Goal: Task Accomplishment & Management: Use online tool/utility

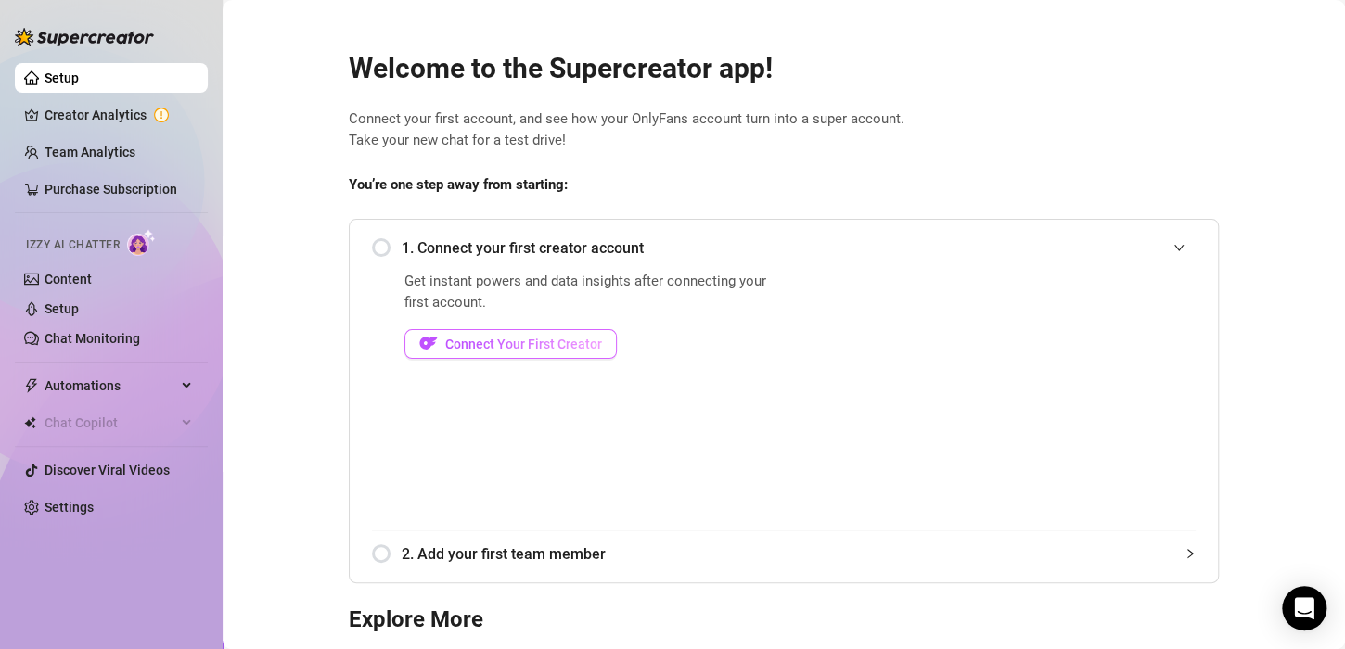
click at [462, 343] on span "Connect Your First Creator" at bounding box center [523, 344] width 157 height 15
click at [470, 347] on span "Connect Your First Creator" at bounding box center [523, 344] width 157 height 15
click at [429, 397] on div "Get instant powers and data insights after connecting your first account. Conne…" at bounding box center [591, 401] width 374 height 260
click at [455, 345] on span "Connect Your First Creator" at bounding box center [523, 344] width 157 height 15
click at [100, 331] on link "Chat Monitoring" at bounding box center [93, 338] width 96 height 15
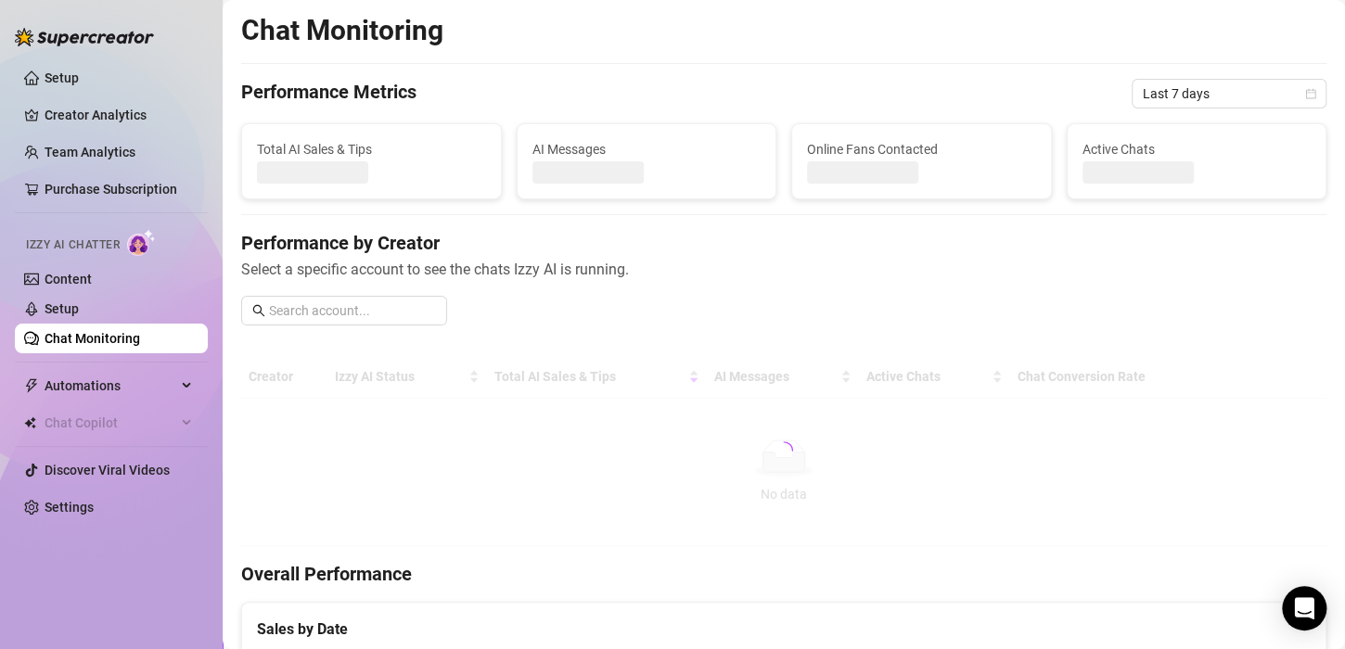
click at [100, 331] on link "Chat Monitoring" at bounding box center [93, 338] width 96 height 15
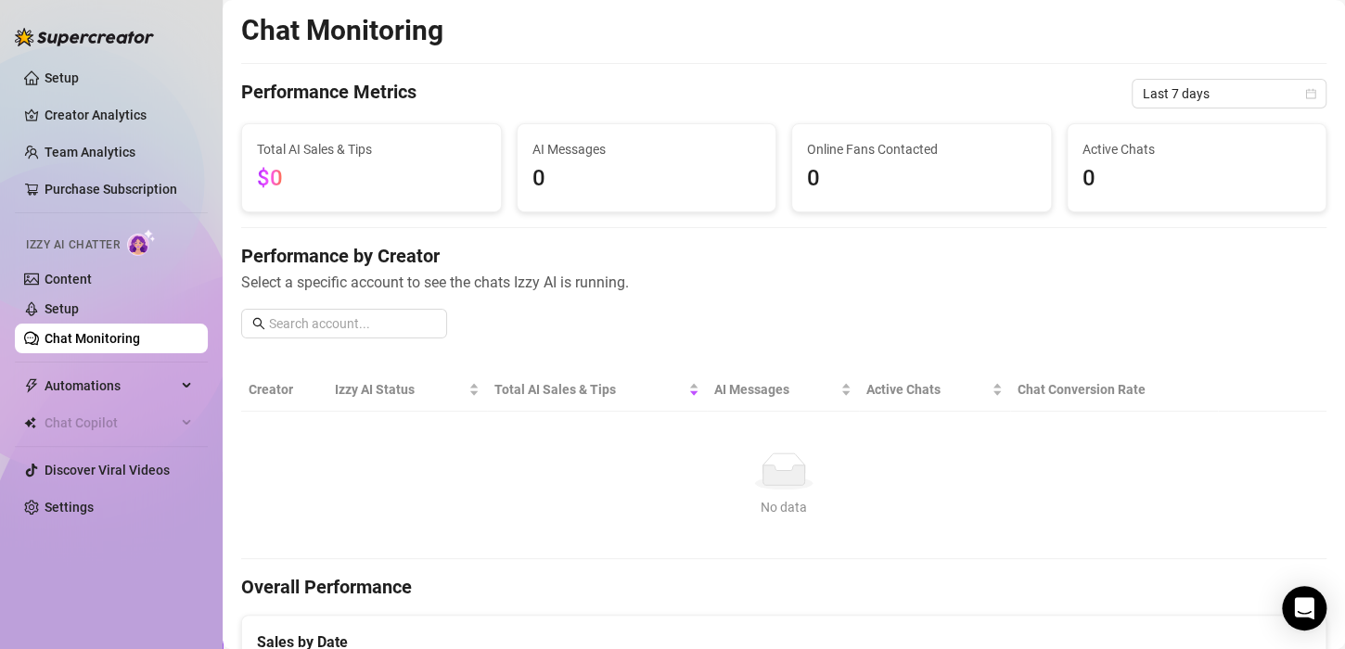
click at [1197, 421] on td "No data No data" at bounding box center [783, 485] width 1085 height 147
click at [1186, 419] on td "No data No data" at bounding box center [783, 485] width 1085 height 147
click at [133, 195] on link "Purchase Subscription" at bounding box center [111, 189] width 133 height 15
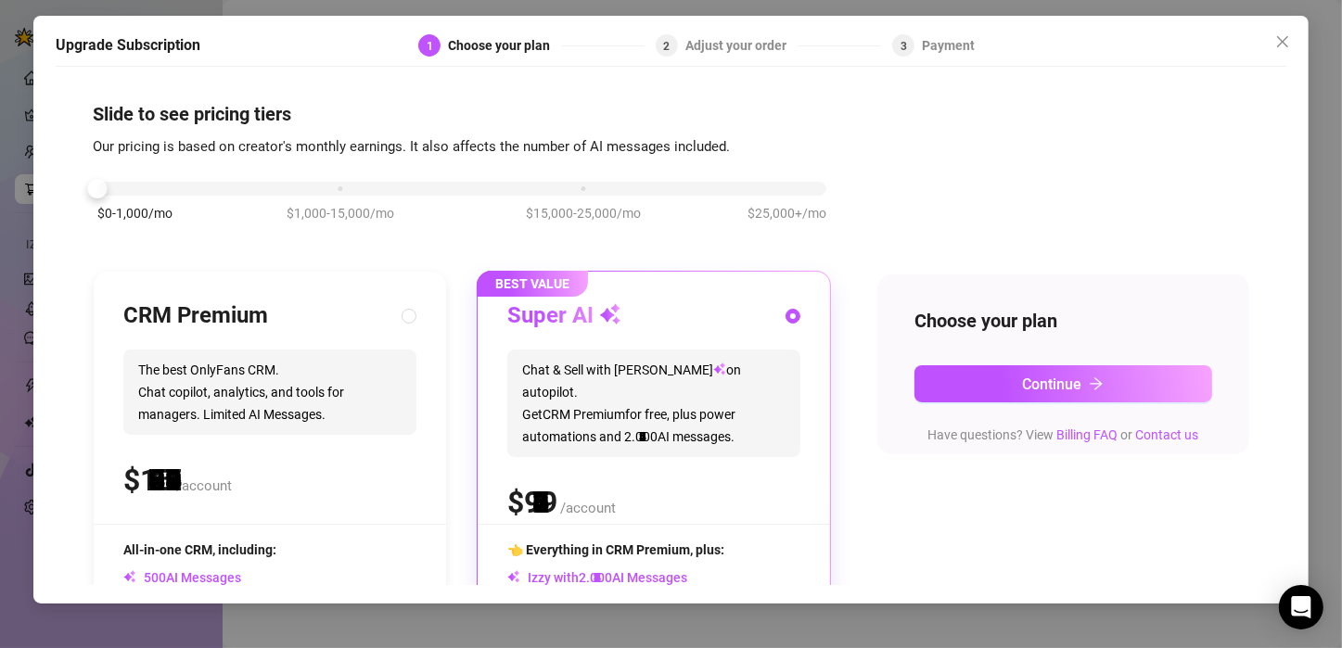
click at [155, 189] on div "$0-1,000/mo $1,000-15,000/mo $15,000-25,000/mo $25,000+/mo" at bounding box center [461, 183] width 729 height 11
drag, startPoint x: 63, startPoint y: 235, endPoint x: 129, endPoint y: 184, distance: 83.3
click at [129, 184] on div at bounding box center [461, 189] width 729 height 14
drag, startPoint x: 102, startPoint y: 184, endPoint x: 194, endPoint y: 167, distance: 93.3
click at [194, 167] on div "$0-1,000/mo $1,000-15,000/mo $15,000-25,000/mo $25,000+/mo" at bounding box center [462, 211] width 738 height 105
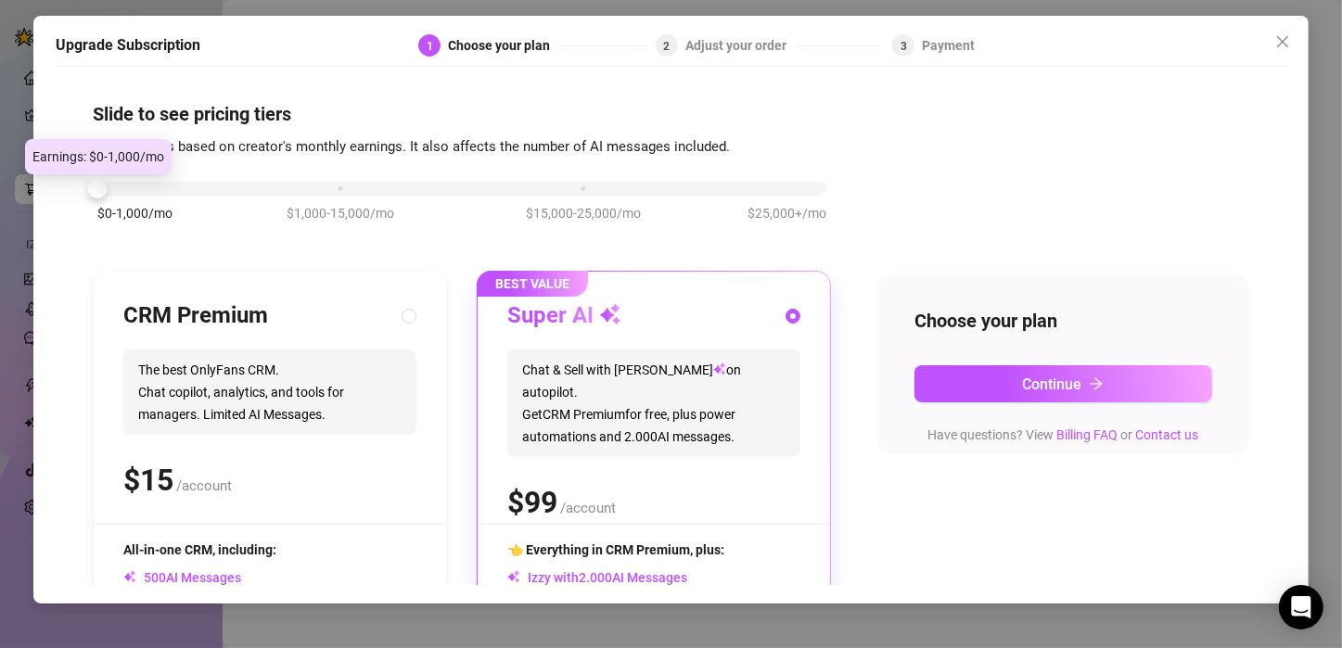
drag, startPoint x: 99, startPoint y: 191, endPoint x: 222, endPoint y: 177, distance: 123.2
click at [222, 178] on div "$0-1,000/mo $1,000-15,000/mo $15,000-25,000/mo $25,000+/mo" at bounding box center [461, 183] width 729 height 11
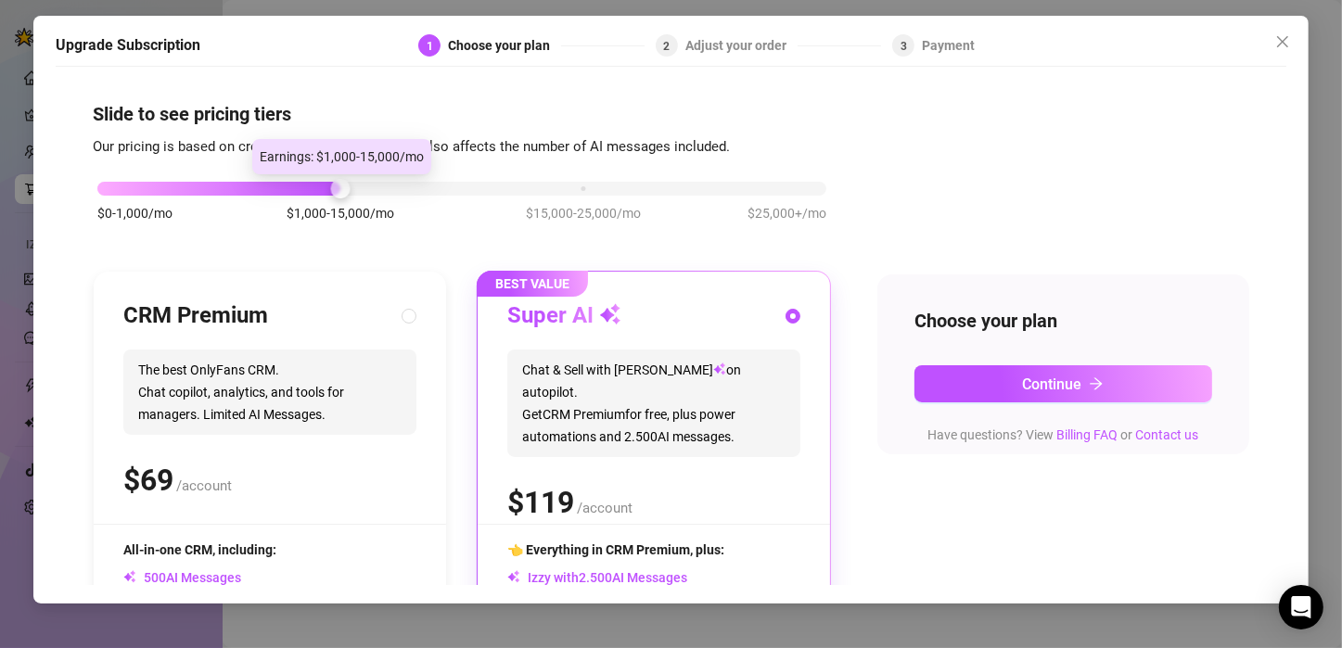
click at [222, 178] on div "$0-1,000/mo $1,000-15,000/mo $15,000-25,000/mo $25,000+/mo" at bounding box center [461, 183] width 729 height 11
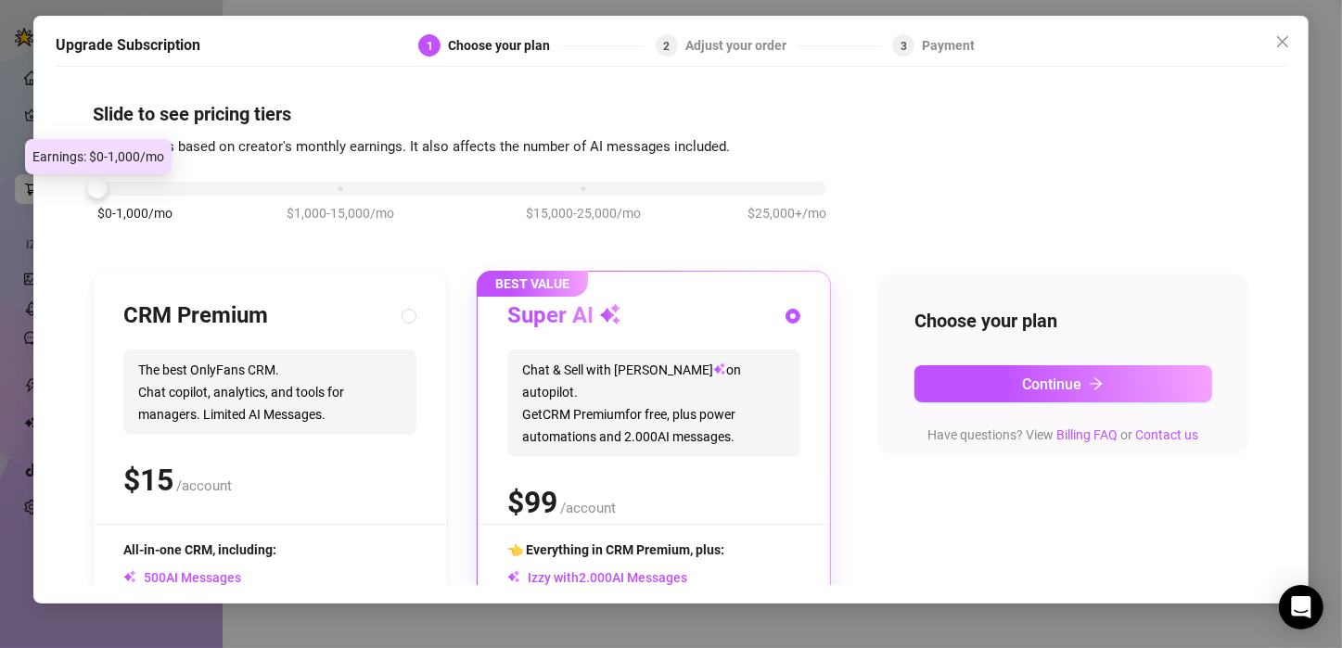
drag, startPoint x: 344, startPoint y: 184, endPoint x: 82, endPoint y: 228, distance: 266.2
click at [82, 228] on div "Slide to see pricing tiers Our pricing is based on creator's monthly earnings. …" at bounding box center [671, 330] width 1231 height 509
click at [154, 122] on h4 "Slide to see pricing tiers" at bounding box center [671, 114] width 1156 height 26
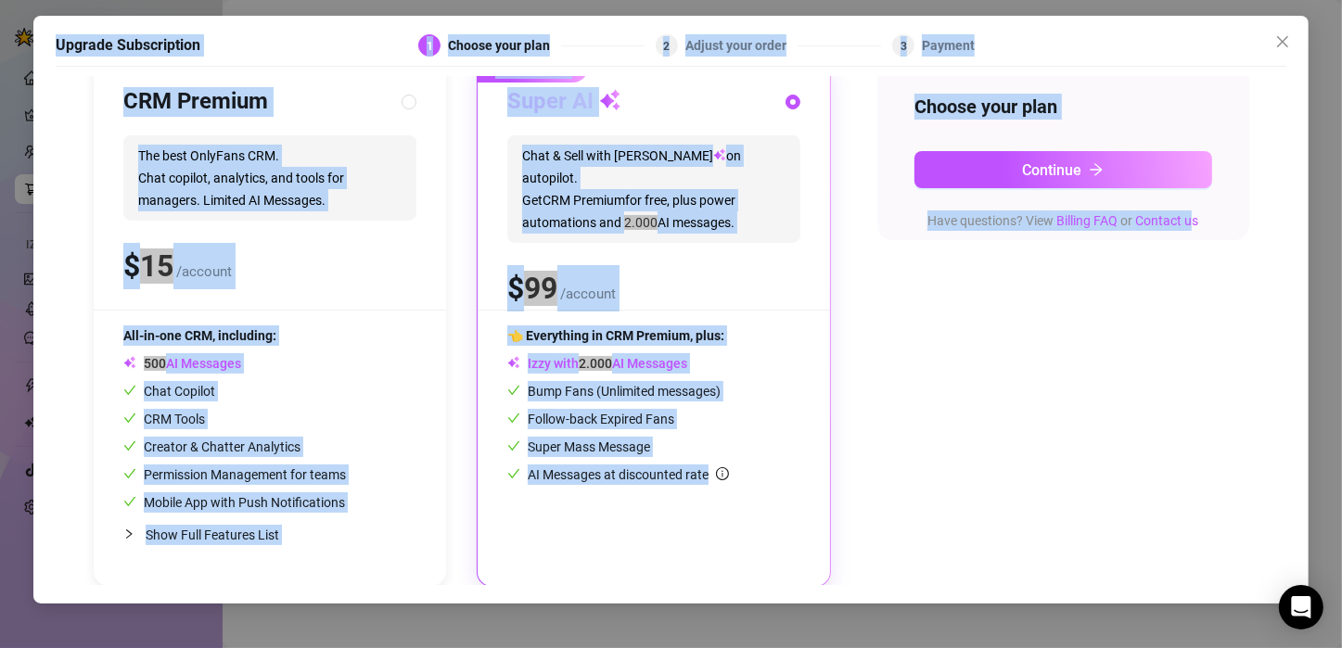
drag, startPoint x: 1187, startPoint y: 595, endPoint x: 600, endPoint y: 681, distance: 593.2
click at [600, 648] on html "Setup Creator Analytics Team Analytics Purchase Subscription Izzy AI Chatter Co…" at bounding box center [671, 324] width 1342 height 648
click at [1120, 503] on div "$0-1,000/mo $1,000-15,000/mo $15,000-25,000/mo $25,000+/mo CRM Premium The best…" at bounding box center [671, 265] width 1156 height 643
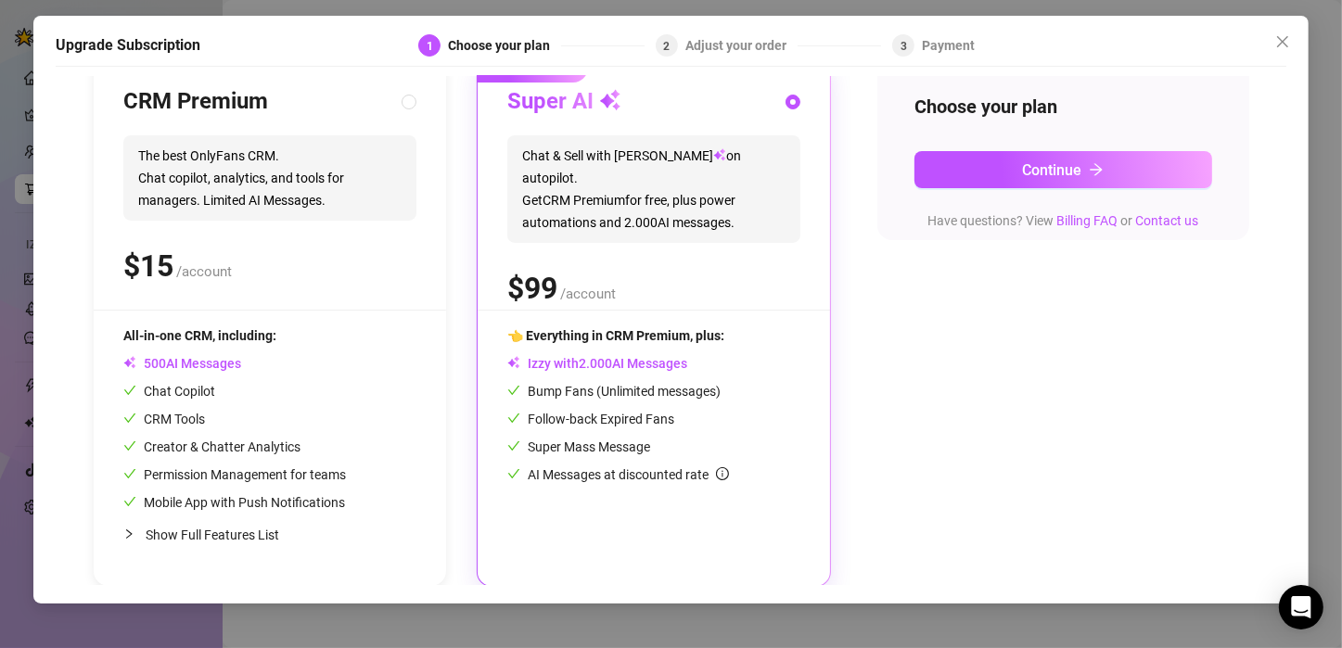
click at [223, 547] on div "Show Full Features List" at bounding box center [269, 535] width 293 height 44
radio input "true"
radio input "false"
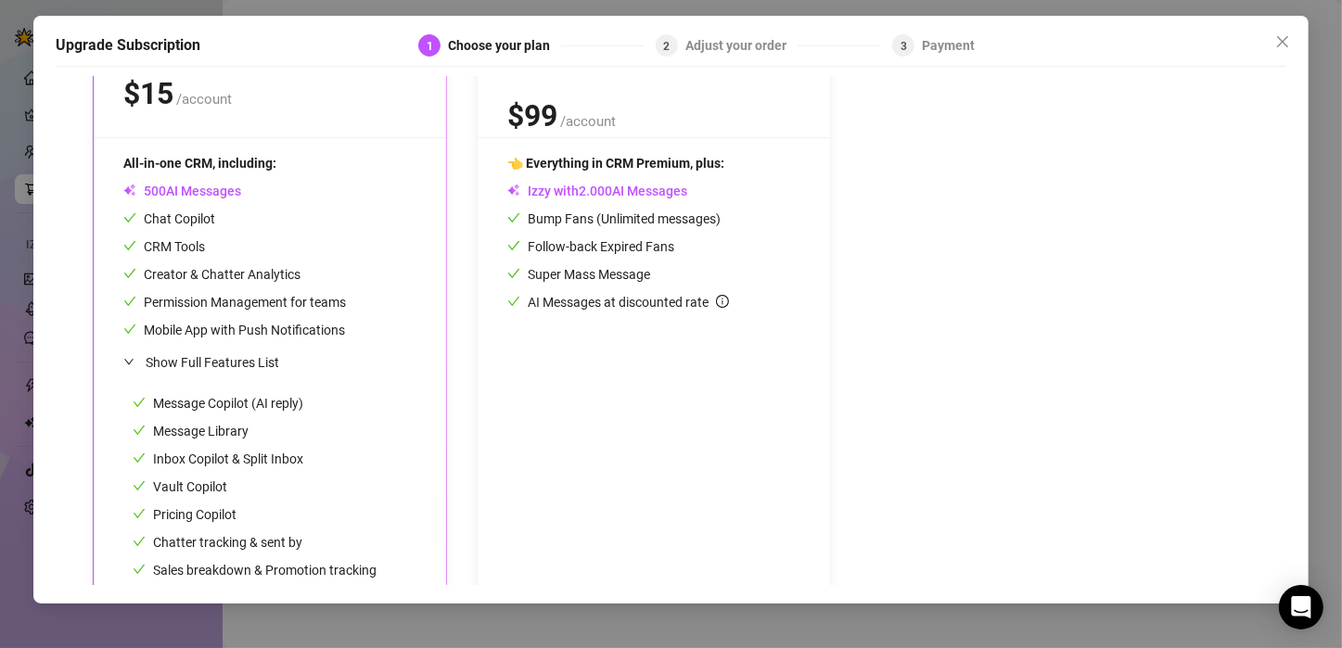
scroll to position [476, 0]
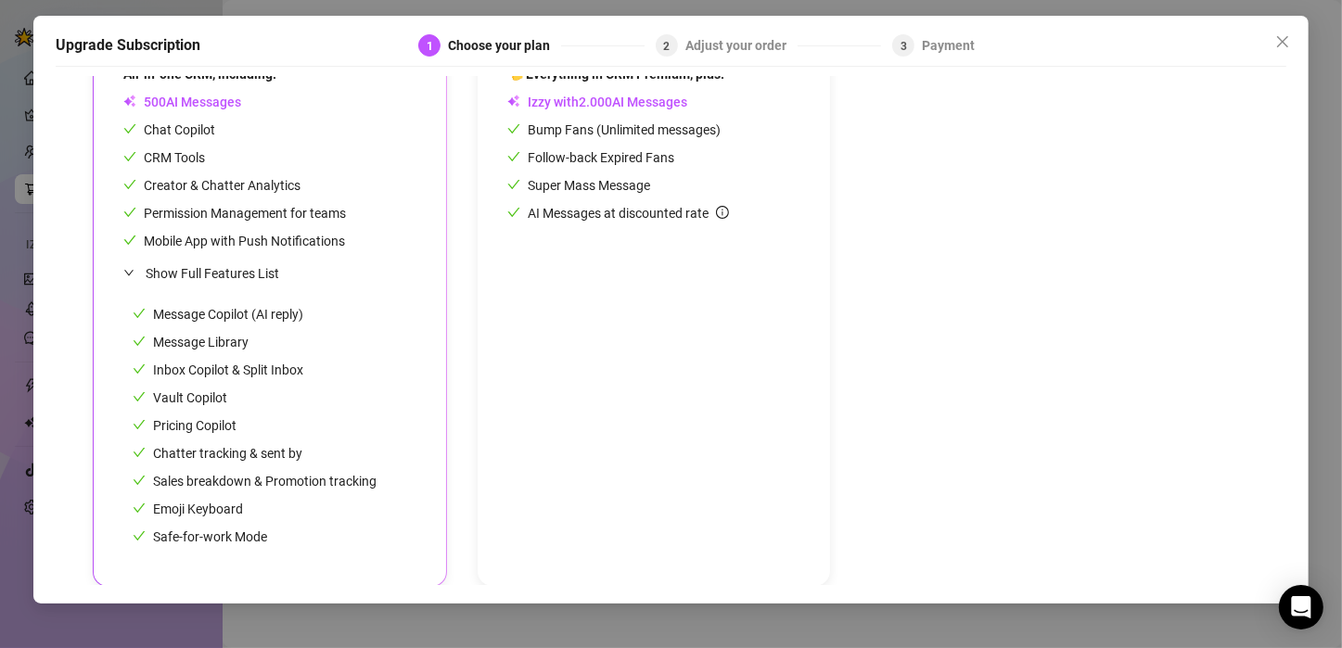
drag, startPoint x: 1244, startPoint y: 276, endPoint x: 1238, endPoint y: 262, distance: 15.3
click at [1238, 262] on div "Slide to see pricing tiers Our pricing is based on creator's monthly earnings. …" at bounding box center [671, 330] width 1231 height 509
drag, startPoint x: 1260, startPoint y: 443, endPoint x: 1269, endPoint y: 415, distance: 29.3
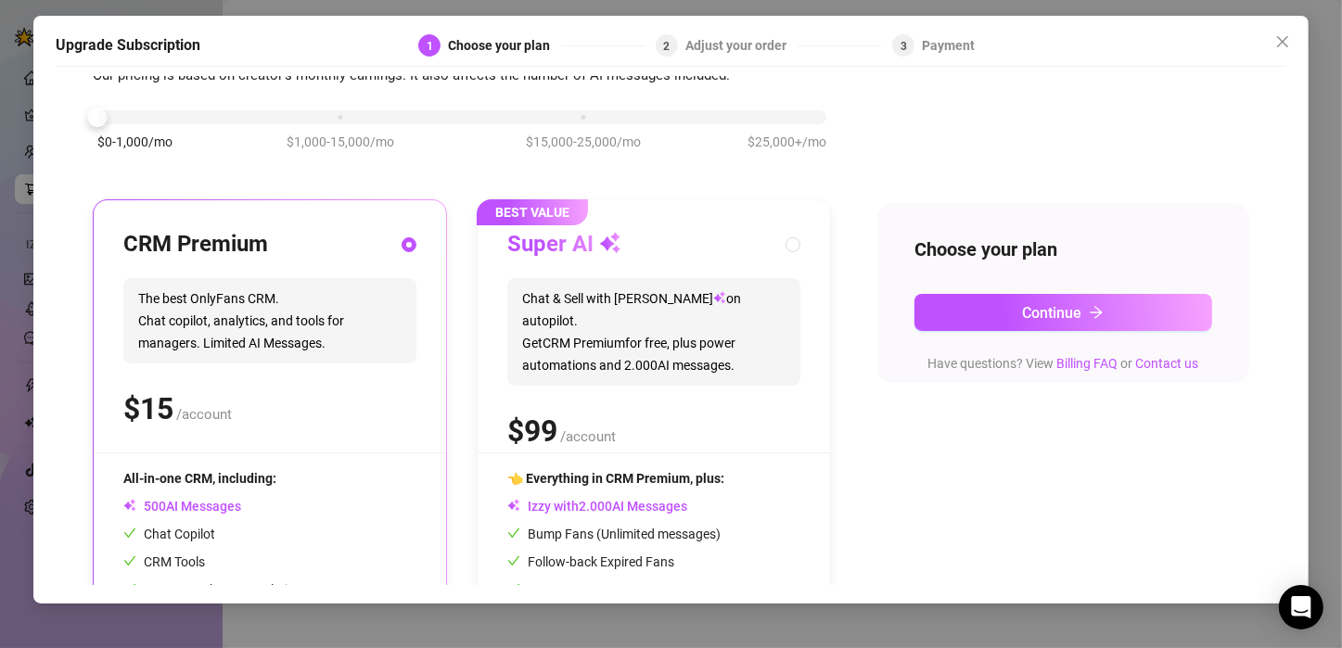
scroll to position [0, 0]
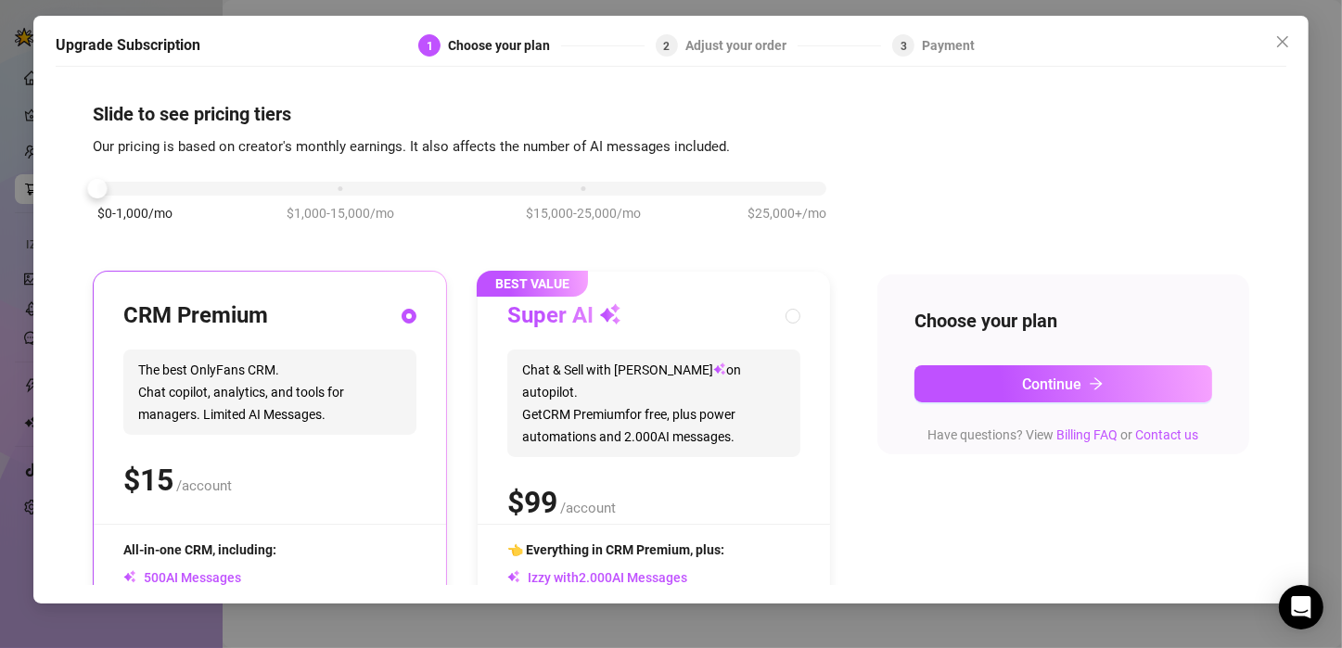
click at [595, 2] on div "Upgrade Subscription 1 Choose your plan 2 Adjust your order 3 Payment Slide to …" at bounding box center [671, 324] width 1342 height 648
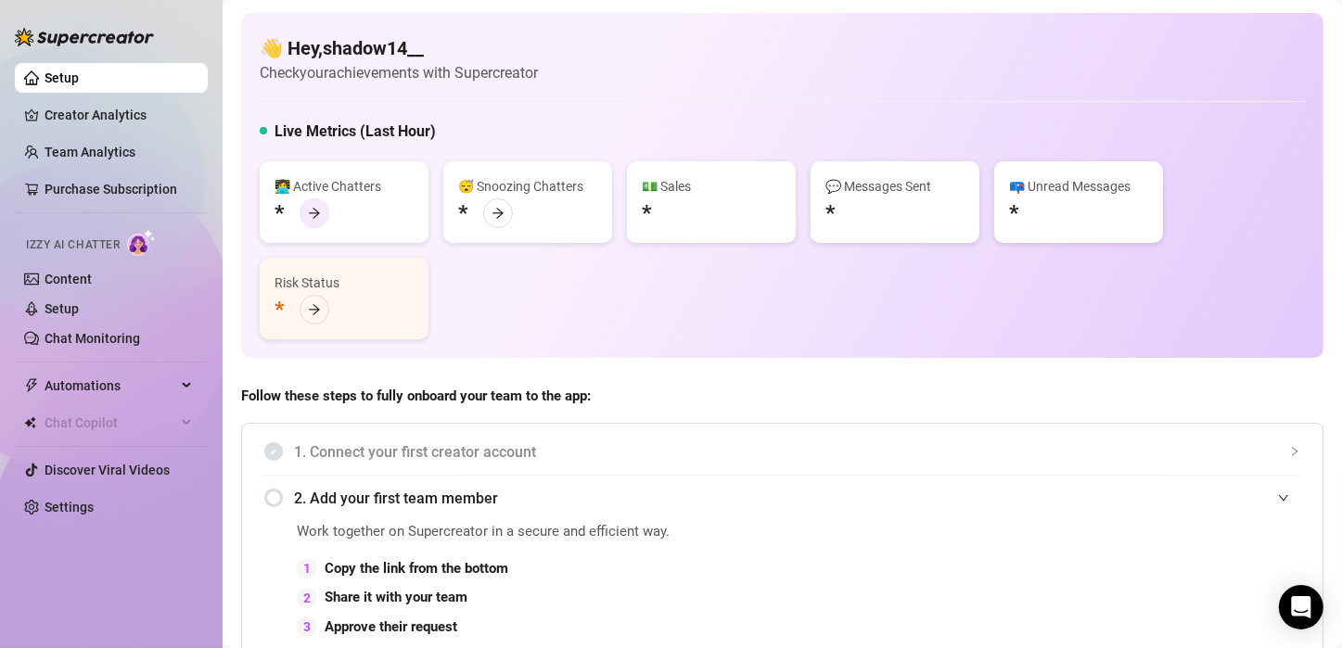
click at [318, 204] on div at bounding box center [315, 213] width 30 height 30
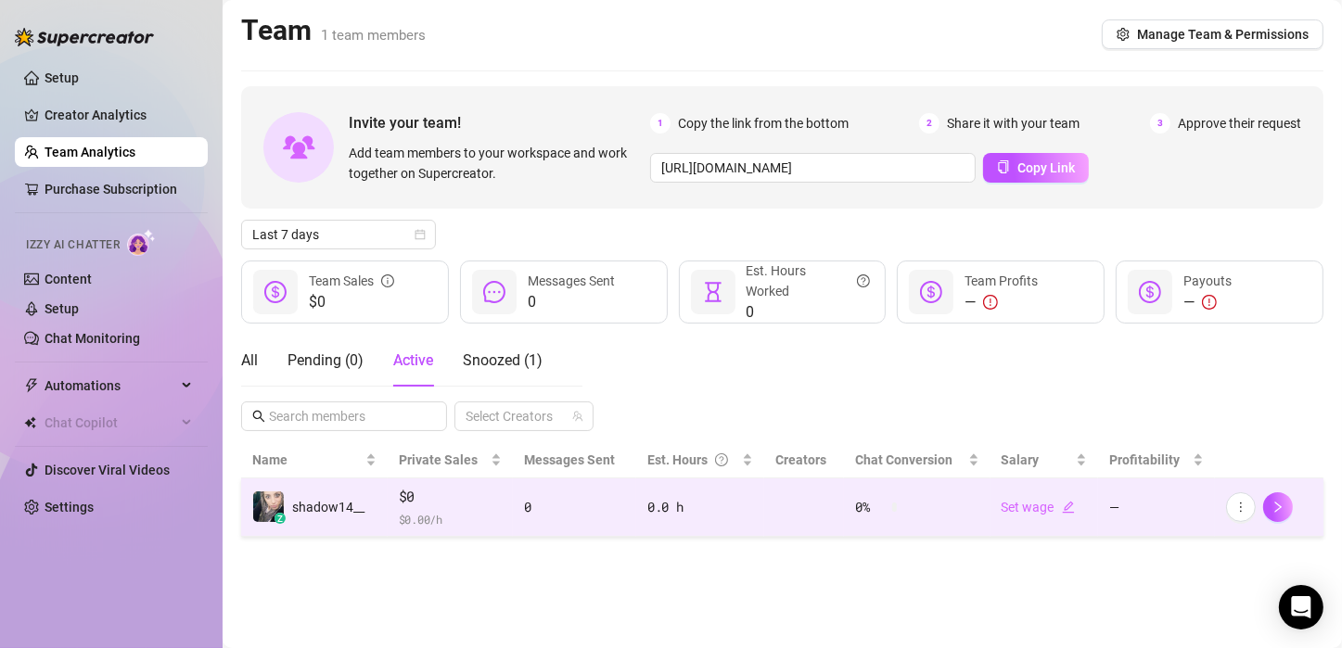
click at [663, 529] on td "0.0 h" at bounding box center [700, 507] width 128 height 58
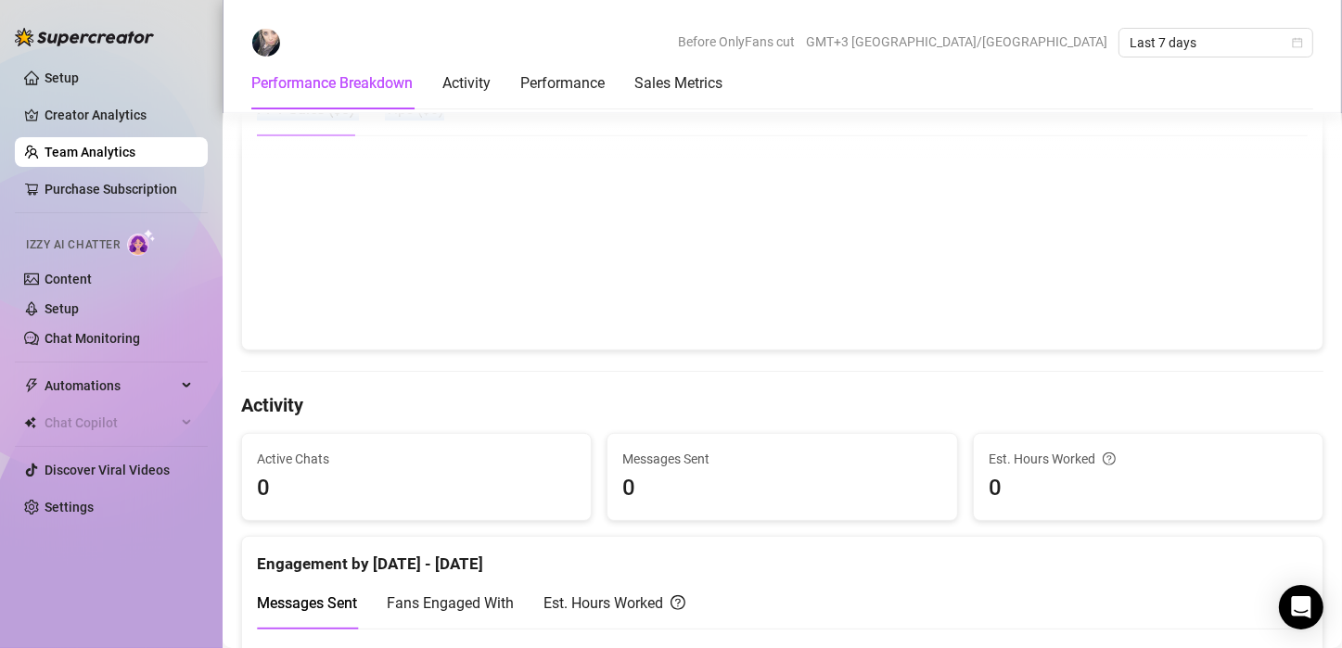
scroll to position [440, 0]
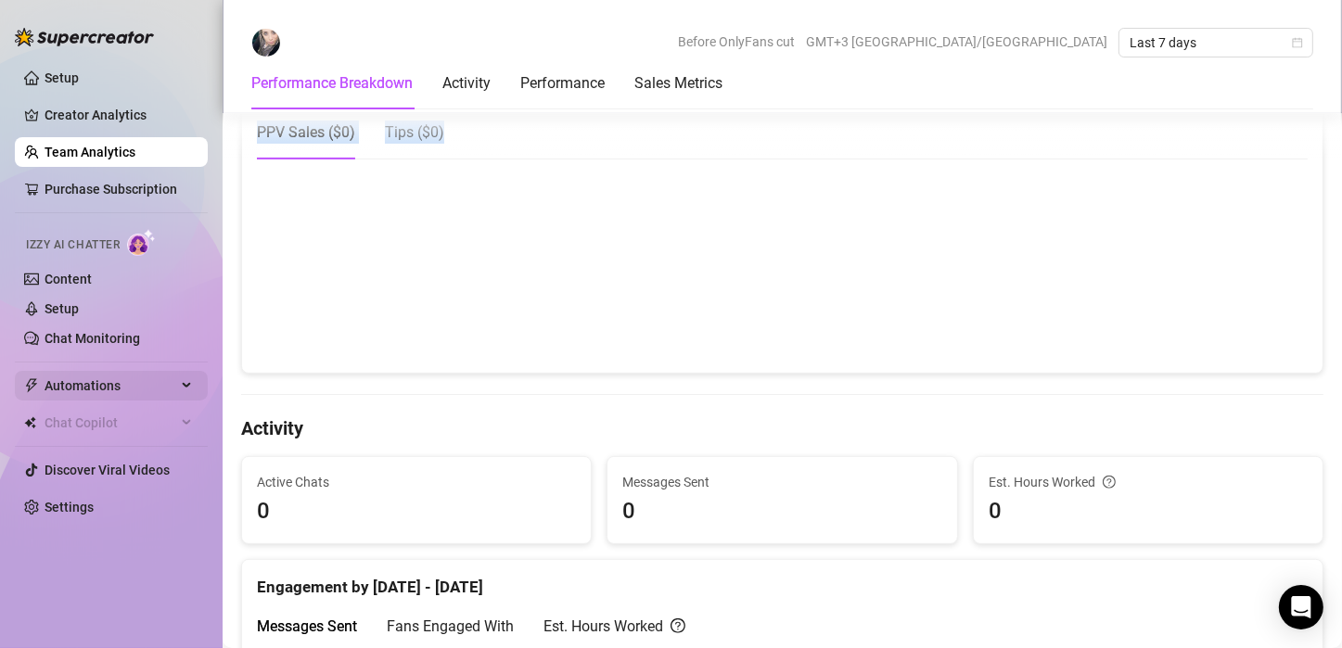
click at [76, 377] on span "Automations" at bounding box center [111, 386] width 132 height 30
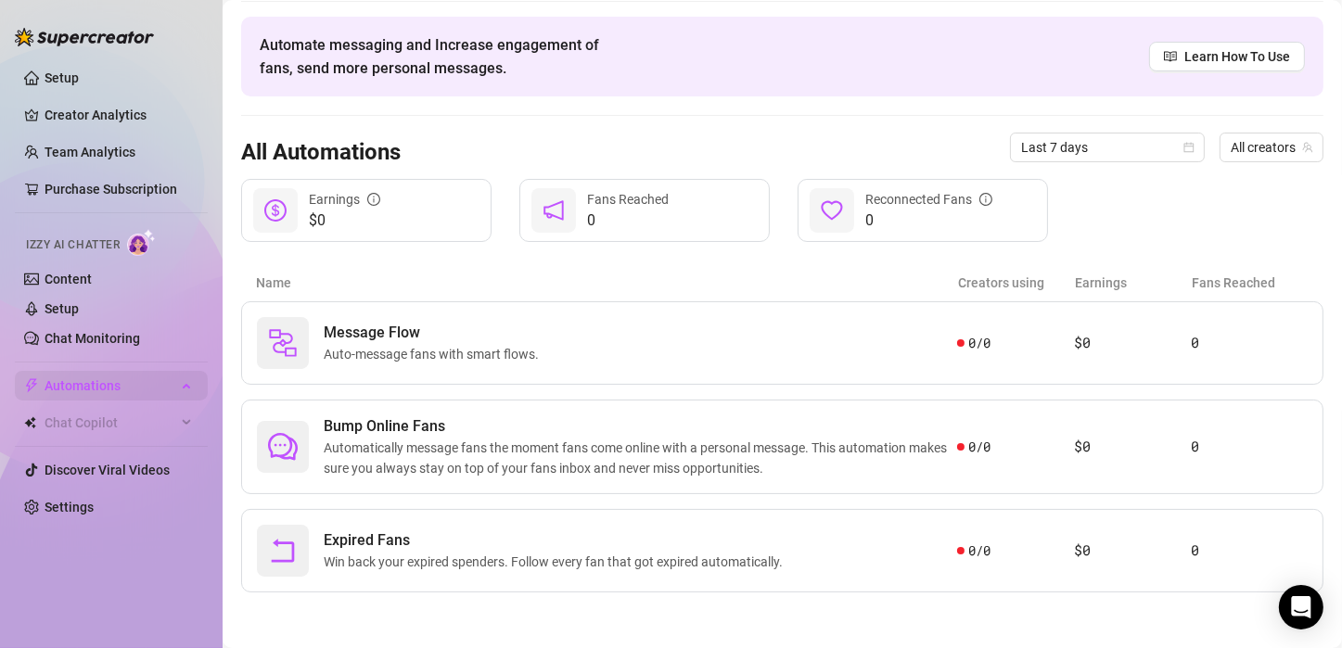
scroll to position [59, 0]
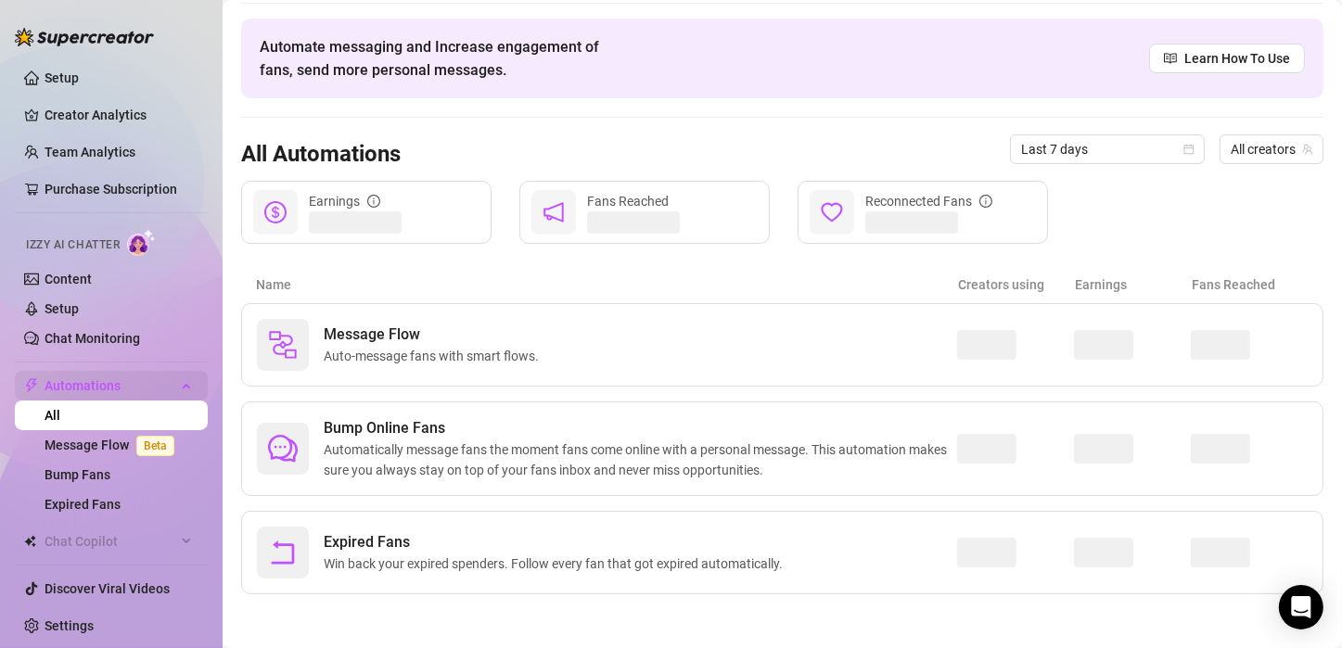
click at [76, 377] on span "Automations" at bounding box center [111, 386] width 132 height 30
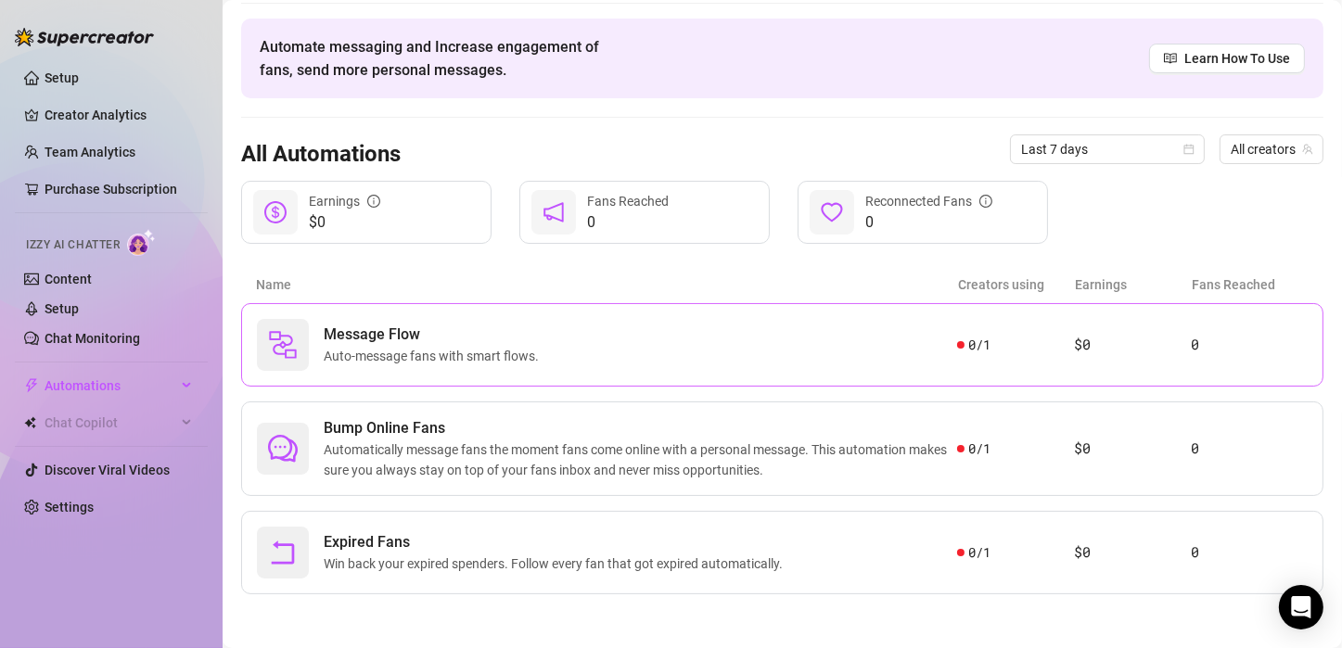
click at [639, 369] on div "Message Flow Auto-message fans with smart flows." at bounding box center [607, 345] width 700 height 52
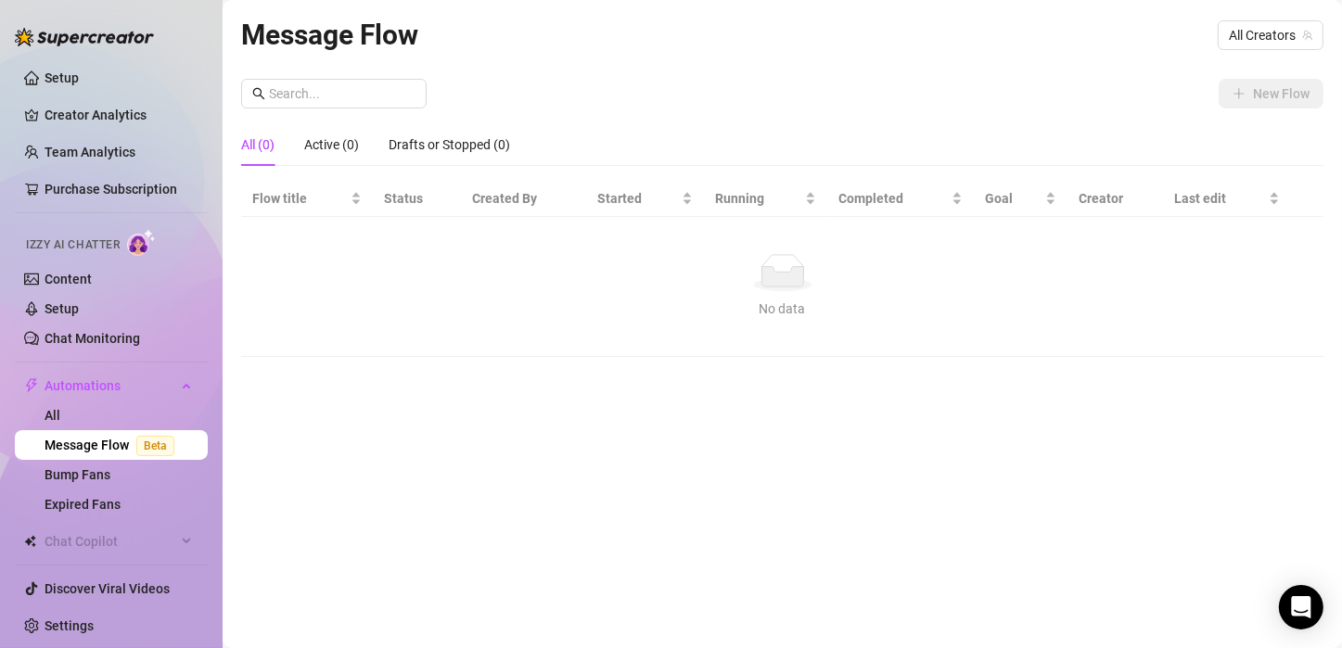
click at [147, 453] on span "Beta" at bounding box center [155, 446] width 38 height 20
click at [110, 482] on link "Bump Fans" at bounding box center [78, 474] width 66 height 15
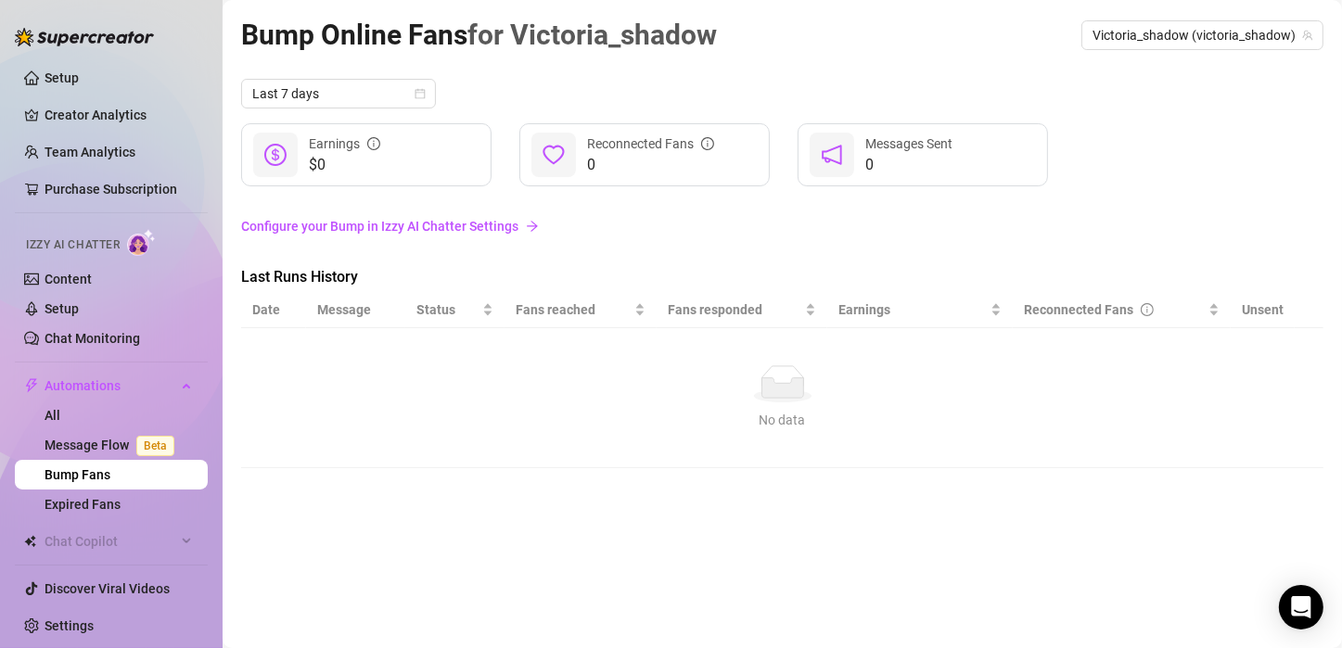
click at [110, 475] on link "Bump Fans" at bounding box center [78, 474] width 66 height 15
click at [125, 441] on link "Message Flow Beta" at bounding box center [113, 445] width 137 height 15
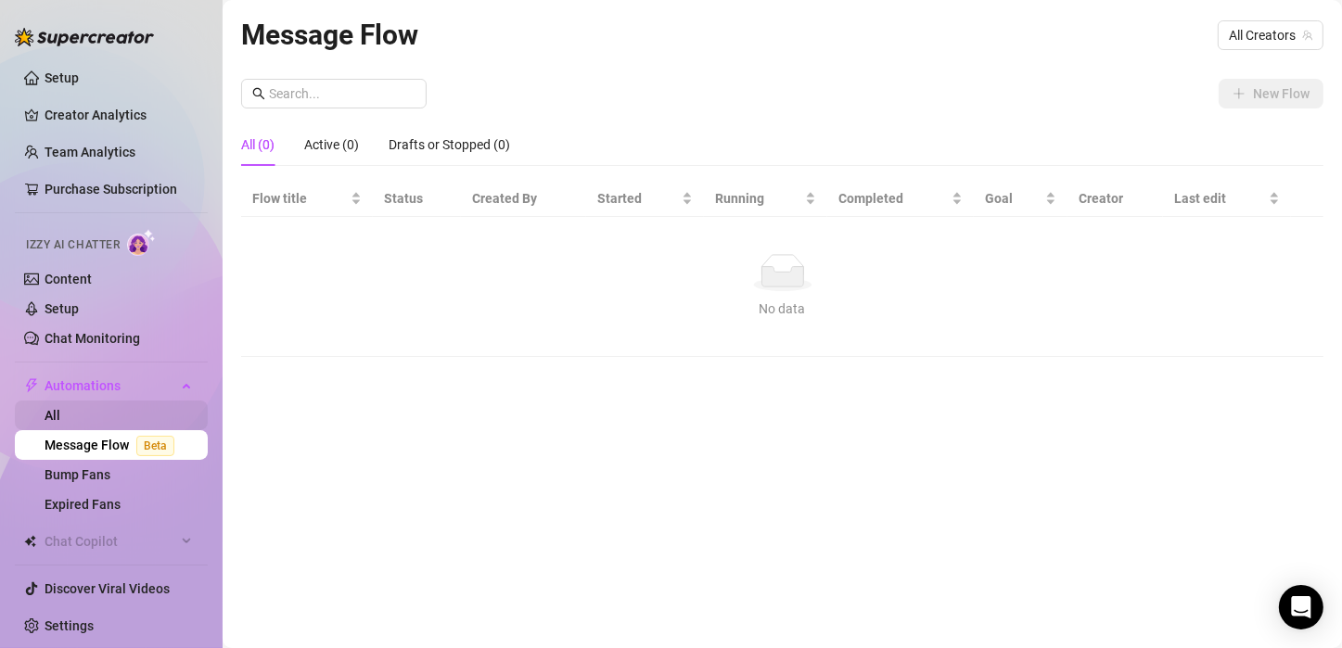
click at [48, 415] on link "All" at bounding box center [53, 415] width 16 height 15
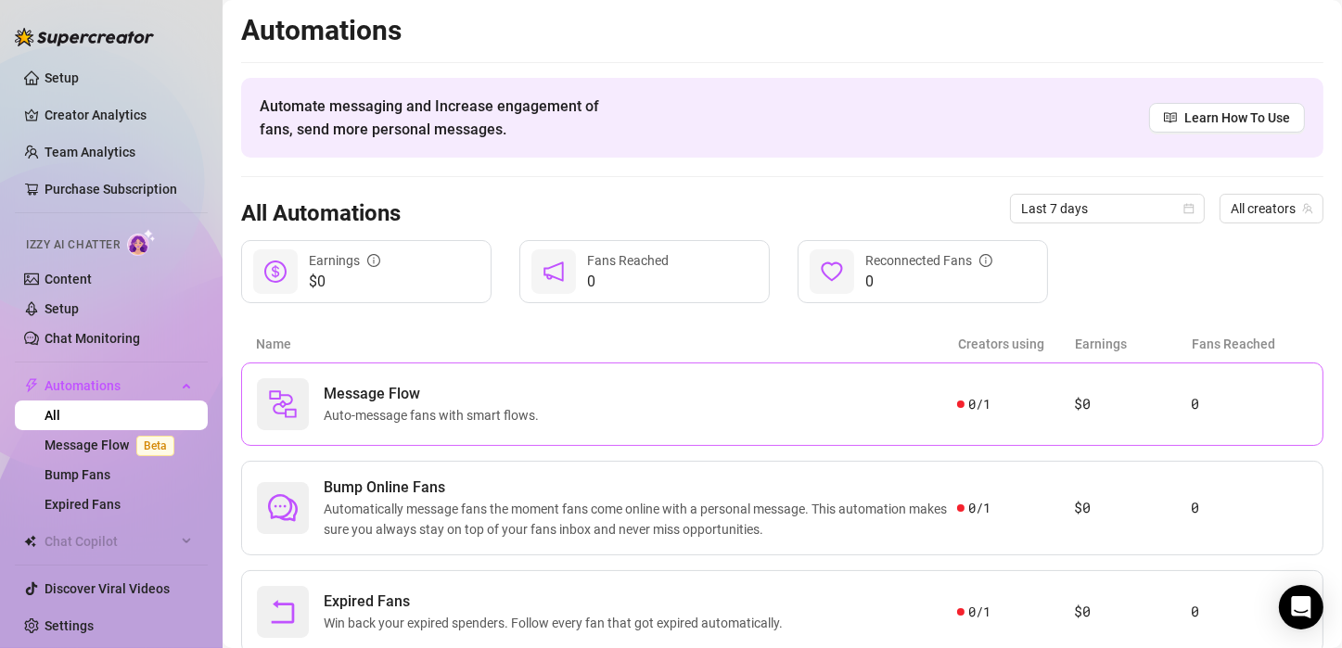
click at [382, 395] on span "Message Flow" at bounding box center [435, 394] width 223 height 22
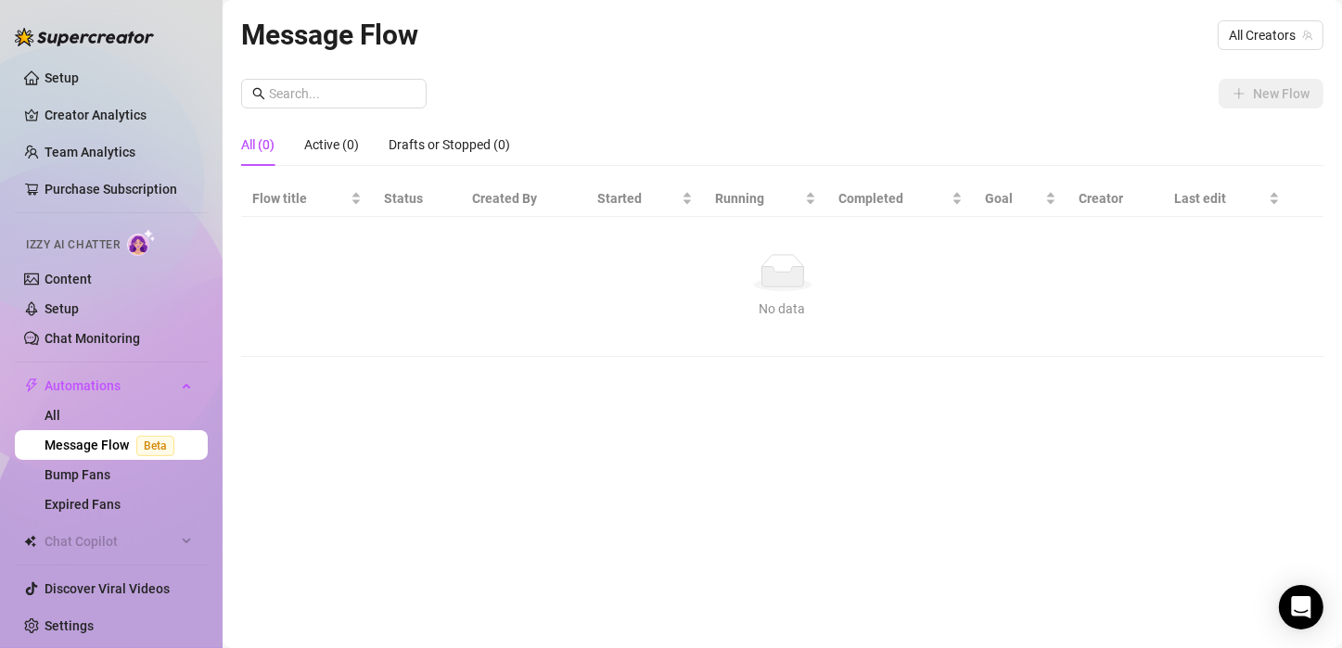
click at [125, 447] on link "Message Flow Beta" at bounding box center [113, 445] width 137 height 15
click at [1246, 32] on span "All Creators" at bounding box center [1270, 35] width 83 height 28
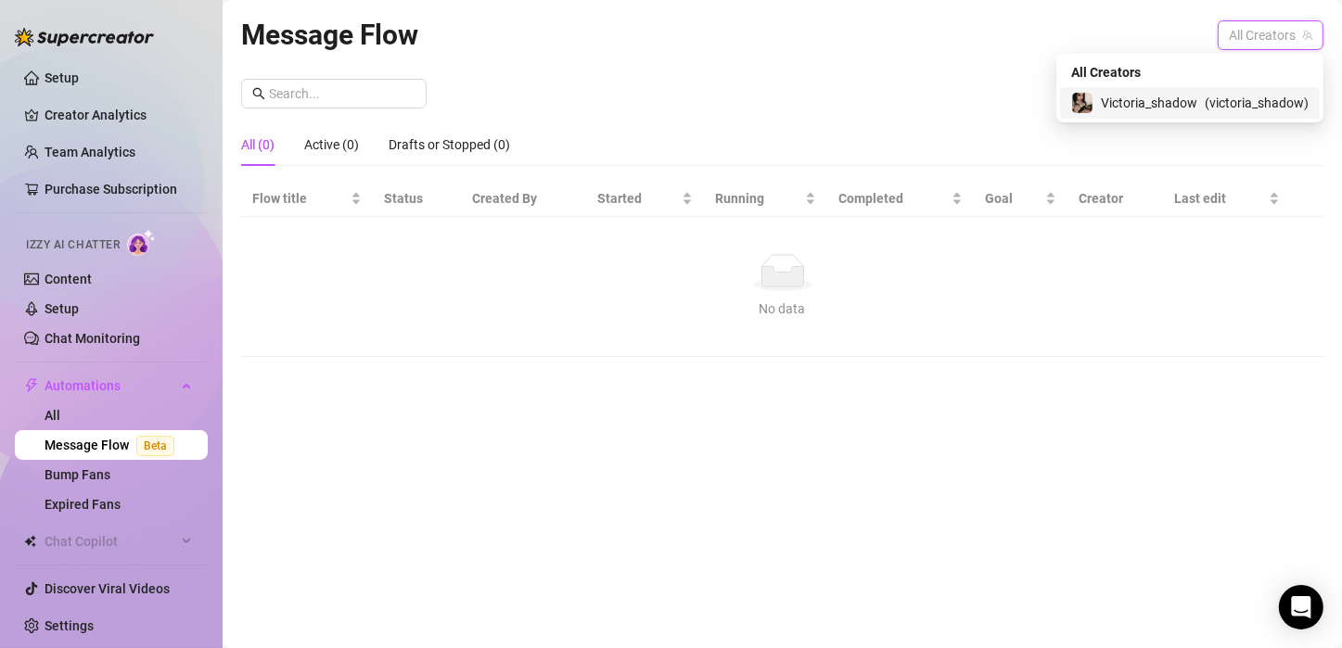
click at [1249, 107] on span "( victoria_shadow )" at bounding box center [1257, 103] width 104 height 20
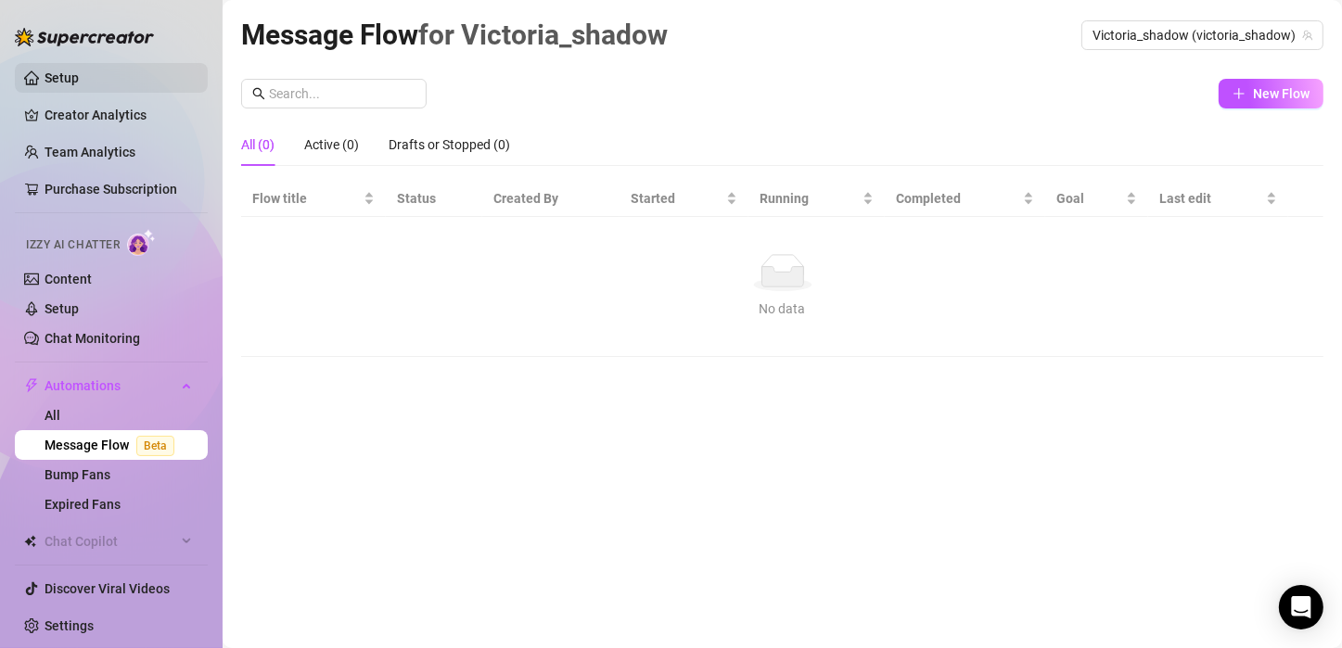
click at [79, 70] on link "Setup" at bounding box center [62, 77] width 34 height 15
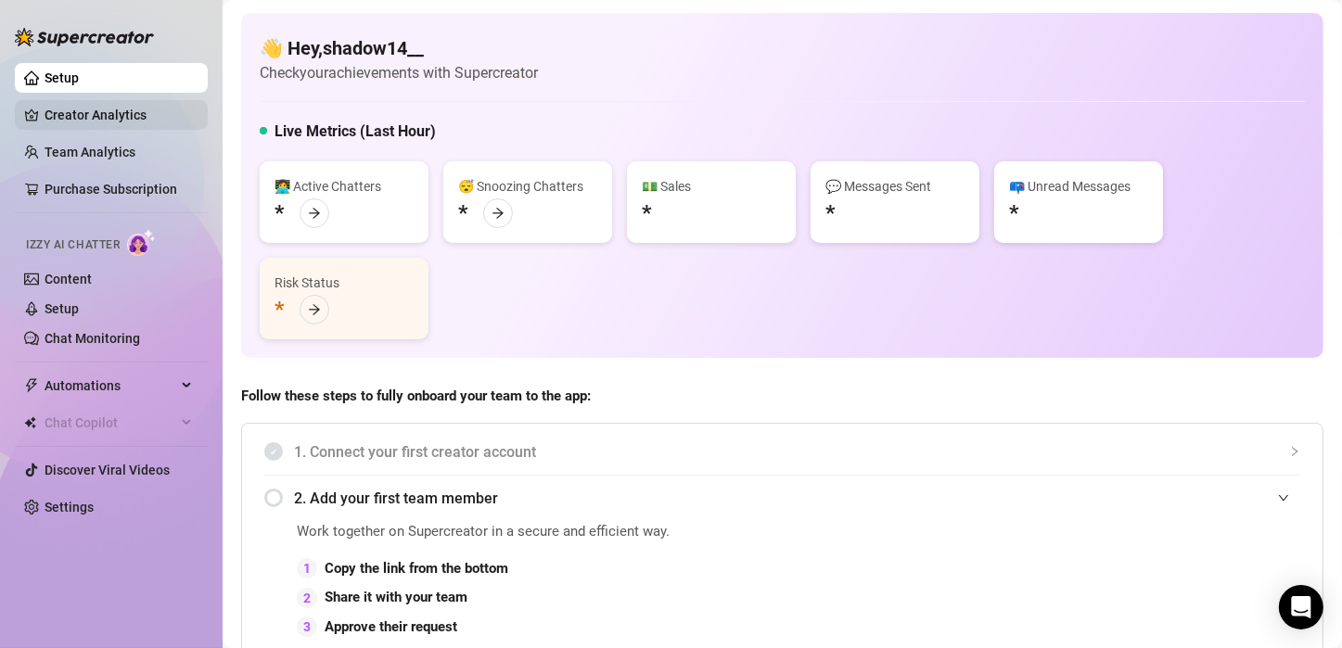
click at [132, 106] on link "Creator Analytics" at bounding box center [119, 115] width 148 height 30
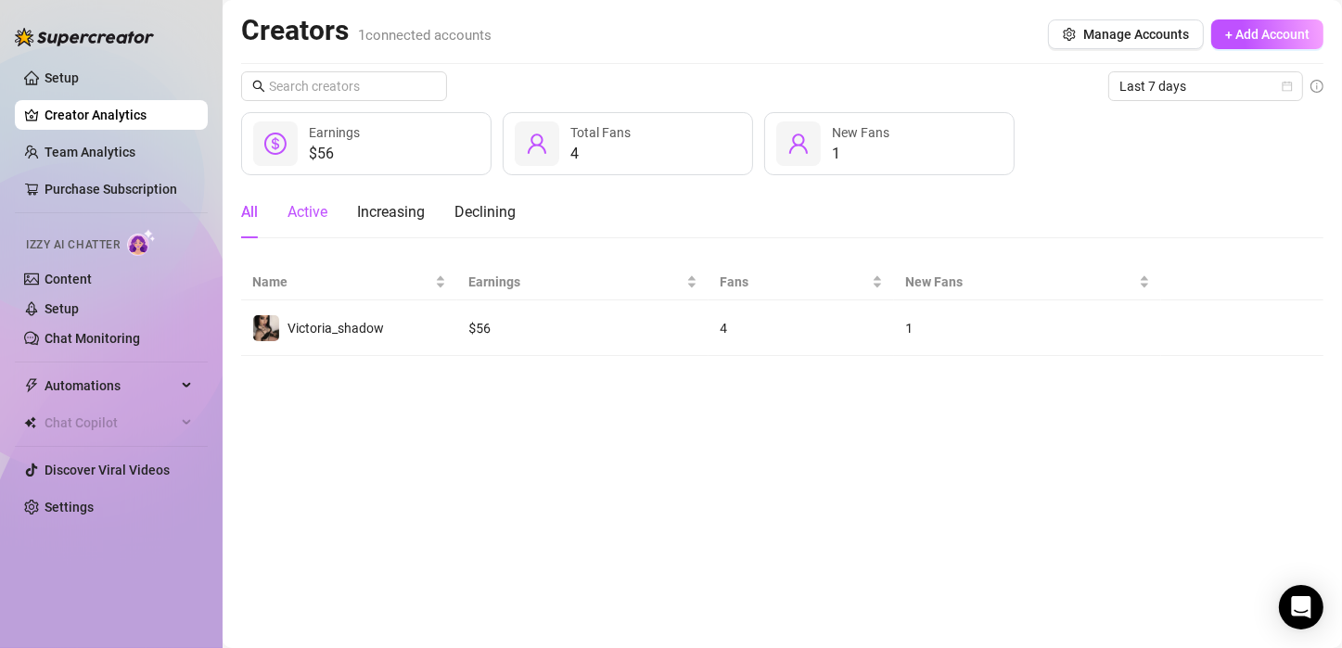
click at [315, 210] on div "Active" at bounding box center [307, 212] width 40 height 22
click at [338, 144] on div "$56" at bounding box center [334, 154] width 51 height 22
click at [251, 225] on div "All" at bounding box center [249, 212] width 17 height 52
click at [858, 161] on div "1" at bounding box center [860, 154] width 57 height 22
click at [790, 147] on icon "user" at bounding box center [798, 144] width 22 height 22
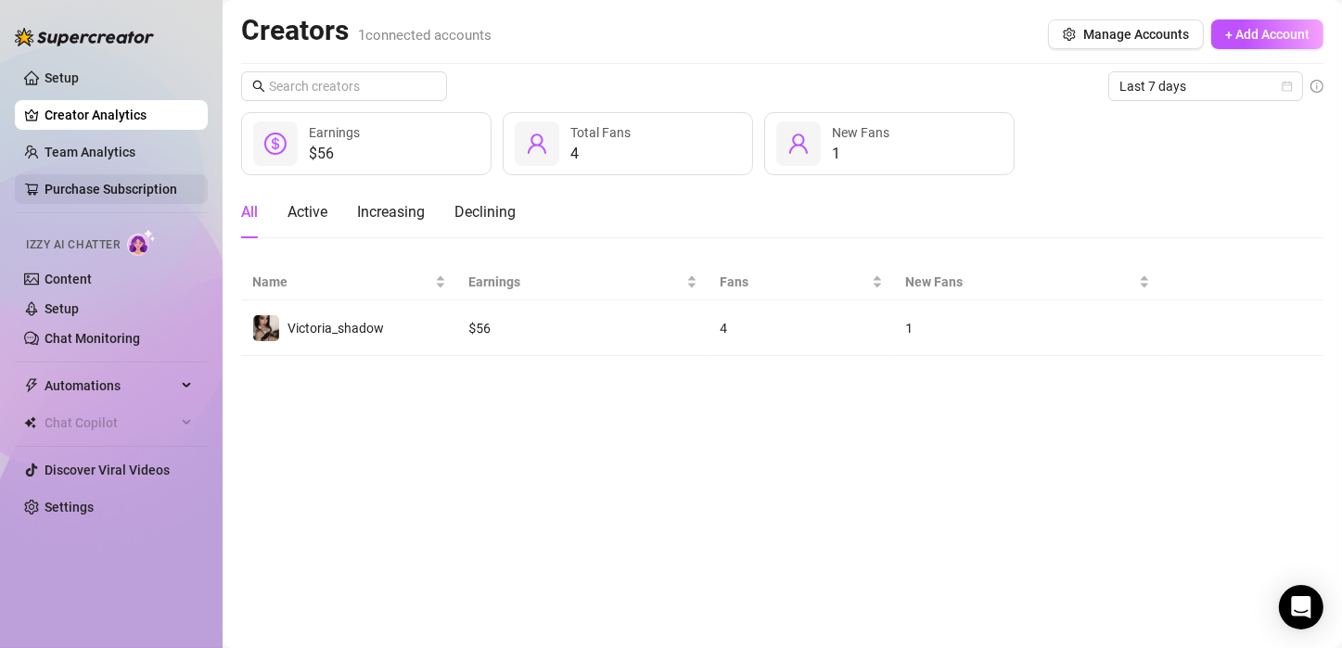
click at [136, 193] on link "Purchase Subscription" at bounding box center [111, 189] width 133 height 15
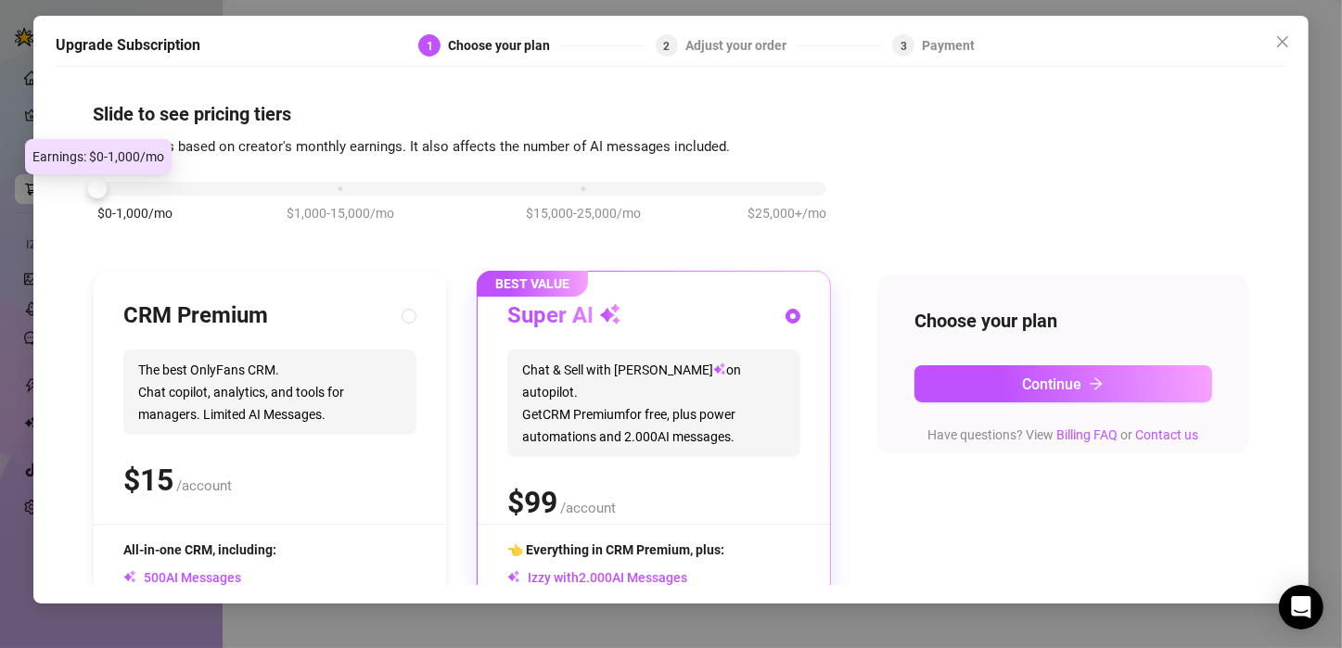
drag, startPoint x: 339, startPoint y: 196, endPoint x: 54, endPoint y: 228, distance: 287.4
click at [54, 228] on div "Upgrade Subscription 1 Choose your plan 2 Adjust your order 3 Payment Slide to …" at bounding box center [670, 310] width 1275 height 588
click at [1286, 49] on icon "close" at bounding box center [1282, 41] width 15 height 15
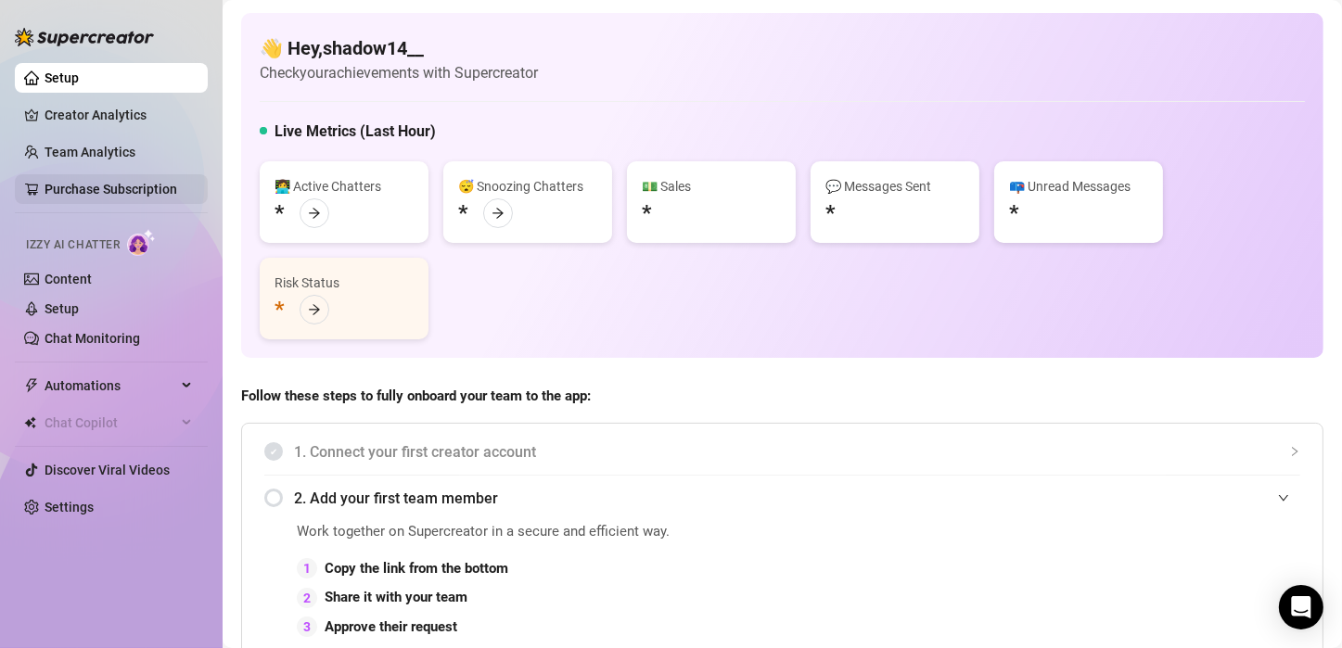
click at [173, 185] on link "Purchase Subscription" at bounding box center [111, 189] width 133 height 15
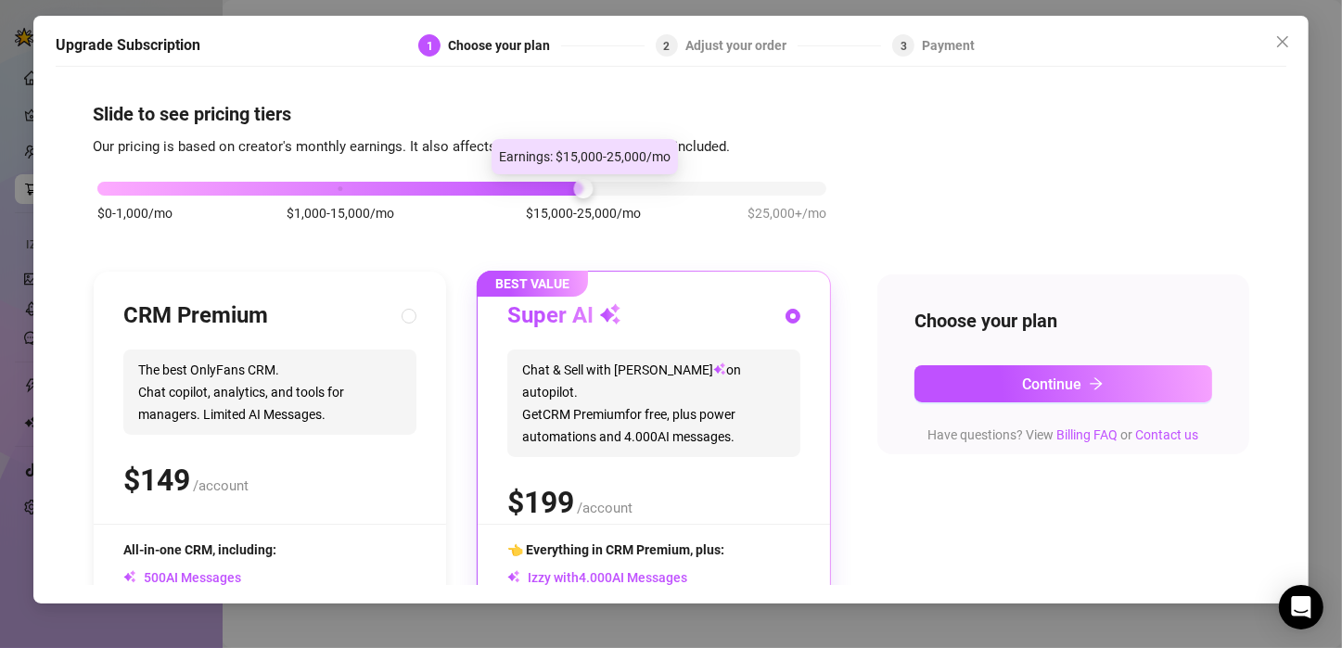
drag, startPoint x: 342, startPoint y: 190, endPoint x: 544, endPoint y: 173, distance: 202.8
click at [544, 173] on body "Setup Creator Analytics Team Analytics Purchase Subscription Izzy AI Chatter Co…" at bounding box center [671, 324] width 1342 height 648
click at [544, 173] on div "$0-1,000/mo $1,000-15,000/mo $15,000-25,000/mo $25,000+/mo" at bounding box center [462, 211] width 738 height 105
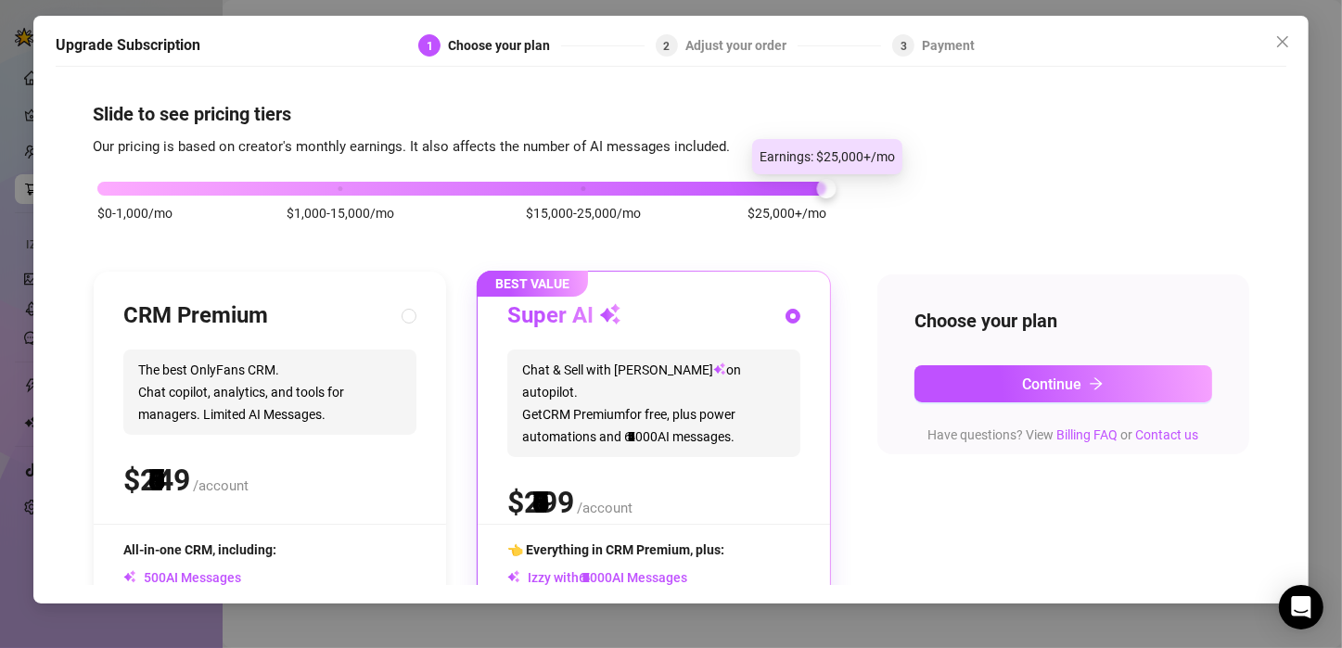
drag, startPoint x: 586, startPoint y: 182, endPoint x: 878, endPoint y: 178, distance: 292.1
click at [878, 178] on div "$0-1,000/mo $1,000-15,000/mo $15,000-25,000/mo $25,000+/mo CRM Premium The best…" at bounding box center [671, 480] width 1156 height 643
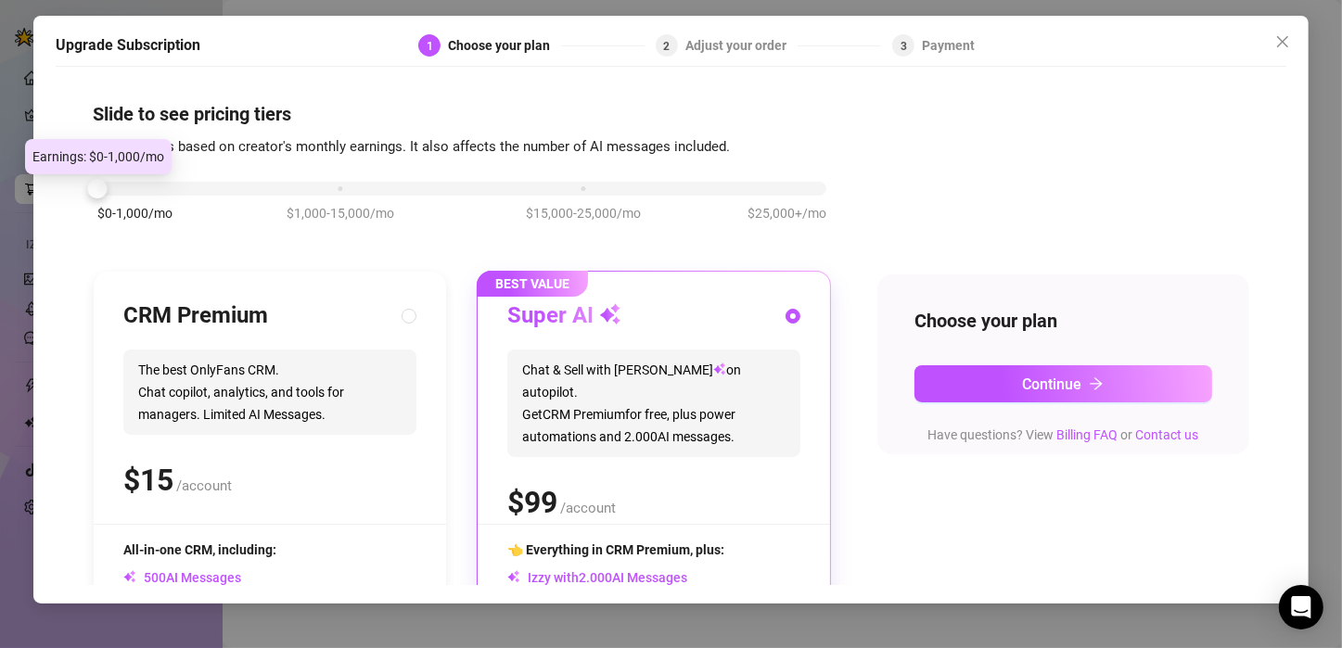
drag, startPoint x: 828, startPoint y: 195, endPoint x: 150, endPoint y: 227, distance: 678.6
click at [150, 227] on div "$0-1,000/mo $1,000-15,000/mo $15,000-25,000/mo $25,000+/mo" at bounding box center [462, 211] width 738 height 105
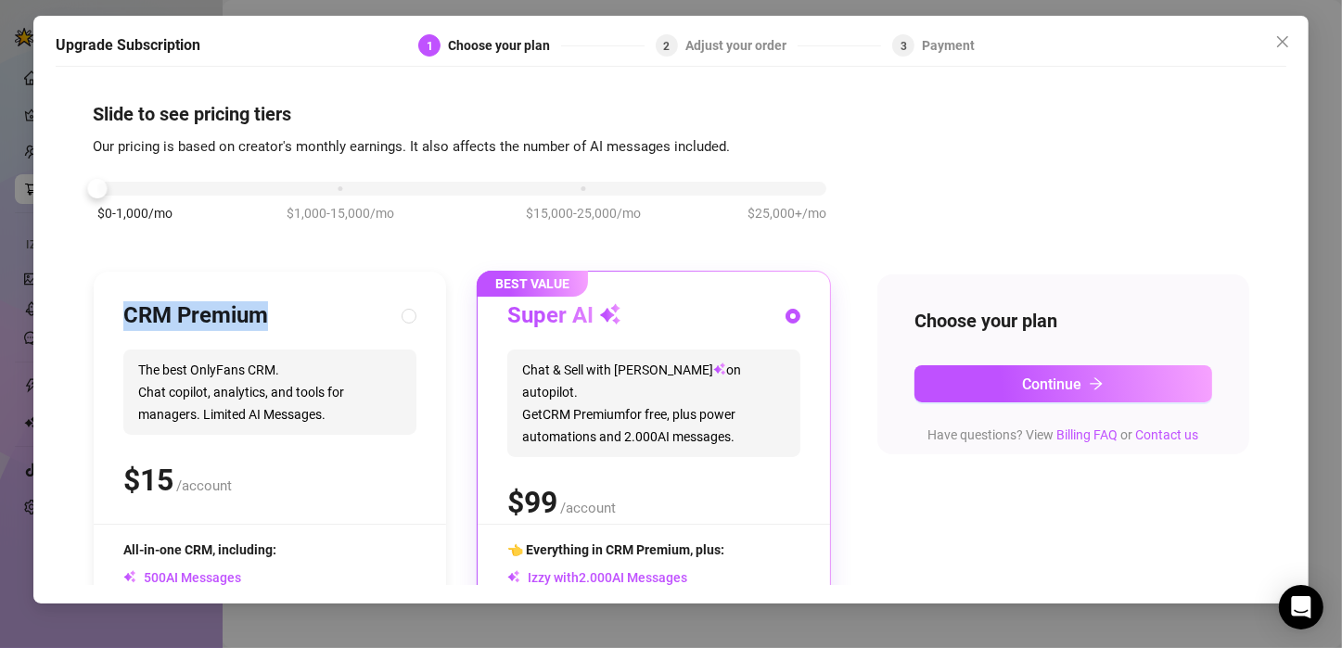
drag, startPoint x: 150, startPoint y: 227, endPoint x: 274, endPoint y: 300, distance: 143.0
click at [274, 300] on div "$0-1,000/mo $1,000-15,000/mo $15,000-25,000/mo $25,000+/mo CRM Premium The best…" at bounding box center [462, 480] width 738 height 643
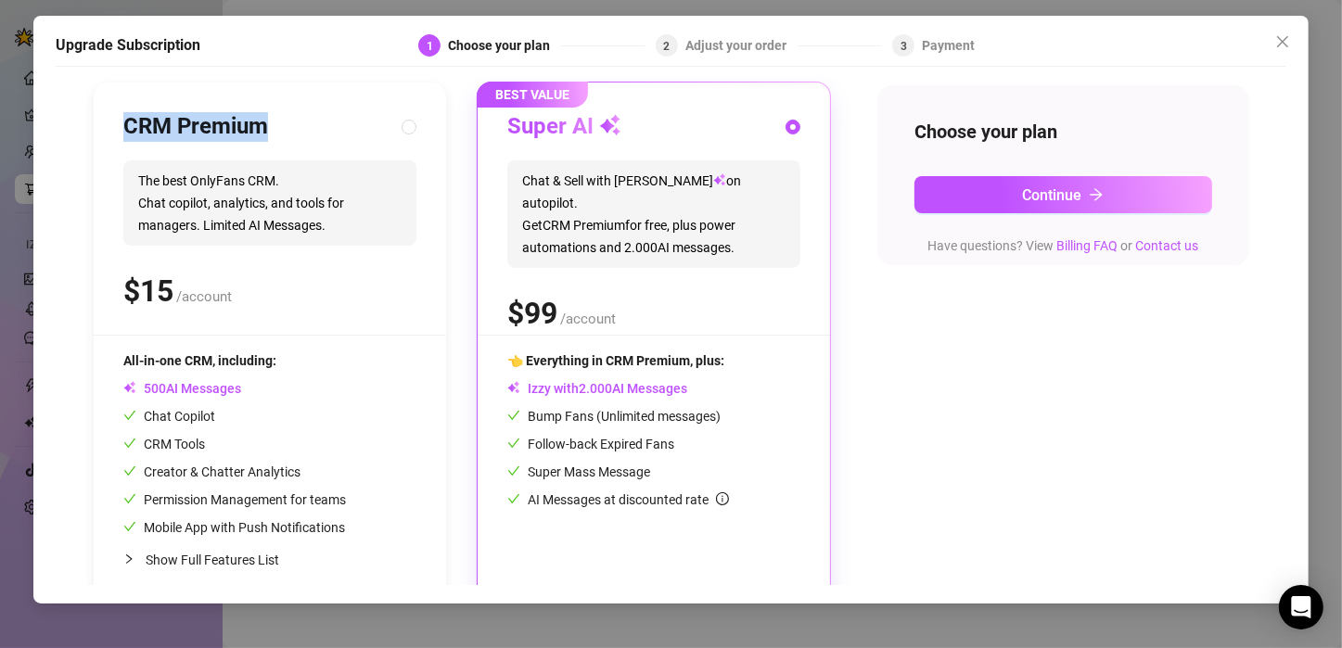
scroll to position [198, 0]
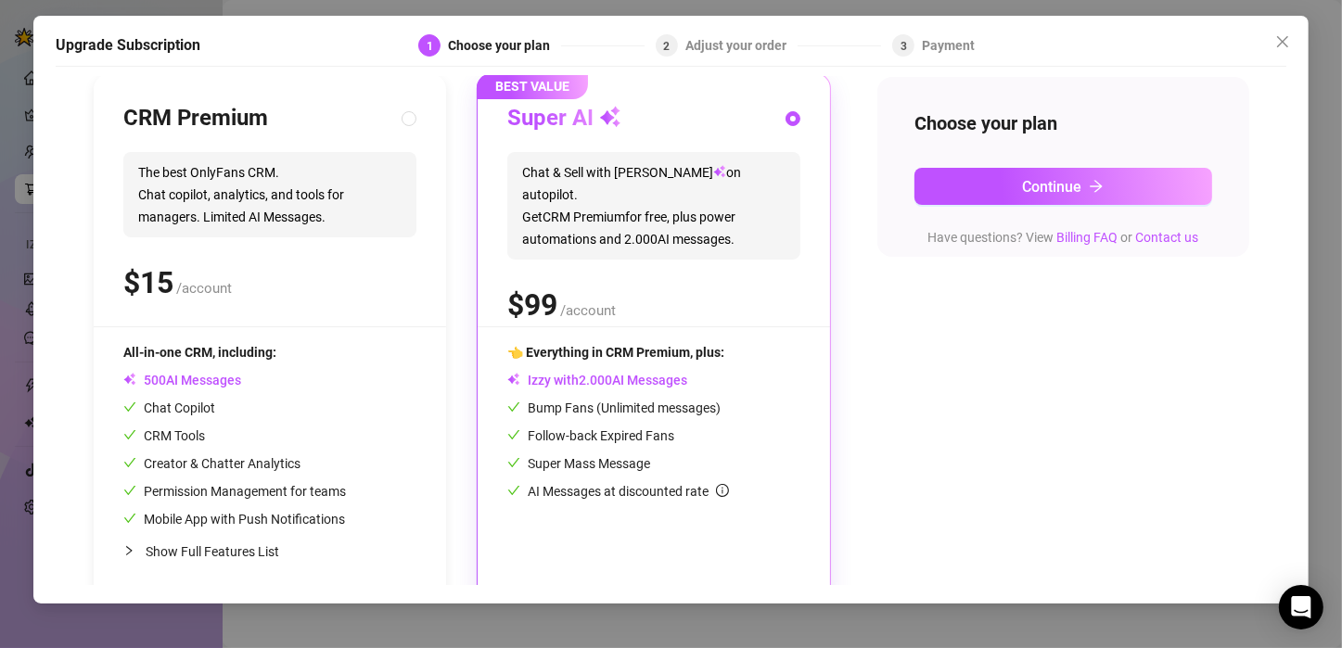
click at [776, 252] on div "Super AI Chat & Sell with Izzy on autopilot. Get CRM Premium for free, plus pow…" at bounding box center [653, 215] width 293 height 223
click at [637, 353] on span "👈 Everything in CRM Premium, plus:" at bounding box center [615, 352] width 217 height 15
click at [648, 499] on div "AI Messages at discounted rate" at bounding box center [653, 491] width 293 height 20
click at [679, 514] on div "👈 Everything in CRM Premium, plus: Izzy with AI Messages Bump Fans (Unlimited m…" at bounding box center [653, 457] width 293 height 231
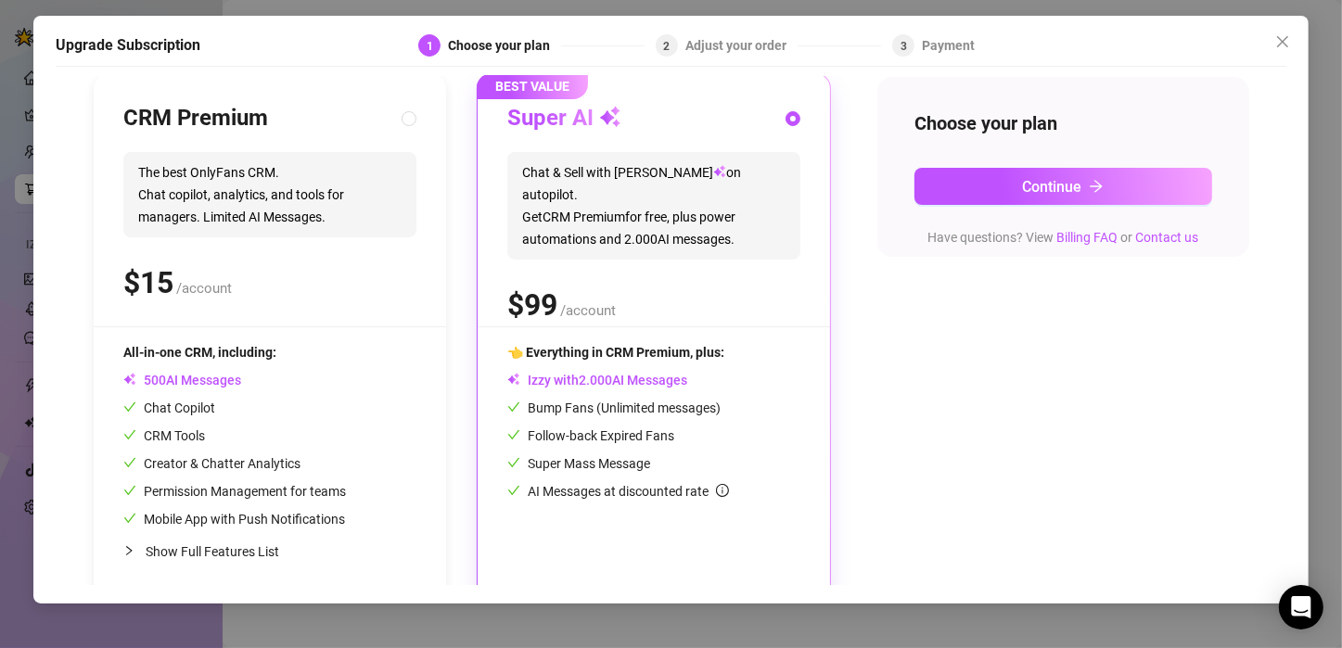
click at [679, 514] on div "👈 Everything in CRM Premium, plus: Izzy with AI Messages Bump Fans (Unlimited m…" at bounding box center [653, 457] width 293 height 231
click at [682, 514] on div "👈 Everything in CRM Premium, plus: Izzy with AI Messages Bump Fans (Unlimited m…" at bounding box center [653, 457] width 293 height 231
click at [768, 426] on div "👈 Everything in CRM Premium, plus: Izzy with AI Messages Bump Fans (Unlimited m…" at bounding box center [653, 421] width 293 height 159
click at [768, 426] on div "Follow-back Expired Fans" at bounding box center [653, 436] width 293 height 20
click at [1285, 50] on button "Close" at bounding box center [1283, 42] width 30 height 30
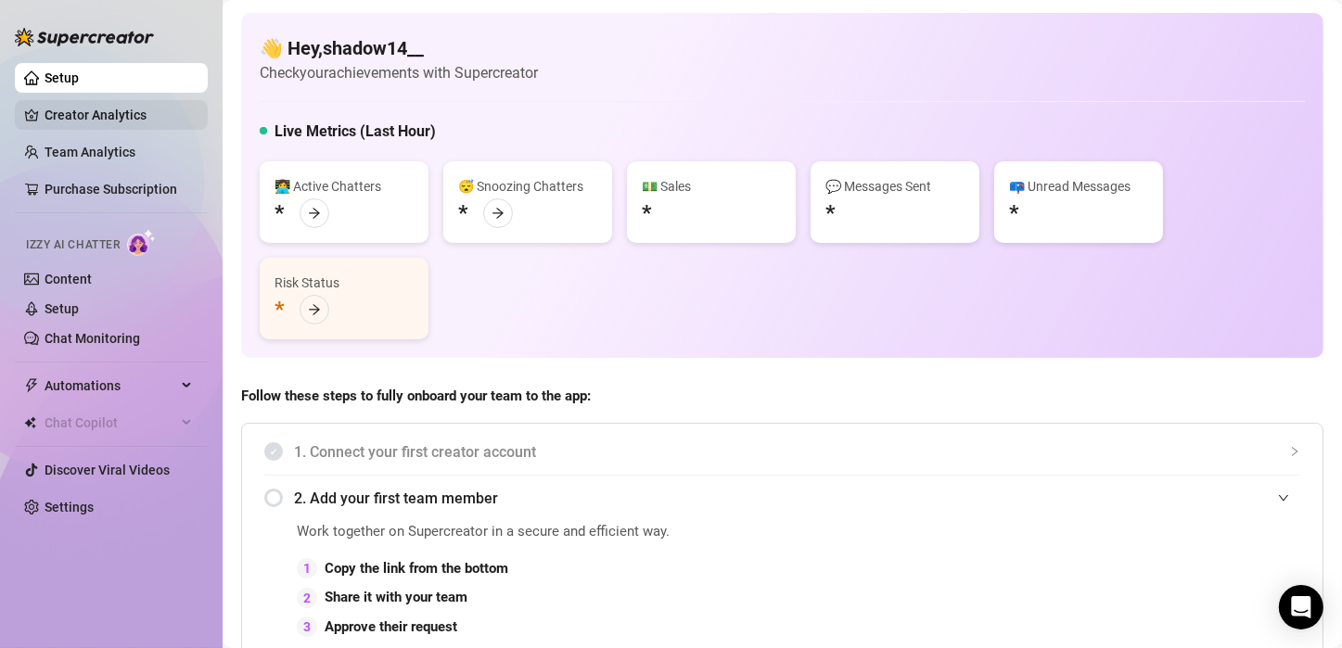
click at [112, 122] on link "Creator Analytics" at bounding box center [119, 115] width 148 height 30
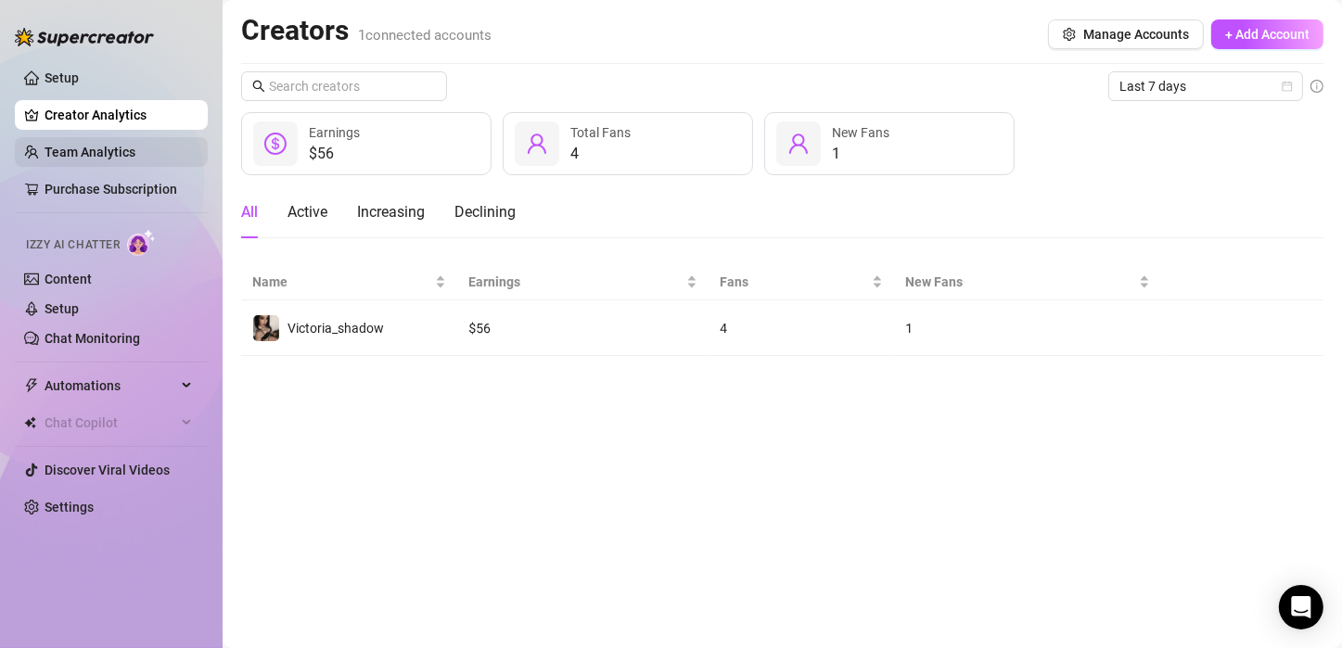
click at [123, 145] on link "Team Analytics" at bounding box center [90, 152] width 91 height 15
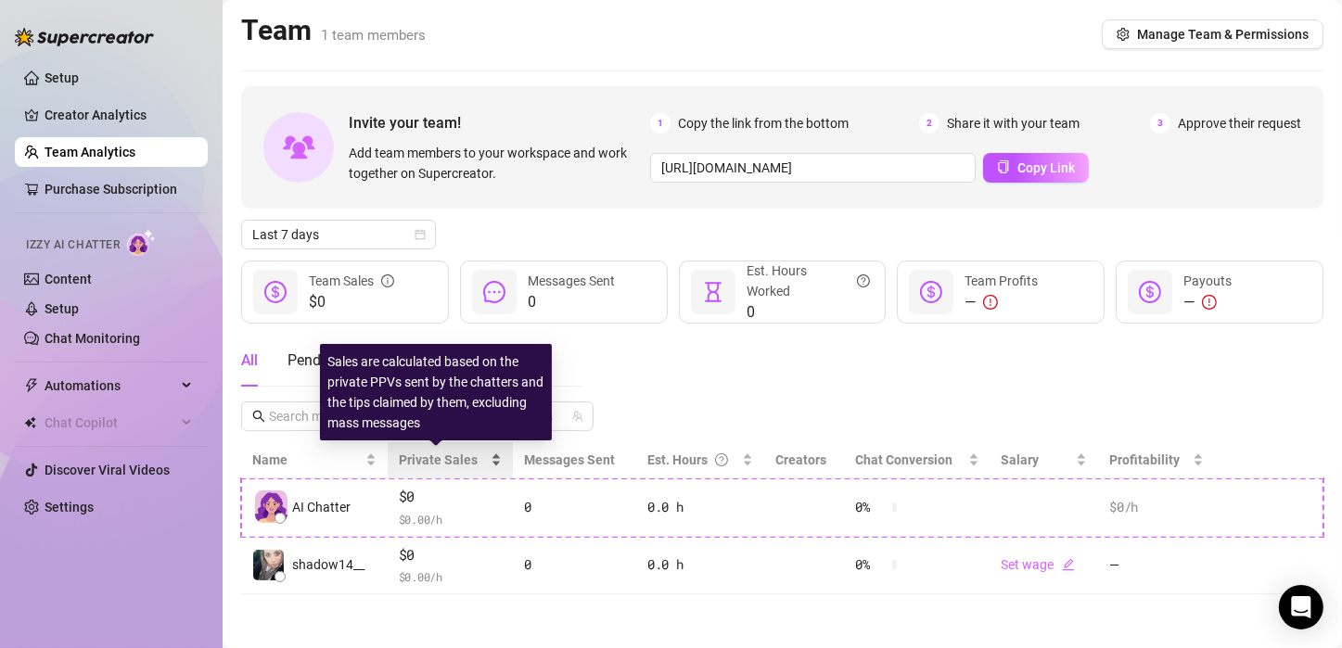
click at [425, 458] on span "Private Sales" at bounding box center [438, 460] width 79 height 15
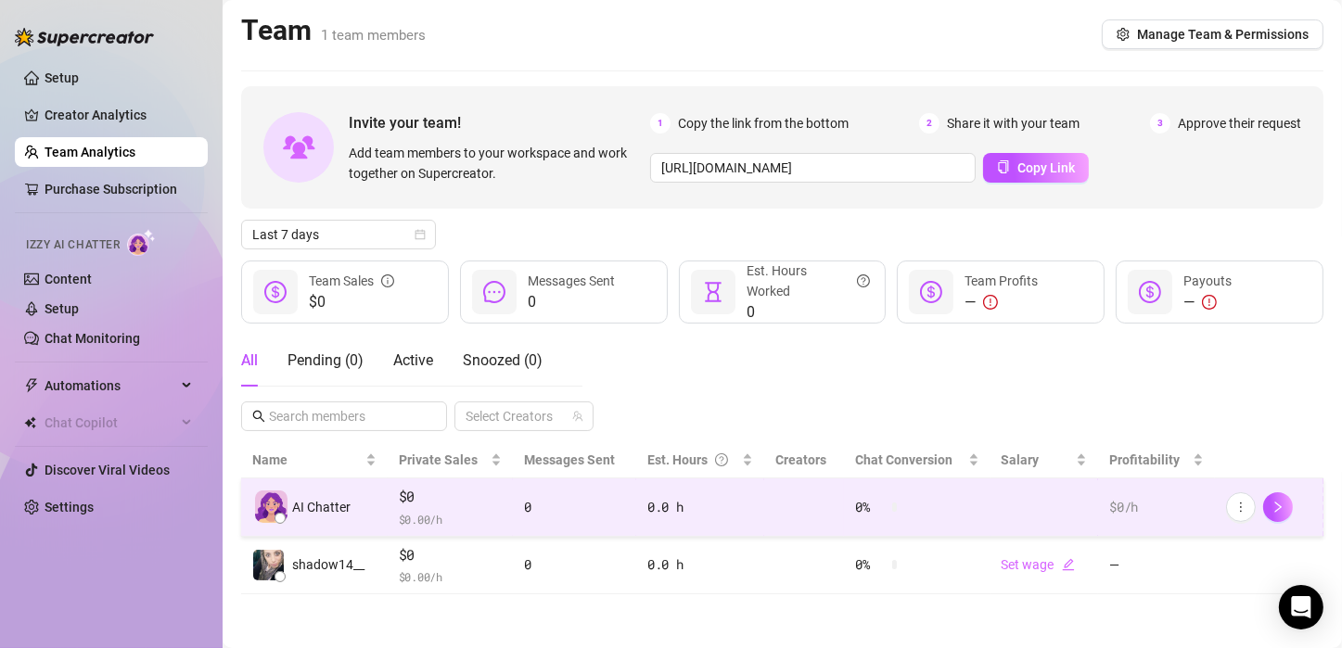
click at [338, 500] on span "AI Chatter" at bounding box center [321, 507] width 58 height 20
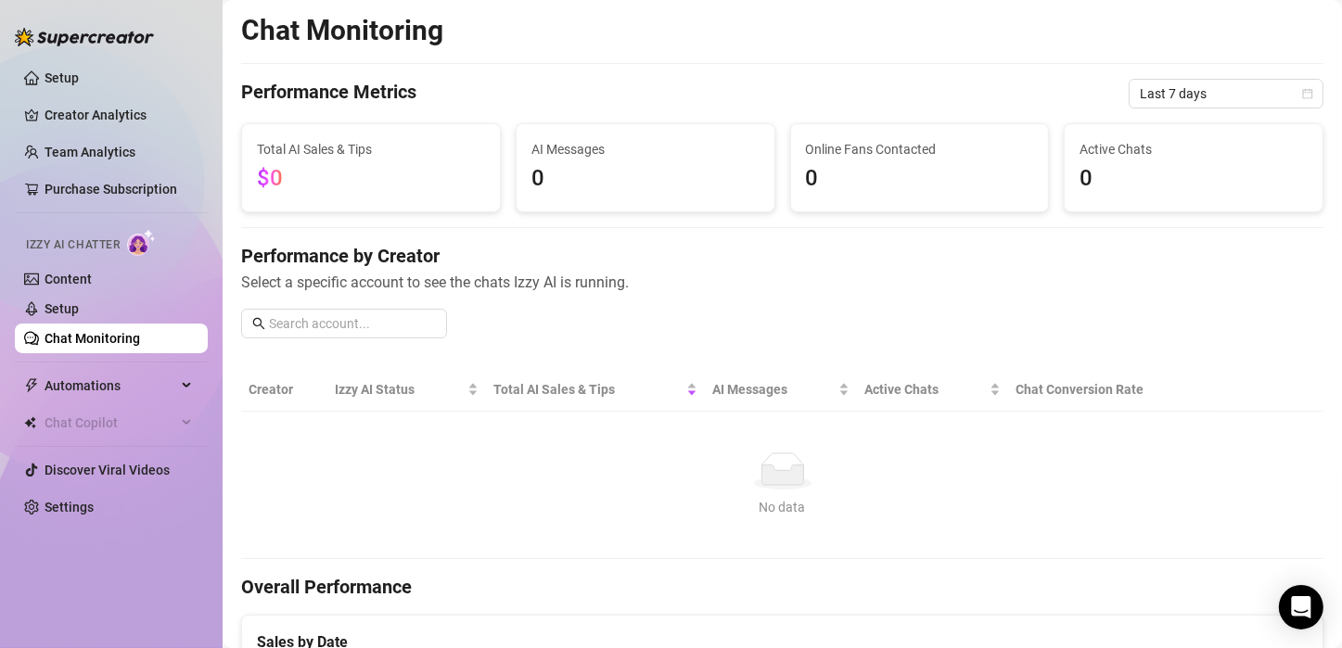
click at [87, 332] on link "Chat Monitoring" at bounding box center [93, 338] width 96 height 15
click at [55, 314] on link "Setup" at bounding box center [62, 308] width 34 height 15
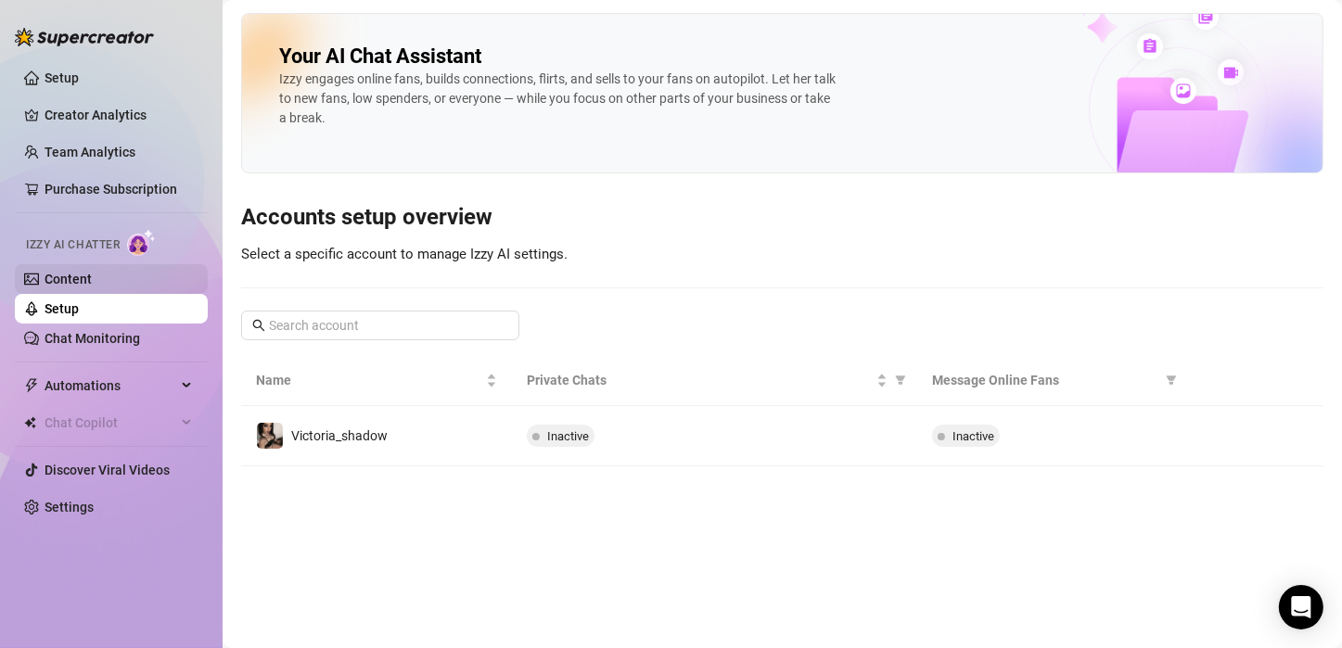
click at [69, 286] on link "Content" at bounding box center [68, 279] width 47 height 15
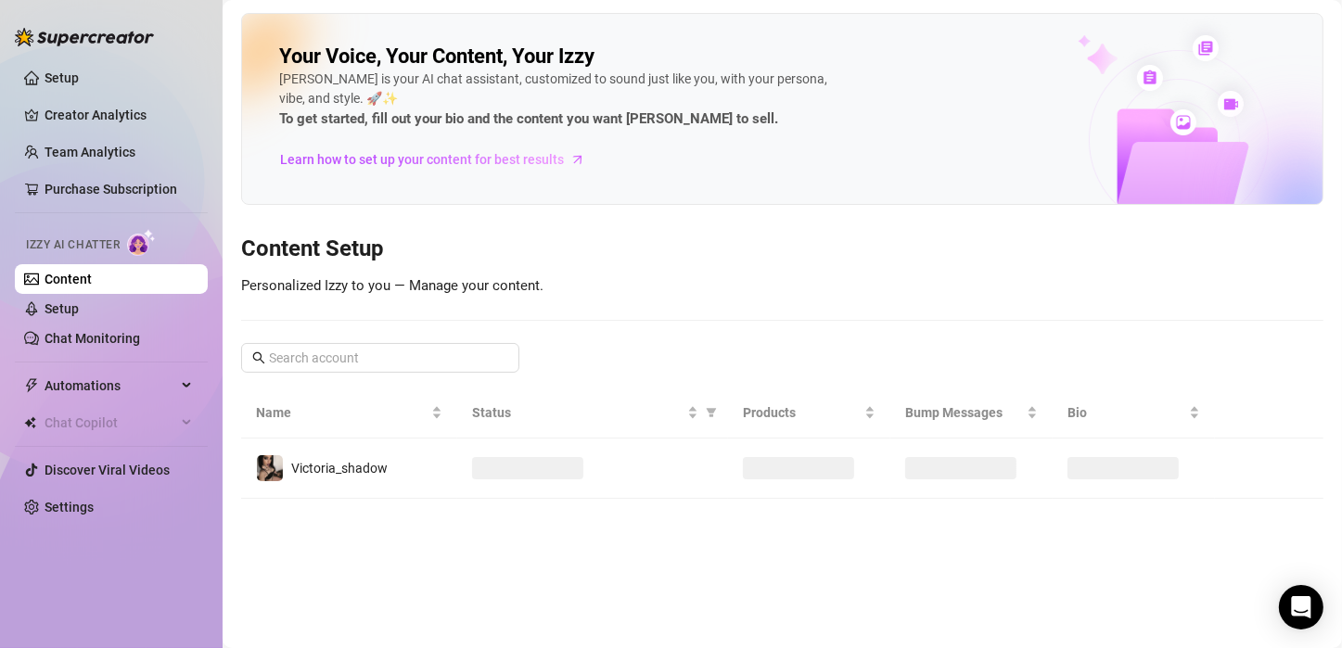
click at [69, 286] on link "Content" at bounding box center [68, 279] width 47 height 15
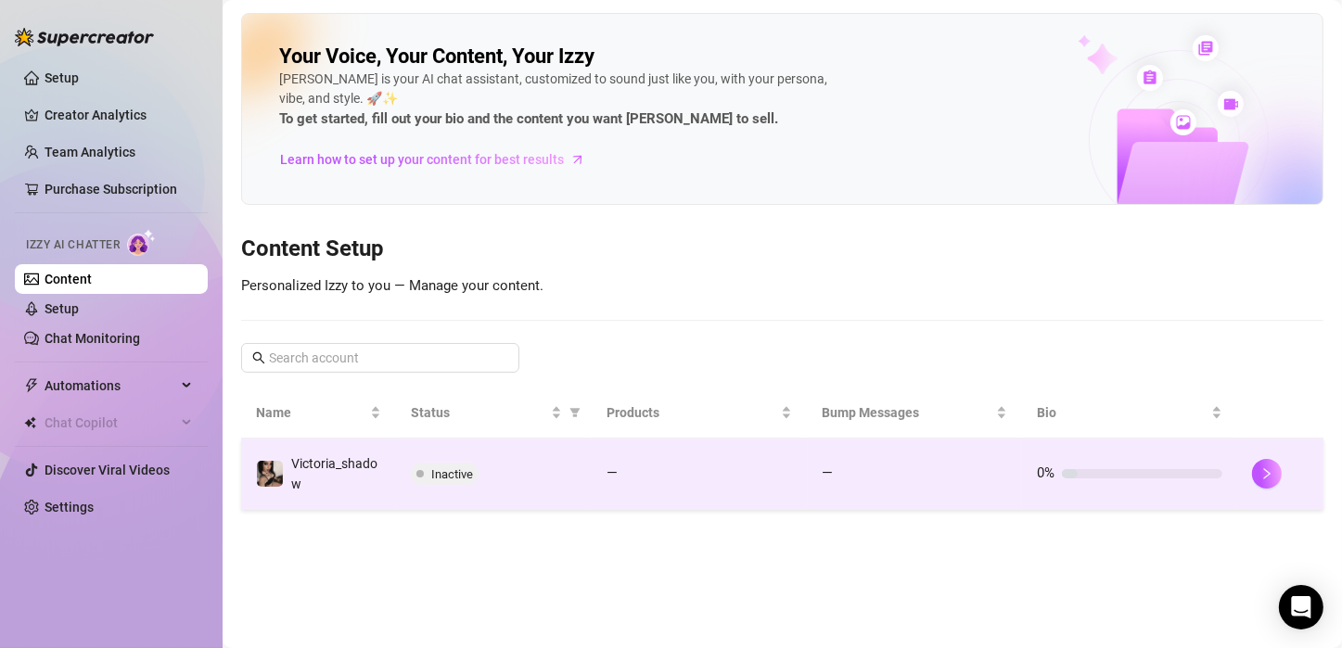
click at [413, 472] on span "Inactive" at bounding box center [445, 474] width 68 height 22
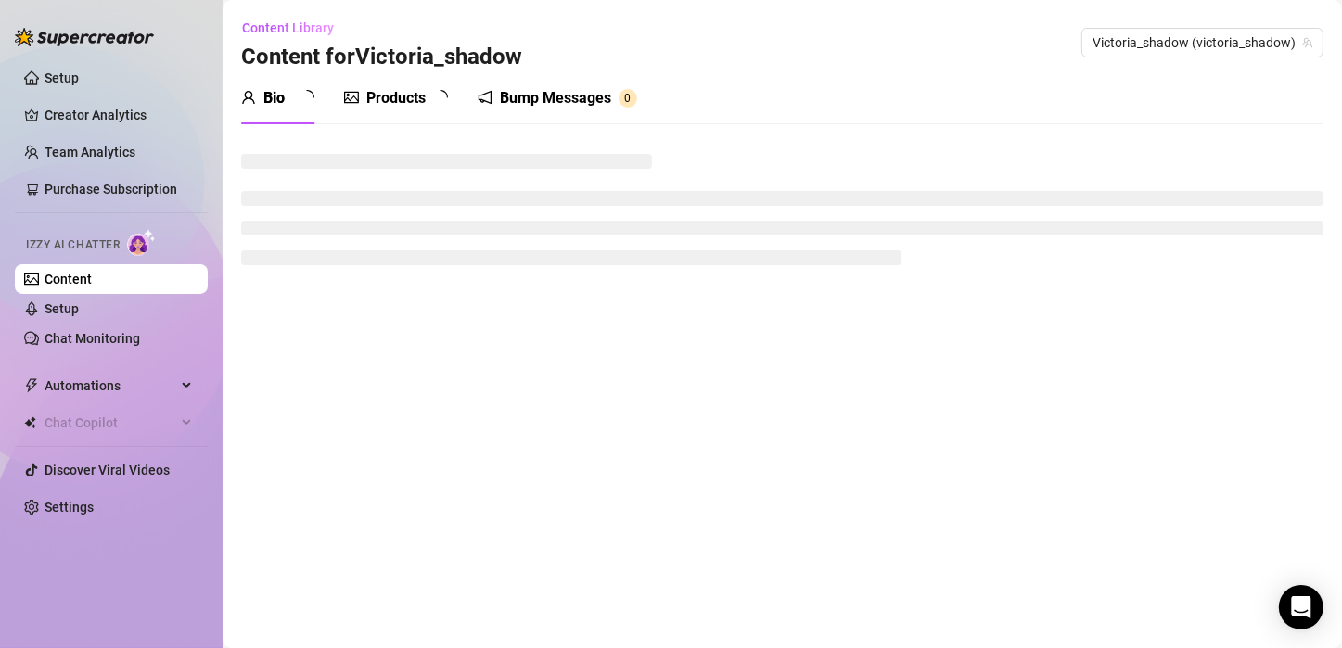
click at [611, 549] on main "Content Library Content for Victoria_shadow Victoria_shadow (victoria_shadow) B…" at bounding box center [782, 324] width 1119 height 648
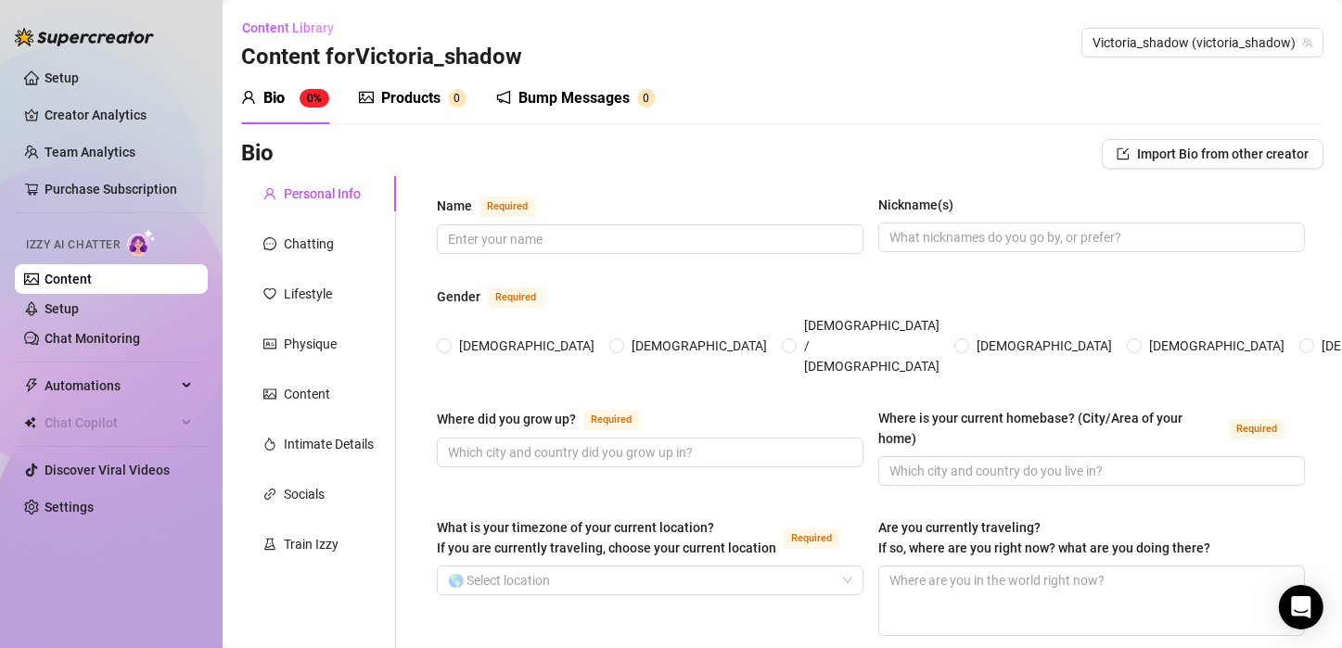
click at [585, 295] on div "Gender Required" at bounding box center [871, 301] width 868 height 30
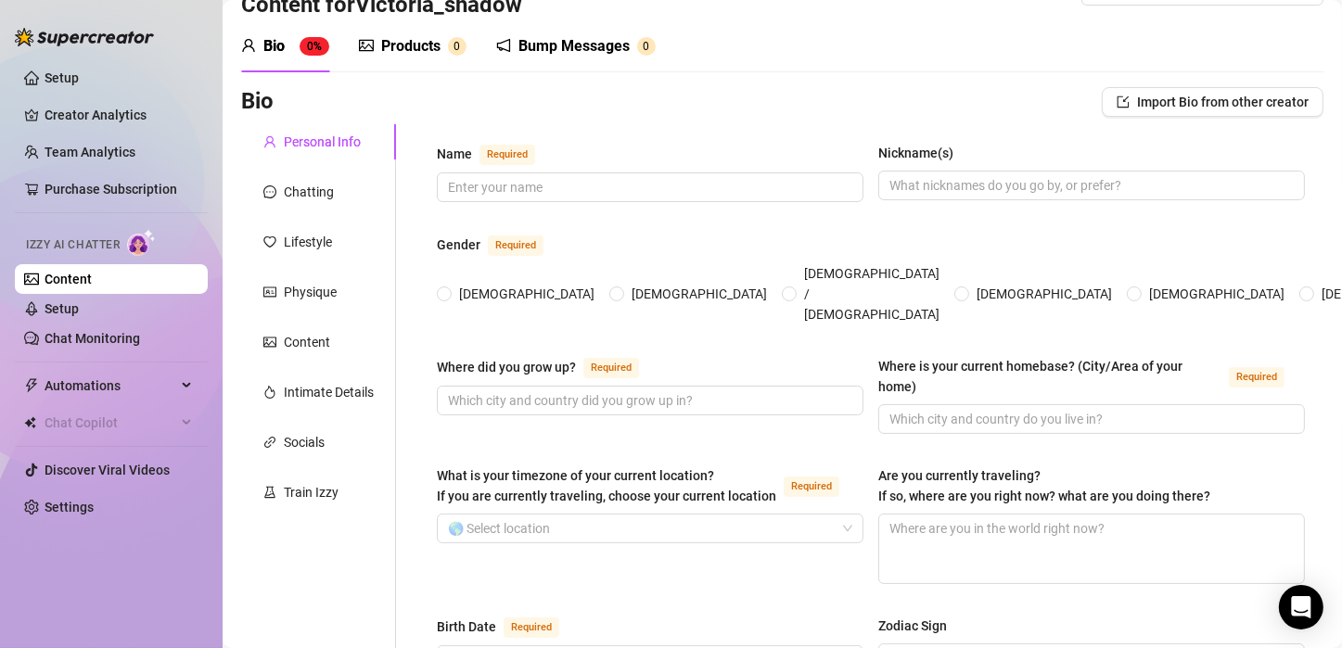
scroll to position [50, 0]
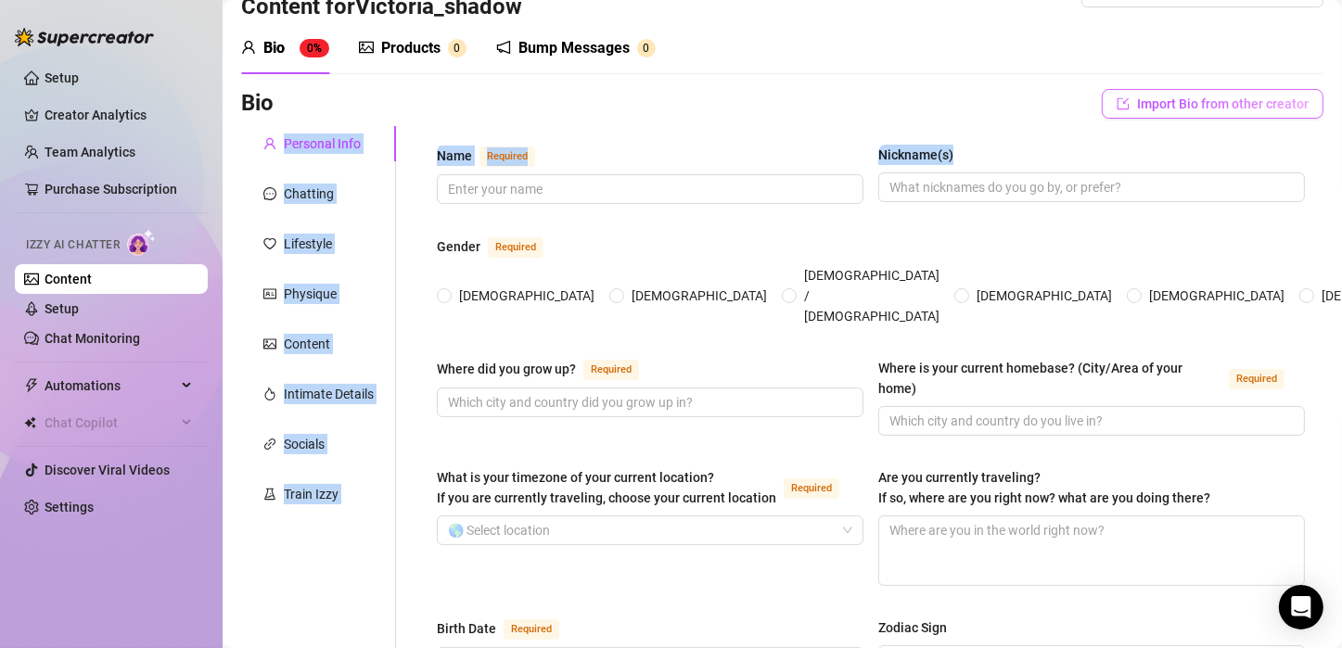
drag, startPoint x: 1325, startPoint y: 159, endPoint x: 1295, endPoint y: 100, distance: 66.4
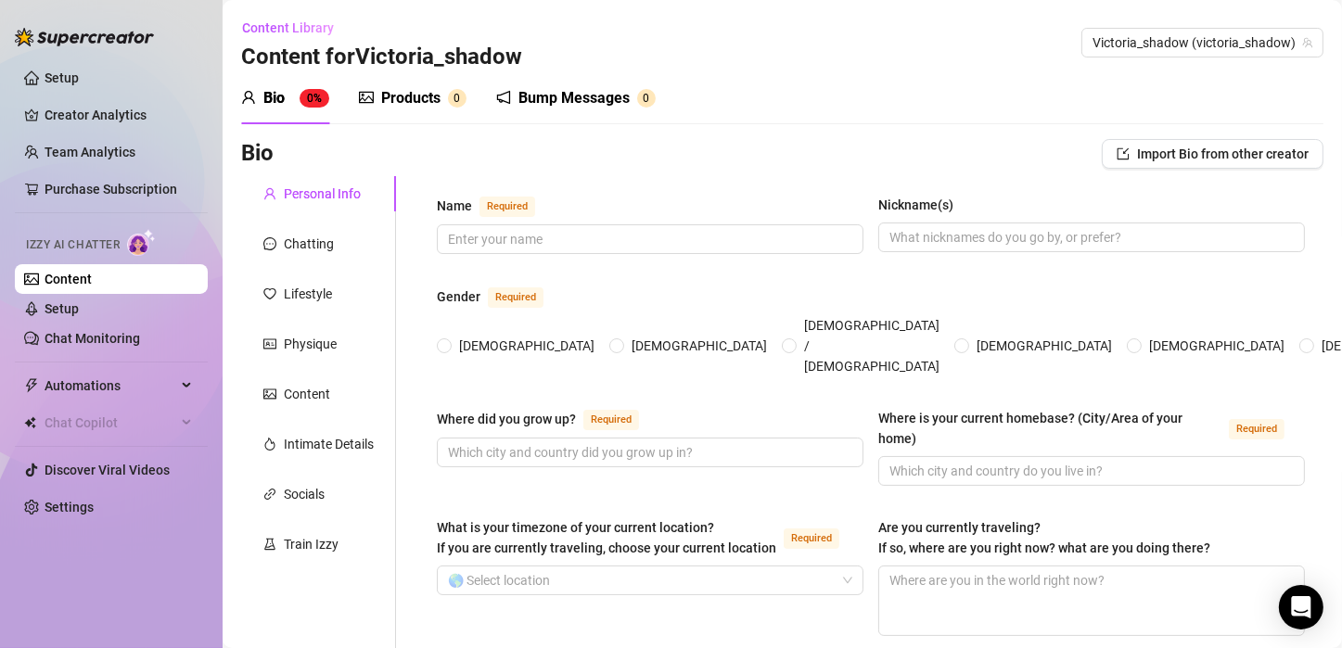
click at [1281, 20] on div "Content Library Content for Victoria_shadow Victoria_shadow (victoria_shadow)" at bounding box center [782, 42] width 1082 height 59
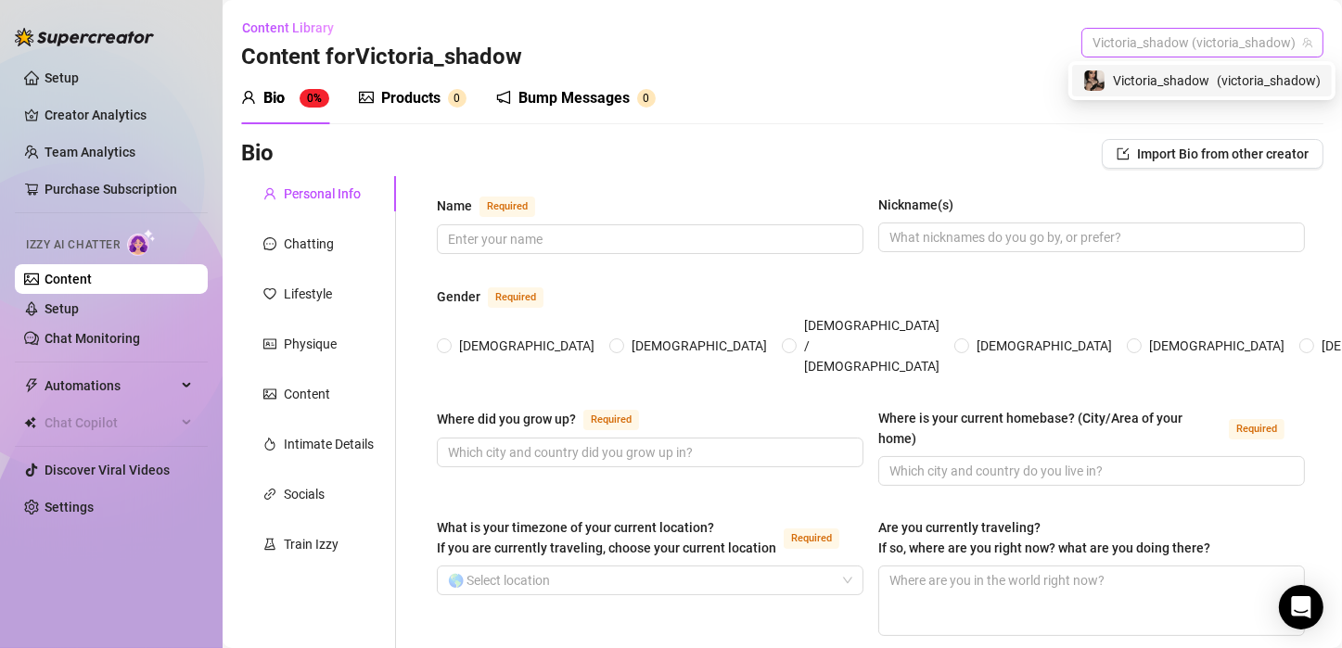
click at [1256, 44] on span "Victoria_shadow (victoria_shadow)" at bounding box center [1202, 43] width 220 height 28
drag, startPoint x: 1205, startPoint y: 96, endPoint x: 1194, endPoint y: 100, distance: 10.9
click at [1194, 100] on body "Setup Creator Analytics Team Analytics Purchase Subscription Izzy AI Chatter Co…" at bounding box center [671, 324] width 1342 height 648
click at [1189, 87] on span "Victoria_shadow" at bounding box center [1161, 80] width 96 height 20
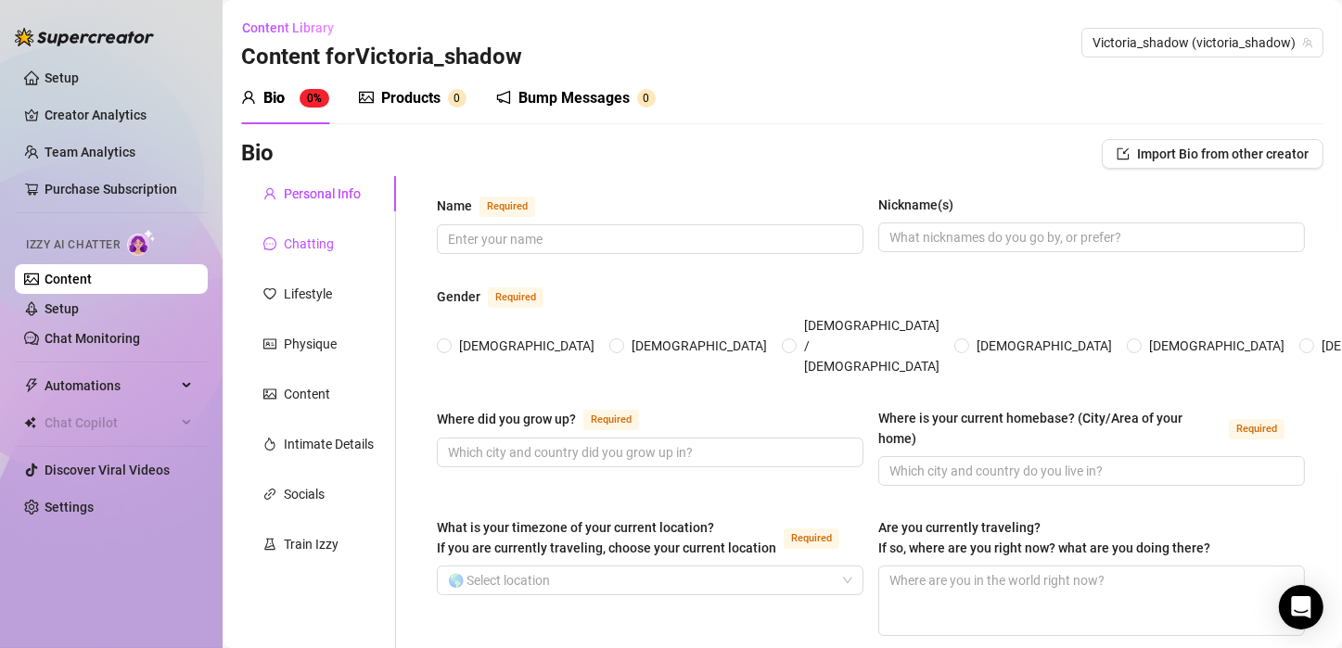
click at [328, 247] on div "Chatting" at bounding box center [309, 244] width 50 height 20
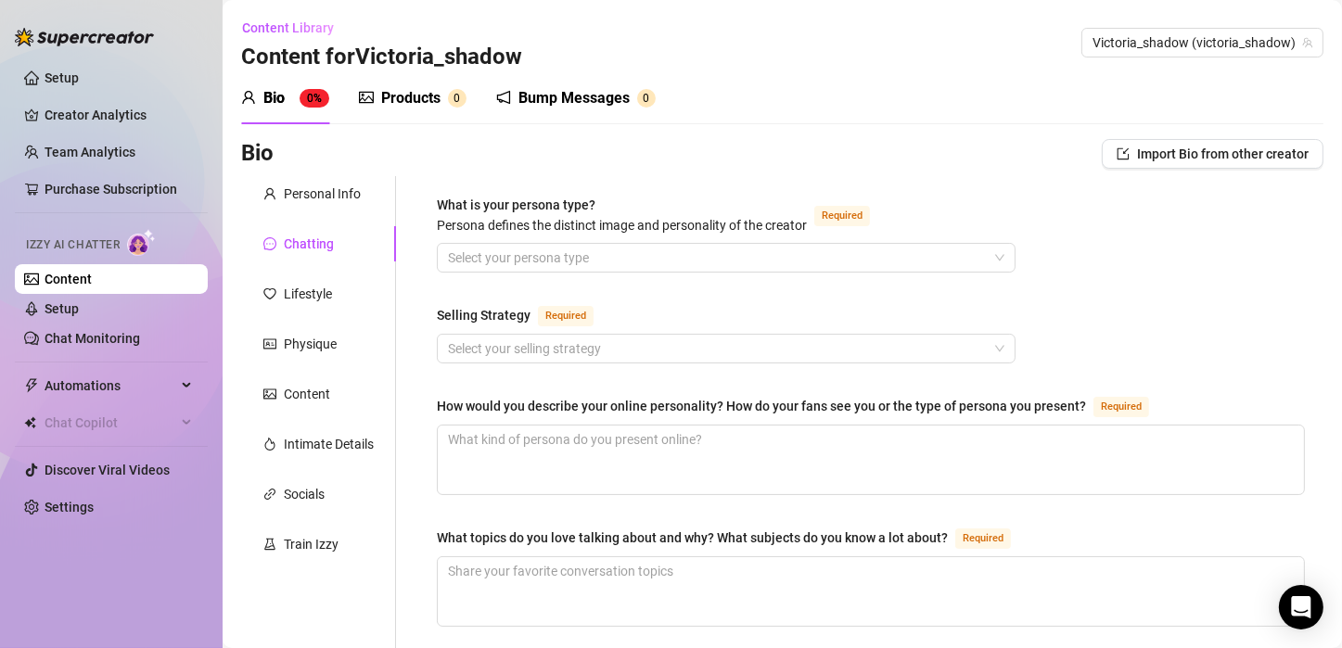
click at [328, 247] on div "Chatting" at bounding box center [309, 244] width 50 height 20
click at [325, 394] on div "Content" at bounding box center [307, 394] width 46 height 20
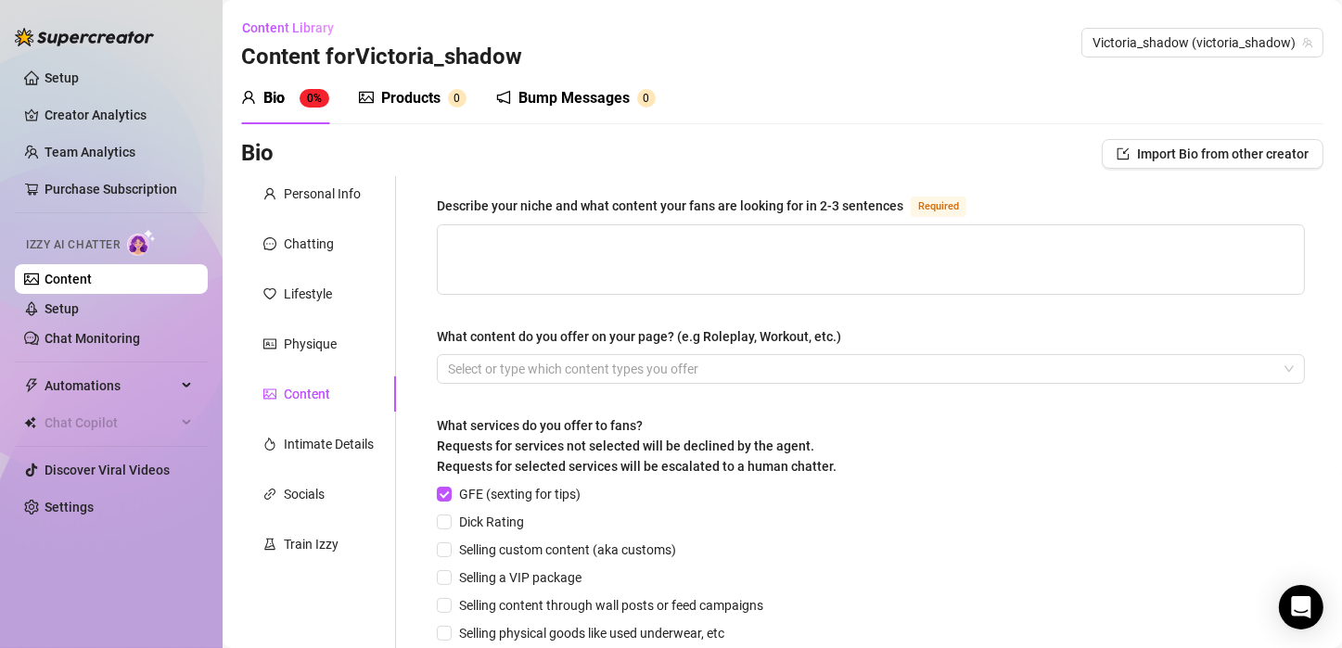
click at [325, 394] on div "Content" at bounding box center [307, 394] width 46 height 20
click at [1231, 277] on textarea "Describe your niche and what content your fans are looking for in 2-3 sentences…" at bounding box center [871, 259] width 866 height 69
click at [184, 394] on div "Automations" at bounding box center [111, 386] width 193 height 30
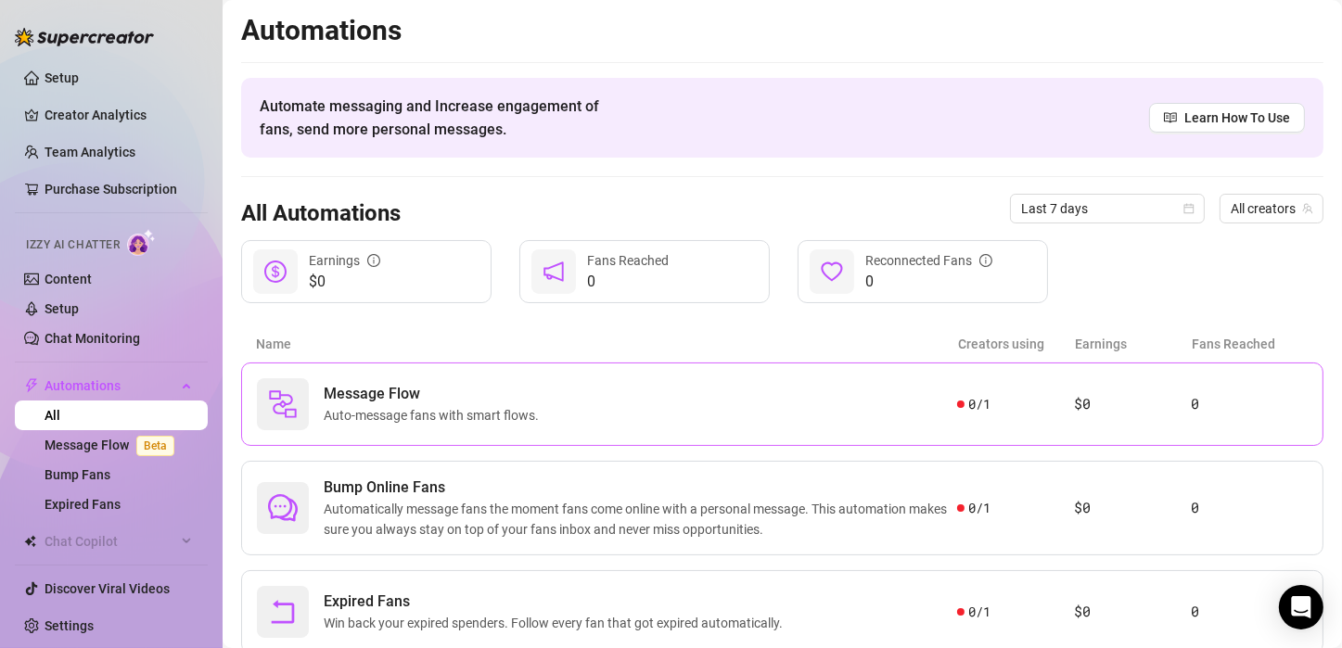
click at [343, 414] on span "Auto-message fans with smart flows." at bounding box center [435, 415] width 223 height 20
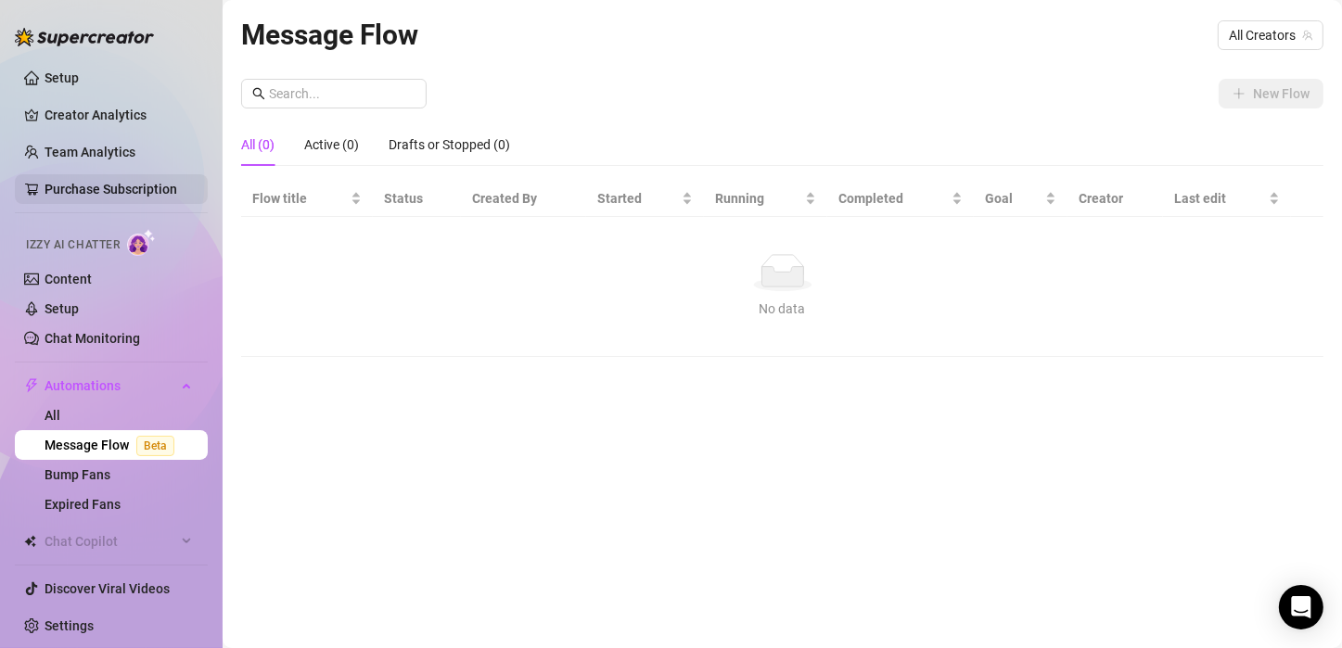
click at [94, 185] on link "Purchase Subscription" at bounding box center [111, 189] width 133 height 15
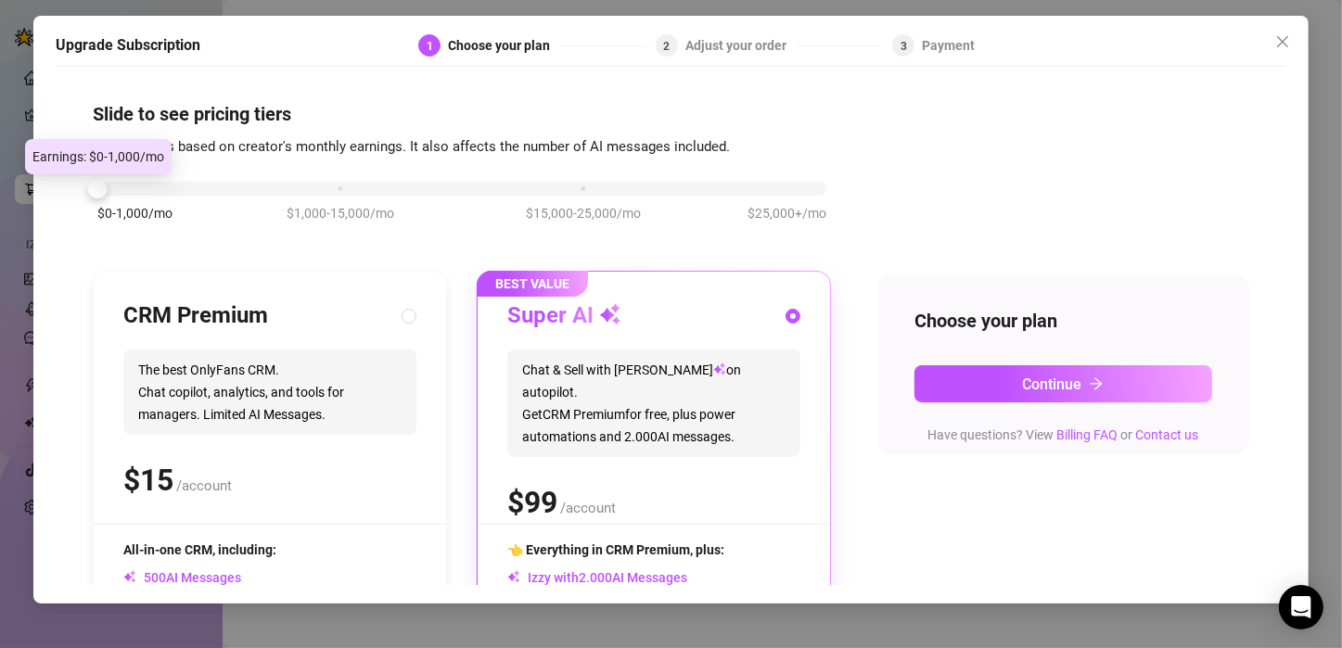
drag, startPoint x: 332, startPoint y: 188, endPoint x: 8, endPoint y: 205, distance: 324.1
click at [3, 198] on div "Upgrade Subscription 1 Choose your plan 2 Adjust your order 3 Payment Slide to …" at bounding box center [671, 324] width 1342 height 648
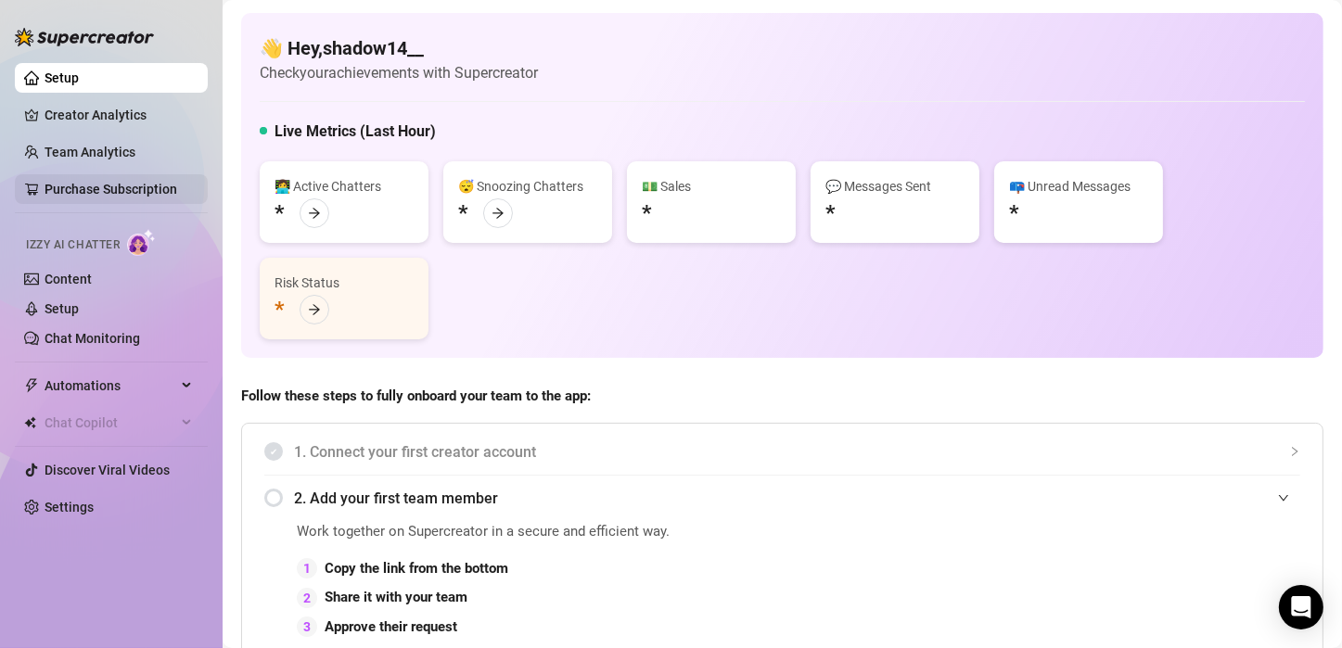
click at [138, 197] on link "Purchase Subscription" at bounding box center [111, 189] width 133 height 15
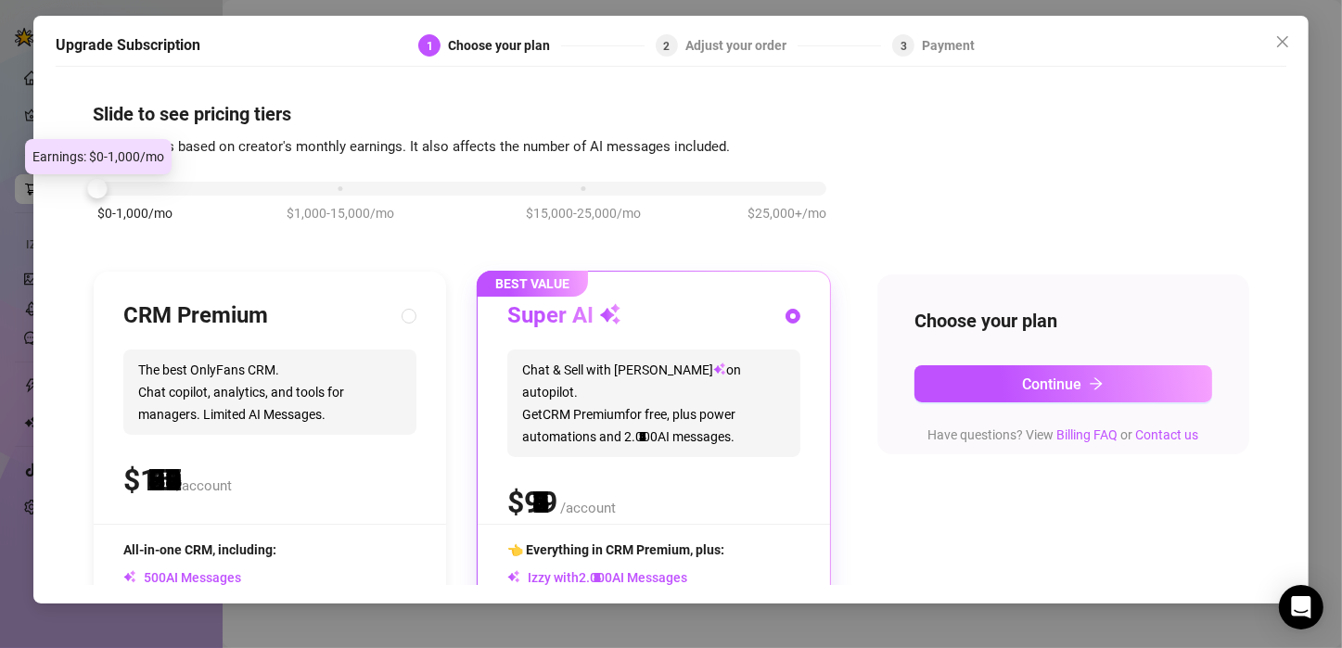
drag, startPoint x: 327, startPoint y: 187, endPoint x: -68, endPoint y: 306, distance: 412.5
click at [0, 306] on html "Setup Creator Analytics Team Analytics Purchase Subscription Izzy AI Chatter Co…" at bounding box center [671, 324] width 1342 height 648
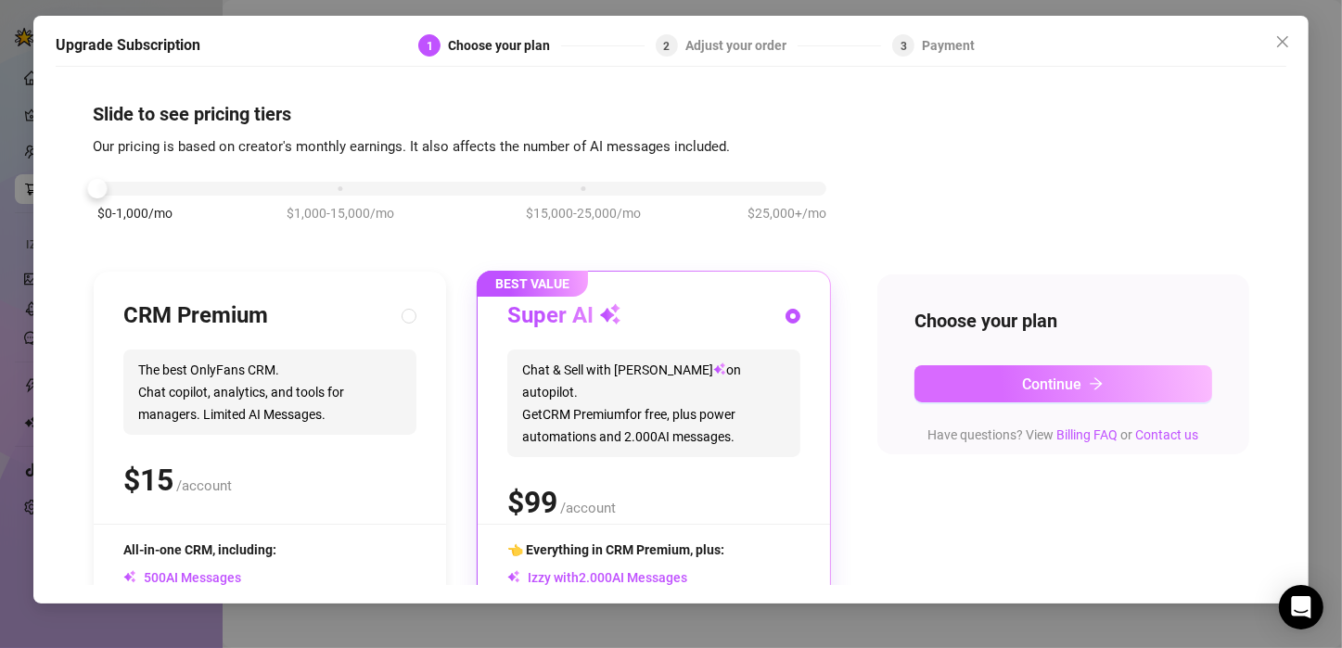
click at [1116, 384] on button "Continue" at bounding box center [1063, 383] width 298 height 37
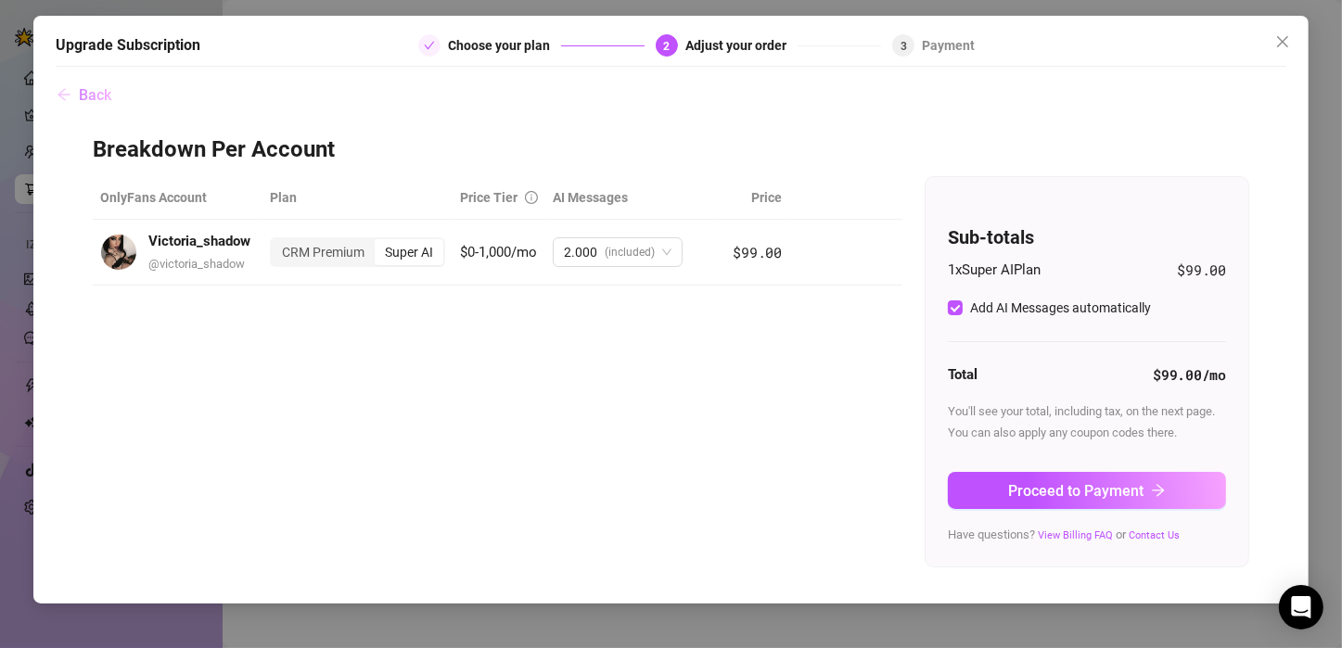
click at [71, 102] on button "Back" at bounding box center [84, 94] width 57 height 37
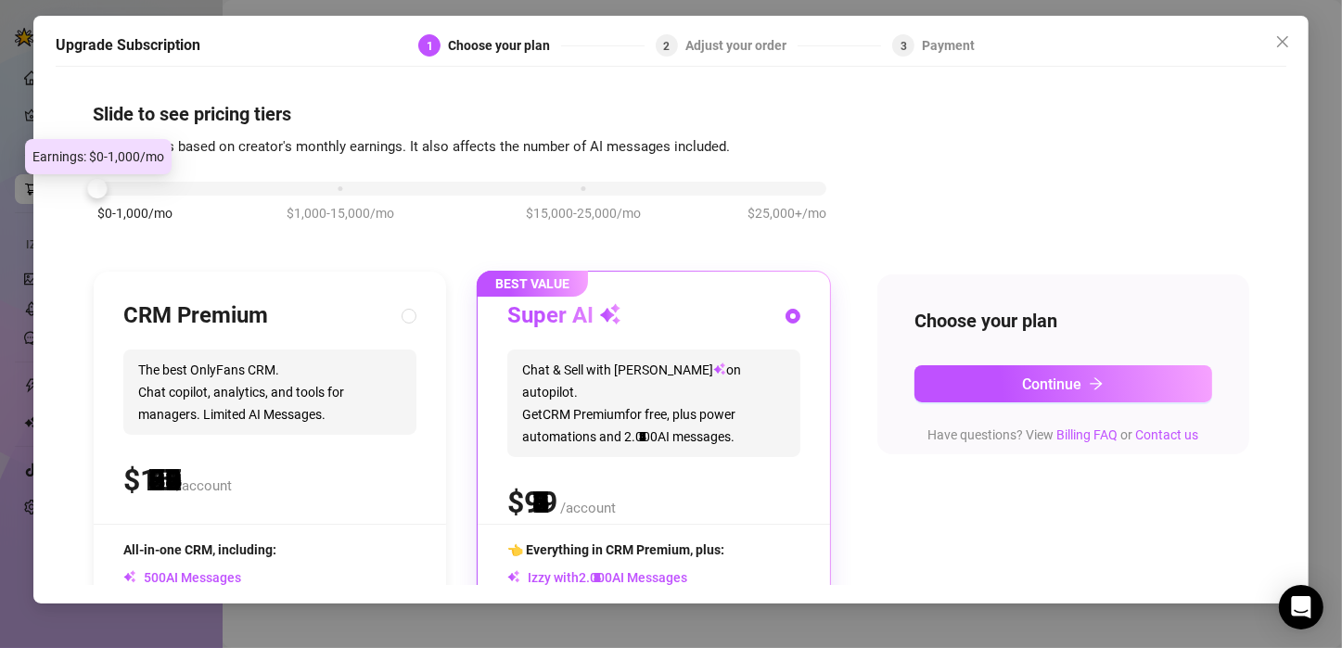
drag, startPoint x: 337, startPoint y: 192, endPoint x: 35, endPoint y: 219, distance: 302.6
click at [35, 219] on div "Upgrade Subscription 1 Choose your plan 2 Adjust your order 3 Payment Slide to …" at bounding box center [670, 310] width 1275 height 588
click at [219, 350] on span "The best OnlyFans CRM. Chat copilot, analytics, and tools for managers. Limited…" at bounding box center [269, 392] width 293 height 85
radio input "true"
radio input "false"
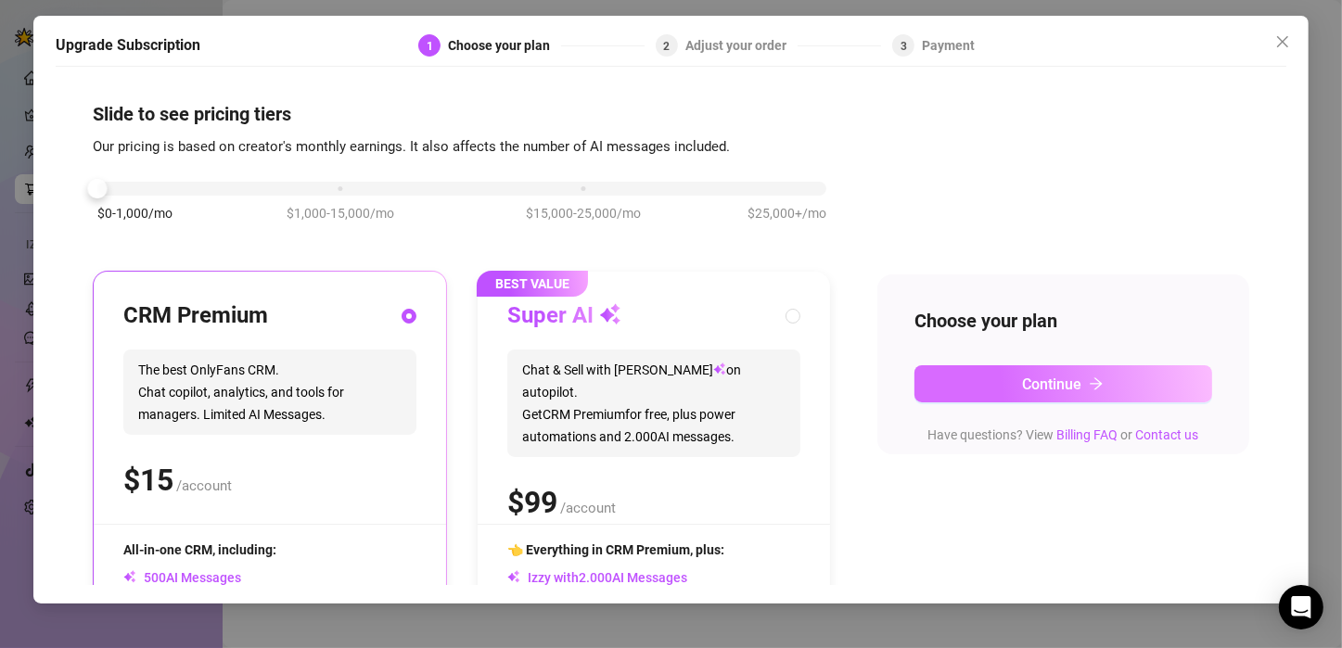
click at [963, 369] on button "Continue" at bounding box center [1063, 383] width 298 height 37
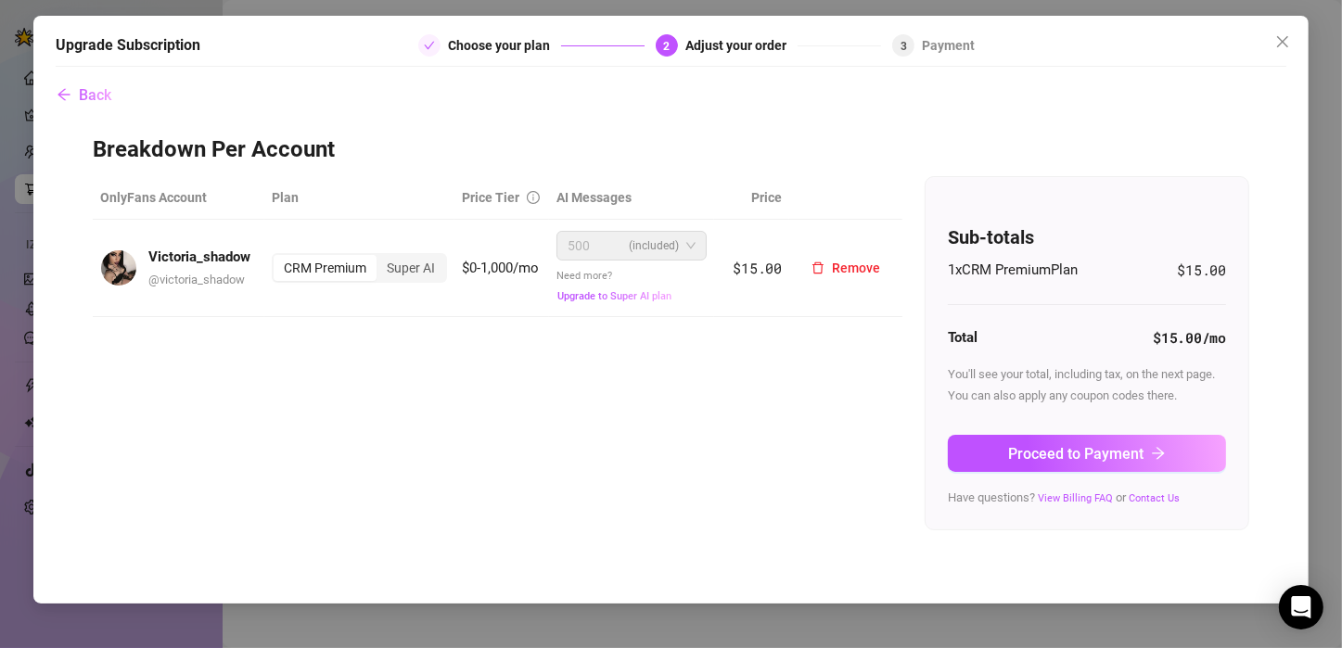
click at [491, 267] on td "$0-1,000/mo" at bounding box center [501, 268] width 94 height 97
click at [403, 269] on div "Super AI" at bounding box center [410, 268] width 69 height 26
click at [381, 258] on input "Super AI" at bounding box center [381, 258] width 0 height 0
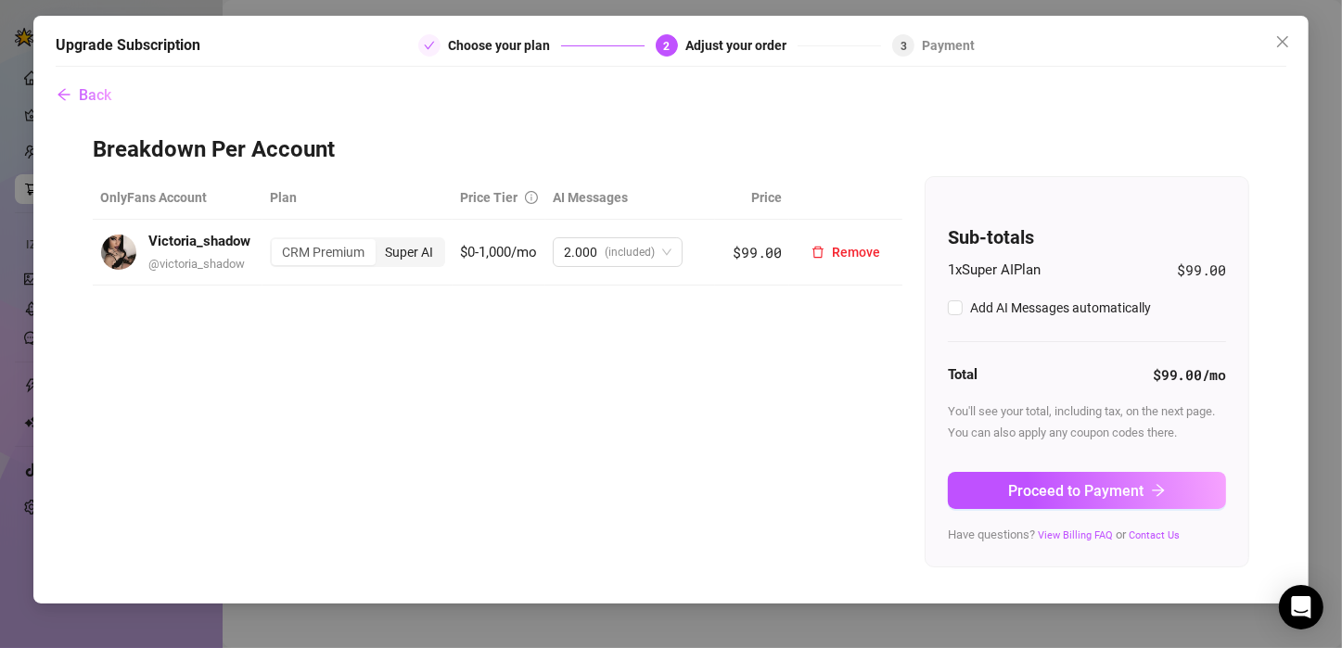
checkbox input "true"
click at [300, 266] on div "CRM Premium Super AI" at bounding box center [357, 252] width 175 height 30
click at [300, 263] on div "CRM Premium" at bounding box center [323, 252] width 103 height 26
click at [276, 242] on input "CRM Premium" at bounding box center [276, 242] width 0 height 0
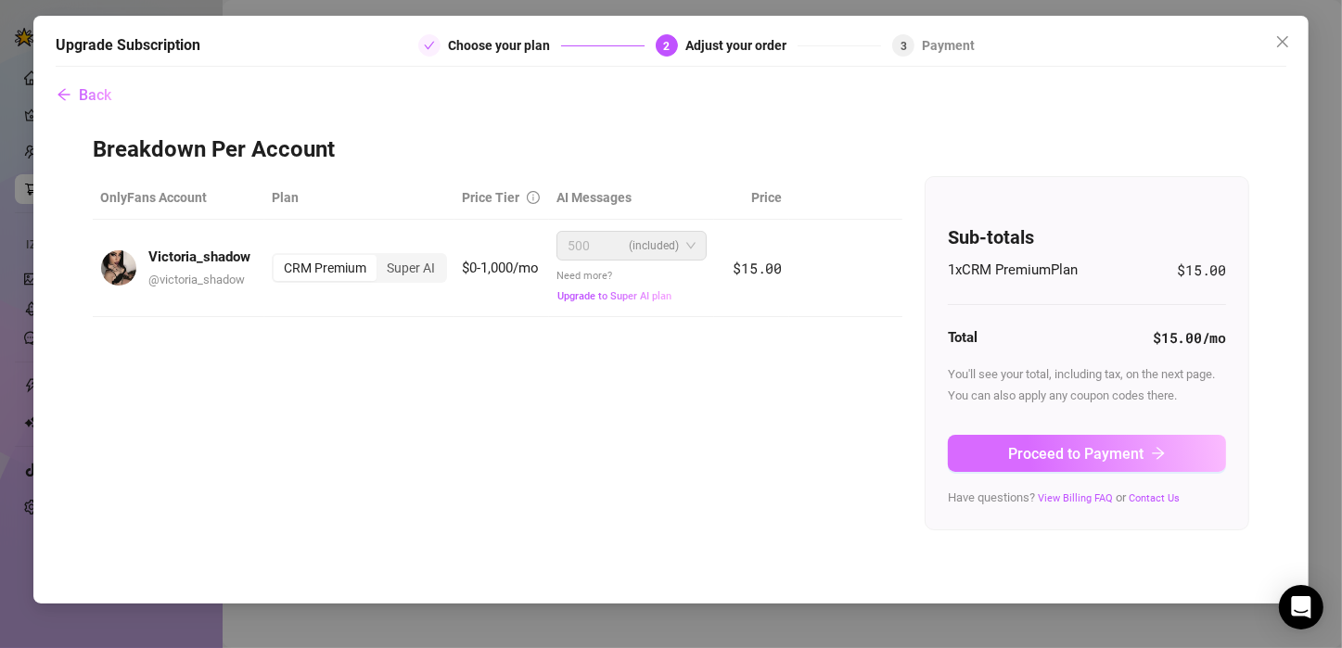
click at [980, 462] on button "Proceed to Payment" at bounding box center [1087, 453] width 278 height 37
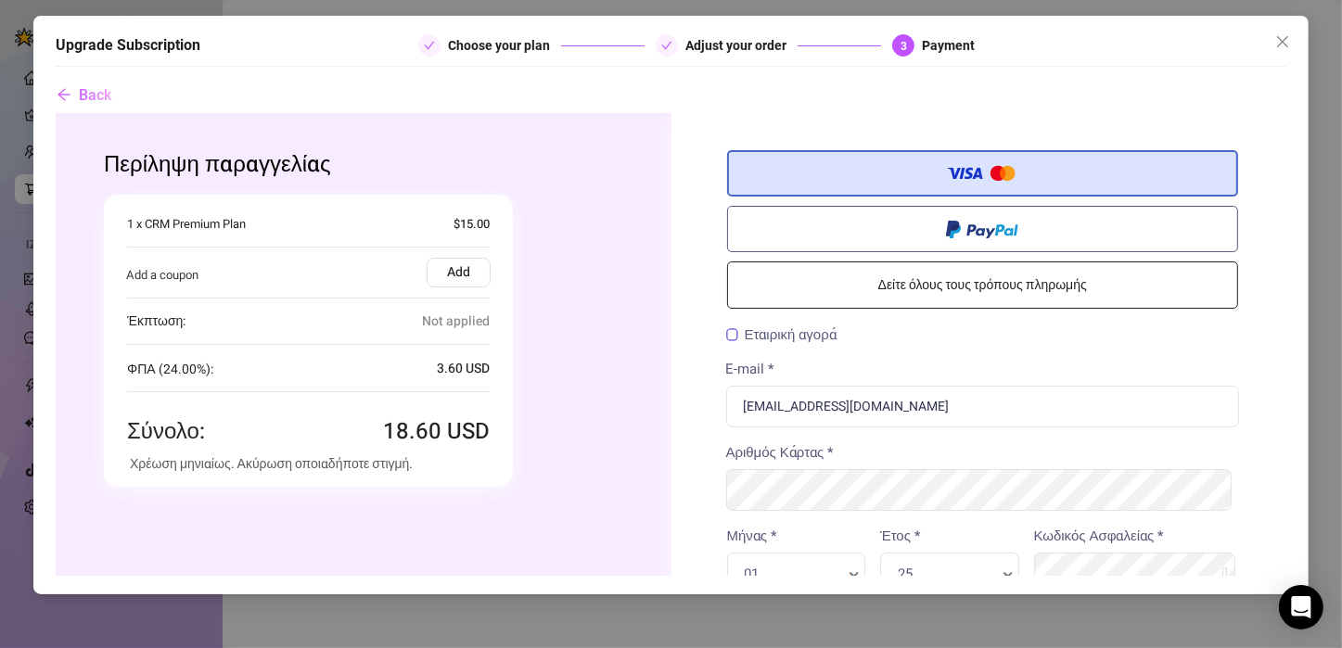
click at [882, 289] on link "Δείτε όλους τους τρόπους πληρωμής" at bounding box center [983, 284] width 512 height 47
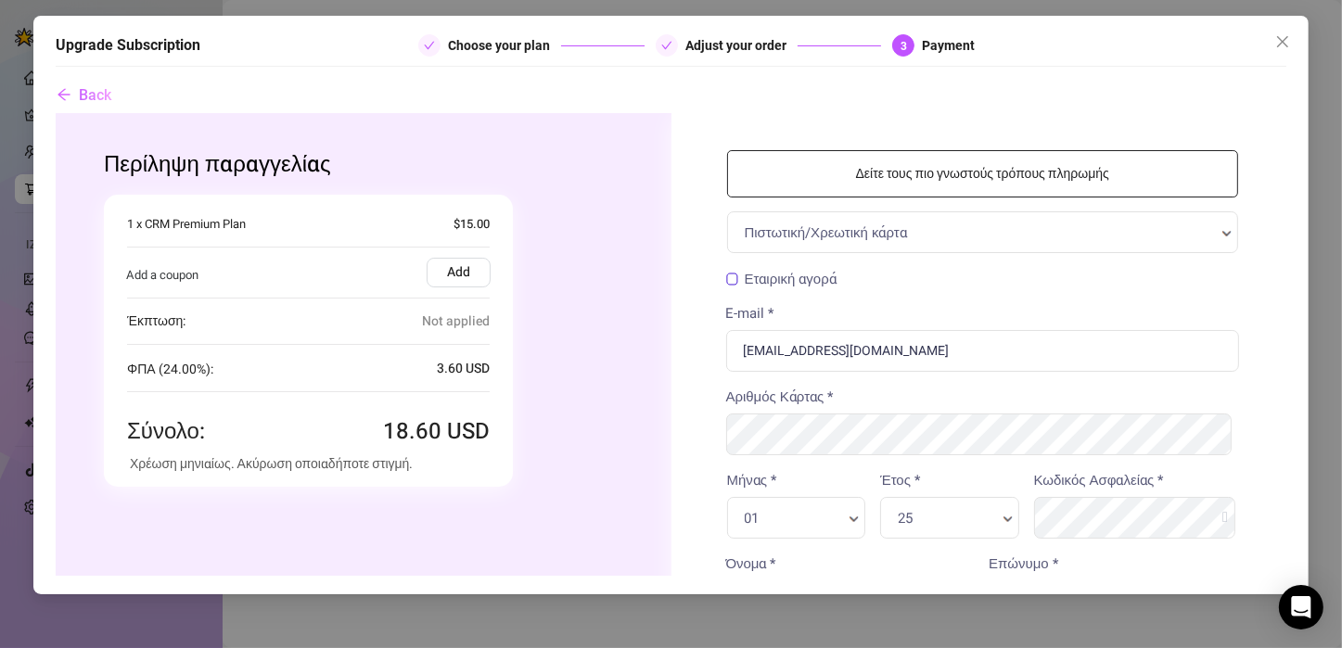
click at [631, 302] on div "Περίληψη παραγγελίας Αγοράζετε Ποσότητα 1 x Supercreator Subscription (1 x CRM …" at bounding box center [359, 318] width 623 height 411
click at [733, 519] on div "01 Μήνας * [GEOGRAPHIC_DATA] *" at bounding box center [796, 518] width 139 height 42
drag, startPoint x: 781, startPoint y: 517, endPoint x: 744, endPoint y: 517, distance: 37.1
drag, startPoint x: 1267, startPoint y: 308, endPoint x: 1267, endPoint y: 326, distance: 18.5
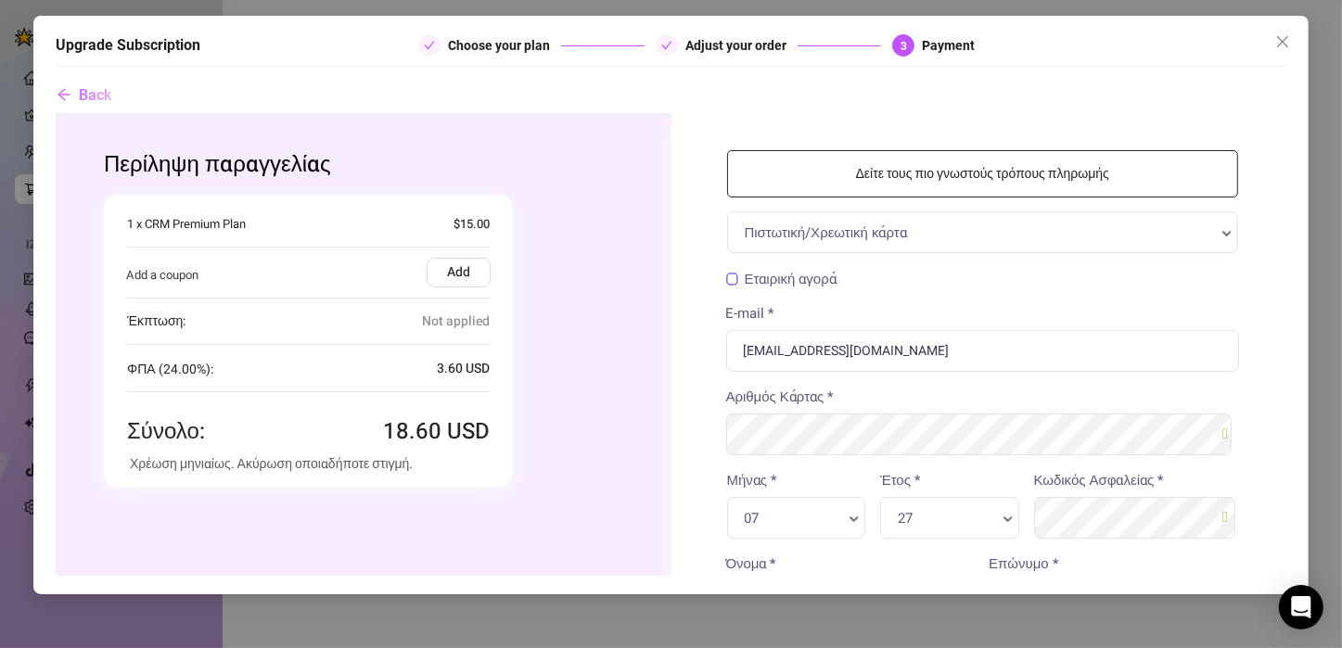
click at [1267, 326] on div "Δείτε τους πιο γνωστούς τρόπους πληρωμής Πιστωτική/Χρεωτική κάρτα Πιστωτική/Χρε…" at bounding box center [982, 607] width 623 height 989
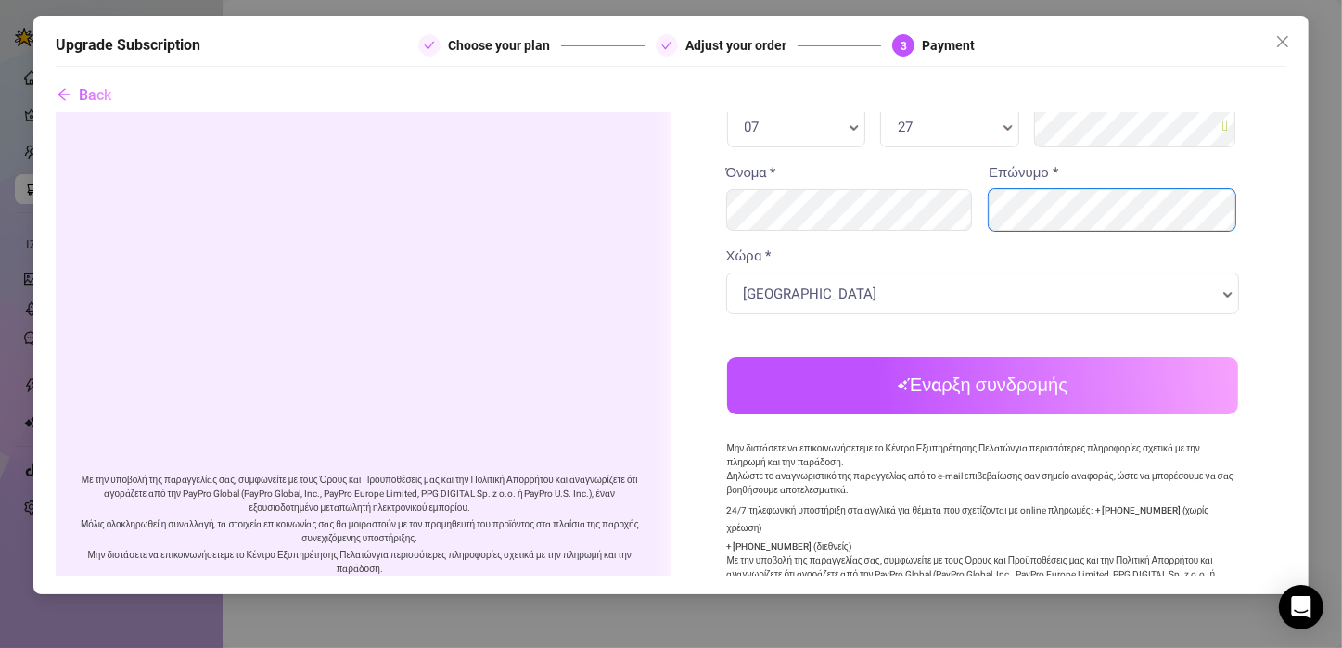
click at [1065, 151] on div "Εταιρική αγορά Έλεγχος! E-mail * [EMAIL_ADDRESS][DOMAIN_NAME] Visa Visa MasterC…" at bounding box center [983, 103] width 512 height 453
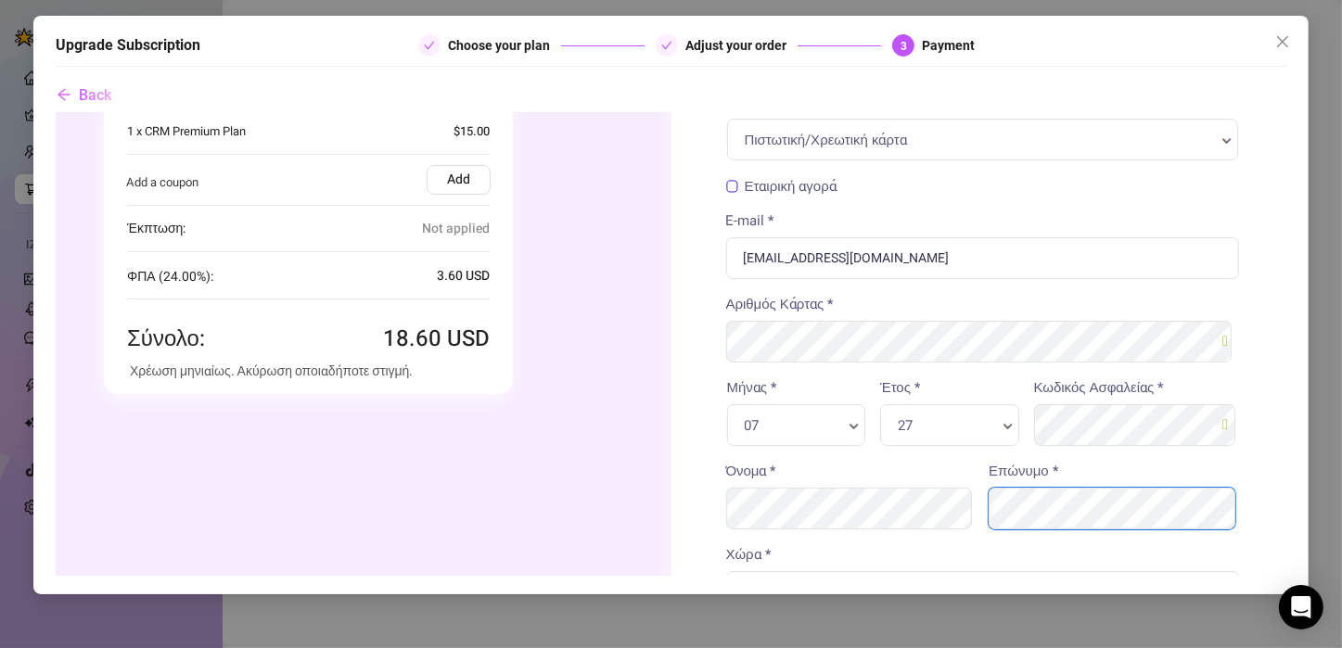
scroll to position [96, 0]
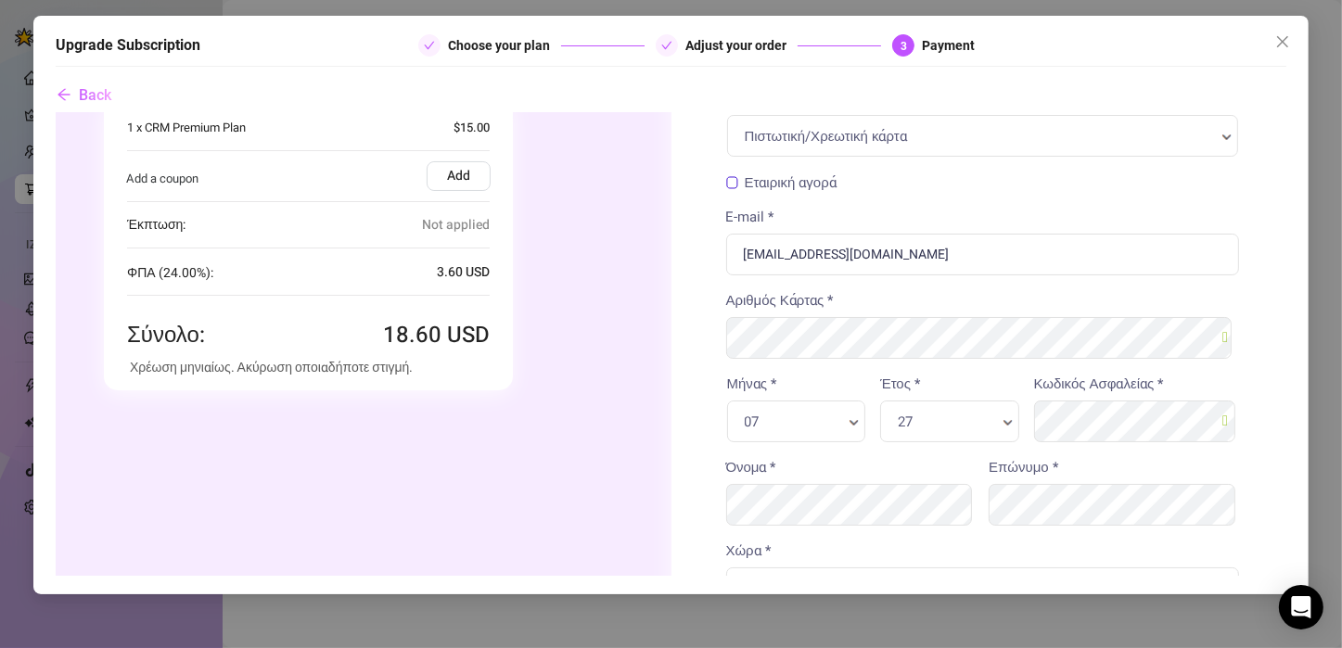
click at [1144, 386] on label "Κωδικός Ασφαλείας *" at bounding box center [1099, 384] width 130 height 21
click at [1265, 382] on div "Δείτε τους πιο γνωστούς τρόπους πληρωμής Πιστωτική/Χρεωτική κάρτα Πιστωτική/Χρε…" at bounding box center [982, 513] width 623 height 989
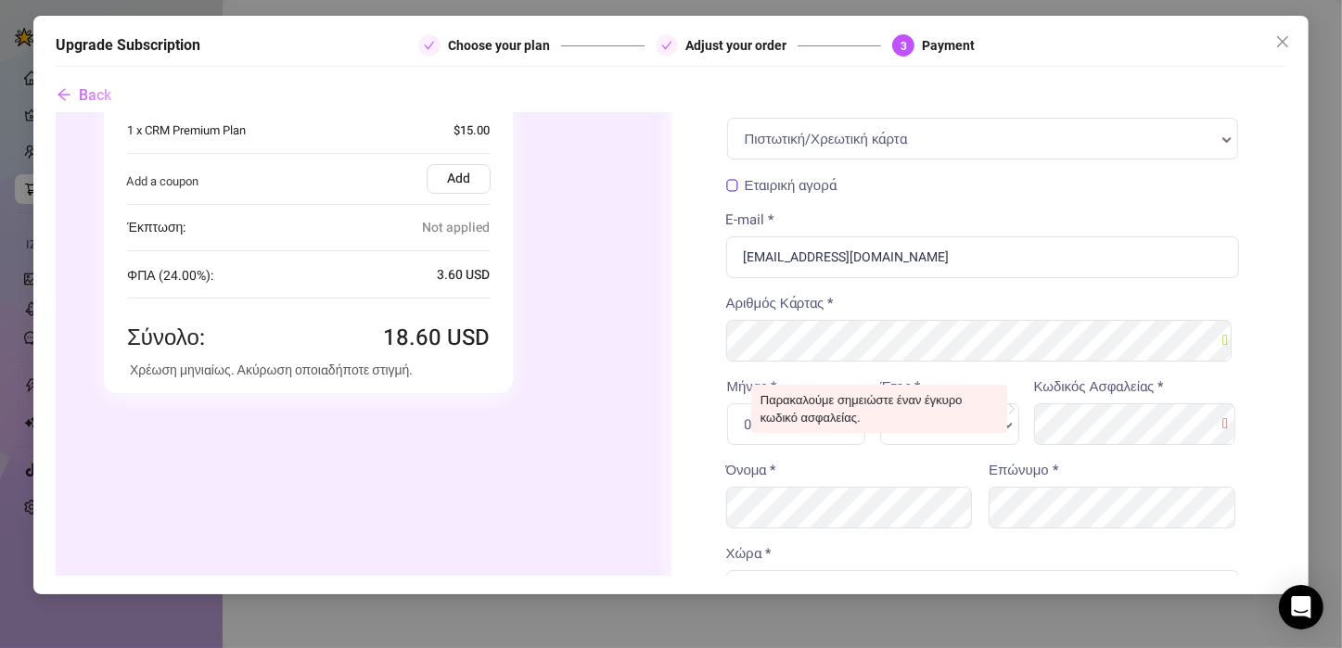
click at [1116, 394] on label "Κωδικός Ασφαλείας *" at bounding box center [1099, 386] width 130 height 21
click at [1127, 384] on label "Κωδικός Ασφαλείας *" at bounding box center [1099, 386] width 130 height 21
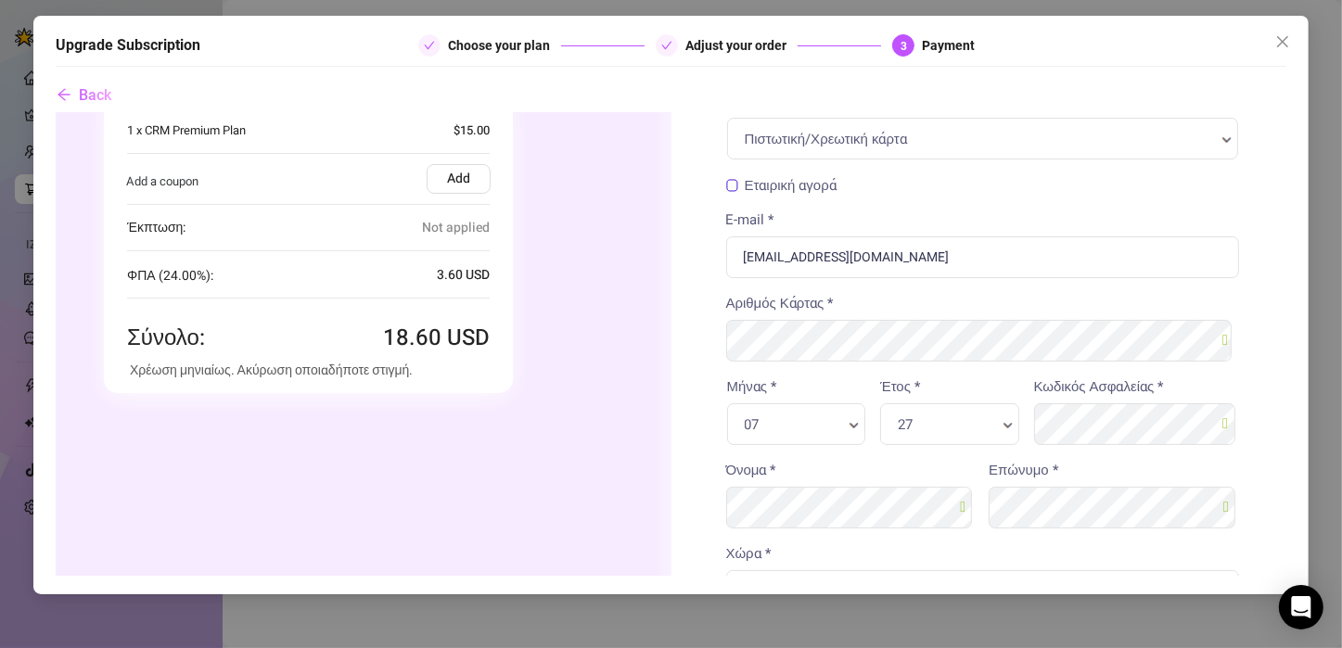
click at [1036, 223] on div "E-mail * [EMAIL_ADDRESS][DOMAIN_NAME]" at bounding box center [983, 244] width 514 height 69
click at [976, 556] on div "Χώρα * Ελλάδα Χώρα * Χώρα * Αγία Έδρα [GEOGRAPHIC_DATA], [GEOGRAPHIC_DATA] και …" at bounding box center [983, 577] width 514 height 69
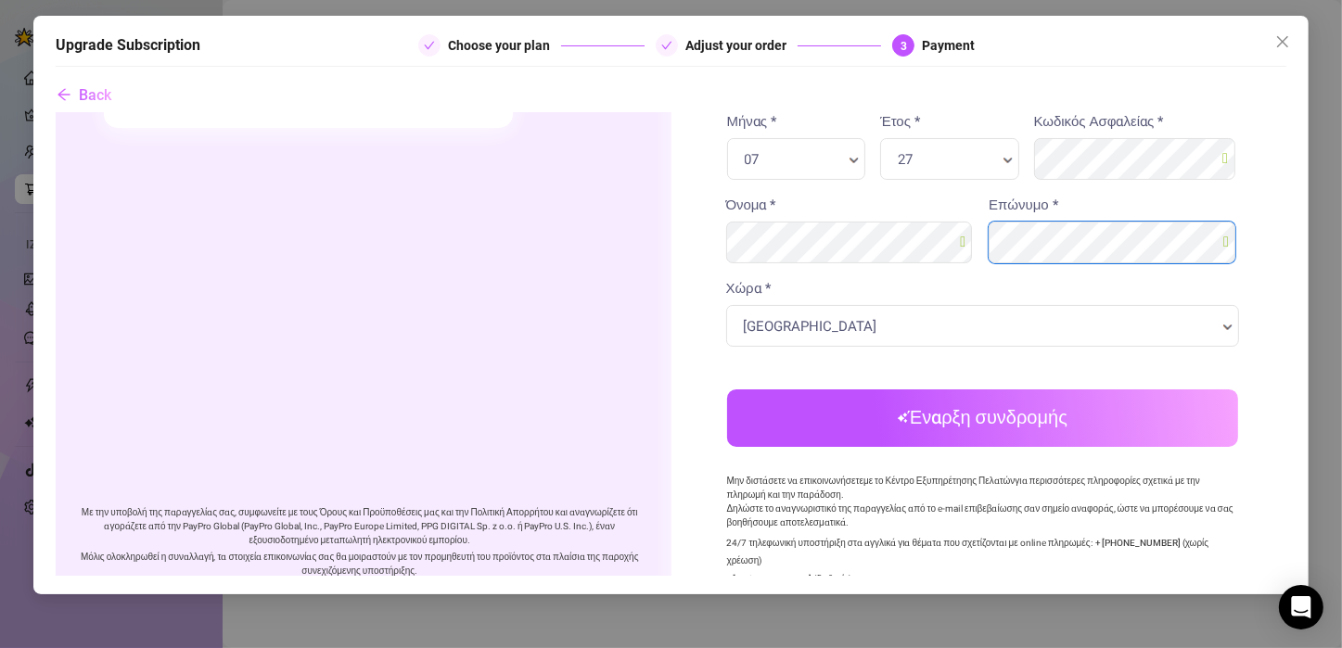
scroll to position [359, 7]
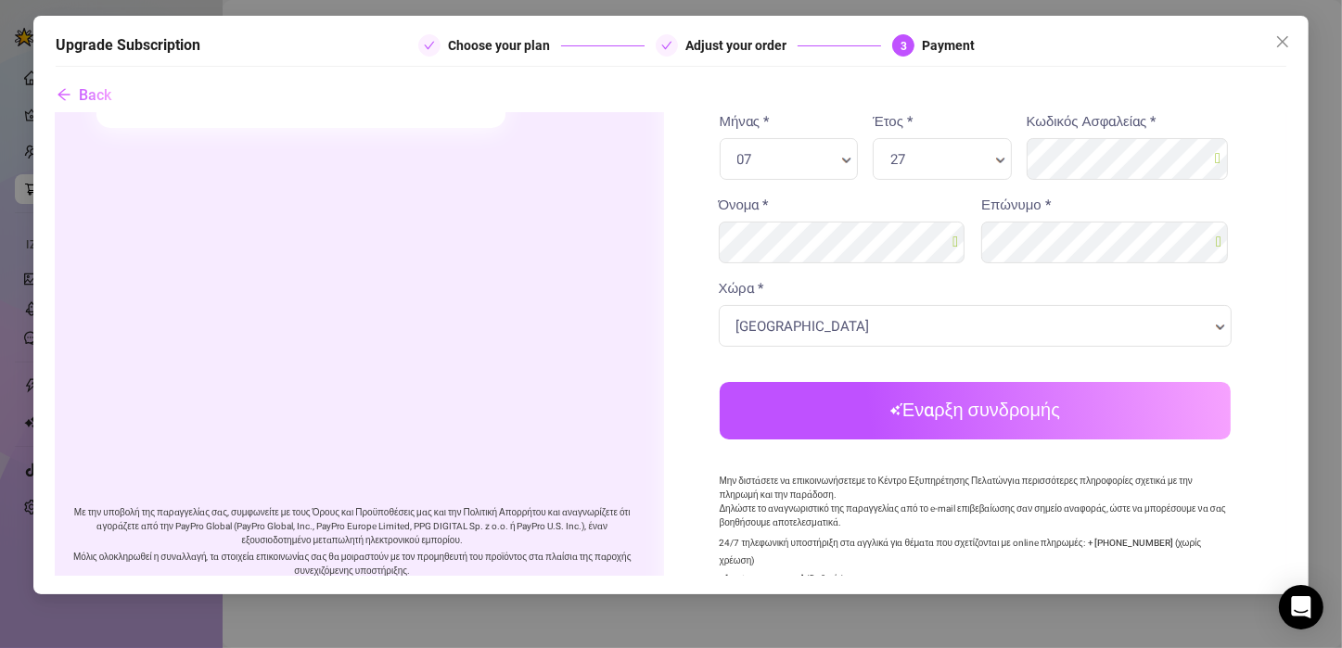
click at [1098, 402] on button "Έναρξη συνδρομής" at bounding box center [976, 410] width 512 height 57
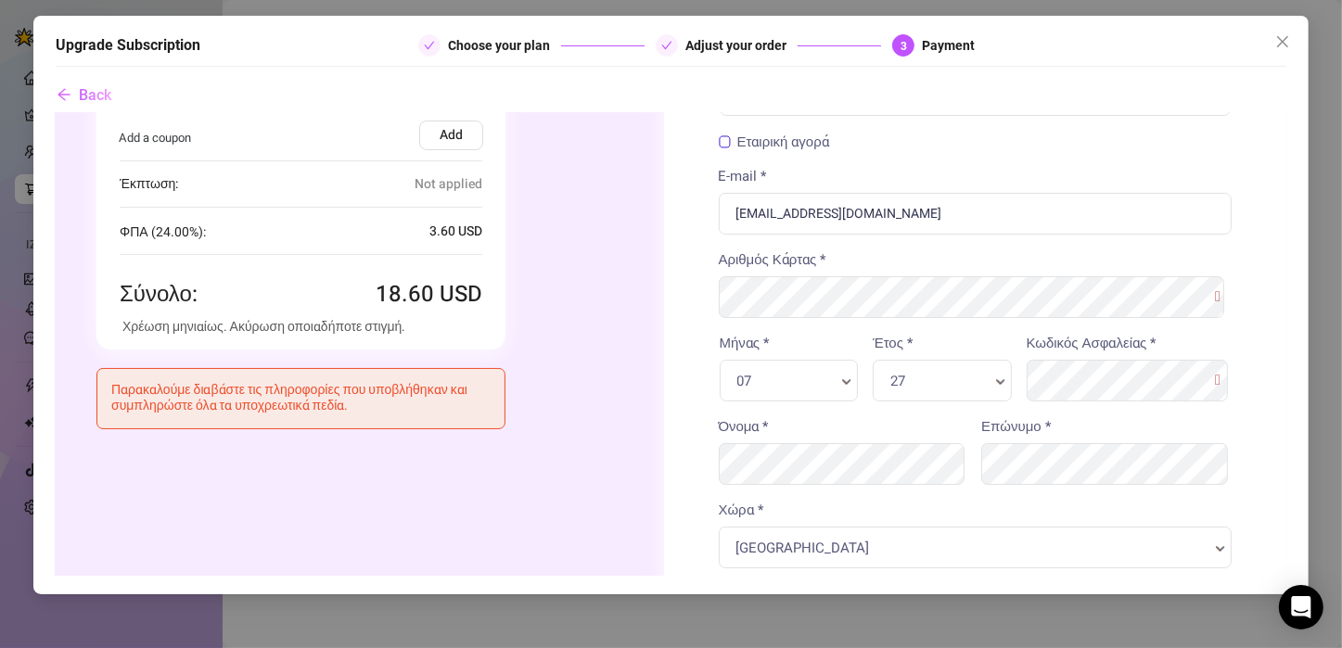
scroll to position [121, 7]
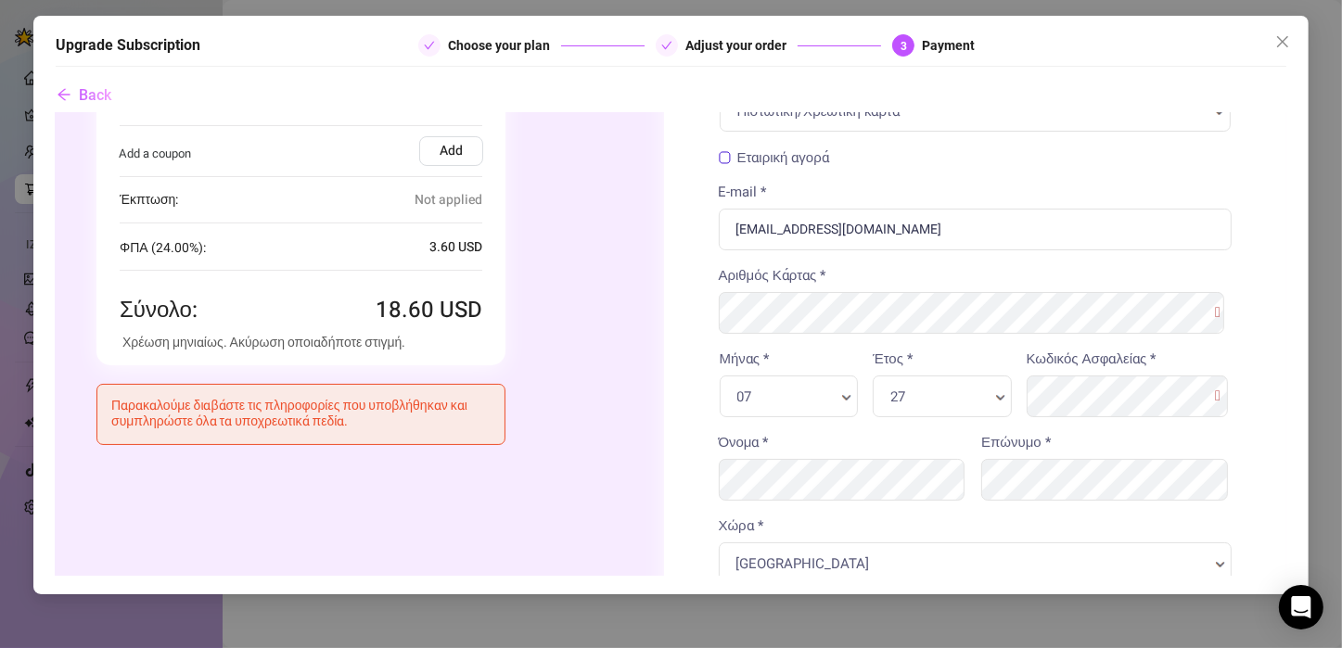
click at [1246, 185] on div "Δείτε τους πιο γνωστούς τρόπους πληρωμής Πιστωτική/Χρεωτική κάρτα Πιστωτική/Χρε…" at bounding box center [975, 486] width 623 height 989
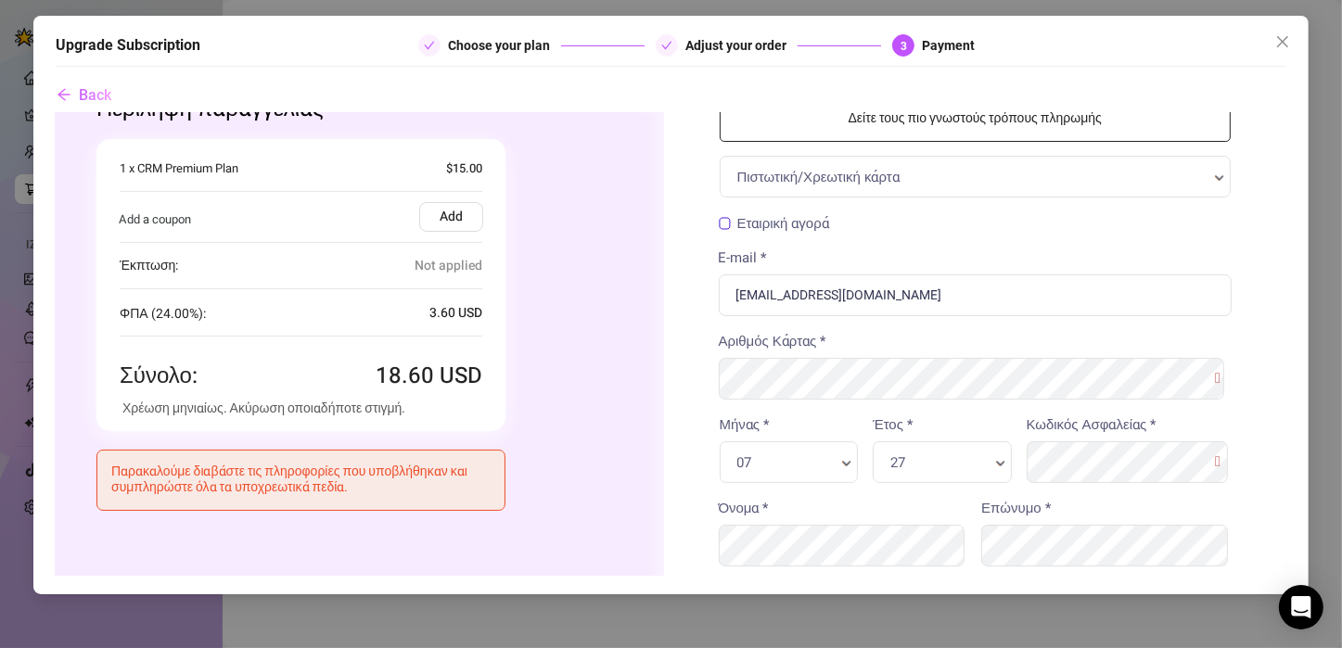
scroll to position [0, 7]
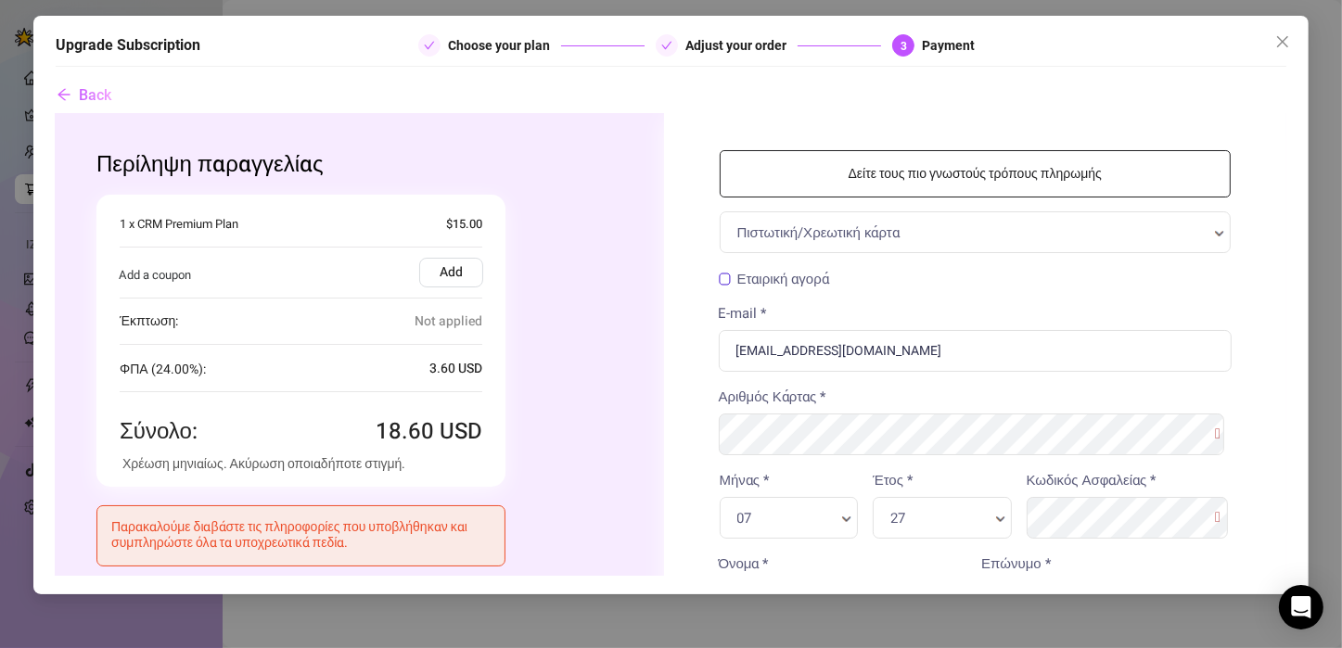
click at [1287, 247] on div "Upgrade Subscription Choose your plan Adjust your order 3 Payment Back" at bounding box center [670, 305] width 1275 height 579
click at [943, 467] on div "MasterCard Visa MasterCard American Express JCB Discover Diners Maestro Solo Αρ…" at bounding box center [976, 470] width 512 height 167
click at [845, 464] on div "MasterCard Visa MasterCard American Express JCB Discover Diners Maestro Solo Αρ…" at bounding box center [976, 470] width 512 height 167
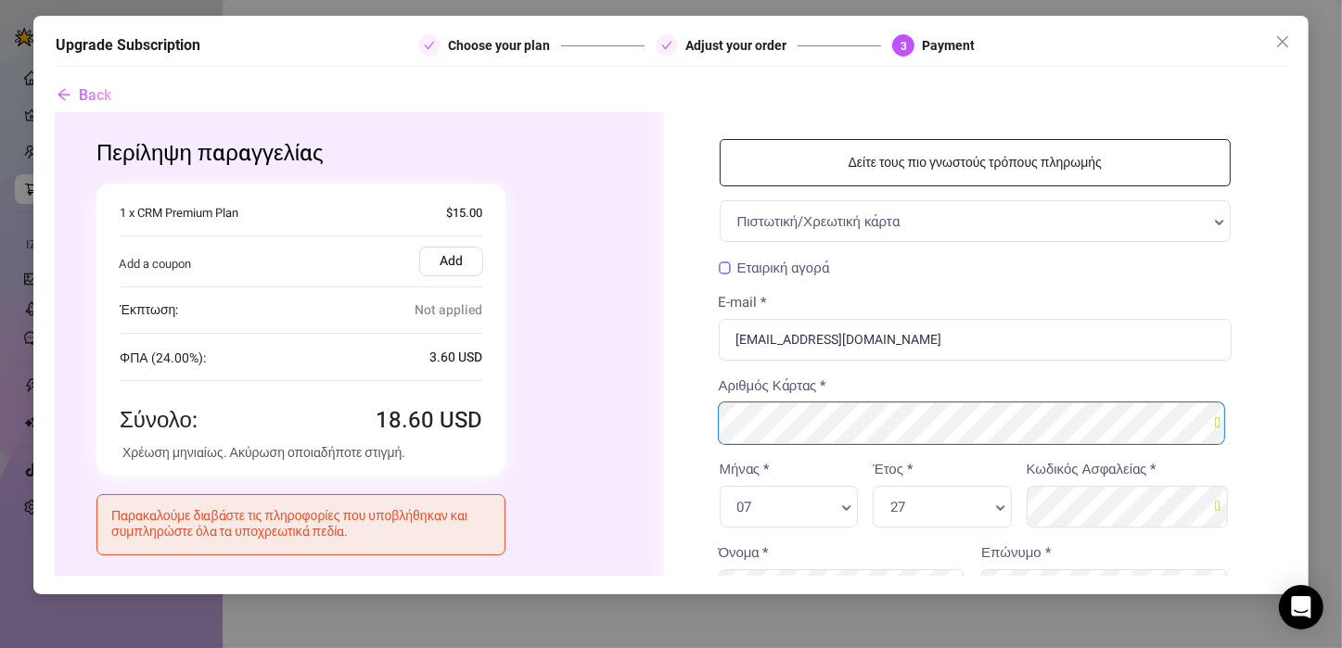
scroll to position [10, 7]
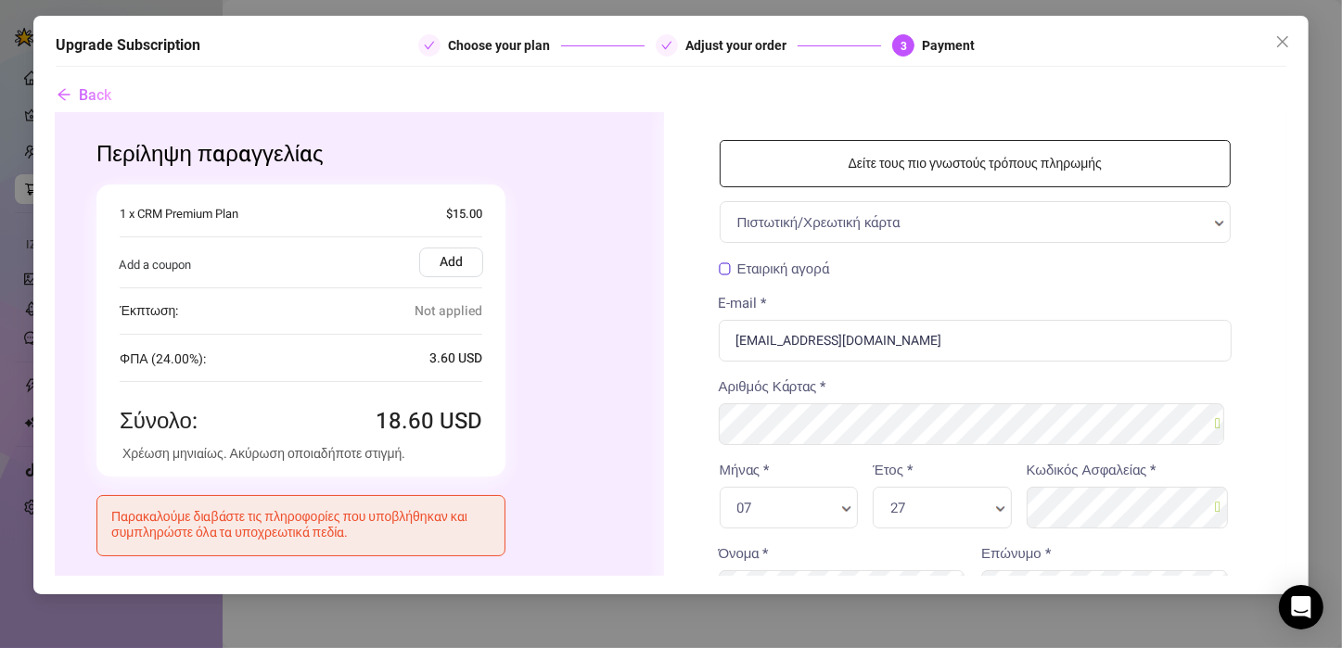
click at [1037, 306] on div "E-mail * [EMAIL_ADDRESS][DOMAIN_NAME]" at bounding box center [976, 327] width 514 height 69
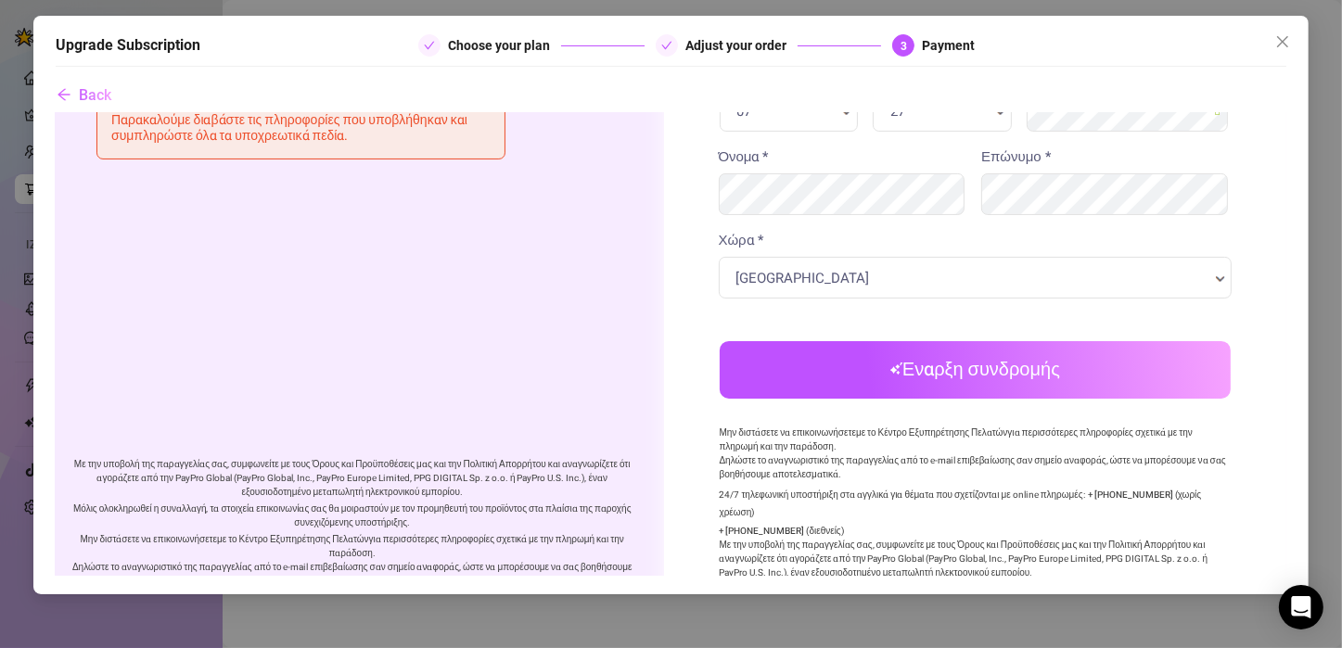
scroll to position [404, 7]
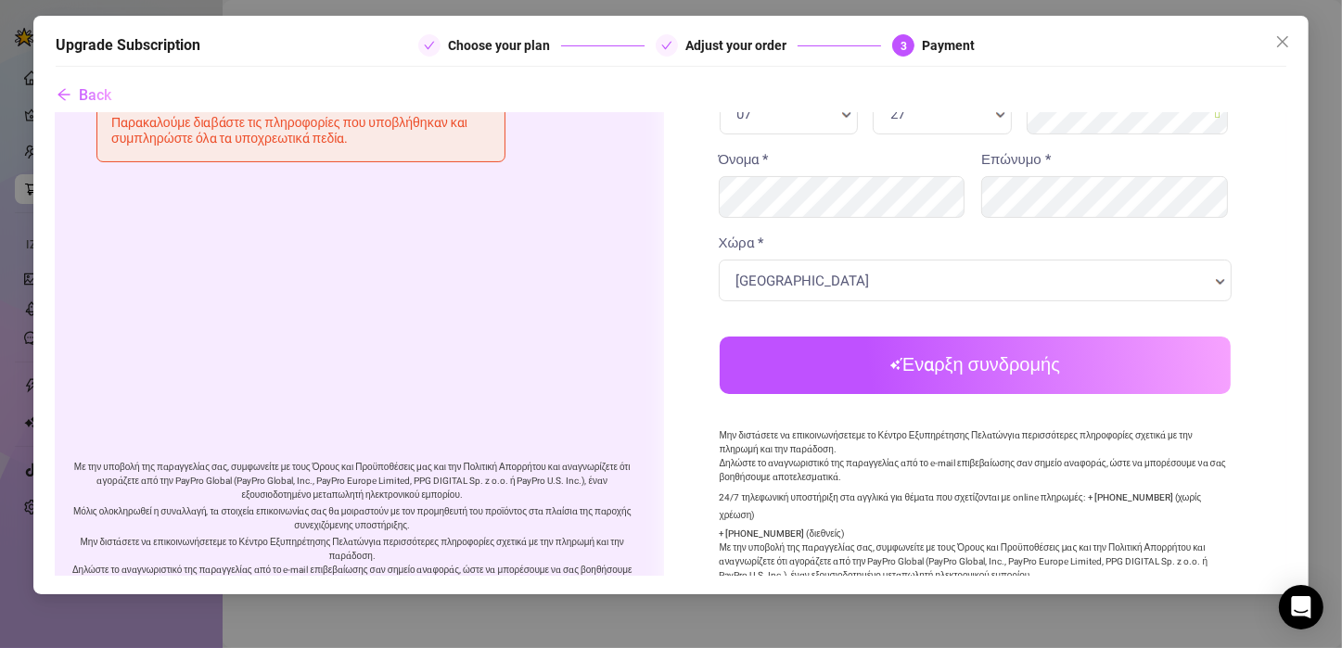
click at [945, 352] on button "Έναρξη συνδρομής" at bounding box center [976, 365] width 512 height 57
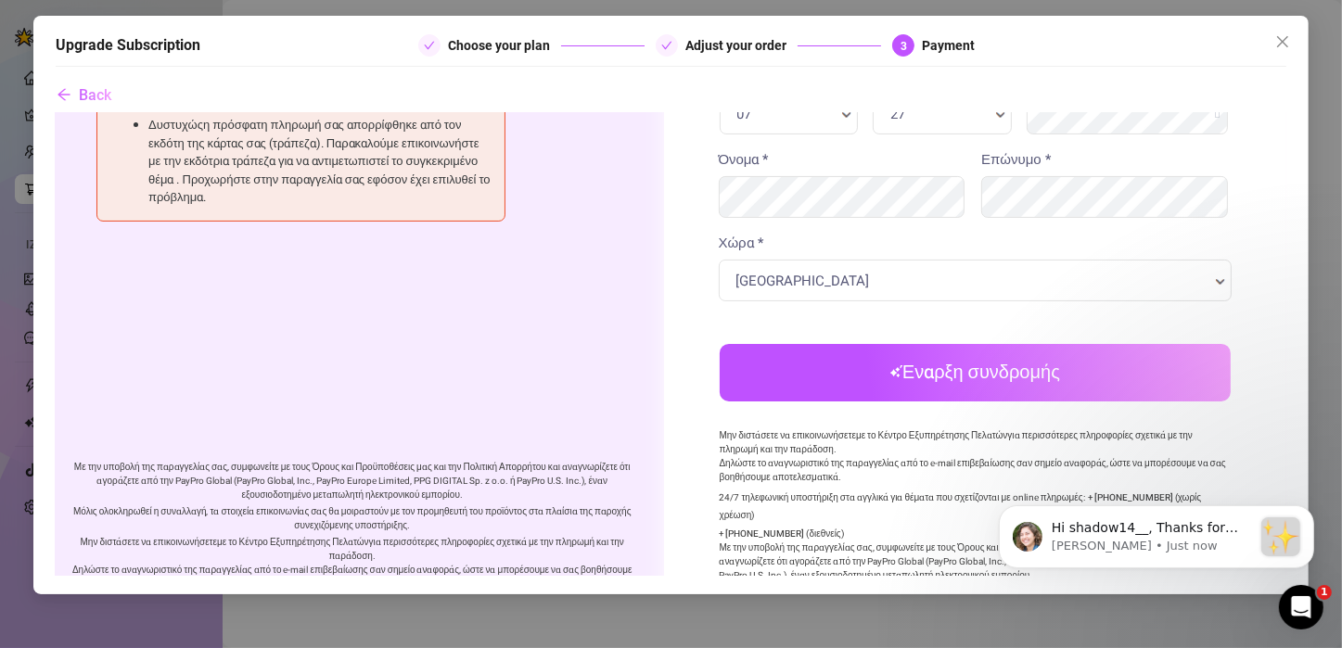
scroll to position [12, 7]
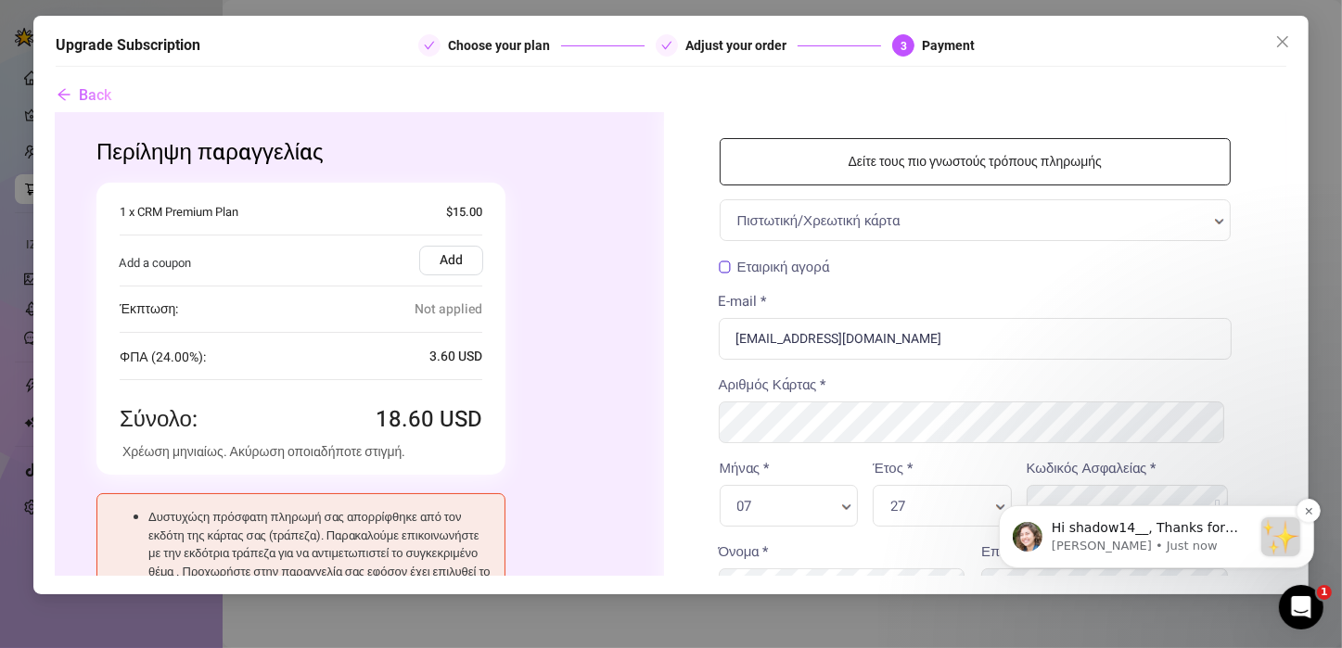
click at [1173, 534] on p "Hi shadow14__, Thanks for purchasing Supercreator! :sparkles: Your order is now…" at bounding box center [1151, 527] width 200 height 19
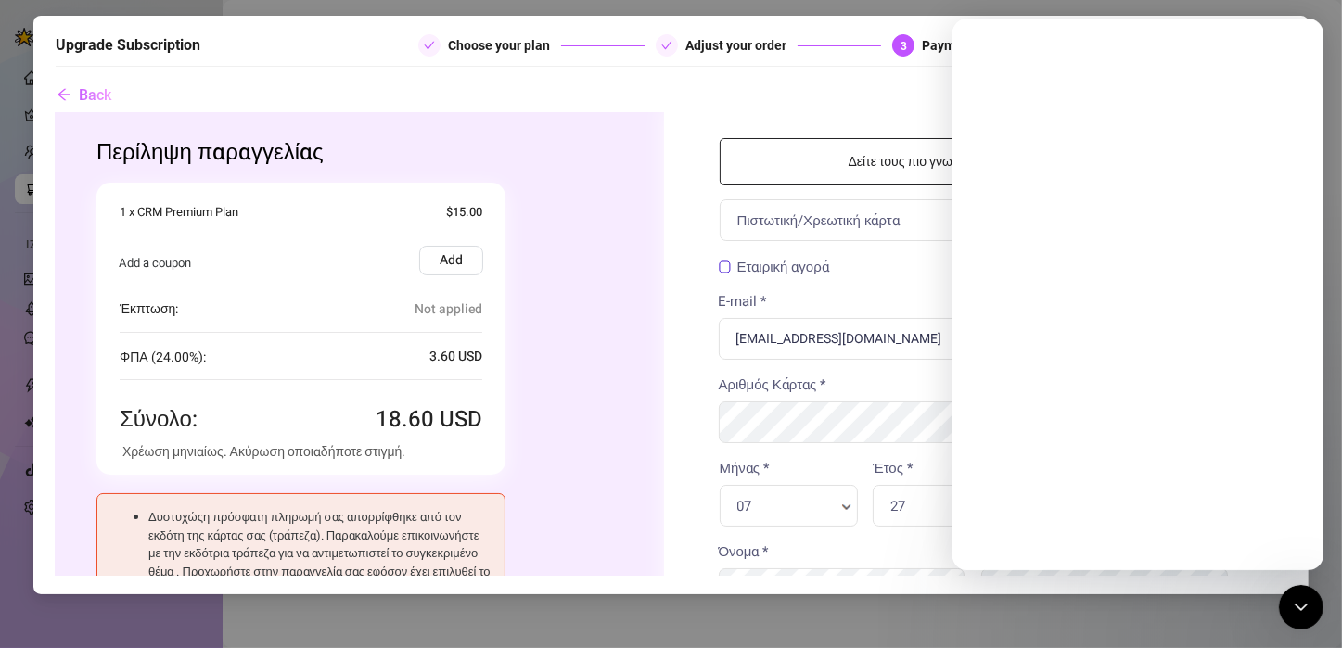
scroll to position [0, 0]
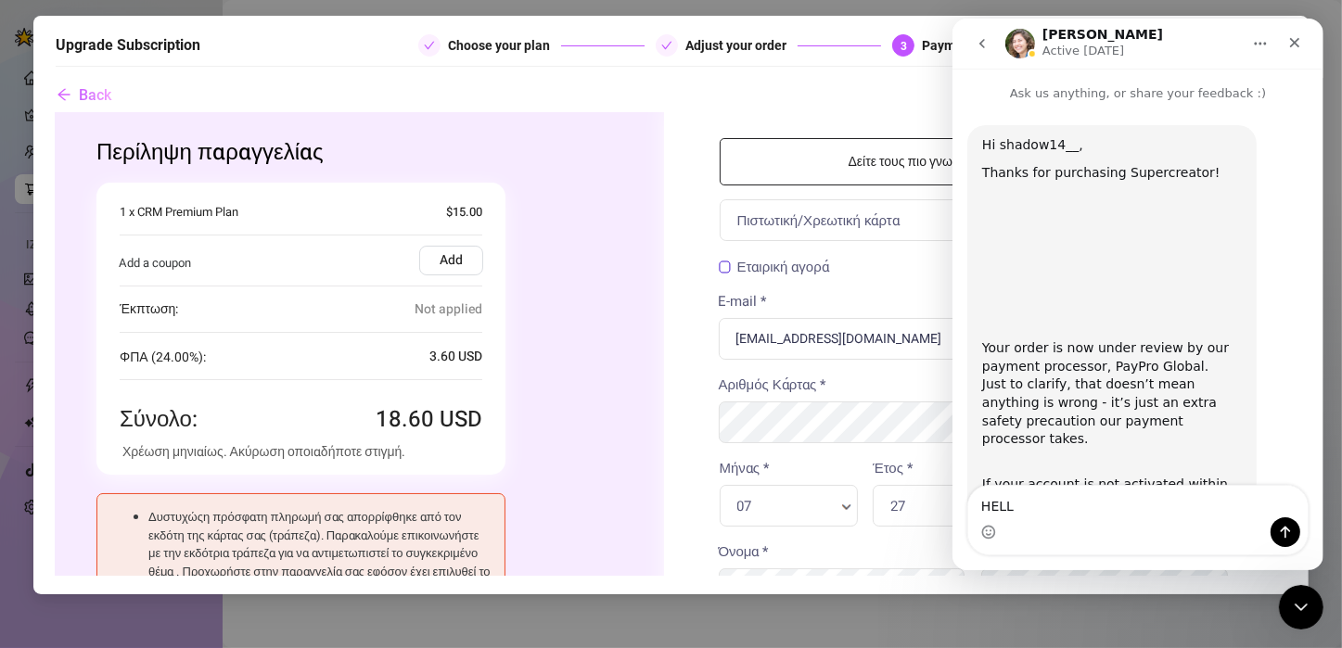
type textarea "HELLo"
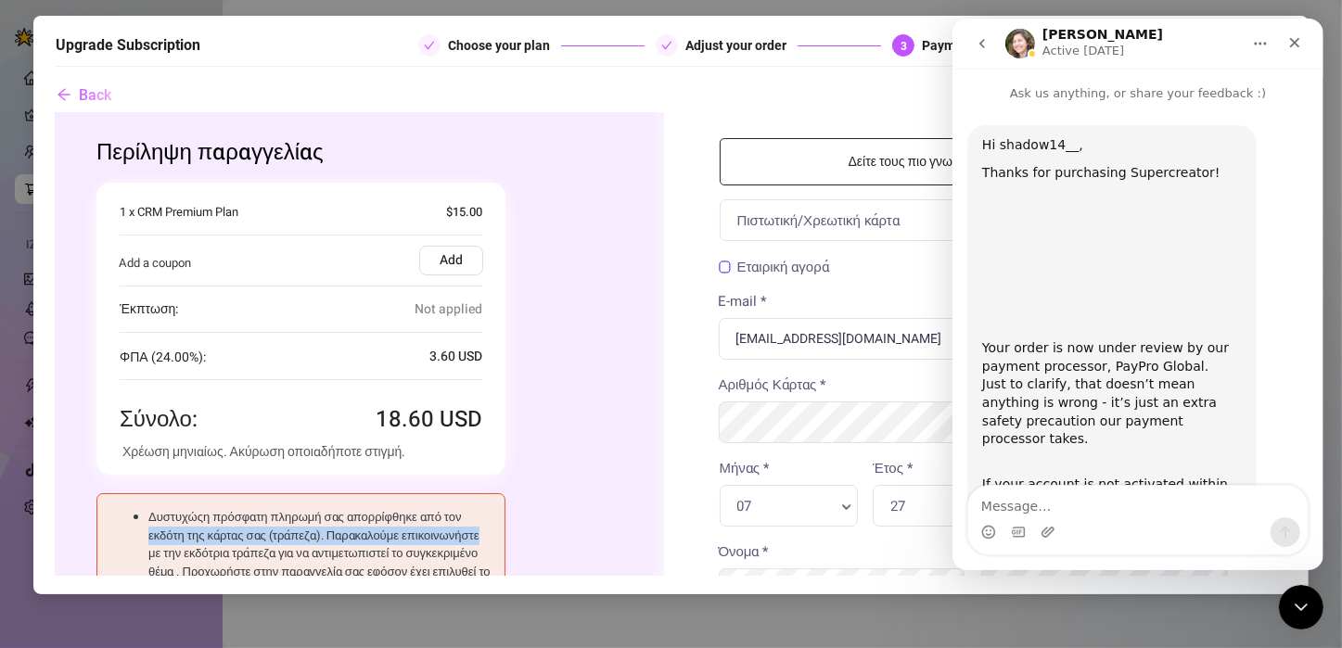
drag, startPoint x: 495, startPoint y: 536, endPoint x: 543, endPoint y: 504, distance: 58.1
click at [543, 504] on div "Δυστυχώςη πρόσφατη πληρωμή σας απορρίφθηκε από τον εκδότη της κάρτας σας (τράπε…" at bounding box center [352, 554] width 527 height 158
click at [543, 490] on div "Δυστυχώςη πρόσφατη πληρωμή σας απορρίφθηκε από τον εκδότη της κάρτας σας (τράπε…" at bounding box center [352, 554] width 527 height 158
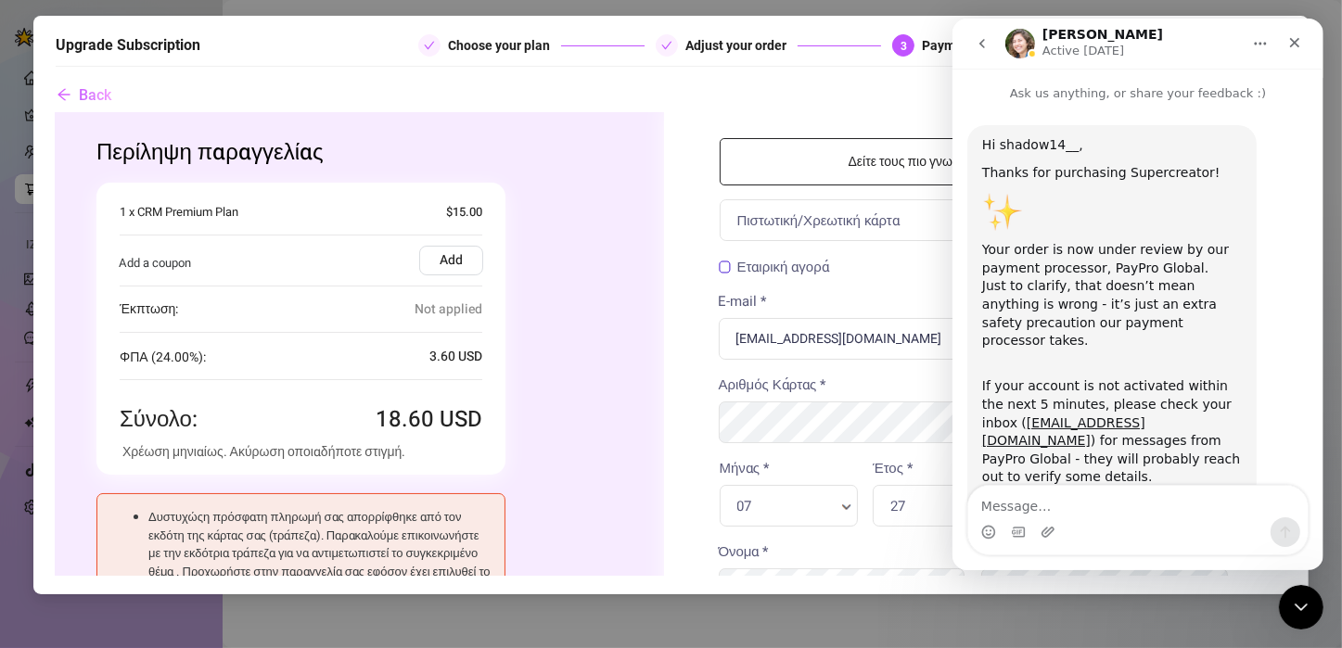
scroll to position [324, 0]
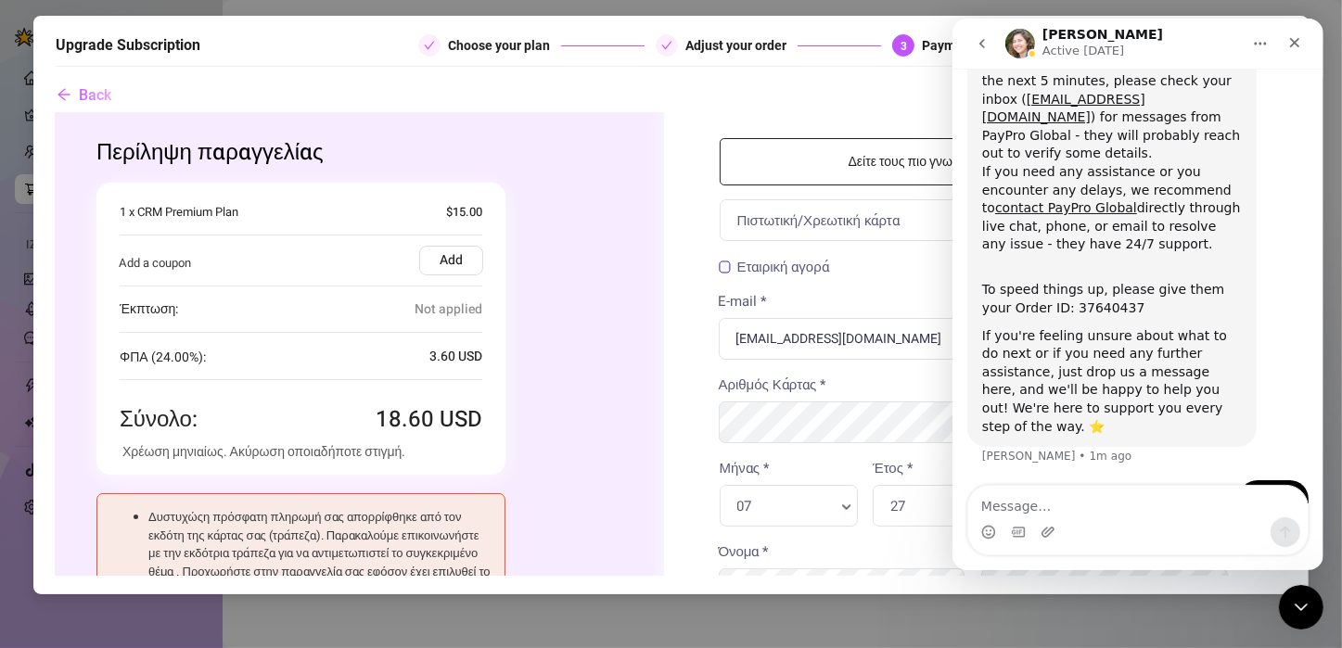
click at [1069, 103] on div "If your account is not activated within the next 5 minutes, please check your i…" at bounding box center [1111, 145] width 260 height 218
click at [593, 240] on div "Αγοράζετε Ποσότητα 1 x Supercreator Subscription (1 x CRM Premium) 15 .00 USD 3" at bounding box center [352, 329] width 512 height 292
click at [1252, 46] on icon "Home" at bounding box center [1259, 43] width 15 height 15
click at [1288, 180] on div "Hi shadow14__, Thanks for purchasing Supercreator! Your order is now under revi…" at bounding box center [1136, 141] width 341 height 679
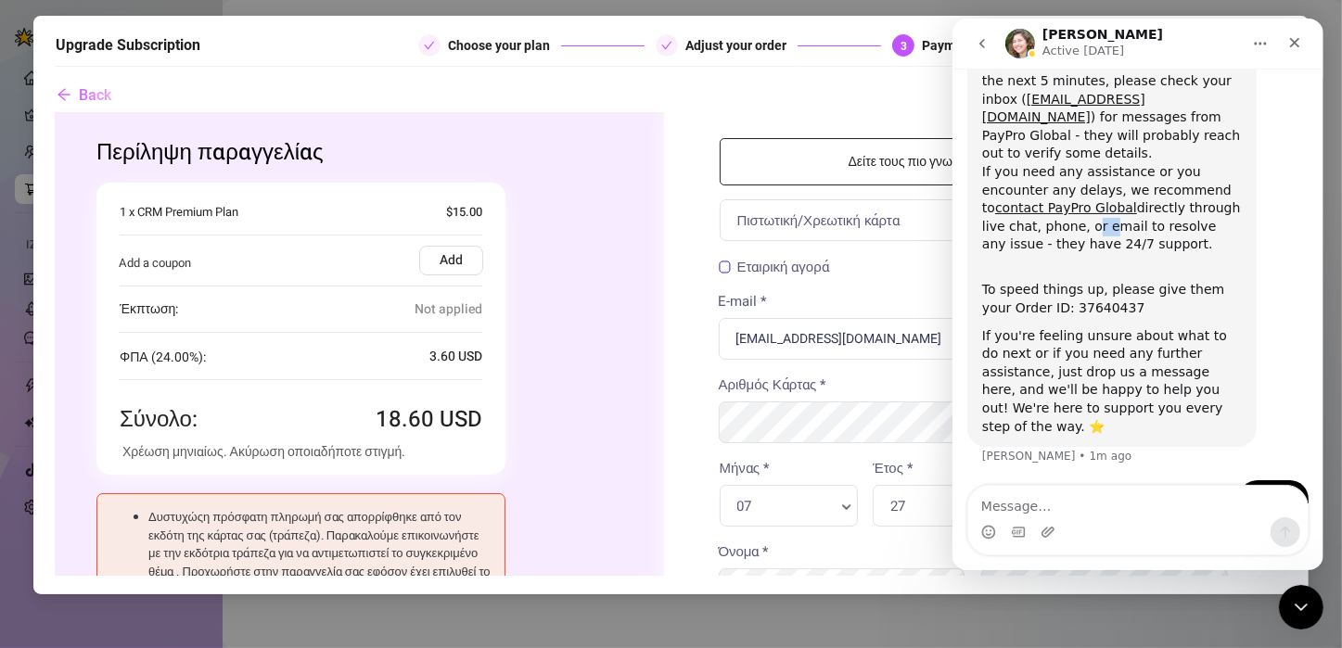
click at [965, 54] on button "go back" at bounding box center [980, 43] width 35 height 35
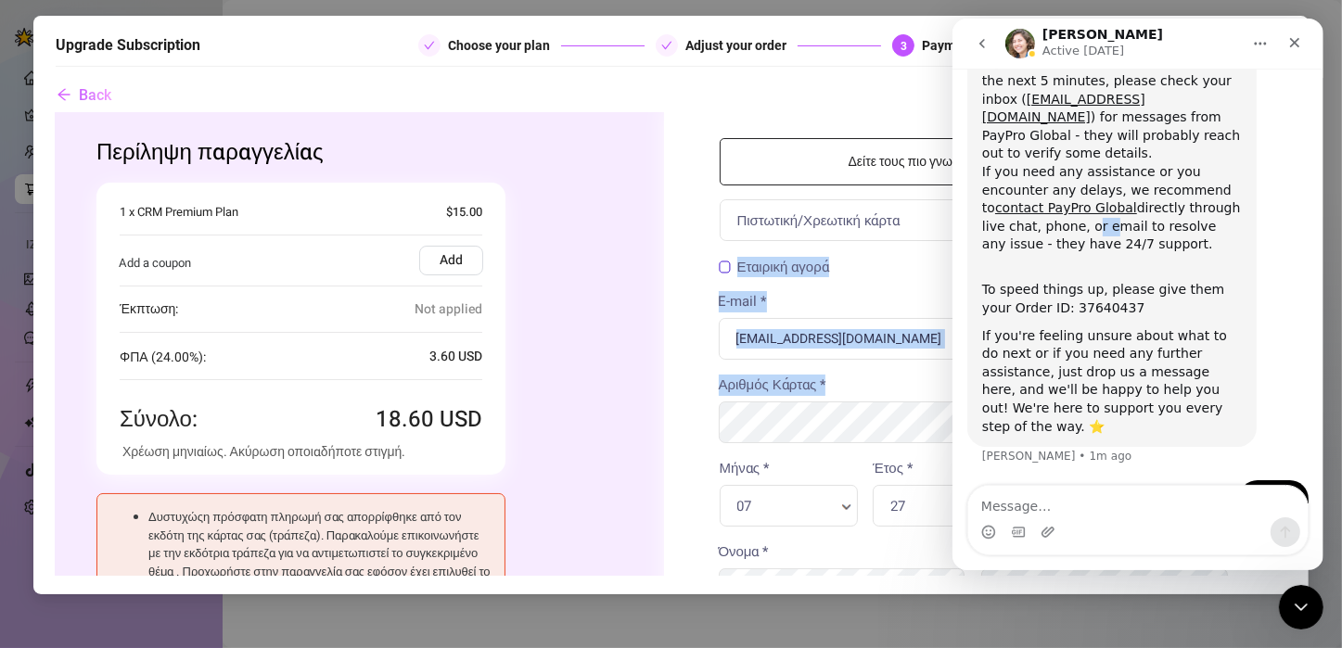
click at [852, 416] on div "Δείτε τους πιο γνωστούς τρόπους πληρωμής Πιστωτική/Χρεωτική κάρτα Πιστωτική/Χρε…" at bounding box center [975, 595] width 623 height 989
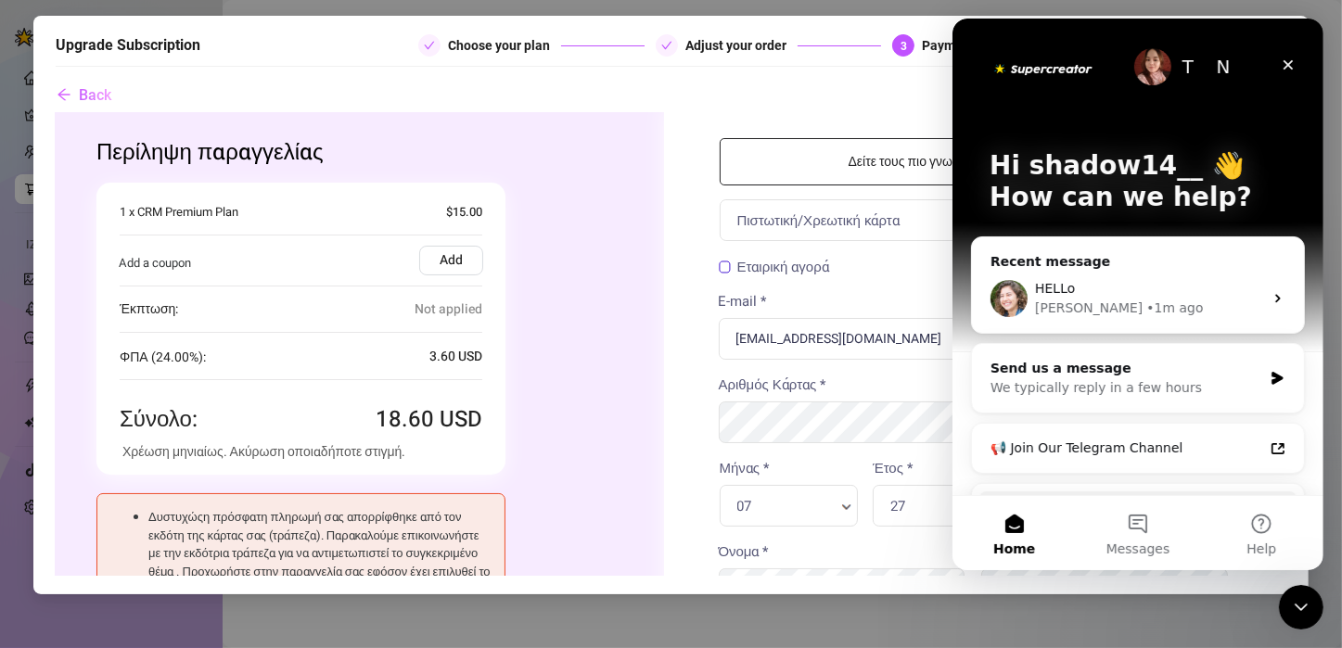
click at [858, 443] on div "MasterCard Visa MasterCard American Express JCB Discover Diners Maestro Solo Αρ…" at bounding box center [976, 458] width 512 height 167
click at [867, 442] on div "MasterCard Visa MasterCard American Express JCB Discover Diners Maestro Solo Αρ…" at bounding box center [976, 458] width 512 height 167
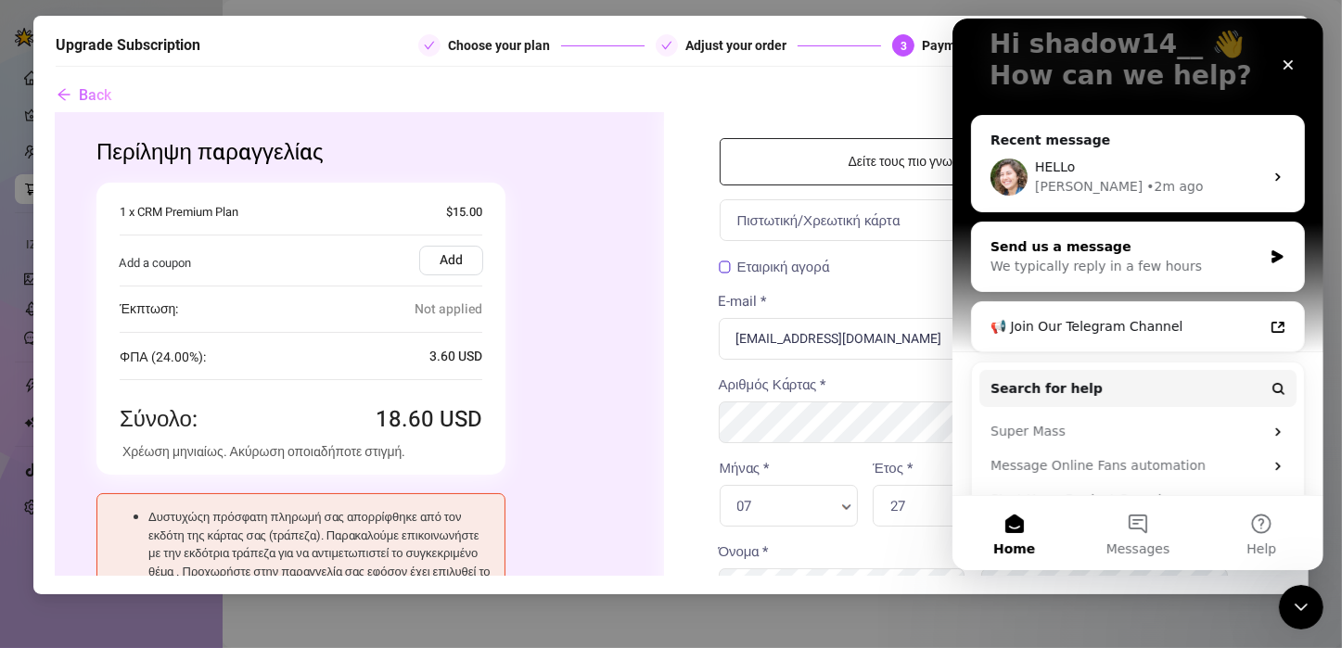
scroll to position [137, 0]
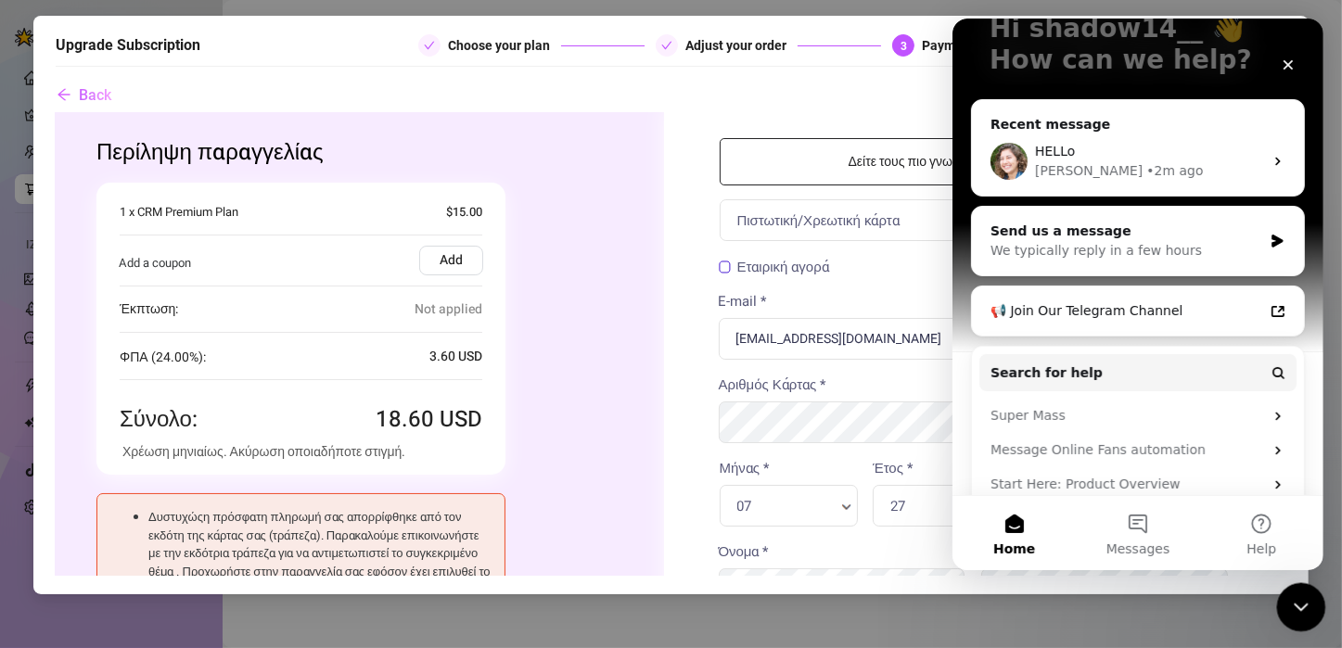
click at [1317, 620] on div "Close Intercom Messenger" at bounding box center [1298, 604] width 45 height 45
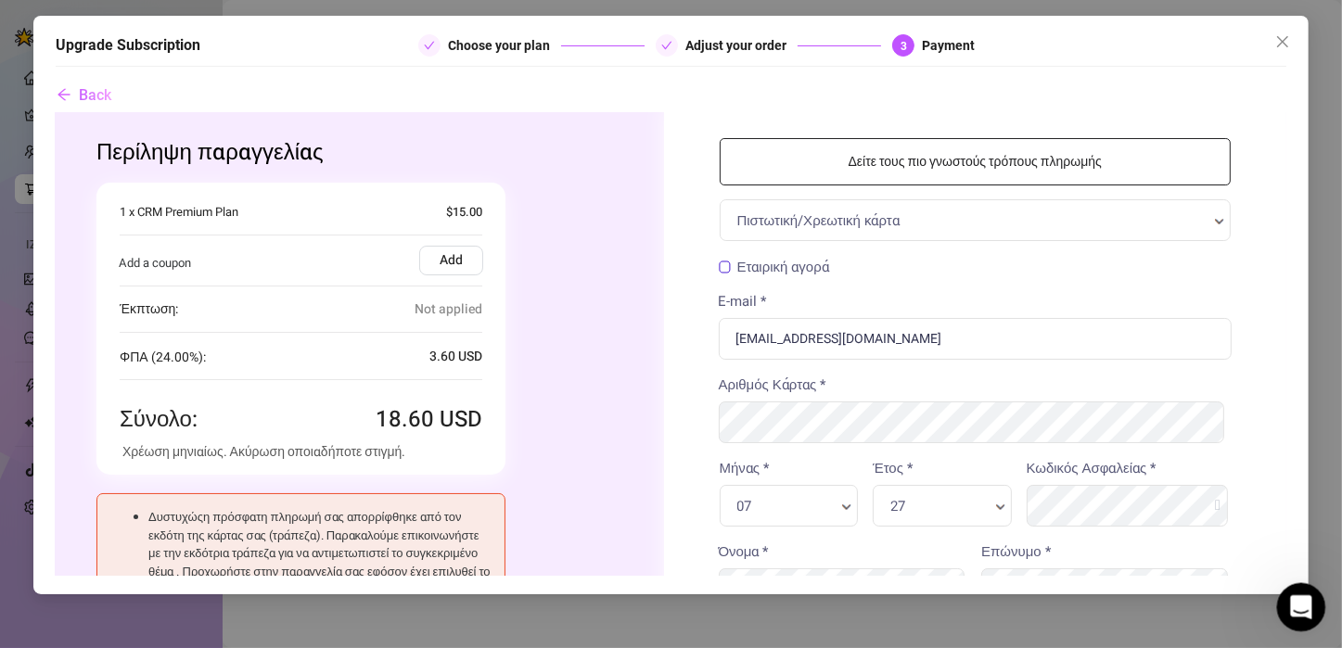
scroll to position [0, 0]
drag, startPoint x: 713, startPoint y: 524, endPoint x: 804, endPoint y: 516, distance: 91.3
click at [804, 516] on div "07 Μήνας * [GEOGRAPHIC_DATA] *" at bounding box center [789, 506] width 139 height 42
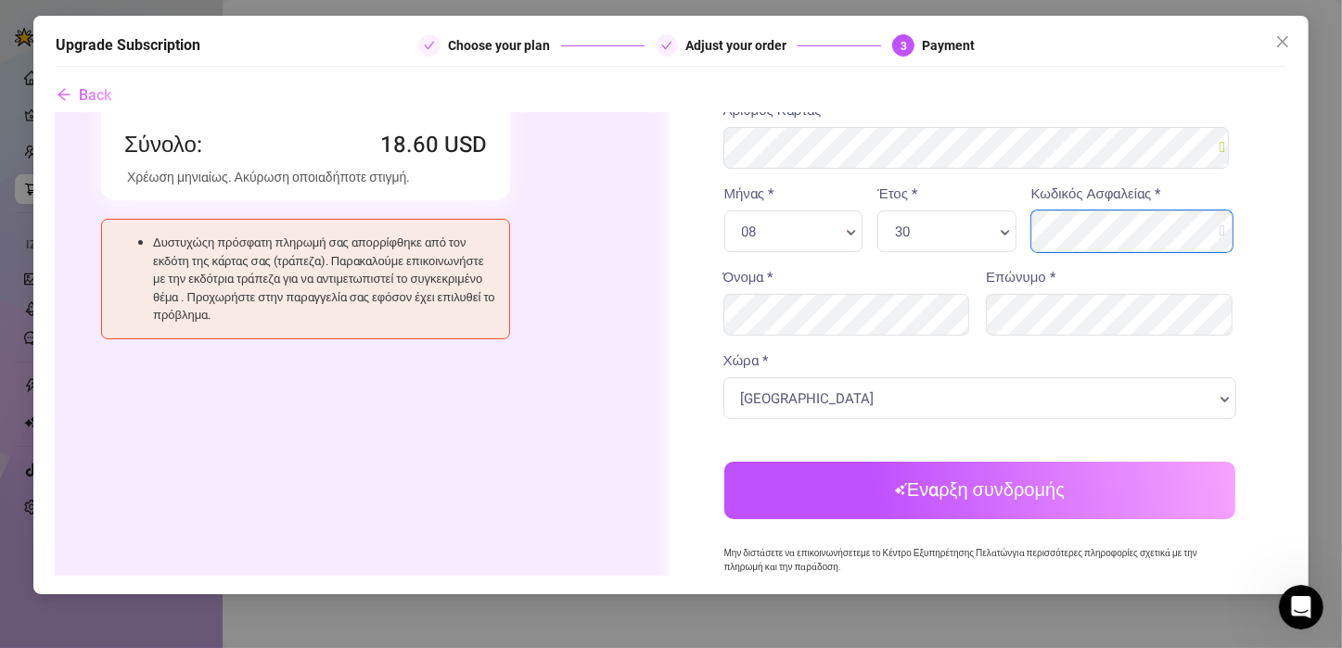
scroll to position [283, 7]
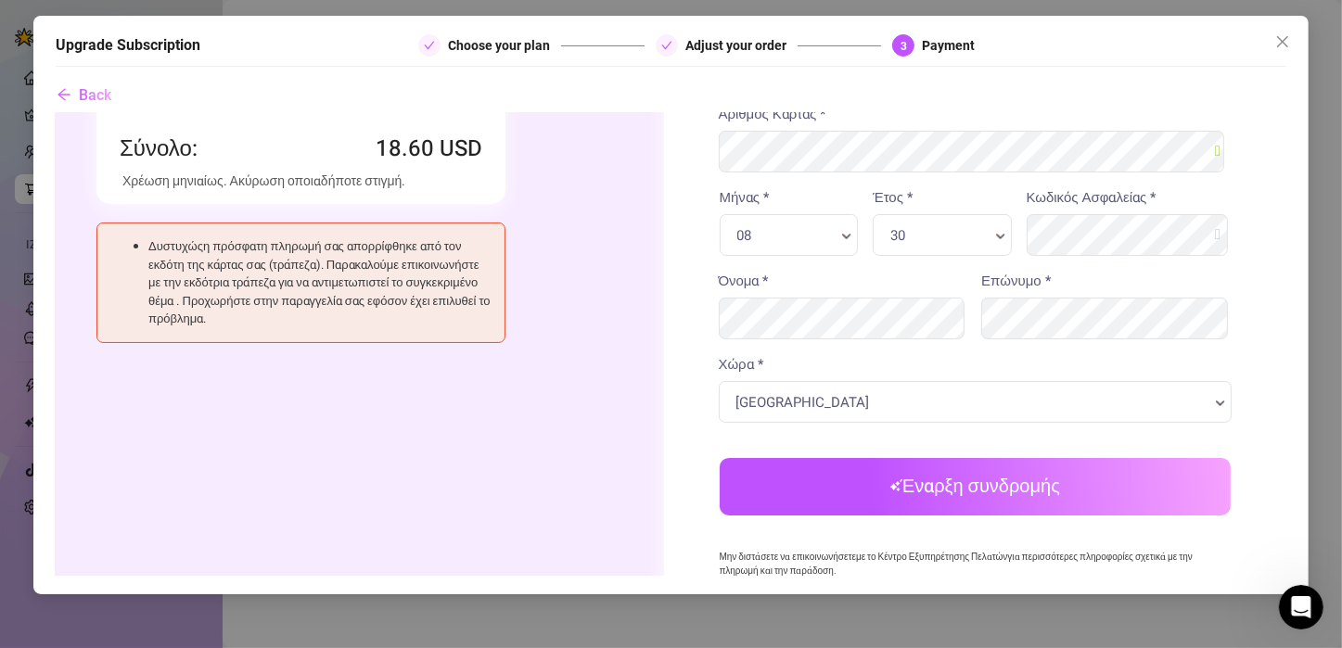
click at [943, 485] on button "Έναρξη συνδρομής" at bounding box center [976, 486] width 512 height 57
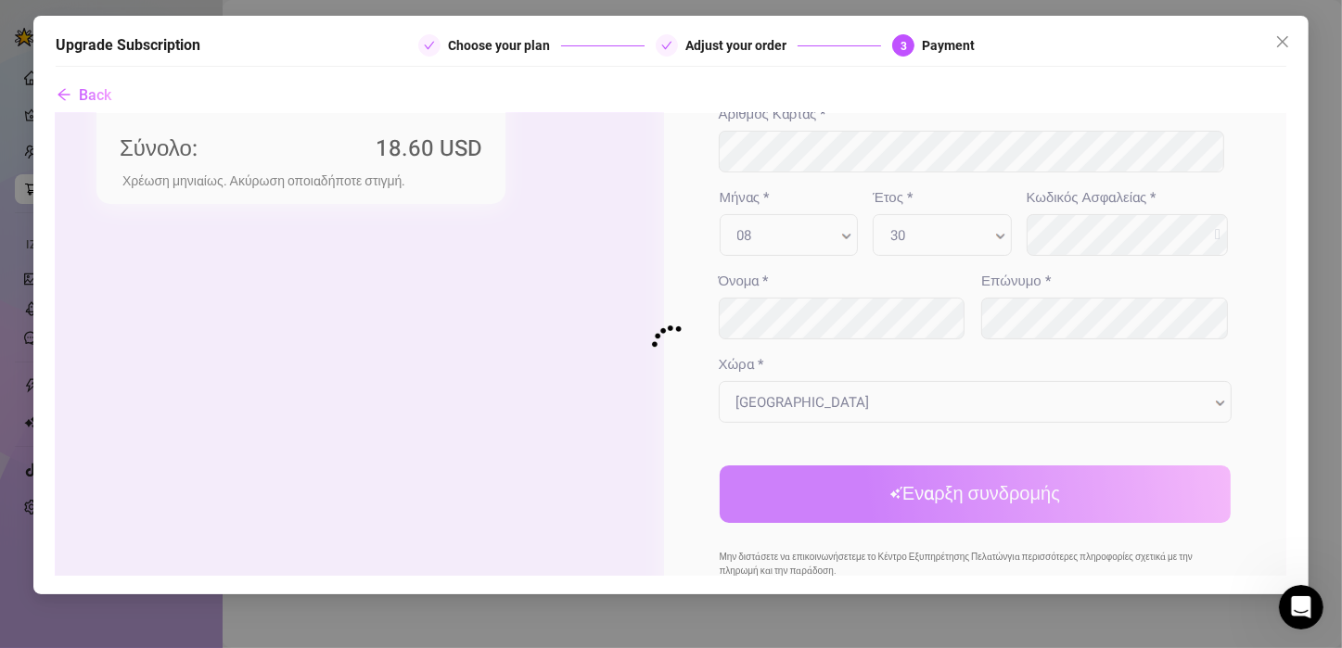
click at [937, 438] on div at bounding box center [671, 344] width 1231 height 463
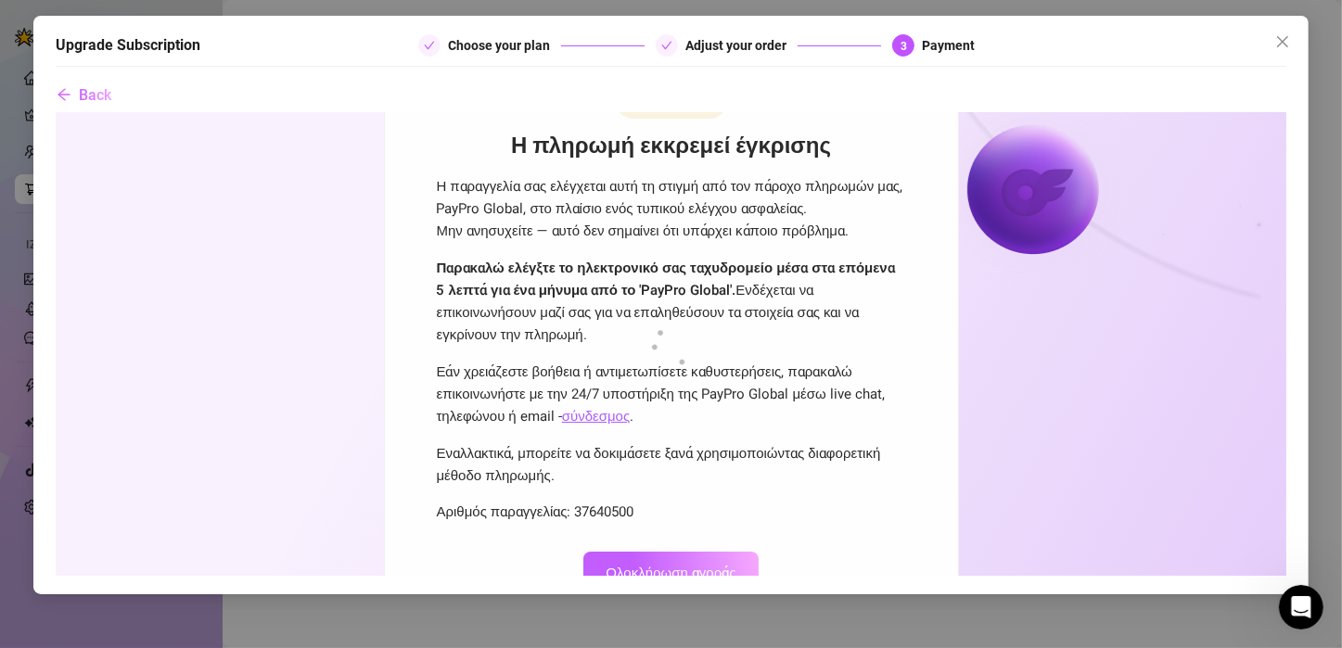
scroll to position [0, 0]
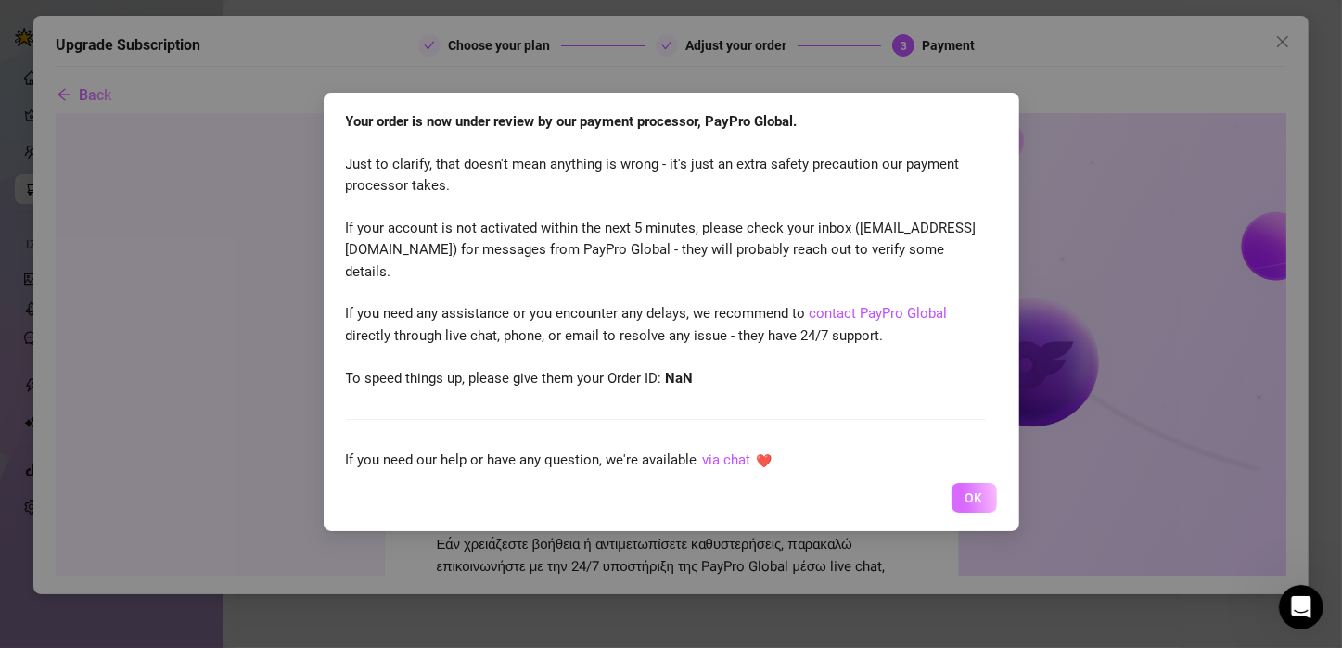
click at [957, 485] on button "OK" at bounding box center [973, 498] width 45 height 30
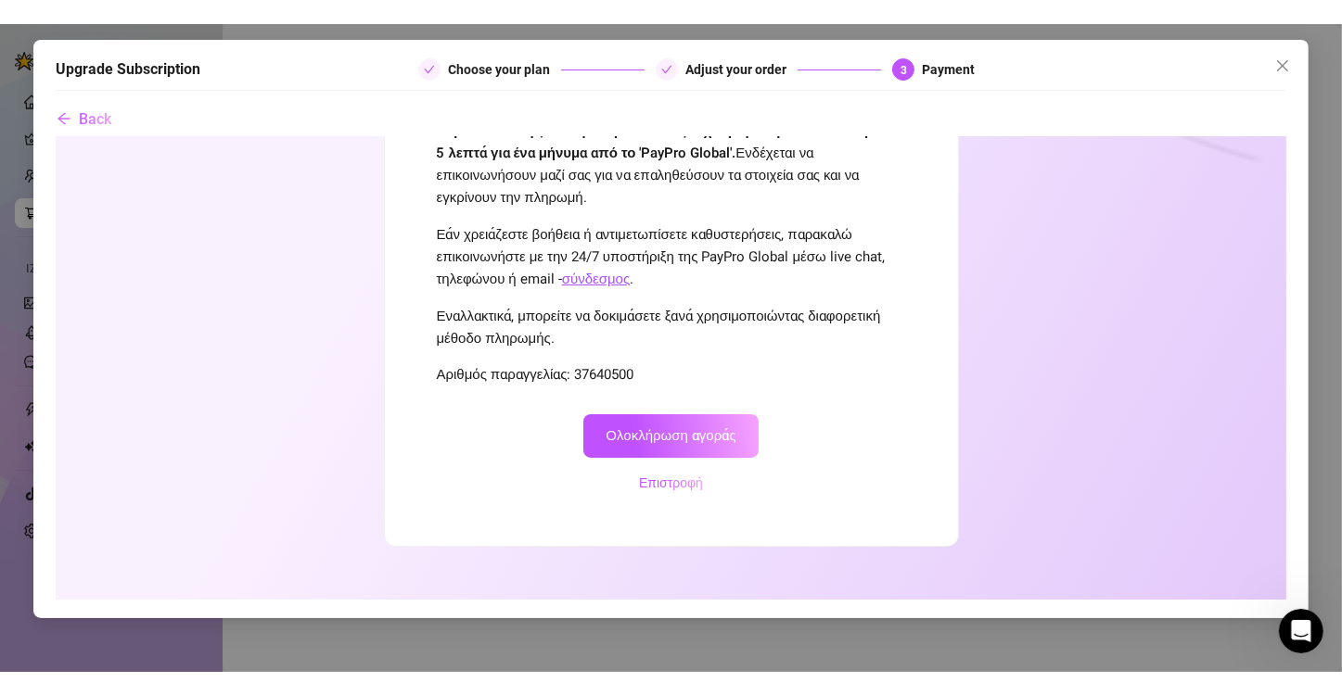
scroll to position [335, 0]
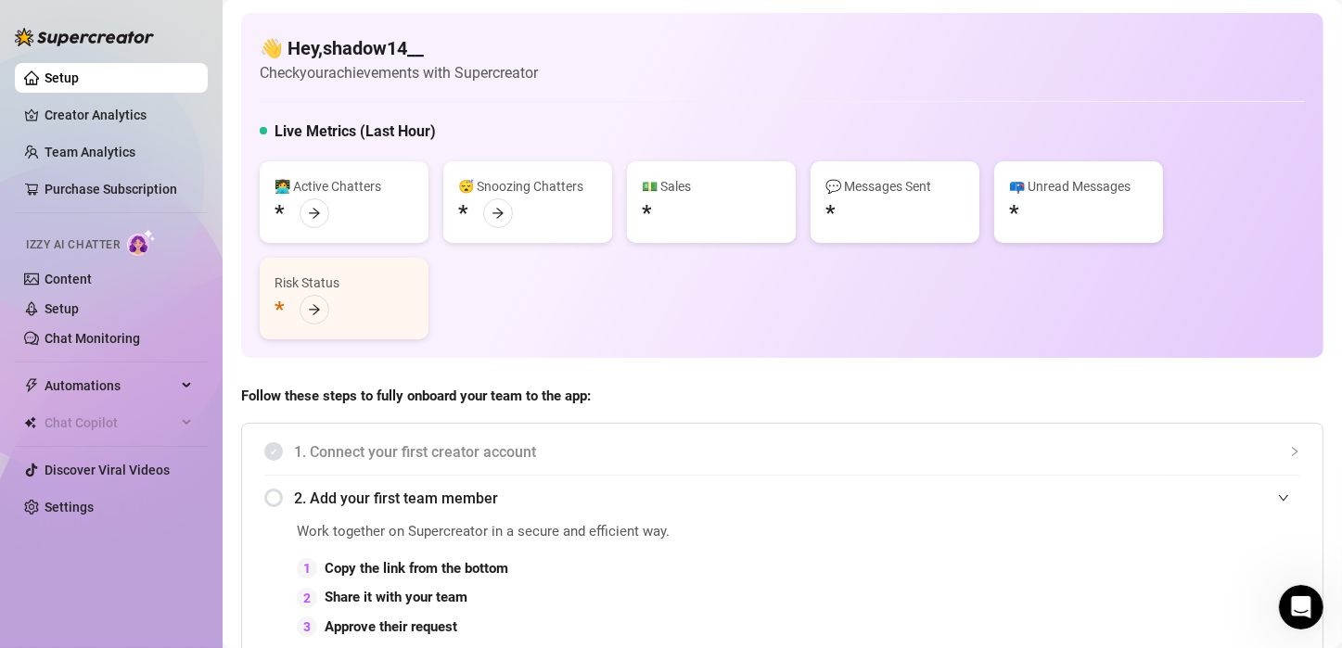
click at [622, 275] on div "👩‍💻 Active Chatters * 😴 Snoozing Chatters * 💵 Sales * 💬 Messages Sent * 📪 Unrea…" at bounding box center [782, 250] width 1045 height 178
click at [70, 285] on link "Content" at bounding box center [68, 279] width 47 height 15
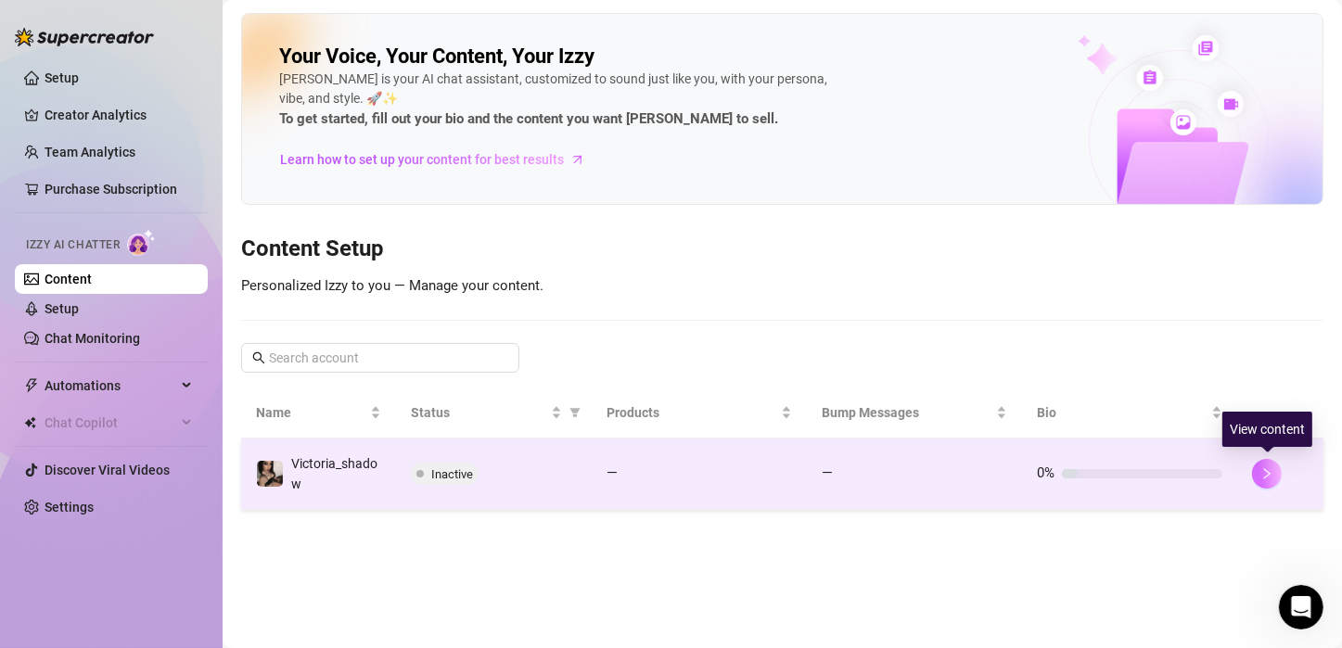
click at [1263, 483] on button "button" at bounding box center [1267, 474] width 30 height 30
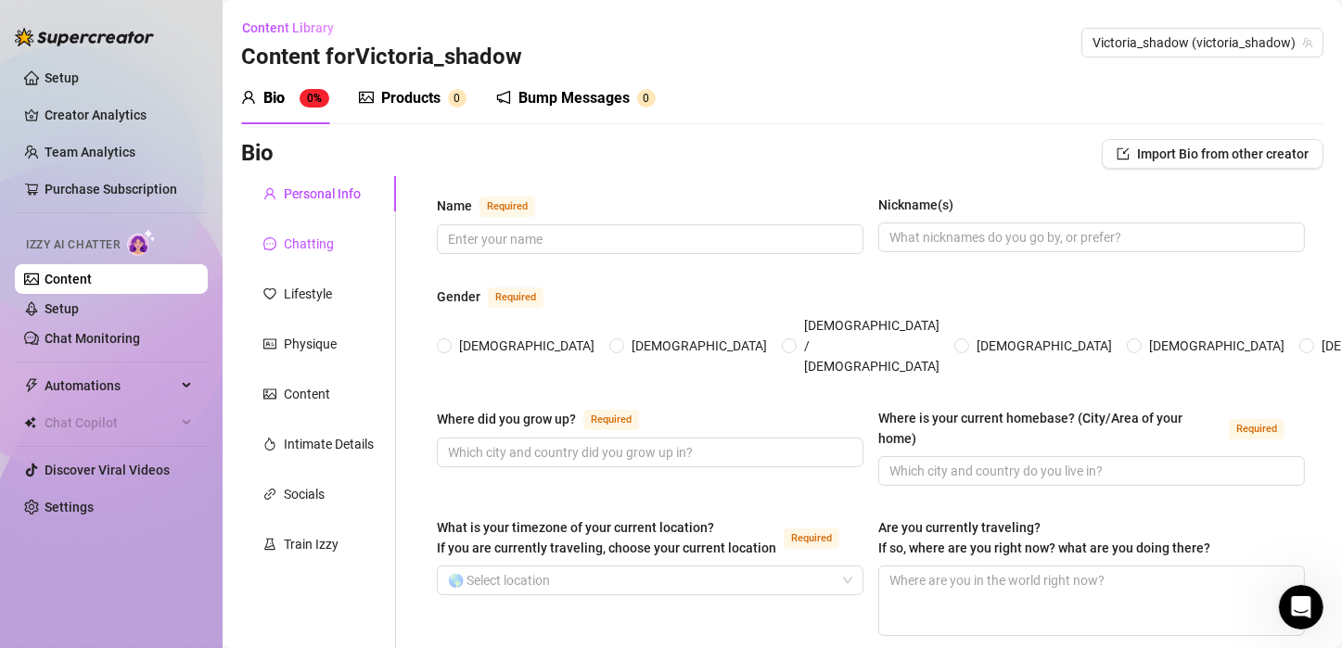
click at [307, 243] on div "Chatting" at bounding box center [309, 244] width 50 height 20
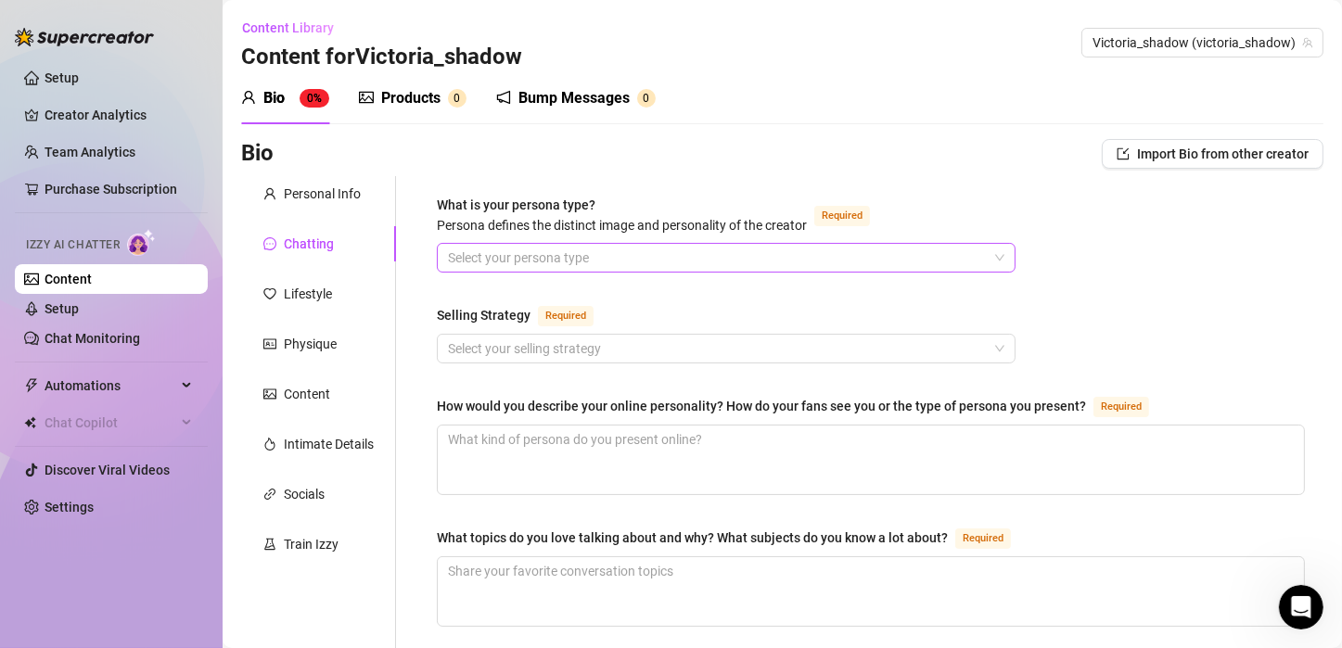
click at [455, 265] on input "What is your persona type? [PERSON_NAME] defines the distinct image and persona…" at bounding box center [718, 258] width 540 height 28
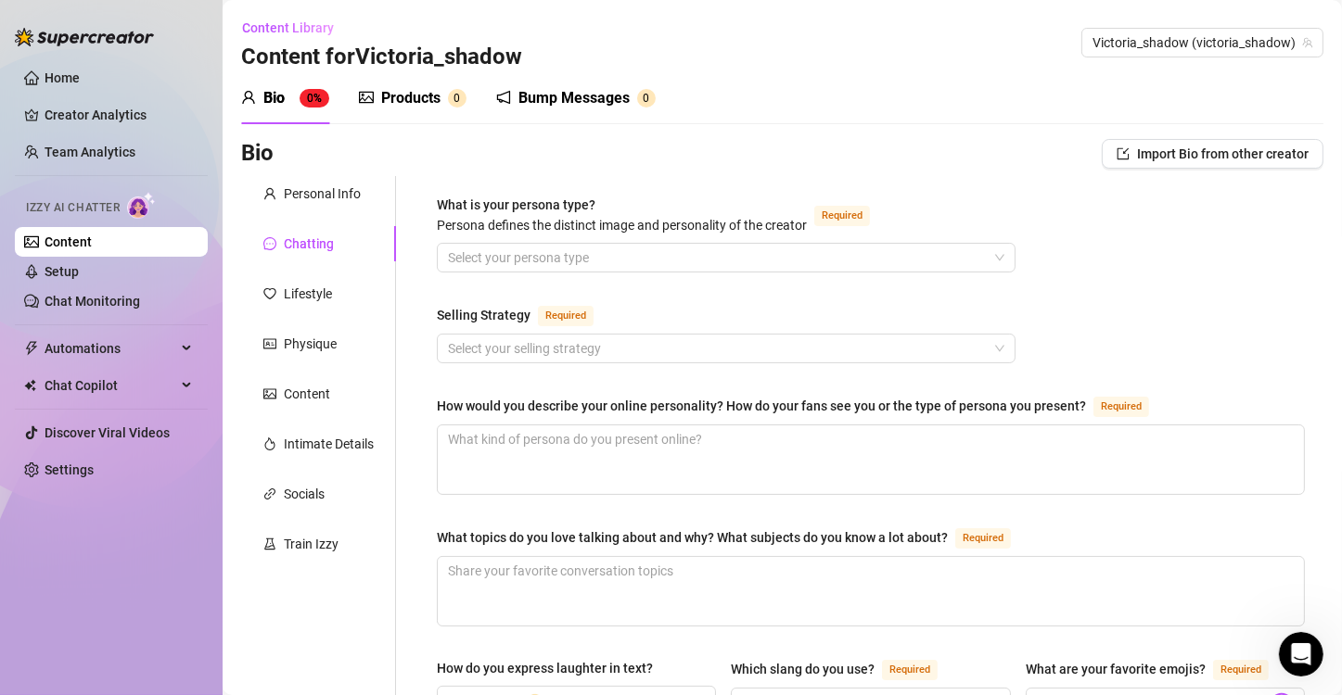
click at [746, 154] on div "Bio Import Bio from other creator" at bounding box center [782, 154] width 1082 height 30
click at [351, 198] on div "Personal Info" at bounding box center [322, 194] width 77 height 20
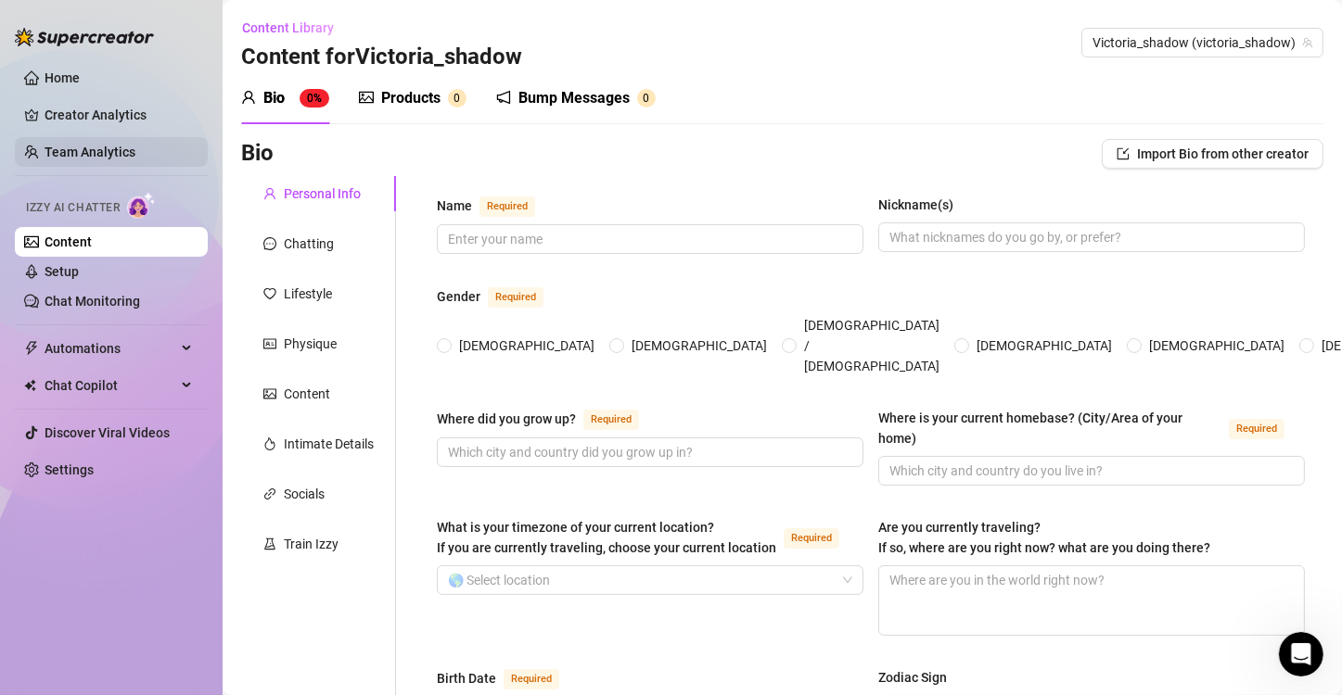
click at [92, 148] on link "Team Analytics" at bounding box center [90, 152] width 91 height 15
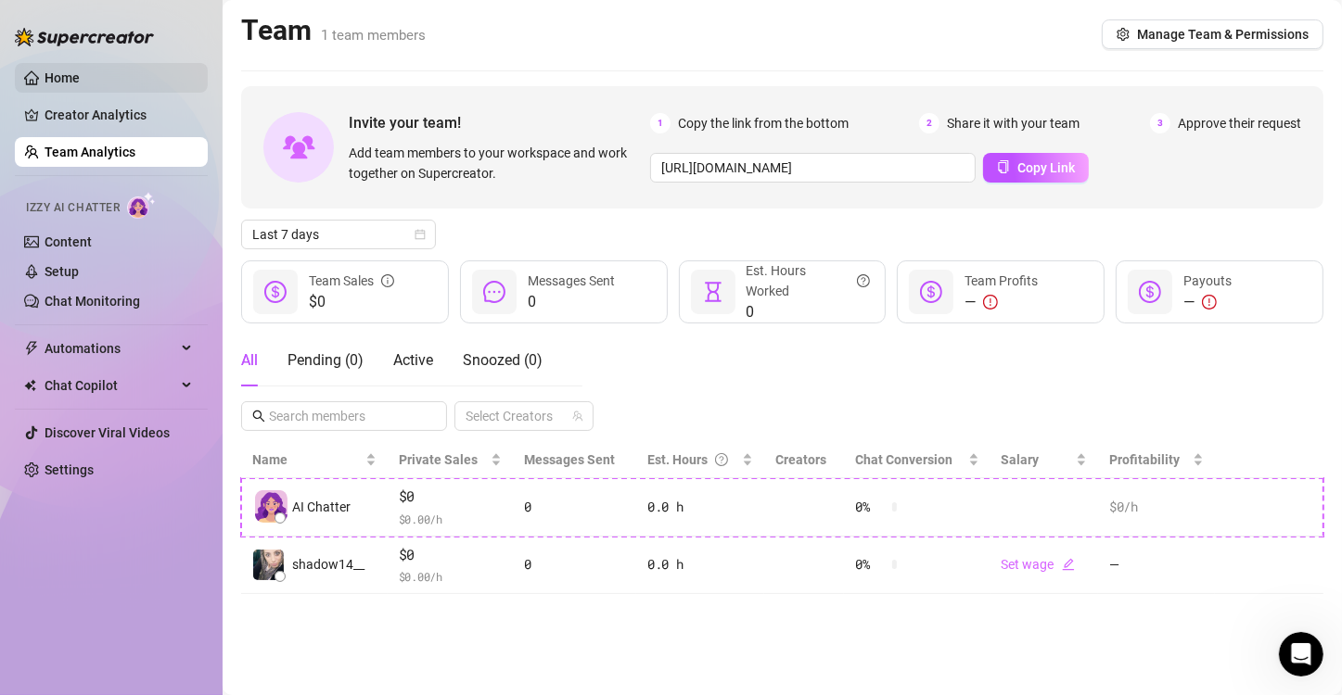
click at [67, 83] on link "Home" at bounding box center [62, 77] width 35 height 15
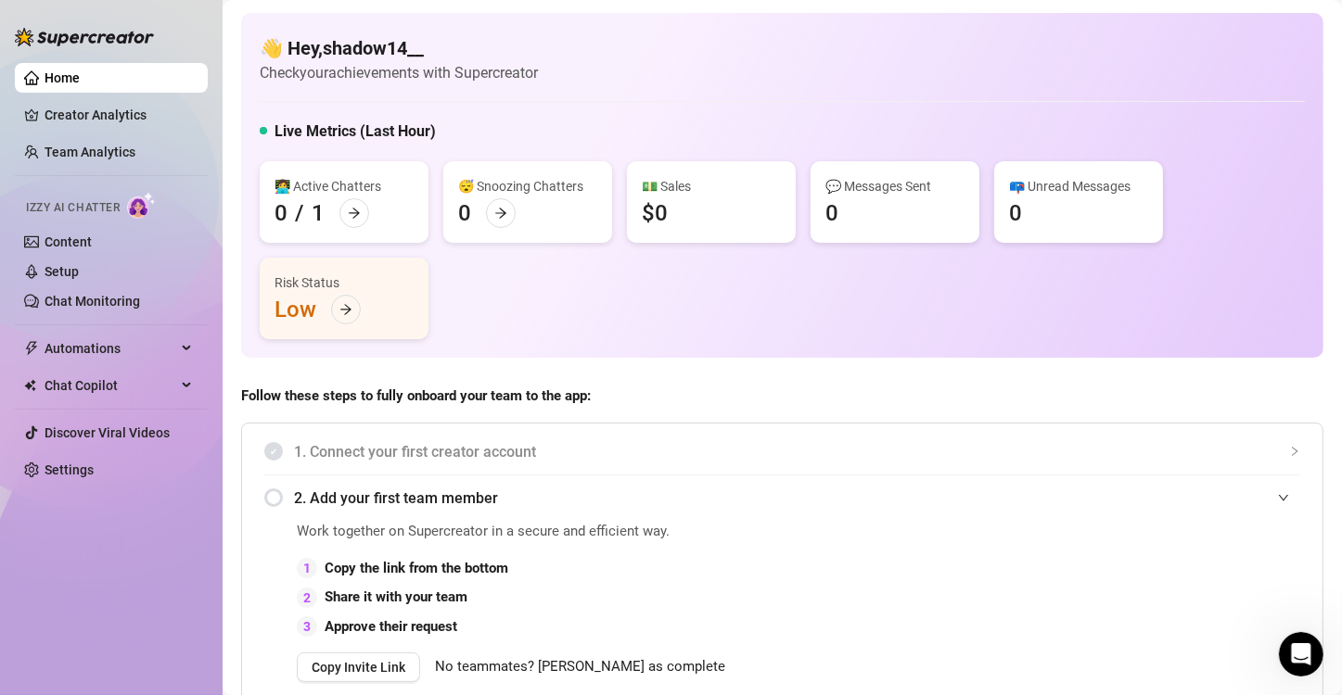
click at [904, 631] on div "Work together on Supercreator in a secure and efficient way. 1 Copy the link fr…" at bounding box center [782, 651] width 1036 height 260
click at [1167, 423] on div "1. Connect your first creator account 2. Add your first team member Work togeth…" at bounding box center [782, 605] width 1082 height 364
click at [325, 304] on div "Risk Status Low" at bounding box center [344, 299] width 169 height 82
click at [337, 306] on div at bounding box center [346, 310] width 30 height 30
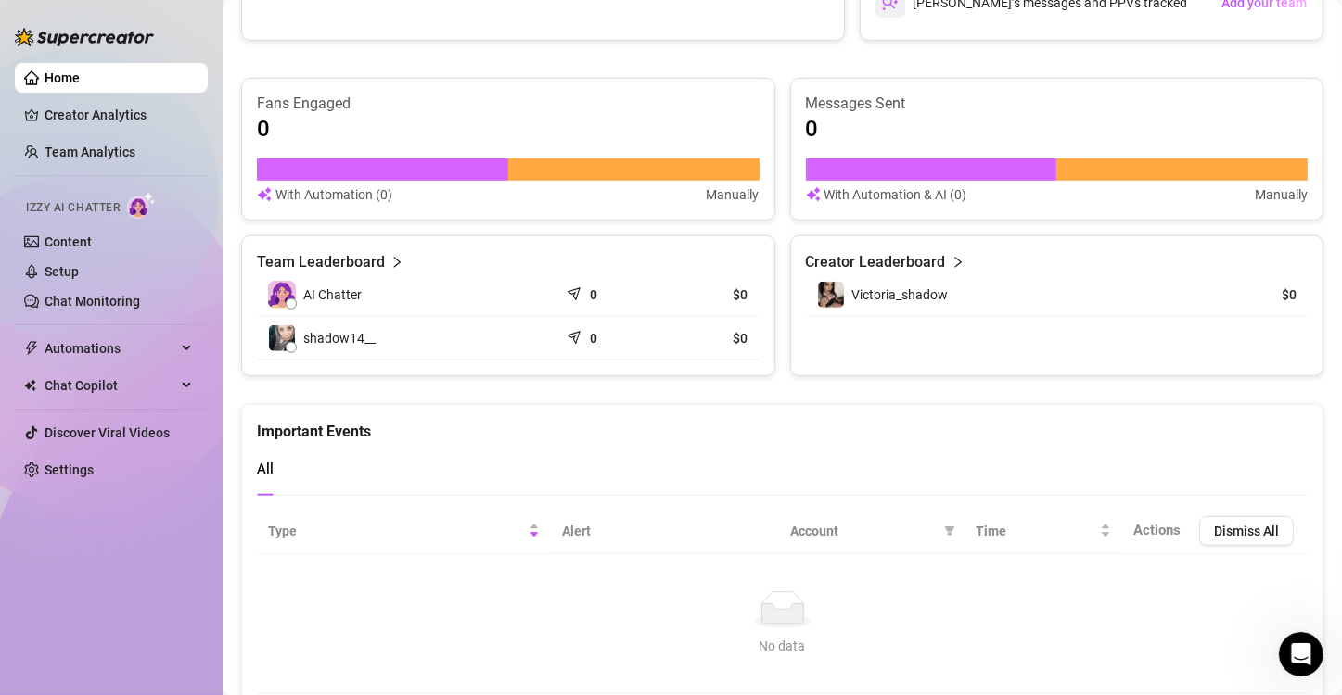
scroll to position [1164, 0]
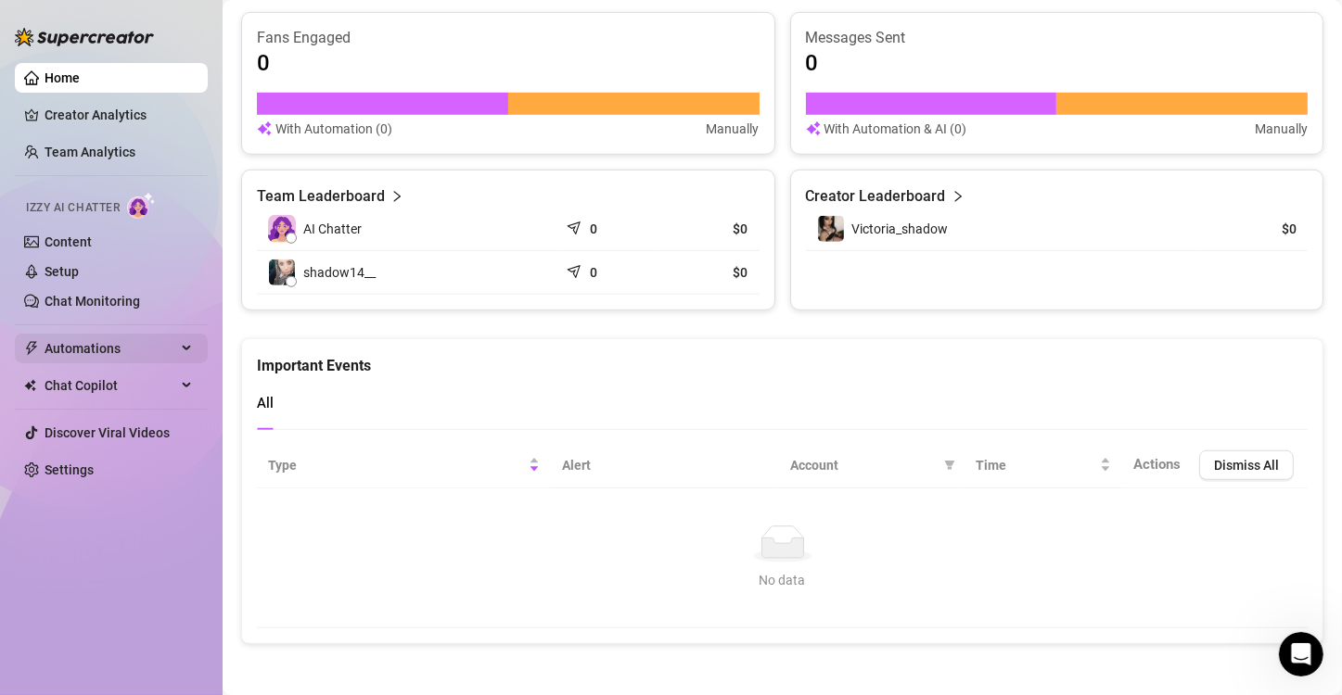
click at [82, 359] on span "Automations" at bounding box center [111, 349] width 132 height 30
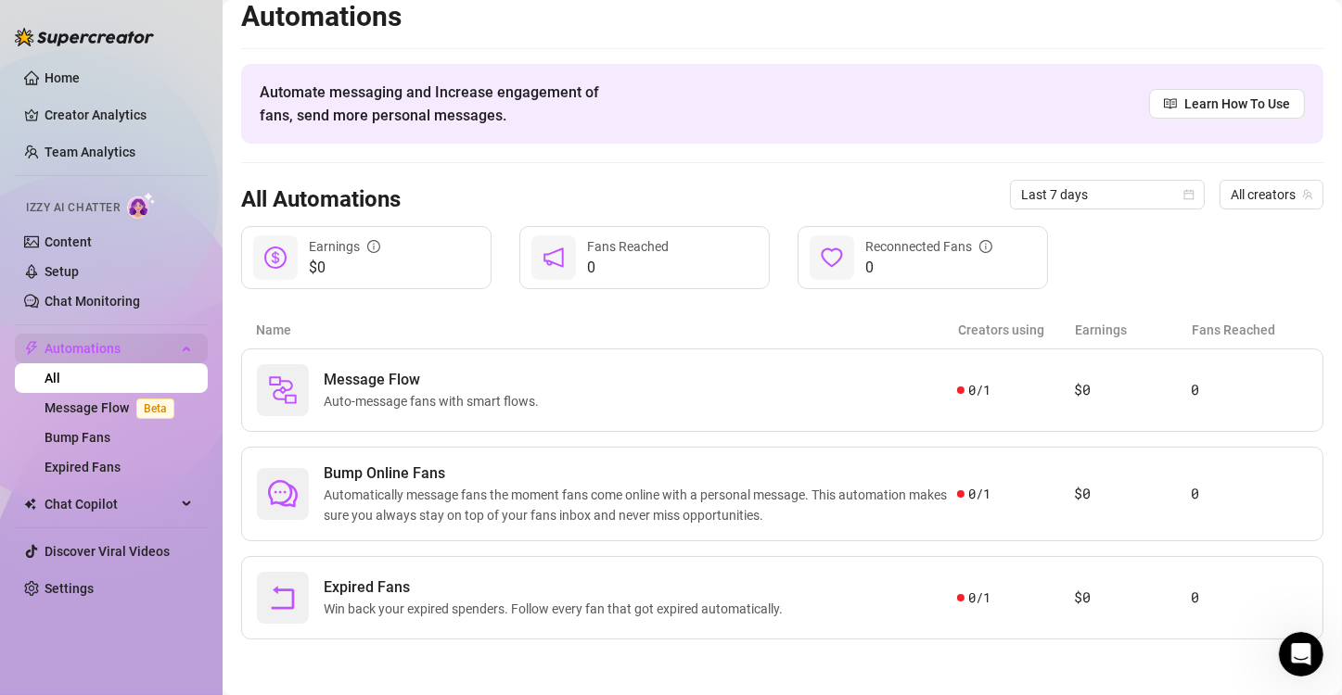
scroll to position [11, 0]
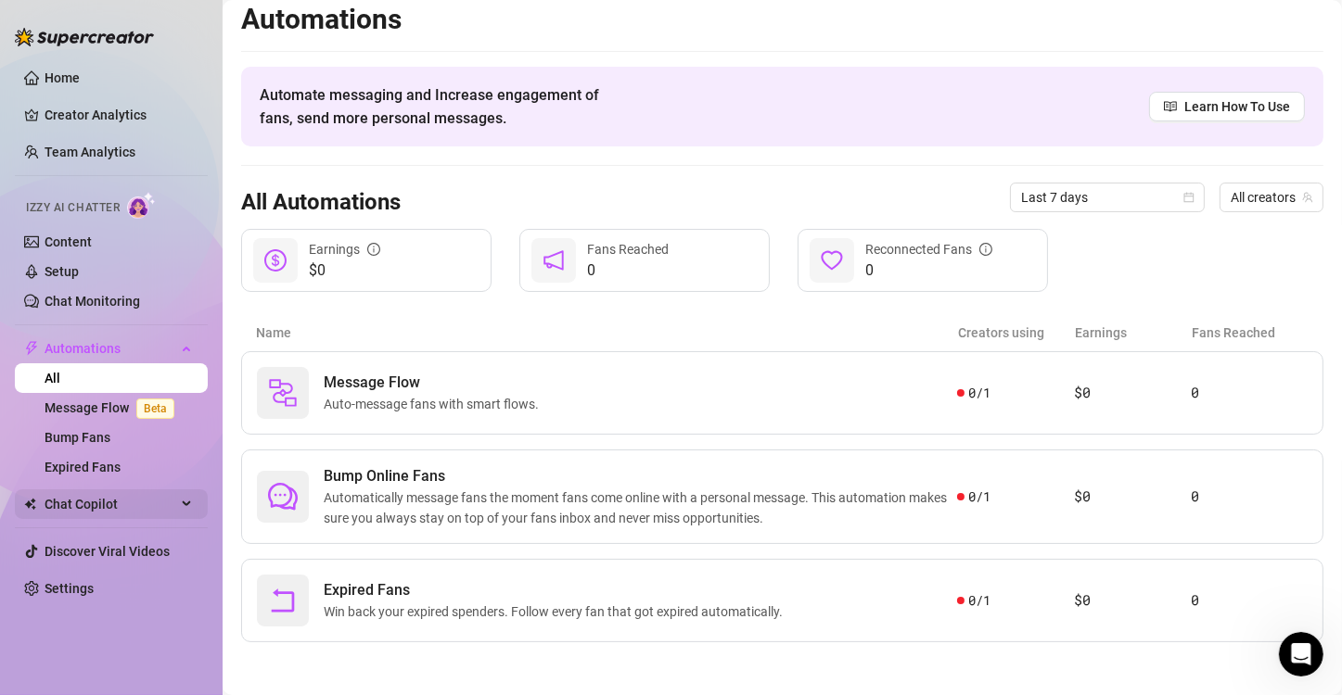
click at [114, 490] on span "Chat Copilot" at bounding box center [111, 505] width 132 height 30
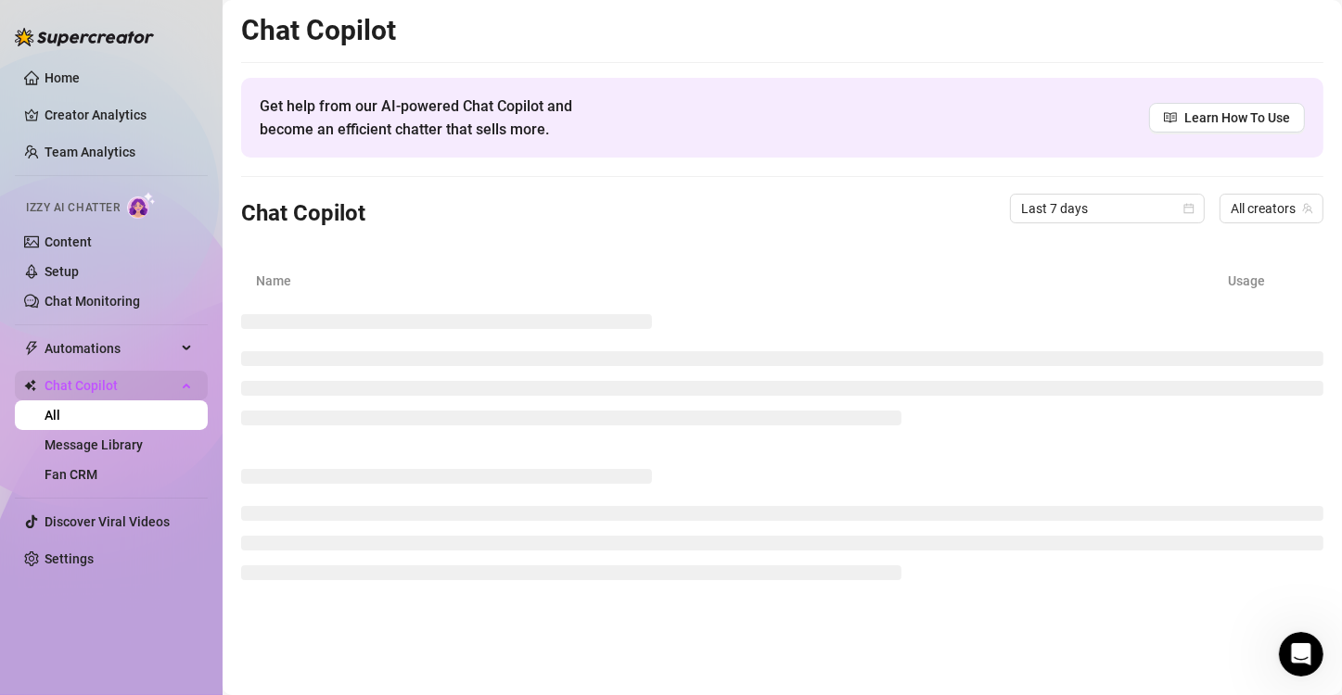
click at [97, 482] on link "Fan CRM" at bounding box center [71, 474] width 53 height 15
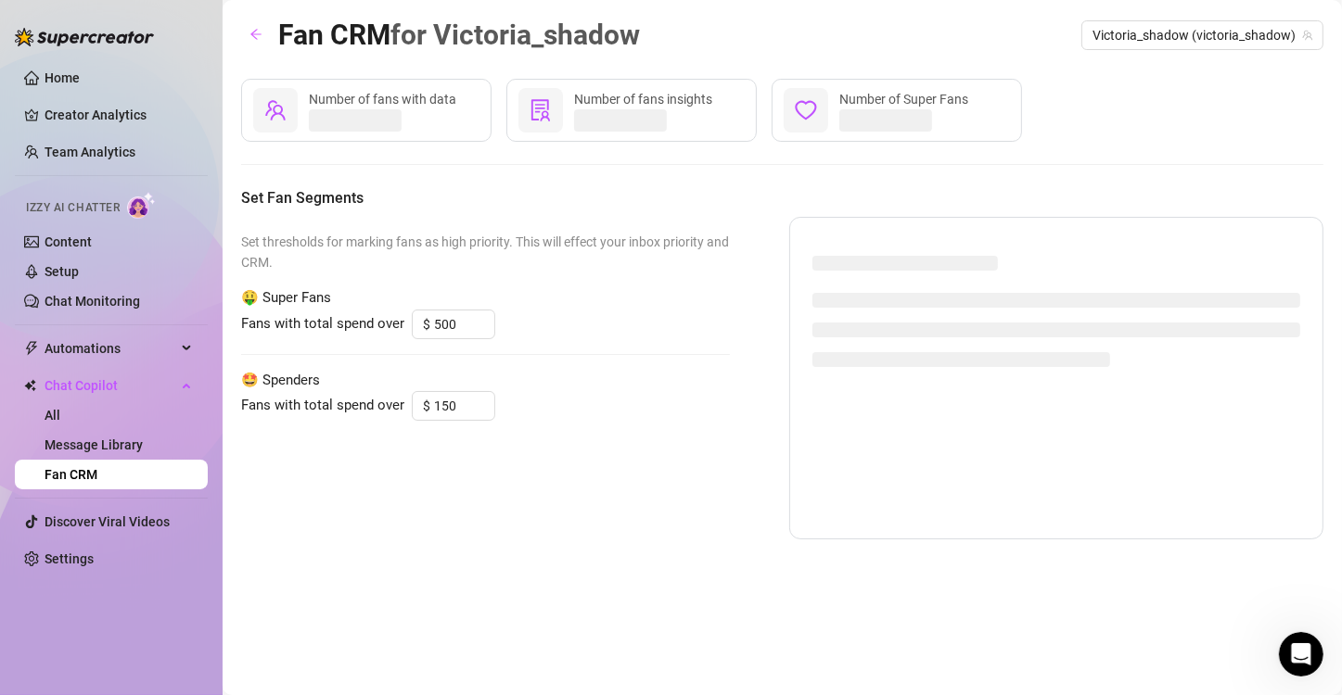
click at [324, 289] on span "🤑 Super Fans" at bounding box center [485, 298] width 489 height 22
click at [349, 298] on span "🤑 Super Fans" at bounding box center [485, 298] width 489 height 22
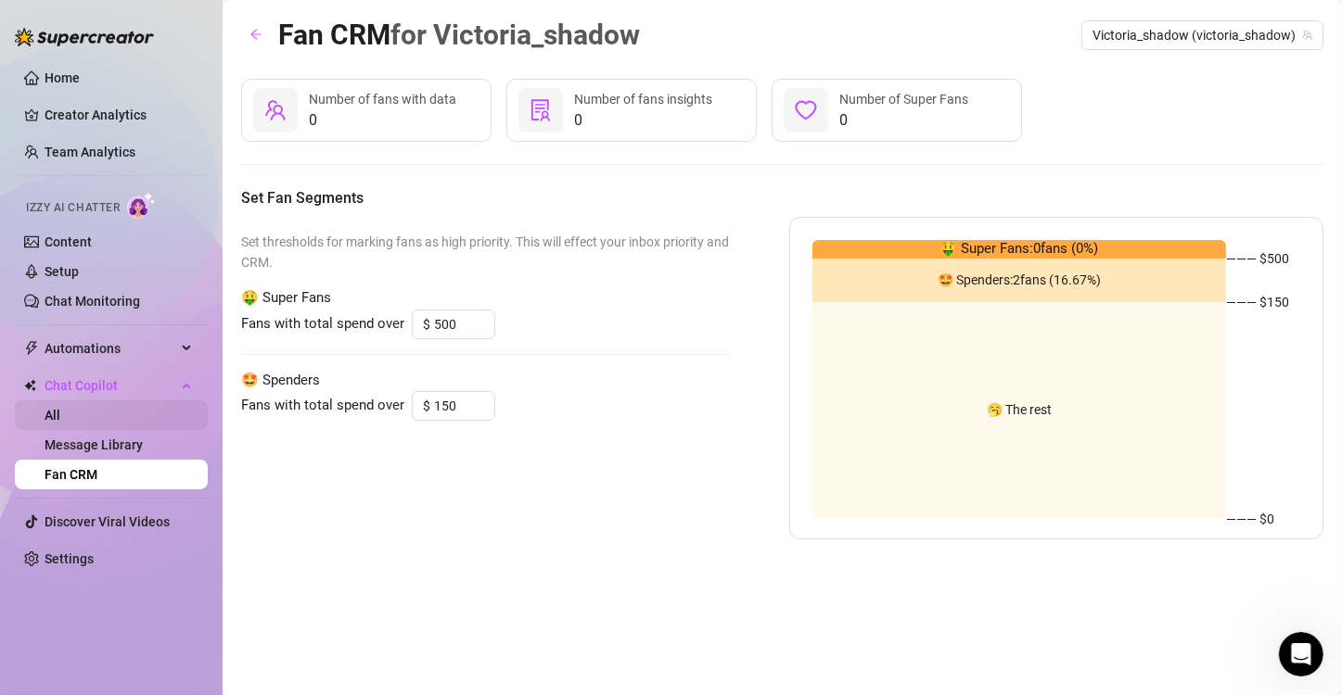
click at [60, 418] on link "All" at bounding box center [53, 415] width 16 height 15
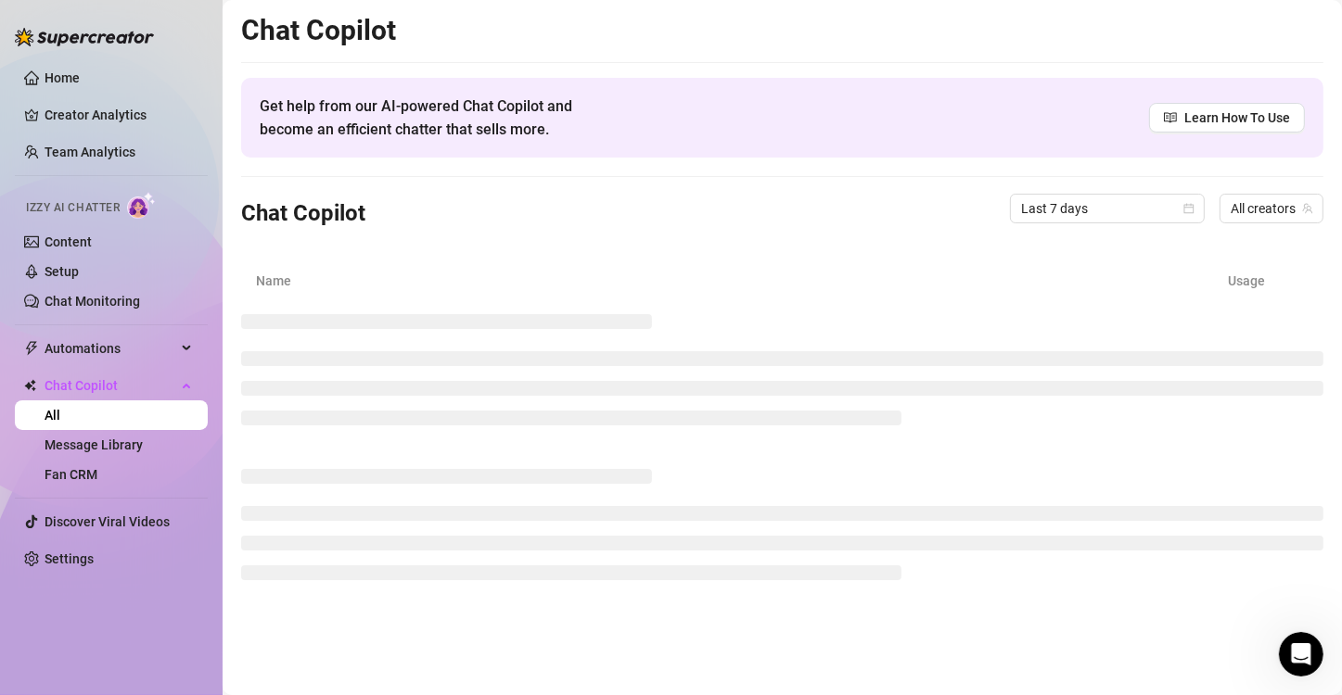
click at [60, 418] on link "All" at bounding box center [53, 415] width 16 height 15
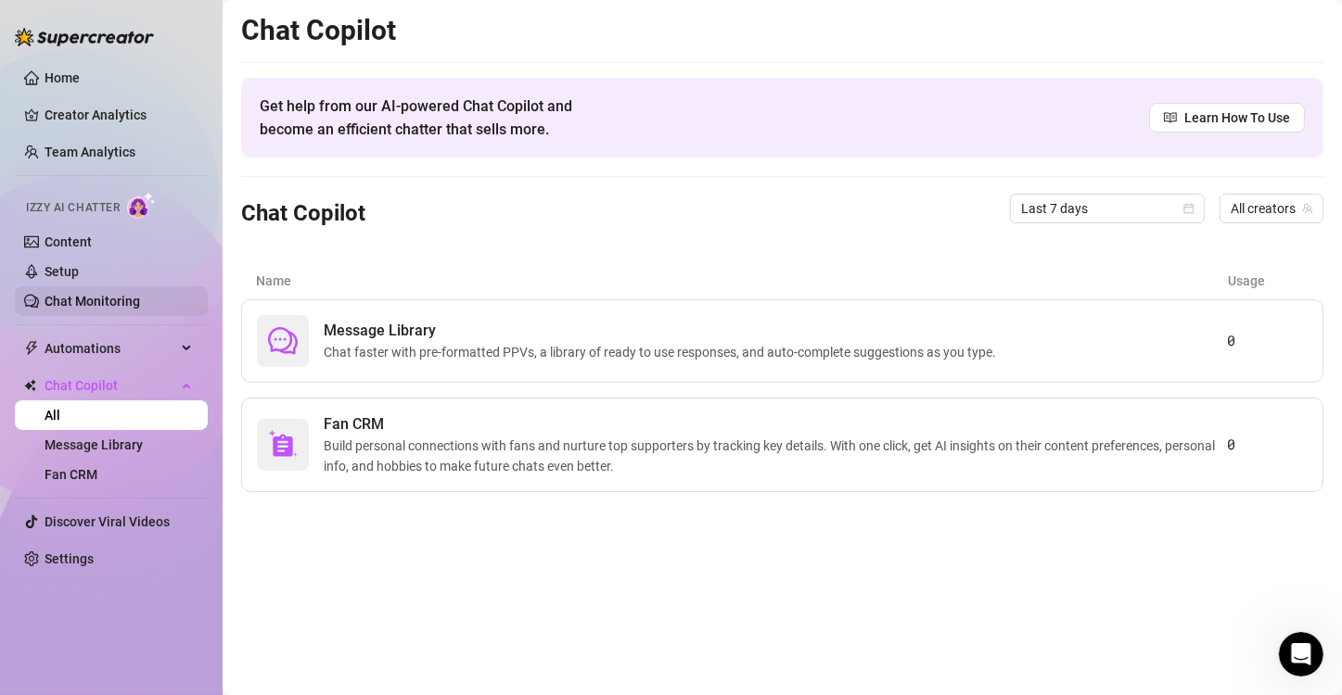
drag, startPoint x: 70, startPoint y: 418, endPoint x: 204, endPoint y: 287, distance: 187.5
click at [204, 287] on ul "Home Creator Analytics Team Analytics Izzy AI Chatter Content Setup Chat Monito…" at bounding box center [111, 319] width 193 height 526
click at [353, 336] on span "Message Library" at bounding box center [664, 331] width 680 height 22
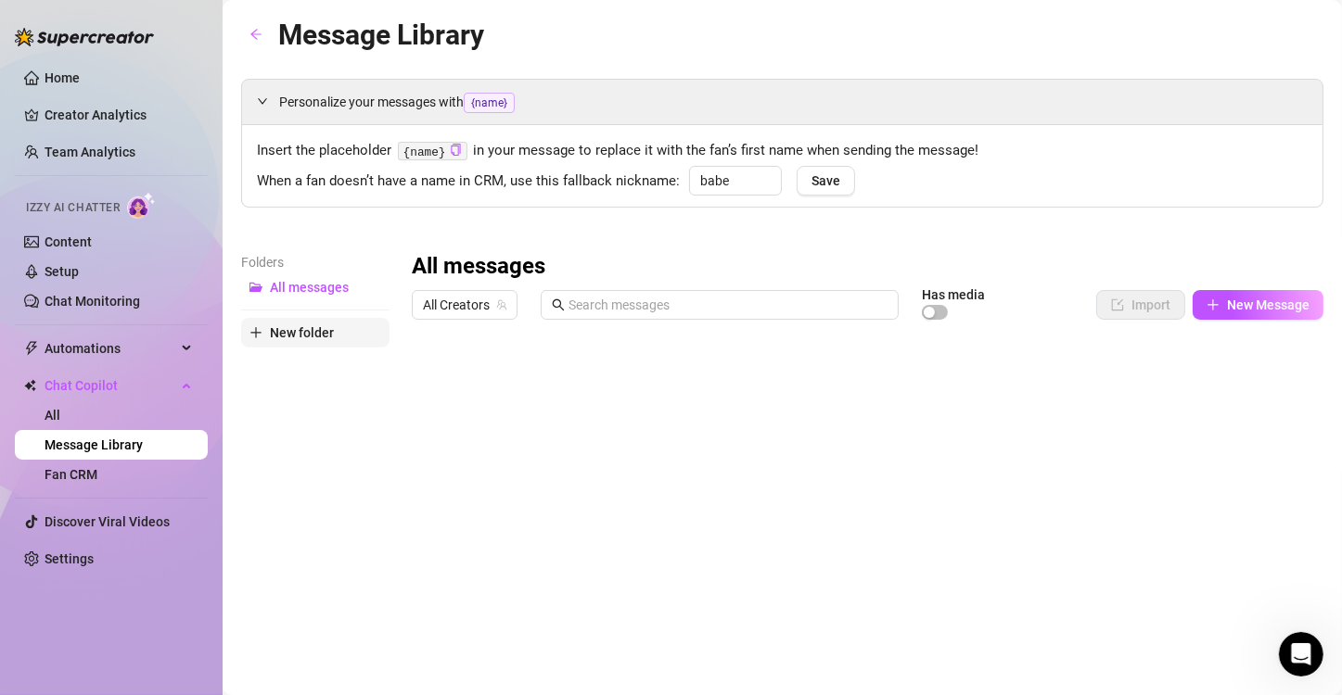
click at [313, 334] on span "New folder" at bounding box center [302, 332] width 64 height 15
click at [365, 308] on input "text" at bounding box center [315, 317] width 148 height 30
type input "victo"
click at [504, 391] on div "All messages All Creators Has media Import New Message Title Text Media $ AI Pr…" at bounding box center [868, 557] width 912 height 610
click at [294, 320] on span "victo" at bounding box center [284, 317] width 29 height 15
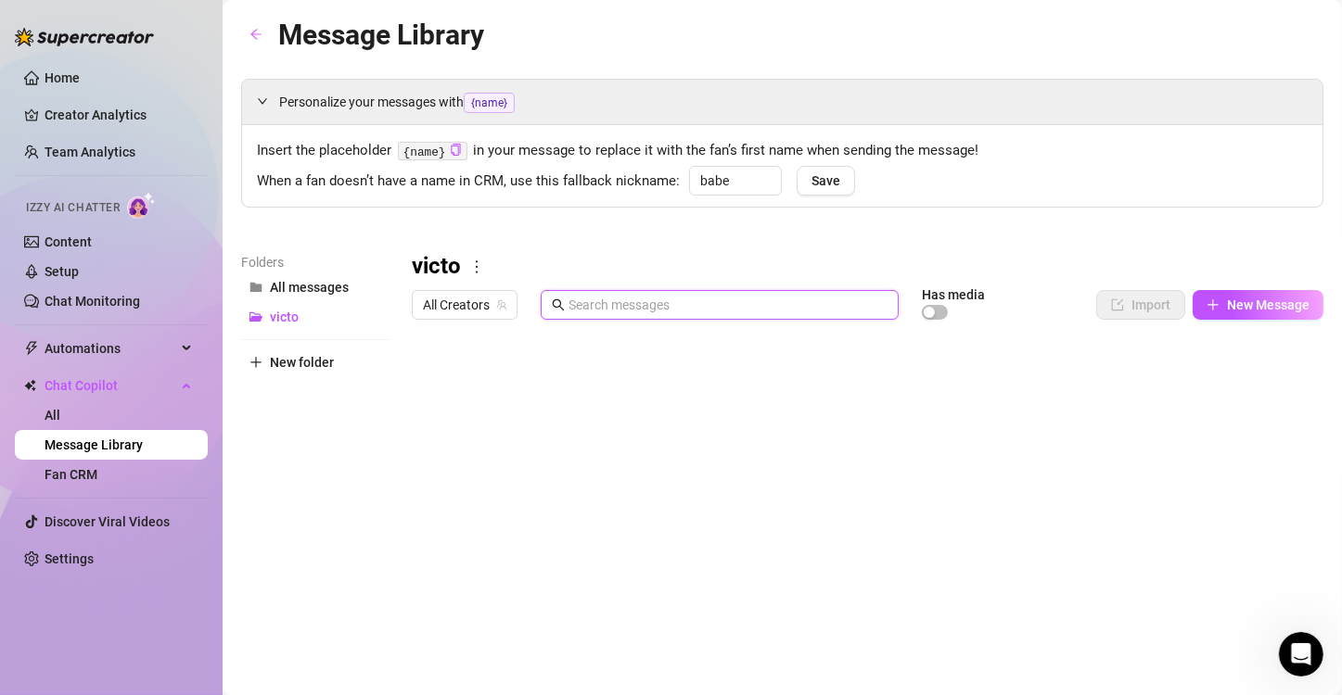
click at [637, 308] on input "text" at bounding box center [727, 305] width 319 height 20
click at [927, 313] on span "button" at bounding box center [935, 312] width 26 height 15
click at [935, 313] on div "button" at bounding box center [940, 312] width 11 height 11
click at [927, 313] on span "button" at bounding box center [935, 312] width 26 height 15
click at [922, 313] on span "button" at bounding box center [935, 312] width 26 height 15
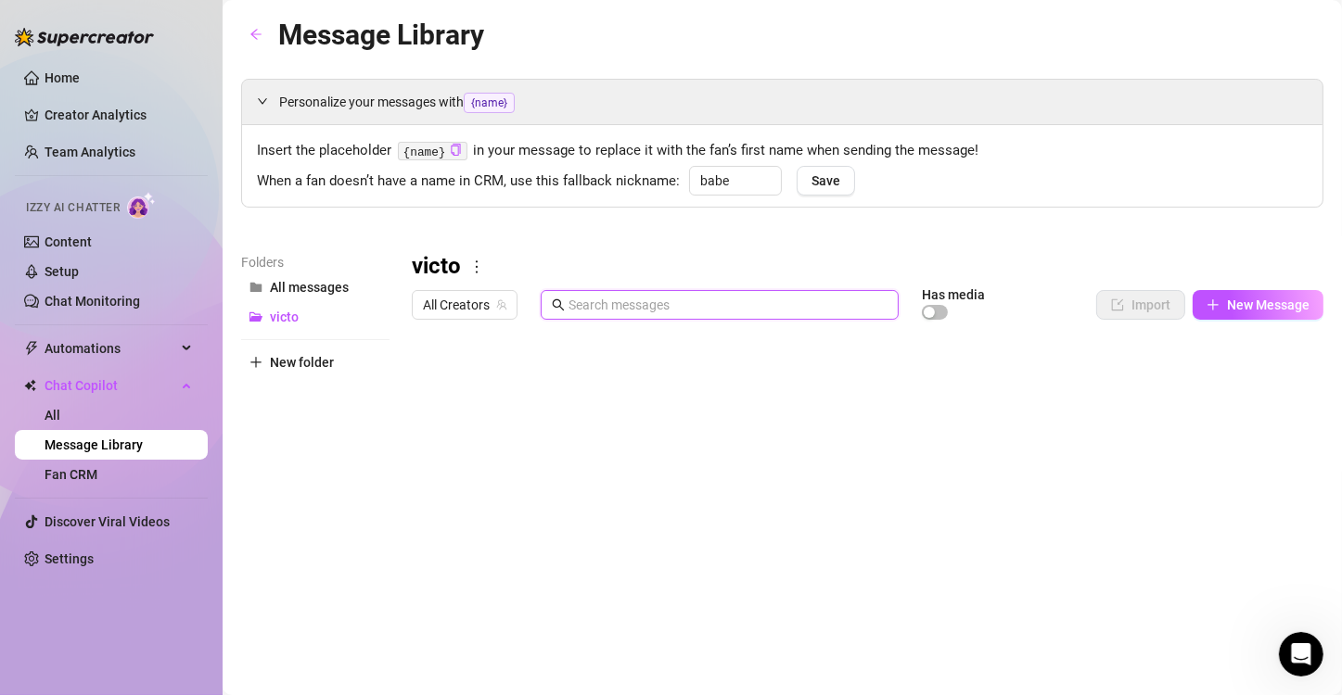
click at [774, 304] on input "text" at bounding box center [727, 305] width 319 height 20
click at [712, 315] on span at bounding box center [720, 305] width 358 height 30
click at [700, 307] on input "text" at bounding box center [727, 305] width 319 height 20
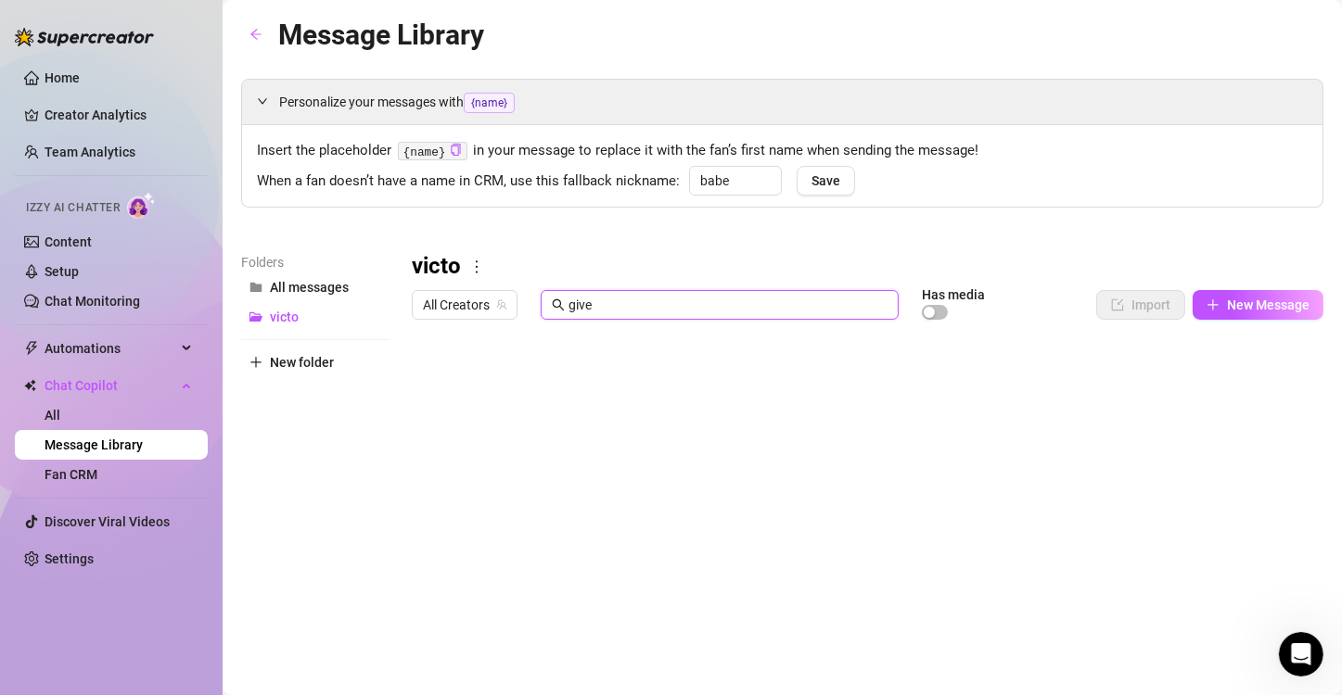
click at [658, 300] on input "give" at bounding box center [727, 305] width 319 height 20
type input "g"
click at [658, 300] on input "text" at bounding box center [727, 305] width 319 height 20
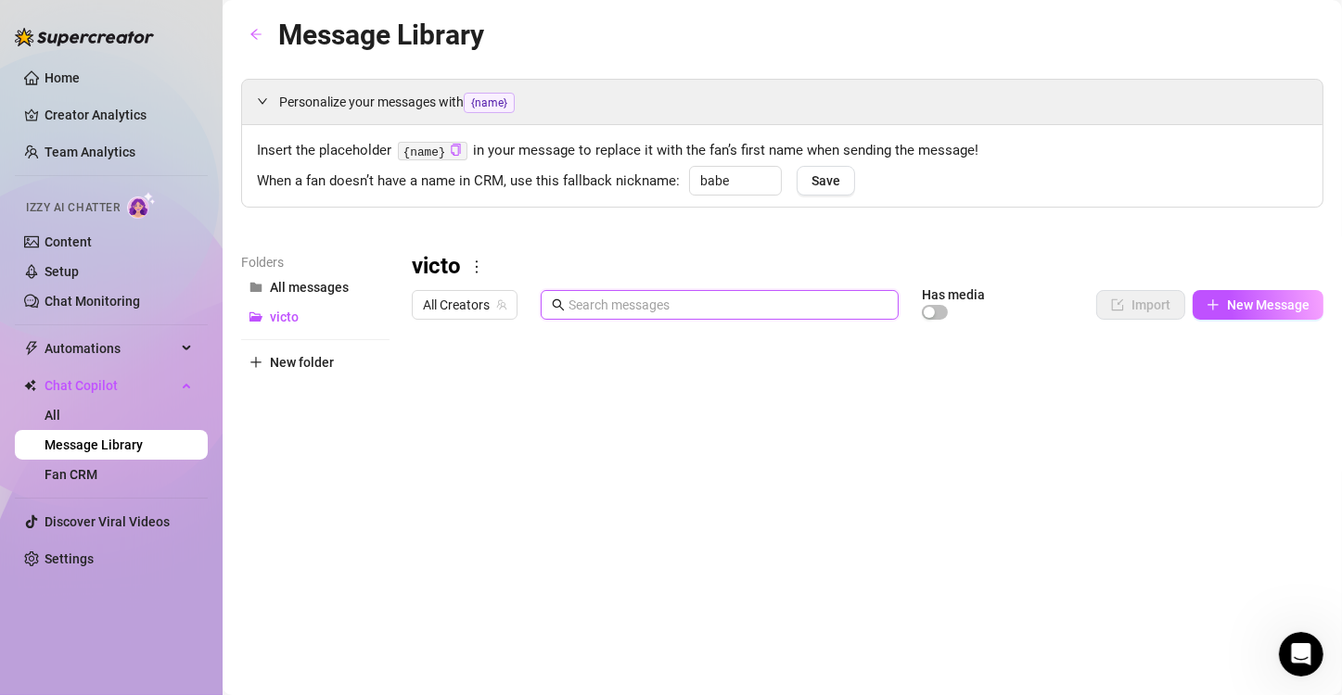
click at [658, 300] on input "text" at bounding box center [727, 305] width 319 height 20
click at [79, 267] on link "Setup" at bounding box center [62, 271] width 34 height 15
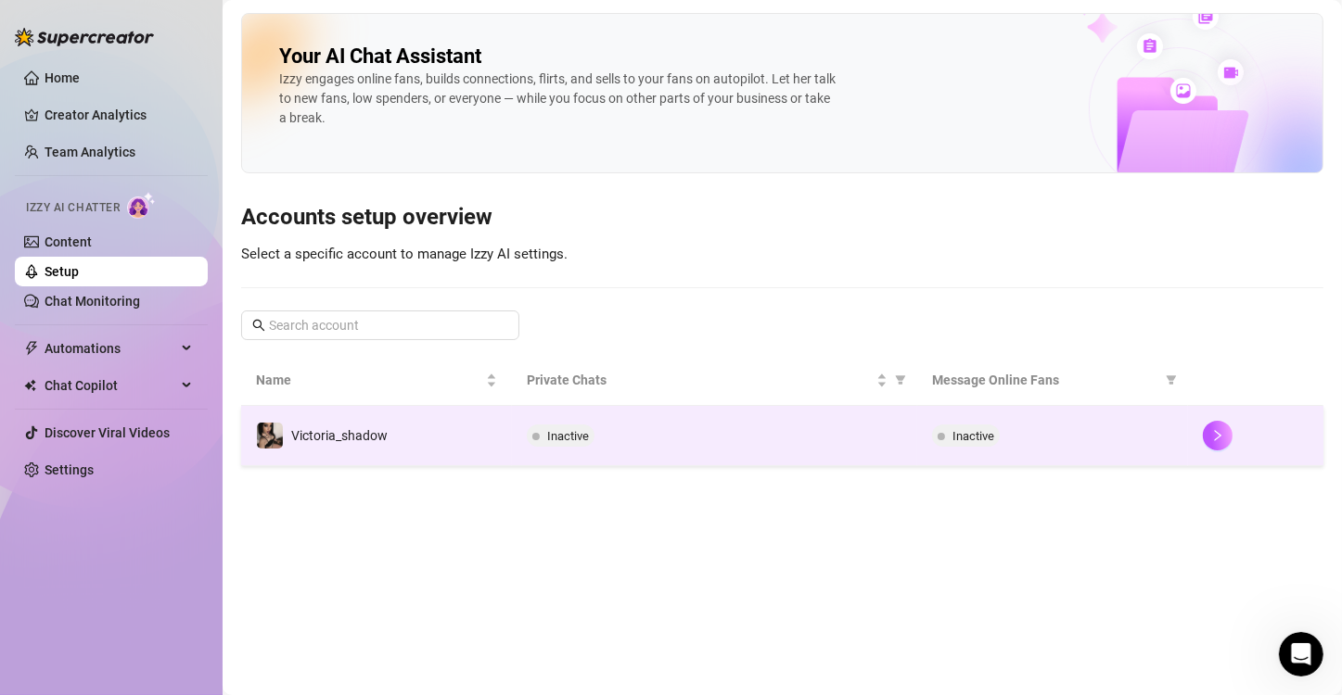
click at [569, 429] on span "Inactive" at bounding box center [568, 436] width 42 height 14
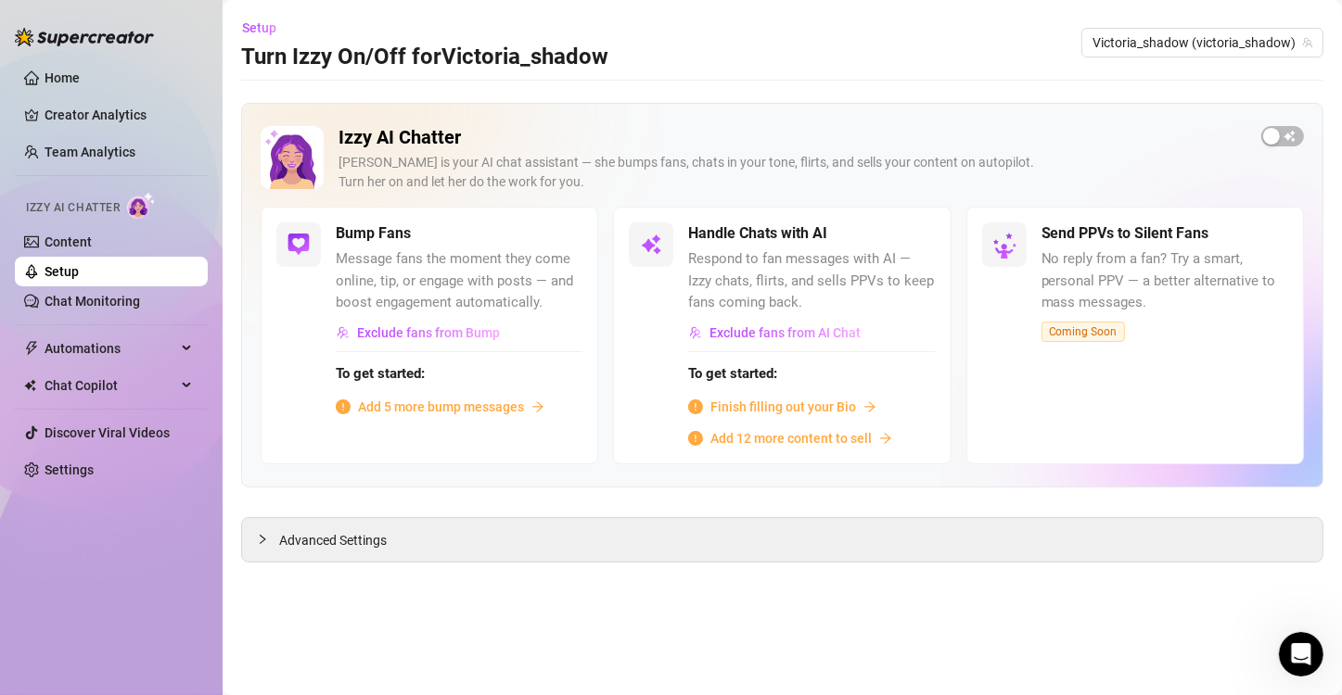
click at [991, 345] on div "Send PPVs to Silent Fans No reply from a fan? Try a smart, personal PPV — a bet…" at bounding box center [1135, 335] width 338 height 257
click at [766, 408] on span "Finish filling out your Bio" at bounding box center [783, 407] width 146 height 20
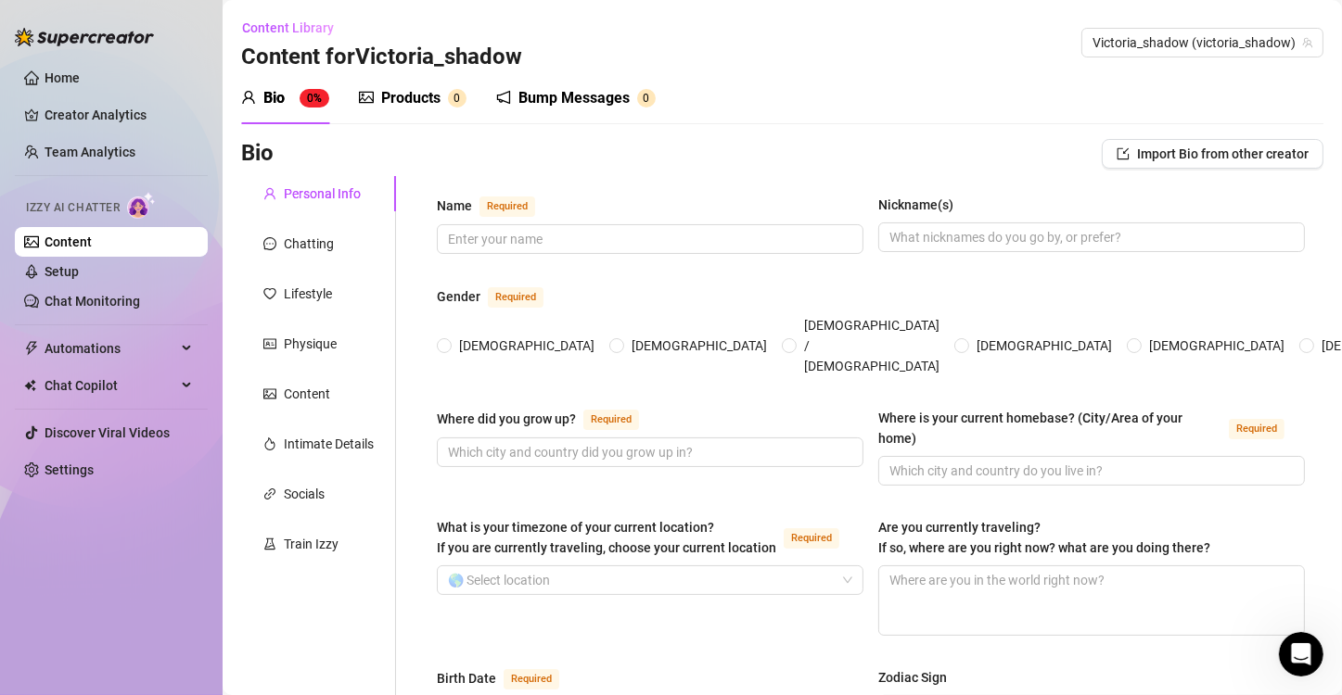
scroll to position [30, 0]
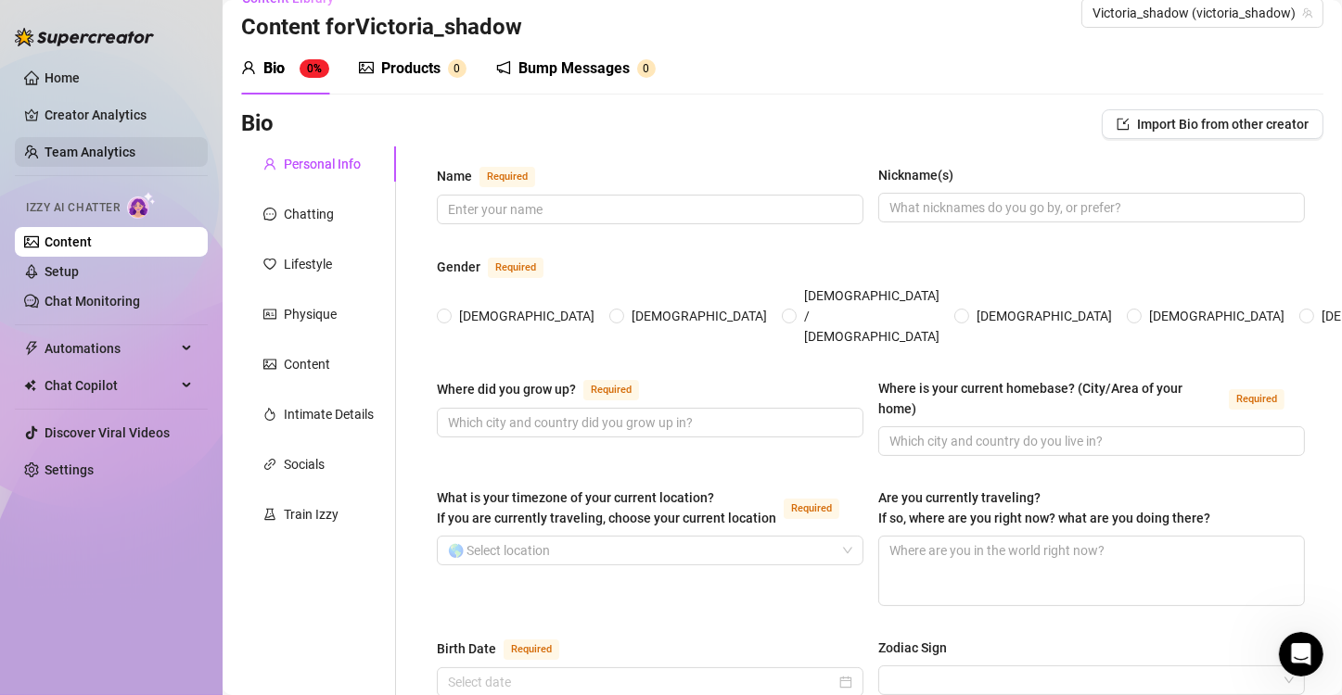
click at [91, 150] on link "Team Analytics" at bounding box center [90, 152] width 91 height 15
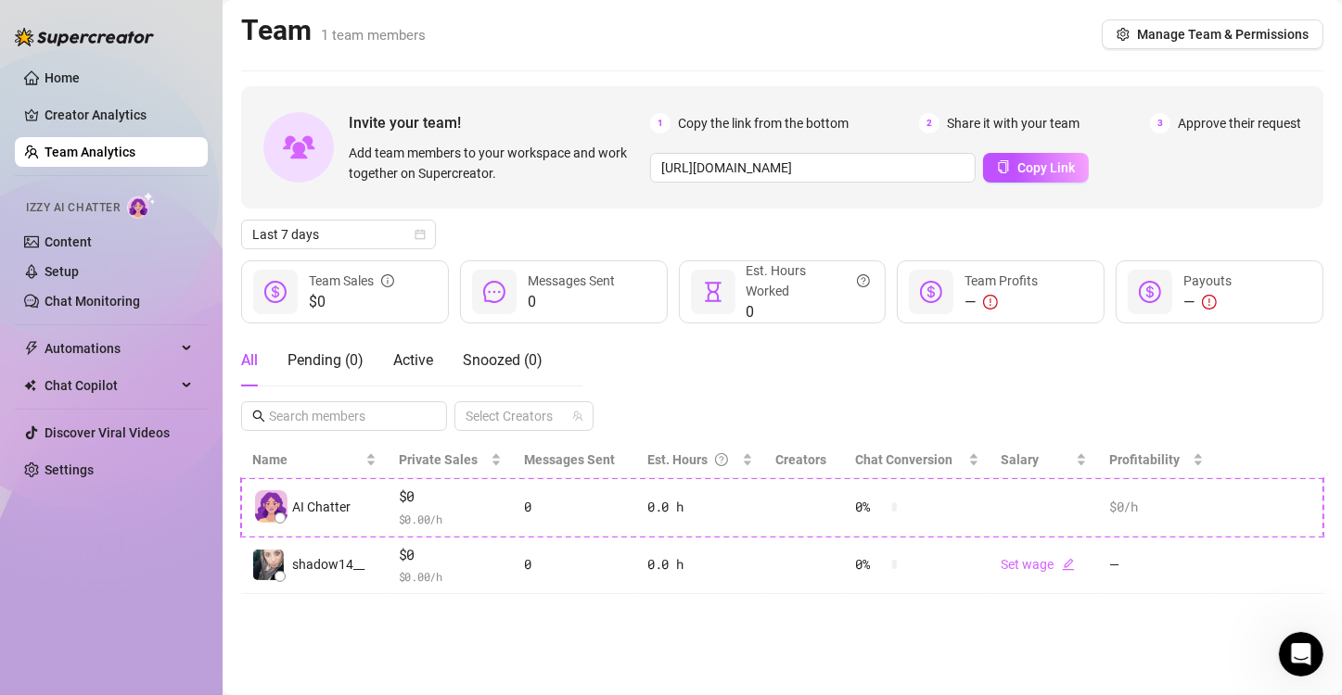
click at [91, 150] on link "Team Analytics" at bounding box center [90, 152] width 91 height 15
click at [80, 85] on link "Home" at bounding box center [62, 77] width 35 height 15
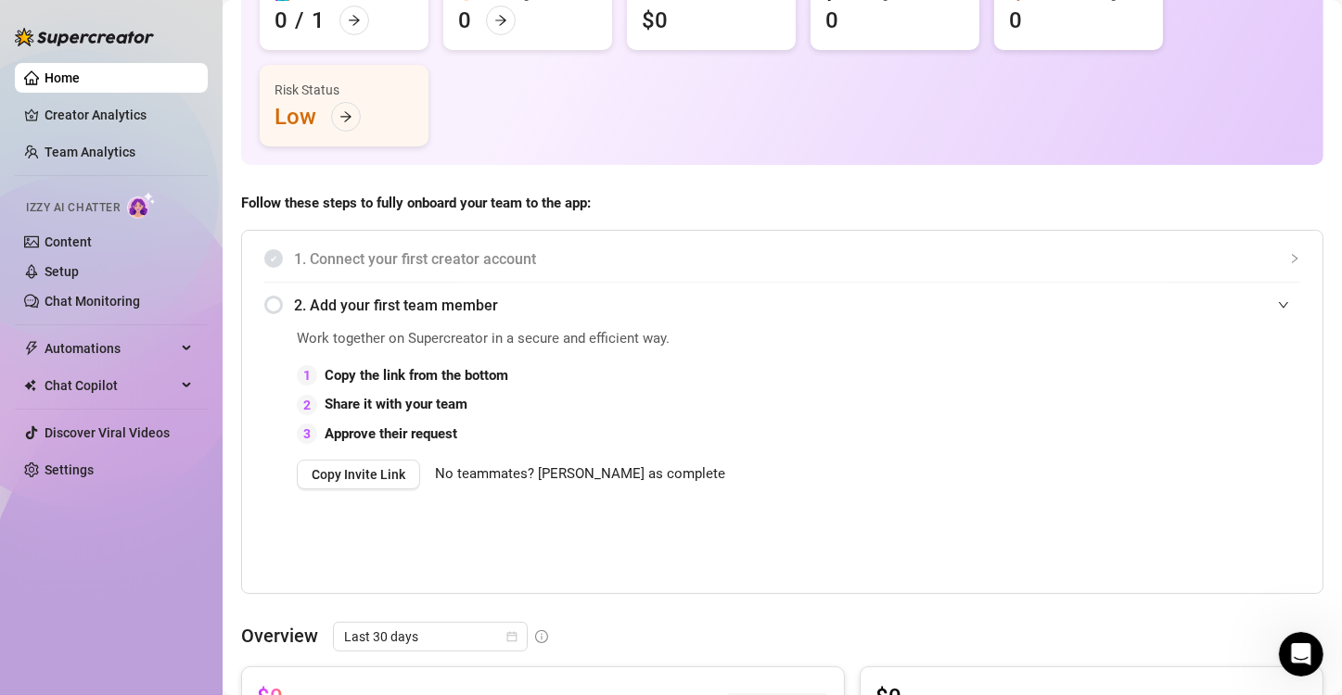
scroll to position [189, 0]
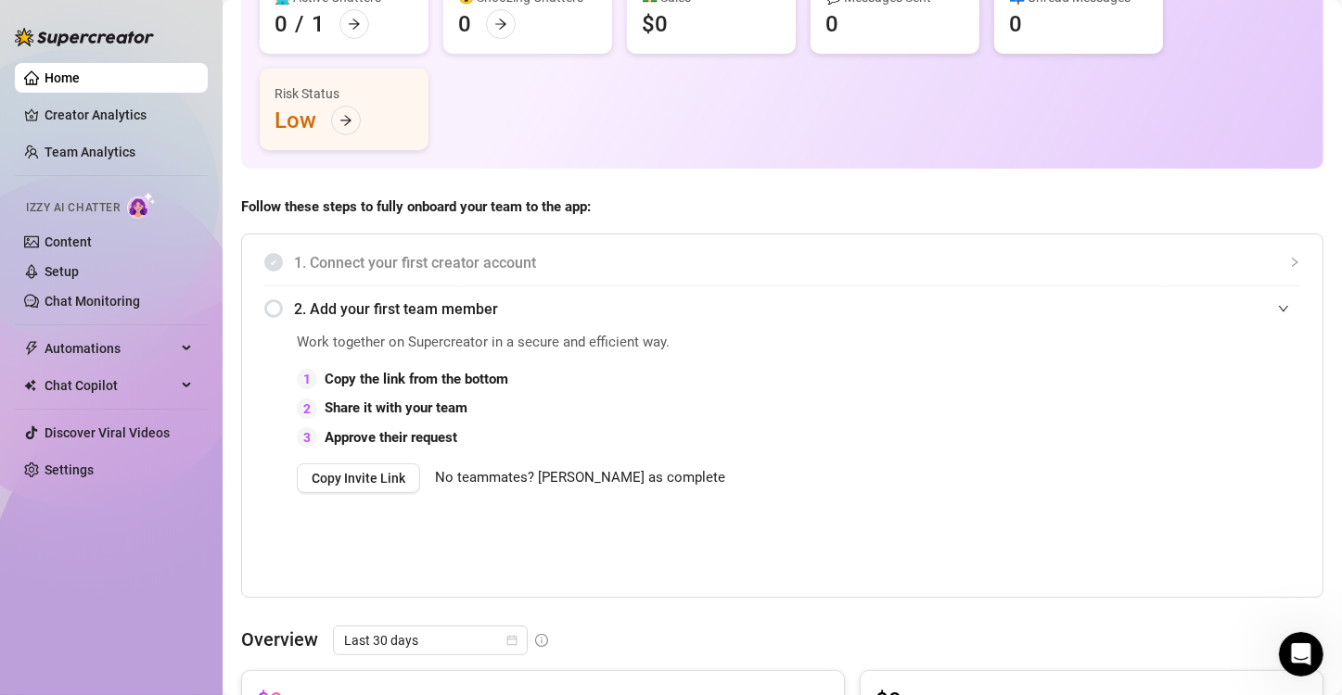
click at [470, 486] on span "No teammates? [PERSON_NAME] as complete" at bounding box center [580, 478] width 290 height 22
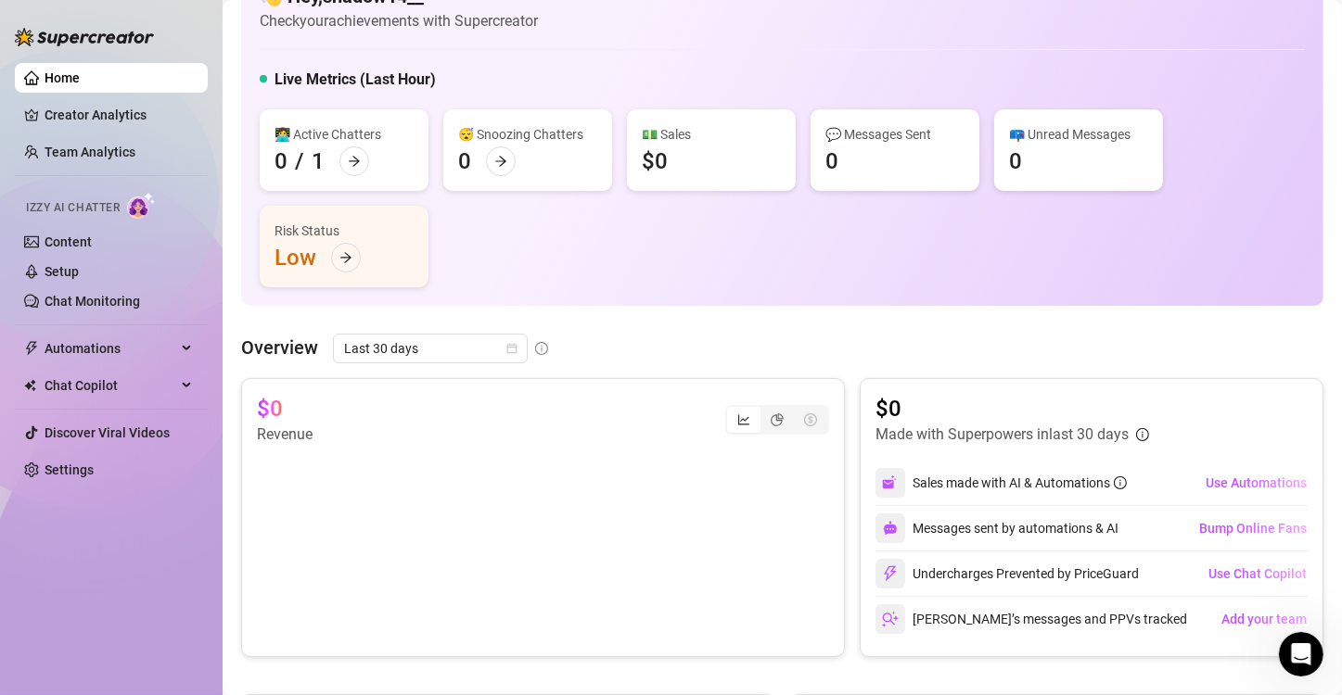
scroll to position [0, 0]
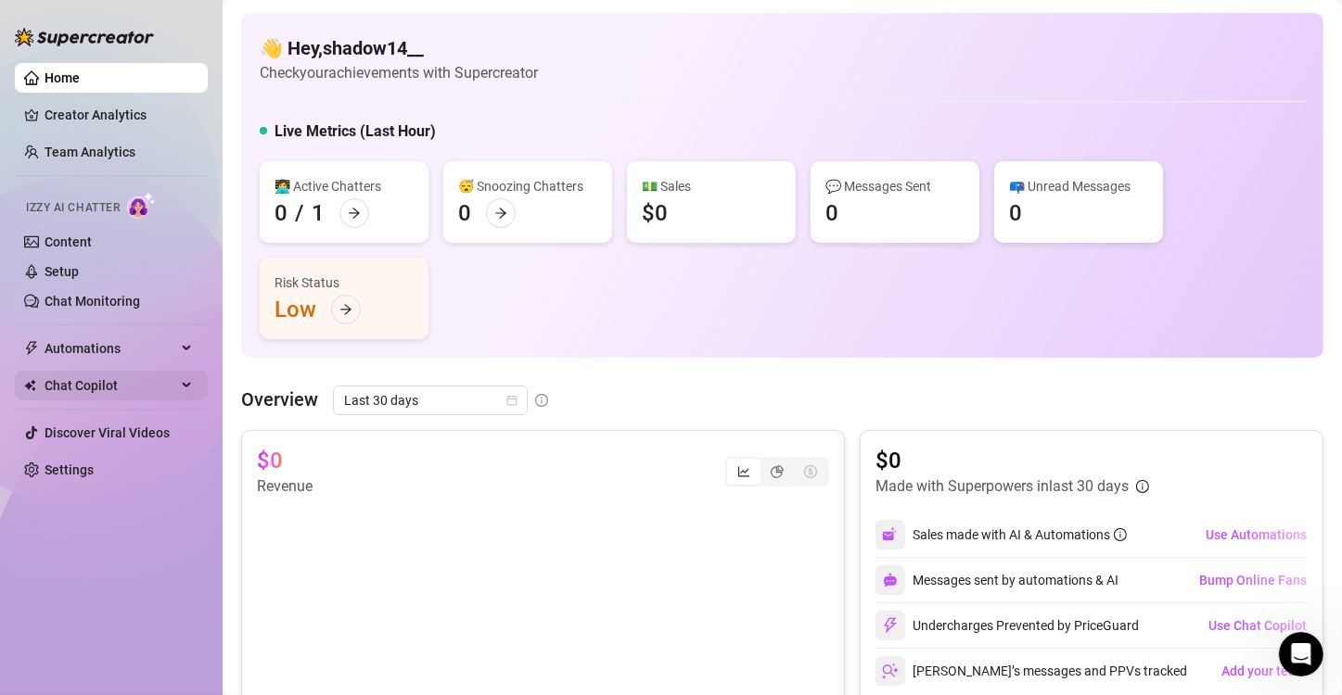
click at [66, 389] on span "Chat Copilot" at bounding box center [111, 386] width 132 height 30
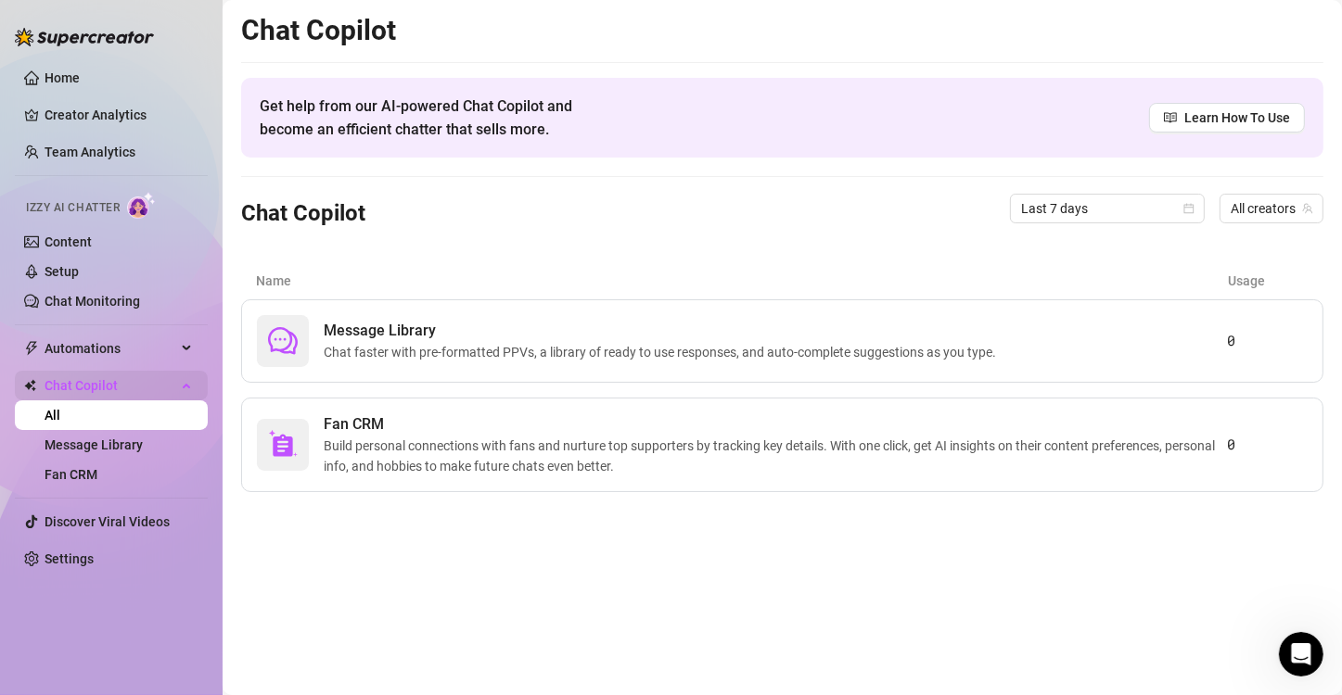
click at [66, 389] on span "Chat Copilot" at bounding box center [111, 386] width 132 height 30
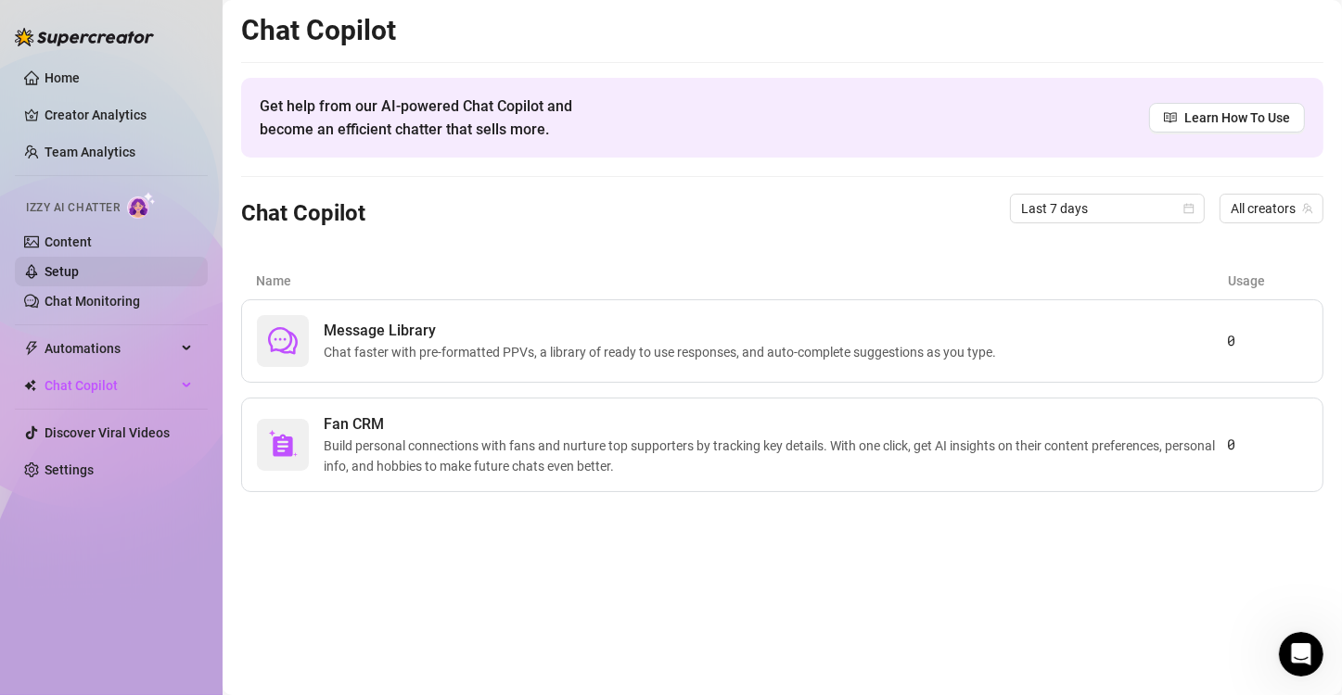
click at [79, 279] on link "Setup" at bounding box center [62, 271] width 34 height 15
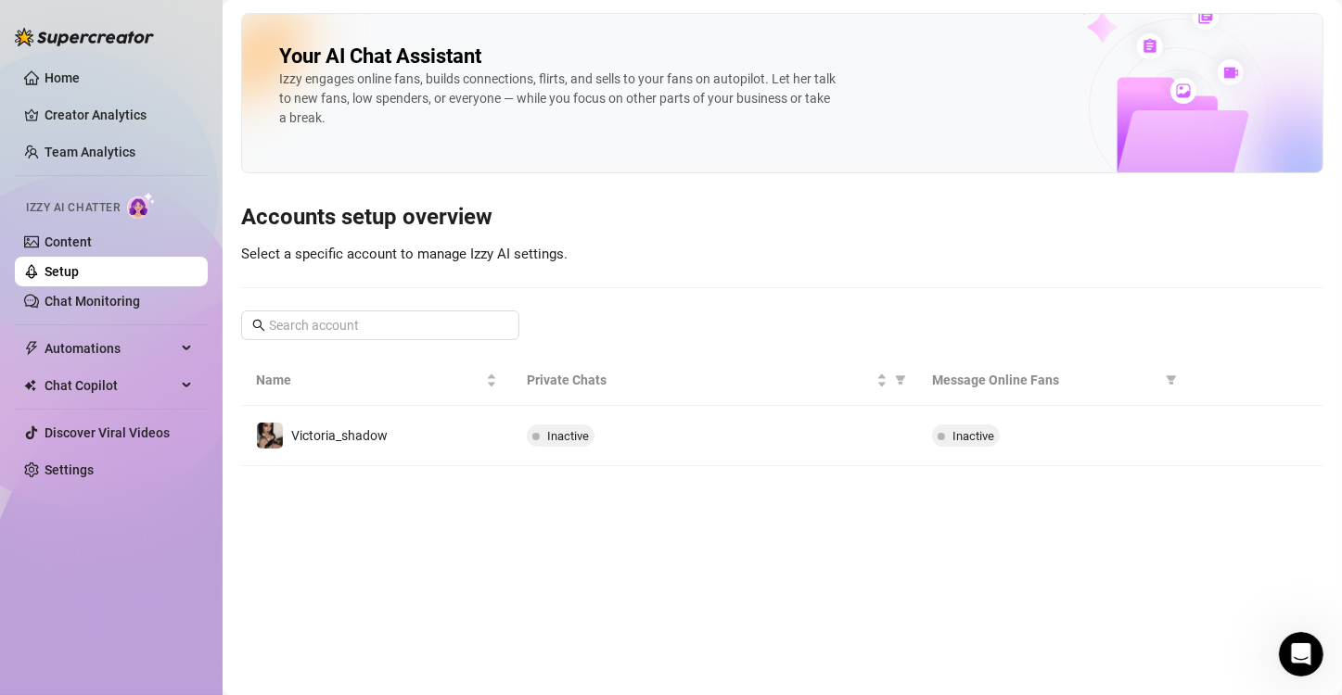
click at [79, 279] on link "Setup" at bounding box center [62, 271] width 34 height 15
drag, startPoint x: 100, startPoint y: 280, endPoint x: 123, endPoint y: 294, distance: 27.0
click at [123, 294] on ul "Content Setup Chat Monitoring" at bounding box center [111, 271] width 193 height 89
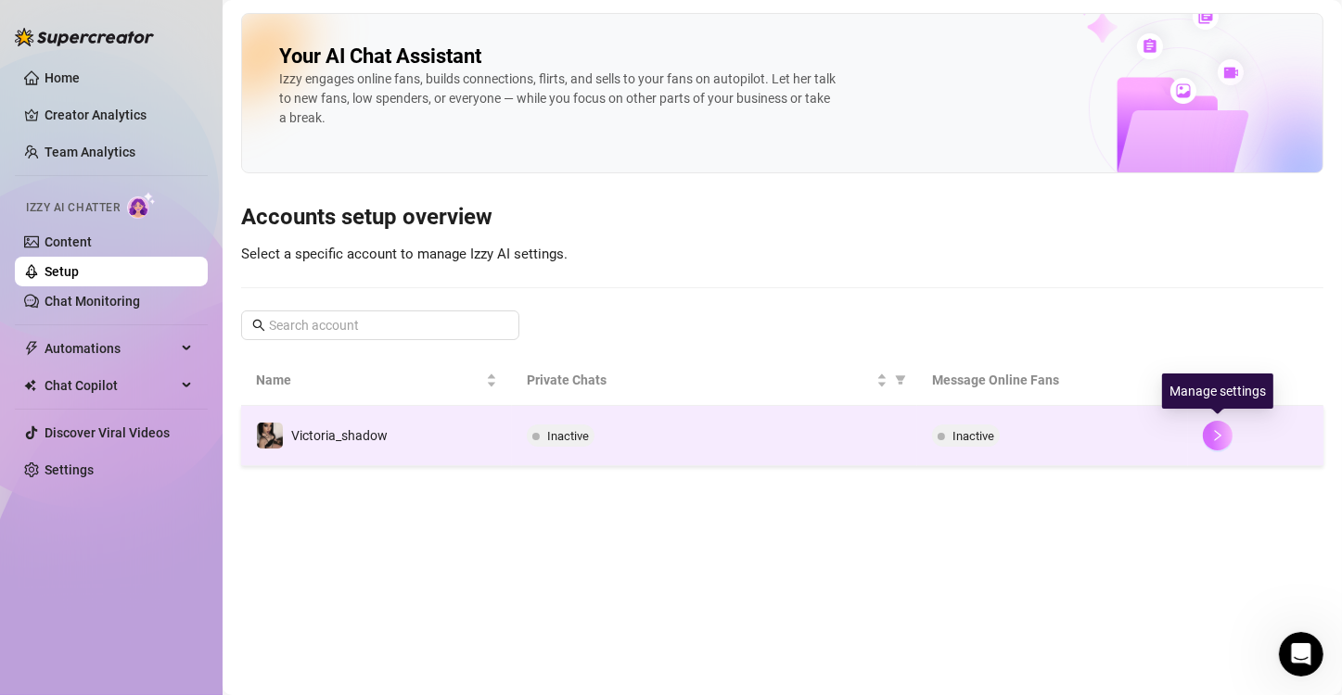
click at [1226, 445] on button "button" at bounding box center [1218, 436] width 30 height 30
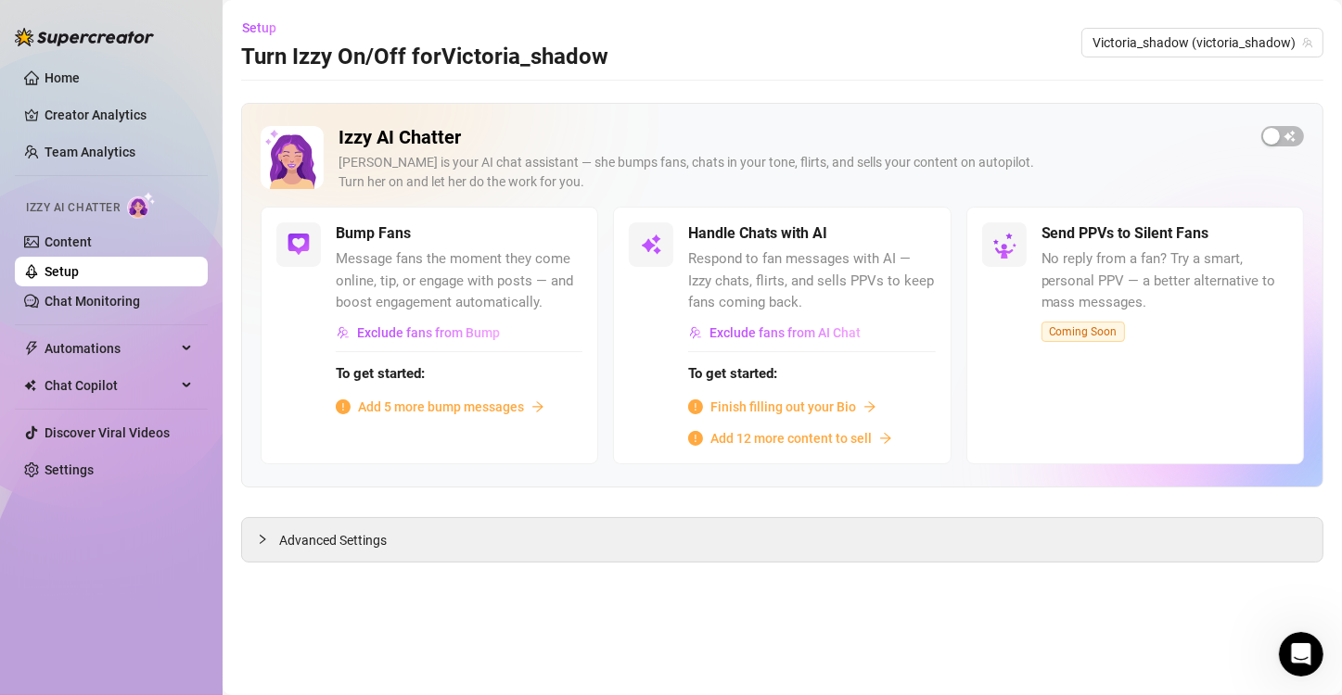
click at [457, 412] on span "Add 5 more bump messages" at bounding box center [441, 407] width 166 height 20
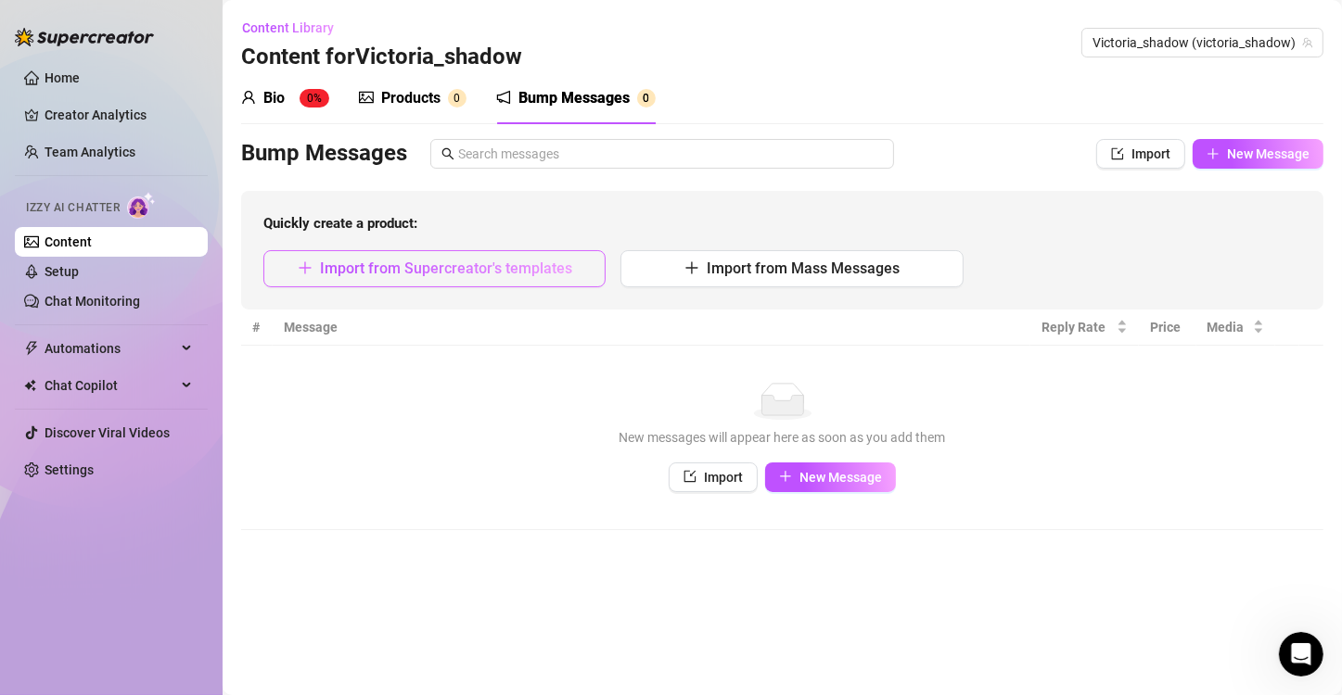
click at [526, 271] on span "Import from Supercreator's templates" at bounding box center [446, 269] width 252 height 18
type textarea "Type your message here..."
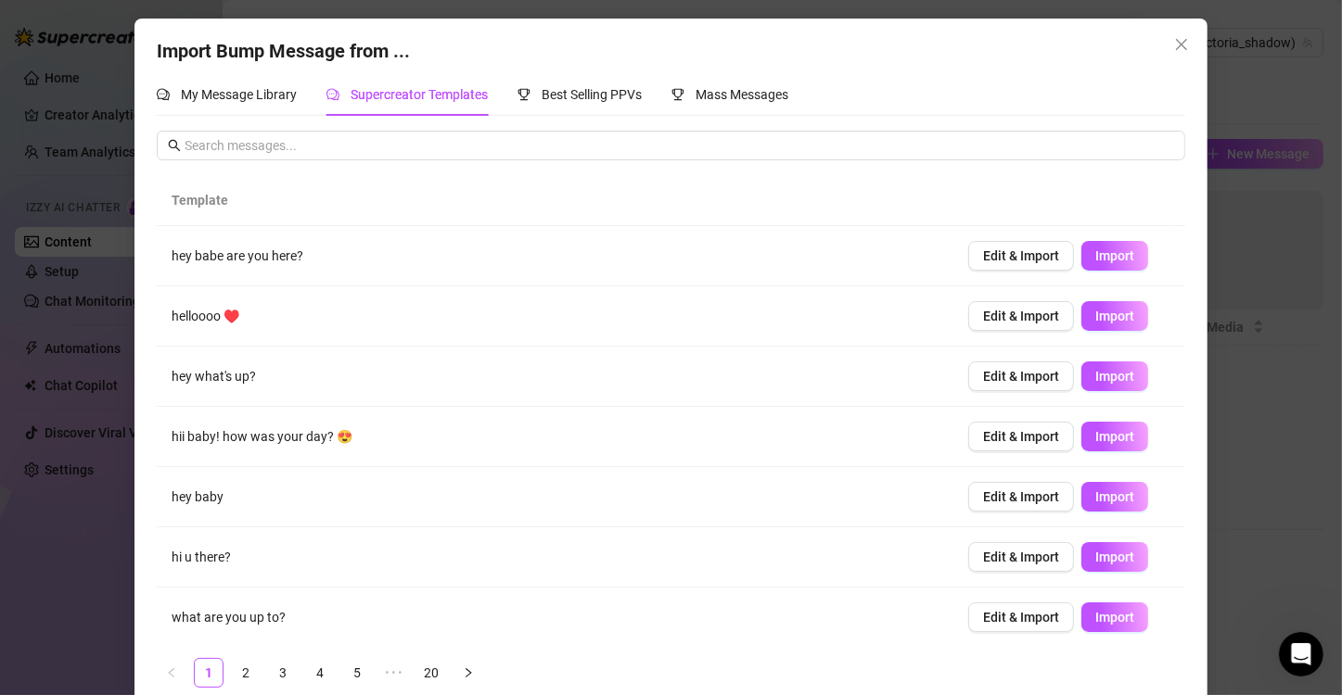
click at [793, 272] on td "hey babe are you here?" at bounding box center [555, 256] width 797 height 60
click at [1174, 40] on icon "close" at bounding box center [1181, 44] width 15 height 15
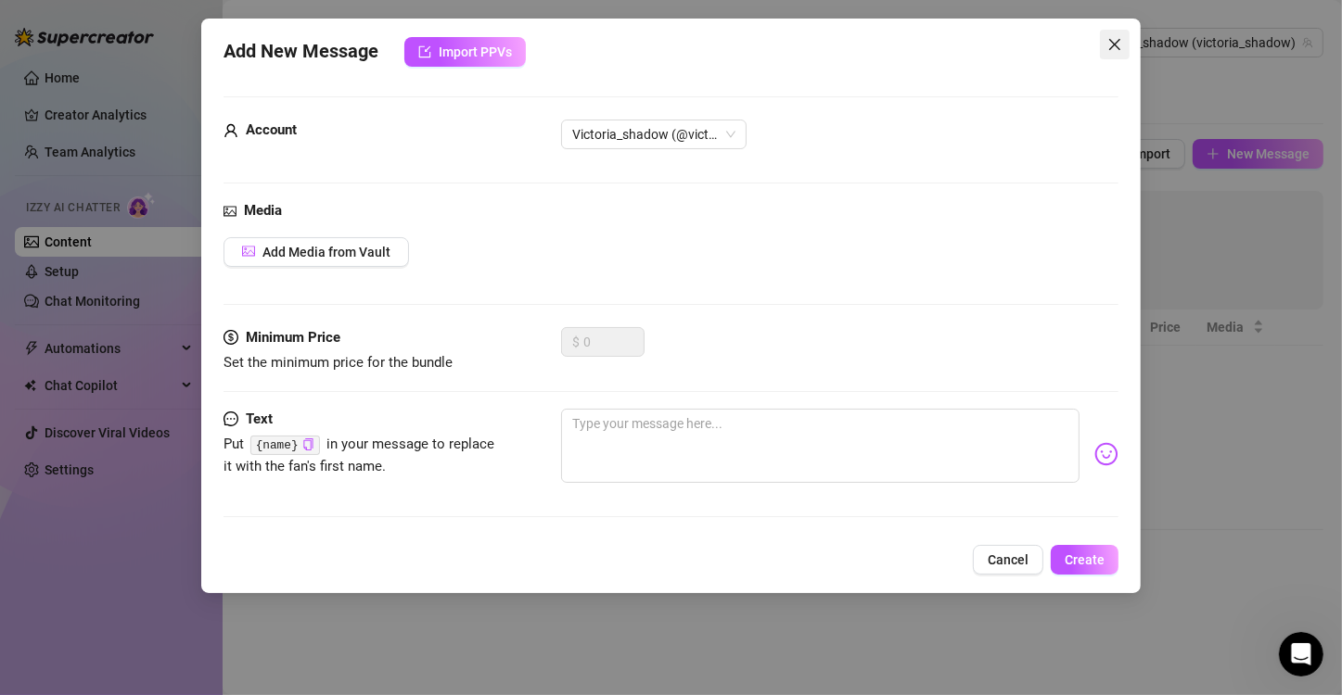
click at [1122, 45] on span "Close" at bounding box center [1115, 44] width 30 height 15
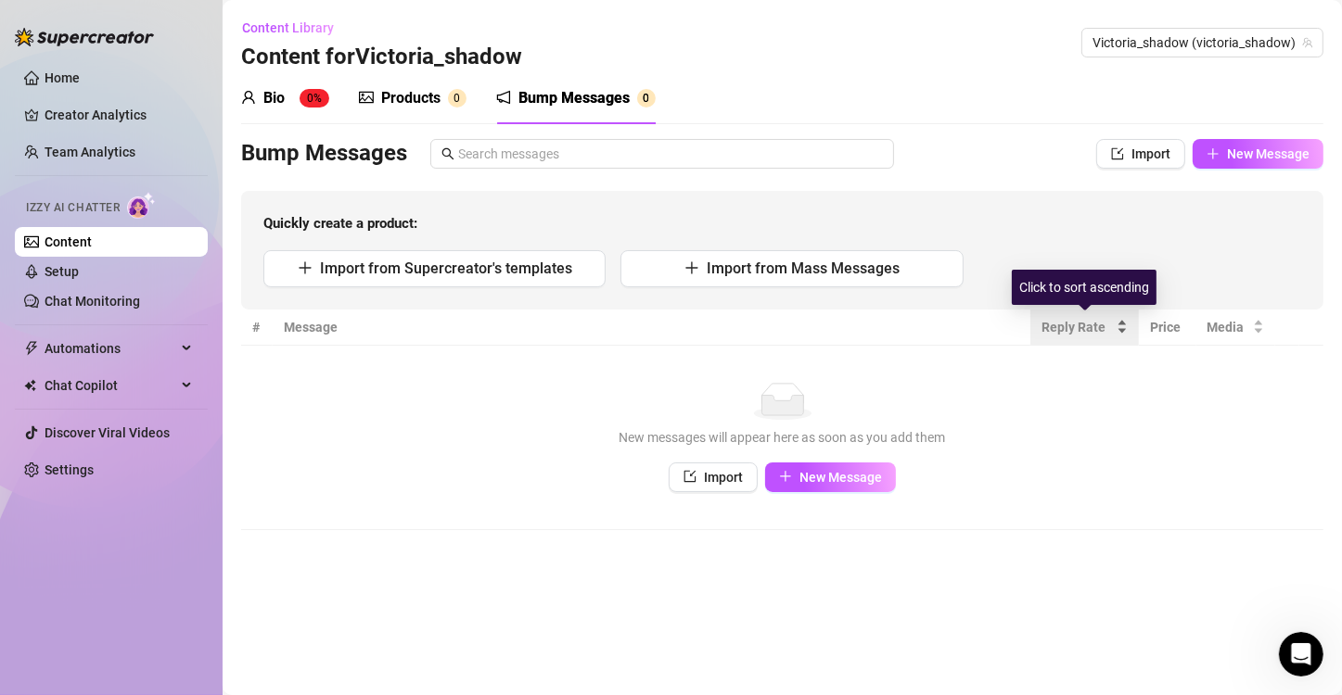
click at [1095, 338] on div "Reply Rate" at bounding box center [1084, 327] width 86 height 20
click at [997, 171] on div "Bump Messages Import New Message Quickly create a product: Import from Supercre…" at bounding box center [782, 224] width 1082 height 171
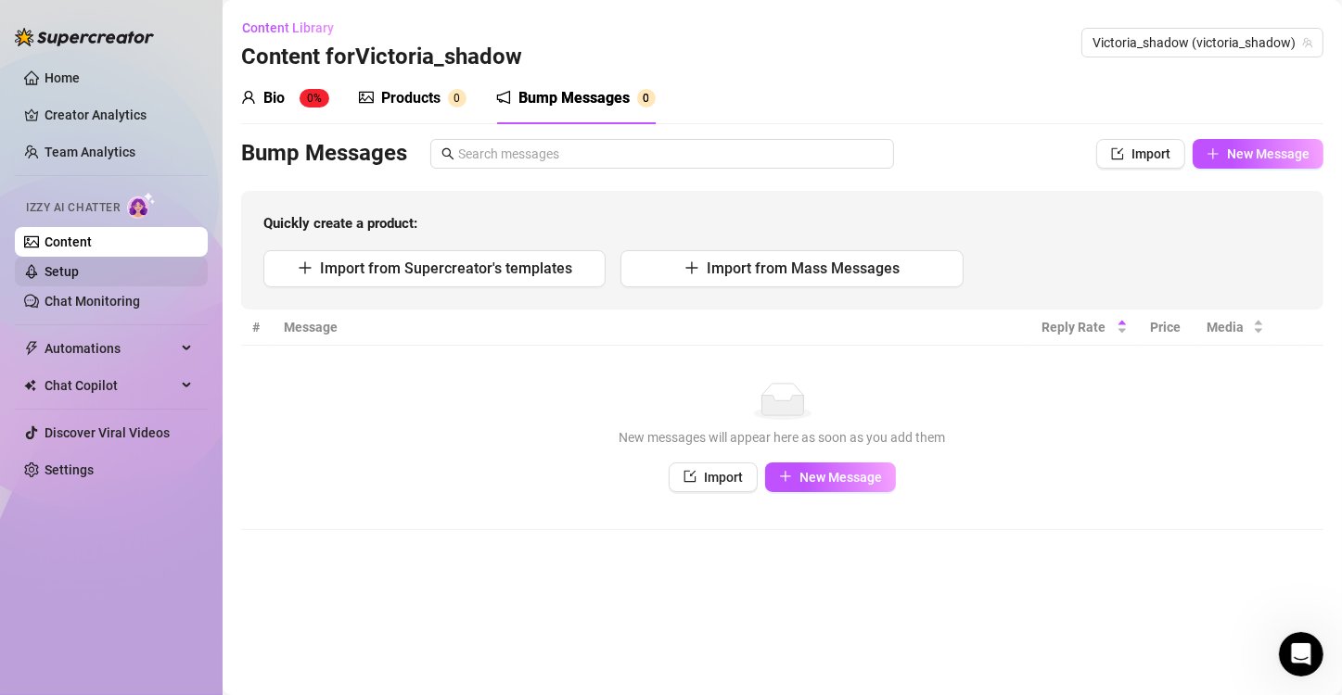
click at [59, 274] on link "Setup" at bounding box center [62, 271] width 34 height 15
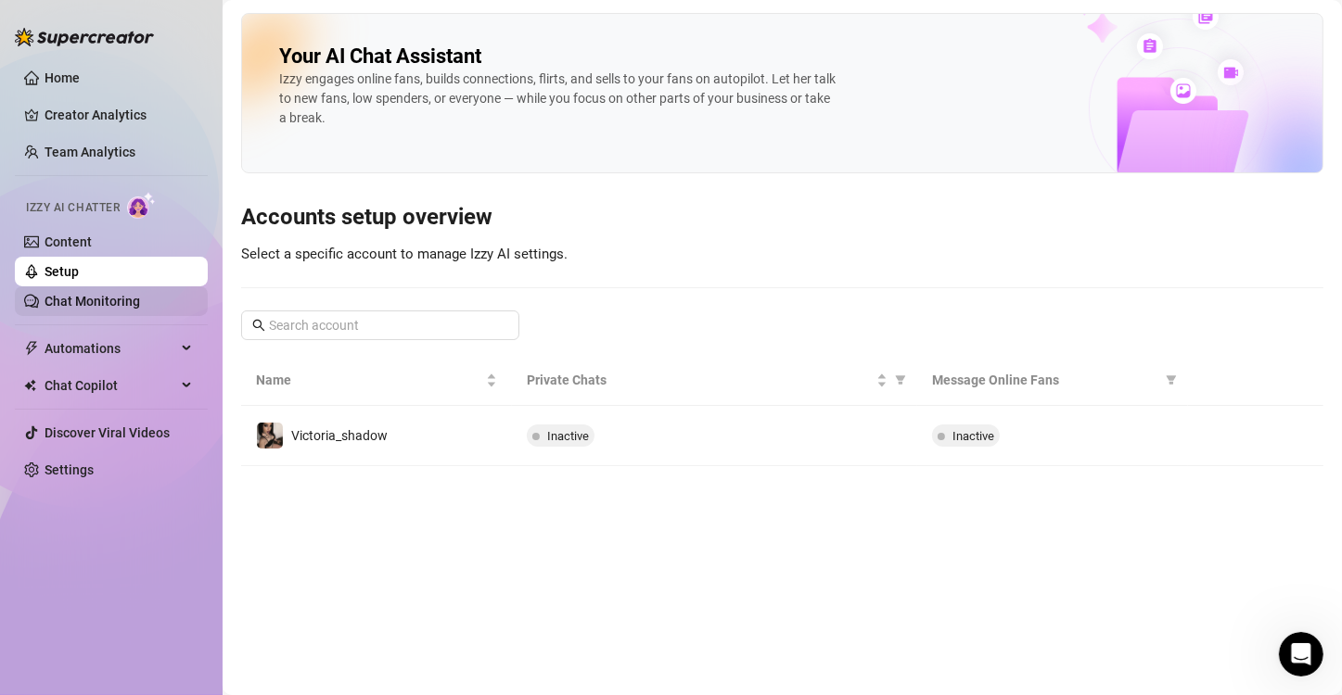
click at [125, 297] on link "Chat Monitoring" at bounding box center [93, 301] width 96 height 15
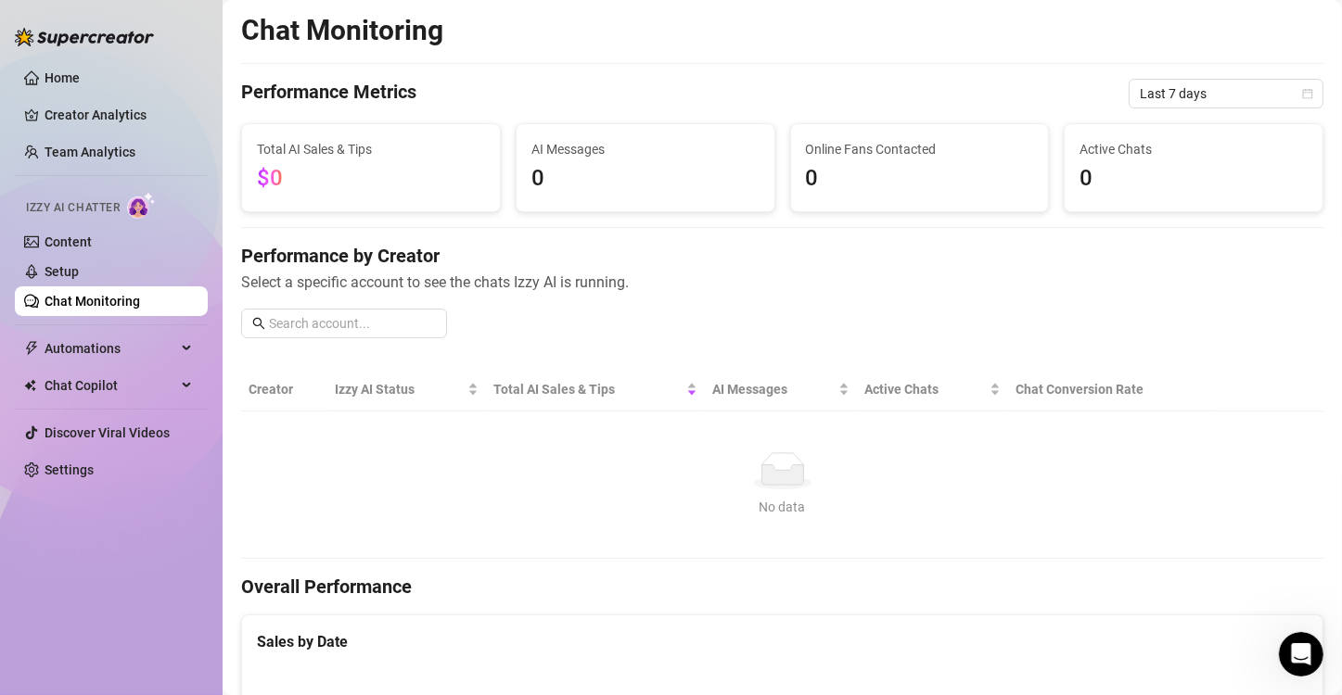
click at [125, 297] on link "Chat Monitoring" at bounding box center [93, 301] width 96 height 15
click at [45, 356] on span "Automations" at bounding box center [111, 349] width 132 height 30
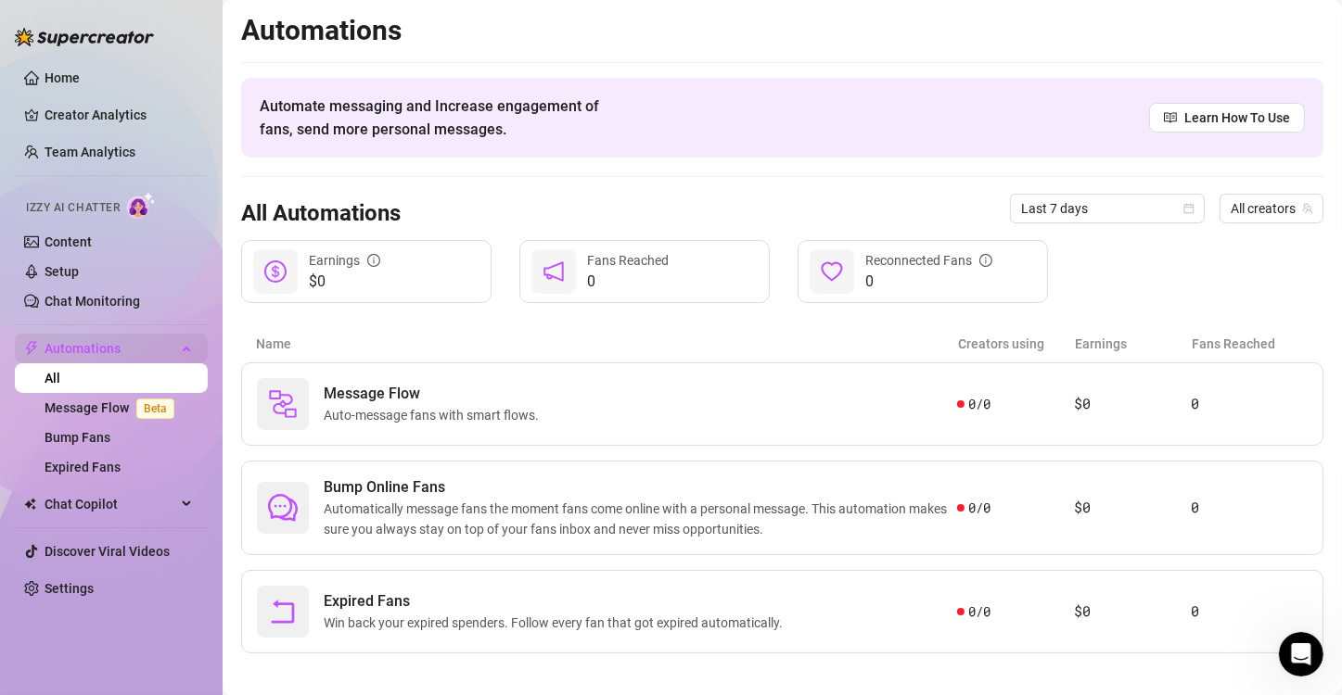
click at [45, 356] on span "Automations" at bounding box center [111, 349] width 132 height 30
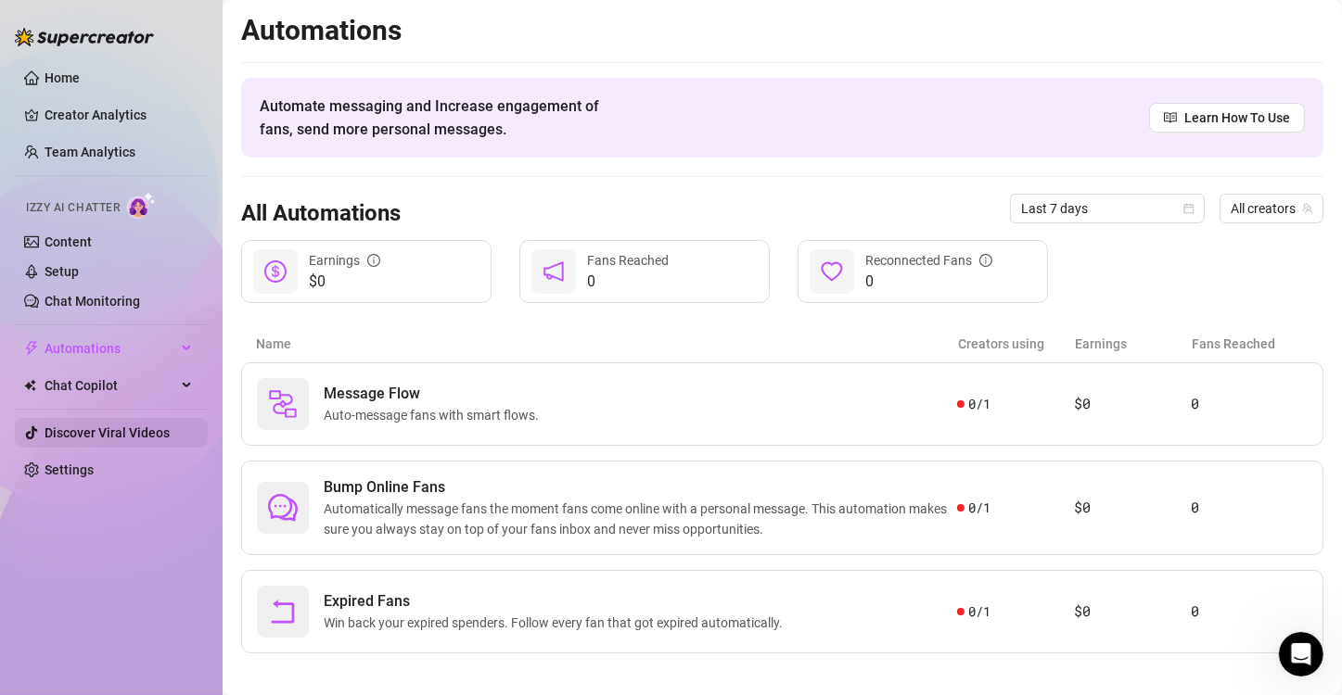
click at [62, 426] on link "Discover Viral Videos" at bounding box center [107, 433] width 125 height 15
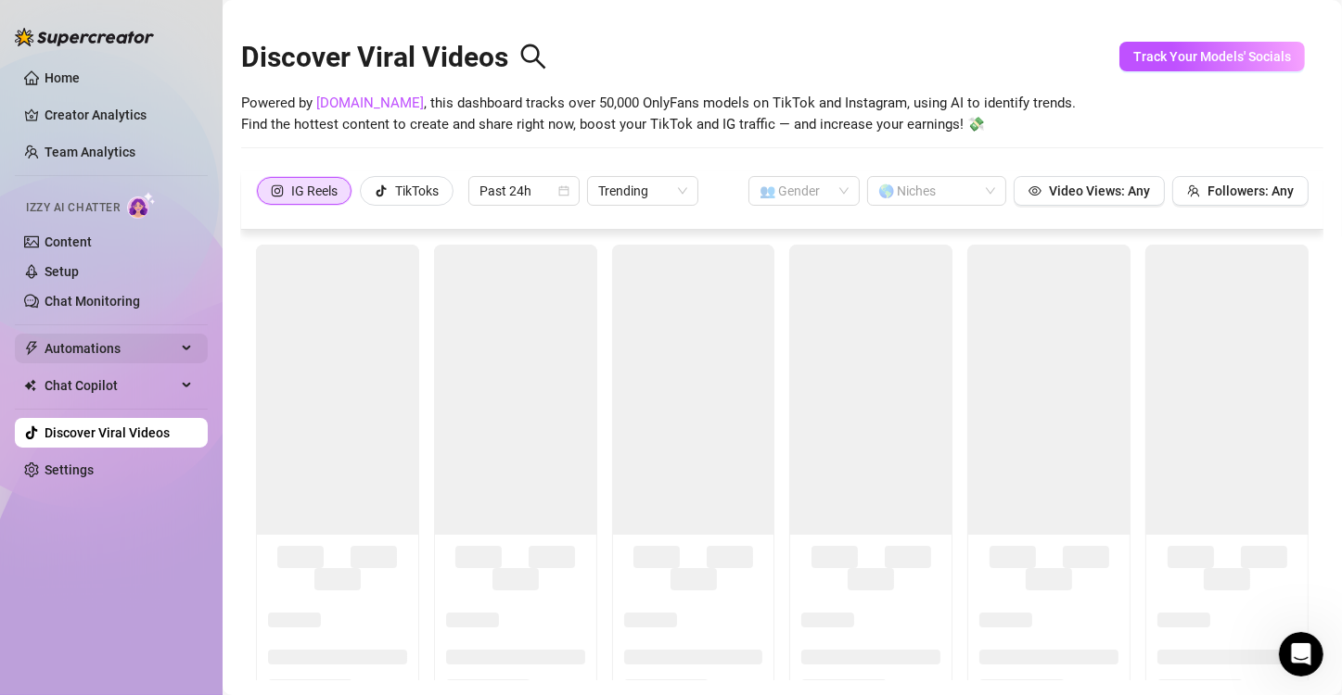
click at [68, 346] on span "Automations" at bounding box center [111, 349] width 132 height 30
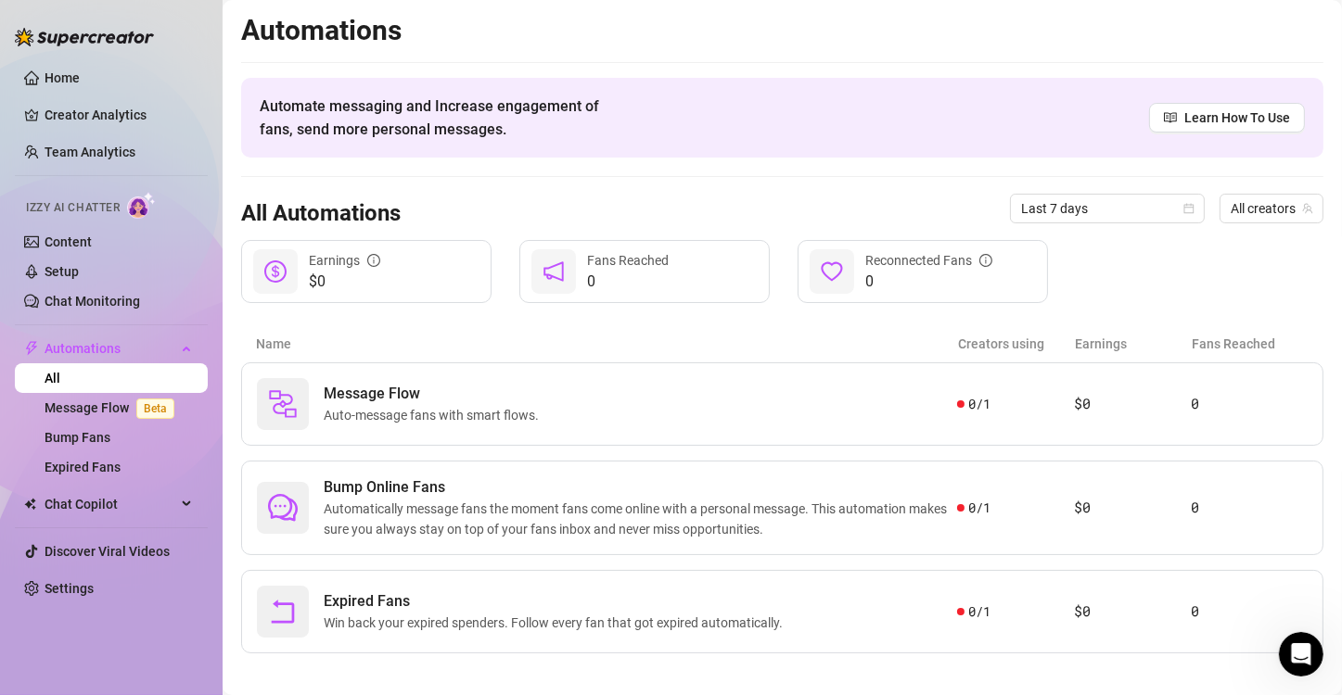
click at [577, 277] on div "0 Fans Reached" at bounding box center [644, 271] width 250 height 63
click at [80, 78] on link "Home" at bounding box center [62, 77] width 35 height 15
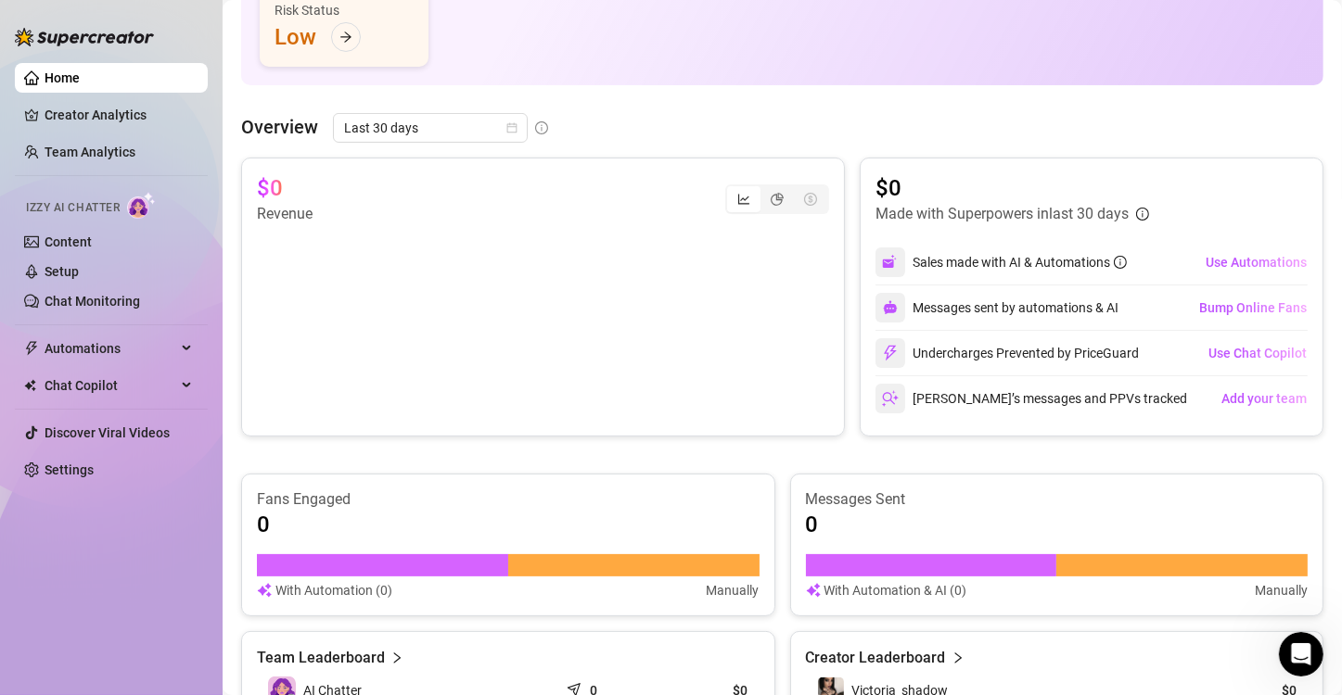
scroll to position [274, 0]
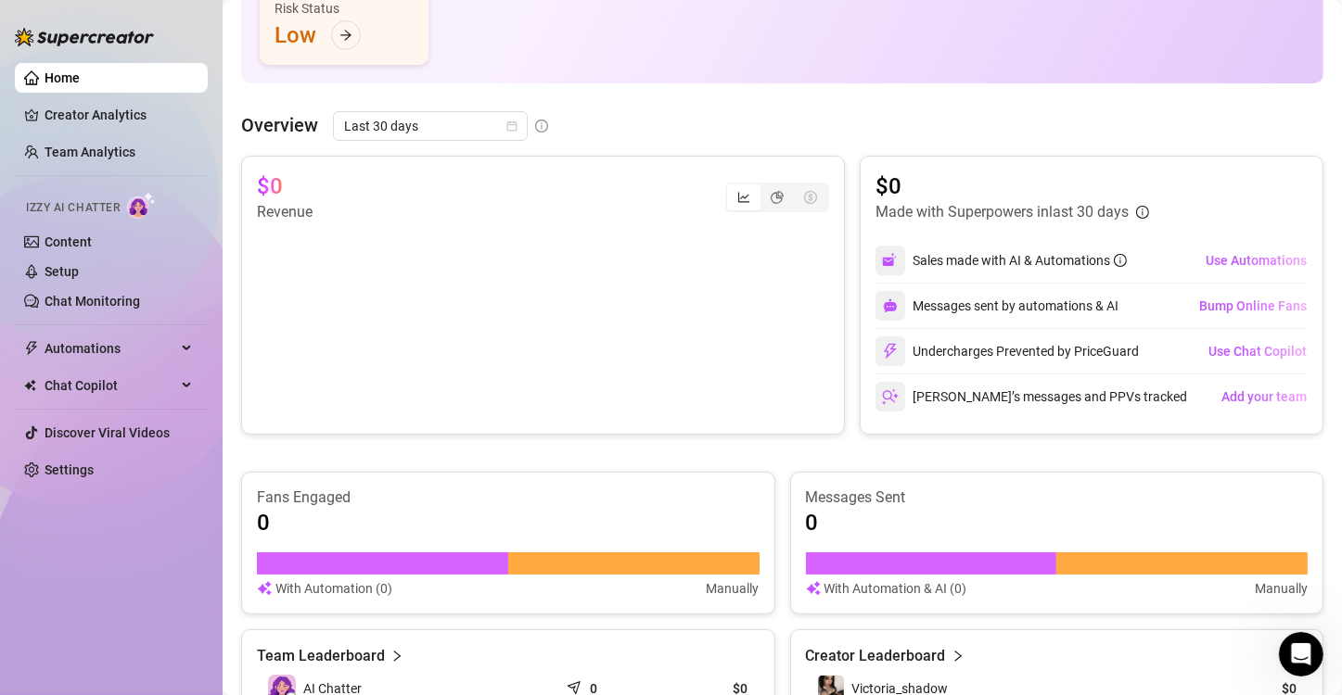
click at [1091, 297] on div "Messages sent by automations & AI" at bounding box center [996, 306] width 243 height 30
click at [78, 124] on link "Creator Analytics" at bounding box center [119, 115] width 148 height 30
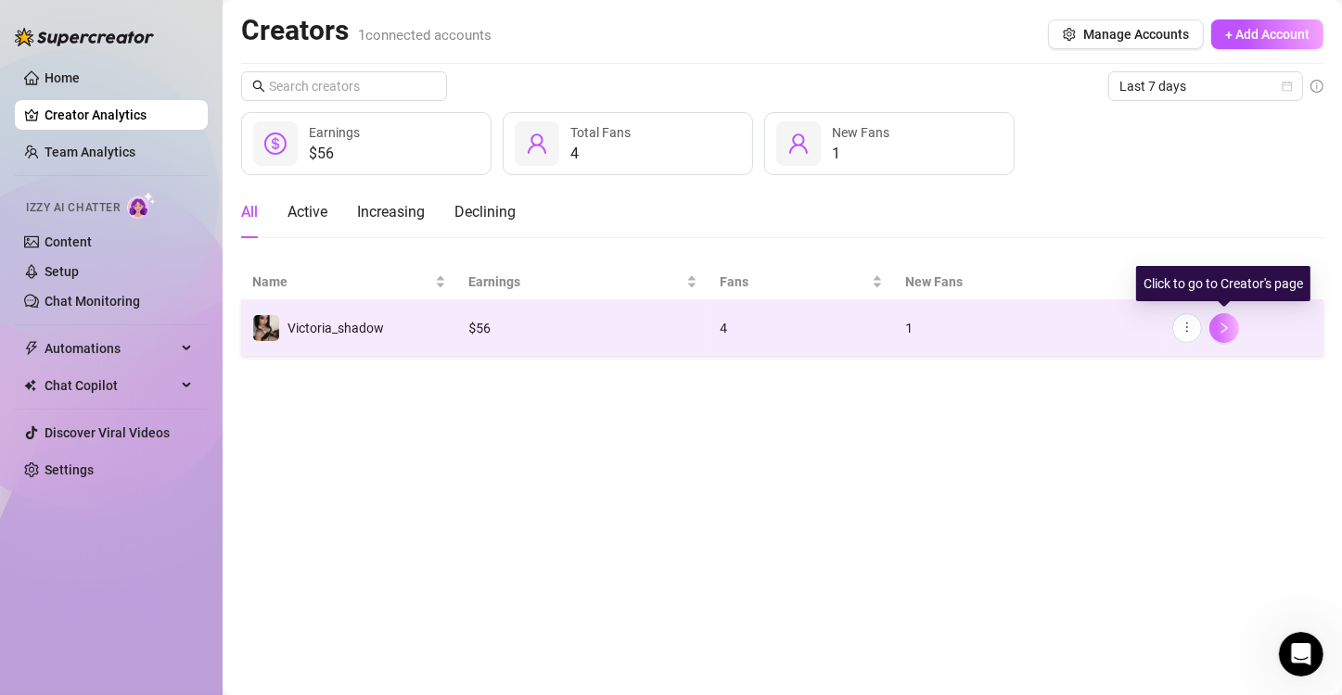
click at [1226, 338] on button "button" at bounding box center [1224, 328] width 30 height 30
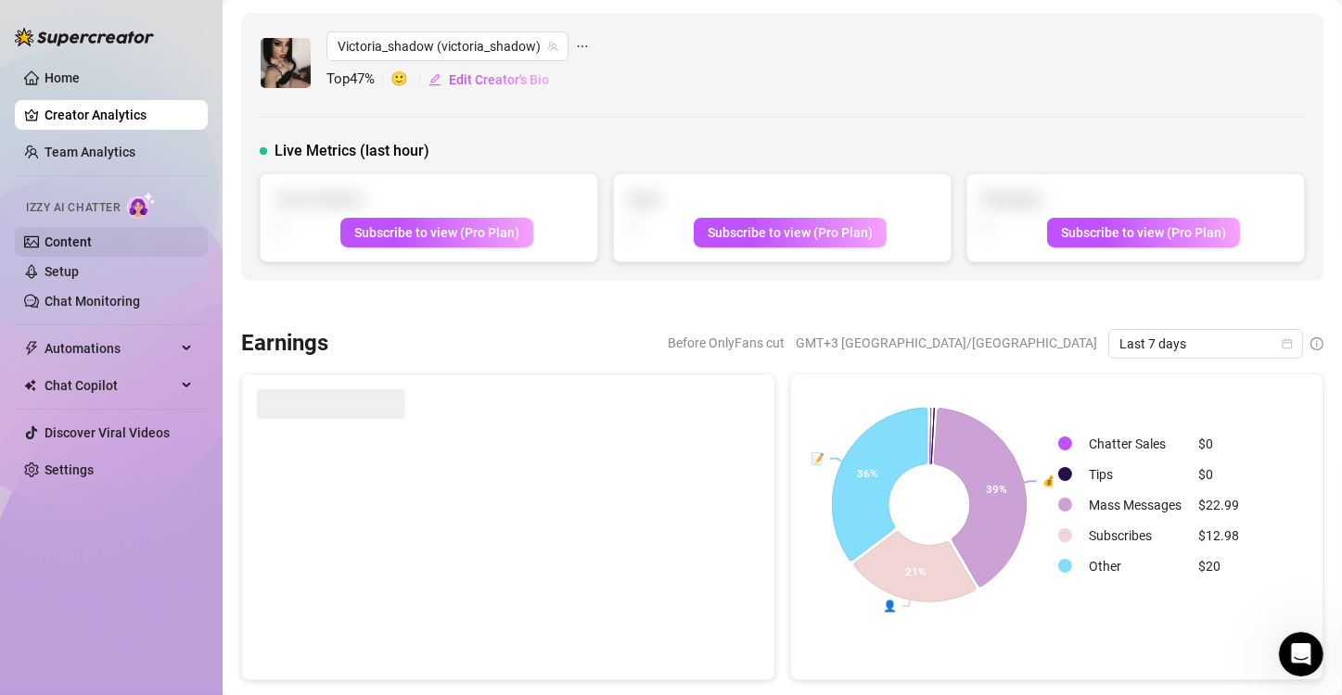
click at [78, 245] on link "Content" at bounding box center [68, 242] width 47 height 15
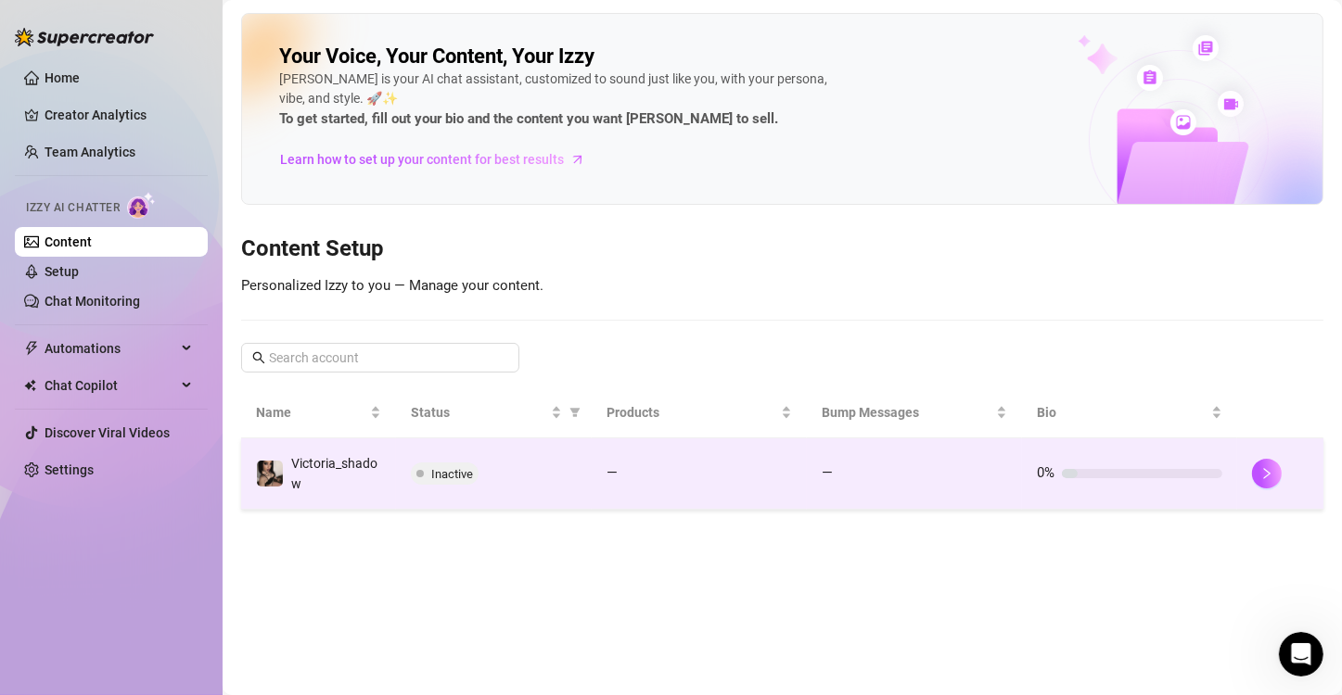
click at [1268, 489] on td at bounding box center [1280, 474] width 86 height 71
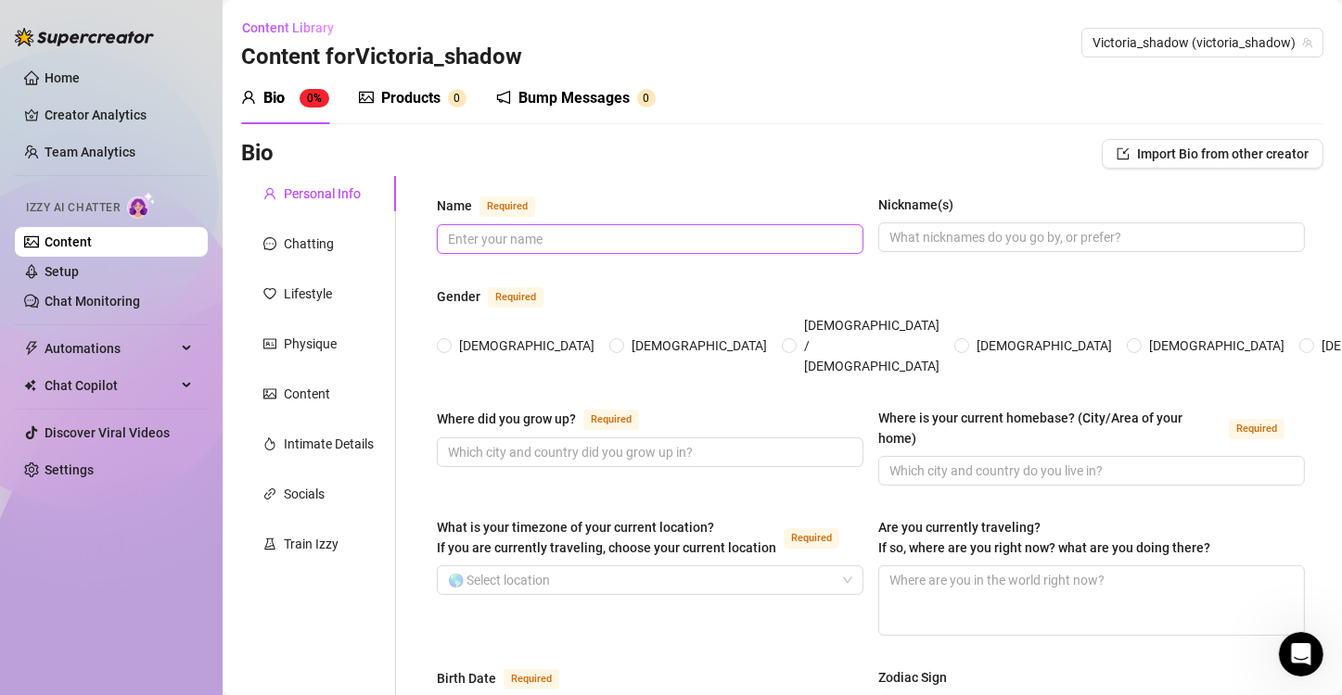
click at [715, 243] on input "Name Required" at bounding box center [648, 239] width 401 height 20
type input "celine"
click at [453, 336] on span "[DEMOGRAPHIC_DATA]" at bounding box center [527, 346] width 150 height 20
click at [449, 341] on input "[DEMOGRAPHIC_DATA]" at bounding box center [444, 347] width 7 height 12
radio input "true"
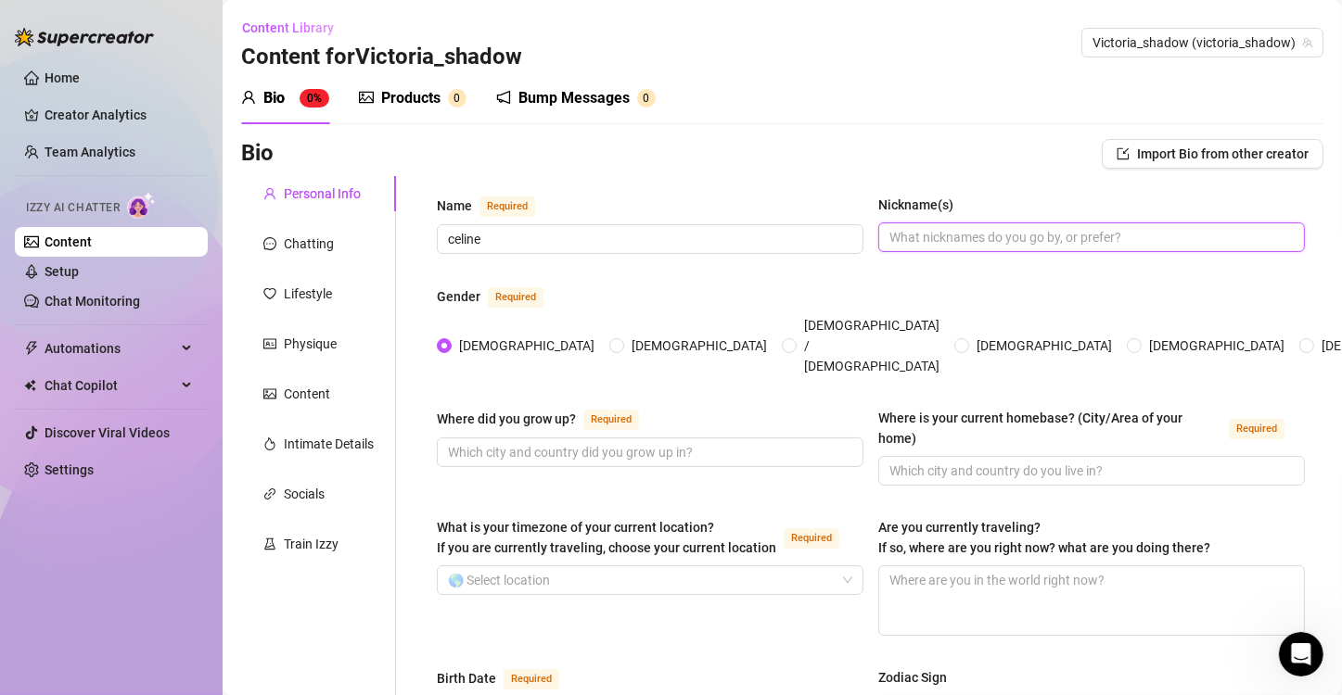
click at [909, 227] on input "Nickname(s)" at bounding box center [1089, 237] width 401 height 20
type input "[PERSON_NAME]"
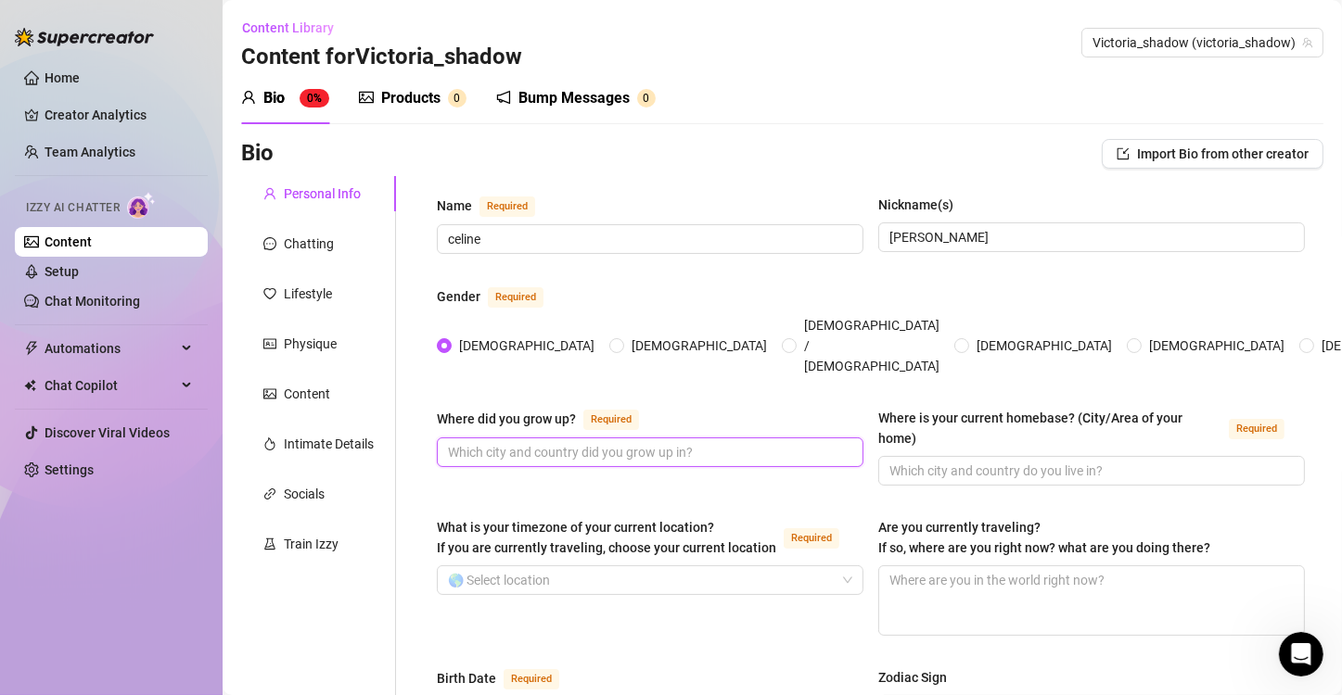
click at [516, 442] on input "Where did you grow up? Required" at bounding box center [648, 452] width 401 height 20
type input "[GEOGRAPHIC_DATA]"
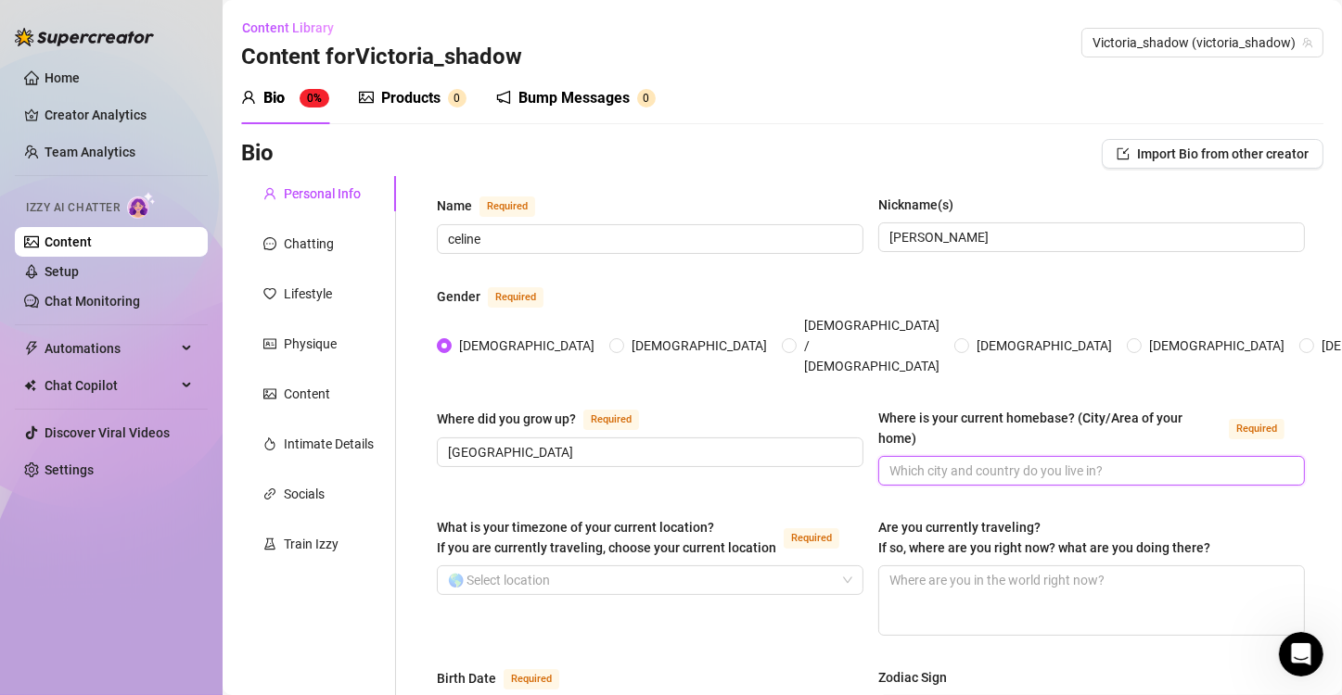
click at [964, 461] on input "Where is your current homebase? (City/Area of your home) Required" at bounding box center [1089, 471] width 401 height 20
type input "[GEOGRAPHIC_DATA]"
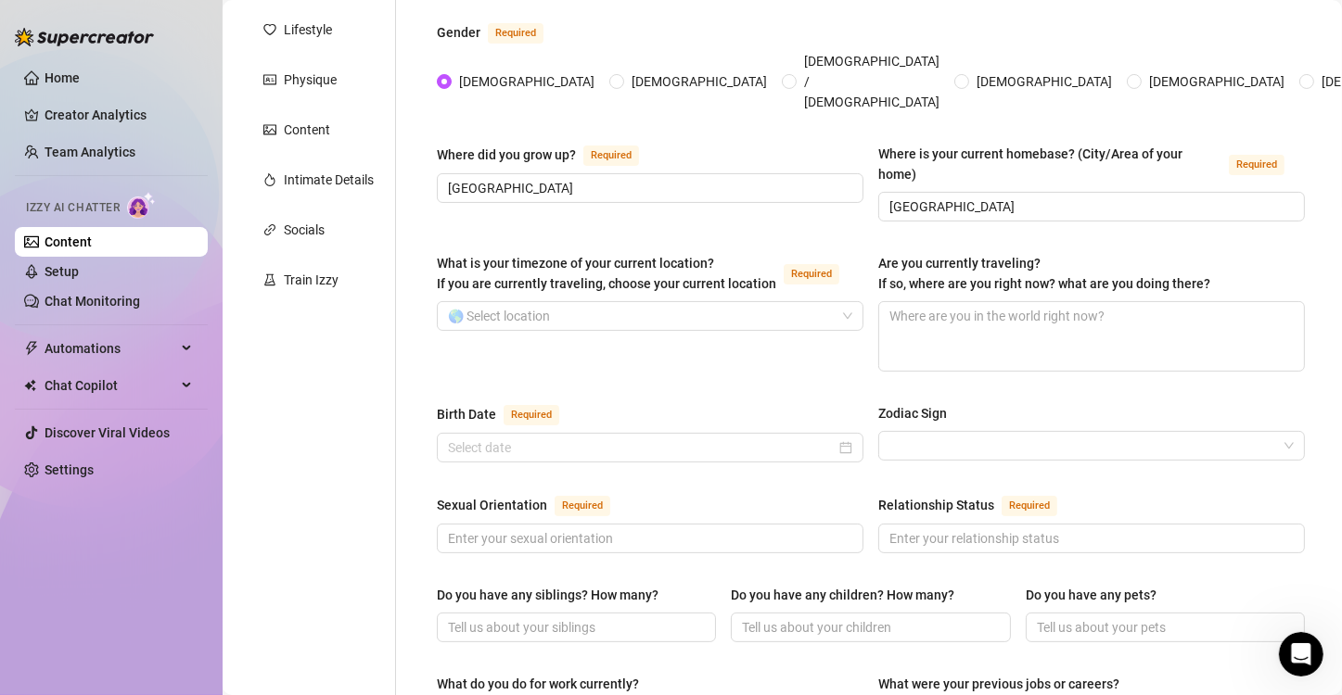
scroll to position [269, 0]
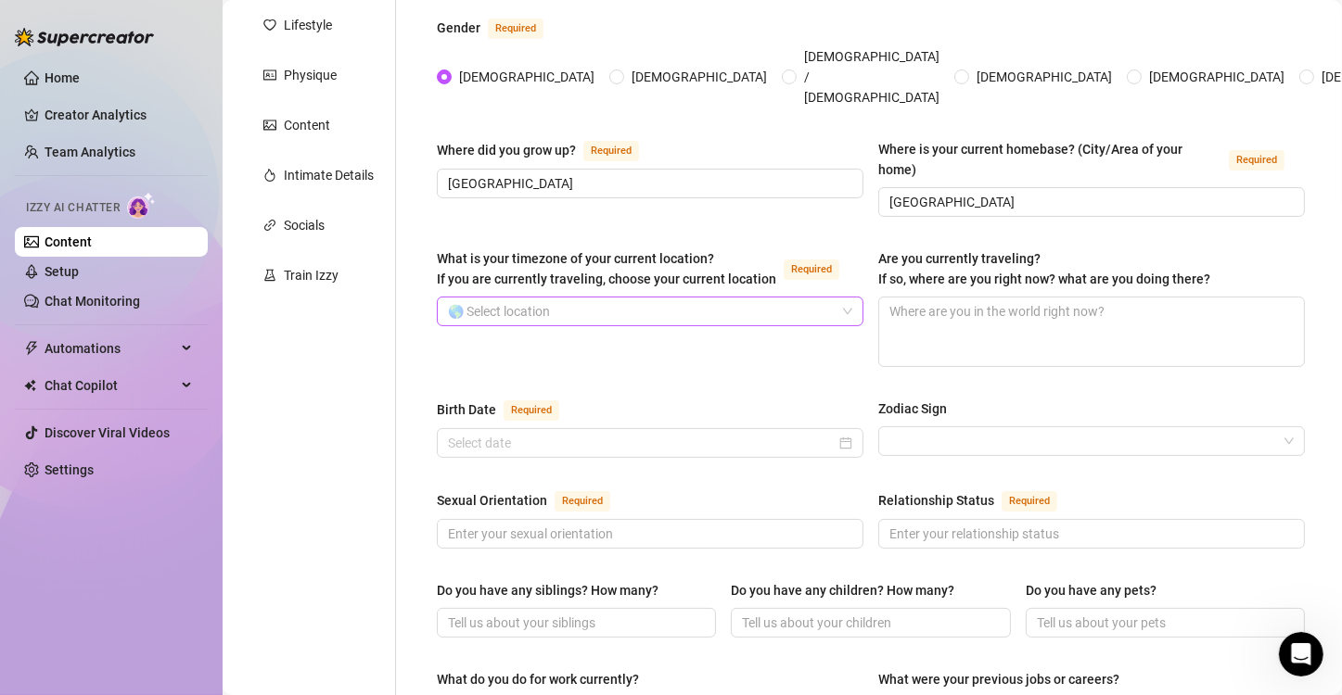
click at [583, 298] on input "What is your timezone of your current location? If you are currently traveling,…" at bounding box center [642, 312] width 388 height 28
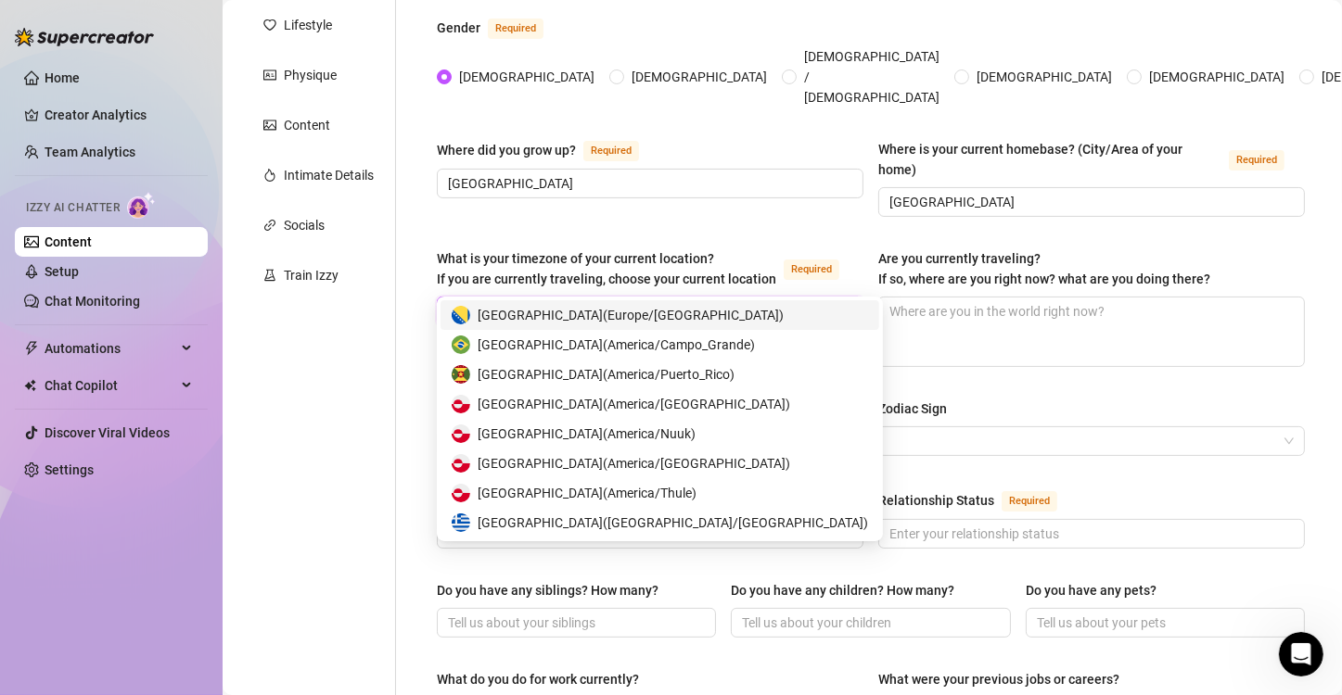
type input "gre"
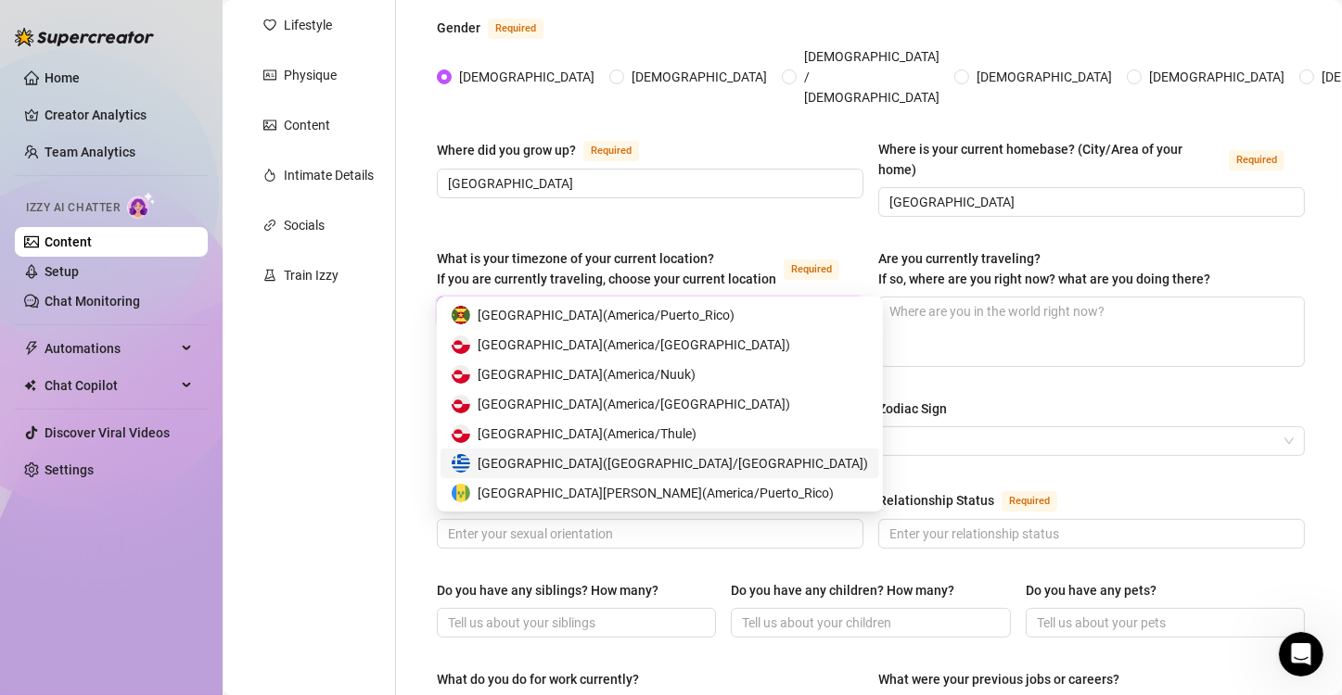
click at [604, 463] on span "[GEOGRAPHIC_DATA] ( [GEOGRAPHIC_DATA]/[GEOGRAPHIC_DATA] )" at bounding box center [673, 463] width 390 height 20
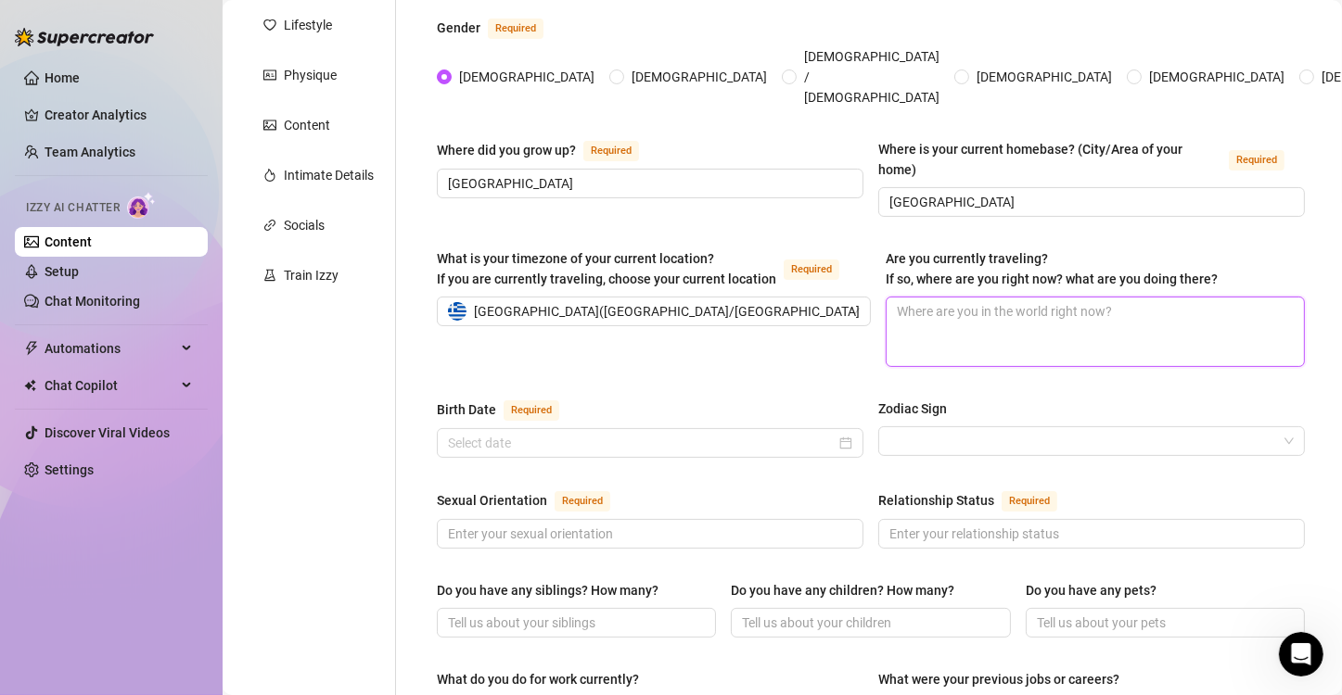
click at [964, 298] on textarea "Are you currently traveling? If so, where are you right now? what are you doing…" at bounding box center [1095, 332] width 417 height 69
type textarea "i"
type textarea "i d"
type textarea "i do"
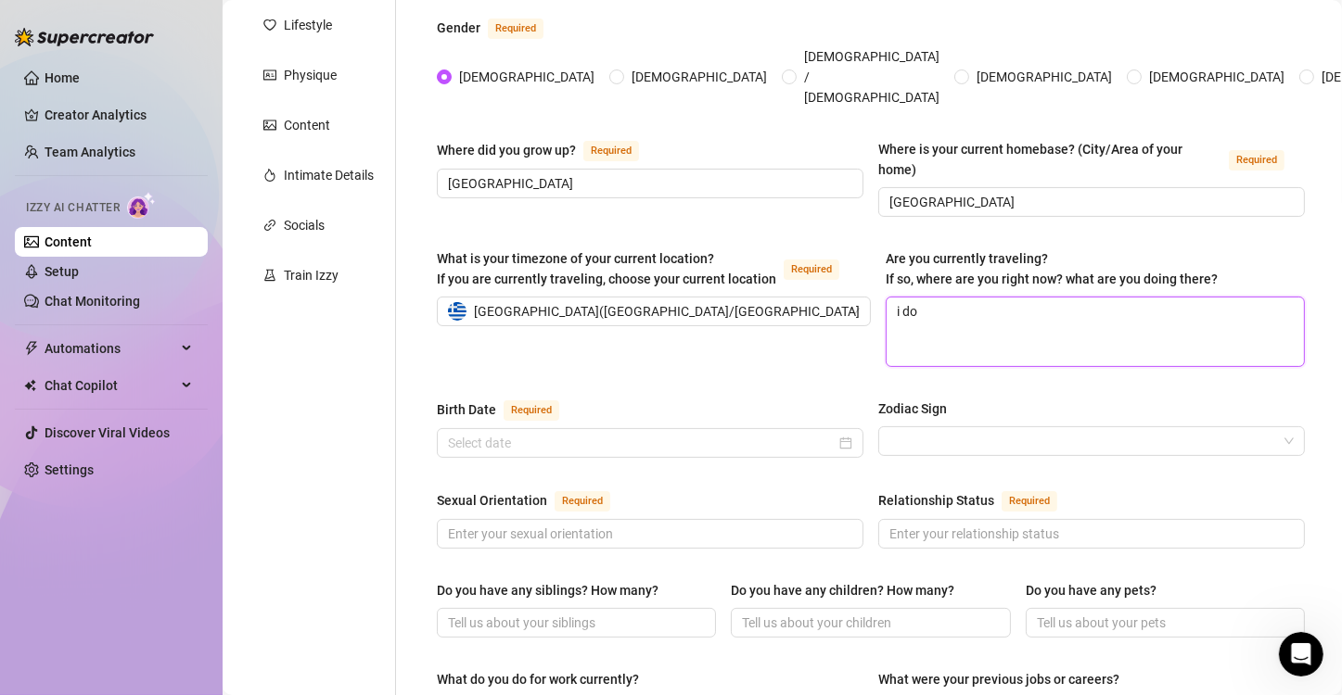
type textarea "i do"
type textarea "i do t"
type textarea "i do tr"
type textarea "i do tra"
type textarea "i do trav"
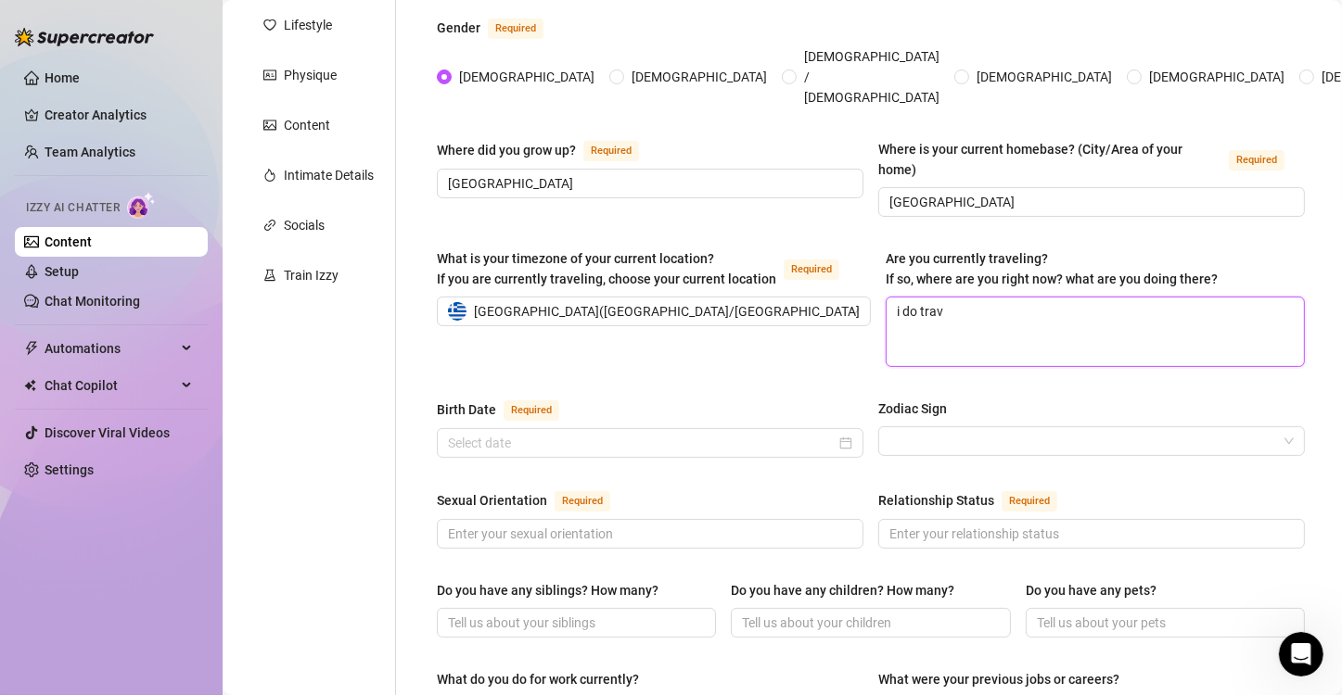
type textarea "i do trave"
type textarea "i do travel"
type textarea "i do travel."
type textarea "i do travel. N"
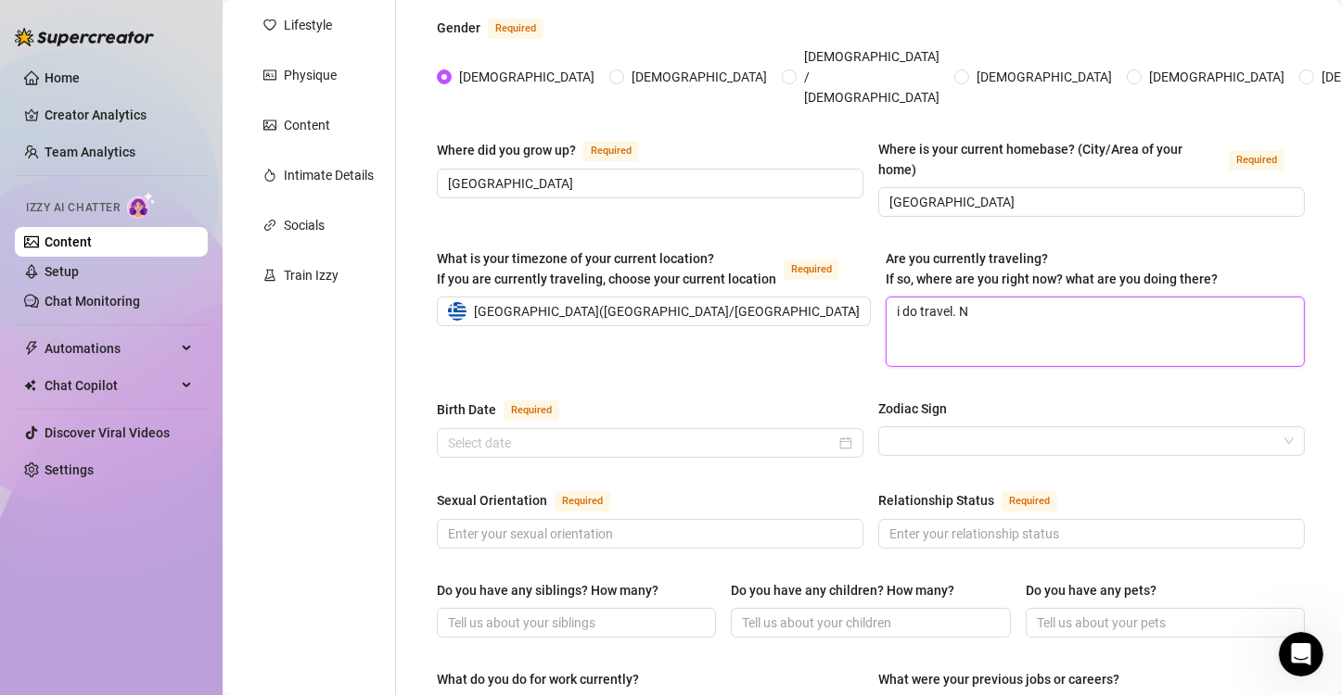
type textarea "i do travel. No"
type textarea "i do travel. Now"
type textarea "i do travel. Now I"
type textarea "i do travel. Now I'"
type textarea "i do travel. Now I'm"
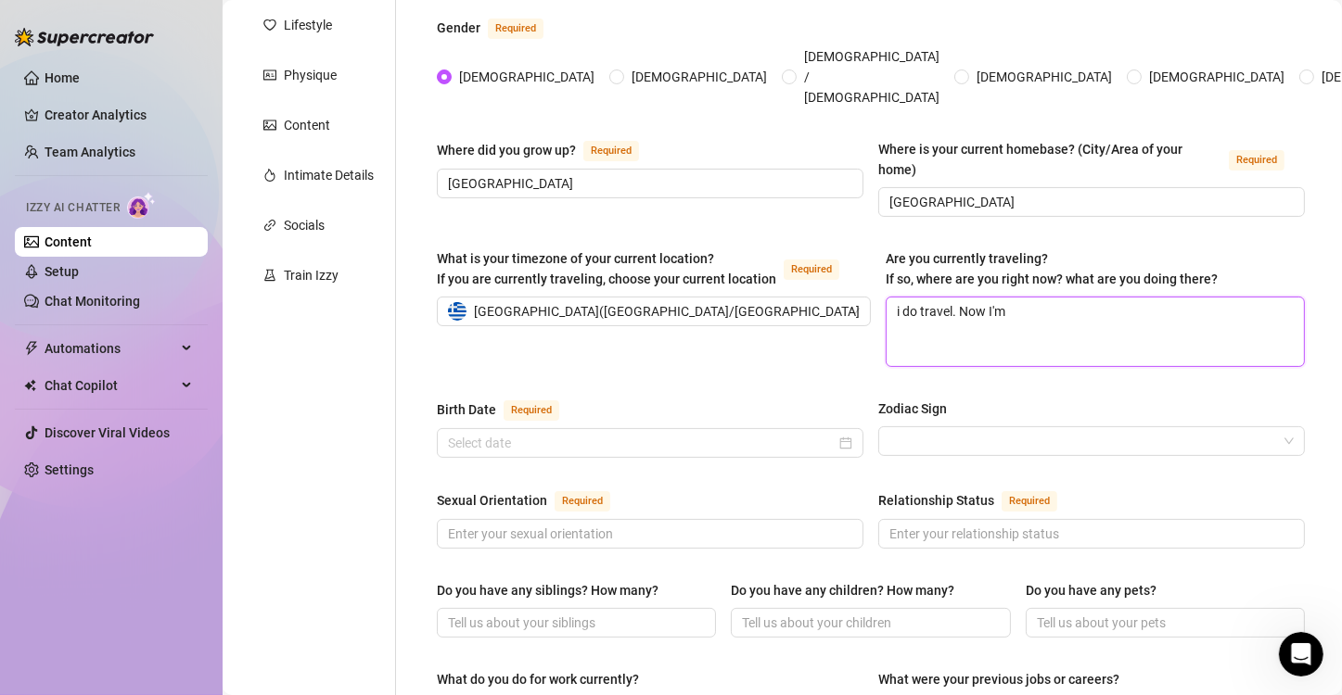
type textarea "i do travel. Now I'm"
type textarea "i do travel. Now I'm i"
type textarea "i do travel. Now I'm in"
type textarea "i do travel. Now I'm in Cr"
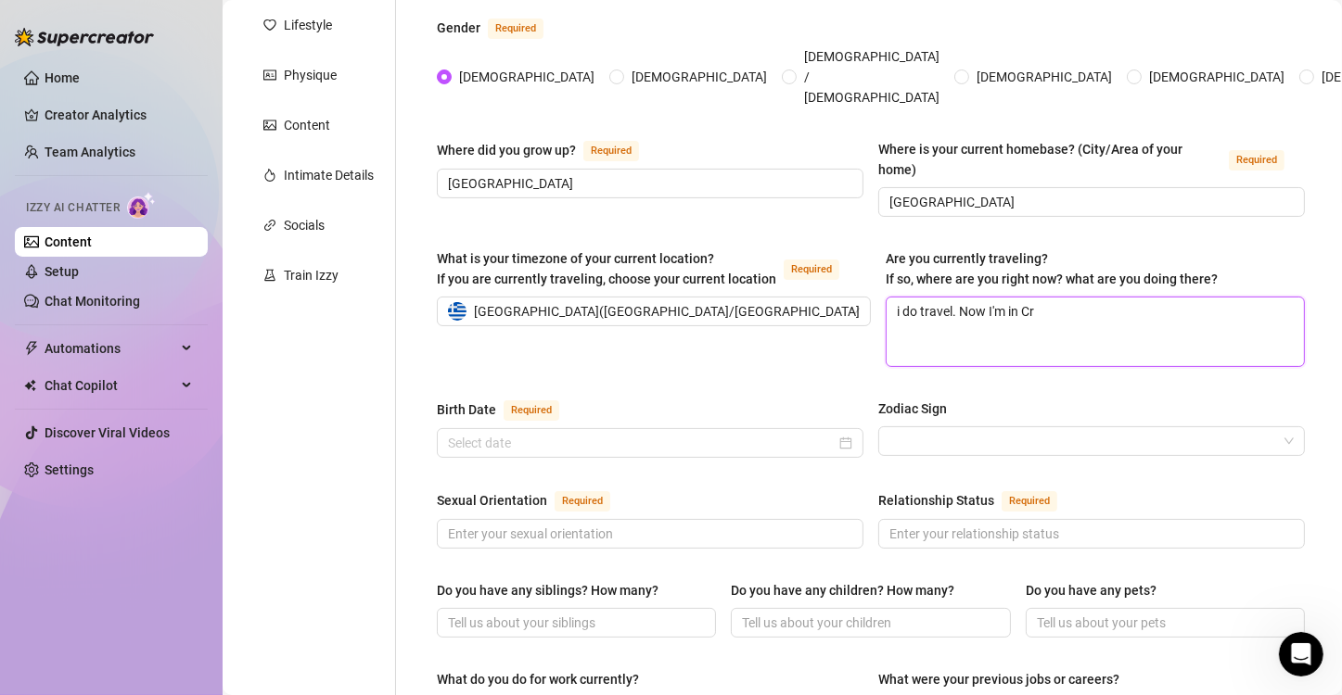
type textarea "i do travel. Now I'm in Cre"
type textarea "i do travel. Now I'm in [GEOGRAPHIC_DATA]"
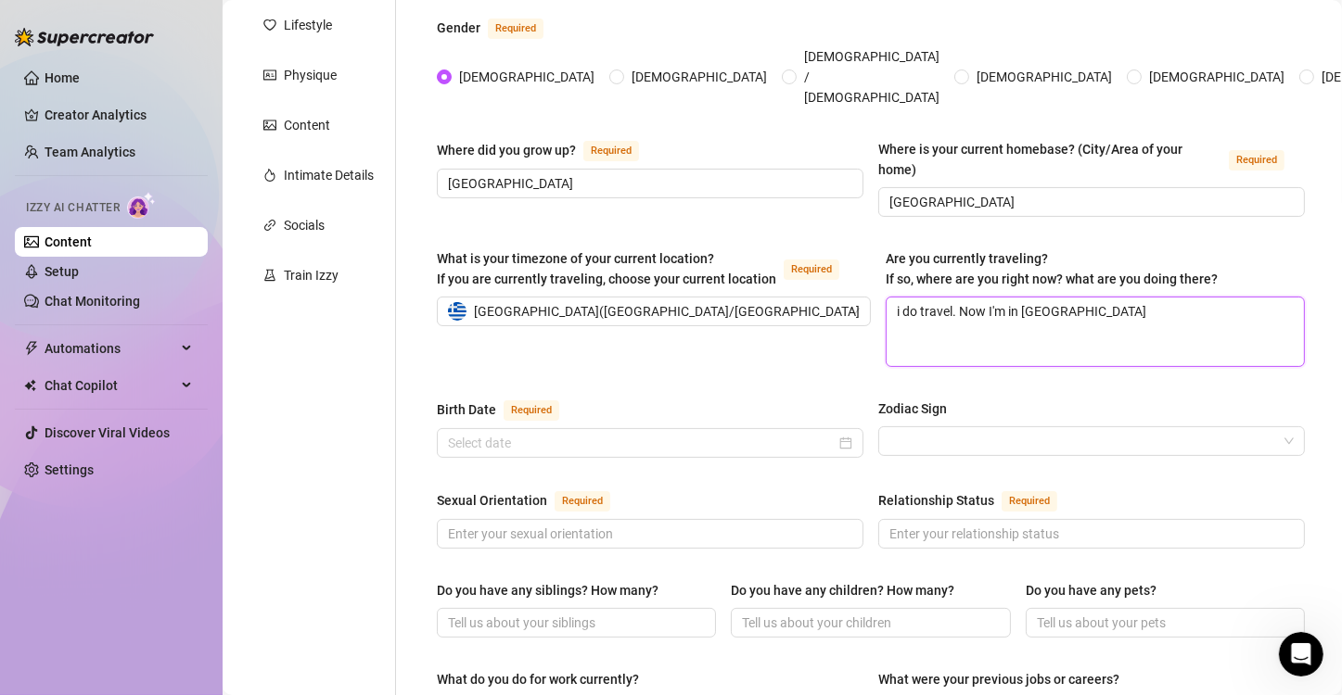
type textarea "i do travel. Now I'm in [GEOGRAPHIC_DATA]"
type textarea "i do travel. Now I'm in Cre"
type textarea "i do travel. Now I'm in Cr"
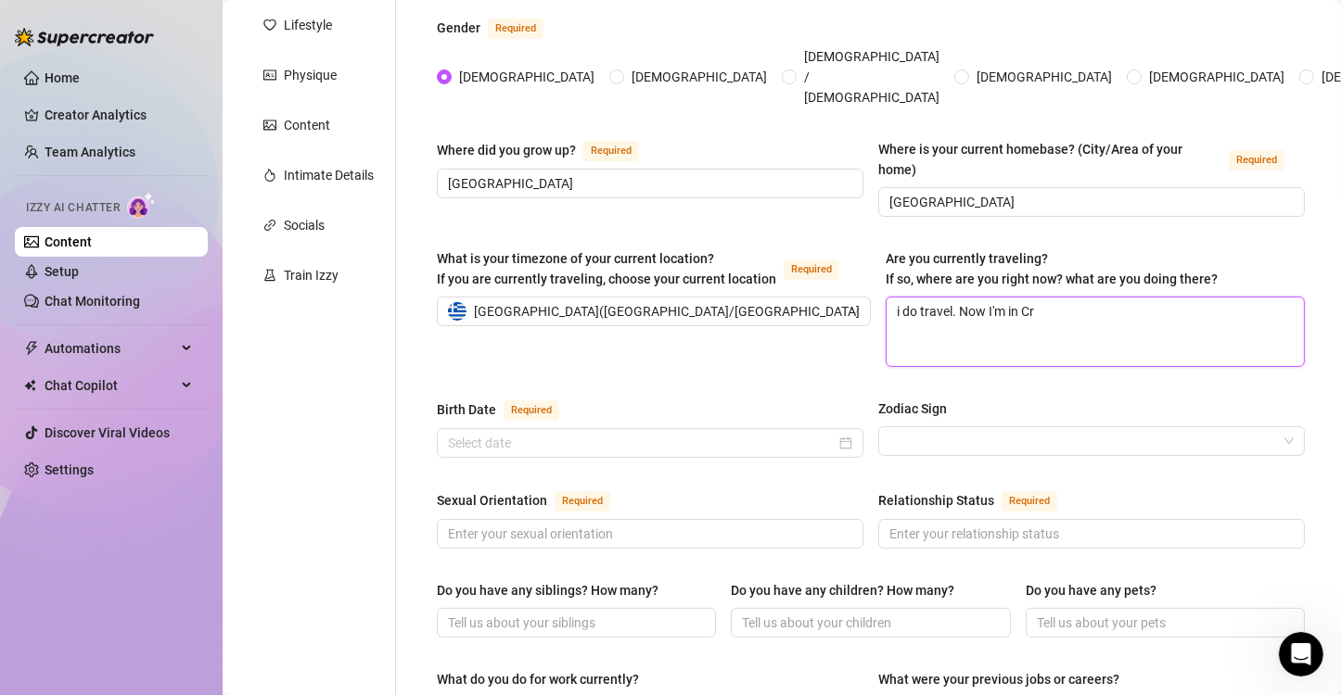
type textarea "i do travel. Now I'm in C"
type textarea "i do travel. Now I'm in"
type textarea "i do travel. Now I'm in g"
type textarea "i do travel. Now I'm in gr"
type textarea "i do travel. Now I'm in gre"
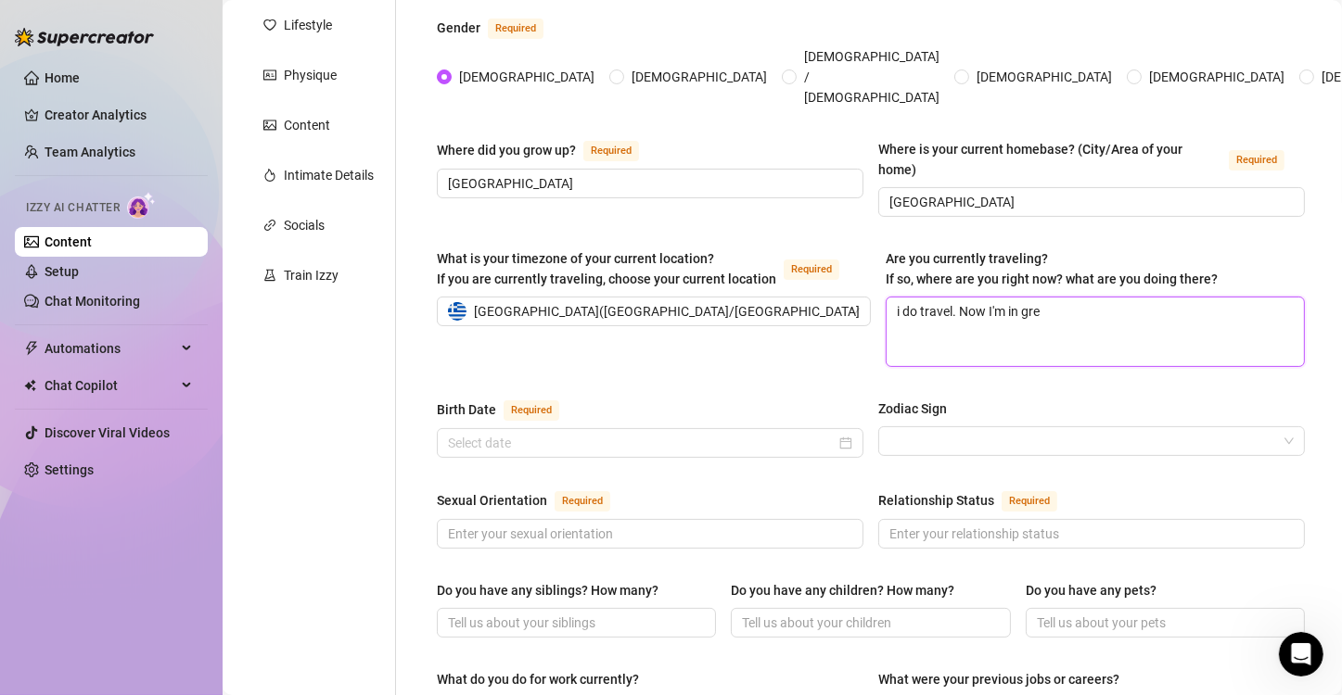
type textarea "i do travel. Now I'm in gree"
type textarea "i do travel. Now I'm in greec"
type textarea "i do travel. Now I'm in [GEOGRAPHIC_DATA]"
type textarea "i do travel. Now I'm in [GEOGRAPHIC_DATA] C"
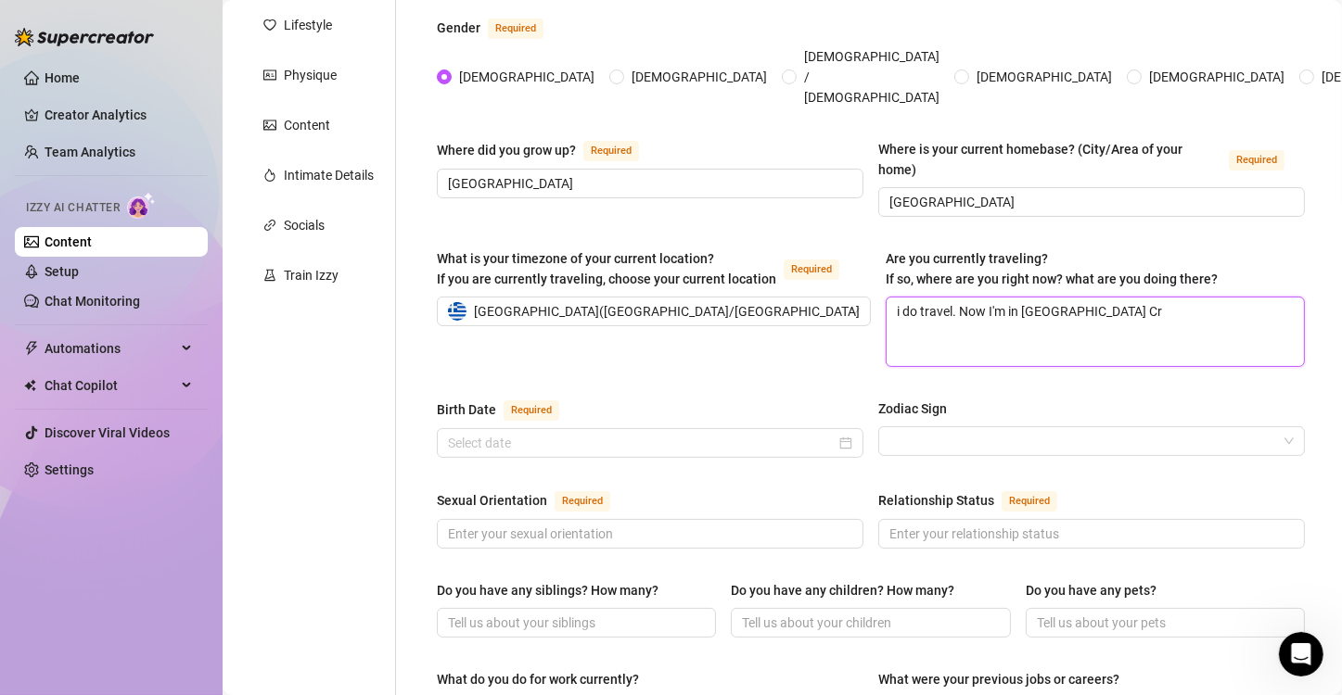
type textarea "i do travel. Now I'm in [GEOGRAPHIC_DATA] Cre"
type textarea "i do travel. Now I'm in [GEOGRAPHIC_DATA] Cret"
type textarea "i do travel. Now I'm in [GEOGRAPHIC_DATA] [GEOGRAPHIC_DATA]"
type textarea "i do travel. Now I'm in [GEOGRAPHIC_DATA] [GEOGRAPHIC_DATA] i"
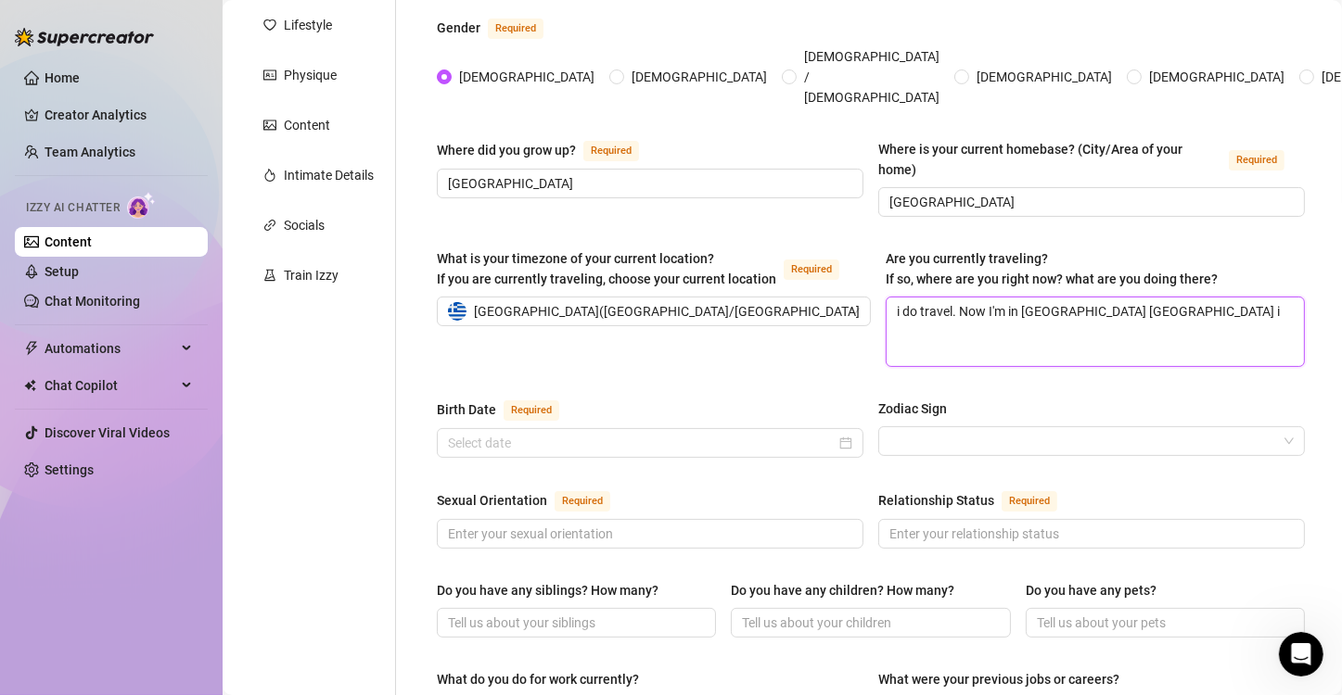
type textarea "i do travel. Now I'm in [GEOGRAPHIC_DATA] [GEOGRAPHIC_DATA] is"
type textarea "i do travel. Now I'm in [GEOGRAPHIC_DATA] [GEOGRAPHIC_DATA] isl"
type textarea "i do travel. Now I'm in [GEOGRAPHIC_DATA] [GEOGRAPHIC_DATA] isla"
type textarea "i do travel. Now I'm in [GEOGRAPHIC_DATA] [GEOGRAPHIC_DATA] islan"
type textarea "i do travel. Now I'm in [GEOGRAPHIC_DATA] [GEOGRAPHIC_DATA]"
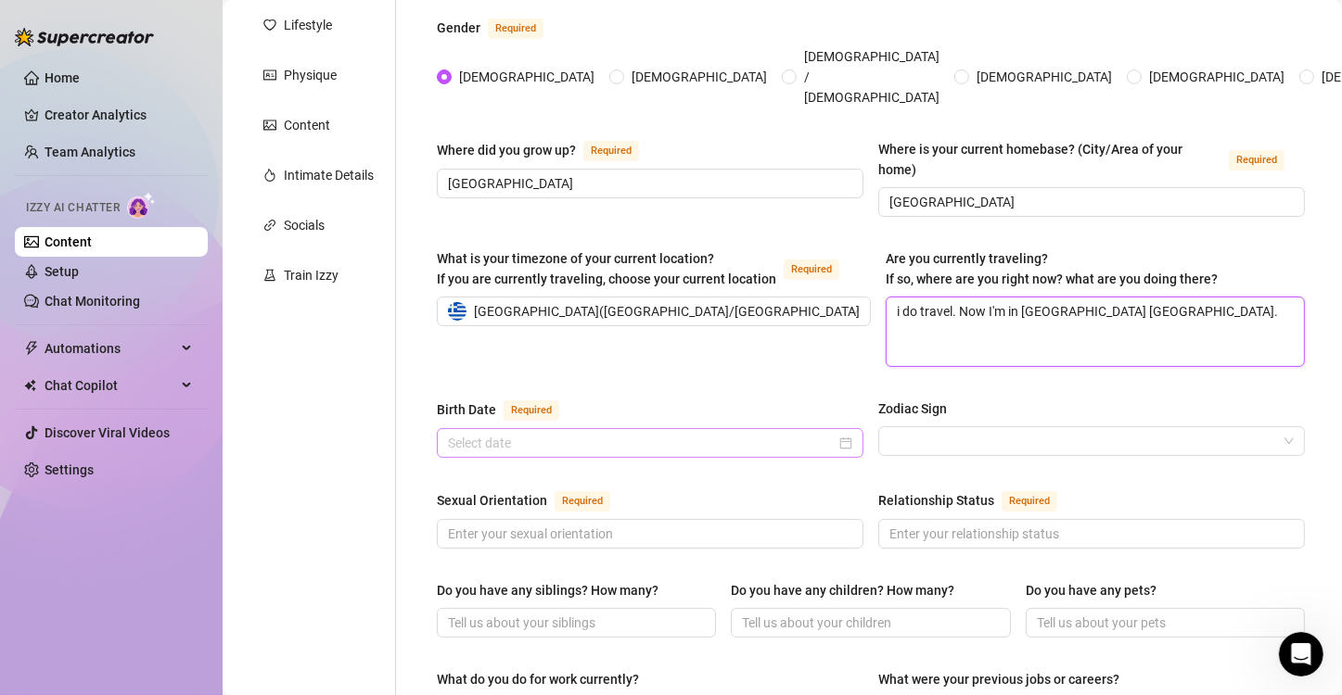
type textarea "i do travel. Now I'm in [GEOGRAPHIC_DATA] [GEOGRAPHIC_DATA]."
click at [554, 433] on input "Birth Date Required" at bounding box center [642, 443] width 388 height 20
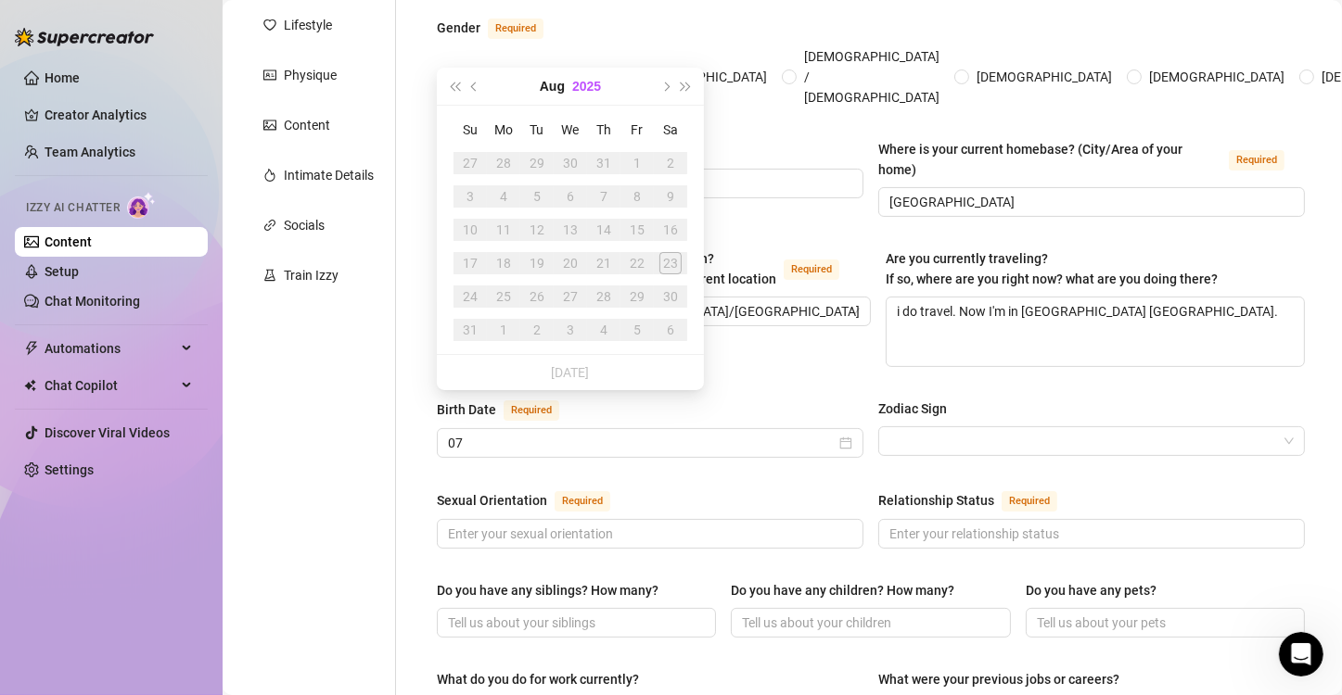
click at [600, 87] on button "2025" at bounding box center [586, 86] width 29 height 37
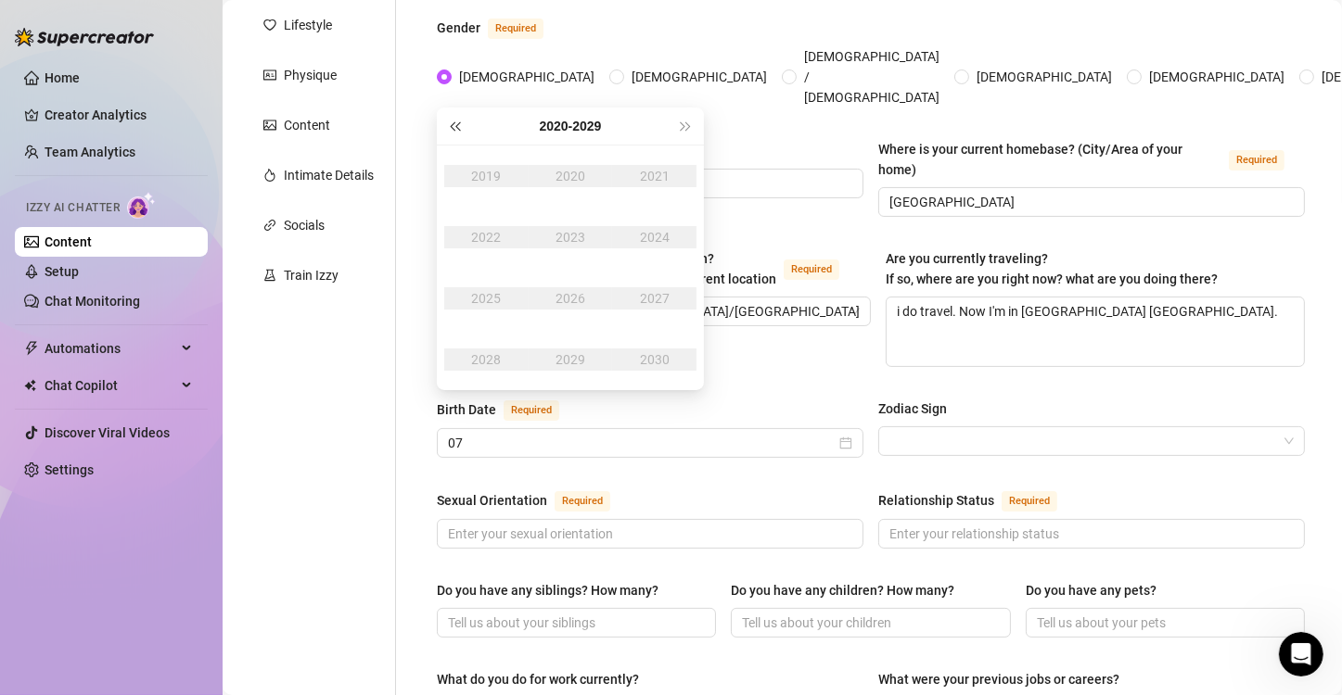
click at [459, 124] on span "Last year (Control + left)" at bounding box center [454, 125] width 9 height 9
type input "[DATE]"
click at [459, 127] on span "Last year (Control + left)" at bounding box center [454, 125] width 9 height 9
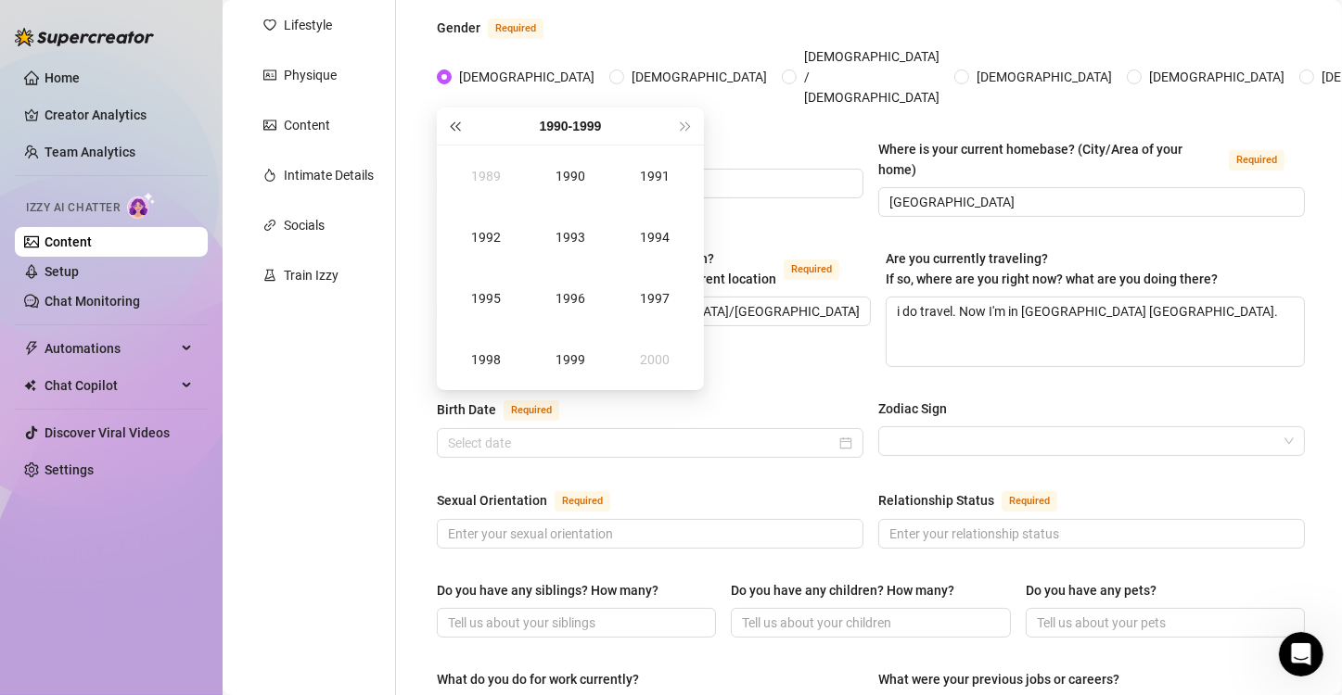
click at [459, 127] on span "Last year (Control + left)" at bounding box center [454, 125] width 9 height 9
type input "[DATE]"
click at [688, 125] on span "Next year (Control + right)" at bounding box center [686, 125] width 9 height 9
click at [572, 294] on div "1996" at bounding box center [570, 298] width 56 height 22
click at [659, 171] on div "Mar" at bounding box center [655, 176] width 56 height 22
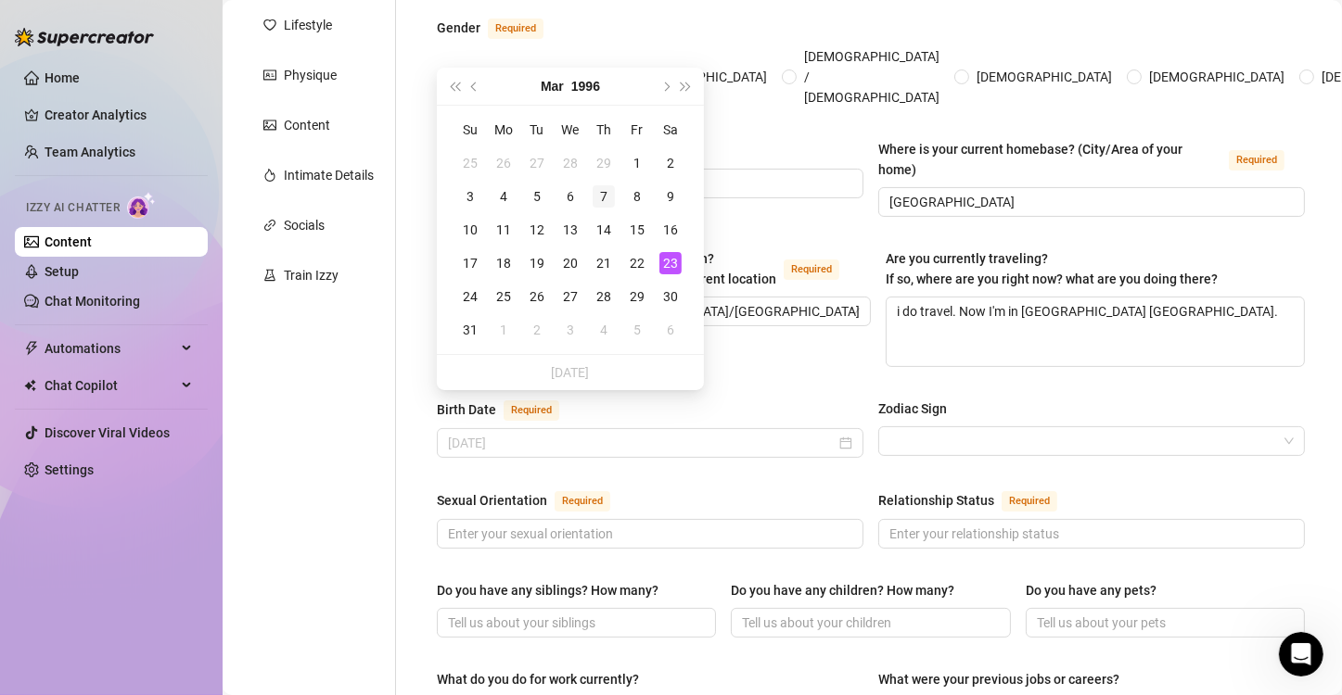
type input "[DATE]"
click at [603, 199] on div "7" at bounding box center [604, 196] width 22 height 22
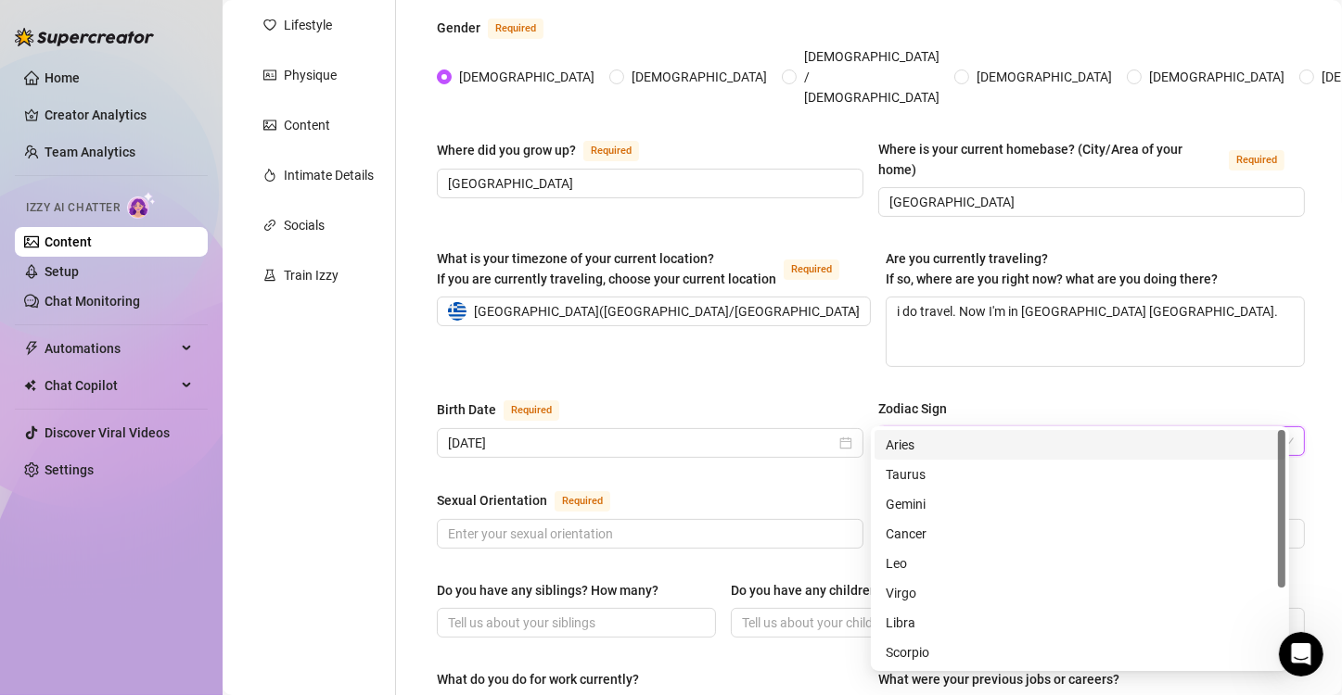
click at [952, 427] on input "Zodiac Sign" at bounding box center [1083, 441] width 388 height 28
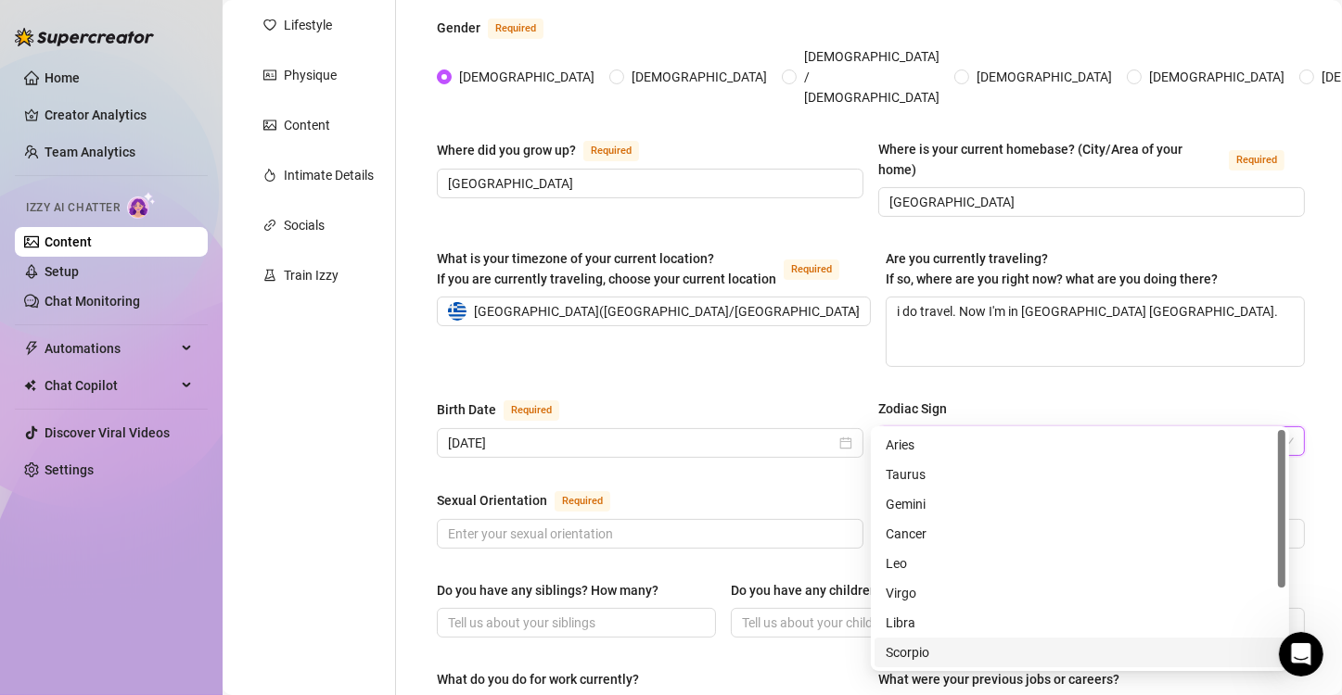
click at [930, 648] on div "Scorpio" at bounding box center [1080, 653] width 389 height 20
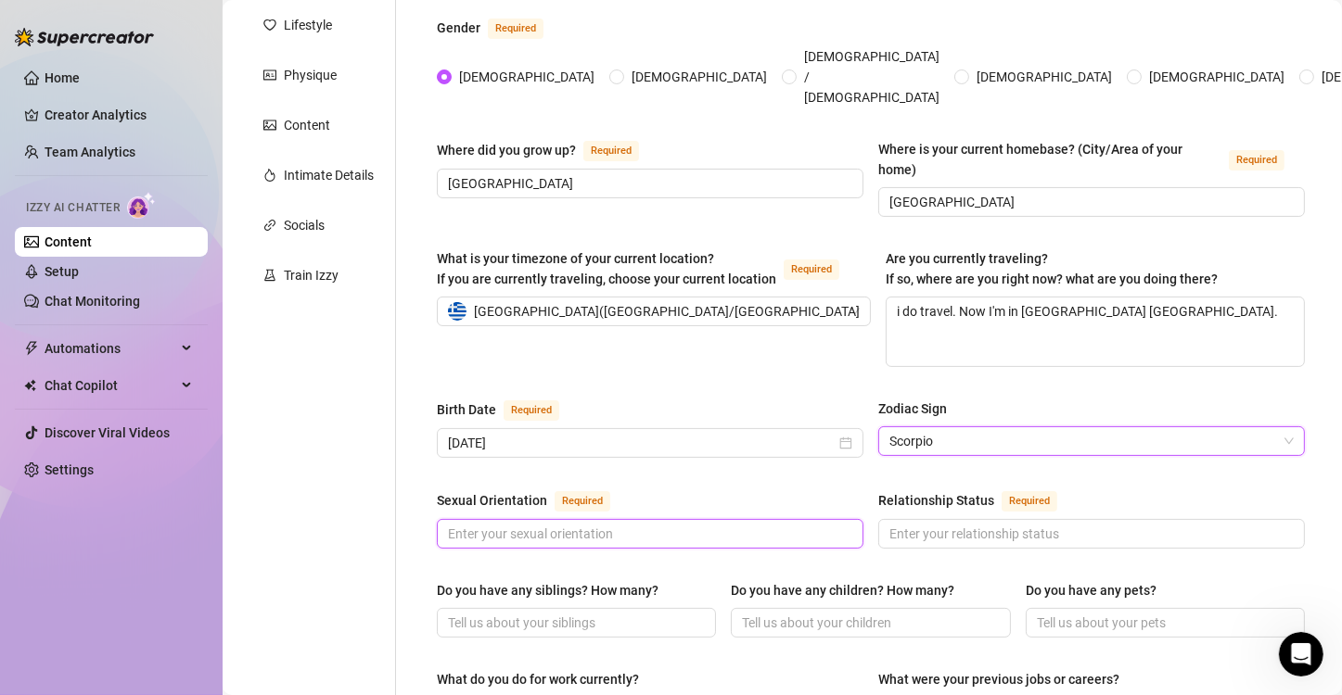
click at [689, 524] on input "Sexual Orientation Required" at bounding box center [648, 534] width 401 height 20
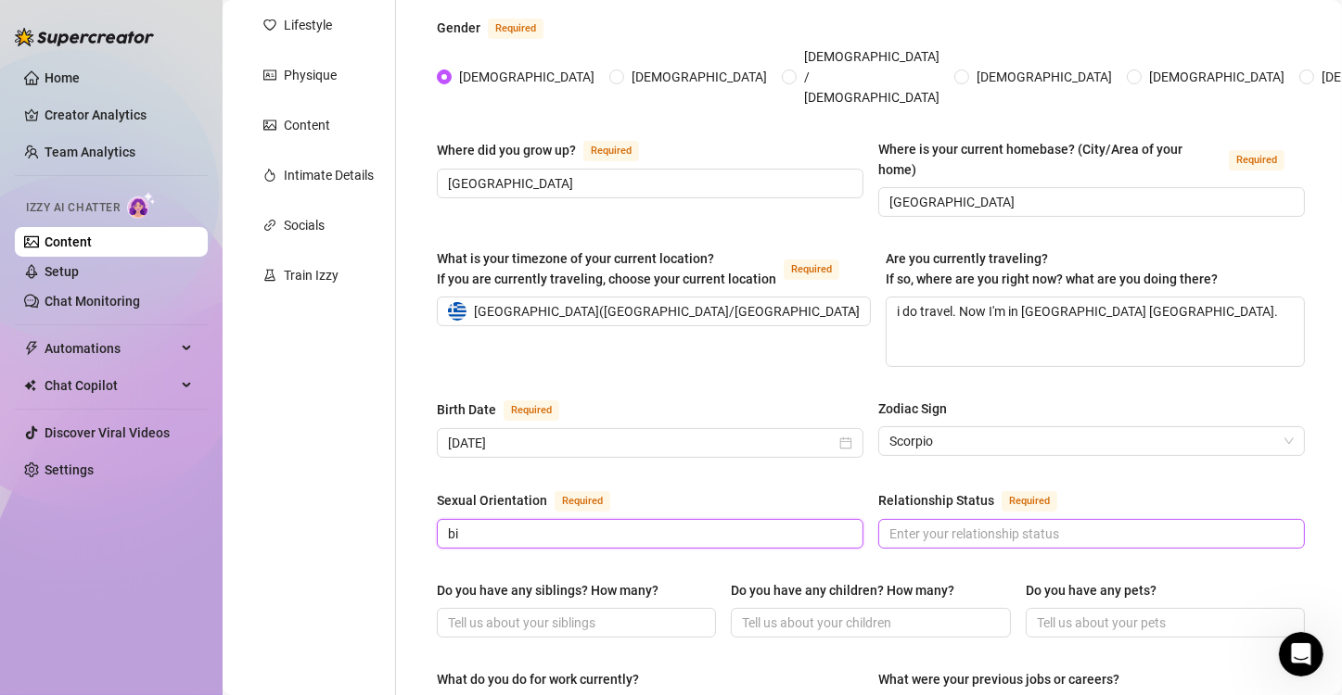
type input "bi"
click at [915, 524] on input "Relationship Status Required" at bounding box center [1089, 534] width 401 height 20
type input "m"
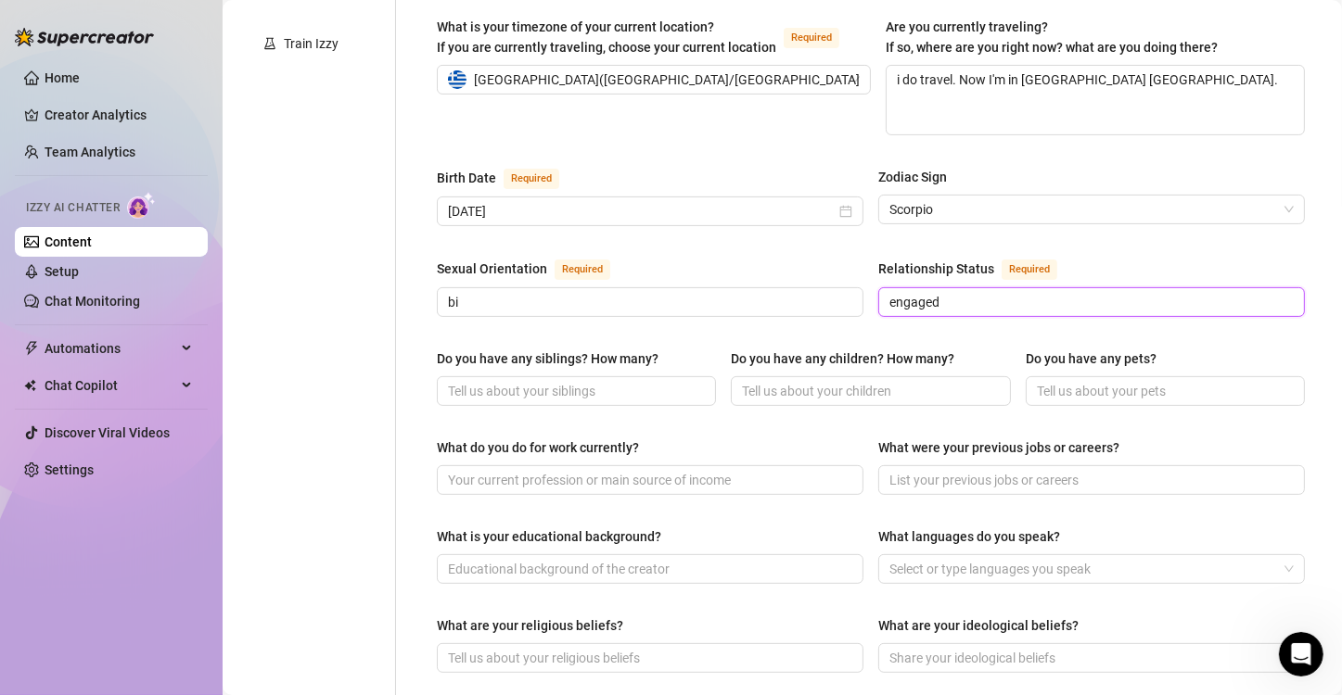
scroll to position [556, 0]
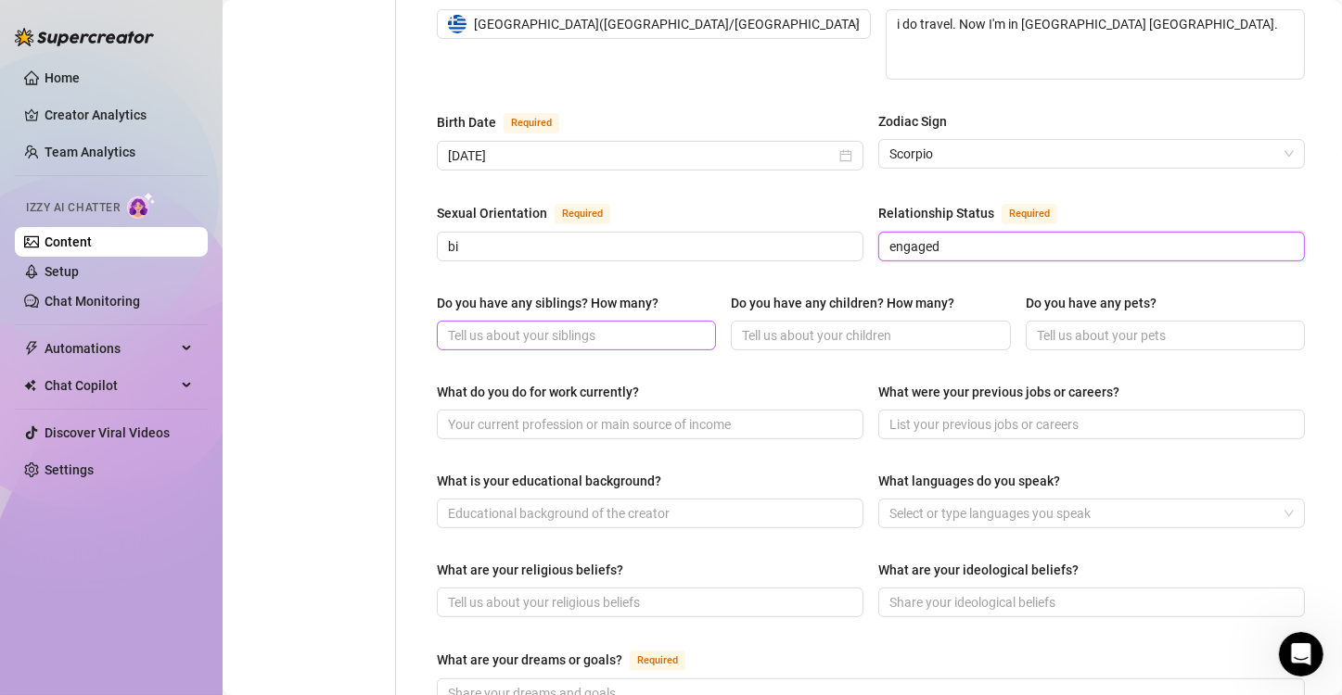
type input "engaged"
click at [581, 325] on input "Do you have any siblings? How many?" at bounding box center [574, 335] width 253 height 20
type input "no"
click at [802, 325] on input "Do you have any children? How many?" at bounding box center [868, 335] width 253 height 20
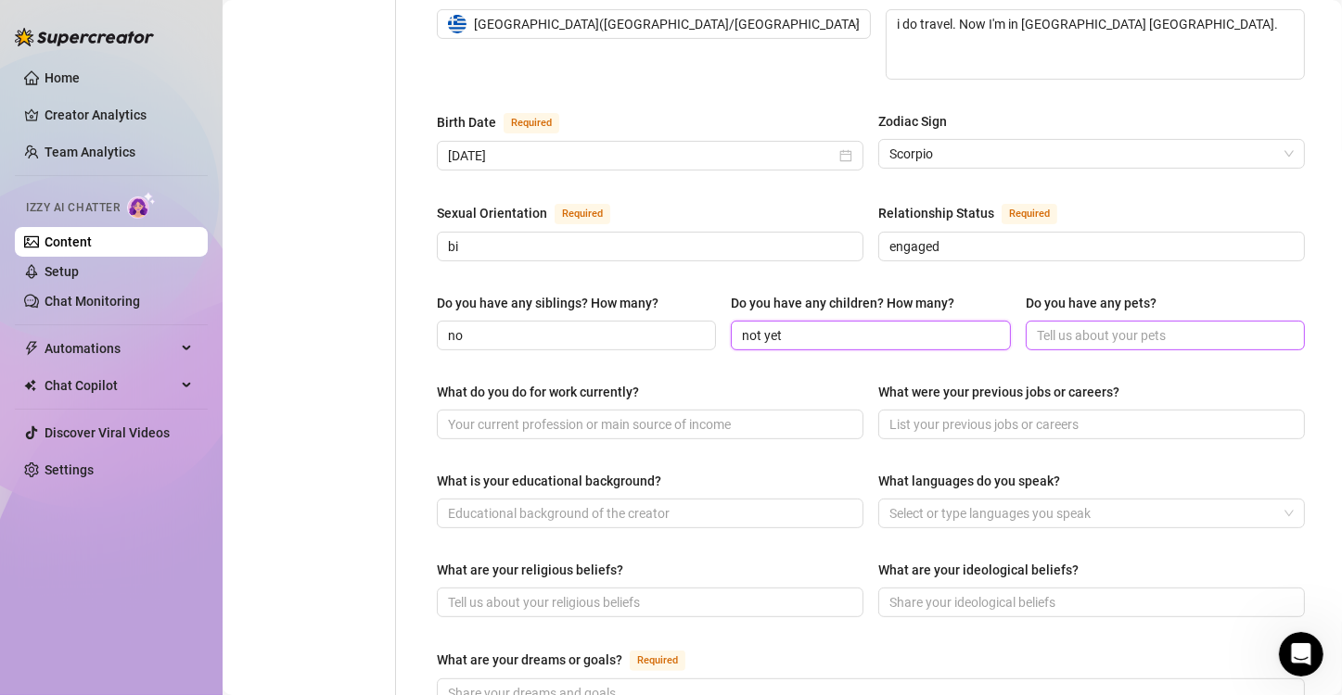
type input "not yet"
click at [1103, 325] on input "Do you have any pets?" at bounding box center [1163, 335] width 253 height 20
type input "n"
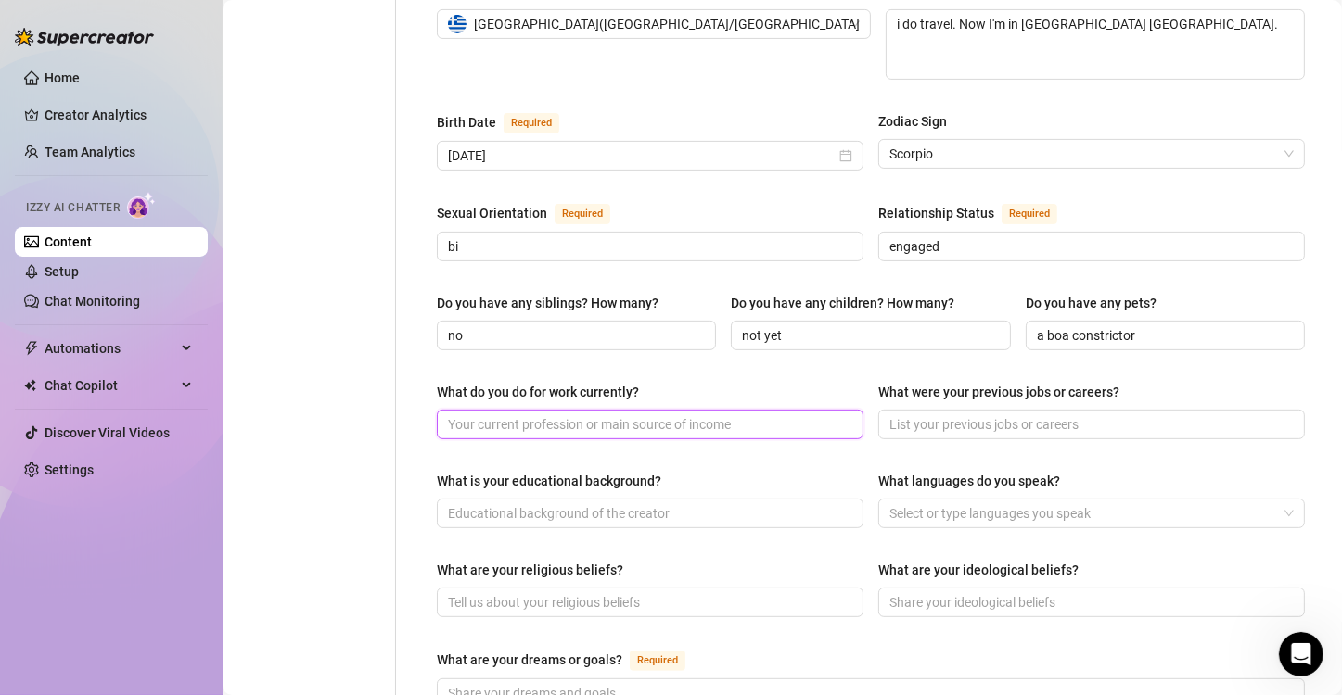
click at [662, 415] on input "What do you do for work currently?" at bounding box center [648, 425] width 401 height 20
drag, startPoint x: 1177, startPoint y: 299, endPoint x: 1015, endPoint y: 313, distance: 161.9
click at [1026, 321] on span "a boa constrictor" at bounding box center [1165, 336] width 279 height 30
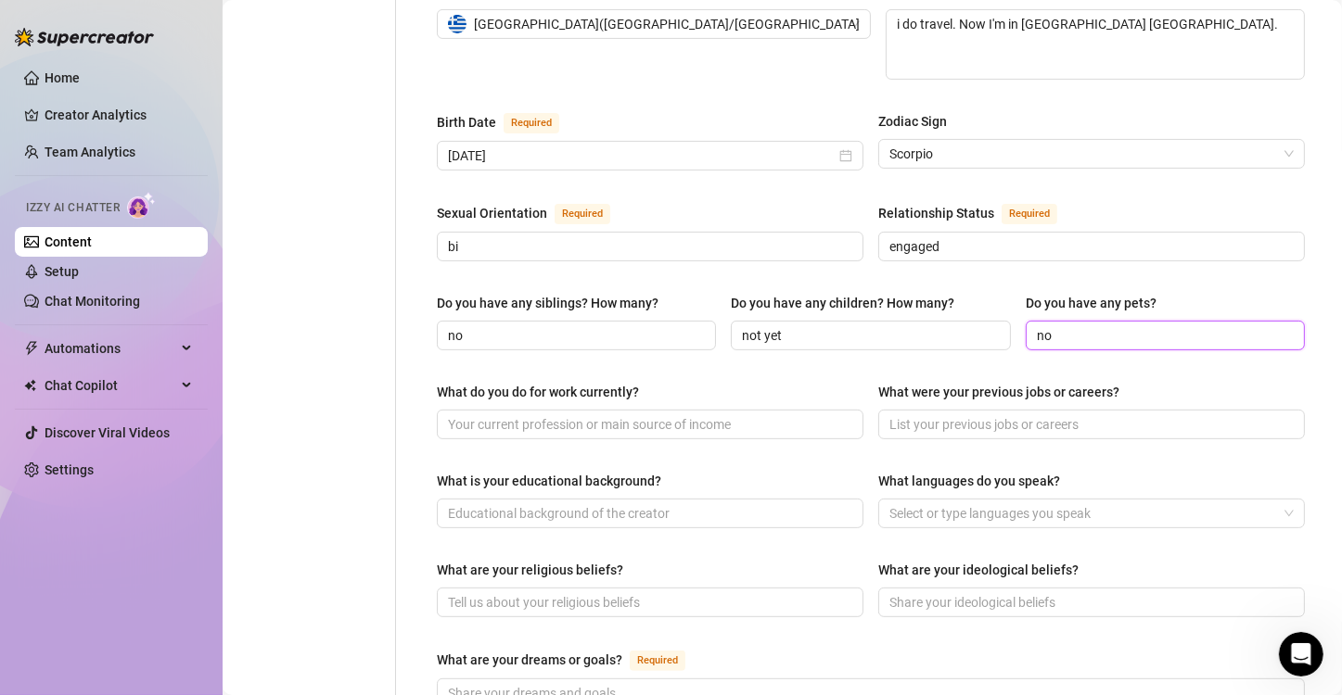
type input "n"
click at [1062, 325] on input "yes a wolf" at bounding box center [1163, 335] width 253 height 20
type input "yes a wolf"
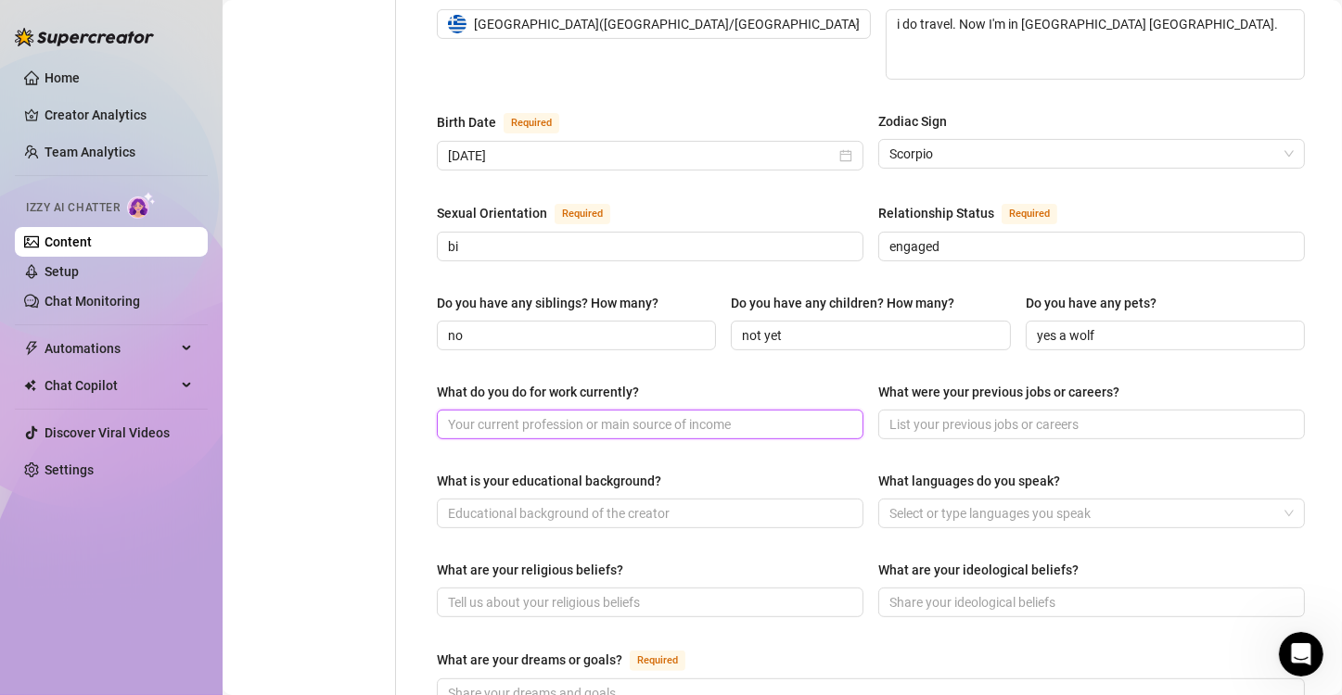
click at [774, 415] on input "What do you do for work currently?" at bounding box center [648, 425] width 401 height 20
type input "stripping"
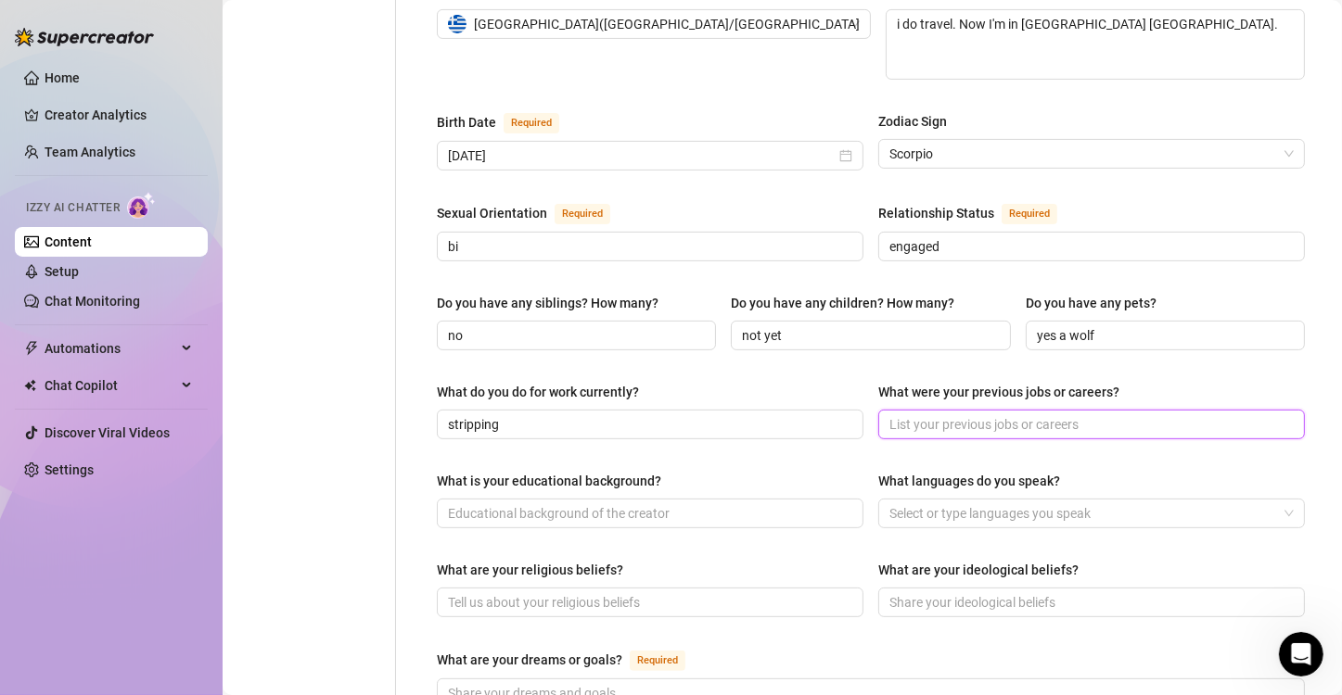
click at [1028, 415] on input "What were your previous jobs or careers?" at bounding box center [1089, 425] width 401 height 20
type input "barista,barwoman,"
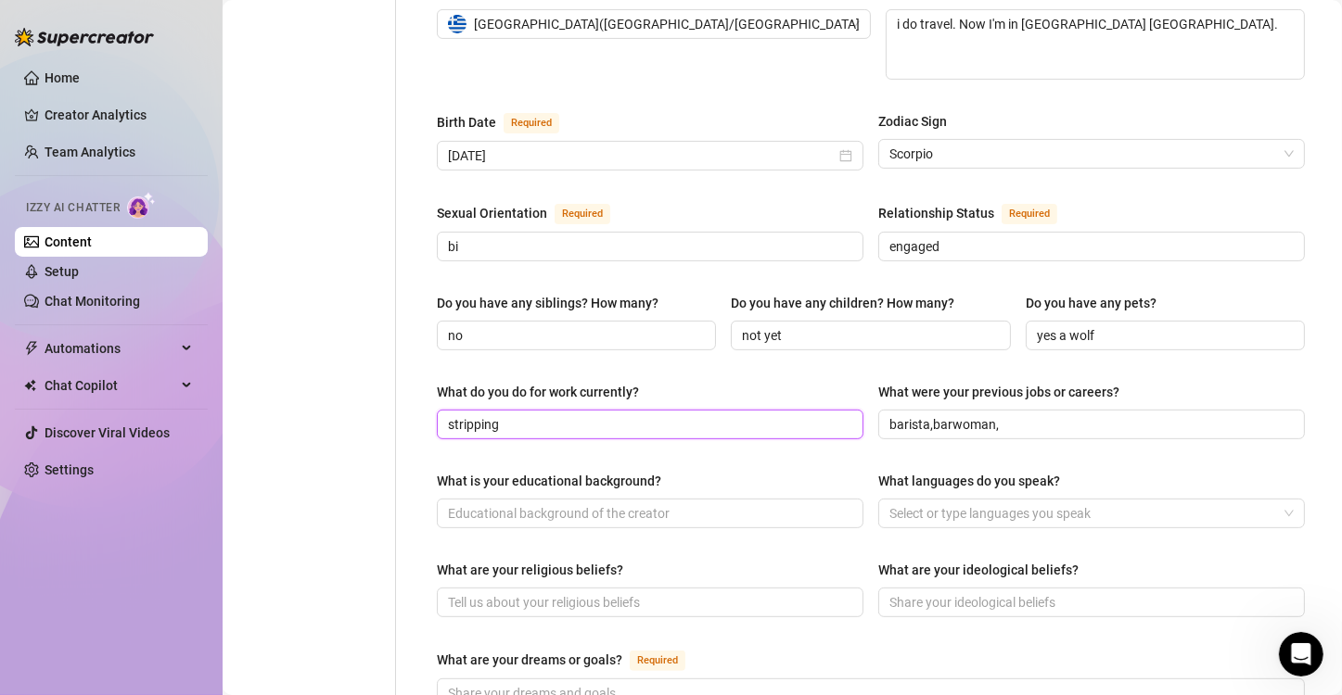
click at [732, 415] on input "stripping" at bounding box center [648, 425] width 401 height 20
type input "s"
type input "poe dancings gigs"
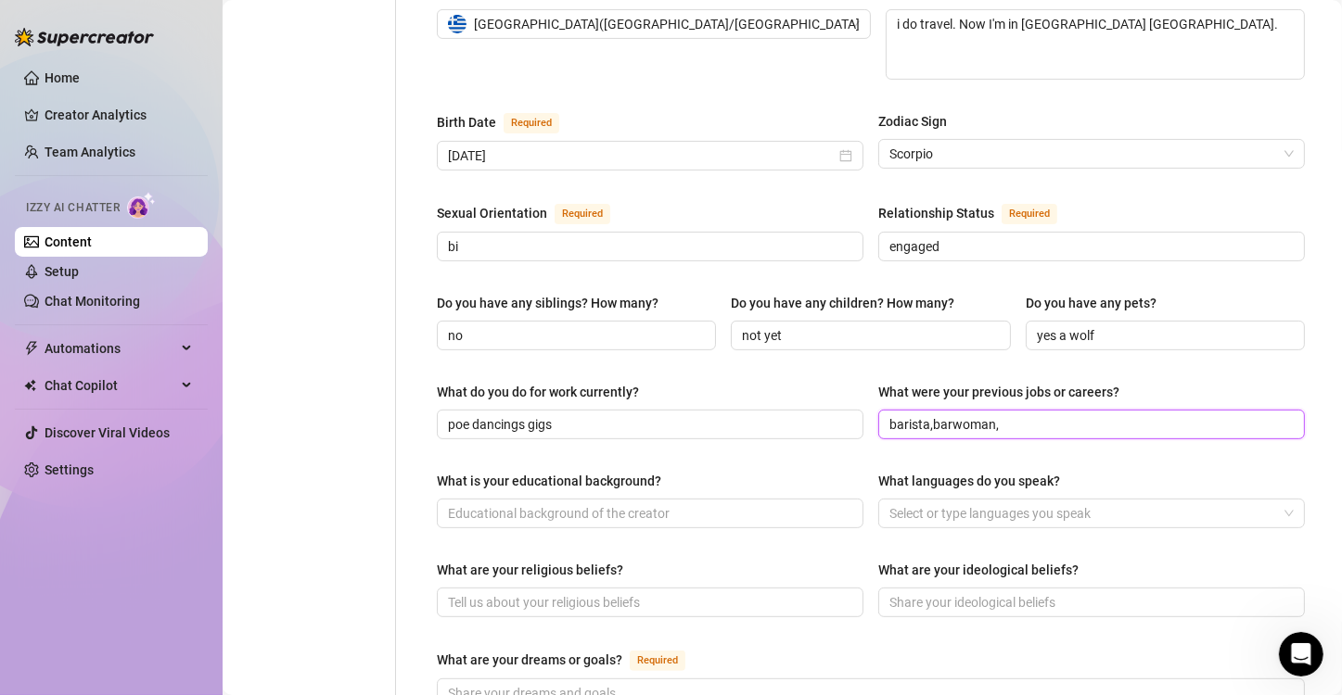
click at [1000, 415] on input "barista,barwoman," at bounding box center [1089, 425] width 401 height 20
type input "barista,barwoman,pole dancer,[DEMOGRAPHIC_DATA] teacher"
click at [544, 499] on span at bounding box center [650, 514] width 427 height 30
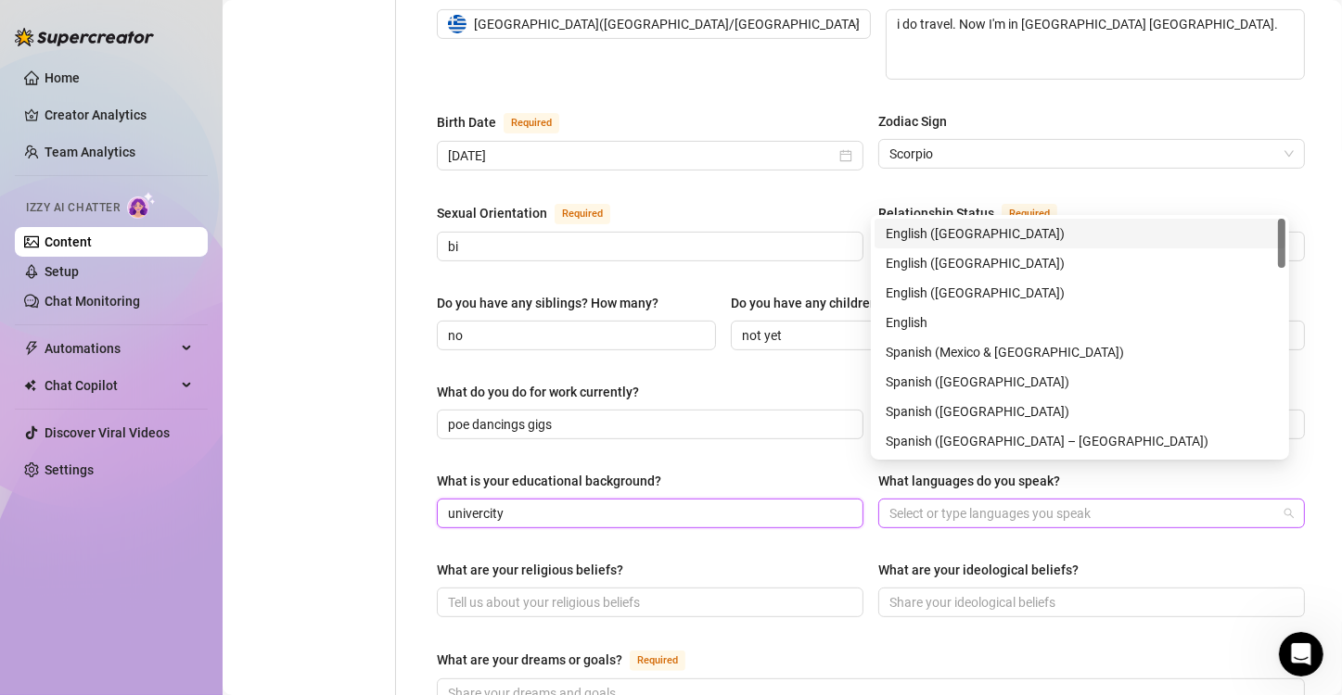
click at [947, 501] on div at bounding box center [1082, 514] width 400 height 26
type input "univercity"
click at [1006, 260] on div "English ([GEOGRAPHIC_DATA])" at bounding box center [1080, 263] width 389 height 20
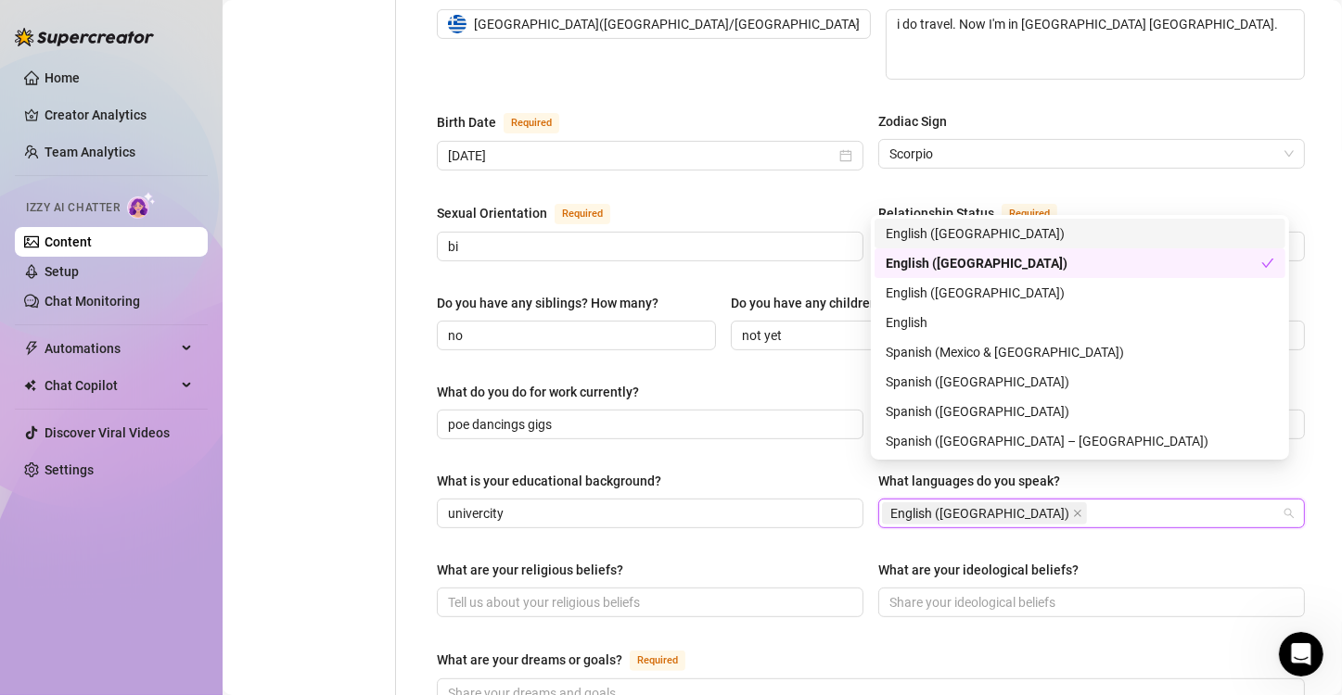
click at [994, 225] on div "English ([GEOGRAPHIC_DATA])" at bounding box center [1080, 233] width 389 height 20
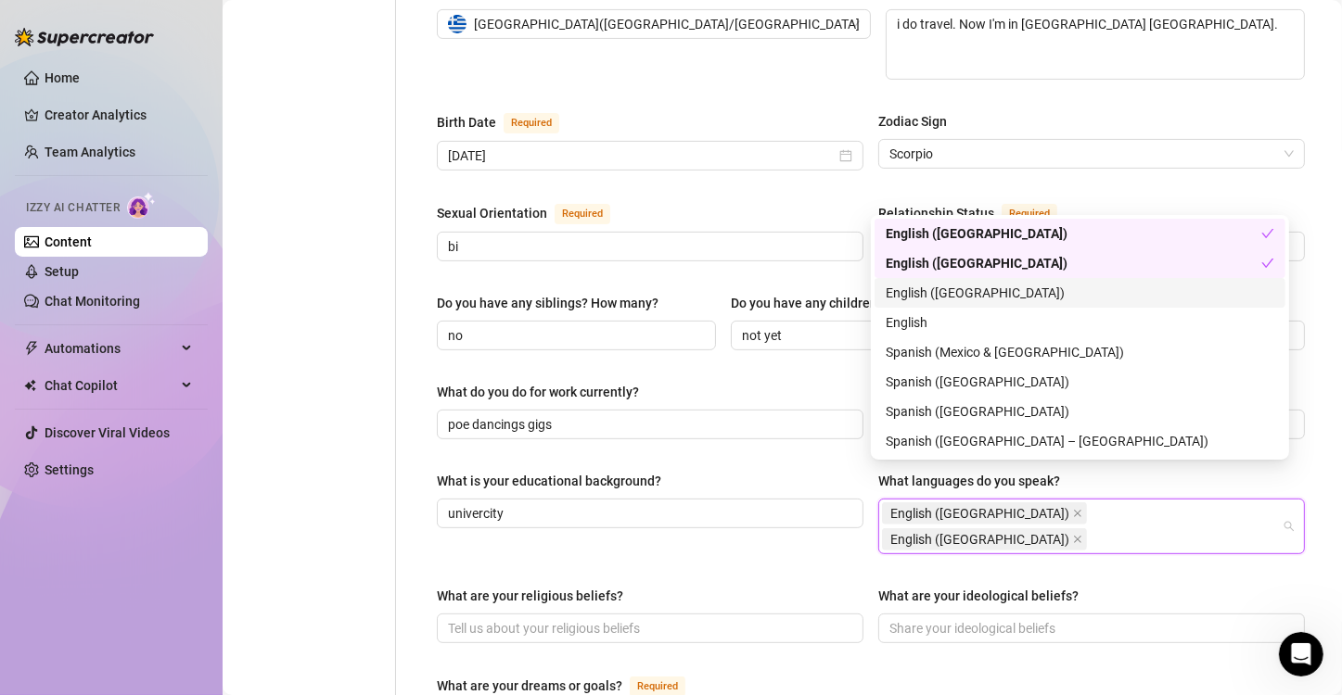
click at [1008, 291] on div "English ([GEOGRAPHIC_DATA])" at bounding box center [1080, 293] width 389 height 20
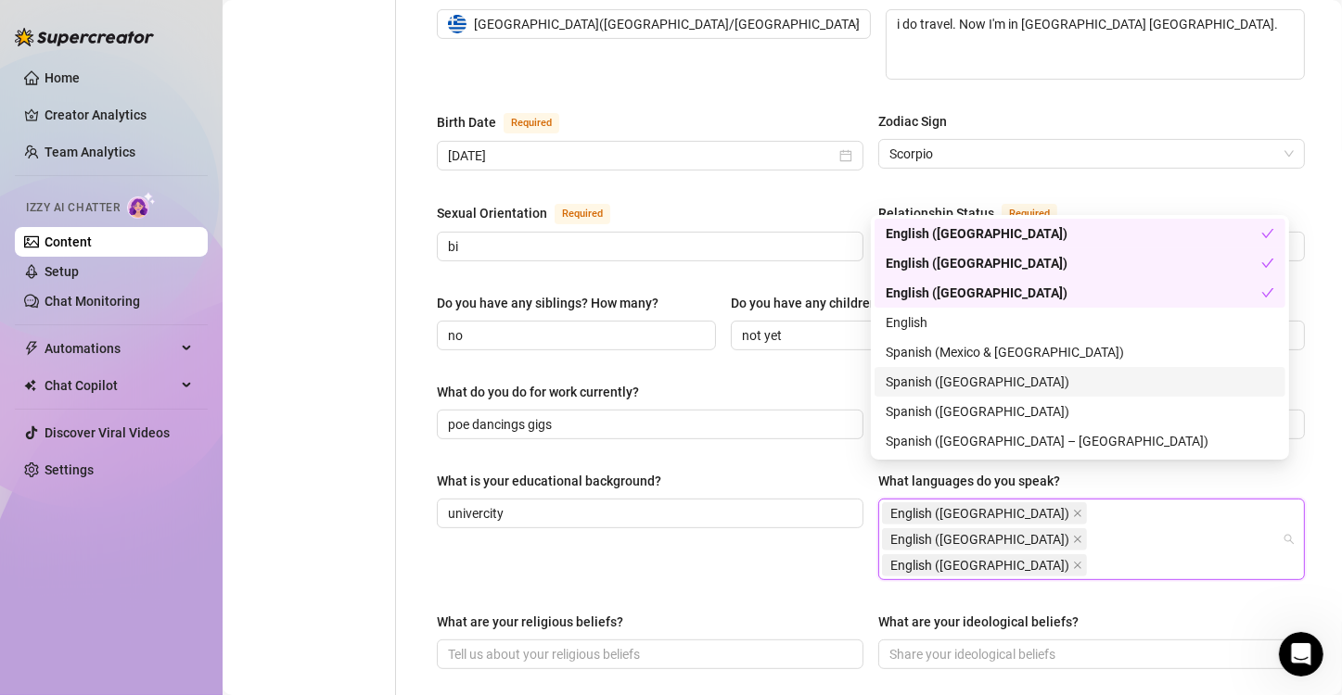
click at [1090, 388] on div "Spanish ([GEOGRAPHIC_DATA])" at bounding box center [1080, 382] width 389 height 20
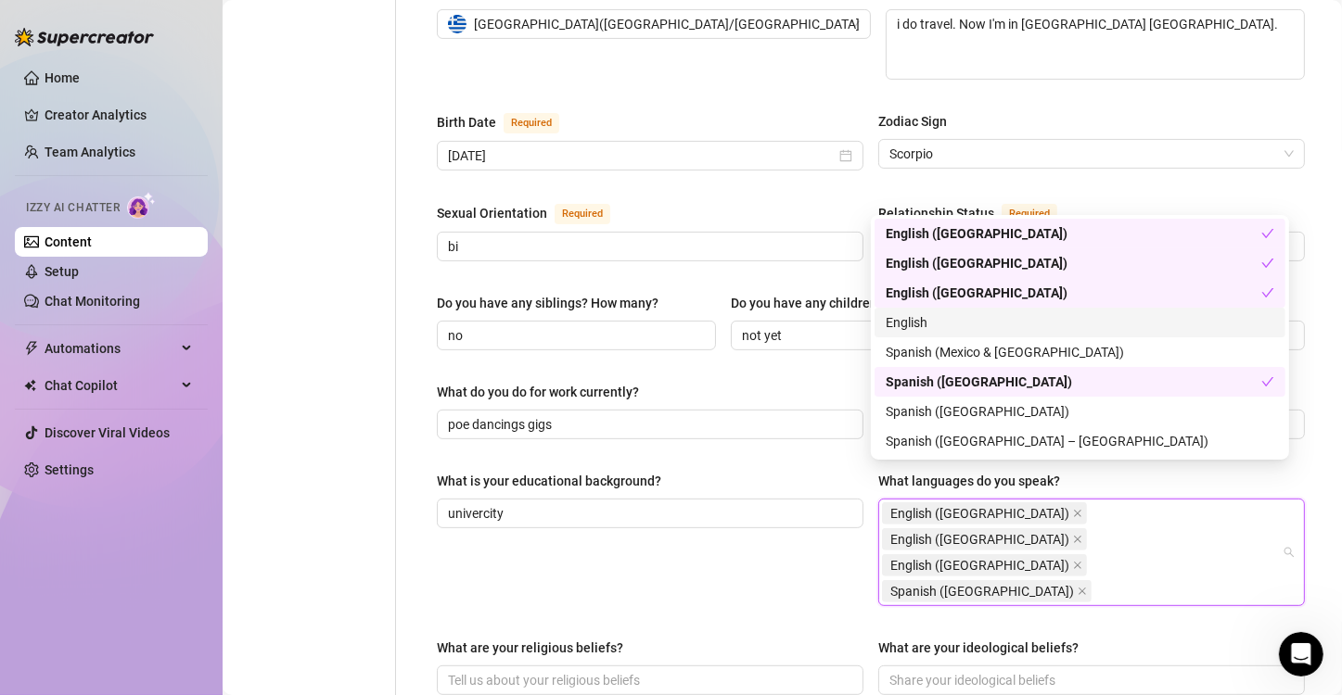
click at [1129, 332] on div "English" at bounding box center [1080, 323] width 389 height 20
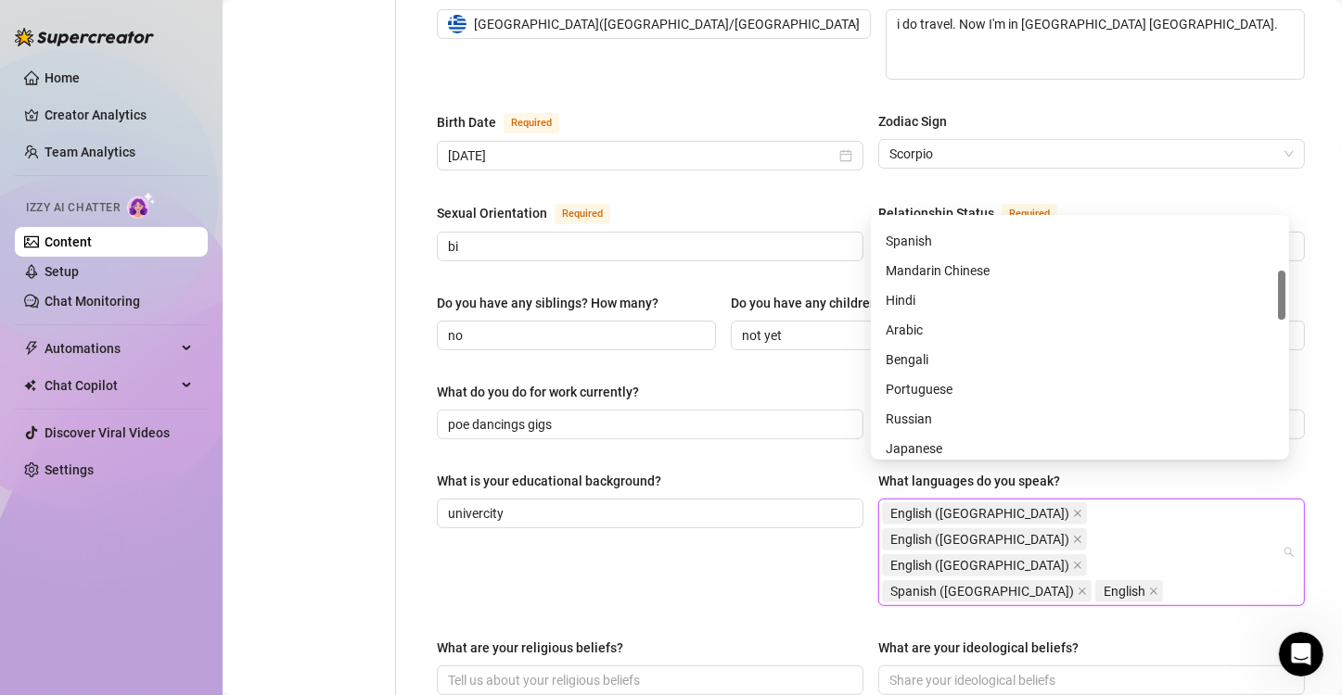
scroll to position [272, 0]
drag, startPoint x: 1281, startPoint y: 246, endPoint x: 1292, endPoint y: 303, distance: 58.6
click at [1292, 303] on body "Home Creator Analytics Team Analytics Izzy AI Chatter Content Setup Chat Monito…" at bounding box center [671, 347] width 1342 height 695
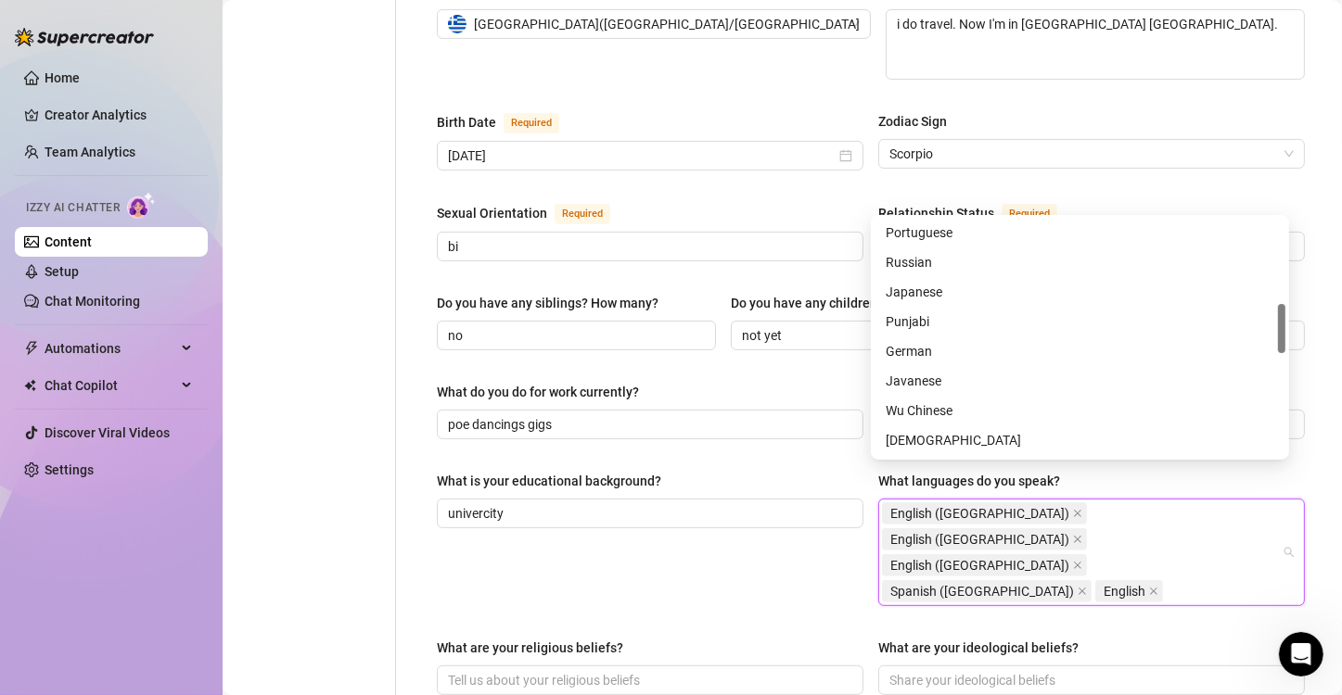
drag, startPoint x: 1281, startPoint y: 299, endPoint x: 1290, endPoint y: 327, distance: 30.2
click at [1290, 327] on body "Home Creator Analytics Team Analytics Izzy AI Chatter Content Setup Chat Monito…" at bounding box center [671, 347] width 1342 height 695
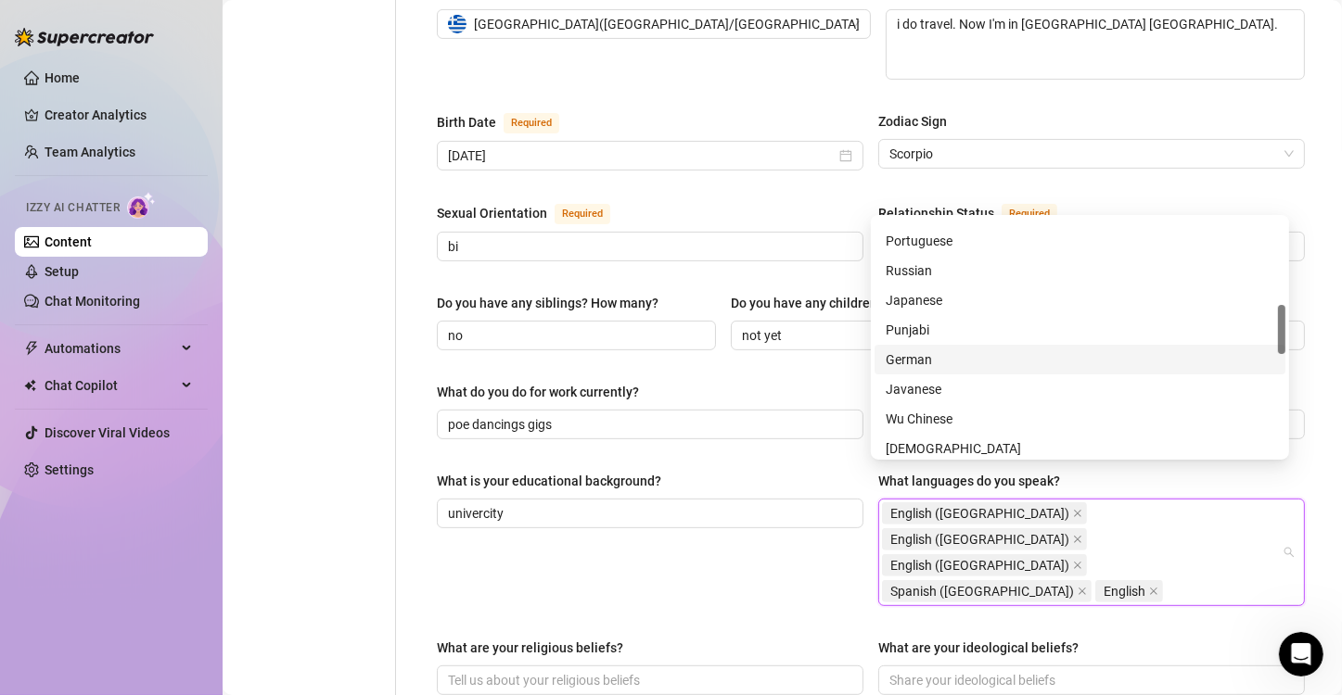
click at [1123, 360] on div "German" at bounding box center [1080, 360] width 389 height 20
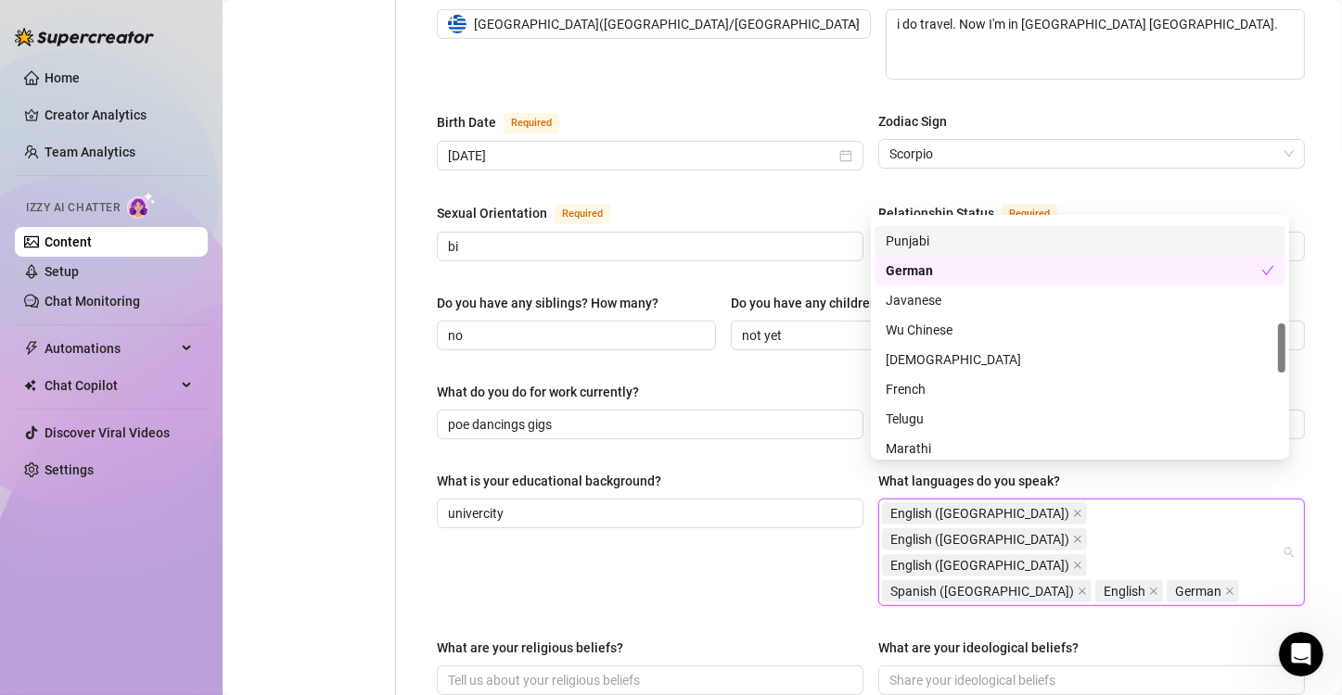
drag, startPoint x: 1281, startPoint y: 315, endPoint x: 1288, endPoint y: 332, distance: 18.3
click at [1288, 332] on div "Japanese Punjabi German Japanese Punjabi German Javanese Wu Chinese Korean Fren…" at bounding box center [1080, 337] width 418 height 245
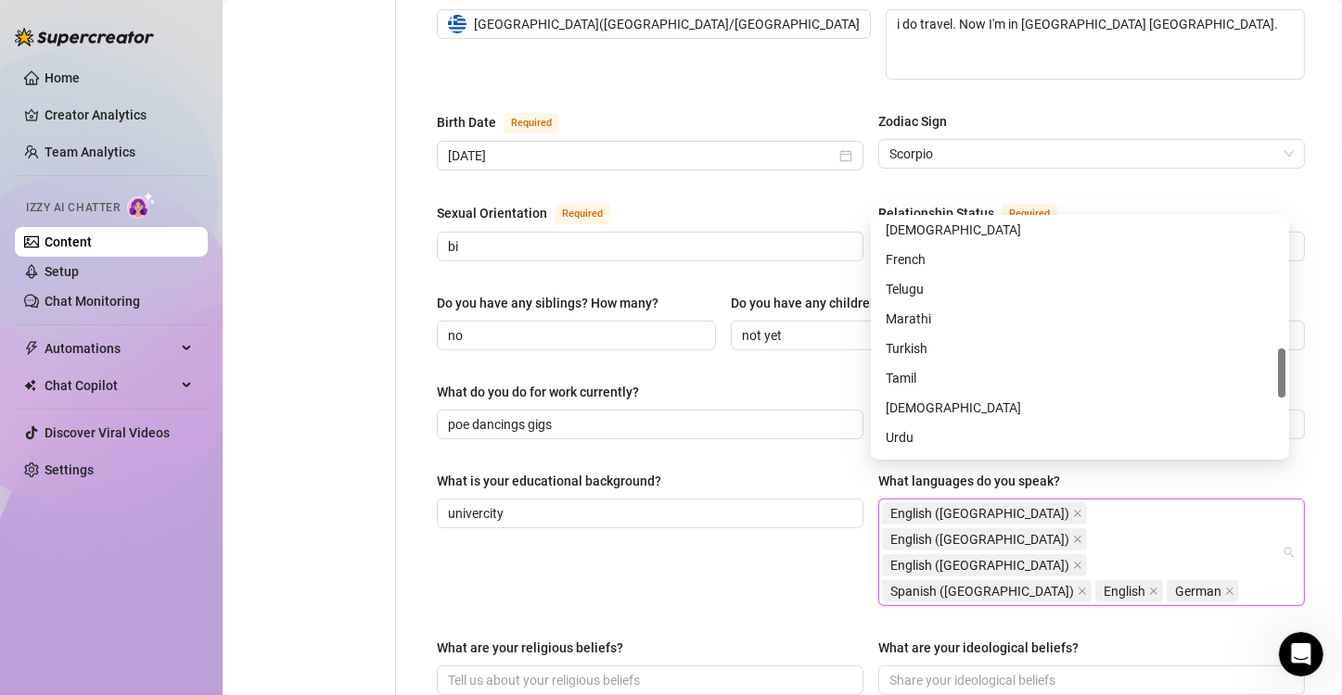
scroll to position [645, 0]
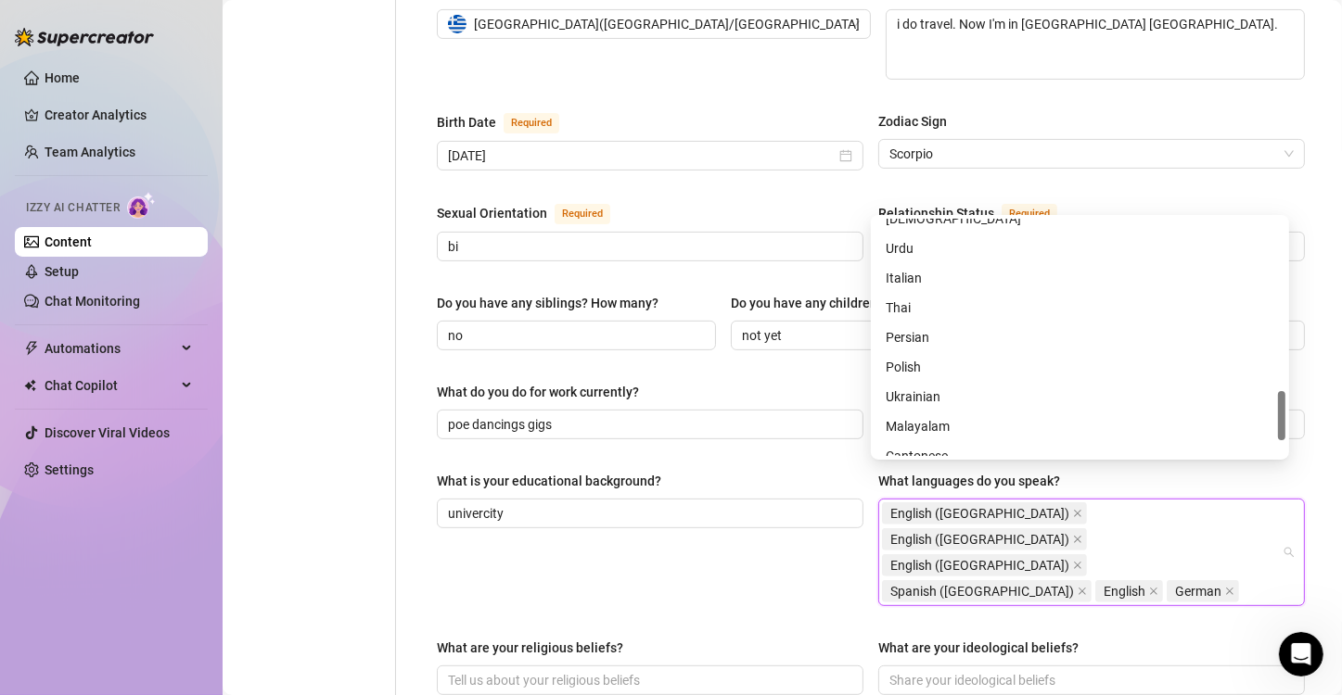
drag, startPoint x: 1280, startPoint y: 328, endPoint x: 1277, endPoint y: 389, distance: 61.3
click at [1277, 389] on div "Vietnamese Urdu Italian Thai Persian Polish Ukrainian Malayalam Cantonese Gujar…" at bounding box center [1079, 337] width 411 height 237
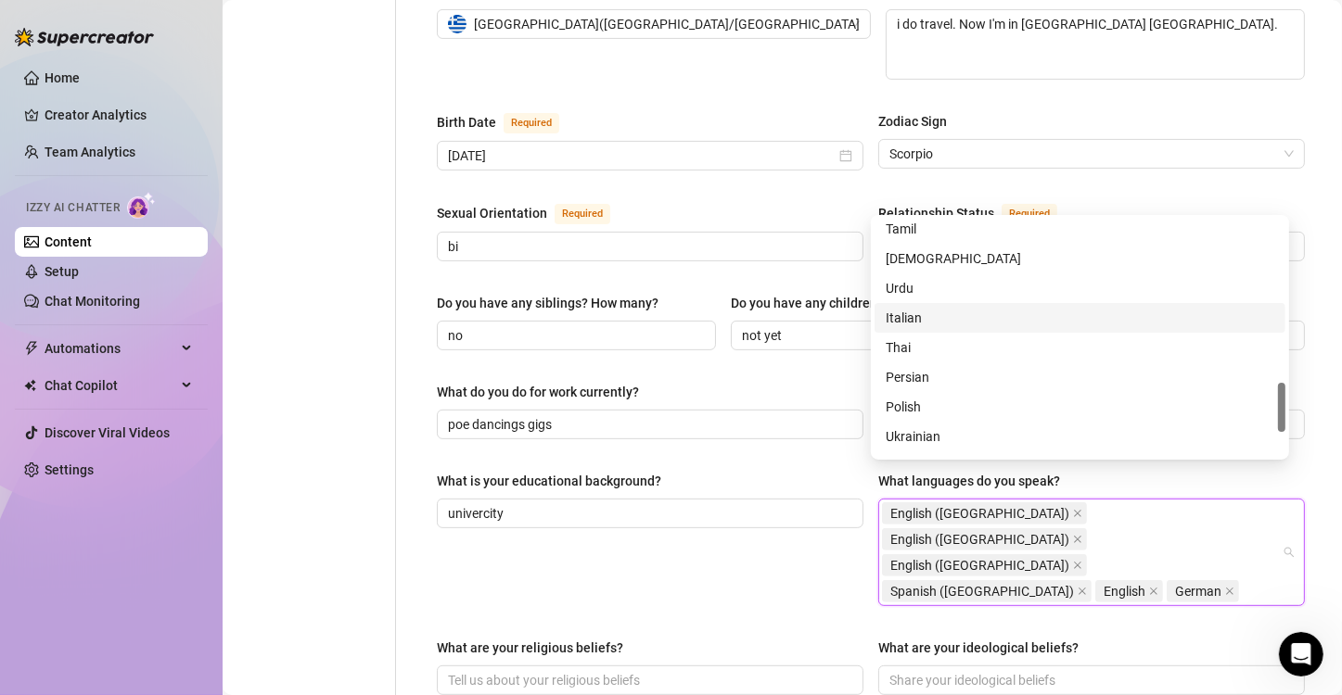
click at [1097, 313] on div "Italian" at bounding box center [1080, 318] width 389 height 20
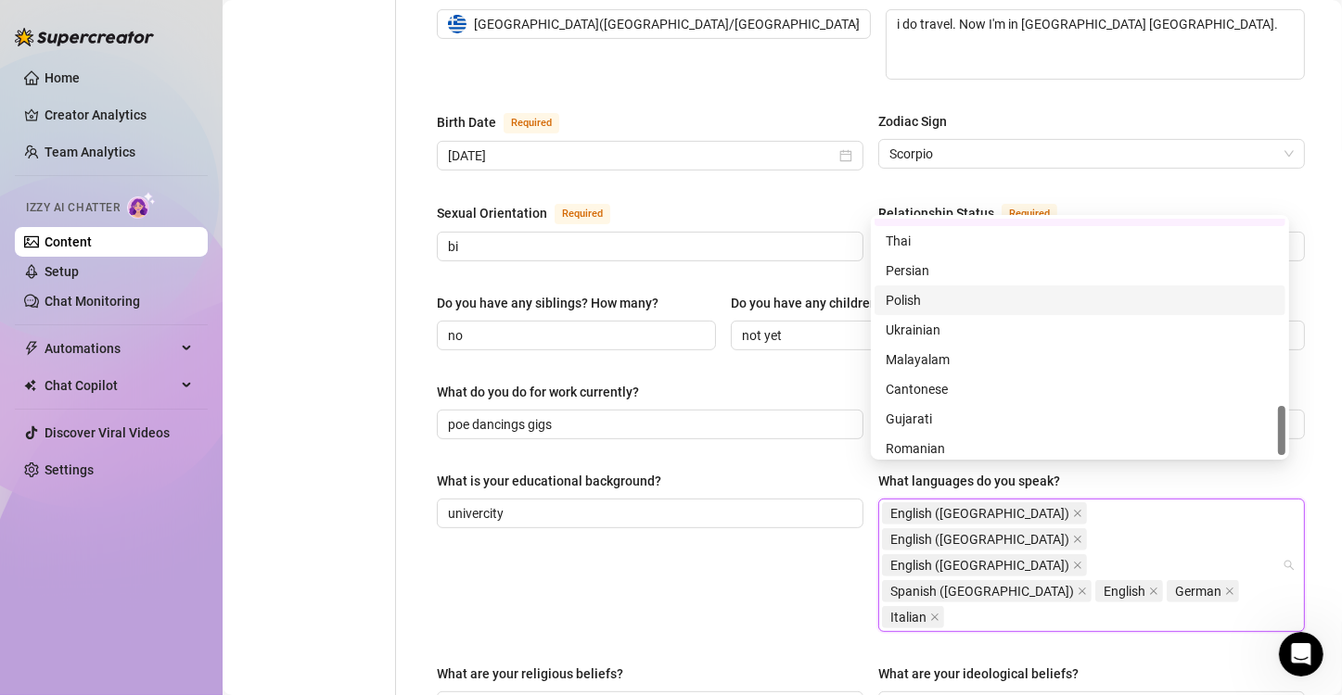
scroll to position [890, 0]
drag, startPoint x: 1282, startPoint y: 389, endPoint x: 1283, endPoint y: 416, distance: 27.0
click at [1283, 416] on div at bounding box center [1281, 430] width 7 height 49
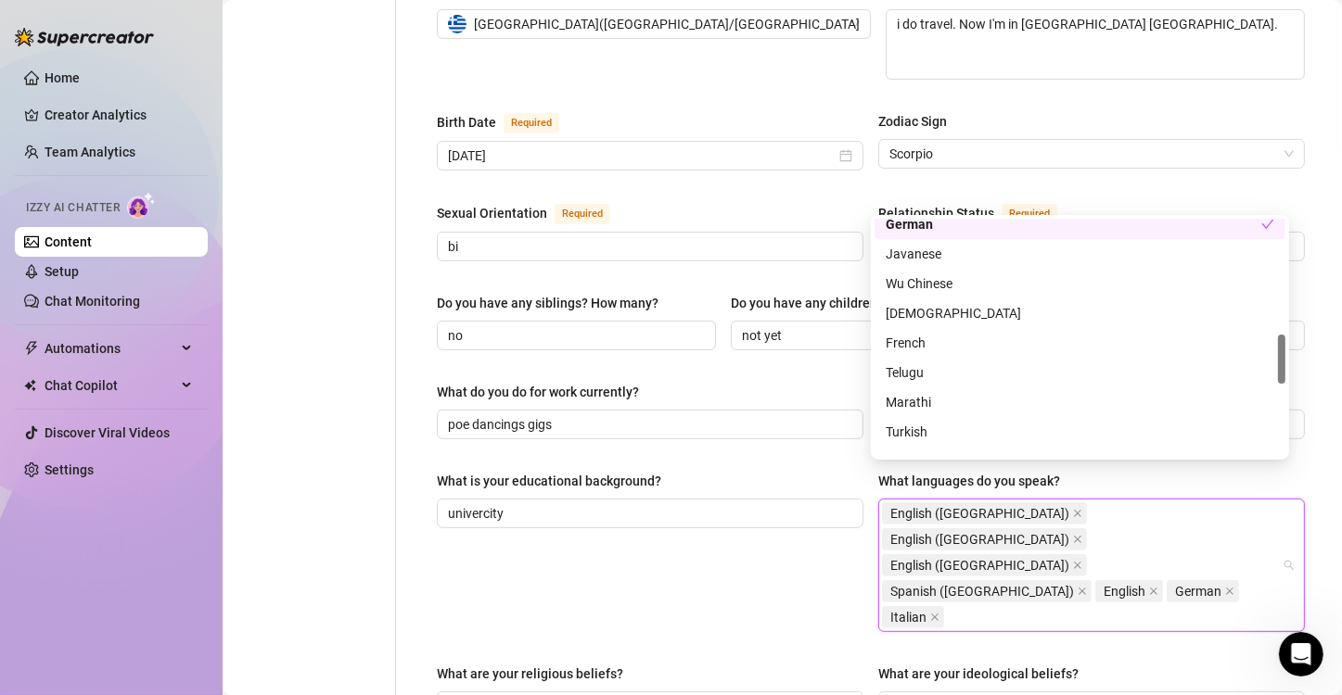
scroll to position [549, 0]
drag, startPoint x: 1283, startPoint y: 416, endPoint x: 1307, endPoint y: 344, distance: 76.0
click at [1307, 344] on body "Home Creator Analytics Team Analytics Izzy AI Chatter Content Setup Chat Monito…" at bounding box center [671, 347] width 1342 height 695
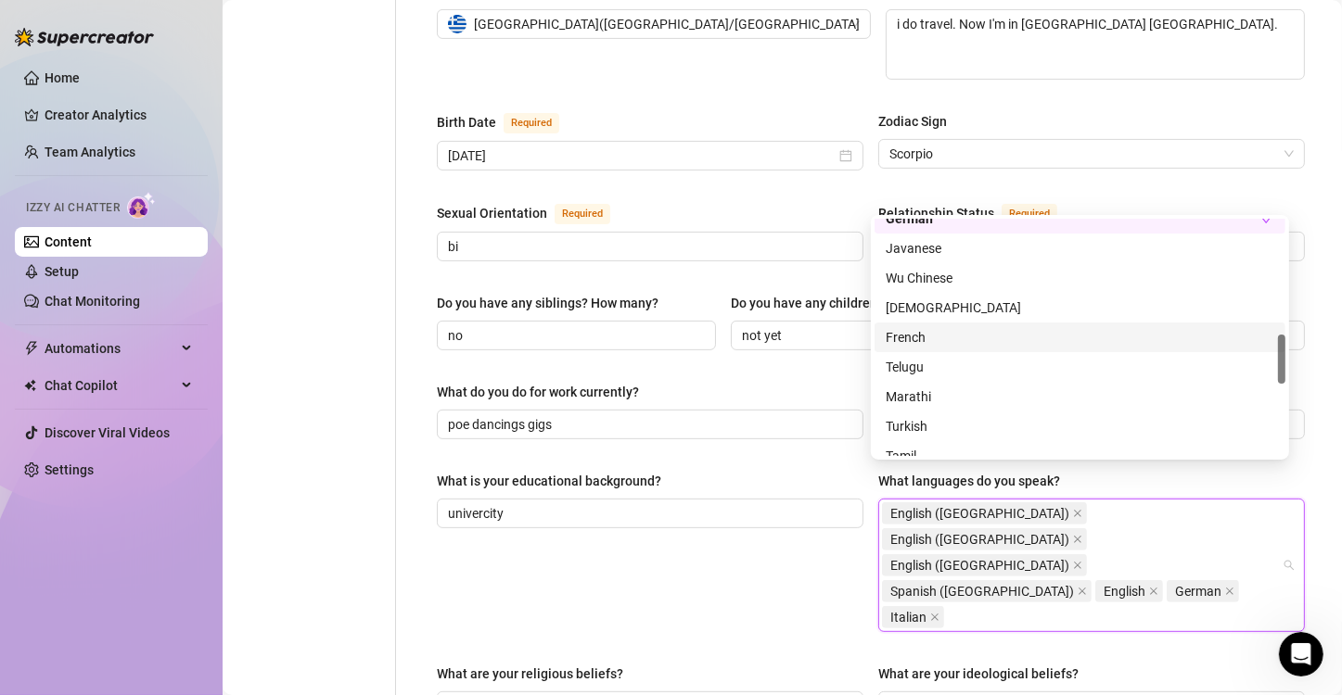
click at [1097, 340] on div "French" at bounding box center [1080, 337] width 389 height 20
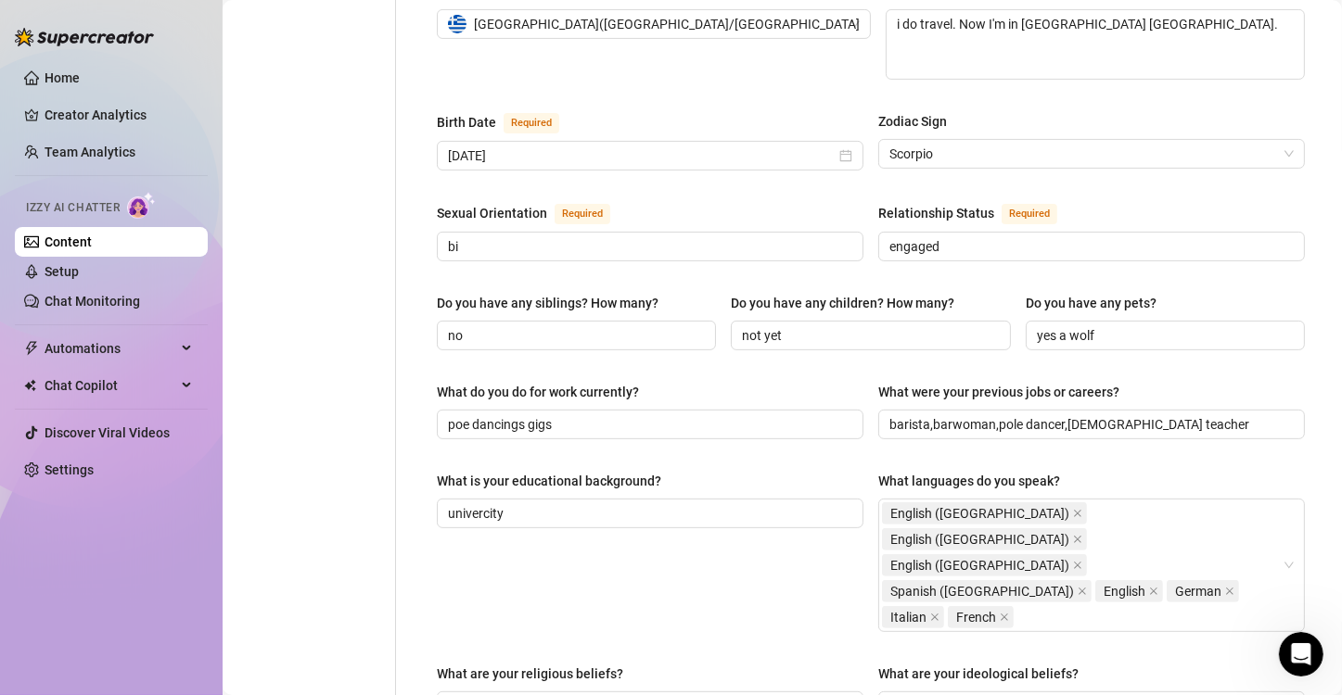
click at [782, 543] on div "What is your educational background? univercity" at bounding box center [650, 551] width 427 height 161
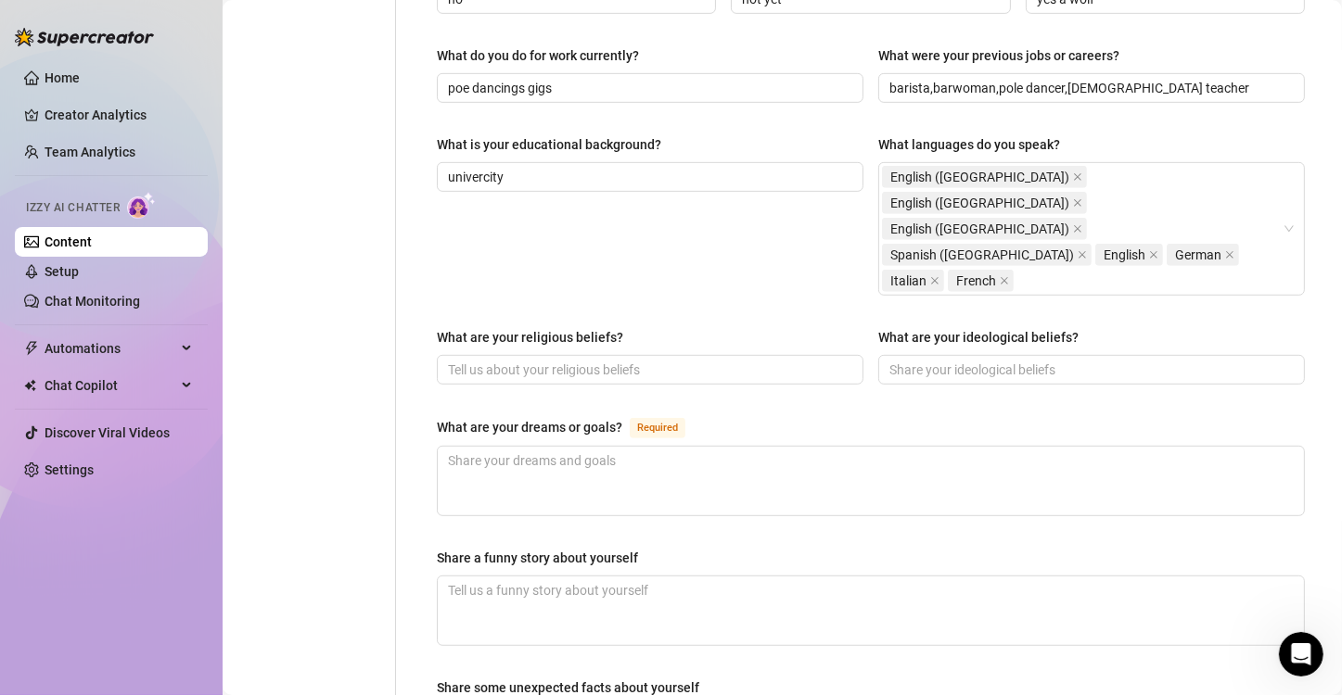
scroll to position [889, 0]
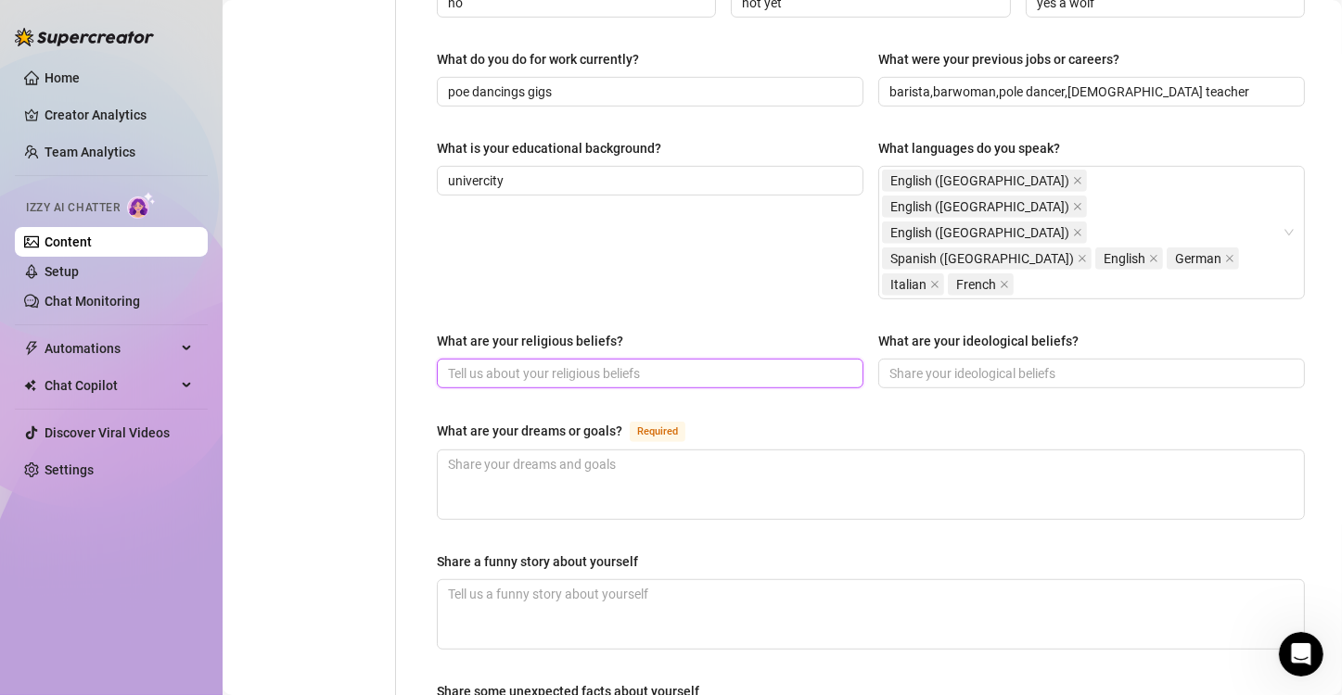
click at [568, 364] on input "What are your religious beliefs?" at bounding box center [648, 374] width 401 height 20
type input "private"
click at [960, 364] on input "What are your ideological beliefs?" at bounding box center [1089, 374] width 401 height 20
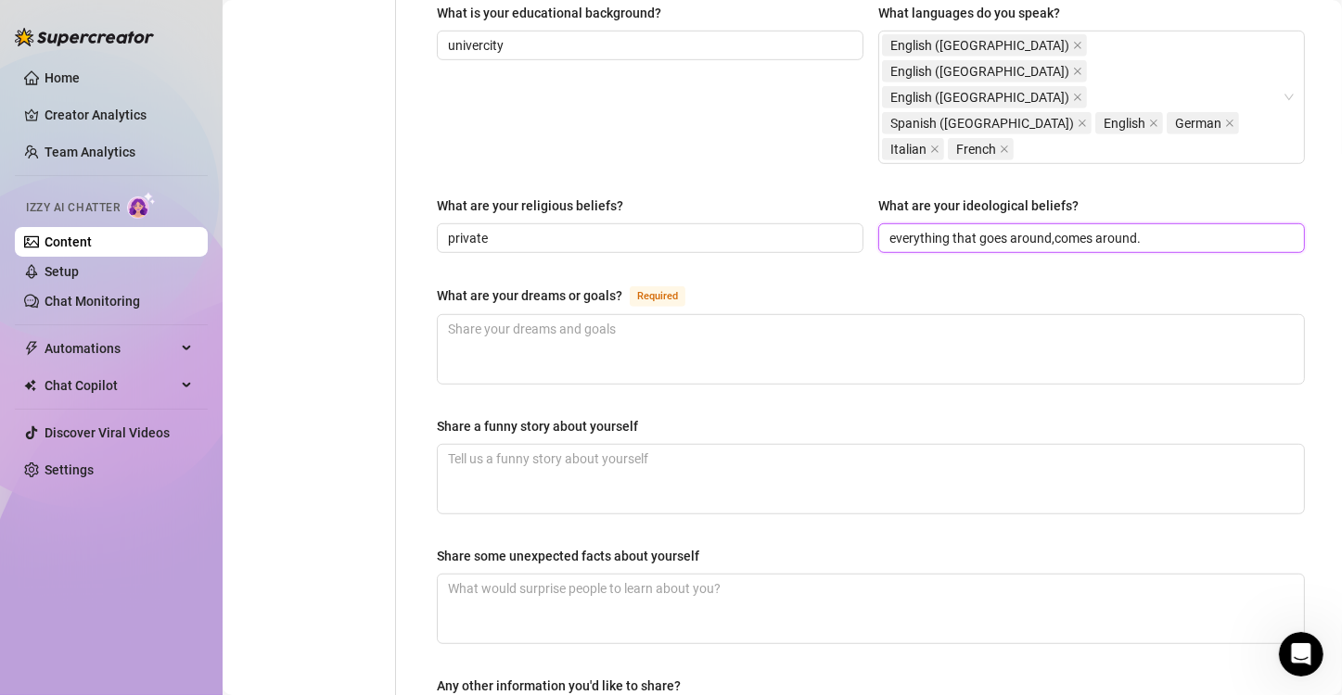
scroll to position [1033, 0]
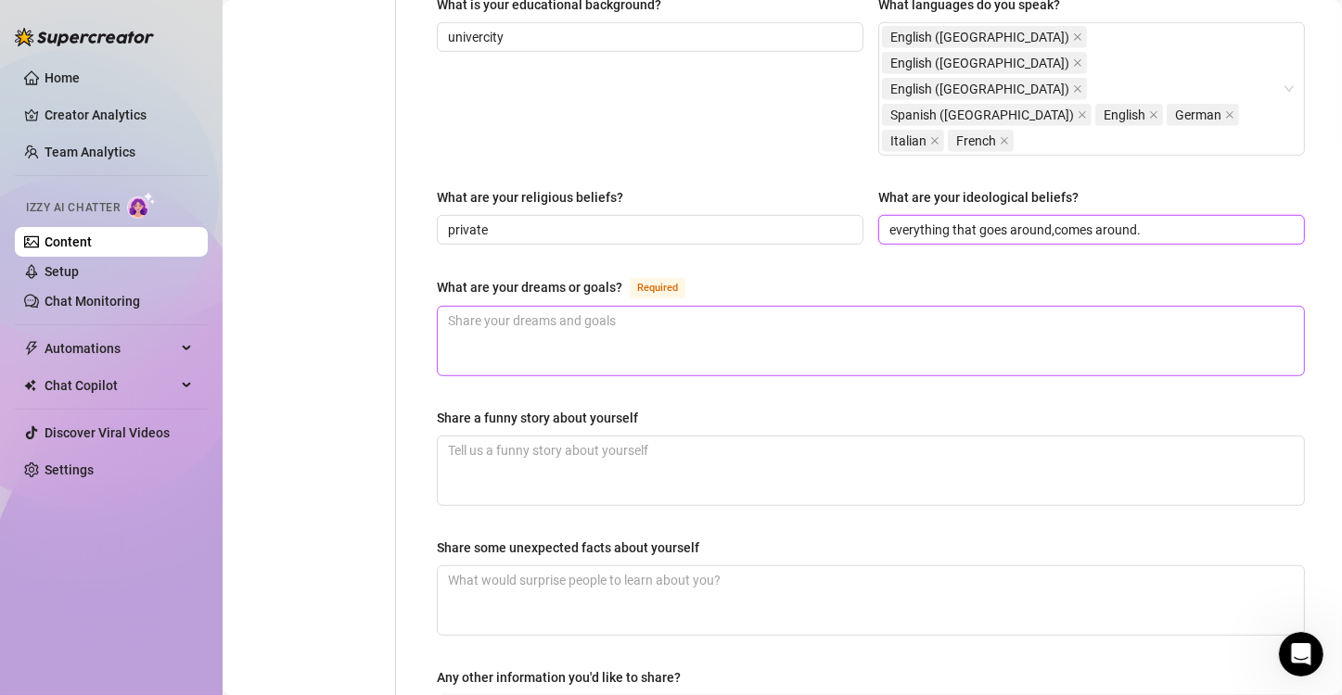
type input "everything that goes around,comes around."
click at [829, 307] on textarea "What are your dreams or goals? Required" at bounding box center [871, 341] width 866 height 69
type textarea "t"
type textarea "to"
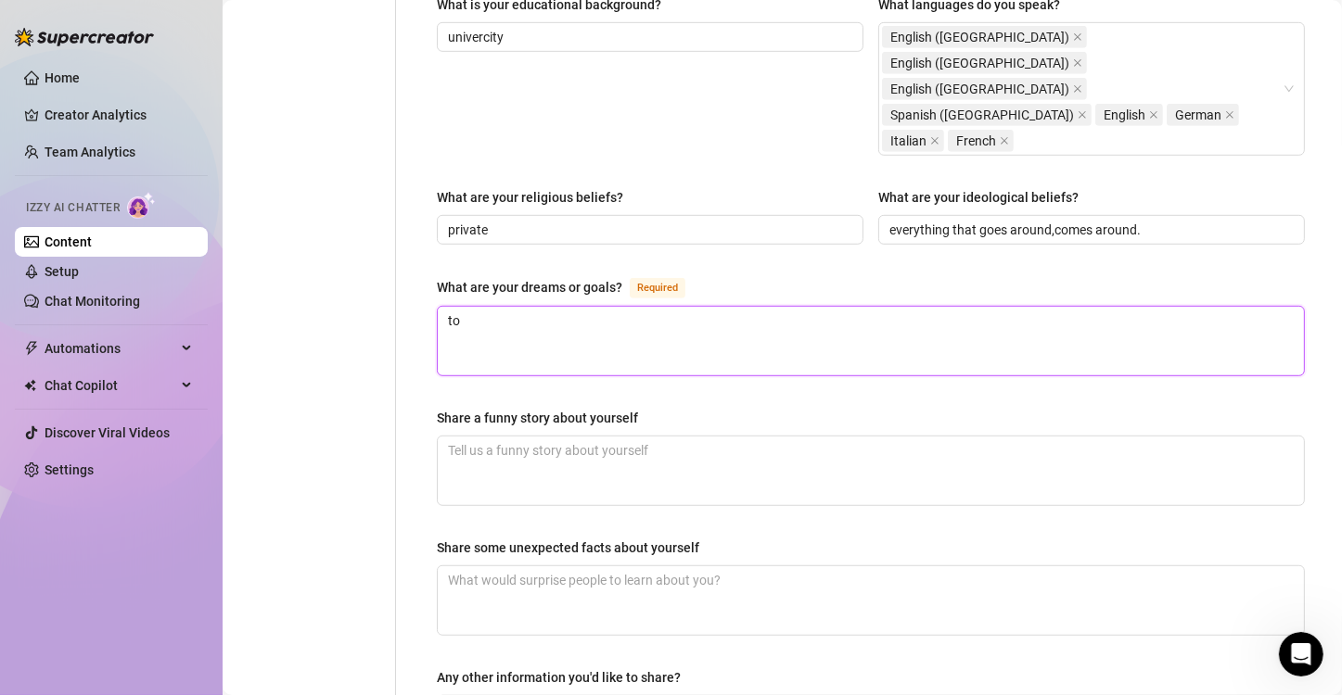
type textarea "to"
type textarea "to b"
type textarea "to be"
type textarea "to be a"
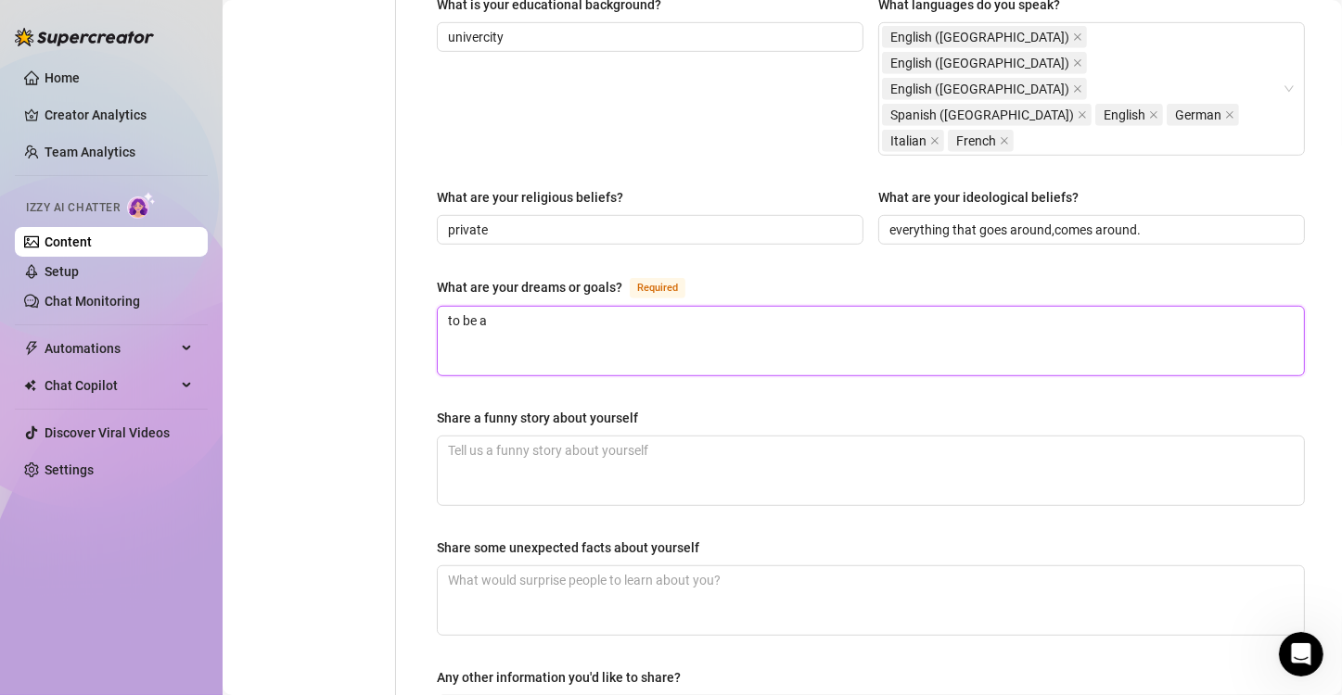
type textarea "to be an"
type textarea "to be an i"
type textarea "to be an in"
type textarea "to be an infl"
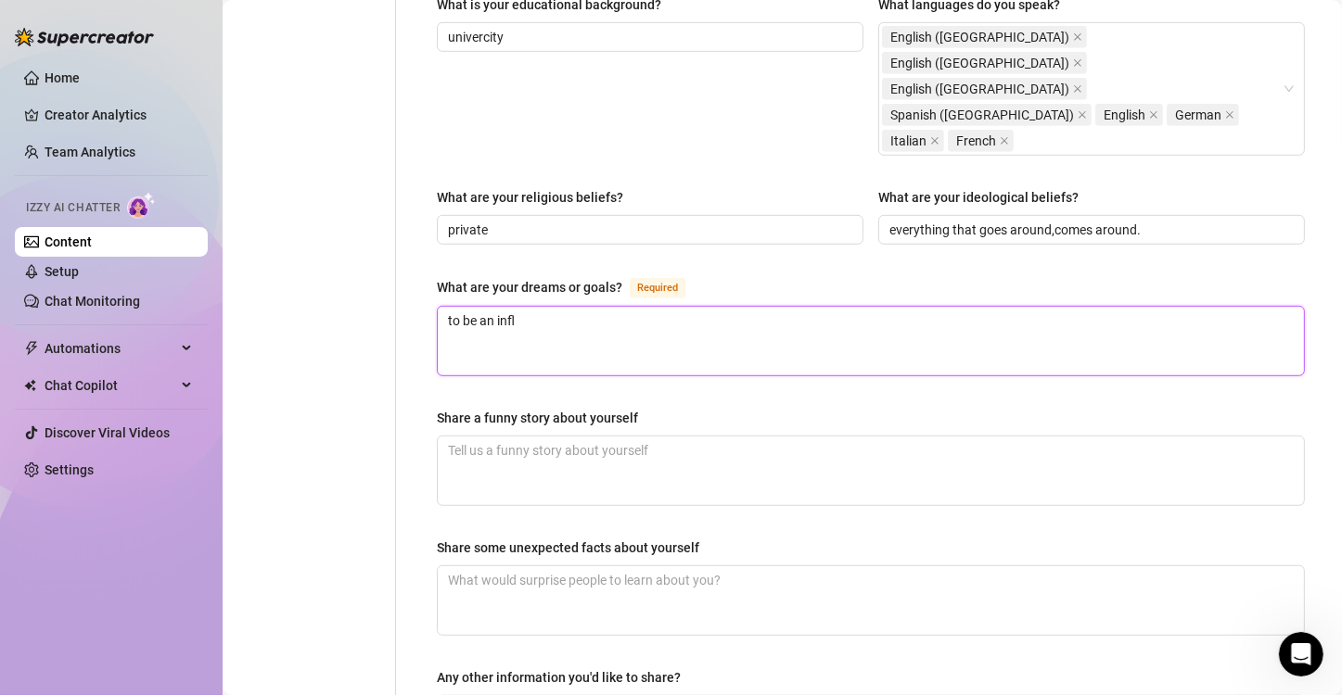
type textarea "to be an influ"
type textarea "to be an influe"
type textarea "to be an influen"
type textarea "to be an influenc"
type textarea "to be an influencer"
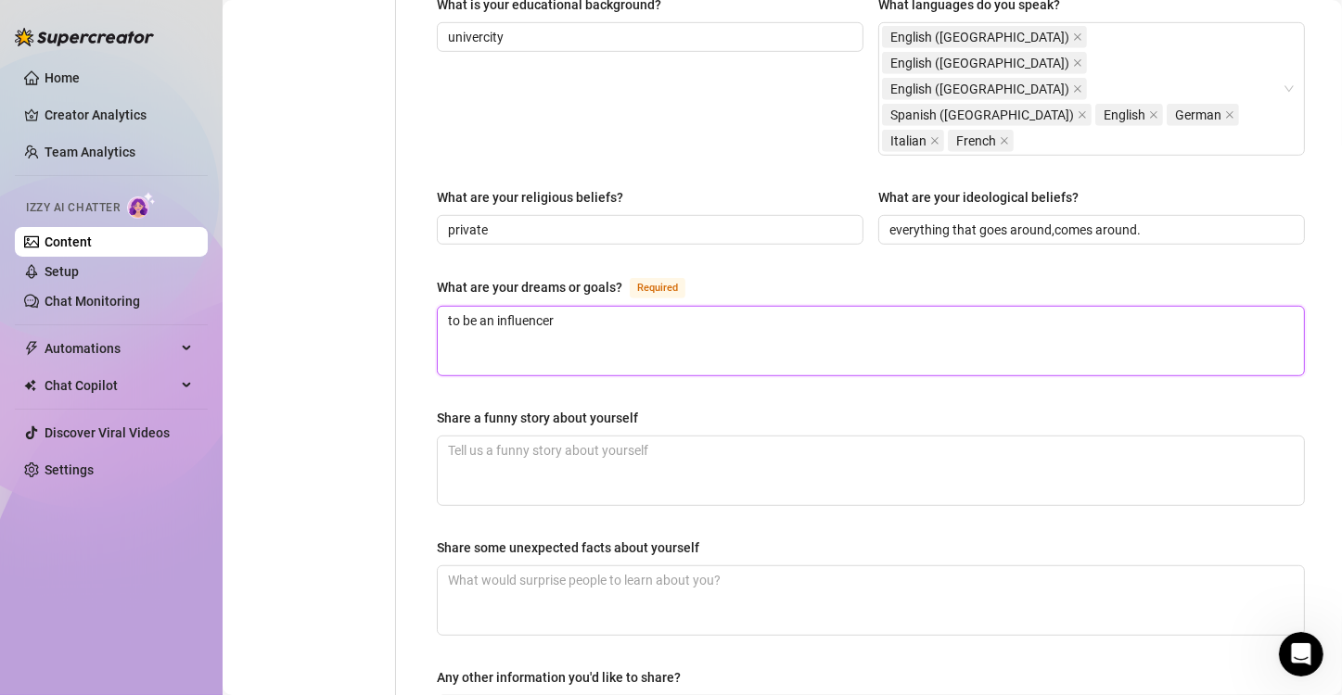
type textarea "to be an influencer"
type textarea "to be an influencer t"
type textarea "to be an influencer to"
type textarea "to be an influencer to p"
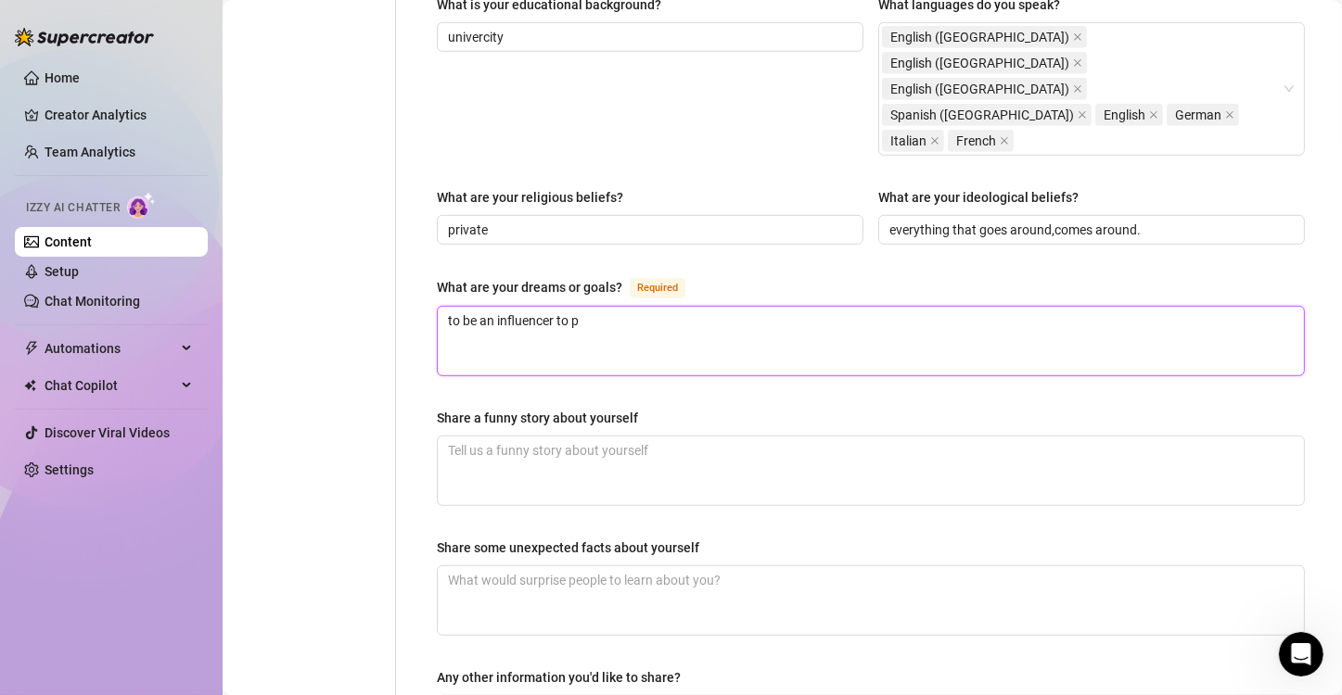
type textarea "to be an influencer to pe"
type textarea "to be an influencer to peo"
type textarea "to be an influencer to peop"
click at [871, 307] on textarea "to be an influencer to people that have no voice for the so called ''comunit y''" at bounding box center [871, 341] width 866 height 69
click at [905, 307] on textarea "to be an influencer to people that have no voice for the so called ''comunity''" at bounding box center [871, 341] width 866 height 69
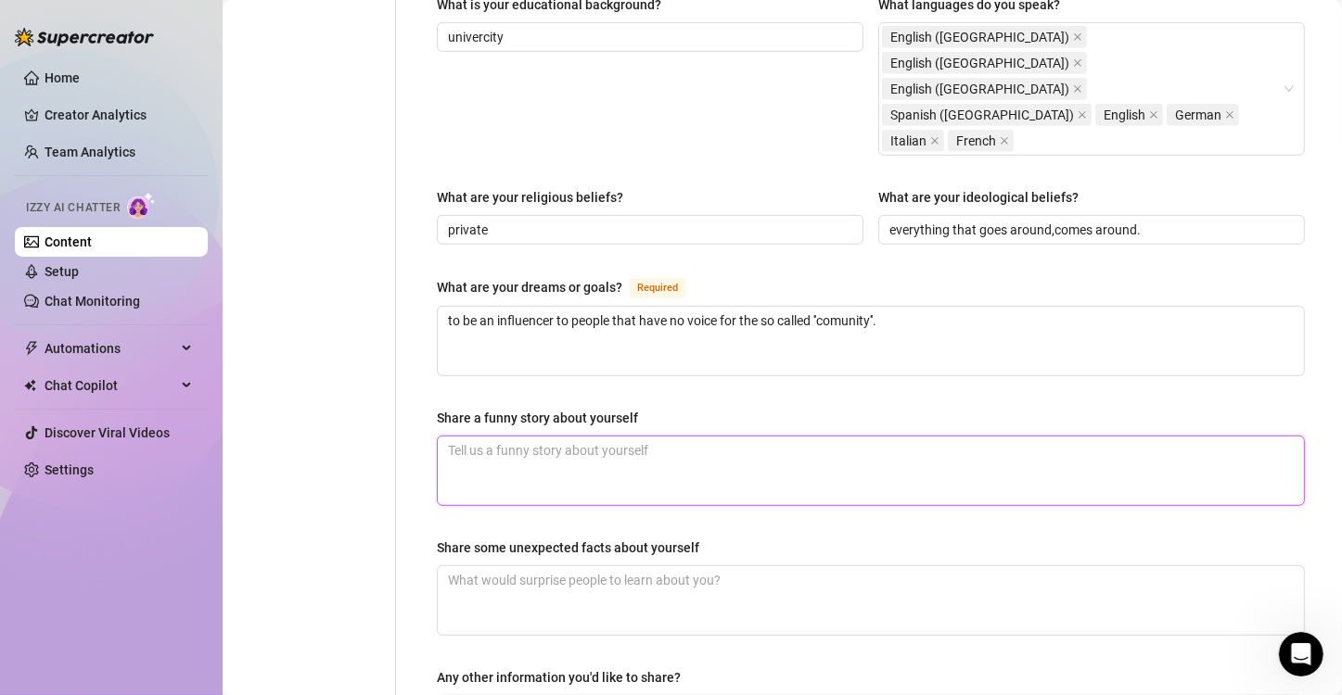
click at [540, 437] on textarea "Share a funny story about yourself" at bounding box center [871, 471] width 866 height 69
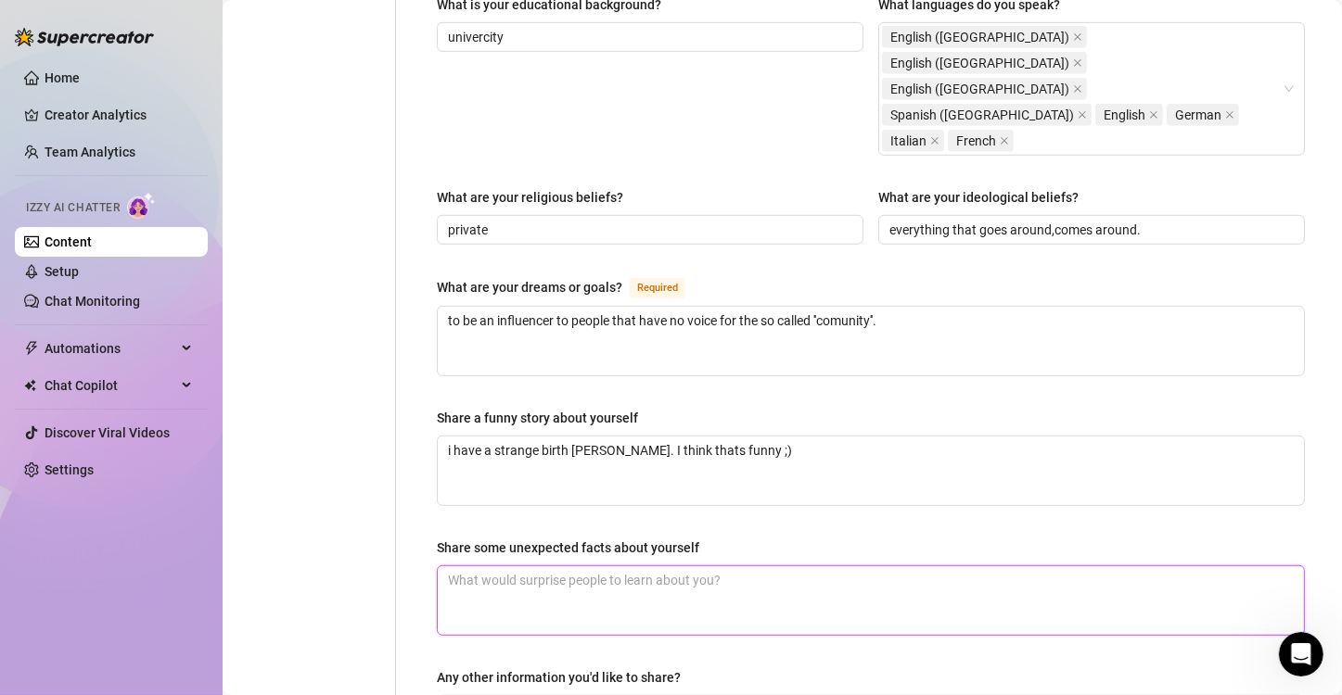
click at [637, 567] on textarea "Share some unexpected facts about yourself" at bounding box center [871, 601] width 866 height 69
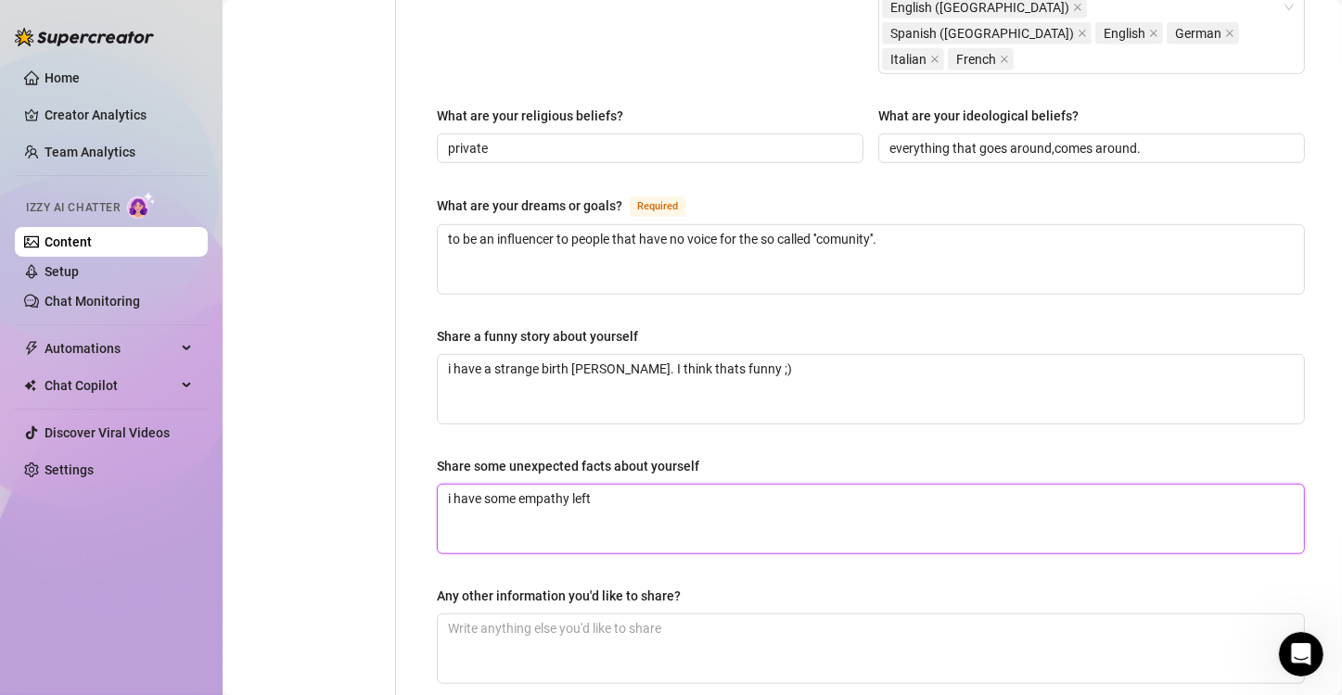
scroll to position [1180, 0]
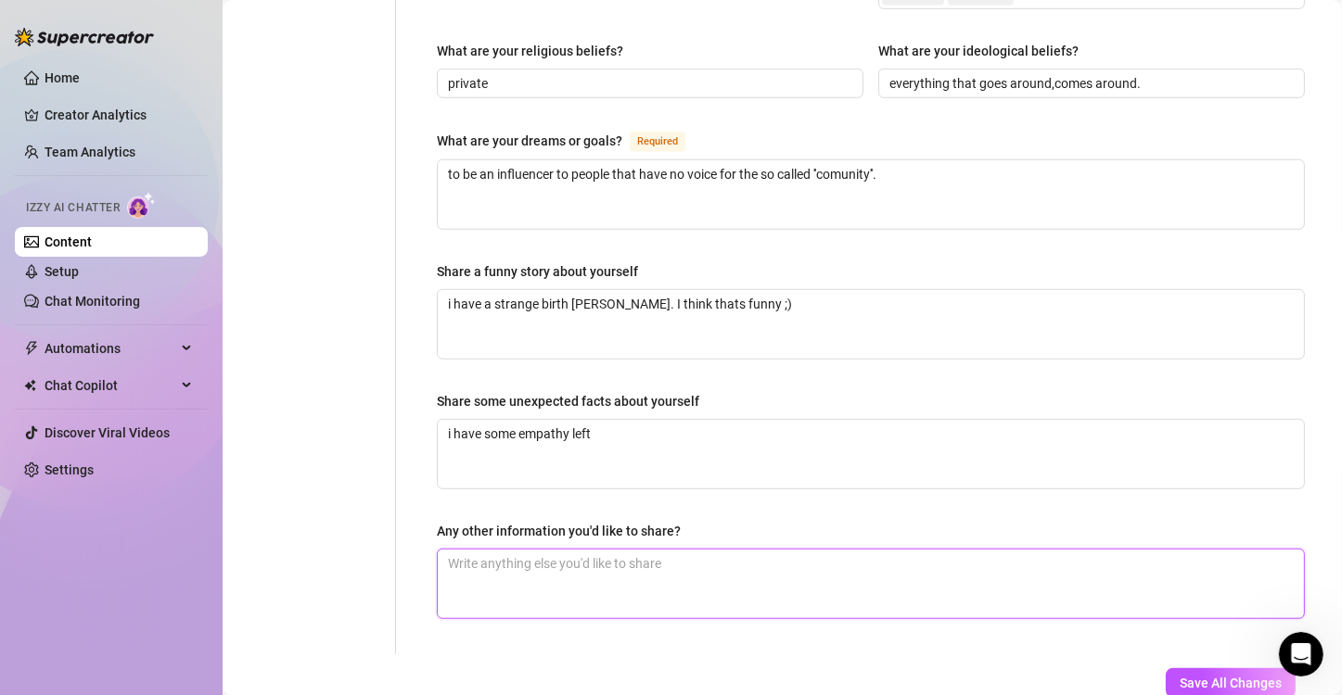
click at [611, 550] on textarea "Any other information you'd like to share?" at bounding box center [871, 584] width 866 height 69
drag, startPoint x: 458, startPoint y: 472, endPoint x: 427, endPoint y: 465, distance: 31.5
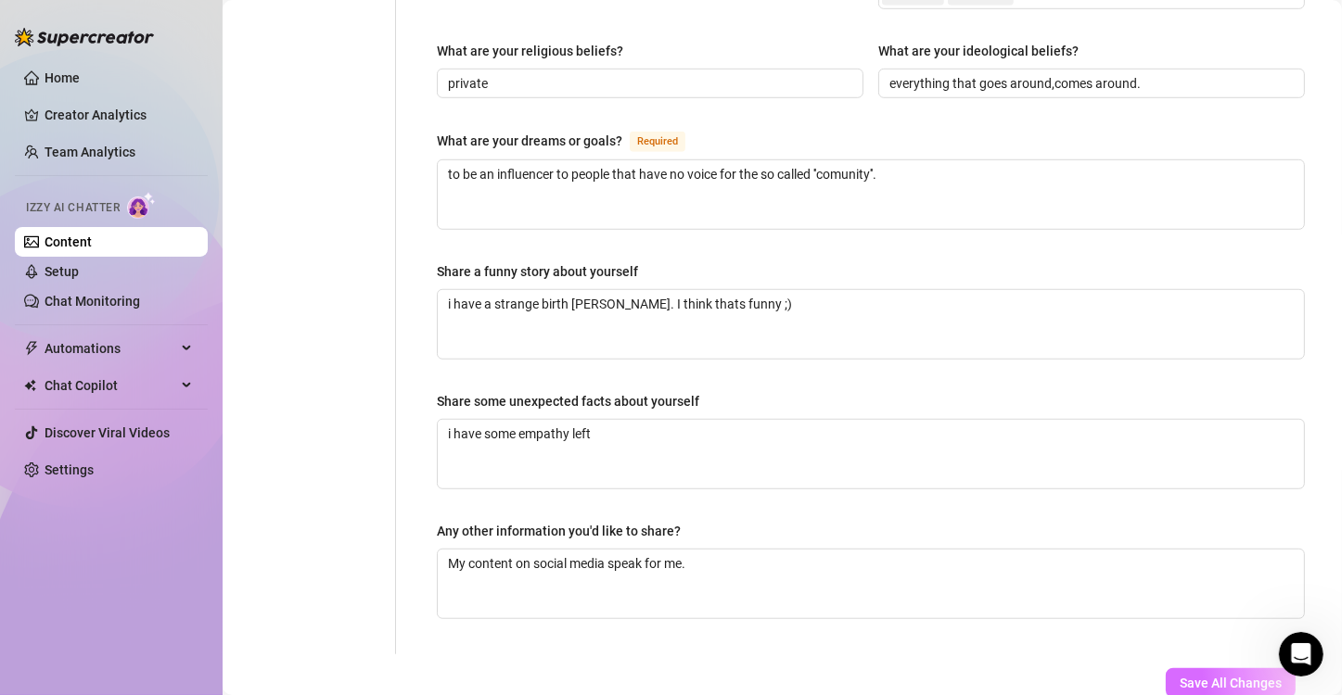
click at [1186, 648] on span "Save All Changes" at bounding box center [1231, 683] width 102 height 15
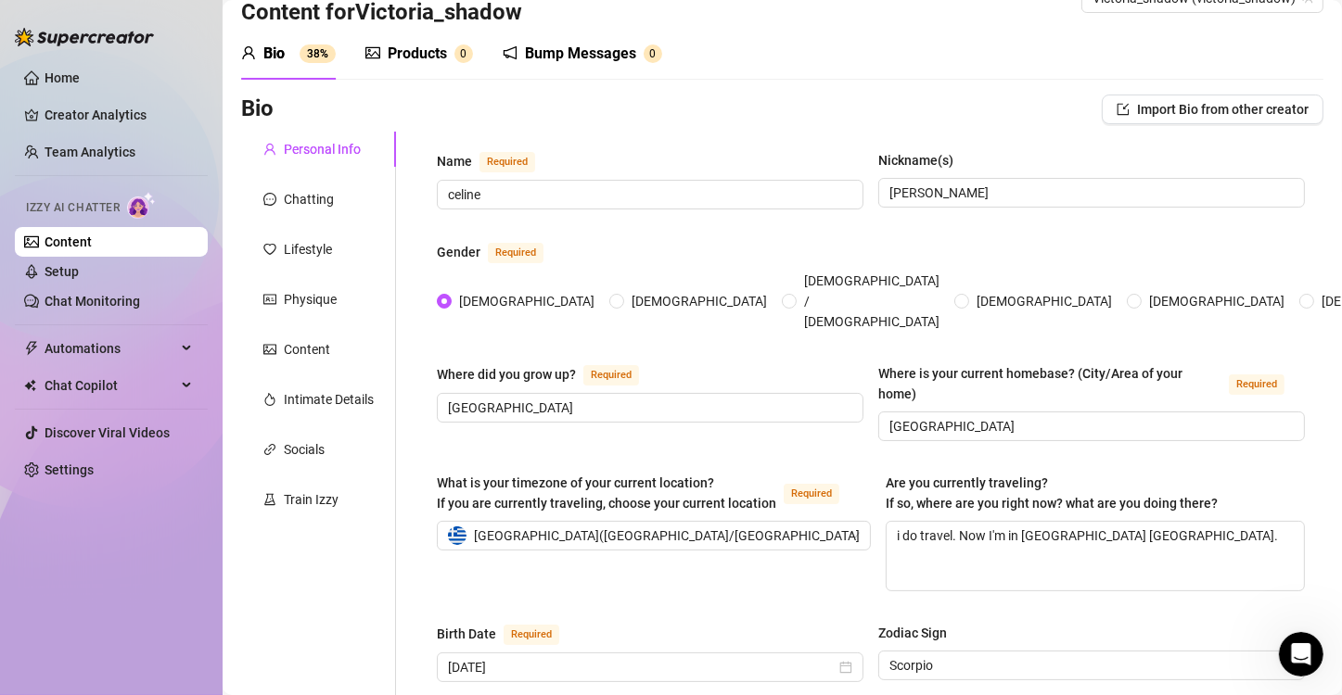
scroll to position [0, 0]
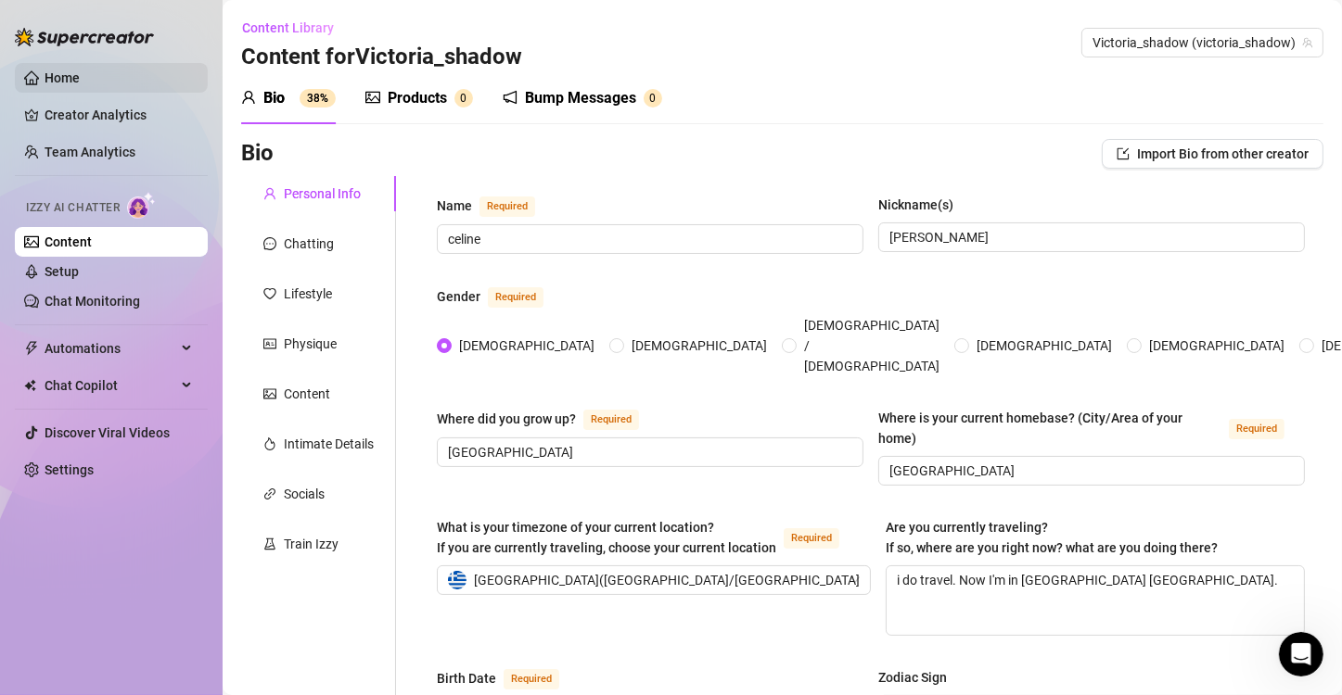
click at [51, 70] on link "Home" at bounding box center [62, 77] width 35 height 15
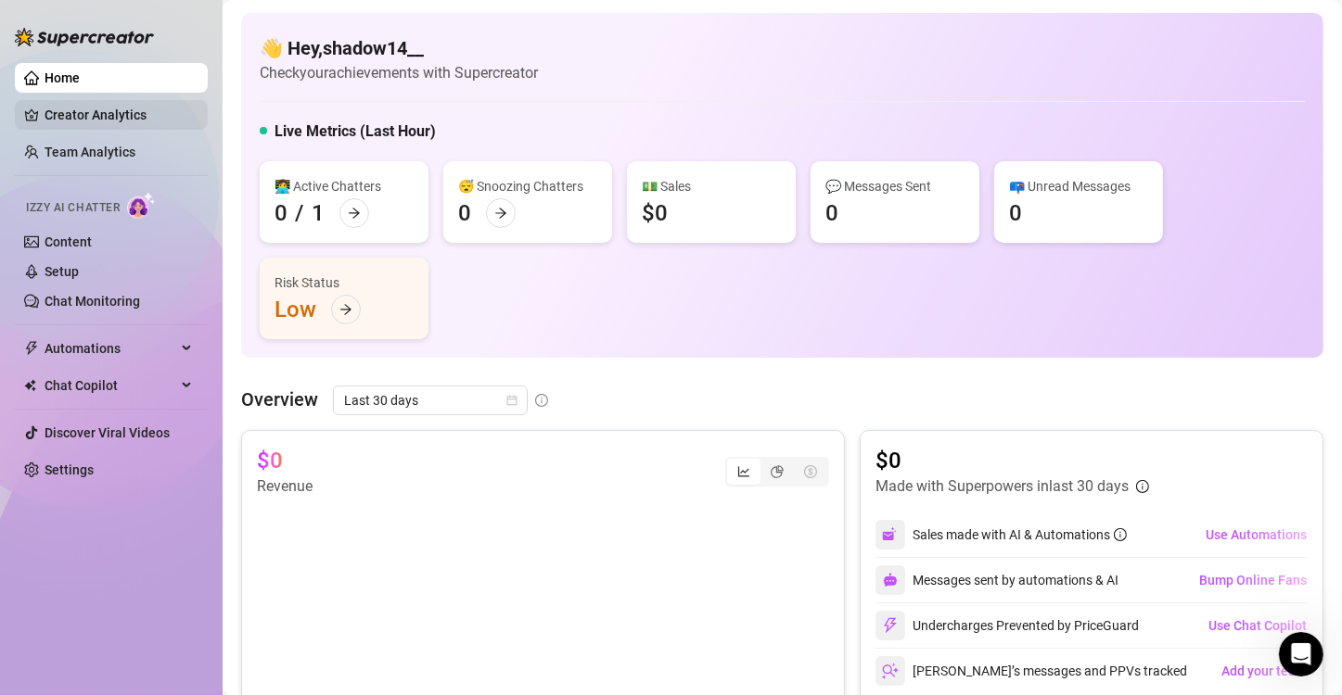
click at [96, 122] on link "Creator Analytics" at bounding box center [119, 115] width 148 height 30
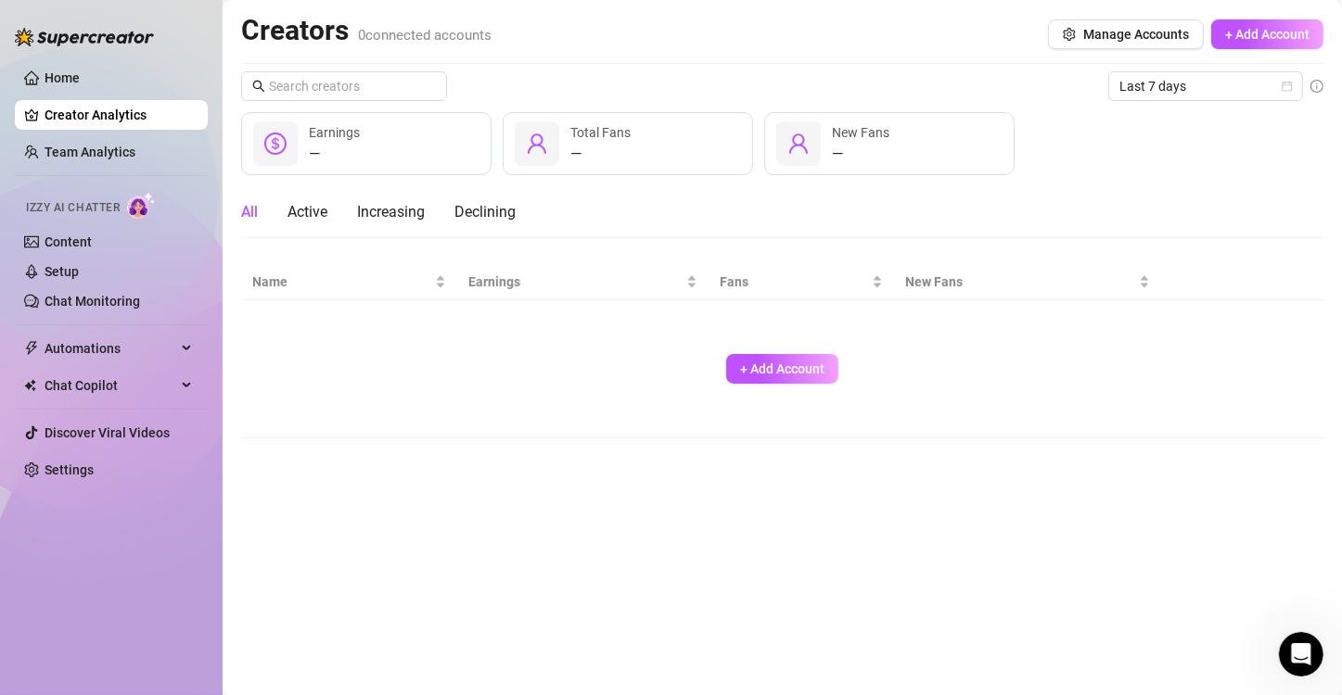
click at [96, 122] on link "Creator Analytics" at bounding box center [119, 115] width 148 height 30
click at [82, 242] on link "Content" at bounding box center [68, 242] width 47 height 15
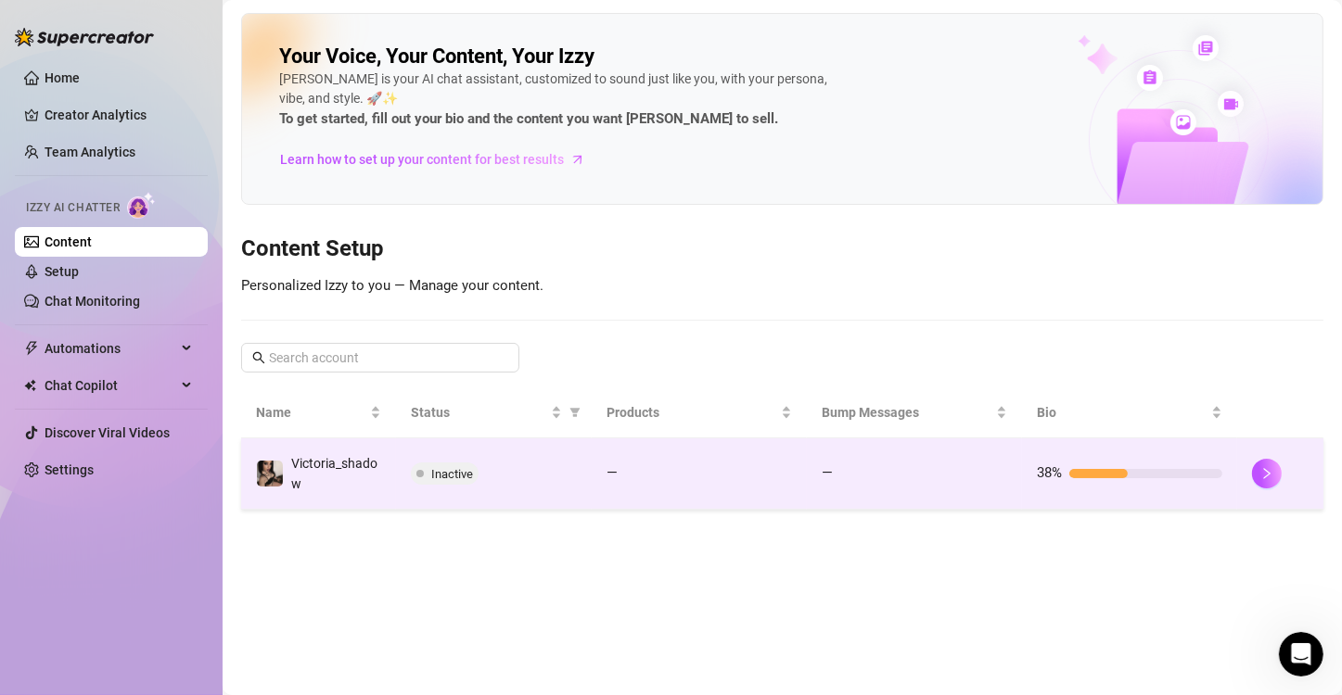
click at [437, 472] on span "Inactive" at bounding box center [452, 474] width 42 height 14
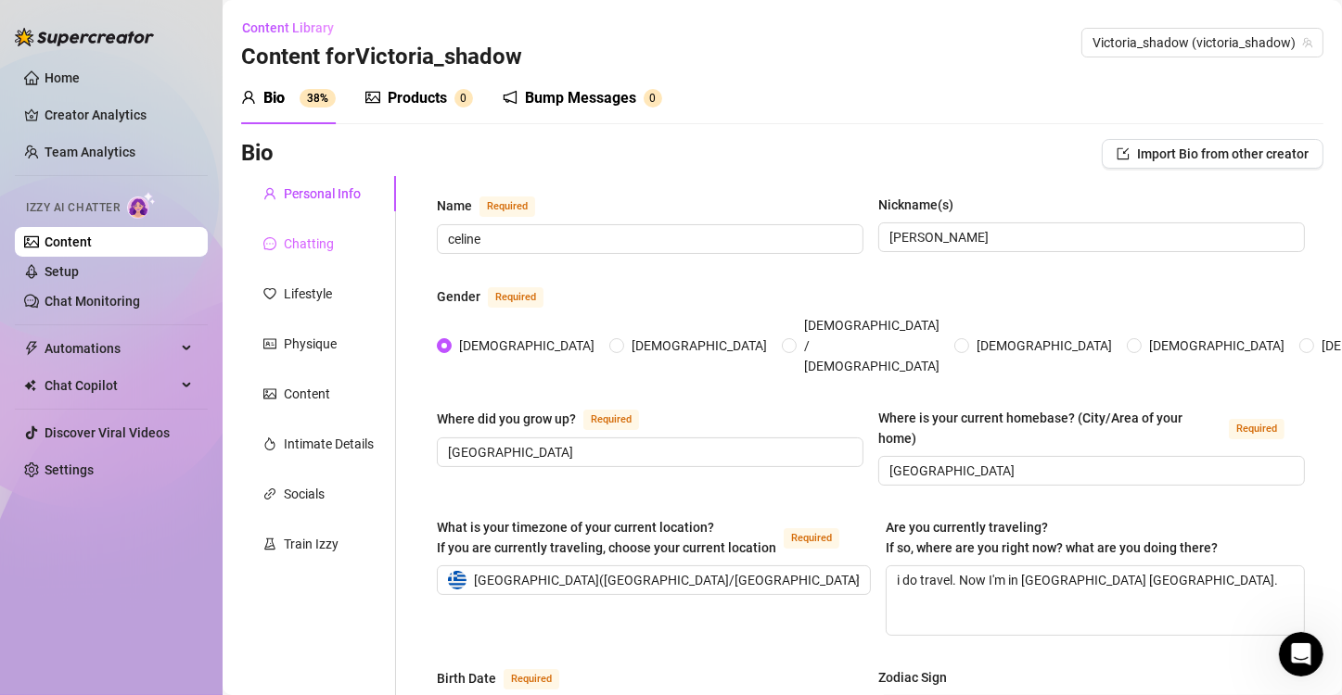
click at [294, 256] on div "Chatting" at bounding box center [318, 243] width 155 height 35
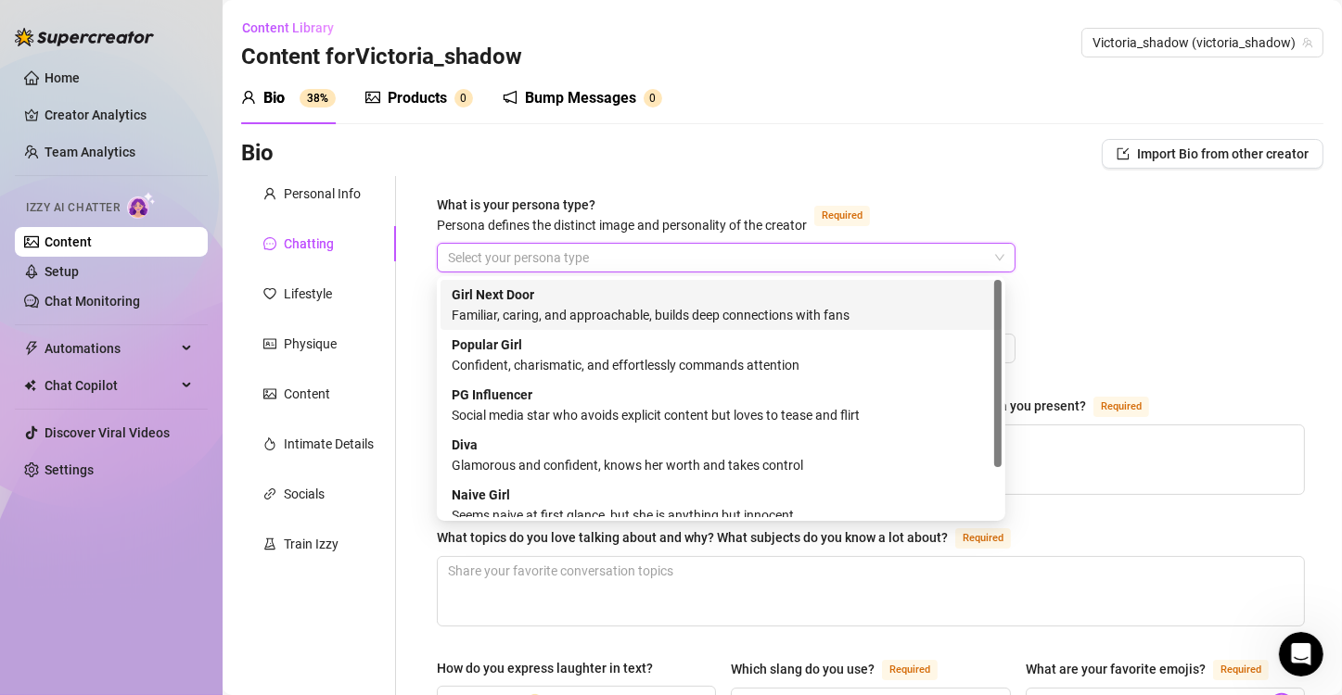
click at [533, 252] on input "What is your persona type? [PERSON_NAME] defines the distinct image and persona…" at bounding box center [718, 258] width 540 height 28
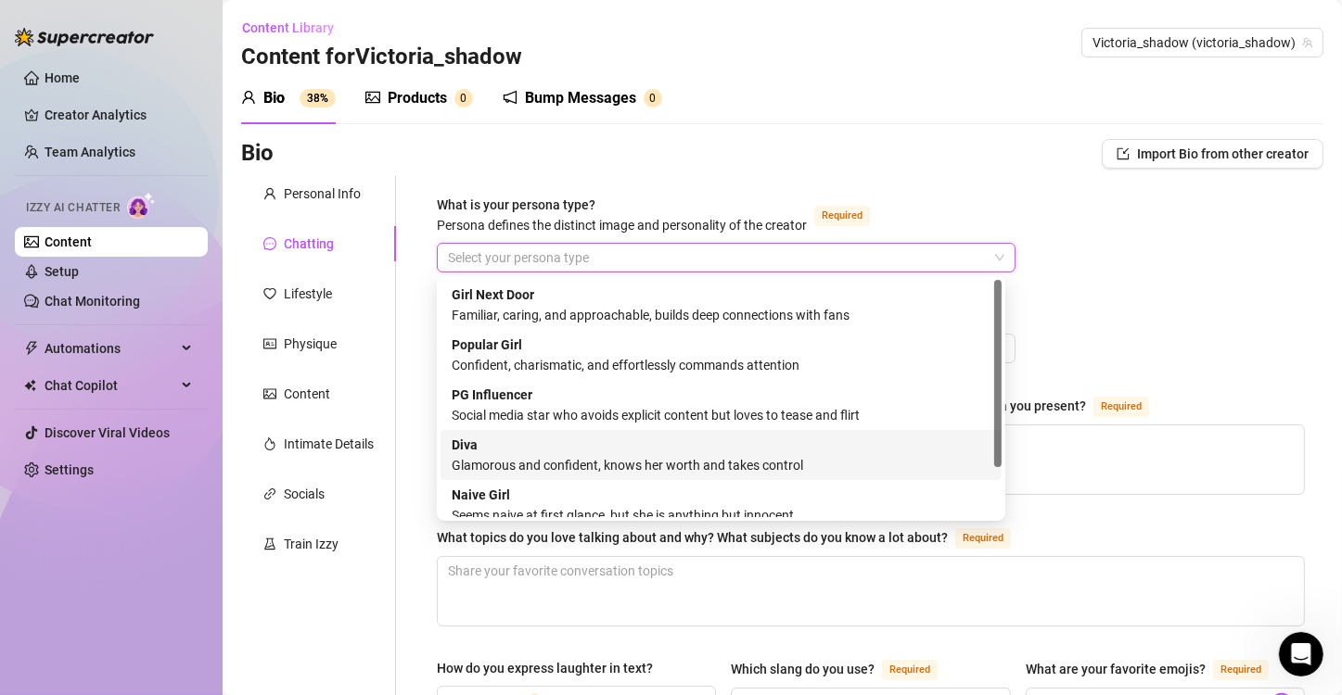
drag, startPoint x: 998, startPoint y: 349, endPoint x: 981, endPoint y: 289, distance: 61.6
click at [981, 289] on div "Girl Next Door Familiar, caring, and approachable, builds deep connections with…" at bounding box center [720, 398] width 561 height 237
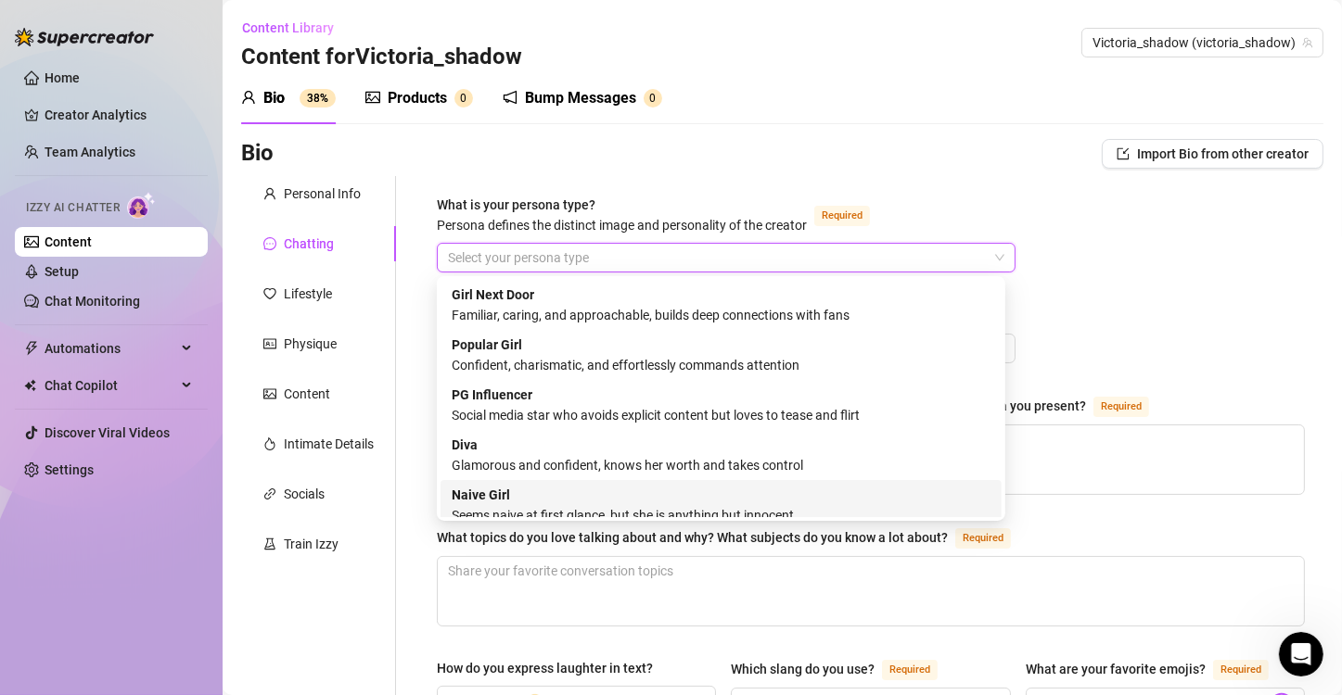
click at [861, 513] on div "Seems naive at first glance, but she is anything but innocent" at bounding box center [721, 515] width 539 height 20
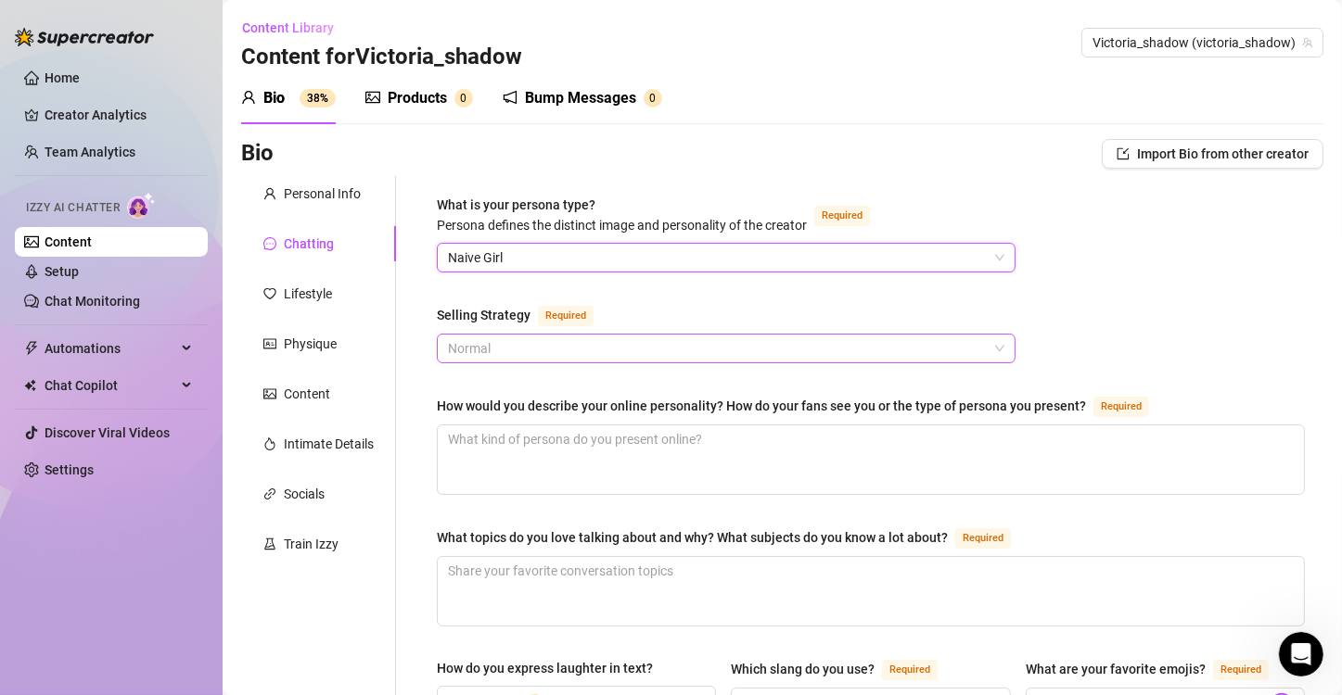
click at [972, 346] on span "Normal" at bounding box center [726, 349] width 556 height 28
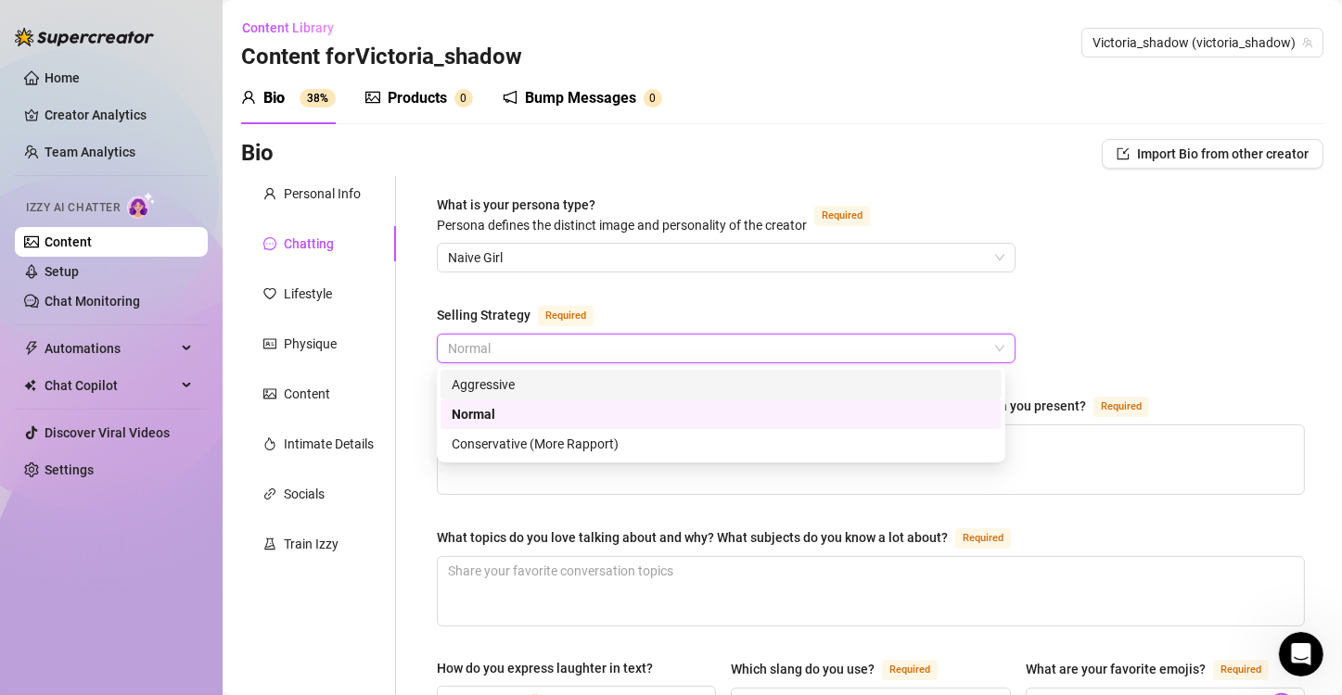
click at [837, 372] on div "Aggressive" at bounding box center [720, 385] width 561 height 30
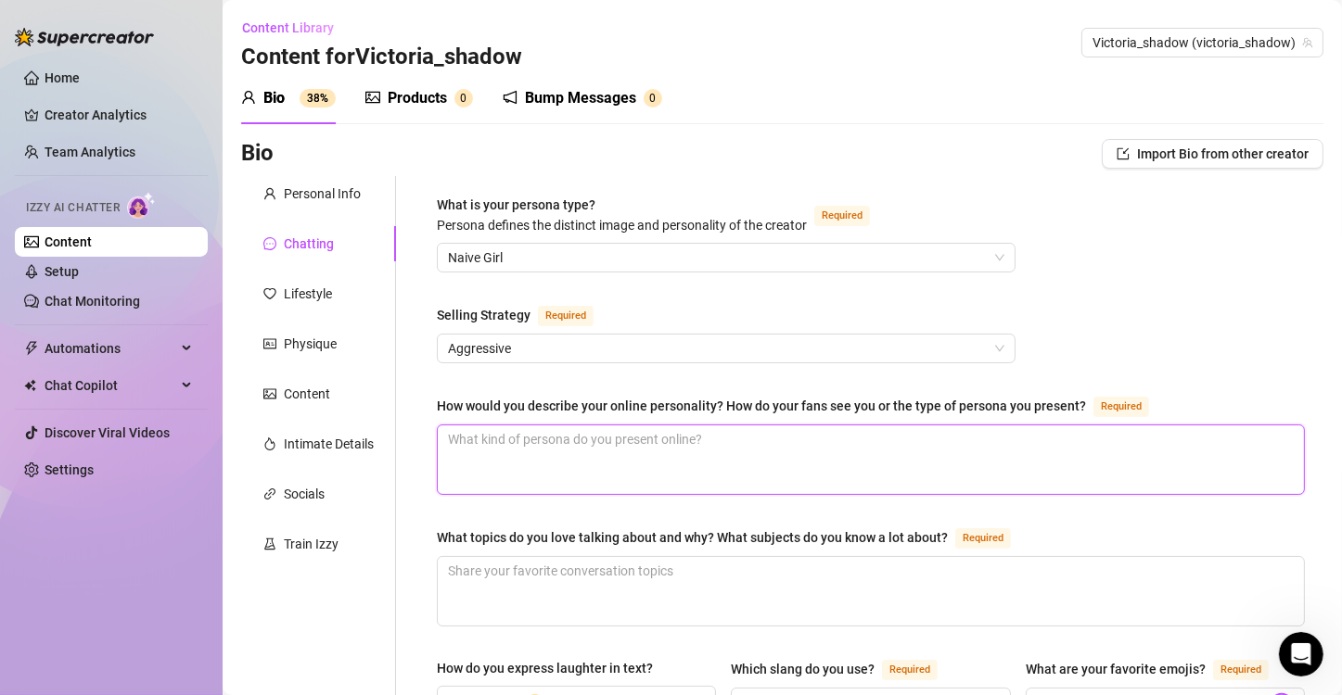
click at [706, 441] on textarea "How would you describe your online personality? How do your fans see you or the…" at bounding box center [871, 460] width 866 height 69
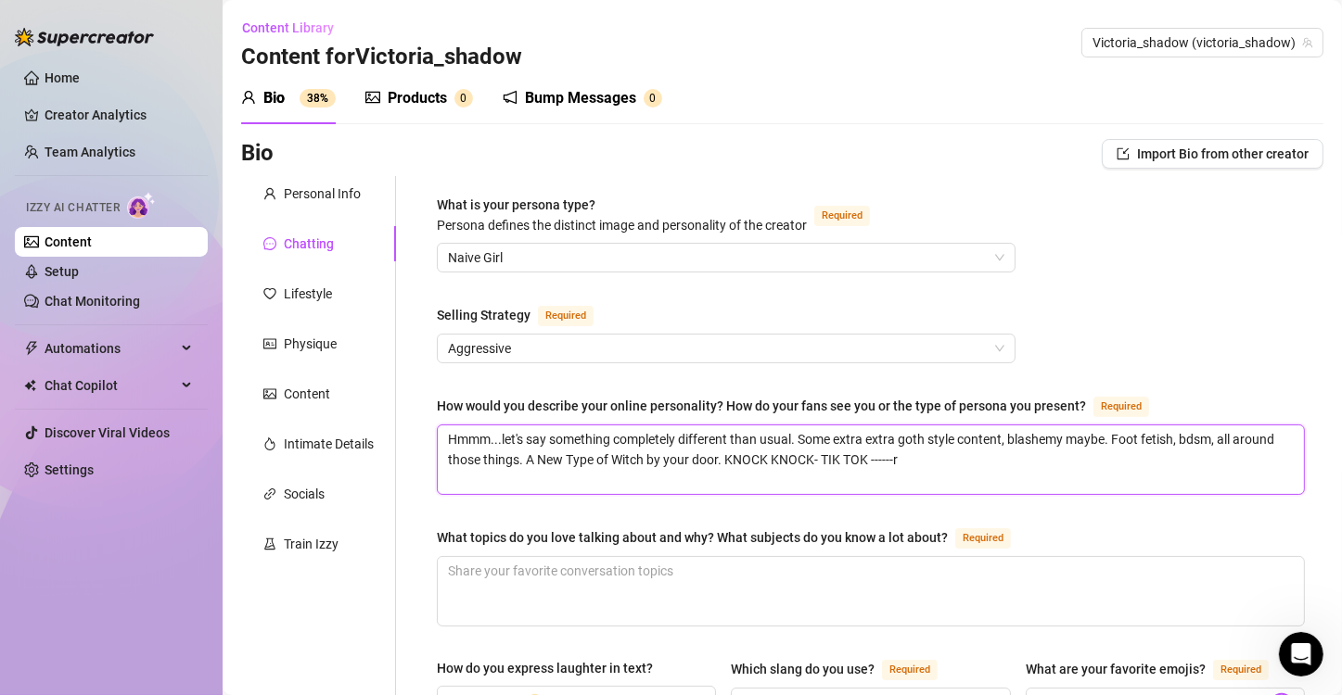
click at [874, 452] on textarea "Hmmm...let's say something completely different than usual. Some extra extra go…" at bounding box center [871, 460] width 866 height 69
click at [921, 447] on textarea "Hmmm...let's say something completely different than usual. Some extra extra go…" at bounding box center [871, 460] width 866 height 69
click at [922, 467] on textarea "Hmmm...let's say something completely different than usual. Some extra extra go…" at bounding box center [871, 460] width 866 height 69
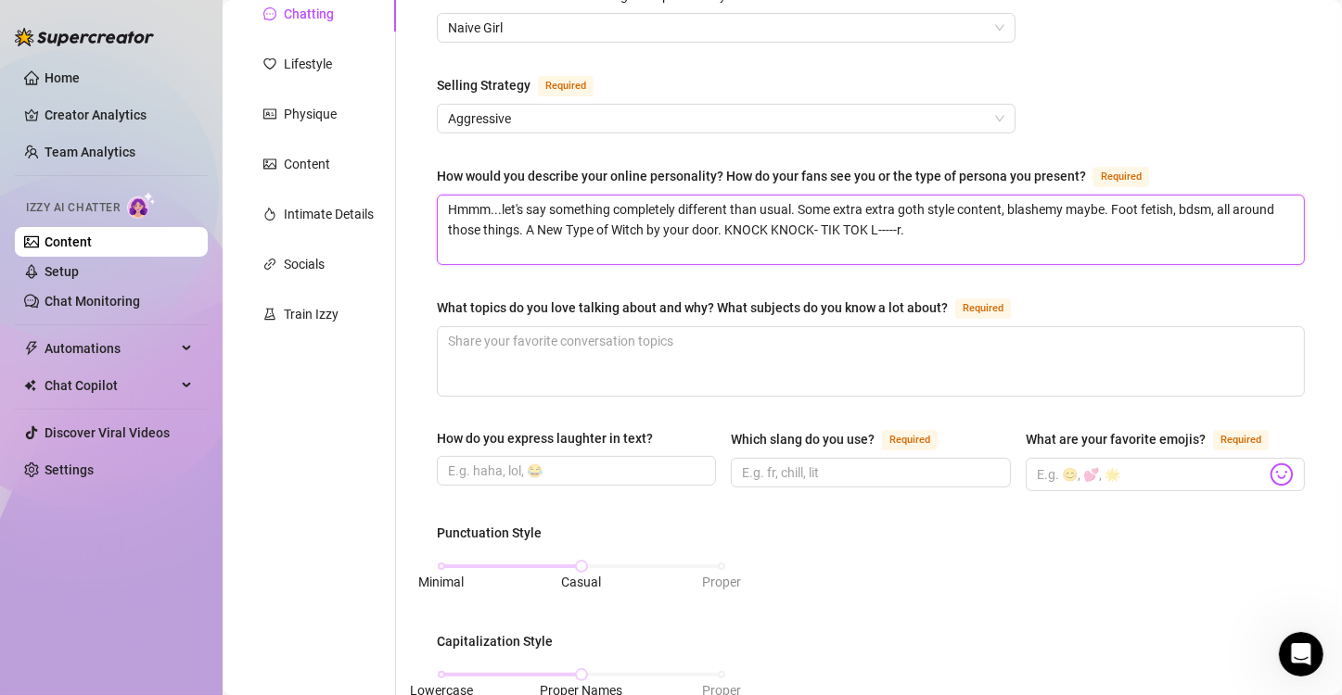
scroll to position [253, 0]
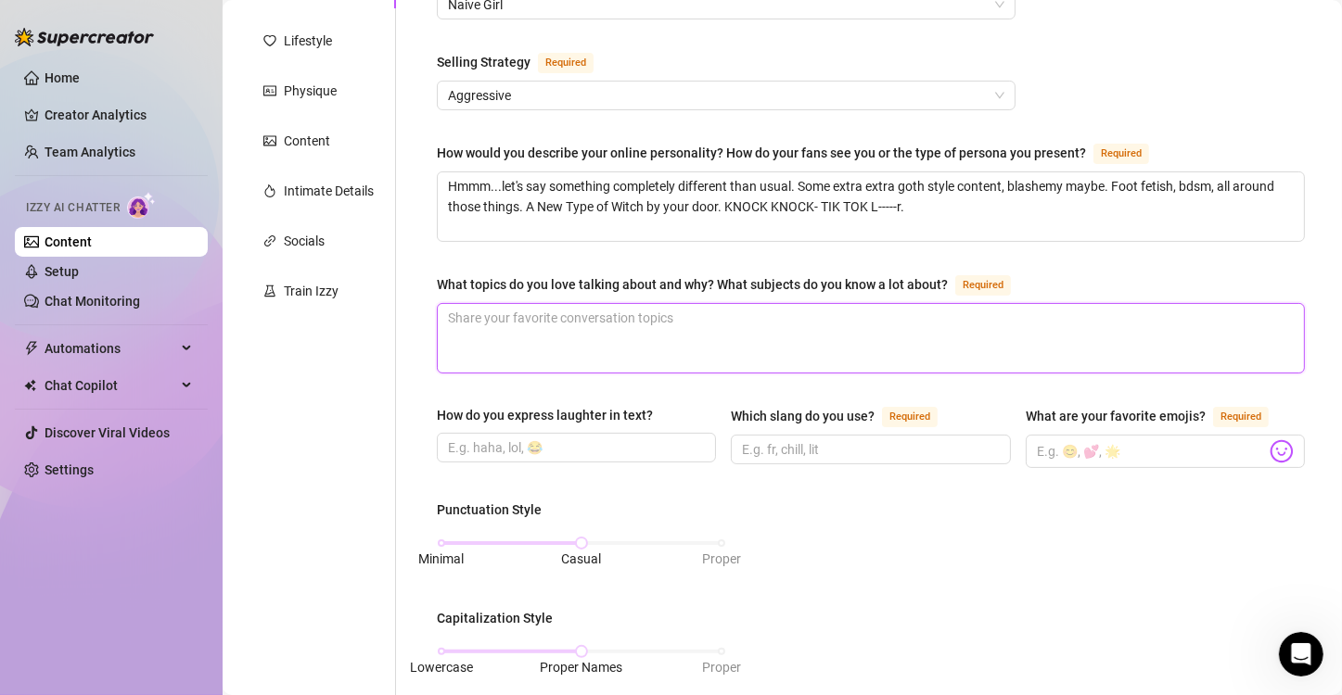
click at [792, 341] on textarea "What topics do you love talking about and why? What subjects do you know a lot …" at bounding box center [871, 338] width 866 height 69
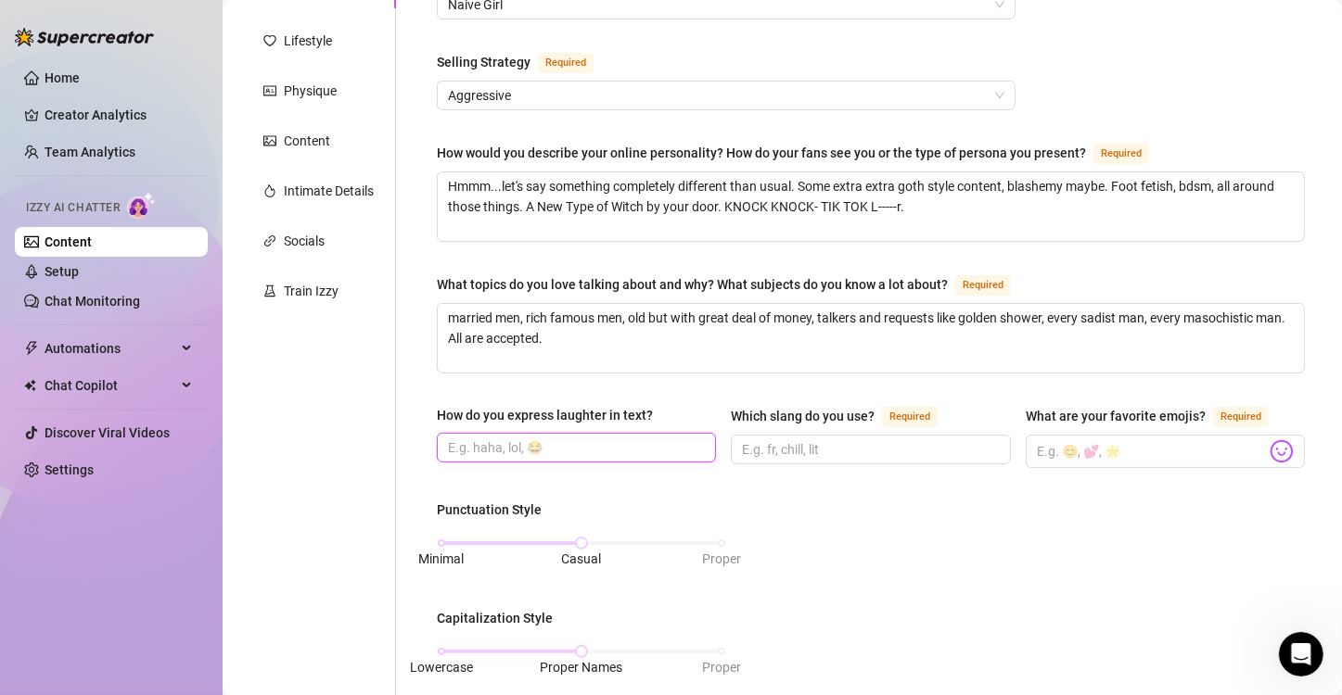
click at [552, 442] on input "How do you express laughter in text?" at bounding box center [574, 448] width 253 height 20
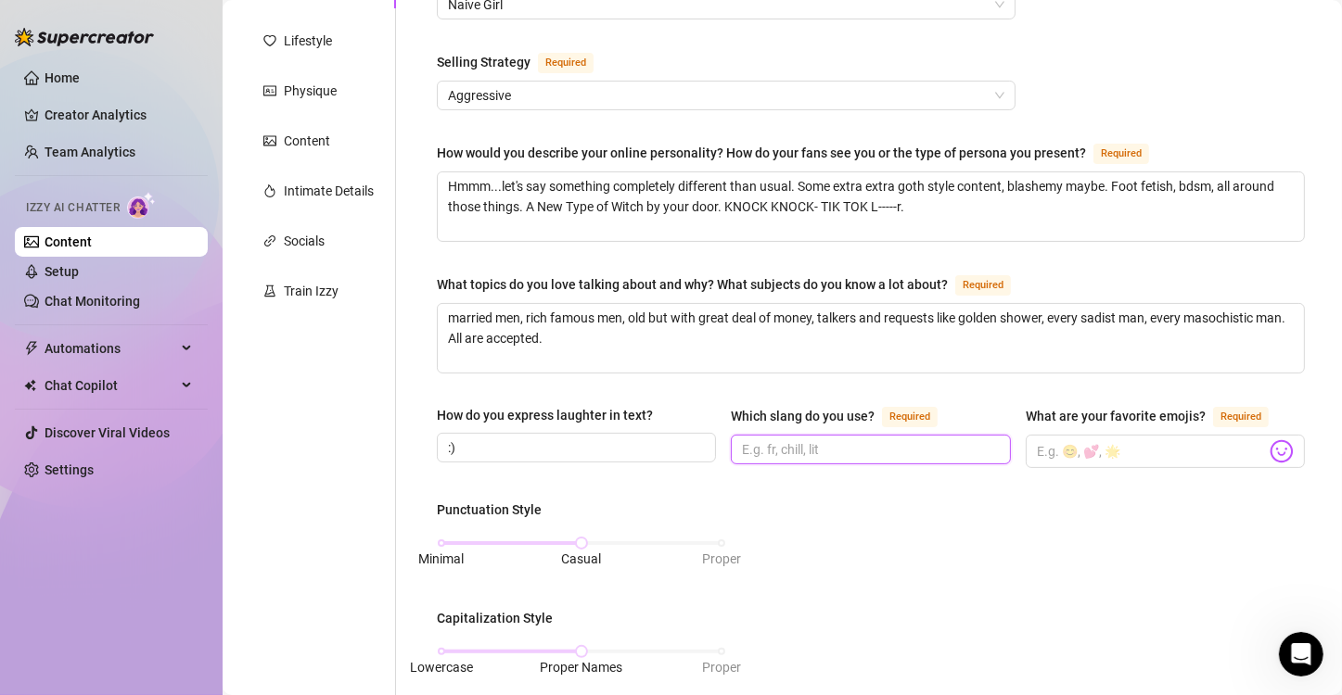
click at [799, 440] on input "Which slang do you use? Required" at bounding box center [868, 450] width 253 height 20
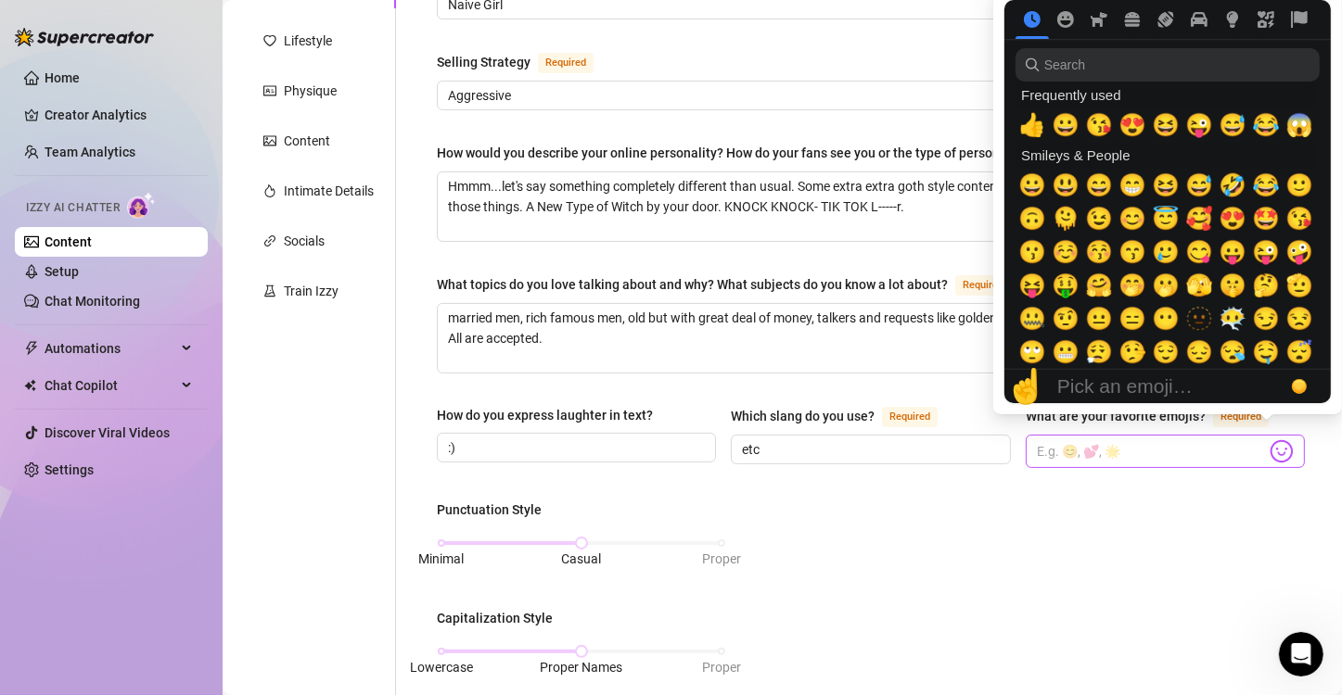
click at [1269, 442] on img at bounding box center [1281, 452] width 24 height 24
click at [1215, 302] on button "🫣" at bounding box center [1198, 285] width 33 height 33
click at [1266, 11] on icon "Symbols" at bounding box center [1265, 19] width 17 height 17
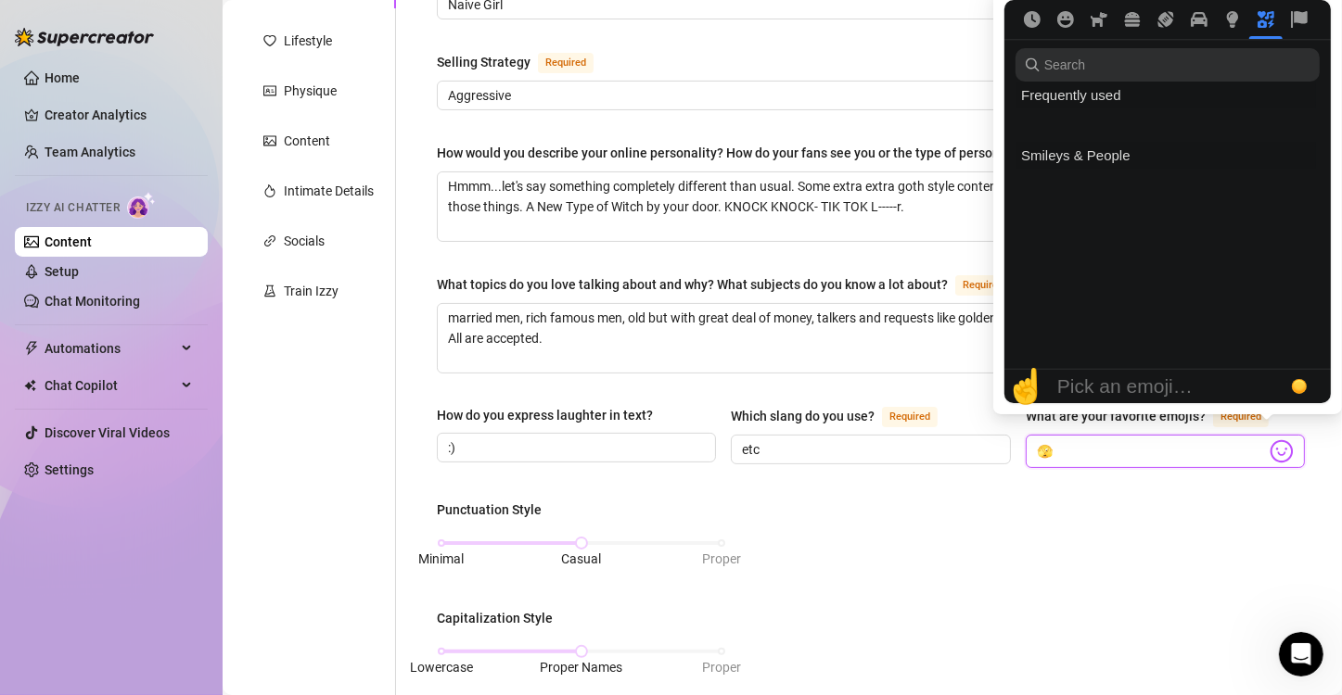
scroll to position [5367, 0]
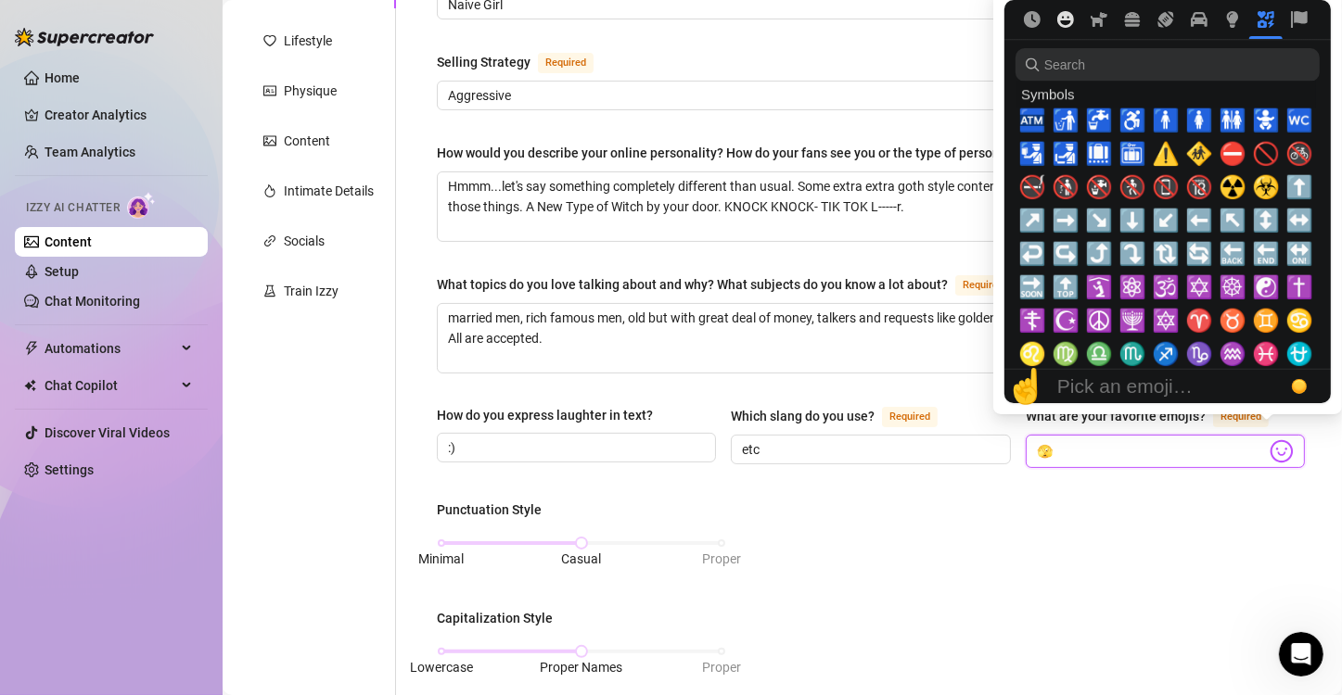
click at [1067, 19] on icon "Smileys & People" at bounding box center [1065, 19] width 17 height 17
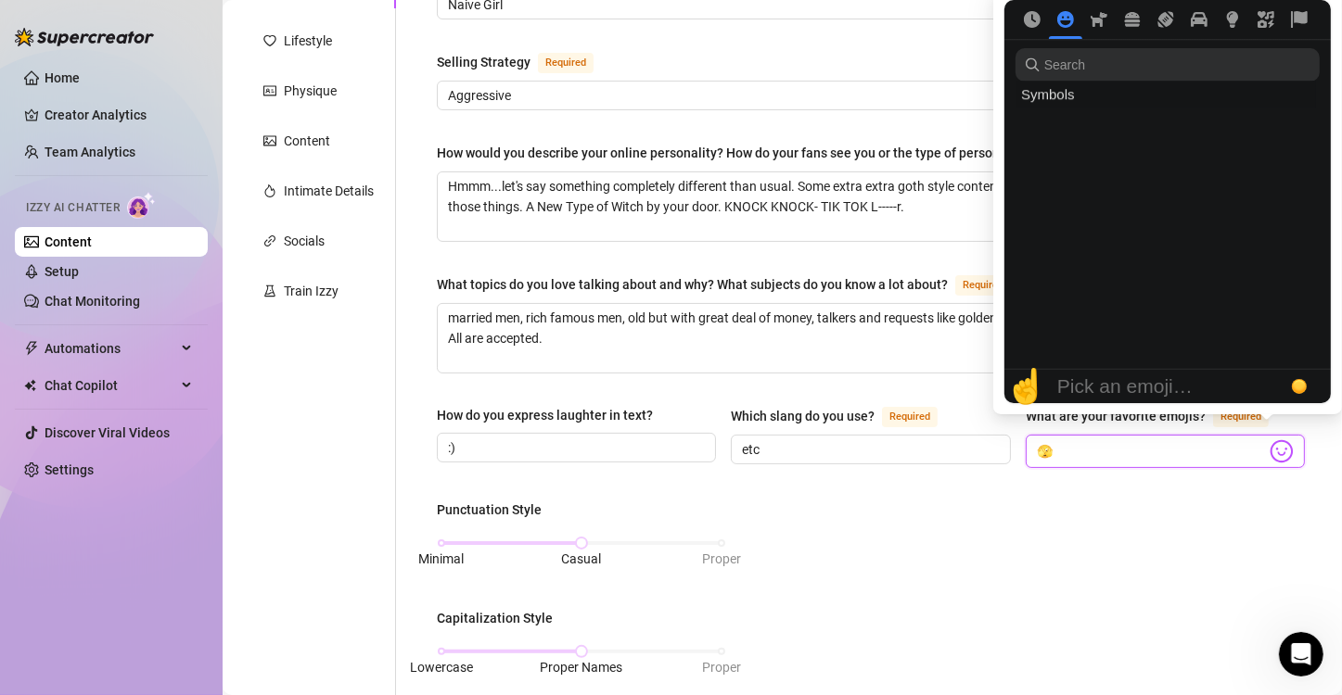
scroll to position [61, 0]
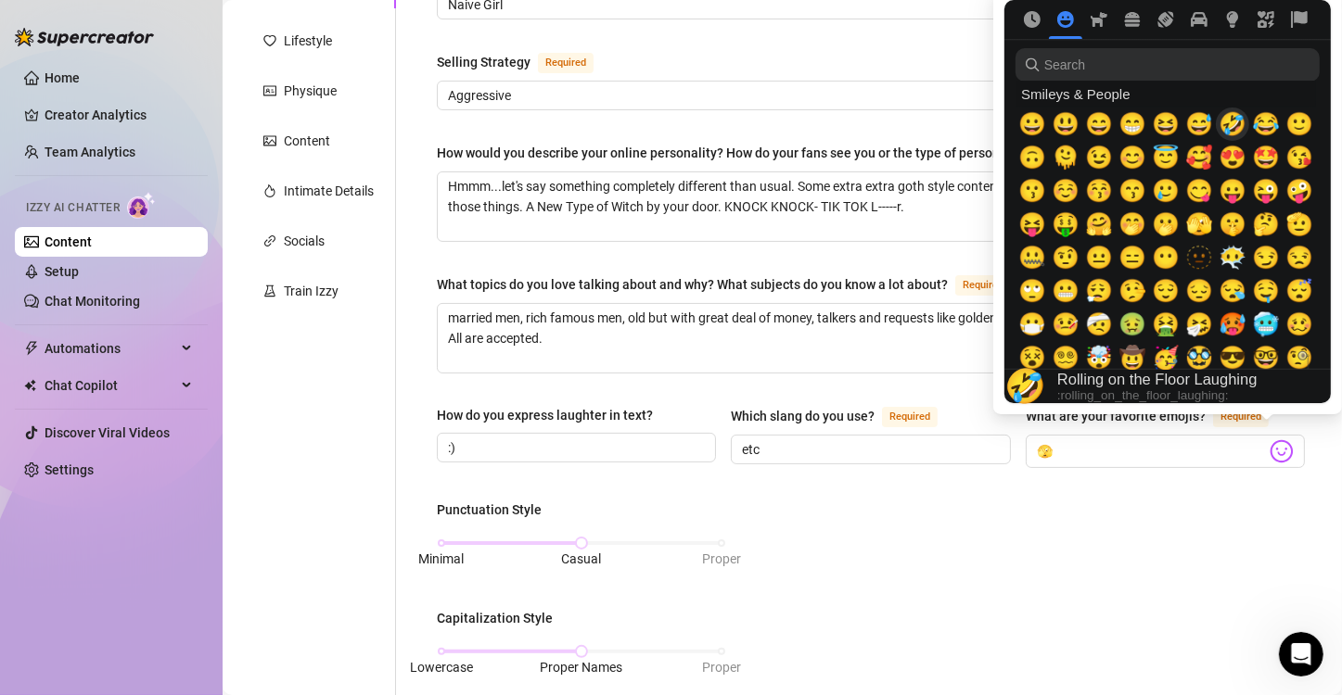
drag, startPoint x: 1225, startPoint y: 237, endPoint x: 1236, endPoint y: 129, distance: 109.1
click at [1097, 28] on nav at bounding box center [1167, 19] width 326 height 39
click at [1095, 19] on icon "Animals & Nature" at bounding box center [1099, 19] width 17 height 15
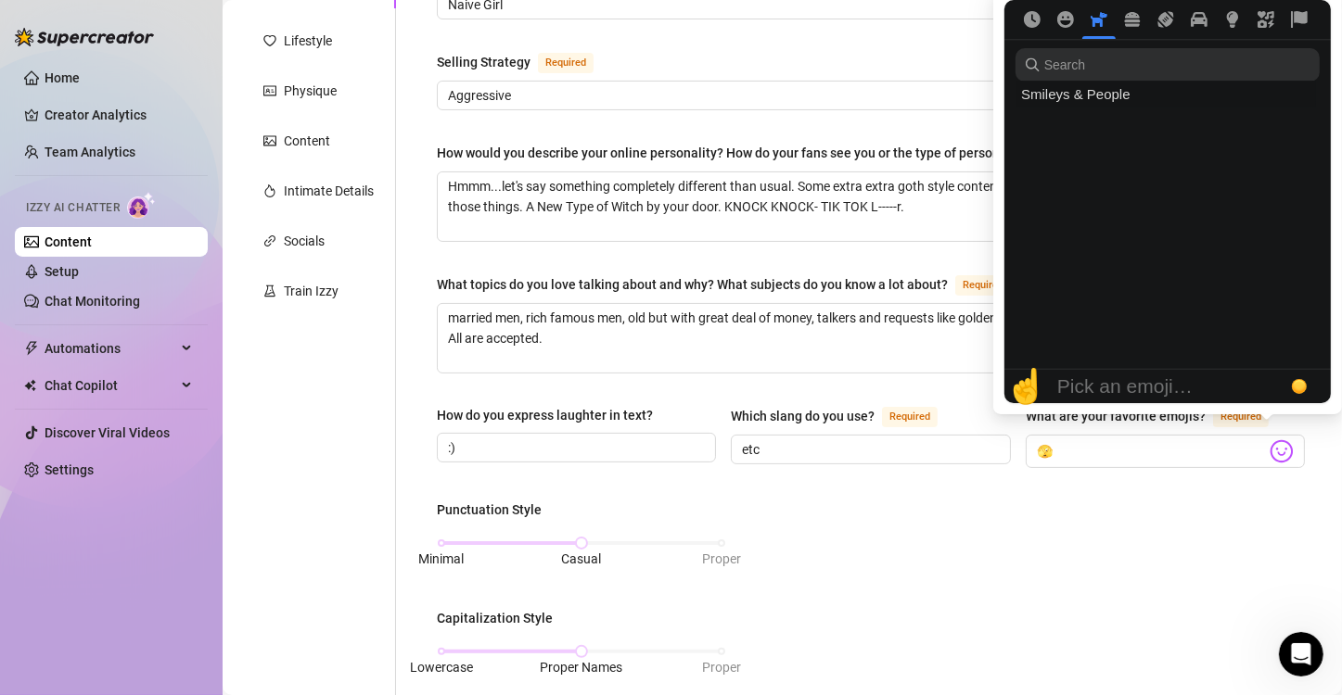
scroll to position [2059, 0]
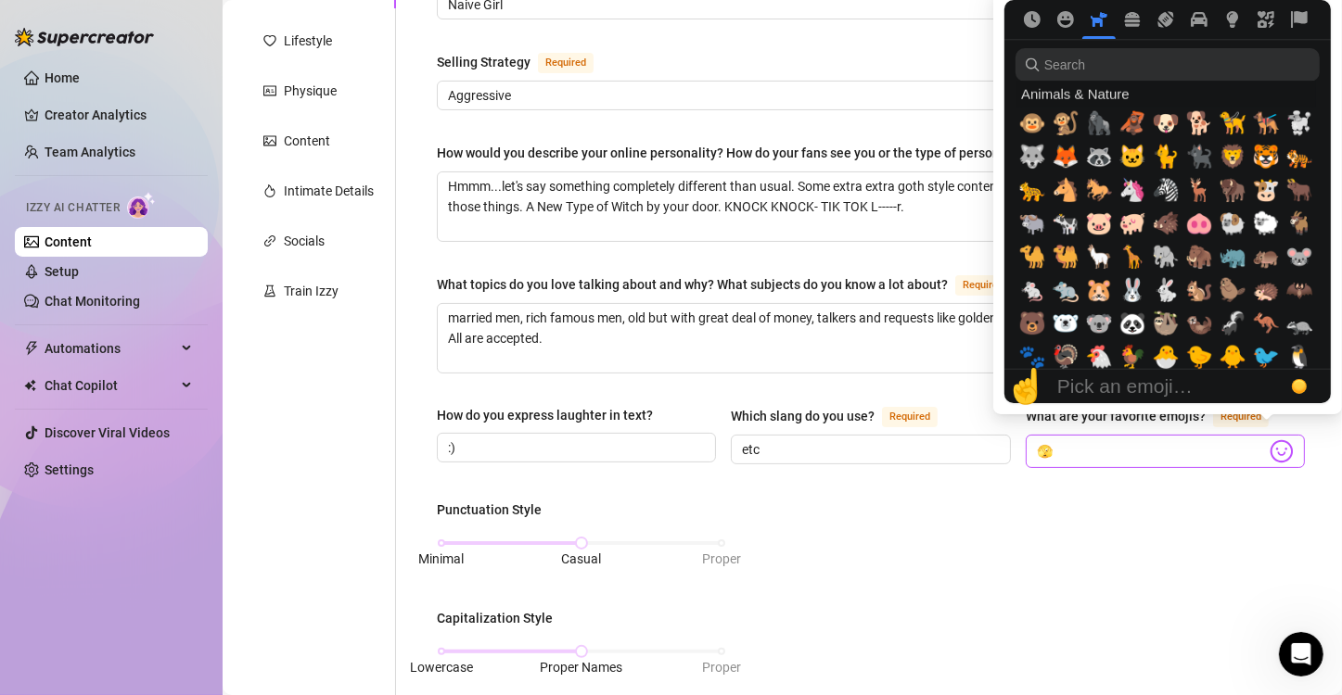
click at [1269, 449] on img at bounding box center [1281, 452] width 24 height 24
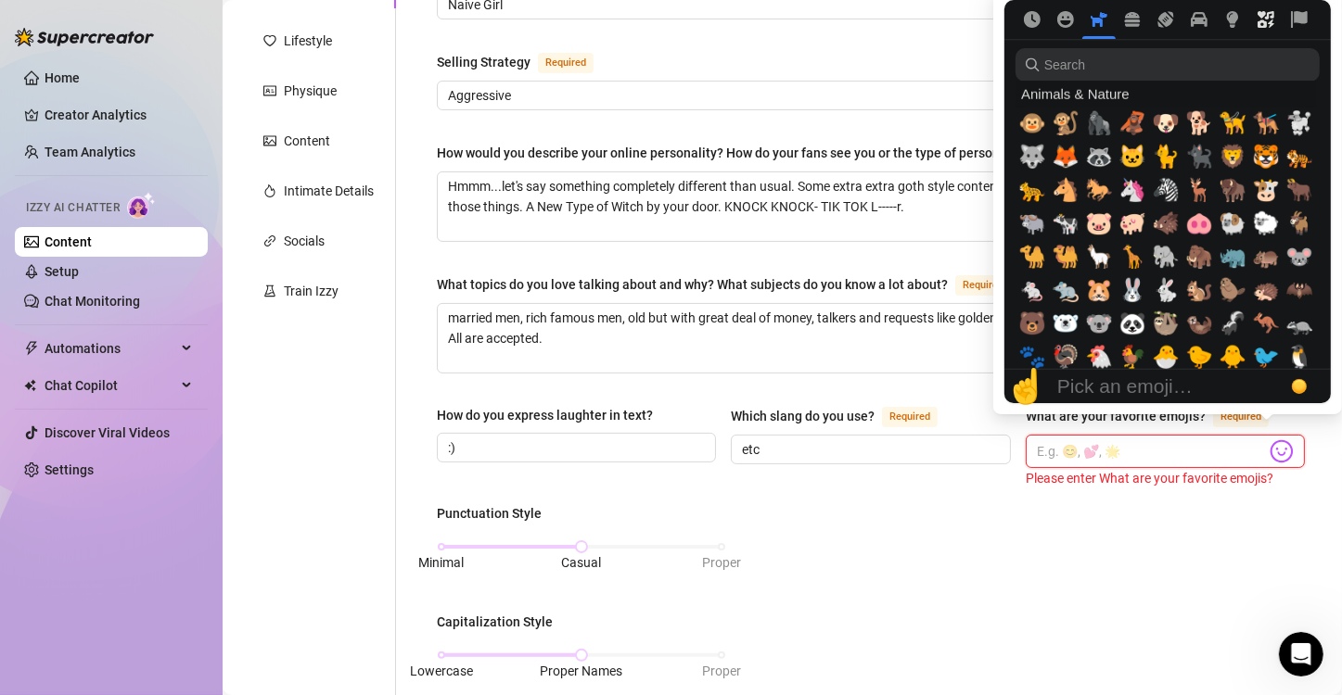
click at [1270, 21] on icon "Symbols" at bounding box center [1265, 19] width 17 height 17
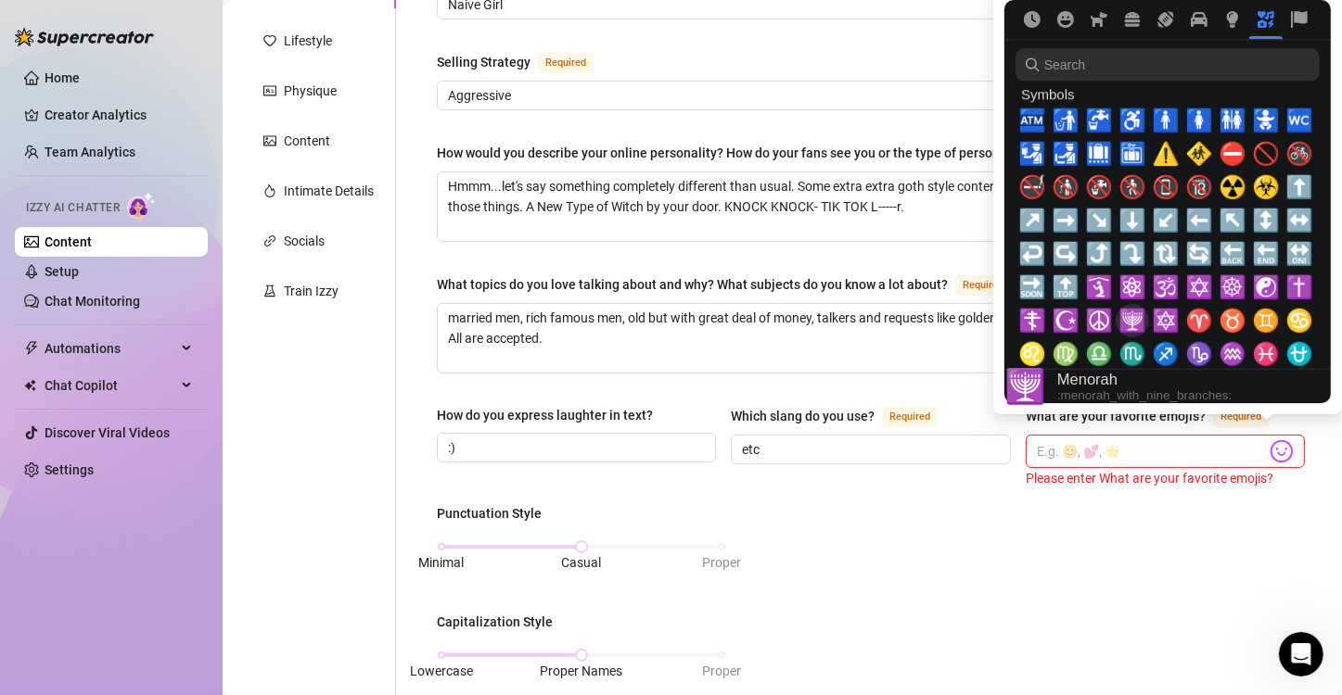
click at [1130, 327] on span "🕎" at bounding box center [1132, 321] width 28 height 26
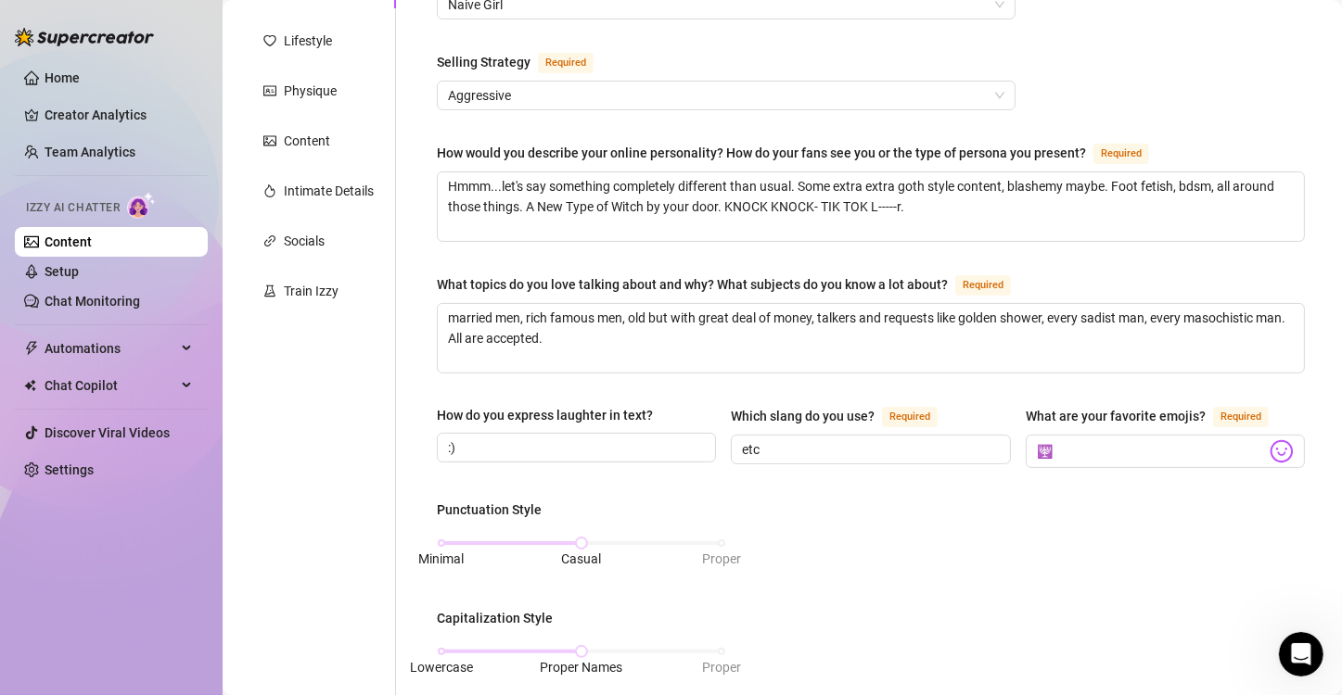
click at [1174, 484] on div "What is your persona type? [PERSON_NAME] defines the distinct image and persona…" at bounding box center [871, 627] width 868 height 1370
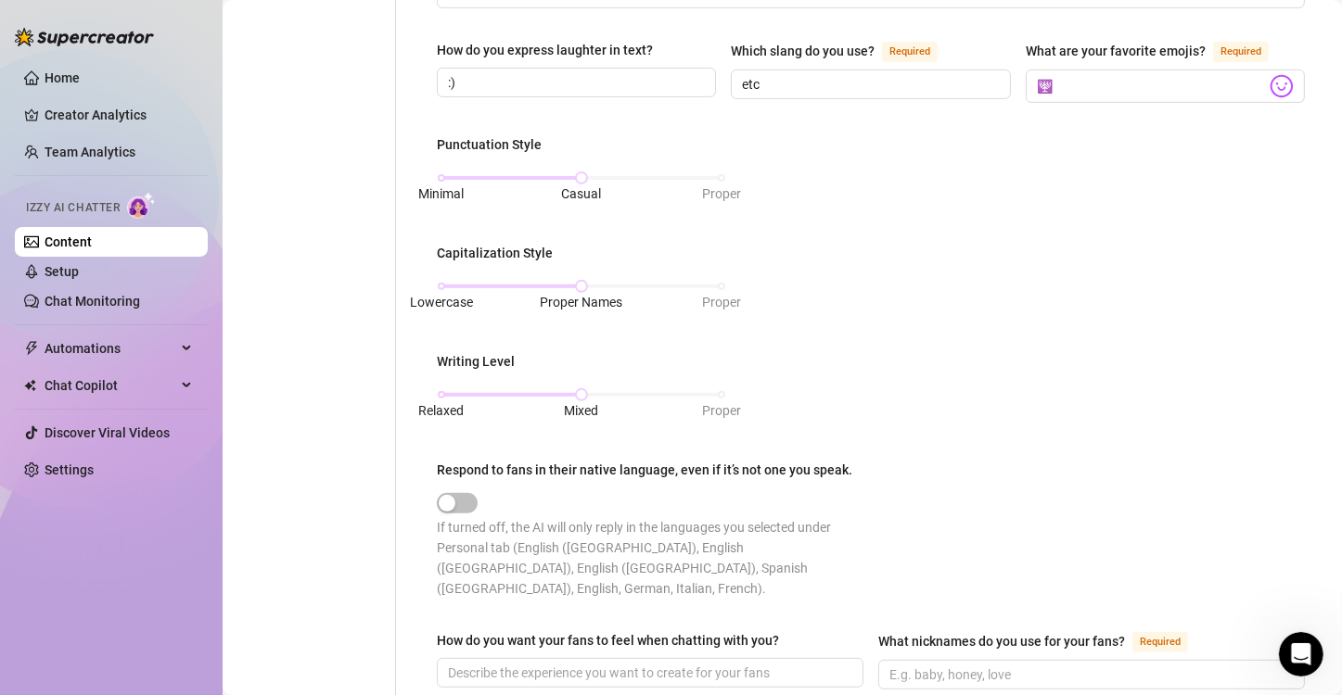
scroll to position [623, 0]
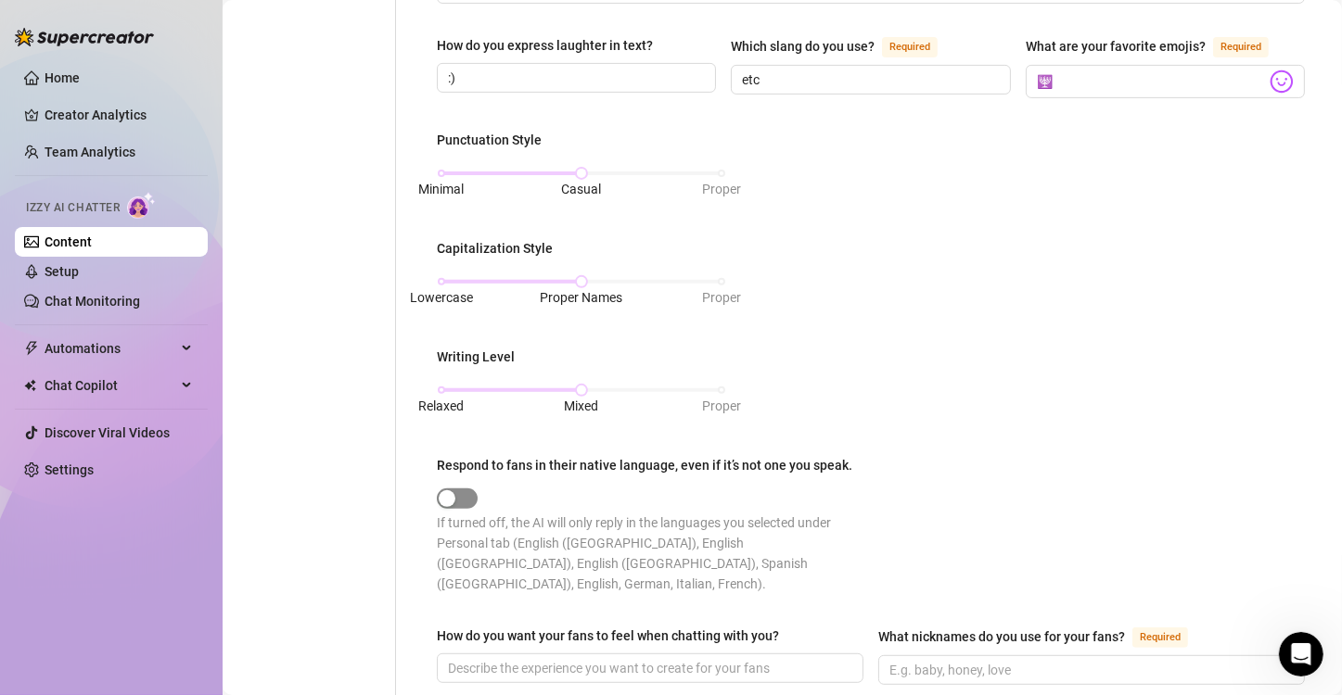
click at [465, 503] on span "button" at bounding box center [457, 499] width 41 height 20
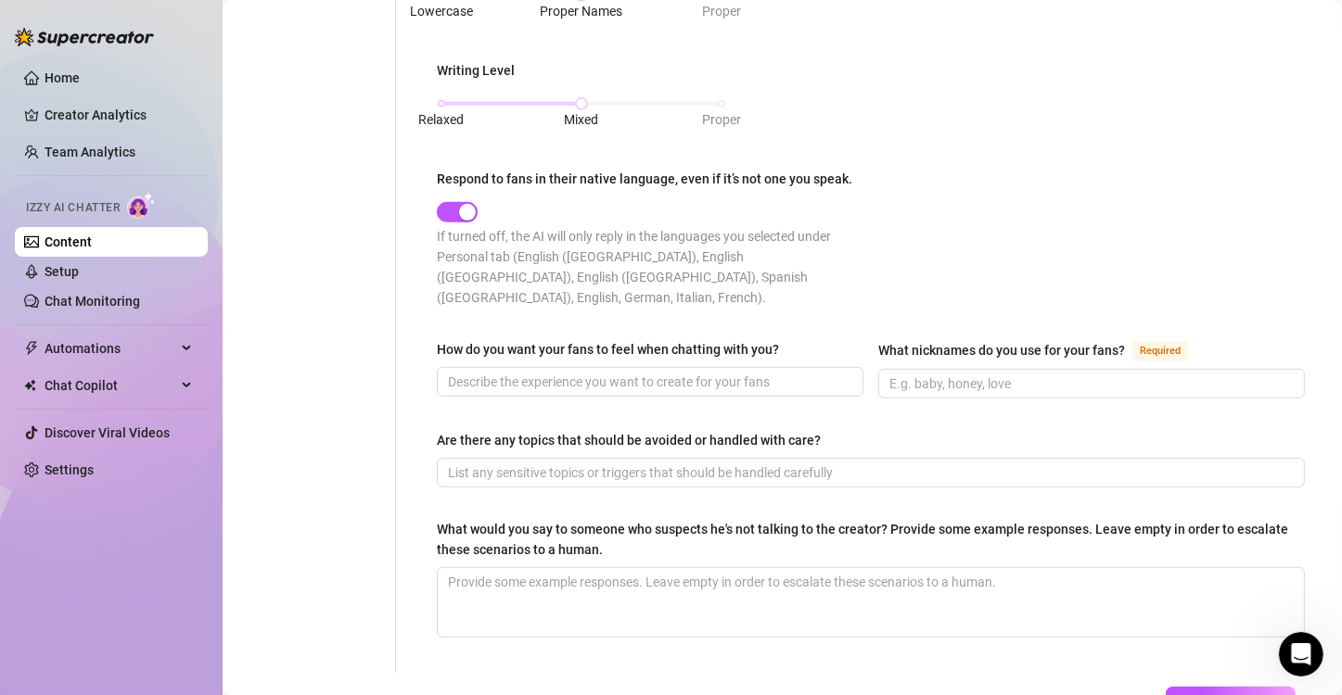
scroll to position [913, 0]
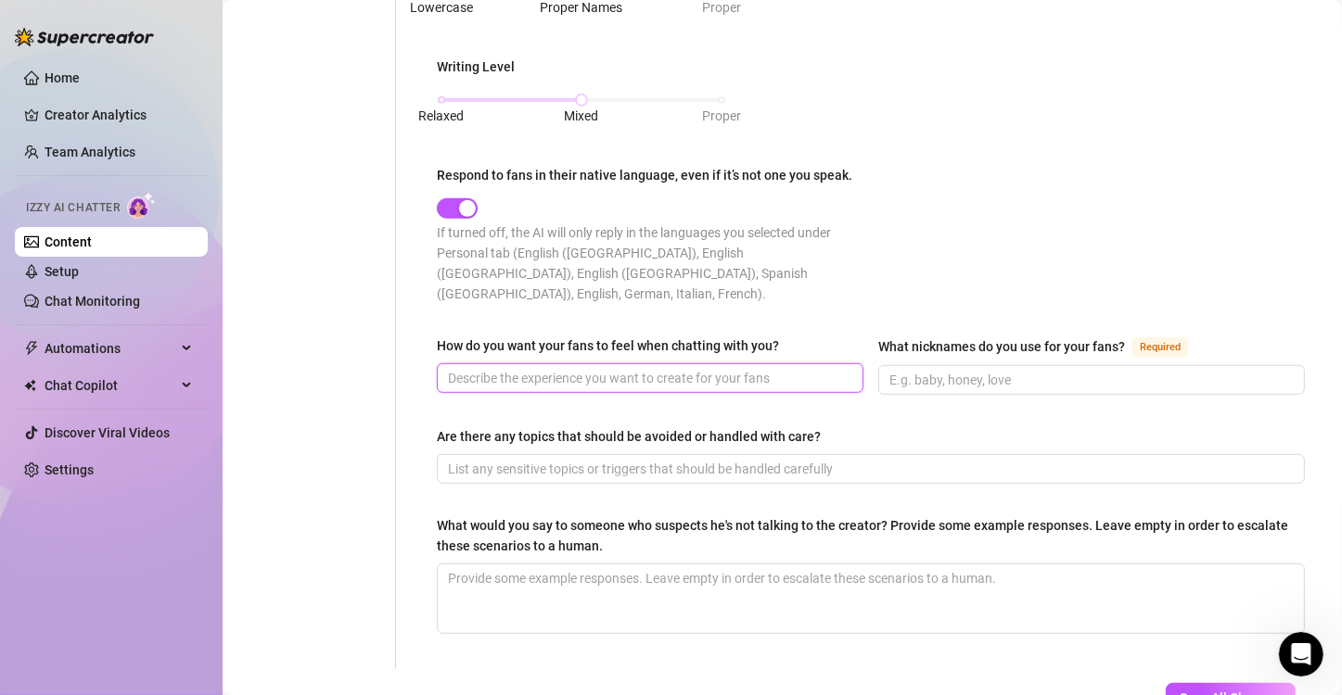
click at [649, 368] on input "How do you want your fans to feel when chatting with you?" at bounding box center [648, 378] width 401 height 20
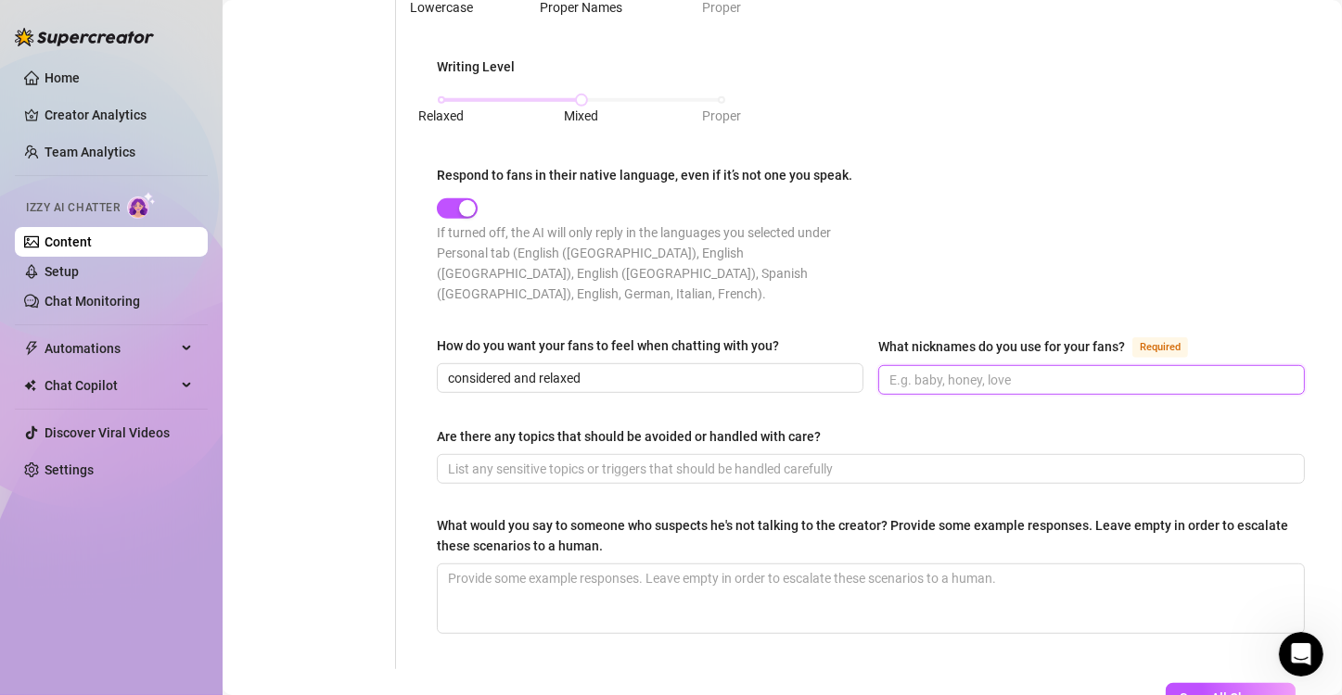
click at [993, 370] on input "What nicknames do you use for your fans? Required" at bounding box center [1089, 380] width 401 height 20
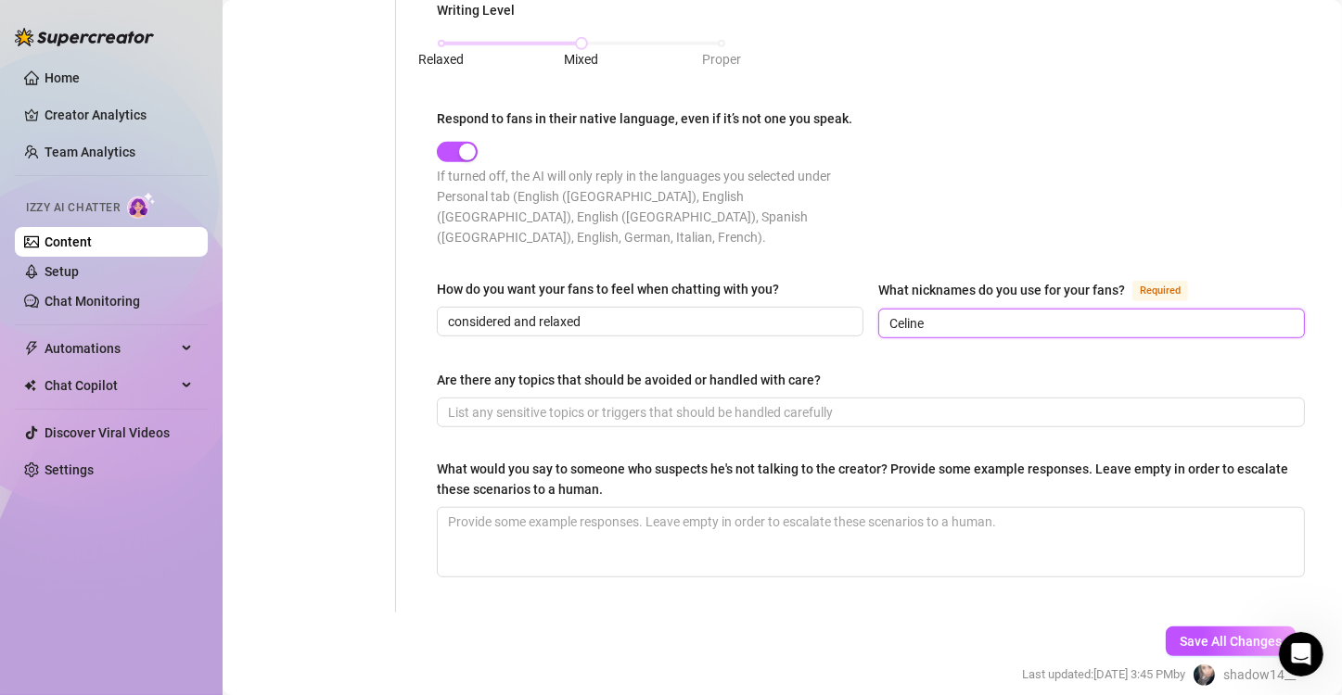
scroll to position [998, 0]
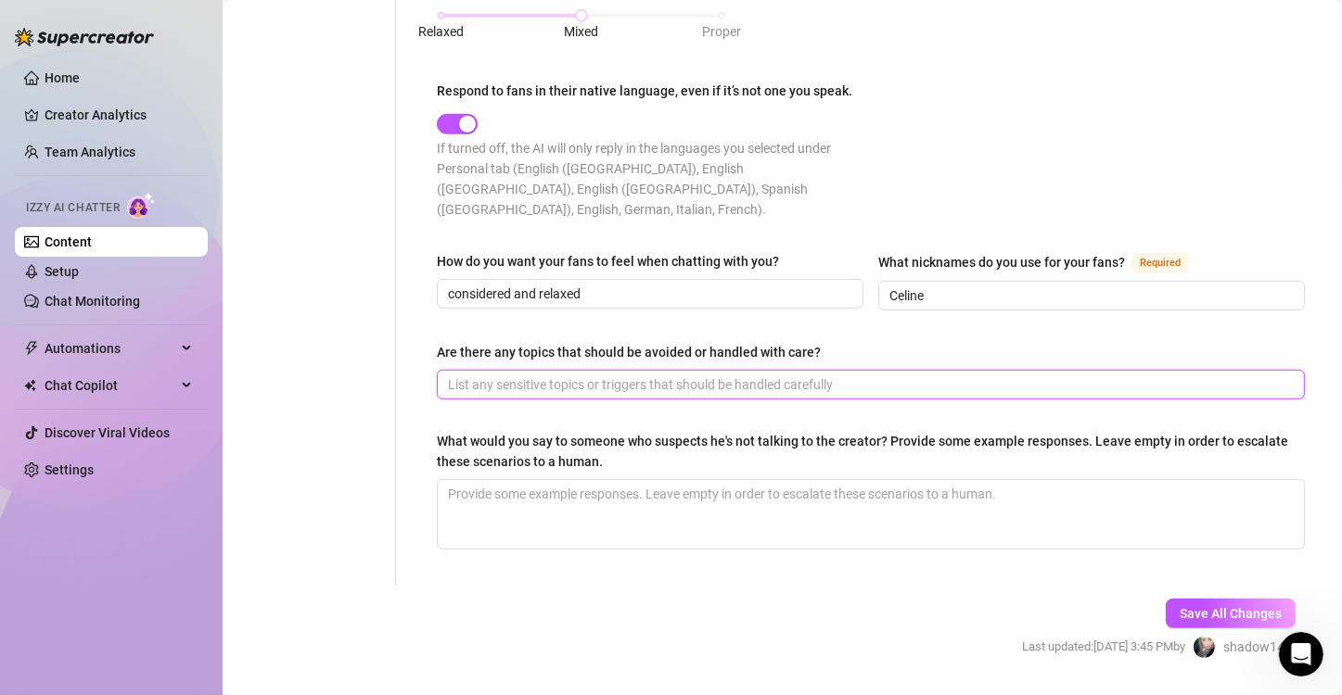
click at [650, 375] on input "Are there any topics that should be avoided or handled with care?" at bounding box center [869, 385] width 842 height 20
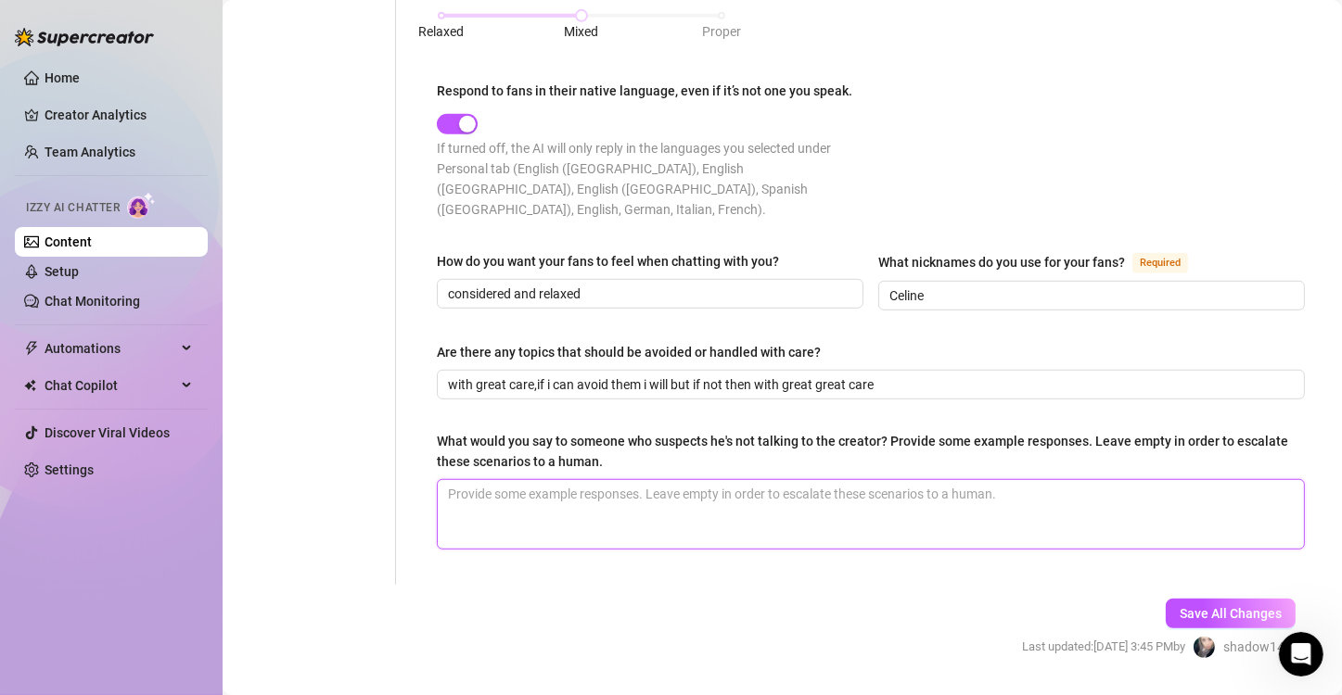
click at [572, 480] on textarea "What would you say to someone who suspects he's not talking to the creator? Pro…" at bounding box center [871, 514] width 866 height 69
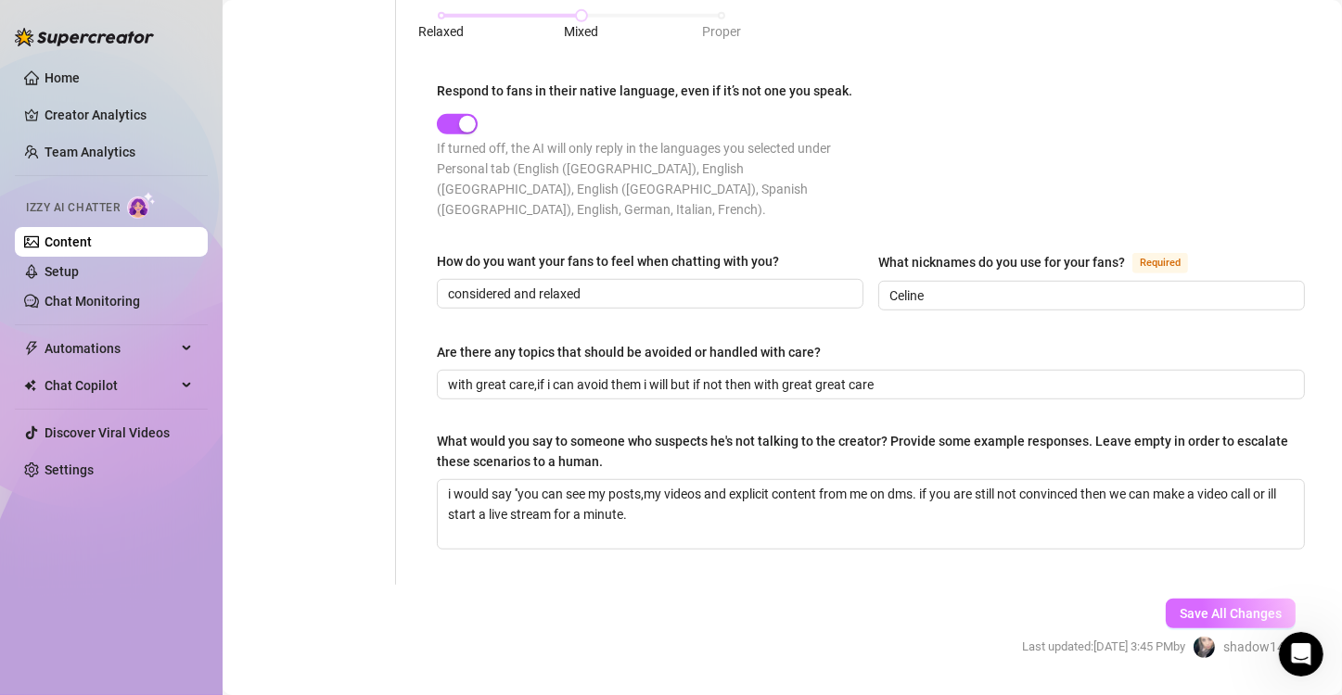
click at [1228, 606] on span "Save All Changes" at bounding box center [1231, 613] width 102 height 15
click at [1188, 606] on span "Save All Changes" at bounding box center [1231, 613] width 102 height 15
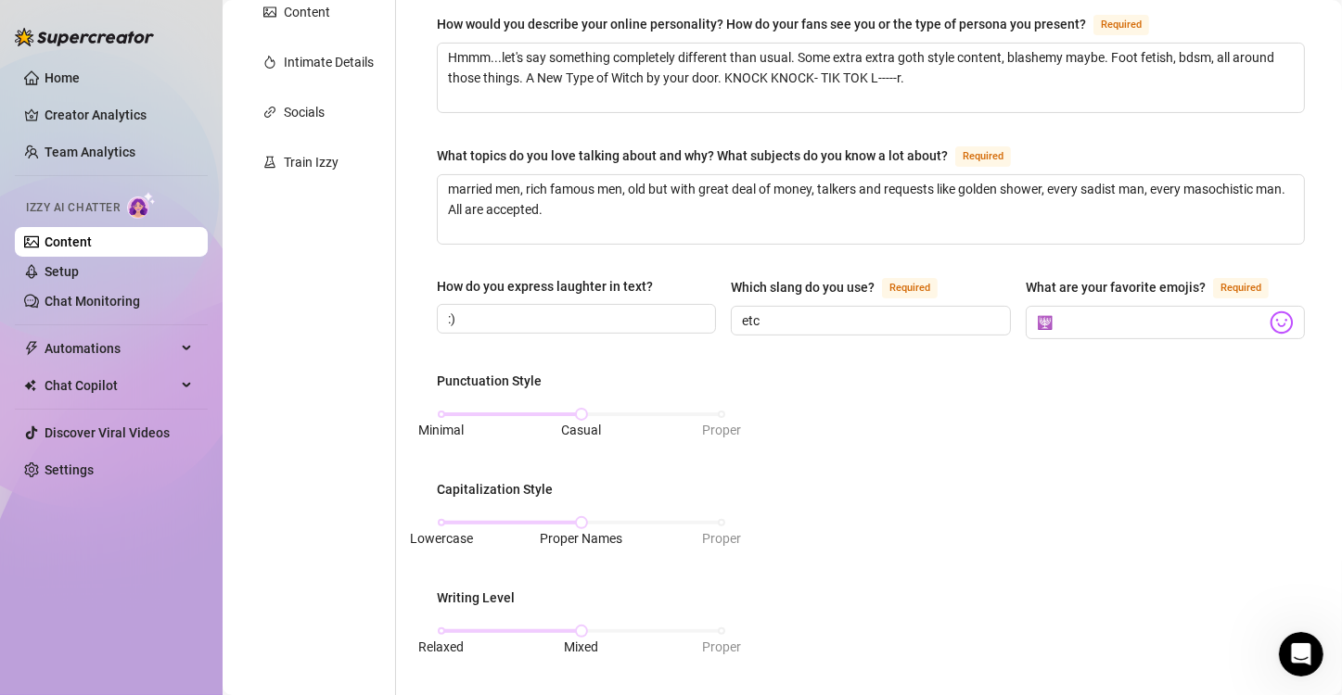
scroll to position [363, 0]
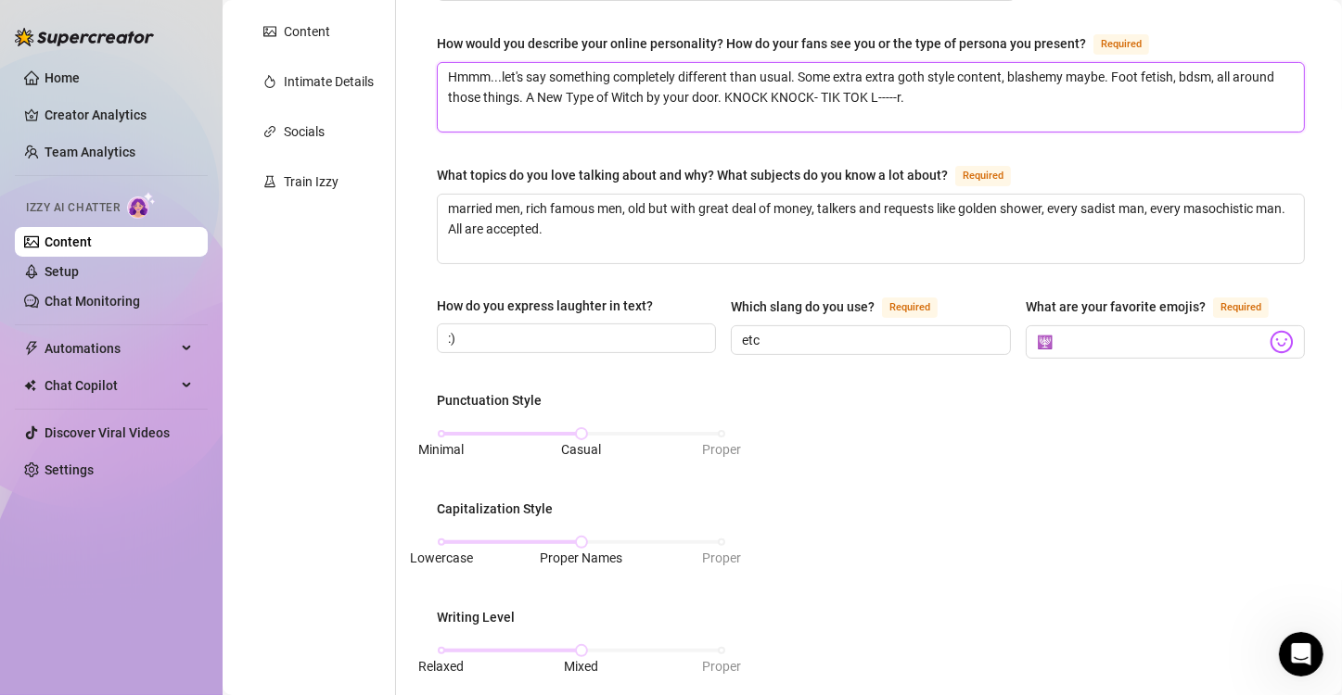
drag, startPoint x: 526, startPoint y: 92, endPoint x: 962, endPoint y: 104, distance: 436.0
click at [962, 104] on textarea "Hmmm...let's say something completely different than usual. Some extra extra go…" at bounding box center [871, 97] width 866 height 69
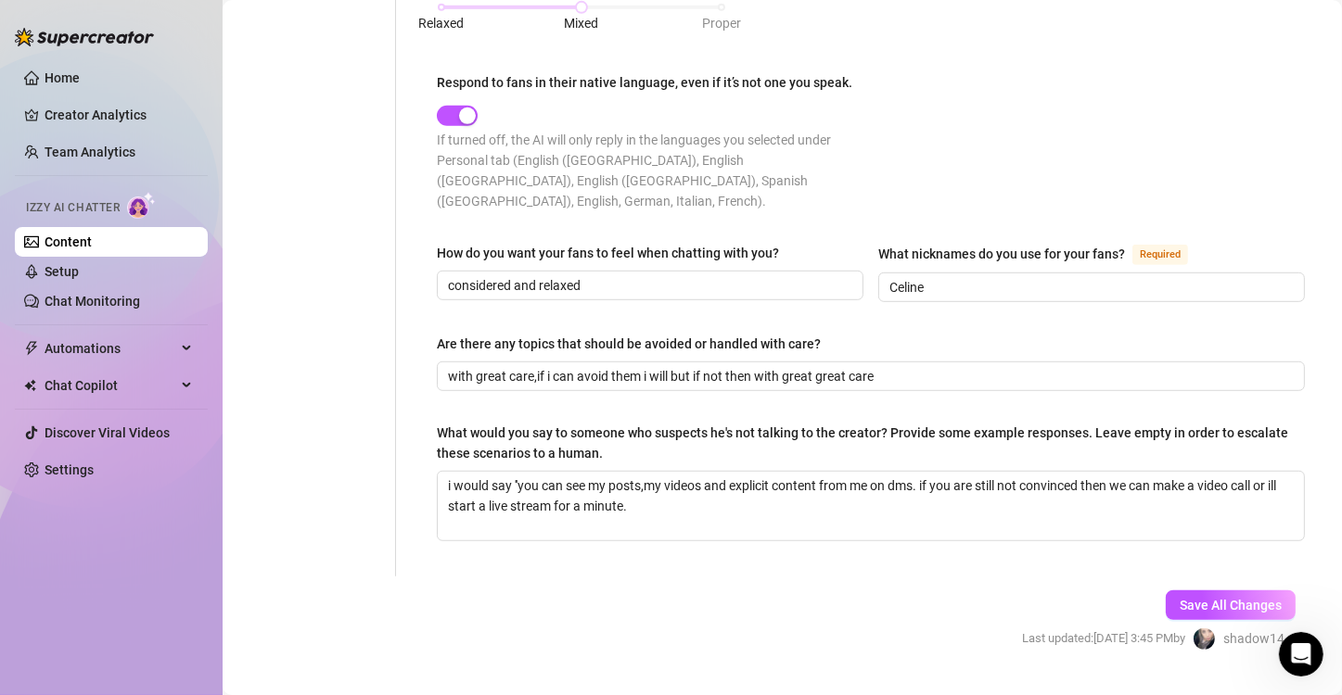
scroll to position [1024, 0]
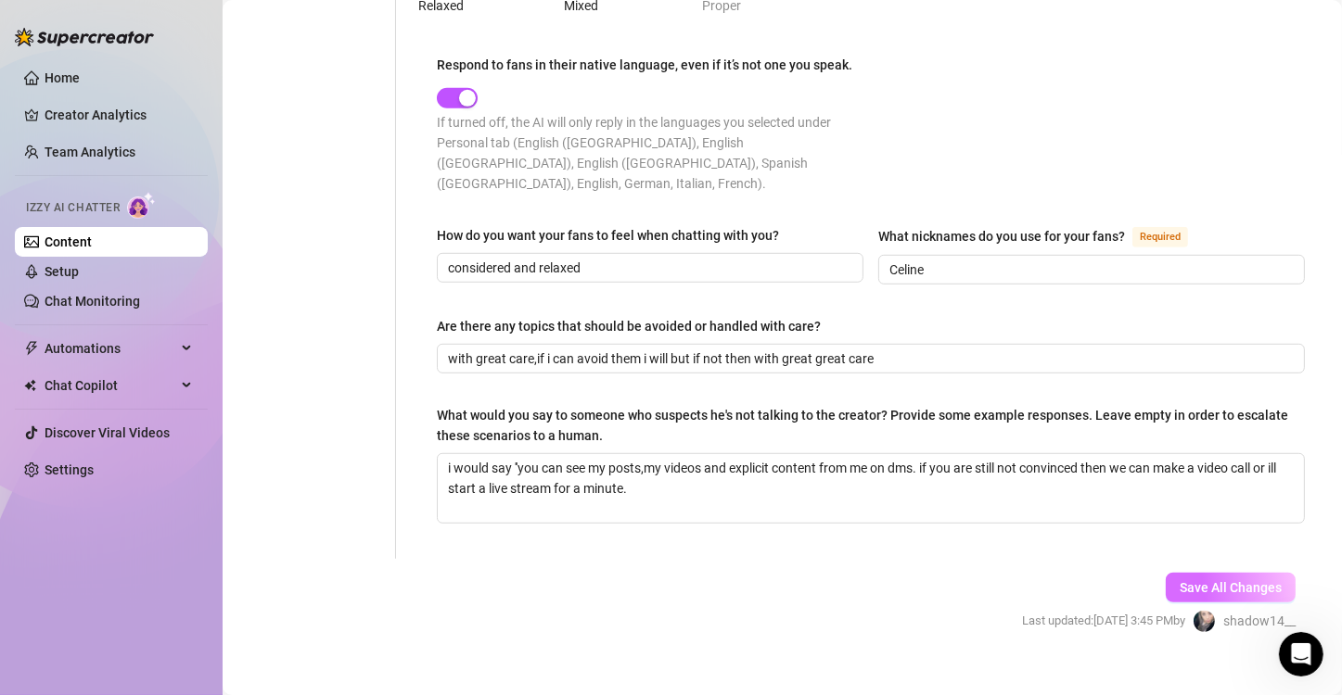
click at [1173, 573] on button "Save All Changes" at bounding box center [1231, 588] width 130 height 30
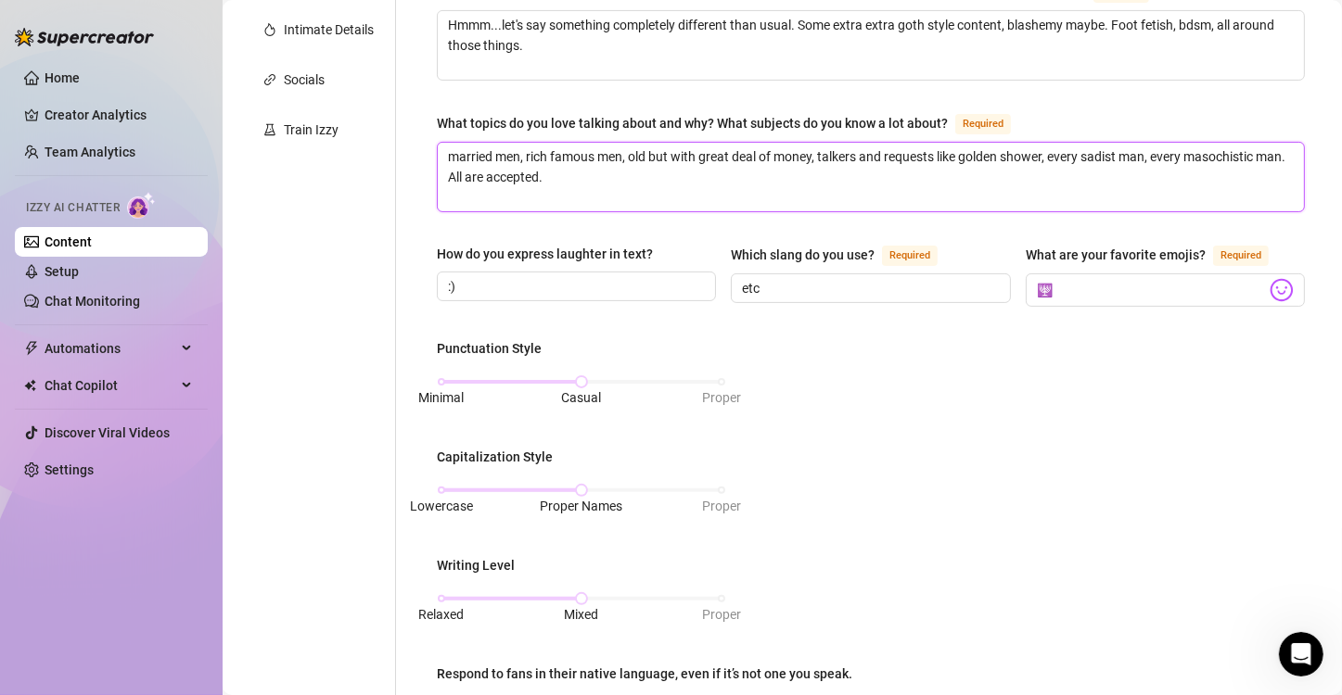
drag, startPoint x: 1045, startPoint y: 149, endPoint x: 937, endPoint y: 154, distance: 108.6
click at [937, 154] on textarea "married men, rich famous men, old but with great deal of money, talkers and req…" at bounding box center [871, 177] width 866 height 69
drag, startPoint x: 1321, startPoint y: 489, endPoint x: 1334, endPoint y: 498, distance: 16.0
click at [1334, 498] on div "Content Library Content for Victoria_shadow Victoria_shadow (victoria_shadow) B…" at bounding box center [782, 347] width 1119 height 695
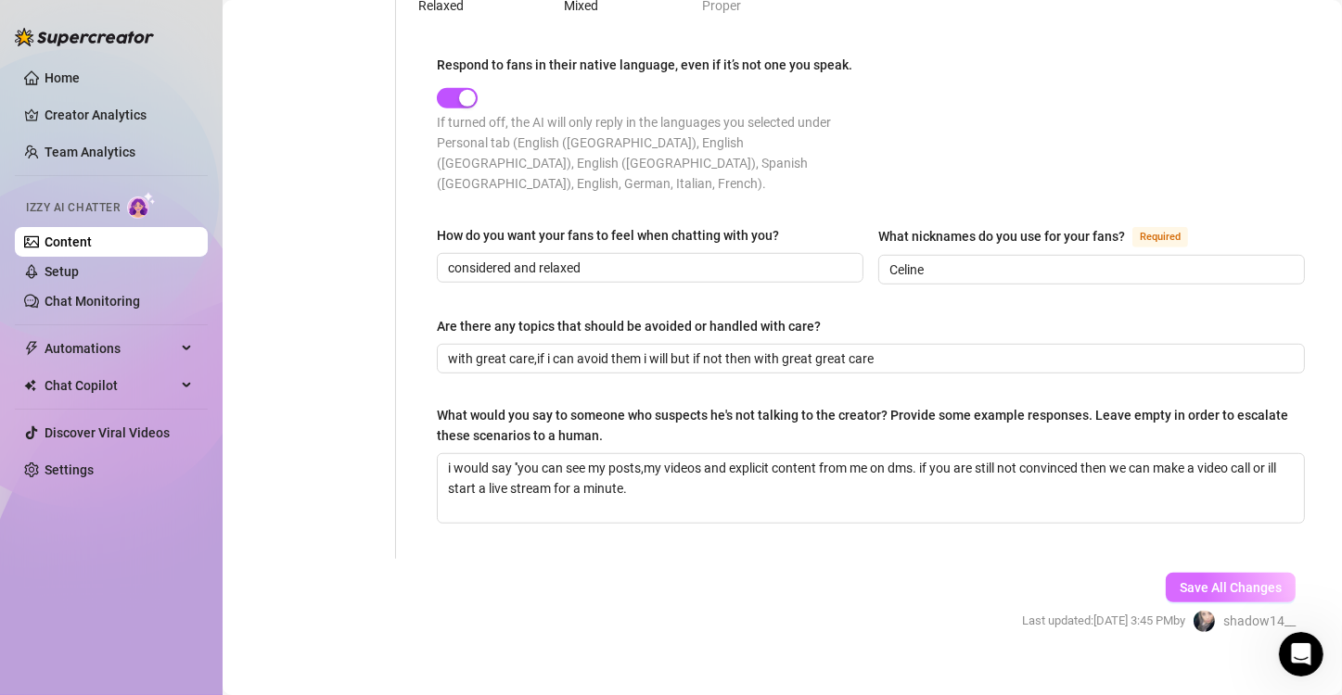
click at [1193, 580] on span "Save All Changes" at bounding box center [1231, 587] width 102 height 15
click at [84, 118] on link "Creator Analytics" at bounding box center [119, 115] width 148 height 30
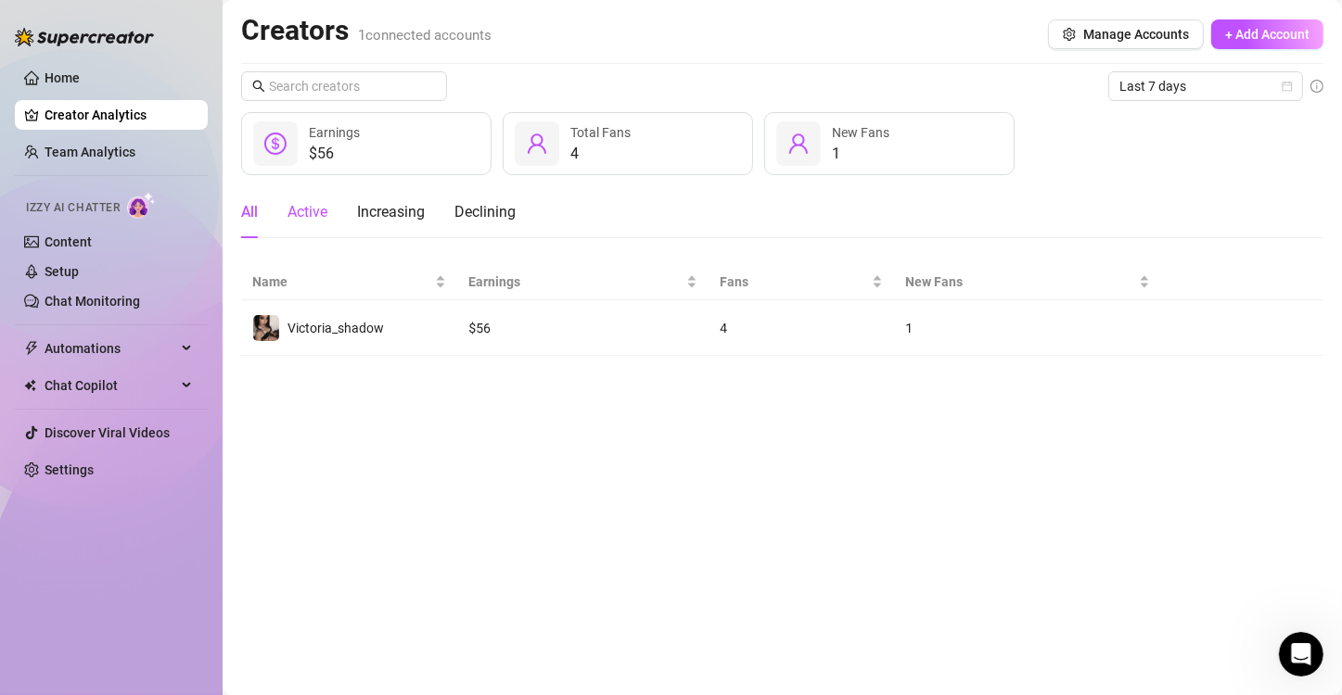
click at [322, 209] on div "Active" at bounding box center [307, 212] width 40 height 22
click at [418, 218] on div "Increasing" at bounding box center [391, 212] width 68 height 22
click at [496, 218] on div "Declining" at bounding box center [484, 212] width 61 height 22
click at [236, 200] on main "Creators 1 connected accounts Manage Accounts + Add Account Last 7 days — Earni…" at bounding box center [782, 347] width 1119 height 695
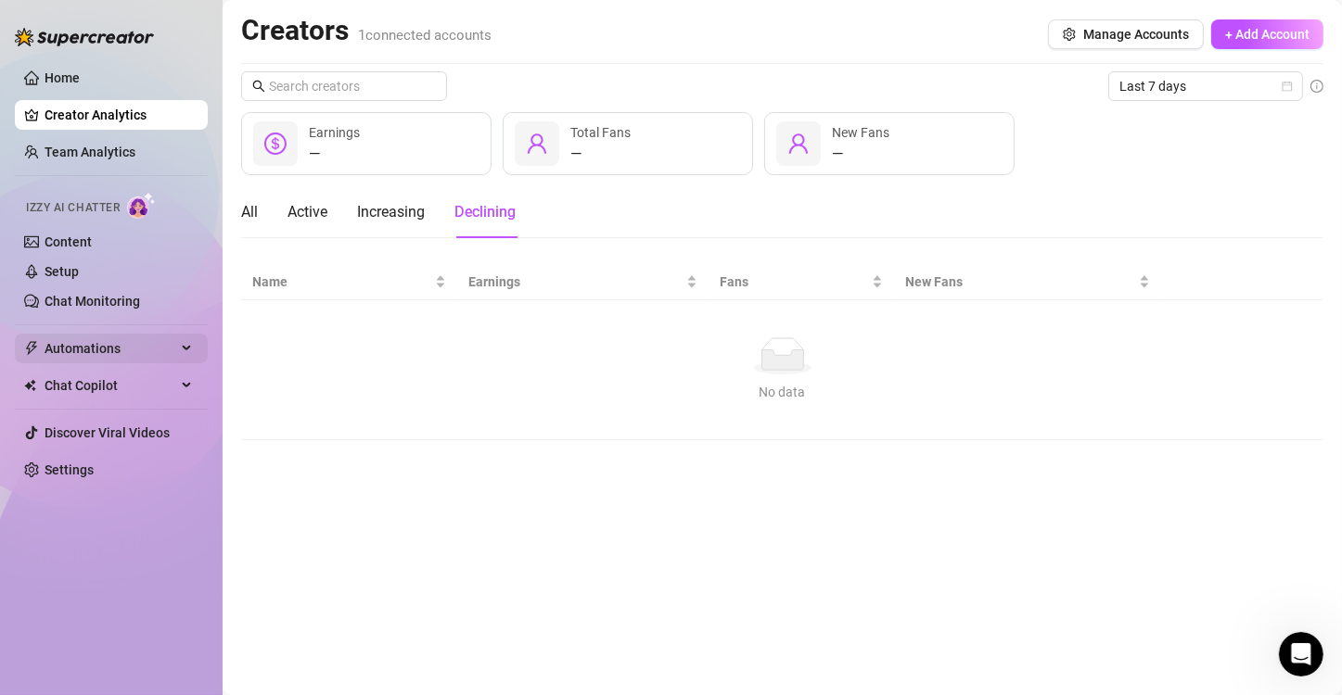
click at [84, 342] on span "Automations" at bounding box center [111, 349] width 132 height 30
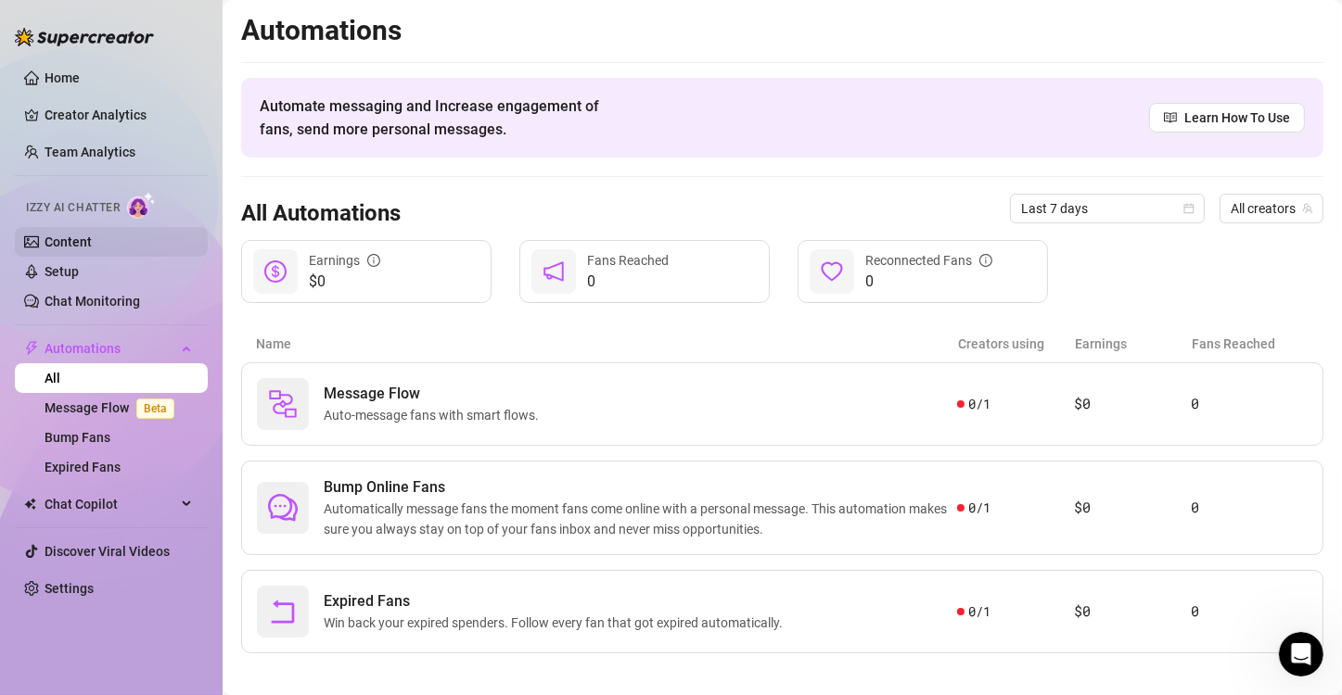
click at [69, 238] on link "Content" at bounding box center [68, 242] width 47 height 15
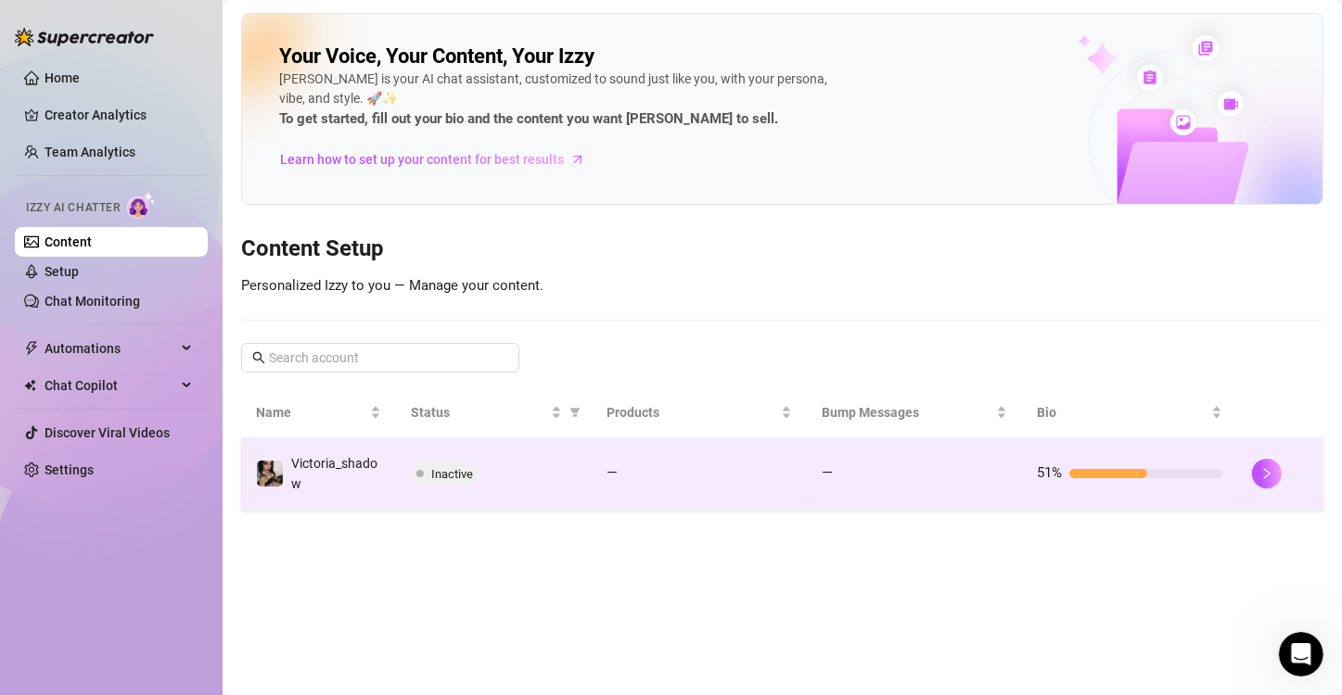
click at [578, 492] on td "Inactive" at bounding box center [494, 474] width 196 height 71
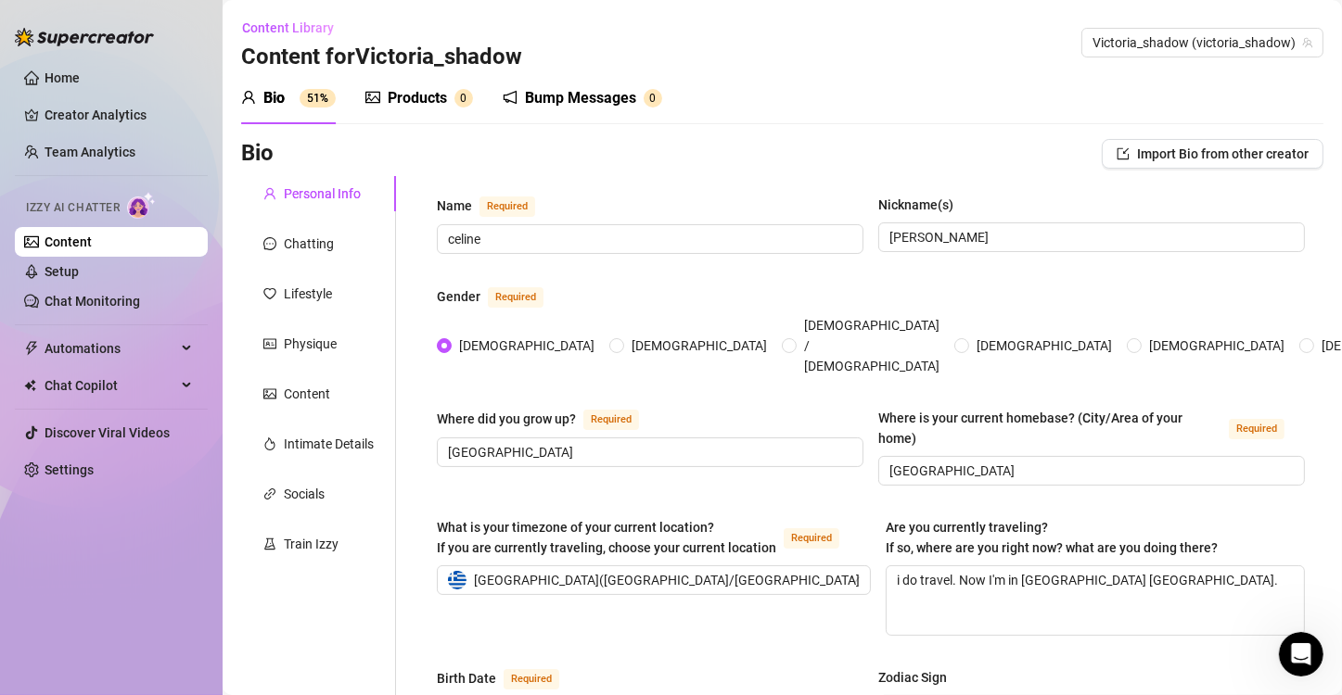
drag, startPoint x: 1153, startPoint y: 117, endPoint x: 1110, endPoint y: 77, distance: 58.4
click at [1110, 77] on div "Bio 51% Products 0 Bump Messages 0" at bounding box center [782, 98] width 1082 height 52
click at [314, 238] on div "Chatting" at bounding box center [309, 244] width 50 height 20
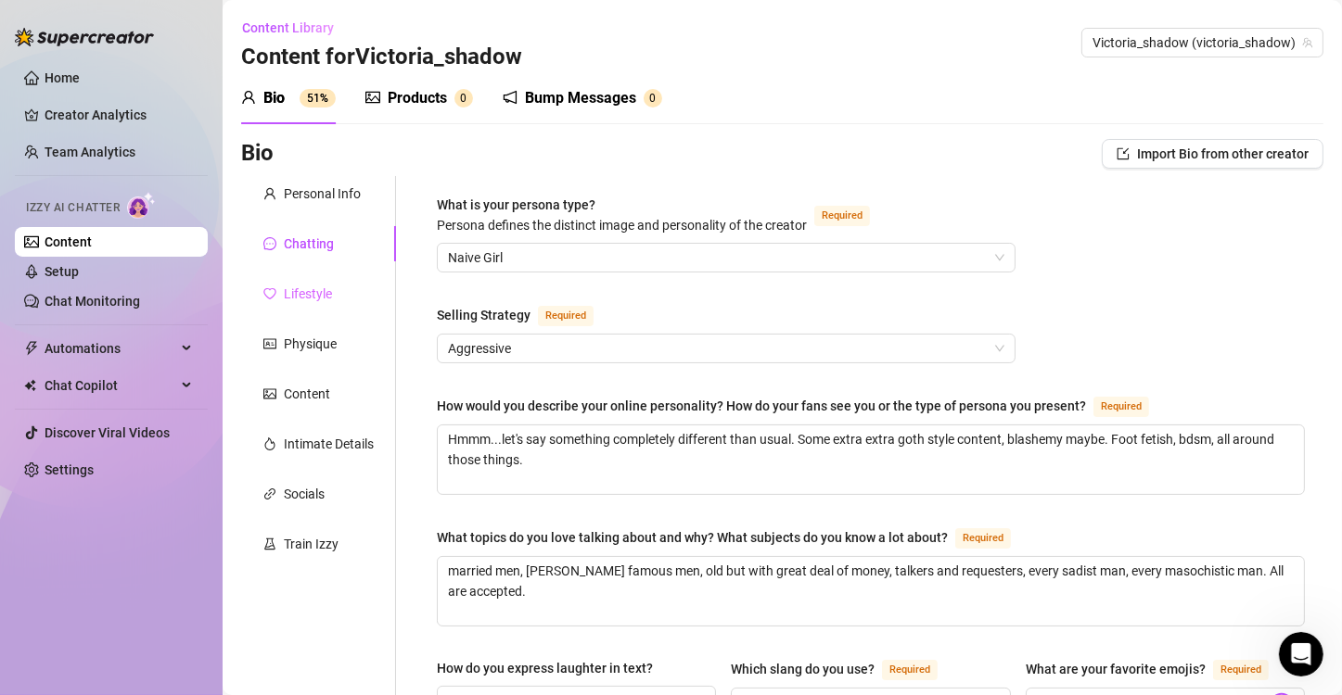
click at [312, 282] on div "Lifestyle" at bounding box center [318, 293] width 155 height 35
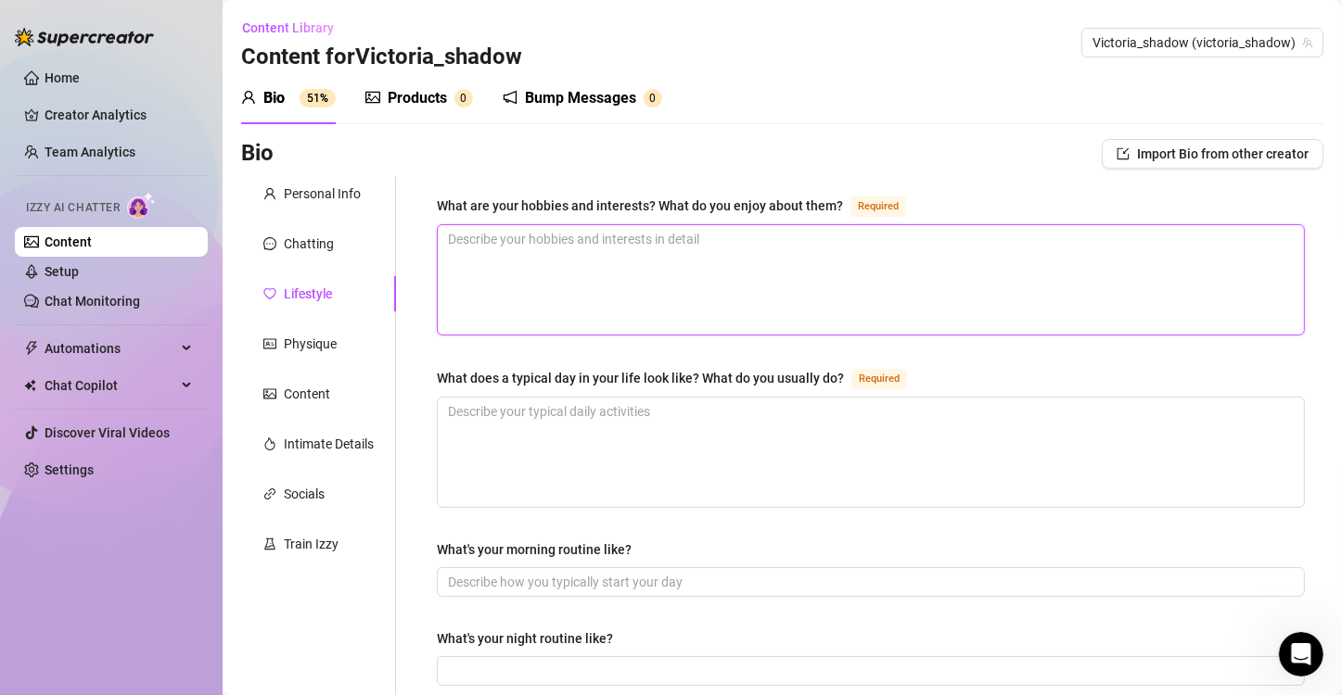
click at [567, 263] on textarea "What are your hobbies and interests? What do you enjoy about them? Required" at bounding box center [871, 279] width 866 height 109
click at [564, 269] on textarea "I do pole dance as a great sport for the whole body and soul. Horse riding." at bounding box center [871, 279] width 866 height 109
click at [518, 256] on textarea "I do pole dance as a great sport for the whole body and soul. Horse riding. Lat…" at bounding box center [871, 279] width 866 height 109
click at [521, 257] on textarea "I do pole dance as a great sport for the whole body and soul. Horse riding. Lat…" at bounding box center [871, 279] width 866 height 109
click at [452, 253] on textarea "I do pole dance as a great sport for the whole body and soul. Horse riding, Lat…" at bounding box center [871, 279] width 866 height 109
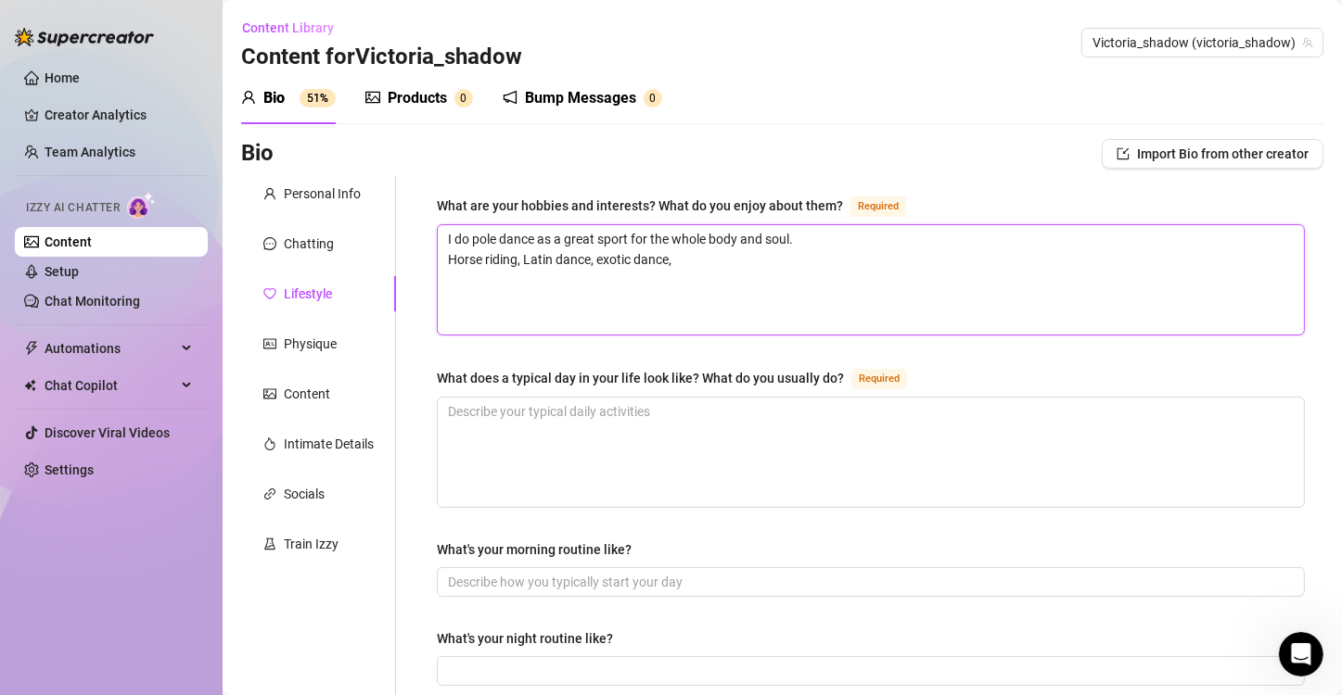
click at [702, 263] on textarea "I do pole dance as a great sport for the whole body and soul. Horse riding, Lat…" at bounding box center [871, 279] width 866 height 109
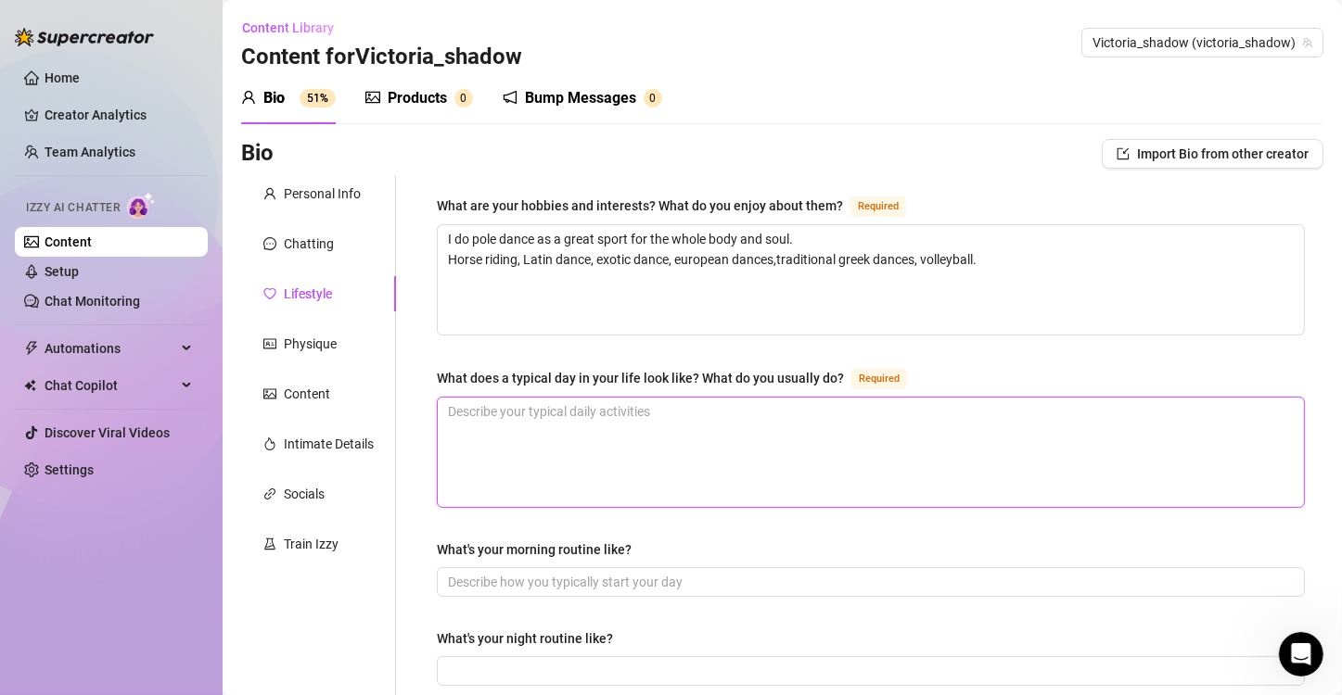
click at [660, 406] on textarea "What does a typical day in your life look like? What do you usually do? Required" at bounding box center [871, 452] width 866 height 109
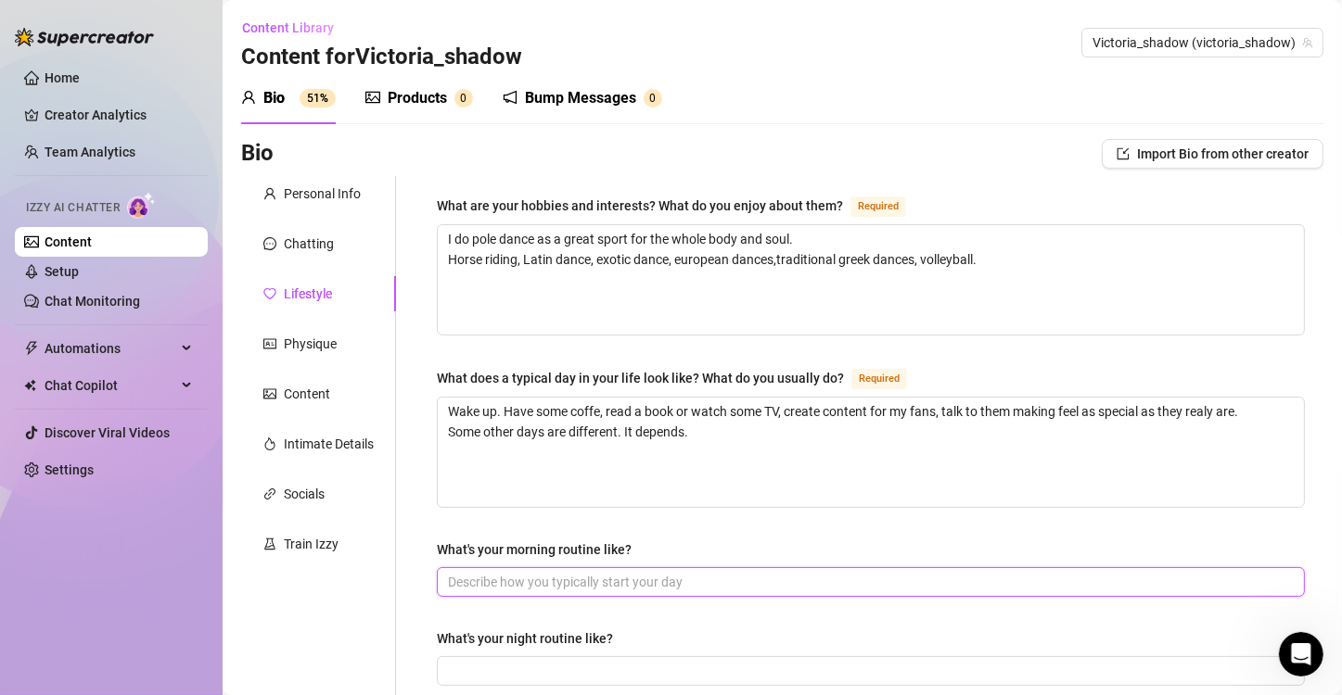
click at [700, 584] on input "What's your morning routine like?" at bounding box center [869, 582] width 842 height 20
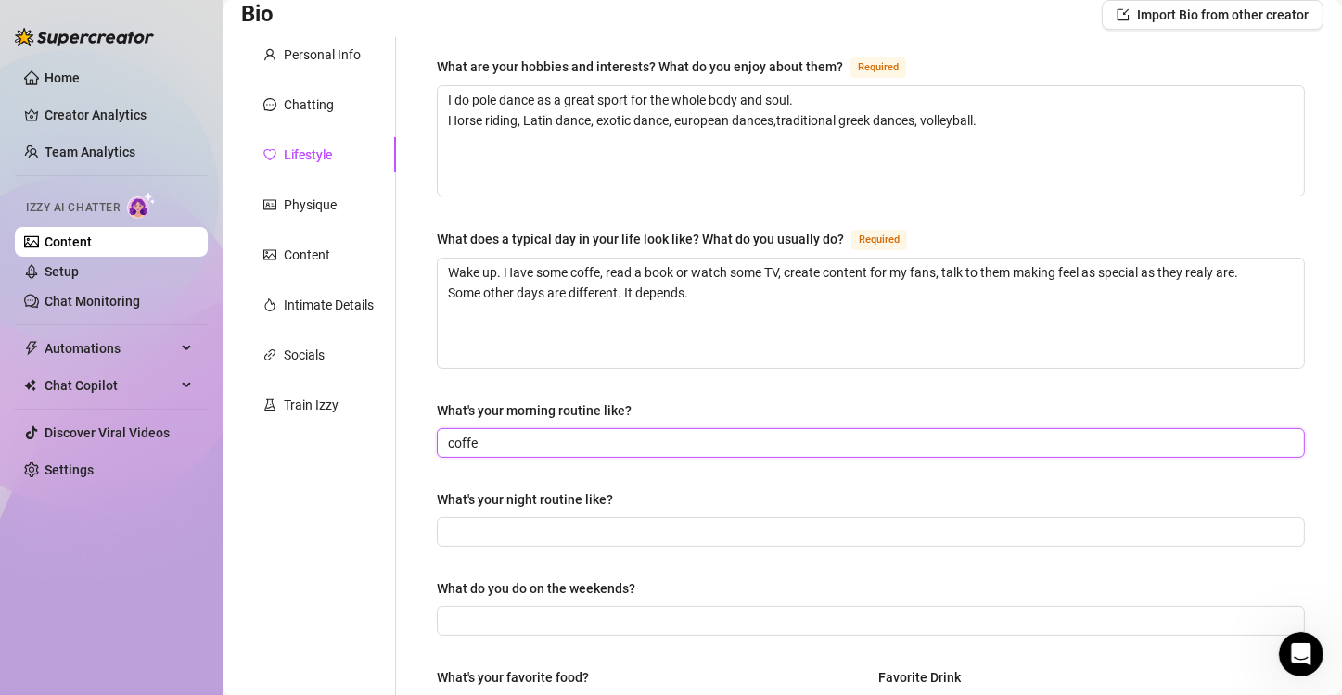
scroll to position [141, 0]
click at [353, 488] on div "Personal Info Chatting Lifestyle Physique Content Intimate Details Socials Trai…" at bounding box center [318, 660] width 155 height 1250
click at [696, 523] on input "What's your night routine like?" at bounding box center [869, 530] width 842 height 20
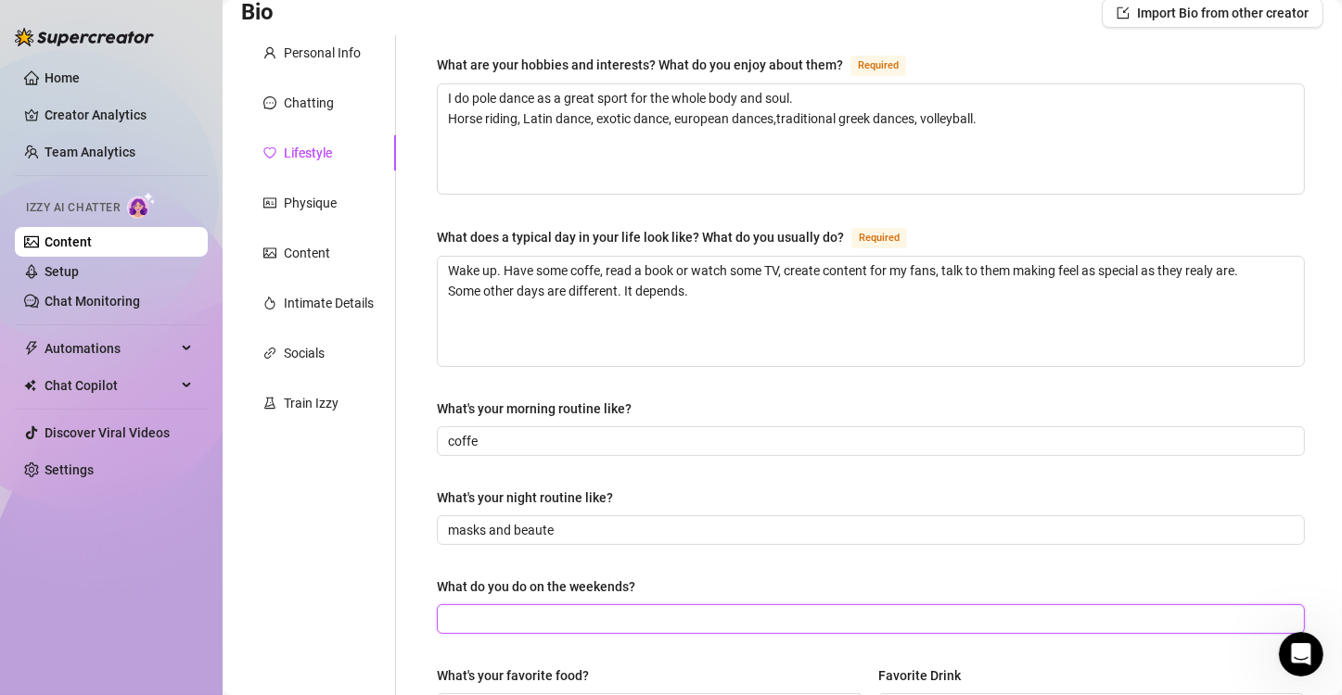
click at [570, 618] on input "What do you do on the weekends?" at bounding box center [869, 619] width 842 height 20
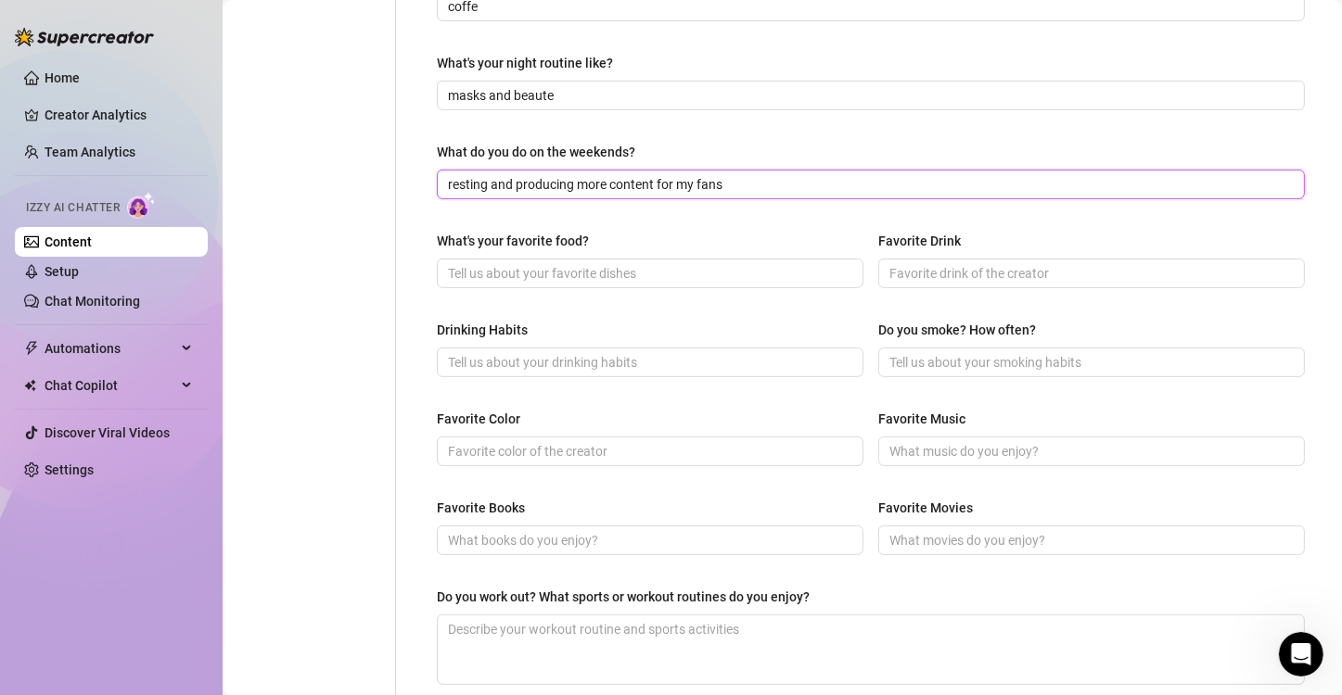
scroll to position [578, 0]
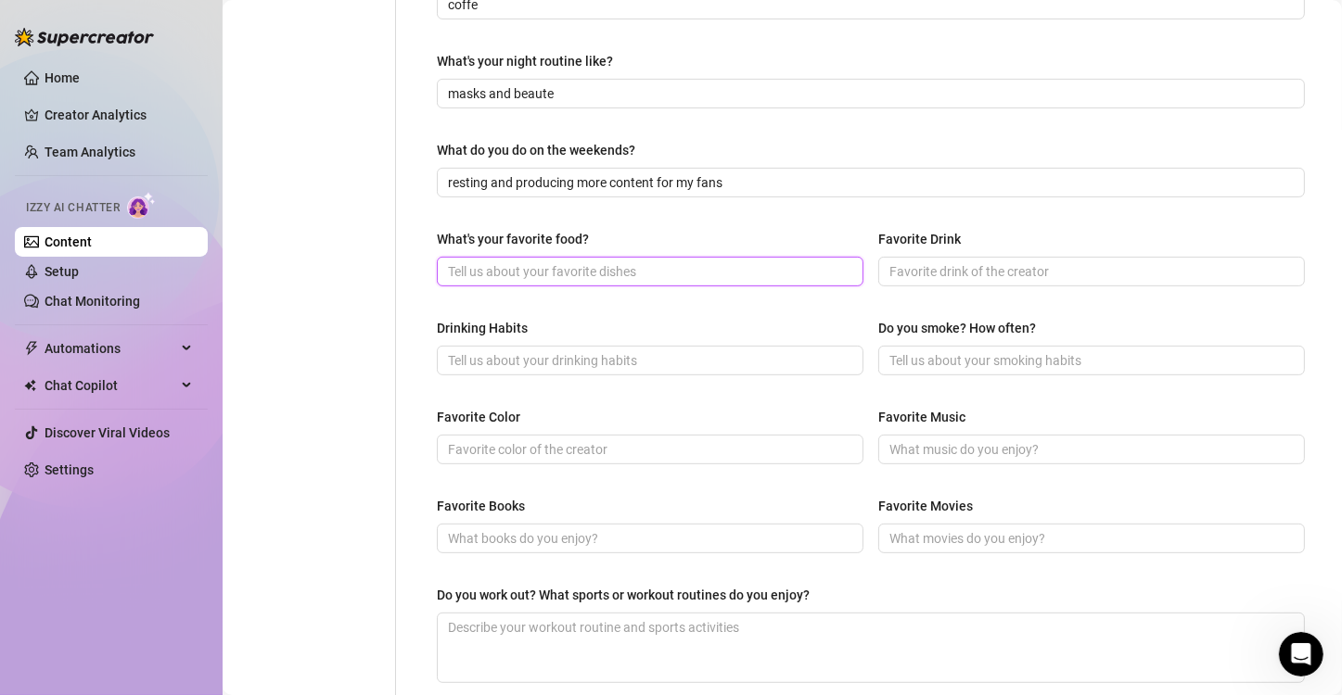
click at [541, 270] on input "What's your favorite food?" at bounding box center [648, 271] width 401 height 20
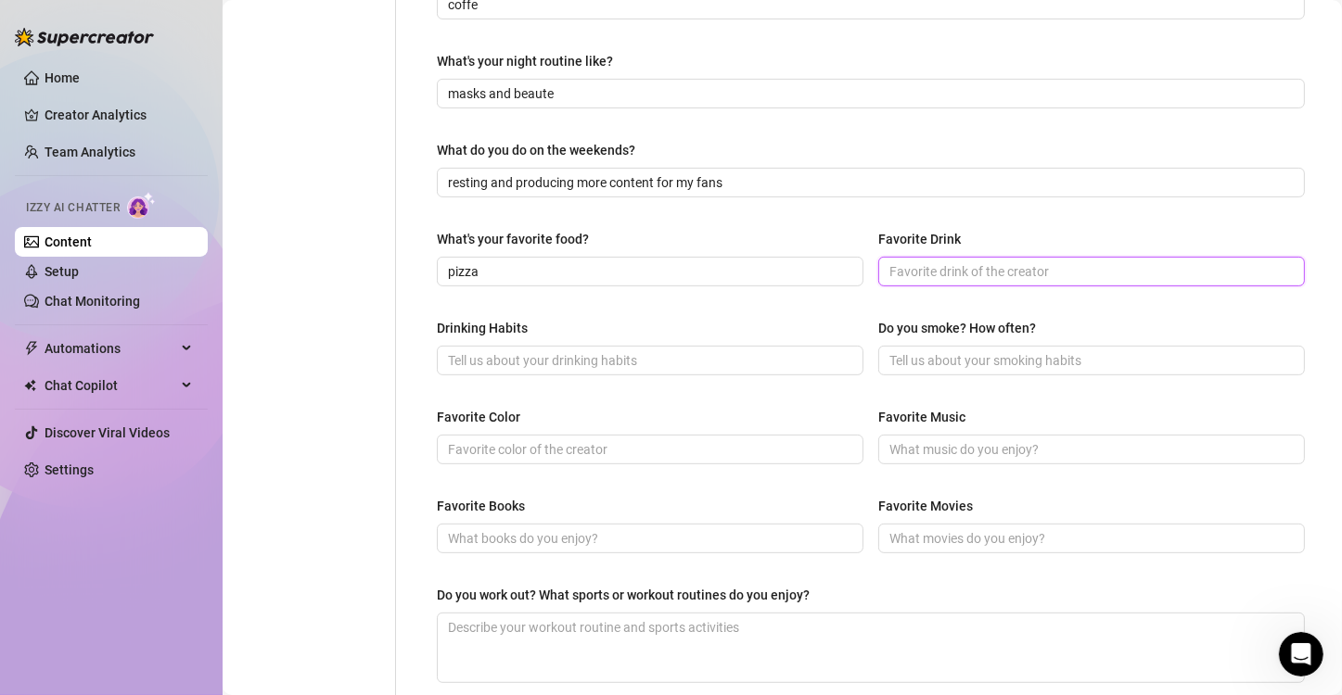
click at [936, 271] on input "Favorite Drink" at bounding box center [1089, 271] width 401 height 20
click at [630, 367] on input "Drinking Habits" at bounding box center [648, 361] width 401 height 20
click at [932, 354] on input "Do you smoke? How often?" at bounding box center [1089, 361] width 401 height 20
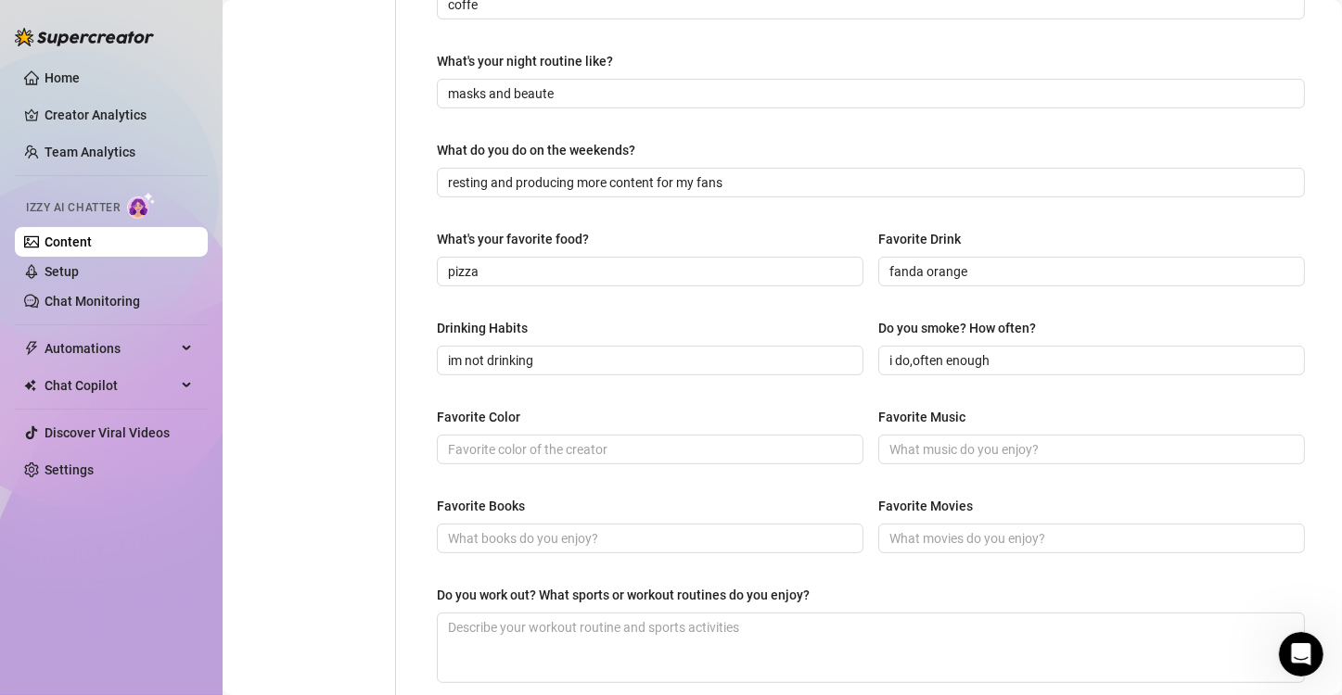
click at [639, 435] on div at bounding box center [650, 450] width 427 height 30
click at [647, 446] on input "Favorite Color" at bounding box center [648, 450] width 401 height 20
click at [918, 440] on input "Favorite Music" at bounding box center [1089, 450] width 401 height 20
click at [907, 440] on input "rock,psychedelic" at bounding box center [1089, 450] width 401 height 20
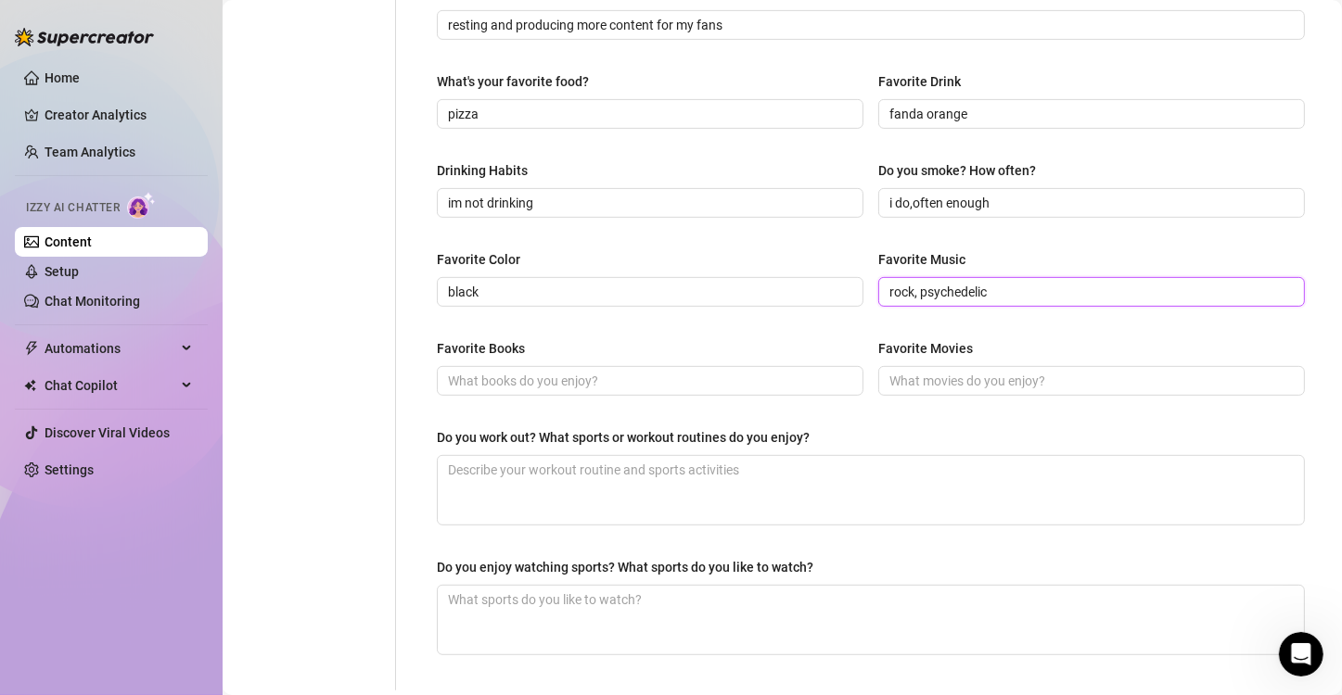
scroll to position [790, 0]
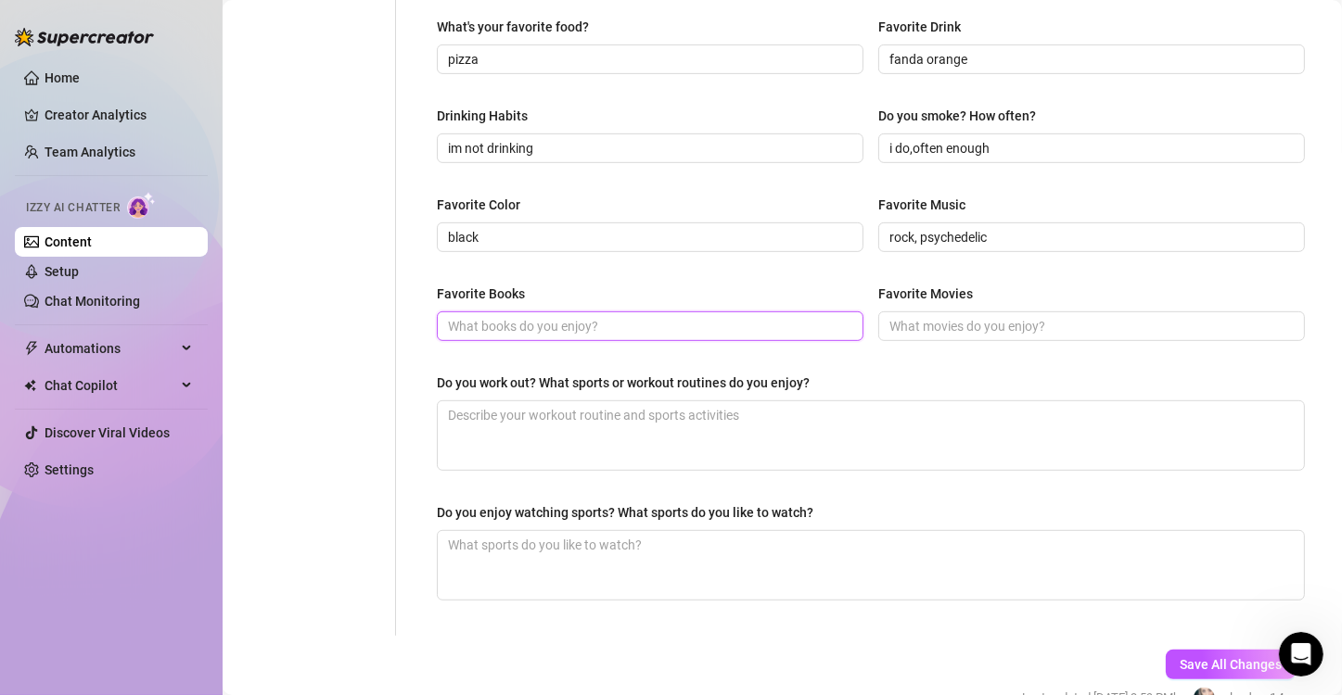
click at [570, 325] on input "Favorite Books" at bounding box center [648, 326] width 401 height 20
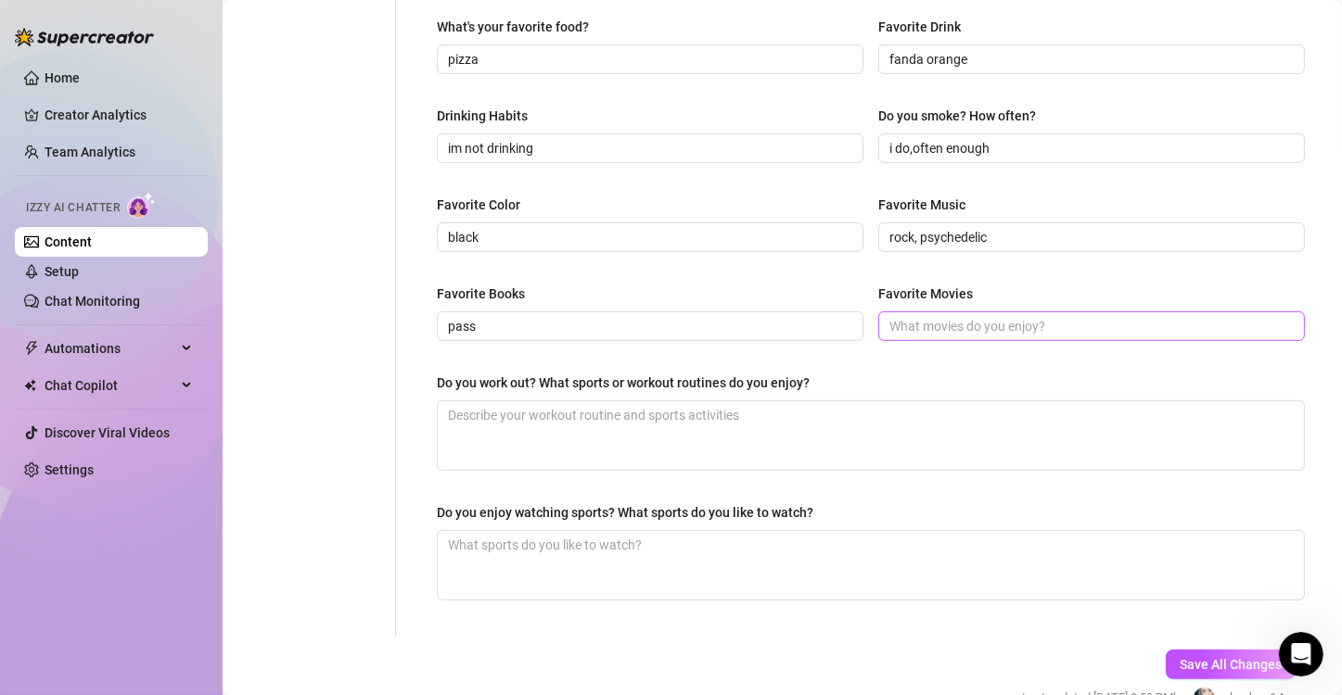
click at [930, 312] on span at bounding box center [1091, 327] width 427 height 30
click at [943, 333] on input "Favorite Movies" at bounding box center [1089, 326] width 401 height 20
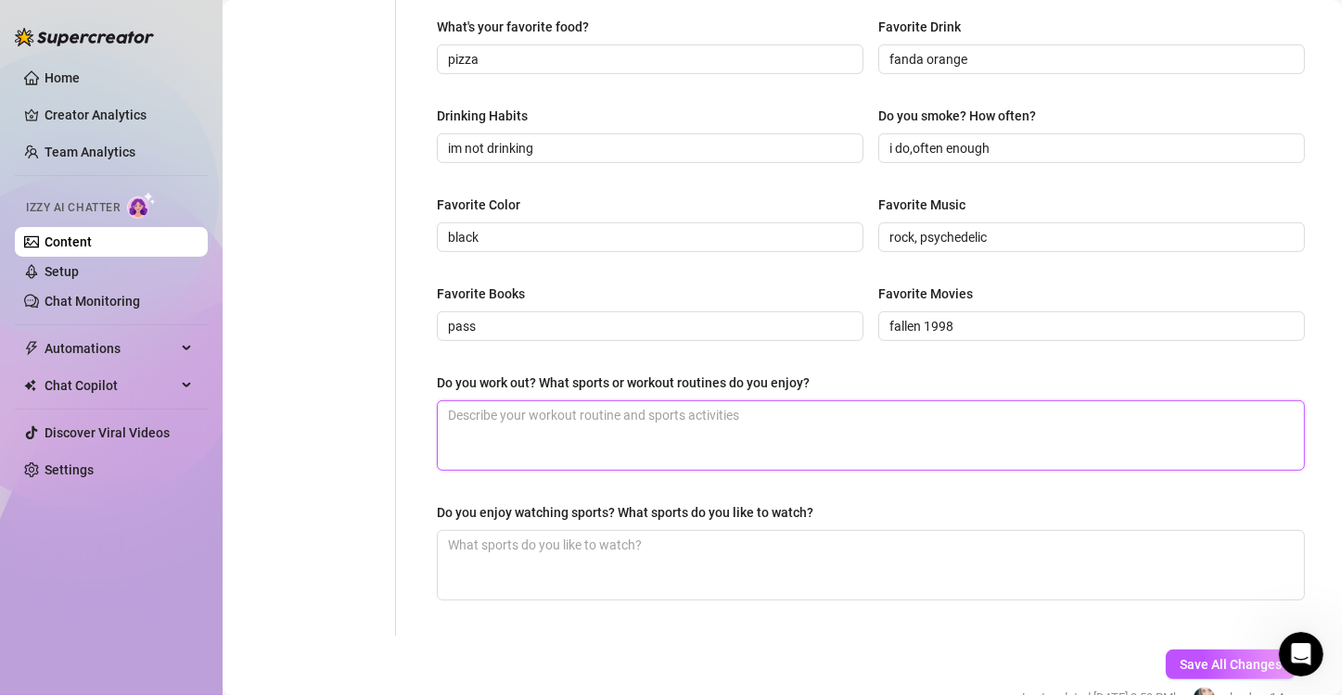
click at [606, 419] on textarea "Do you work out? What sports or workout routines do you enjoy?" at bounding box center [871, 436] width 866 height 69
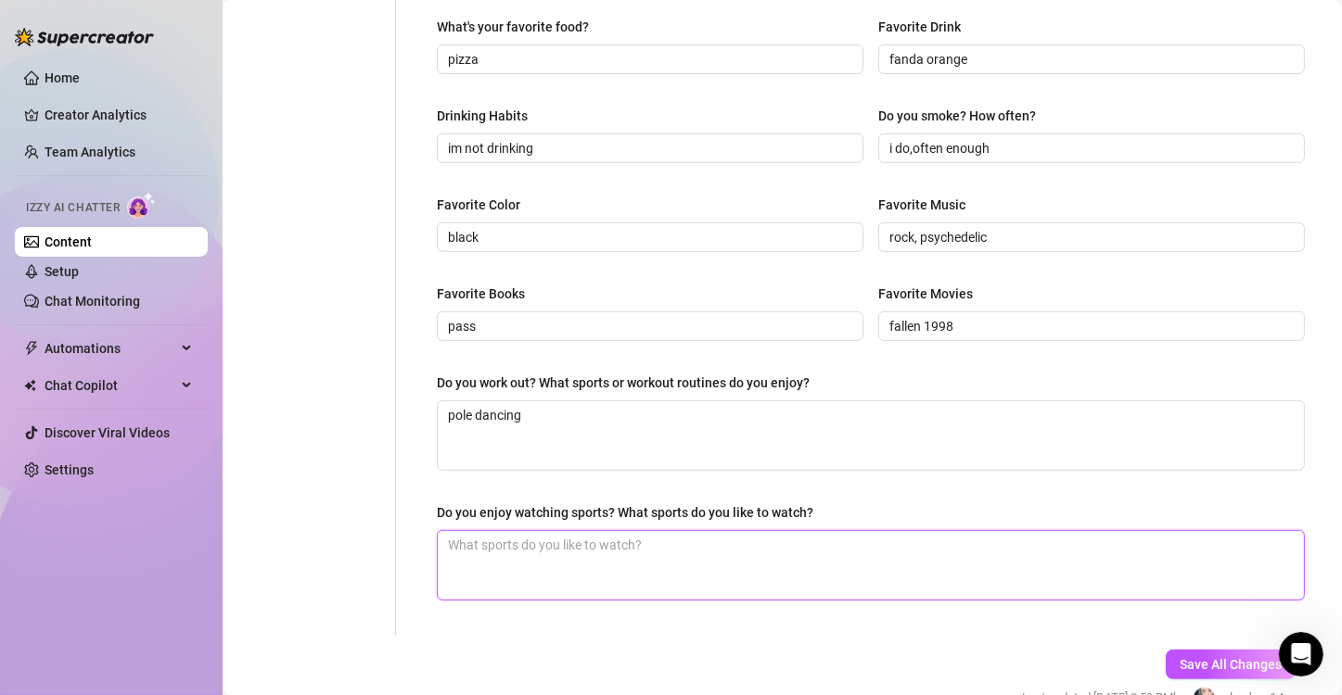
click at [552, 551] on textarea "Do you enjoy watching sports? What sports do you like to watch?" at bounding box center [871, 565] width 866 height 69
click at [1193, 648] on span "Save All Changes" at bounding box center [1231, 664] width 102 height 15
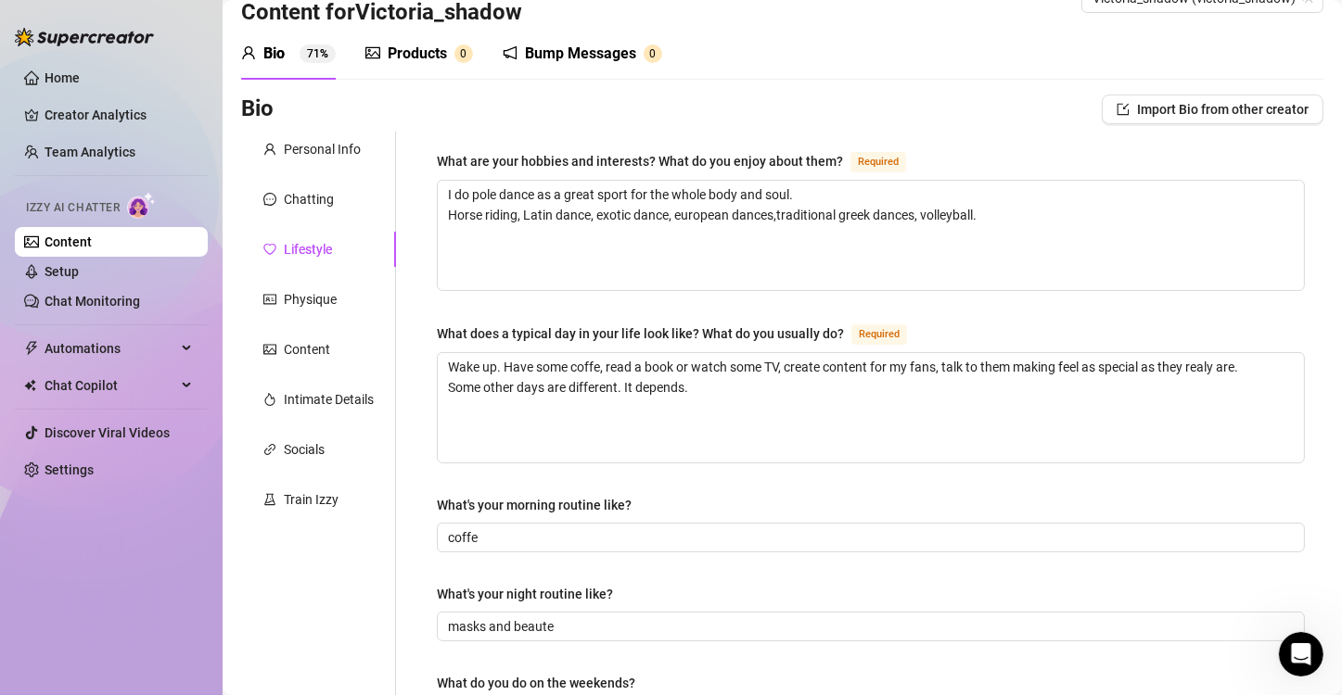
scroll to position [0, 0]
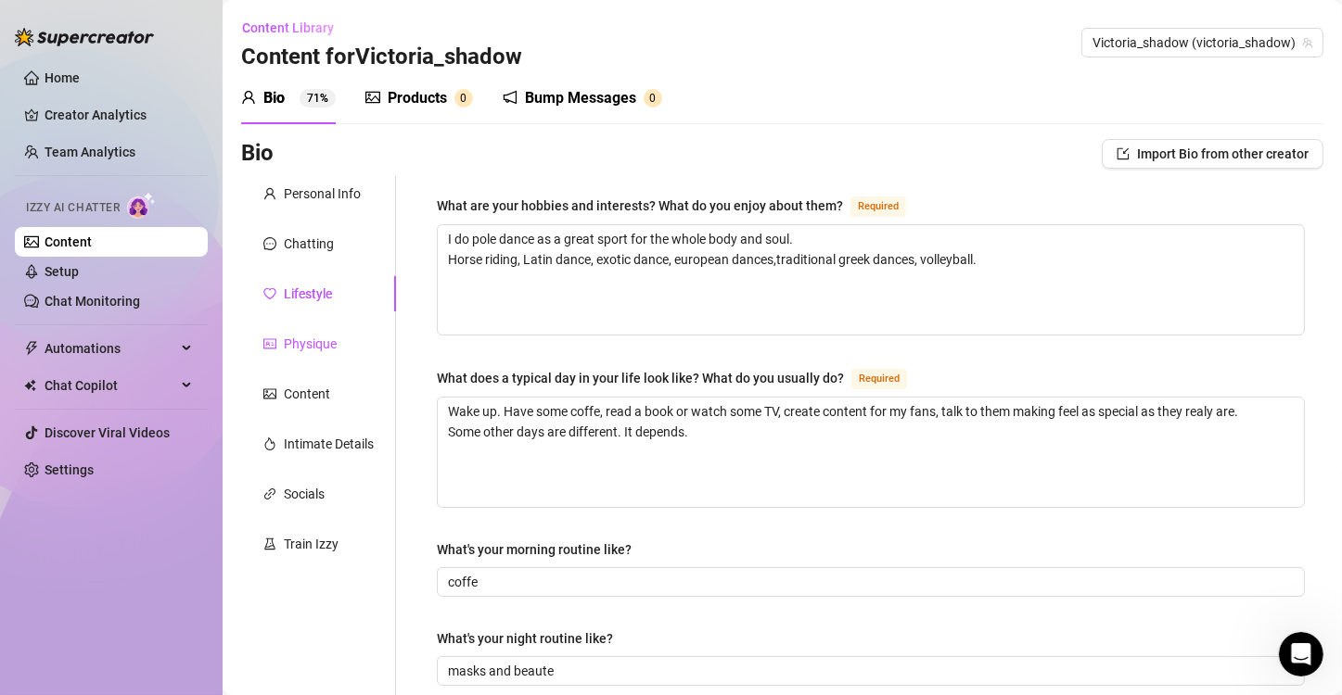
click at [322, 347] on div "Physique" at bounding box center [310, 344] width 53 height 20
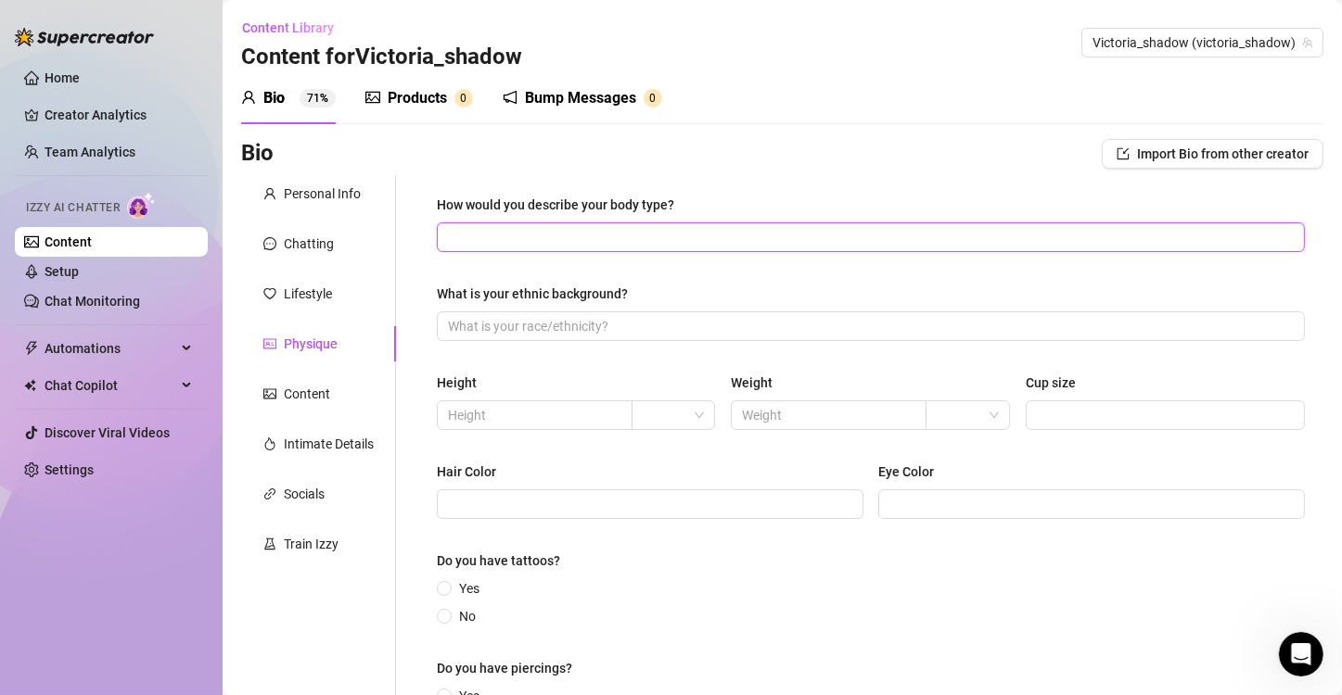
click at [585, 230] on input "How would you describe your body type?" at bounding box center [869, 237] width 842 height 20
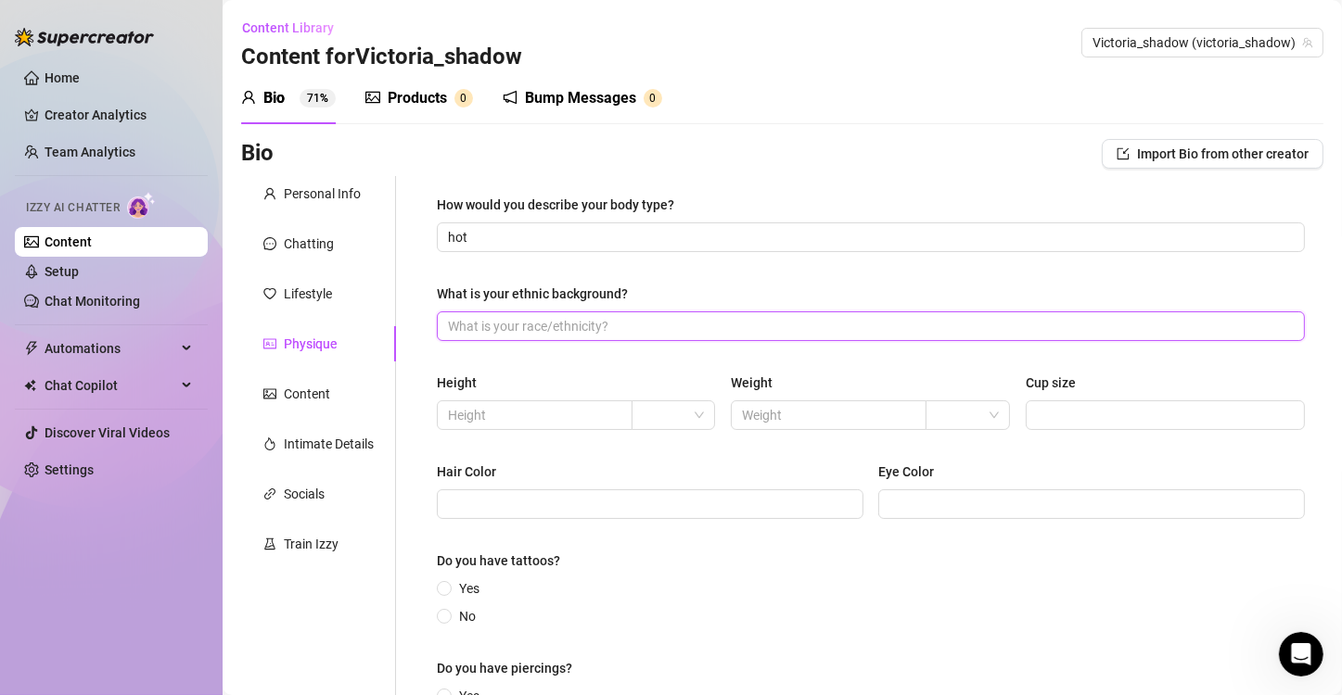
click at [563, 334] on input "What is your ethnic background?" at bounding box center [869, 326] width 842 height 20
click at [569, 326] on input "What is your ethnic background?" at bounding box center [869, 326] width 842 height 20
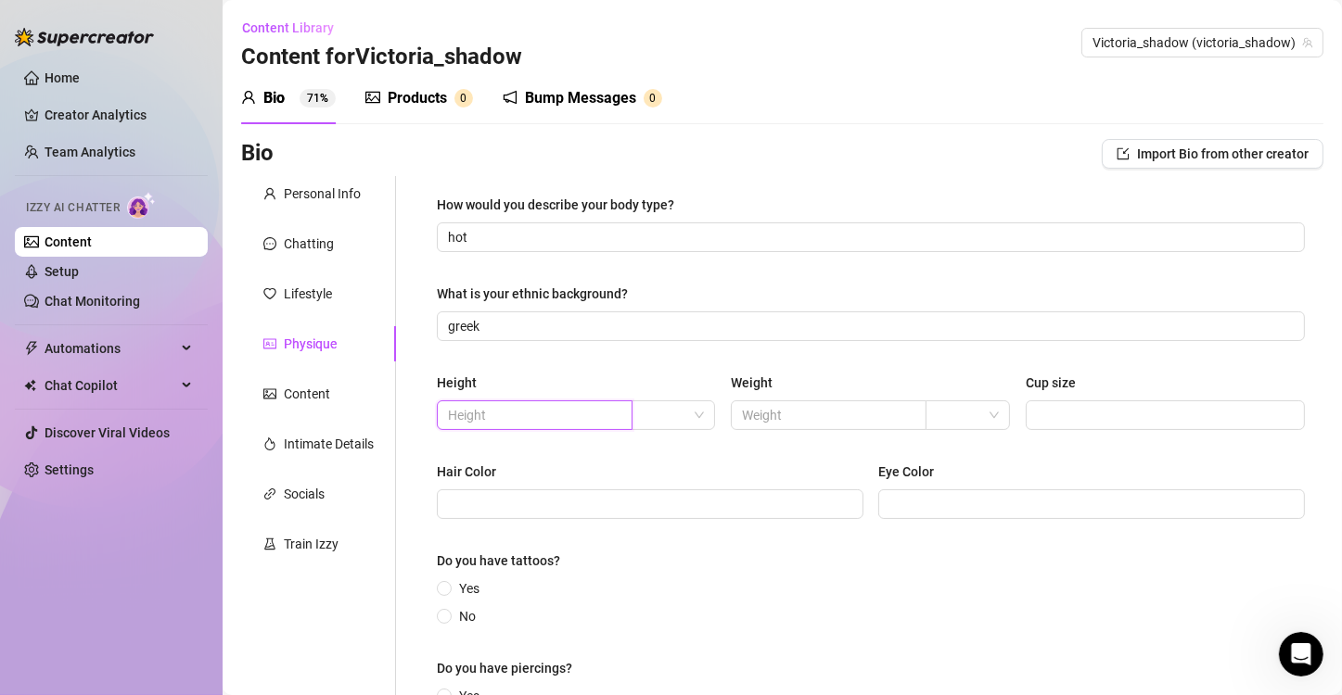
click at [553, 419] on input "text" at bounding box center [533, 415] width 170 height 20
click at [802, 411] on input "text" at bounding box center [827, 415] width 170 height 20
click at [1040, 417] on input "Cup size" at bounding box center [1163, 415] width 253 height 20
click at [564, 505] on input "Hair Color" at bounding box center [648, 504] width 401 height 20
click at [937, 512] on input "Eye Color" at bounding box center [1089, 504] width 401 height 20
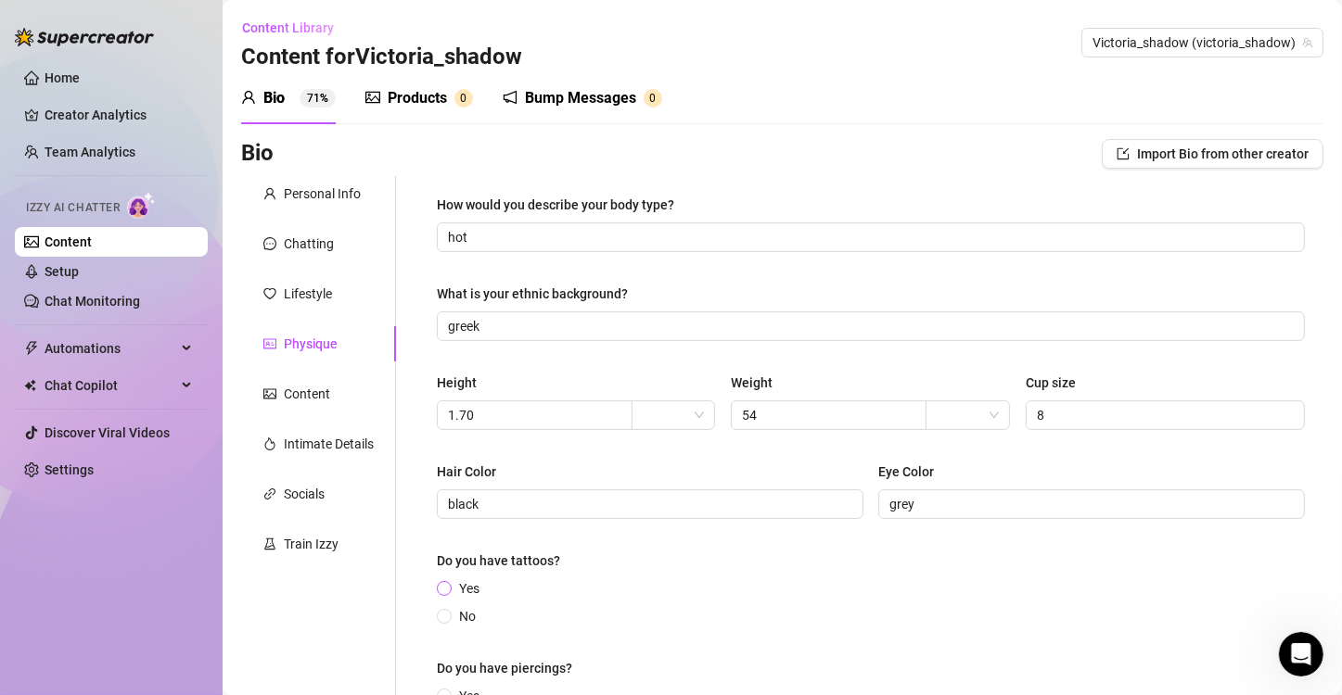
click at [442, 592] on input "Yes" at bounding box center [444, 590] width 7 height 12
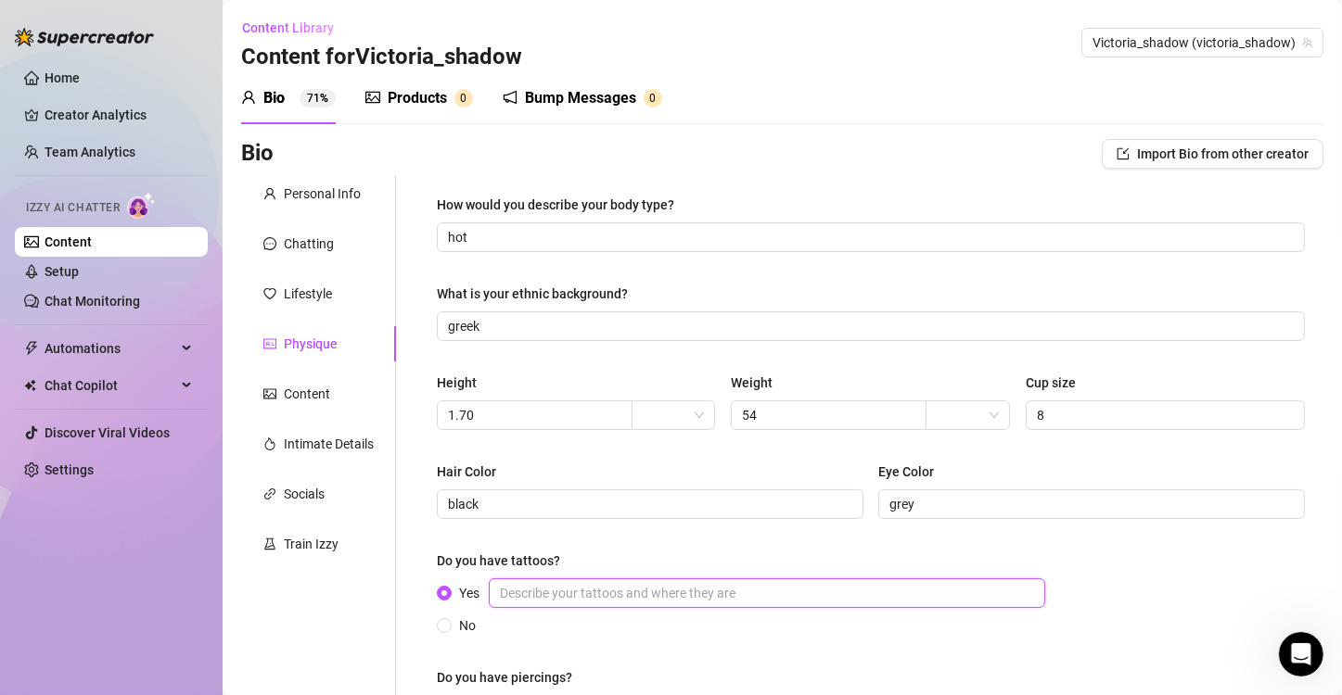
click at [596, 591] on input "Yes" at bounding box center [767, 594] width 556 height 30
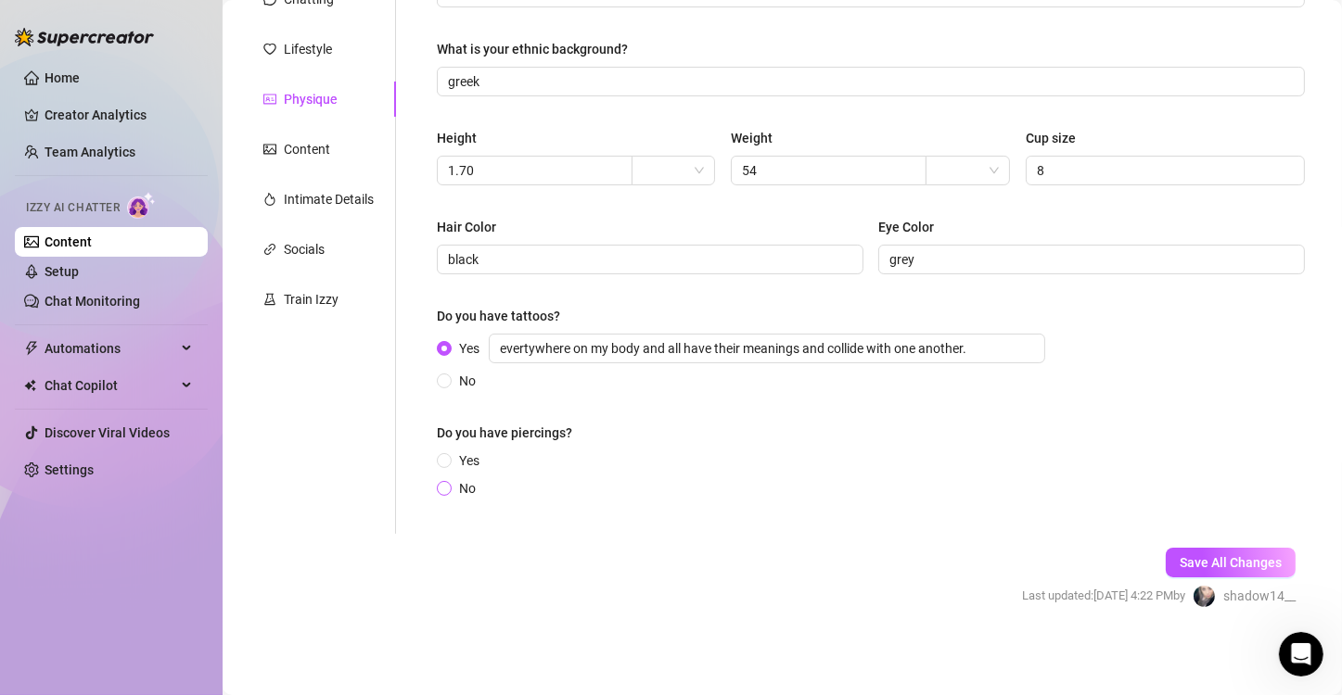
click at [463, 485] on span "No" at bounding box center [468, 488] width 32 height 20
click at [449, 485] on input "No" at bounding box center [444, 490] width 7 height 12
click at [459, 460] on span "Yes" at bounding box center [469, 461] width 35 height 20
click at [449, 460] on input "Yes" at bounding box center [444, 462] width 7 height 12
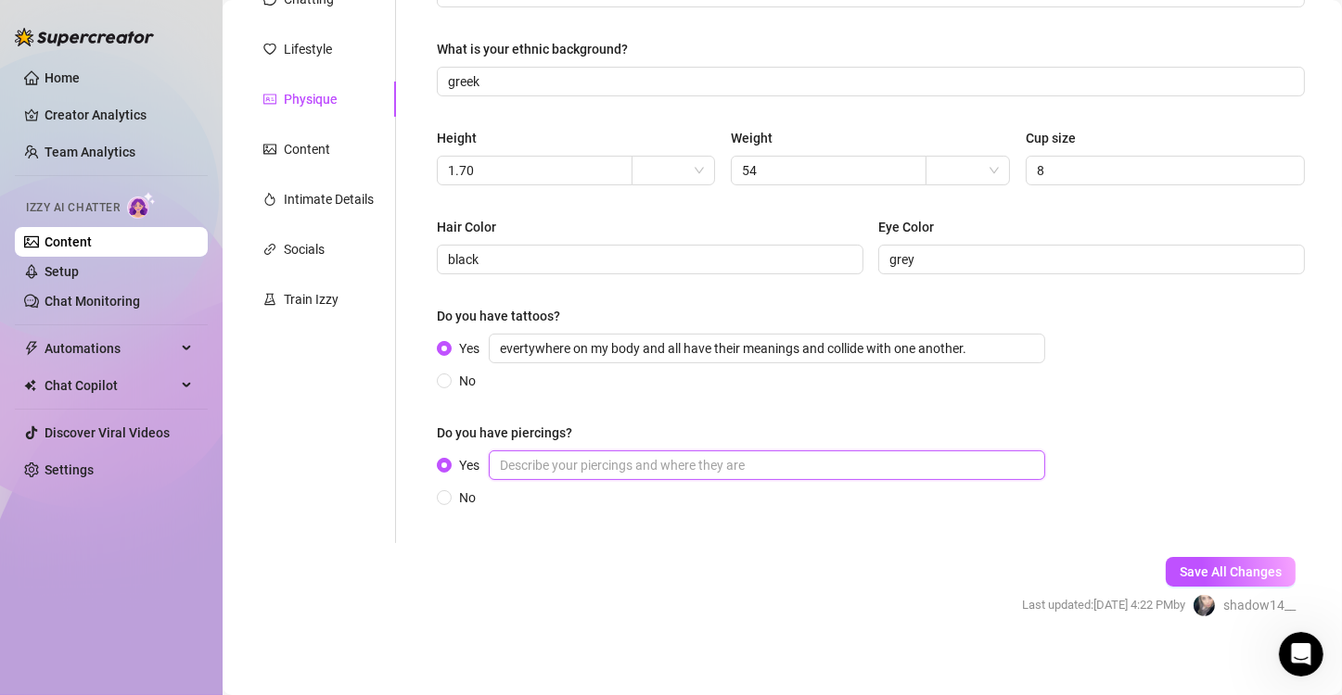
click at [862, 467] on input "Yes" at bounding box center [767, 466] width 556 height 30
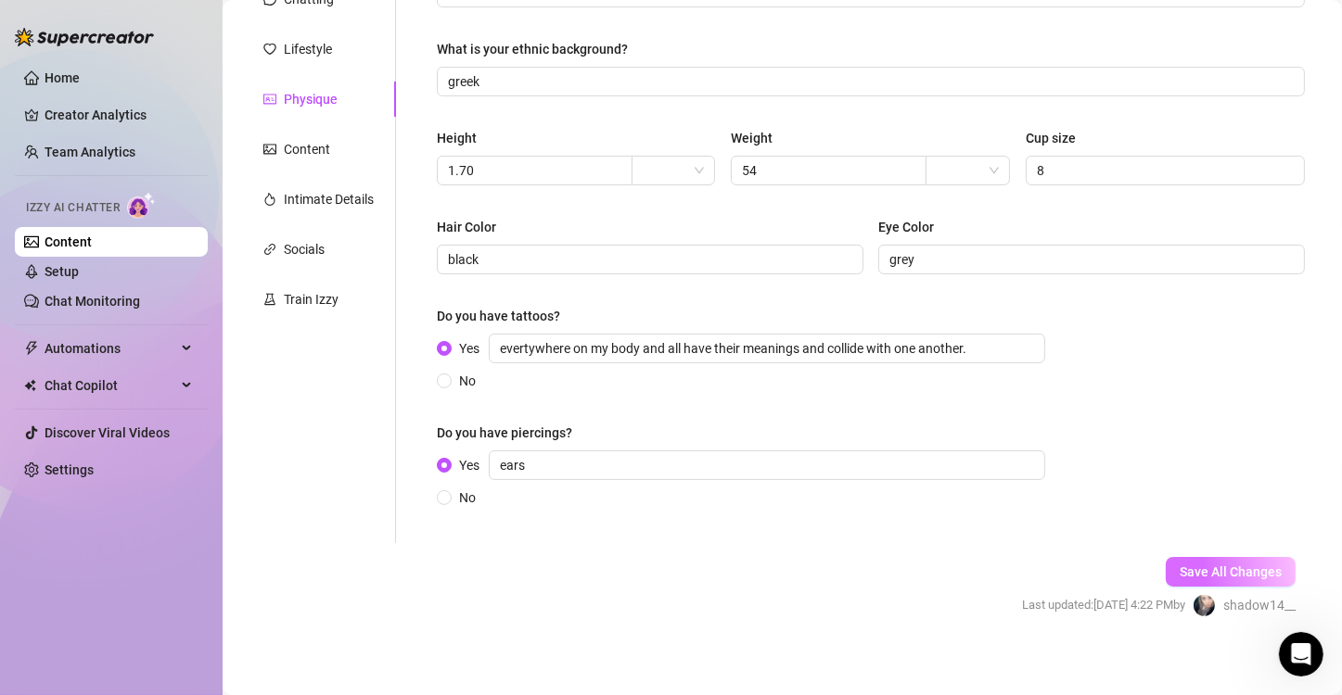
click at [1223, 561] on button "Save All Changes" at bounding box center [1231, 572] width 130 height 30
click at [1205, 569] on span "Save All Changes" at bounding box center [1231, 572] width 102 height 15
click at [314, 145] on div "Content" at bounding box center [307, 149] width 46 height 20
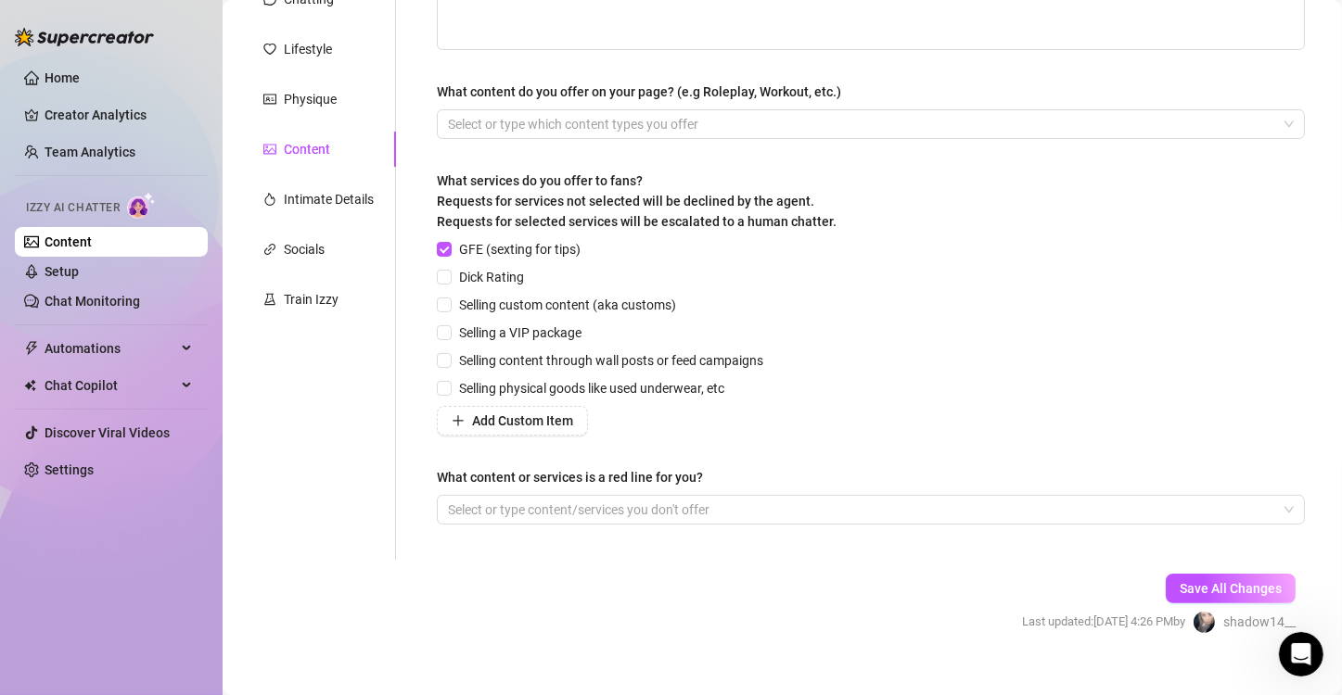
click at [314, 145] on div "Content" at bounding box center [307, 149] width 46 height 20
drag, startPoint x: 474, startPoint y: 297, endPoint x: 606, endPoint y: 266, distance: 135.2
click at [606, 266] on div "GFE (sexting for tips) Dick Rating Selling custom content (aka customs) Selling…" at bounding box center [604, 337] width 334 height 197
drag, startPoint x: 606, startPoint y: 266, endPoint x: 836, endPoint y: 147, distance: 259.2
click at [836, 147] on div "Describe your niche and what content your fans are looking for in 2-3 sentences…" at bounding box center [871, 246] width 868 height 592
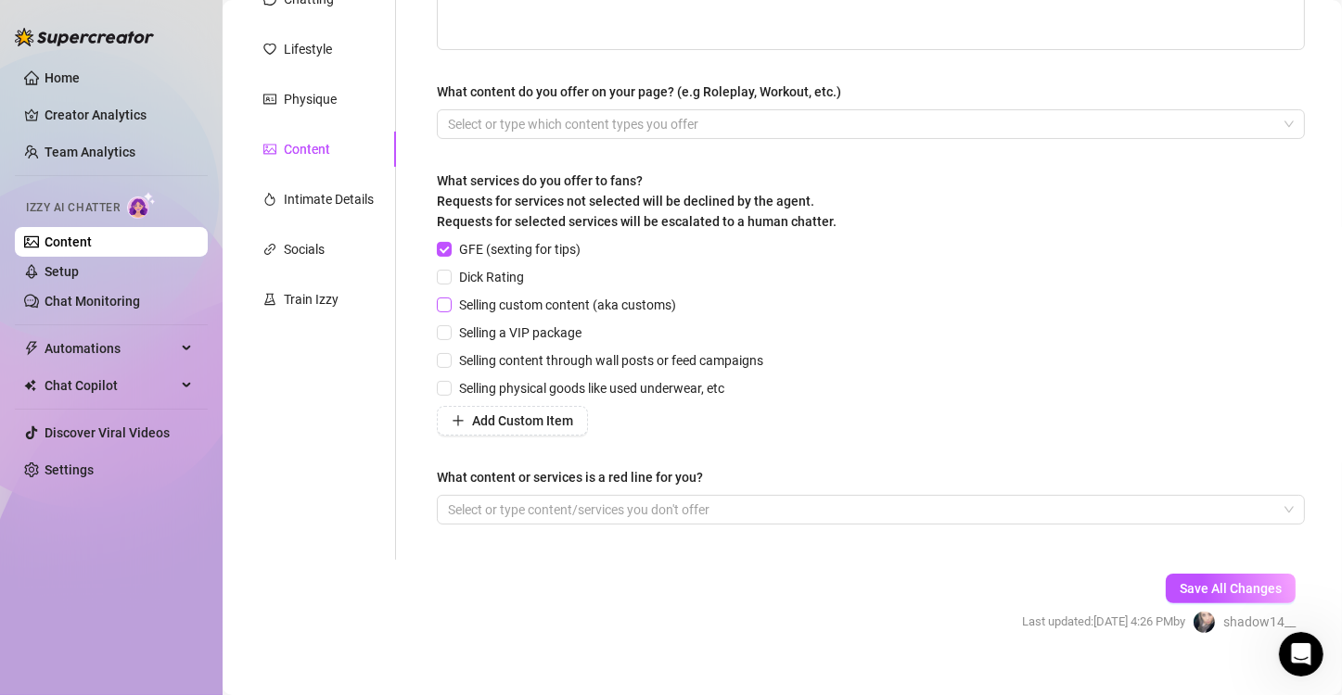
click at [441, 305] on input "Selling custom content (aka customs)" at bounding box center [443, 304] width 13 height 13
click at [440, 333] on input "Selling a VIP package" at bounding box center [443, 331] width 13 height 13
click at [440, 358] on input "Selling content through wall posts or feed campaigns" at bounding box center [443, 359] width 13 height 13
click at [444, 386] on input "Selling physical goods like used underwear, etc" at bounding box center [443, 387] width 13 height 13
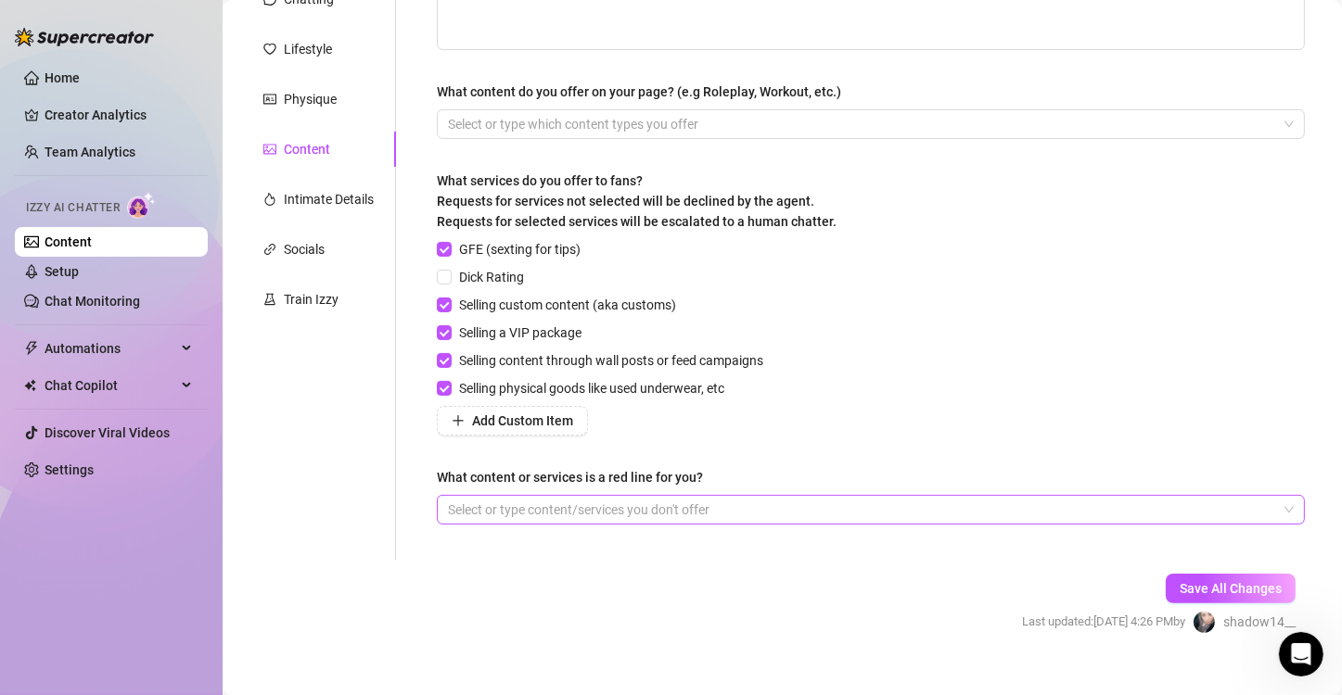
click at [685, 506] on div at bounding box center [860, 510] width 841 height 26
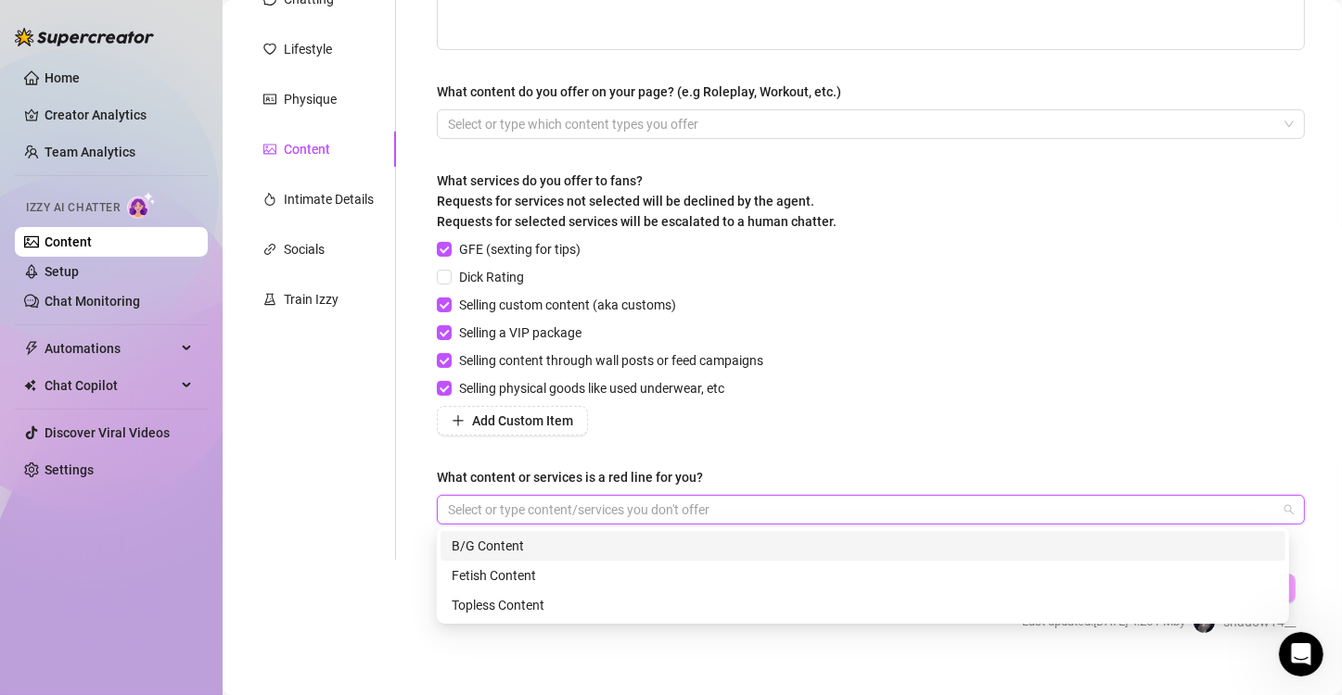
click at [984, 301] on div "GFE (sexting for tips) Dick Rating Selling custom content (aka customs) Selling…" at bounding box center [871, 337] width 868 height 197
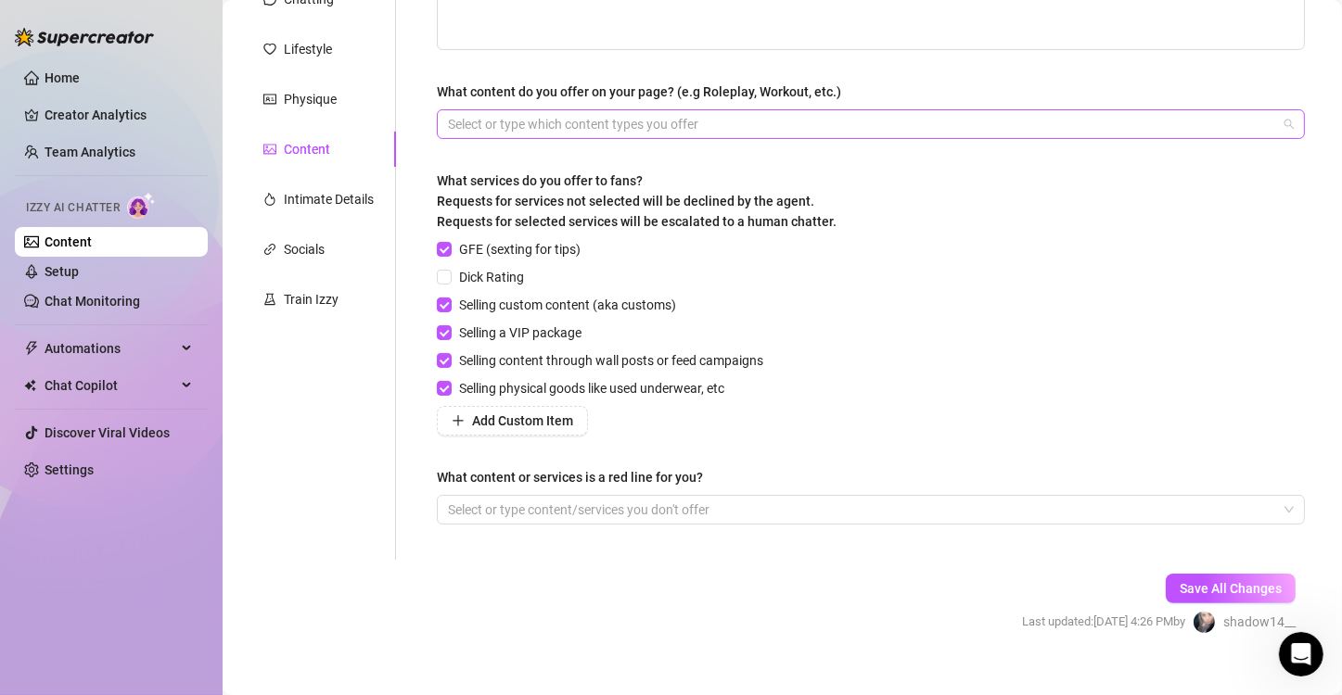
click at [772, 119] on div at bounding box center [860, 124] width 841 height 26
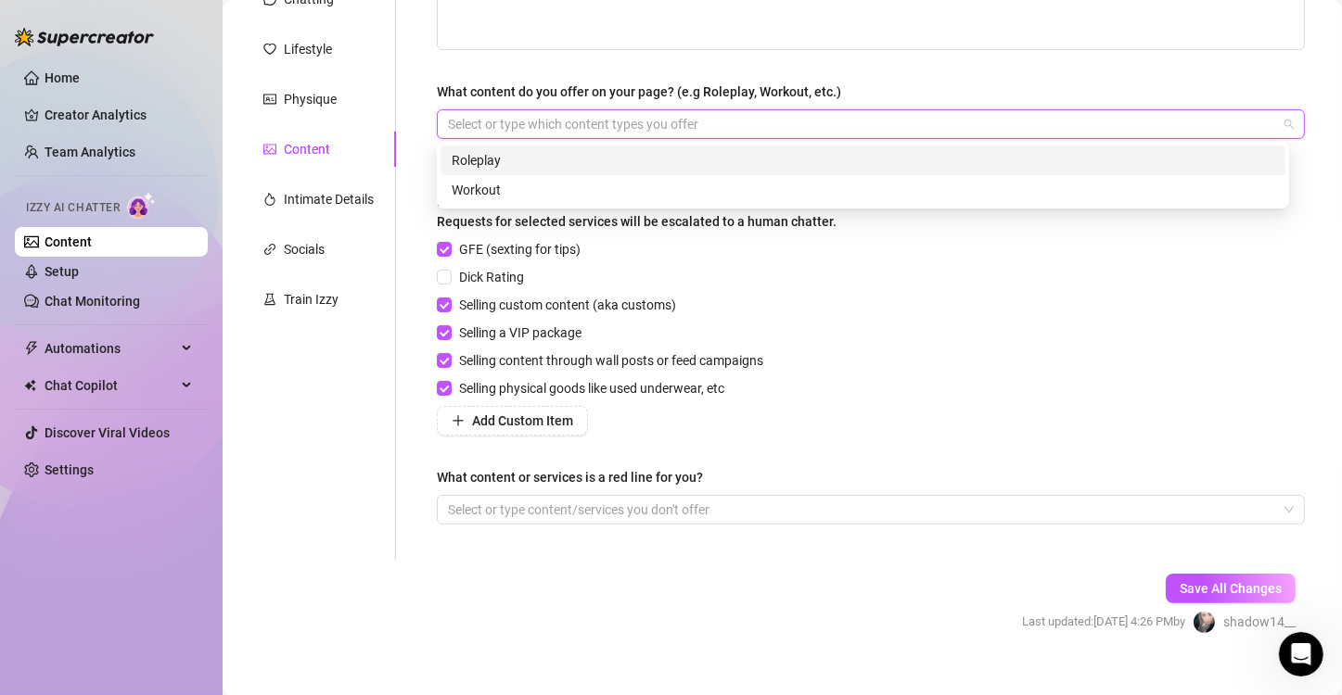
click at [750, 159] on div "Roleplay" at bounding box center [863, 160] width 823 height 20
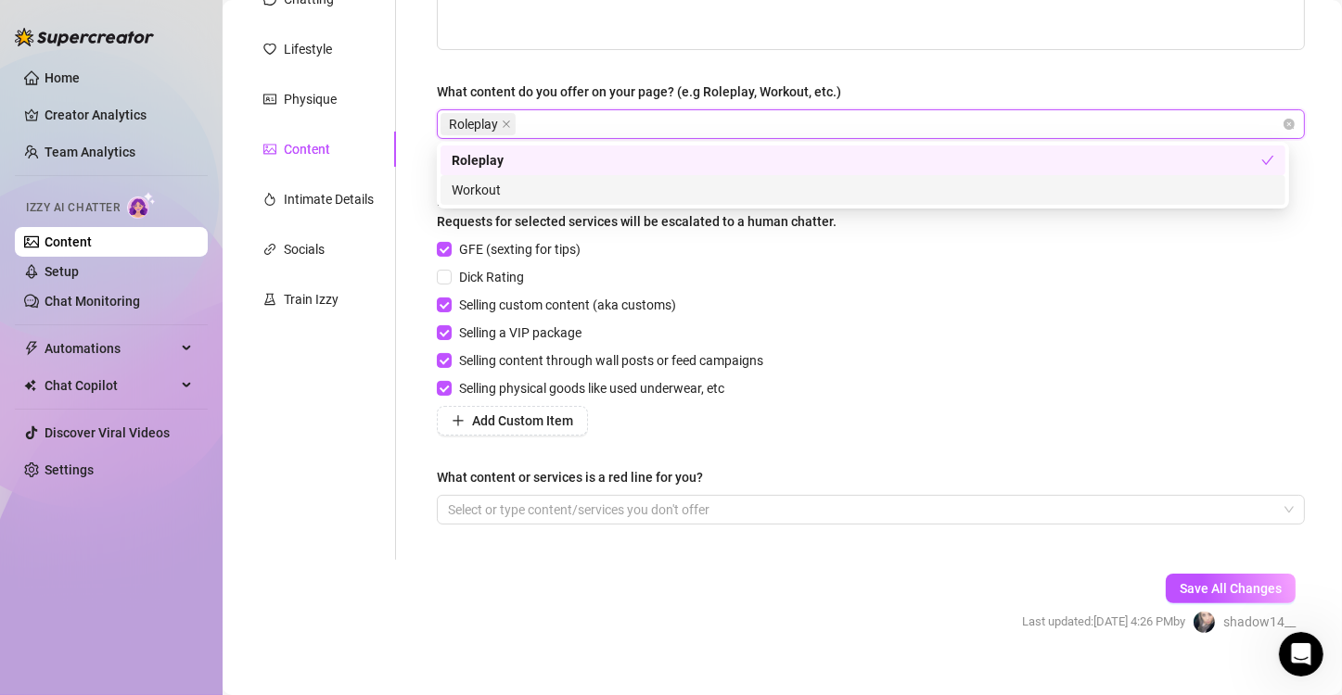
click at [904, 194] on div "Workout" at bounding box center [863, 190] width 823 height 20
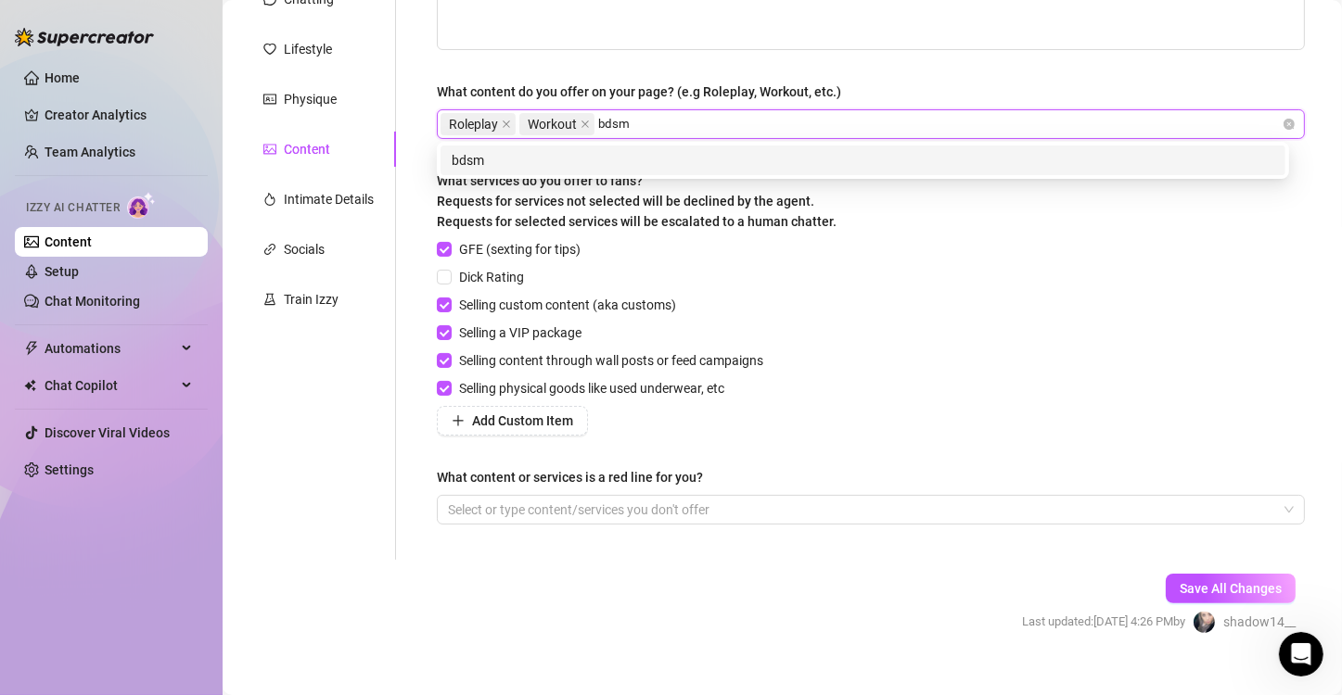
click at [667, 157] on div "bdsm" at bounding box center [863, 160] width 823 height 20
click at [628, 157] on div "blasphemy" at bounding box center [863, 160] width 823 height 20
click at [611, 163] on div "goth" at bounding box center [863, 160] width 823 height 20
click at [611, 163] on div "explicit content" at bounding box center [863, 160] width 823 height 20
click at [630, 159] on div "onlyforthosewhopay" at bounding box center [863, 160] width 823 height 20
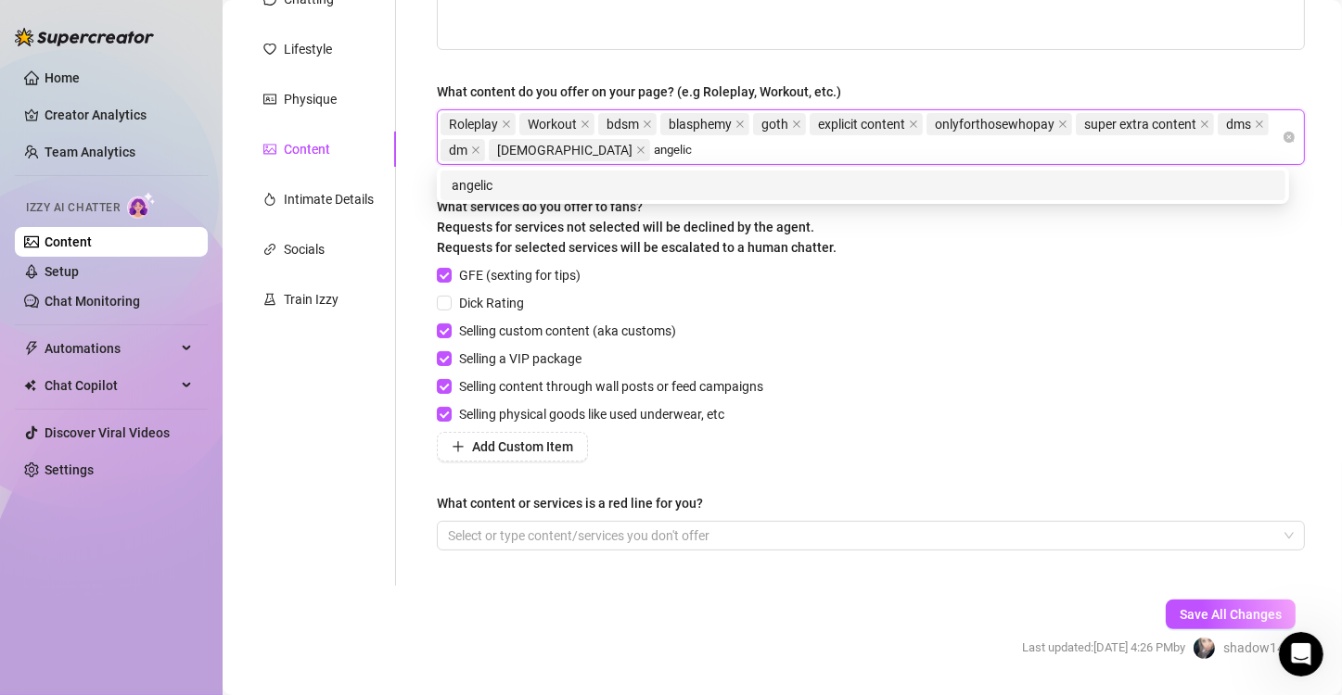
click at [635, 176] on div "angelic" at bounding box center [863, 185] width 823 height 20
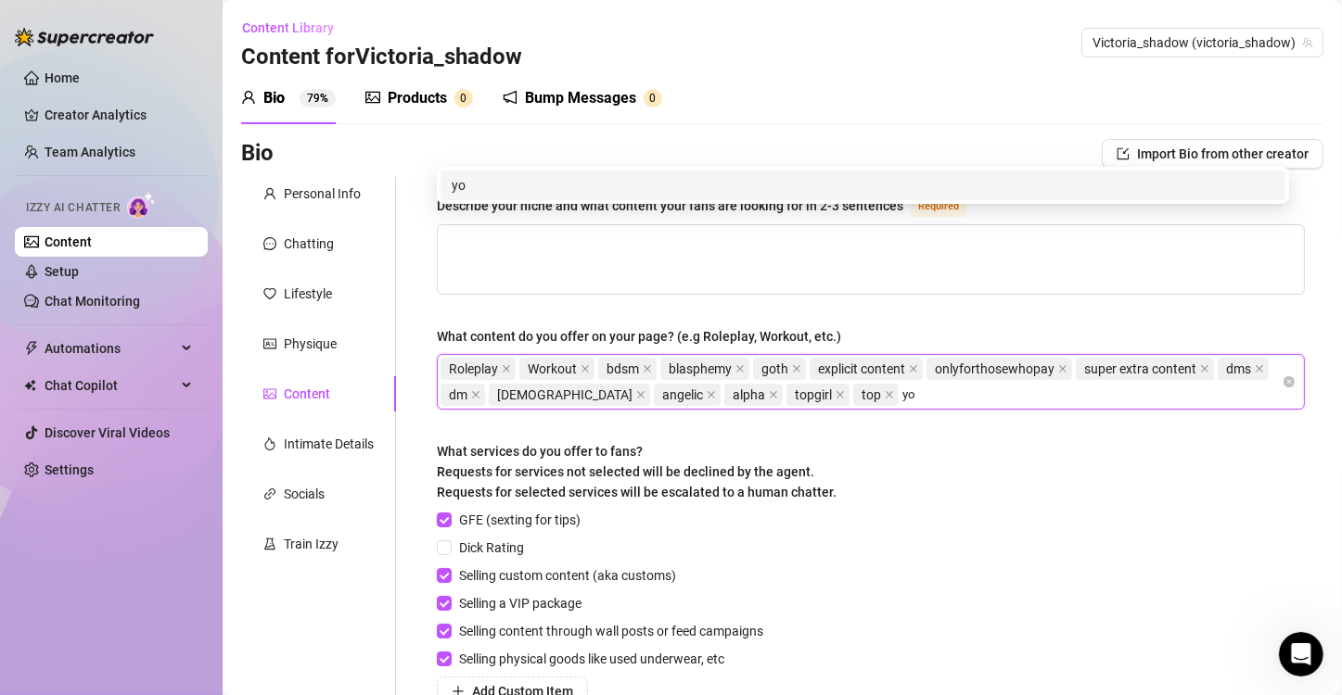
scroll to position [245, 0]
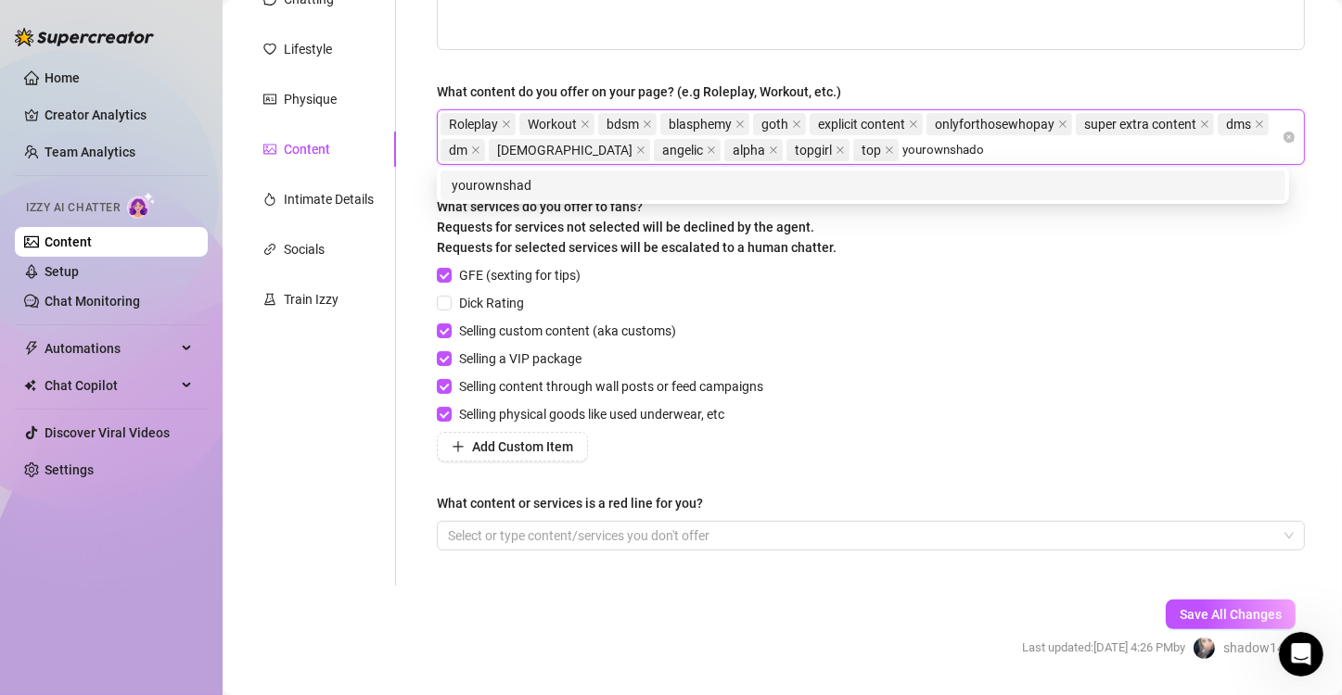
type input "yourownshadow"
type input "shadowscarface"
type input "shadow_lcf.scarface"
type input "@"
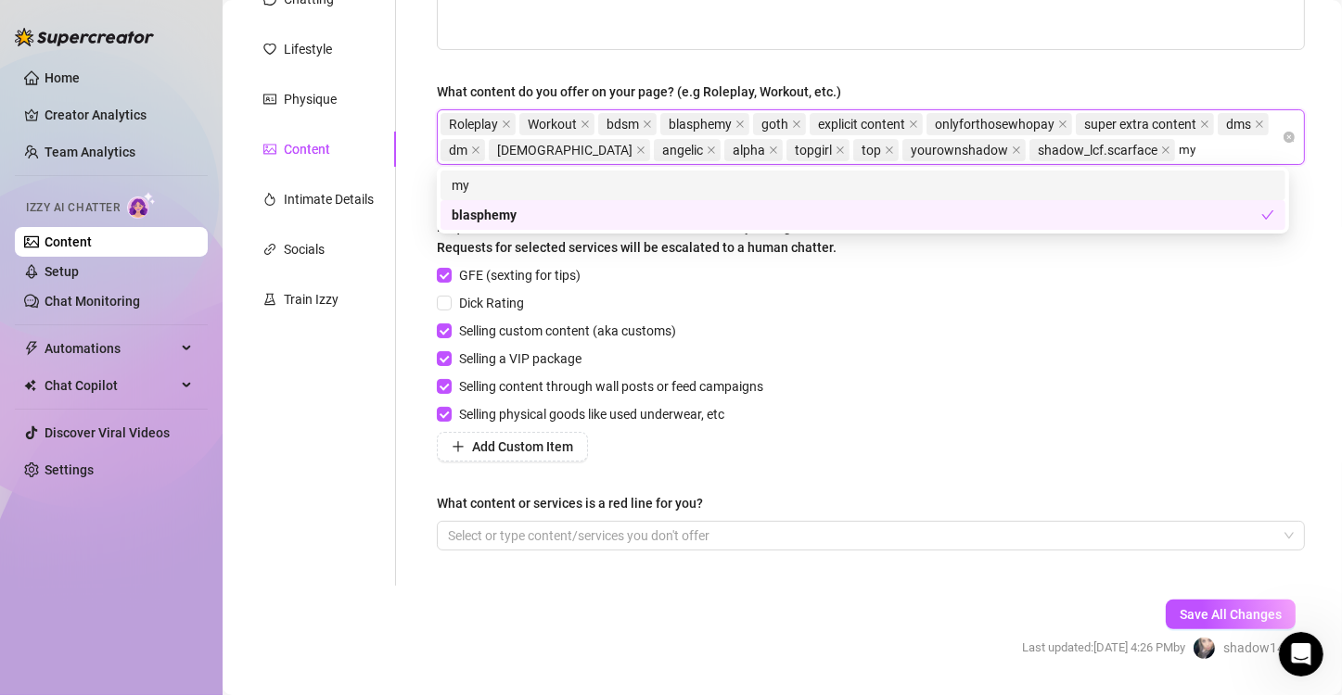
type input "m"
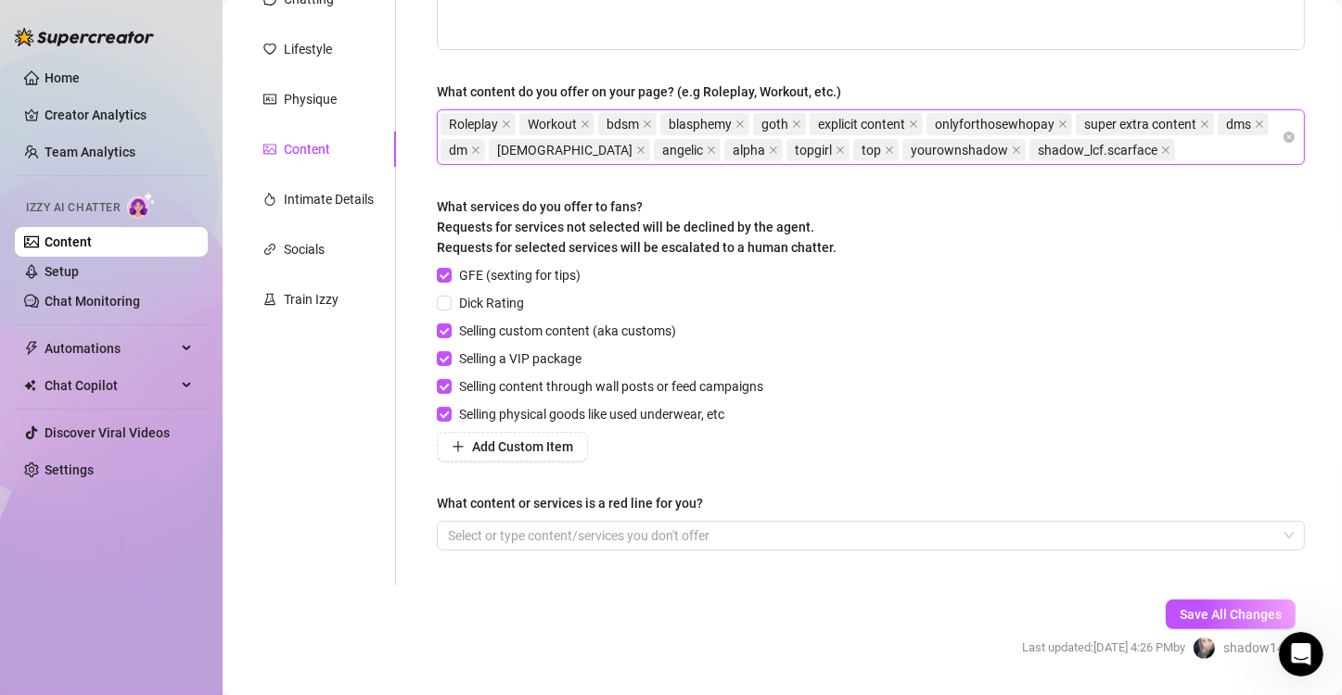
type input "."
click at [448, 297] on input "Dick Rating" at bounding box center [443, 302] width 13 height 13
checkbox input "true"
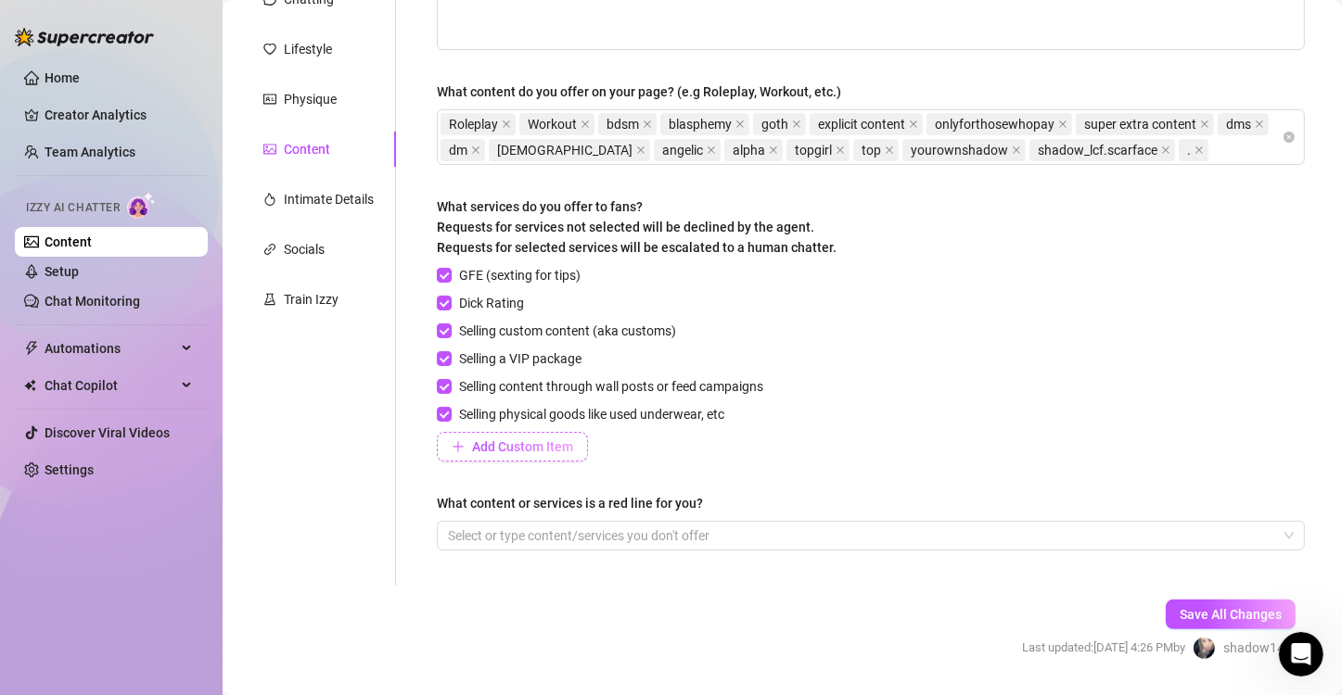
click at [484, 446] on span "Add Custom Item" at bounding box center [522, 447] width 101 height 15
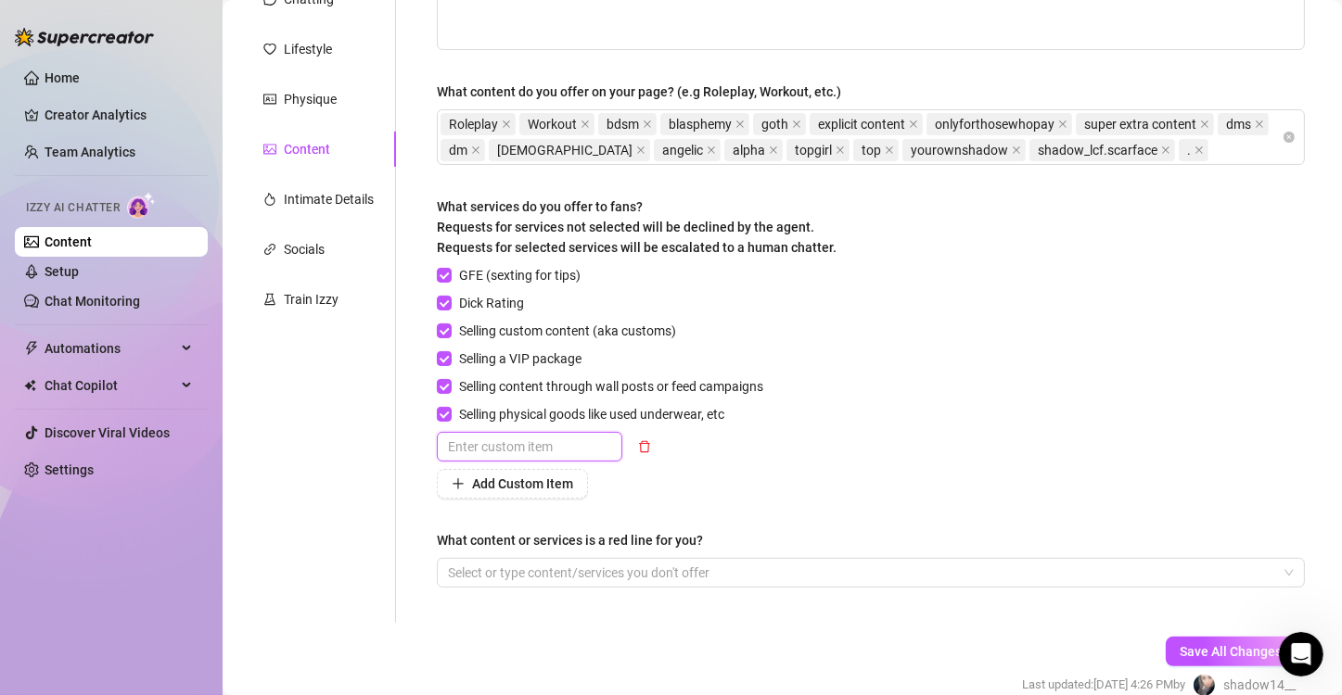
click at [502, 438] on input "text" at bounding box center [529, 447] width 185 height 30
type input "bdsm"
click at [493, 478] on span "Add Custom Item" at bounding box center [522, 484] width 101 height 15
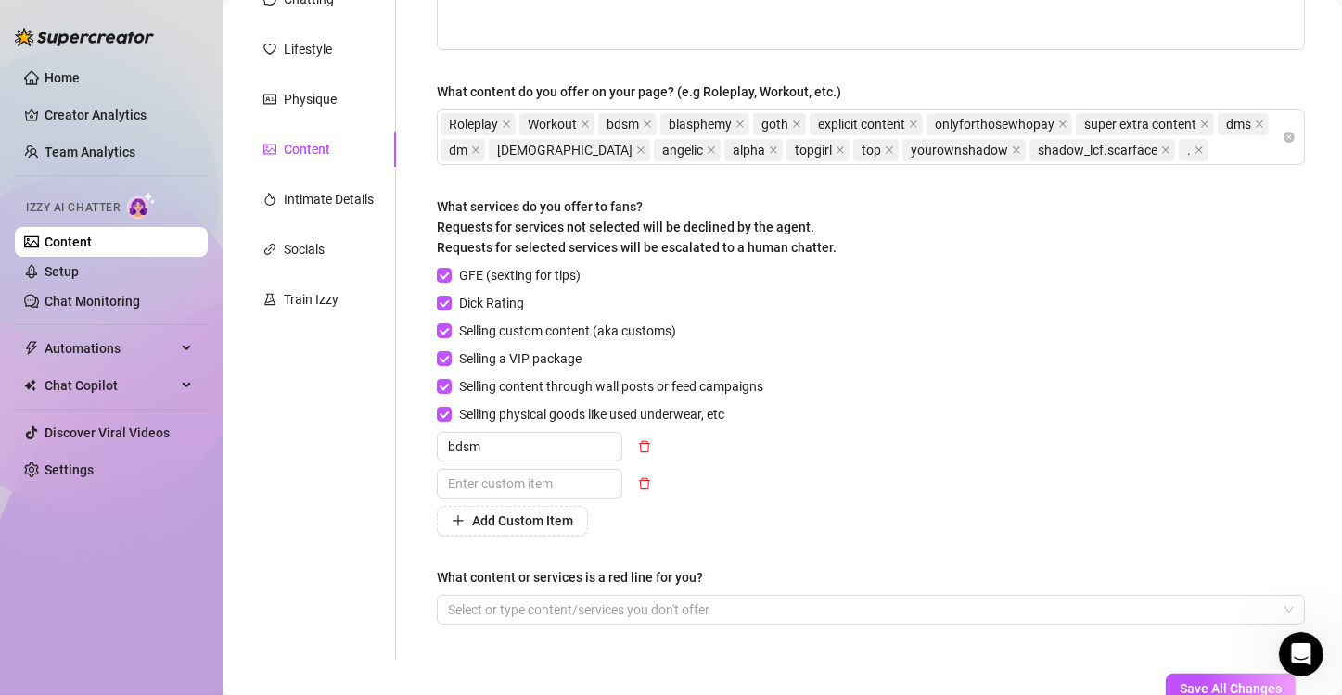
click at [923, 449] on div "GFE (sexting for tips) Dick Rating Selling custom content (aka customs) Selling…" at bounding box center [871, 400] width 868 height 271
click at [507, 488] on input "text" at bounding box center [529, 484] width 185 height 30
type input "used strings"
click at [1193, 671] on div "Save All Changes Last updated: Aug 23, 2025 4:26 PM by shadow14__" at bounding box center [1158, 704] width 329 height 88
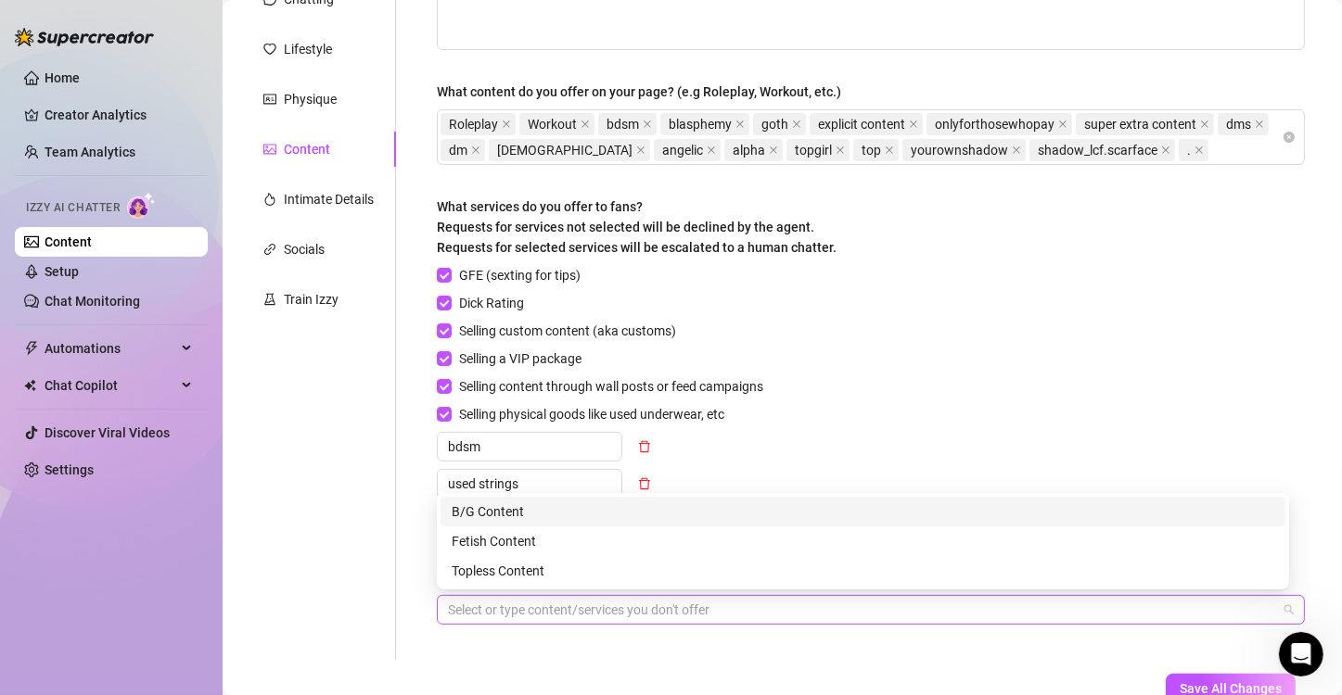
click at [785, 597] on div at bounding box center [860, 610] width 841 height 26
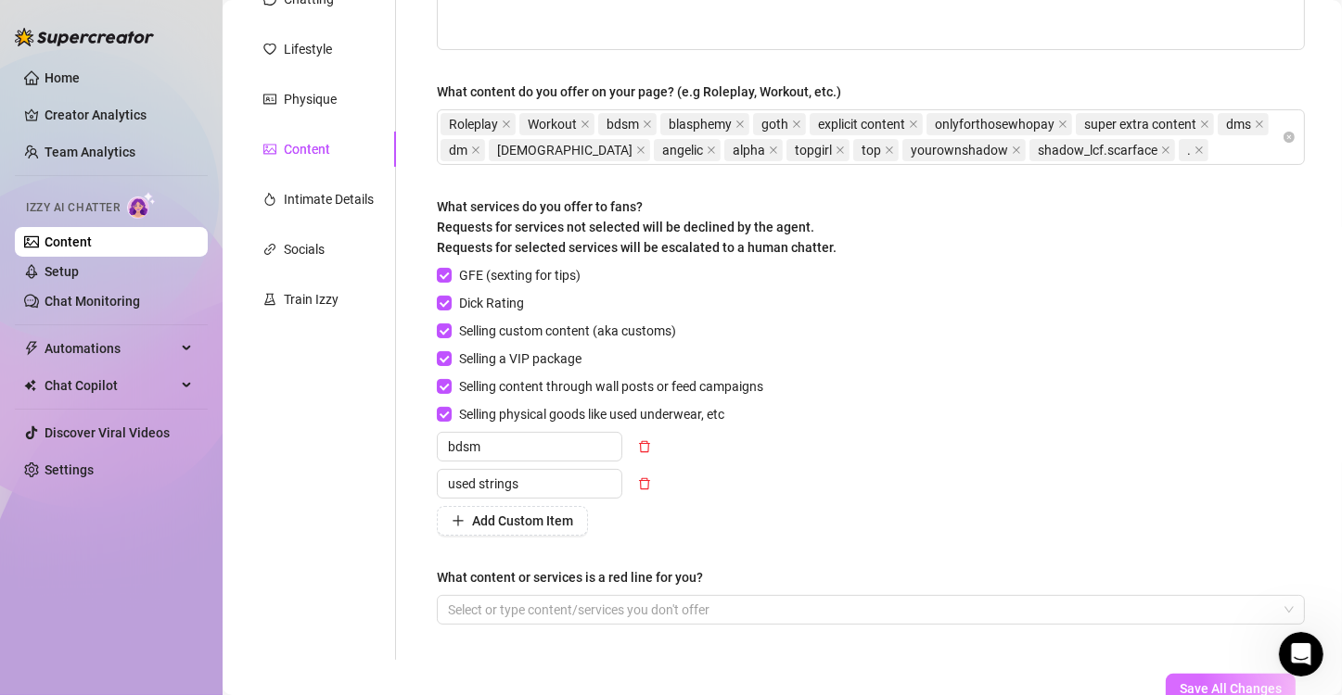
click at [1180, 685] on span "Save All Changes" at bounding box center [1231, 689] width 102 height 15
click at [335, 207] on div "Intimate Details" at bounding box center [329, 199] width 90 height 20
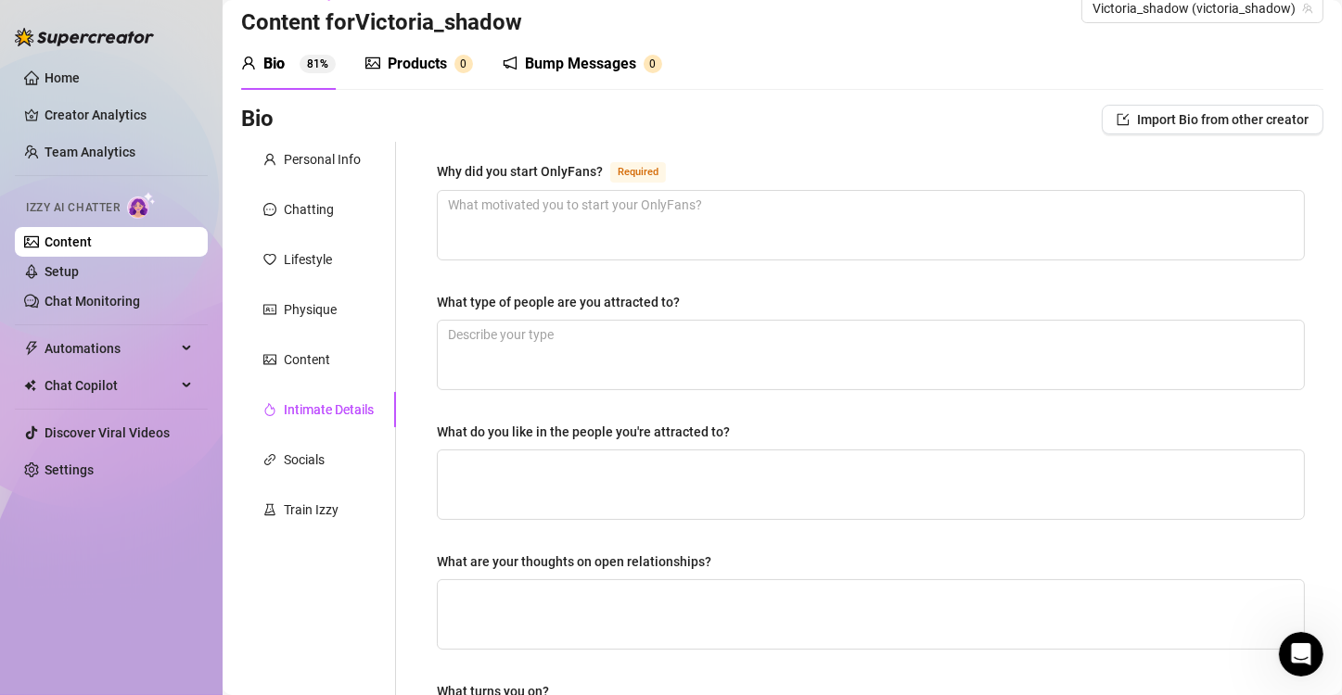
scroll to position [0, 0]
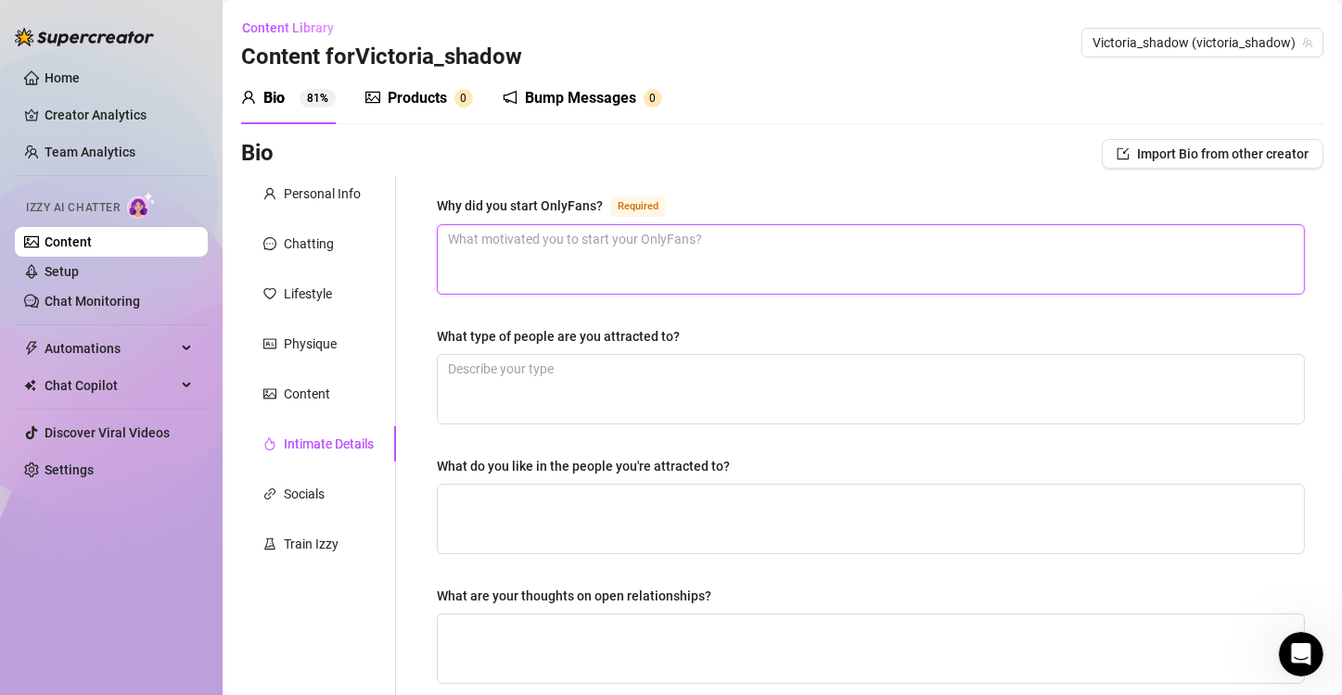
click at [767, 250] on textarea "Why did you start OnlyFans? Required" at bounding box center [871, 259] width 866 height 69
click at [574, 232] on textarea "Why did you start OnlyFans? Required" at bounding box center [871, 259] width 866 height 69
type textarea "T"
type textarea "To"
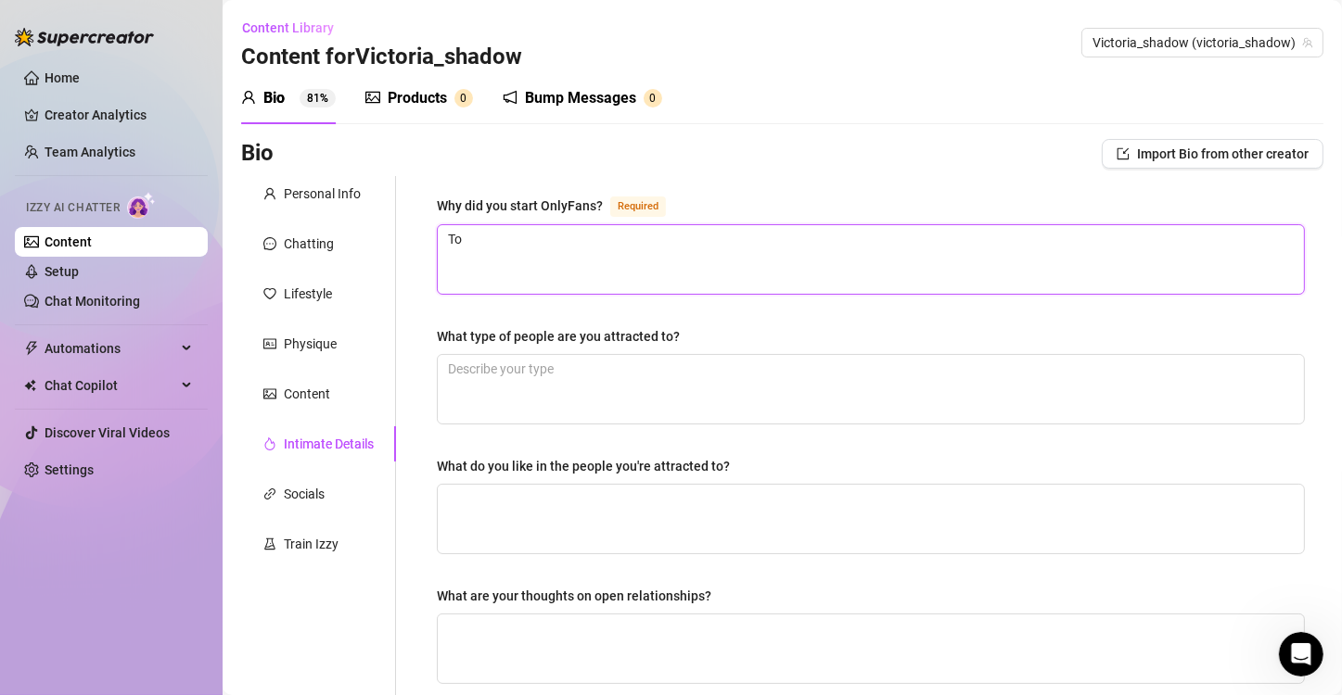
type textarea "To b"
type textarea "To be"
type textarea "To be m"
type textarea "To be my"
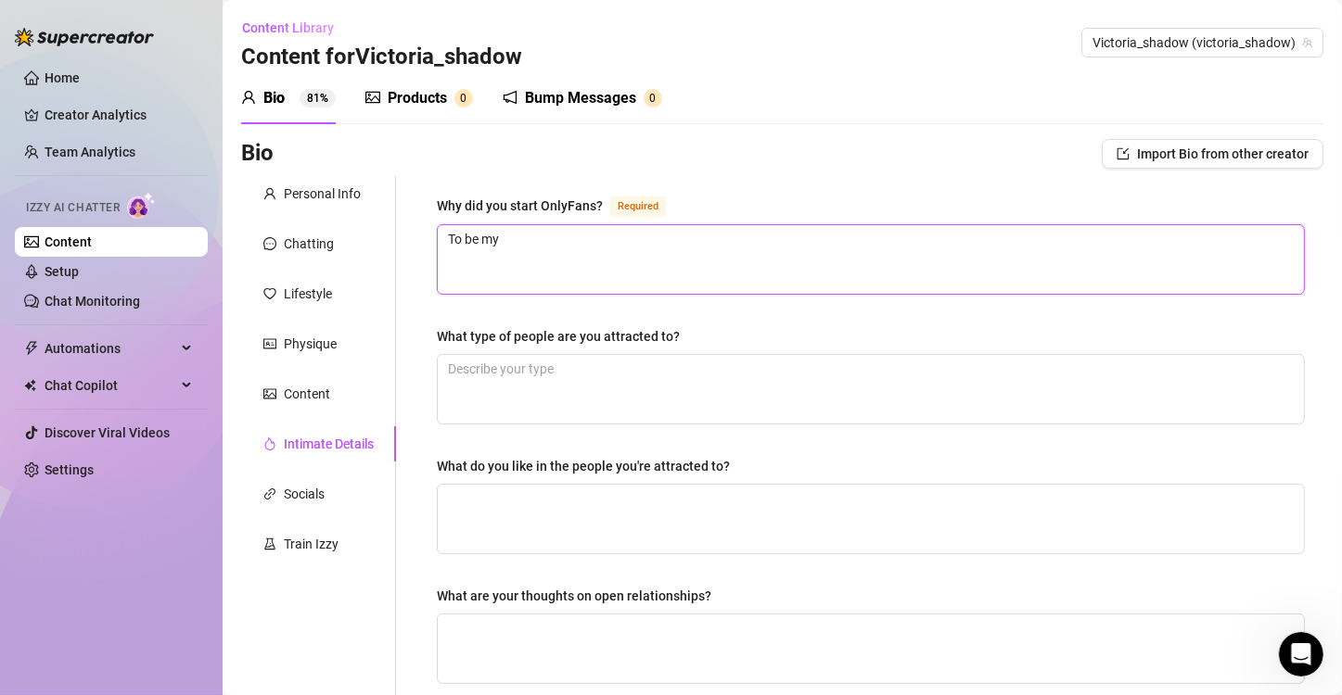
type textarea "To be my"
type textarea "To be my o"
type textarea "To be my ow"
type textarea "To be my own"
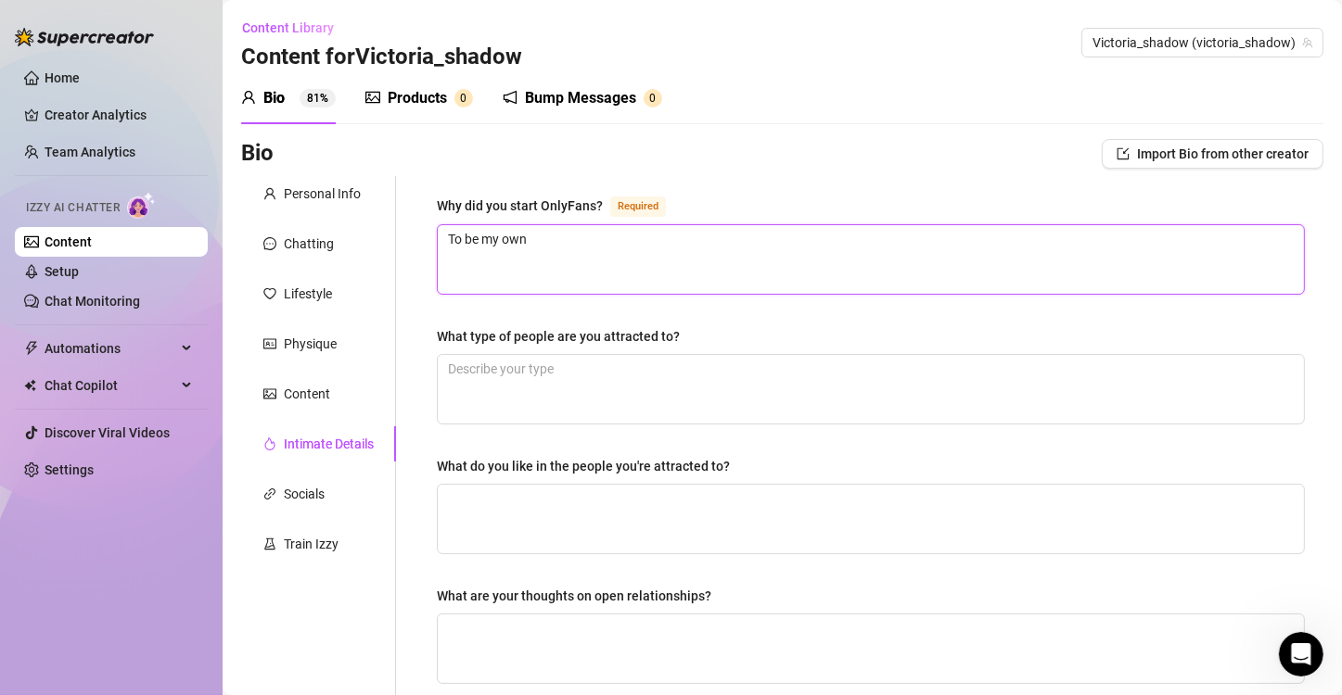
type textarea "To be my own b"
type textarea "To be my own bo"
type textarea "To be my own bos"
type textarea "To be my own boss"
type textarea "To be my own boss."
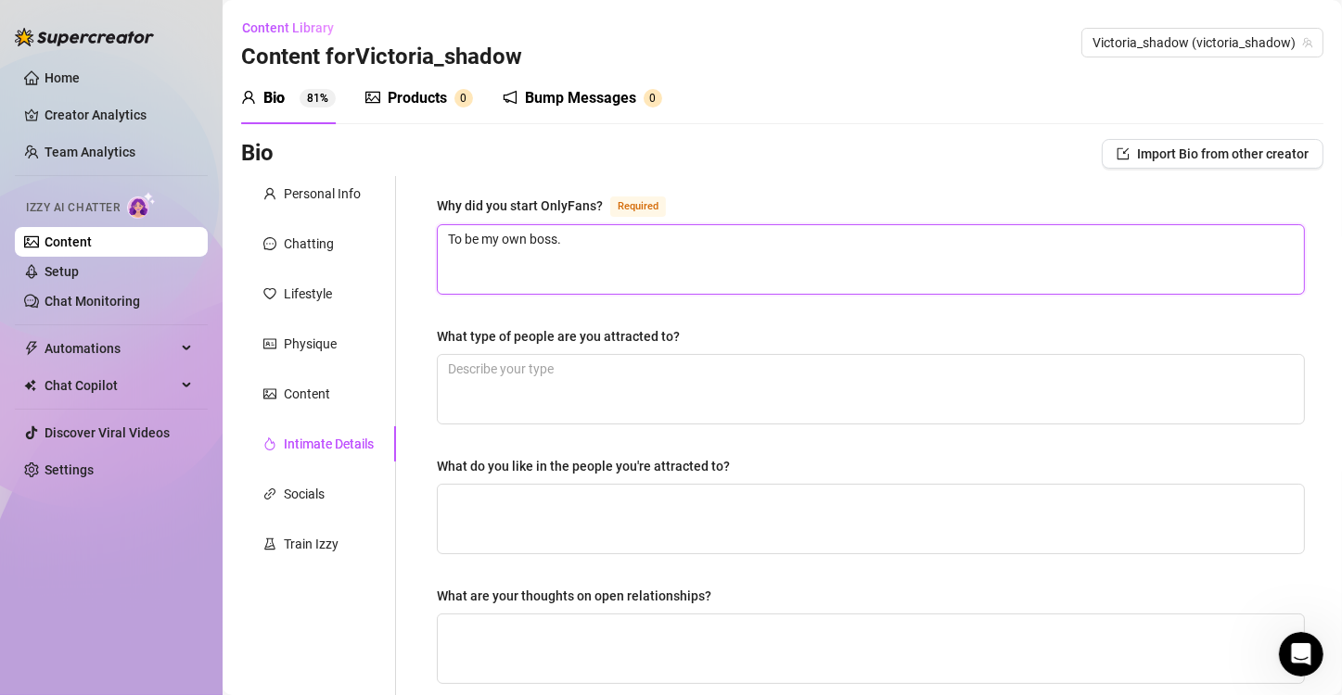
type textarea "To be my own boss."
type textarea "To be my own boss. N"
type textarea "To be my own boss. Ne"
type textarea "To be my own boss. Neve"
type textarea "To be my own boss. Never"
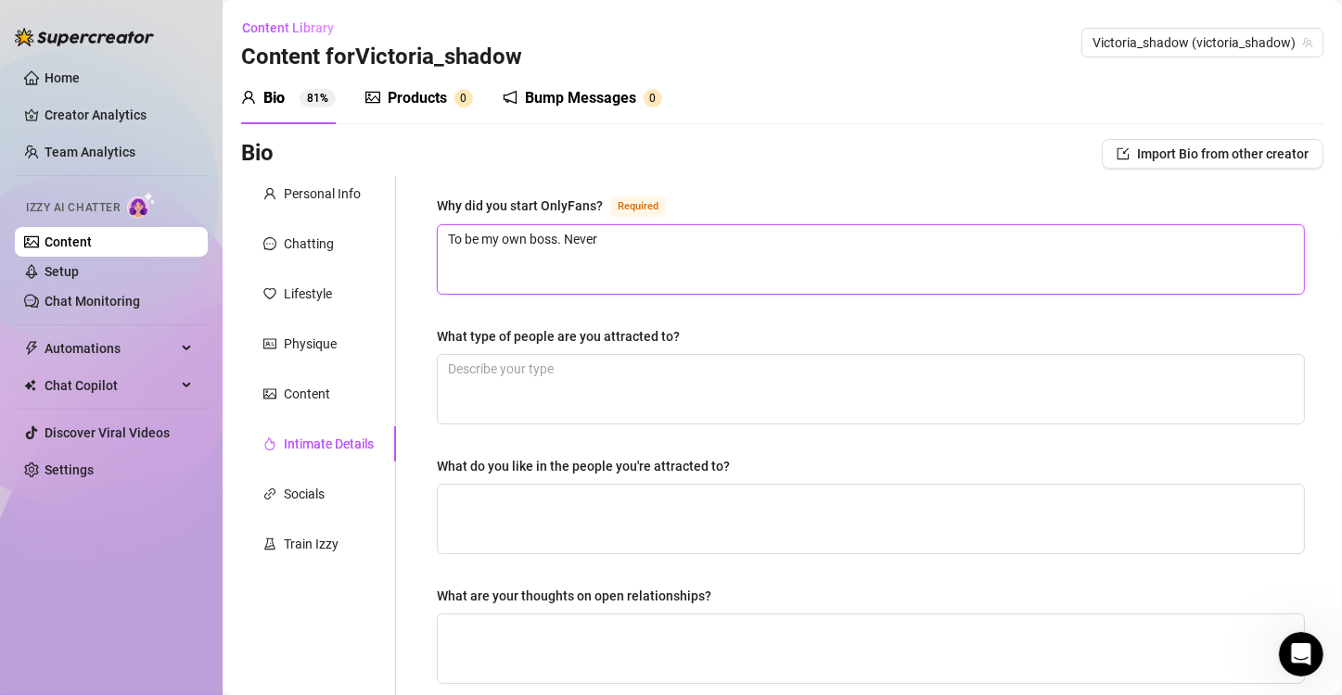
type textarea "To be my own boss. Never"
type textarea "To be my own boss. Never f"
type textarea "To be my own boss. Never fi"
type textarea "To be my own boss. Never fit"
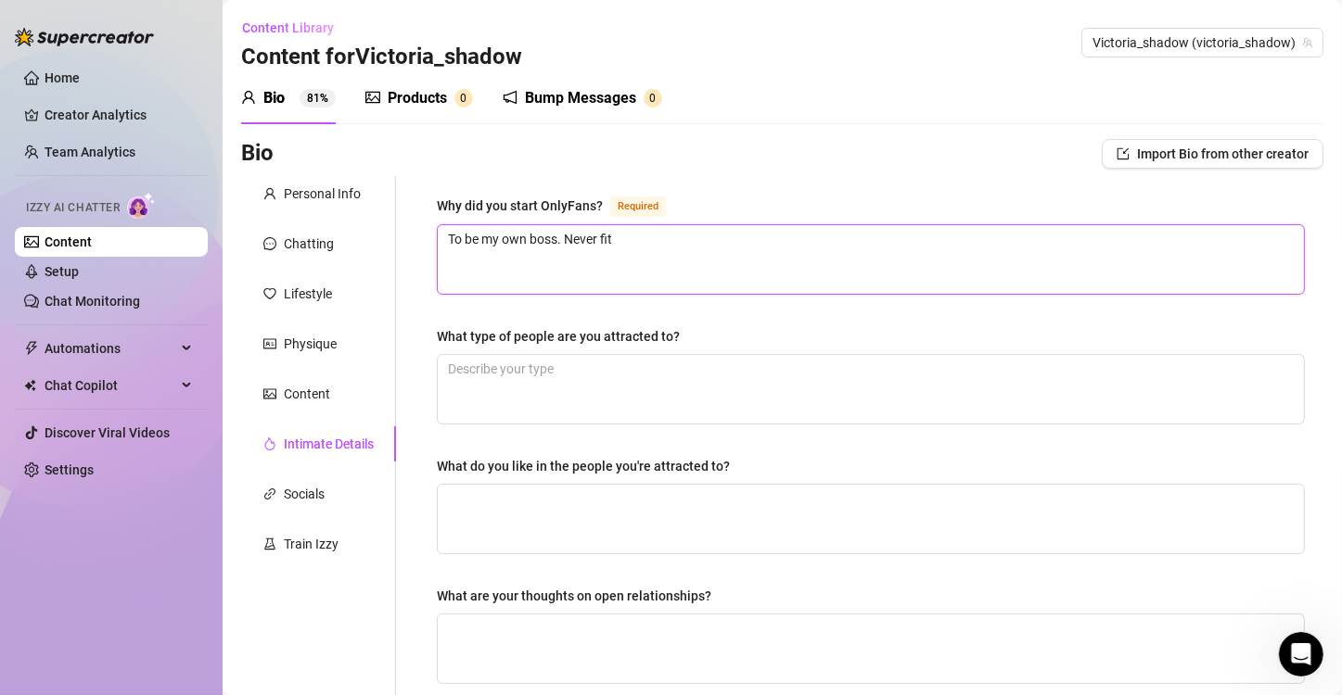
type textarea "To be my own boss. Never fit i"
type textarea "To be my own boss. Never fit ib"
type textarea "To be my own boss. Never fit i"
type textarea "To be my own boss. Never fit in"
click at [568, 234] on textarea "To be my own boss. Never fit in" at bounding box center [871, 259] width 866 height 69
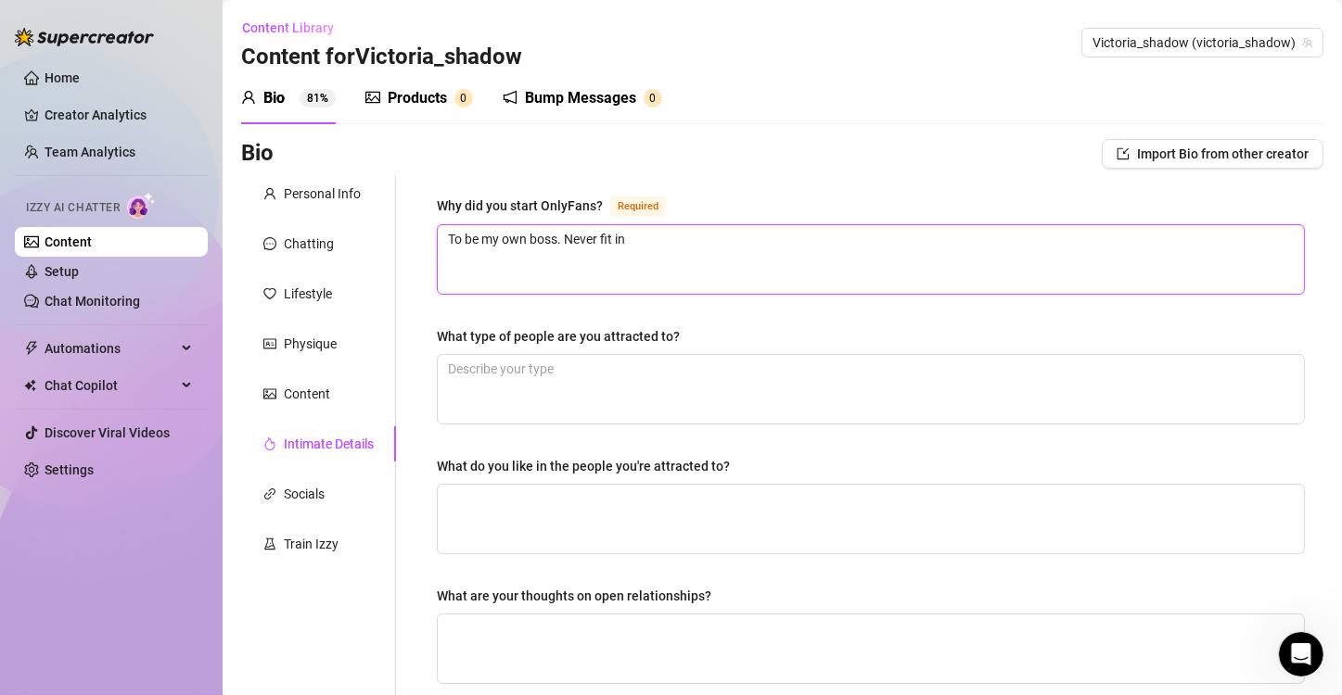
click at [555, 230] on textarea "To be my own boss. Never fit in" at bounding box center [871, 259] width 866 height 69
type textarea "To be my own bosi. Never fit in"
type textarea "To be my own bos. Never fit in"
type textarea "To be my own boss. Never fit in"
click at [570, 236] on textarea "To be my own boss. Never fit in" at bounding box center [871, 259] width 866 height 69
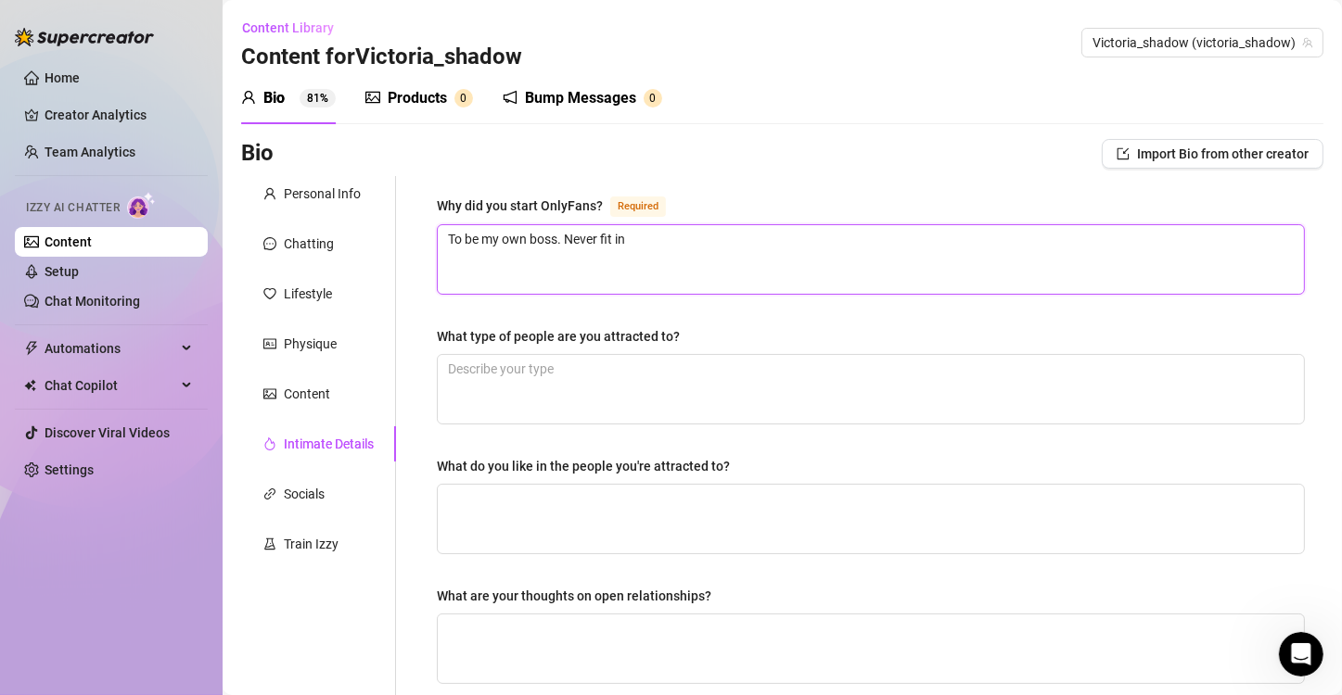
type textarea "To be my own boss. iNever fit in"
type textarea "To be my own boss. Never fit in"
type textarea "To be my own boss. INever fit in"
type textarea "To be my own boss. I Never fit in"
click at [653, 241] on textarea "To be my own boss. I Never fit in" at bounding box center [871, 259] width 866 height 69
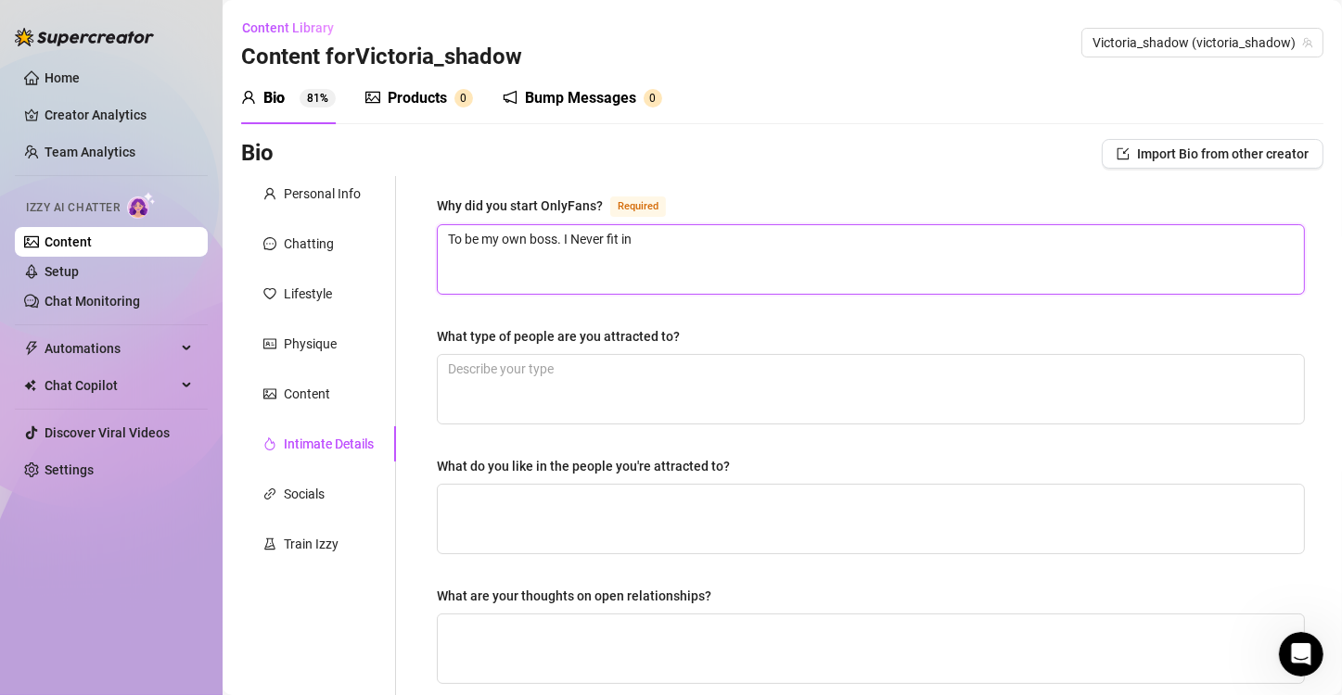
type textarea "To be my own boss. I Never fit in."
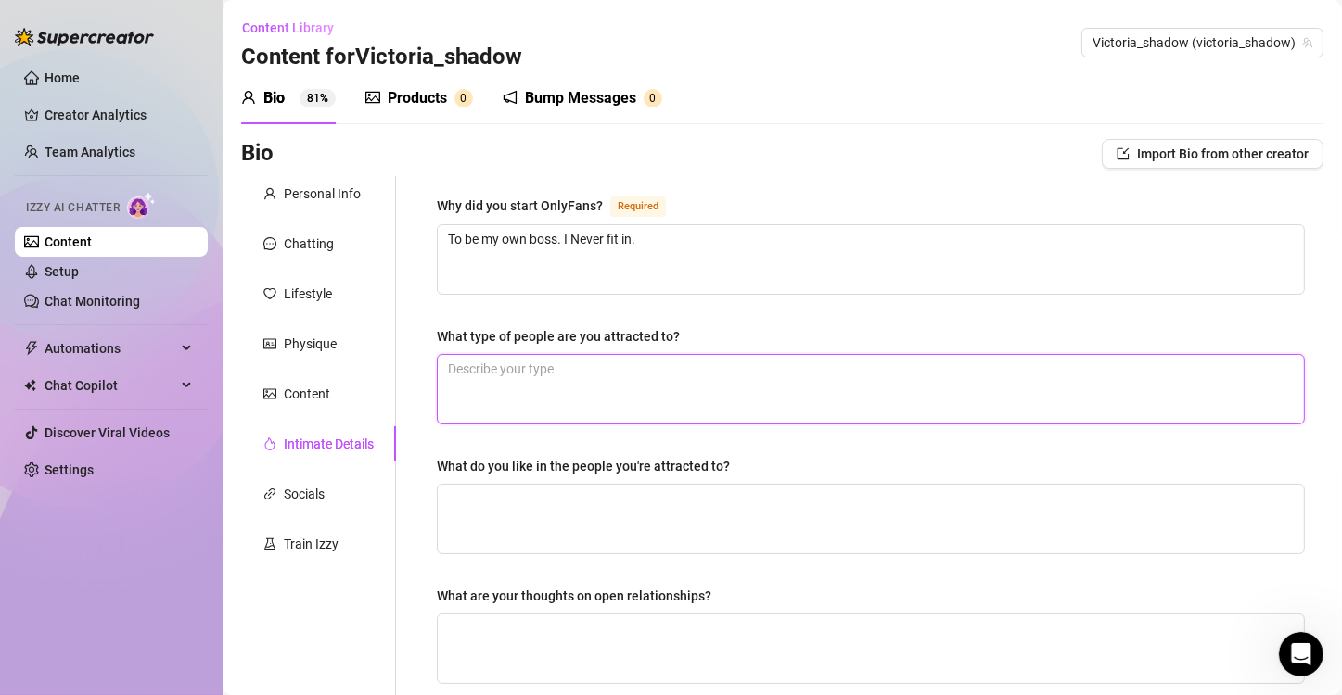
click at [568, 362] on textarea "What type of people are you attracted to?" at bounding box center [871, 389] width 866 height 69
type textarea "o"
type textarea "op"
type textarea "ope"
type textarea "open"
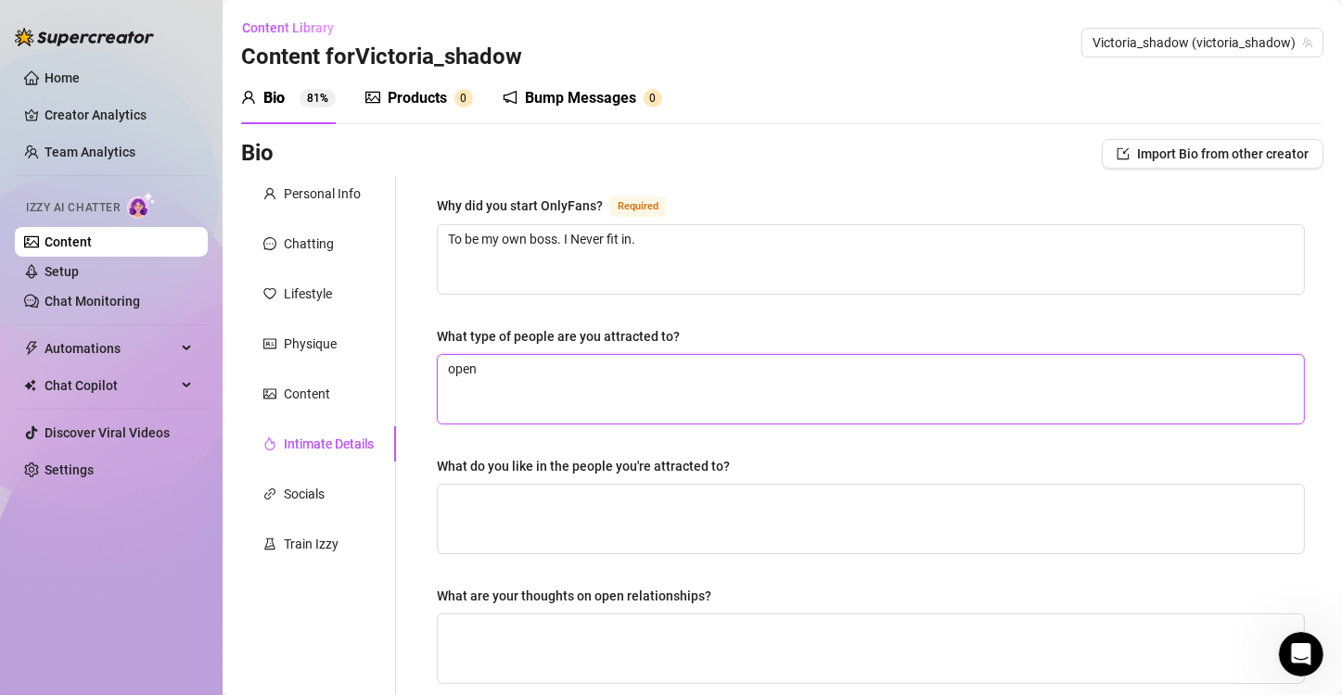
type textarea "open"
type textarea "open m"
type textarea "open mi"
type textarea "open min"
type textarea "open mind"
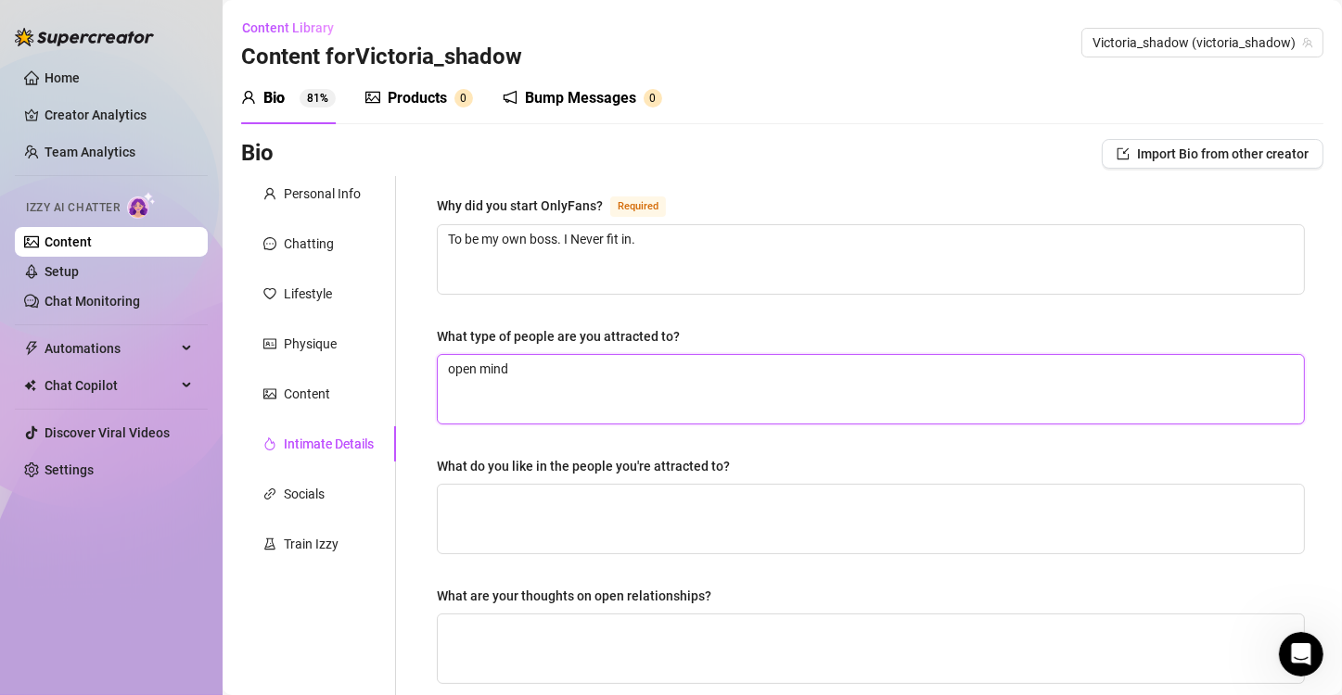
type textarea "open minde"
type textarea "open minded"
type textarea "open minded a"
type textarea "open minded an"
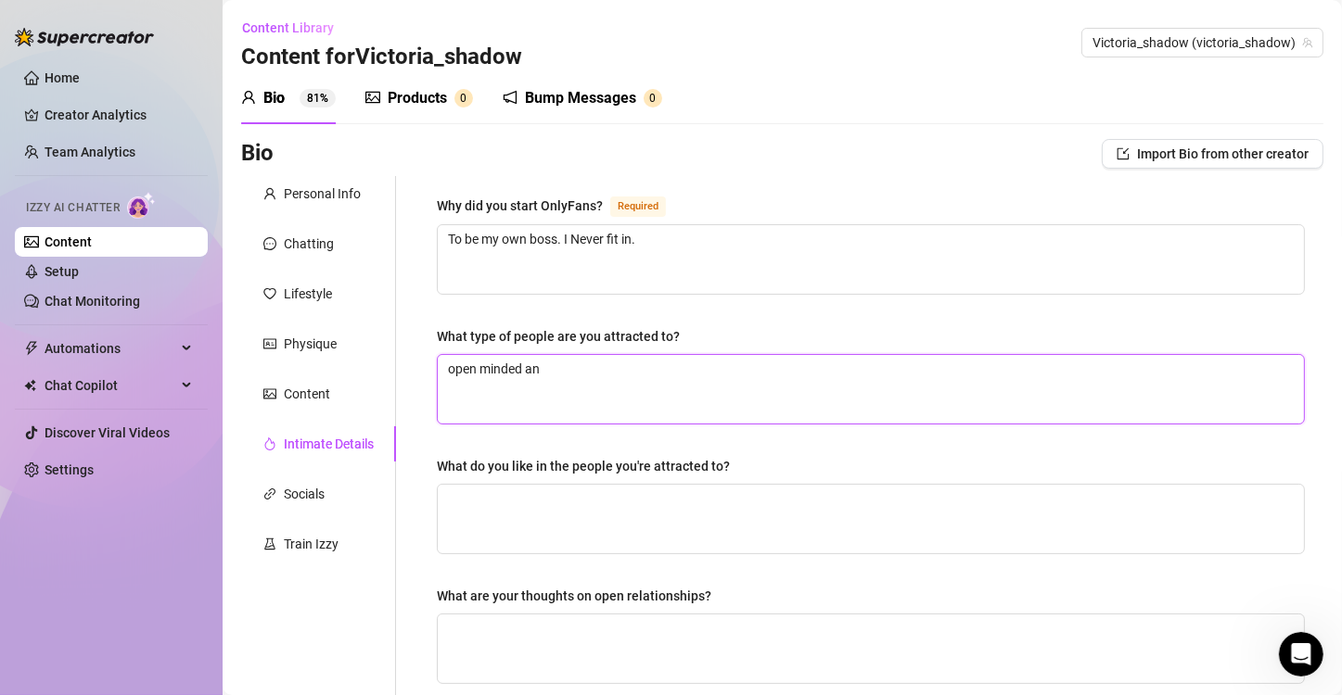
type textarea "open minded and"
type textarea "open minded and p"
type textarea "open minded and pe"
type textarea "open minded and peo"
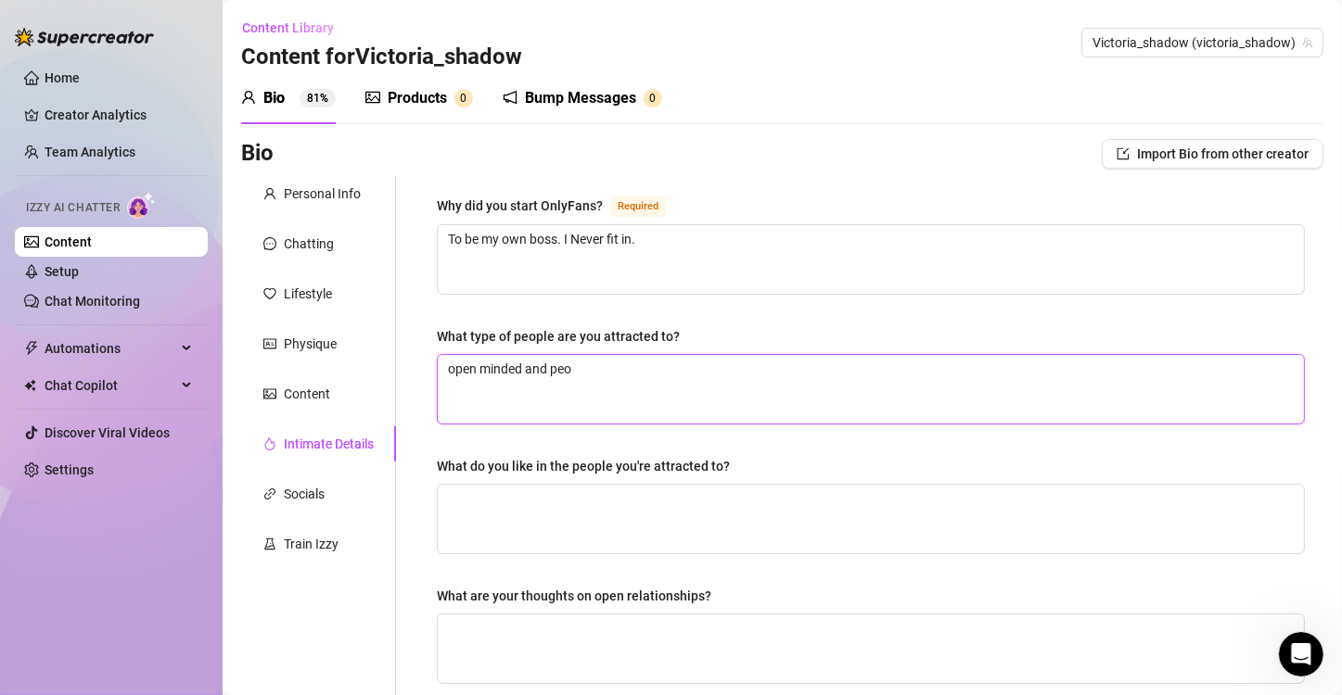
type textarea "open minded and peop"
type textarea "open minded and peopl"
type textarea "open minded and people"
type textarea "open minded and people t"
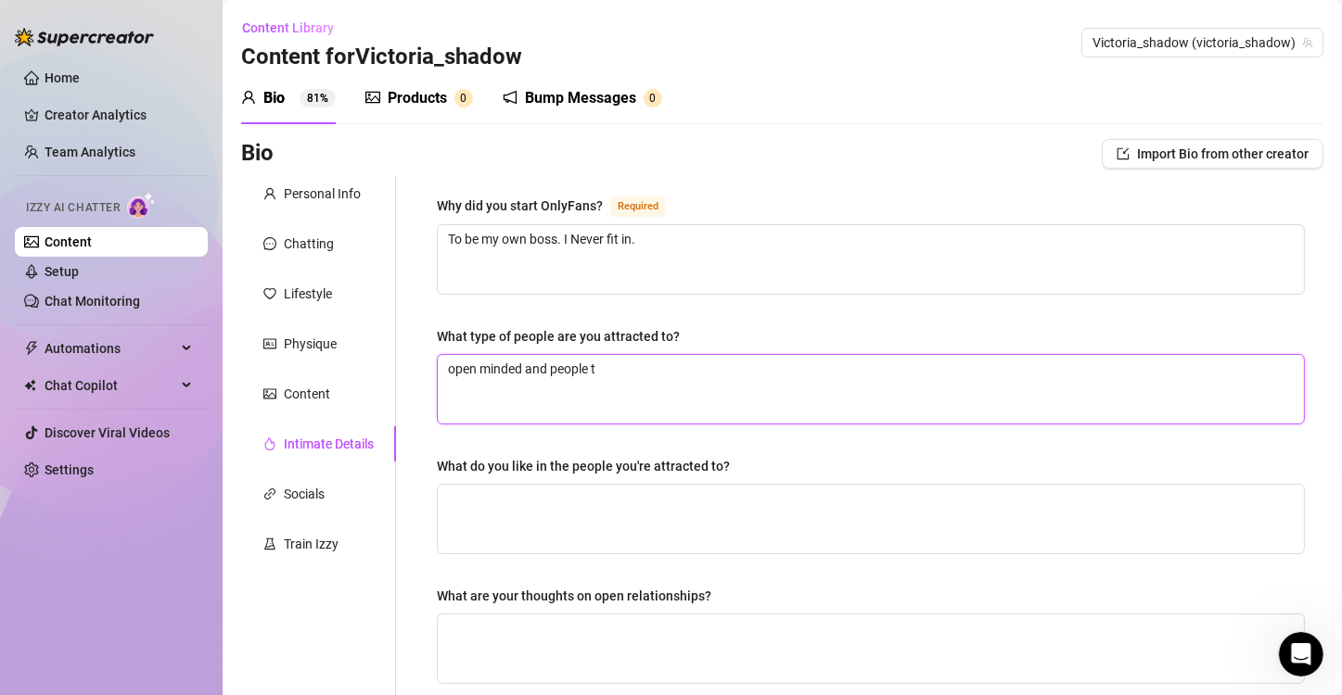
type textarea "open minded and people th"
type textarea "open minded and people tha"
type textarea "open minded and people that"
type textarea "open minded and people that r"
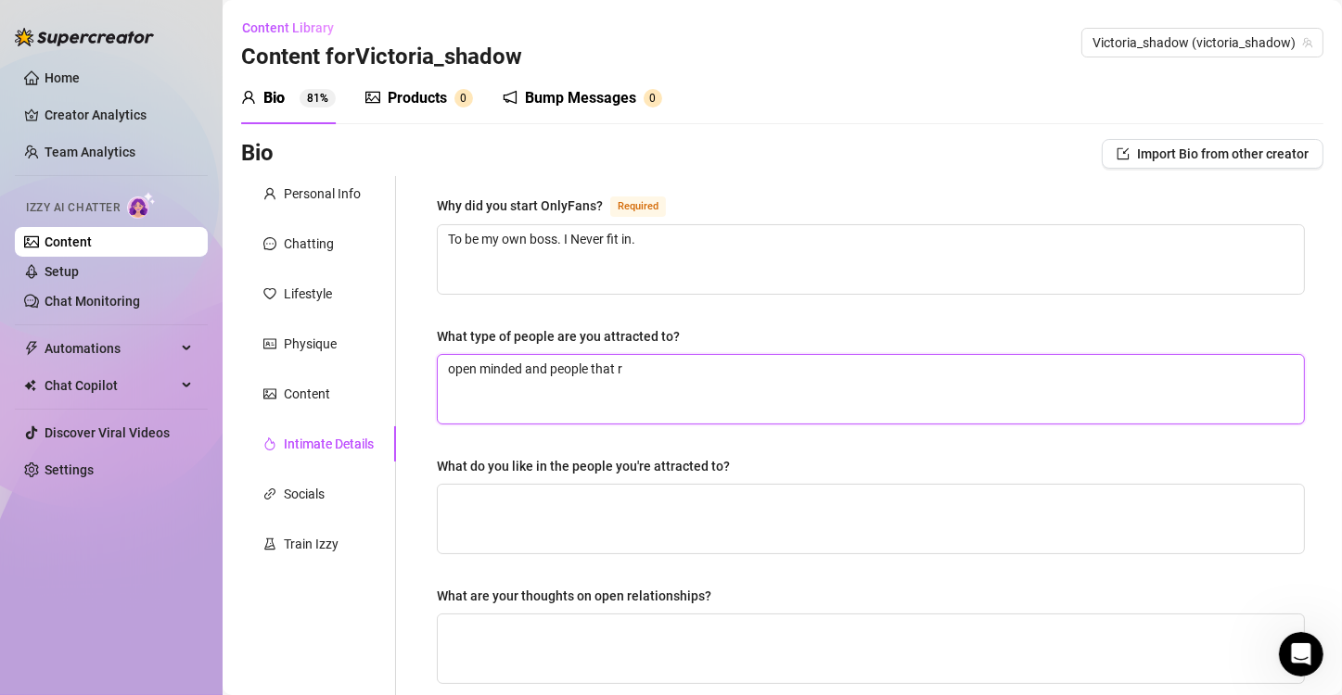
type textarea "open minded and people that re"
type textarea "open minded and people that res"
type textarea "open minded and people that resp"
type textarea "open minded and people that respe"
type textarea "open minded and people that respec"
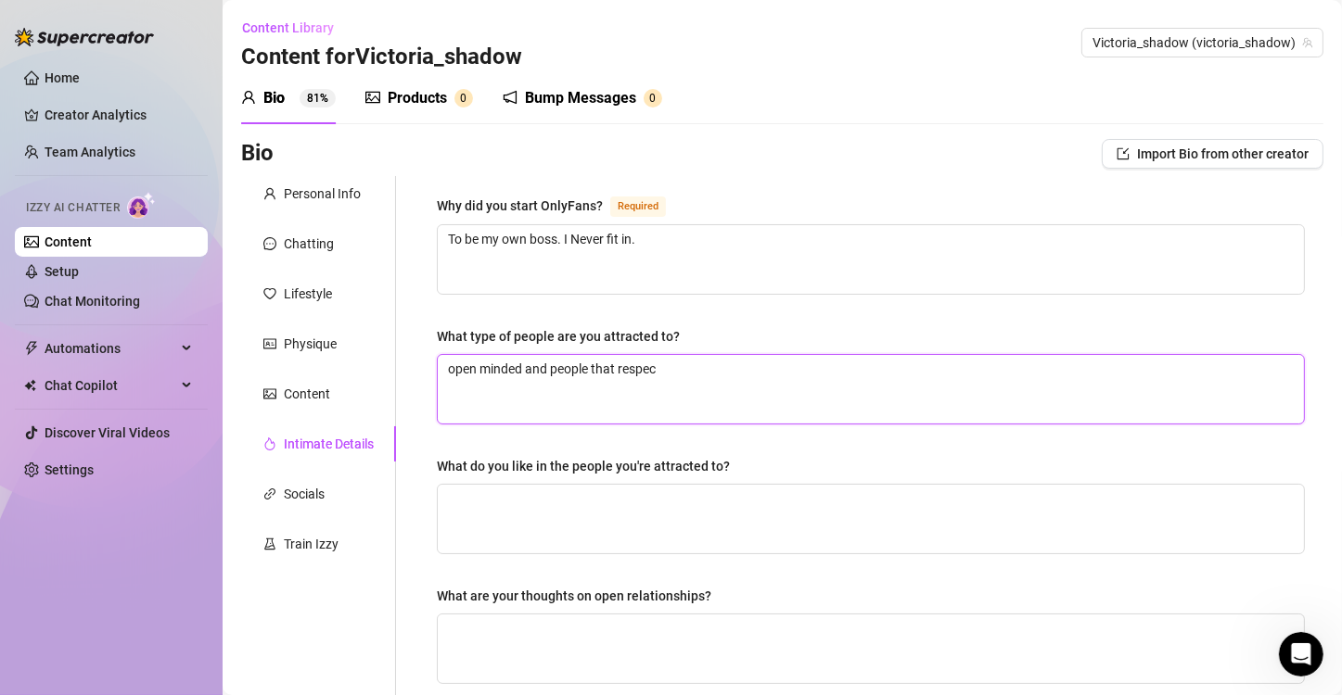
type textarea "open minded and people that respect"
type textarea "open minded and people that respect t"
type textarea "open minded and people that respect th"
type textarea "open minded and people that respect the"
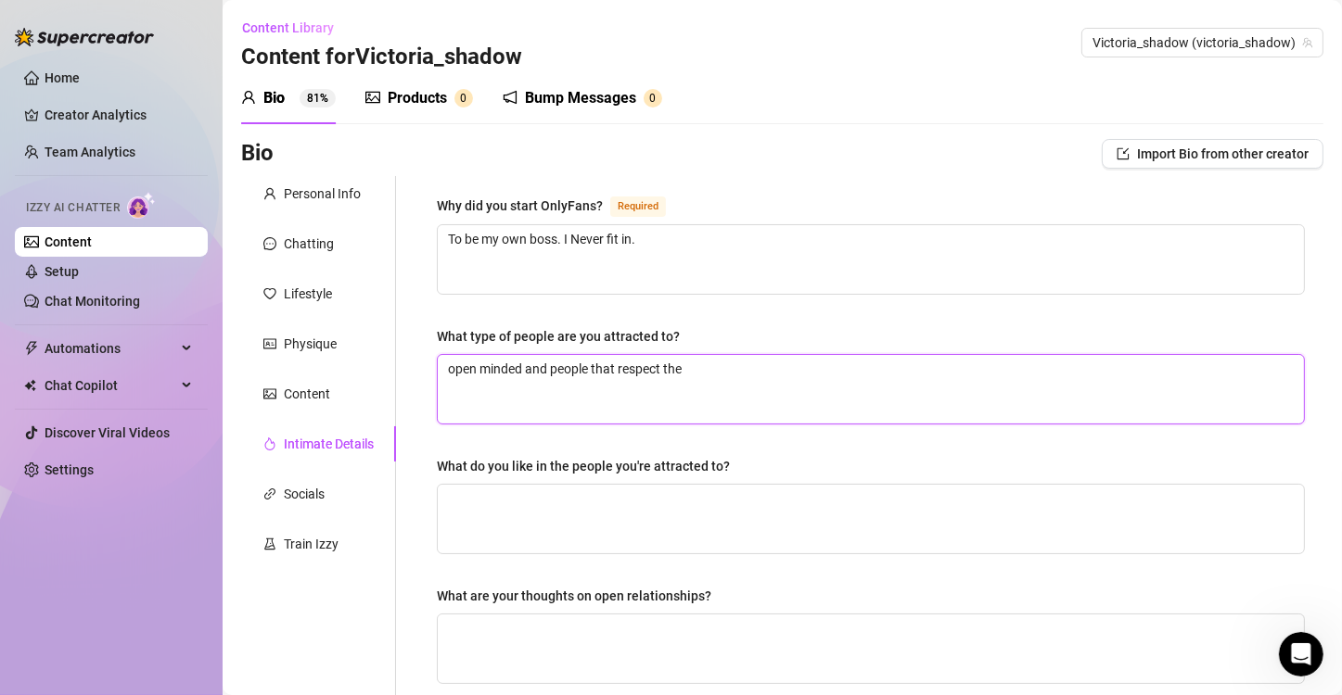
type textarea "open minded and people that respect the"
type textarea "open minded and people that respect the p"
type textarea "open minded and people that respect the pr"
type textarea "open minded and people that respect the pri"
type textarea "open minded and people that respect the pric"
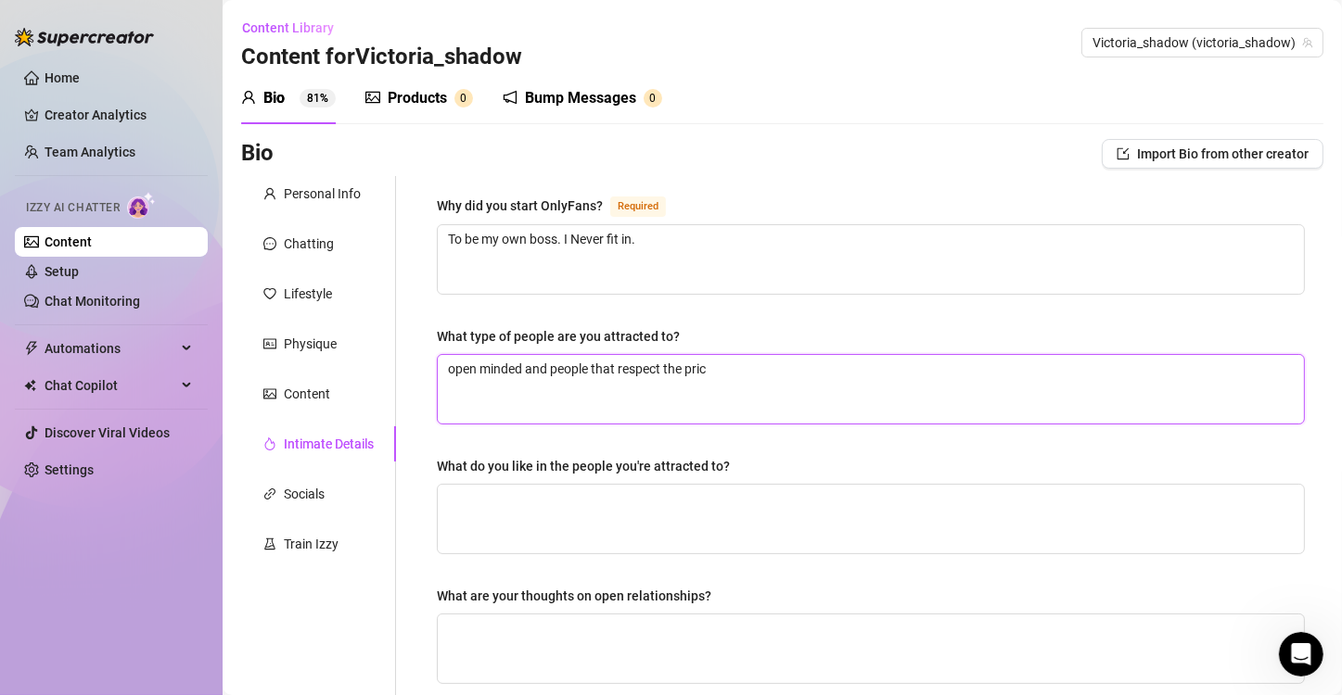
type textarea "open minded and people that respect the price"
type textarea "open minded and people that respect the prices"
type textarea "open minded and people that respect the prices o"
type textarea "open minded and people that respect the prices of"
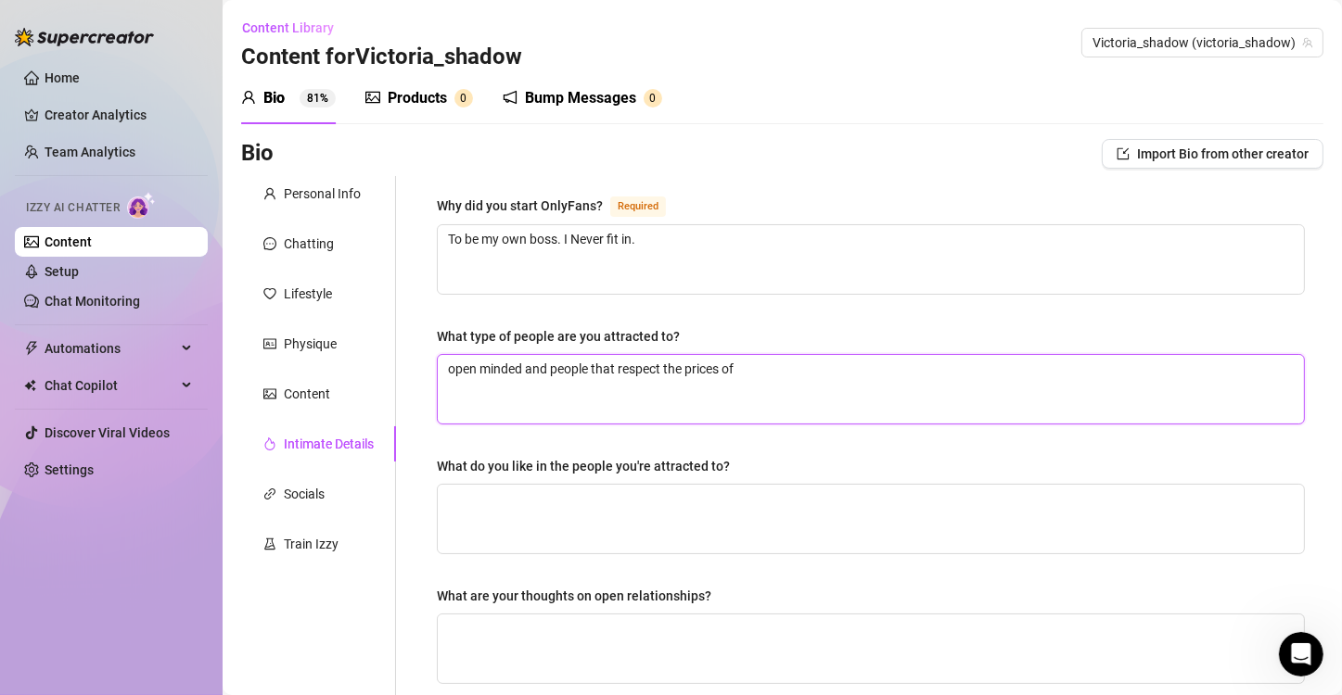
type textarea "open minded and people that respect the prices of"
type textarea "open minded and people that respect the prices of e"
type textarea "open minded and people that respect the prices of ev"
type textarea "open minded and people that respect the prices of eve"
type textarea "open minded and people that respect the prices of ever"
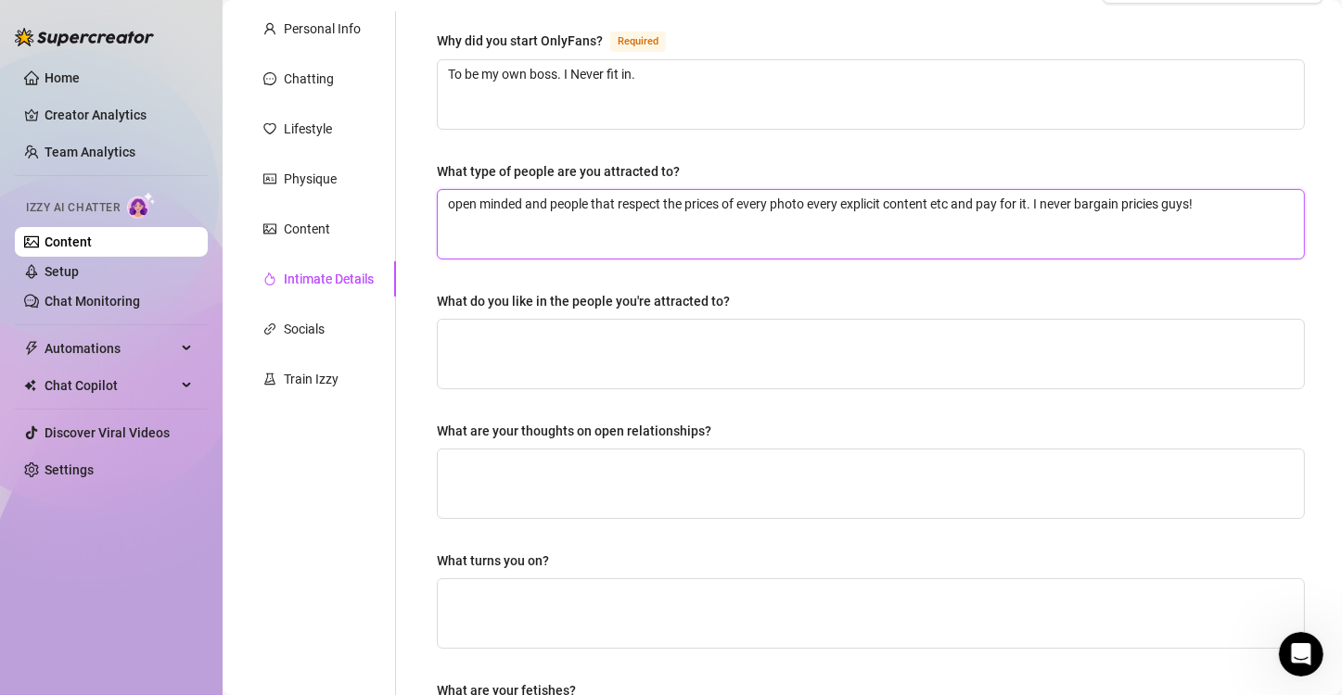
scroll to position [168, 0]
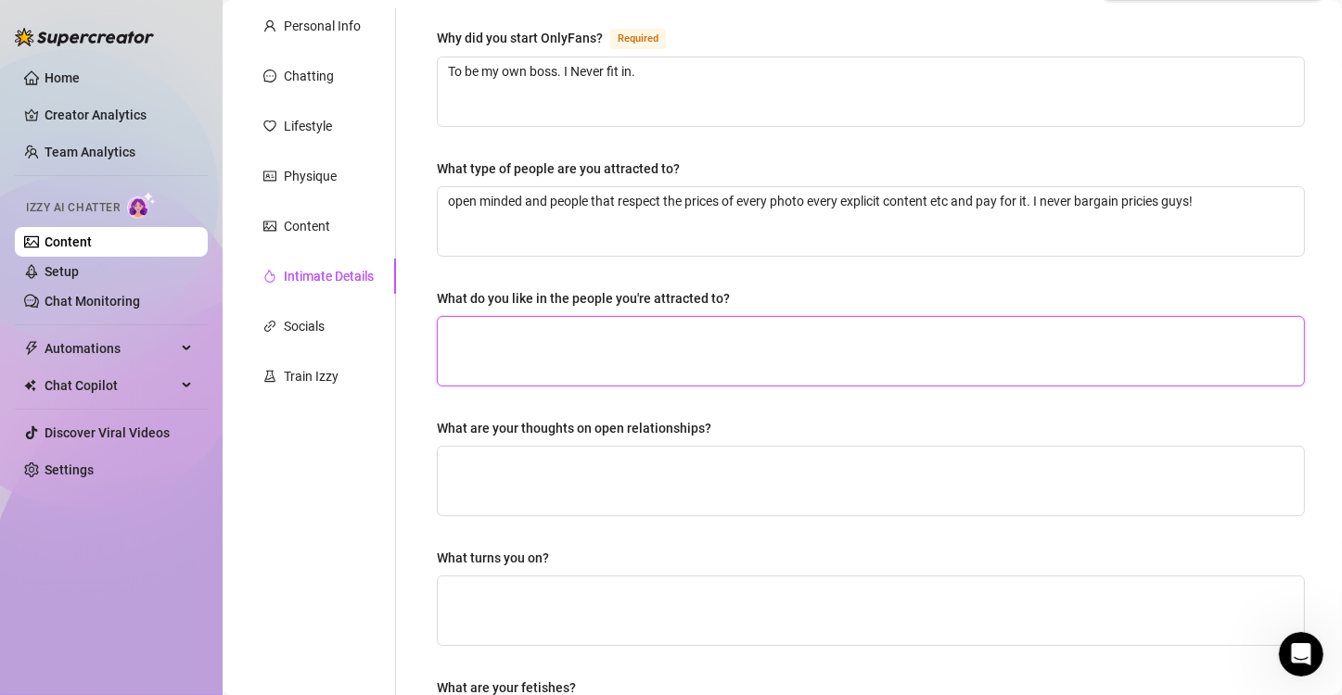
click at [784, 338] on textarea "What do you like in the people you're attracted to?" at bounding box center [871, 351] width 866 height 69
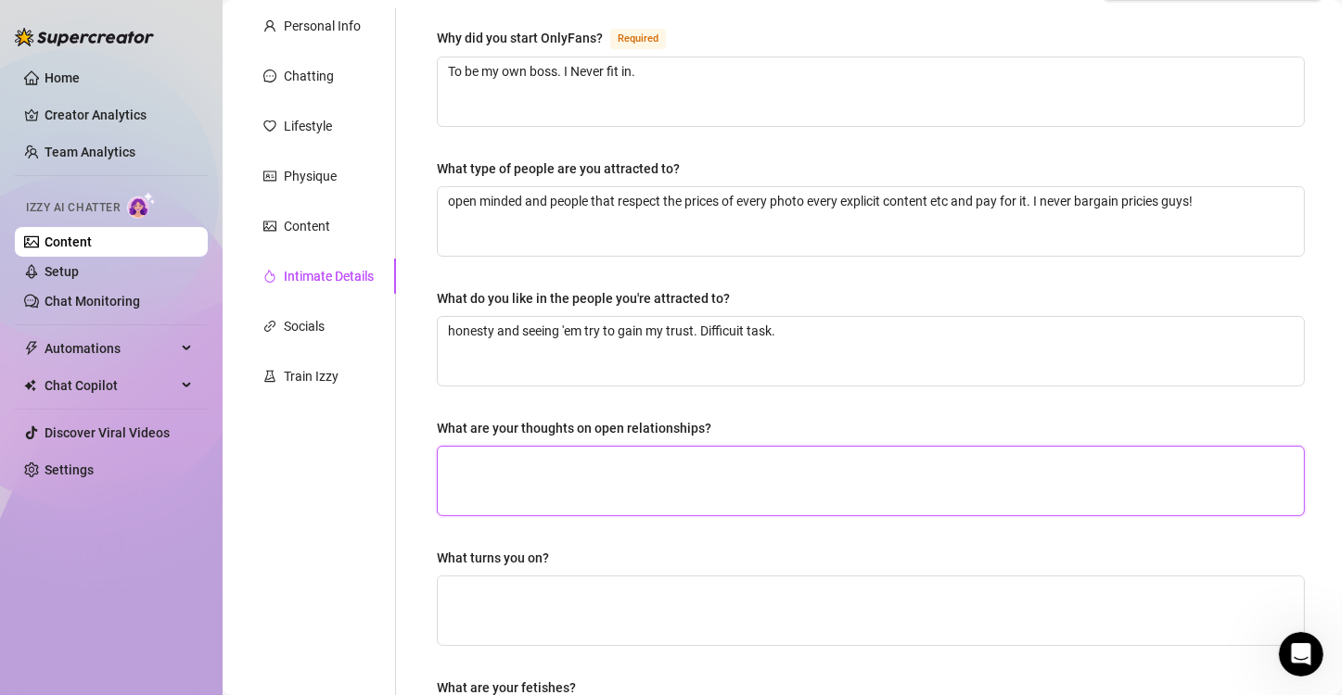
click at [618, 499] on textarea "What are your thoughts on open relationships?" at bounding box center [871, 481] width 866 height 69
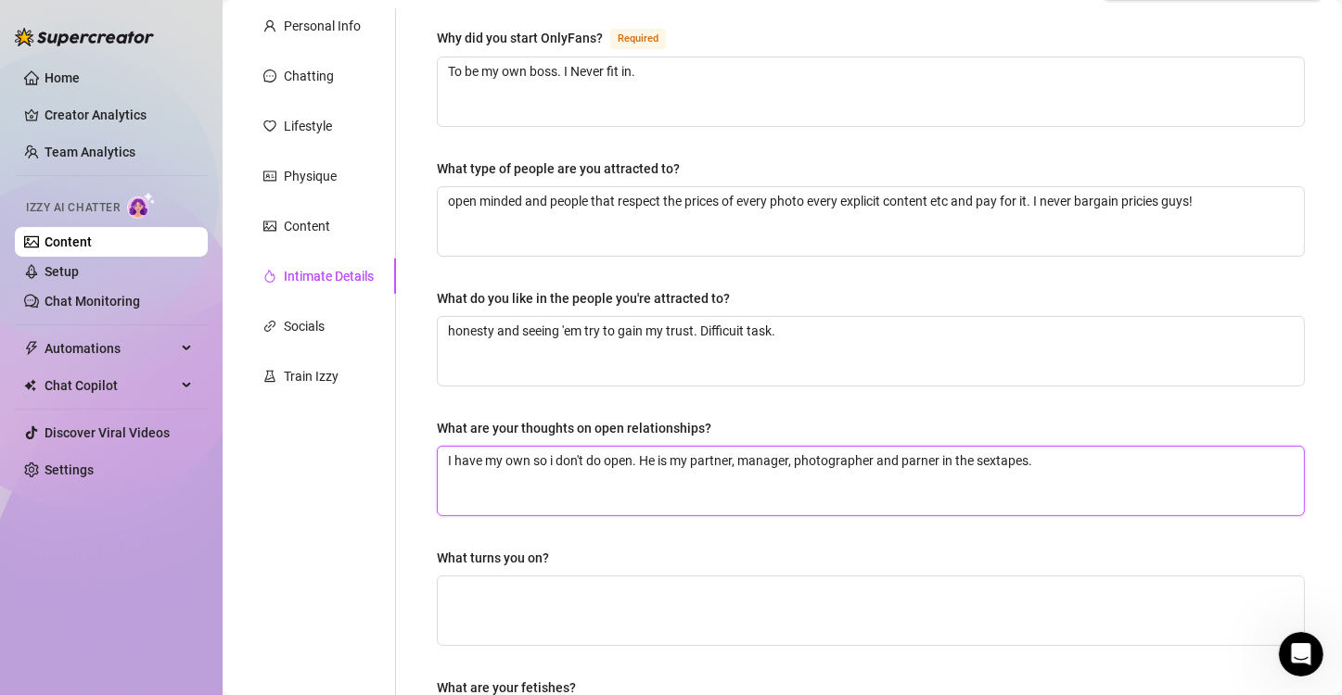
click at [618, 499] on textarea "I have my own so i don't do open. He is my partner, manager, photographer and p…" at bounding box center [871, 481] width 866 height 69
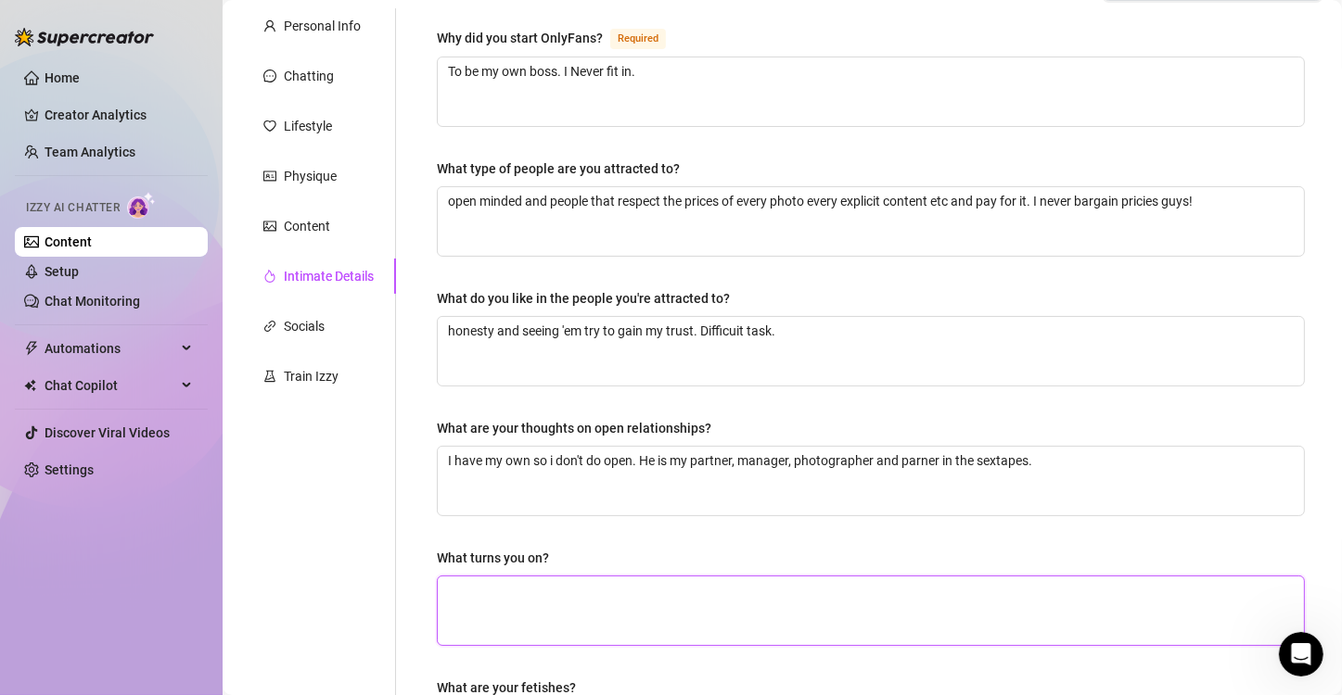
click at [571, 597] on textarea "What turns you on?" at bounding box center [871, 611] width 866 height 69
click at [743, 614] on textarea "i dont h" at bounding box center [871, 611] width 866 height 69
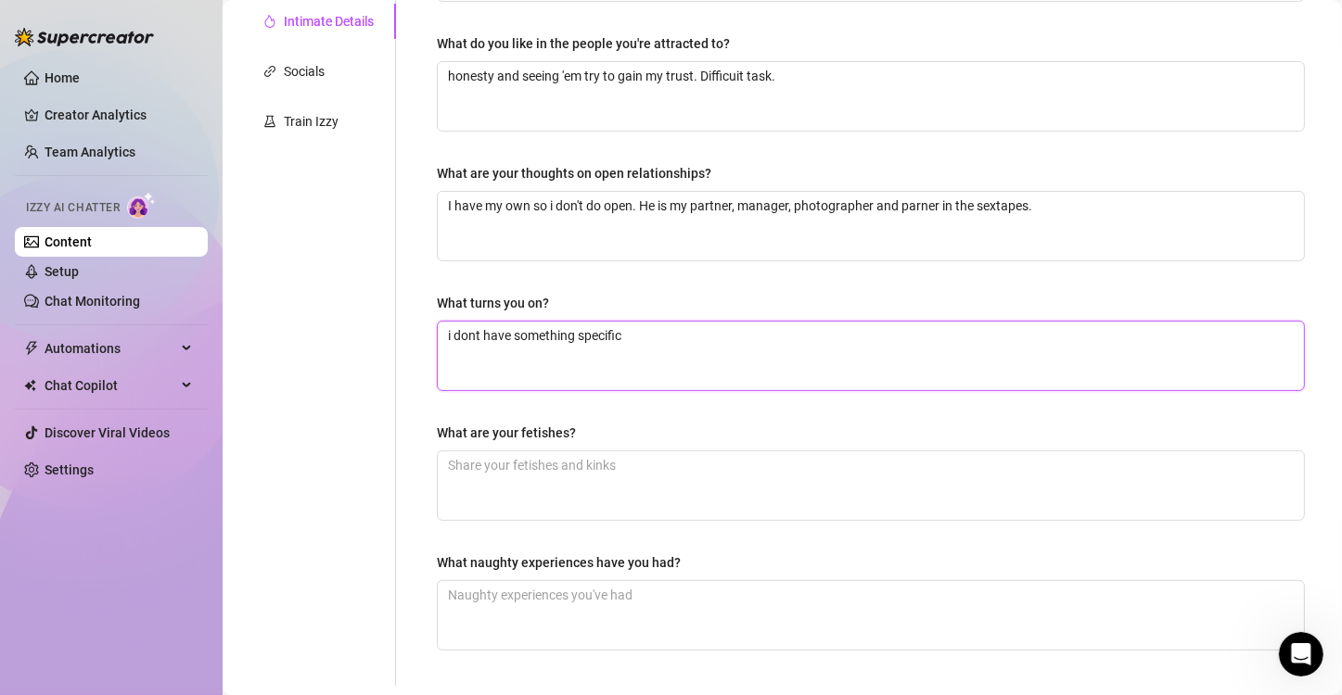
scroll to position [571, 0]
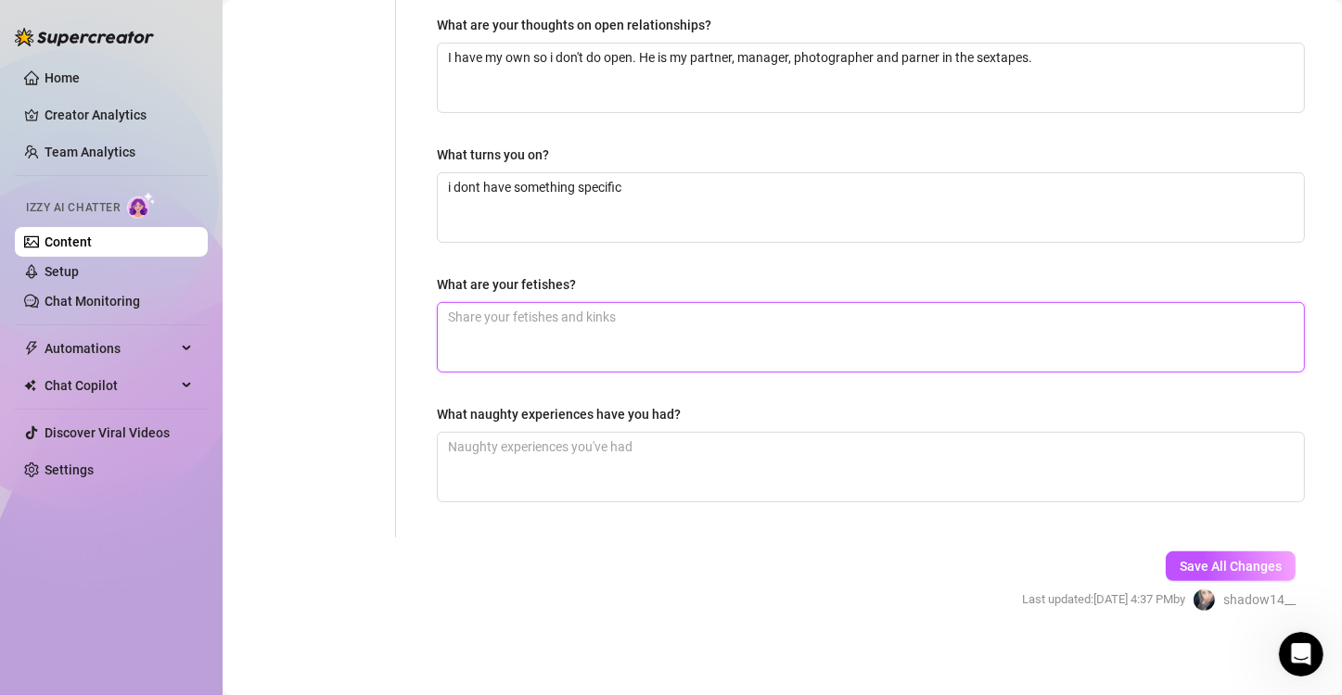
click at [610, 323] on textarea "What are your fetishes?" at bounding box center [871, 337] width 866 height 69
click at [448, 325] on textarea "BDSM sado+mazo both sides Amateure" at bounding box center [871, 337] width 866 height 69
click at [626, 312] on textarea "BDSM sado+mazo(both sides Amateure" at bounding box center [871, 337] width 866 height 69
click at [551, 337] on textarea "BDSM sado+mazo(both sides) Amateure" at bounding box center [871, 337] width 866 height 69
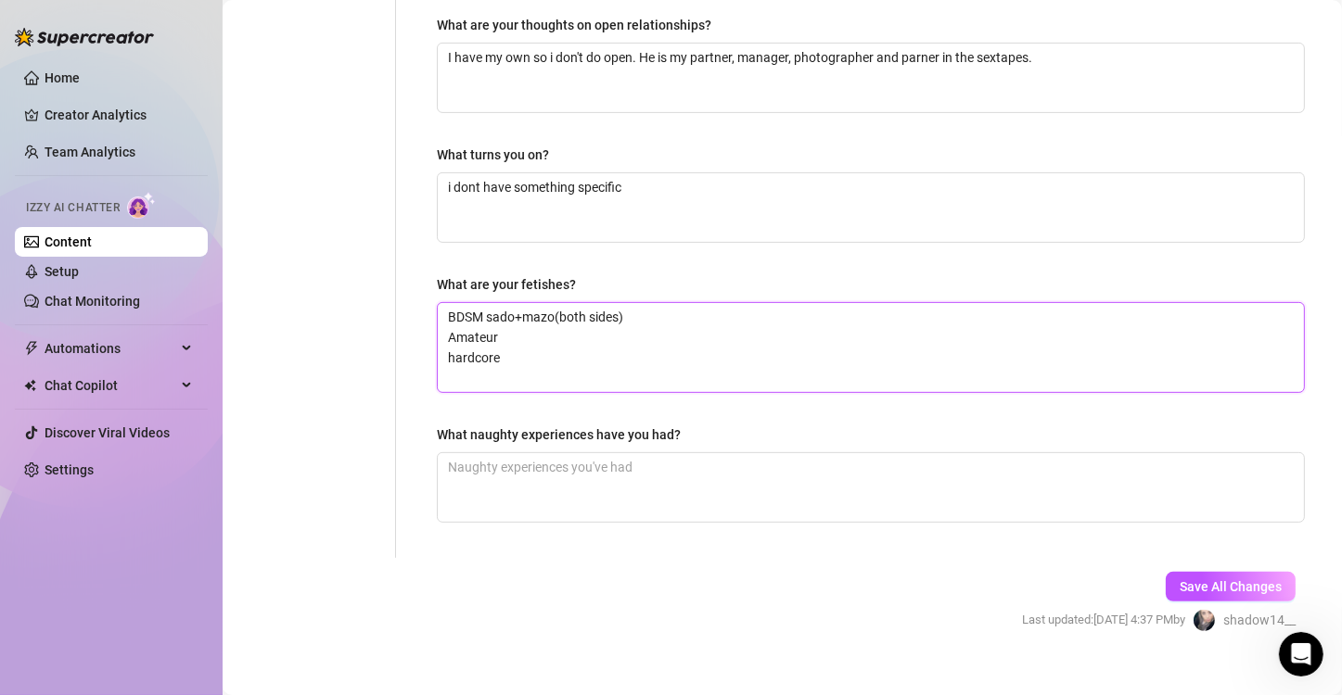
scroll to position [0, 0]
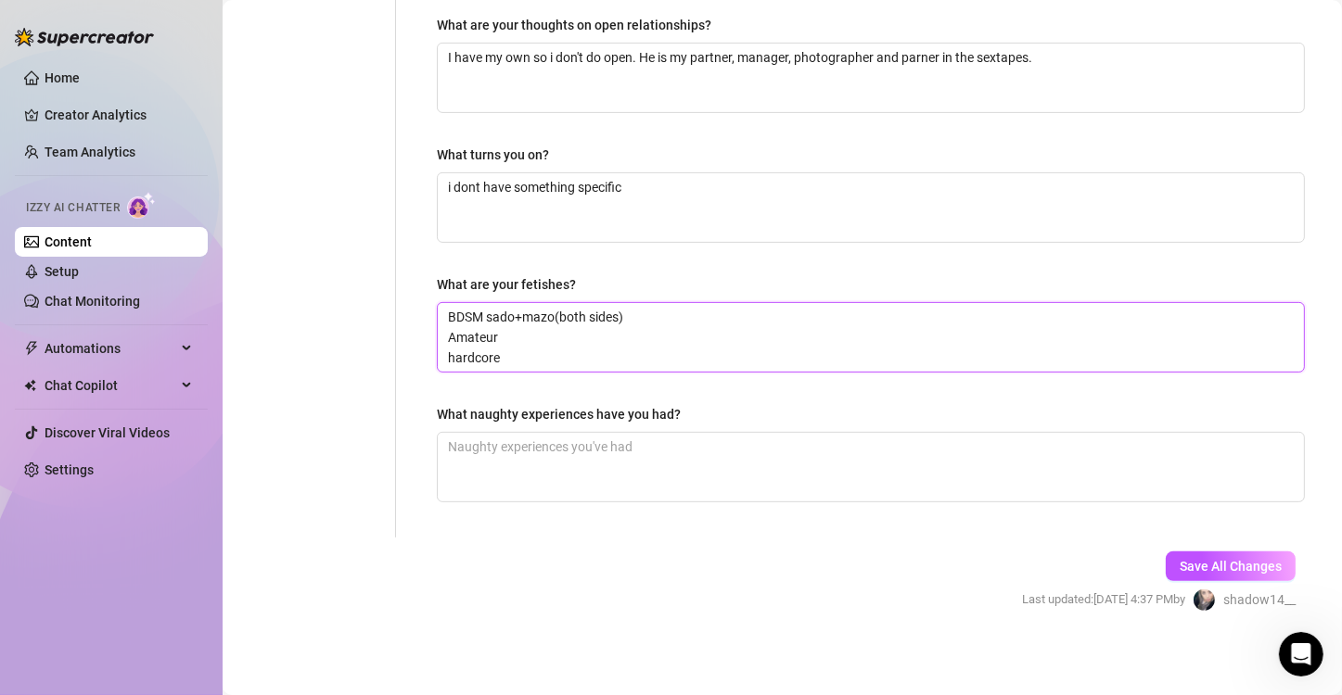
drag, startPoint x: 502, startPoint y: 330, endPoint x: 404, endPoint y: 334, distance: 97.4
click at [404, 334] on div "Why did you start OnlyFans? Required To be my own boss. I Never fit in. What ty…" at bounding box center [859, 71] width 927 height 933
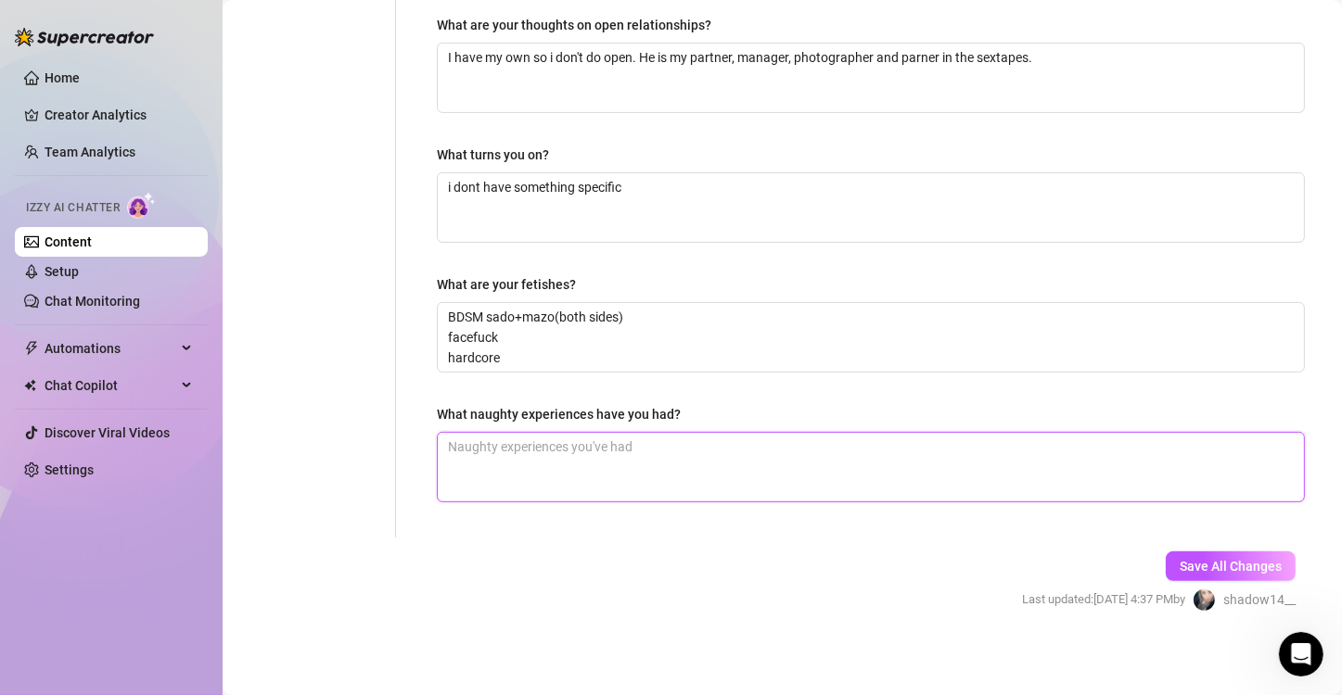
click at [517, 458] on textarea "What naughty experiences have you had?" at bounding box center [871, 467] width 866 height 69
click at [1193, 560] on span "Save All Changes" at bounding box center [1231, 566] width 102 height 15
click at [1223, 568] on span "Save All Changes" at bounding box center [1231, 566] width 102 height 15
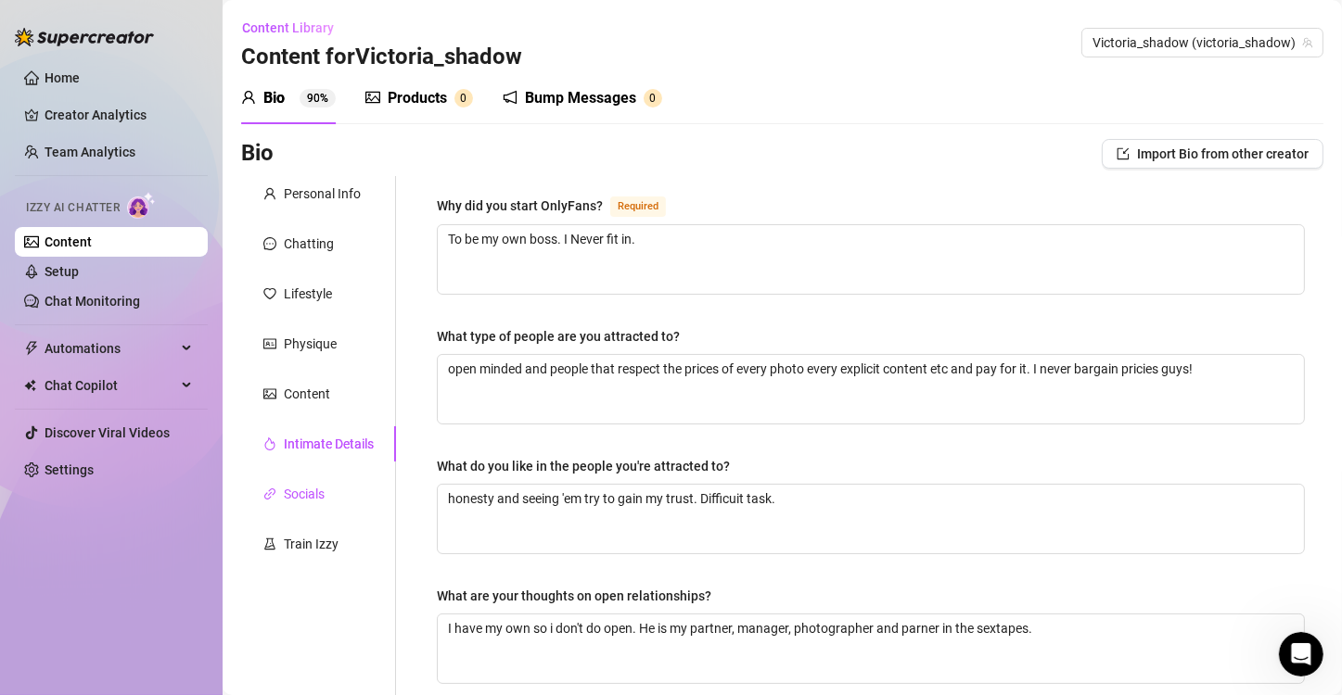
click at [306, 488] on div "Socials" at bounding box center [304, 494] width 41 height 20
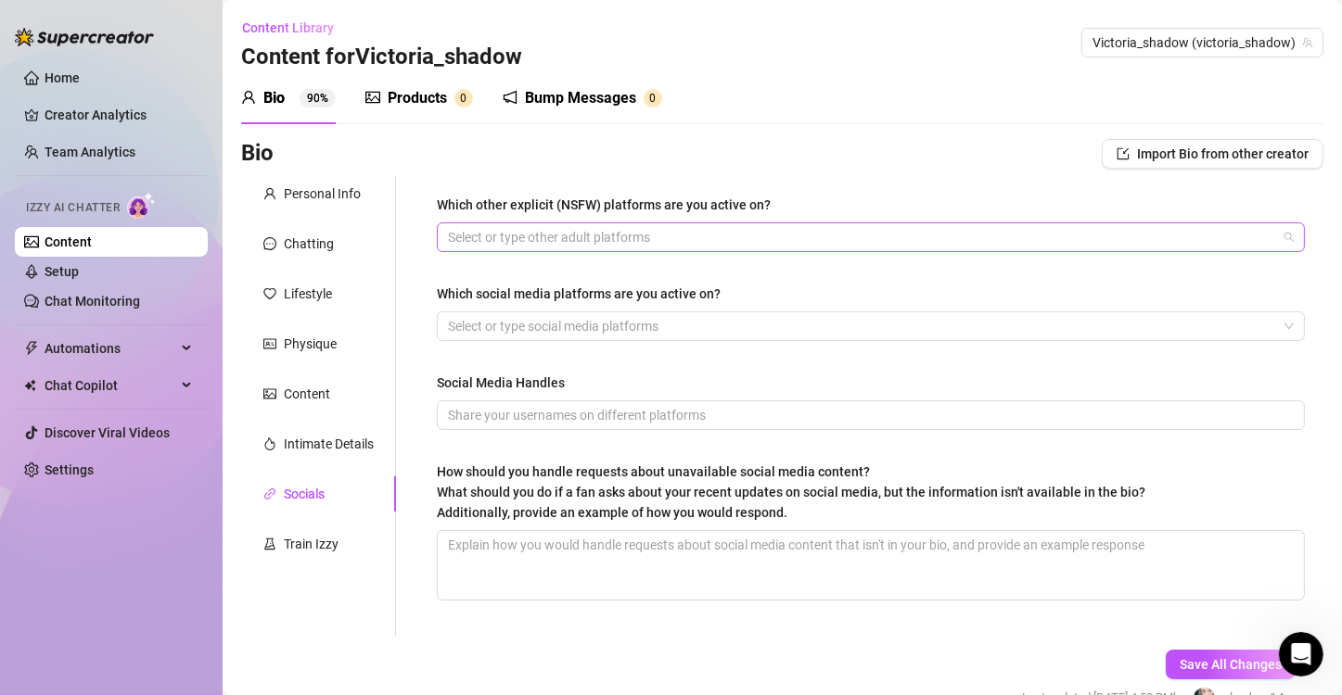
click at [625, 235] on div at bounding box center [860, 237] width 841 height 26
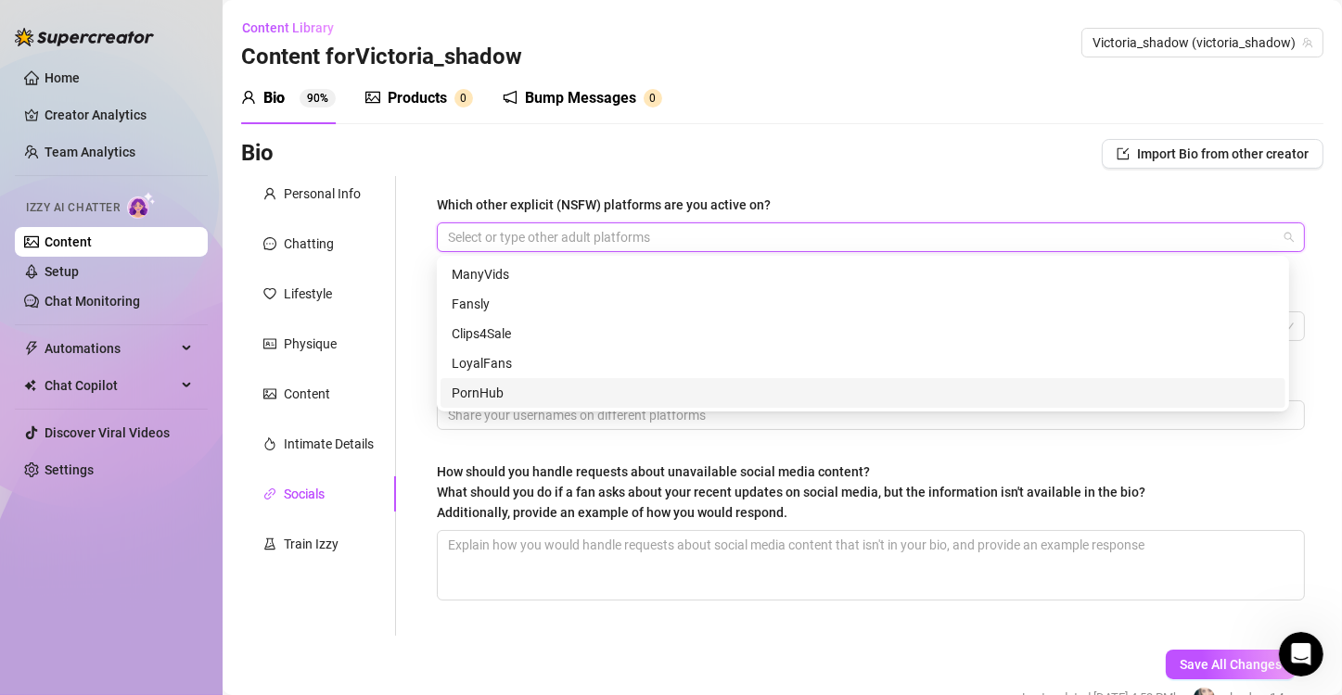
click at [520, 401] on div "PornHub" at bounding box center [863, 393] width 823 height 20
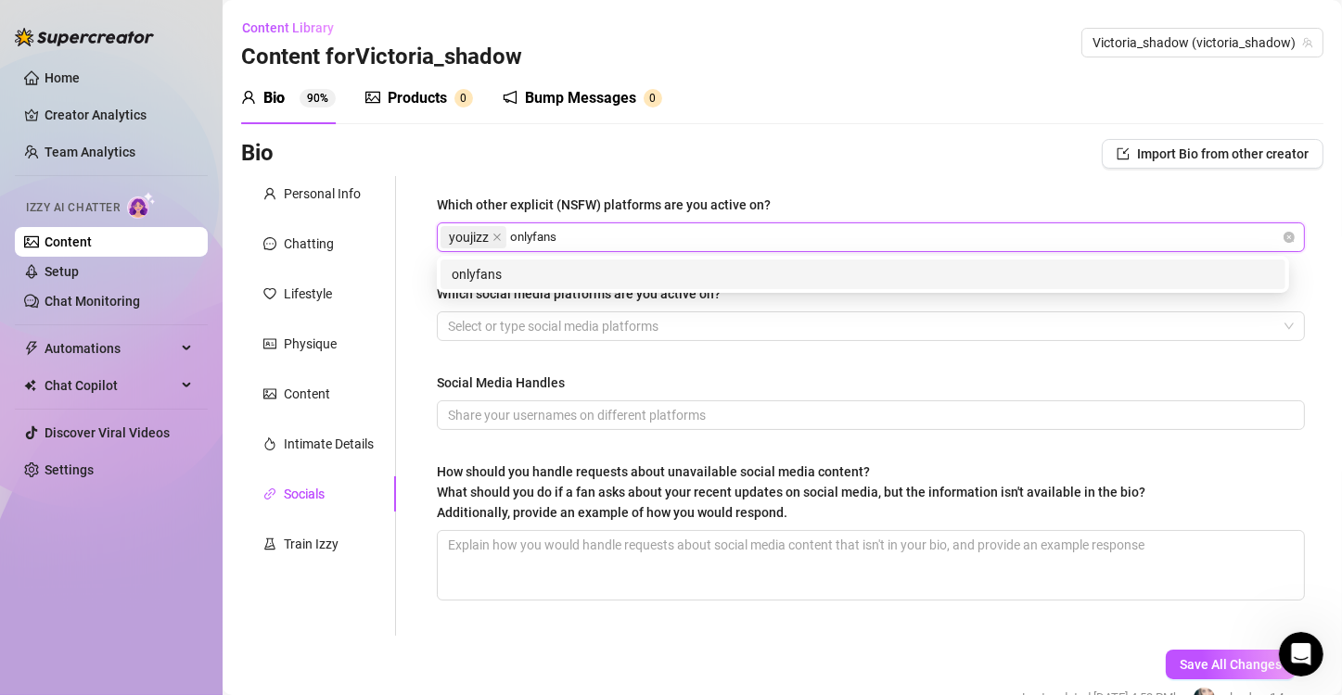
click at [535, 267] on div "onlyfans" at bounding box center [863, 274] width 823 height 20
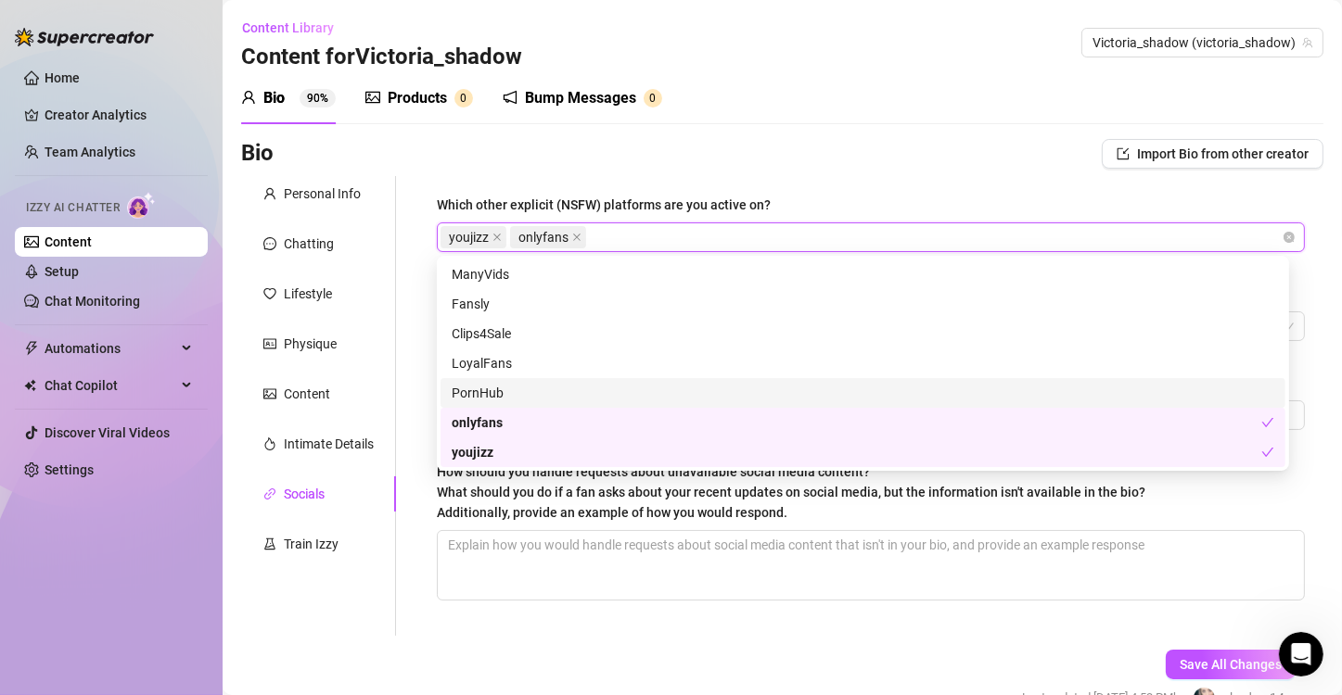
click at [526, 387] on div "PornHub" at bounding box center [863, 393] width 823 height 20
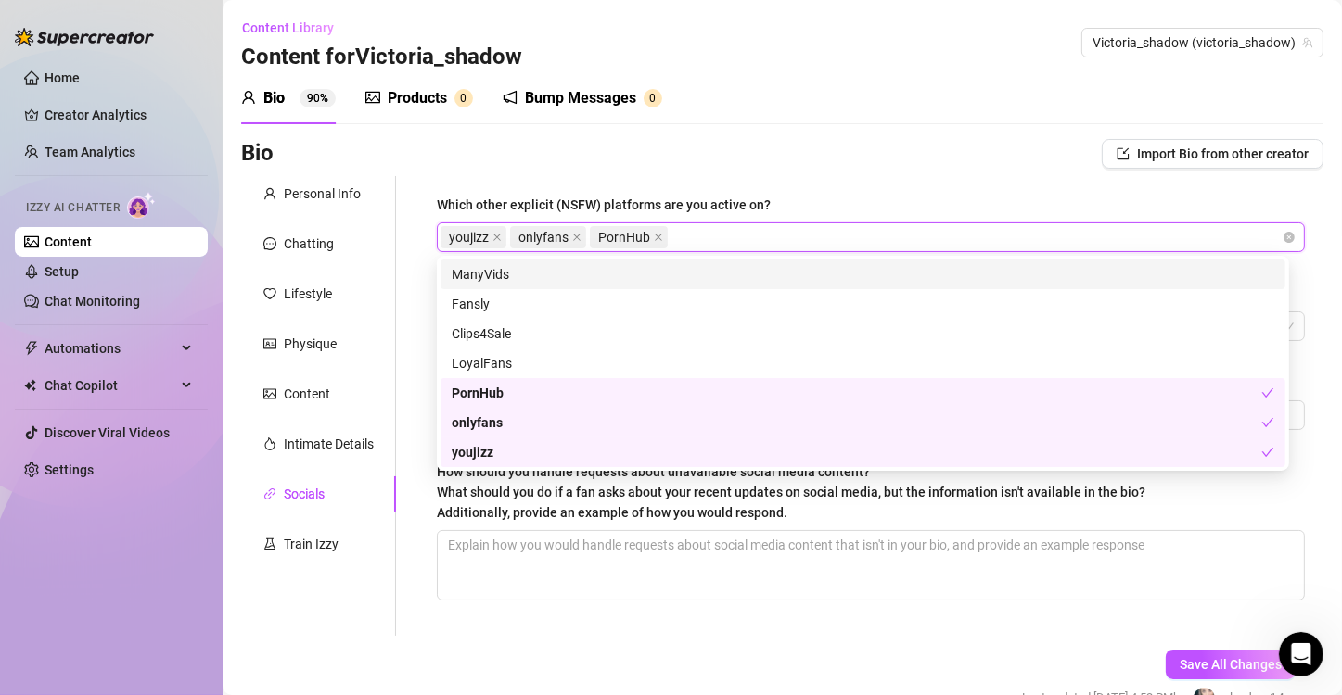
click at [730, 106] on div "Bio 90% Products 0 Bump Messages 0" at bounding box center [782, 98] width 1082 height 52
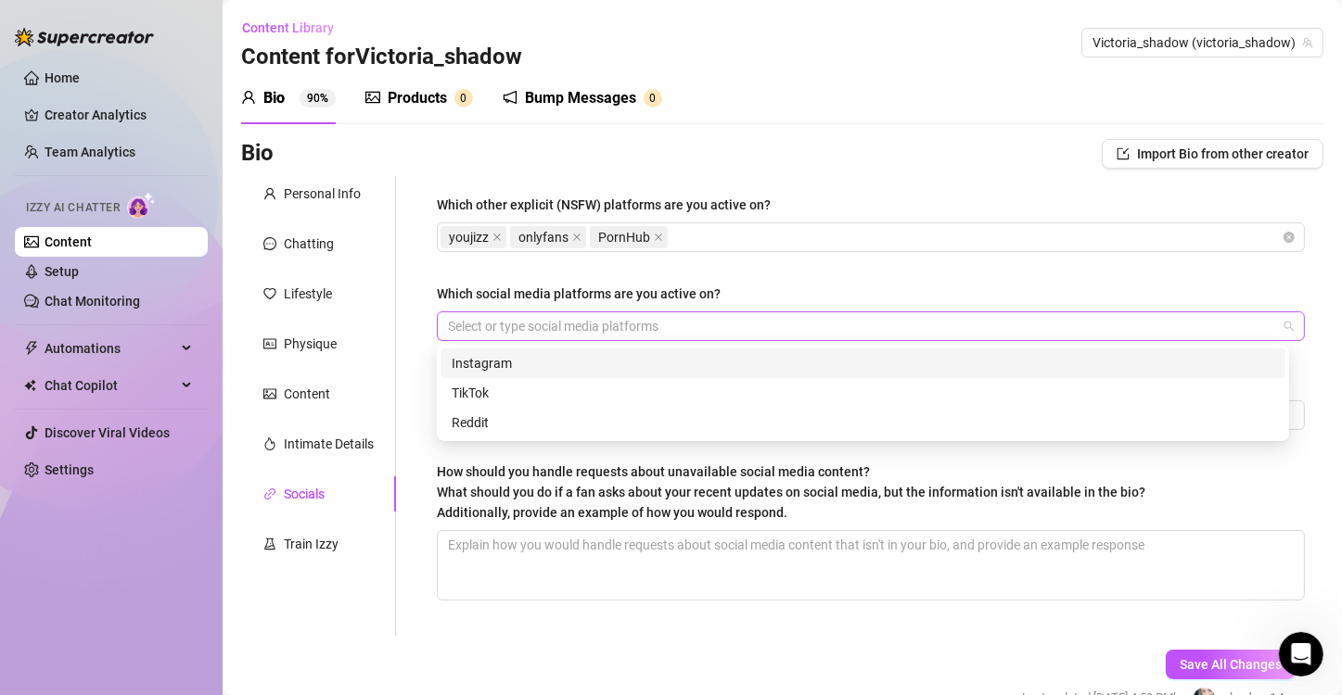
click at [637, 321] on div at bounding box center [860, 326] width 841 height 26
click at [552, 361] on div "Instagram" at bounding box center [863, 363] width 823 height 20
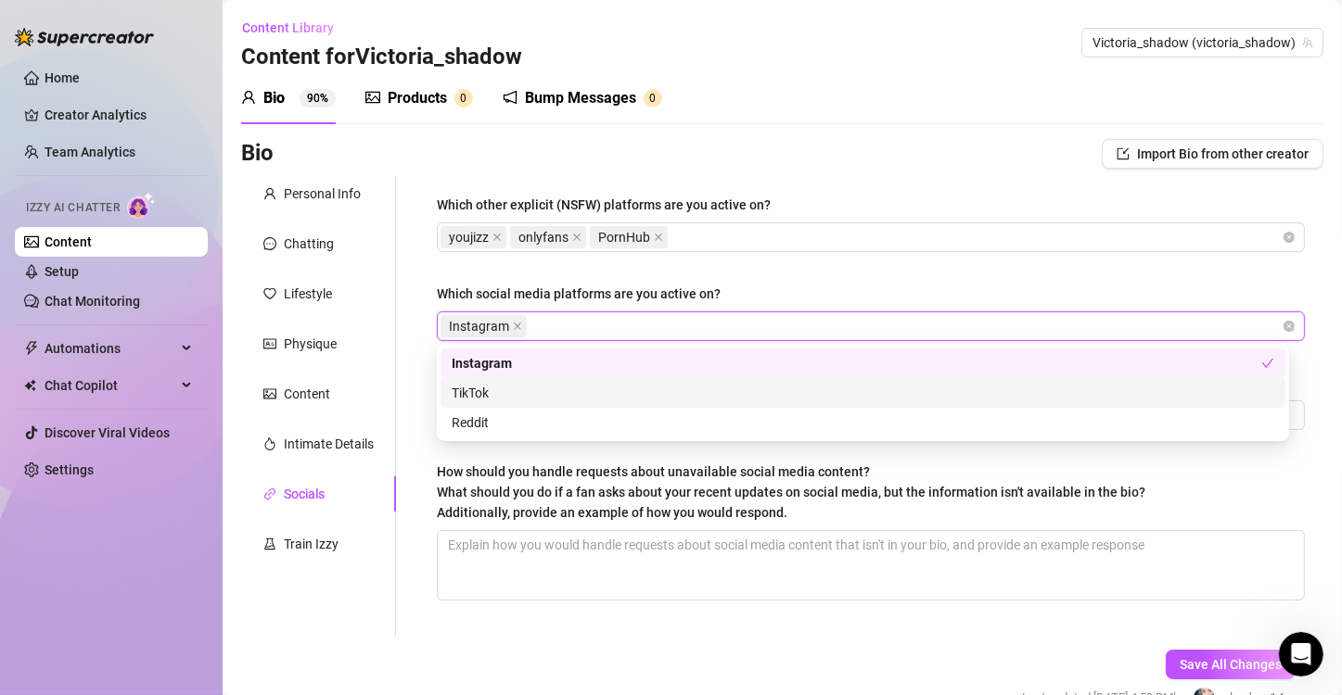
click at [546, 393] on div "TikTok" at bounding box center [863, 393] width 823 height 20
click at [840, 269] on div "Which other explicit (NSFW) platforms are you active on? youjizz onlyfans PornH…" at bounding box center [871, 406] width 868 height 423
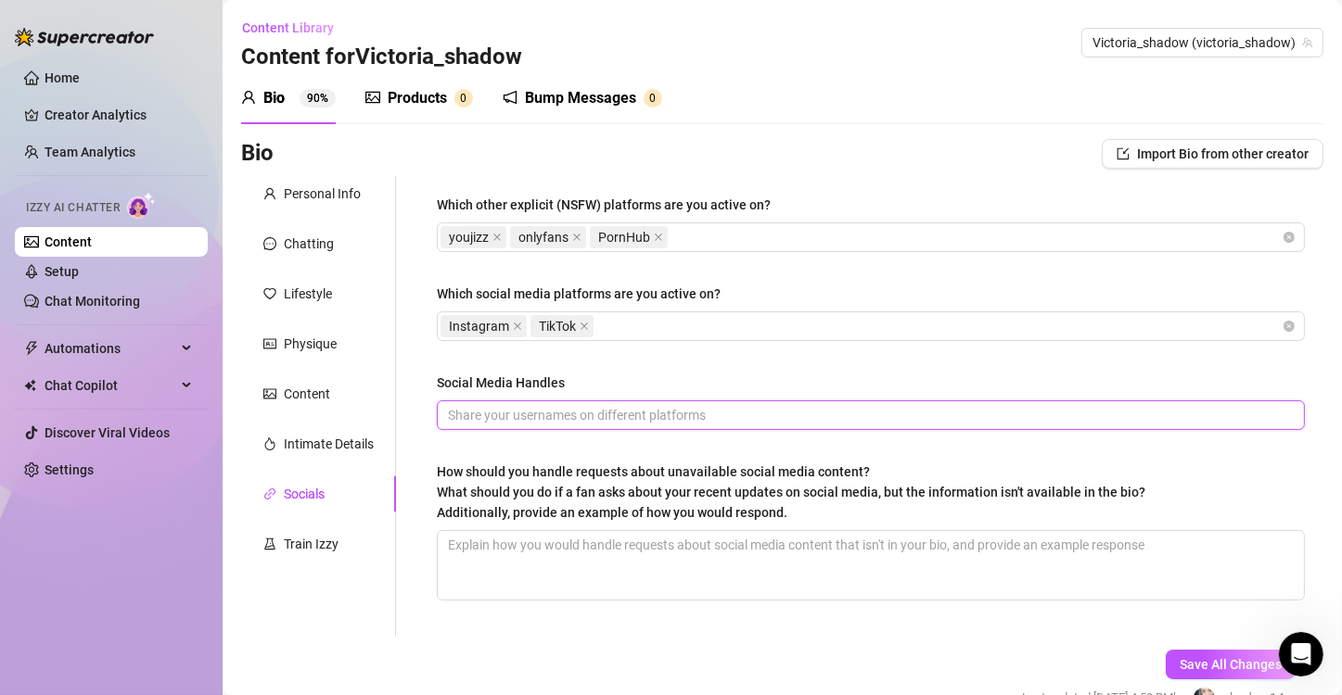
click at [544, 415] on input "Social Media Handles" at bounding box center [869, 415] width 842 height 20
click at [652, 415] on input "Social Media Handles" at bounding box center [869, 415] width 842 height 20
click at [663, 403] on span at bounding box center [871, 416] width 868 height 30
paste input "https://www.instagram.com/shadow_lcf.scarface/"
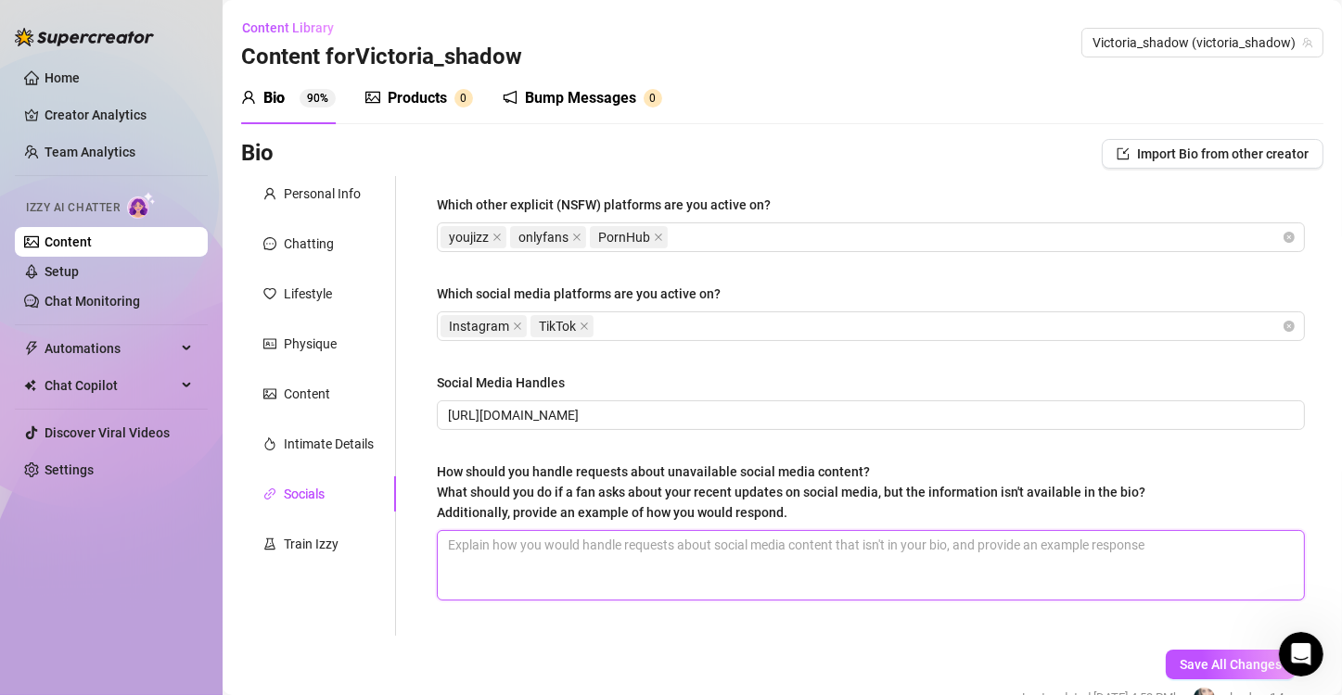
click at [700, 574] on textarea "How should you handle requests about unavailable social media content? What sho…" at bounding box center [871, 565] width 866 height 69
click at [515, 544] on textarea "instagram: shadow_lcf.scarface" at bounding box center [871, 565] width 866 height 69
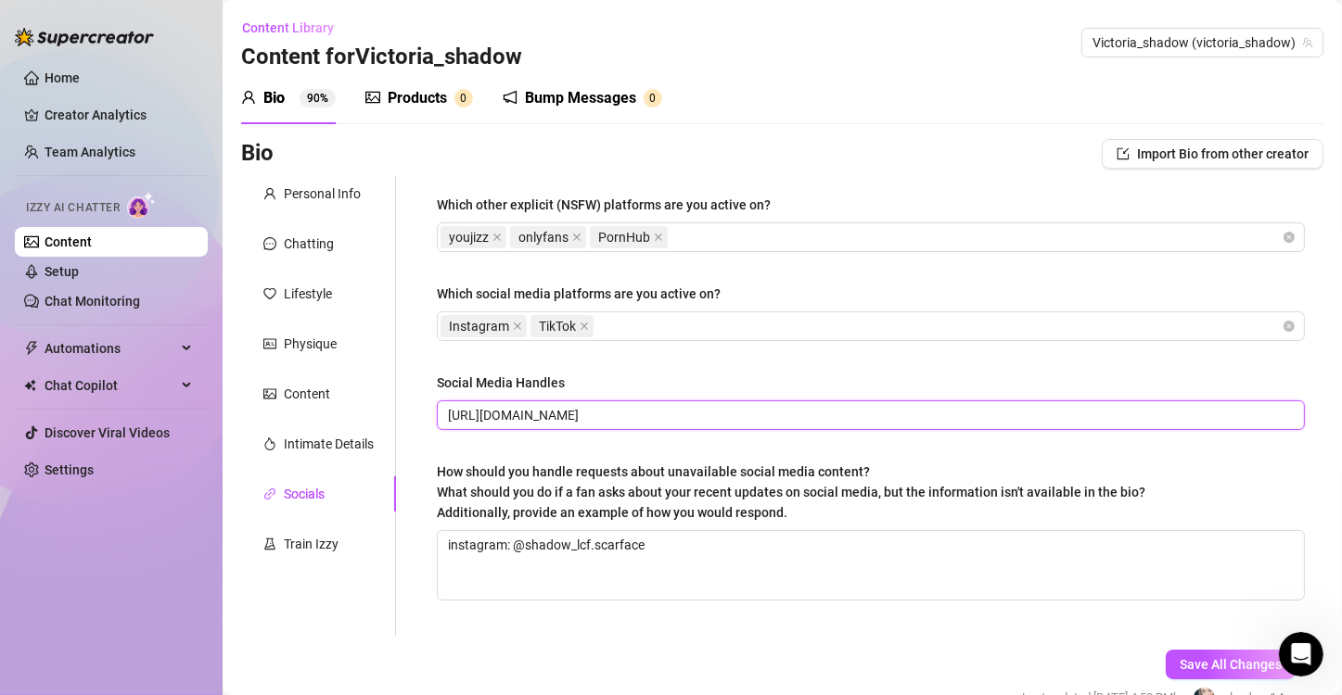
drag, startPoint x: 518, startPoint y: 415, endPoint x: 422, endPoint y: 423, distance: 96.7
click at [422, 423] on div "Which other explicit (NSFW) platforms are you active on? youjizz onlyfans PornH…" at bounding box center [870, 406] width 905 height 460
click at [499, 419] on input ".instagram.com/shadow_lcf.scarface/" at bounding box center [869, 415] width 842 height 20
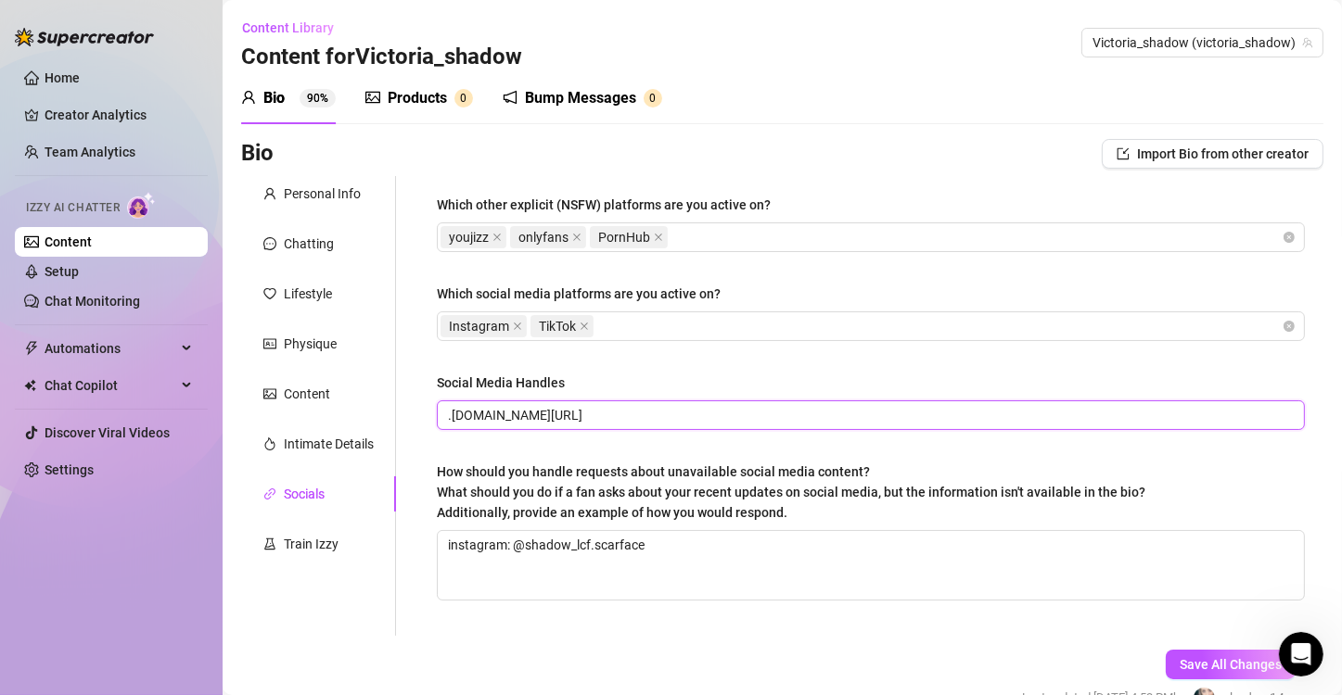
paste input "https://www"
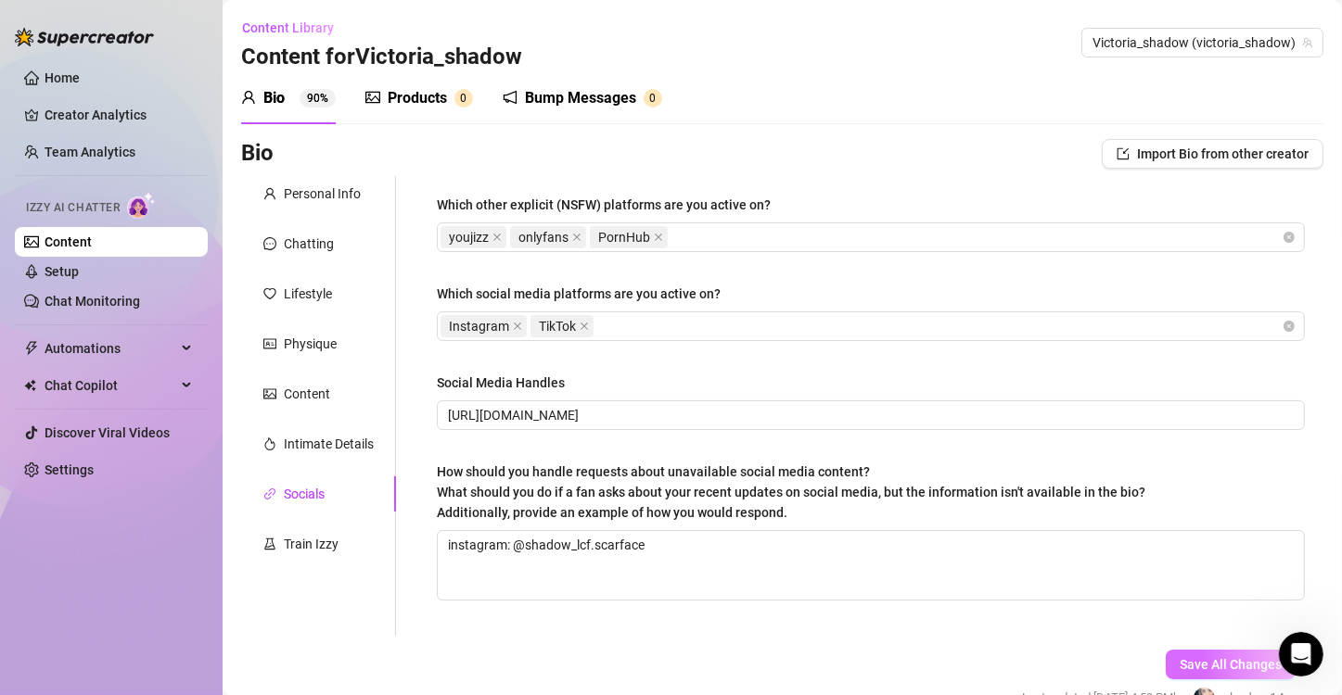
click at [1206, 656] on button "Save All Changes" at bounding box center [1231, 665] width 130 height 30
click at [282, 537] on div "Train Izzy" at bounding box center [300, 544] width 75 height 20
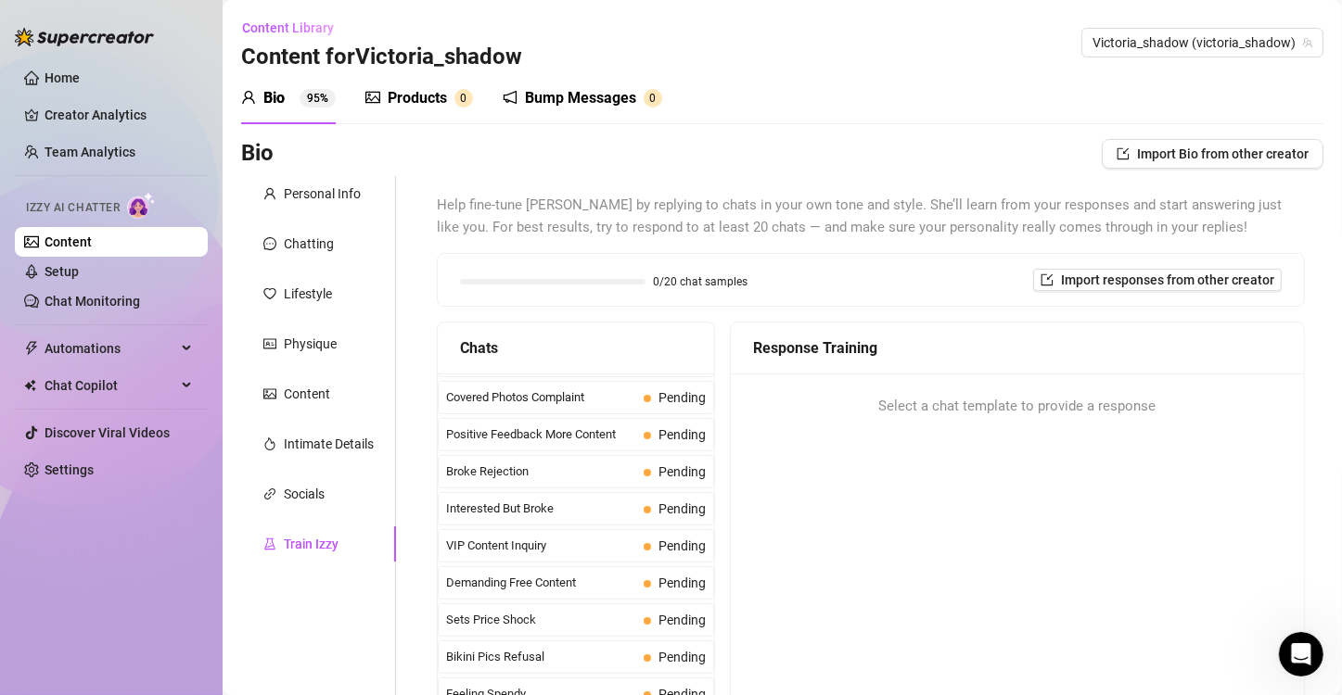
scroll to position [274, 0]
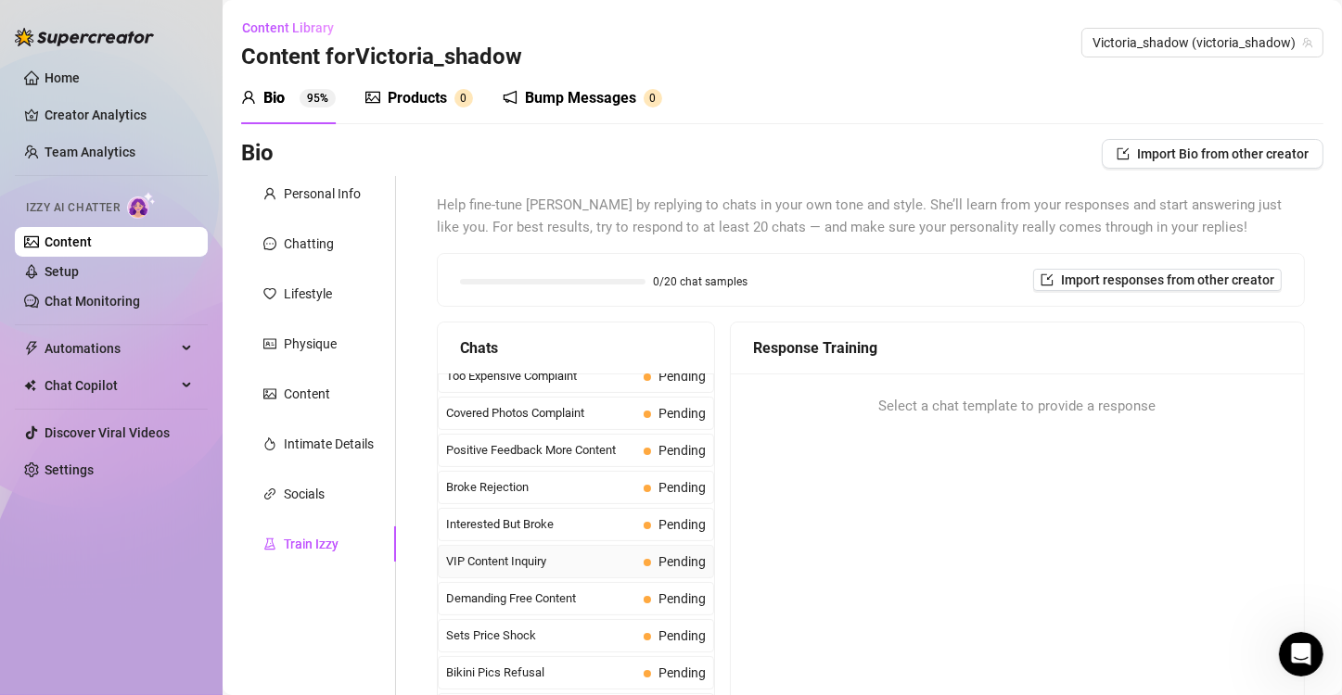
click at [531, 556] on span "VIP Content Inquiry" at bounding box center [541, 562] width 190 height 19
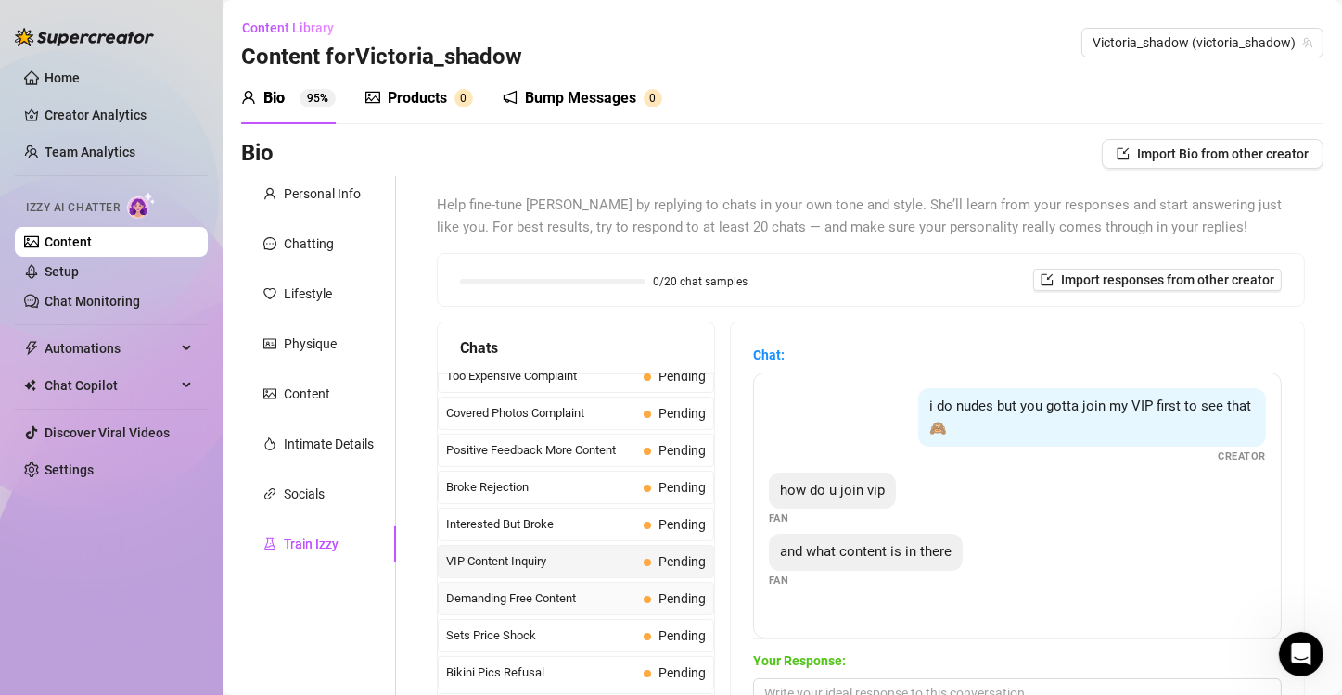
click at [552, 591] on span "Demanding Free Content" at bounding box center [541, 599] width 190 height 19
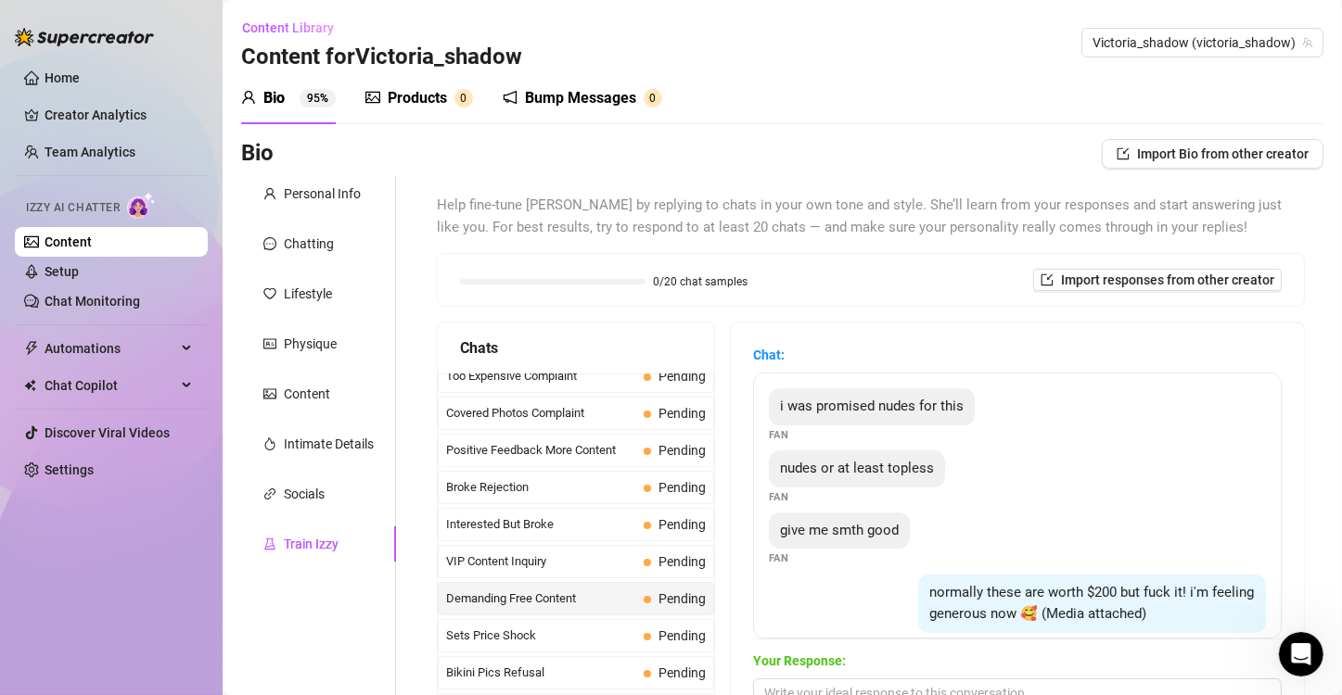
scroll to position [0, 0]
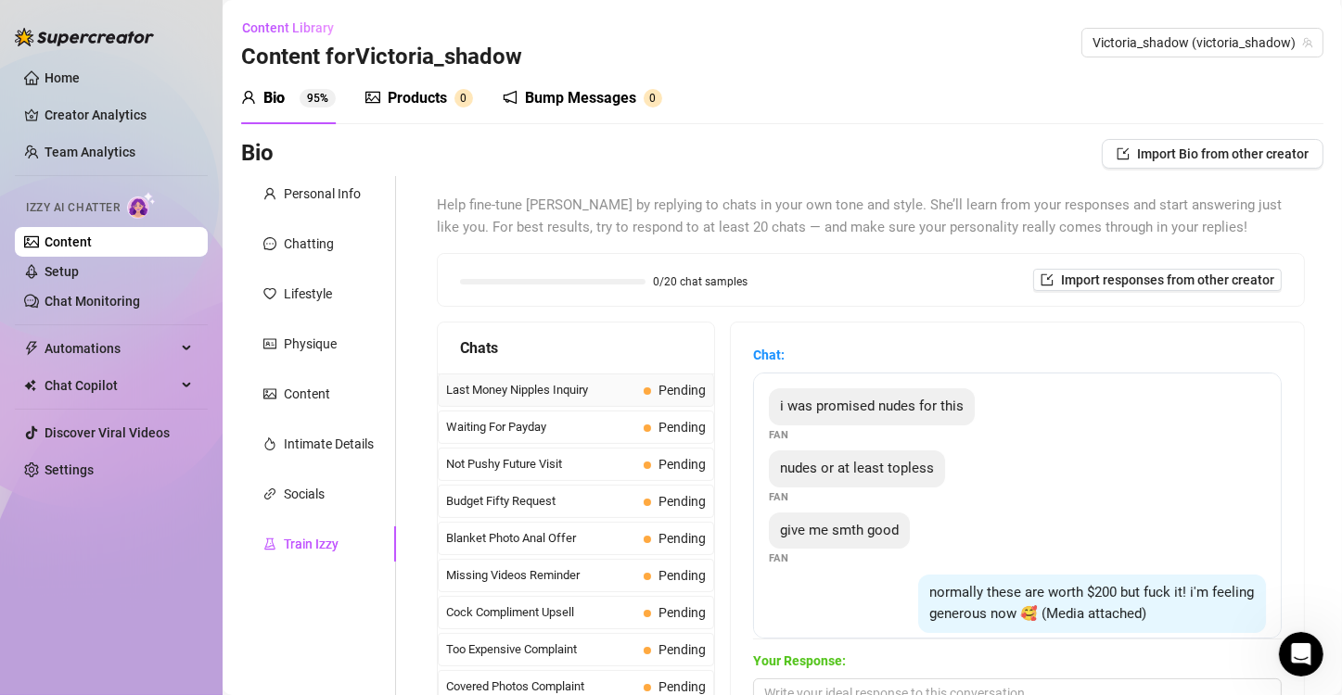
click at [547, 392] on span "Last Money Nipples Inquiry" at bounding box center [541, 390] width 190 height 19
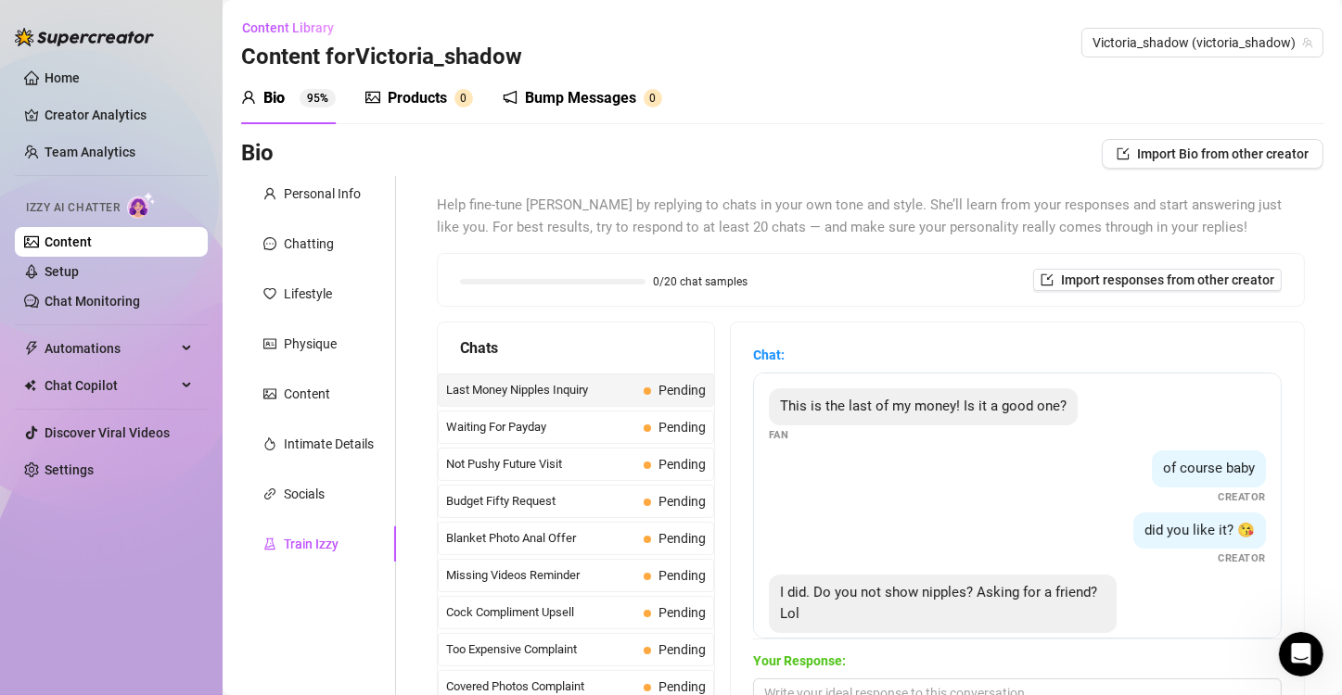
scroll to position [33, 0]
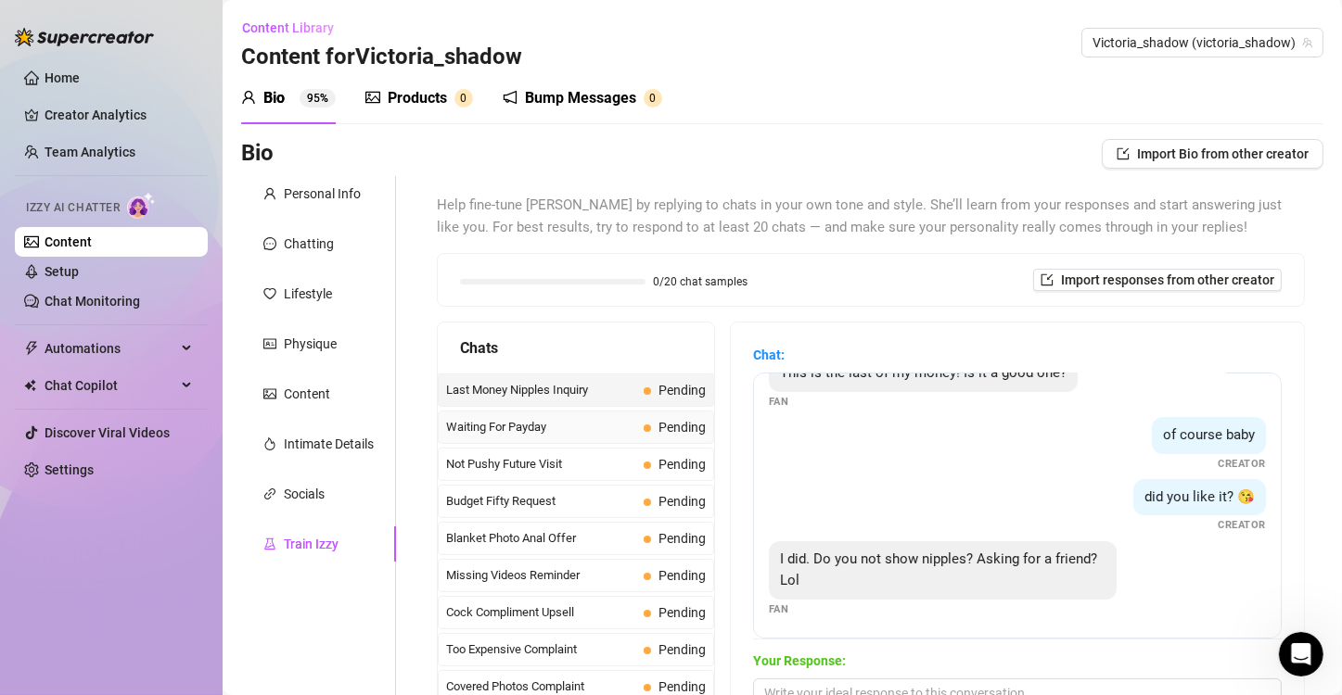
click at [562, 412] on div "Waiting For Payday Pending" at bounding box center [576, 427] width 276 height 33
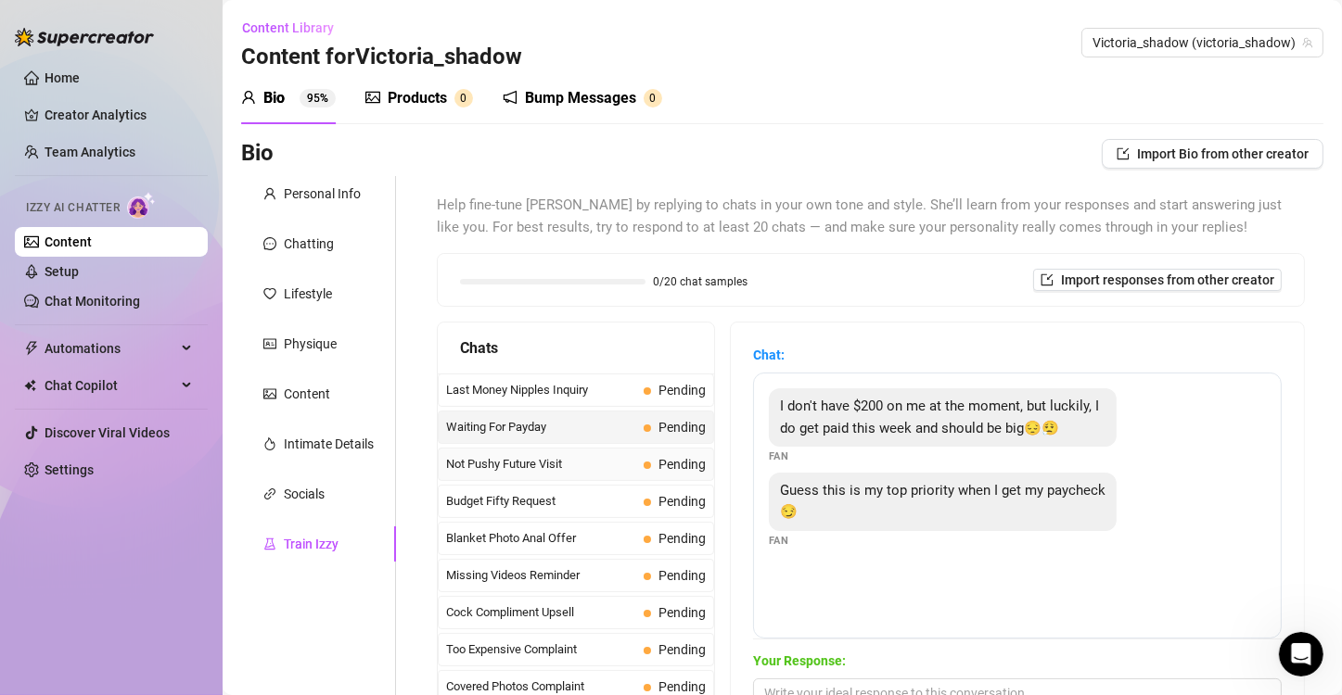
click at [569, 466] on span "Not Pushy Future Visit" at bounding box center [541, 464] width 190 height 19
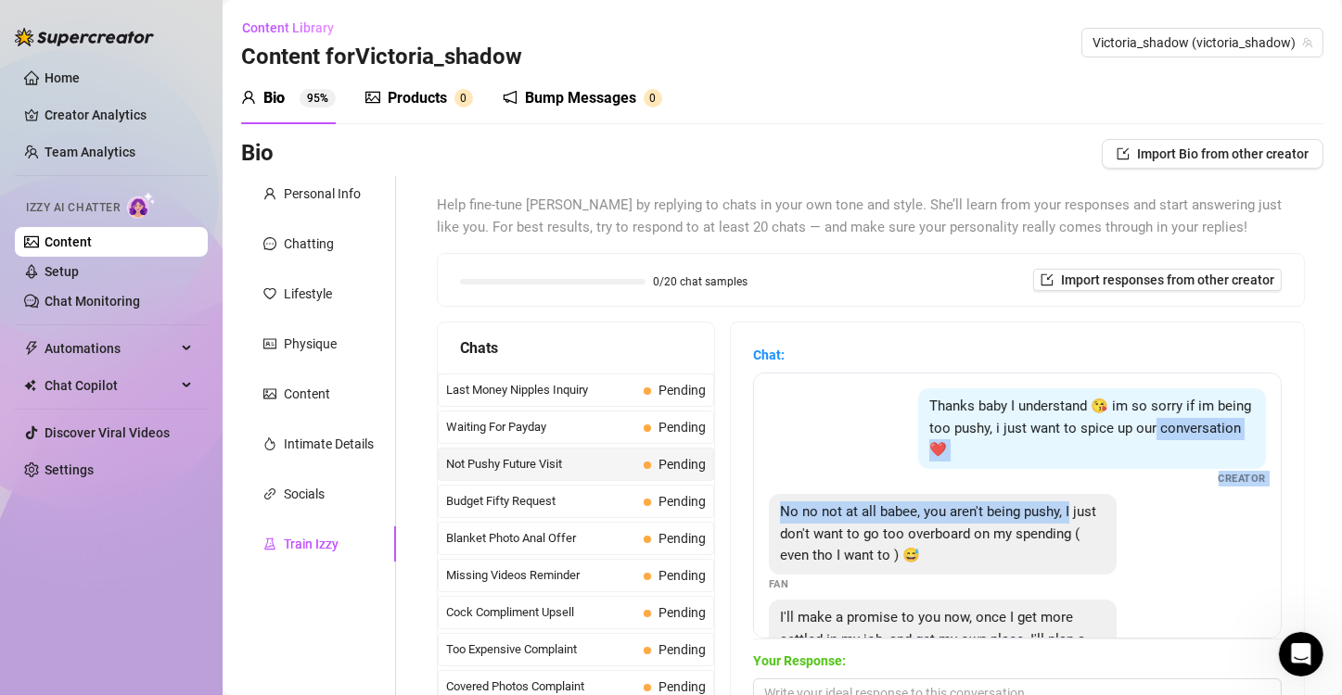
drag, startPoint x: 1249, startPoint y: 419, endPoint x: 1260, endPoint y: 498, distance: 79.6
click at [1260, 498] on div "Thanks baby I understand 😘 im so sorry if im being too pushy, i just want to sp…" at bounding box center [1017, 506] width 529 height 266
click at [1225, 529] on div "No no not at all babee, you aren't being pushy, I just don't want to go too ove…" at bounding box center [1017, 543] width 497 height 98
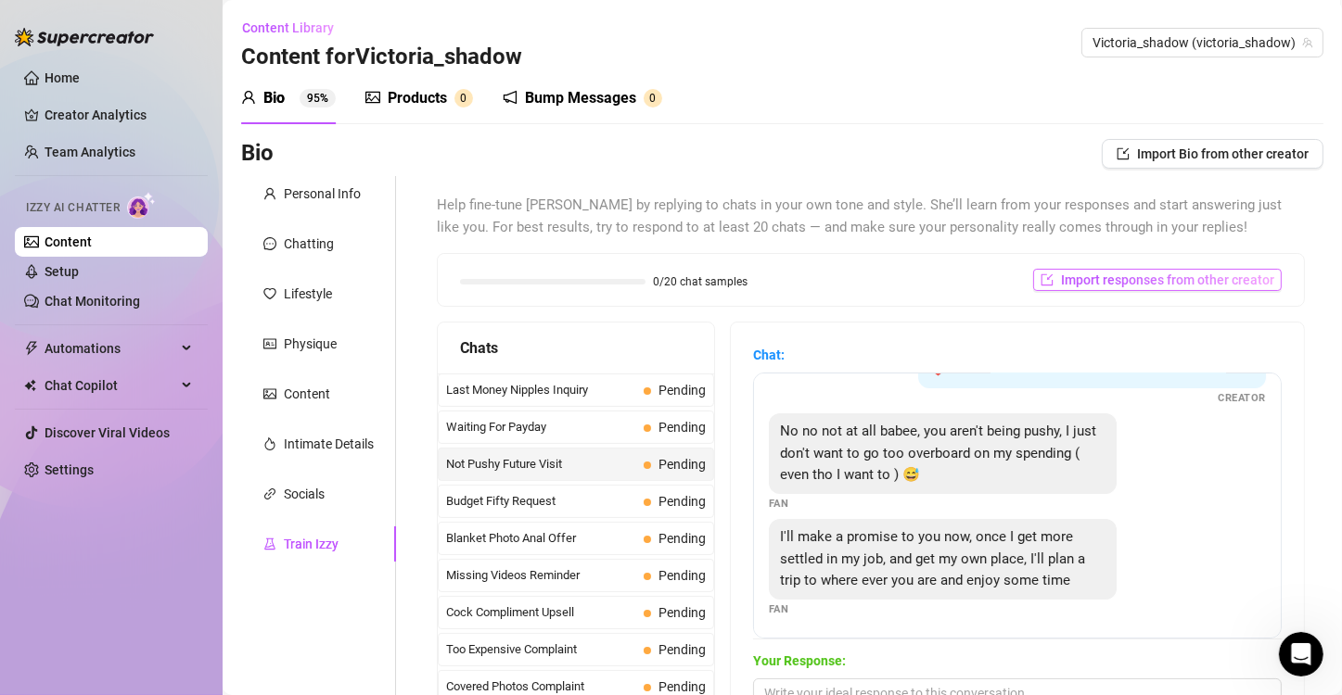
click at [1114, 273] on span "Import responses from other creator" at bounding box center [1167, 280] width 213 height 15
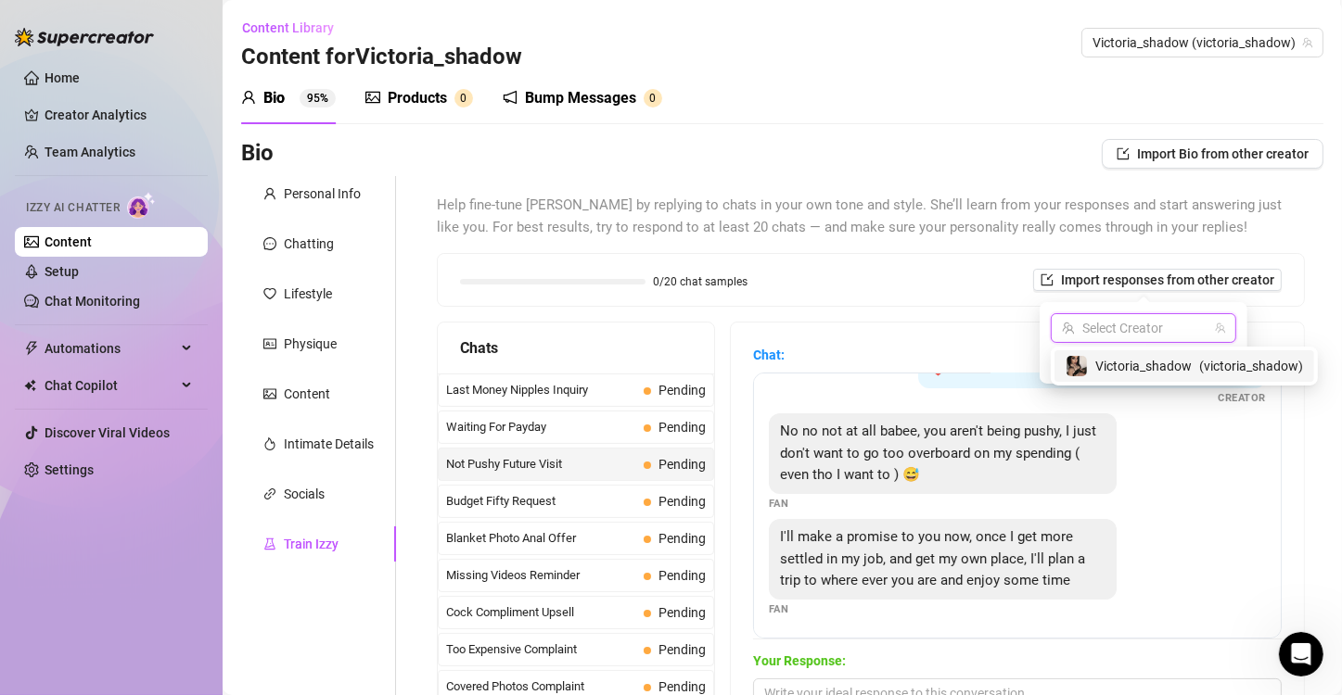
click at [1135, 323] on input "search" at bounding box center [1135, 328] width 147 height 28
click at [1120, 364] on span "Victoria_shadow" at bounding box center [1143, 366] width 96 height 20
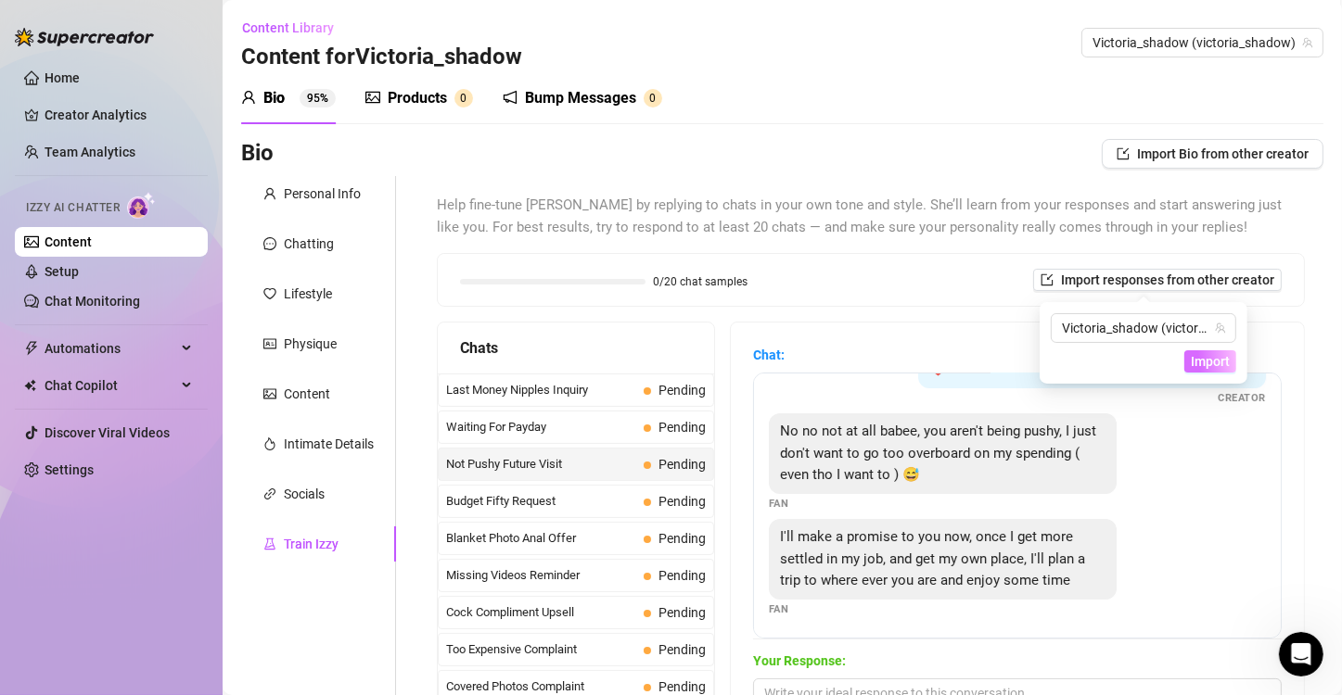
click at [1206, 364] on span "Import" at bounding box center [1210, 361] width 39 height 15
click at [1201, 376] on div "Victoria_shadow (victoria_shadow) Import" at bounding box center [1144, 343] width 208 height 82
click at [1199, 363] on span "Import" at bounding box center [1210, 361] width 39 height 15
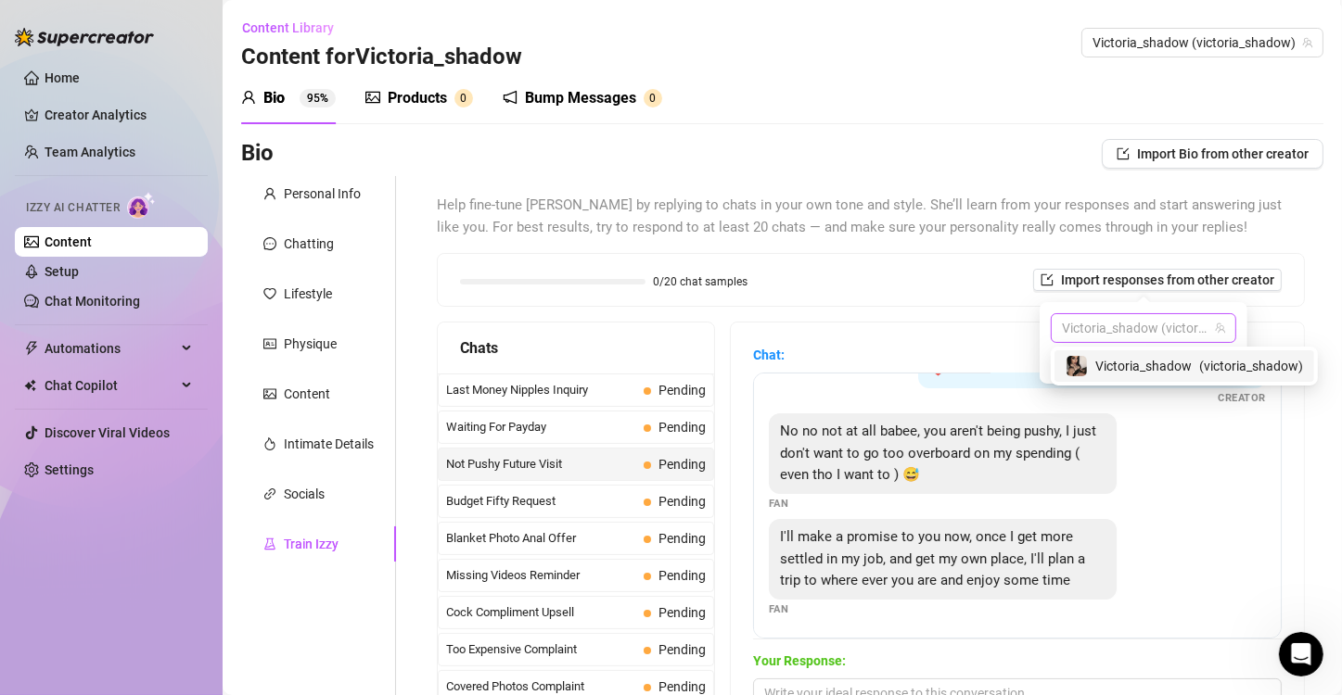
click at [1184, 329] on span "Victoria_shadow (victoria_shadow)" at bounding box center [1143, 328] width 163 height 28
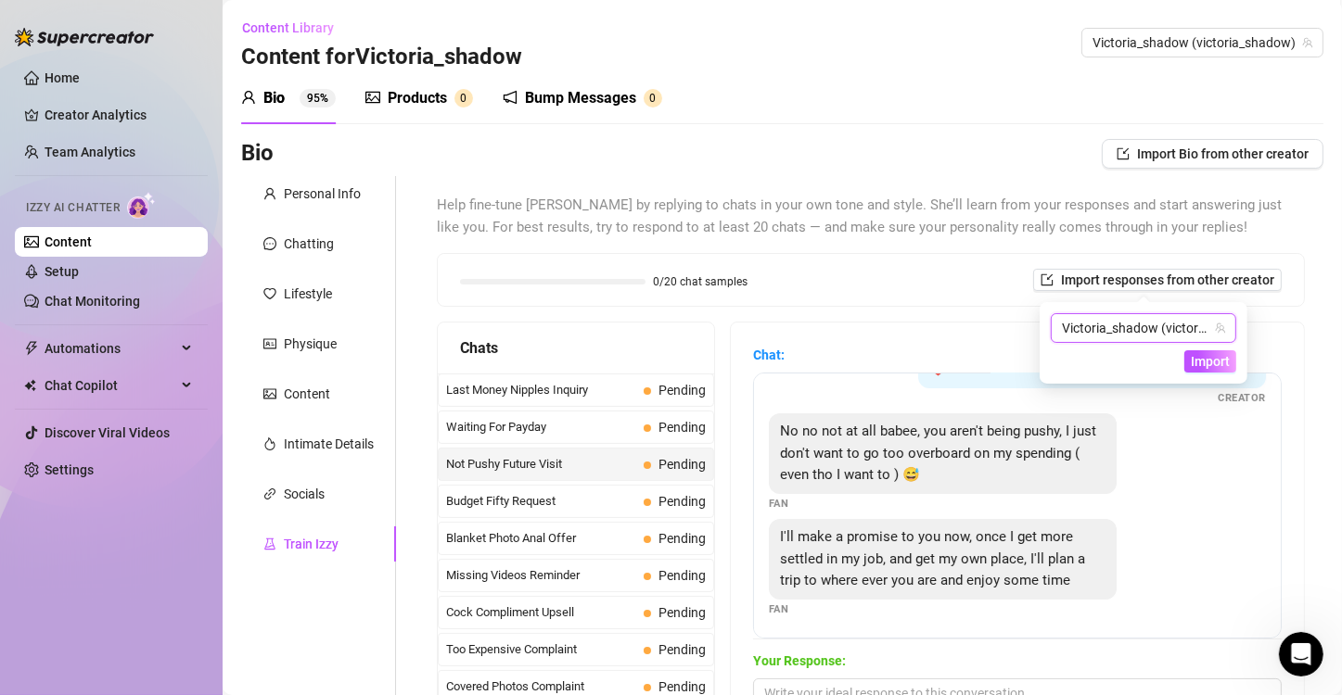
click at [1184, 329] on span "Victoria_shadow (victoria_shadow)" at bounding box center [1143, 328] width 163 height 28
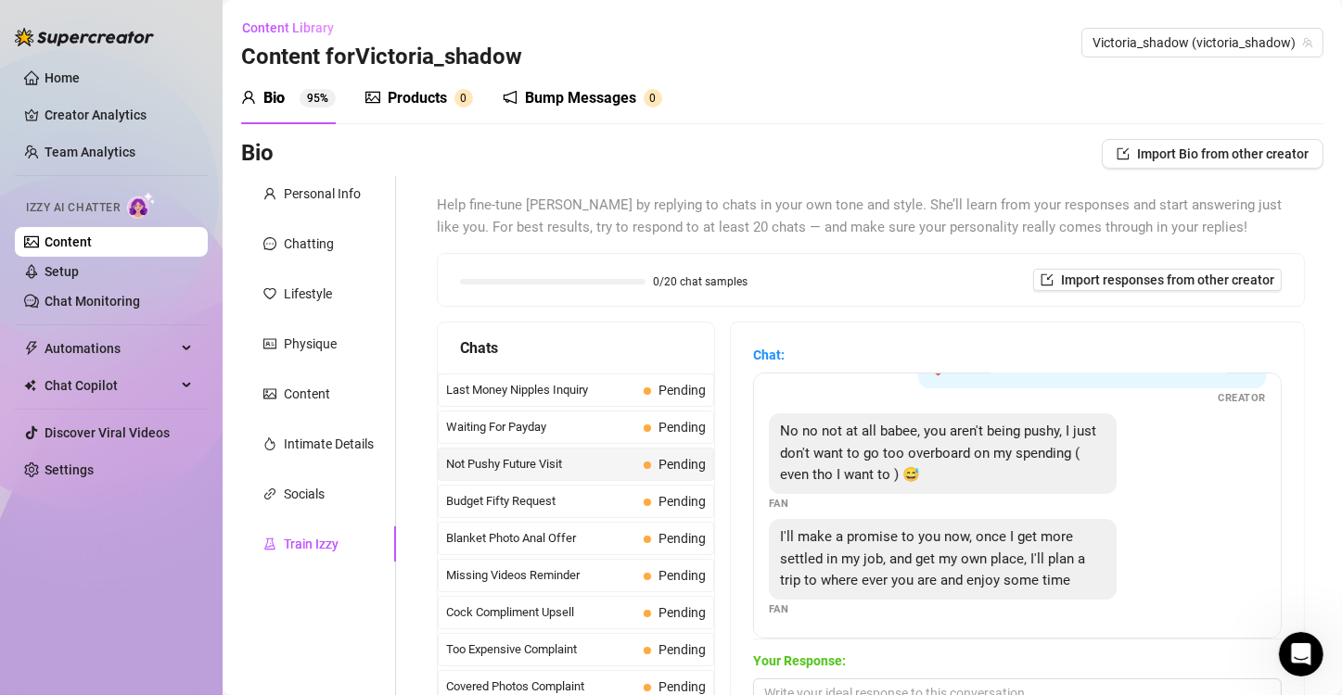
click at [935, 282] on div "0/20 chat samples Import responses from other creator" at bounding box center [871, 280] width 822 height 22
click at [622, 393] on div "Last Money Nipples Inquiry Pending" at bounding box center [576, 390] width 276 height 33
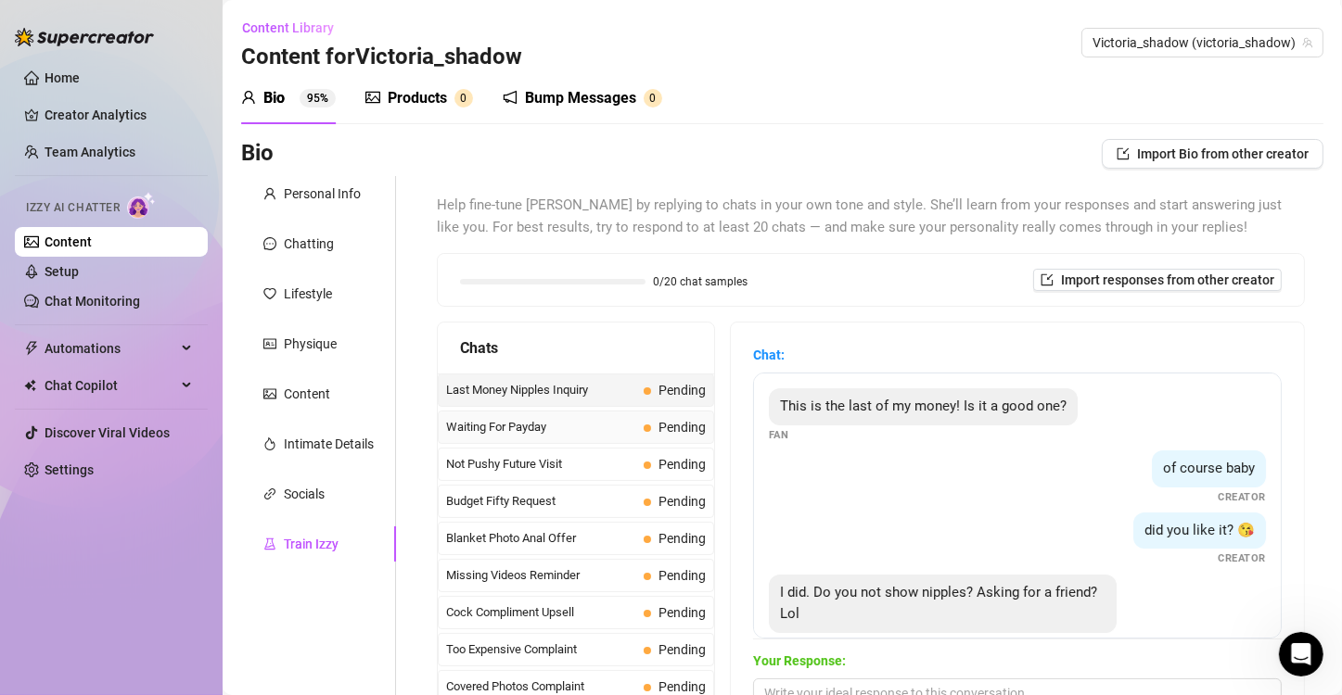
click at [624, 425] on div "Waiting For Payday Pending" at bounding box center [576, 427] width 276 height 33
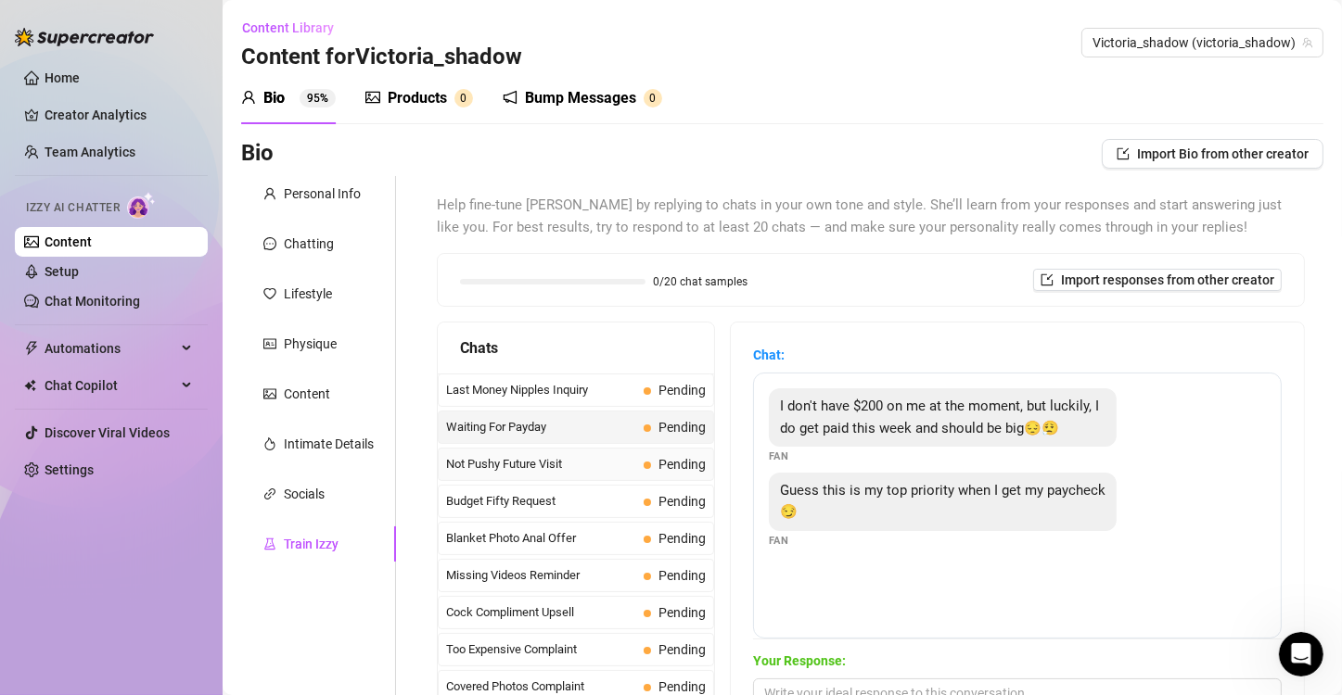
click at [619, 476] on div "Not Pushy Future Visit Pending" at bounding box center [576, 464] width 276 height 33
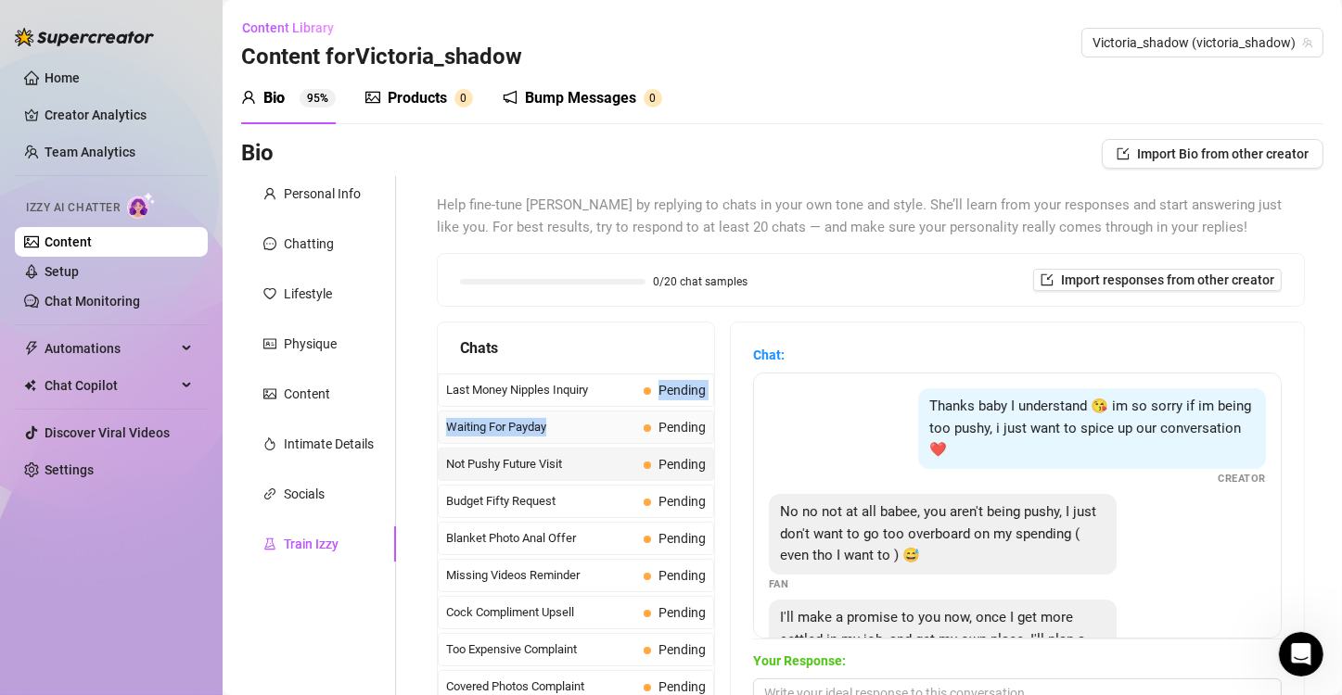
drag, startPoint x: 631, startPoint y: 392, endPoint x: 636, endPoint y: 433, distance: 41.2
click at [644, 433] on span "Pending" at bounding box center [675, 427] width 62 height 20
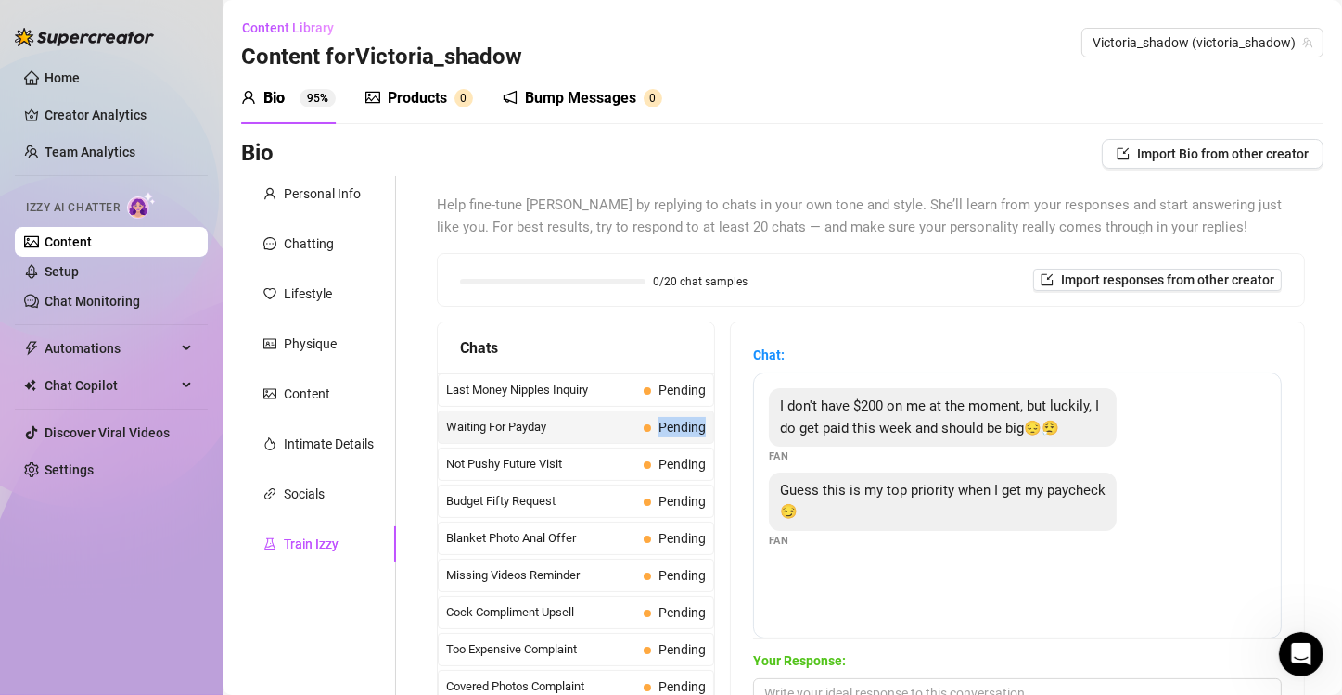
click at [644, 433] on span "Pending" at bounding box center [675, 427] width 62 height 20
click at [787, 422] on span "I don't have $200 on me at the moment, but luckily, I do get paid this week and…" at bounding box center [939, 417] width 319 height 39
click at [823, 488] on span "Guess this is my top priority when I get my paycheck😏" at bounding box center [942, 501] width 325 height 39
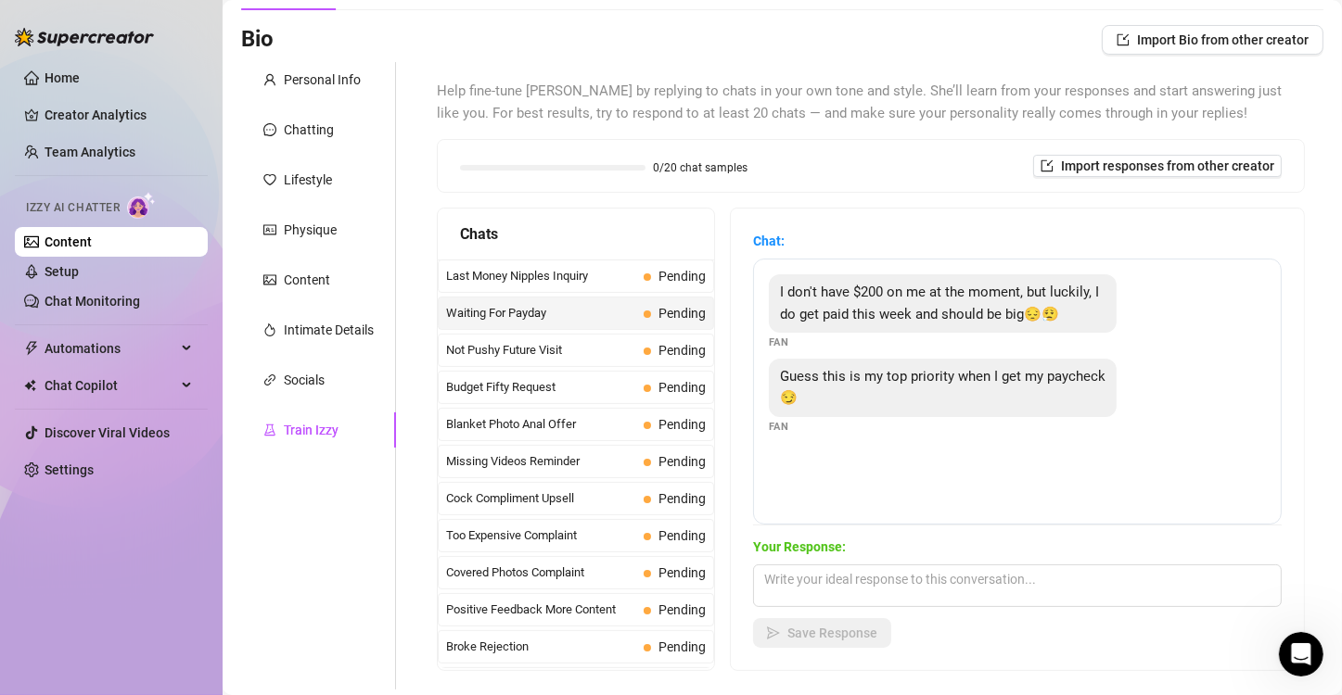
scroll to position [107, 0]
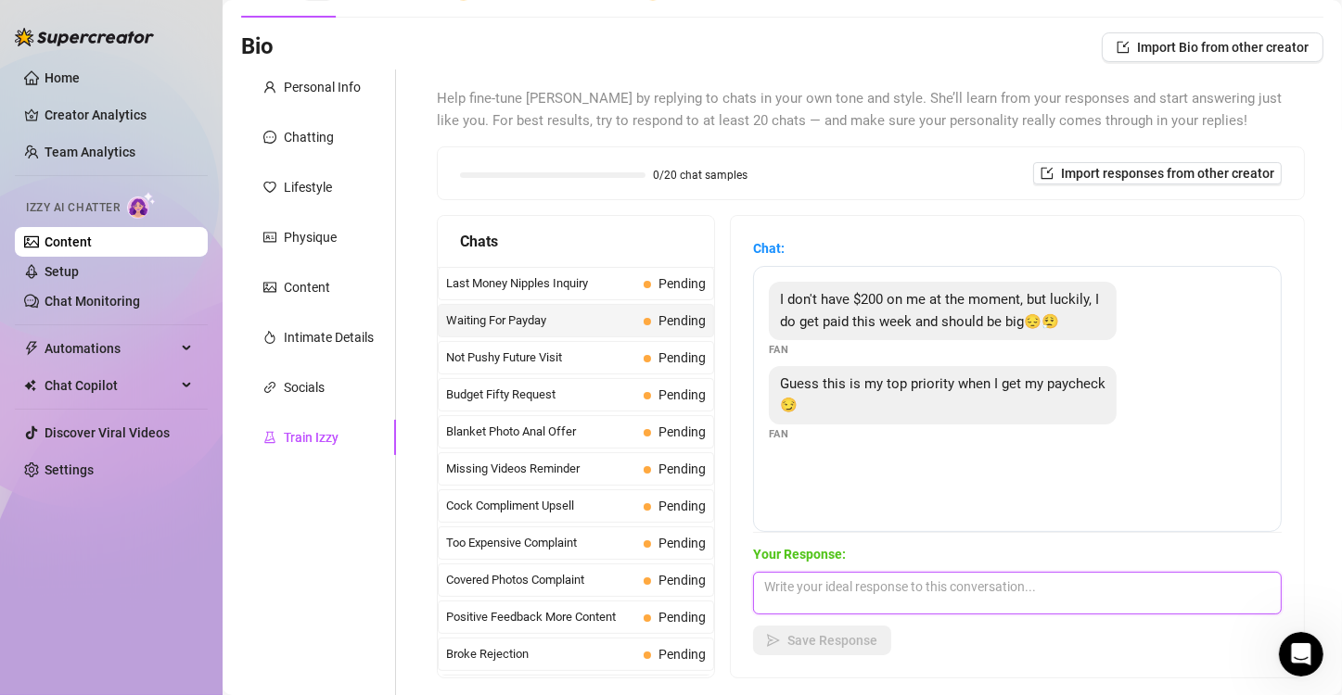
click at [805, 595] on textarea at bounding box center [1017, 593] width 529 height 43
click at [590, 365] on span "Not Pushy Future Visit" at bounding box center [541, 358] width 190 height 19
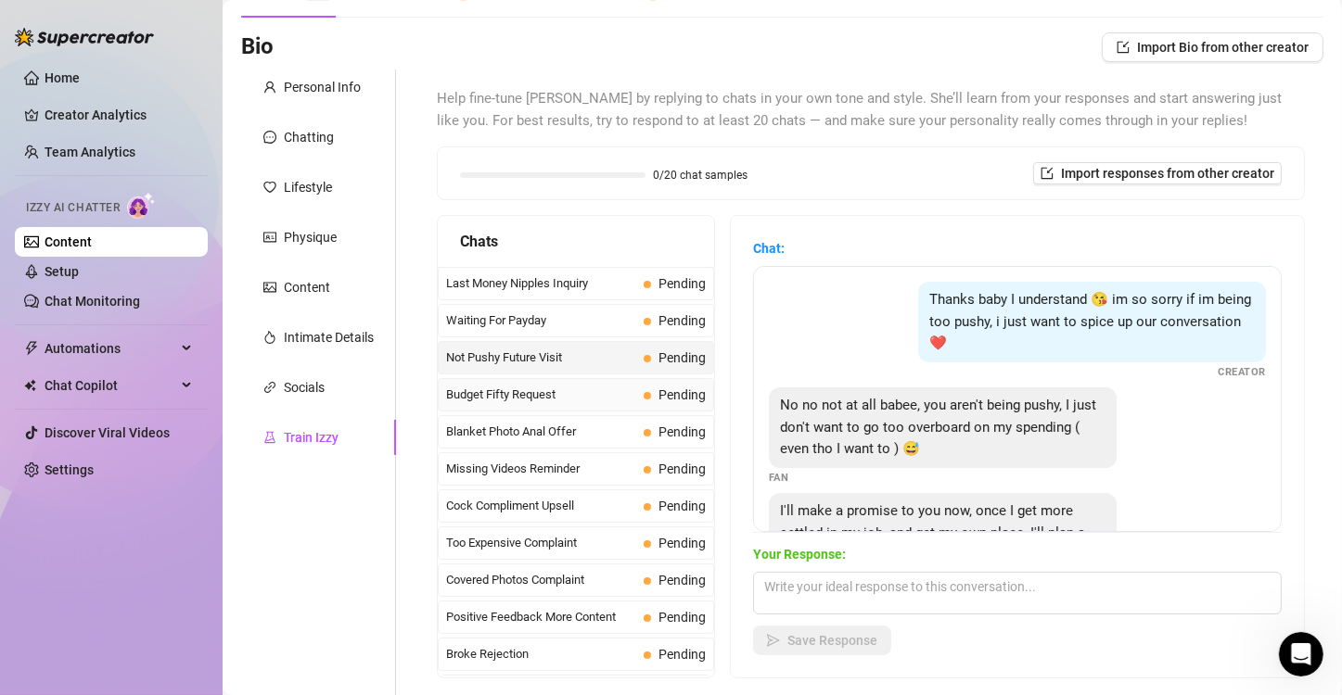
click at [604, 407] on div "Budget Fifty Request Pending" at bounding box center [576, 394] width 276 height 33
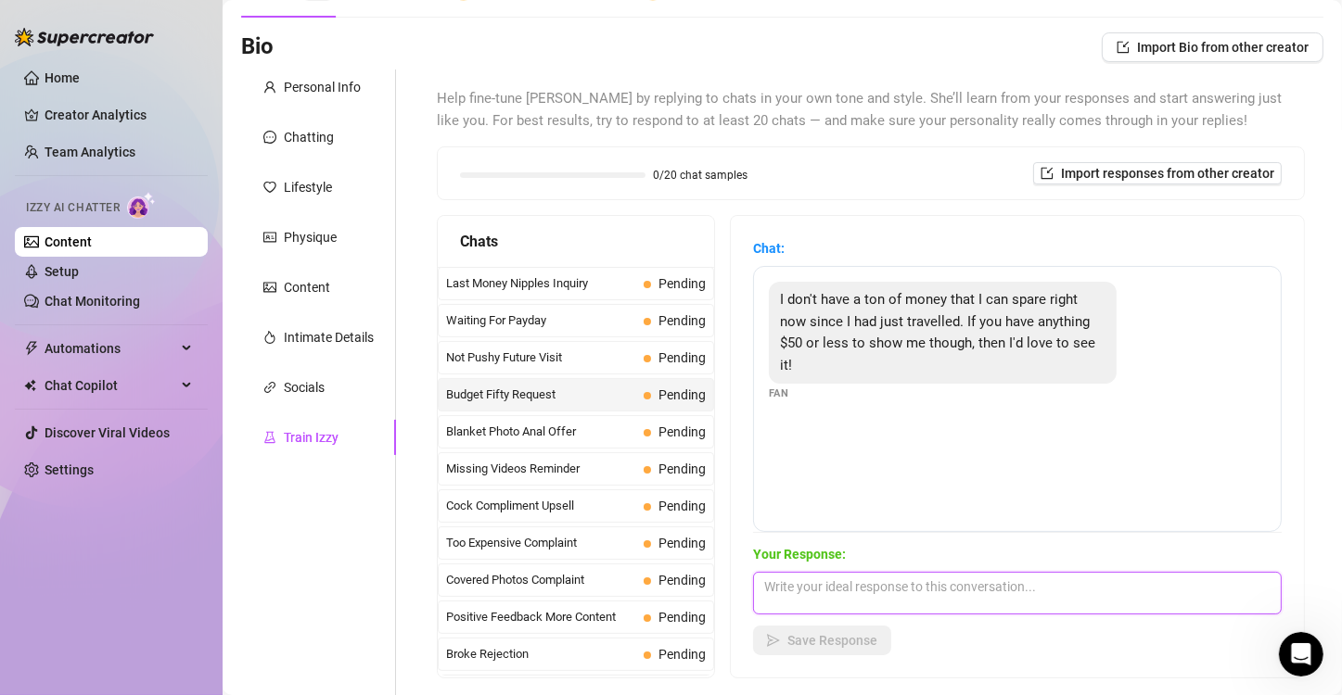
click at [861, 590] on textarea at bounding box center [1017, 593] width 529 height 43
click at [79, 271] on link "Setup" at bounding box center [62, 271] width 34 height 15
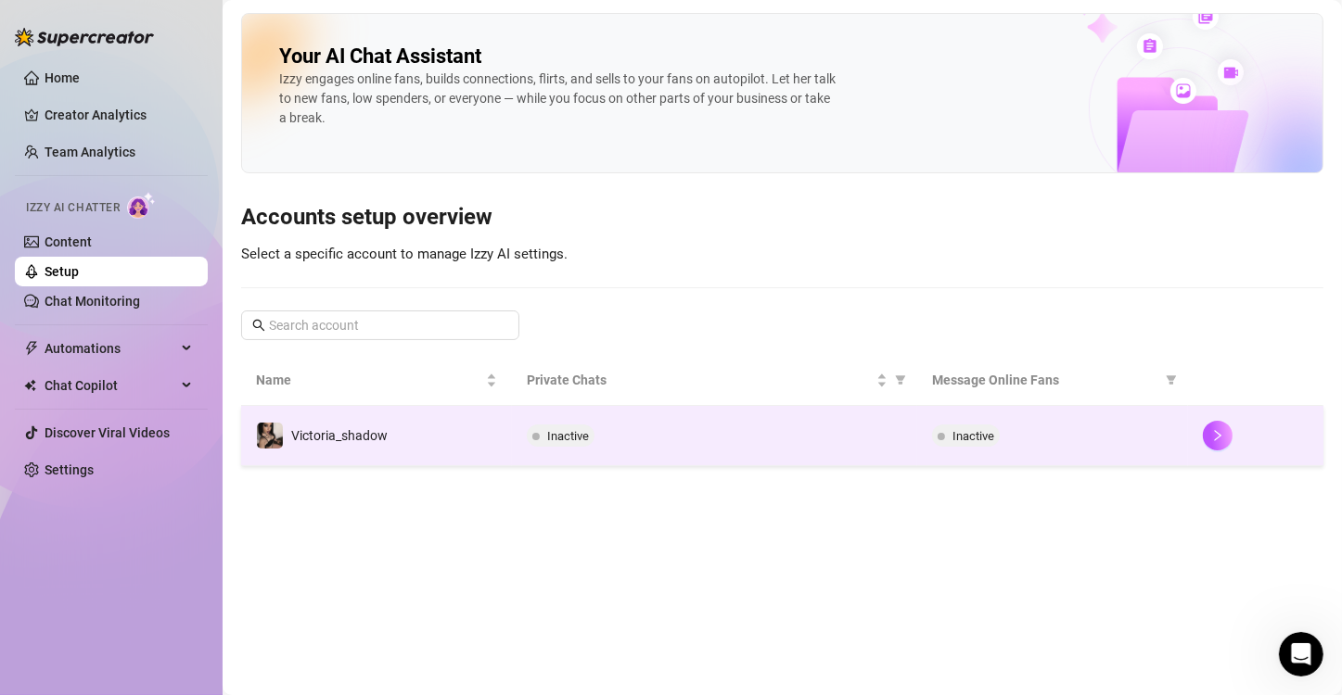
click at [563, 420] on td "Inactive" at bounding box center [715, 436] width 406 height 60
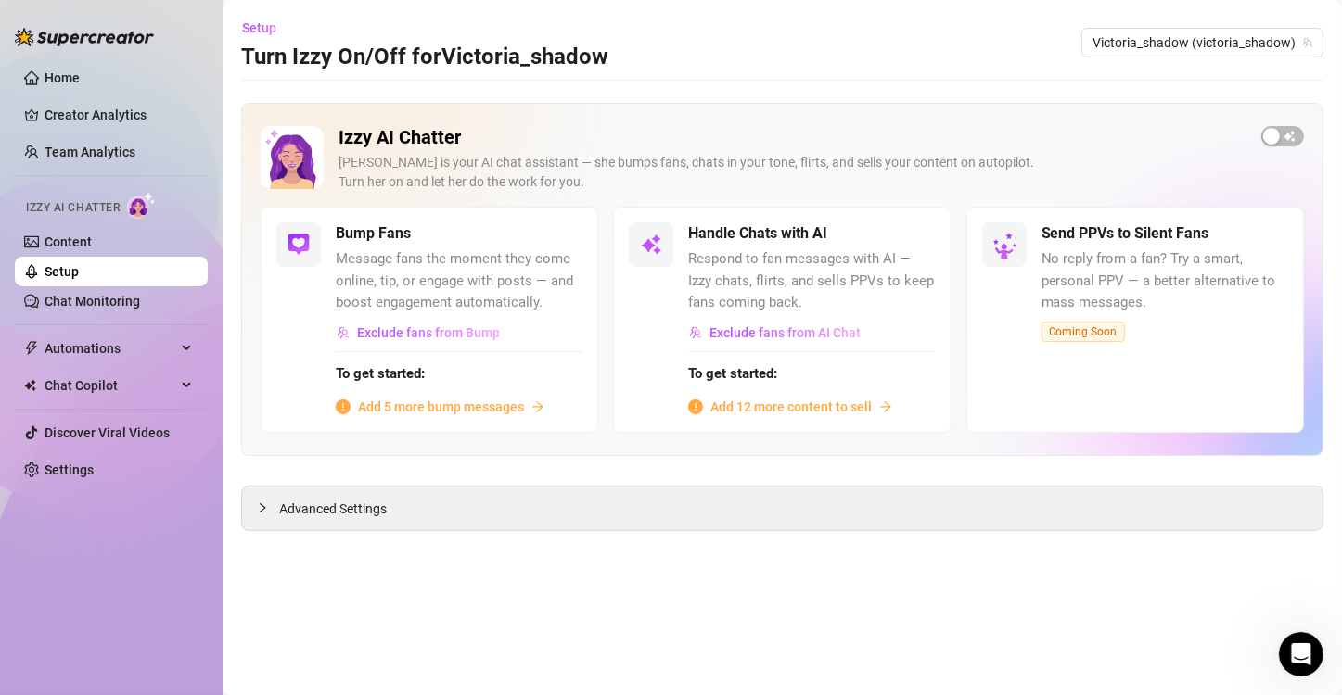
click at [485, 402] on span "Add 5 more bump messages" at bounding box center [441, 407] width 166 height 20
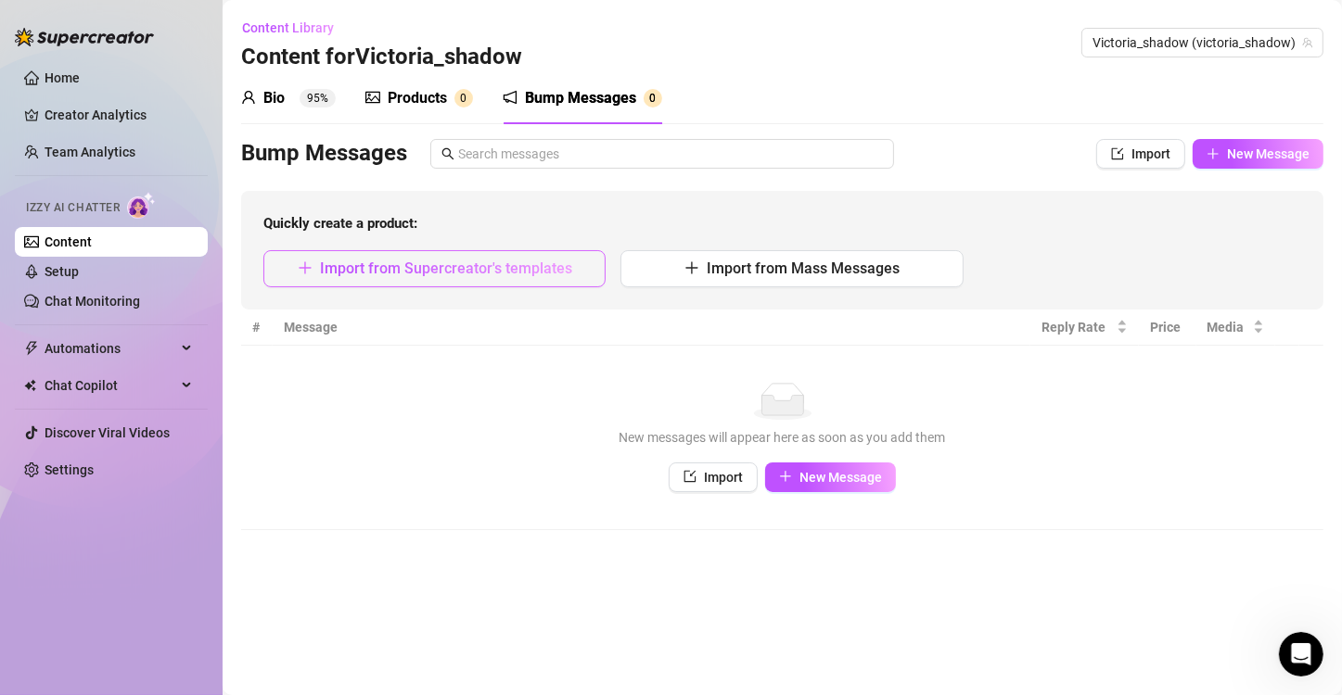
click at [548, 274] on span "Import from Supercreator's templates" at bounding box center [446, 269] width 252 height 18
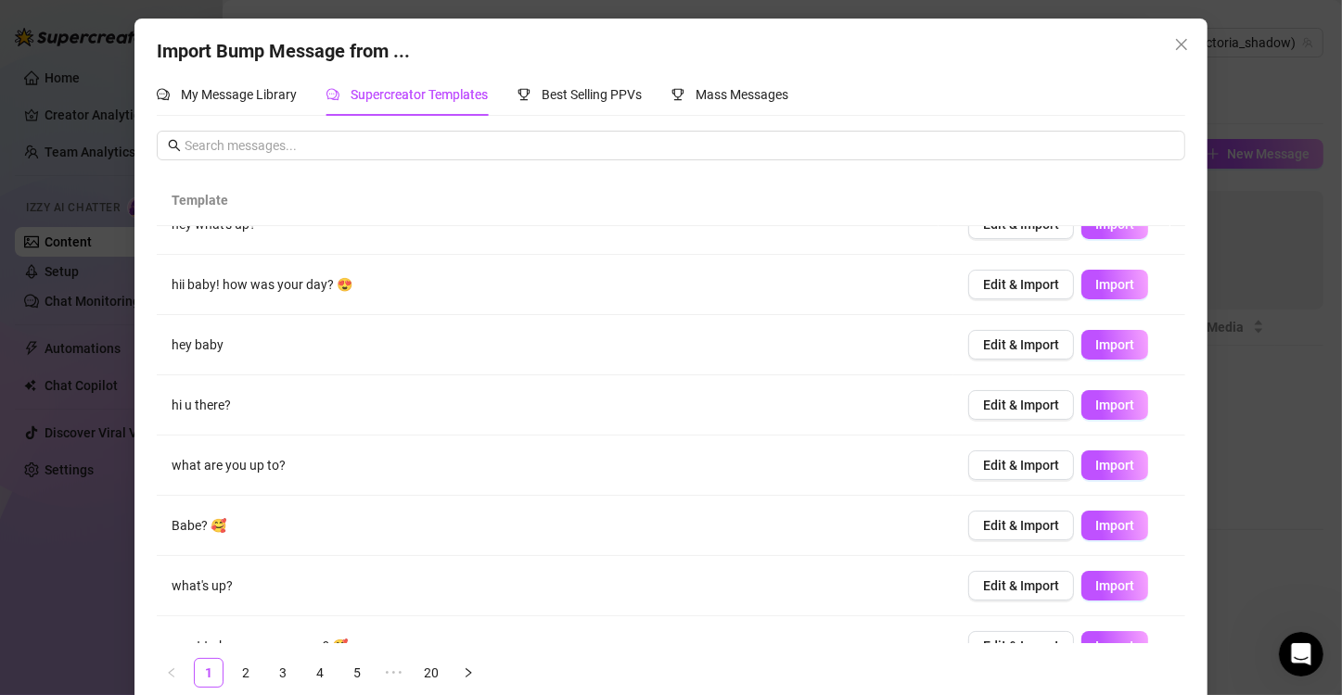
scroll to position [183, 0]
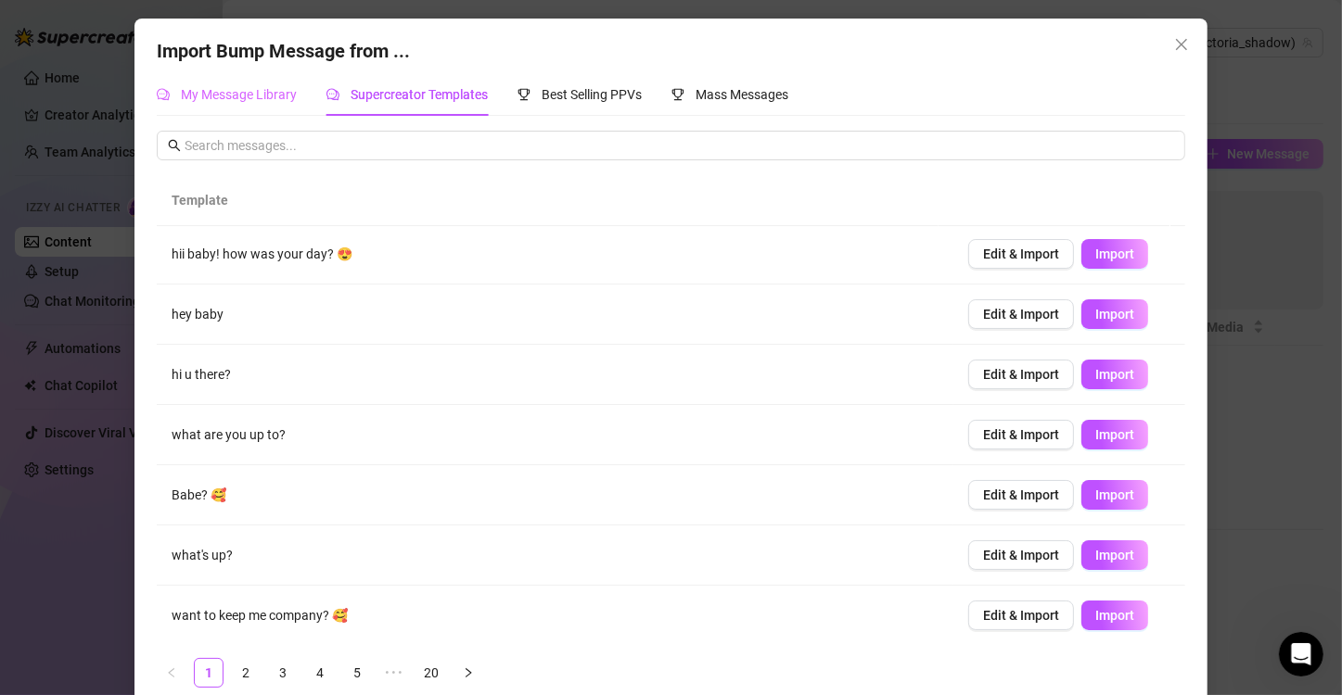
click at [262, 81] on div "My Message Library" at bounding box center [227, 94] width 140 height 43
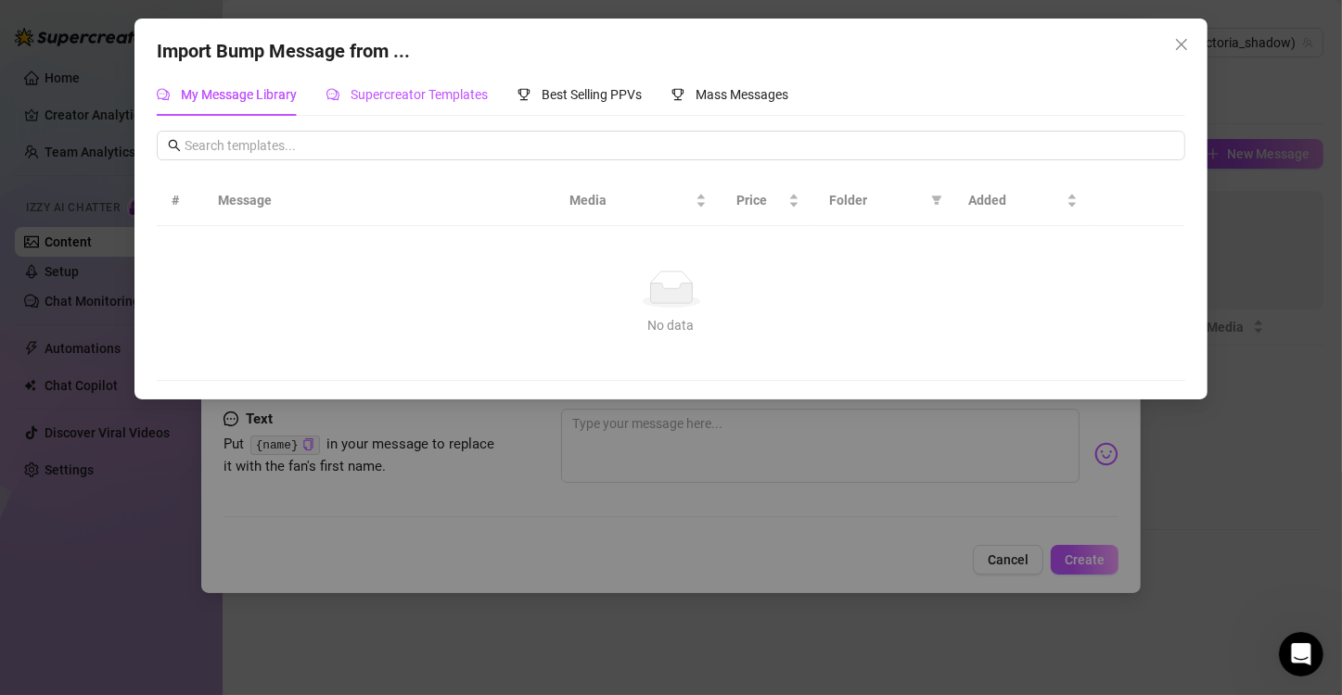
click at [448, 96] on span "Supercreator Templates" at bounding box center [419, 94] width 137 height 15
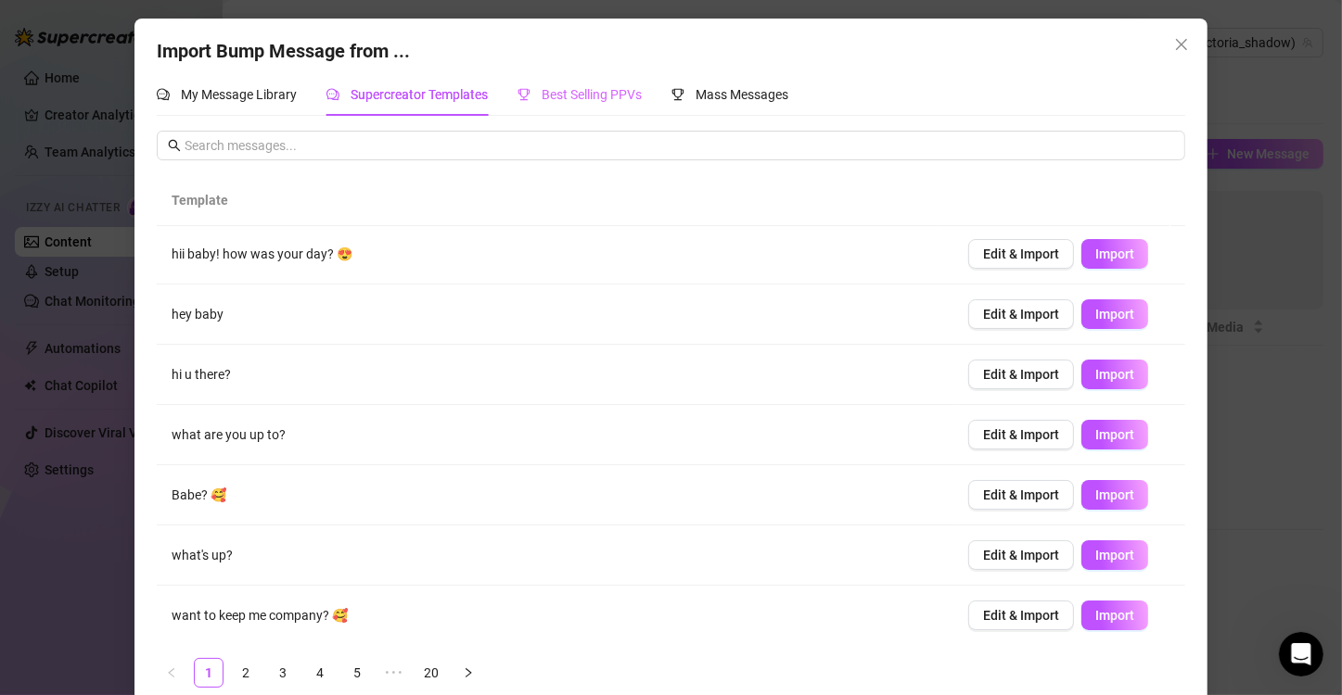
click at [578, 108] on div "Best Selling PPVs" at bounding box center [579, 94] width 124 height 43
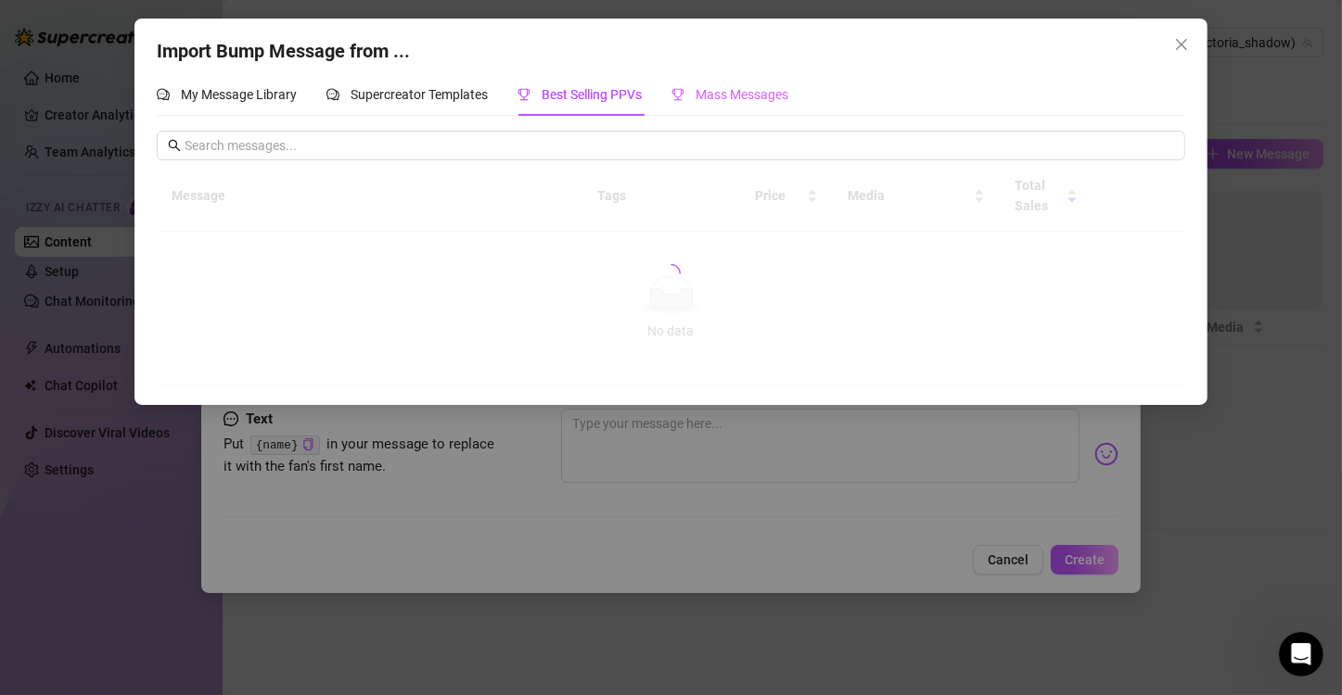
click at [724, 81] on div "Mass Messages" at bounding box center [729, 94] width 117 height 43
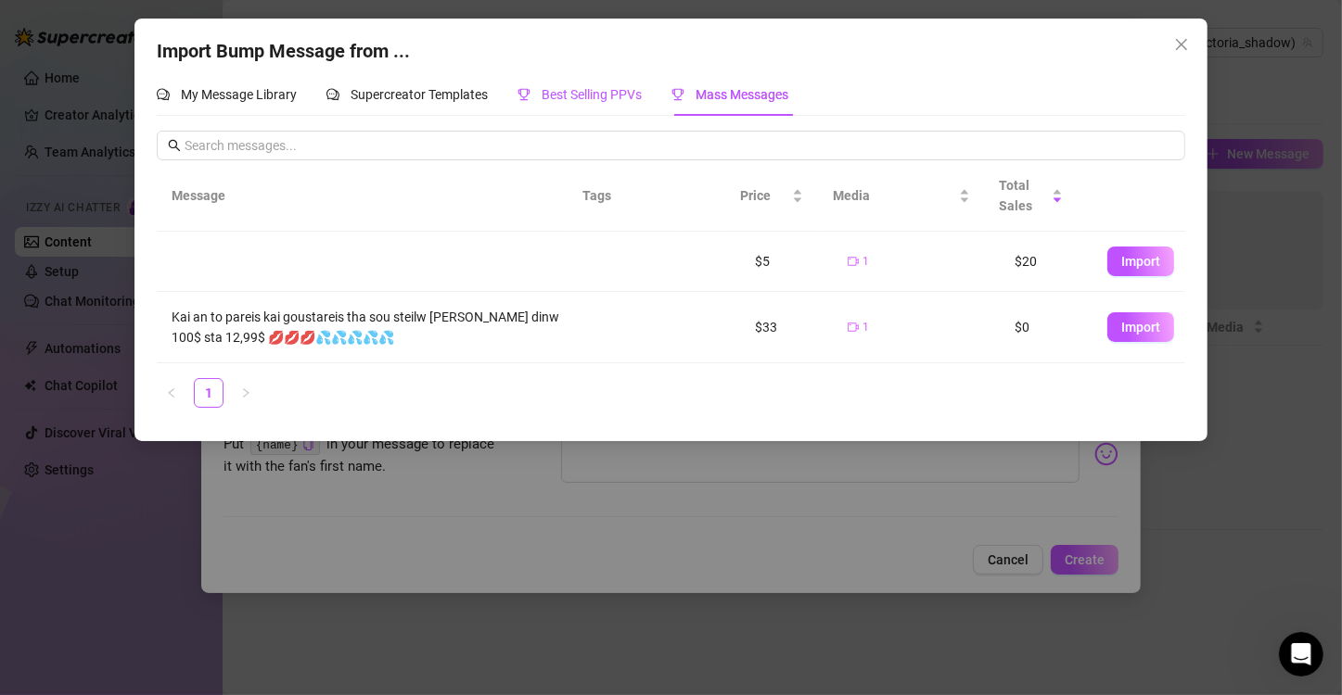
click at [556, 89] on span "Best Selling PPVs" at bounding box center [592, 94] width 100 height 15
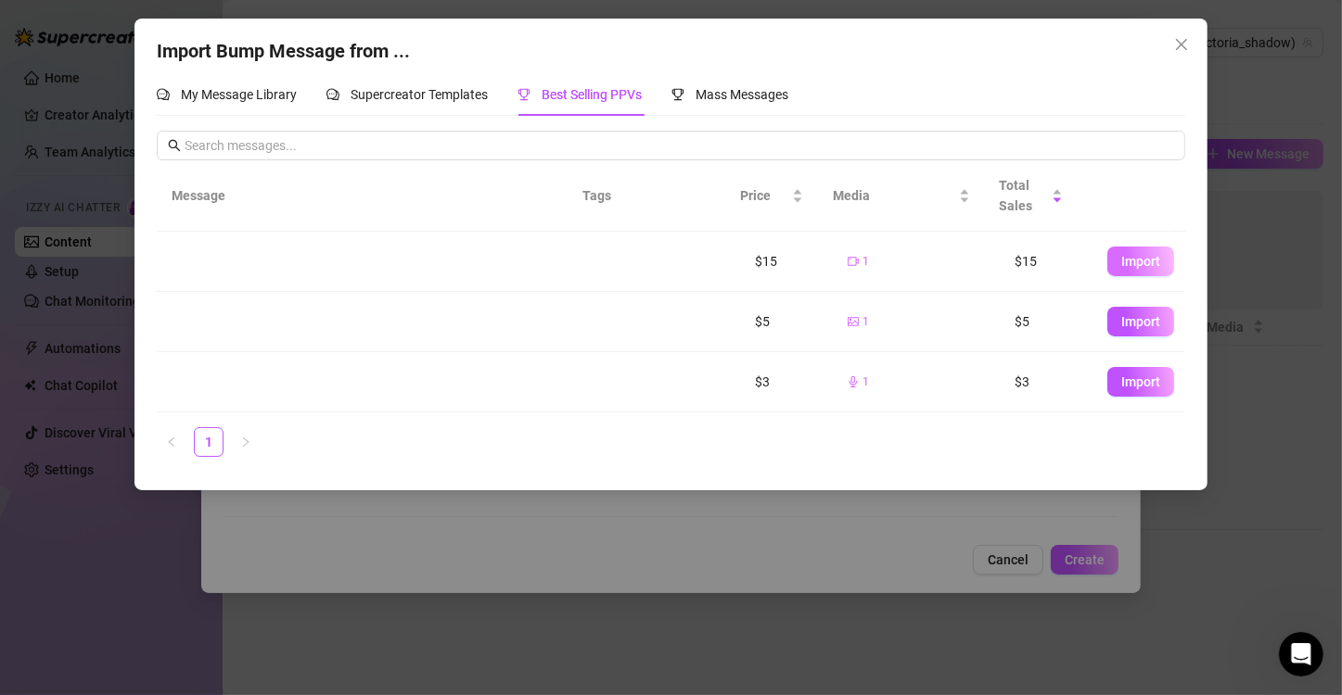
click at [1130, 263] on span "Import" at bounding box center [1140, 261] width 39 height 15
click at [1122, 321] on span "Import" at bounding box center [1140, 321] width 39 height 15
click at [1121, 387] on span "Import" at bounding box center [1140, 382] width 39 height 15
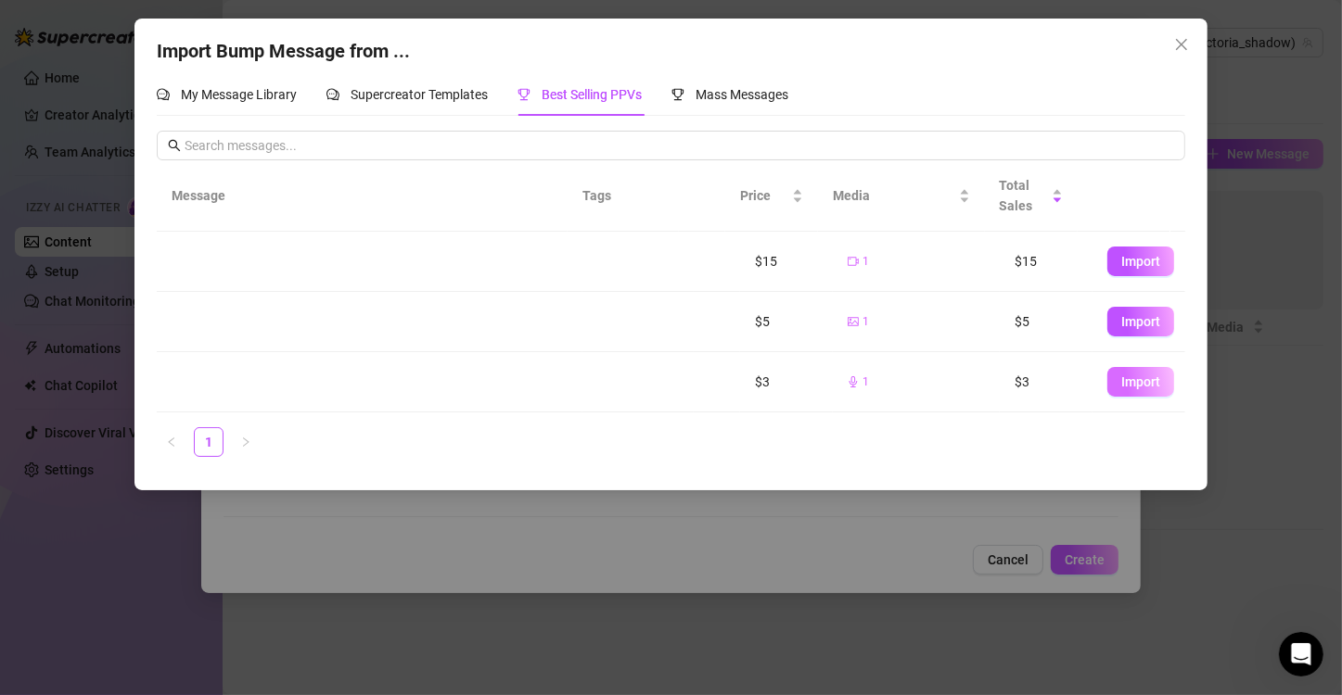
drag, startPoint x: 1116, startPoint y: 387, endPoint x: 1119, endPoint y: 375, distance: 12.6
drag, startPoint x: 1119, startPoint y: 375, endPoint x: 930, endPoint y: 403, distance: 191.3
click at [930, 403] on tr "$3 1 $3 Import" at bounding box center [671, 382] width 1029 height 60
click at [1000, 427] on ul "1" at bounding box center [671, 442] width 1029 height 30
click at [417, 96] on span "Supercreator Templates" at bounding box center [419, 94] width 137 height 15
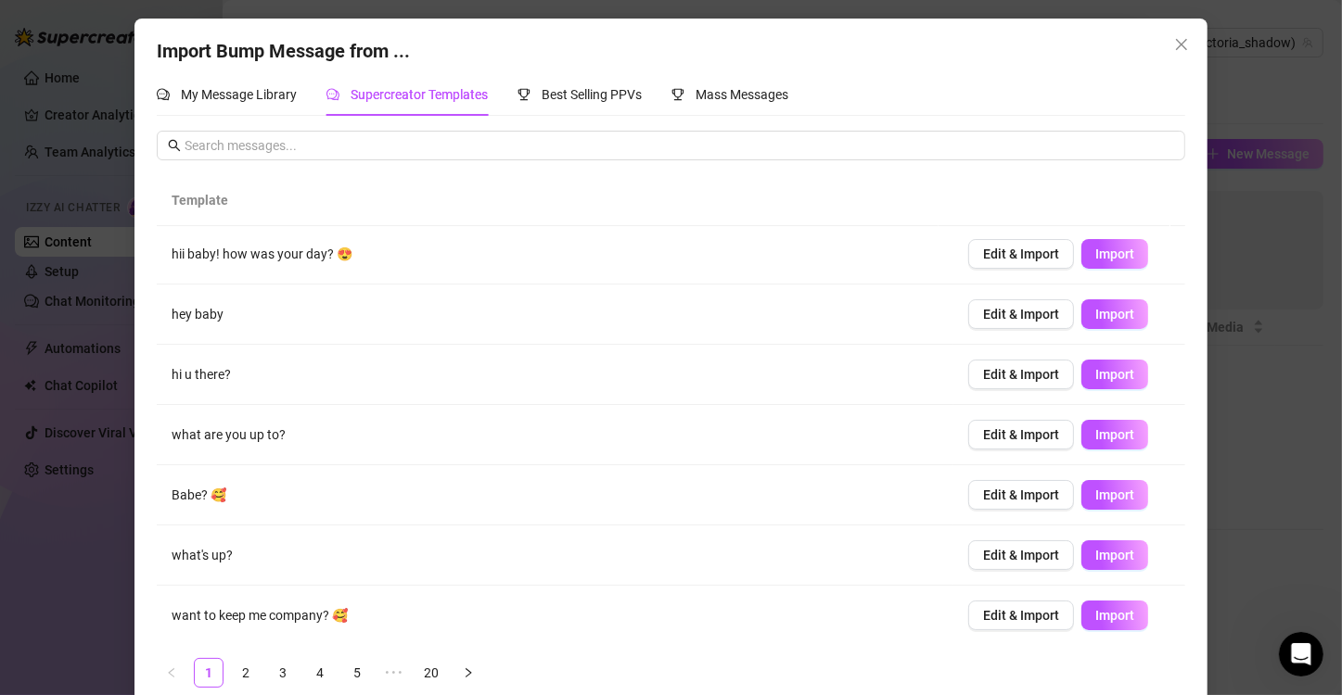
click at [417, 96] on span "Supercreator Templates" at bounding box center [419, 94] width 137 height 15
click at [225, 103] on div "My Message Library" at bounding box center [227, 94] width 140 height 20
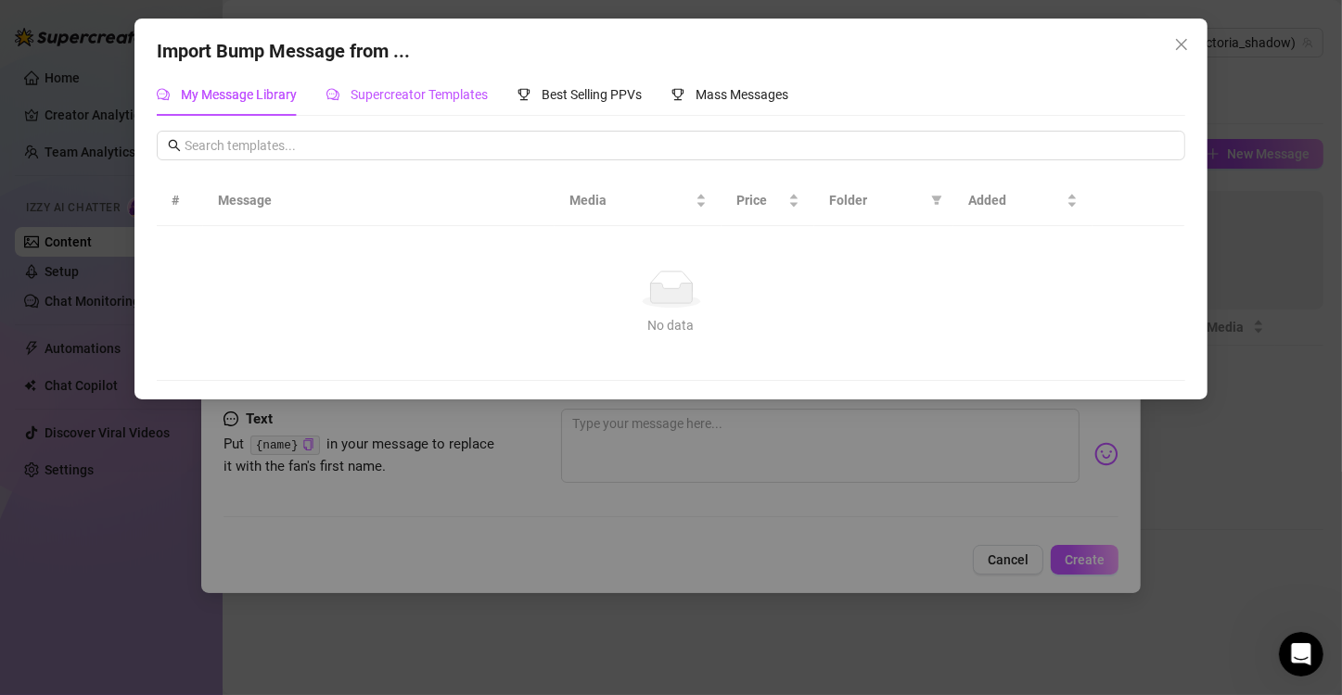
click at [383, 87] on span "Supercreator Templates" at bounding box center [419, 94] width 137 height 15
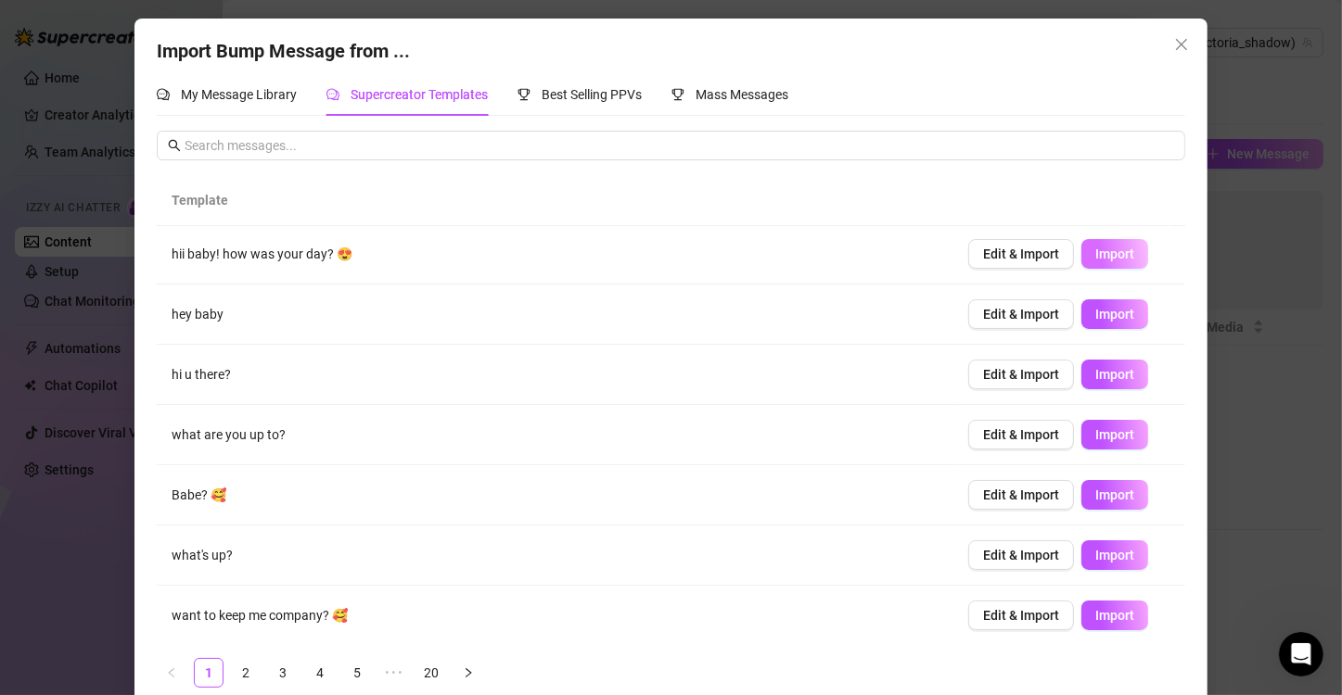
click at [1095, 248] on span "Import" at bounding box center [1114, 254] width 39 height 15
click at [1178, 33] on button "Close" at bounding box center [1182, 45] width 30 height 30
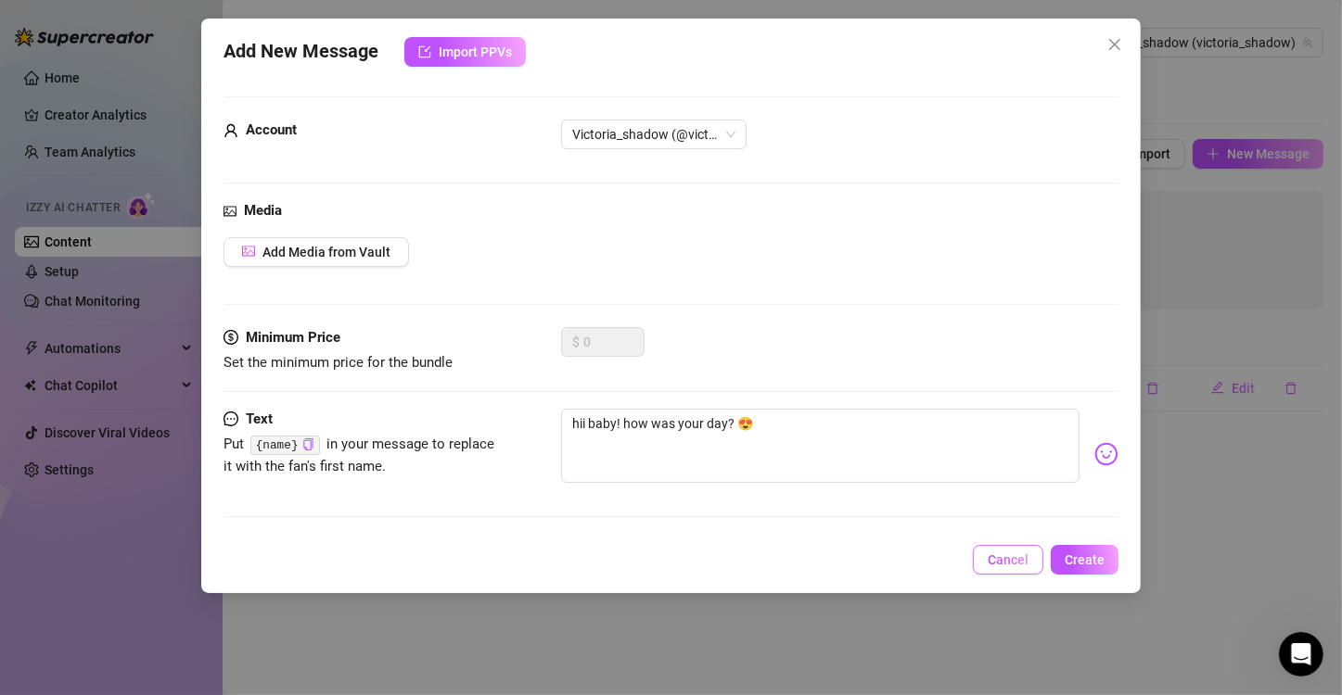
click at [1004, 568] on button "Cancel" at bounding box center [1008, 560] width 70 height 30
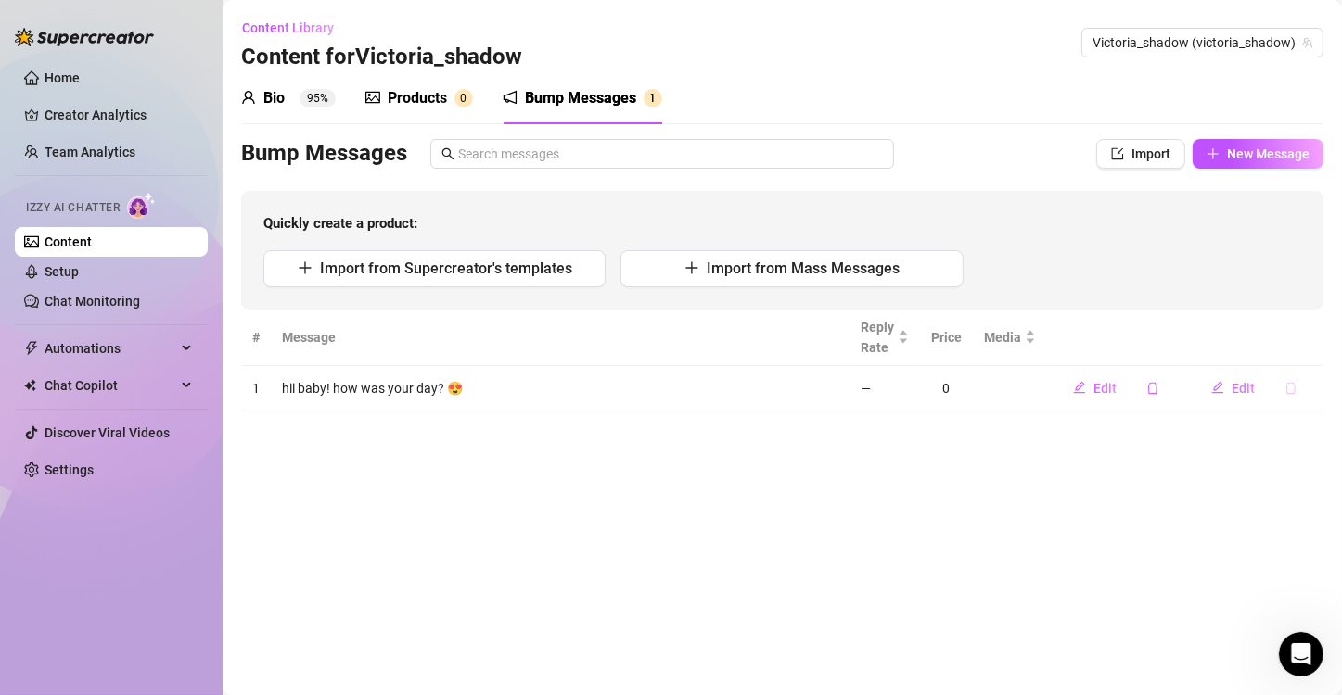
click at [1297, 395] on button "button" at bounding box center [1290, 389] width 43 height 30
click at [1309, 330] on button "Yes" at bounding box center [1310, 339] width 35 height 22
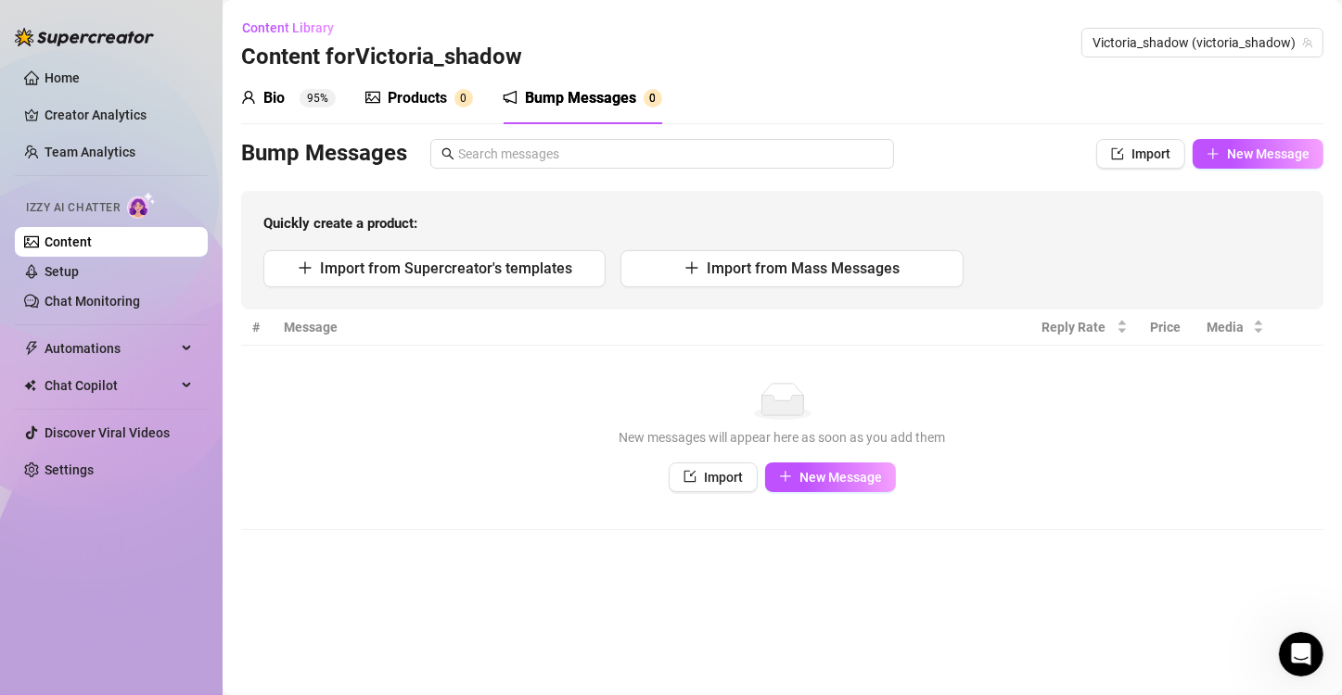
click at [1031, 248] on div "Quickly create a product: Import from Supercreator's templates Import from Mass…" at bounding box center [782, 250] width 1082 height 119
click at [95, 119] on link "Creator Analytics" at bounding box center [119, 115] width 148 height 30
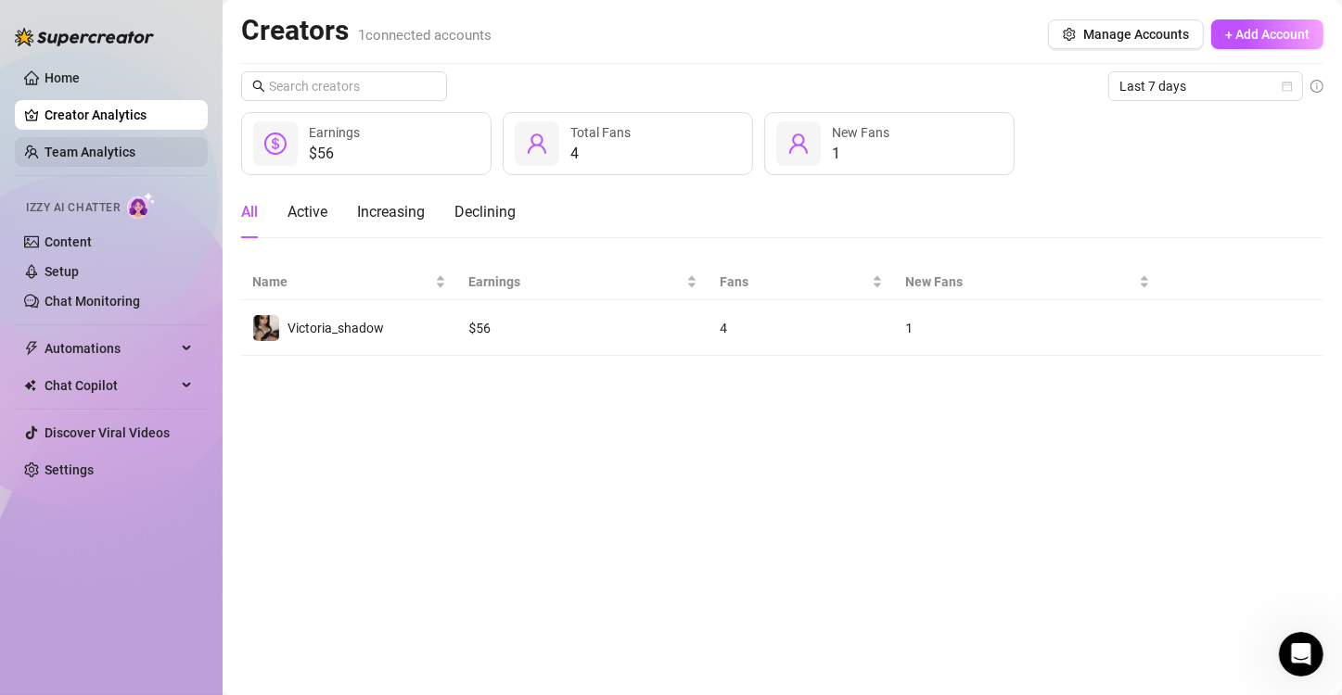
click at [103, 145] on link "Team Analytics" at bounding box center [90, 152] width 91 height 15
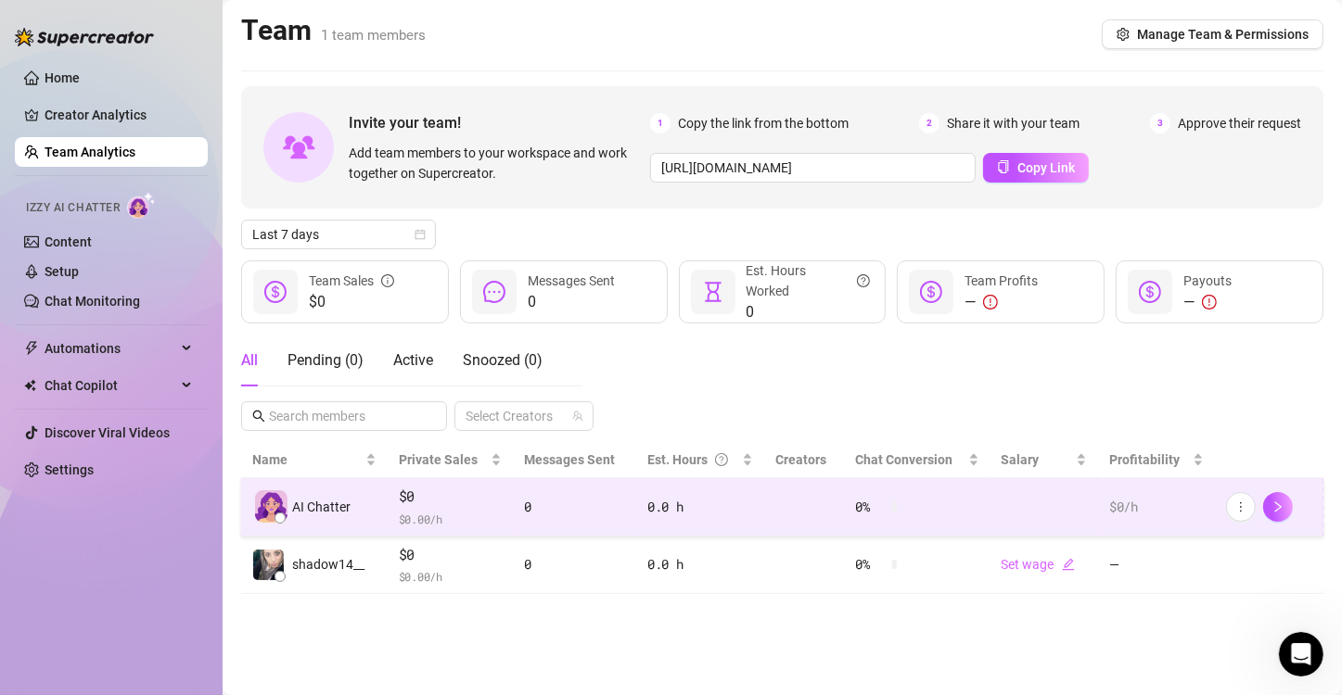
click at [1228, 516] on div at bounding box center [1269, 507] width 86 height 30
click at [1238, 501] on icon "more" at bounding box center [1240, 507] width 13 height 13
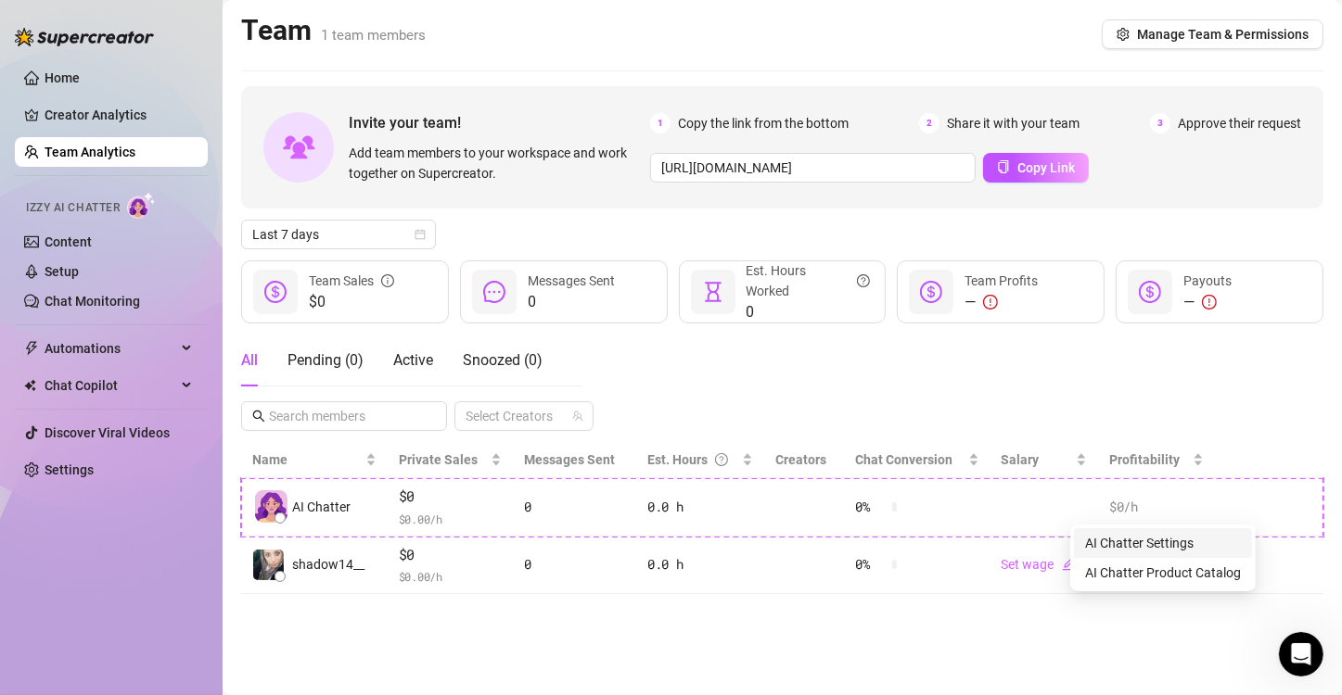
click at [1187, 542] on link "AI Chatter Settings" at bounding box center [1139, 543] width 108 height 15
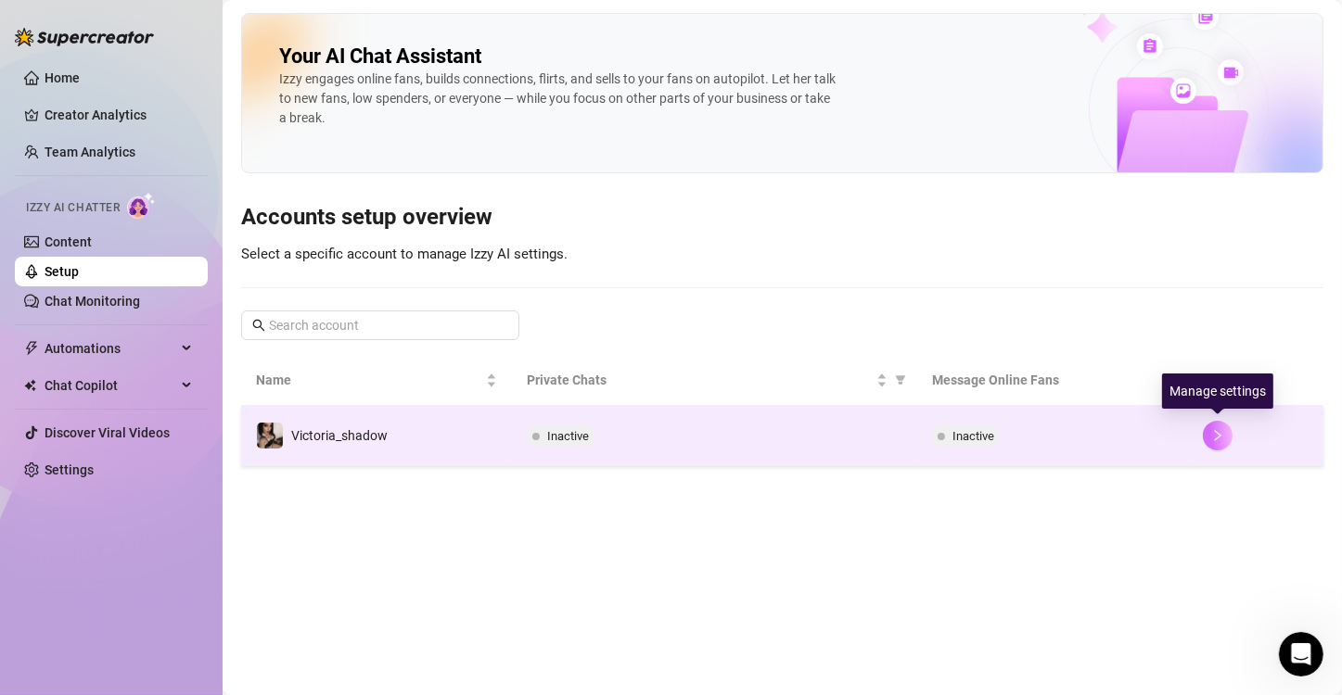
click at [1218, 441] on icon "right" at bounding box center [1217, 435] width 13 height 13
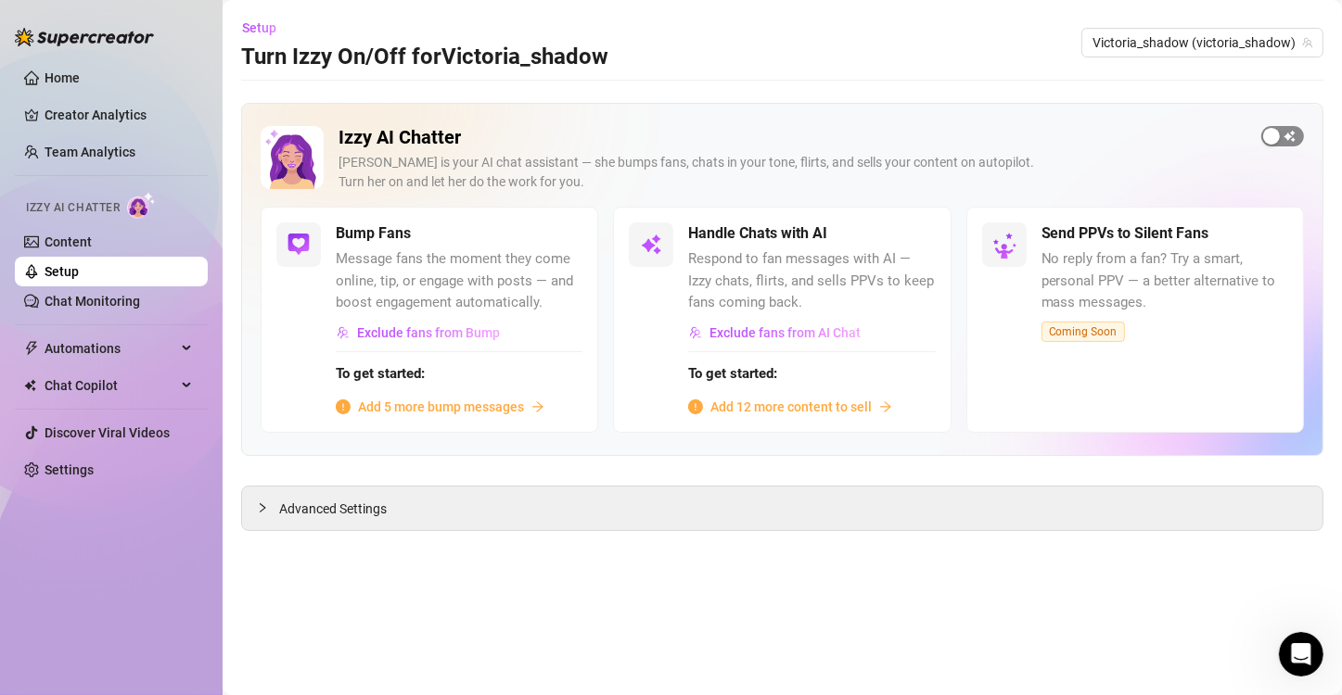
click at [1283, 130] on span "button" at bounding box center [1282, 136] width 43 height 20
click at [1288, 130] on div "button" at bounding box center [1293, 136] width 17 height 17
click at [1277, 138] on div "button" at bounding box center [1271, 136] width 17 height 17
click at [552, 242] on span "button" at bounding box center [562, 233] width 41 height 20
click at [1283, 131] on button "button" at bounding box center [1282, 136] width 43 height 20
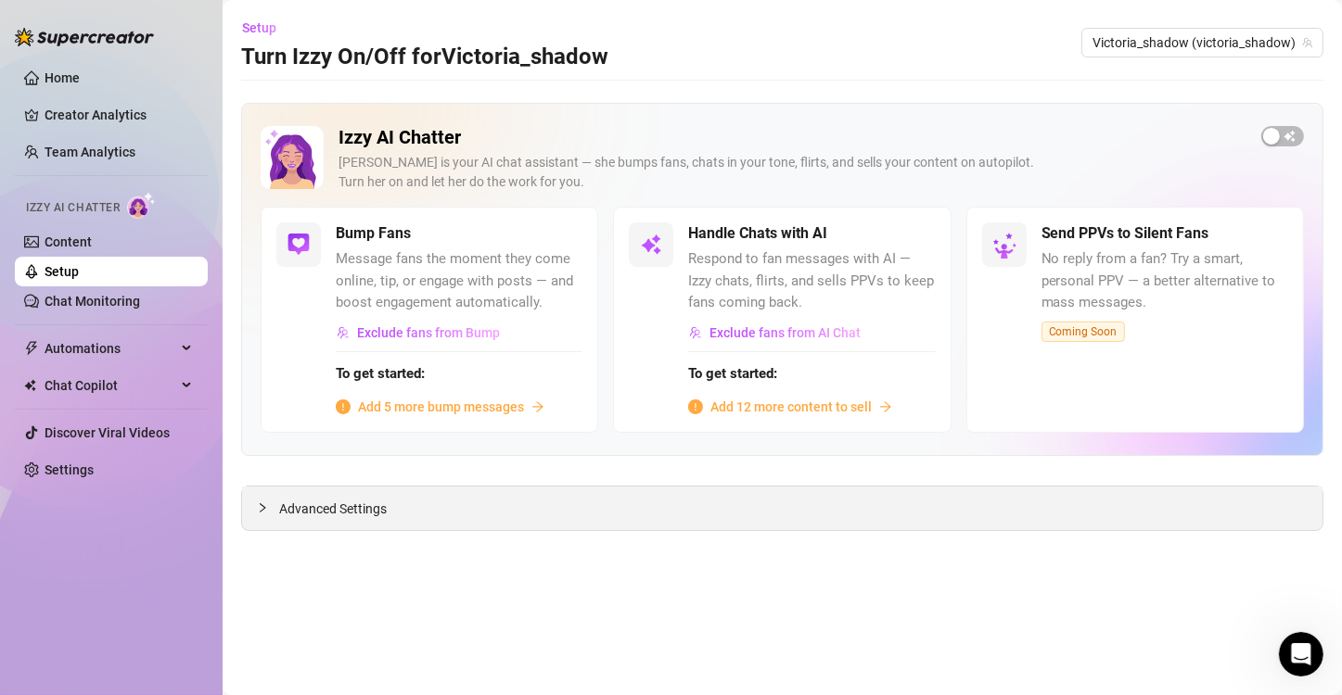
click at [393, 497] on div "Advanced Settings" at bounding box center [782, 509] width 1080 height 44
click at [283, 515] on span "Advanced Settings" at bounding box center [333, 509] width 108 height 20
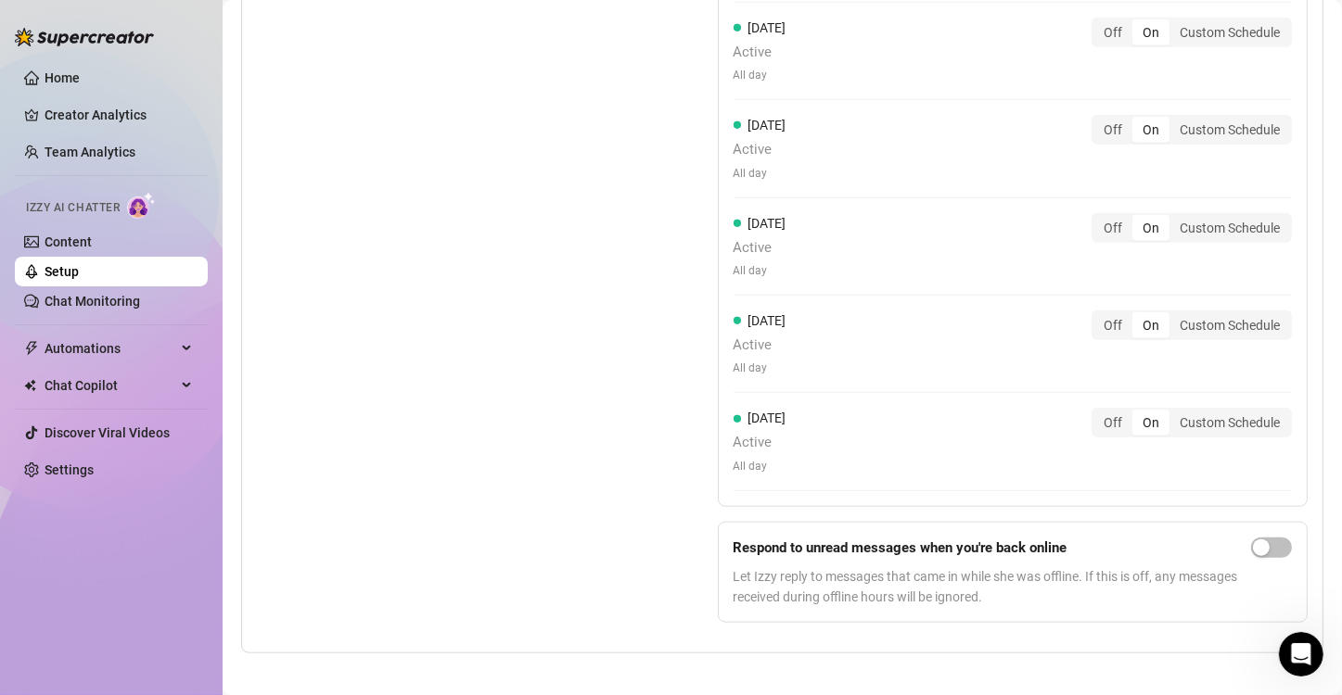
scroll to position [1806, 0]
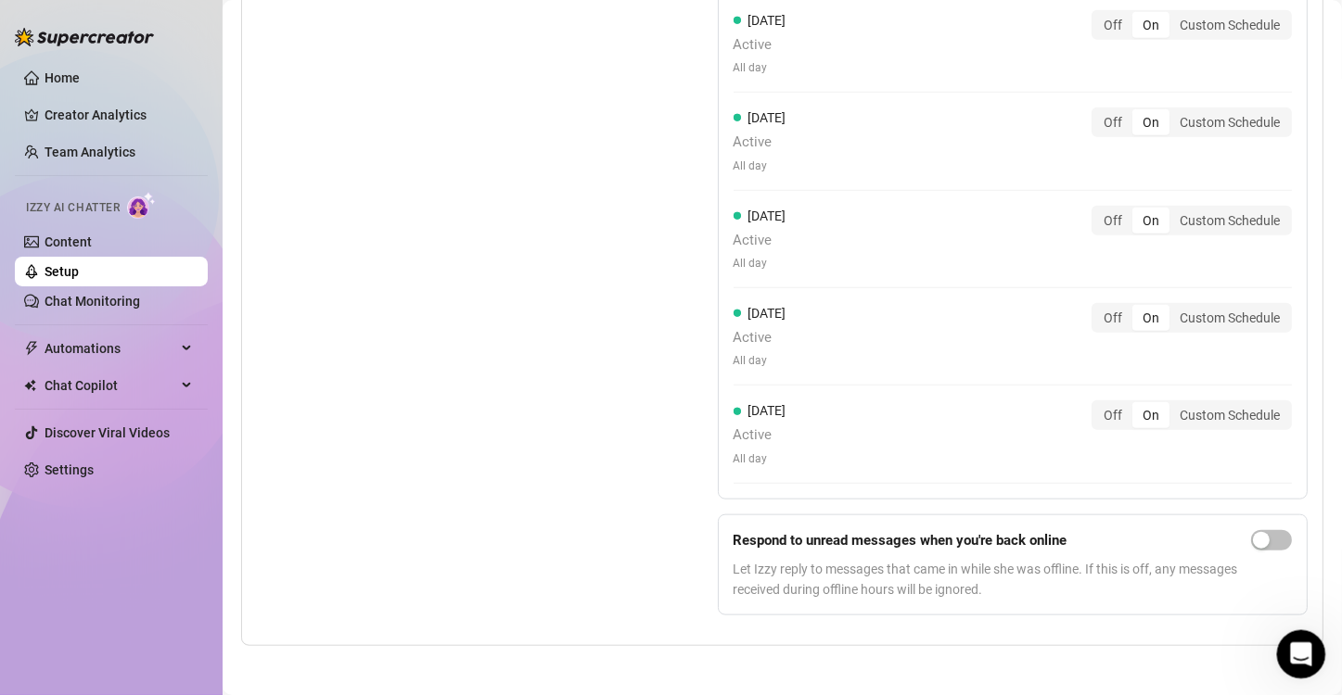
drag, startPoint x: 2596, startPoint y: 1269, endPoint x: 1321, endPoint y: 609, distance: 1435.0
click html
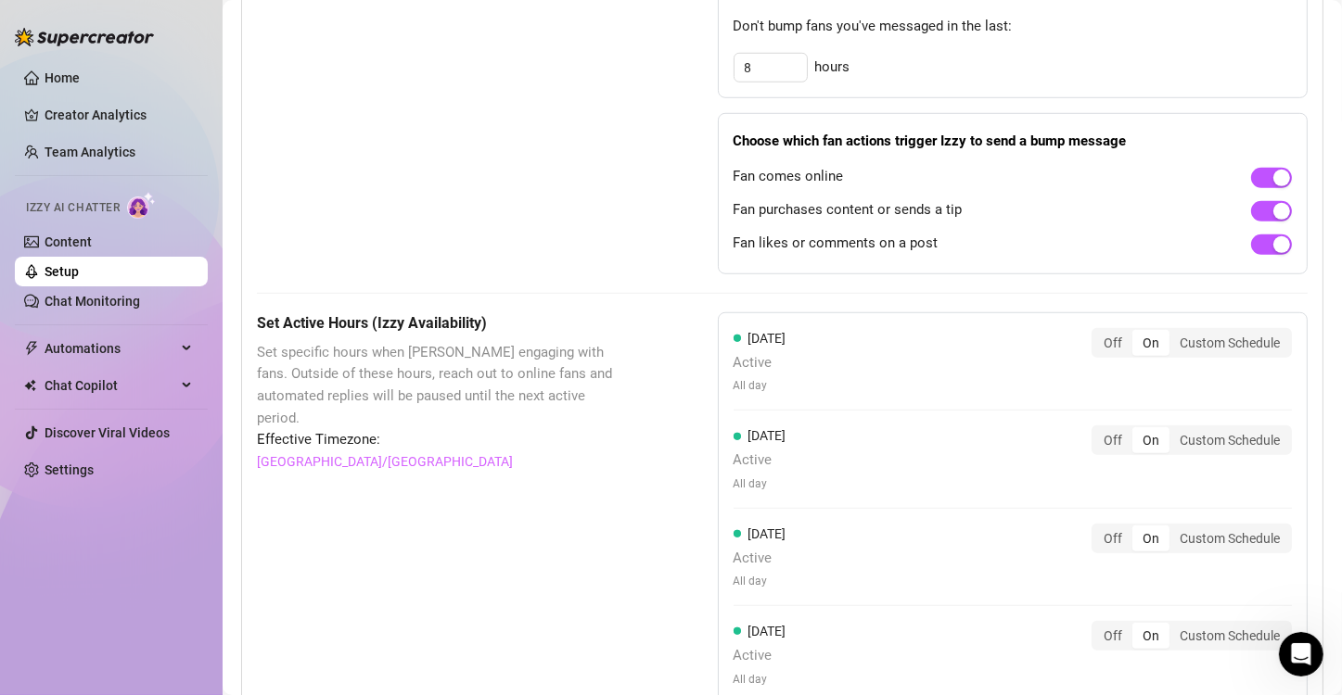
scroll to position [1076, 0]
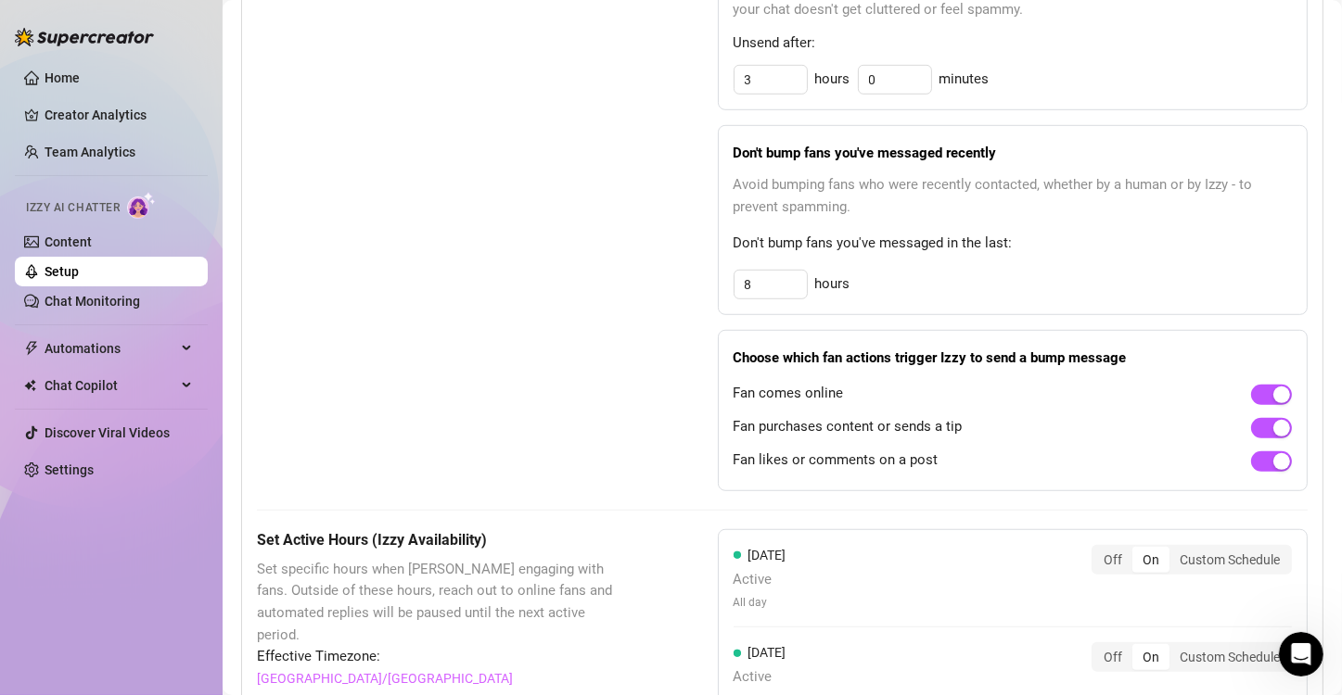
drag, startPoint x: 1323, startPoint y: 399, endPoint x: 1321, endPoint y: 389, distance: 9.5
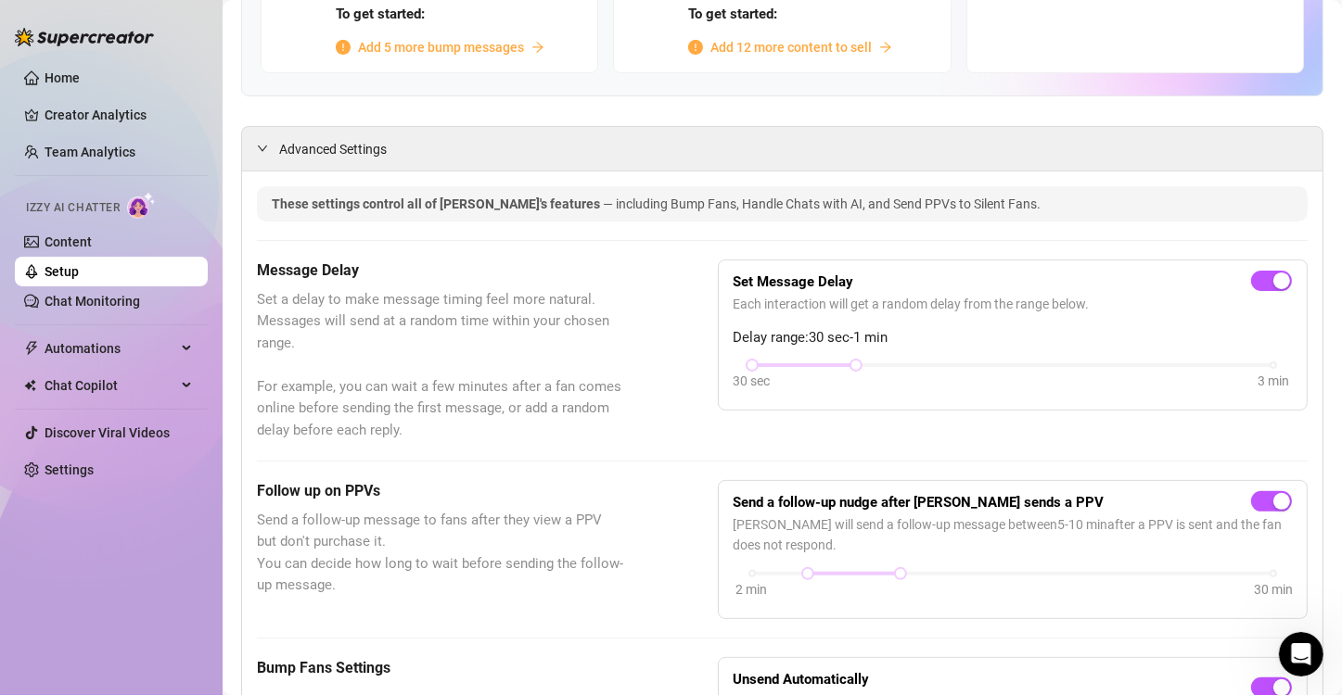
scroll to position [296, 0]
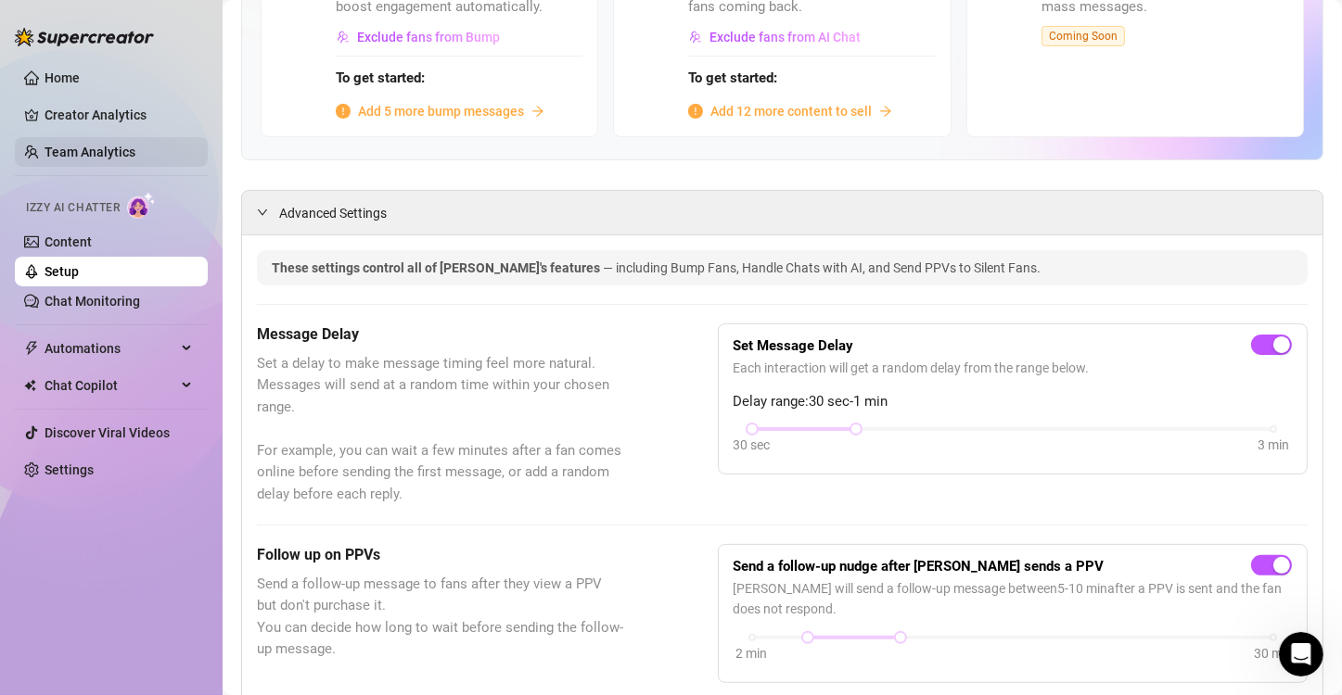
click at [64, 145] on link "Team Analytics" at bounding box center [90, 152] width 91 height 15
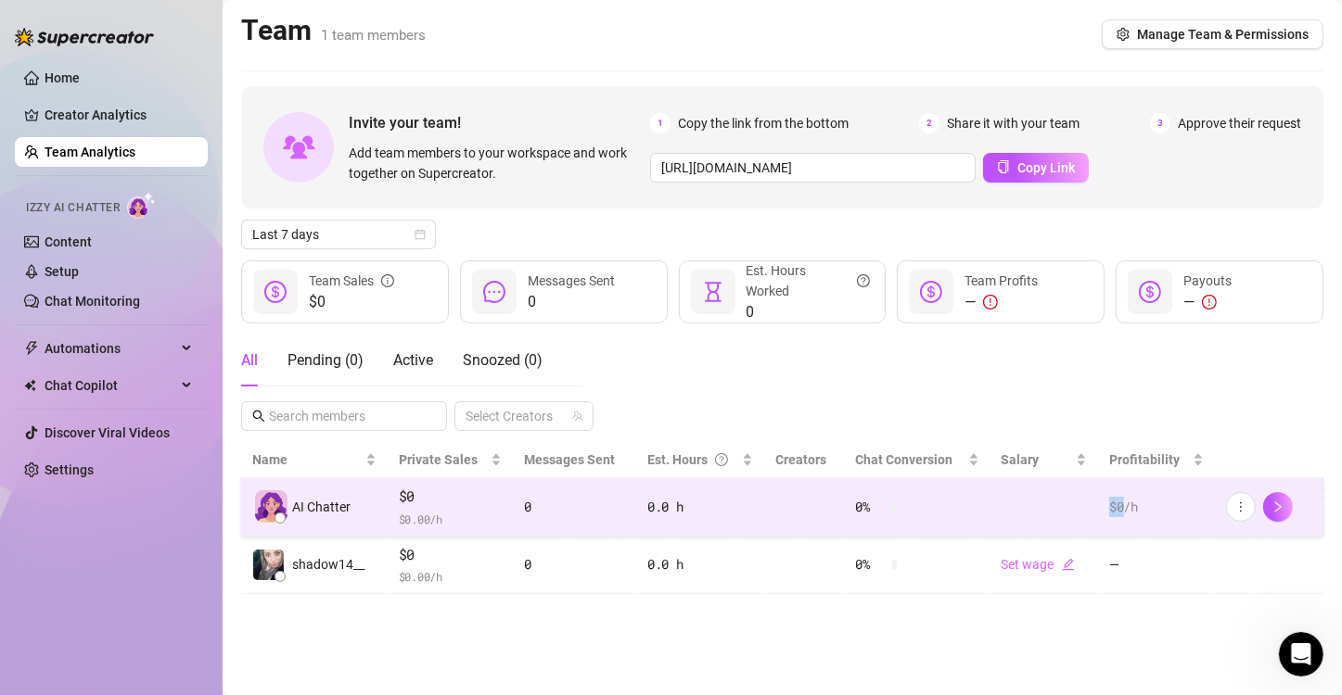
drag, startPoint x: 906, startPoint y: 504, endPoint x: 1114, endPoint y: 512, distance: 207.8
click at [1114, 512] on tr "AI Chatter $0 $ 0.00 /h 0 0.0 h 0 % $0 /h" at bounding box center [782, 507] width 1082 height 58
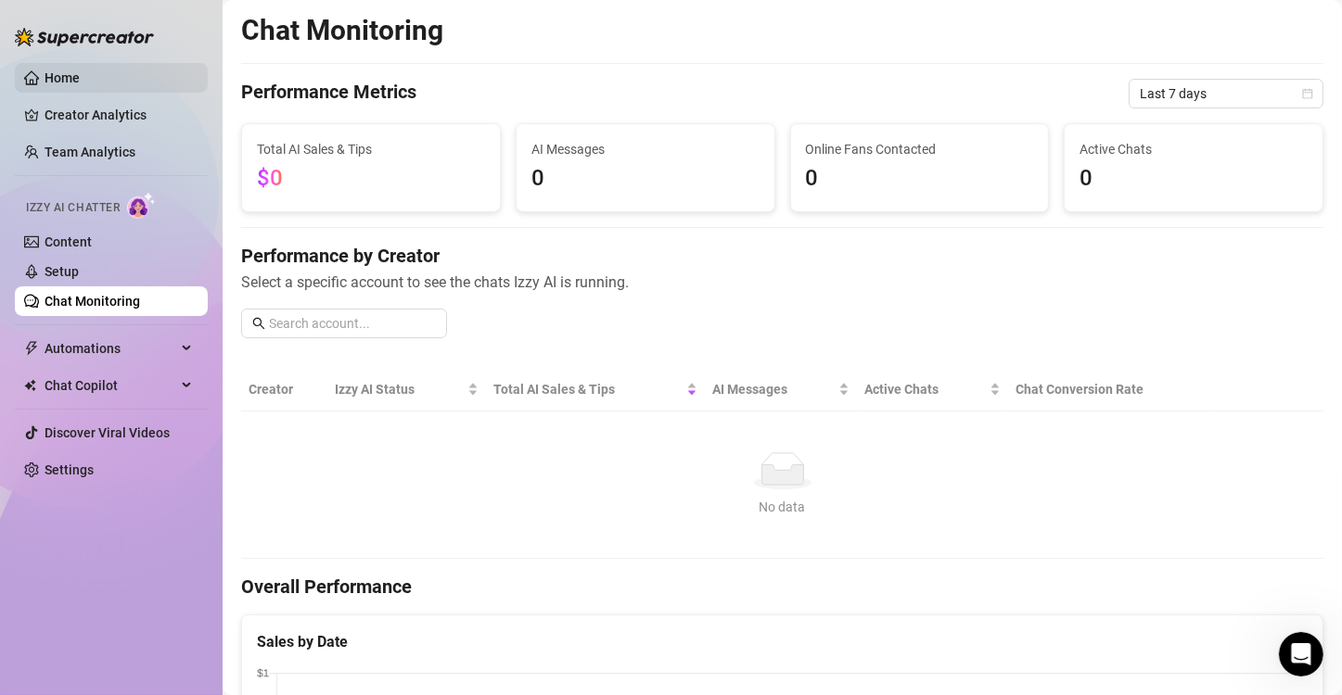
click at [80, 85] on link "Home" at bounding box center [62, 77] width 35 height 15
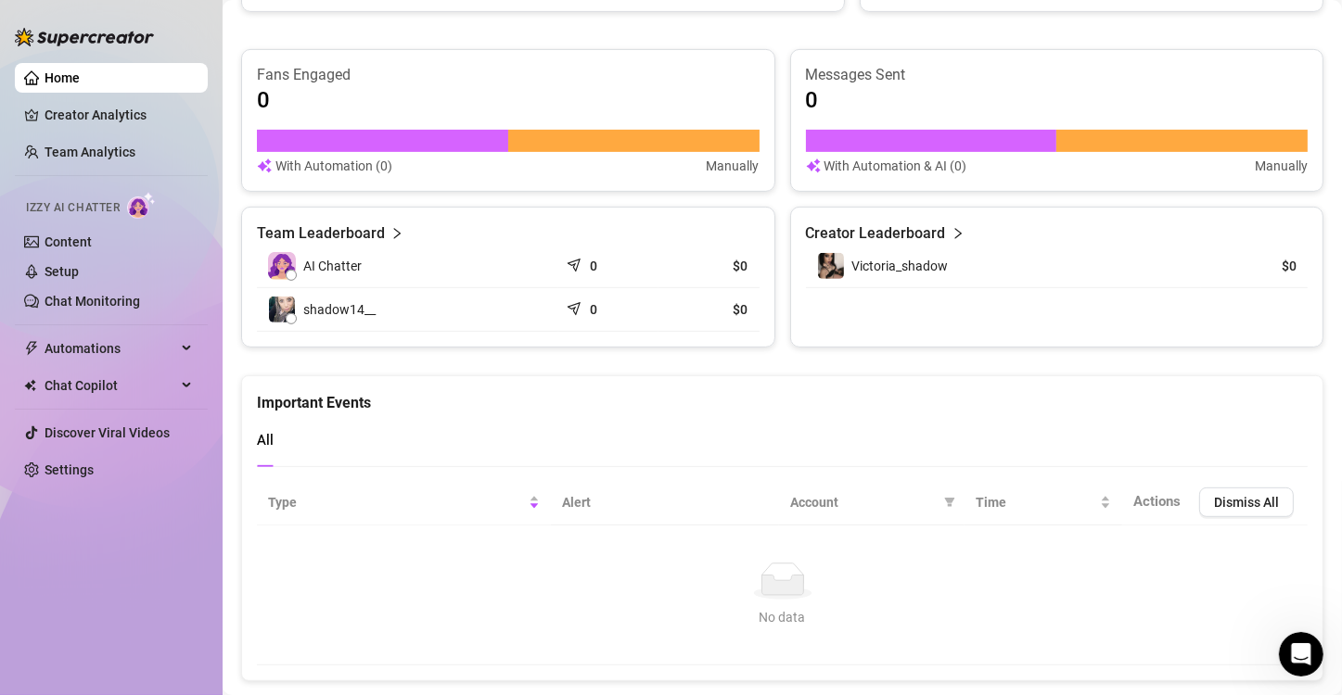
scroll to position [734, 0]
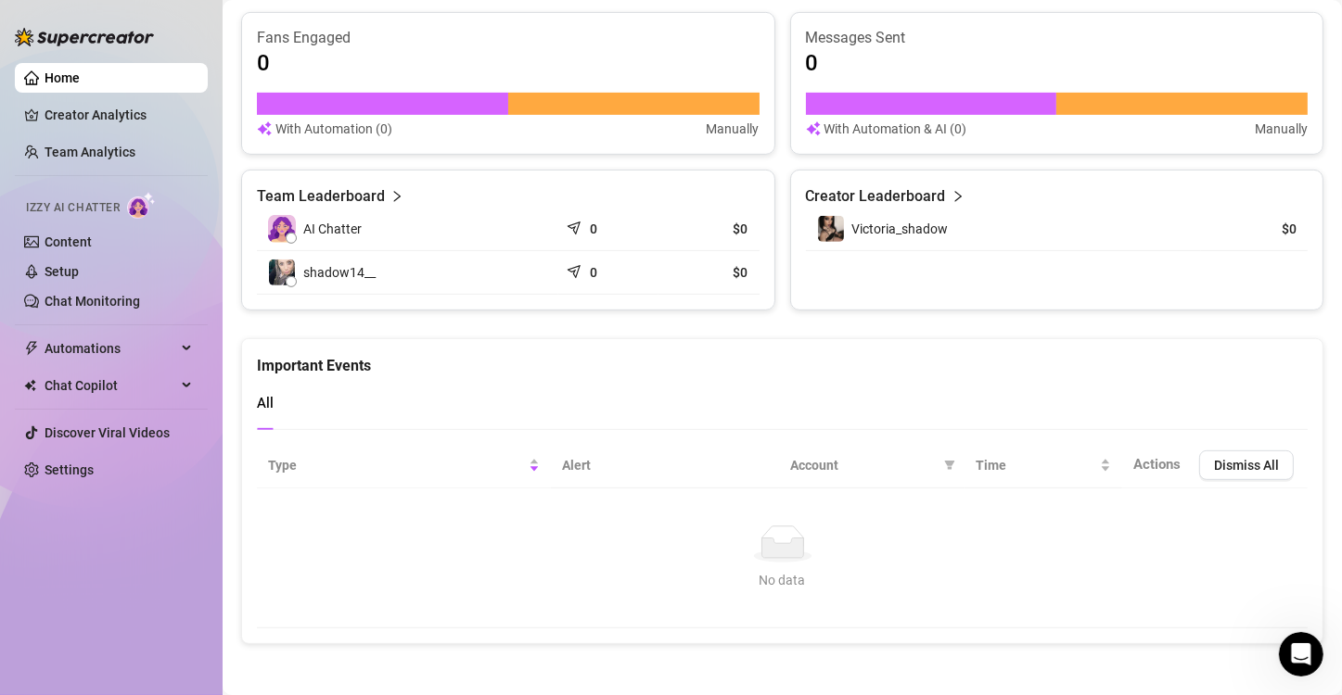
drag, startPoint x: 1316, startPoint y: 430, endPoint x: 1315, endPoint y: 382, distance: 48.2
click at [1212, 378] on div "All" at bounding box center [782, 403] width 1051 height 53
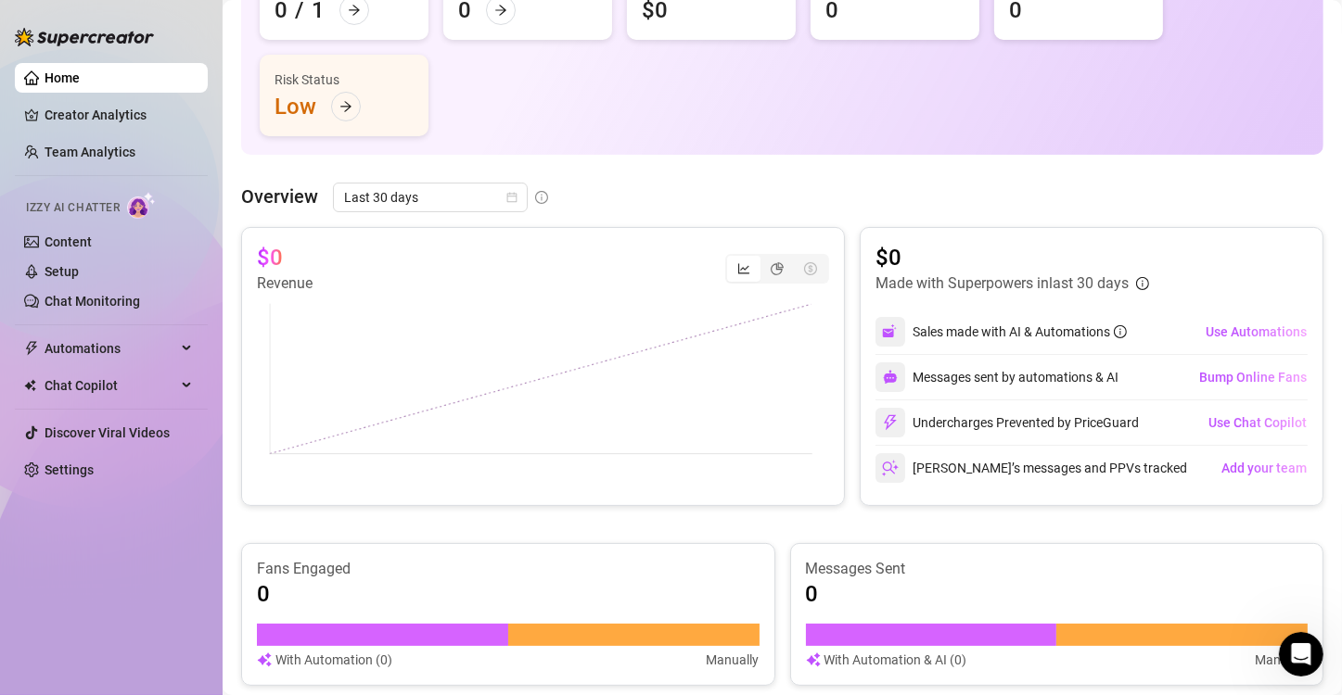
scroll to position [200, 0]
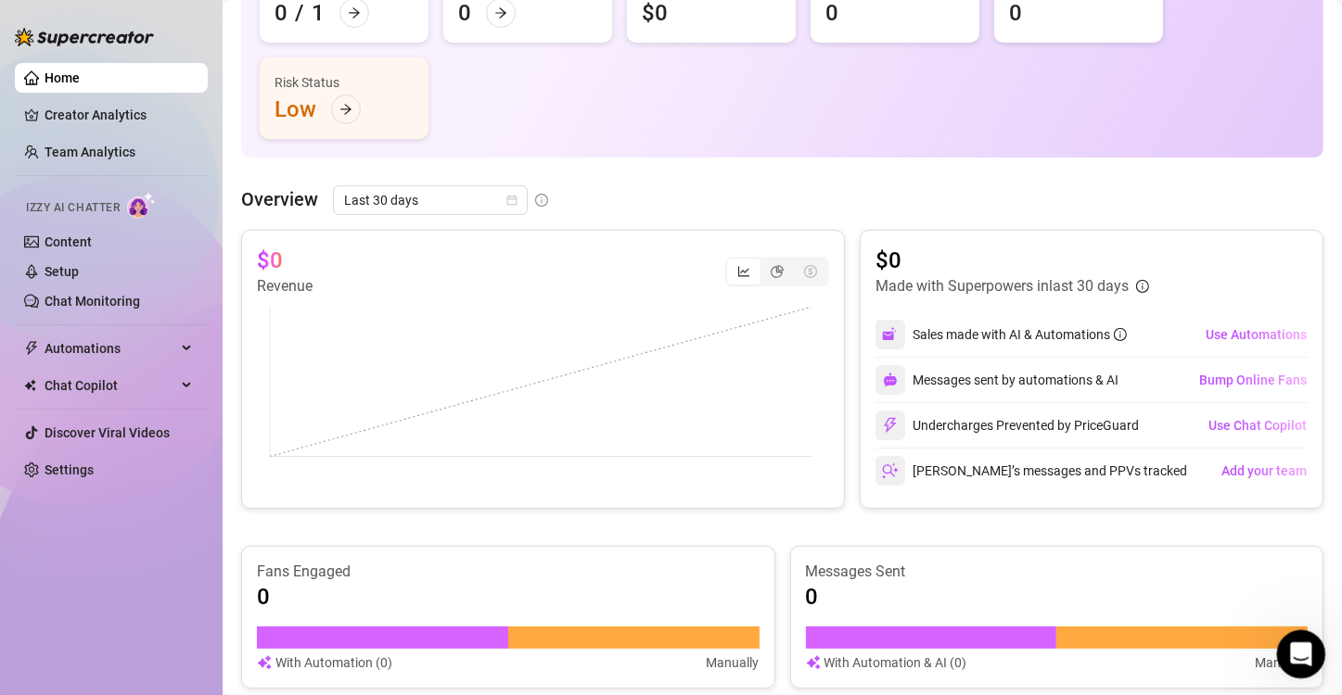
click html
click at [1295, 648] on icon "Open Intercom Messenger" at bounding box center [1298, 652] width 31 height 31
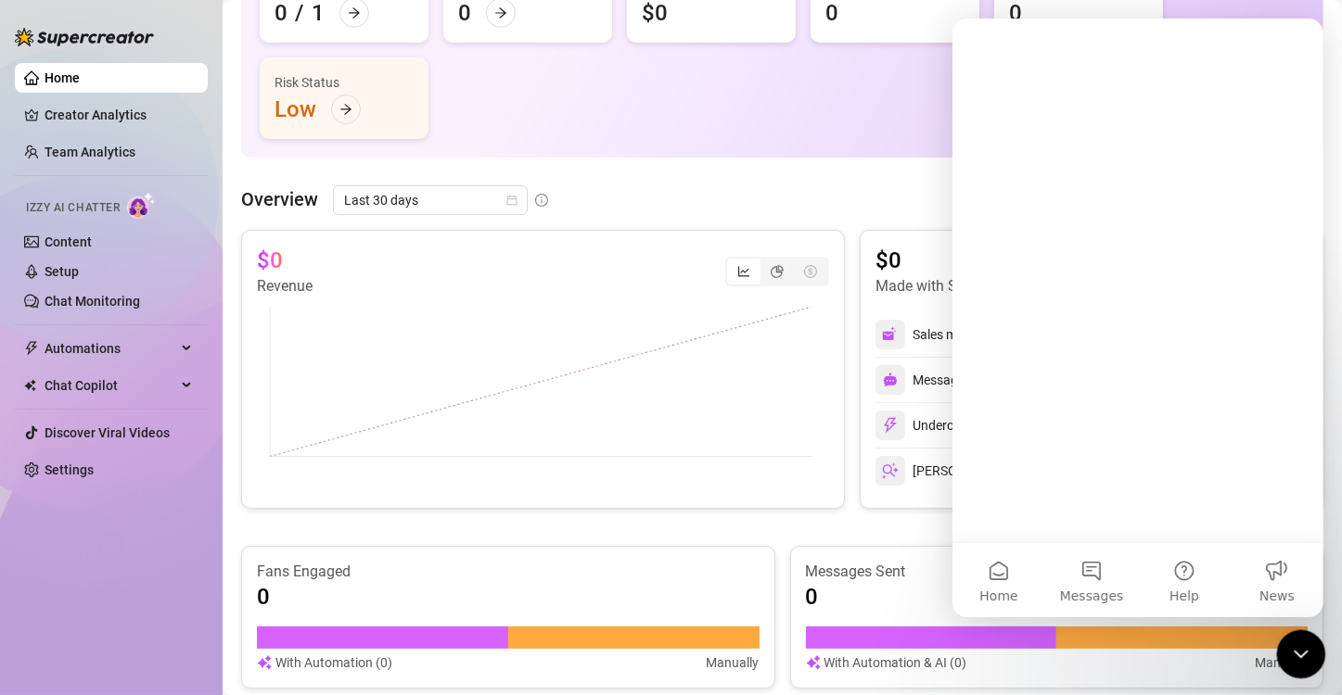
click at [1295, 649] on icon "Close Intercom Messenger" at bounding box center [1298, 652] width 22 height 22
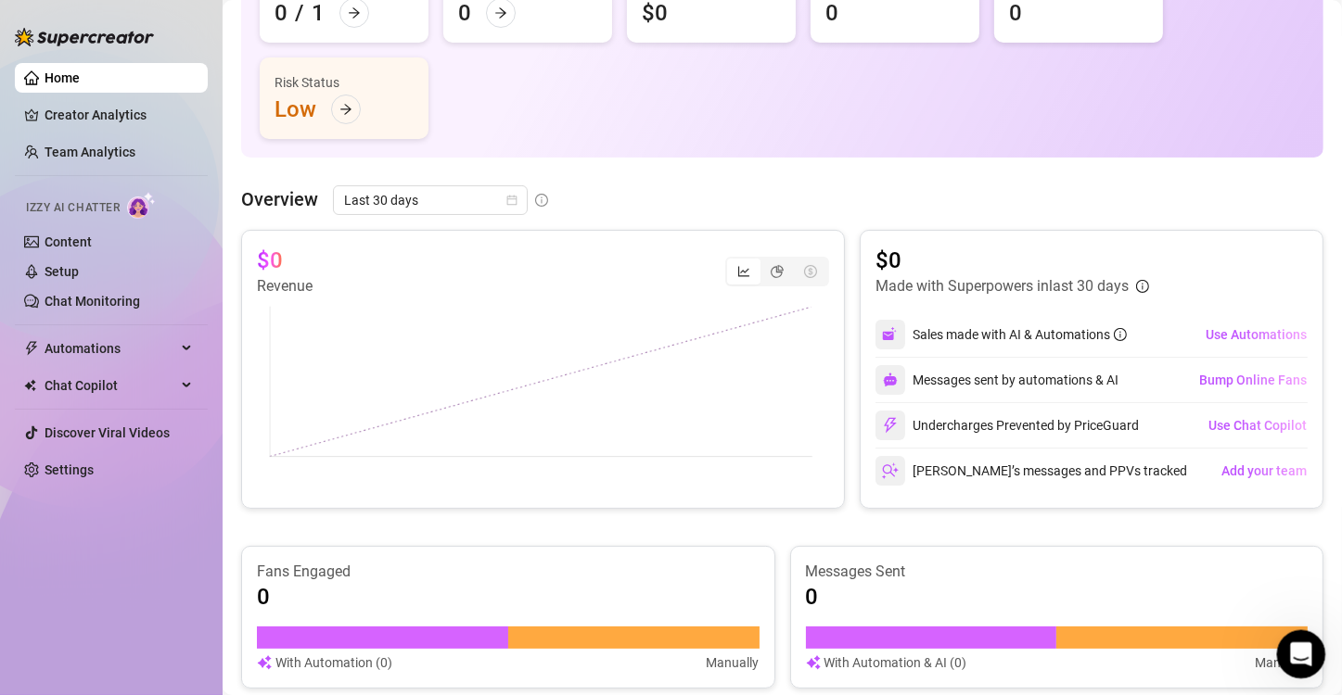
click html
click at [1295, 657] on icon "Open Intercom Messenger" at bounding box center [1298, 652] width 31 height 31
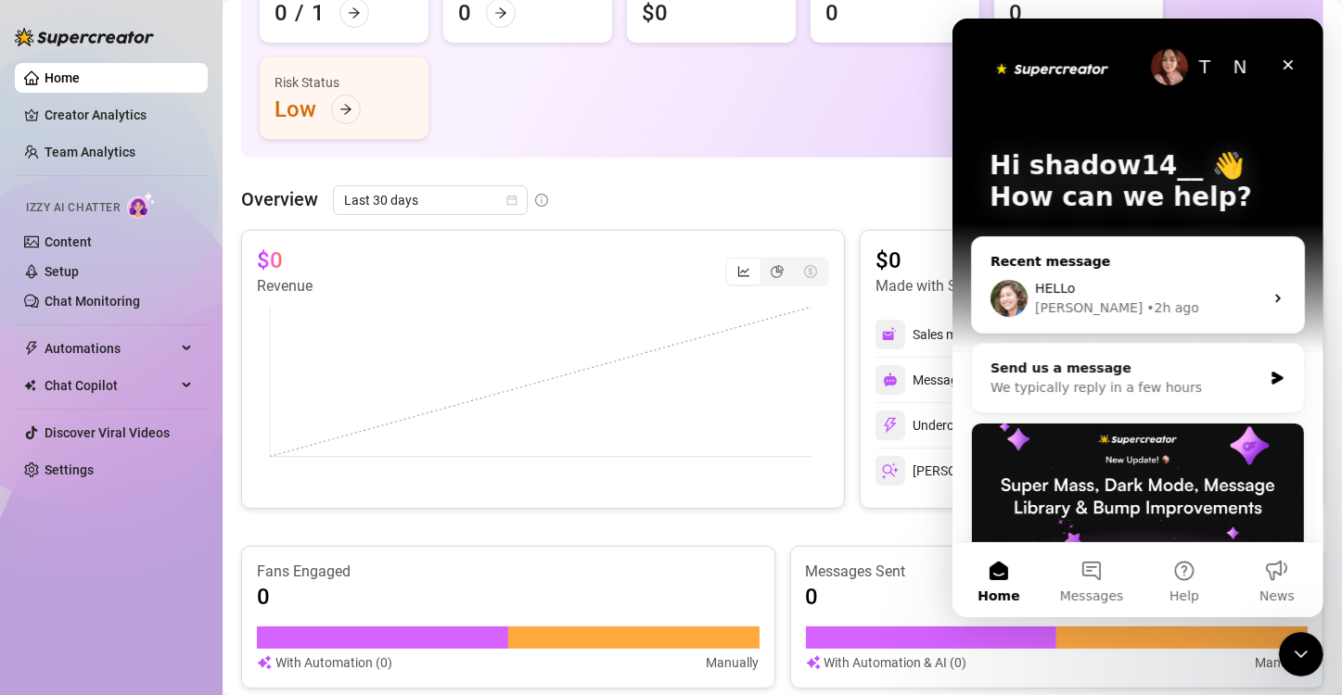
click at [1110, 310] on div "Ella • 2h ago" at bounding box center [1148, 308] width 228 height 19
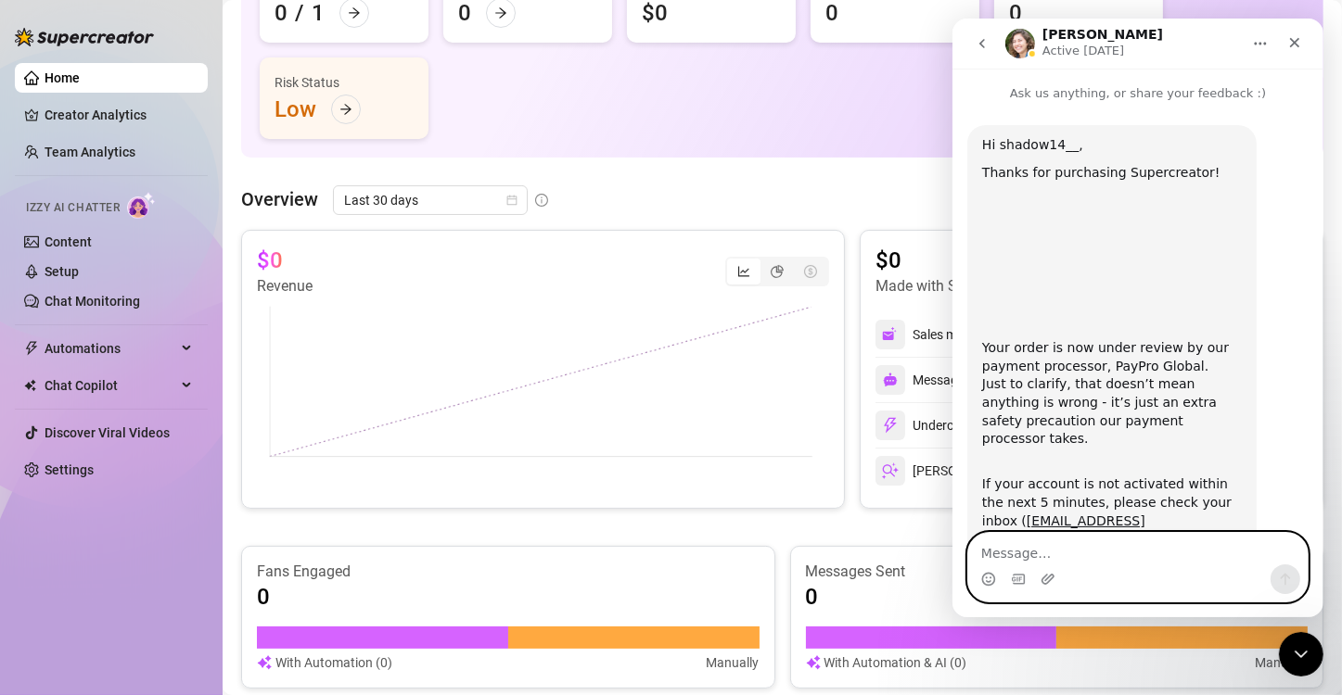
click at [1115, 560] on textarea "Message…" at bounding box center [1136, 549] width 339 height 32
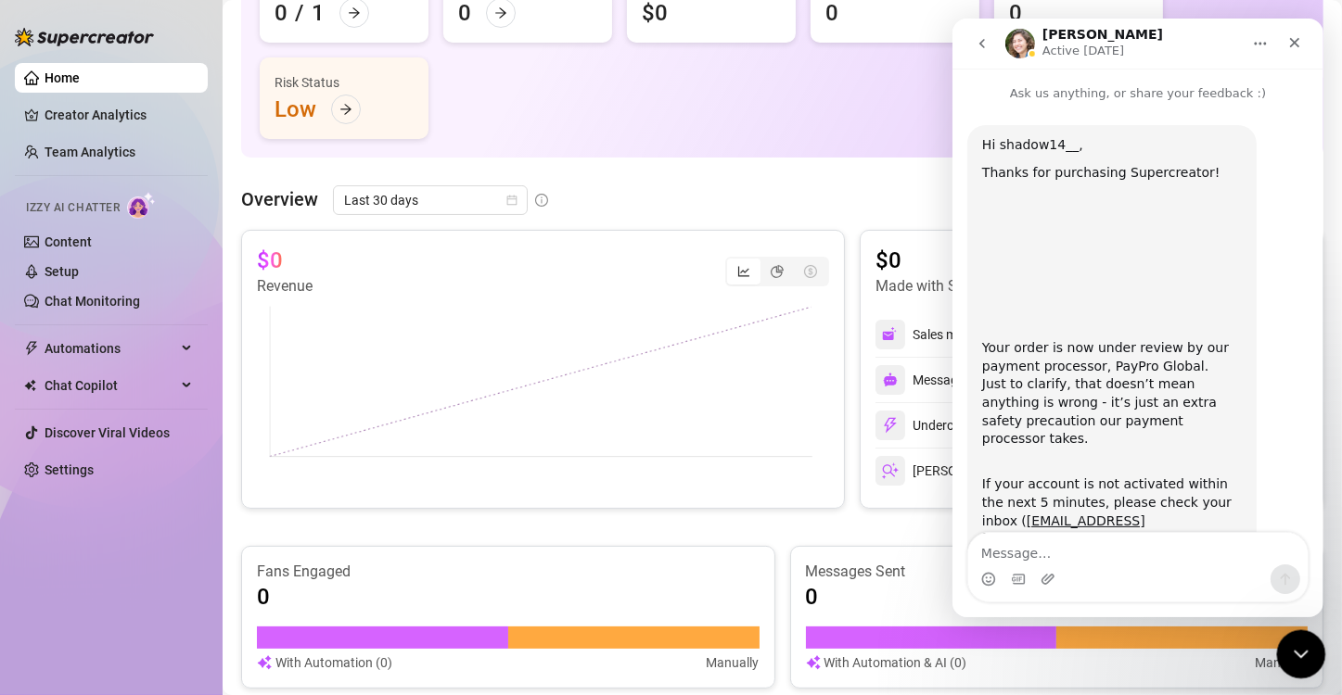
click at [1298, 652] on icon "Close Intercom Messenger" at bounding box center [1298, 652] width 22 height 22
click at [1282, 642] on div "Open Intercom Messenger" at bounding box center [1298, 651] width 61 height 61
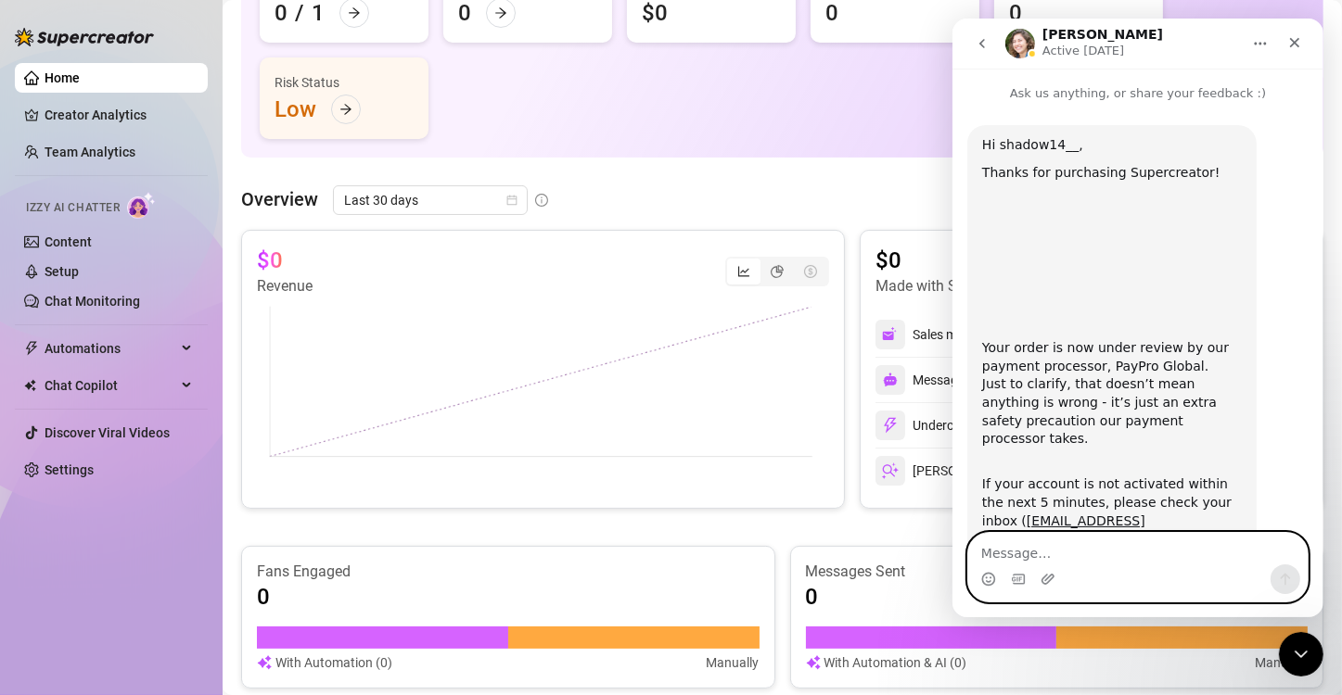
click at [1074, 561] on textarea "Message…" at bounding box center [1136, 549] width 339 height 32
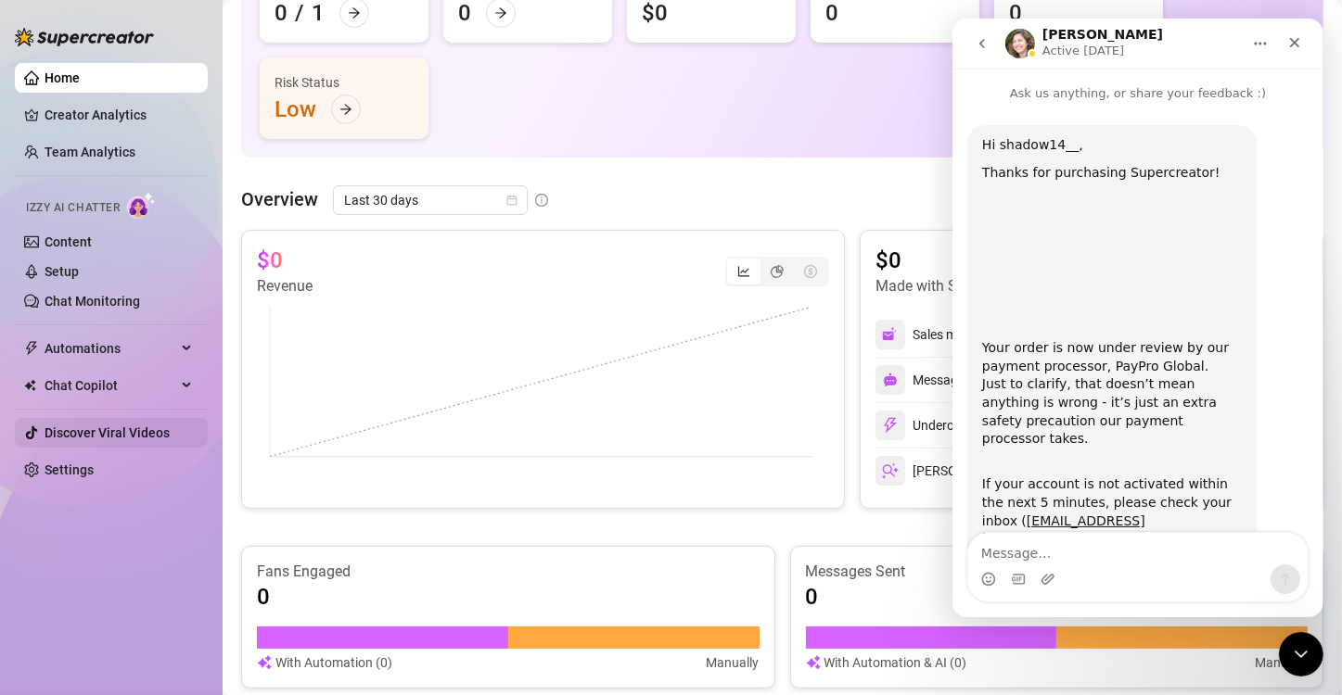
drag, startPoint x: 121, startPoint y: 431, endPoint x: 356, endPoint y: 555, distance: 265.0
click at [121, 431] on link "Discover Viral Videos" at bounding box center [107, 433] width 125 height 15
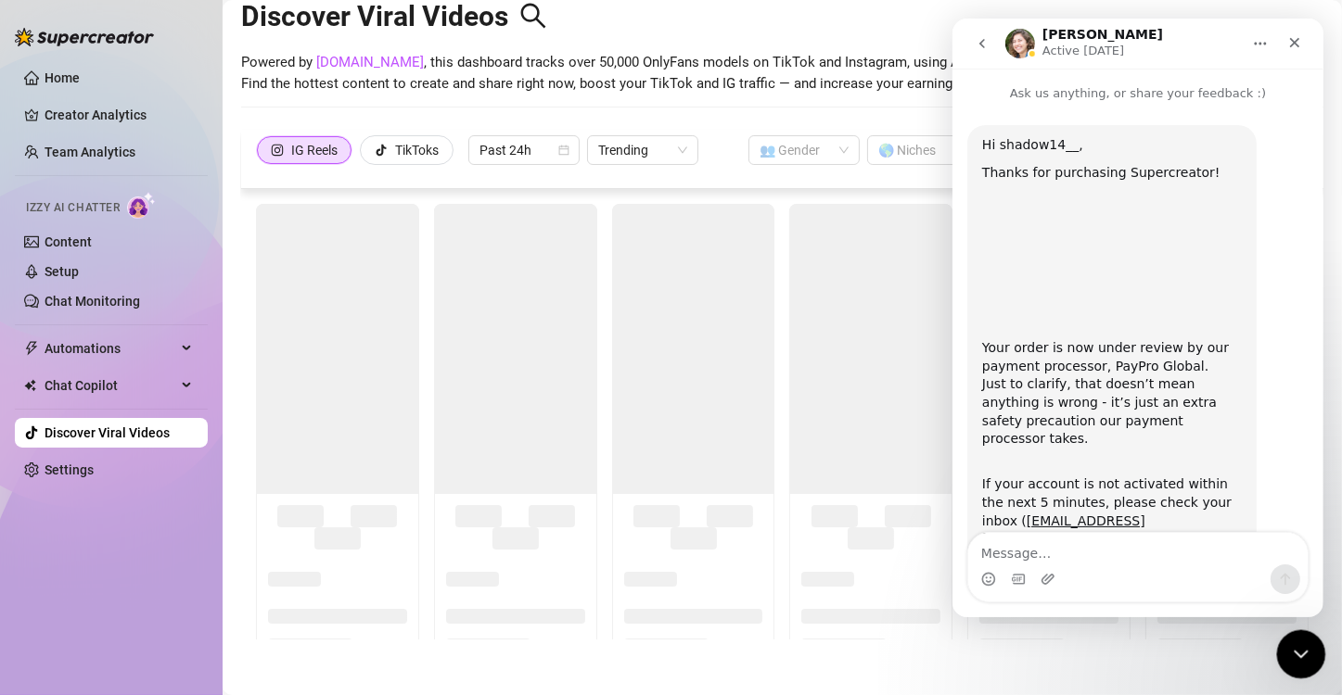
click at [1299, 670] on div "Close Intercom Messenger" at bounding box center [1298, 652] width 45 height 45
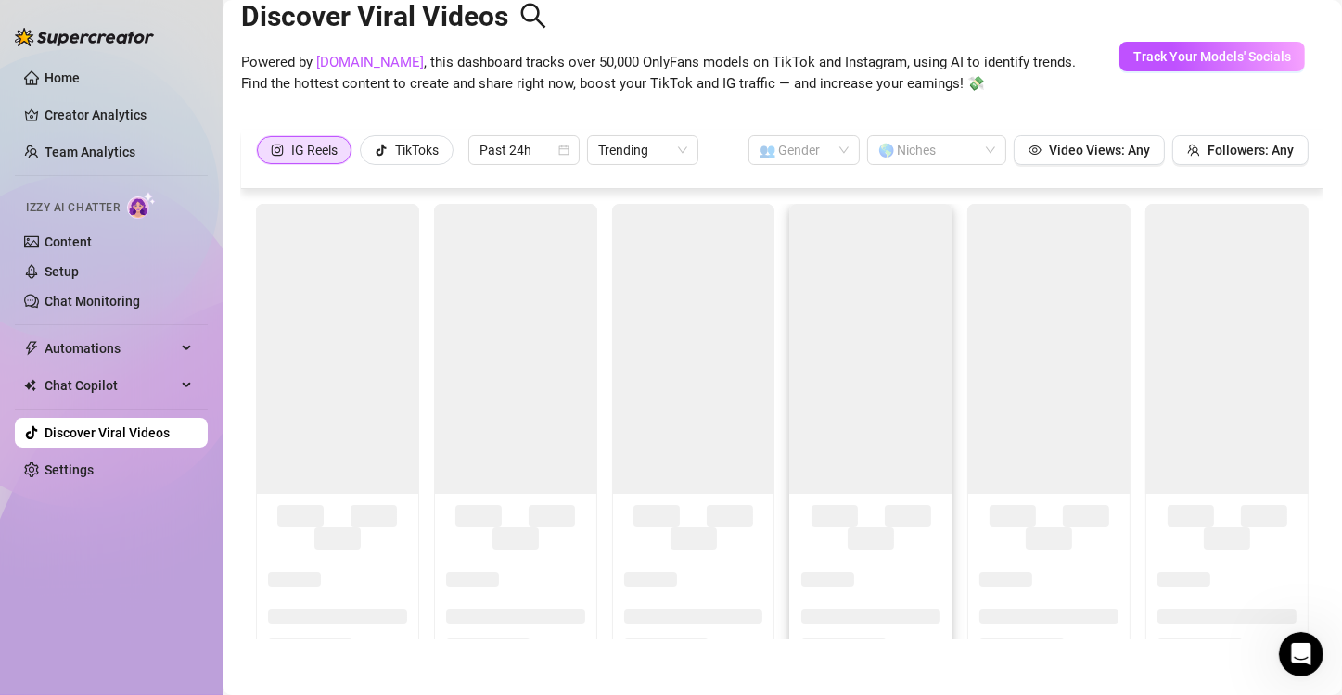
click at [889, 382] on div at bounding box center [870, 349] width 163 height 290
click at [917, 356] on div at bounding box center [870, 349] width 163 height 290
click at [984, 70] on span "Powered by SpyFans.co , this dashboard tracks over 50,000 OnlyFans models on Ti…" at bounding box center [658, 74] width 835 height 44
click at [1069, 96] on div "Powered by SpyFans.co , this dashboard tracks over 50,000 OnlyFans models on Ti…" at bounding box center [782, 74] width 1082 height 44
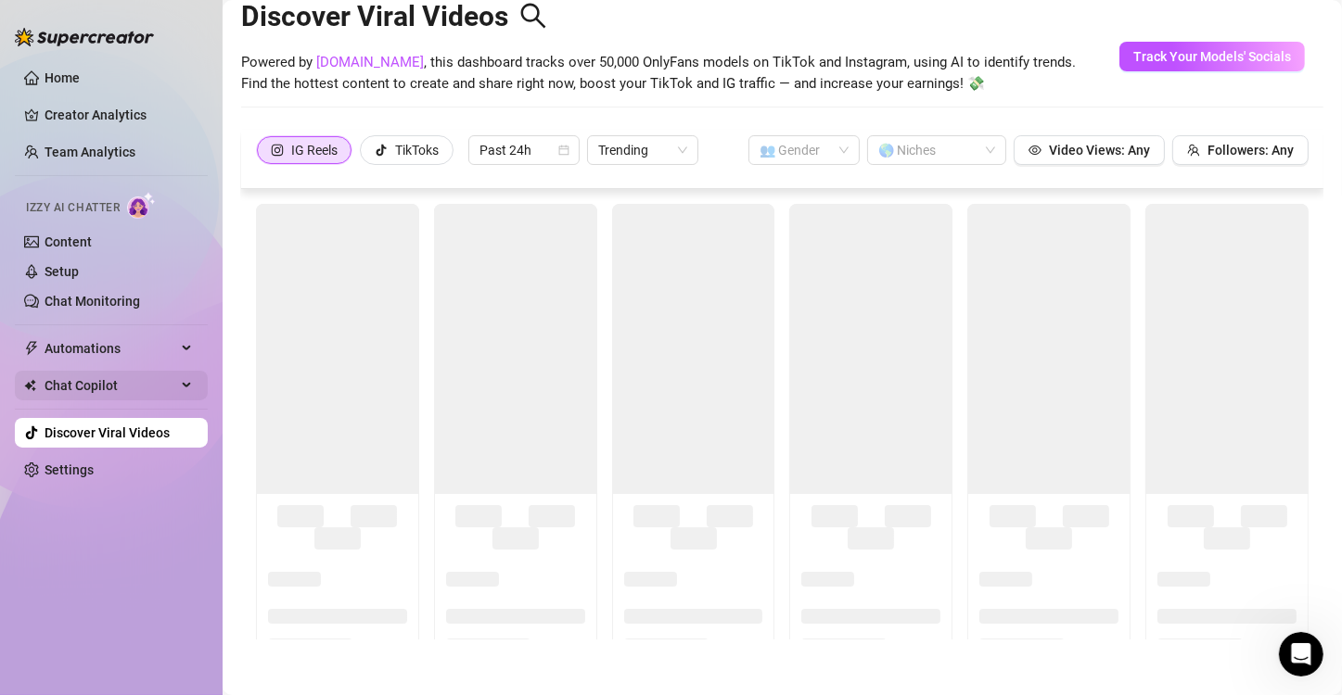
click at [126, 378] on span "Chat Copilot" at bounding box center [111, 386] width 132 height 30
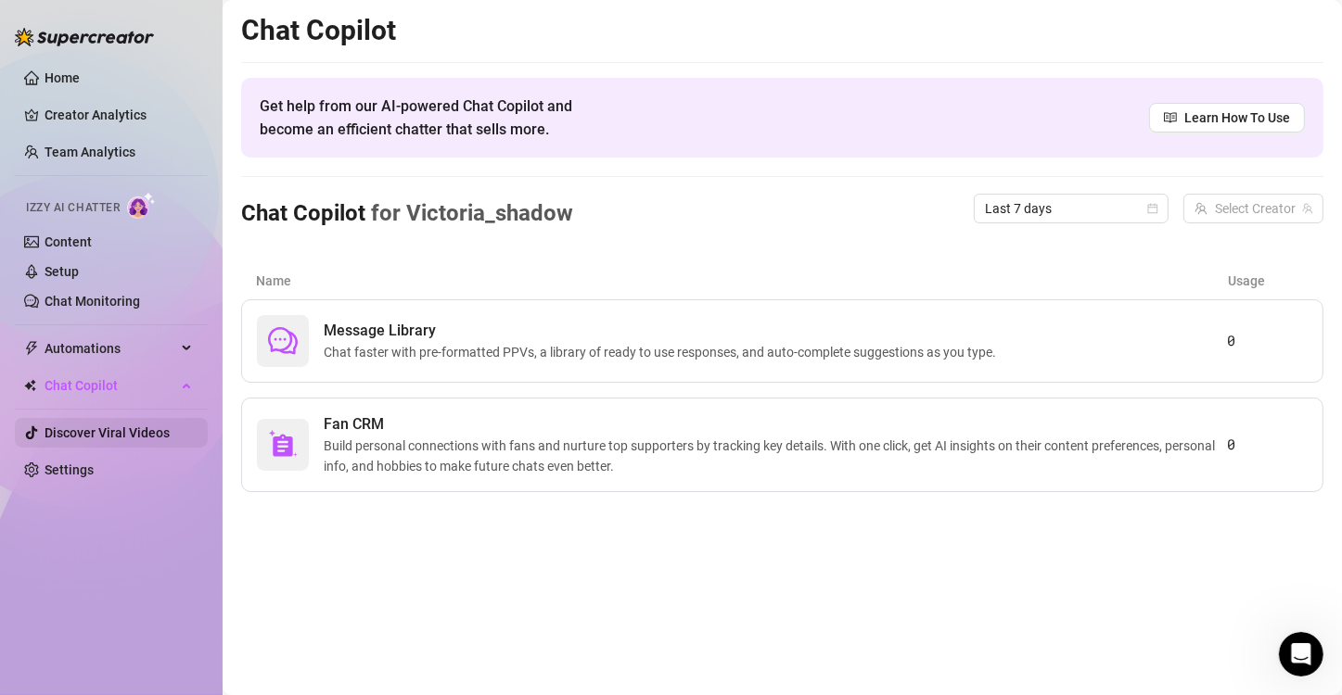
click at [137, 426] on link "Discover Viral Videos" at bounding box center [107, 433] width 125 height 15
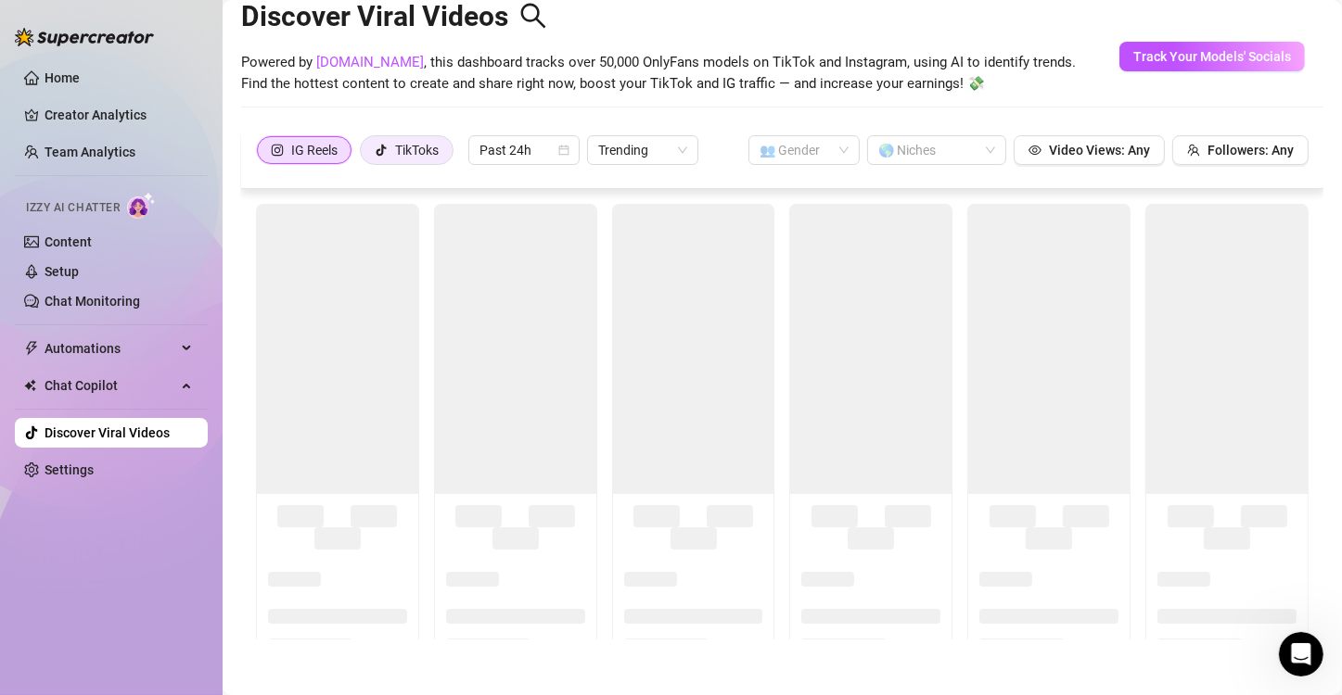
click at [426, 164] on div "TikToks" at bounding box center [417, 150] width 44 height 28
click at [365, 155] on input "TikToks" at bounding box center [365, 155] width 0 height 0
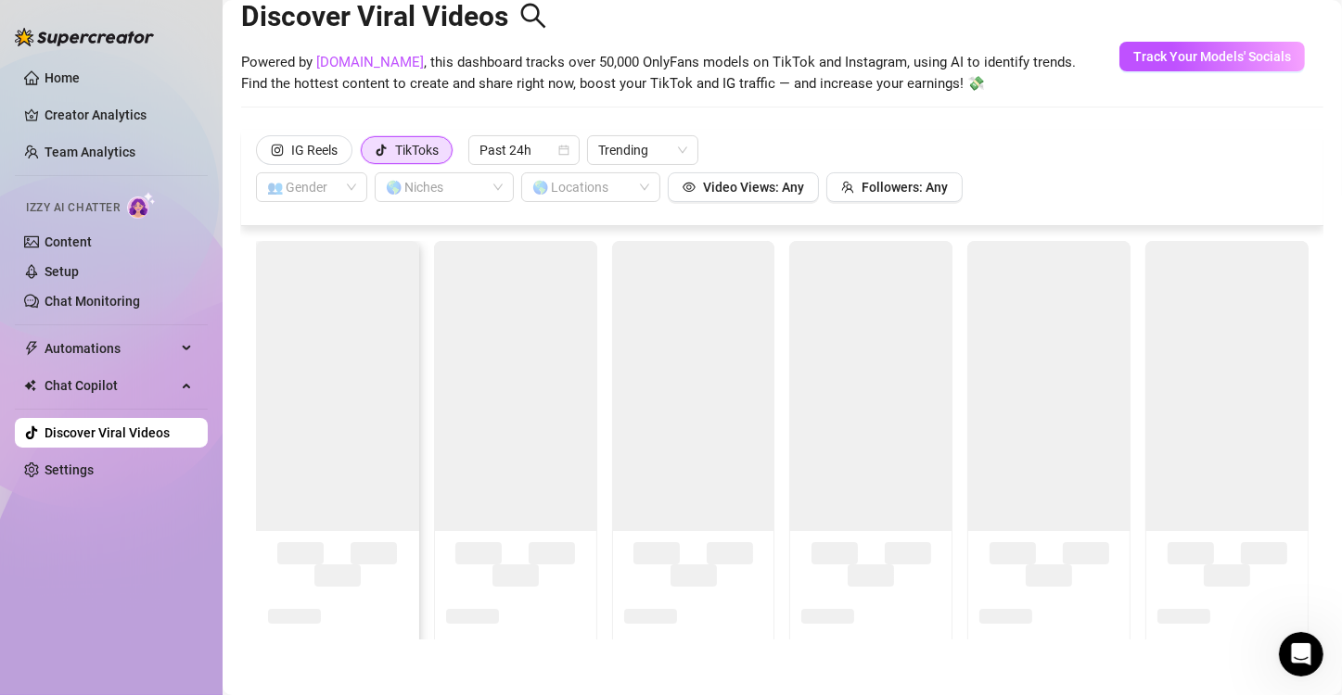
click at [340, 405] on div at bounding box center [337, 386] width 163 height 290
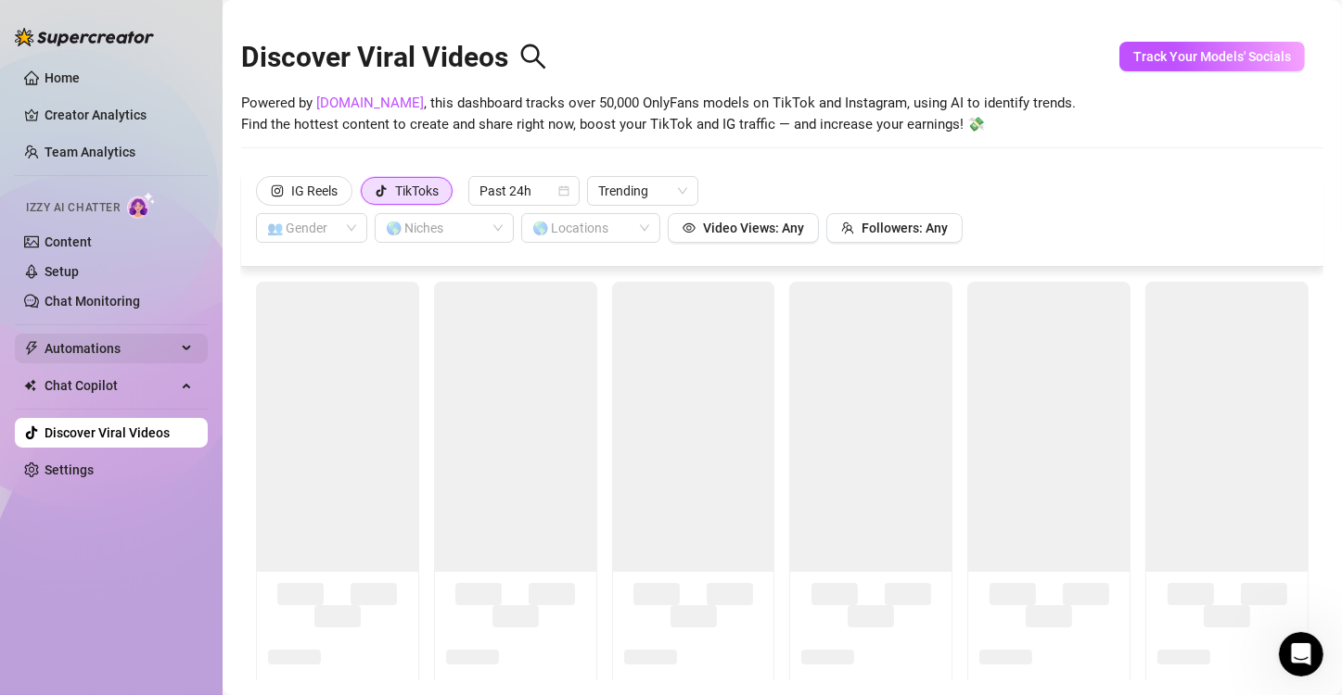
click at [184, 353] on div "Automations" at bounding box center [111, 349] width 193 height 30
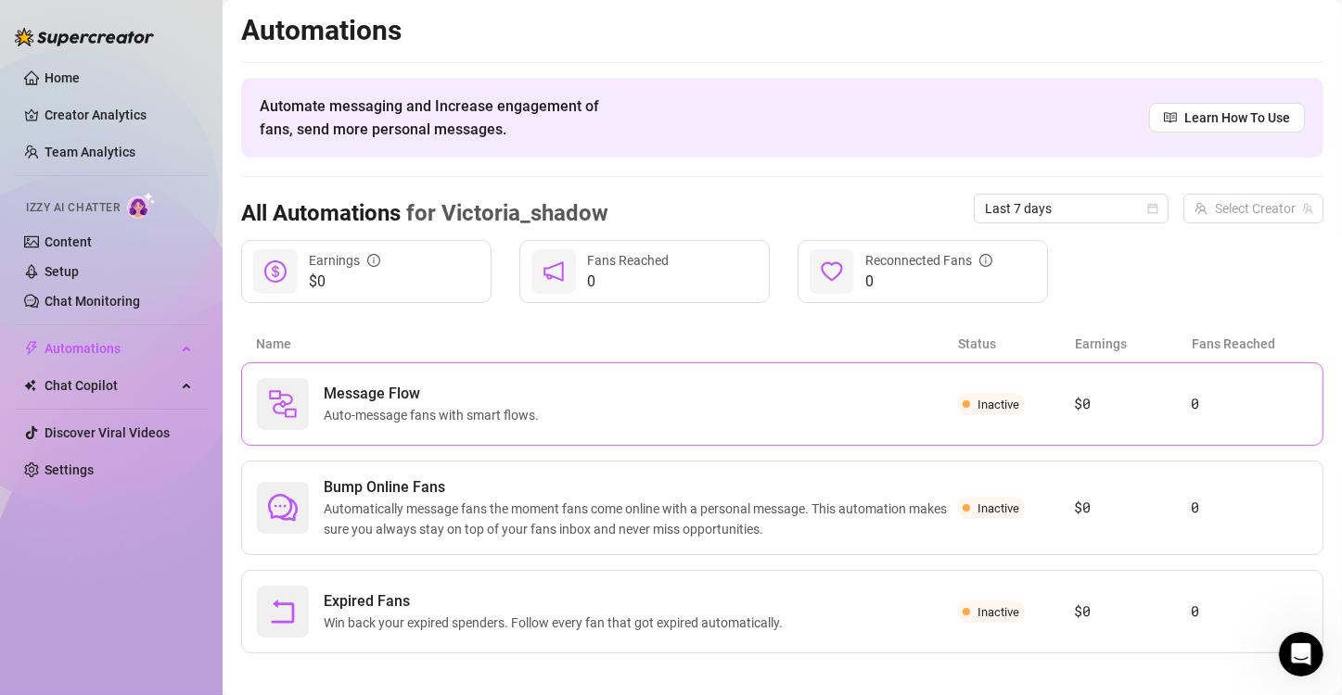
click at [515, 419] on span "Auto-message fans with smart flows." at bounding box center [435, 415] width 223 height 20
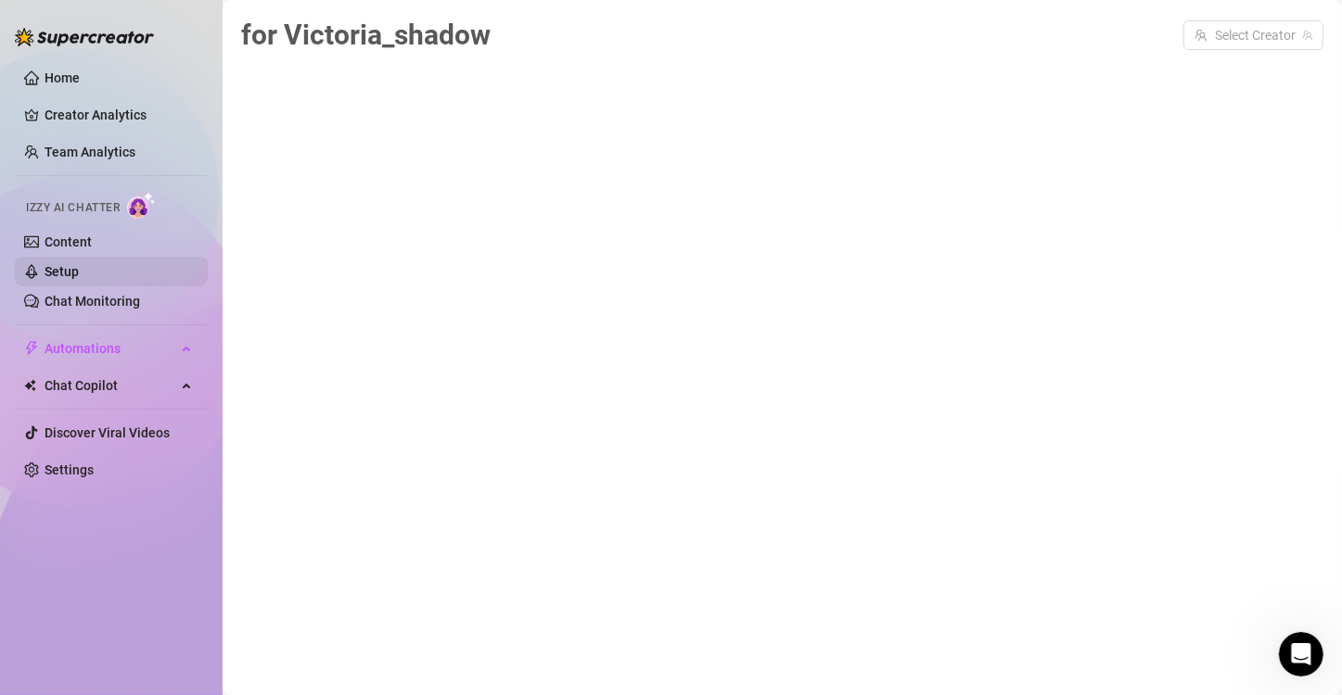
click at [79, 264] on link "Setup" at bounding box center [62, 271] width 34 height 15
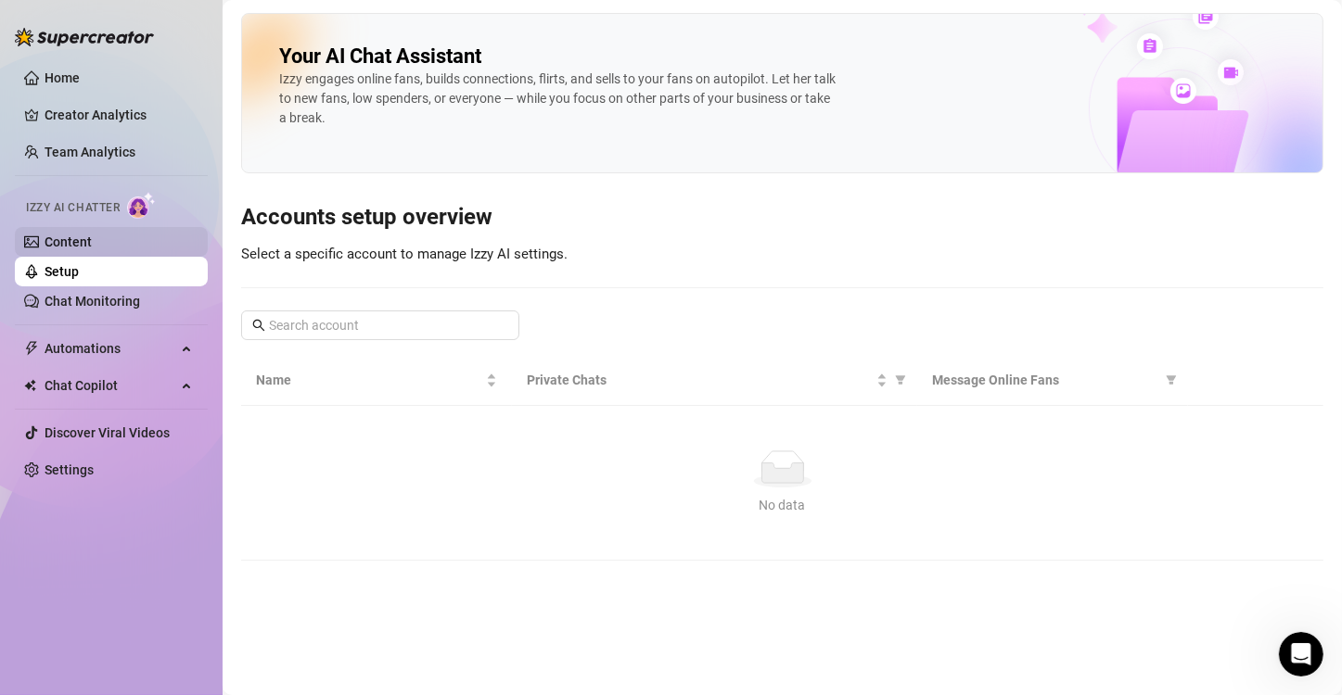
click at [89, 235] on link "Content" at bounding box center [68, 242] width 47 height 15
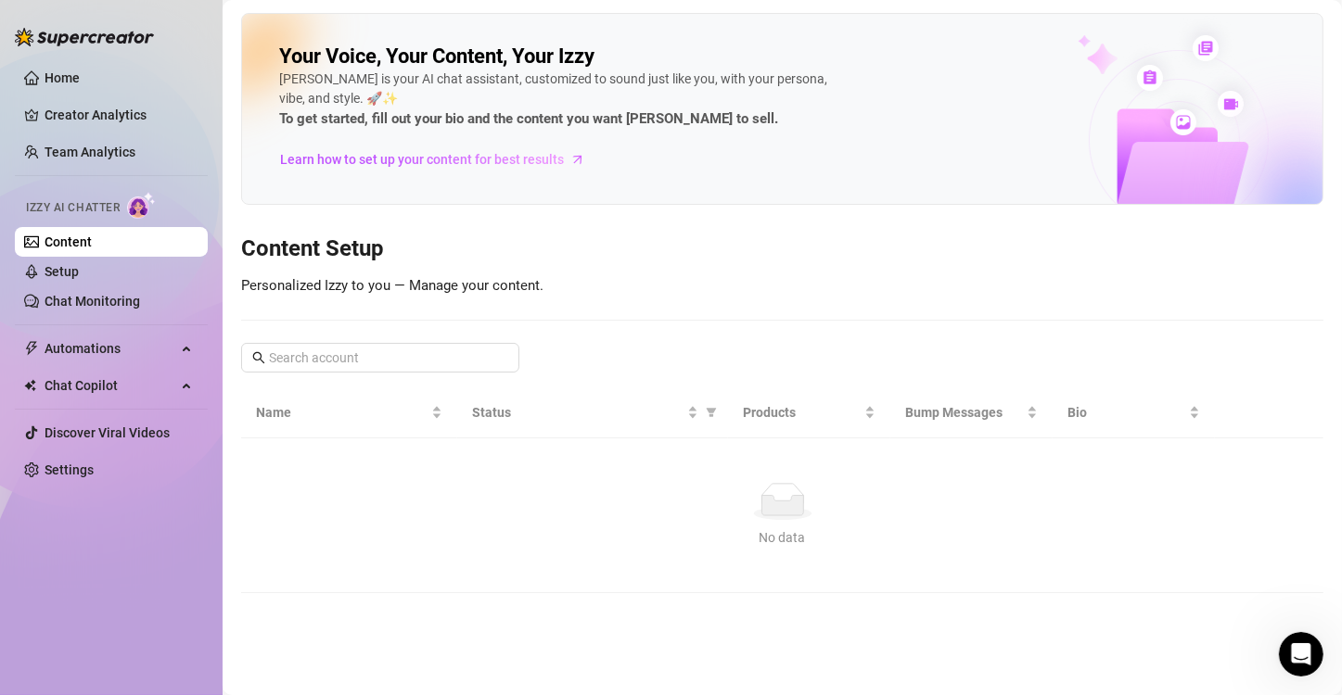
click at [89, 235] on link "Content" at bounding box center [68, 242] width 47 height 15
click at [493, 168] on span "Learn how to set up your content for best results" at bounding box center [422, 159] width 284 height 20
click at [322, 361] on input "text" at bounding box center [381, 358] width 224 height 20
click at [415, 375] on div "Your Voice, Your Content, Your Izzy Izzy is your AI chat assistant, customized …" at bounding box center [782, 303] width 1082 height 580
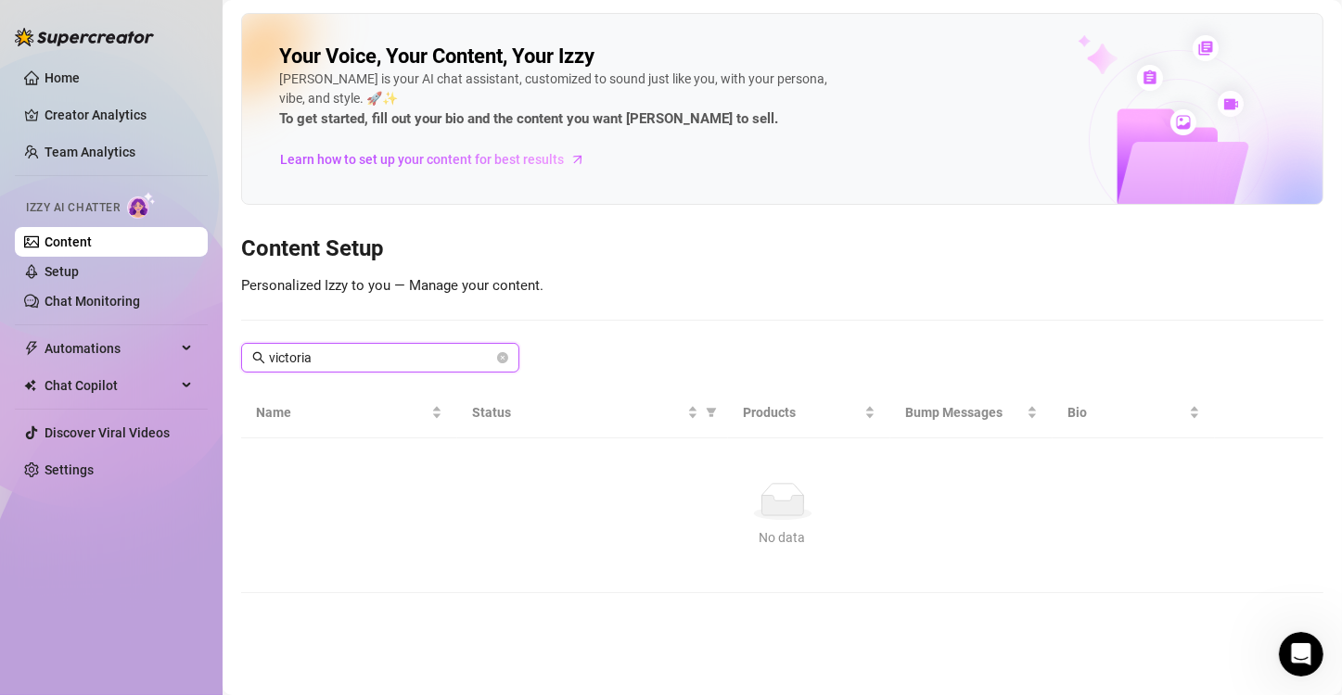
click at [406, 363] on input "victoria" at bounding box center [381, 358] width 224 height 20
drag, startPoint x: 406, startPoint y: 363, endPoint x: 418, endPoint y: 222, distance: 141.5
click at [413, 222] on div "Your Voice, Your Content, Your Izzy Izzy is your AI chat assistant, customized …" at bounding box center [782, 303] width 1082 height 580
click at [79, 271] on link "Setup" at bounding box center [62, 271] width 34 height 15
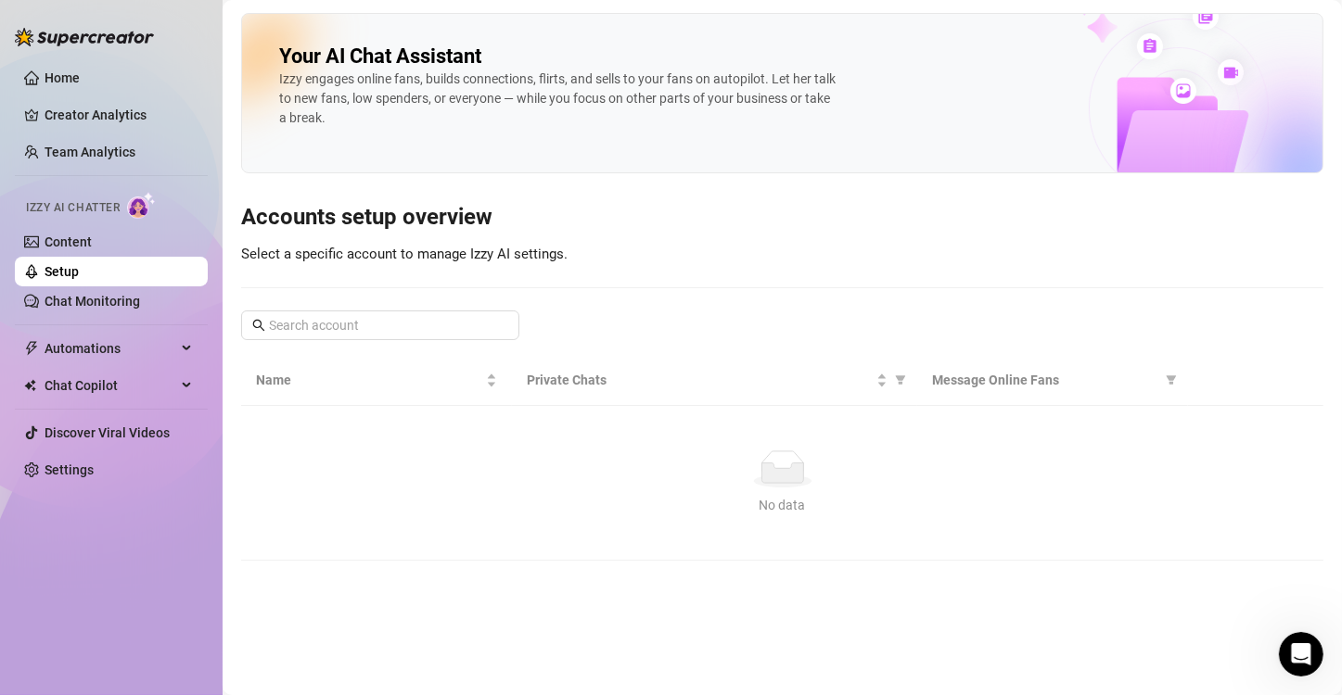
click at [79, 271] on link "Setup" at bounding box center [62, 271] width 34 height 15
click at [131, 309] on link "Chat Monitoring" at bounding box center [93, 301] width 96 height 15
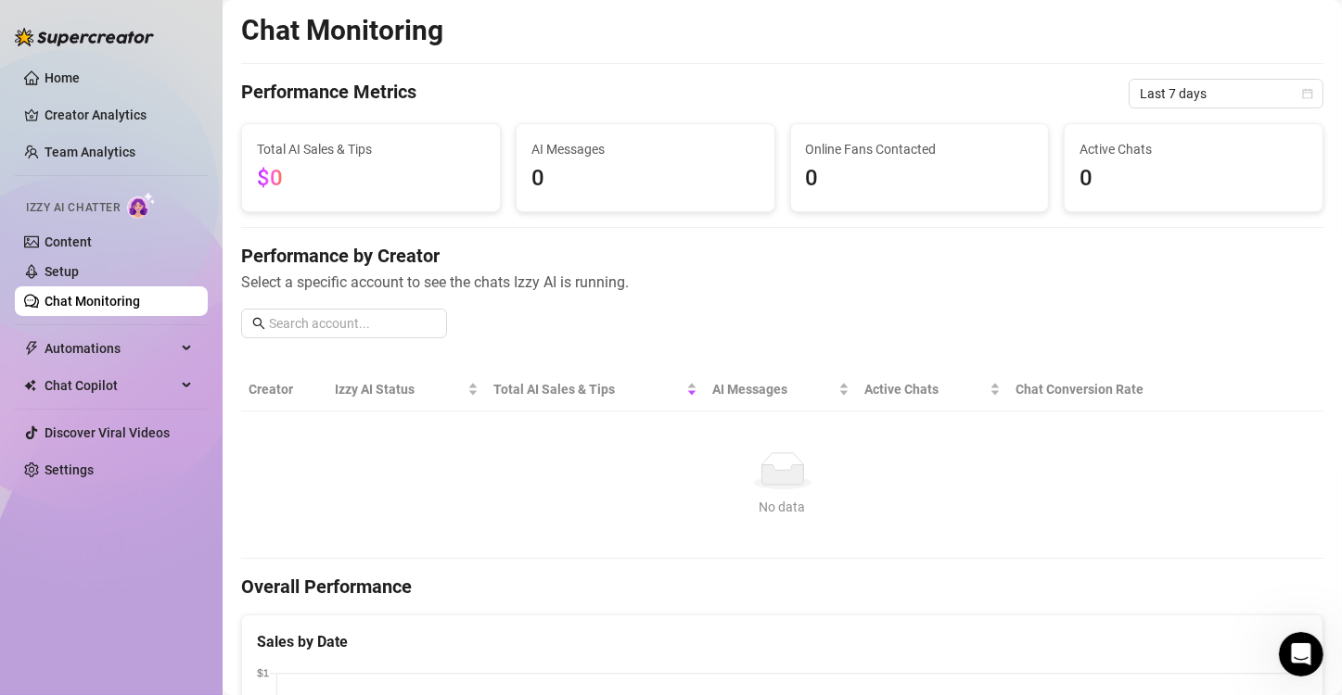
click at [131, 309] on link "Chat Monitoring" at bounding box center [93, 301] width 96 height 15
click at [77, 108] on link "Creator Analytics" at bounding box center [119, 115] width 148 height 30
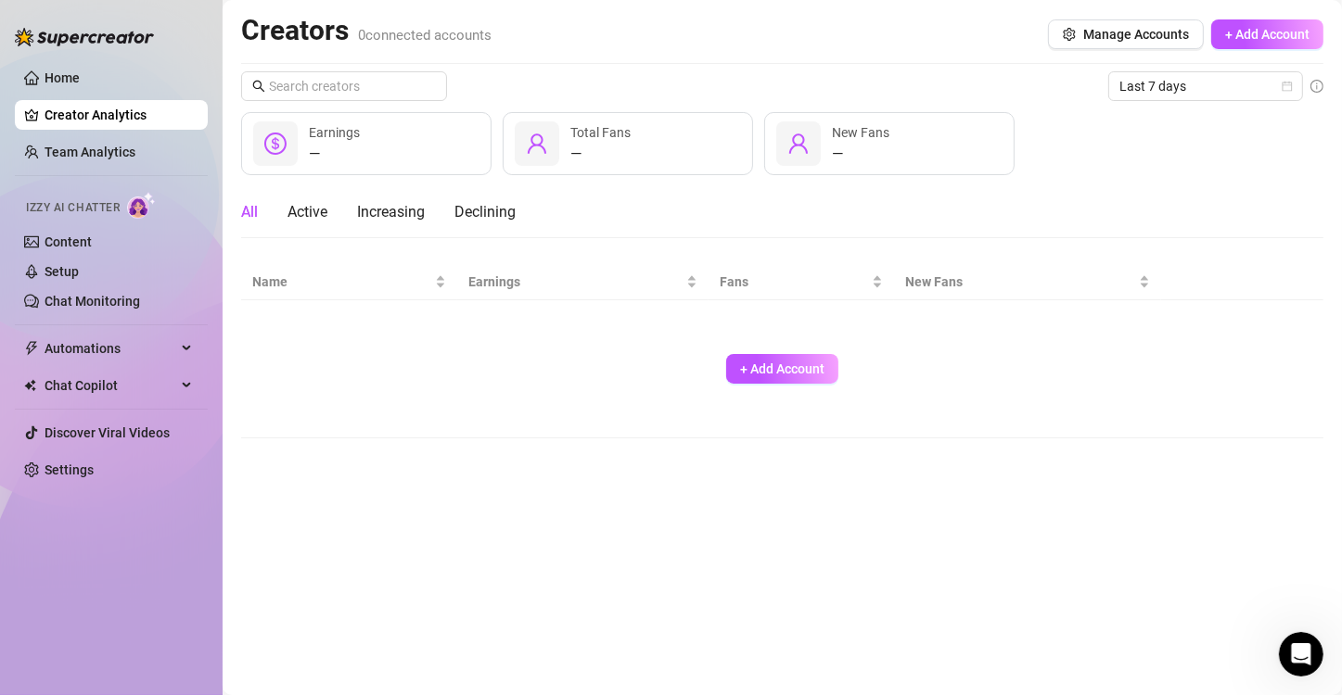
click at [288, 135] on div at bounding box center [275, 143] width 45 height 45
click at [761, 392] on div "+ Add Account" at bounding box center [782, 369] width 1060 height 122
click at [767, 375] on span "+ Add Account" at bounding box center [782, 369] width 84 height 15
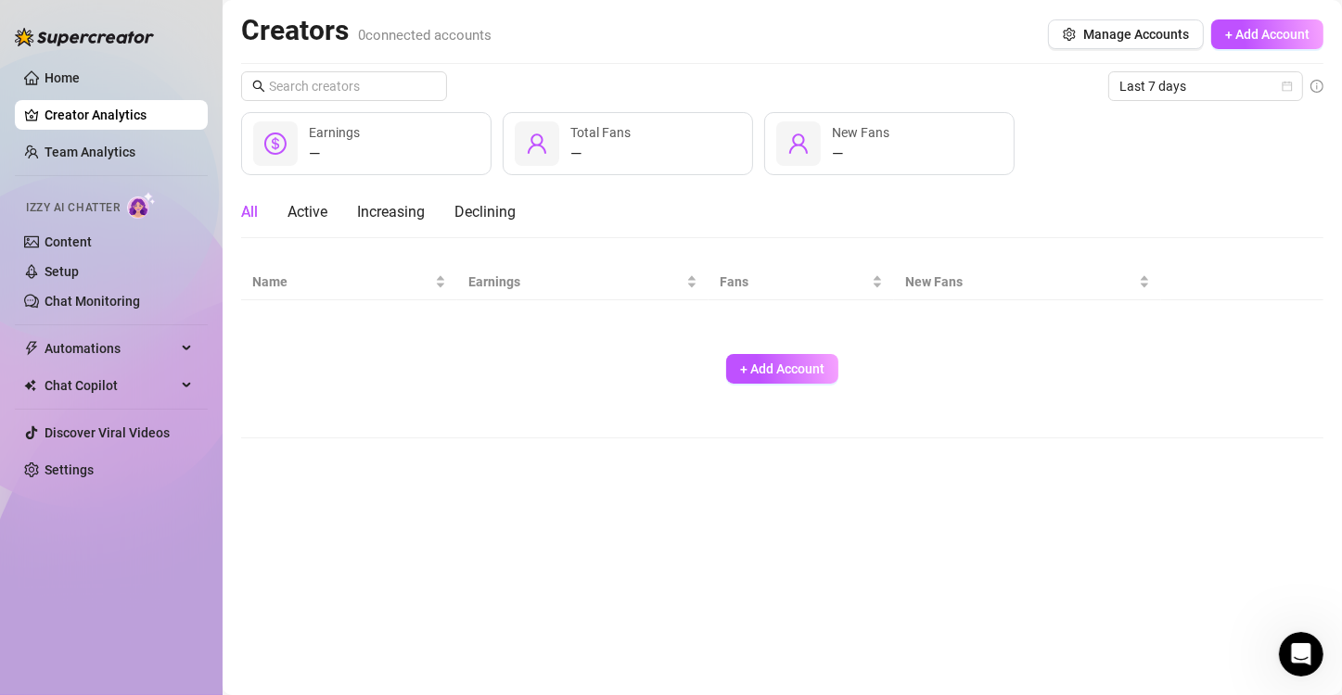
click at [748, 370] on div "Select Plan CRM Premium Super AI View Plans" at bounding box center [671, 371] width 512 height 74
click at [778, 367] on div "Select Plan CRM Premium Super AI View Plans" at bounding box center [671, 371] width 512 height 74
click at [778, 357] on div "Select Plan CRM Premium Super AI View Plans" at bounding box center [671, 371] width 512 height 74
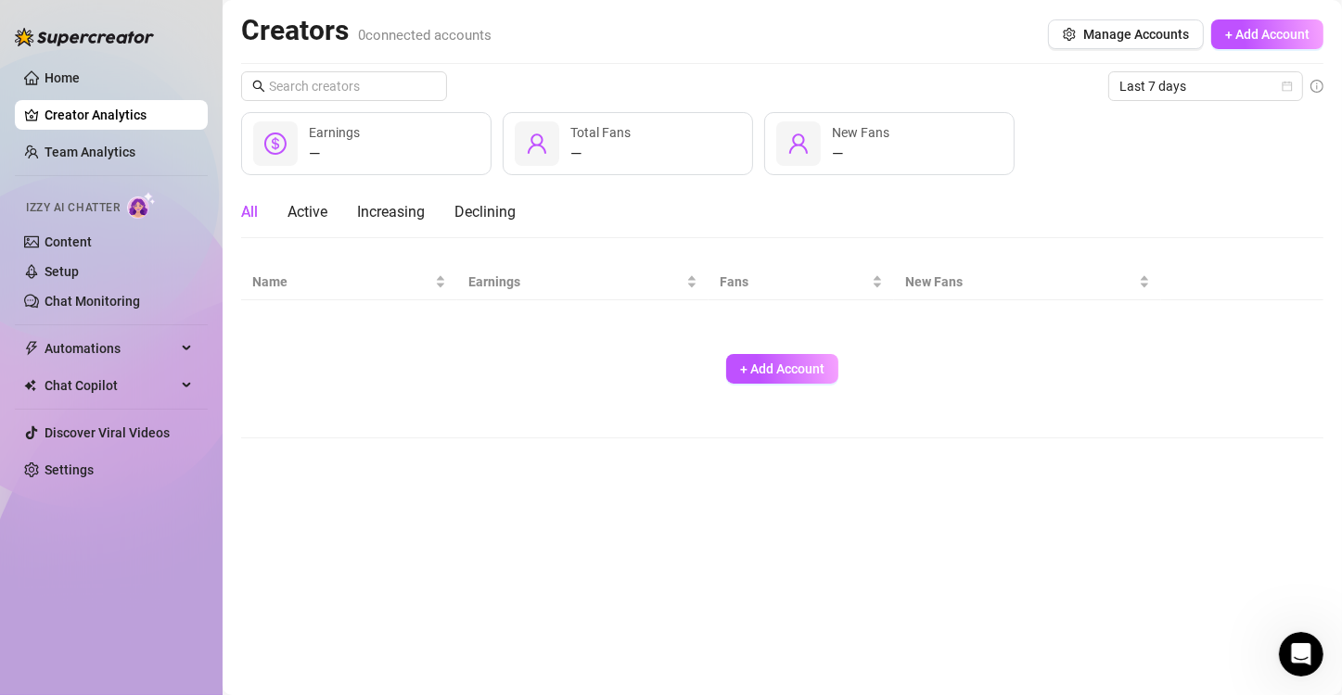
click at [854, 440] on div "Note - This will affect your billing Your bill depends on the plan you choose a…" at bounding box center [671, 501] width 488 height 122
click at [784, 377] on div "Select Plan CRM Premium Super AI View Plans" at bounding box center [671, 371] width 512 height 74
click at [1249, 32] on div "Add Creator Account Account name can be found in the URL input of a browser or …" at bounding box center [671, 347] width 1342 height 695
click at [1253, 45] on button "+ Add Account" at bounding box center [1267, 34] width 112 height 30
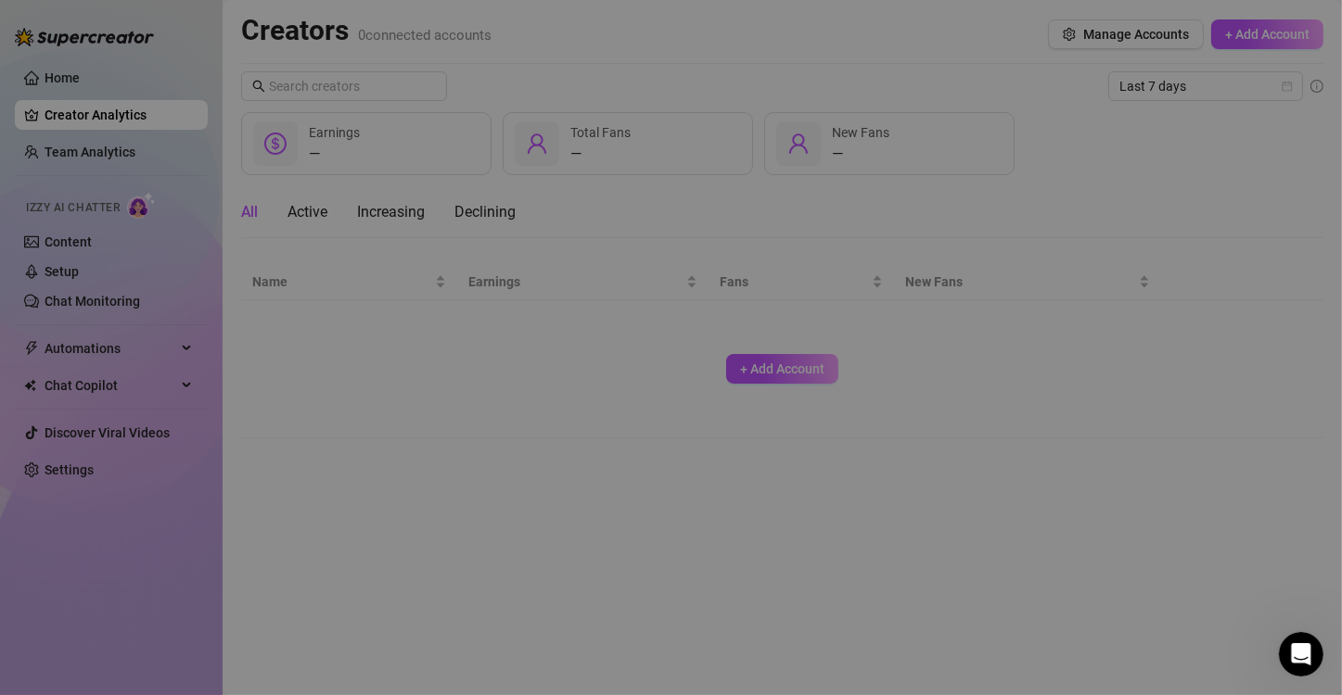
click at [91, 74] on div "Add Creator Account Account name can be found in the URL input of a browser or …" at bounding box center [671, 347] width 1342 height 695
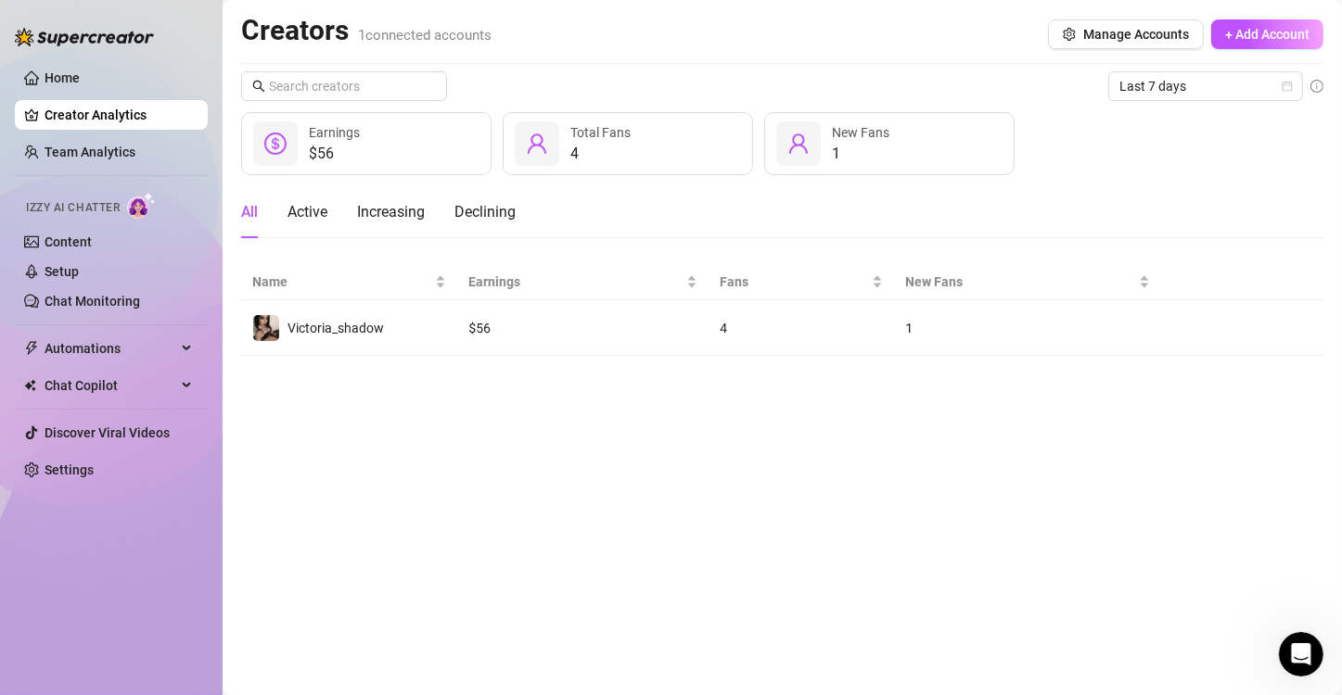
scroll to position [379, 0]
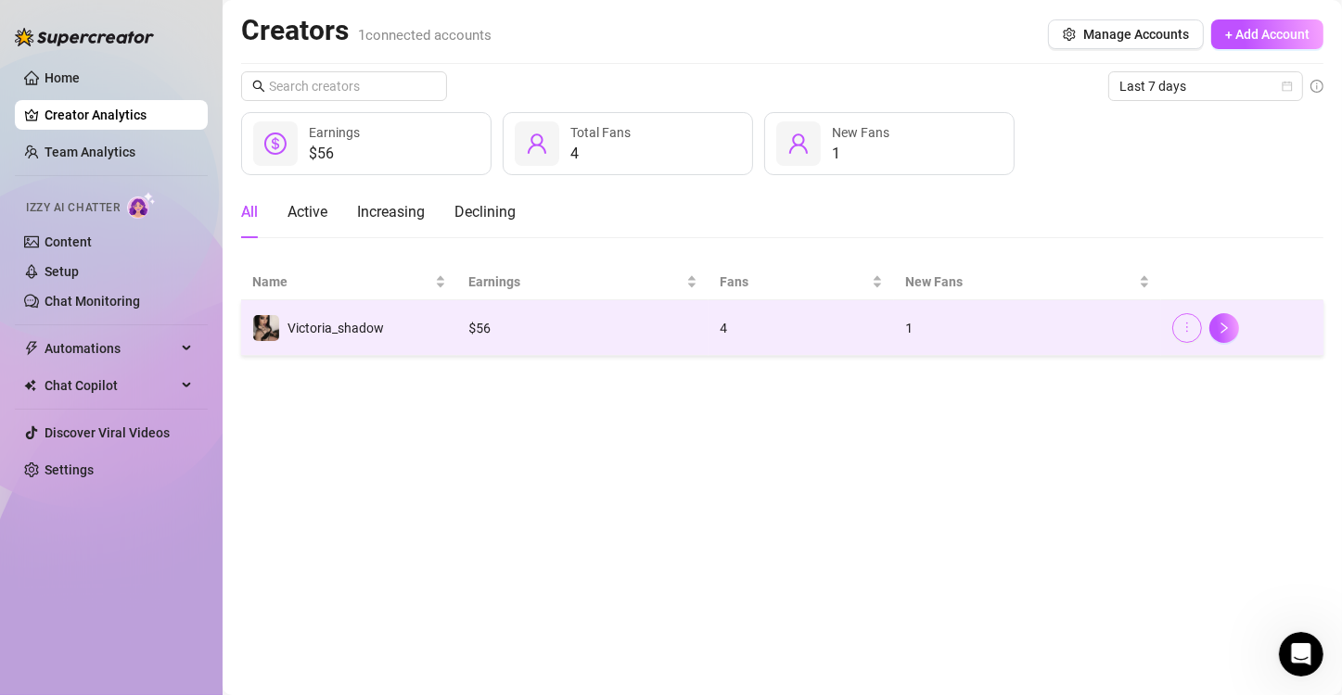
click at [1187, 323] on icon "more" at bounding box center [1187, 328] width 2 height 10
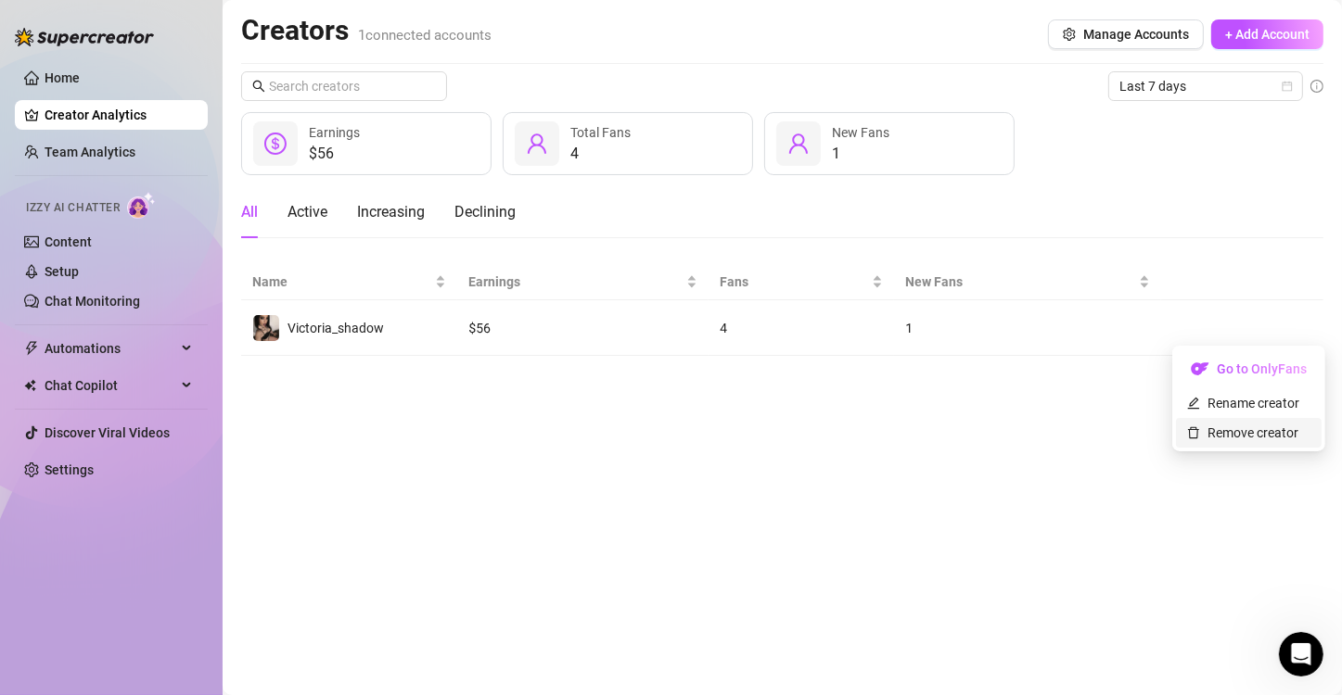
scroll to position [332, 0]
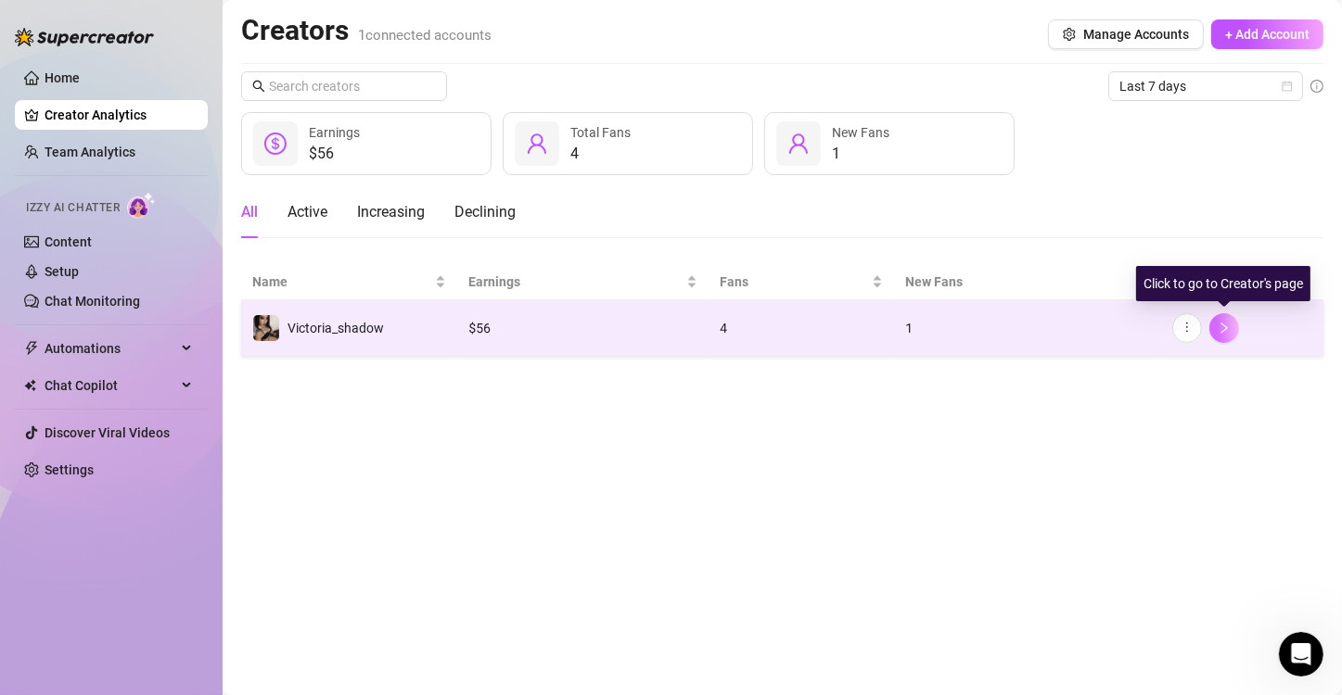
click at [1218, 323] on icon "right" at bounding box center [1224, 328] width 13 height 13
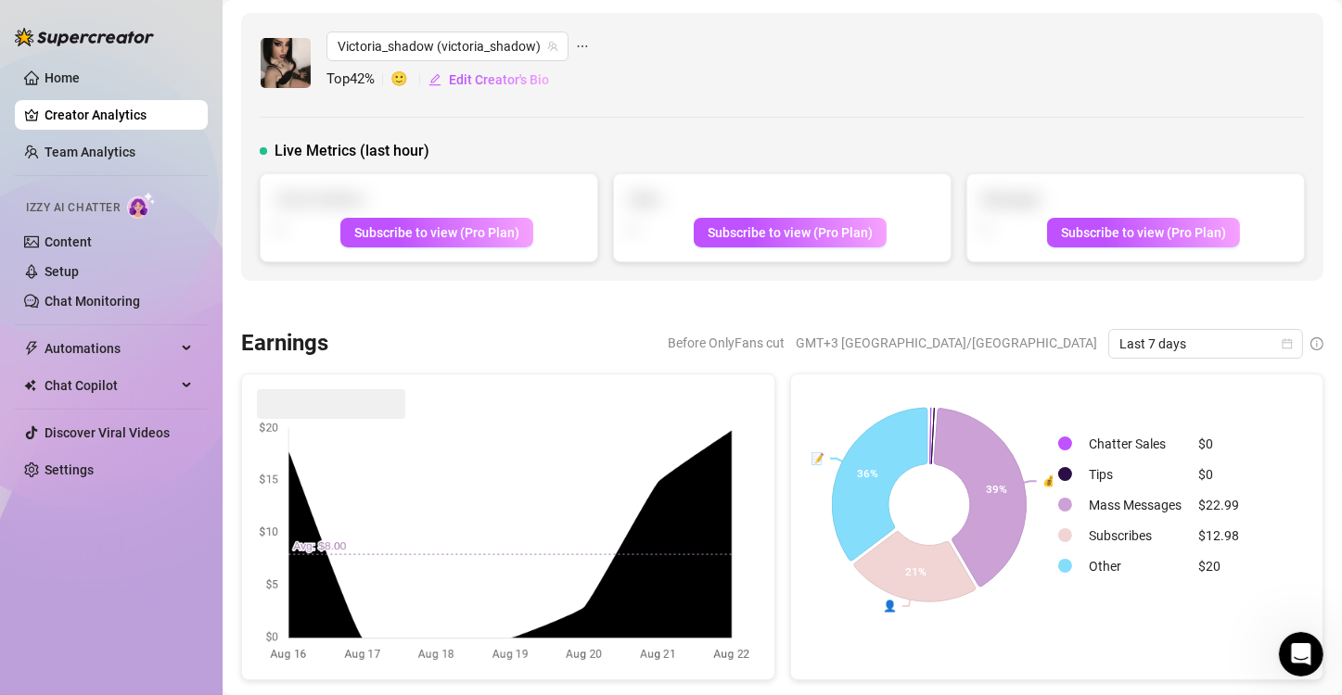
drag, startPoint x: 1297, startPoint y: 0, endPoint x: 1285, endPoint y: -48, distance: 49.7
click at [1285, 0] on html "Home Creator Analytics Team Analytics Izzy AI Chatter Content Setup Chat Monito…" at bounding box center [671, 347] width 1342 height 695
click at [92, 249] on link "Content" at bounding box center [68, 242] width 47 height 15
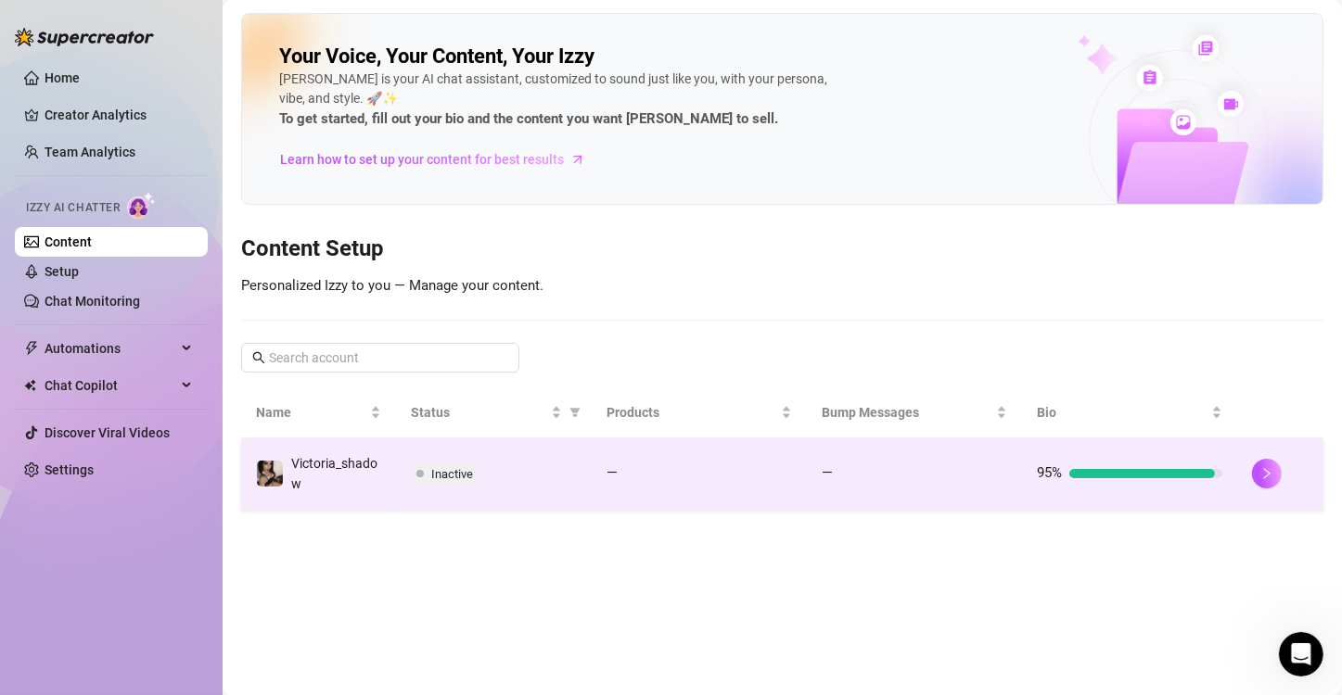
click at [459, 470] on span "Inactive" at bounding box center [452, 474] width 42 height 14
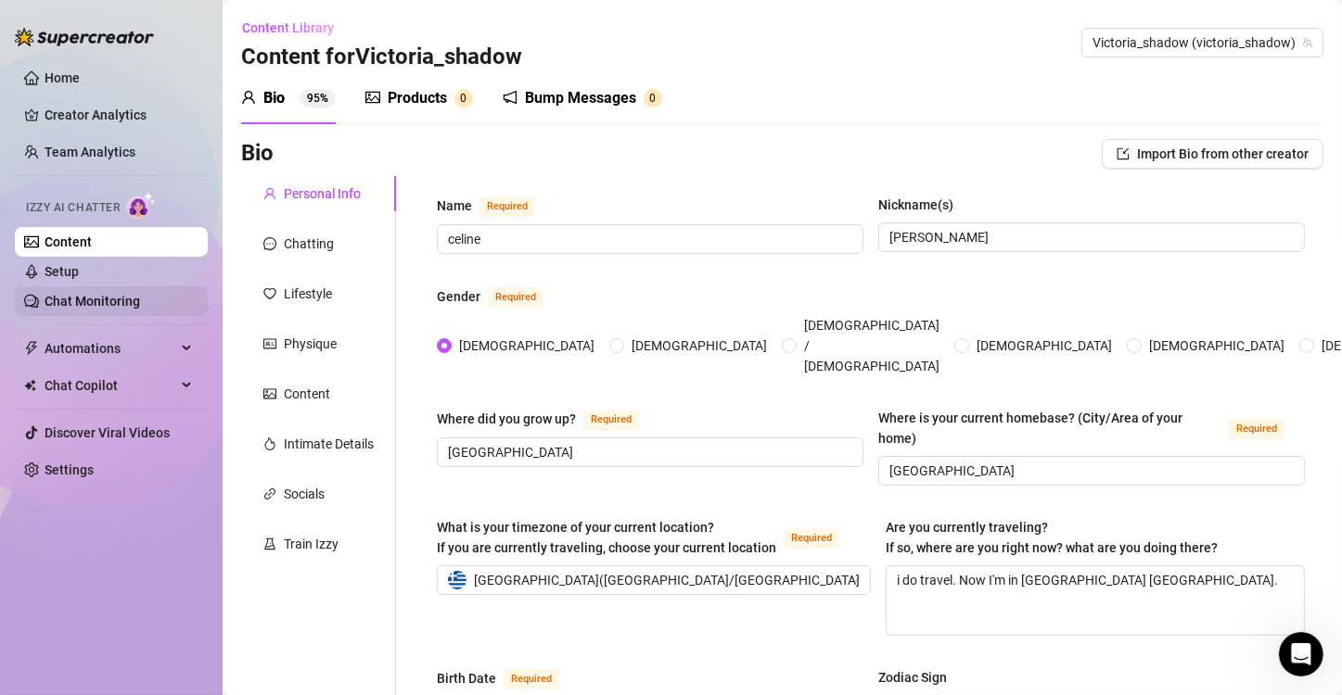
click at [99, 294] on link "Chat Monitoring" at bounding box center [93, 301] width 96 height 15
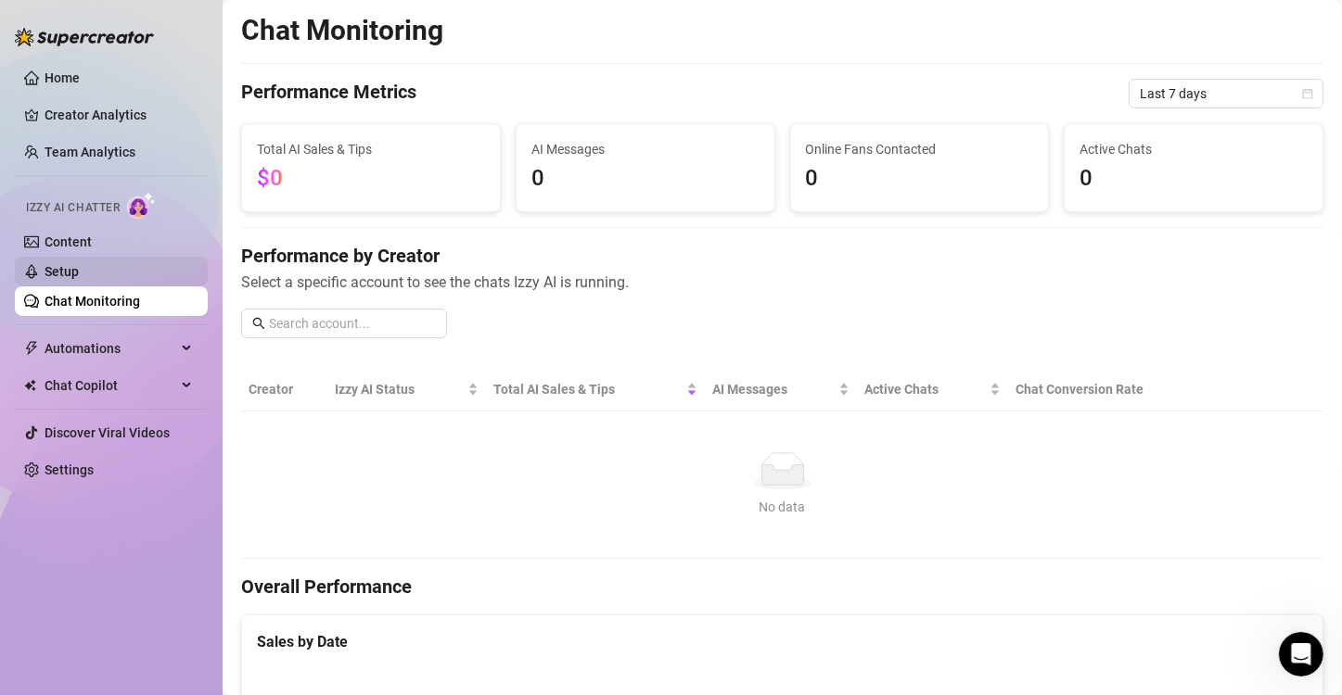
click at [79, 264] on link "Setup" at bounding box center [62, 271] width 34 height 15
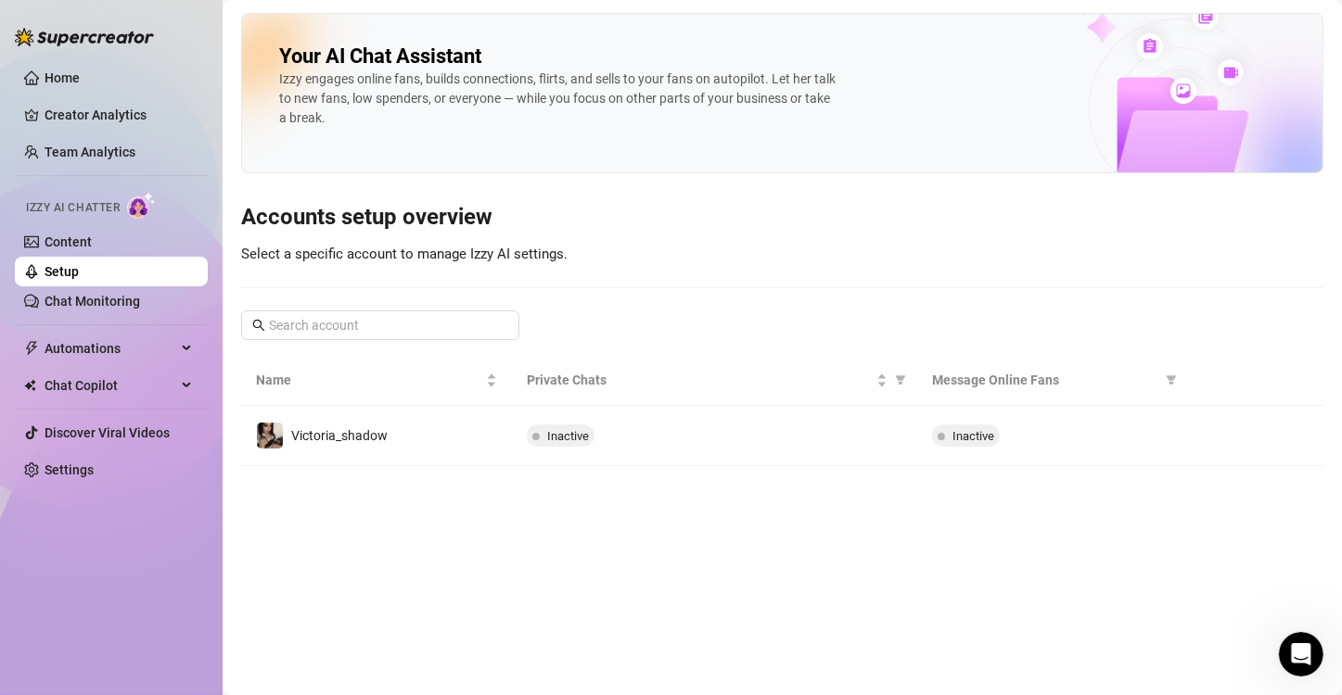
click at [79, 264] on link "Setup" at bounding box center [62, 271] width 34 height 15
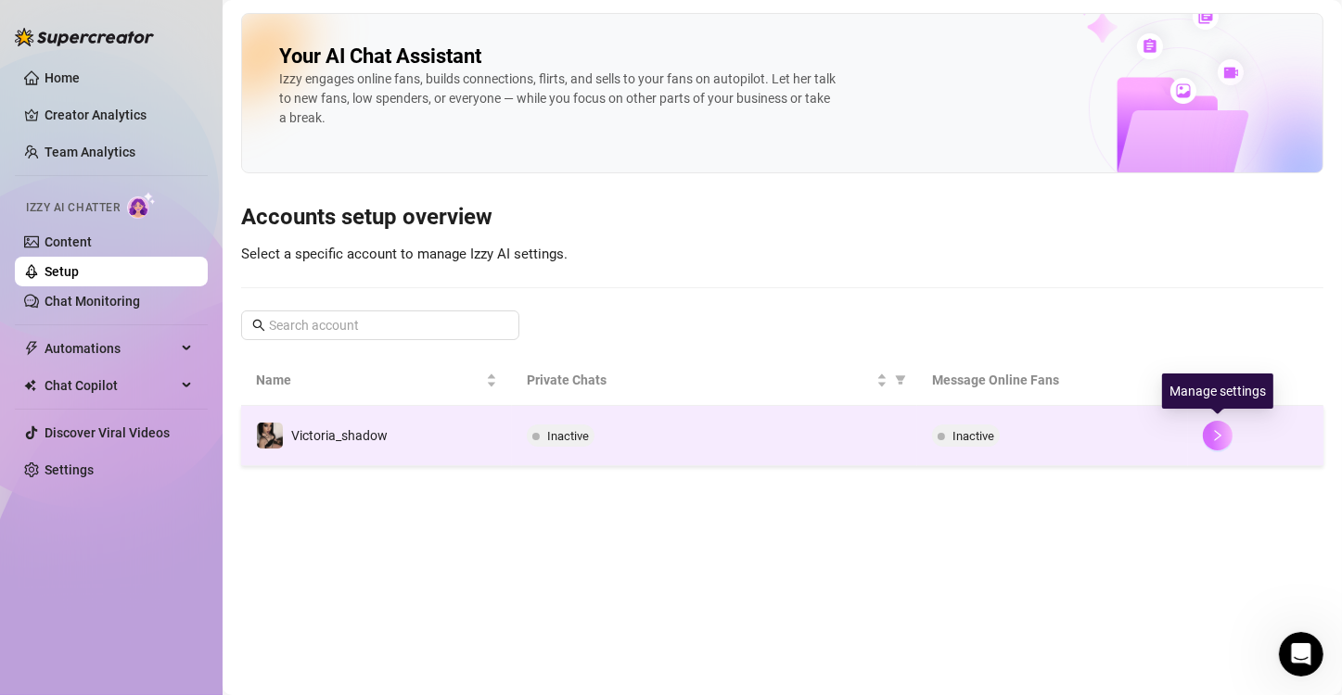
click at [1213, 440] on icon "right" at bounding box center [1217, 435] width 13 height 13
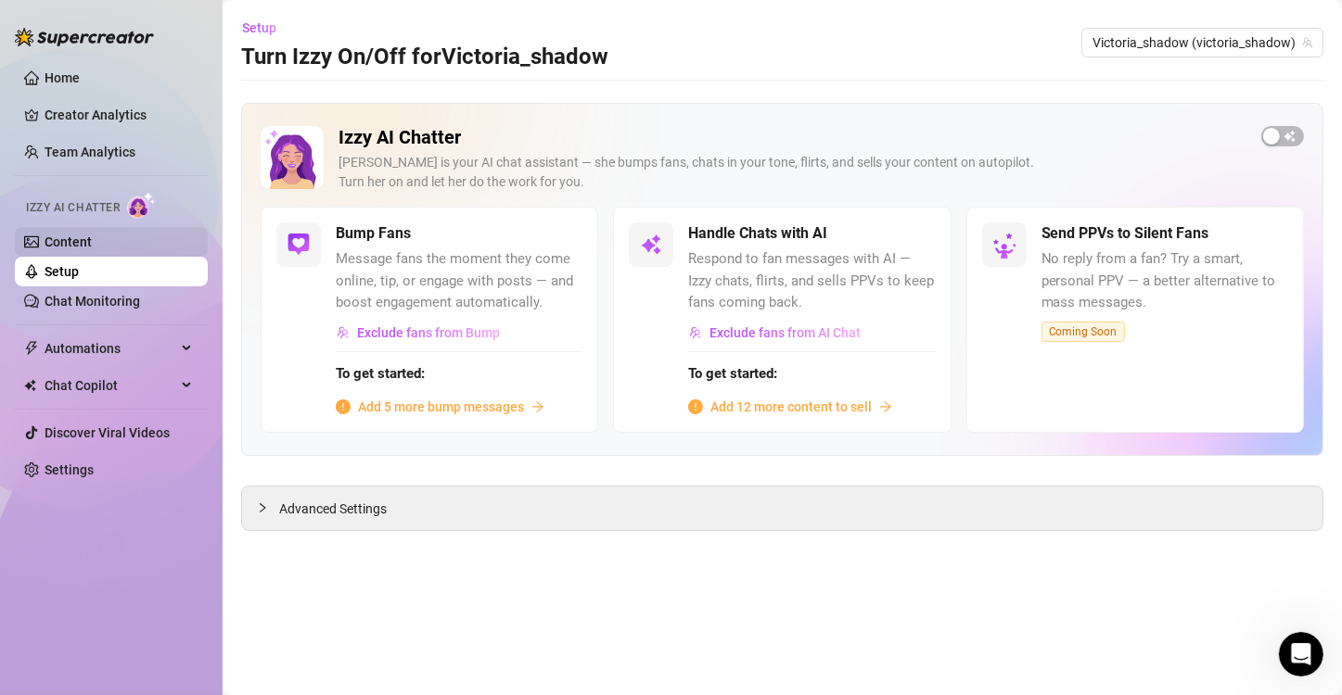
click at [46, 246] on link "Content" at bounding box center [68, 242] width 47 height 15
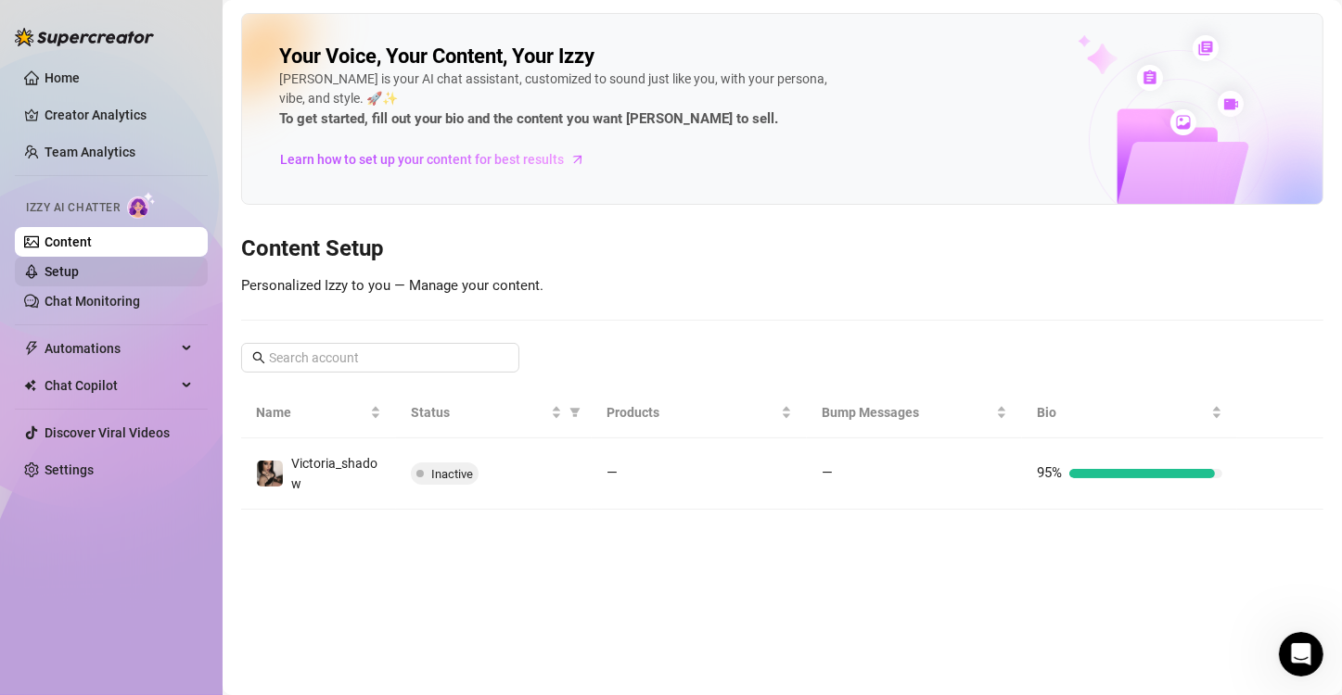
click at [79, 276] on link "Setup" at bounding box center [62, 271] width 34 height 15
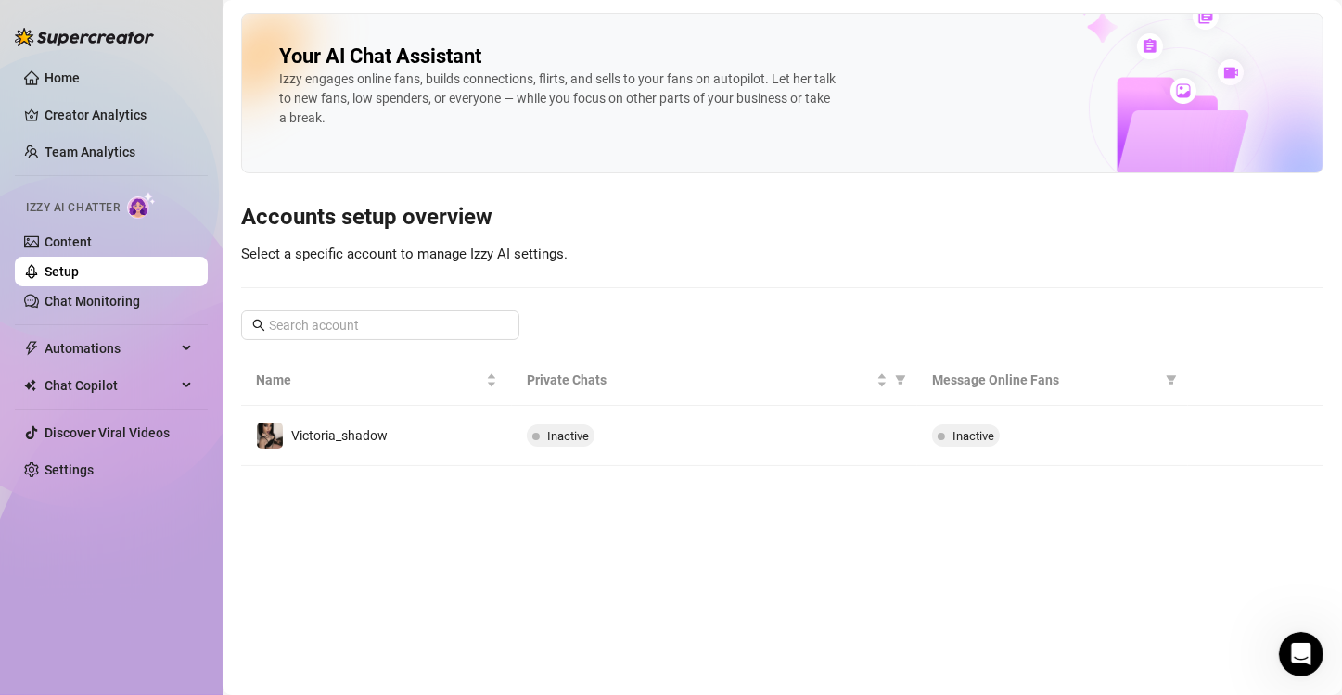
click at [79, 270] on link "Setup" at bounding box center [62, 271] width 34 height 15
click at [79, 275] on link "Setup" at bounding box center [62, 271] width 34 height 15
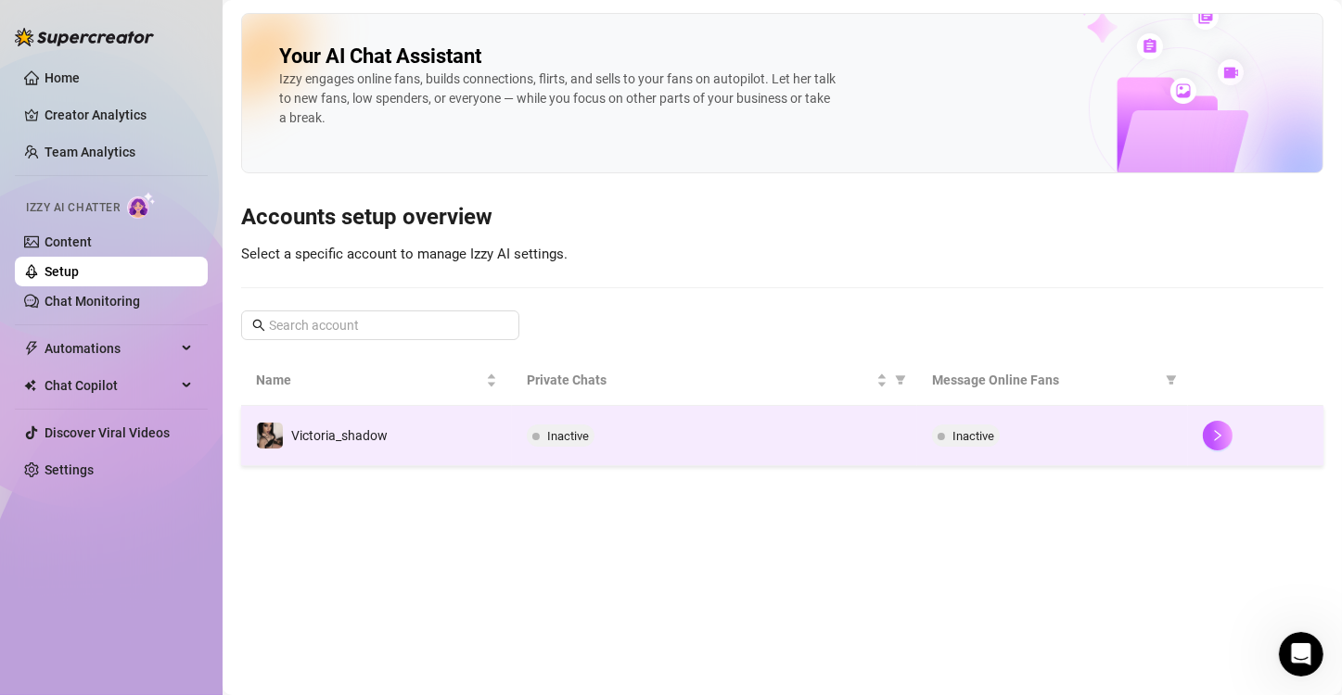
click at [431, 427] on td "Victoria_shadow" at bounding box center [376, 436] width 271 height 60
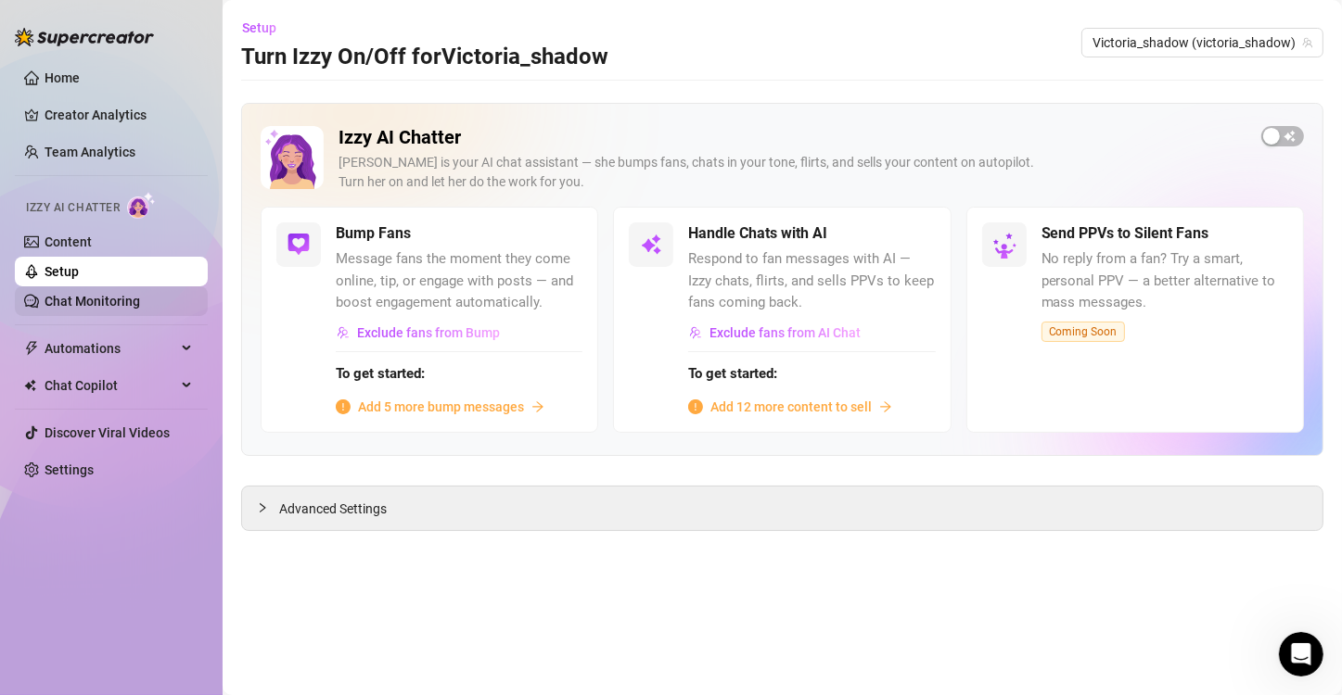
click at [123, 294] on link "Chat Monitoring" at bounding box center [93, 301] width 96 height 15
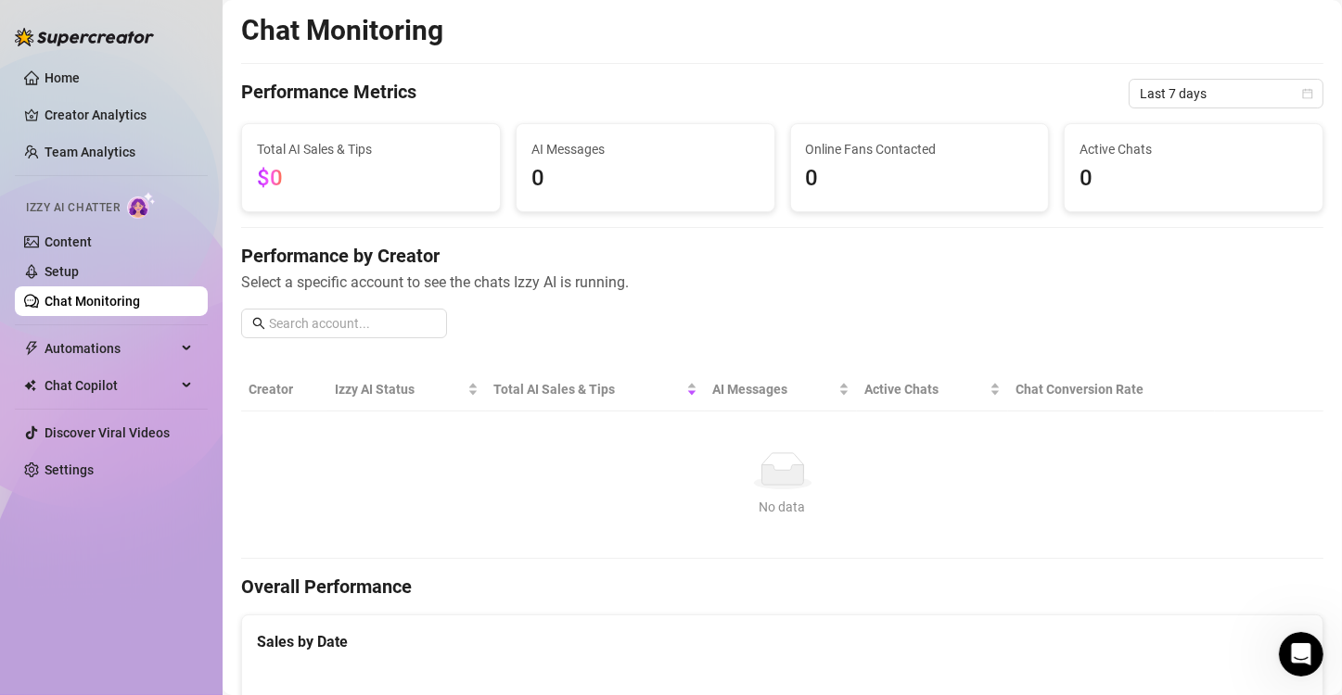
click at [152, 220] on div "Izzy AI Chatter" at bounding box center [109, 206] width 197 height 42
click at [92, 237] on link "Content" at bounding box center [68, 242] width 47 height 15
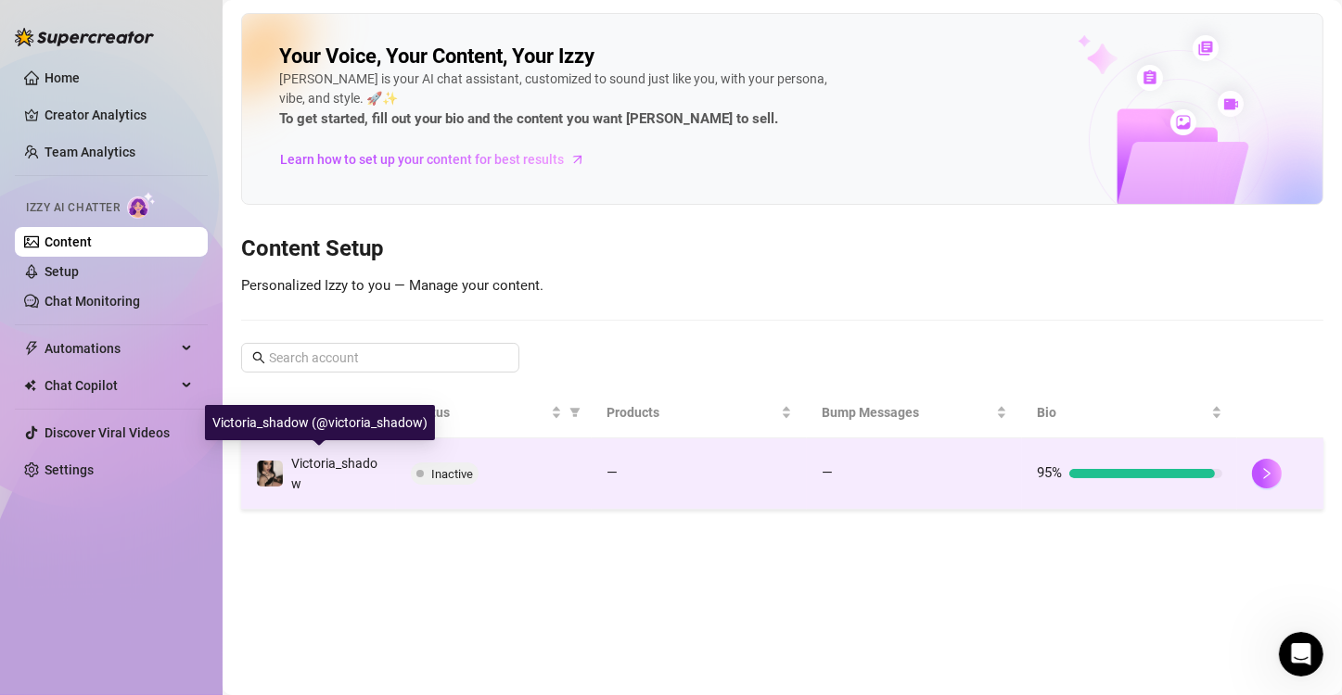
click at [340, 456] on span "Victoria_shadow" at bounding box center [334, 473] width 86 height 35
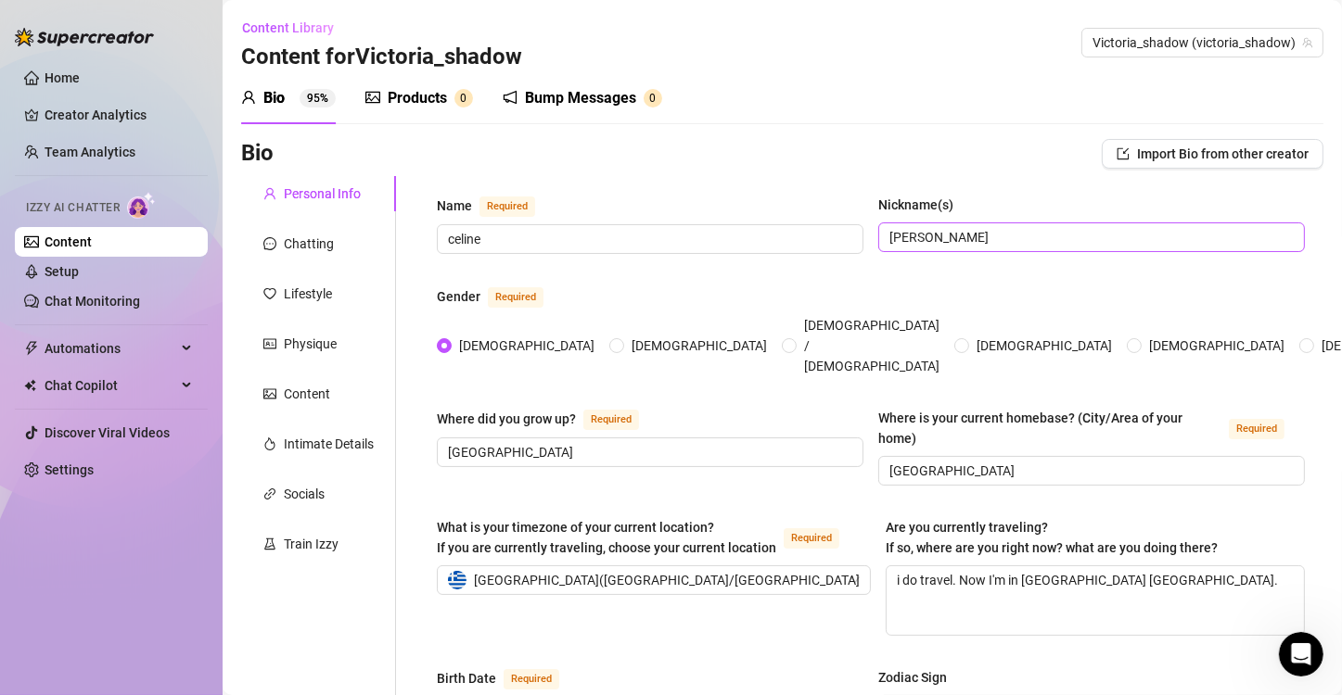
scroll to position [379, 0]
click at [930, 230] on input "[PERSON_NAME]" at bounding box center [1089, 237] width 401 height 20
drag, startPoint x: 911, startPoint y: 236, endPoint x: 867, endPoint y: 219, distance: 46.7
click at [867, 219] on div "Name Required celine Nickname(s) luna" at bounding box center [871, 233] width 868 height 76
click at [748, 237] on input "celine" at bounding box center [648, 239] width 401 height 20
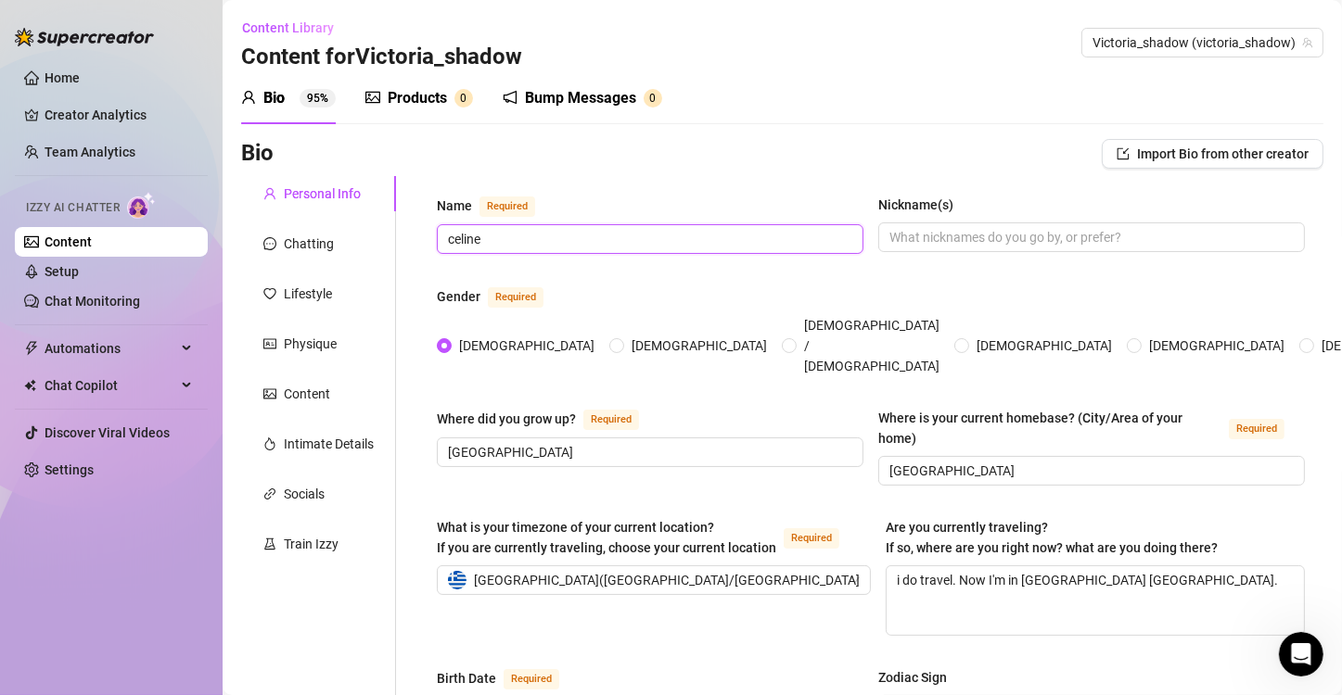
click at [748, 237] on input "celine" at bounding box center [648, 239] width 401 height 20
click at [889, 234] on input "Nickname(s)" at bounding box center [1089, 237] width 401 height 20
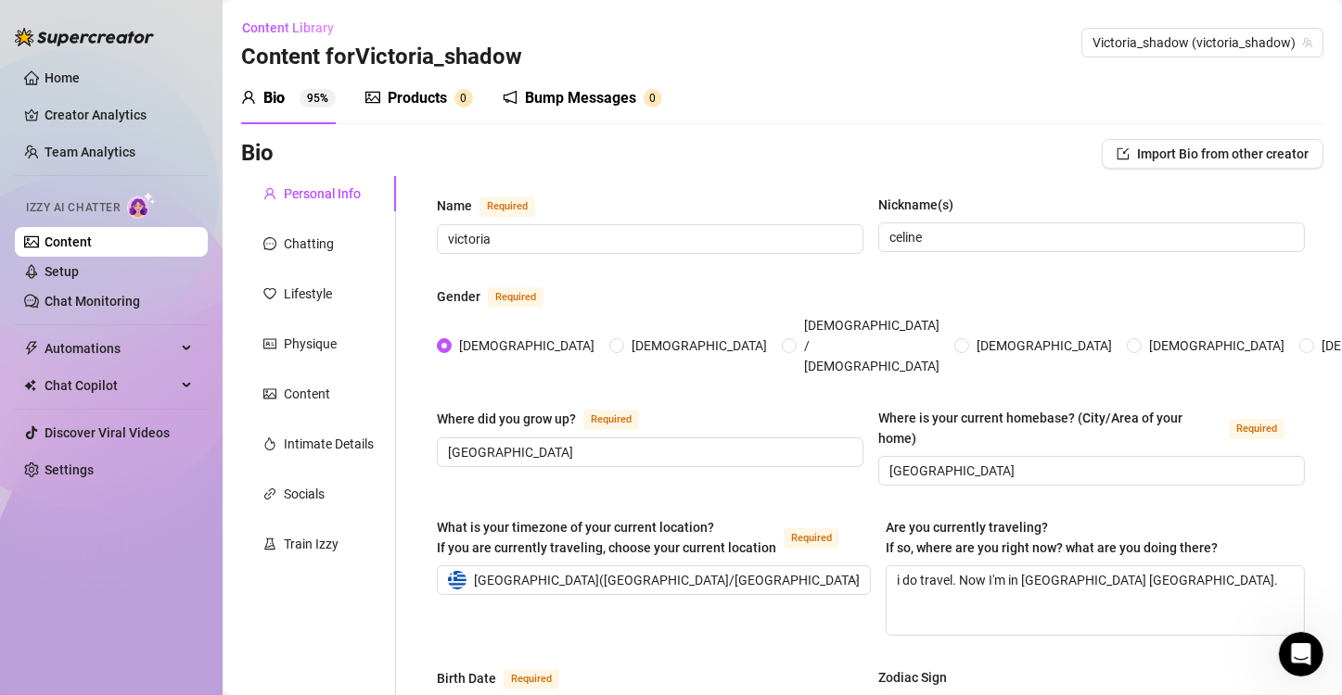
drag, startPoint x: 944, startPoint y: 241, endPoint x: 929, endPoint y: 236, distance: 15.8
click at [929, 236] on input "celine" at bounding box center [1089, 237] width 401 height 20
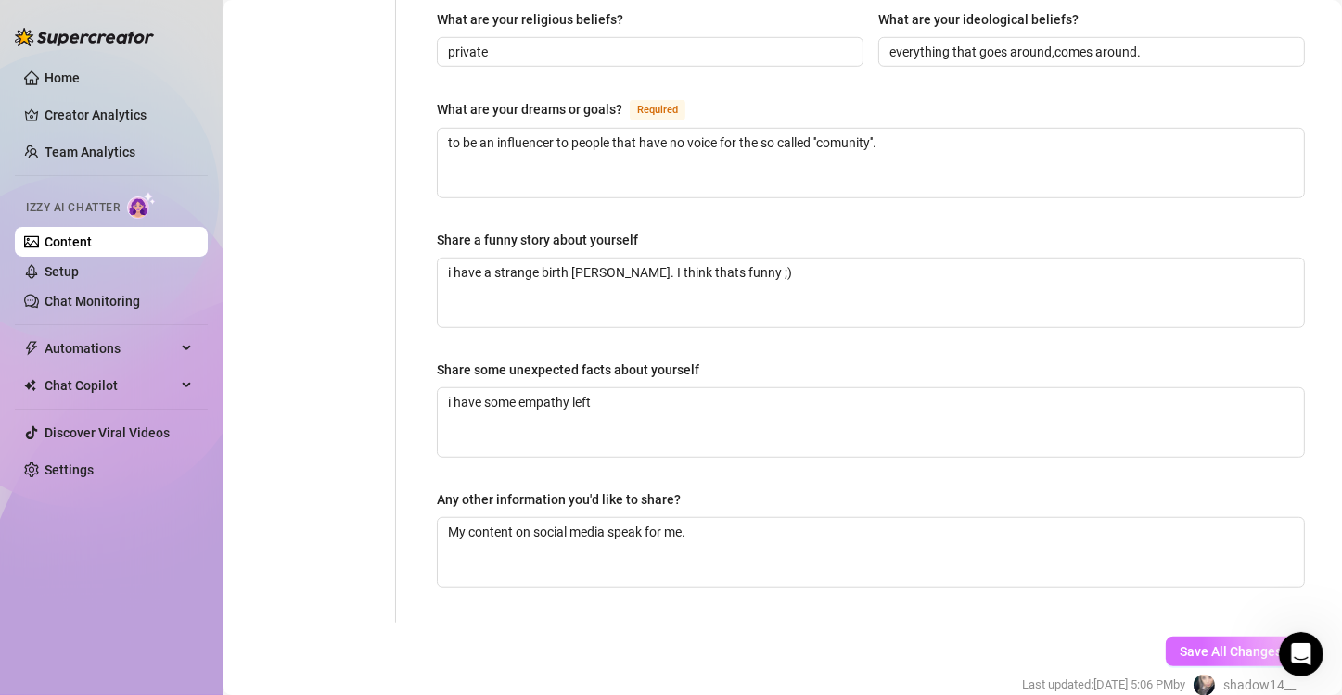
click at [1197, 637] on button "Save All Changes" at bounding box center [1231, 652] width 130 height 30
click at [1199, 637] on button "Save All Changes" at bounding box center [1220, 652] width 150 height 30
click at [116, 349] on span "Automations" at bounding box center [111, 349] width 132 height 30
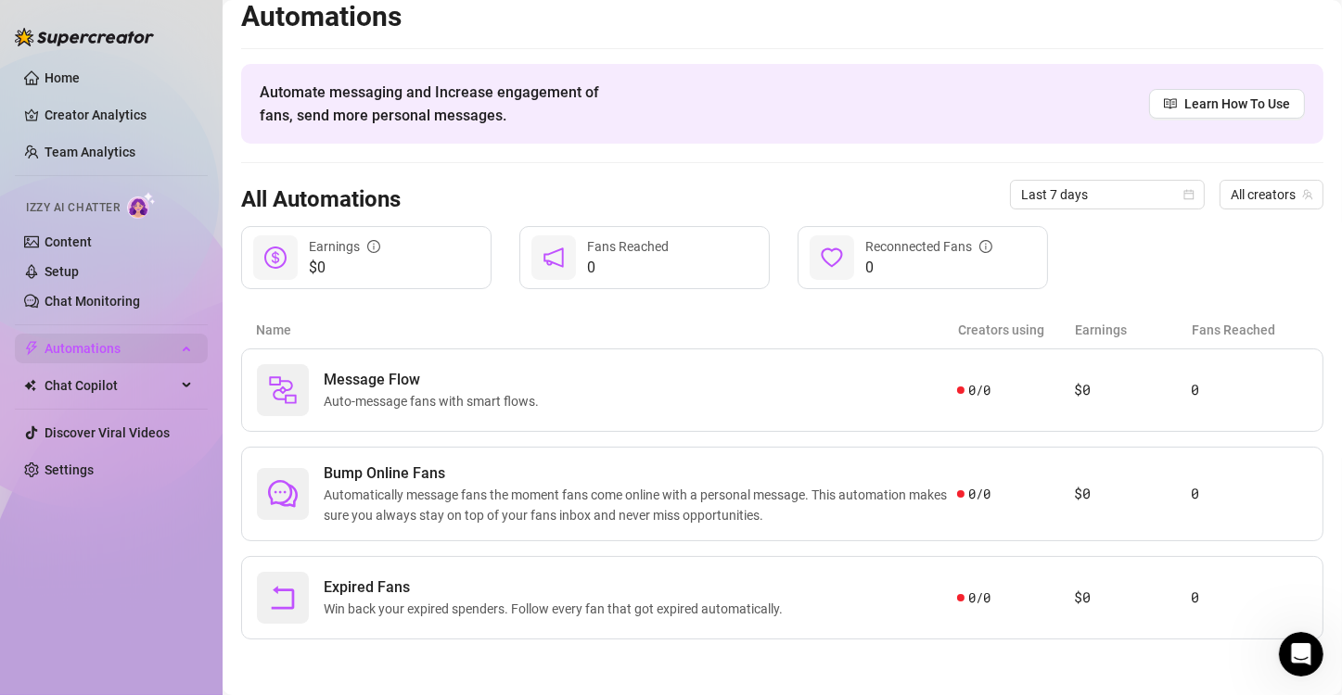
scroll to position [11, 0]
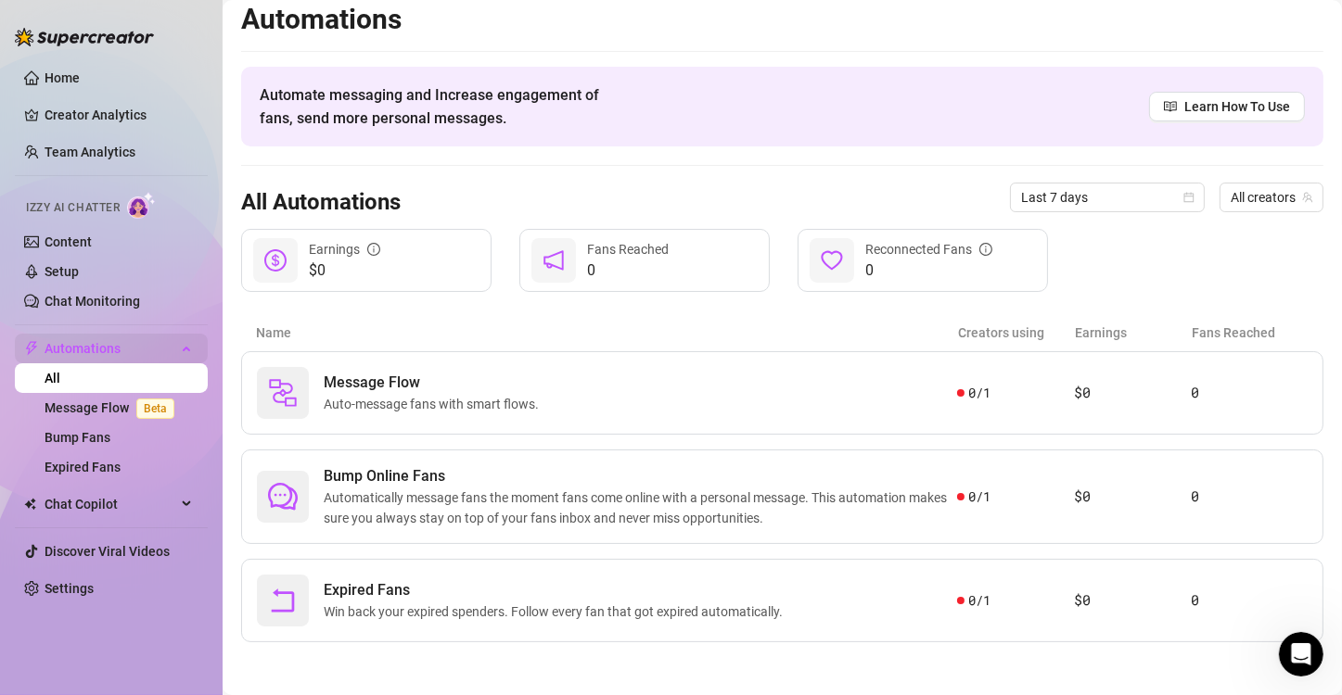
click at [116, 349] on span "Automations" at bounding box center [111, 349] width 132 height 30
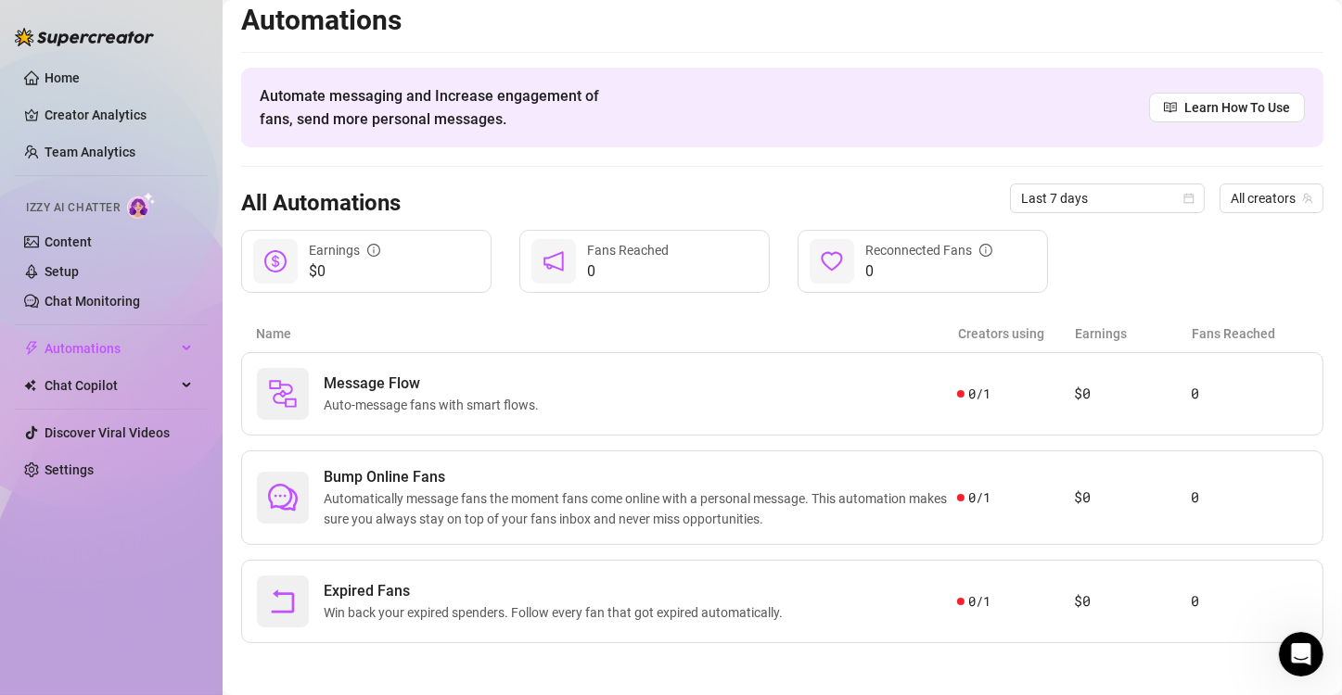
scroll to position [8, 0]
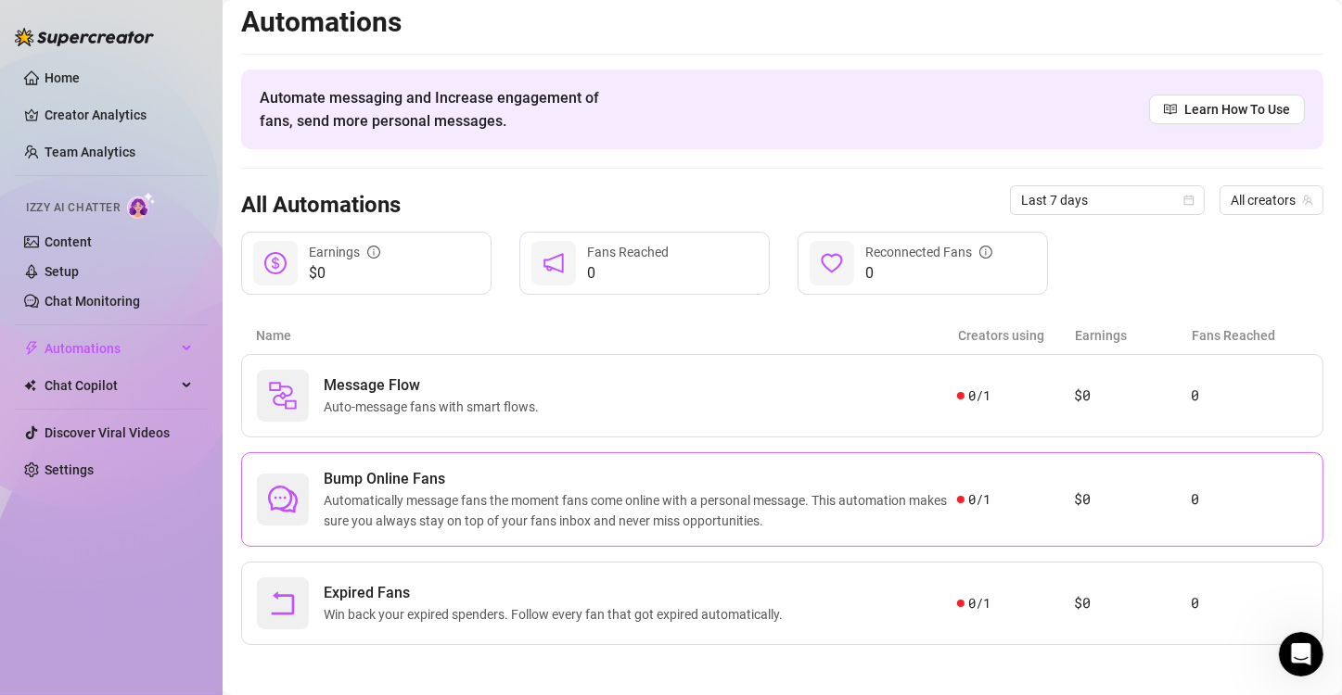
click at [817, 516] on span "Automatically message fans the moment fans come online with a personal message.…" at bounding box center [640, 511] width 633 height 41
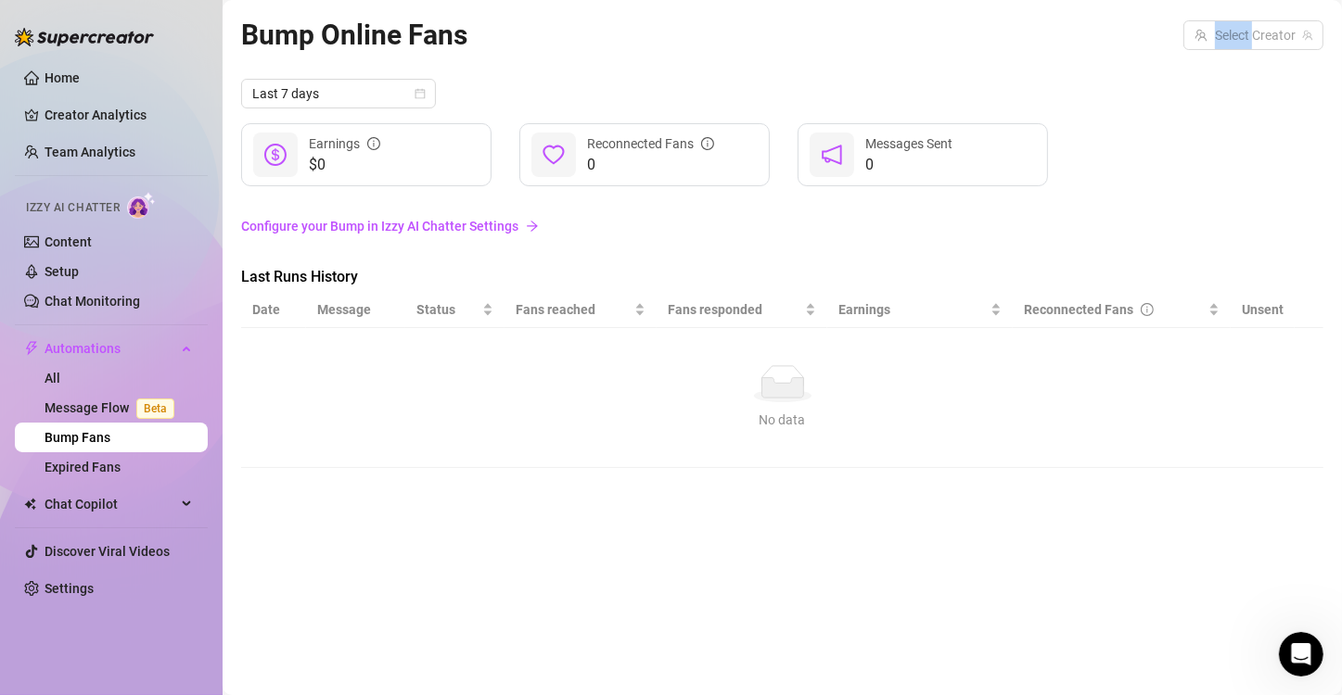
click at [817, 516] on div "Bump Online Fans Select Creator Last 7 days $0 Earnings 0 Reconnected Fans 0 Me…" at bounding box center [782, 326] width 1082 height 627
click at [701, 300] on div "Fans responded" at bounding box center [742, 310] width 149 height 20
click at [88, 245] on link "Content" at bounding box center [68, 242] width 47 height 15
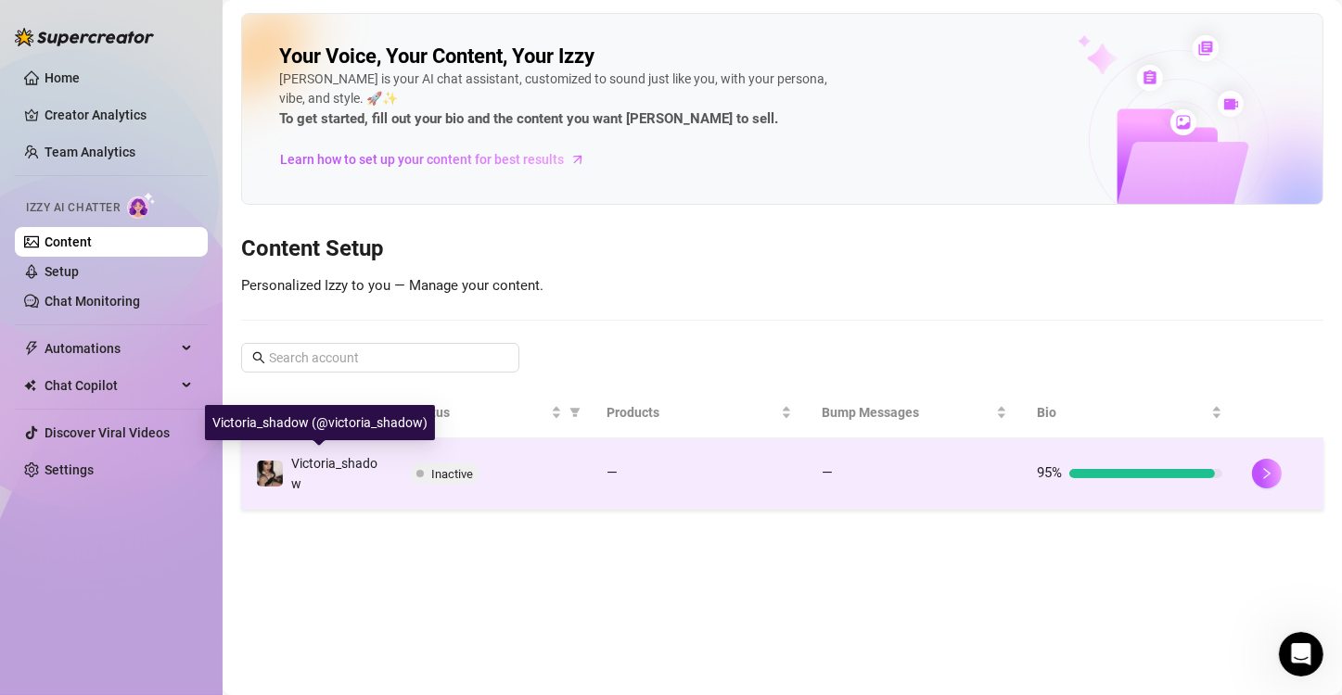
click at [322, 456] on span "Victoria_shadow" at bounding box center [334, 473] width 86 height 35
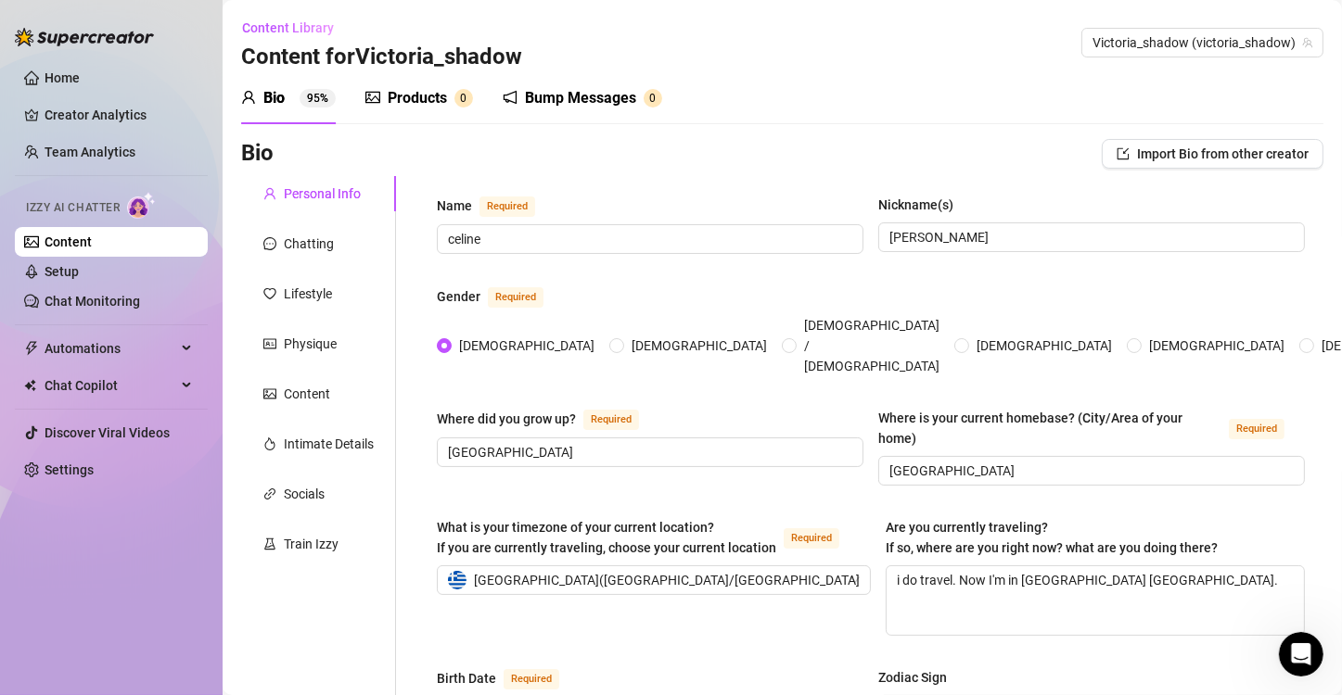
click at [92, 239] on link "Content" at bounding box center [68, 242] width 47 height 15
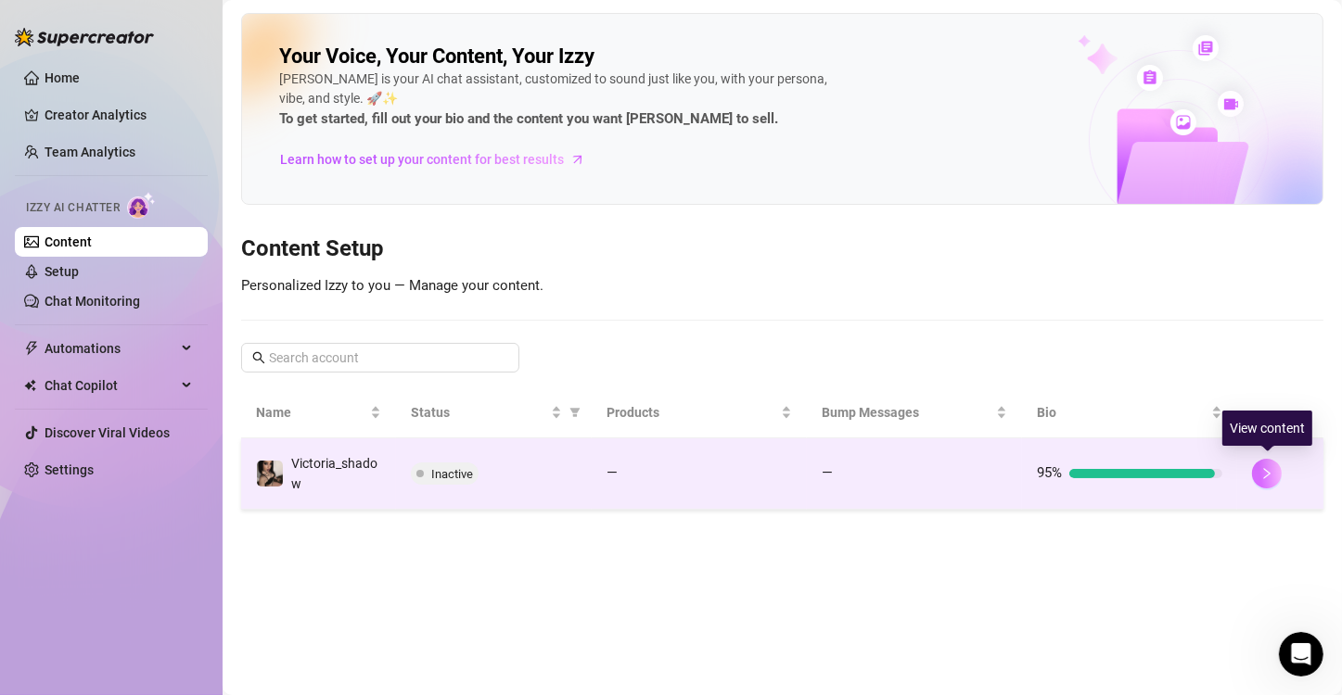
click at [1265, 473] on icon "right" at bounding box center [1266, 473] width 13 height 13
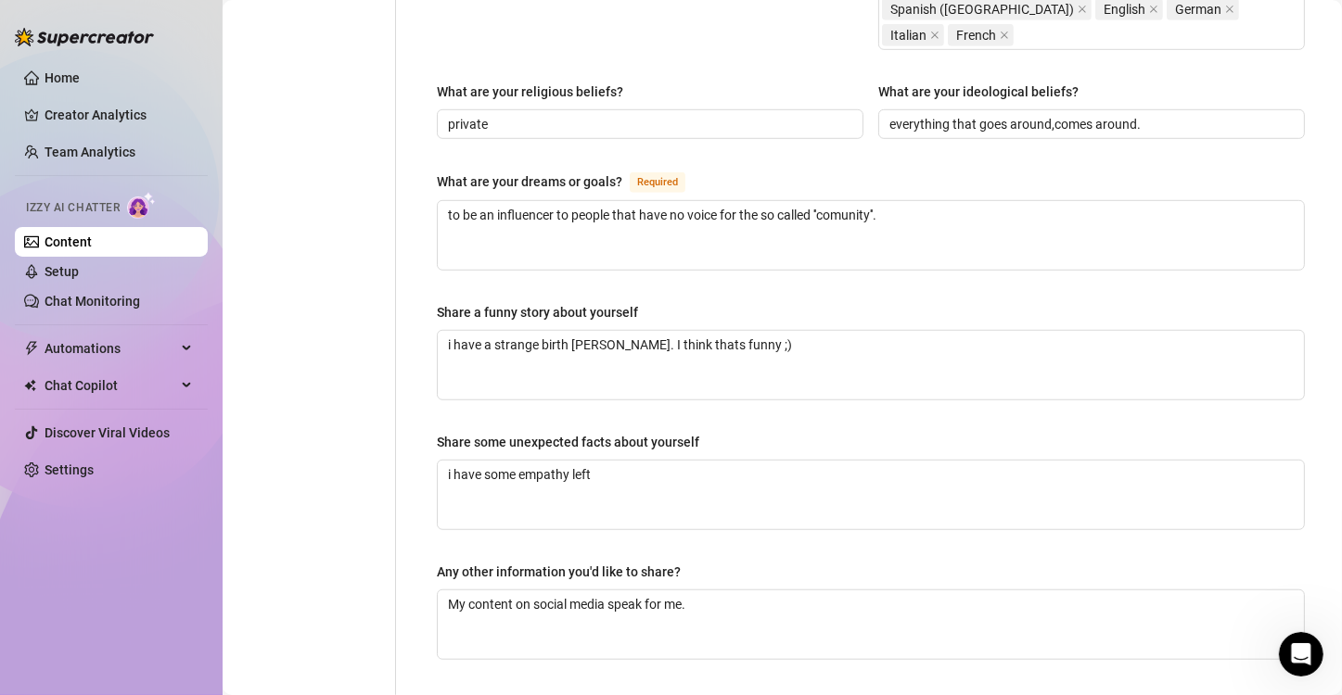
scroll to position [1211, 0]
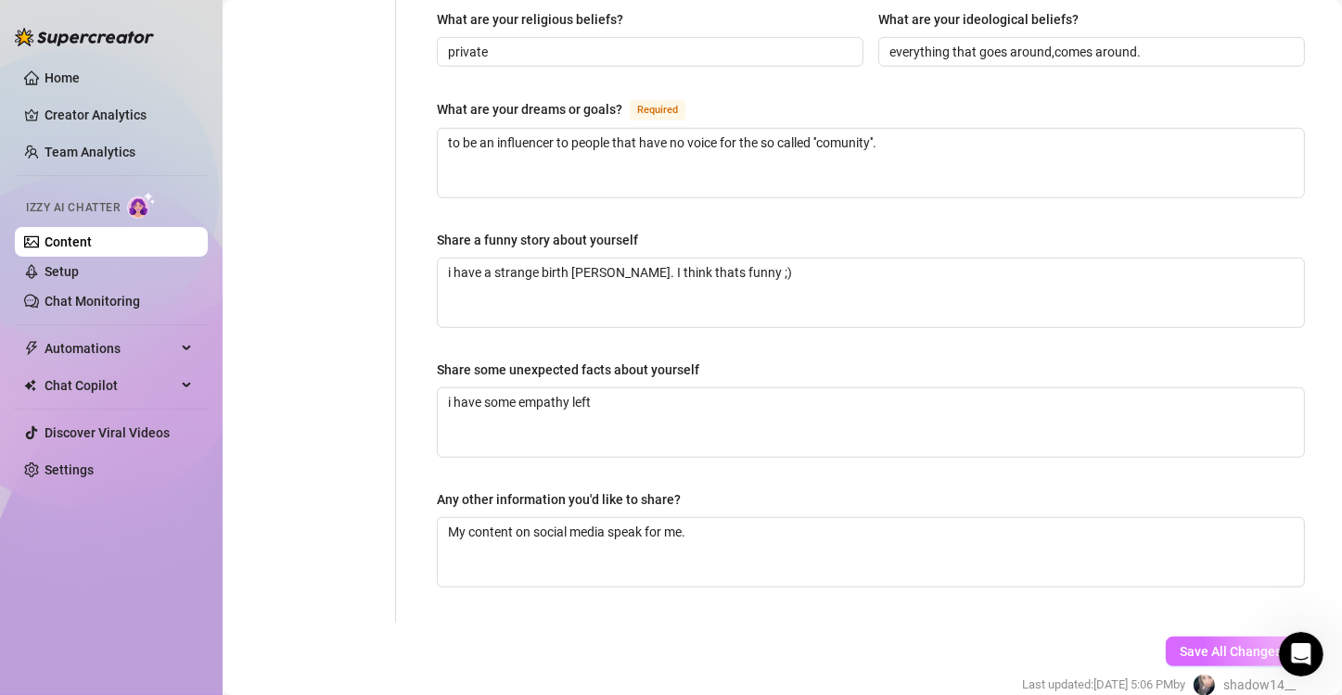
click at [1201, 644] on span "Save All Changes" at bounding box center [1231, 651] width 102 height 15
click at [1180, 644] on span "Save All Changes" at bounding box center [1231, 651] width 102 height 15
click at [52, 274] on link "Setup" at bounding box center [62, 271] width 34 height 15
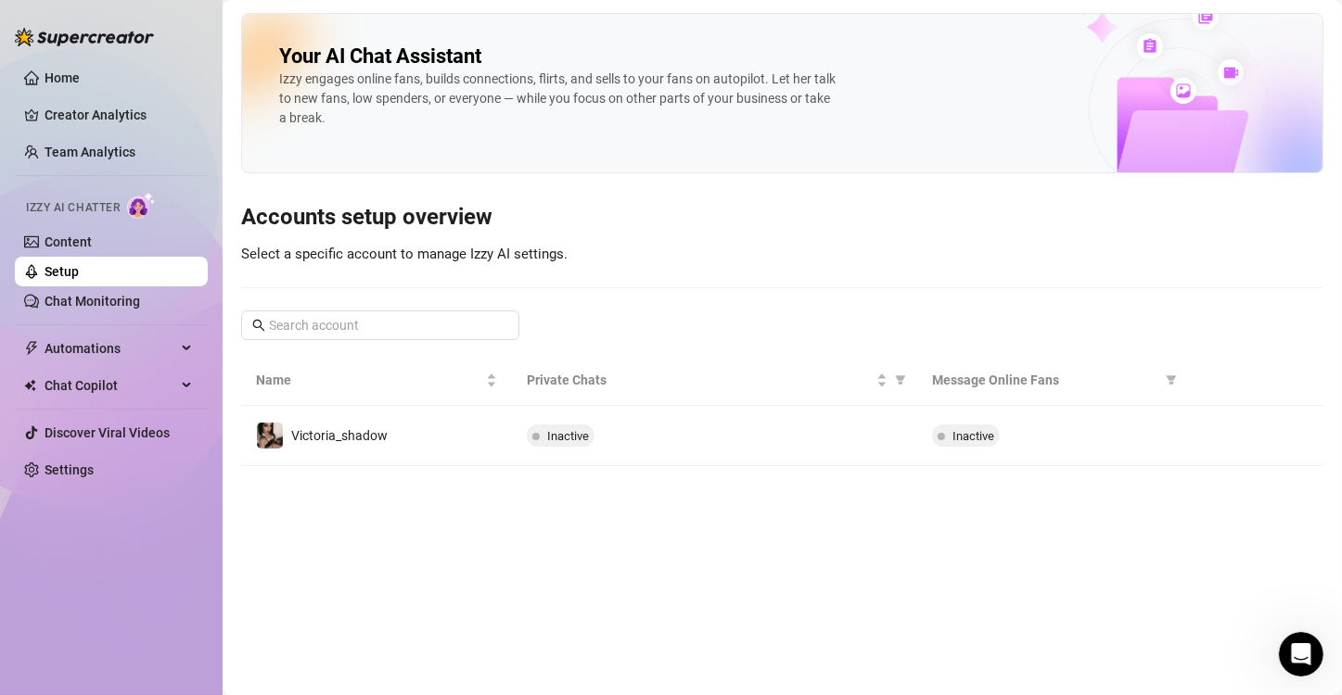
click at [79, 264] on link "Setup" at bounding box center [62, 271] width 34 height 15
click at [92, 249] on link "Content" at bounding box center [68, 242] width 47 height 15
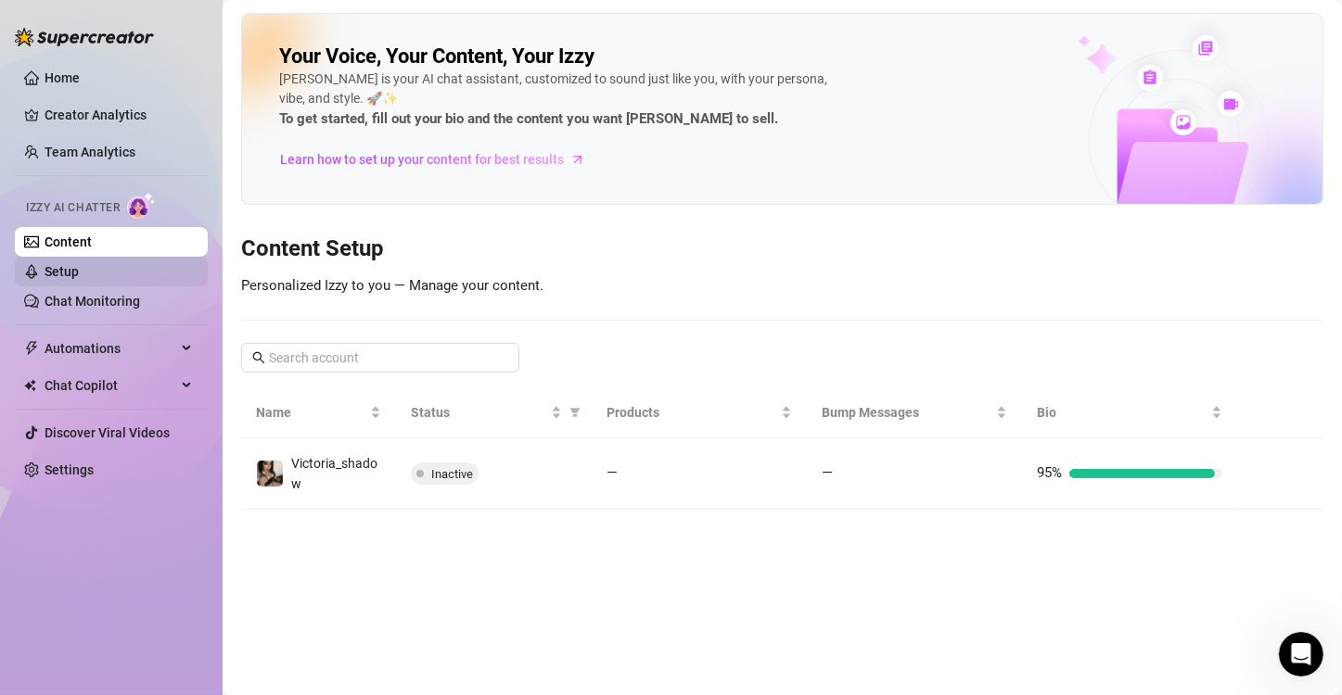
click at [79, 270] on link "Setup" at bounding box center [62, 271] width 34 height 15
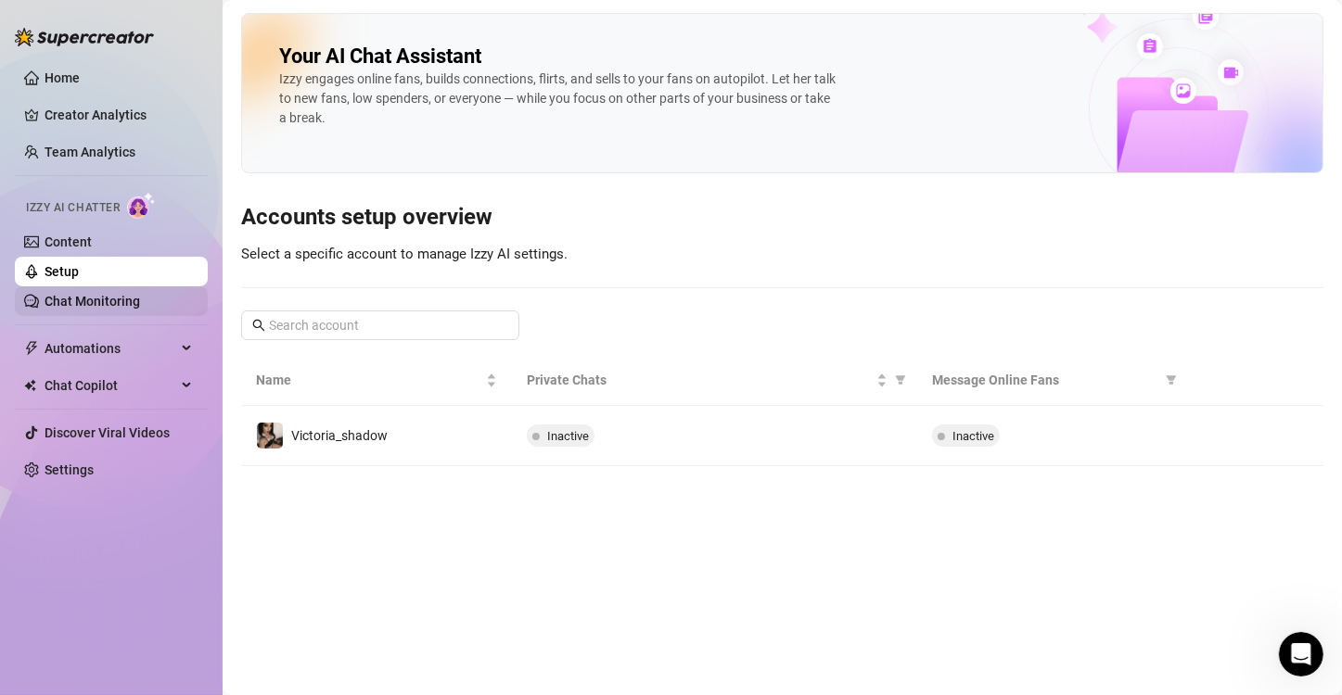
click at [102, 302] on link "Chat Monitoring" at bounding box center [93, 301] width 96 height 15
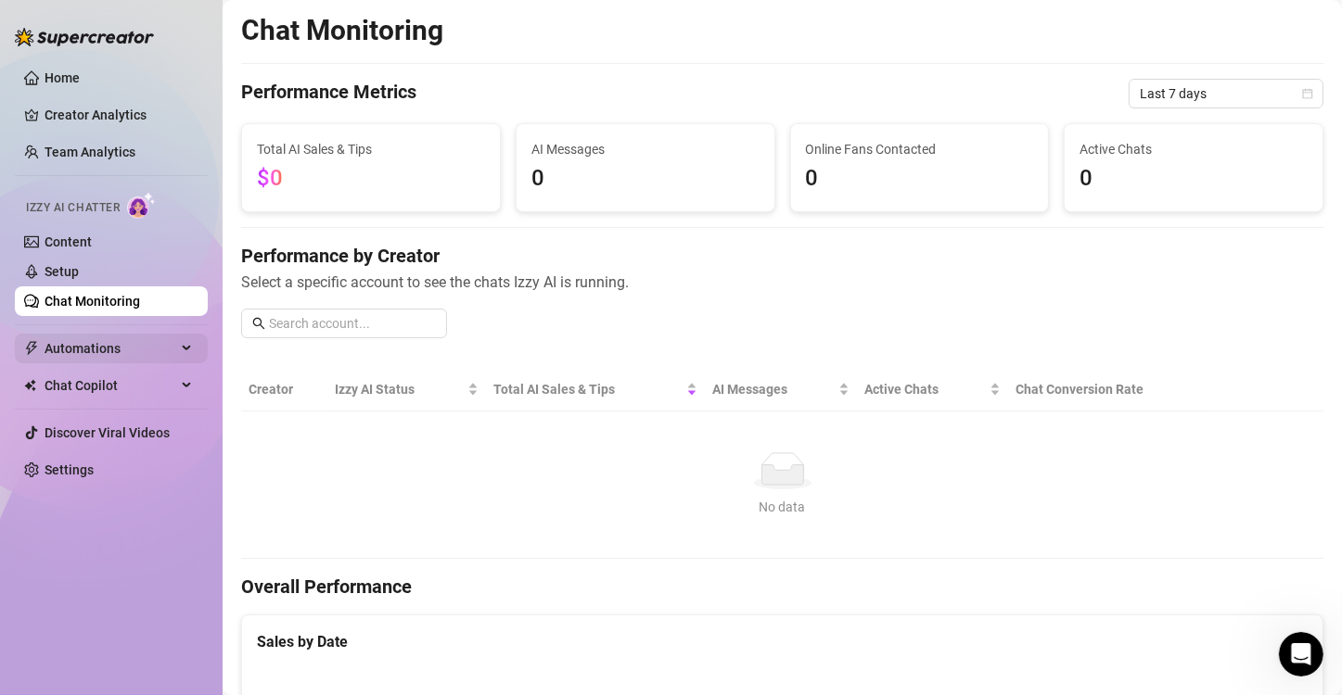
click at [139, 346] on span "Automations" at bounding box center [111, 349] width 132 height 30
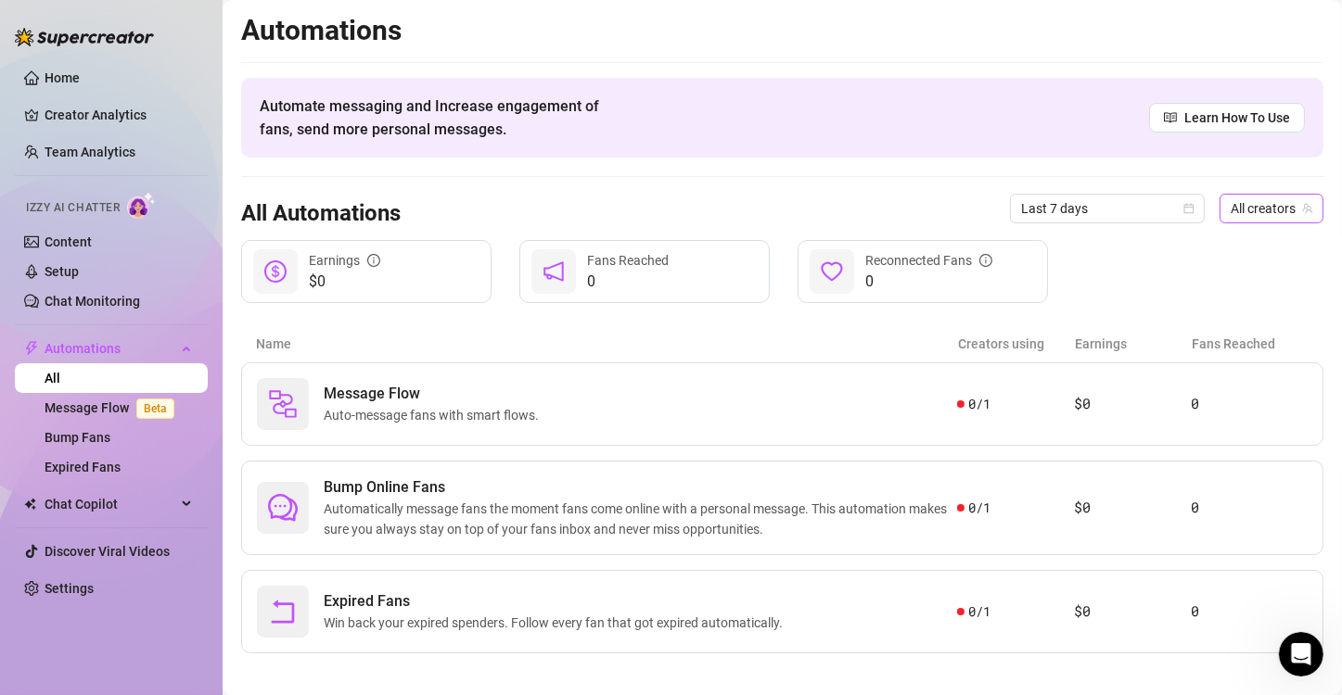
click at [1255, 200] on span "All creators" at bounding box center [1272, 209] width 82 height 28
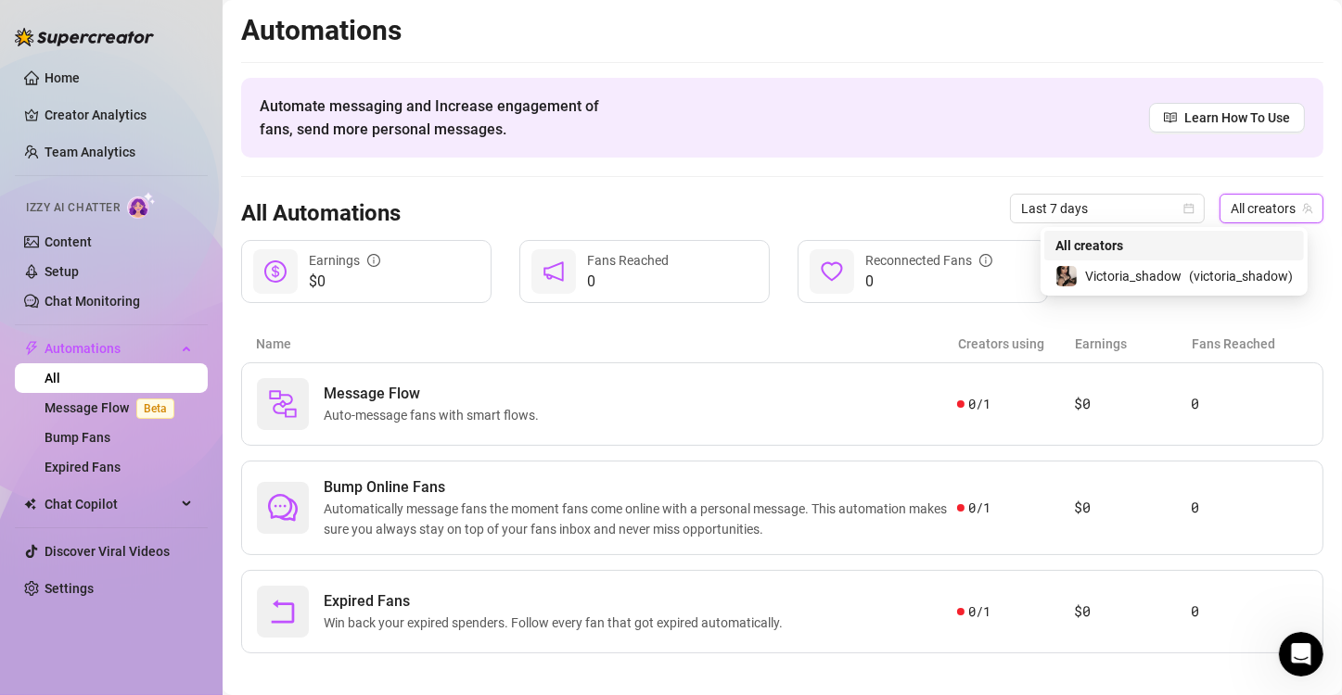
click at [1264, 211] on span "All creators" at bounding box center [1272, 209] width 82 height 28
click at [1245, 203] on span "All creators" at bounding box center [1272, 209] width 82 height 28
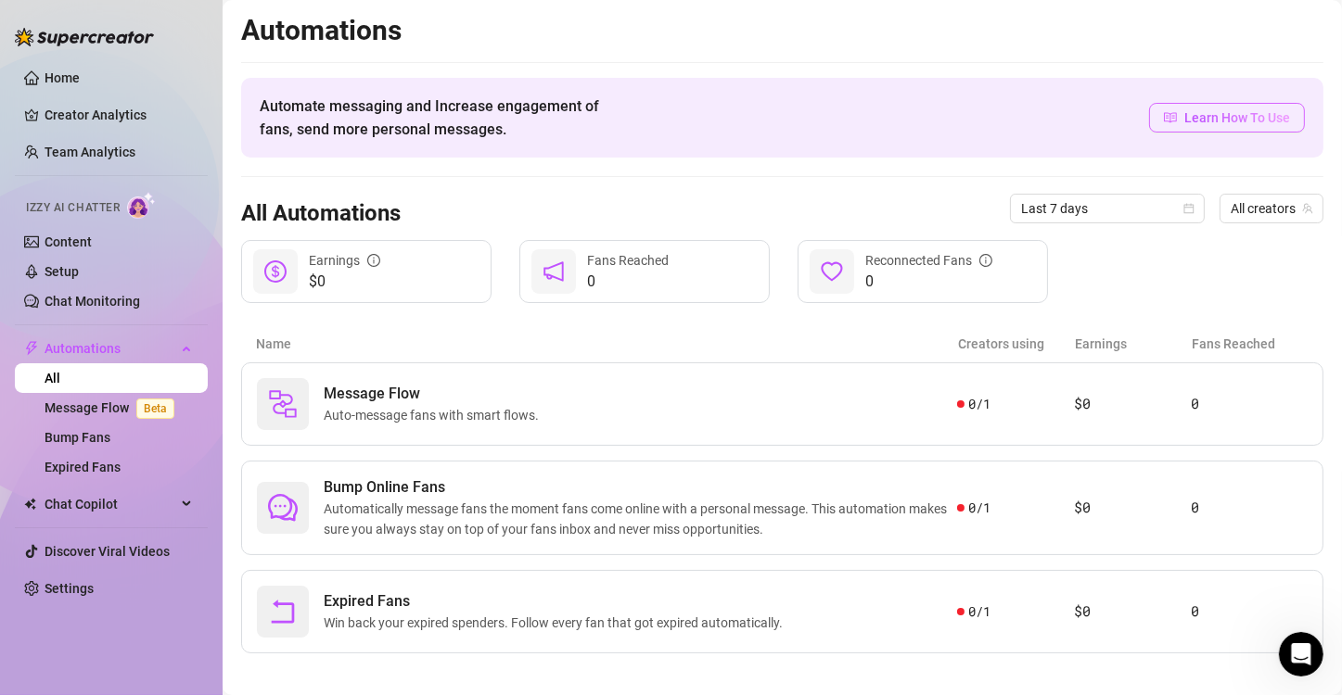
click at [1175, 131] on link "Learn How To Use" at bounding box center [1227, 118] width 156 height 30
click at [73, 246] on link "Content" at bounding box center [68, 242] width 47 height 15
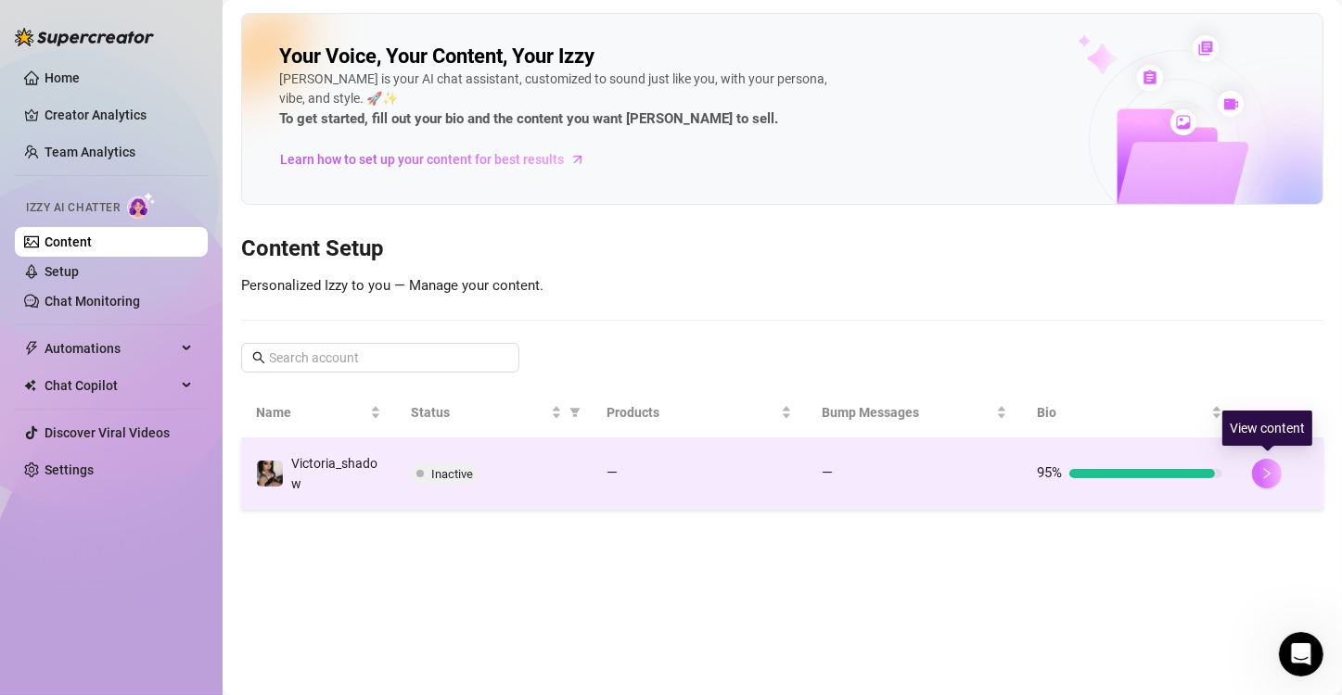
click at [1260, 475] on icon "right" at bounding box center [1266, 473] width 13 height 13
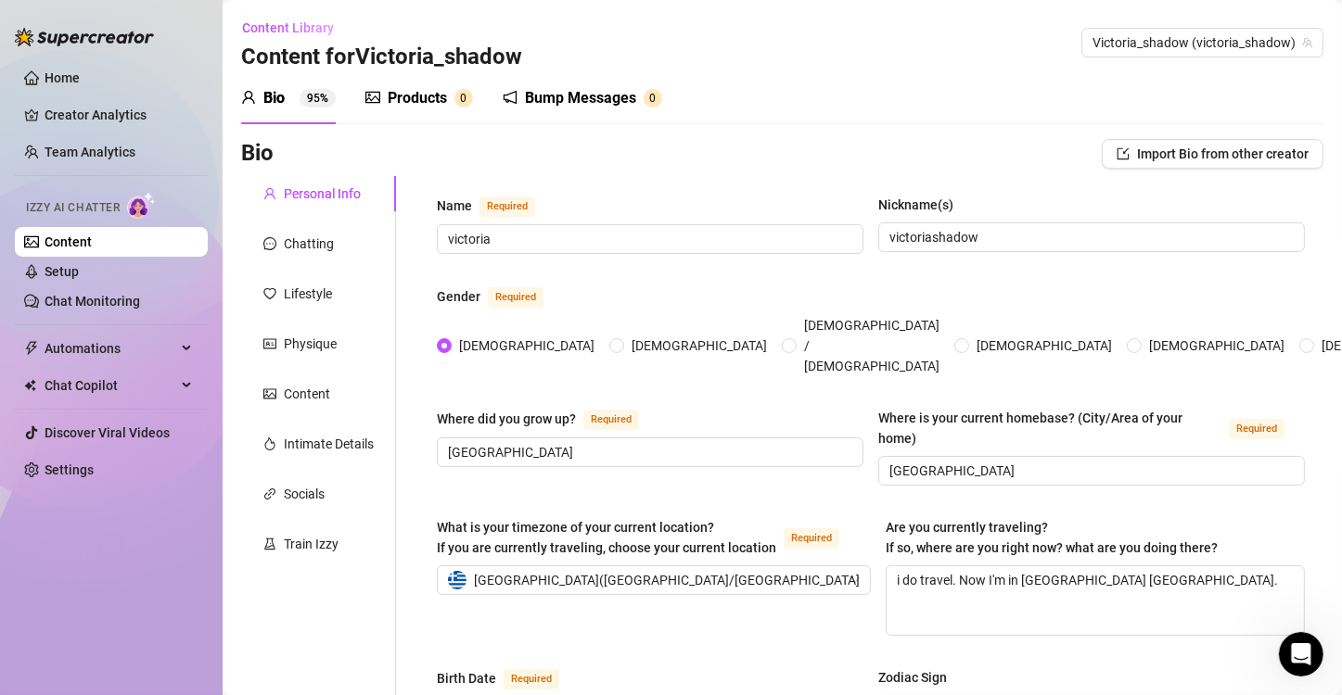
click at [407, 99] on div "Products" at bounding box center [417, 98] width 59 height 22
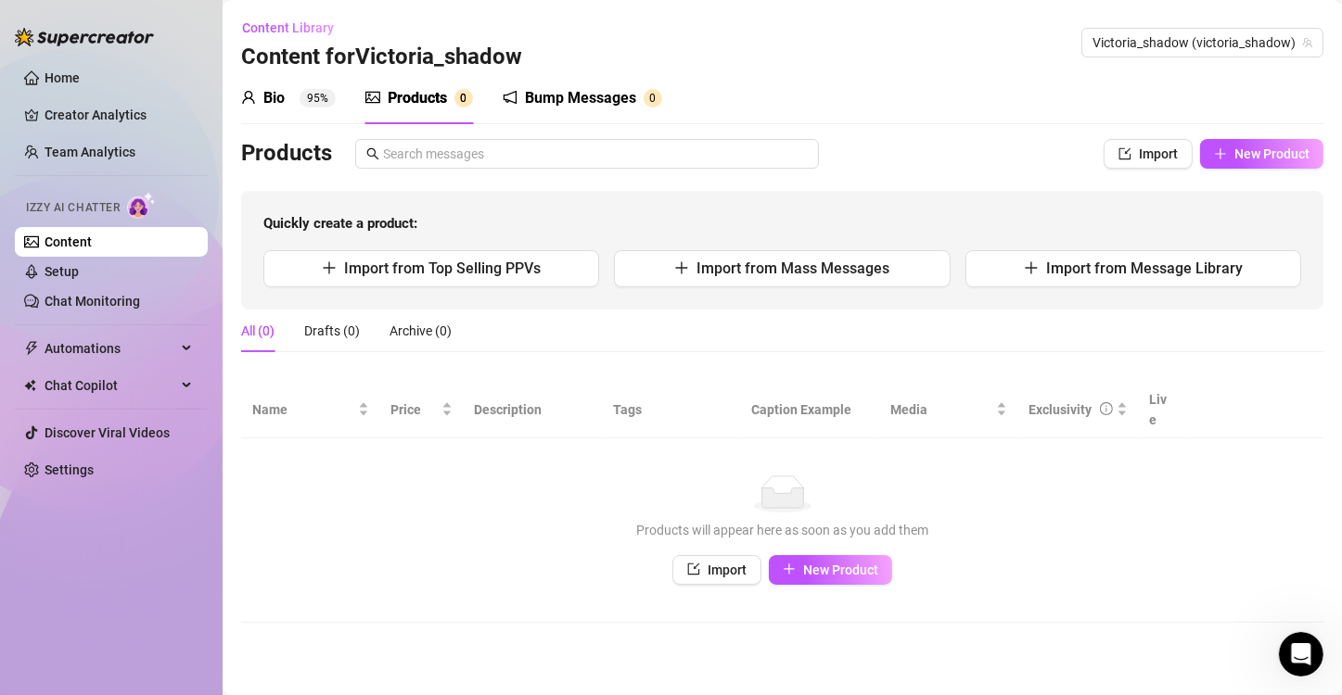
click at [611, 95] on div "Bump Messages" at bounding box center [580, 98] width 111 height 22
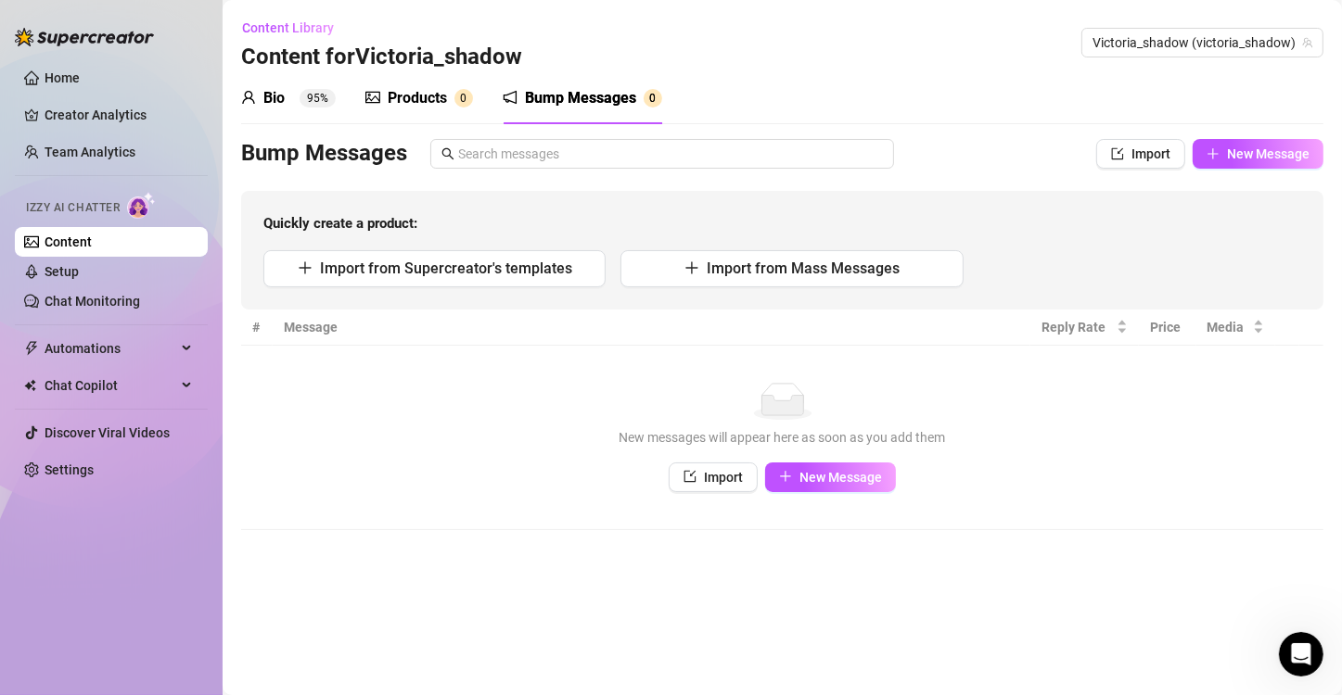
click at [281, 91] on div "Bio" at bounding box center [273, 98] width 21 height 22
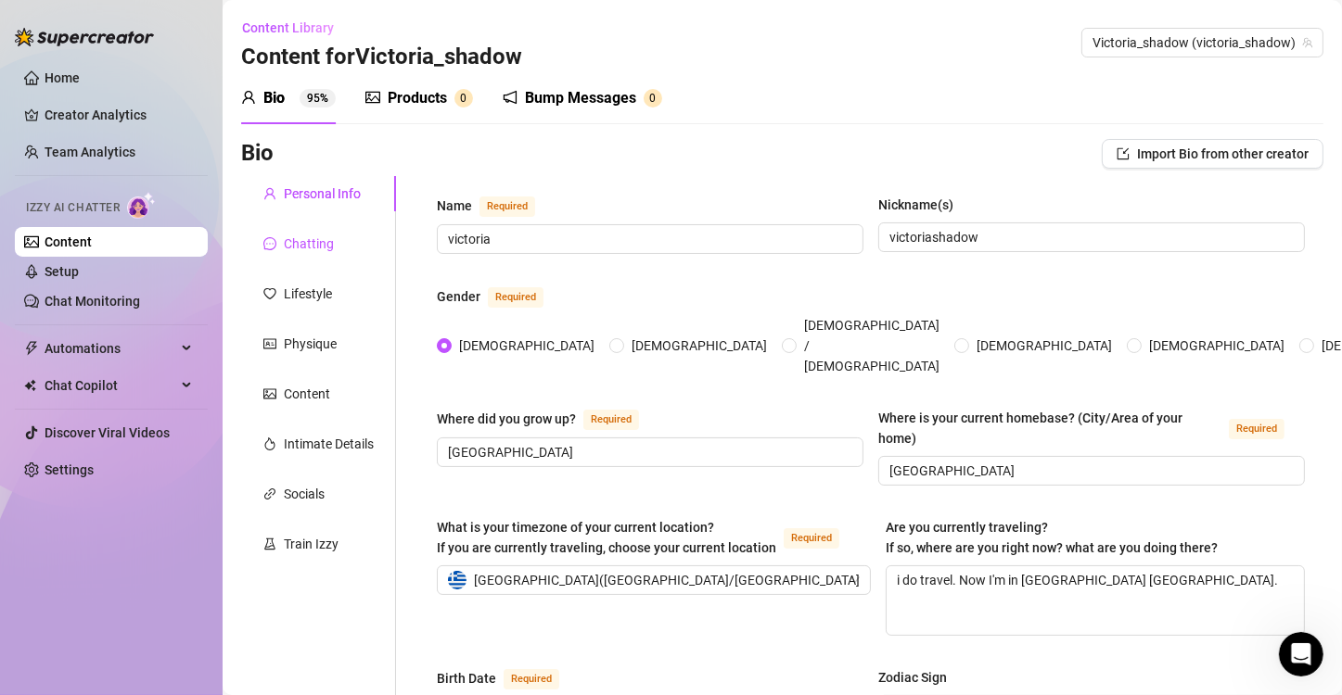
click at [293, 248] on div "Chatting" at bounding box center [309, 244] width 50 height 20
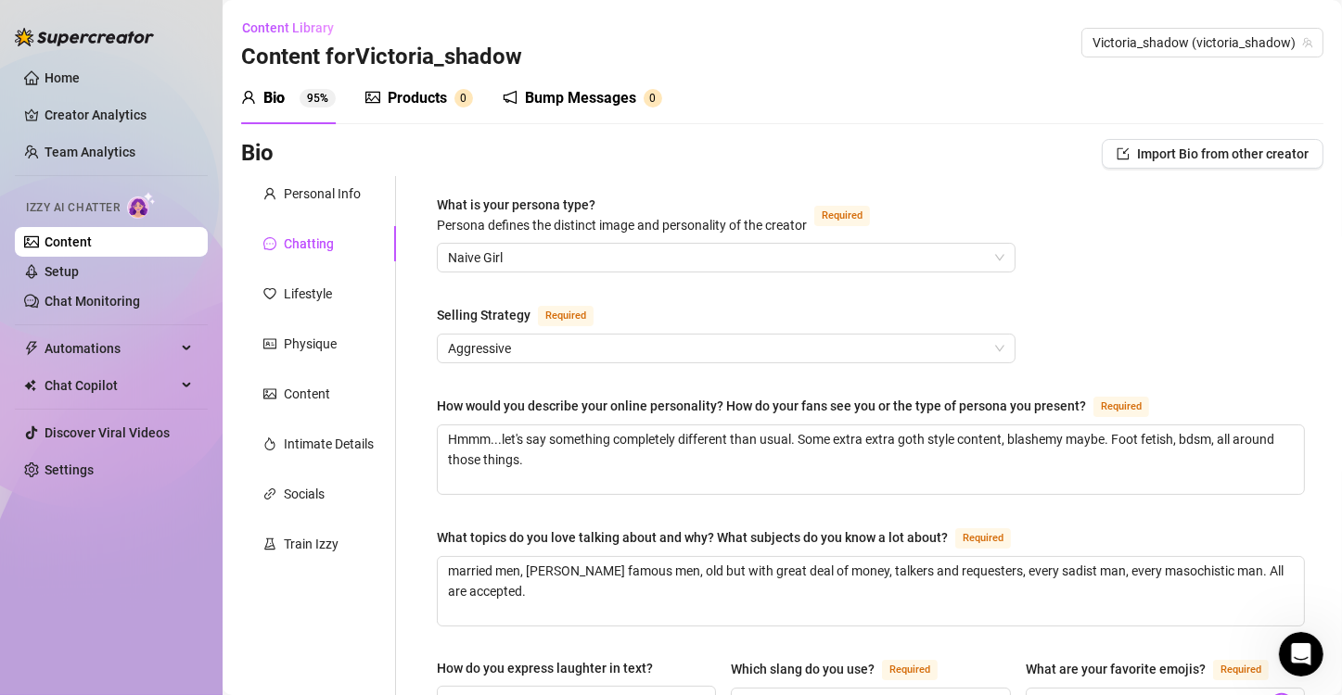
click at [77, 276] on link "Setup" at bounding box center [62, 271] width 34 height 15
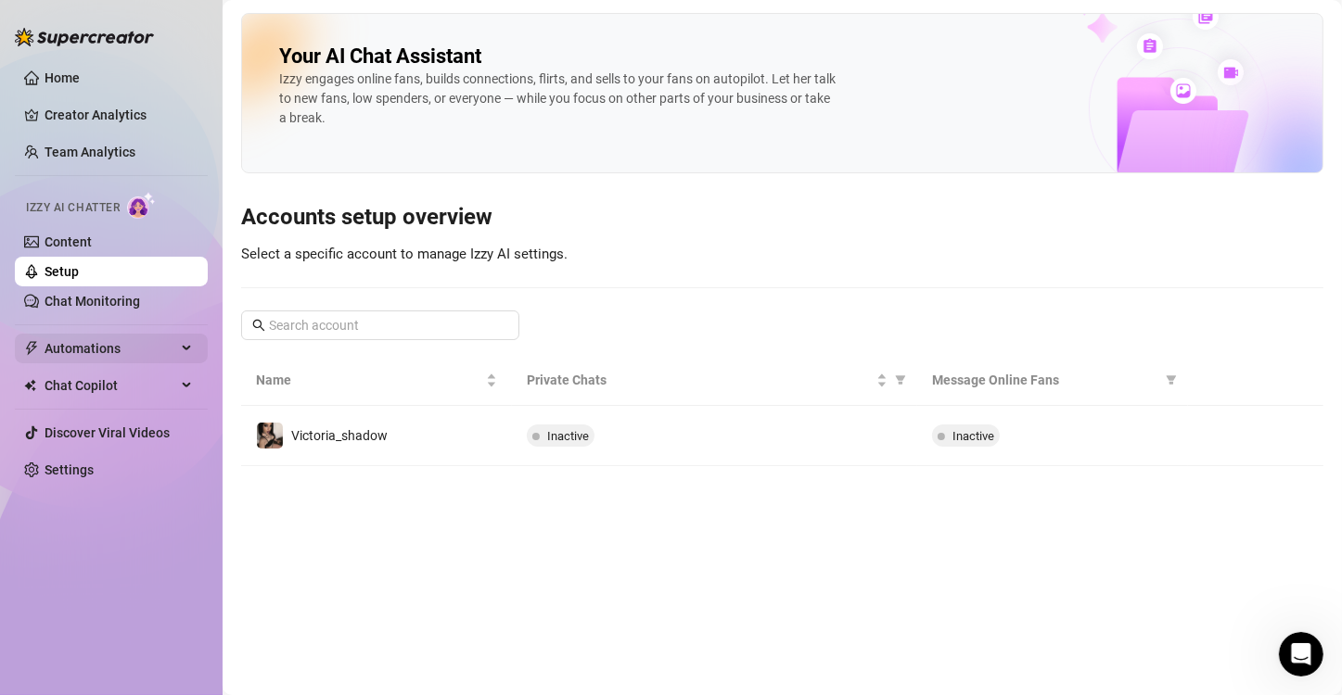
click at [134, 346] on span "Automations" at bounding box center [111, 349] width 132 height 30
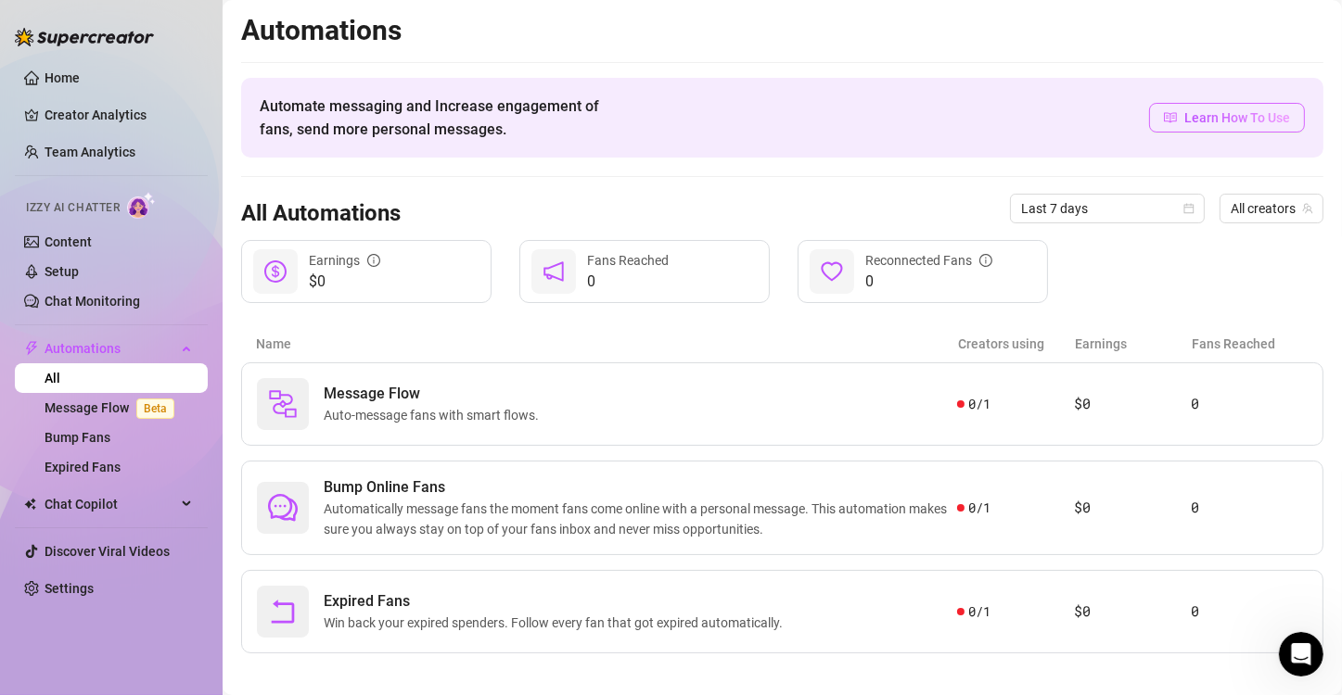
click at [1184, 123] on span "Learn How To Use" at bounding box center [1237, 118] width 106 height 20
click at [442, 532] on span "Automatically message fans the moment fans come online with a personal message.…" at bounding box center [640, 519] width 633 height 41
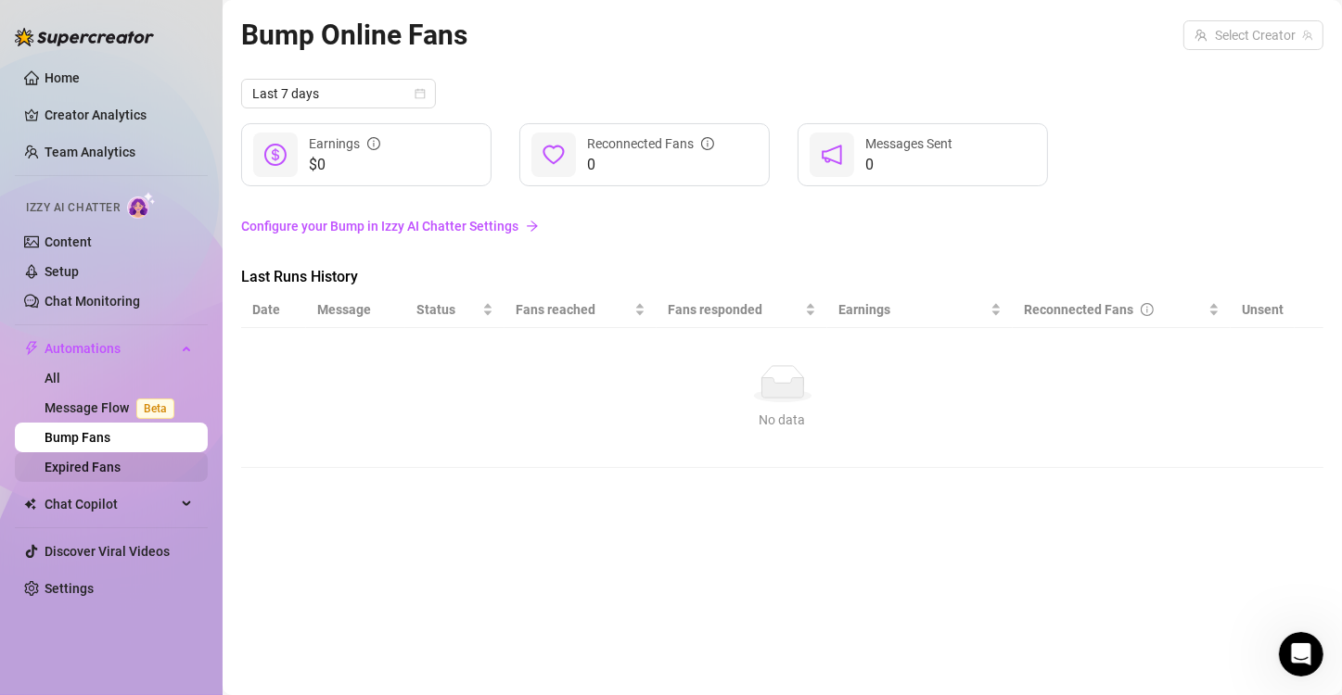
click at [97, 467] on link "Expired Fans" at bounding box center [83, 467] width 76 height 15
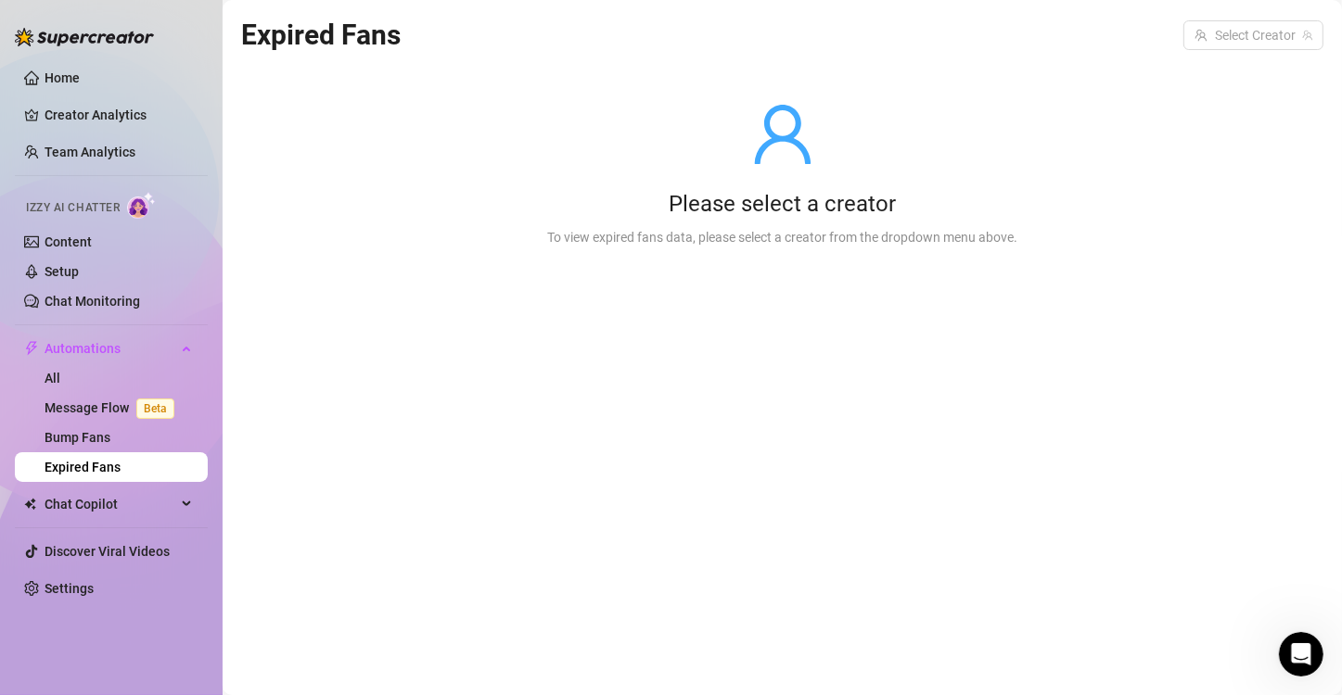
click at [97, 467] on link "Expired Fans" at bounding box center [83, 467] width 76 height 15
click at [110, 435] on link "Bump Fans" at bounding box center [78, 437] width 66 height 15
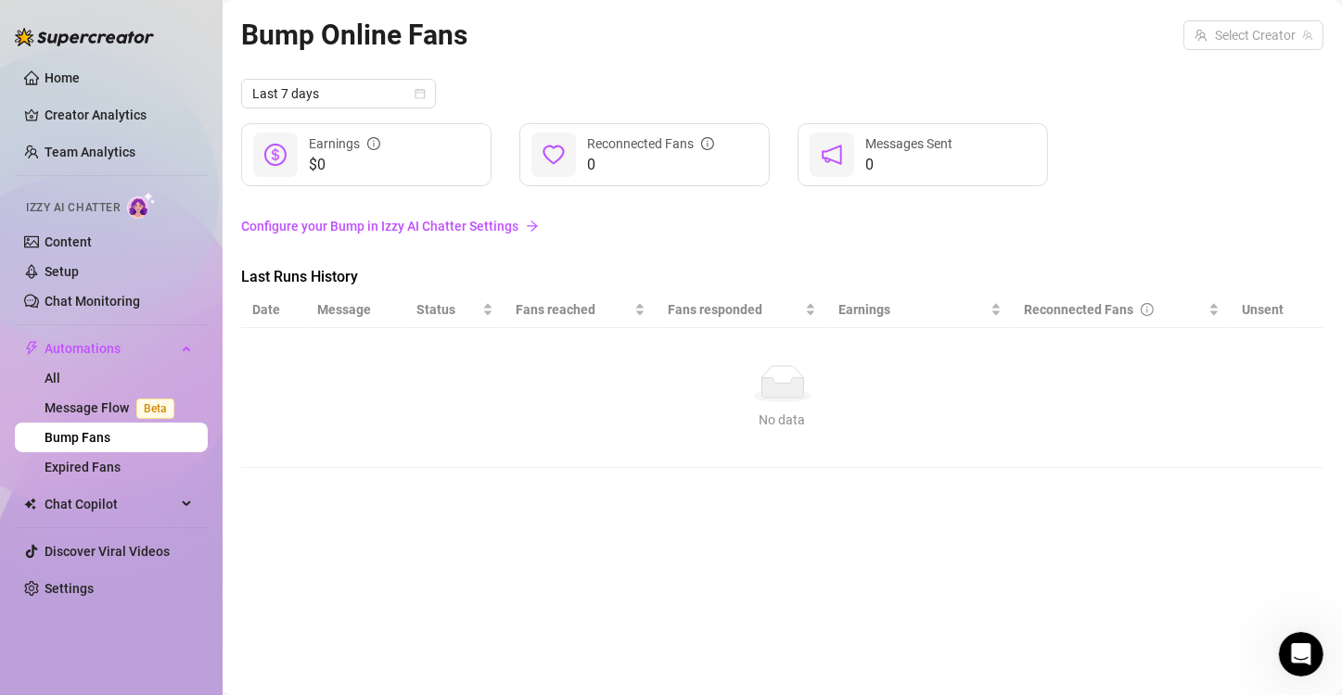
click at [435, 226] on link "Configure your Bump in Izzy AI Chatter Settings" at bounding box center [782, 226] width 1082 height 20
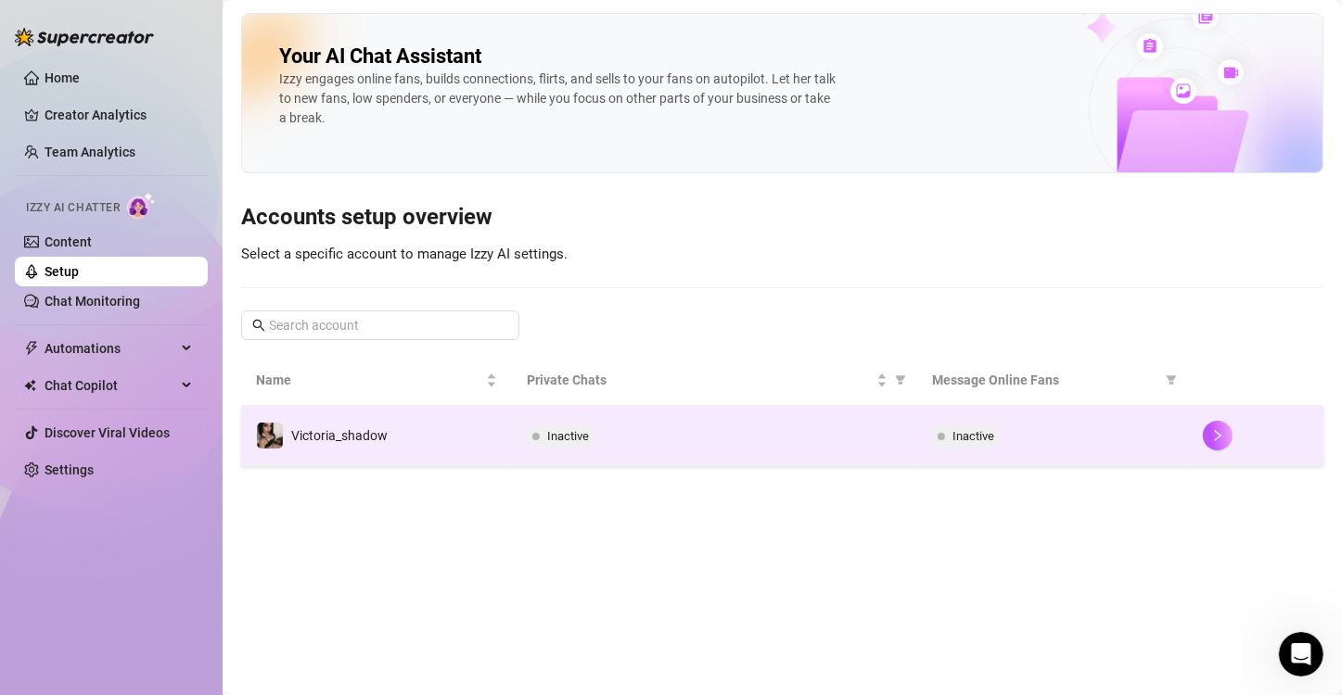
click at [378, 419] on td "Victoria_shadow" at bounding box center [376, 436] width 271 height 60
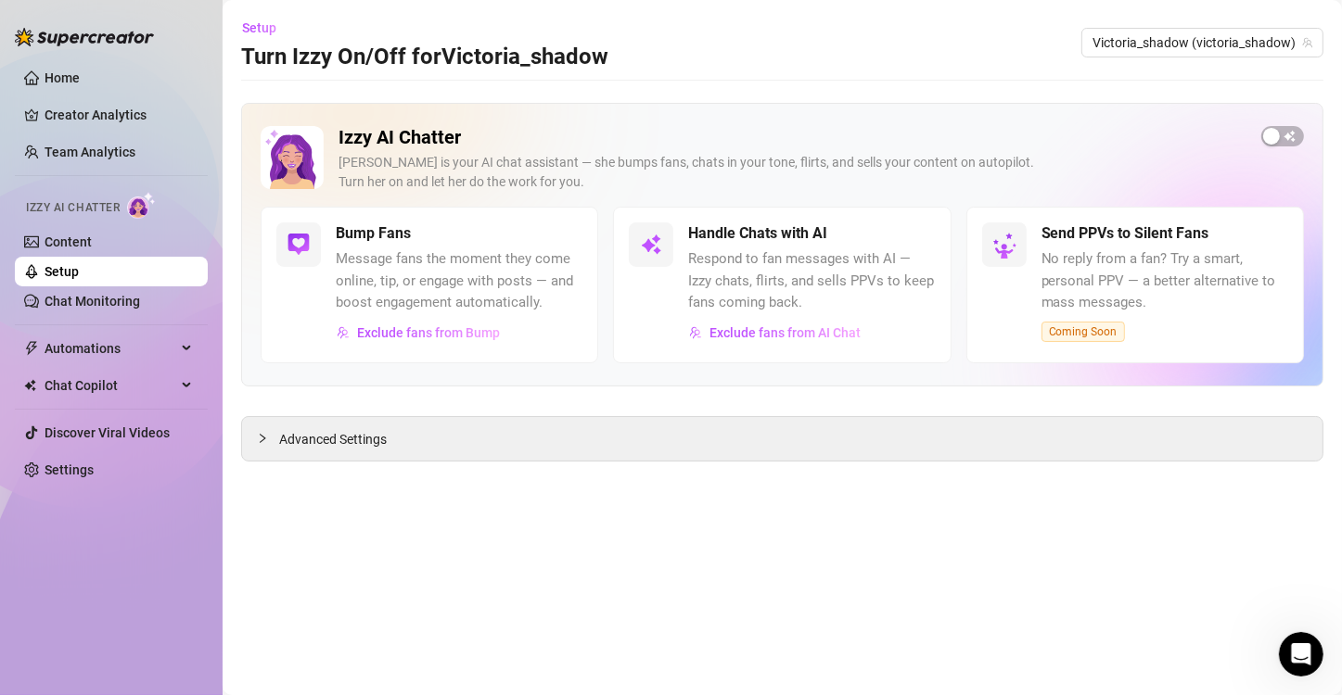
click at [378, 419] on div "Advanced Settings" at bounding box center [782, 439] width 1080 height 44
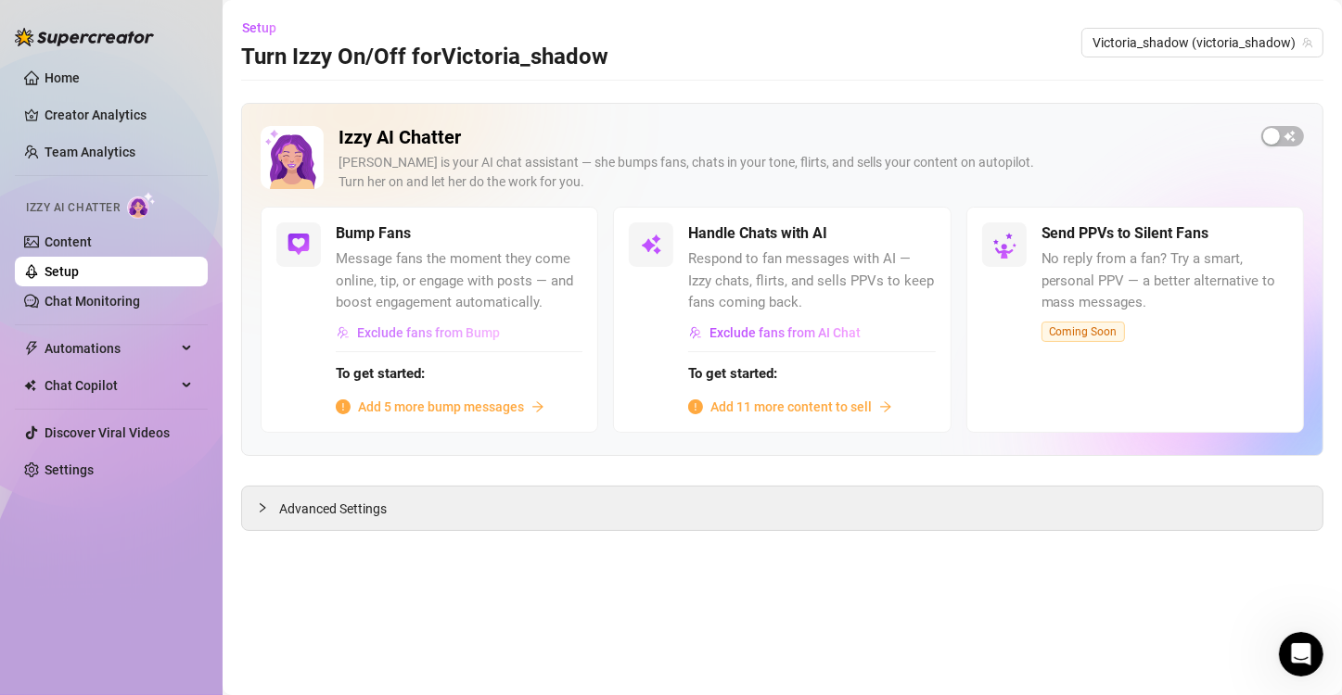
click at [385, 330] on span "Exclude fans from Bump" at bounding box center [428, 332] width 143 height 15
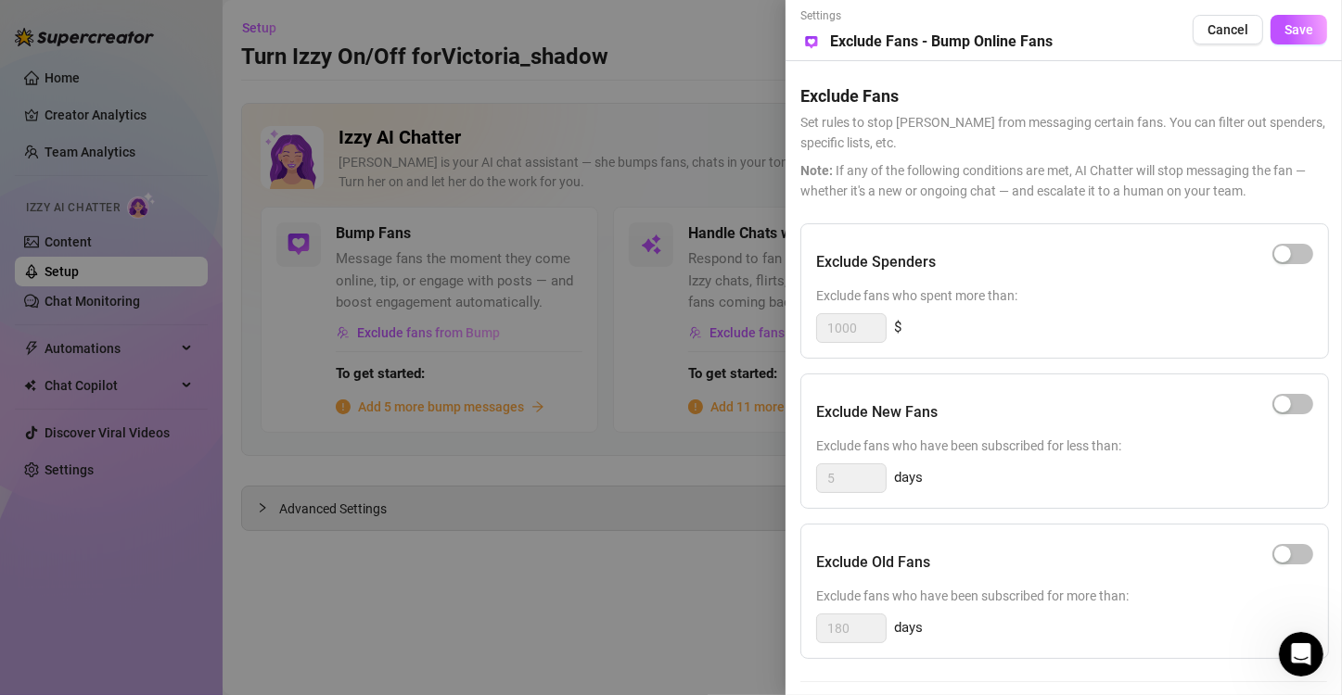
click at [845, 233] on div "Exclude Spenders Exclude fans who spent more than: 1000 $" at bounding box center [1064, 290] width 529 height 135
click at [1294, 259] on button "button" at bounding box center [1292, 254] width 41 height 20
click at [1212, 29] on span "Cancel" at bounding box center [1227, 29] width 41 height 15
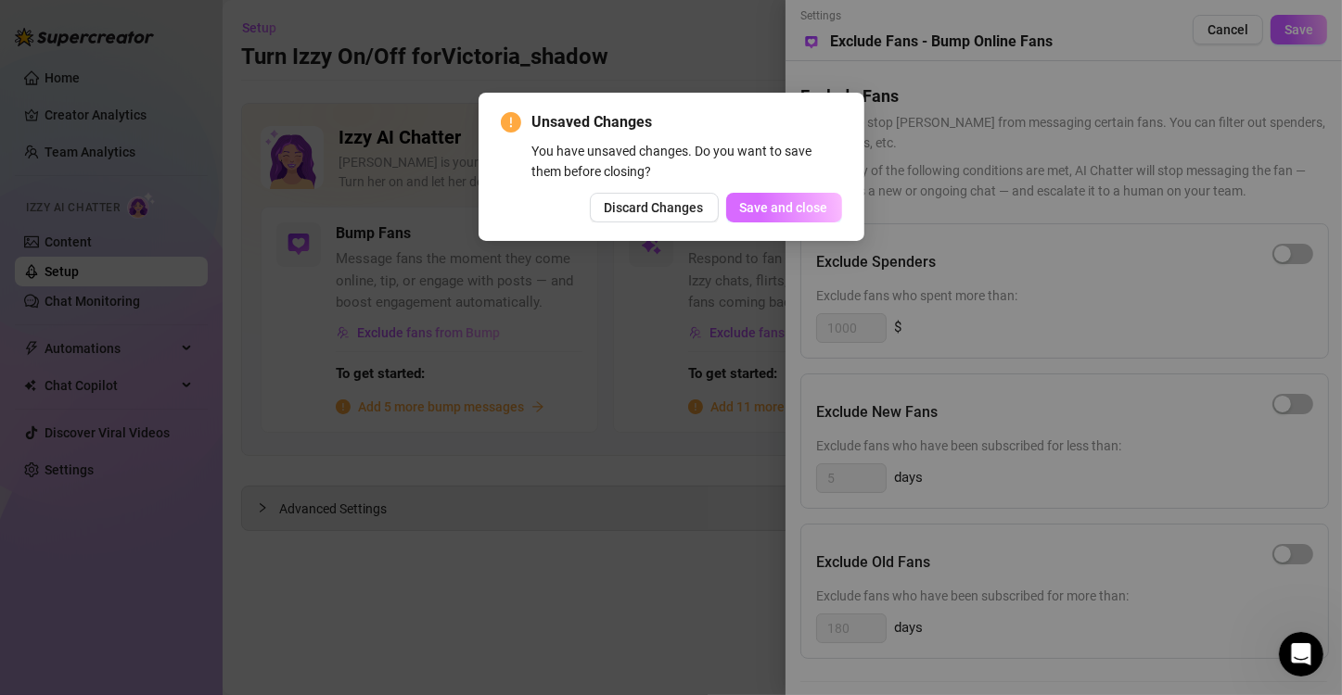
click at [783, 209] on span "Save and close" at bounding box center [784, 207] width 88 height 15
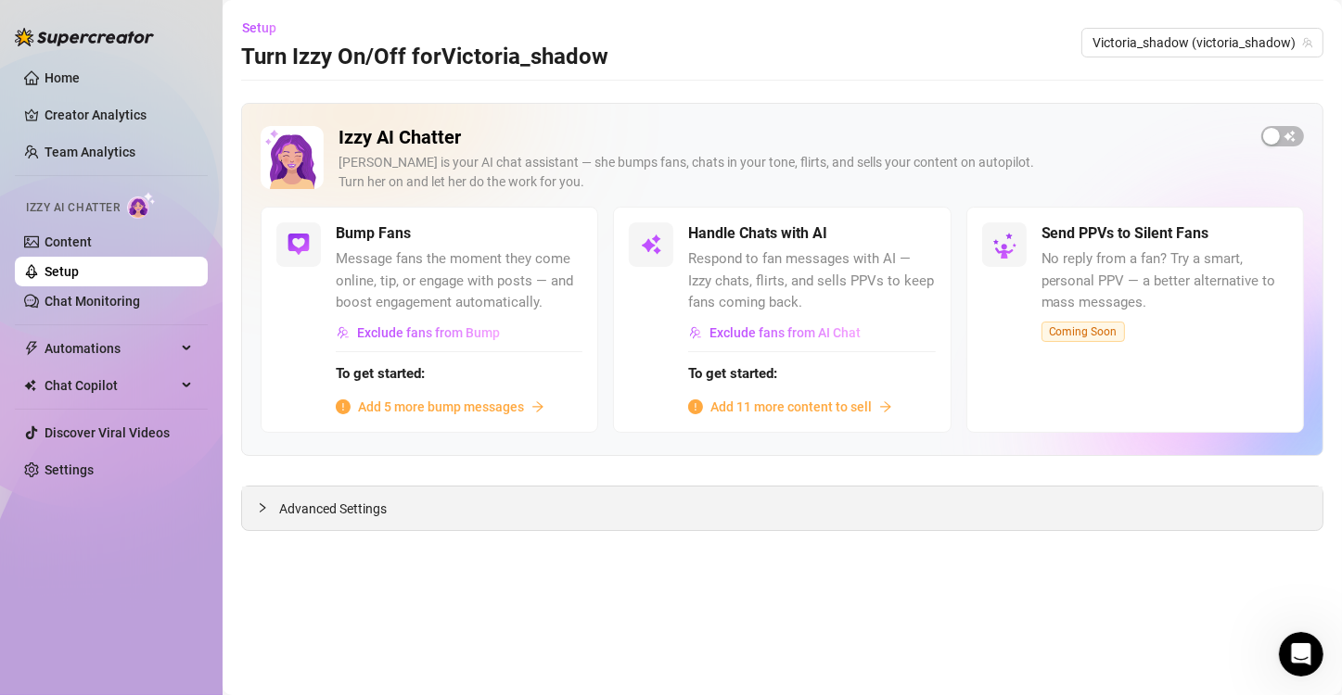
click at [258, 510] on icon "collapsed" at bounding box center [262, 508] width 11 height 11
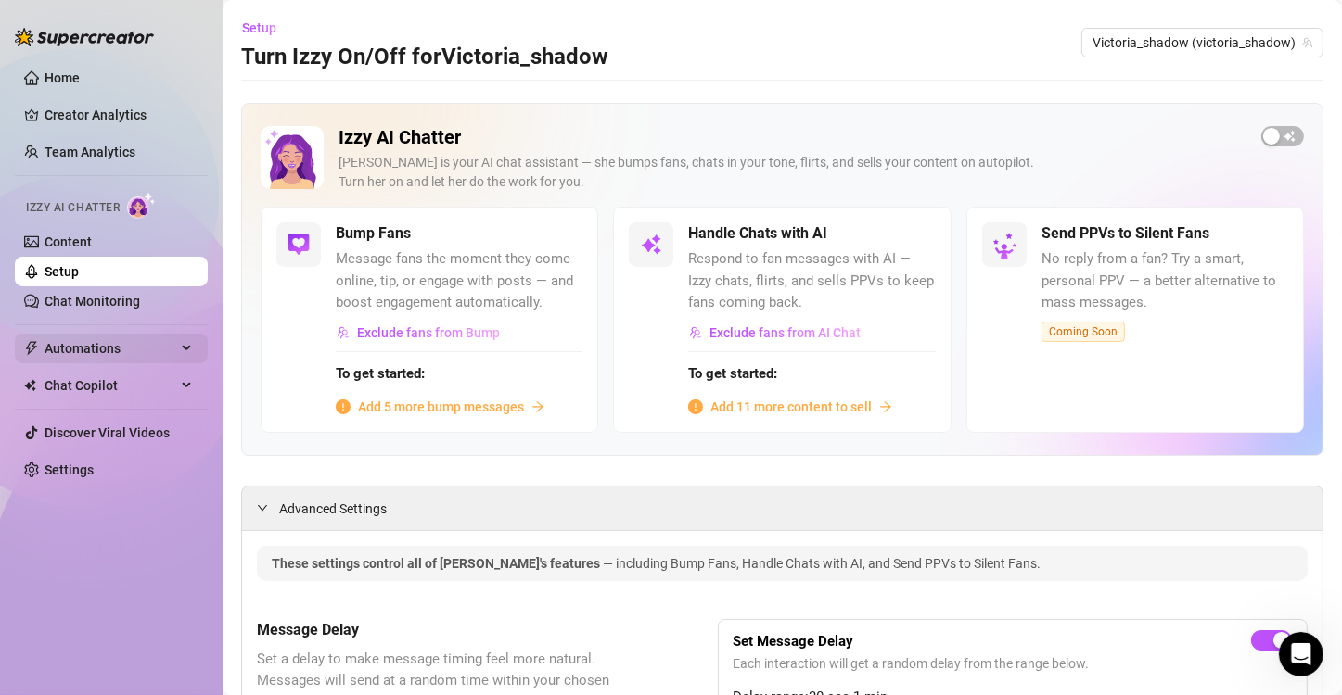
click at [169, 358] on span "Automations" at bounding box center [111, 349] width 132 height 30
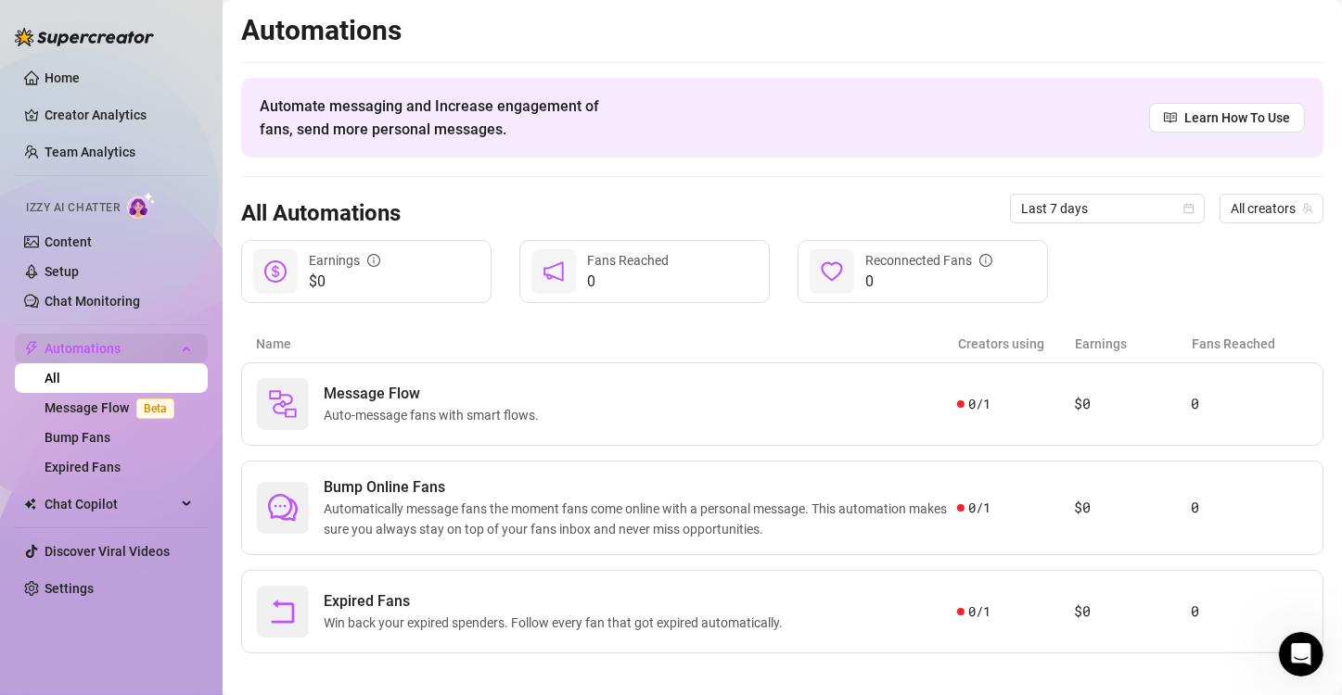
click at [119, 352] on span "Automations" at bounding box center [111, 349] width 132 height 30
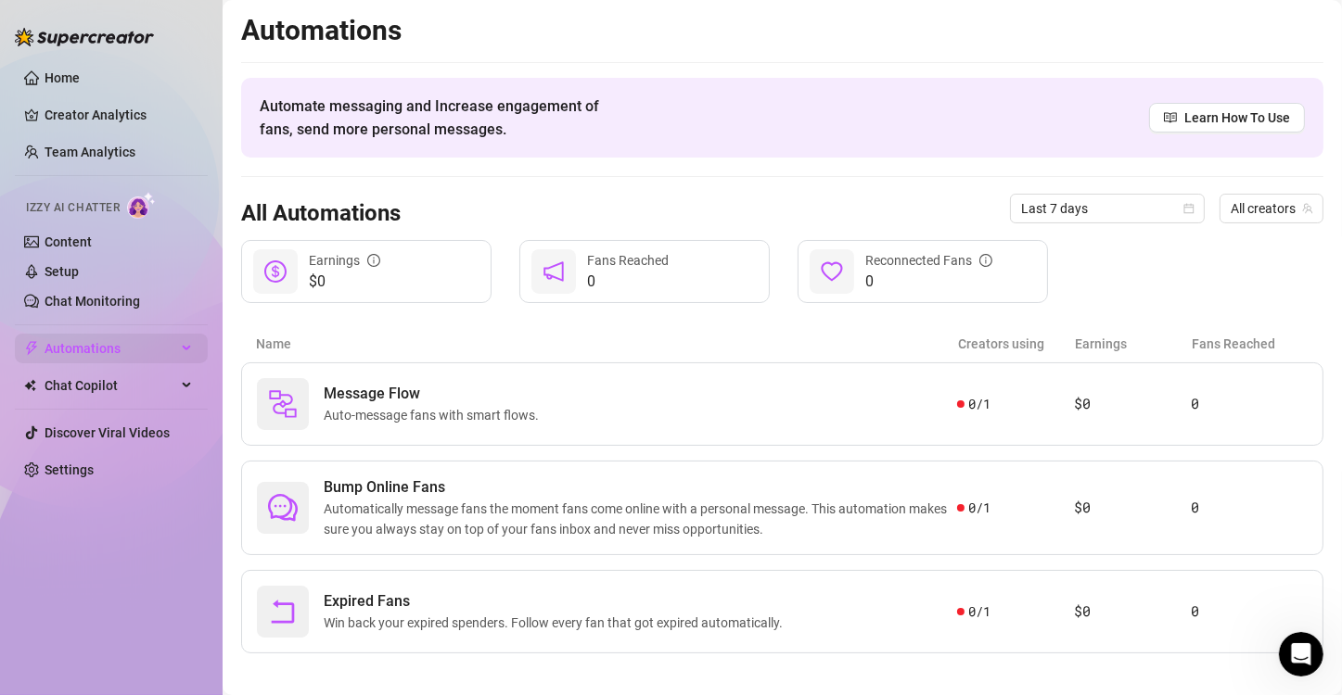
click at [119, 352] on span "Automations" at bounding box center [111, 349] width 132 height 30
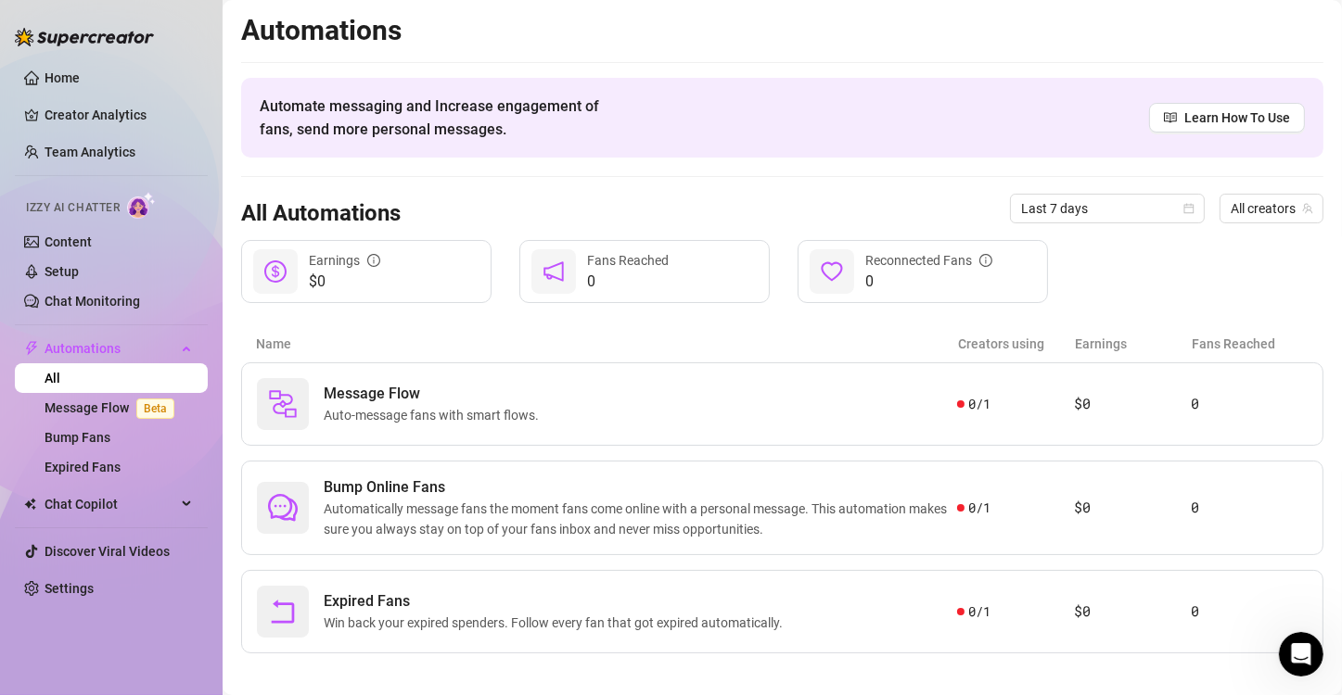
click at [267, 179] on div "All Automations Last 7 days All creators" at bounding box center [782, 208] width 1082 height 63
click at [88, 460] on link "Expired Fans" at bounding box center [83, 467] width 76 height 15
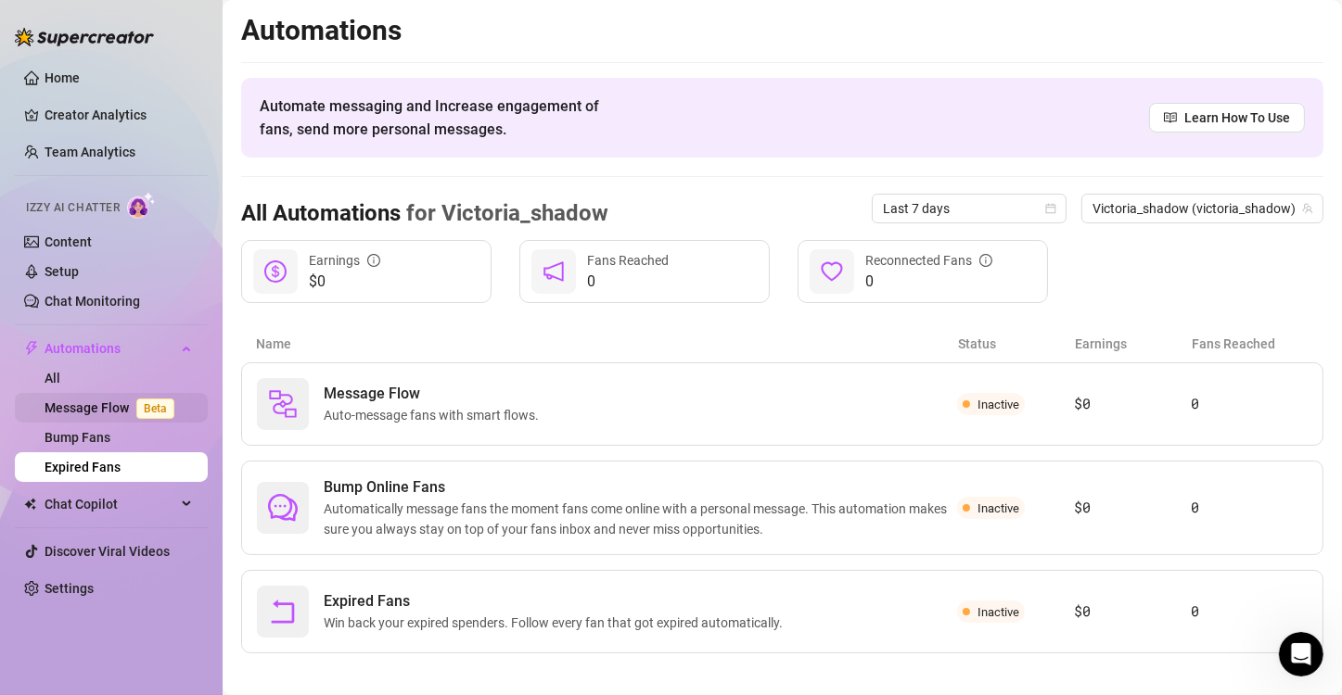
click at [96, 412] on link "Message Flow Beta" at bounding box center [113, 408] width 137 height 15
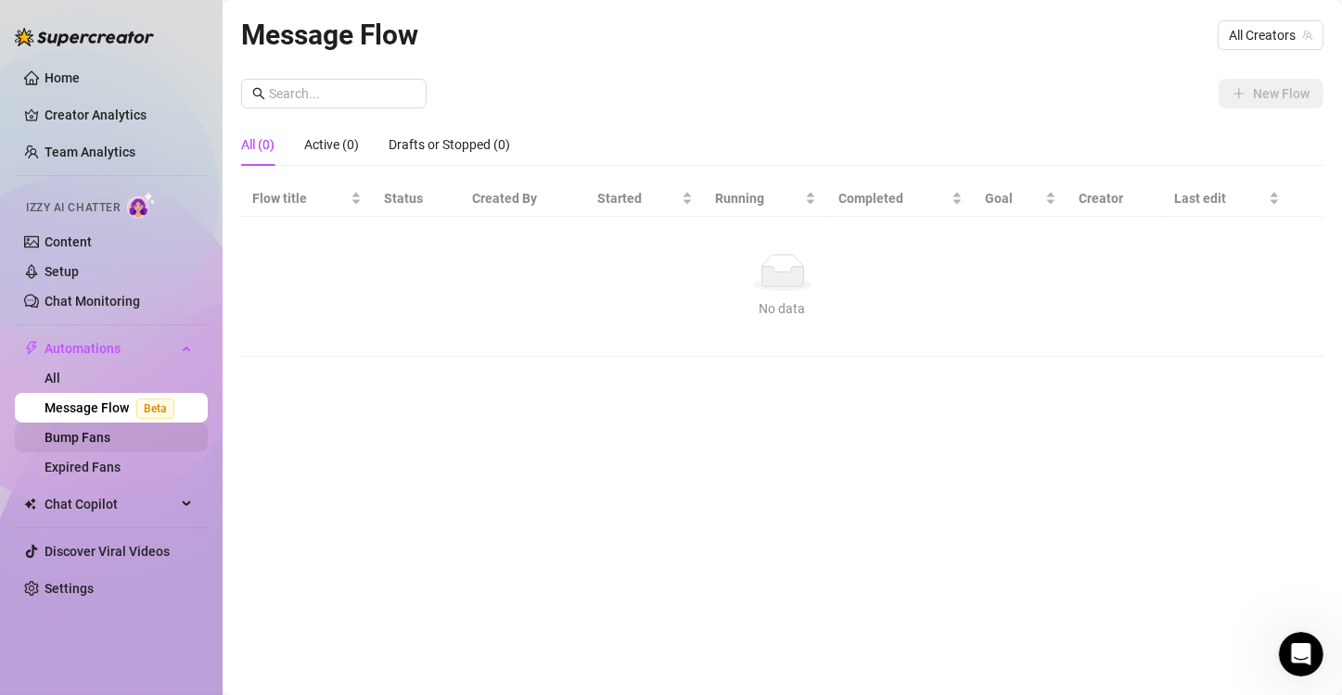
click at [87, 441] on link "Bump Fans" at bounding box center [78, 437] width 66 height 15
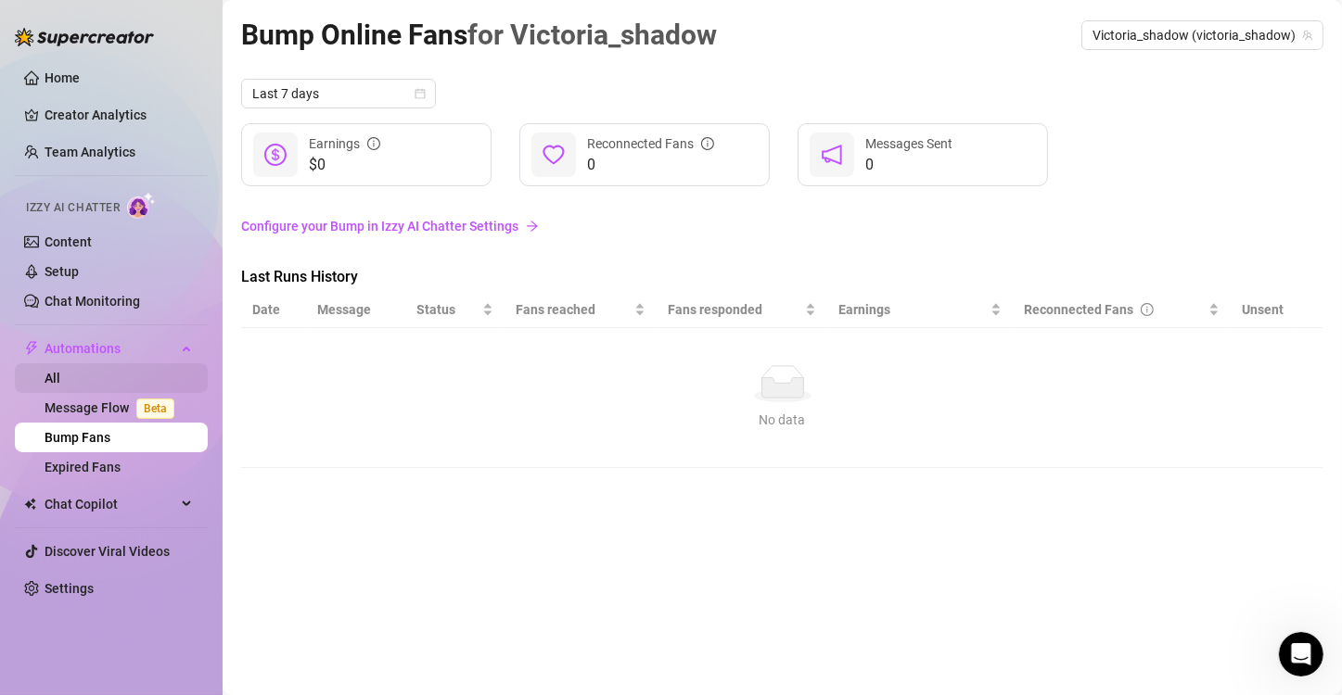
click at [60, 378] on link "All" at bounding box center [53, 378] width 16 height 15
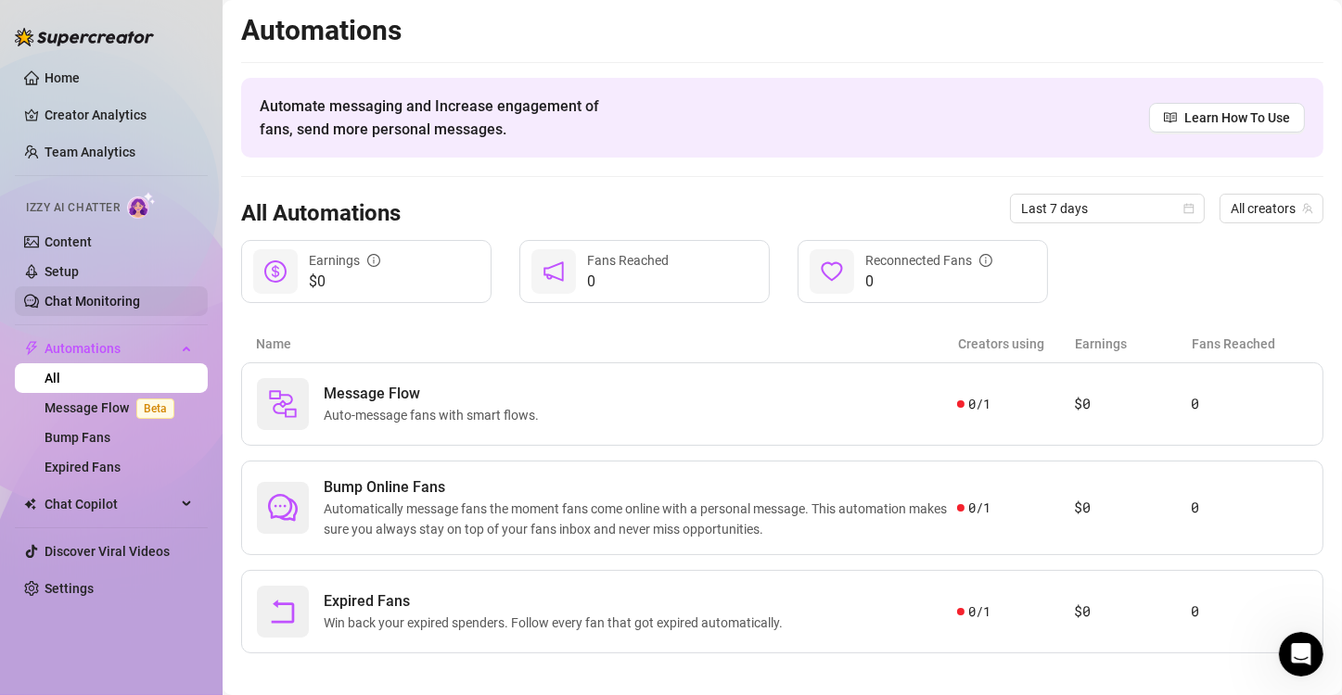
click at [140, 294] on link "Chat Monitoring" at bounding box center [93, 301] width 96 height 15
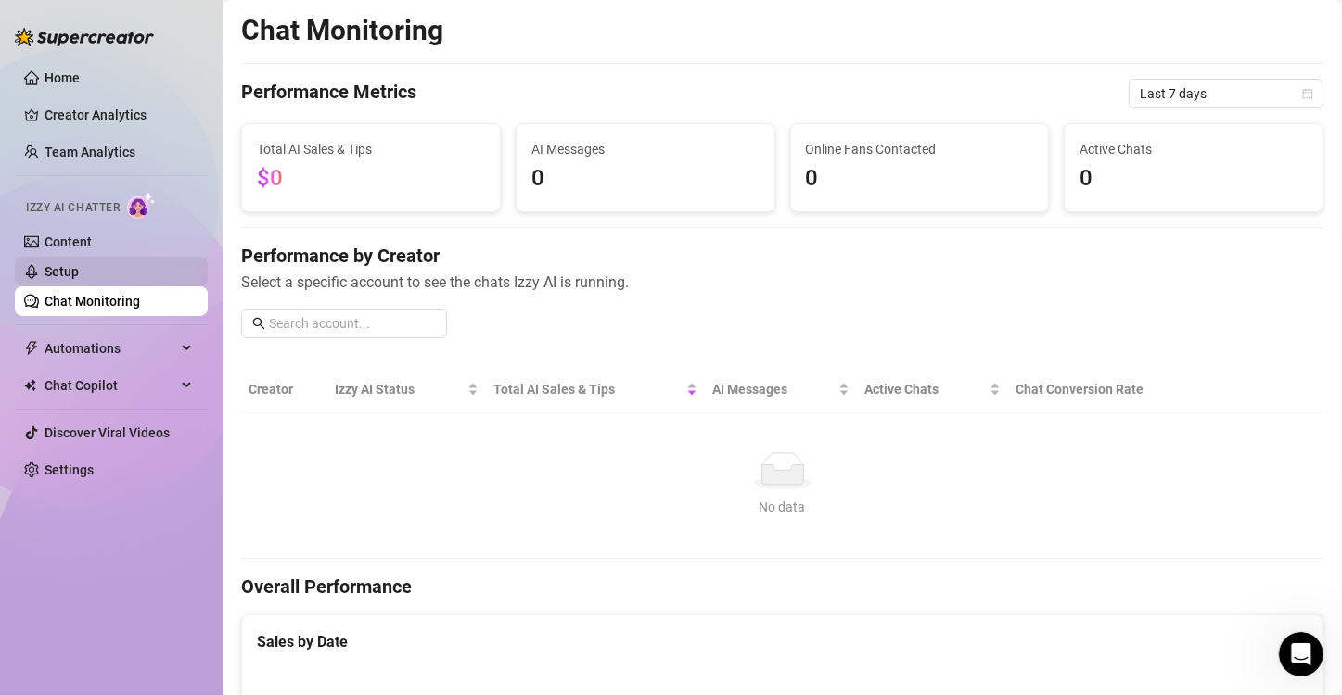
click at [79, 274] on link "Setup" at bounding box center [62, 271] width 34 height 15
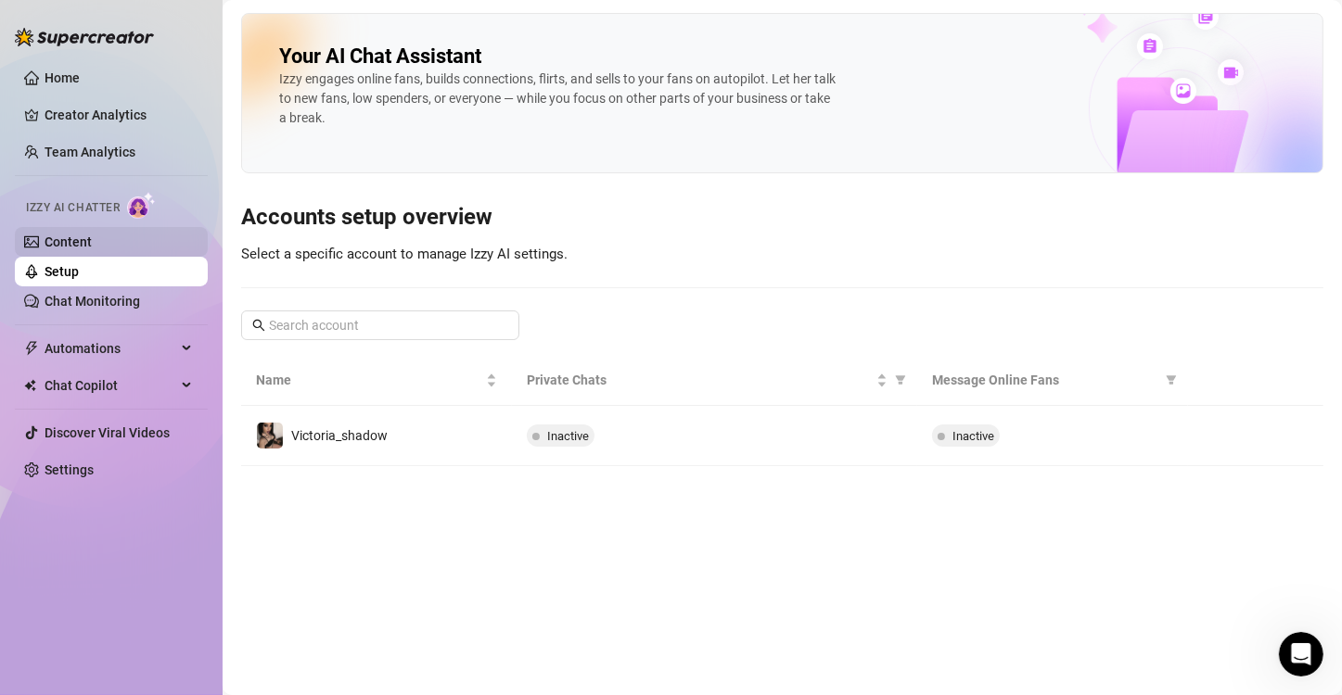
click at [92, 241] on link "Content" at bounding box center [68, 242] width 47 height 15
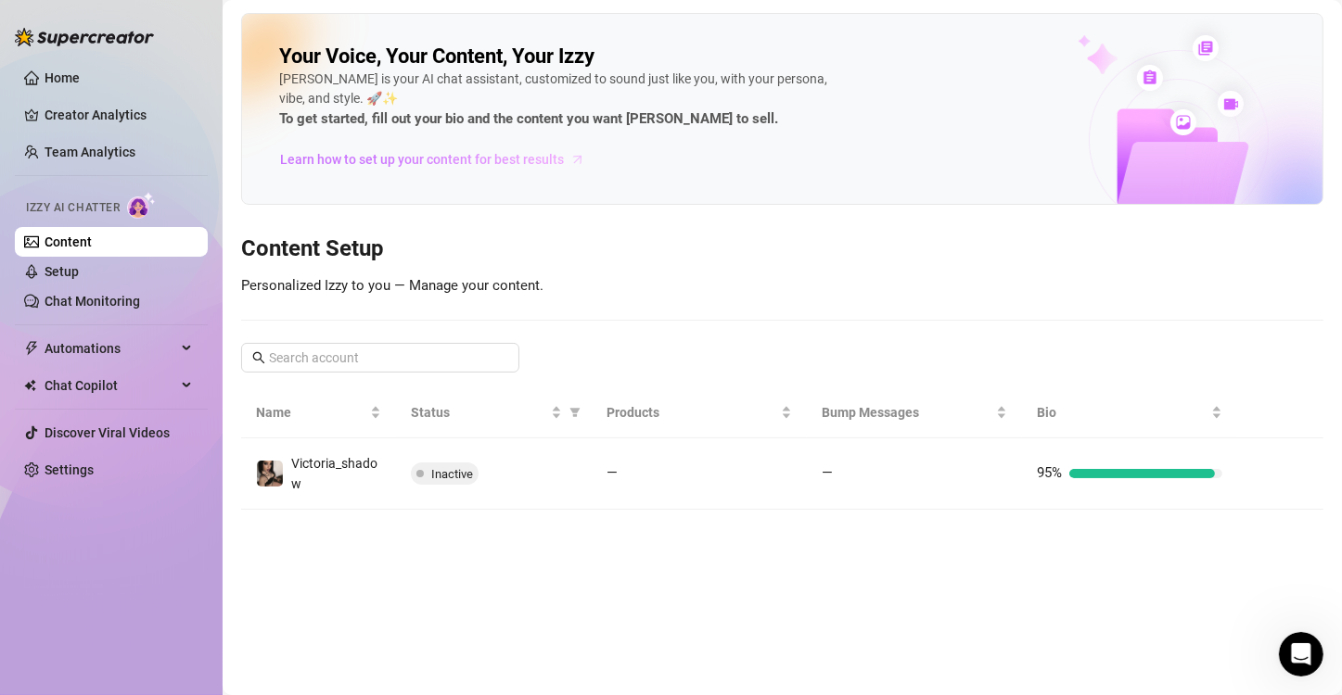
click at [410, 161] on span "Learn how to set up your content for best results" at bounding box center [422, 159] width 284 height 20
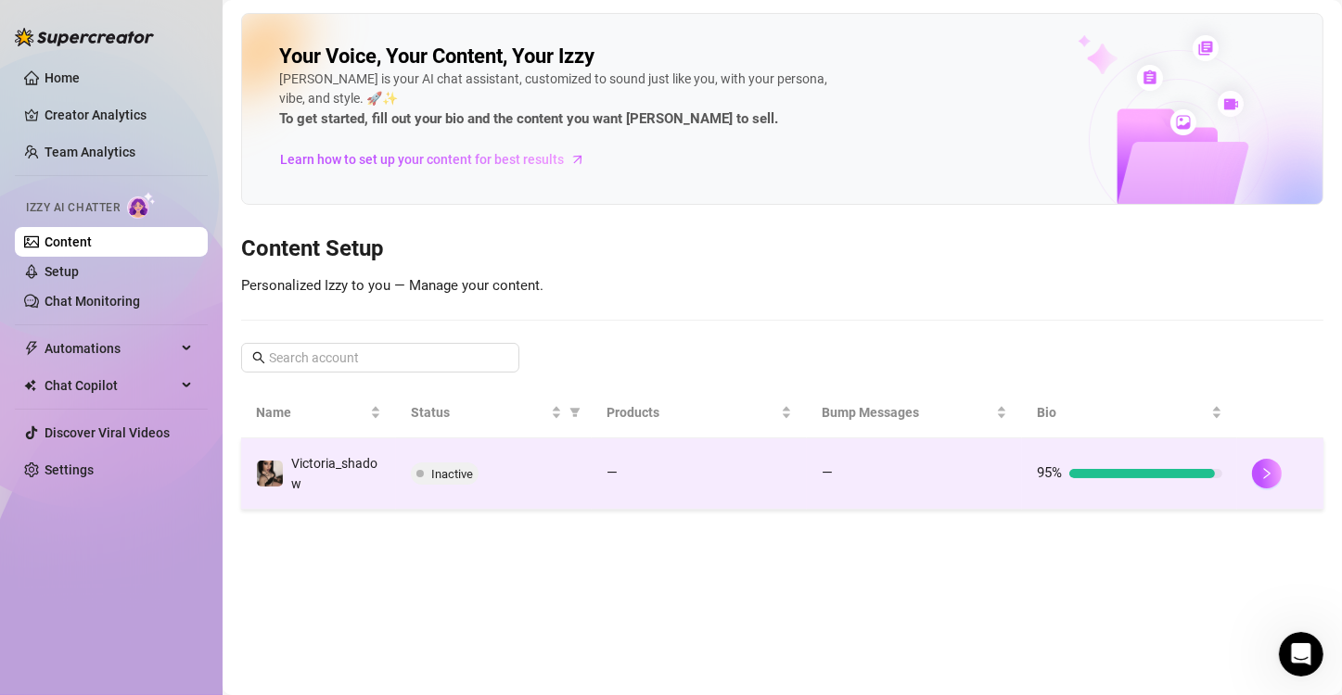
click at [448, 474] on span "Inactive" at bounding box center [452, 474] width 42 height 14
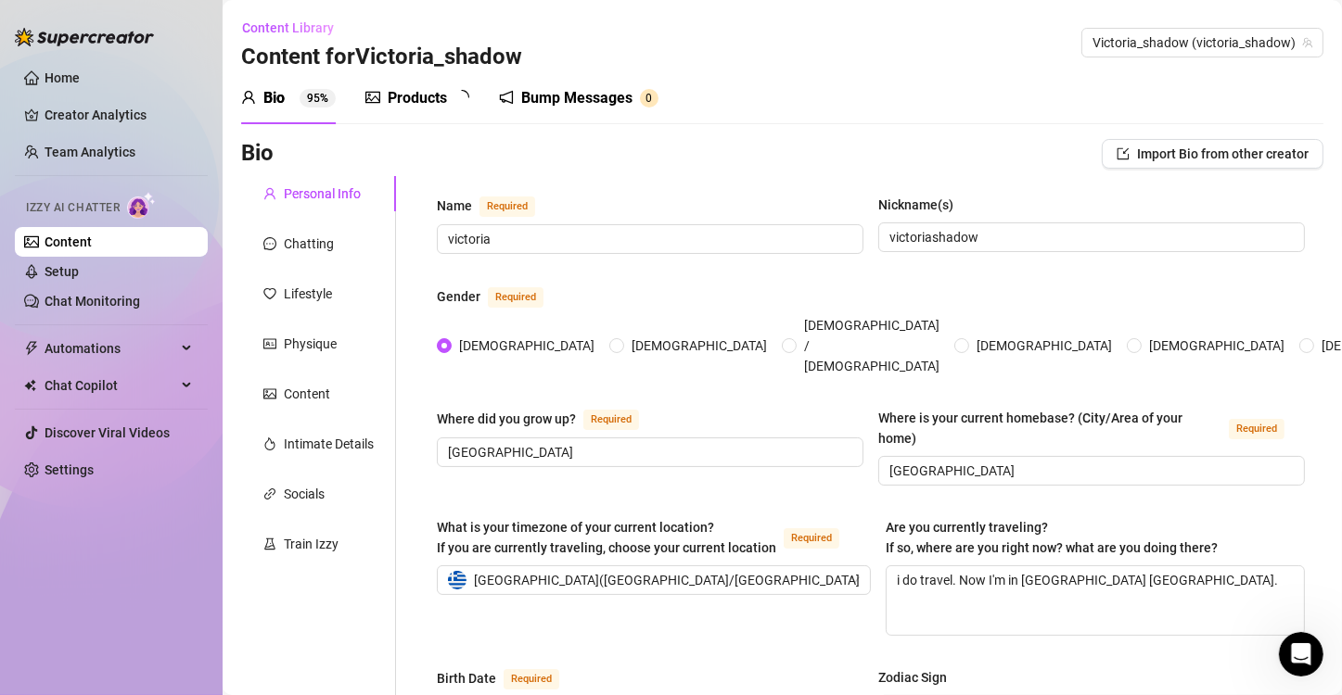
radio input "true"
type input "[DATE]"
click at [410, 92] on div "Products" at bounding box center [417, 98] width 59 height 22
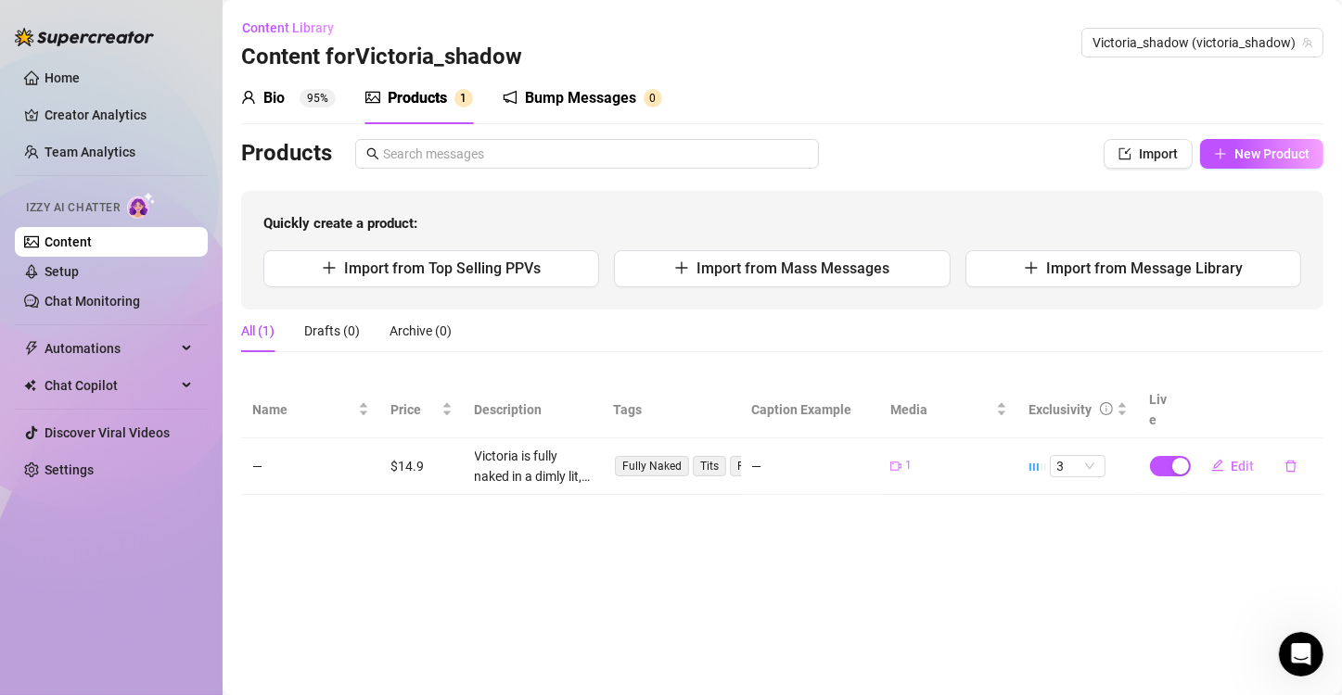
click at [410, 108] on div "Products" at bounding box center [417, 98] width 59 height 22
click at [452, 439] on td "$14.9" at bounding box center [421, 467] width 83 height 57
click at [476, 575] on main "Content Library Content for Victoria_shadow Victoria_shadow (victoria_shadow) B…" at bounding box center [782, 347] width 1119 height 695
drag, startPoint x: 1230, startPoint y: 255, endPoint x: 1249, endPoint y: 141, distance: 115.7
click at [1249, 141] on div "Products Import New Product Quickly create a product: Import from Top Selling P…" at bounding box center [782, 224] width 1082 height 171
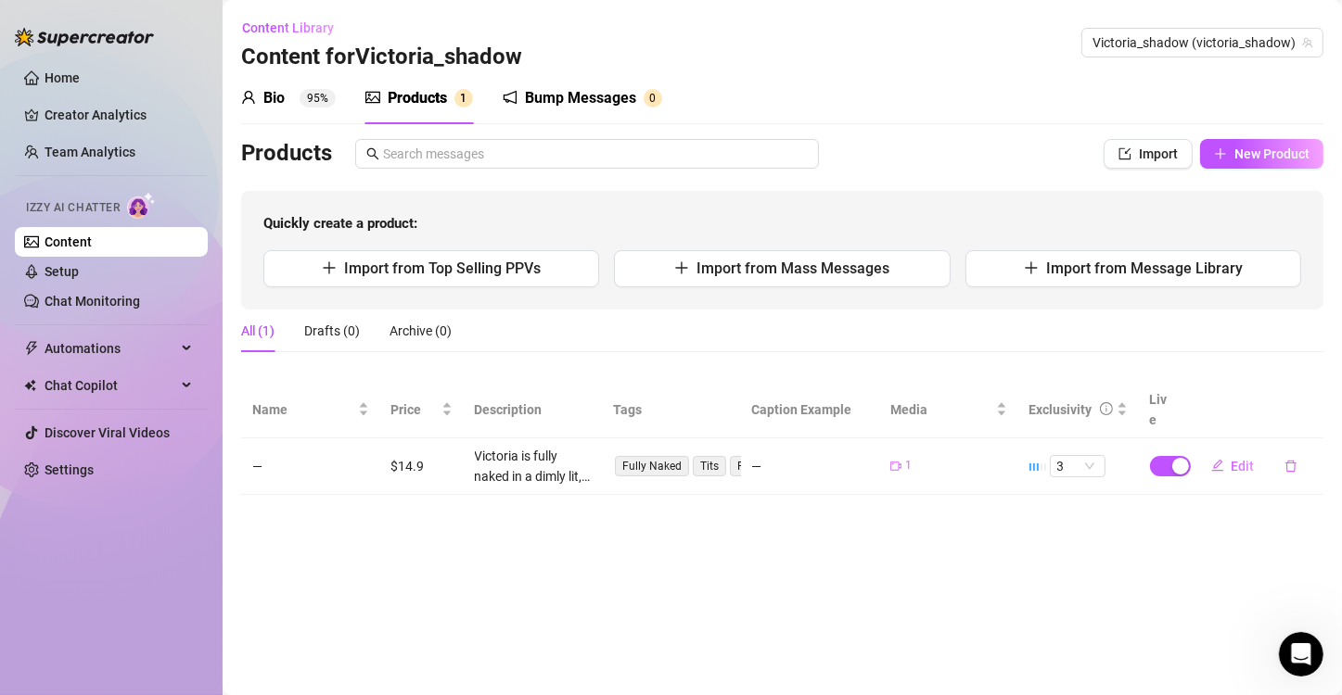
click at [1258, 180] on div "Products Import New Product Quickly create a product: Import from Top Selling P…" at bounding box center [782, 224] width 1082 height 171
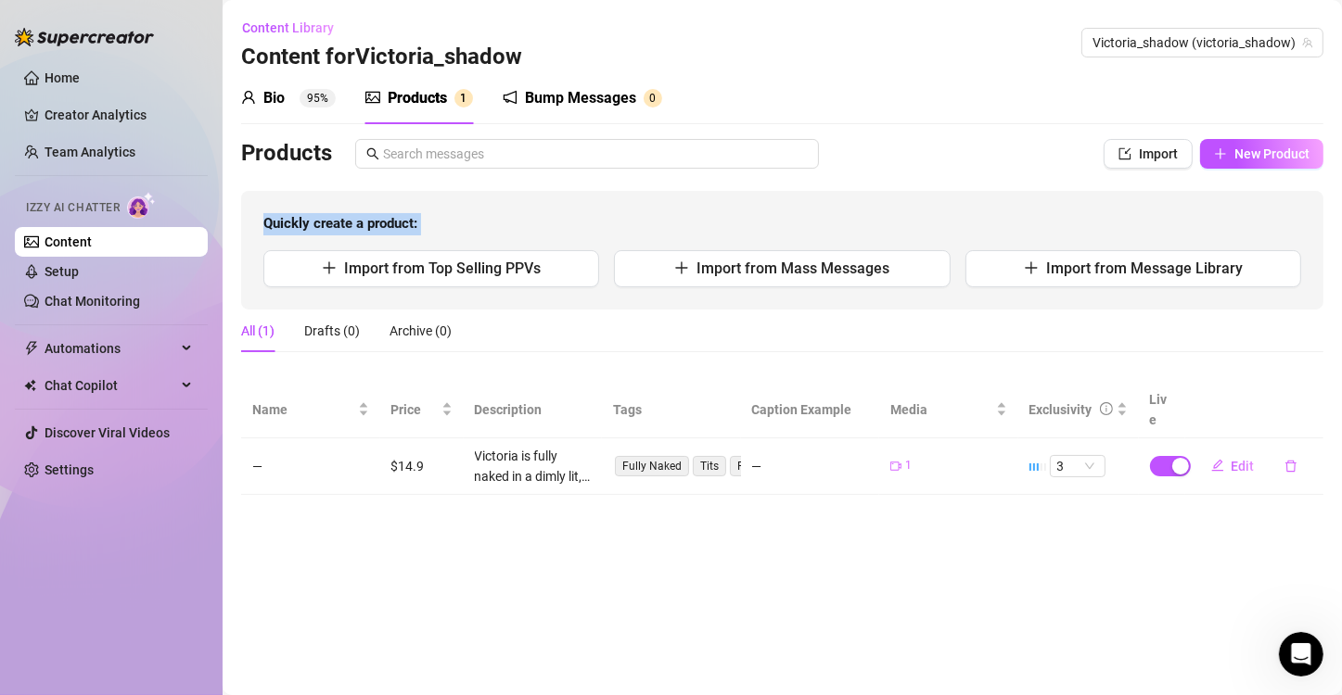
click at [1258, 180] on div "Products Import New Product Quickly create a product: Import from Top Selling P…" at bounding box center [782, 224] width 1082 height 171
click at [1256, 156] on span "New Product" at bounding box center [1271, 154] width 75 height 15
type textarea "Type your message here..."
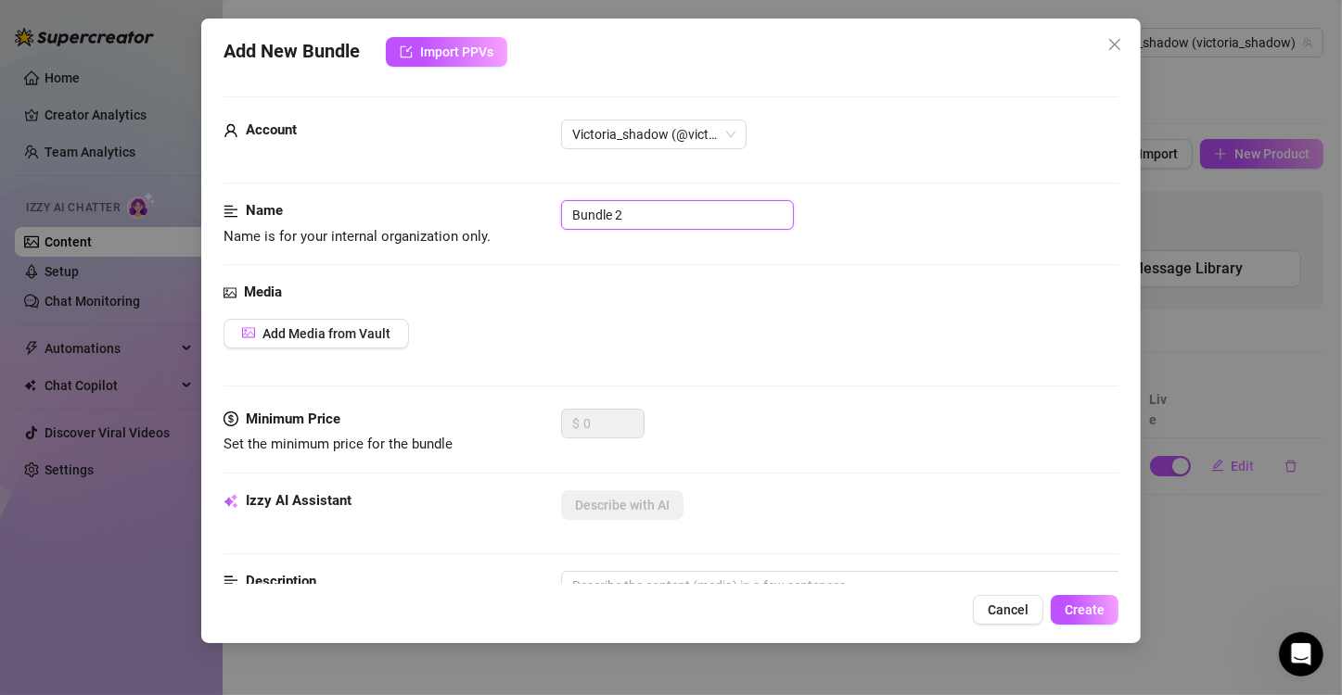
click at [636, 215] on input "Bundle 2" at bounding box center [677, 215] width 233 height 30
type input "B"
click at [613, 282] on div "Media" at bounding box center [670, 293] width 895 height 22
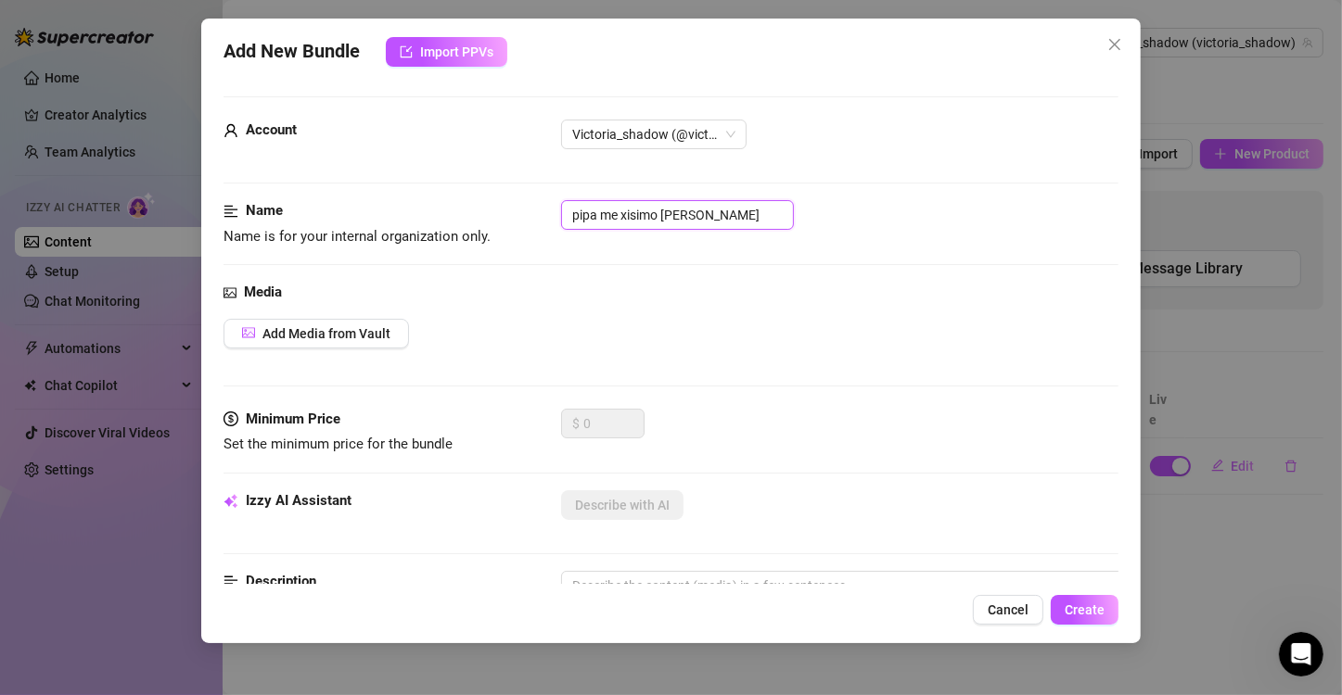
click at [726, 223] on input "pipa me xisimo gia sena" at bounding box center [677, 215] width 233 height 30
type input "p"
type input "Victoria"
click at [390, 328] on button "Add Media from Vault" at bounding box center [315, 334] width 185 height 30
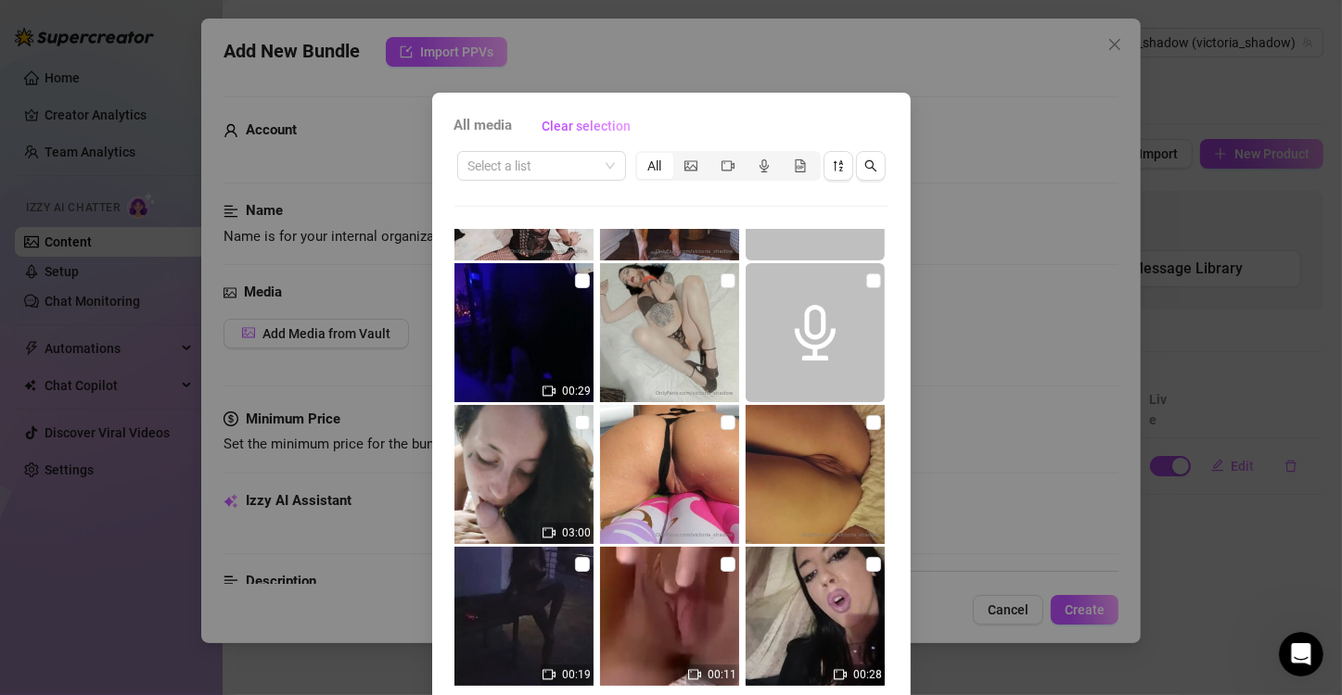
scroll to position [727, 0]
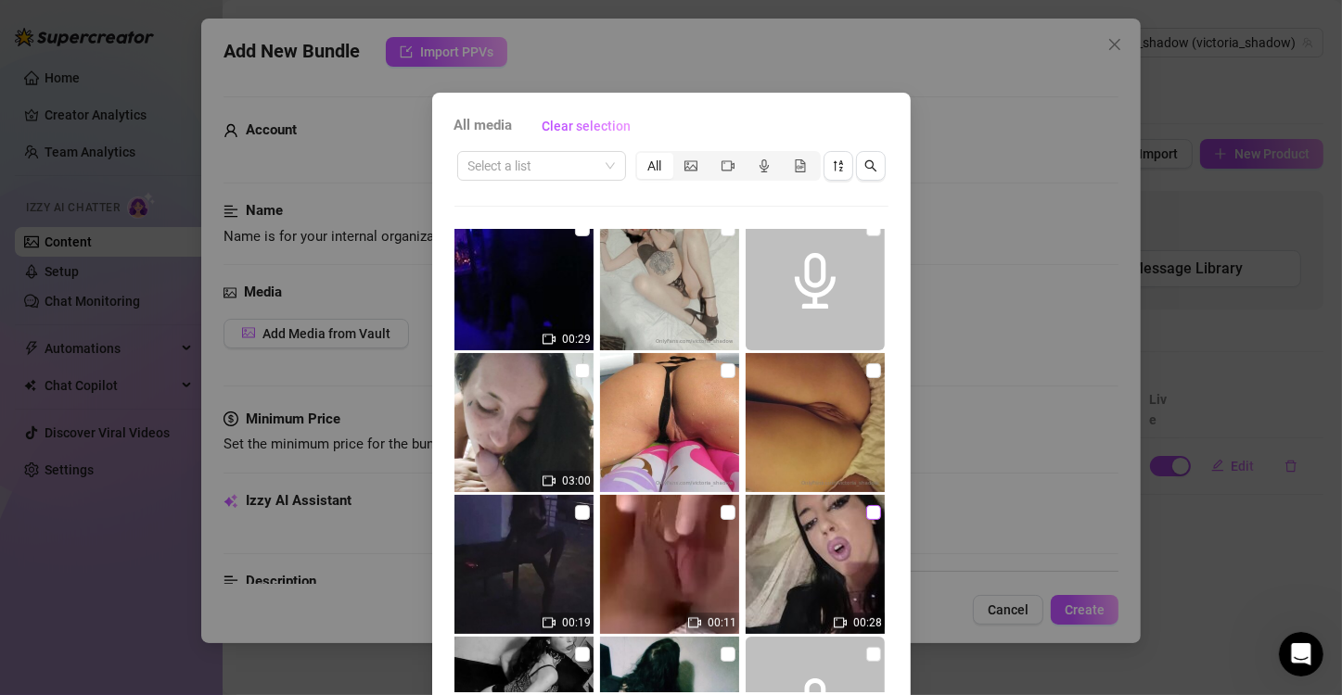
click at [866, 507] on input "checkbox" at bounding box center [873, 512] width 15 height 15
checkbox input "true"
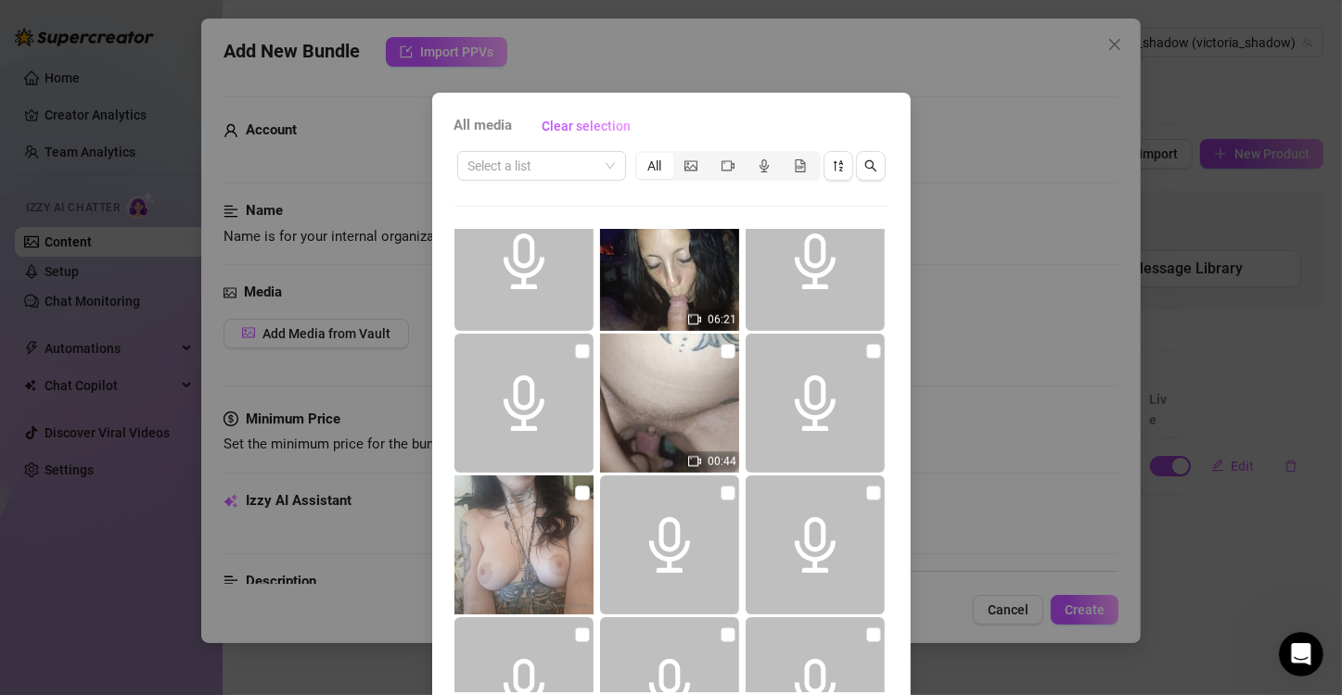
scroll to position [1614, 0]
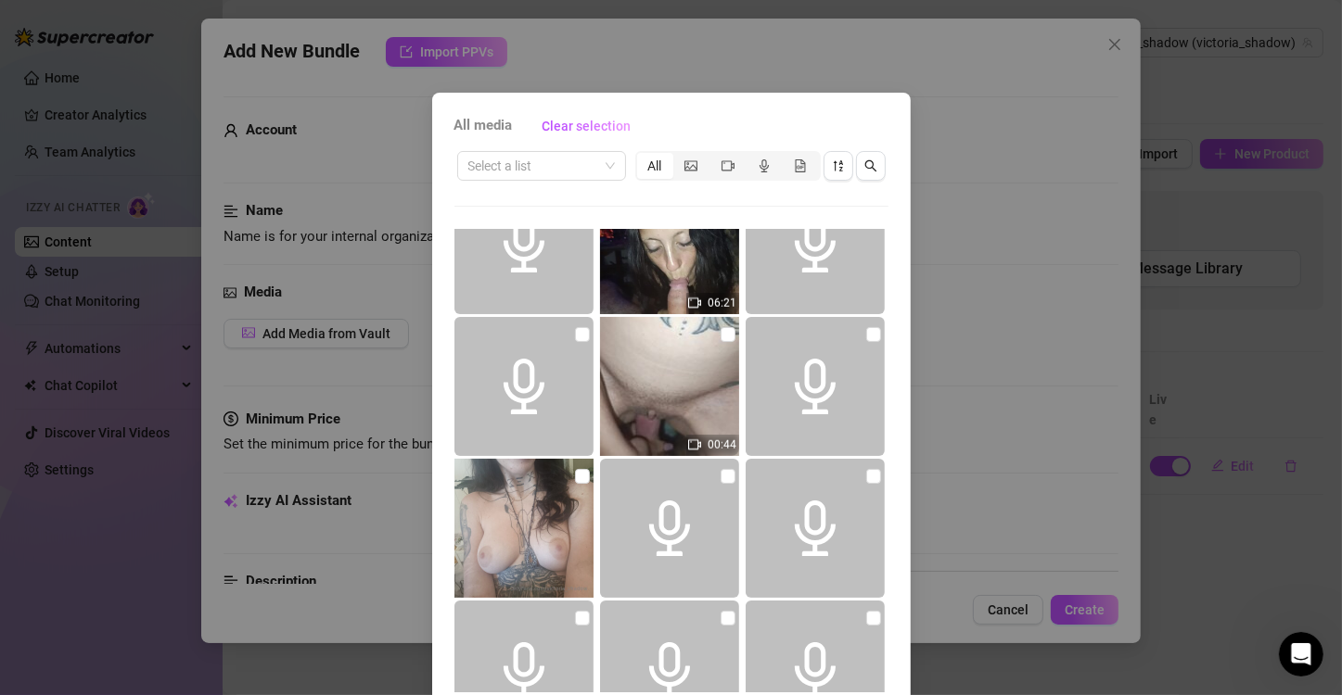
drag, startPoint x: 832, startPoint y: 570, endPoint x: 841, endPoint y: 587, distance: 19.1
click at [841, 587] on span at bounding box center [815, 528] width 139 height 139
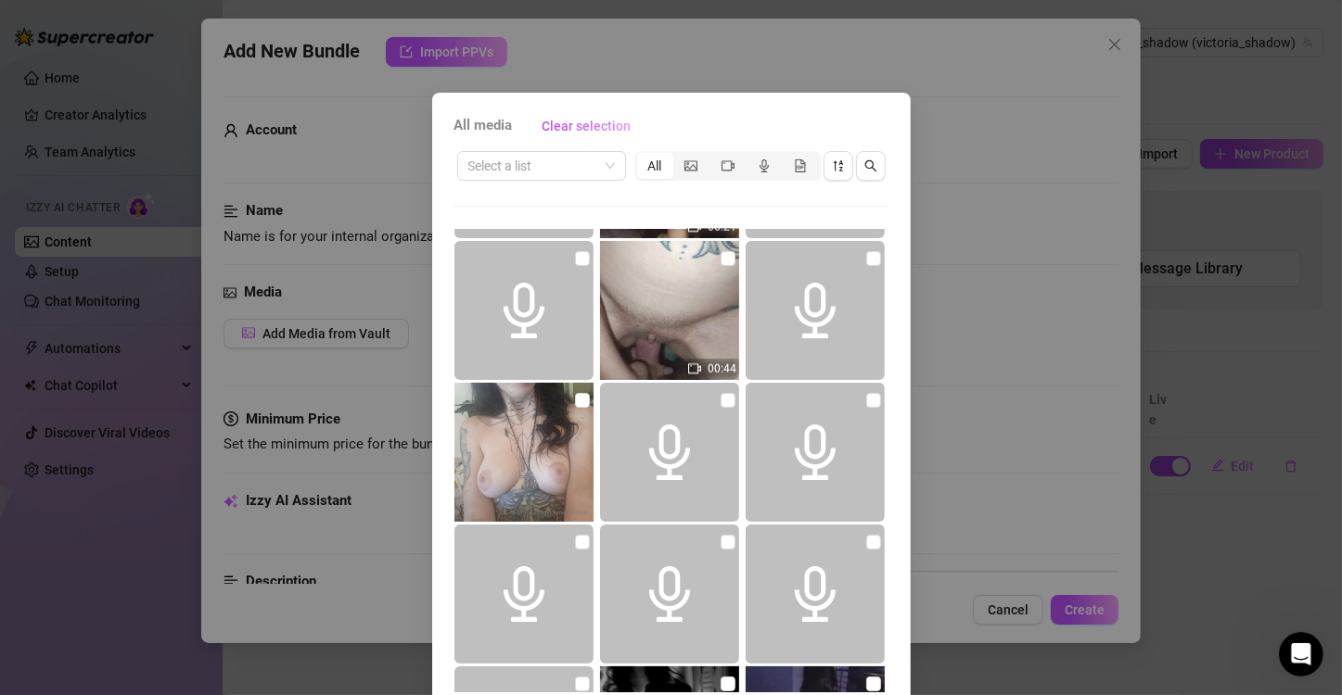
scroll to position [1679, 0]
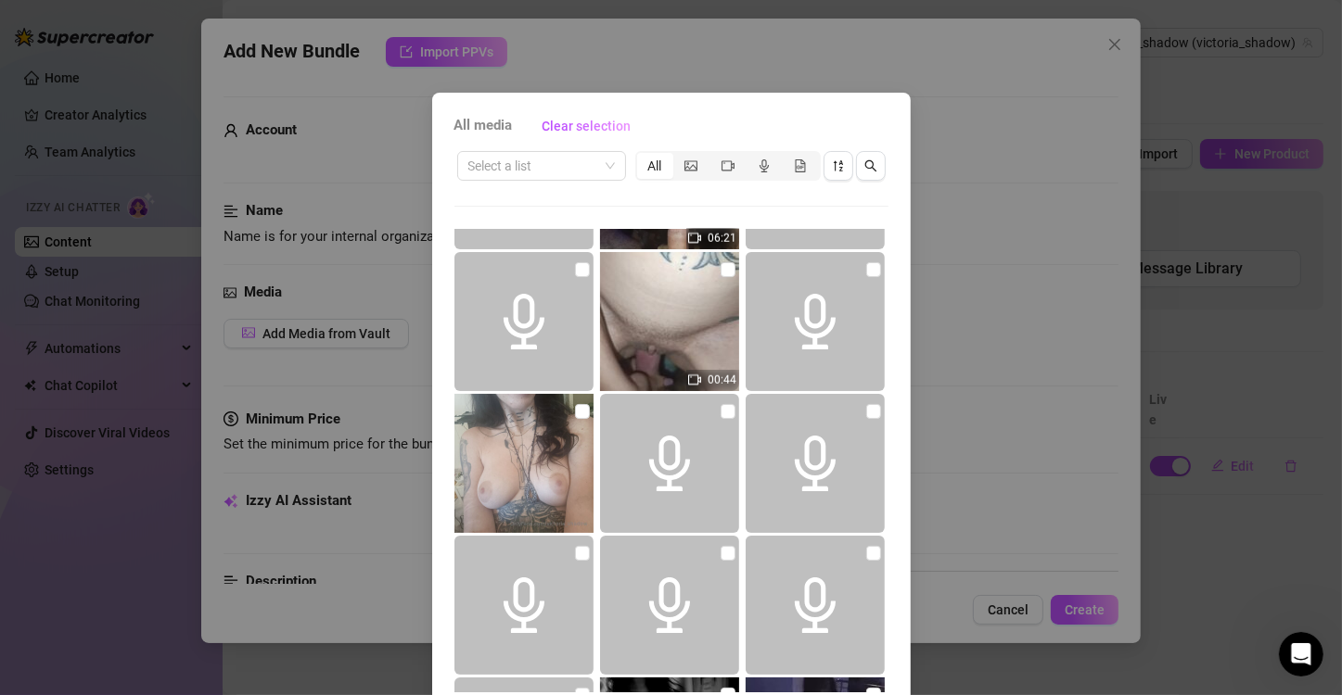
click at [575, 422] on img at bounding box center [523, 463] width 139 height 139
click at [575, 412] on input "checkbox" at bounding box center [582, 411] width 15 height 15
checkbox input "true"
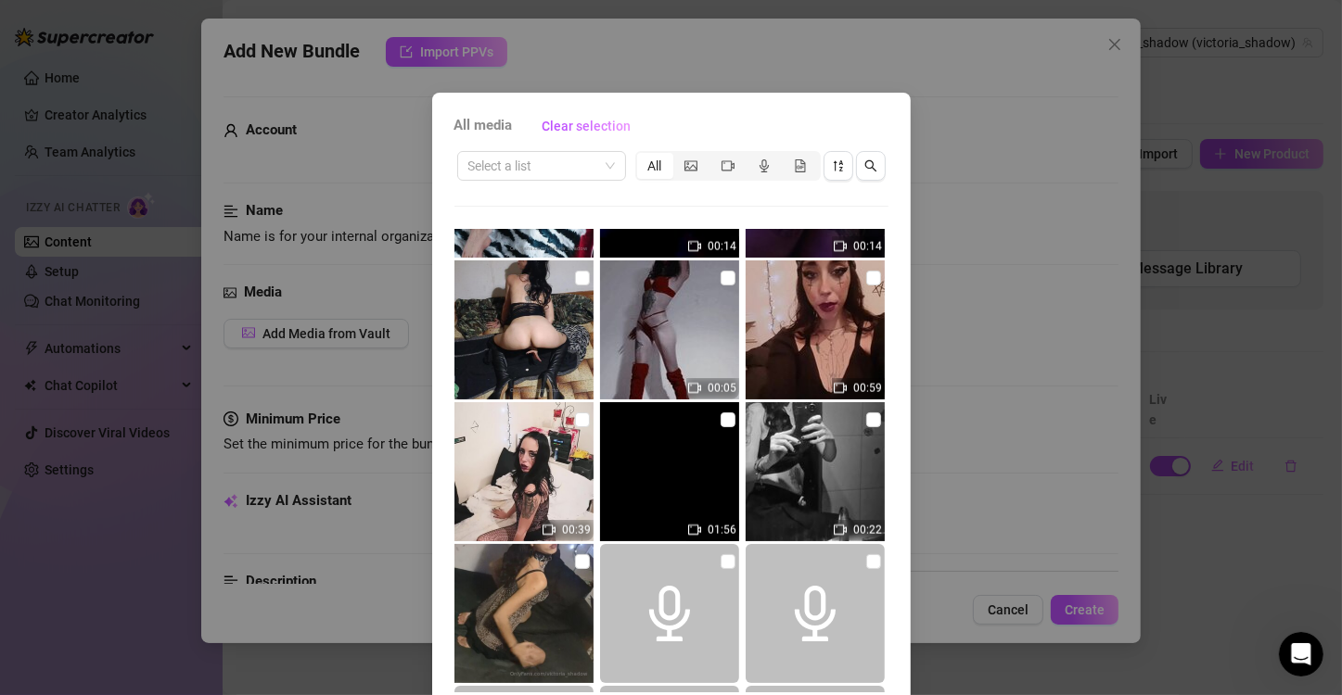
scroll to position [2531, 0]
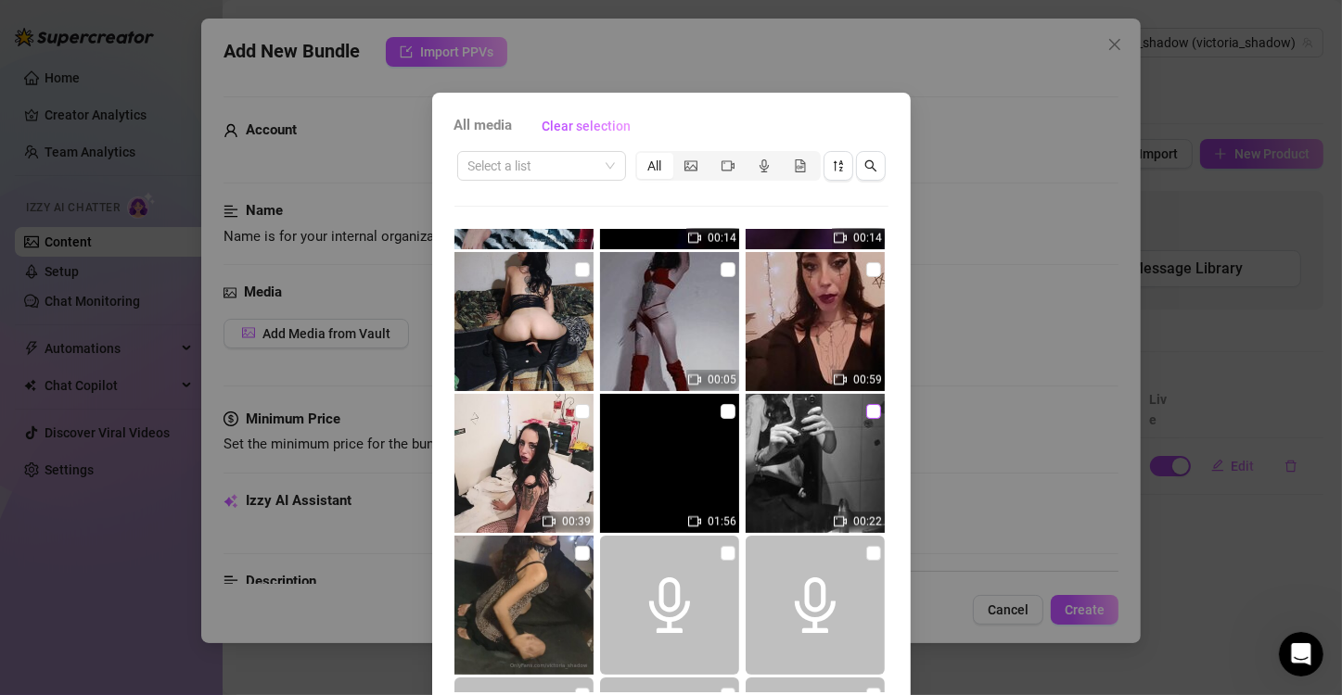
click at [866, 410] on input "checkbox" at bounding box center [873, 411] width 15 height 15
checkbox input "true"
click at [941, 134] on div "All media Clear selection Select a list All 01:17 00:13 00:45 00:06 00:29 03:00…" at bounding box center [671, 347] width 1342 height 695
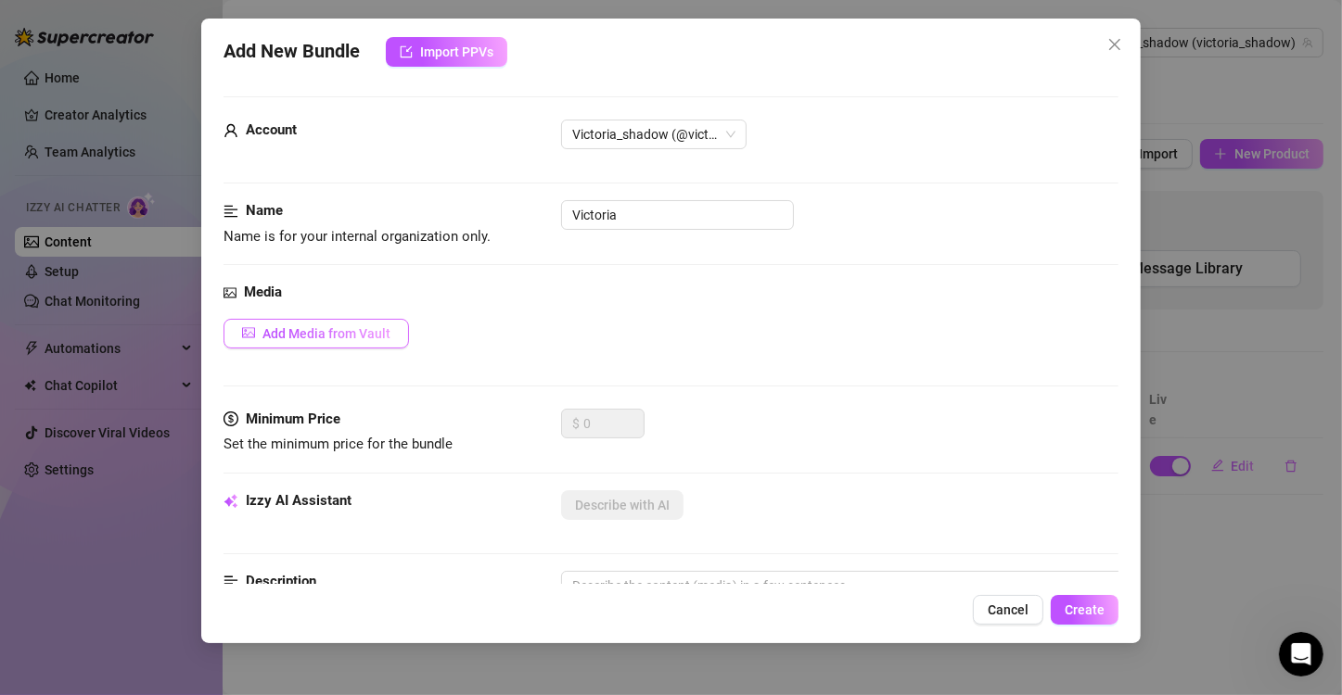
click at [366, 326] on span "Add Media from Vault" at bounding box center [326, 333] width 128 height 15
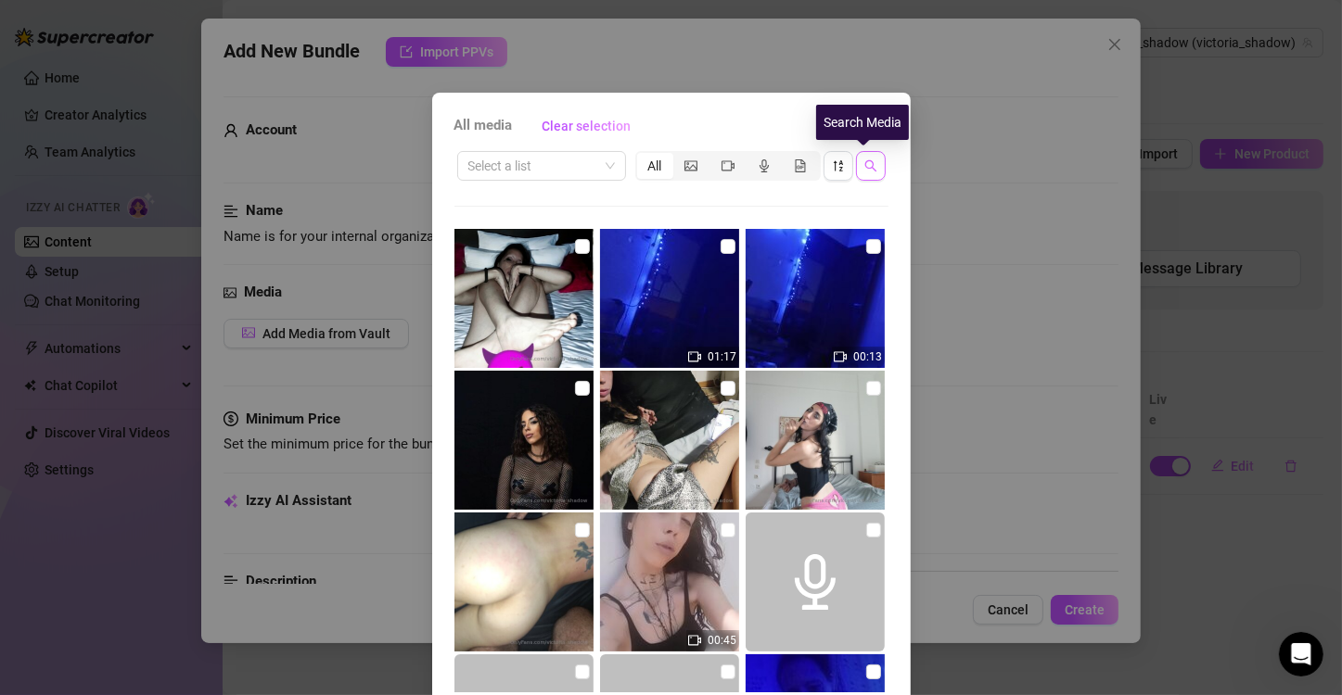
click at [856, 174] on button "button" at bounding box center [871, 166] width 30 height 30
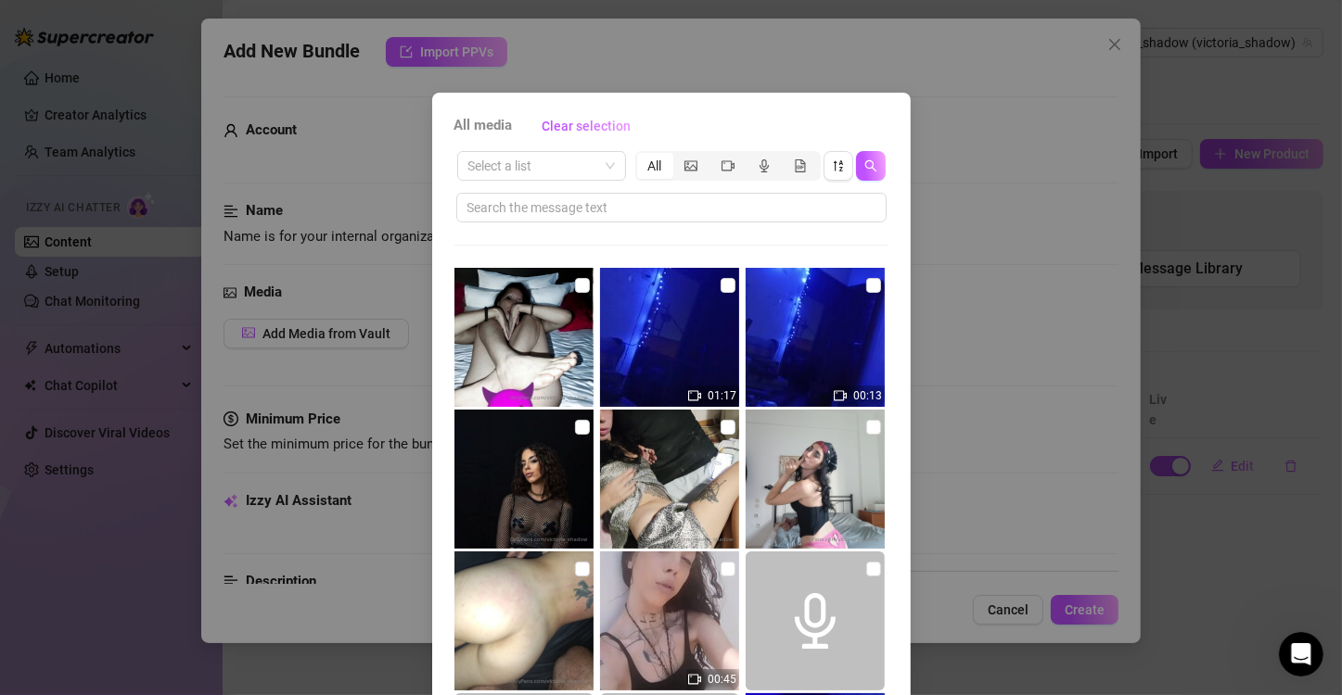
drag, startPoint x: 885, startPoint y: 304, endPoint x: 878, endPoint y: 332, distance: 28.6
click at [878, 332] on div "All media Clear selection Select a list All 01:17 00:13 00:45 00:06 00:29 03:00…" at bounding box center [671, 442] width 478 height 698
click at [721, 280] on input "checkbox" at bounding box center [728, 285] width 15 height 15
checkbox input "true"
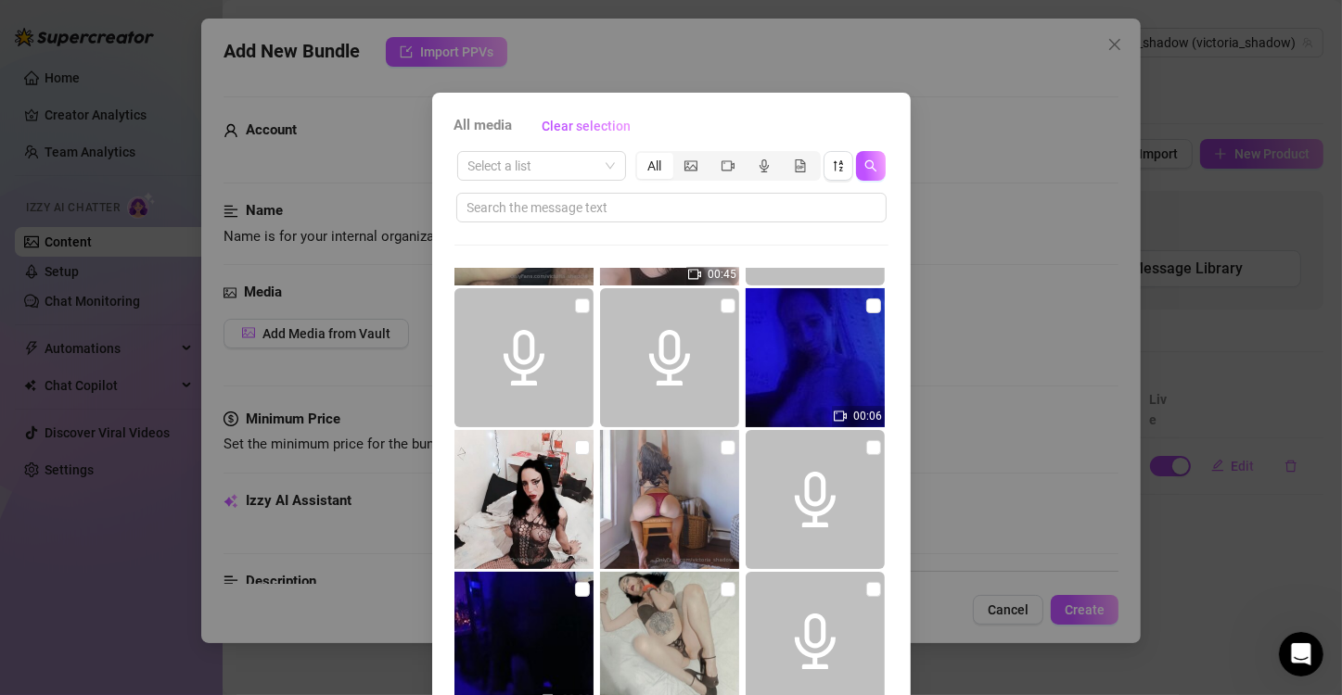
scroll to position [811, 0]
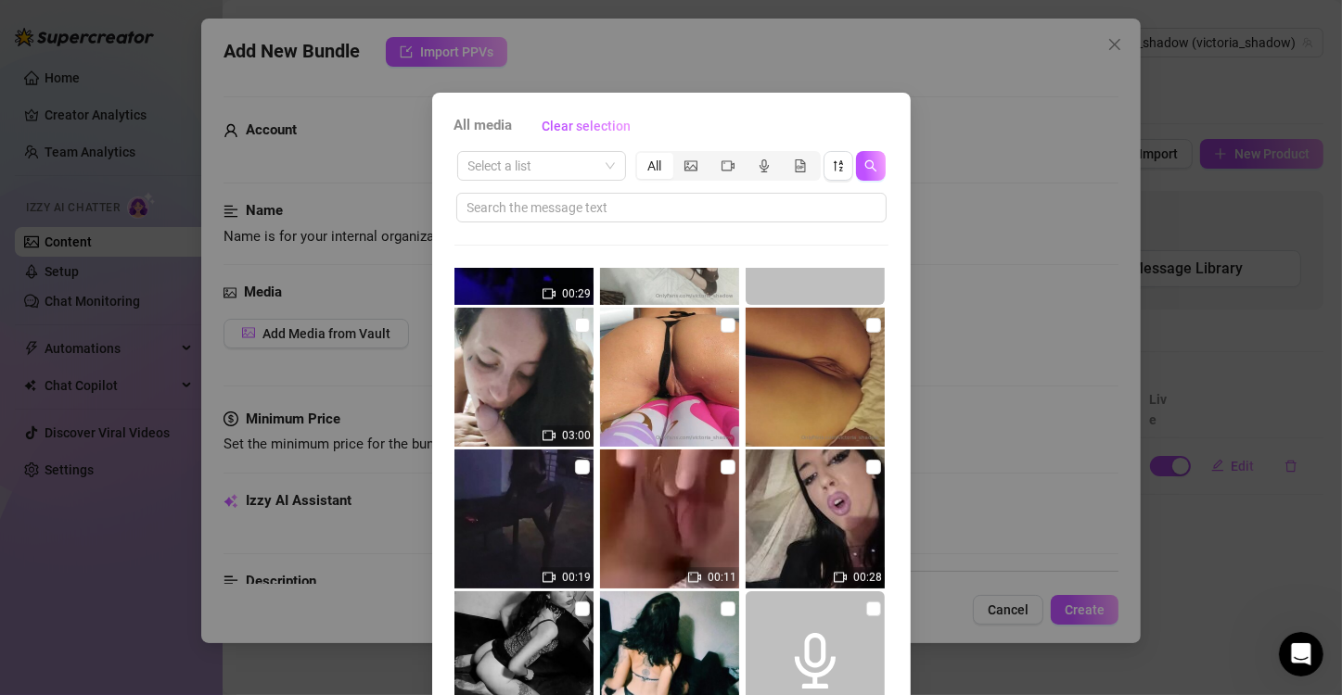
click at [637, 529] on img at bounding box center [669, 519] width 139 height 139
click at [721, 468] on input "checkbox" at bounding box center [728, 467] width 15 height 15
checkbox input "true"
click at [721, 318] on input "checkbox" at bounding box center [728, 325] width 15 height 15
checkbox input "true"
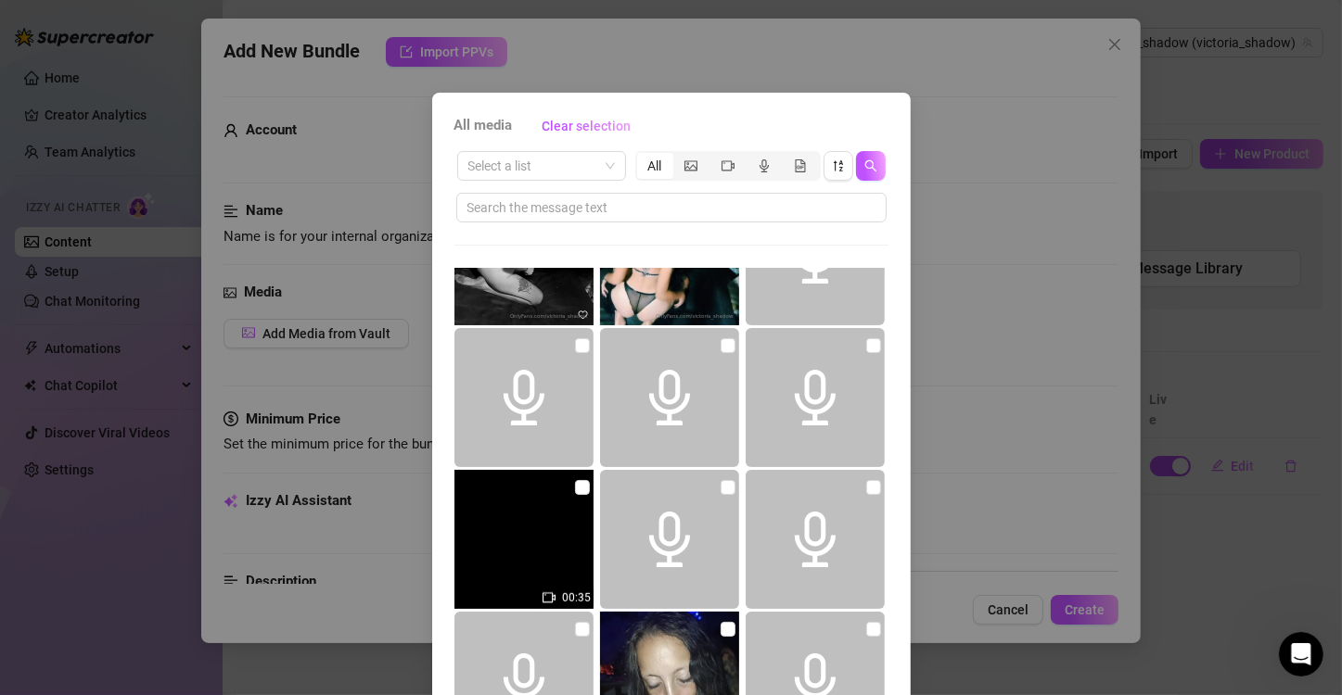
scroll to position [1623, 0]
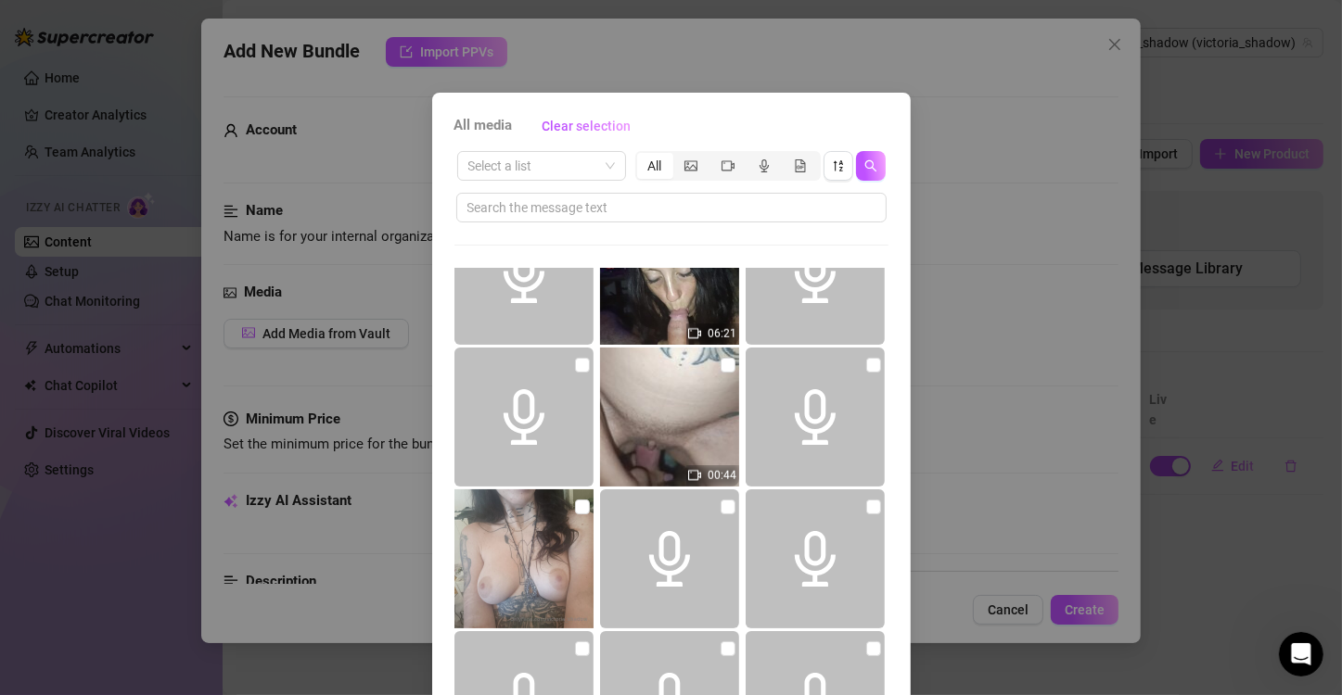
click at [498, 515] on img at bounding box center [523, 559] width 139 height 139
click at [575, 503] on input "checkbox" at bounding box center [582, 507] width 15 height 15
checkbox input "true"
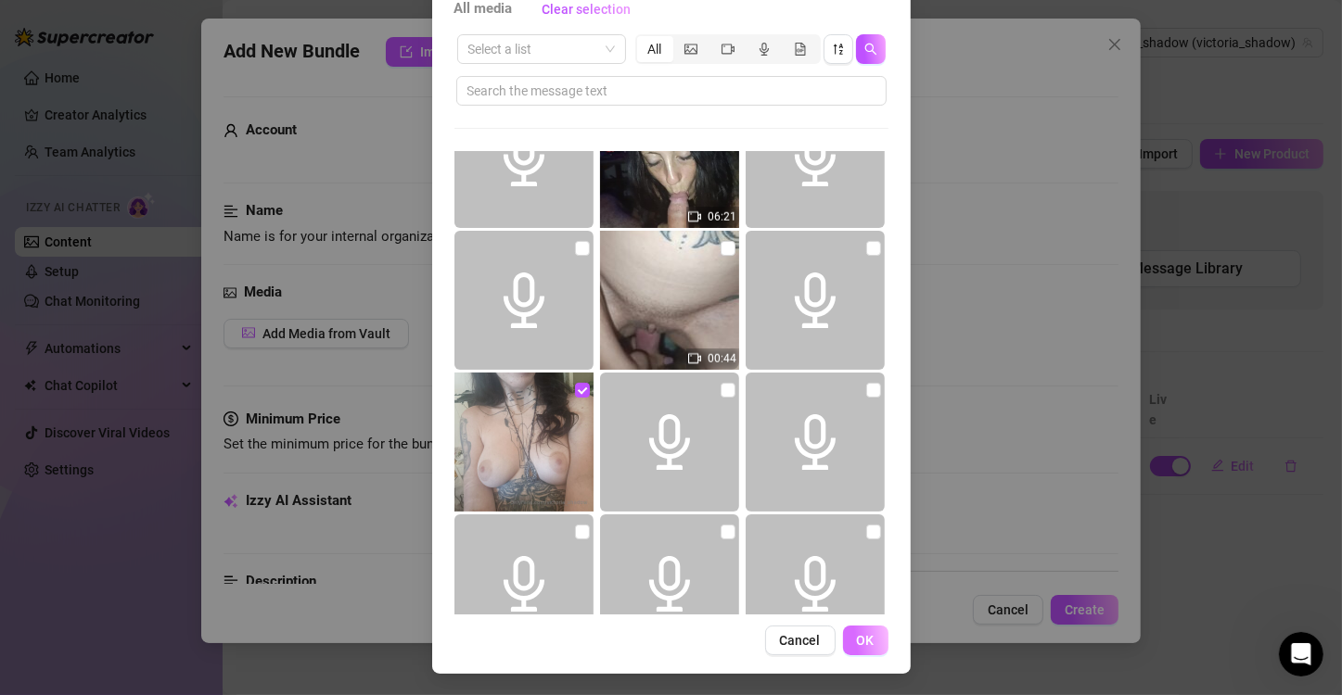
click at [861, 636] on span "OK" at bounding box center [866, 640] width 18 height 15
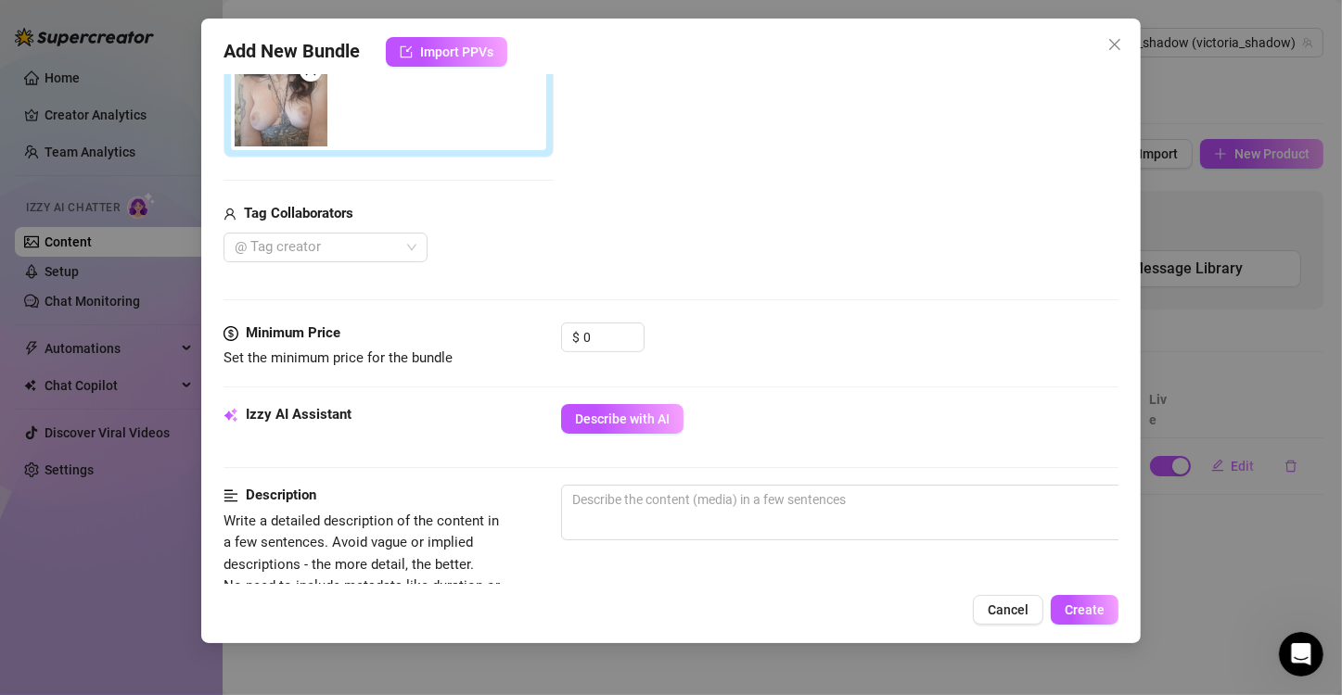
scroll to position [463, 0]
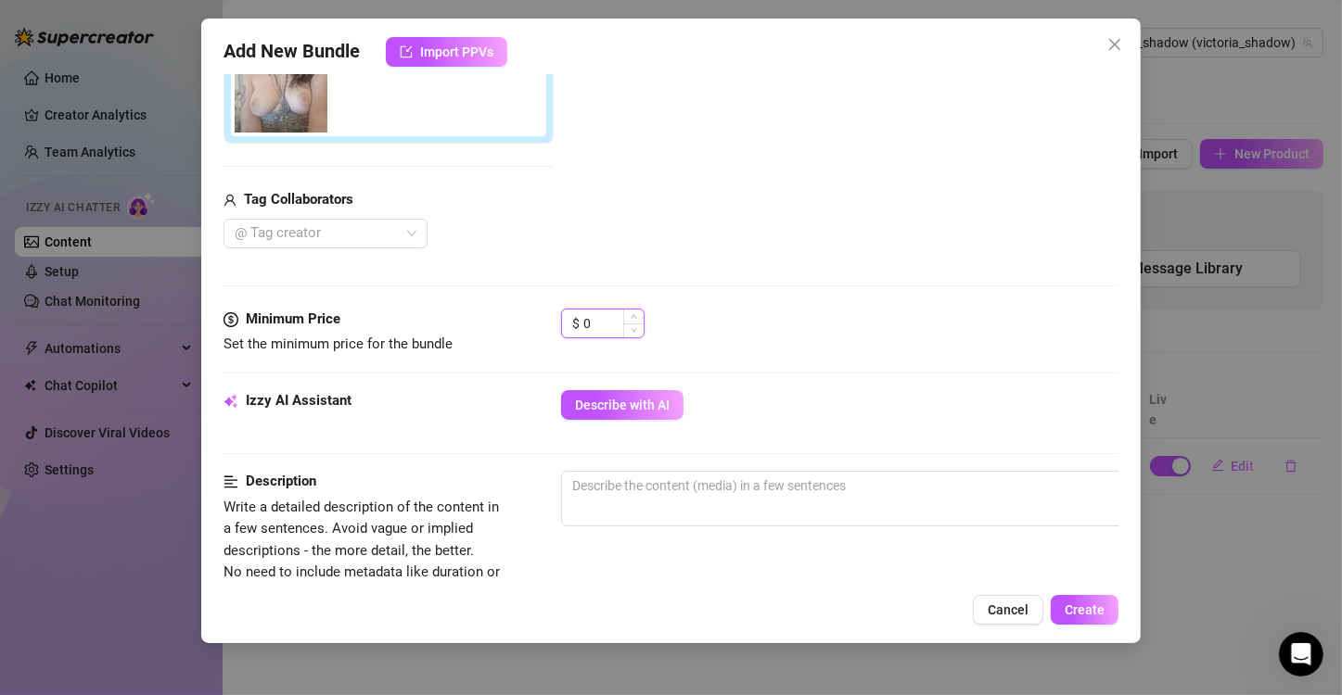
click at [599, 319] on input "0" at bounding box center [613, 324] width 60 height 28
click at [568, 15] on div "Add New Bundle Import PPVs Account Victoria_shadow (@victoria_shadow) Name Name…" at bounding box center [671, 347] width 1342 height 695
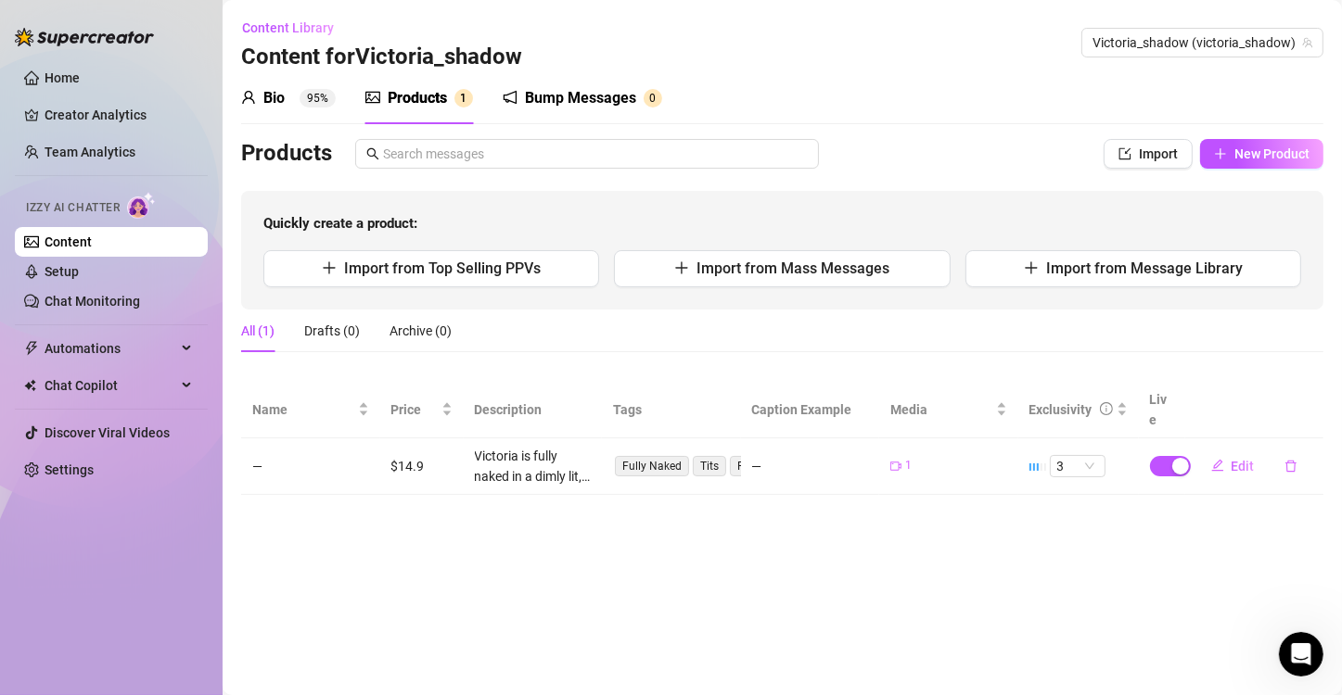
click at [568, 15] on div "Content Library Content for Victoria_shadow Victoria_shadow (victoria_shadow)" at bounding box center [782, 42] width 1082 height 59
click at [1264, 157] on span "New Product" at bounding box center [1271, 154] width 75 height 15
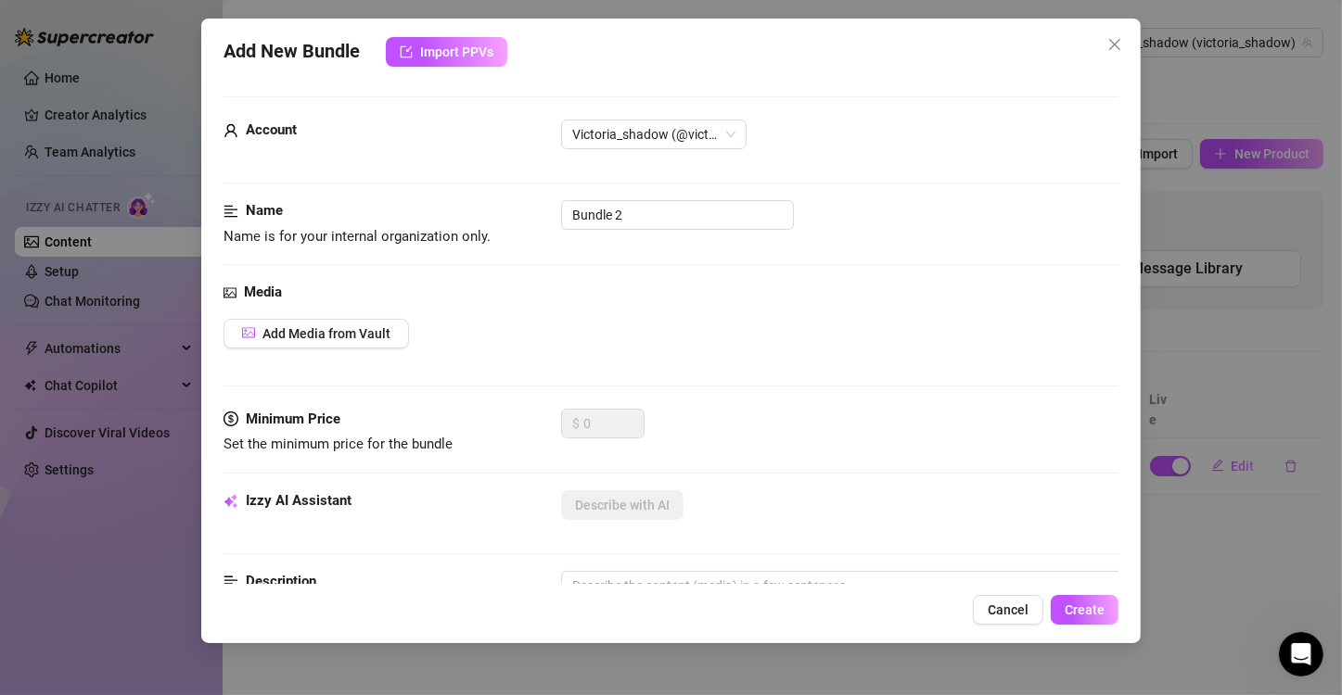
click at [1130, 52] on div "Add New Bundle Import PPVs Account Victoria_shadow (@victoria_shadow) Name Name…" at bounding box center [670, 331] width 939 height 625
click at [1124, 52] on button "Close" at bounding box center [1115, 45] width 30 height 30
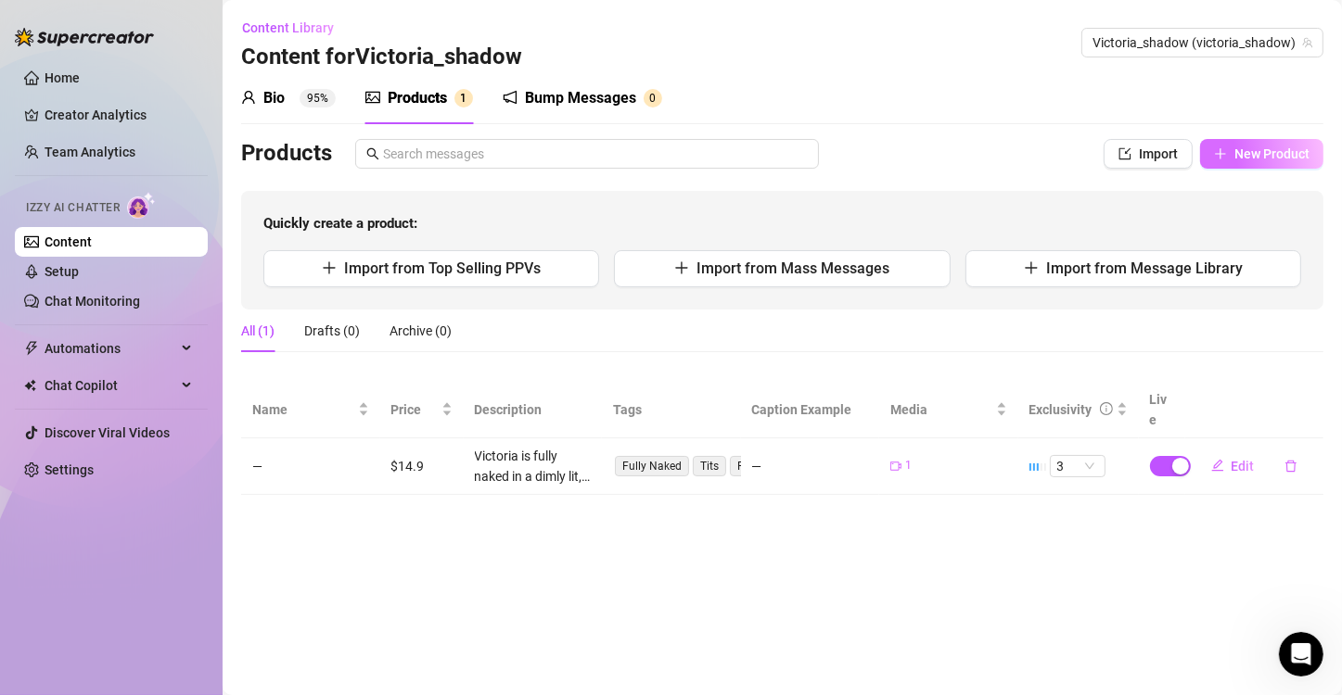
click at [1240, 159] on span "New Product" at bounding box center [1271, 154] width 75 height 15
type textarea "Type your message here..."
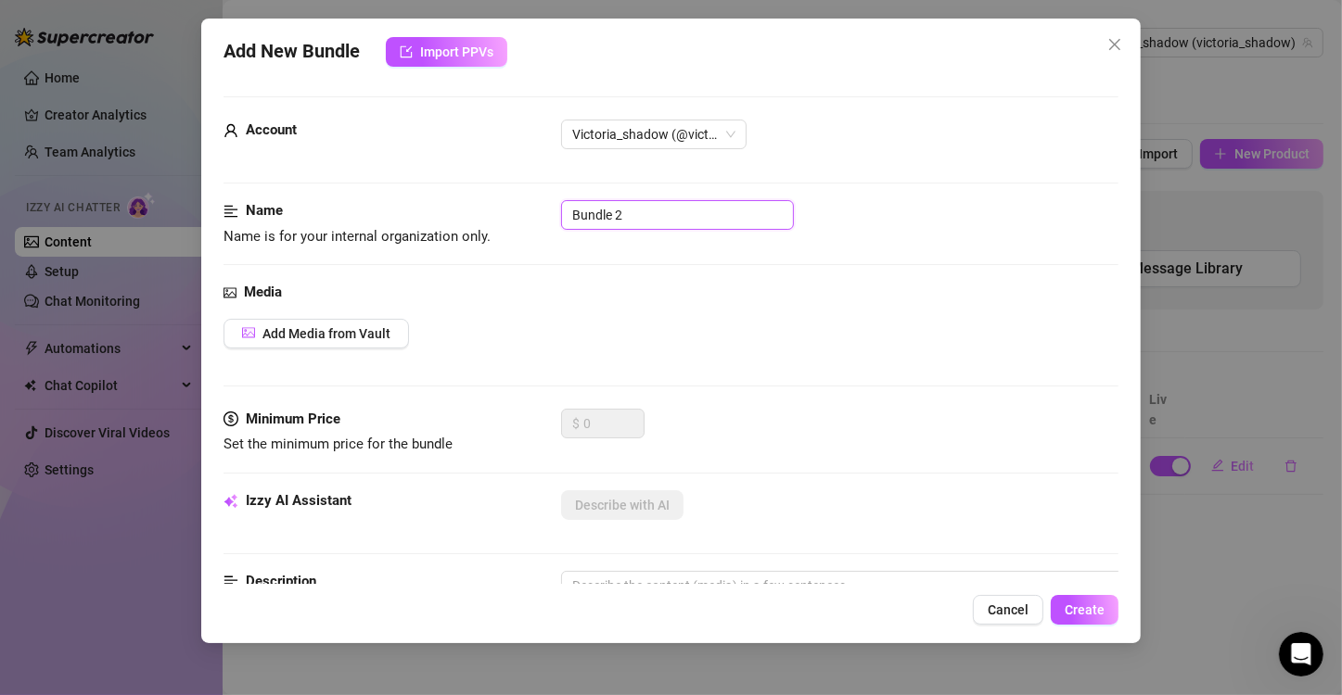
click at [637, 208] on input "Bundle 2" at bounding box center [677, 215] width 233 height 30
type input "B"
type input "Victoria"
click at [313, 326] on span "Add Media from Vault" at bounding box center [326, 333] width 128 height 15
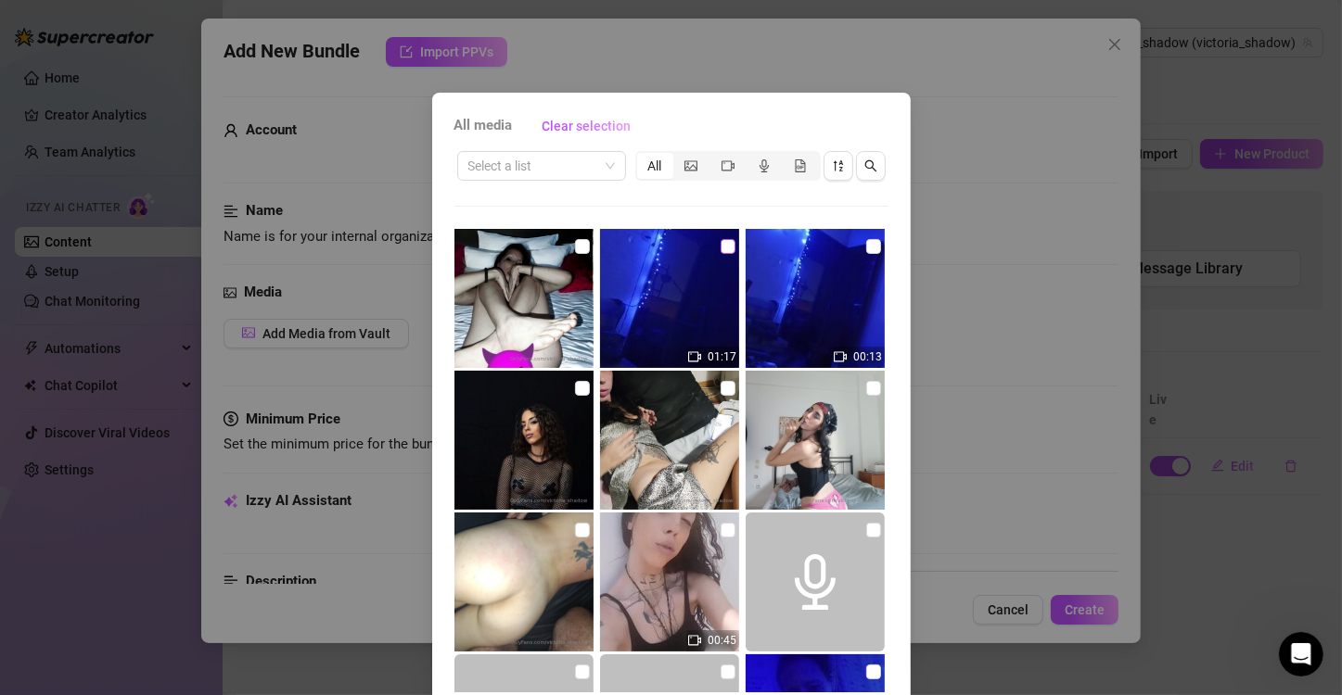
click at [721, 254] on label at bounding box center [728, 246] width 15 height 20
click at [721, 254] on input "checkbox" at bounding box center [728, 246] width 15 height 15
click at [882, 263] on div "All media Clear selection Select a list All 01:17 00:13 00:45 00:06 00:29 03:00…" at bounding box center [671, 422] width 478 height 659
click at [721, 249] on input "checkbox" at bounding box center [728, 246] width 15 height 15
checkbox input "false"
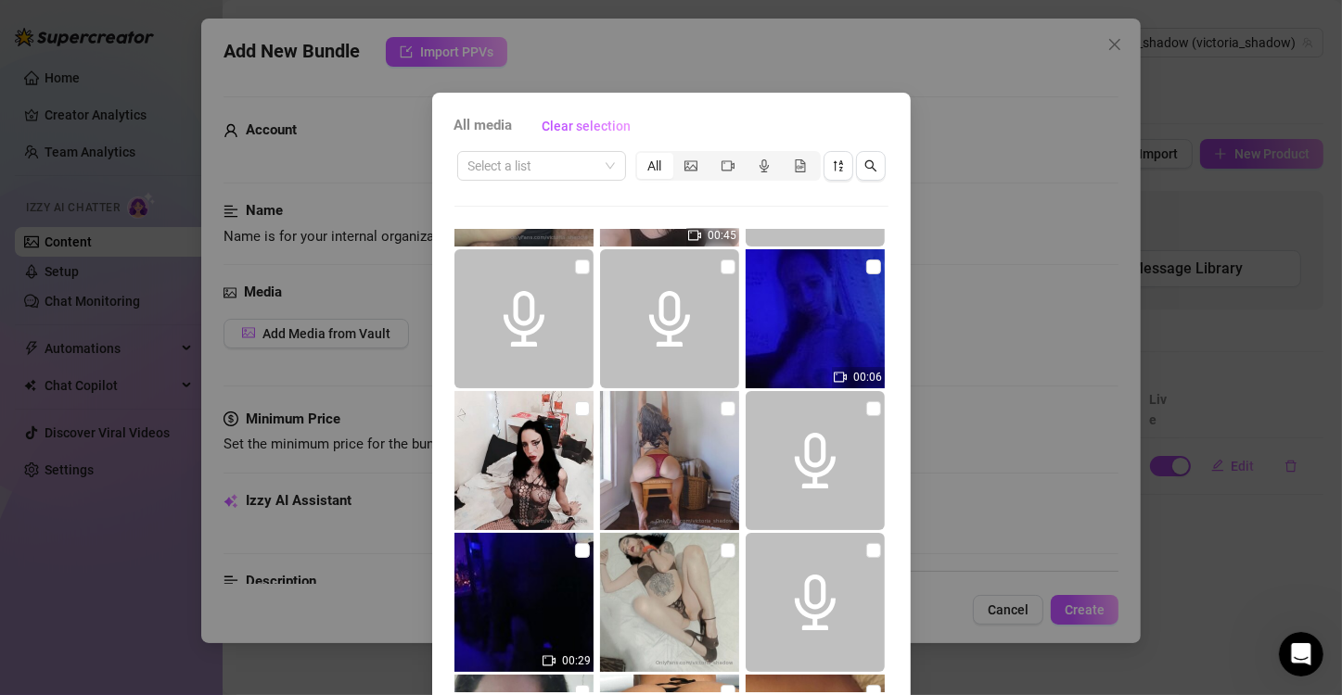
scroll to position [811, 0]
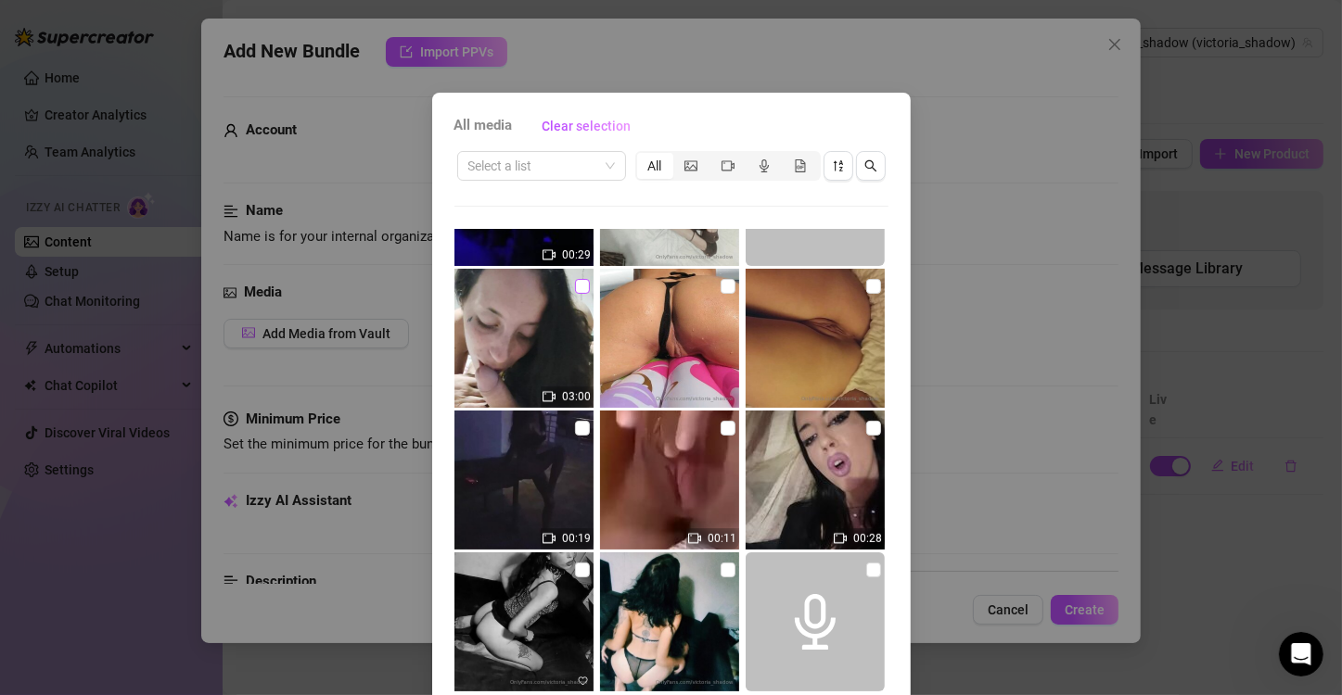
click at [575, 288] on input "checkbox" at bounding box center [582, 286] width 15 height 15
checkbox input "true"
click at [721, 429] on input "checkbox" at bounding box center [728, 428] width 15 height 15
checkbox input "true"
click at [575, 285] on input "checkbox" at bounding box center [582, 286] width 15 height 15
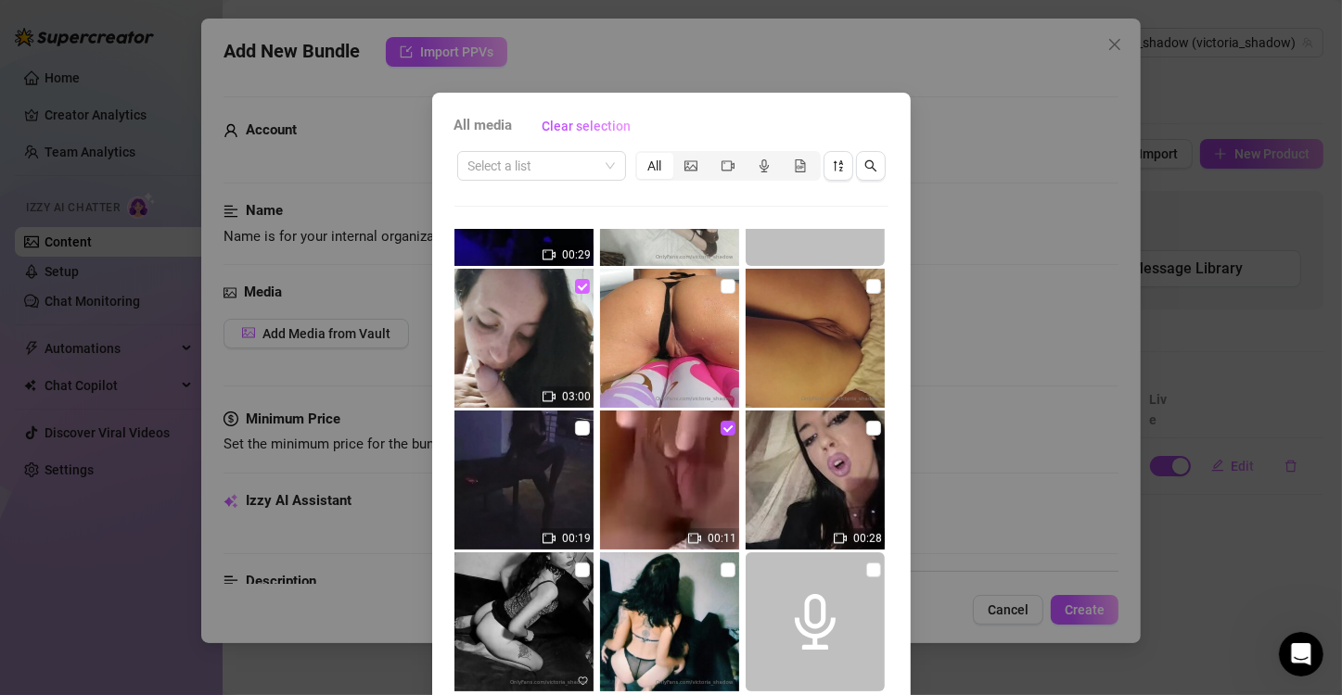
checkbox input "false"
click at [866, 427] on input "checkbox" at bounding box center [873, 428] width 15 height 15
click at [866, 426] on input "checkbox" at bounding box center [873, 428] width 15 height 15
checkbox input "false"
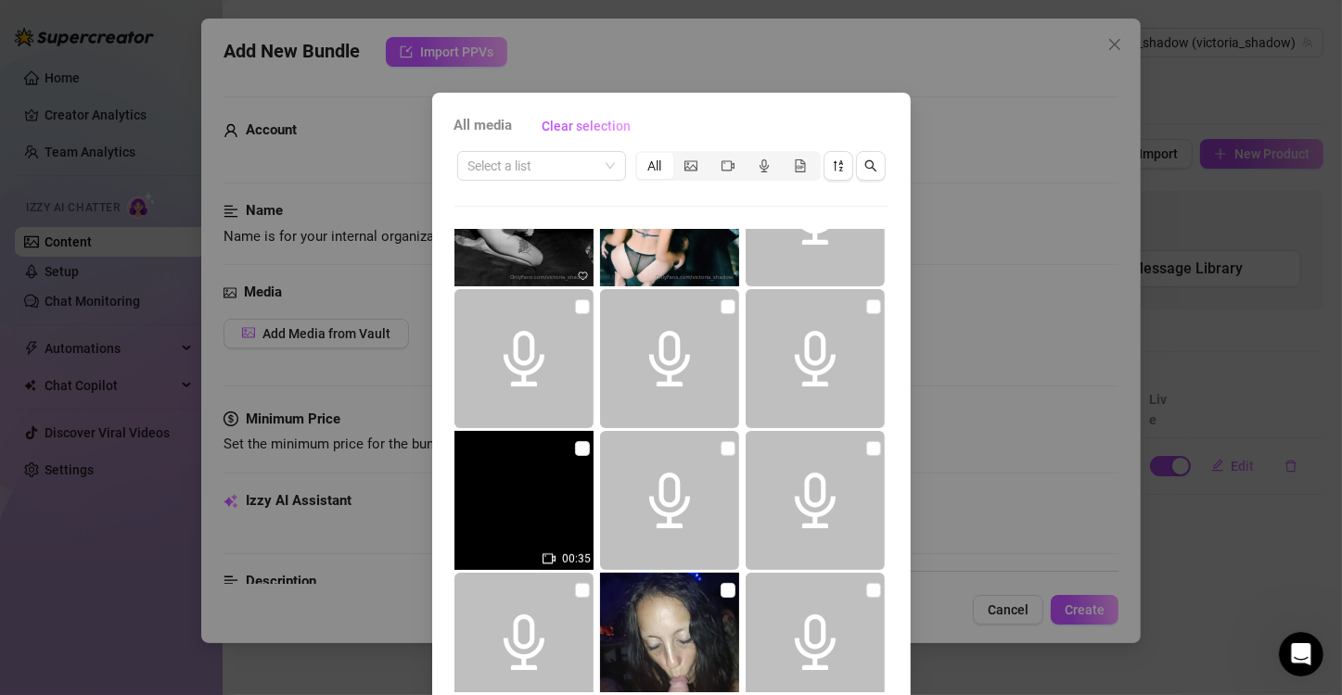
scroll to position [1623, 0]
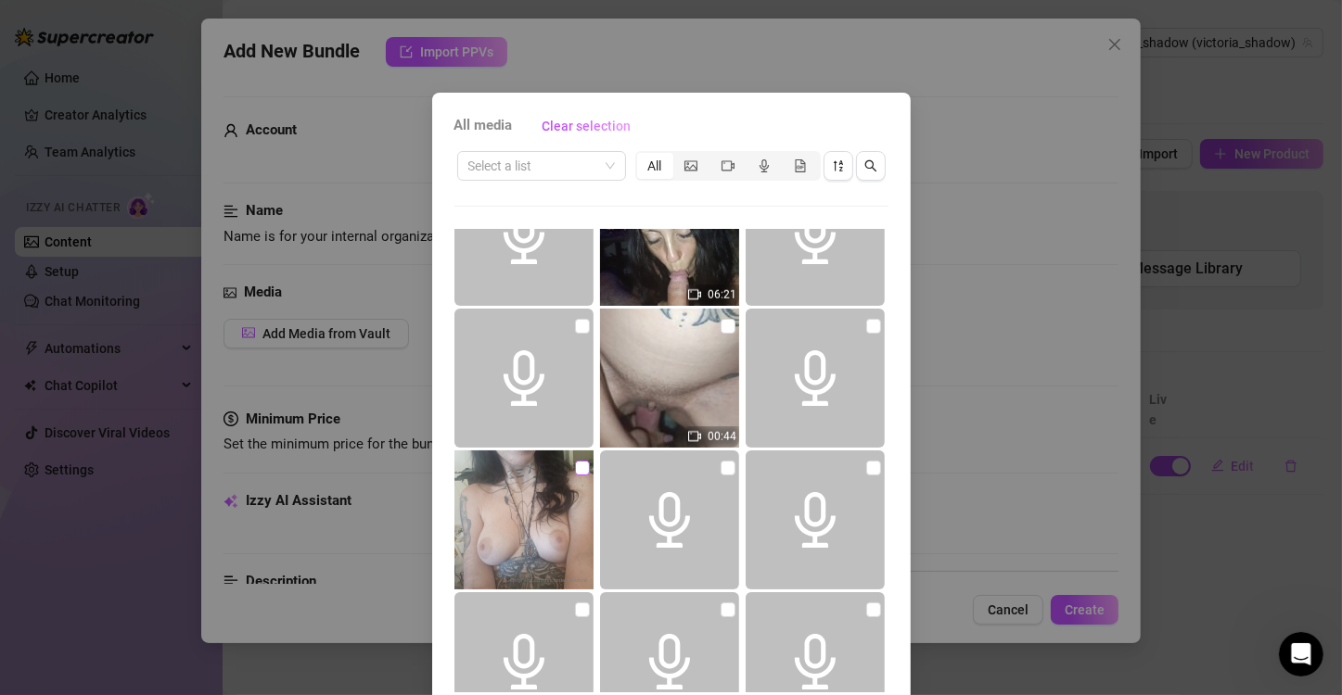
click at [575, 462] on input "checkbox" at bounding box center [582, 468] width 15 height 15
checkbox input "true"
click at [721, 319] on input "checkbox" at bounding box center [728, 326] width 15 height 15
checkbox input "true"
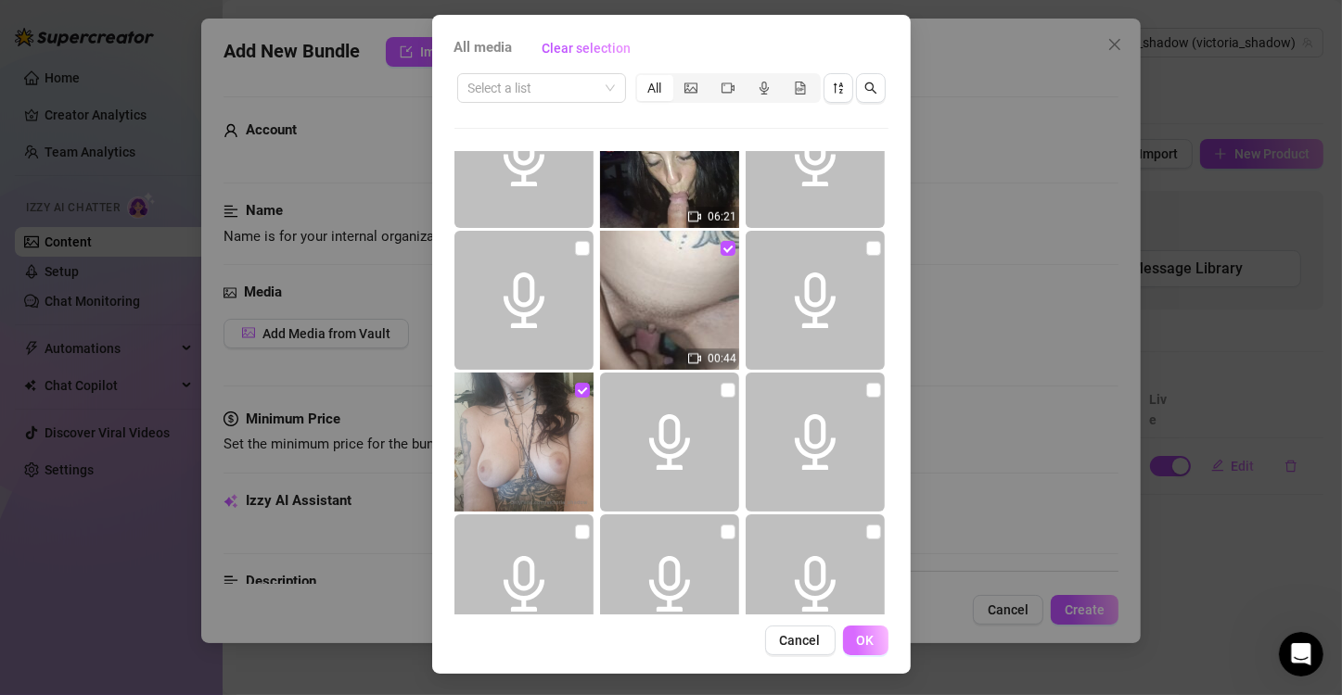
click at [869, 631] on button "OK" at bounding box center [865, 641] width 45 height 30
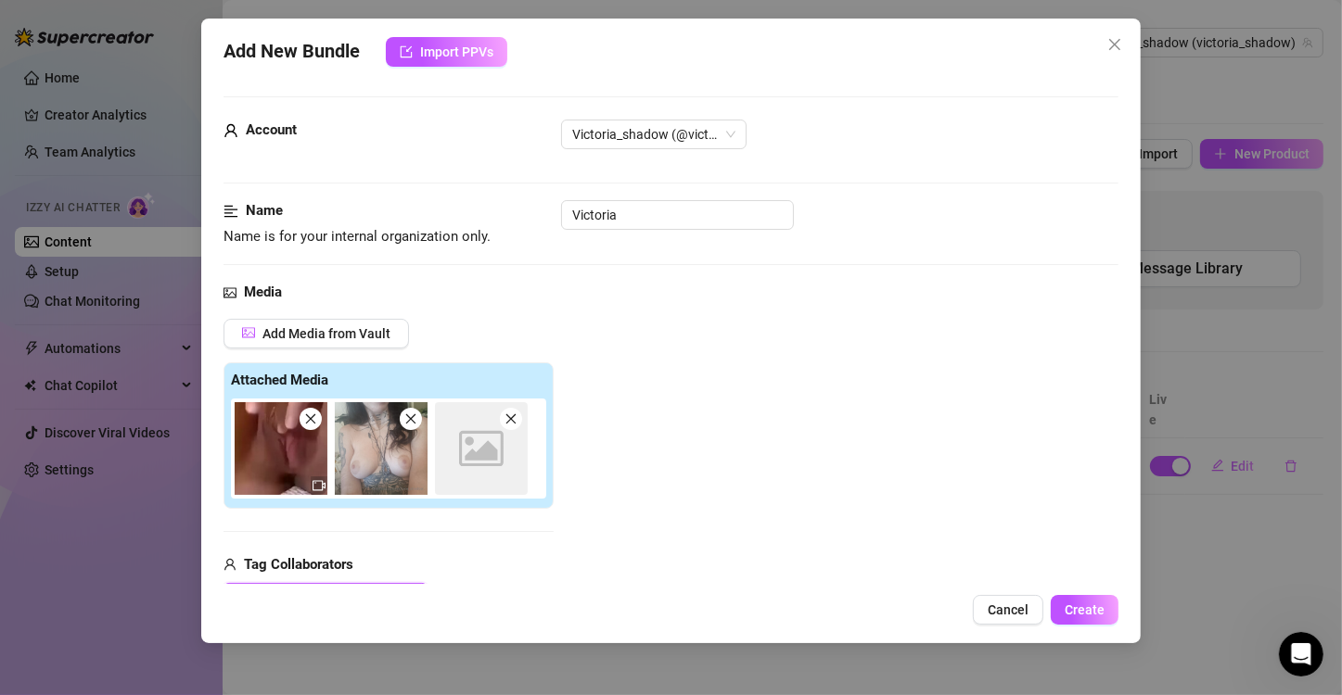
scroll to position [261, 0]
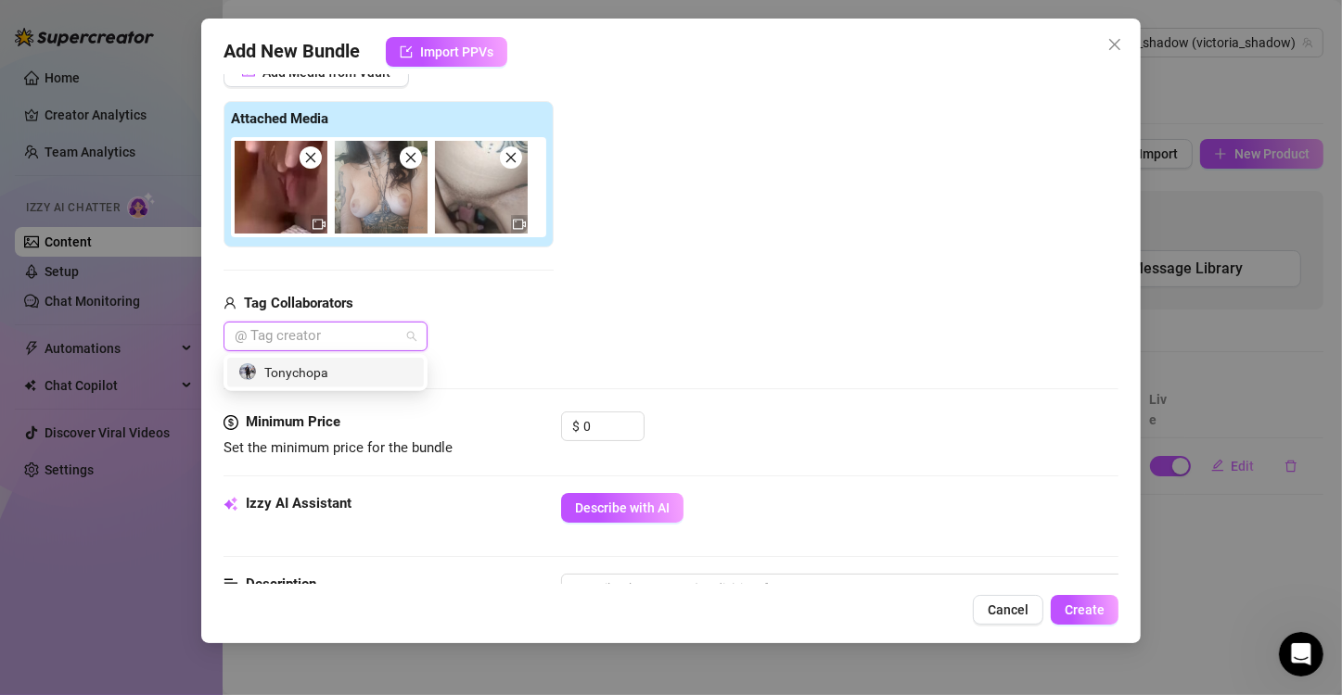
click at [341, 339] on div at bounding box center [315, 337] width 177 height 26
click at [308, 371] on div "Tonychopa" at bounding box center [325, 373] width 174 height 20
click at [542, 323] on div "Tonychopa Tonychopa" at bounding box center [388, 337] width 330 height 30
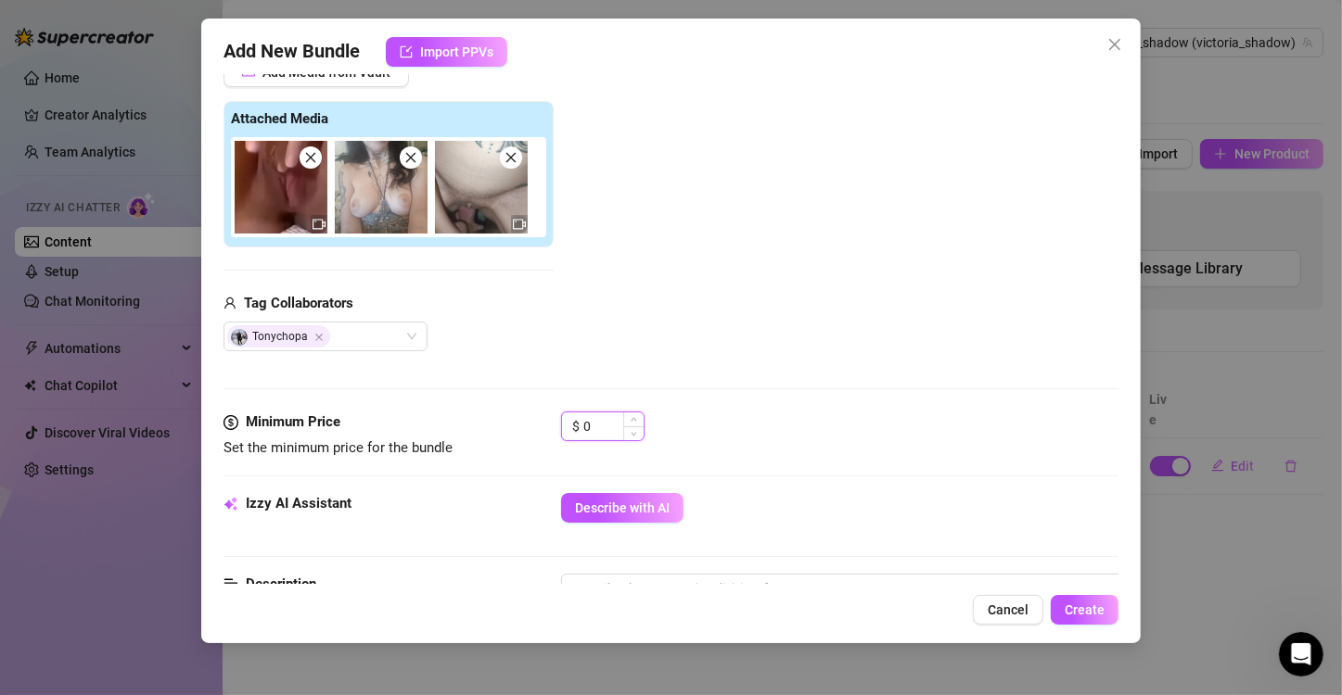
click at [604, 428] on input "0" at bounding box center [613, 427] width 60 height 28
type input "5"
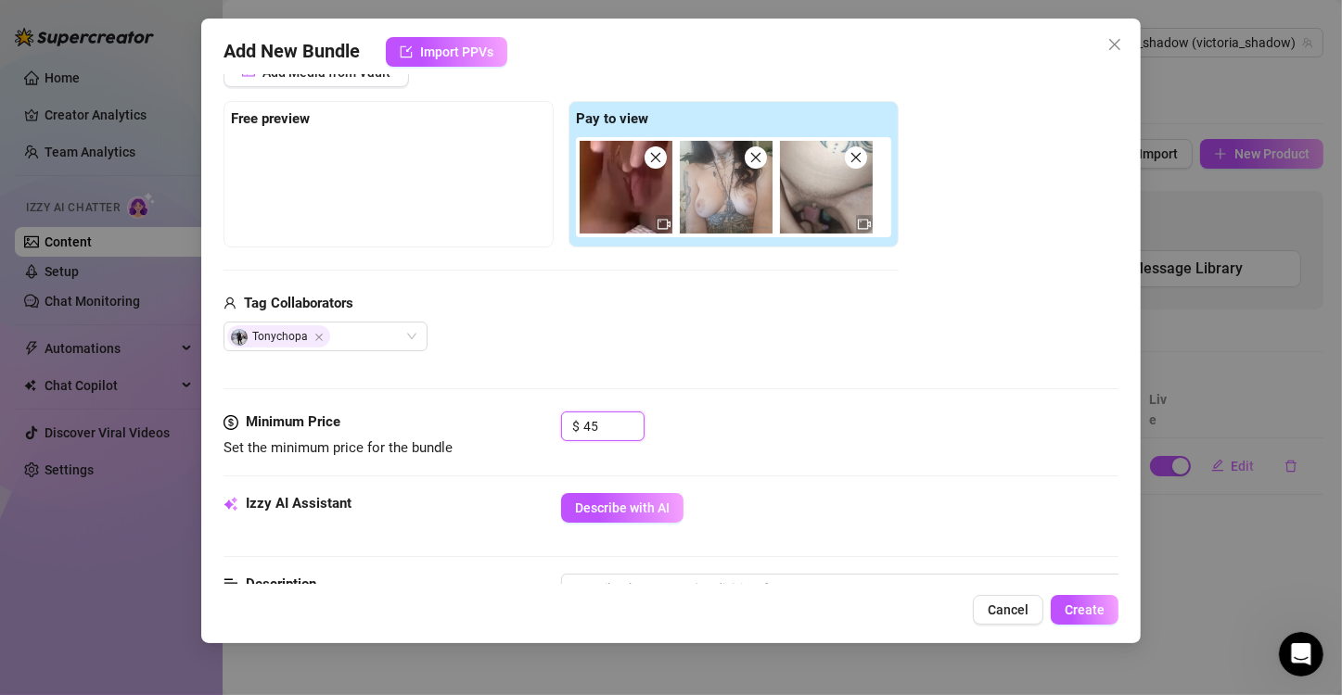
type input "45"
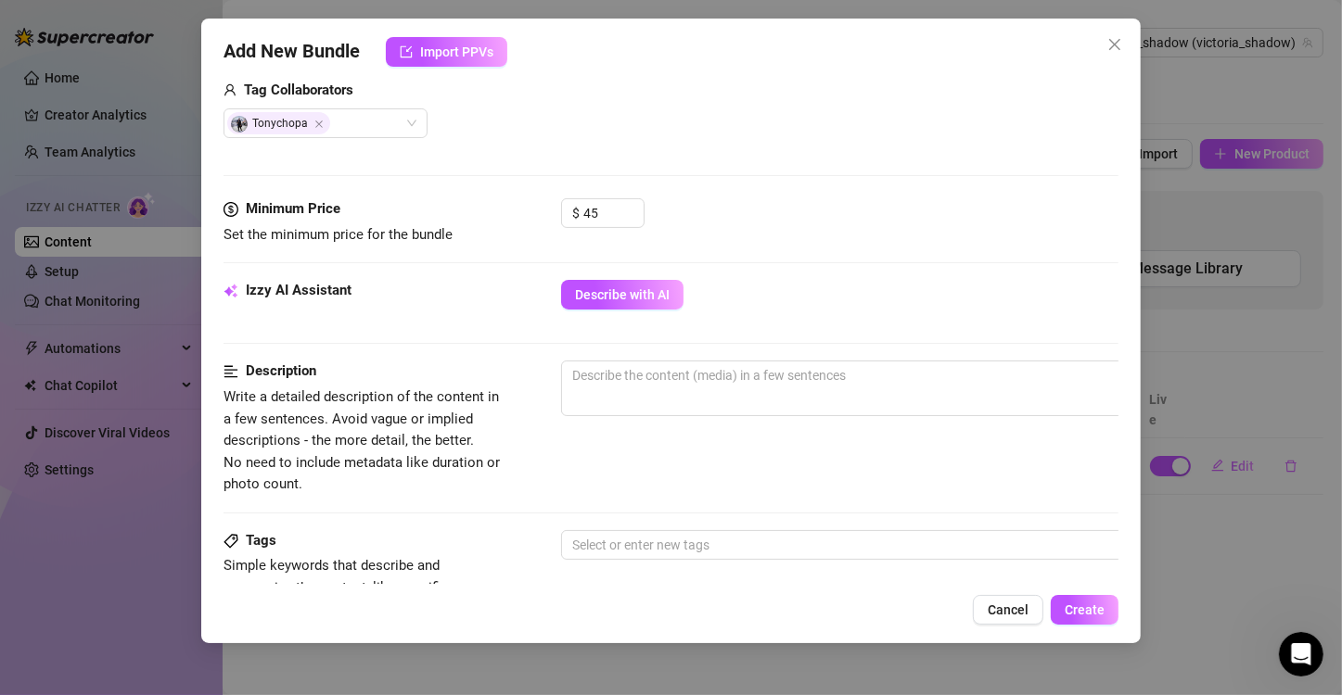
scroll to position [490, 0]
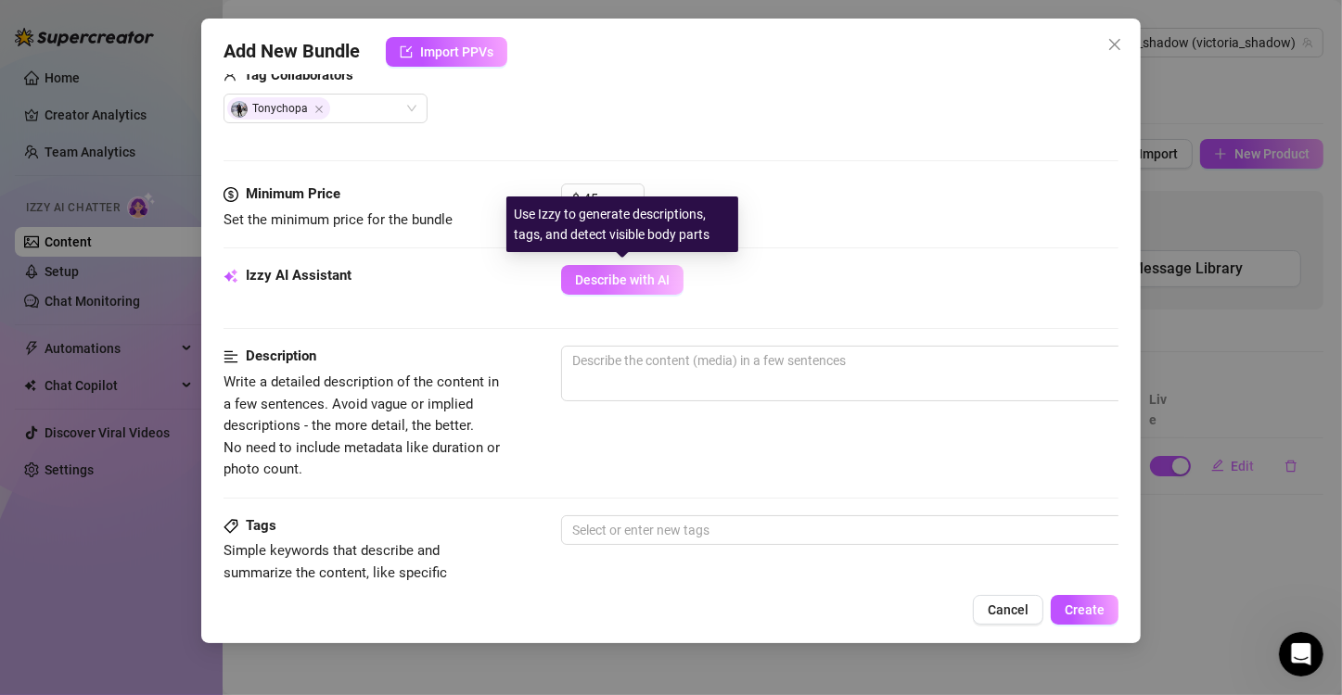
click at [669, 275] on span "Describe with AI" at bounding box center [622, 280] width 95 height 15
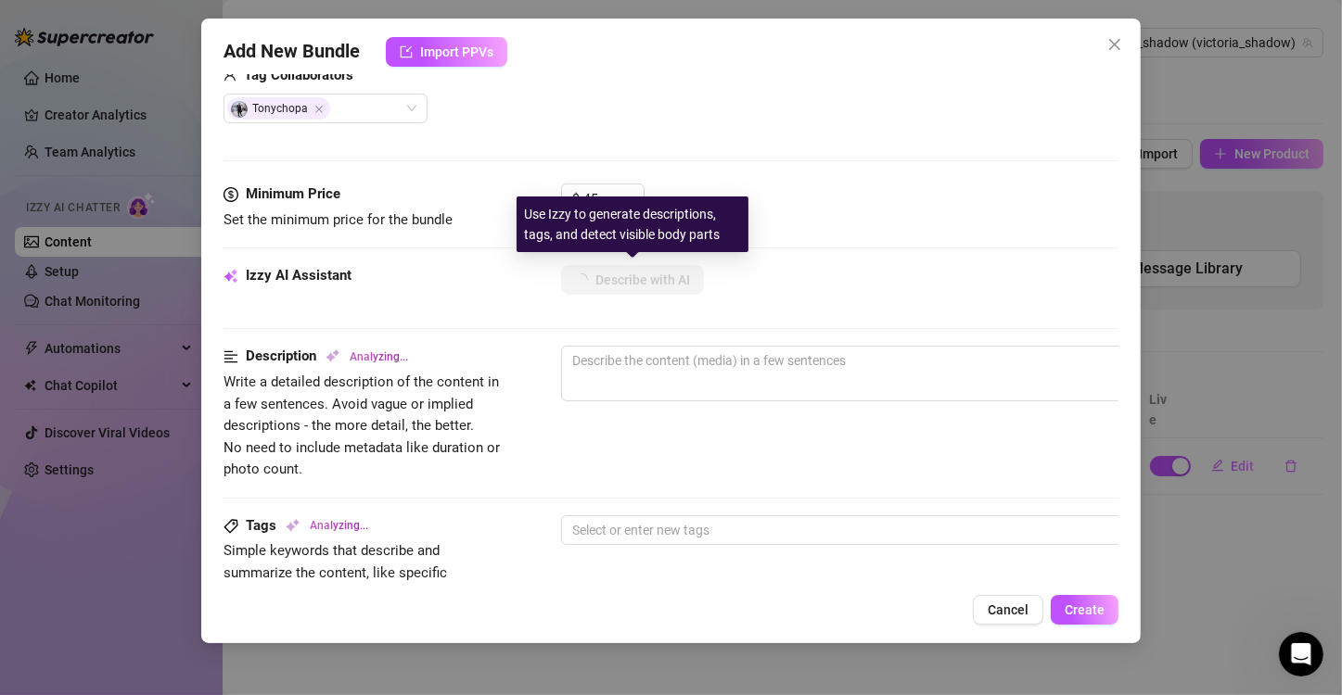
type textarea "Victoria"
type textarea "Victoria is"
type textarea "Victoria is fully"
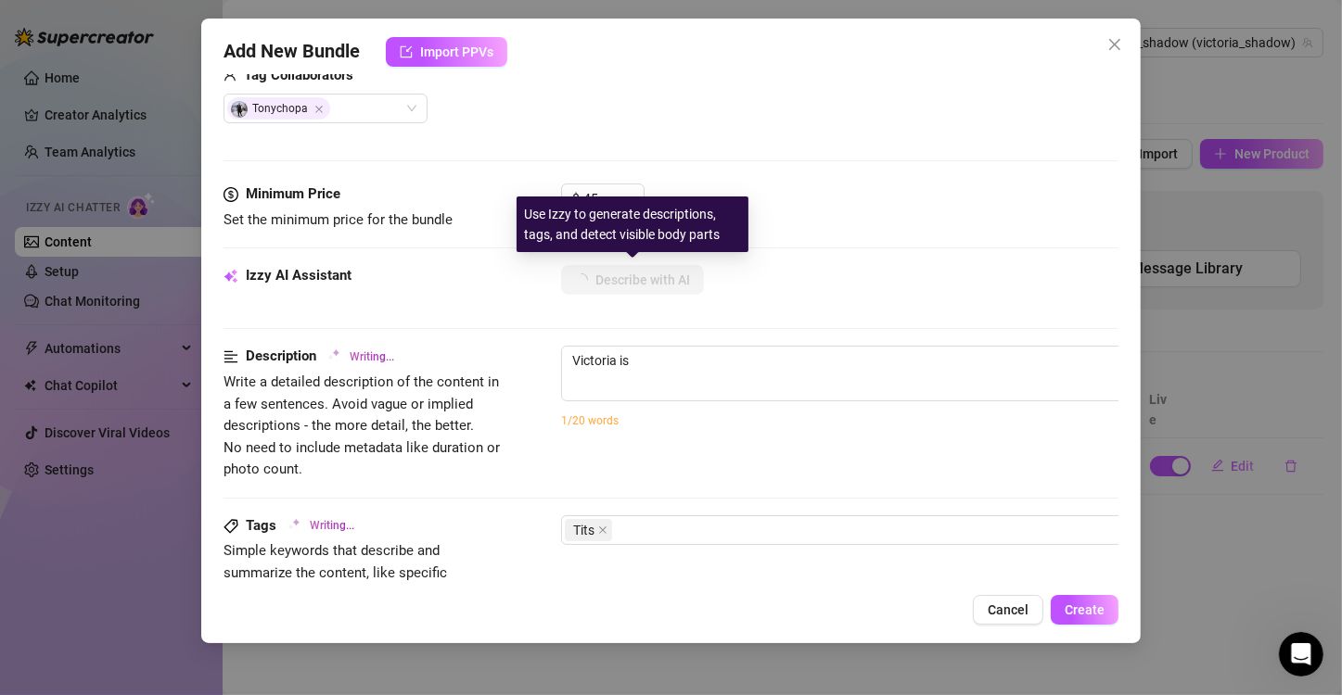
type textarea "Victoria is fully"
type textarea "Victoria is fully nude,"
type textarea "Victoria is fully nude, showing"
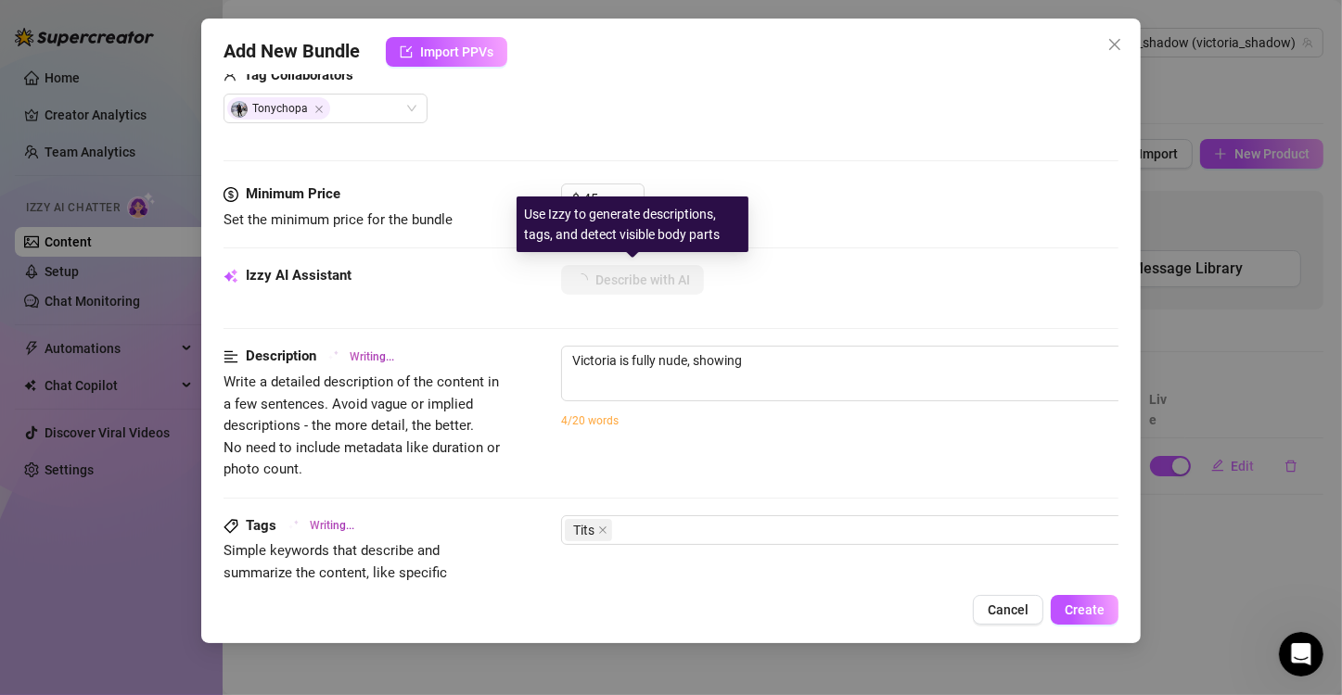
type textarea "Victoria is fully nude, showing off"
type textarea "Victoria is fully nude, showing off her"
type textarea "Victoria is fully nude, showing off her tattooed"
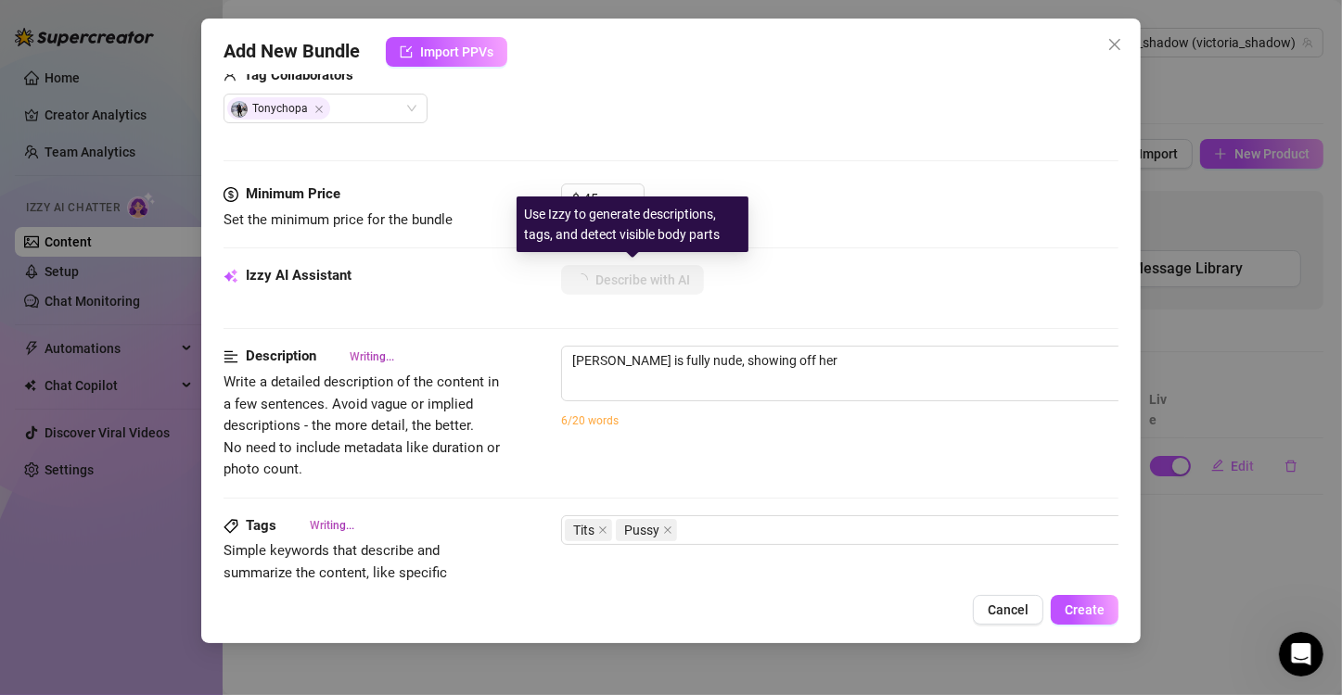
type textarea "Victoria is fully nude, showing off her tattooed"
type textarea "Victoria is fully nude, showing off her tattooed chest"
type textarea "Victoria is fully nude, showing off her tattooed chest and"
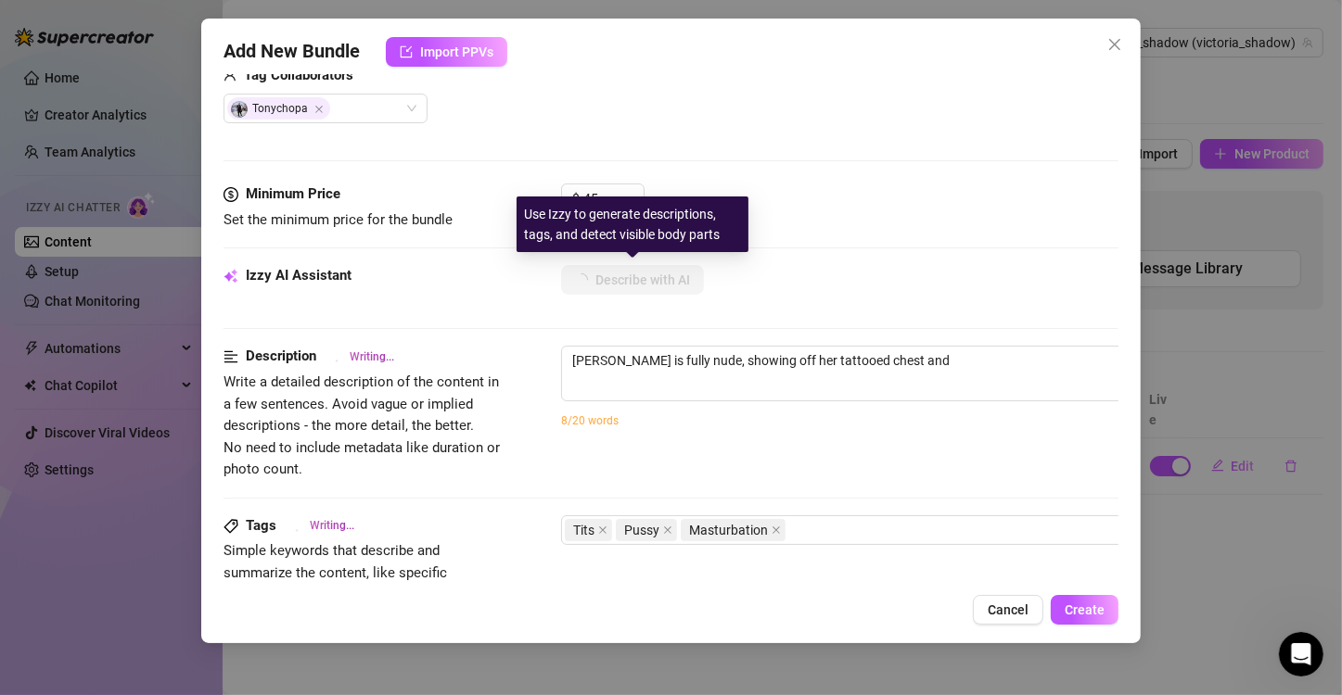
type textarea "Victoria is fully nude, showing off her tattooed chest and bare"
type textarea "Victoria is fully nude, showing off her tattooed chest and bare tits"
type textarea "Victoria is fully nude, showing off her tattooed chest and bare tits with"
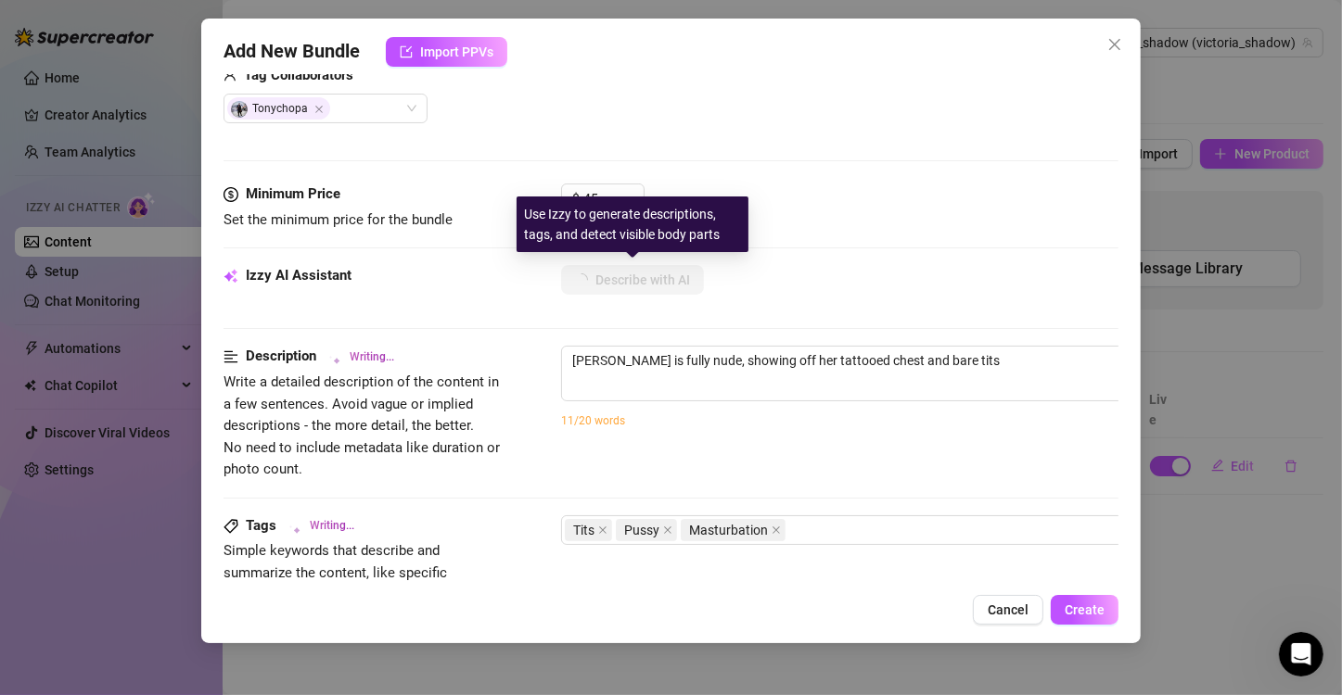
type textarea "Victoria is fully nude, showing off her tattooed chest and bare tits with"
type textarea "Victoria is fully nude, showing off her tattooed chest and bare tits with nippl…"
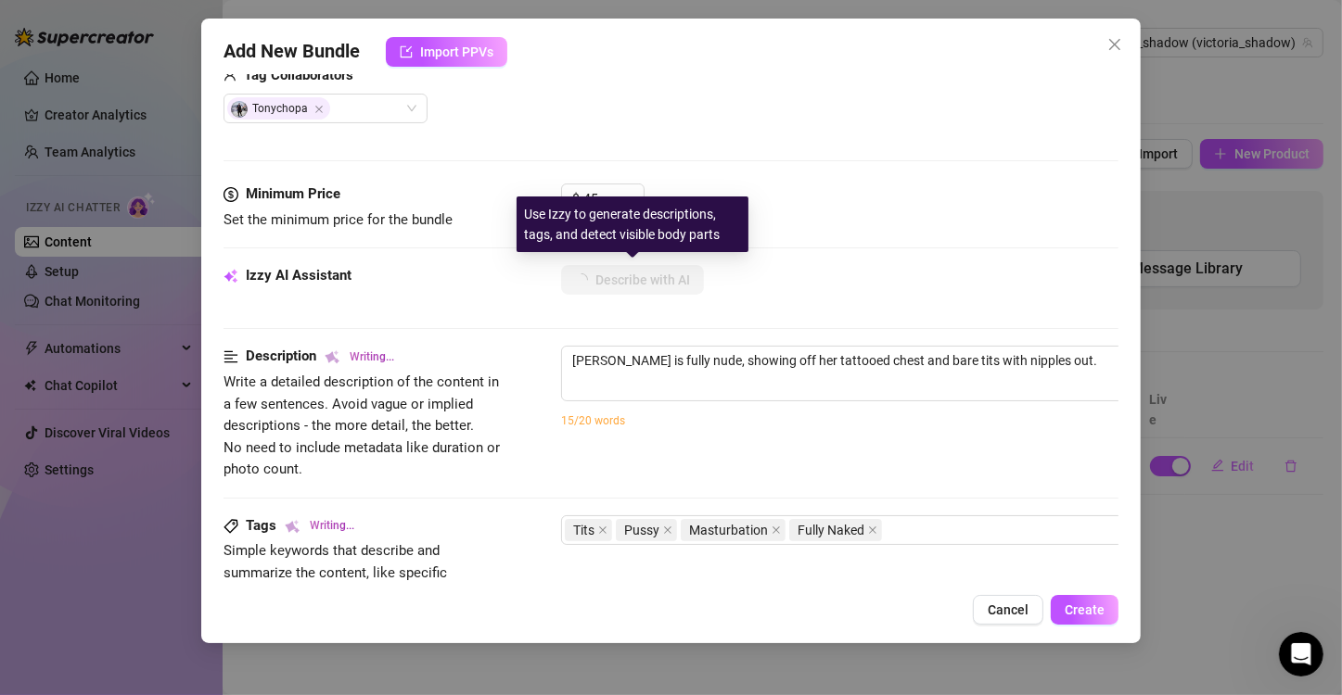
type textarea "Victoria is fully nude, showing off her tattooed chest and bare tits with nippl…"
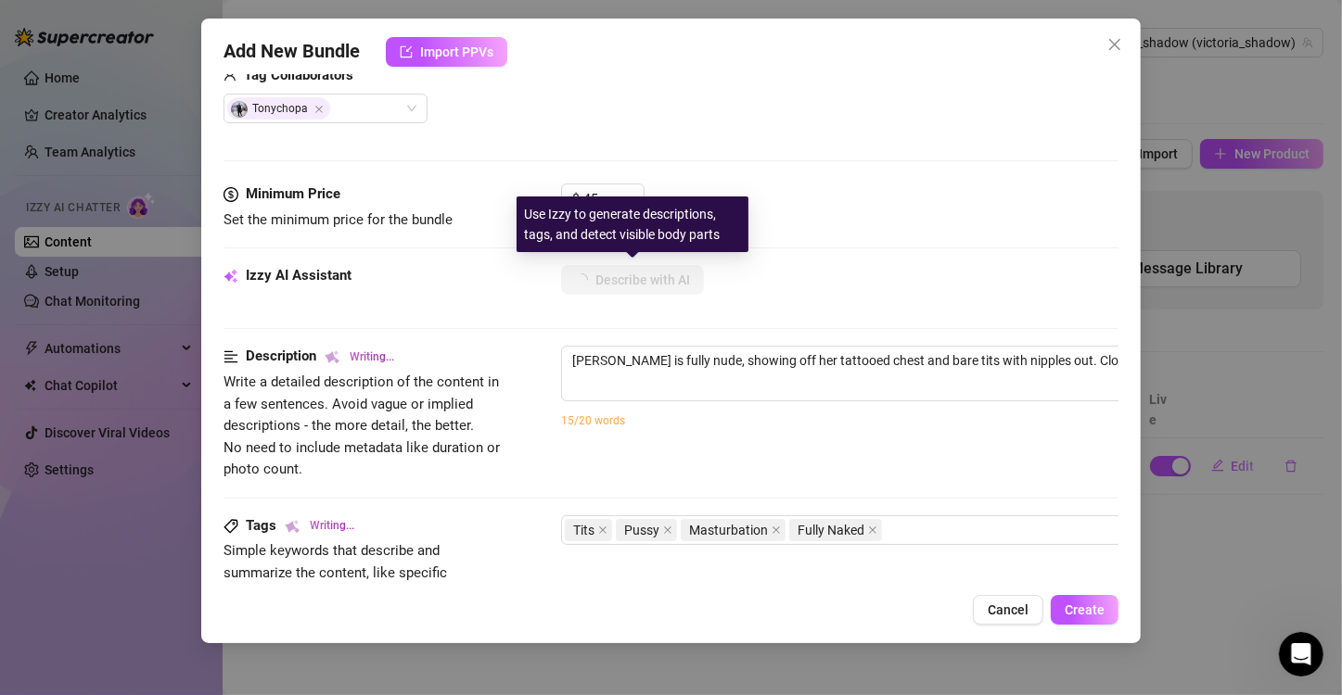
type textarea "Victoria is fully nude, showing off her tattooed chest and bare tits with nippl…"
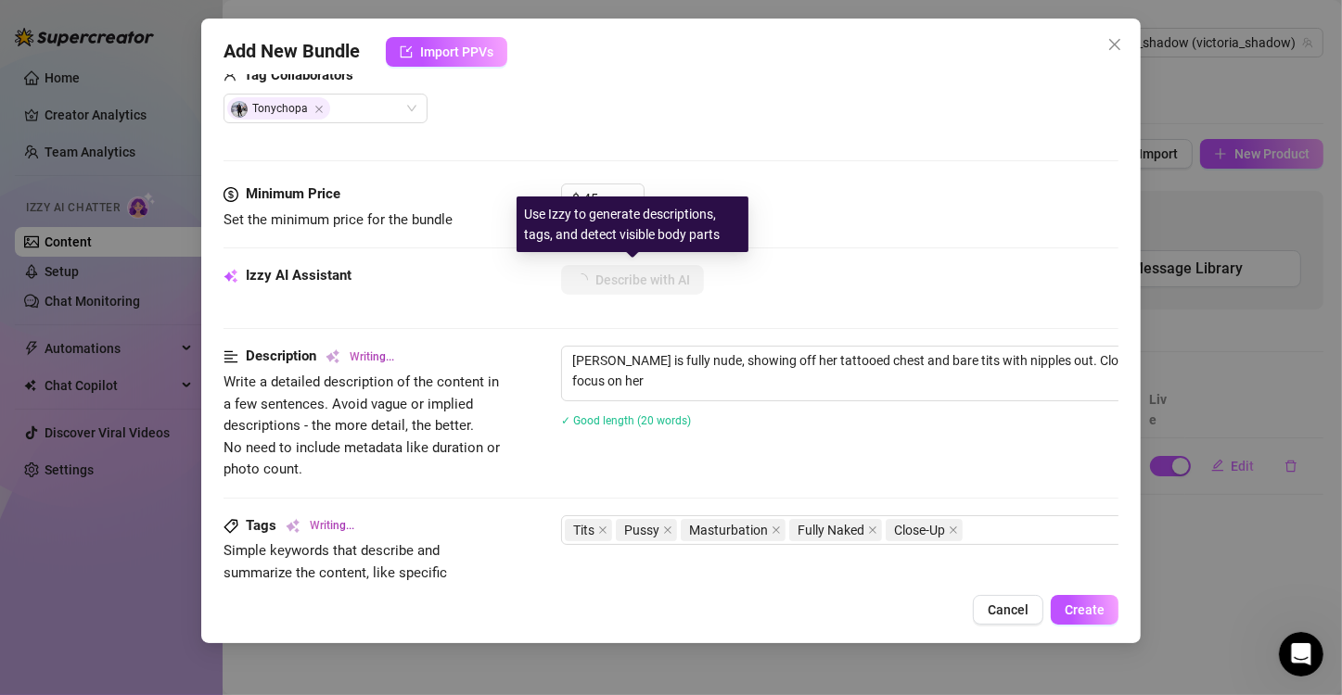
type textarea "Victoria is fully nude, showing off her tattooed chest and bare tits with nippl…"
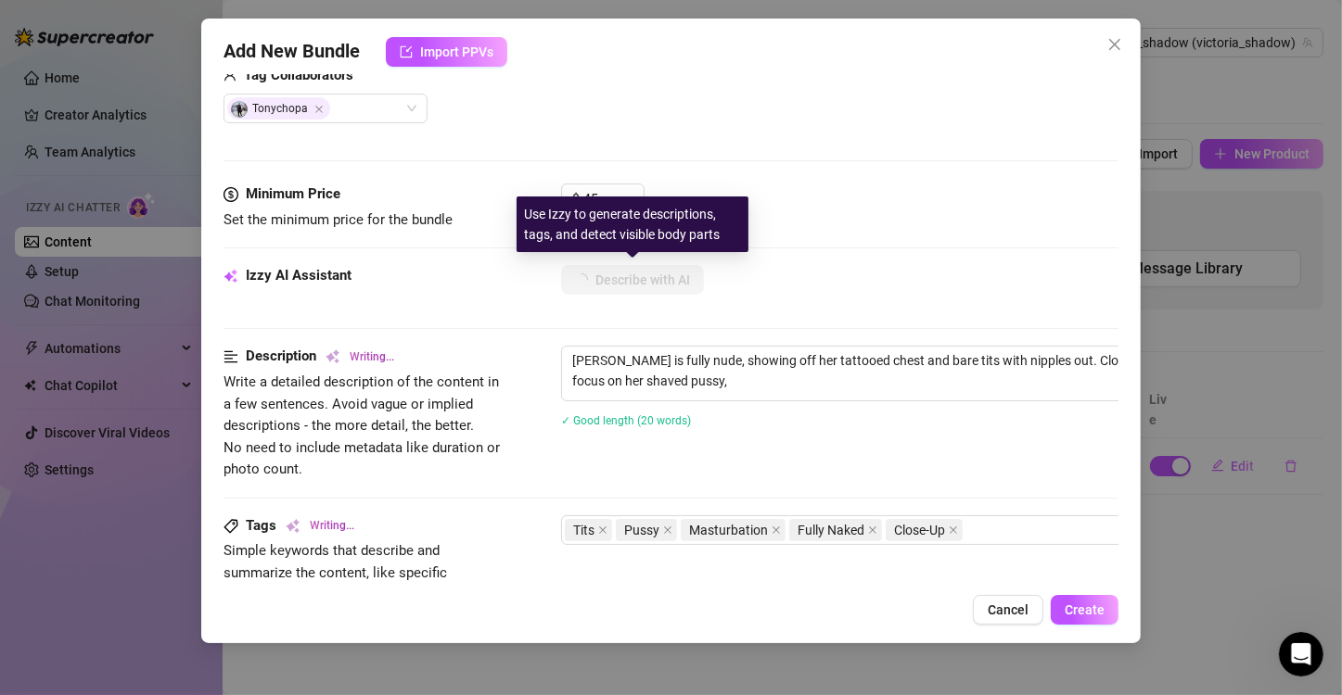
type textarea "Victoria is fully nude, showing off her tattooed chest and bare tits with nippl…"
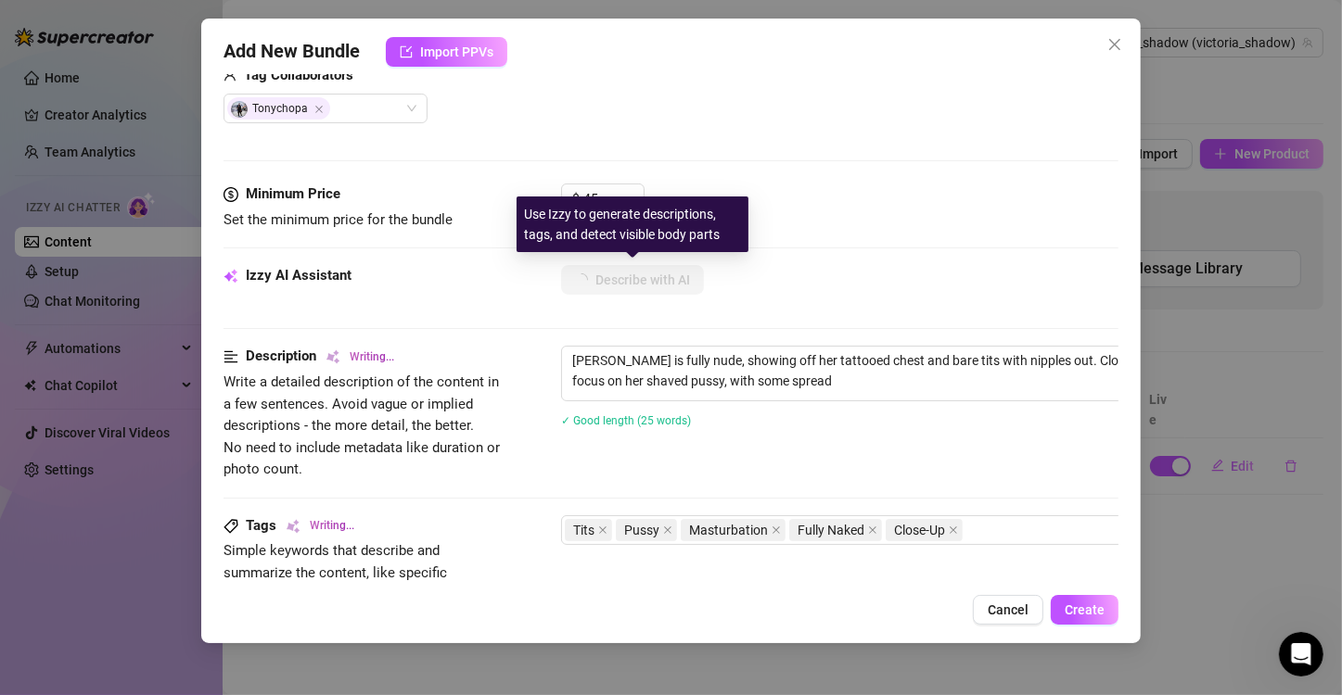
type textarea "Victoria is fully nude, showing off her tattooed chest and bare tits with nippl…"
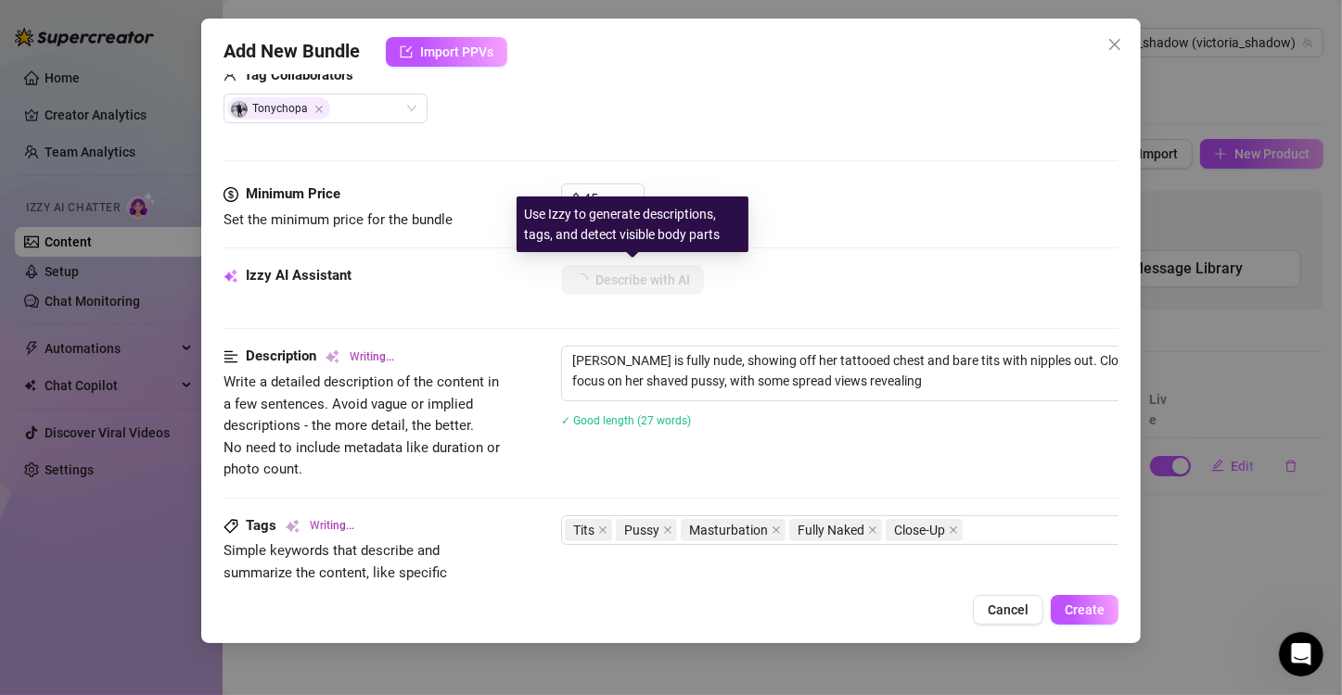
type textarea "Victoria is fully nude, showing off her tattooed chest and bare tits with nippl…"
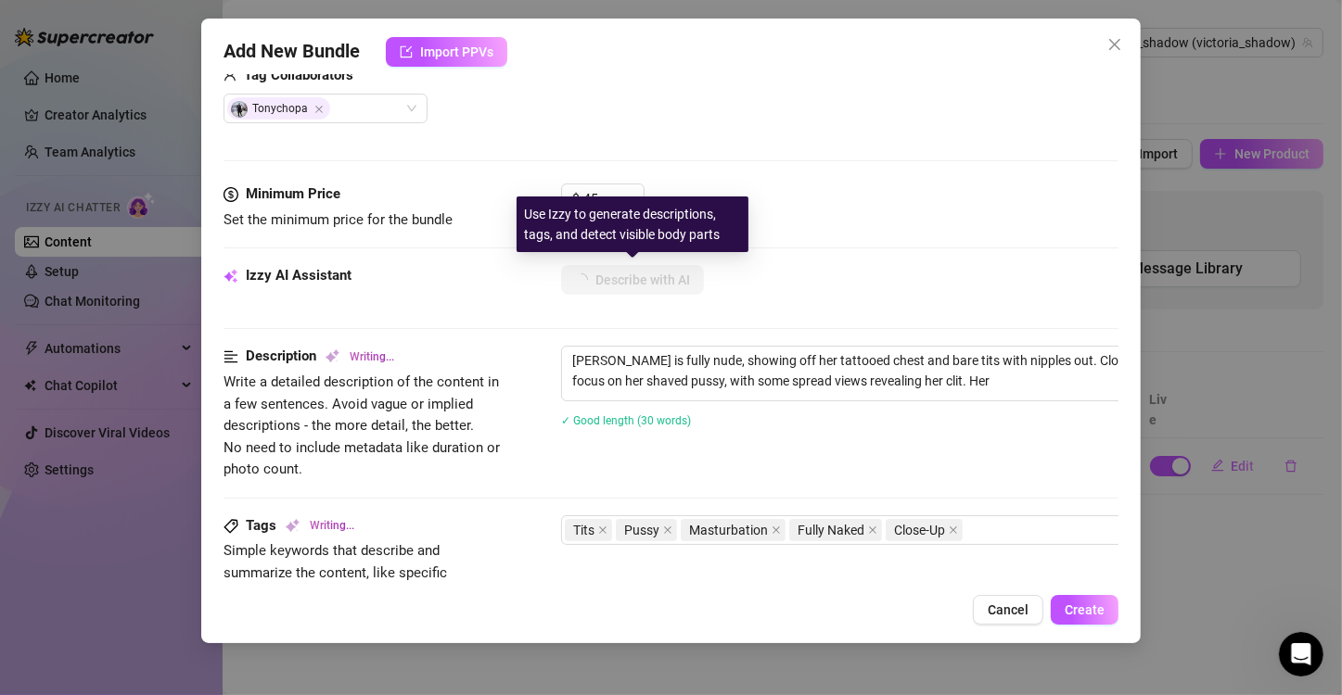
type textarea "Victoria is fully nude, showing off her tattooed chest and bare tits with nippl…"
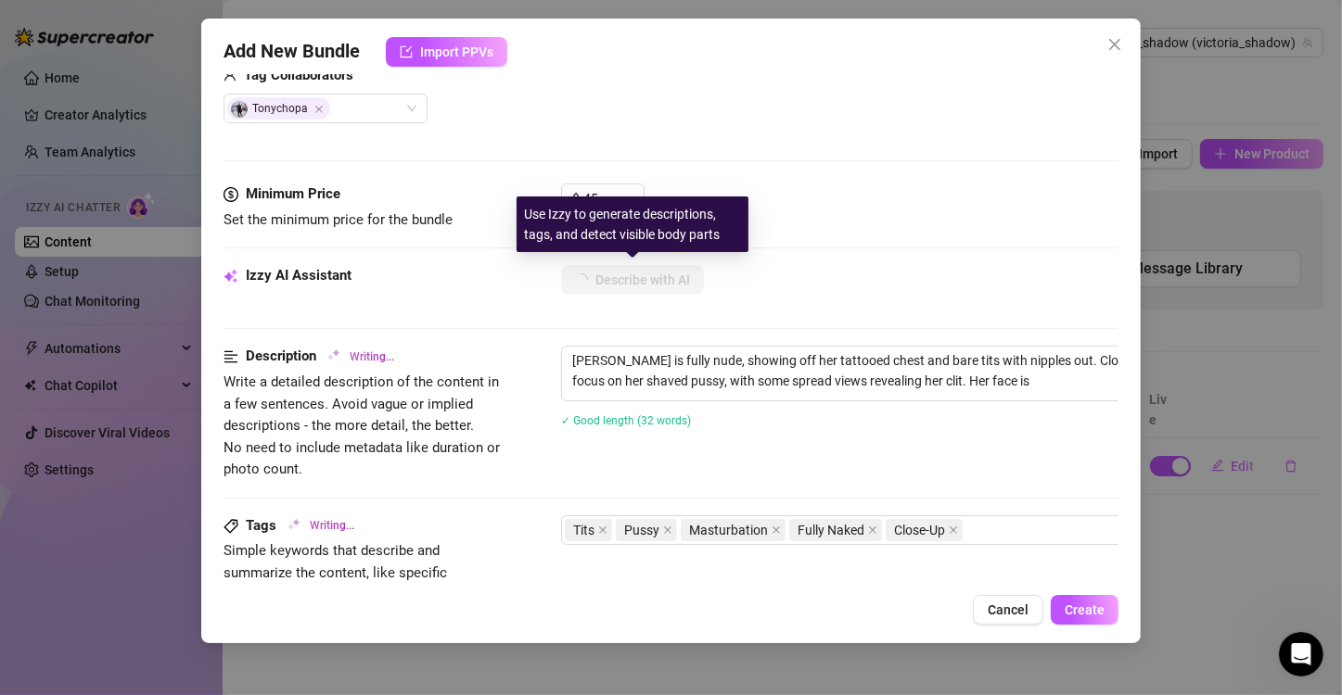
type textarea "Victoria is fully nude, showing off her tattooed chest and bare tits with nippl…"
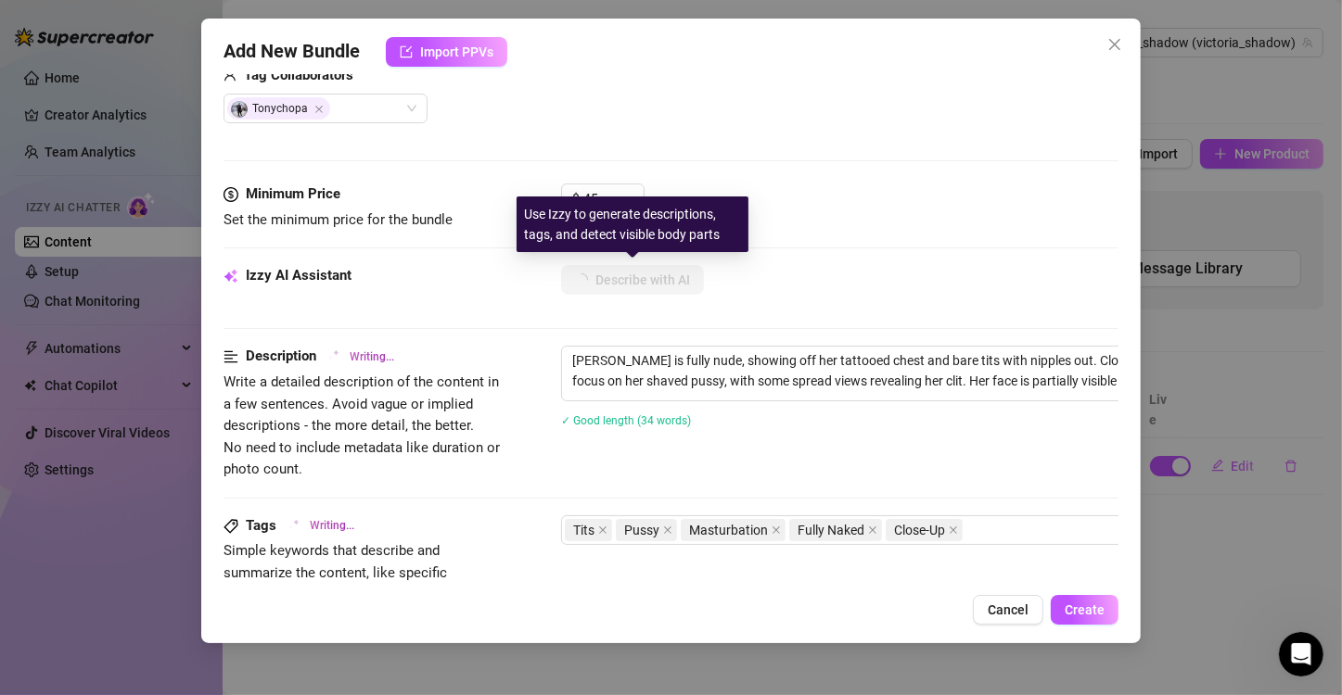
type textarea "Victoria is fully nude, showing off her tattooed chest and bare tits with nippl…"
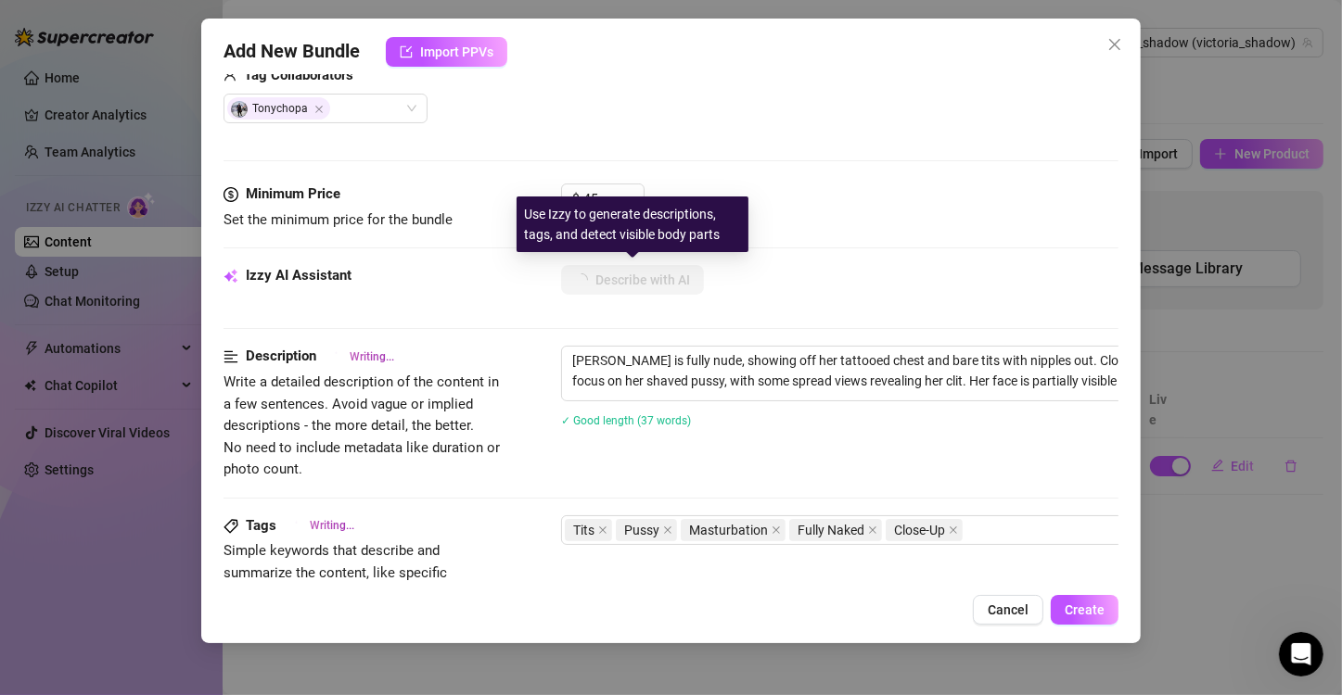
type textarea "Victoria is fully nude, showing off her tattooed chest and bare tits with nippl…"
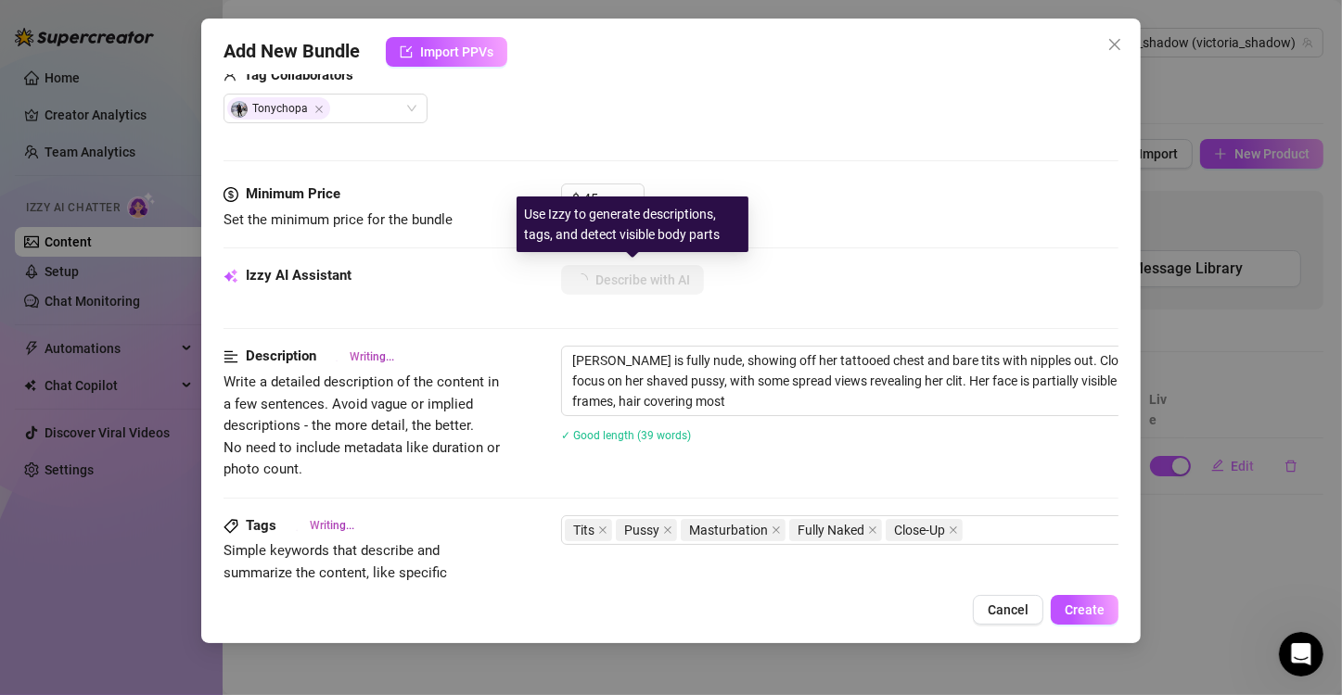
type textarea "Victoria is fully nude, showing off her tattooed chest and bare tits with nippl…"
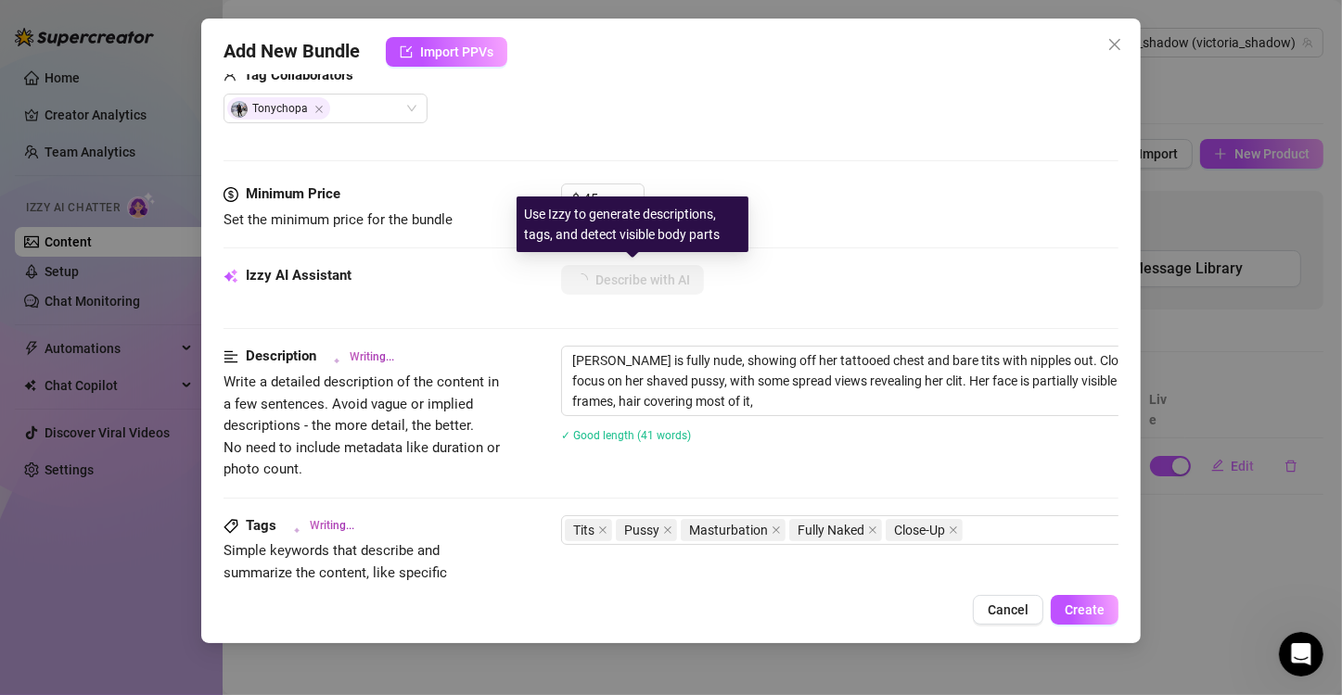
type textarea "Victoria is fully nude, showing off her tattooed chest and bare tits with nippl…"
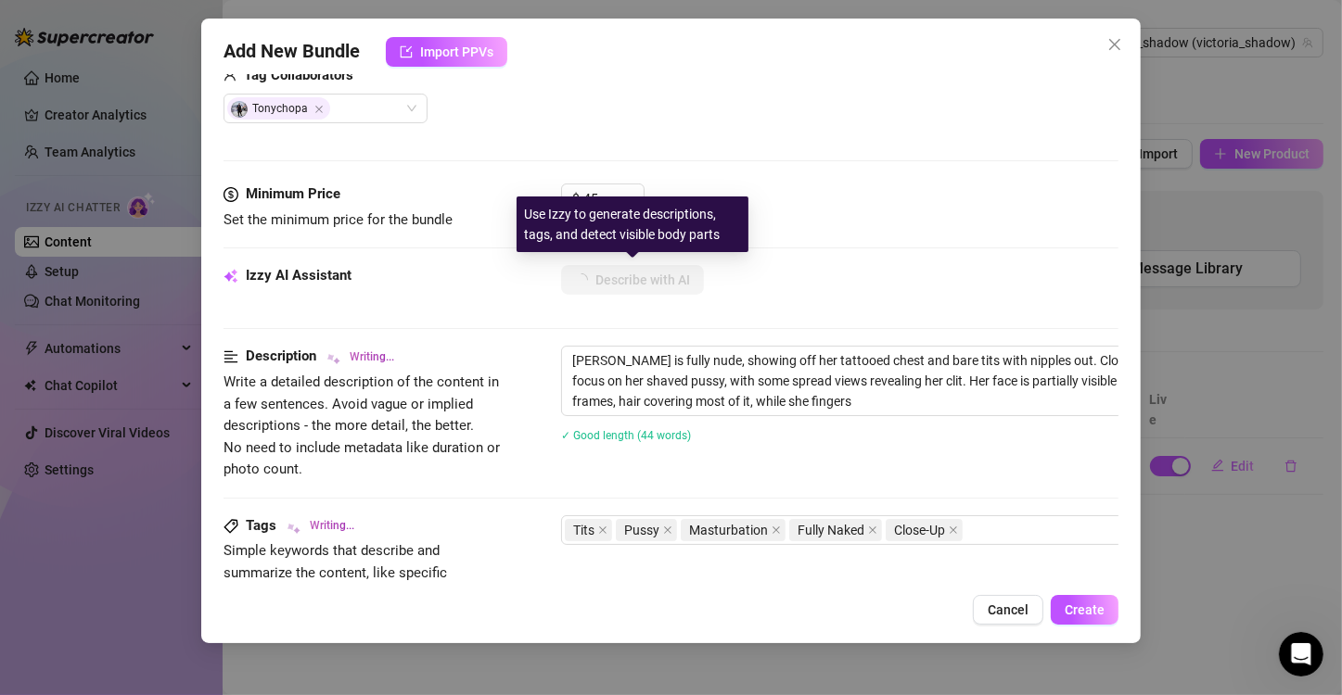
type textarea "Victoria is fully nude, showing off her tattooed chest and bare tits with nippl…"
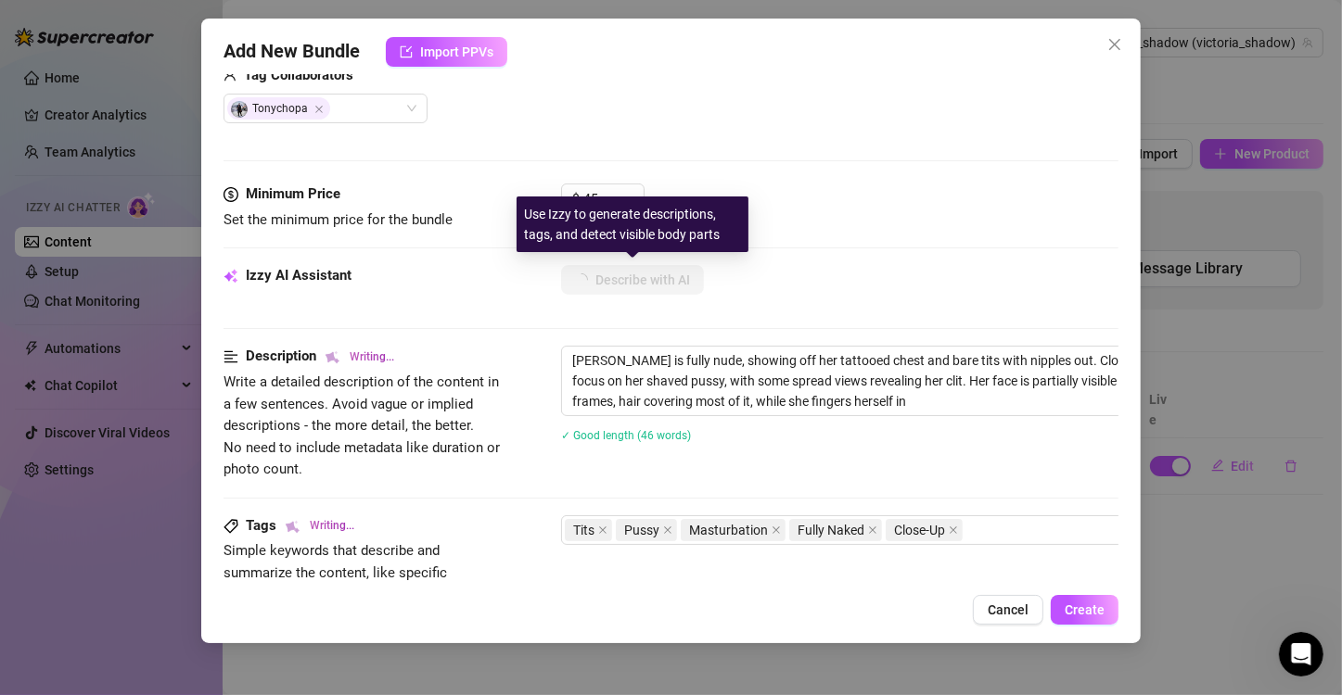
type textarea "Victoria is fully nude, showing off her tattooed chest and bare tits with nippl…"
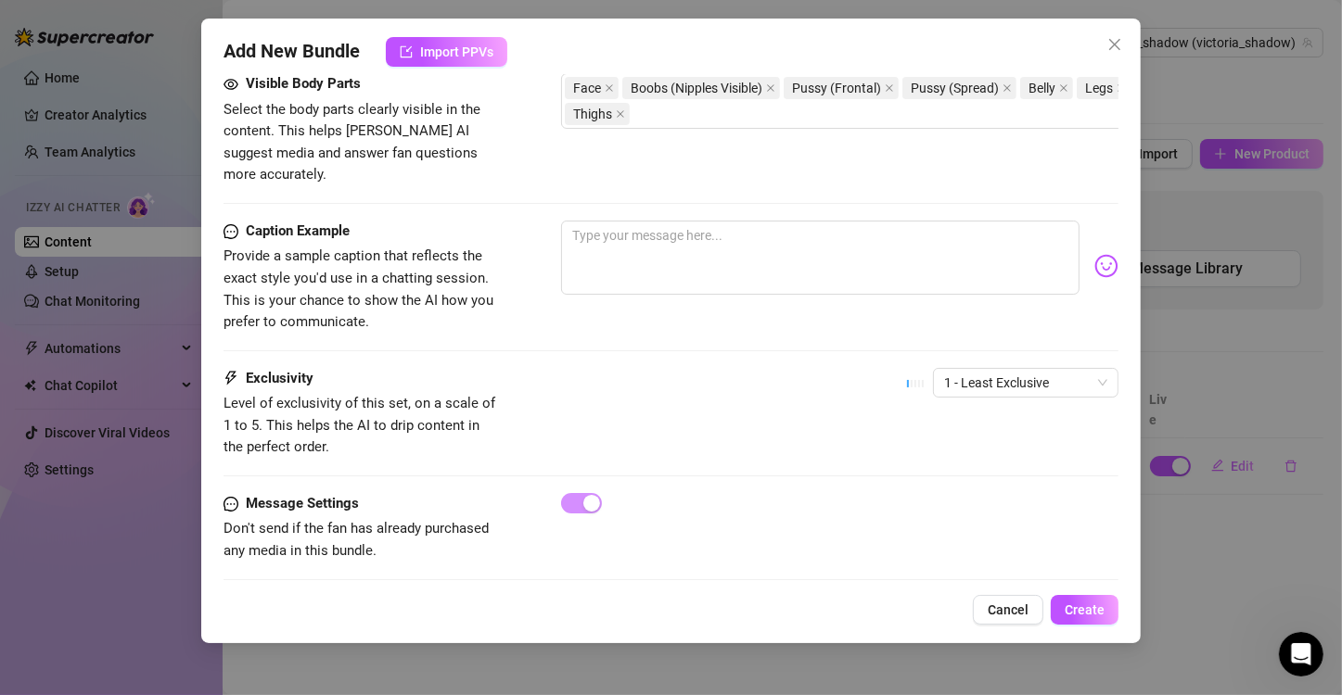
scroll to position [1060, 0]
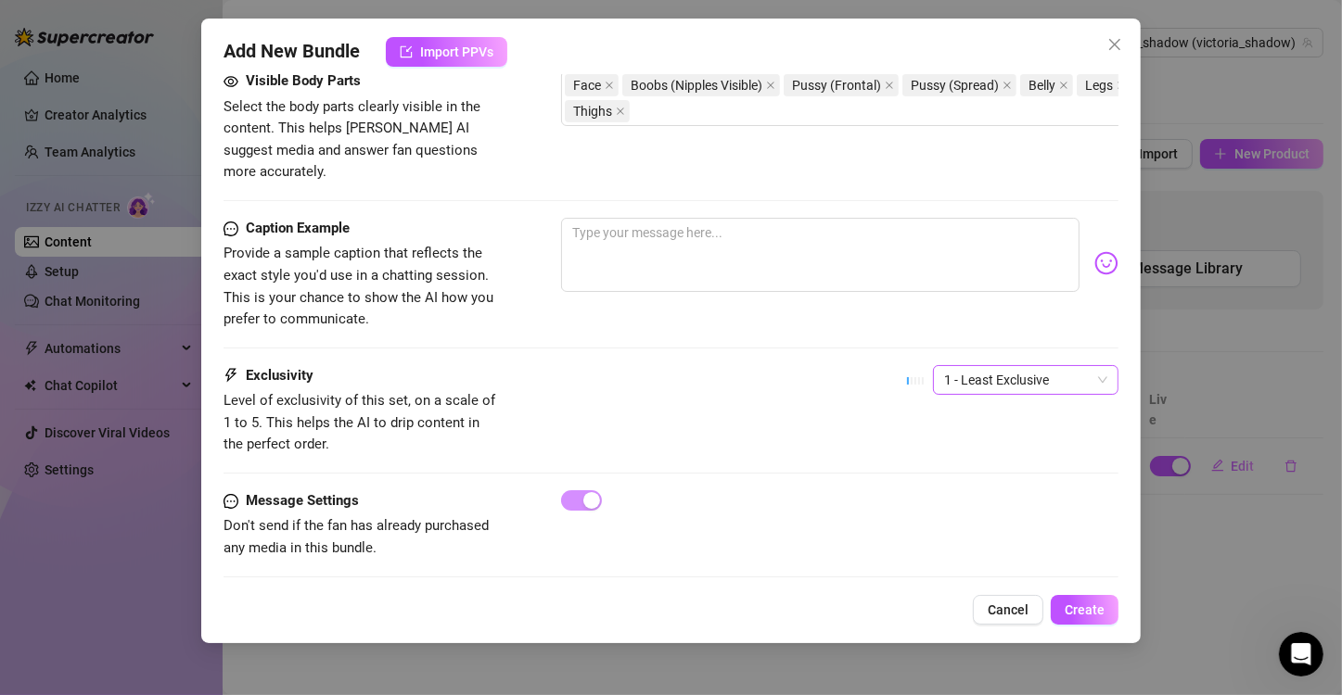
click at [983, 366] on span "1 - Least Exclusive" at bounding box center [1025, 380] width 163 height 28
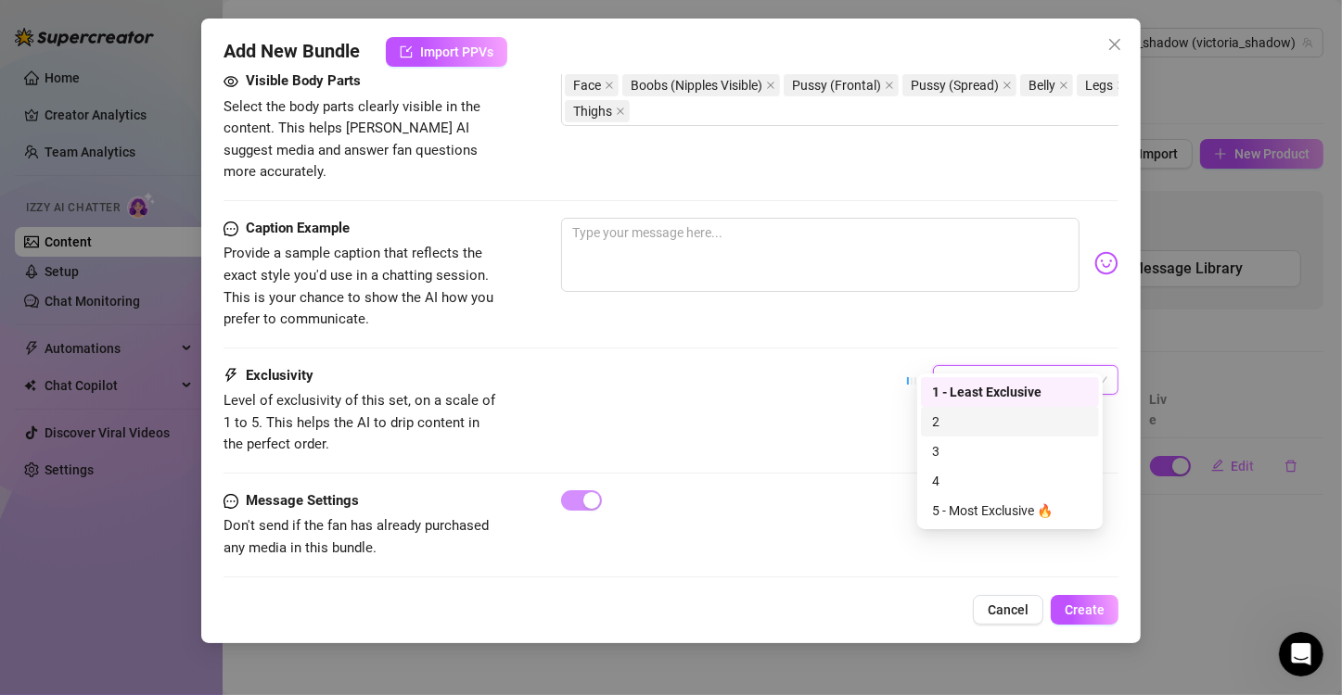
click at [941, 422] on div "2" at bounding box center [1010, 422] width 156 height 20
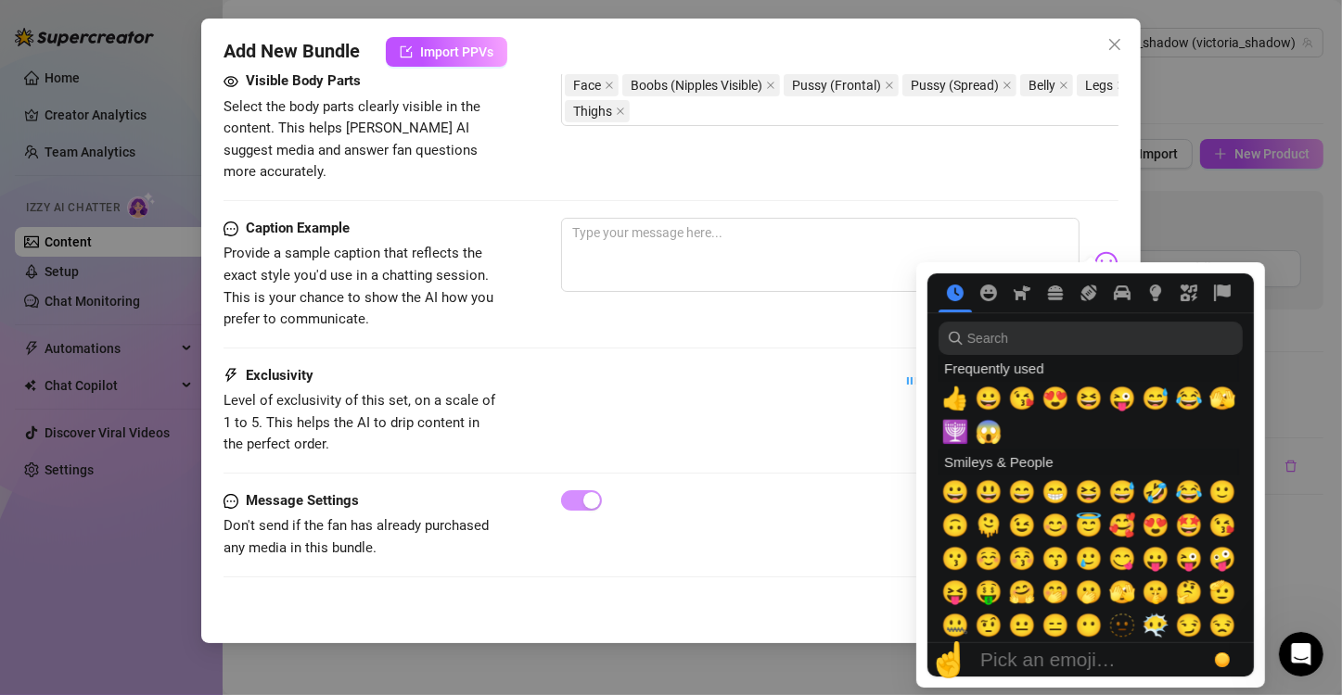
click at [1094, 251] on img at bounding box center [1106, 263] width 24 height 24
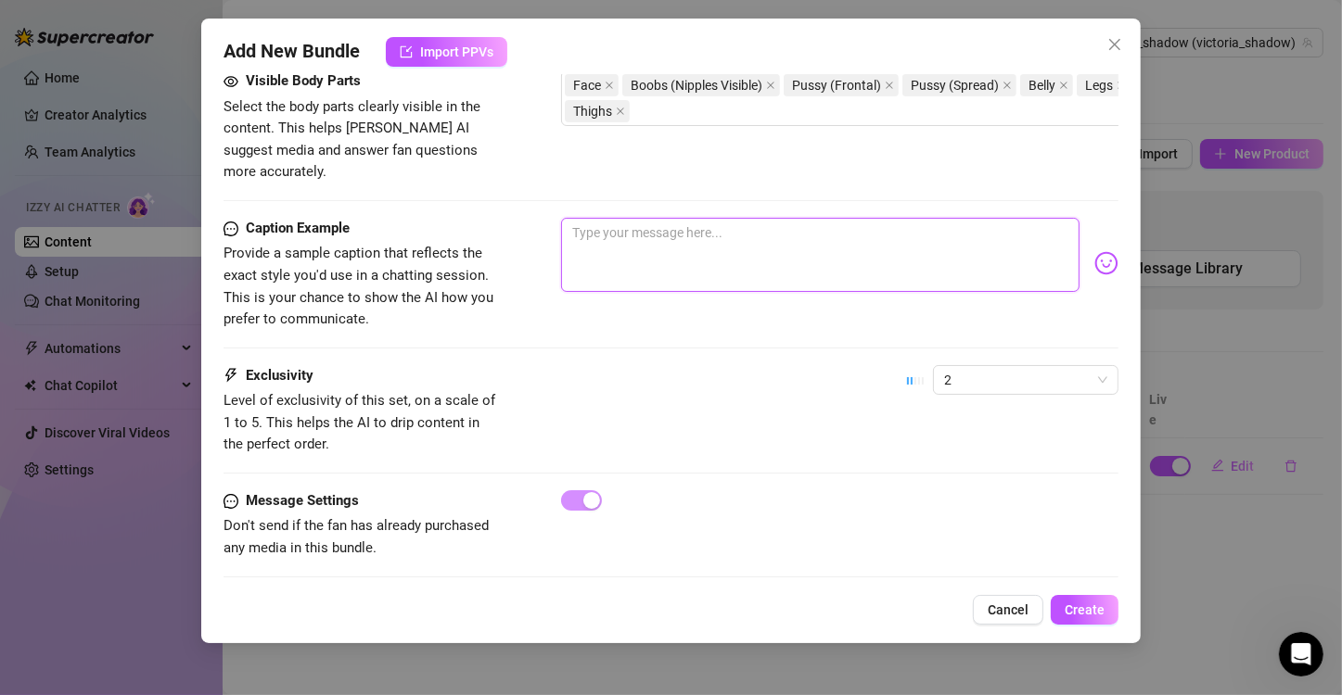
click at [746, 219] on textarea at bounding box center [820, 255] width 518 height 74
click at [971, 373] on div "2" at bounding box center [1012, 388] width 211 height 46
click at [948, 366] on span "2" at bounding box center [1025, 380] width 163 height 28
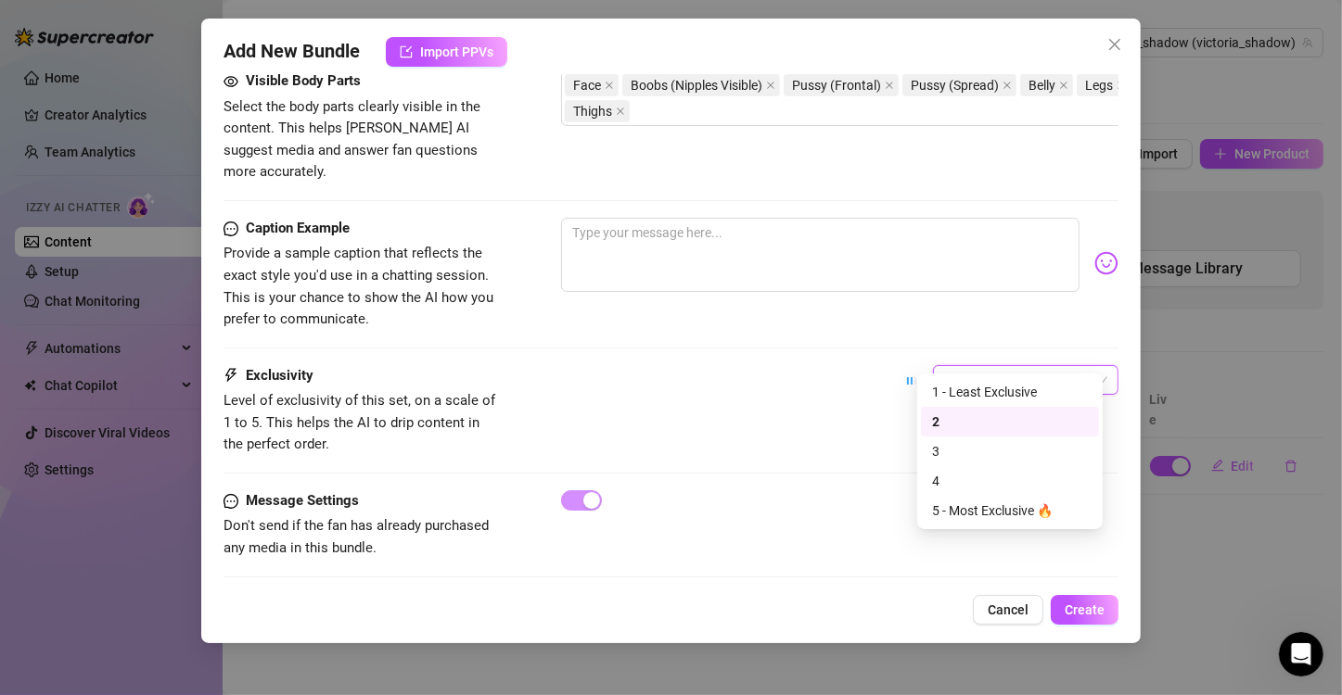
click at [949, 427] on div "2" at bounding box center [1010, 422] width 156 height 20
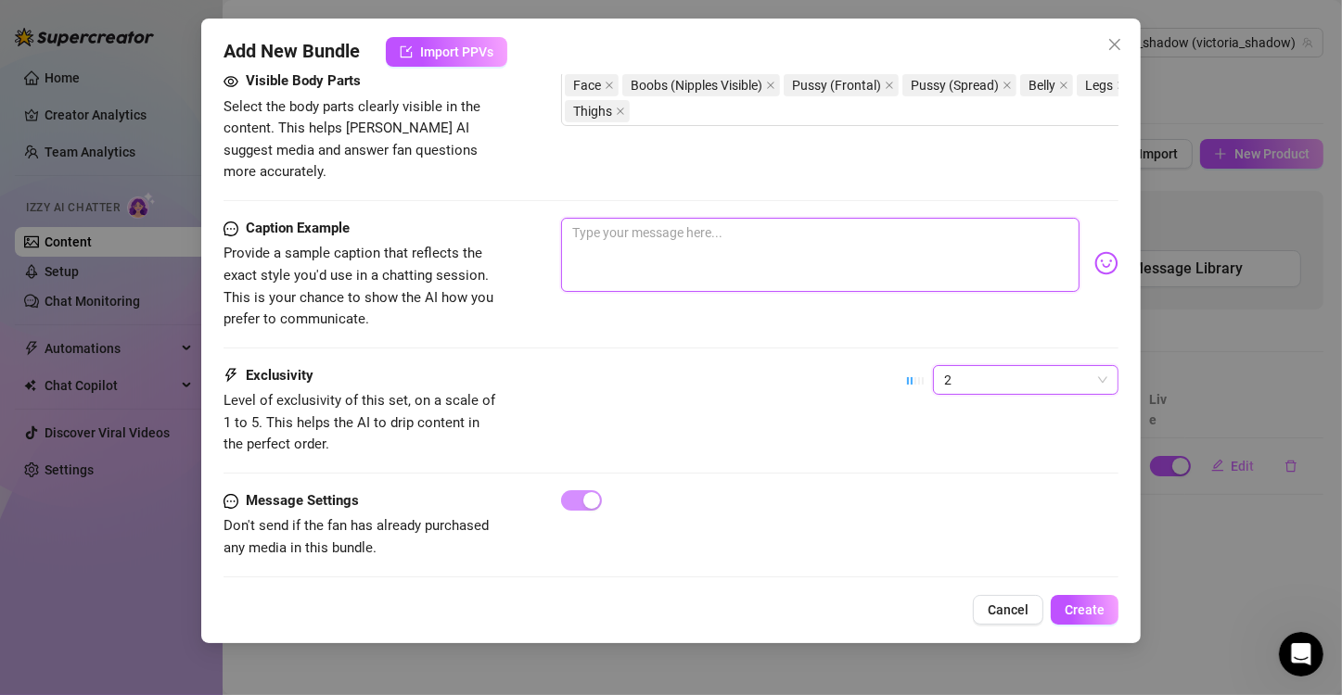
click at [704, 237] on textarea at bounding box center [820, 255] width 518 height 74
click at [1010, 366] on span "2" at bounding box center [1025, 380] width 163 height 28
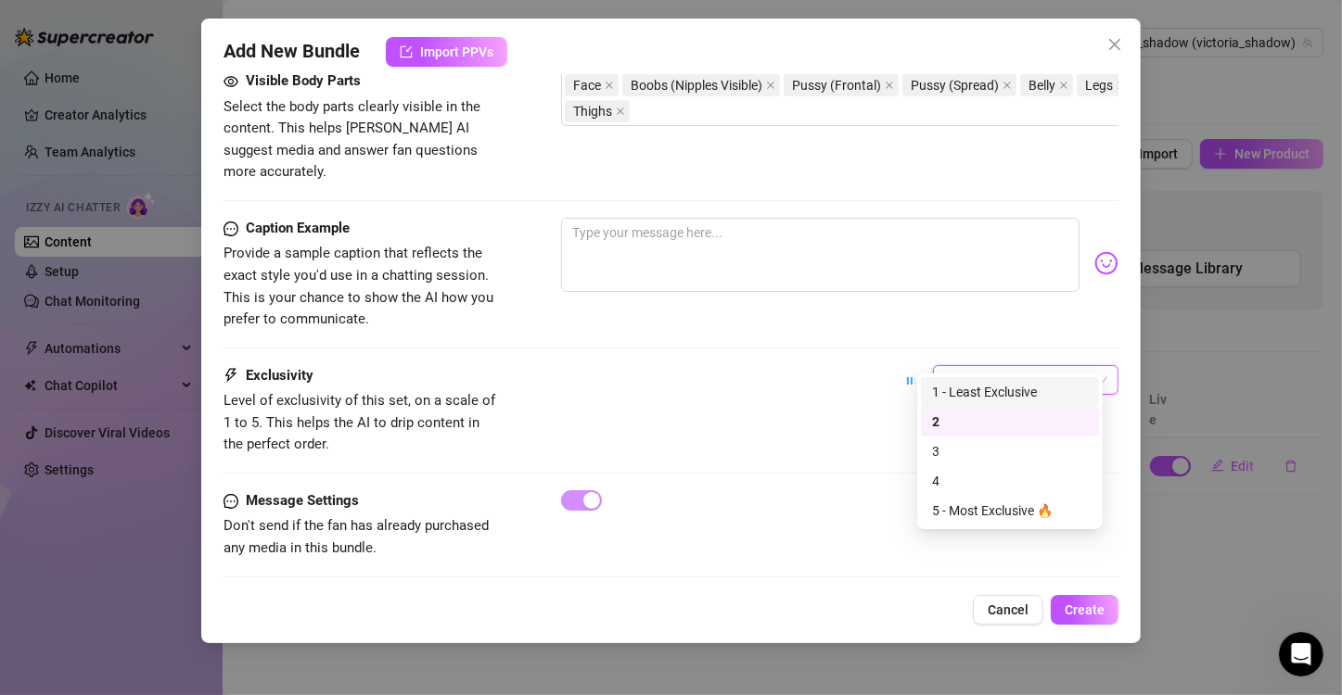
click at [1003, 403] on div "1 - Least Exclusive" at bounding box center [1010, 392] width 178 height 30
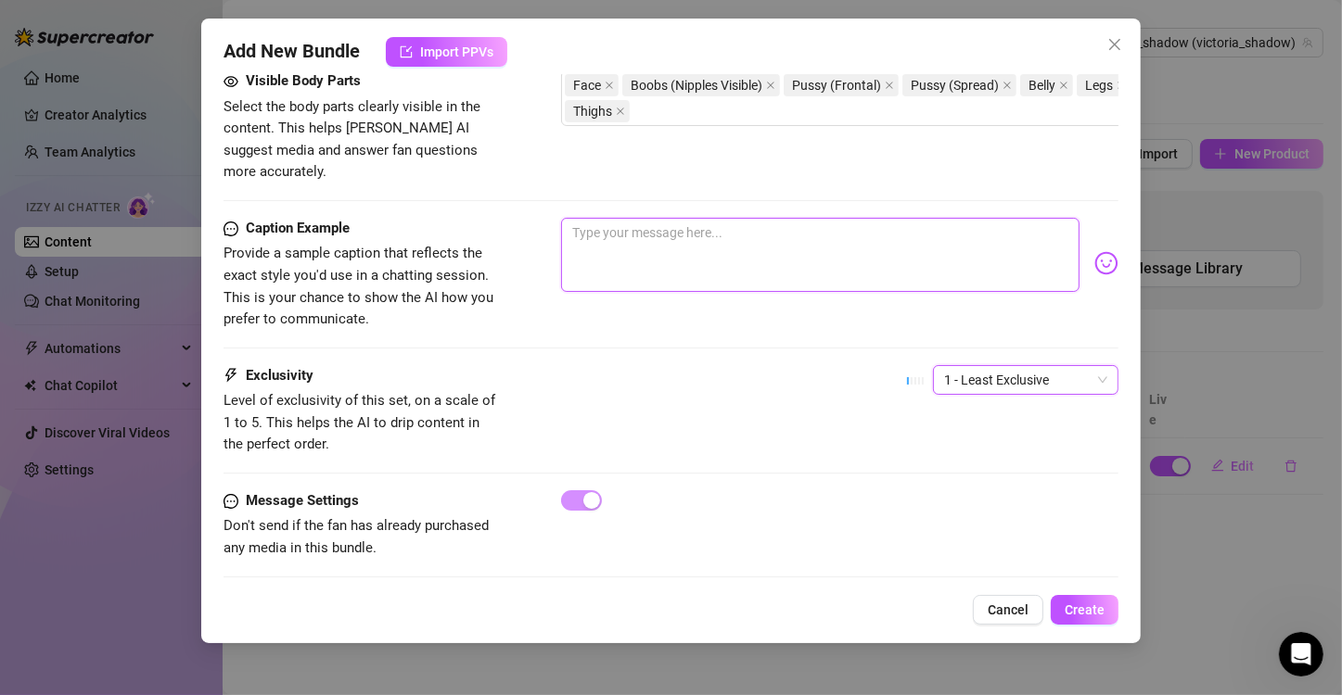
click at [811, 245] on textarea at bounding box center [820, 255] width 518 height 74
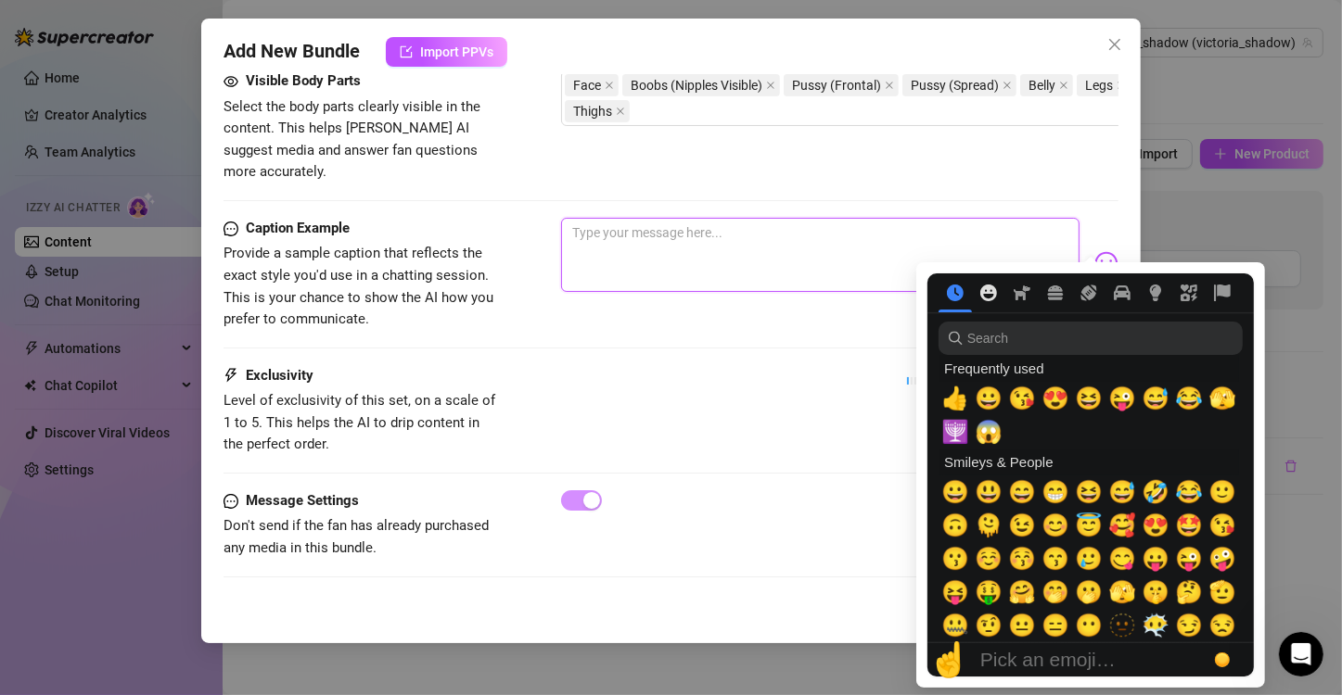
click at [984, 300] on icon "Smileys & People" at bounding box center [988, 293] width 17 height 17
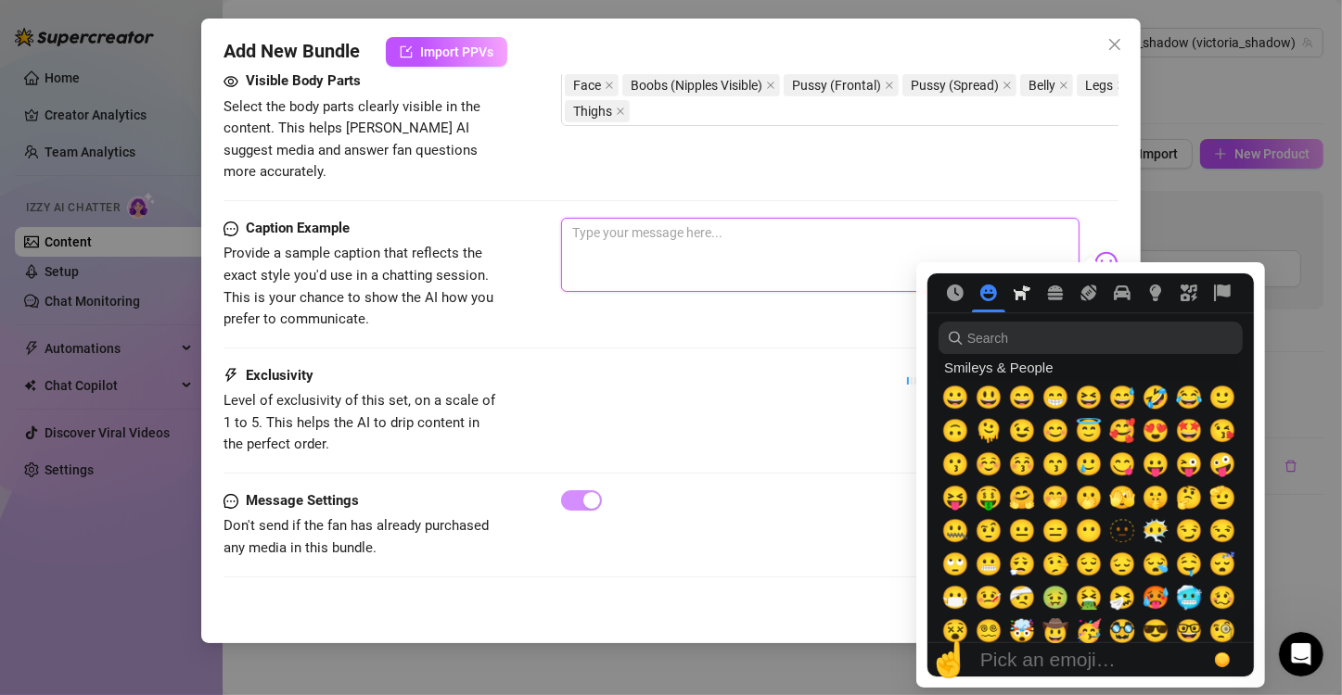
click at [1019, 287] on icon "Animals & Nature" at bounding box center [1022, 293] width 17 height 17
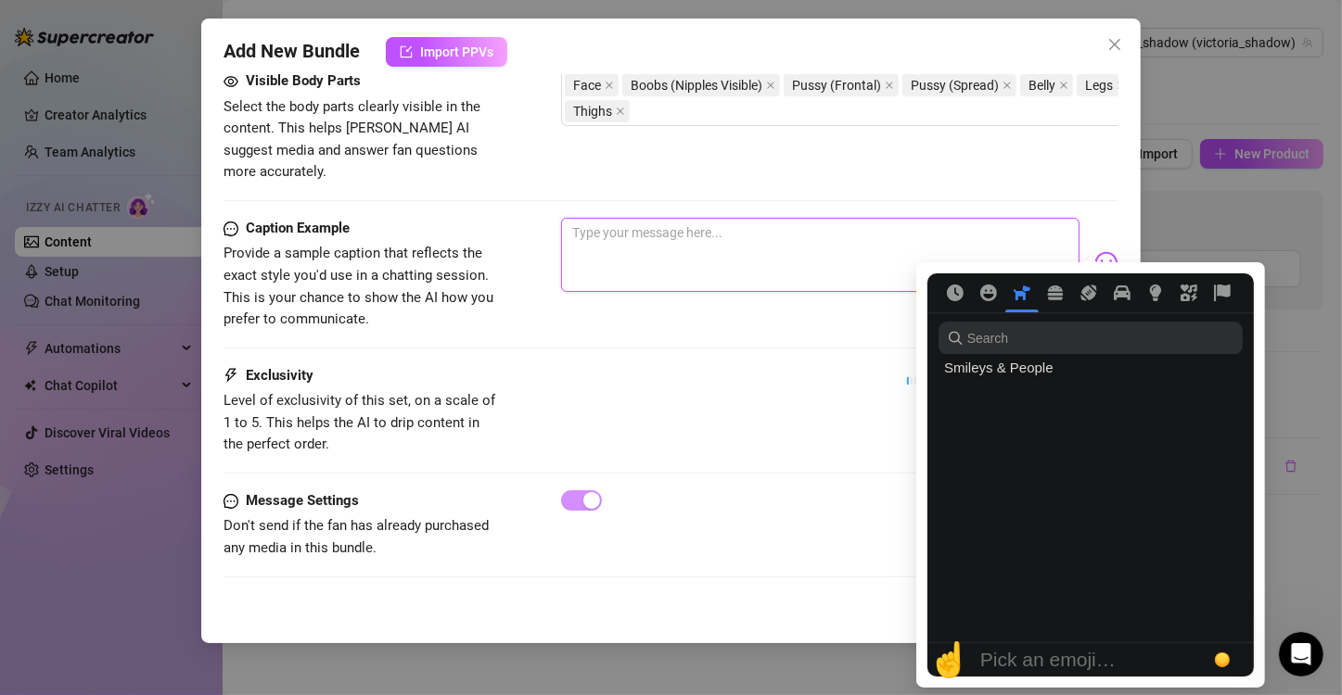
scroll to position [2092, 0]
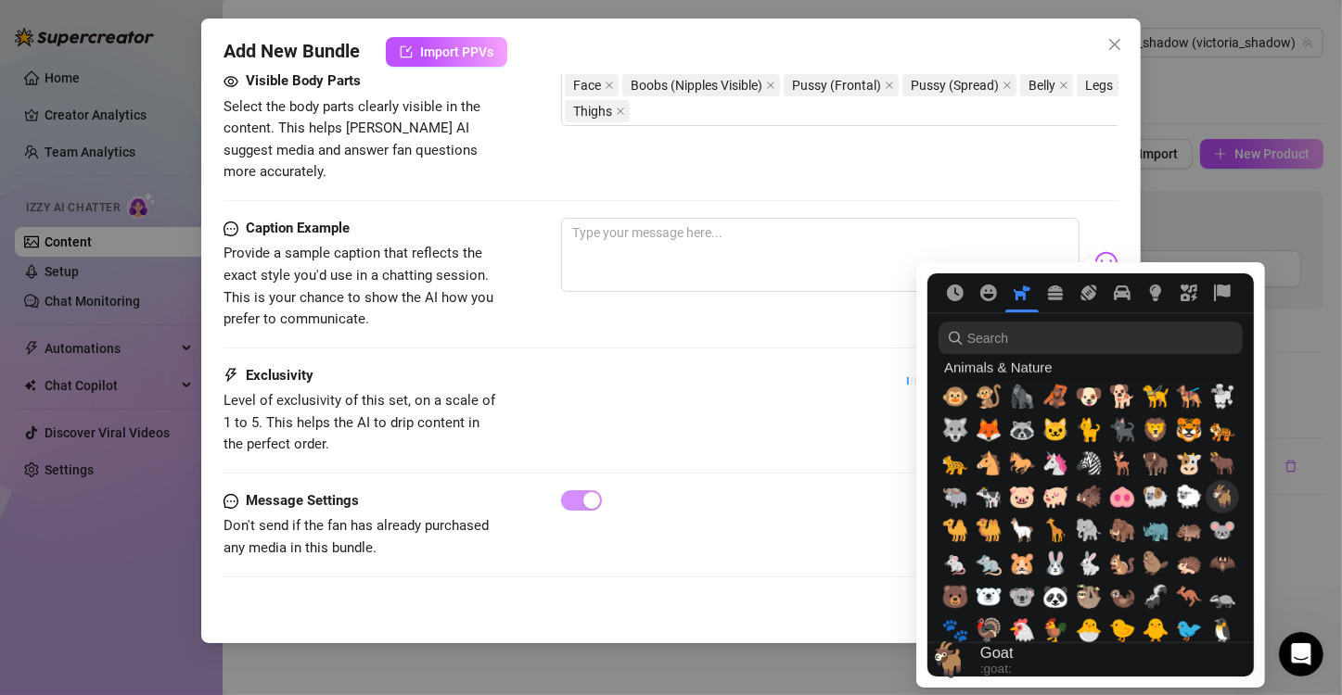
click at [1223, 503] on span "🐐" at bounding box center [1222, 497] width 28 height 26
type textarea "🐐"
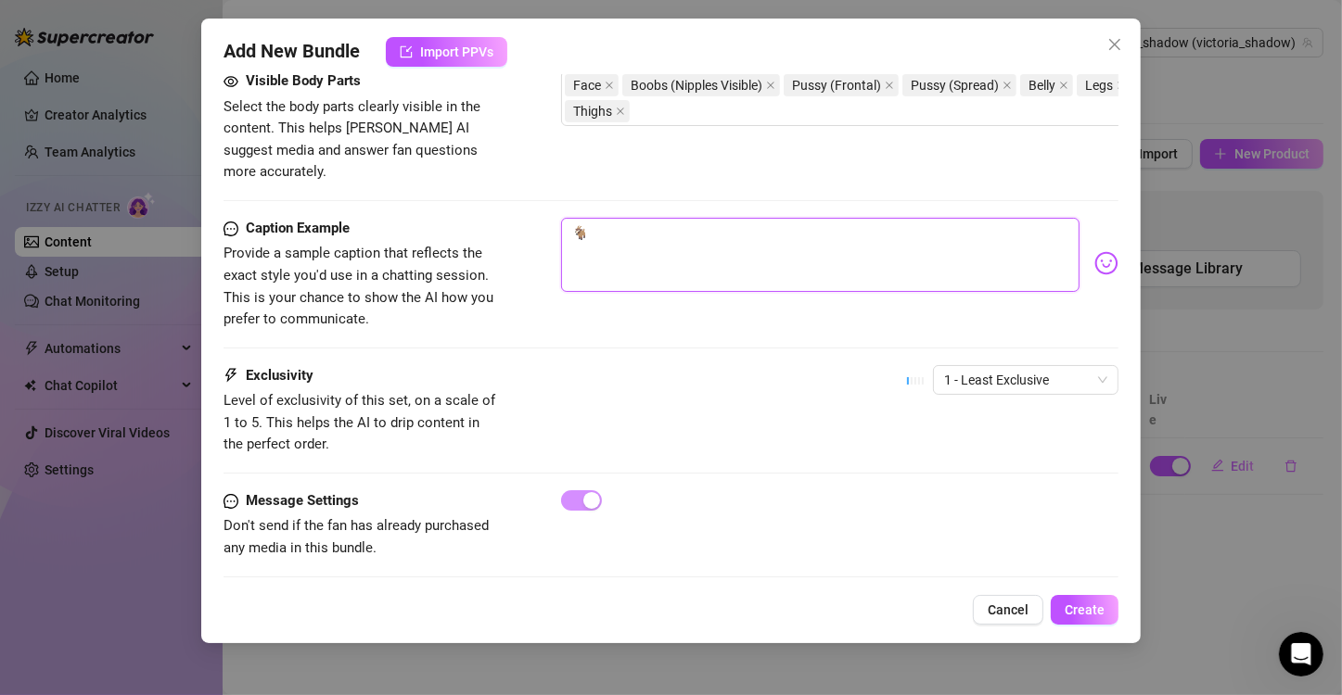
type textarea "Type your message here..."
click at [582, 218] on textarea at bounding box center [820, 255] width 518 height 74
type textarea "h"
type textarea "he"
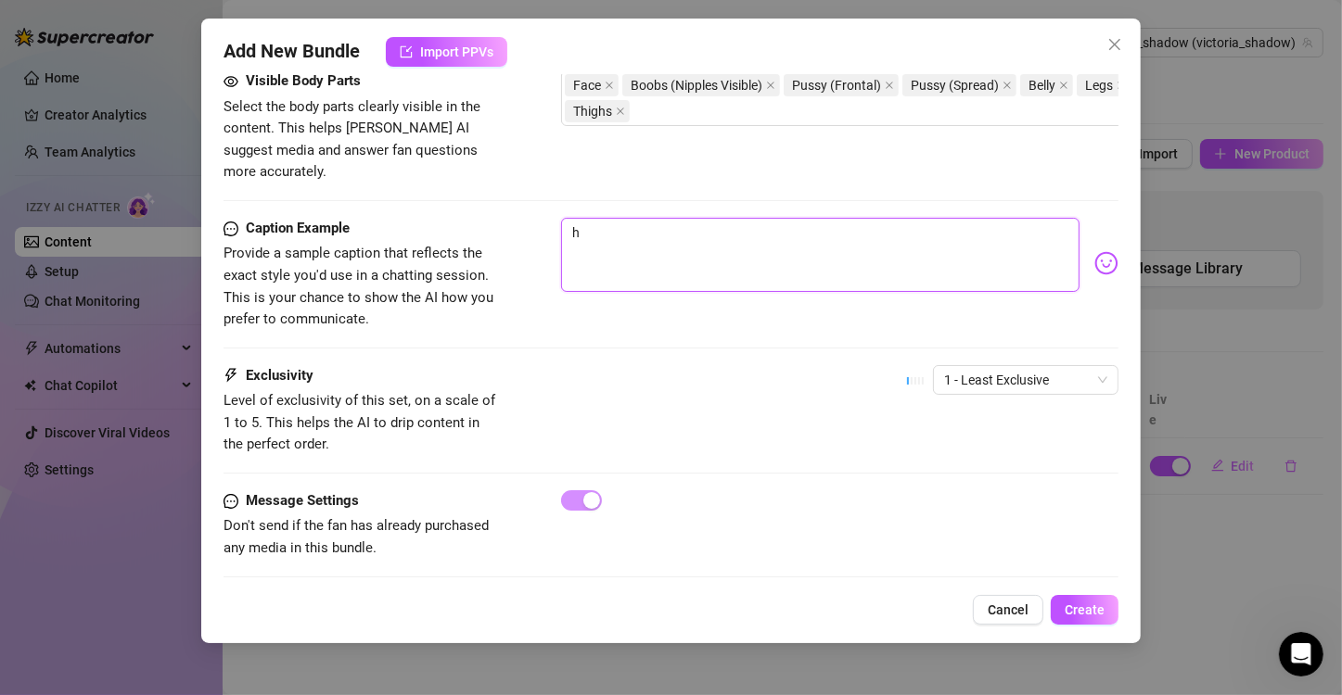
type textarea "he"
type textarea "hel"
type textarea "hell"
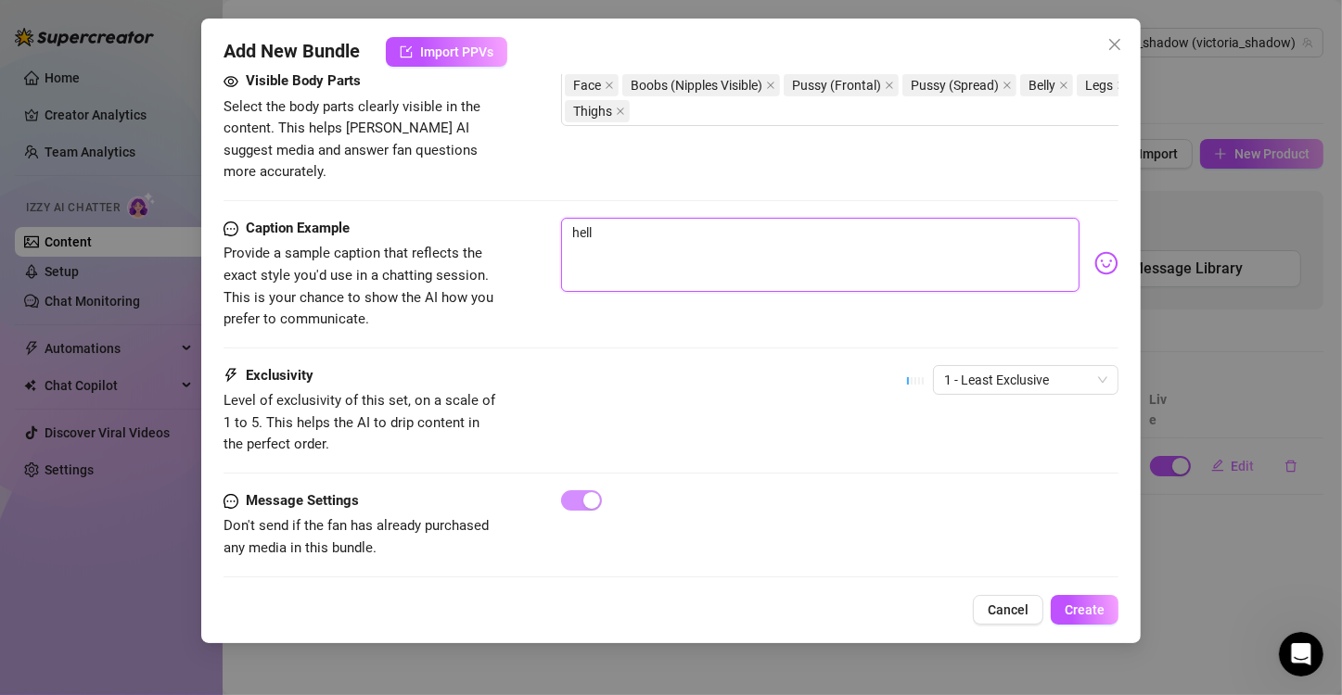
type textarea "hello"
type textarea "hello b"
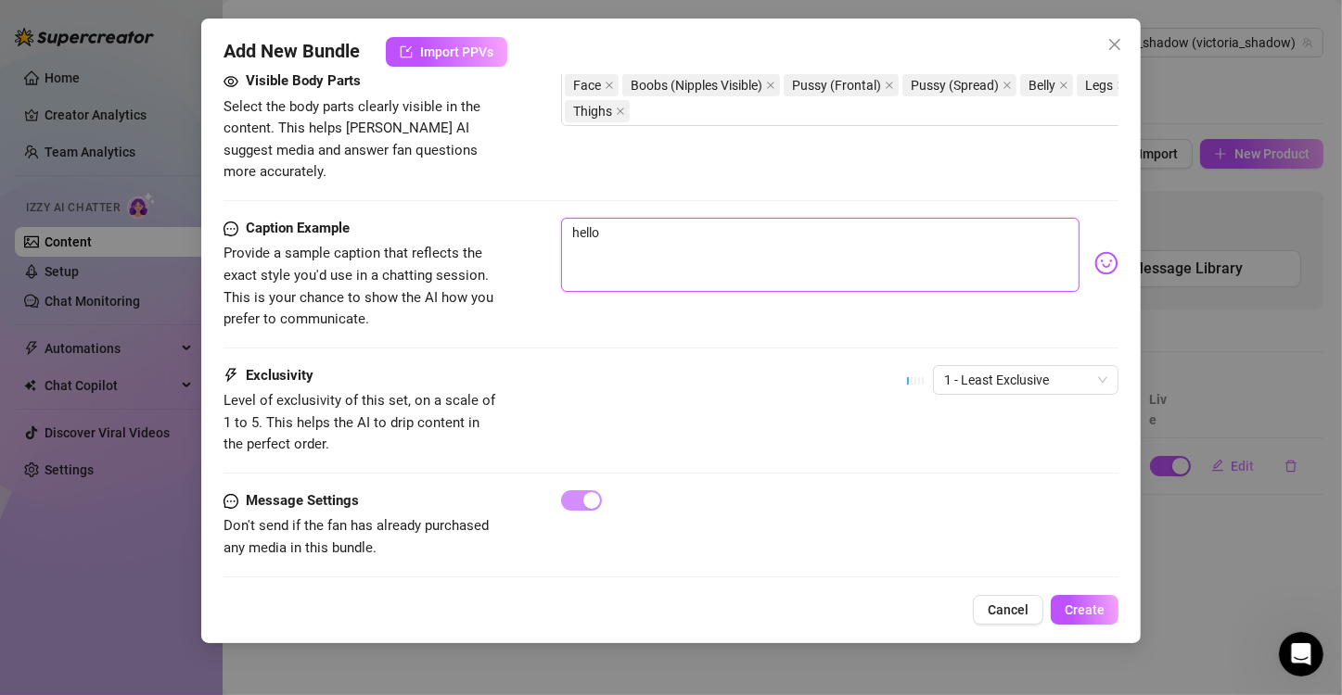
type textarea "hello b"
type textarea "hello ba"
type textarea "hello bab"
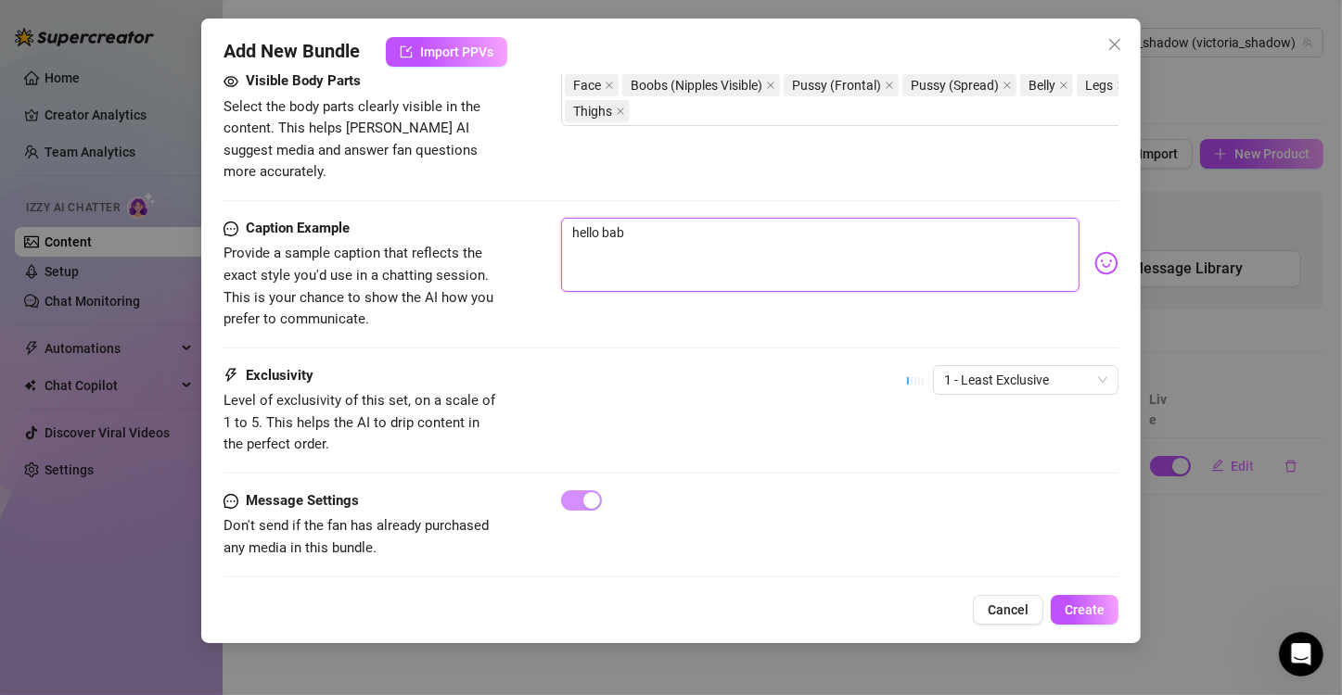
type textarea "hello babt"
type textarea "hello bab"
type textarea "hello baby"
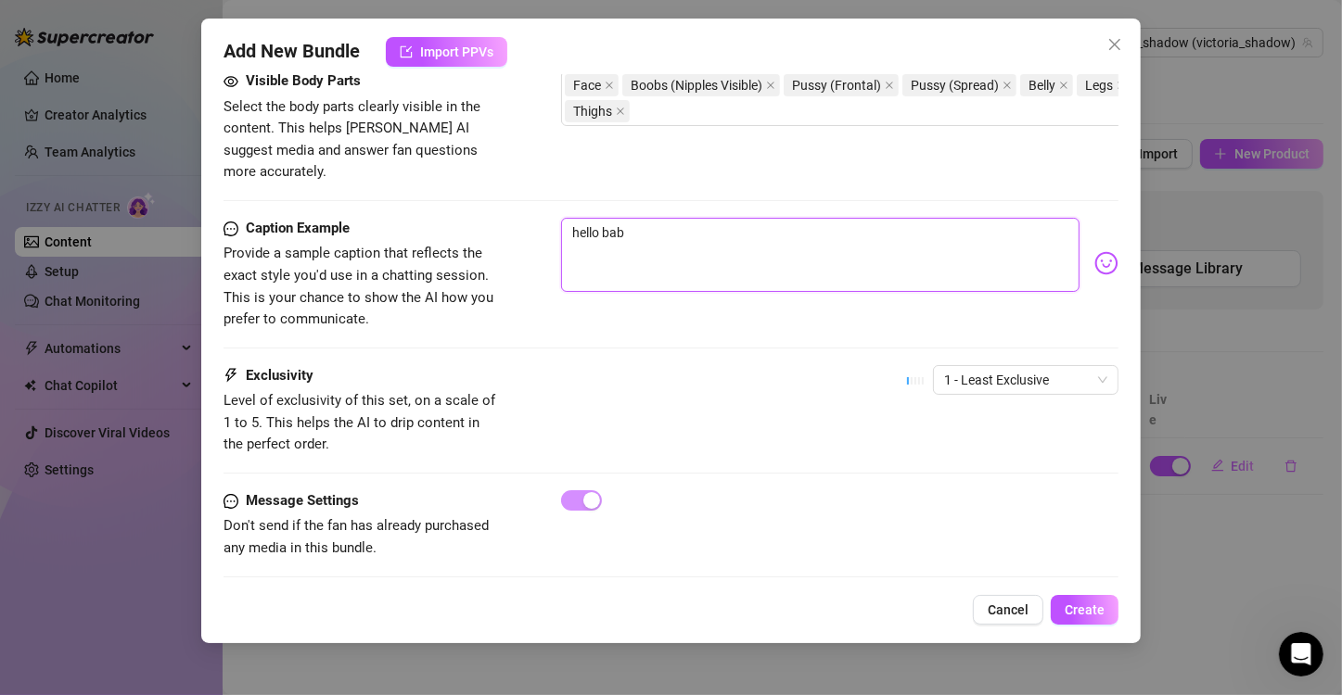
type textarea "hello baby"
type textarea "hello baby."
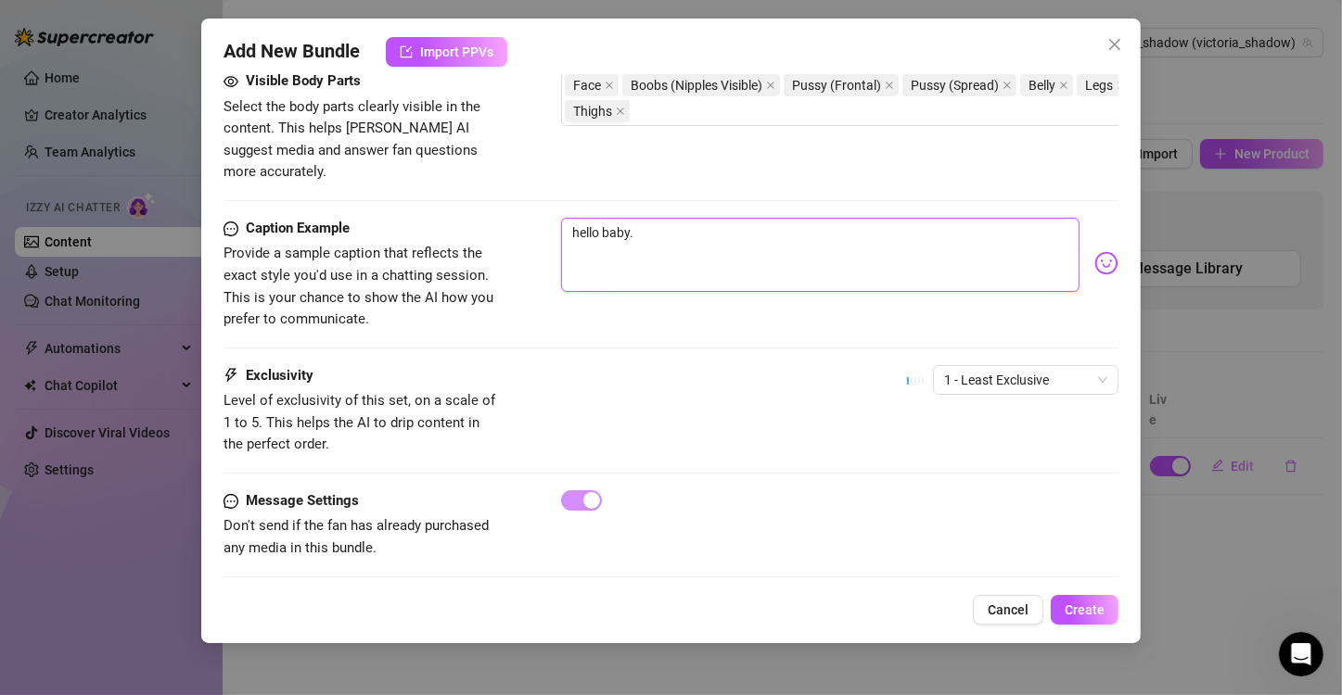
type textarea "hello baby. I"
type textarea "hello baby. I s"
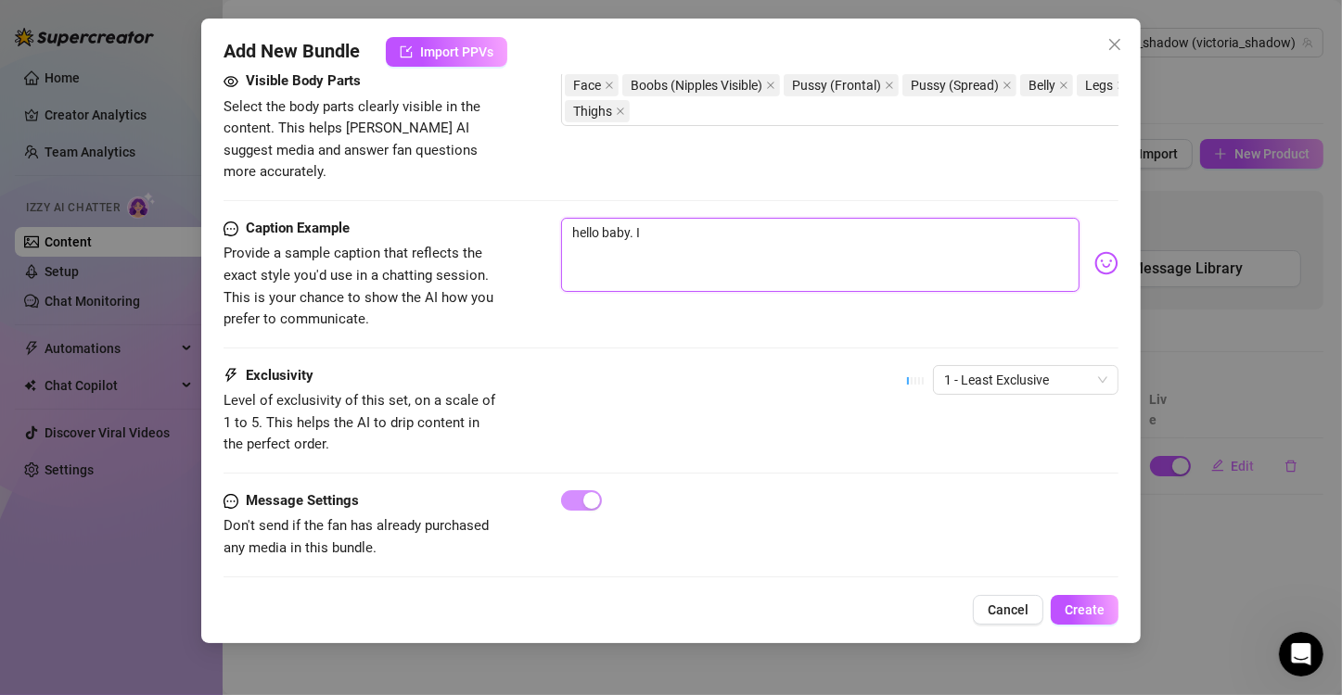
type textarea "hello baby. I s"
type textarea "hello baby. I se"
type textarea "hello baby. I see"
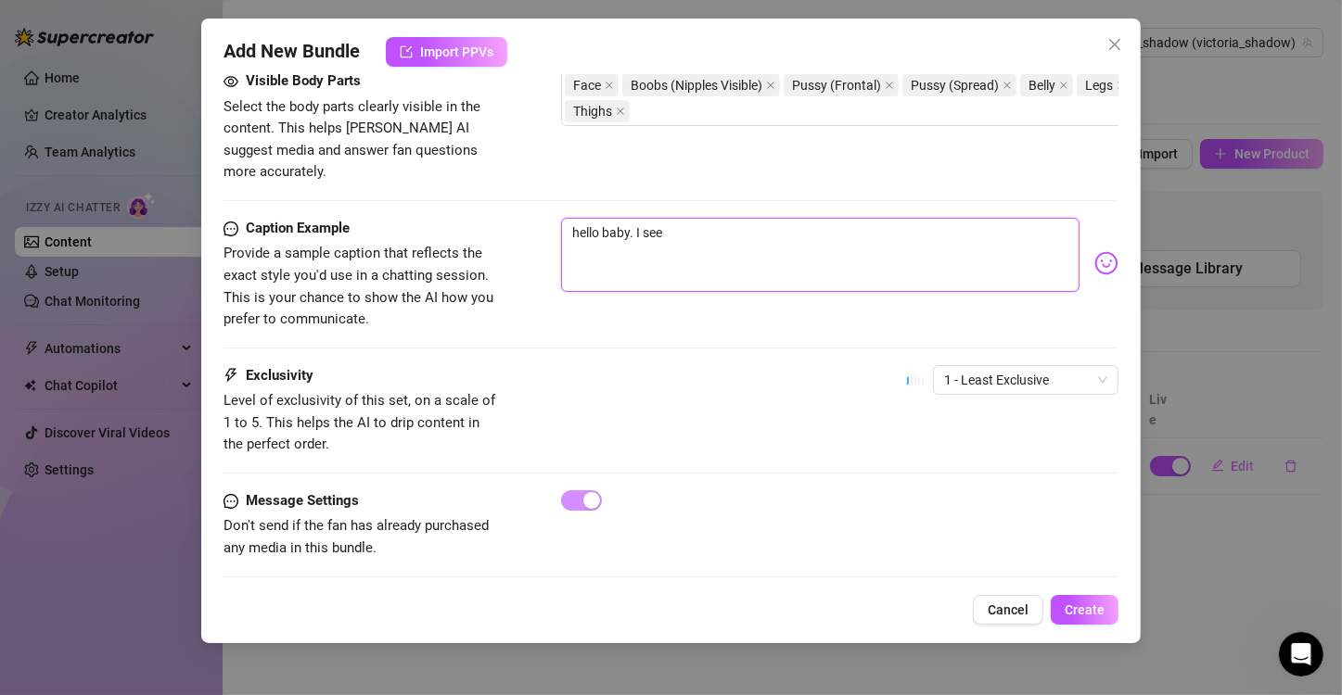
type textarea "hello baby. I see"
type textarea "hello baby. I see y"
type textarea "hello baby. I see yo"
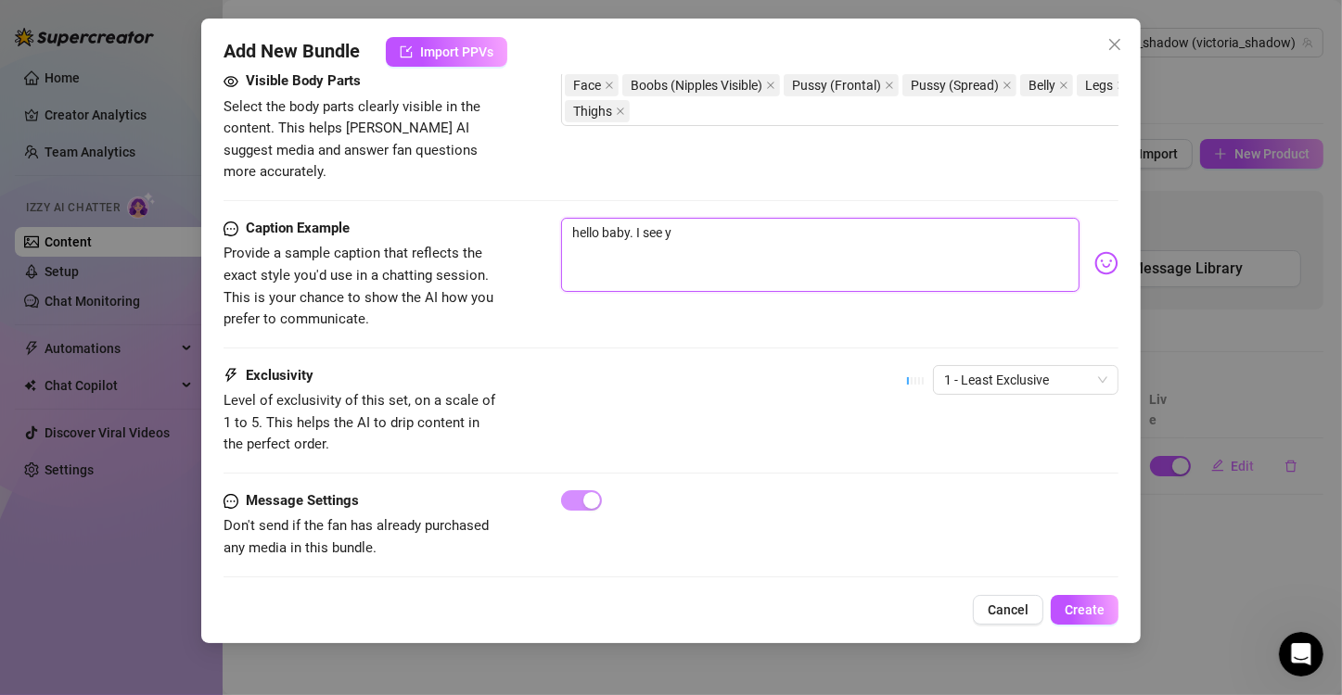
type textarea "hello baby. I see yo"
type textarea "hello baby. I see you"
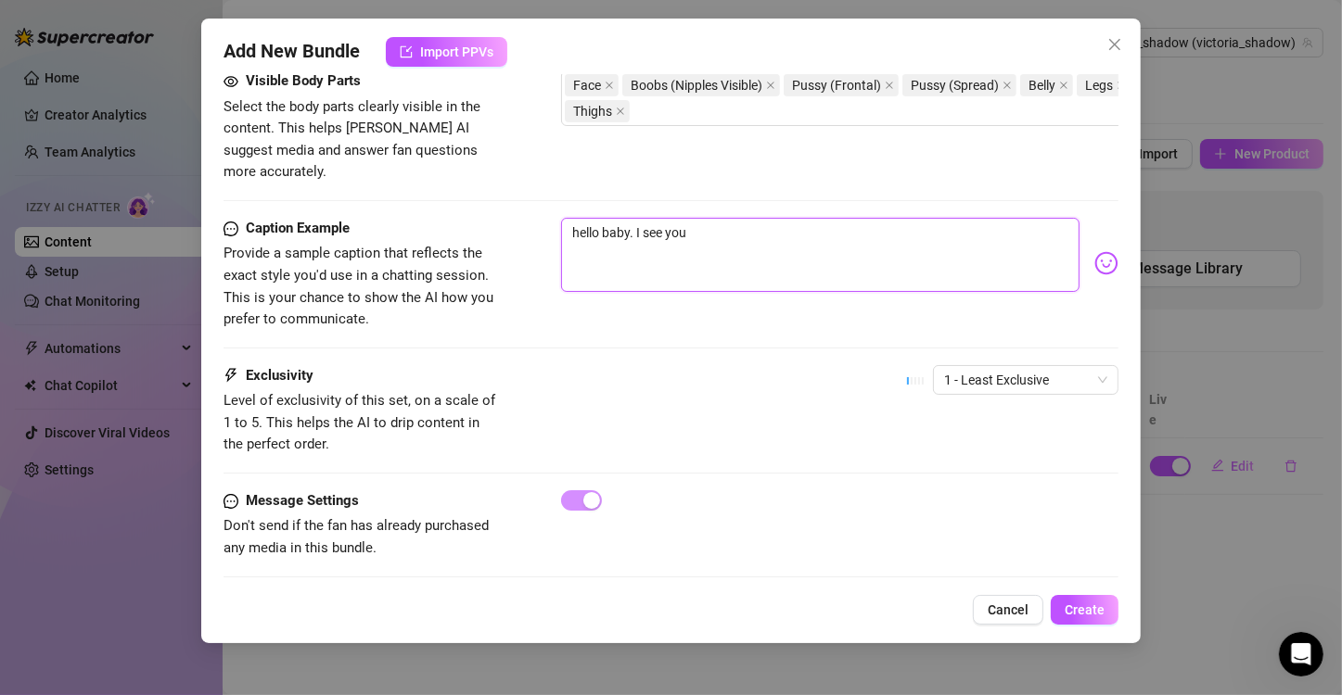
type textarea "hello baby. I see you l"
type textarea "hello baby. I see you li"
type textarea "hello baby. I see you lik"
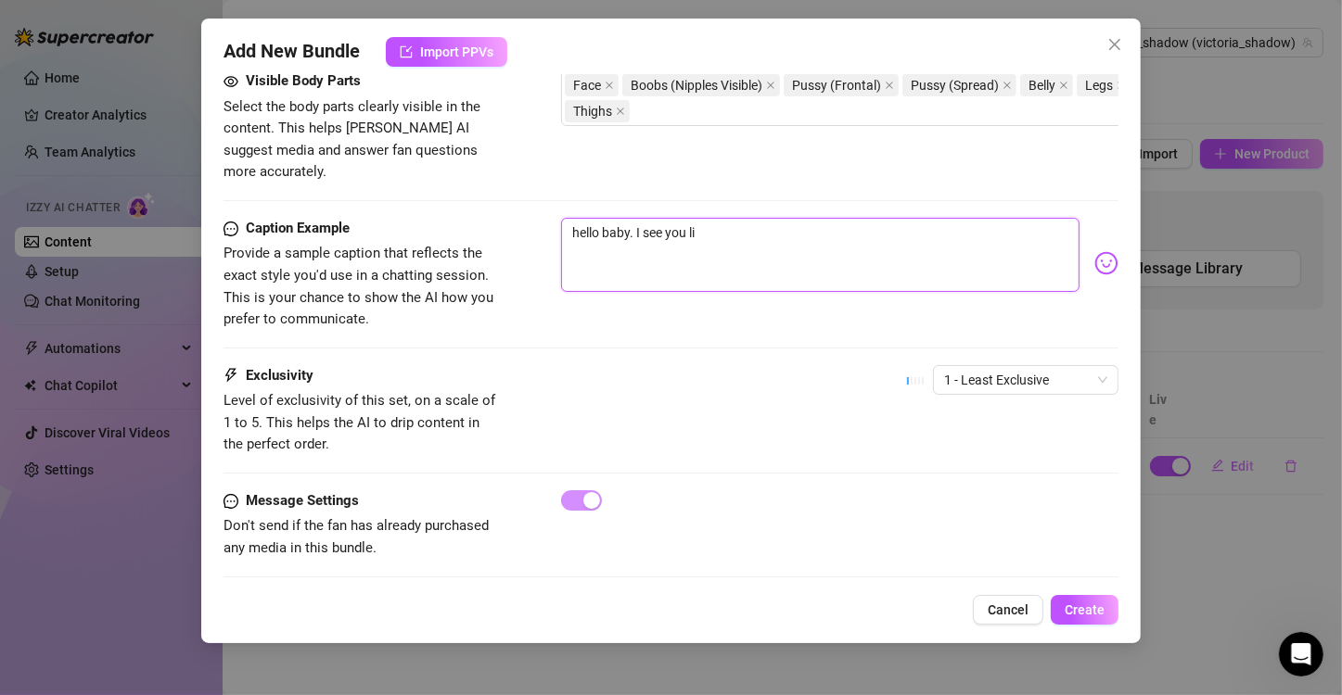
type textarea "hello baby. I see you lik"
type textarea "hello baby. I see you like"
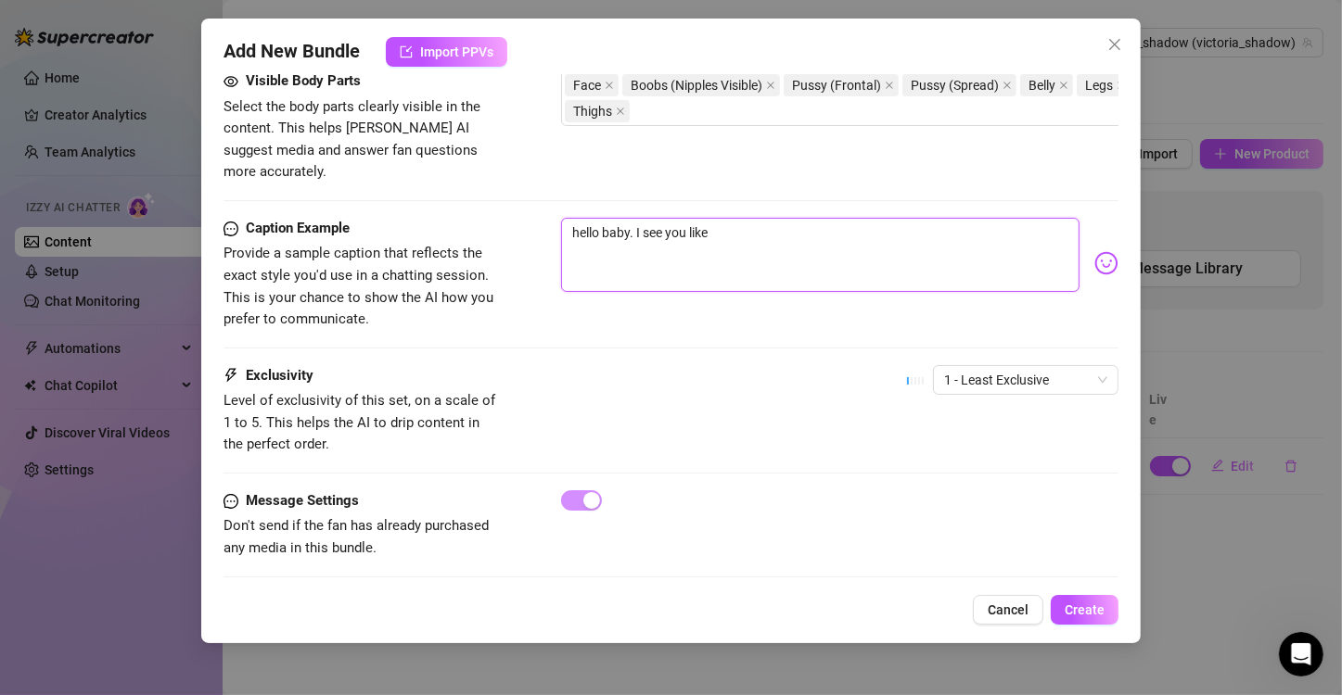
type textarea "hello baby. I see you like m"
type textarea "hello baby. I see you like my"
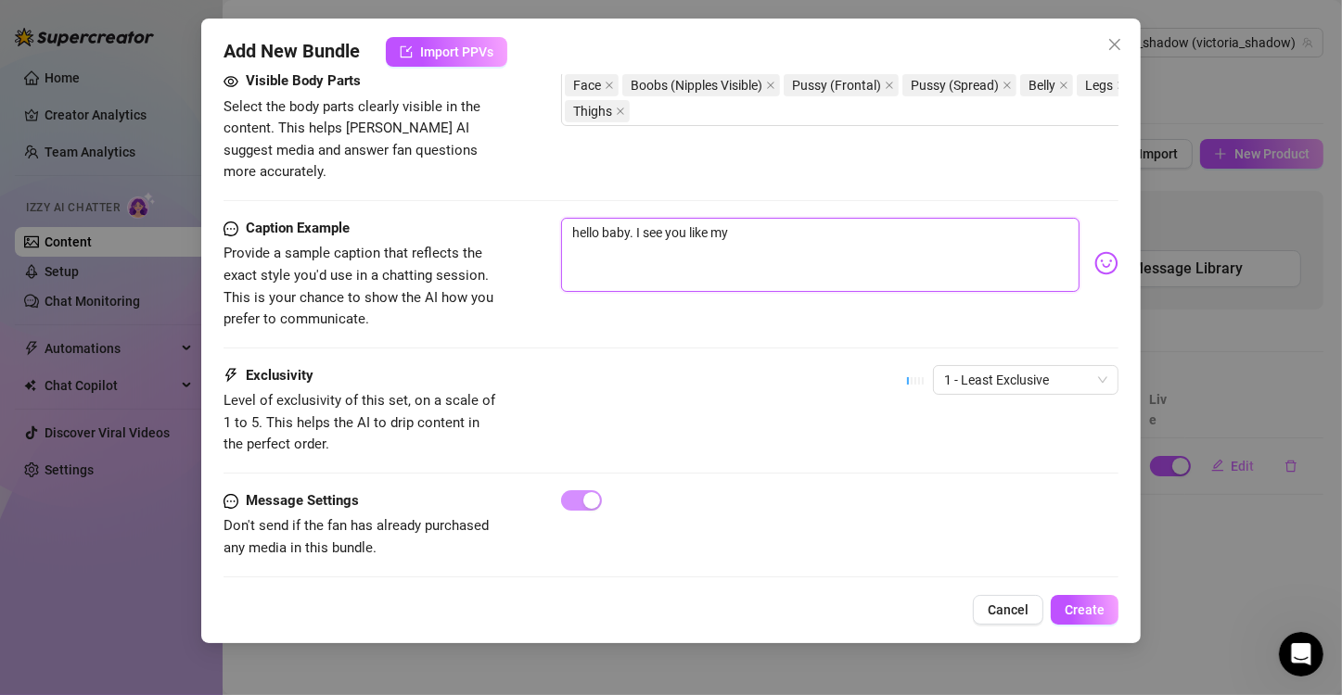
type textarea "hello baby. I see you like my"
type textarea "hello baby. I see you like my p"
type textarea "hello baby. I see you like my ph"
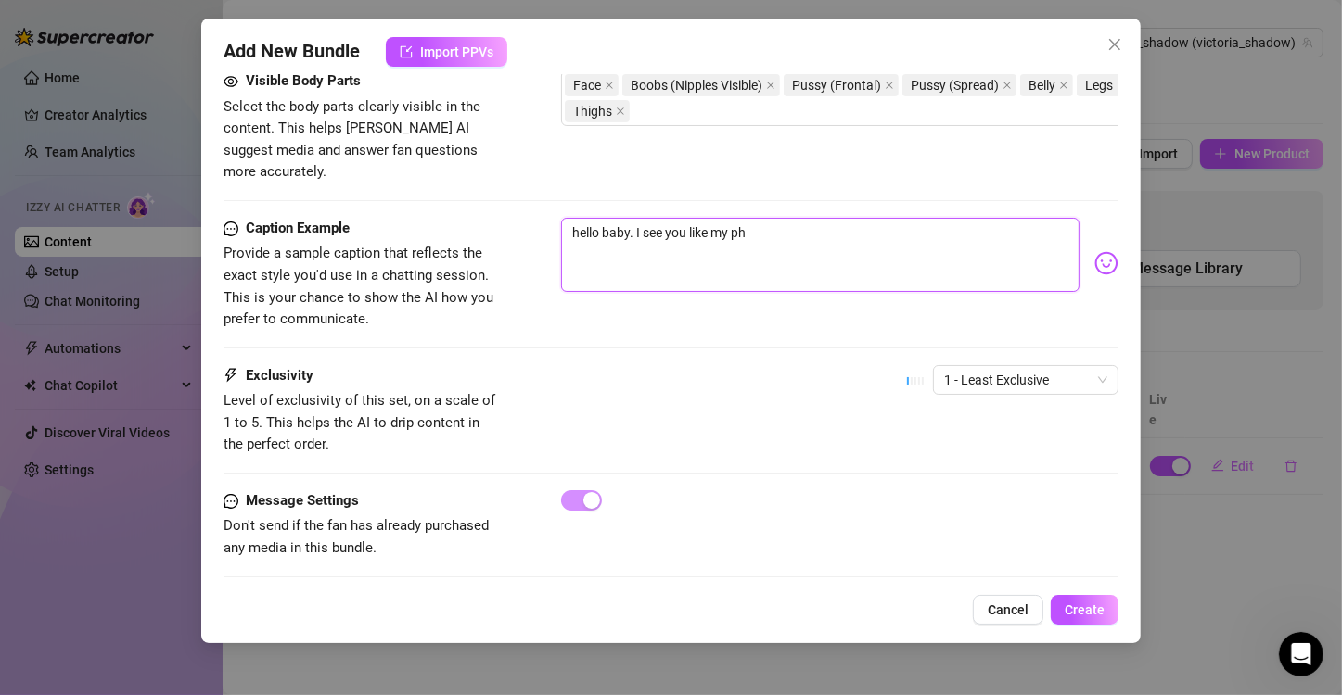
type textarea "hello baby. I see you like my pho"
click at [604, 218] on textarea "hello baby. I see you like my photoes. are you for real? nice meeting you fucke…" at bounding box center [820, 255] width 518 height 74
click at [662, 263] on textarea "hello my baby. I see you like my photoes. are you for real? nice meeting you fu…" at bounding box center [820, 255] width 518 height 74
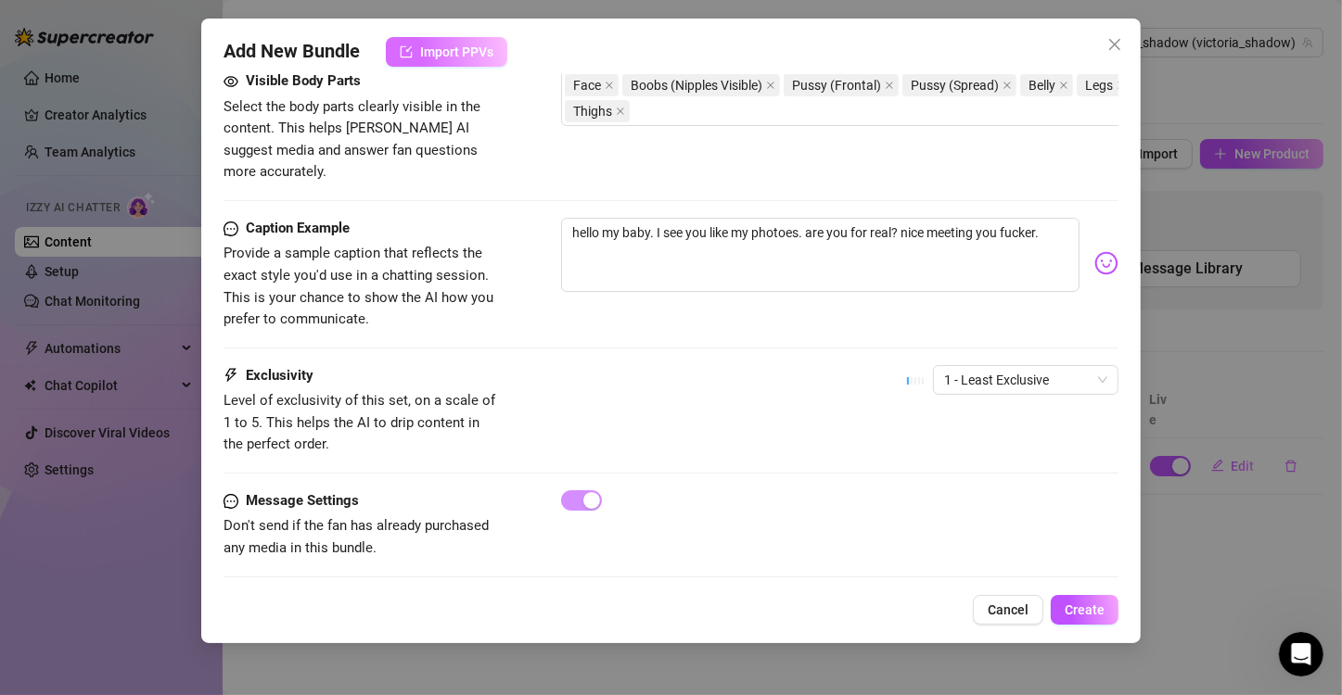
click at [429, 47] on span "Import PPVs" at bounding box center [456, 52] width 73 height 15
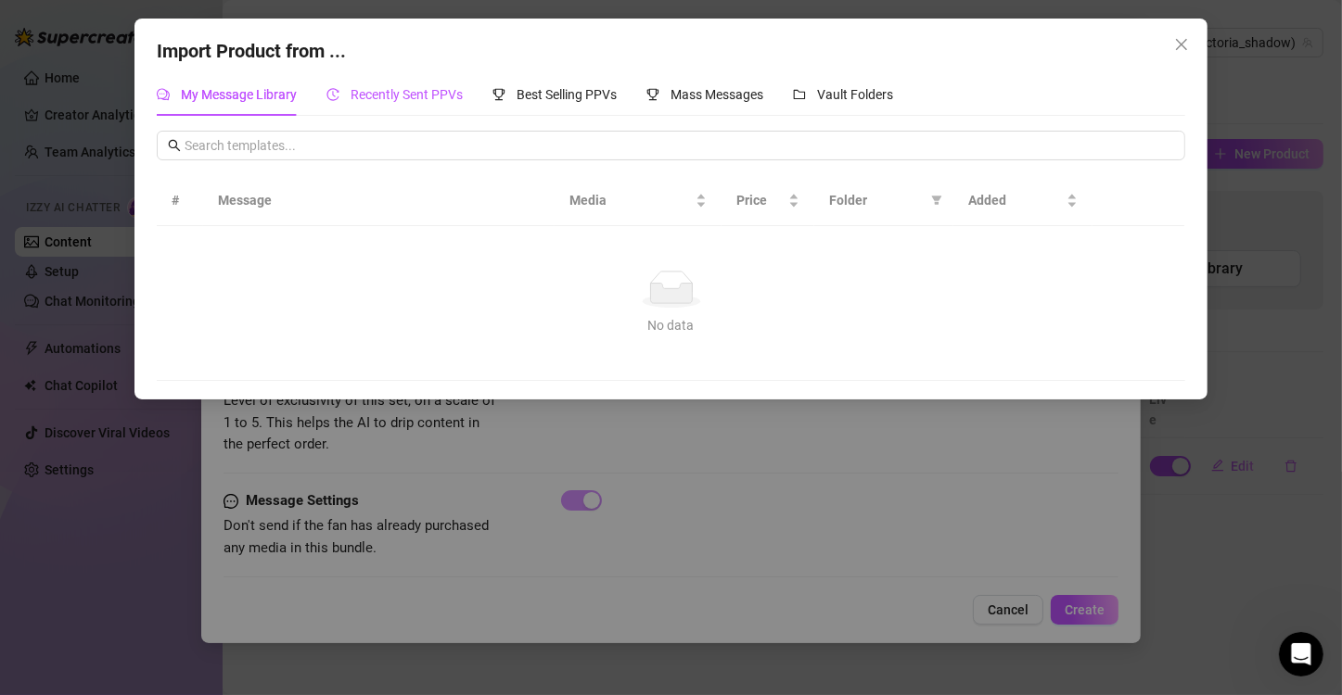
click at [392, 103] on div "Recently Sent PPVs" at bounding box center [394, 94] width 136 height 20
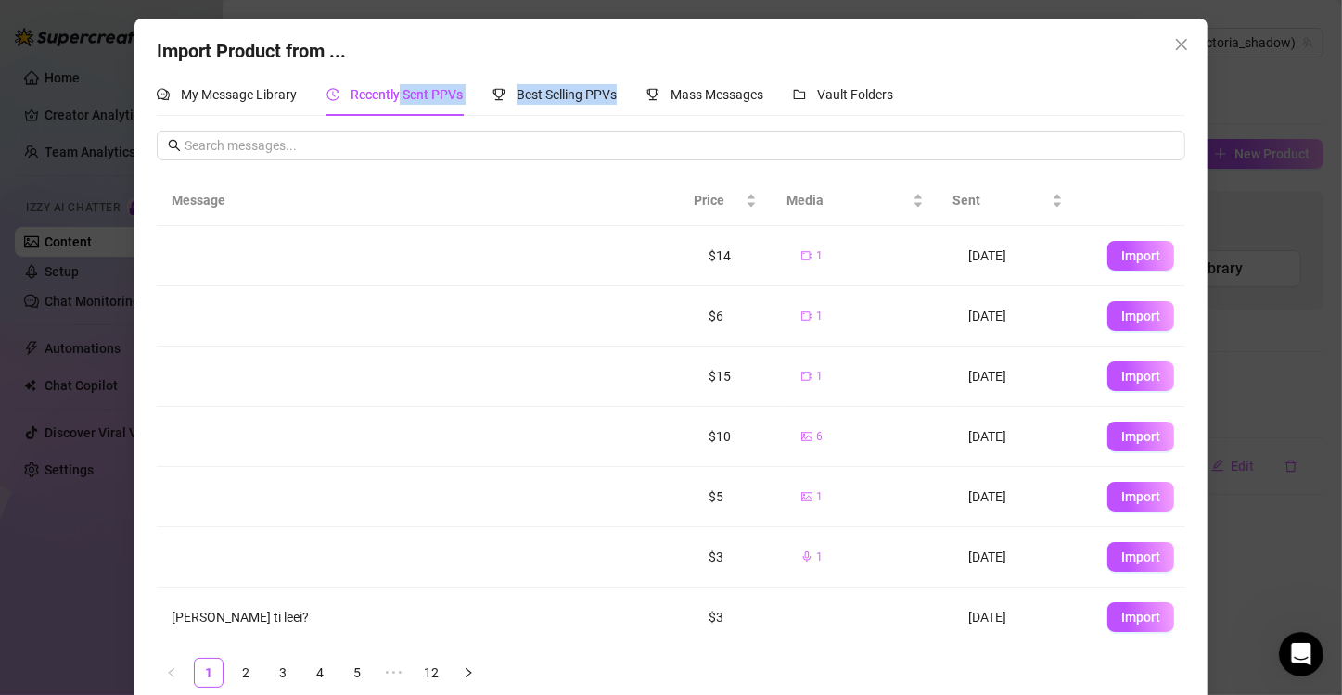
drag, startPoint x: 392, startPoint y: 103, endPoint x: 637, endPoint y: 123, distance: 245.7
click at [637, 123] on div "My Message Library Recently Sent PPVs Best Selling PPVs Mass Messages Vault Fol…" at bounding box center [671, 388] width 1029 height 630
click at [574, 91] on span "Best Selling PPVs" at bounding box center [567, 94] width 100 height 15
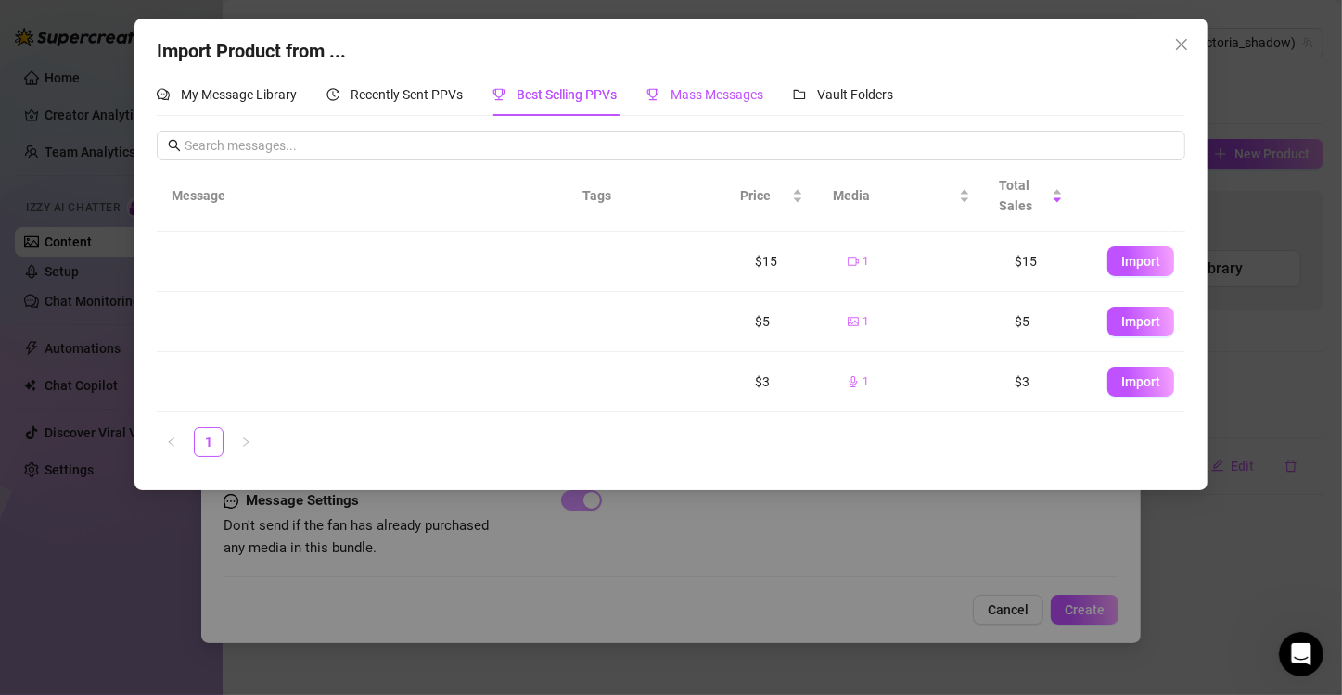
click at [704, 96] on span "Mass Messages" at bounding box center [716, 94] width 93 height 15
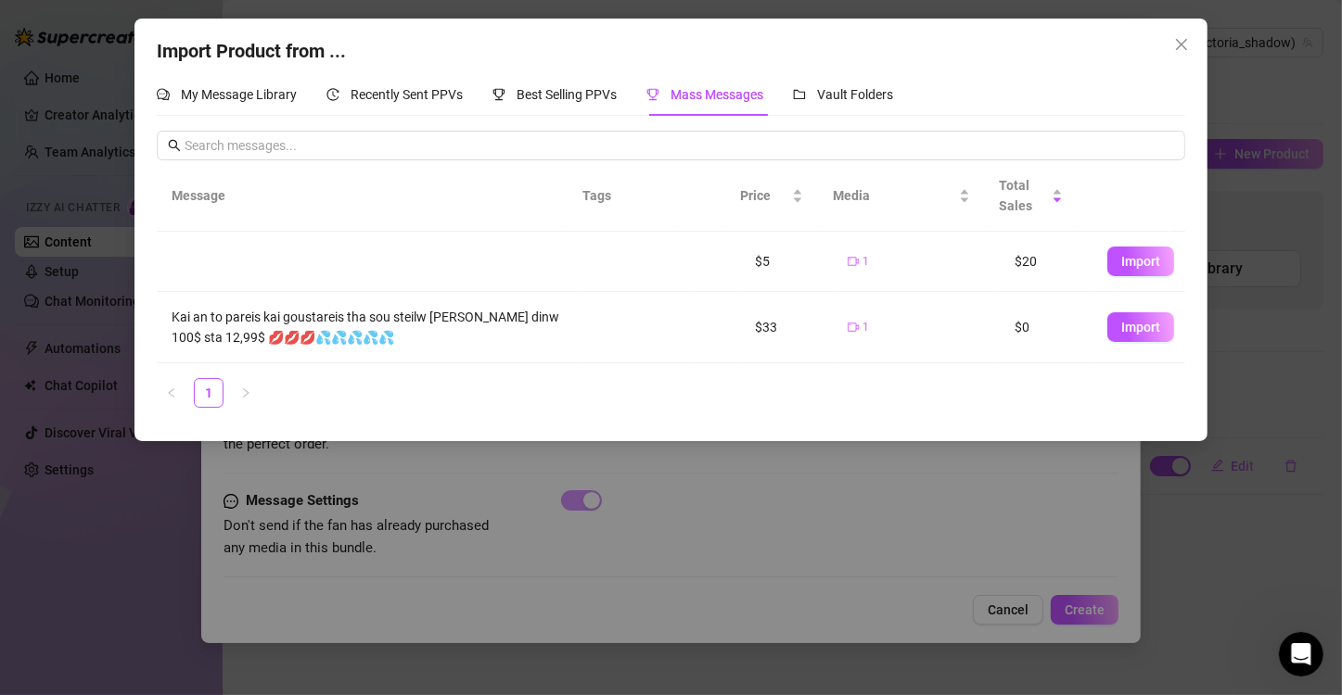
click at [748, 256] on td "$5" at bounding box center [786, 262] width 93 height 60
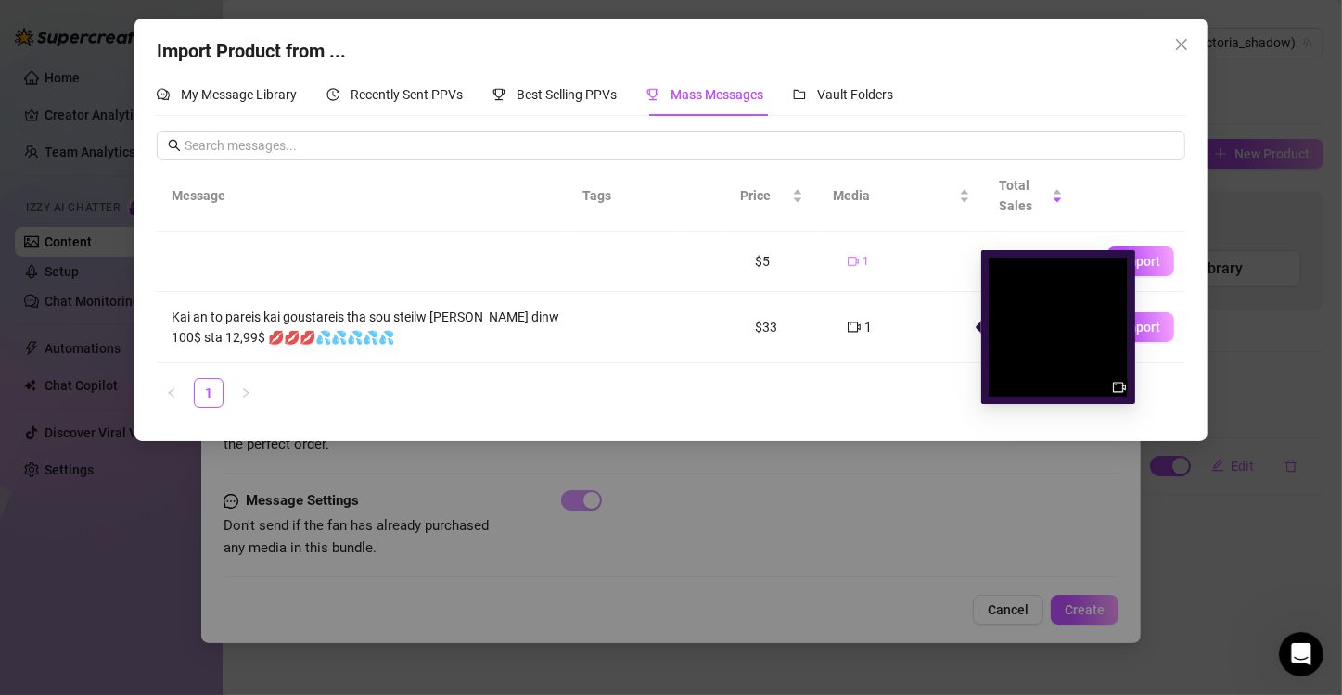
click at [1041, 345] on img at bounding box center [1058, 327] width 139 height 139
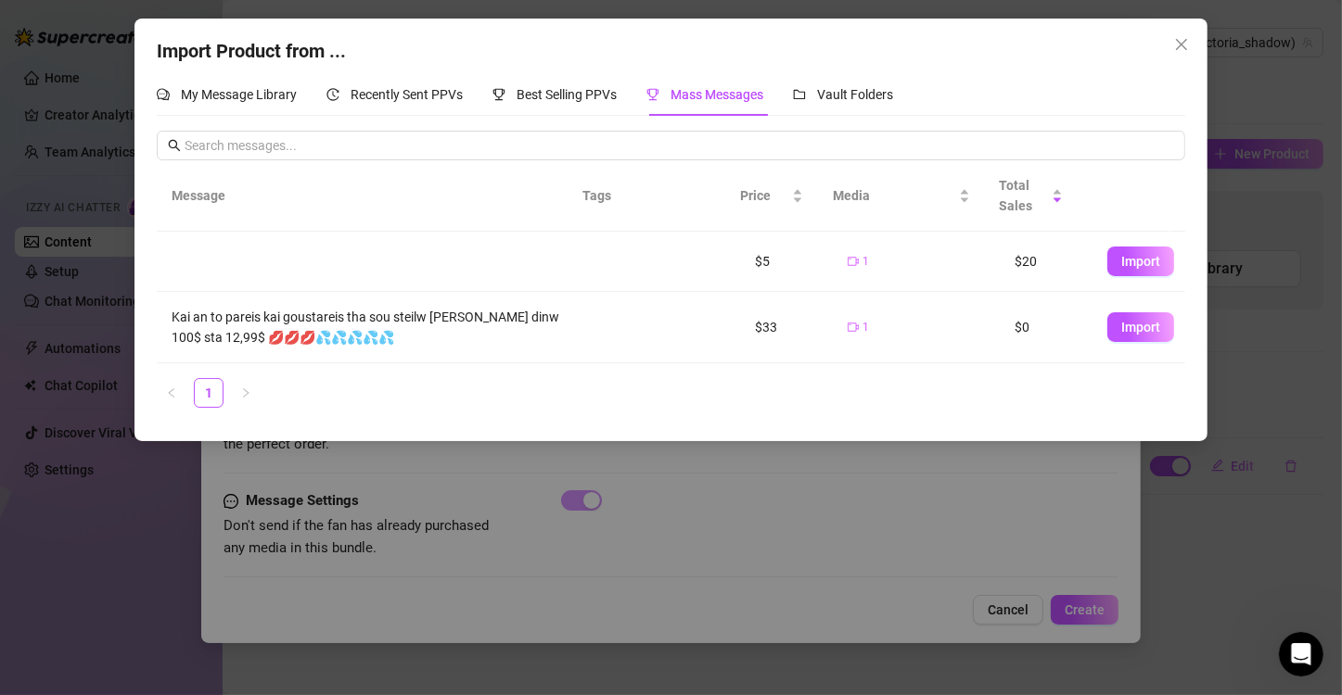
click at [833, 323] on td "1" at bounding box center [916, 327] width 167 height 71
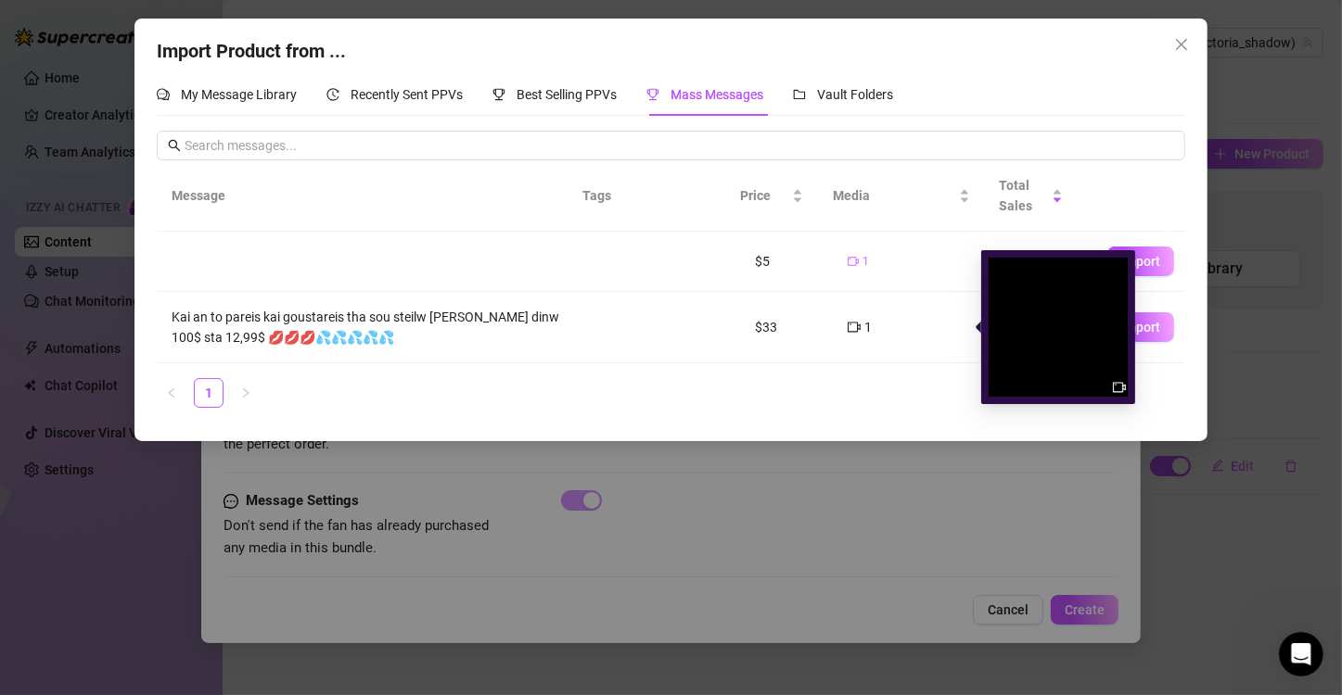
click at [848, 329] on icon "video-camera" at bounding box center [854, 328] width 13 height 10
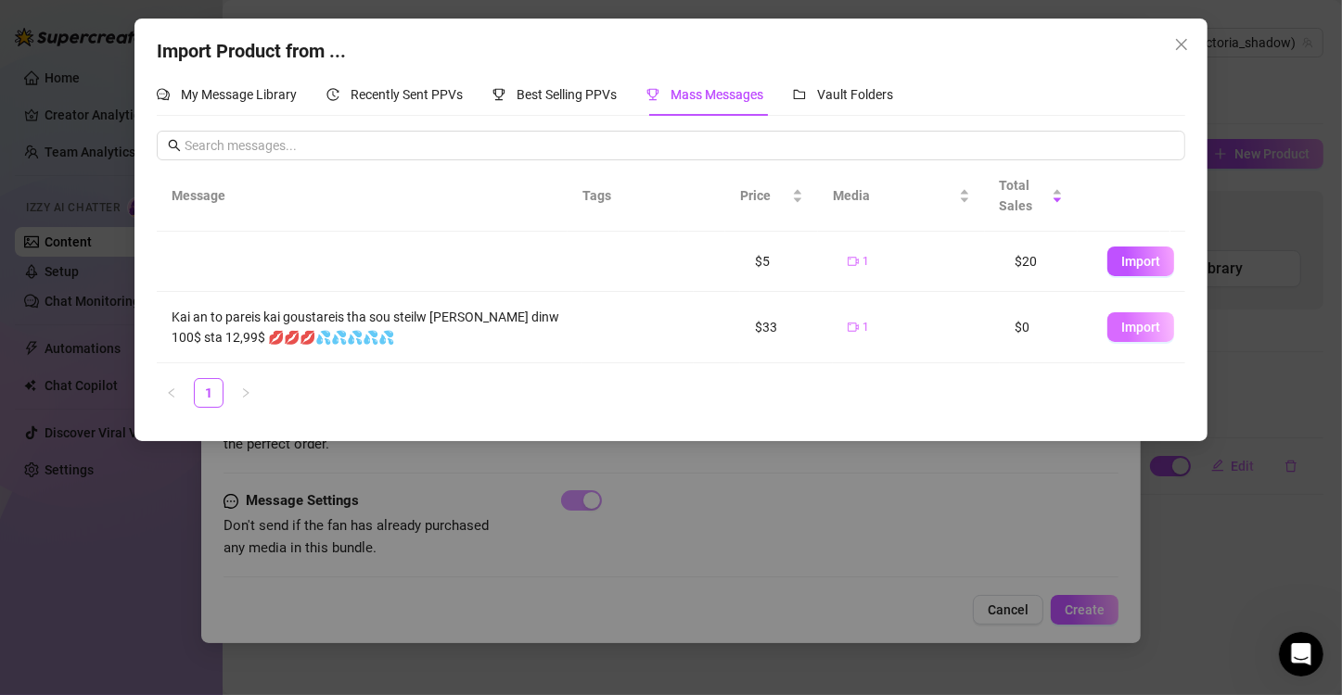
click at [1121, 323] on span "Import" at bounding box center [1140, 327] width 39 height 15
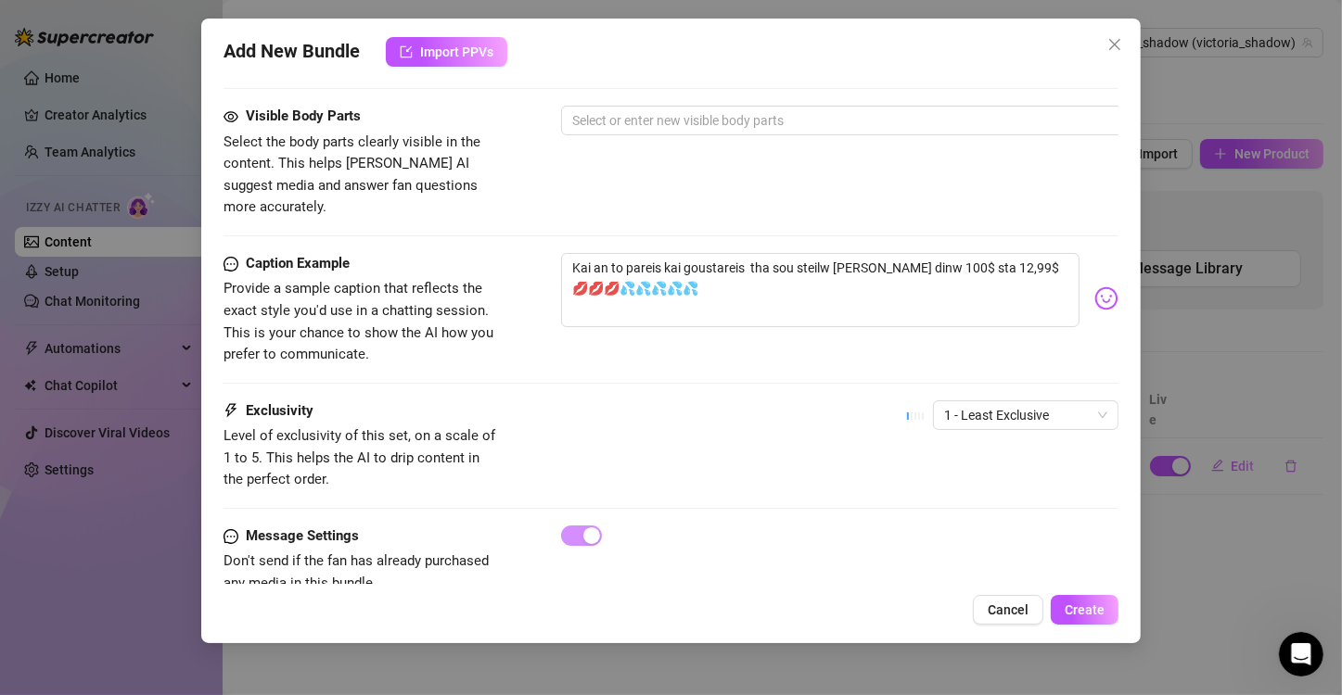
scroll to position [1060, 0]
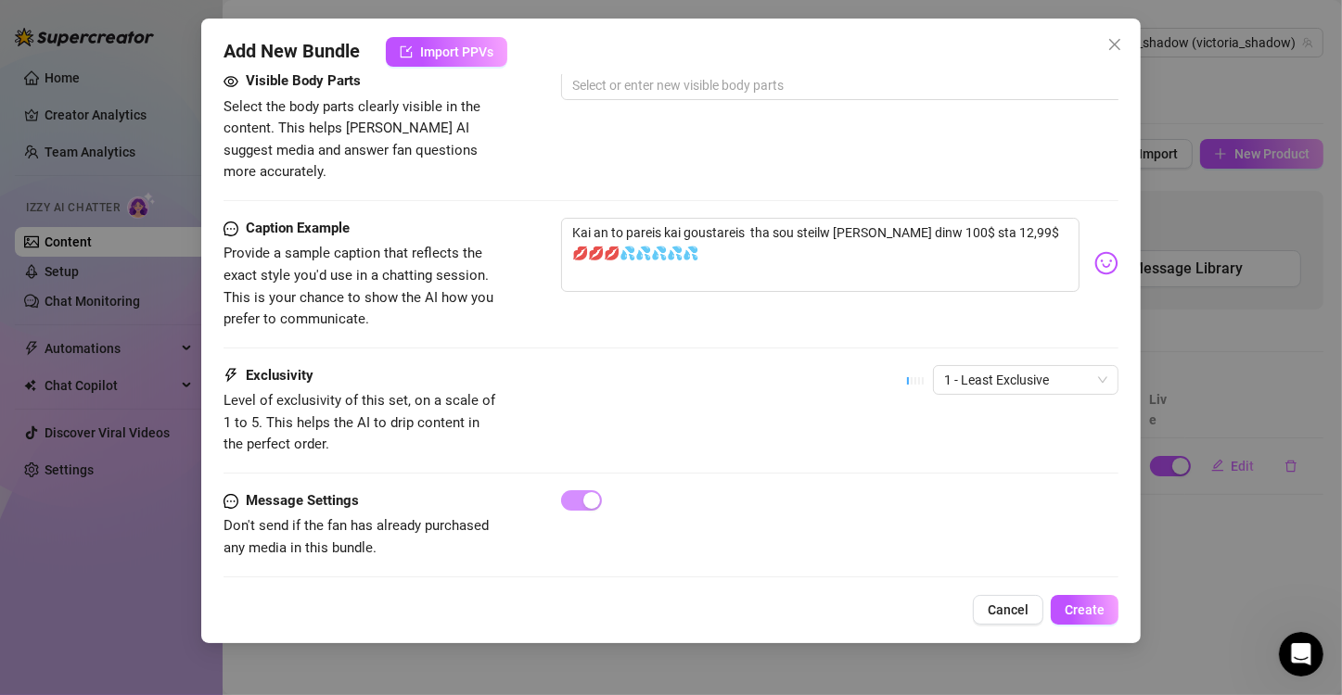
click at [1013, 626] on div "Add New Bundle Import PPVs Account Victoria_shadow (@victoria_shadow) Name Name…" at bounding box center [670, 331] width 939 height 625
click at [1014, 615] on span "Cancel" at bounding box center [1008, 610] width 41 height 15
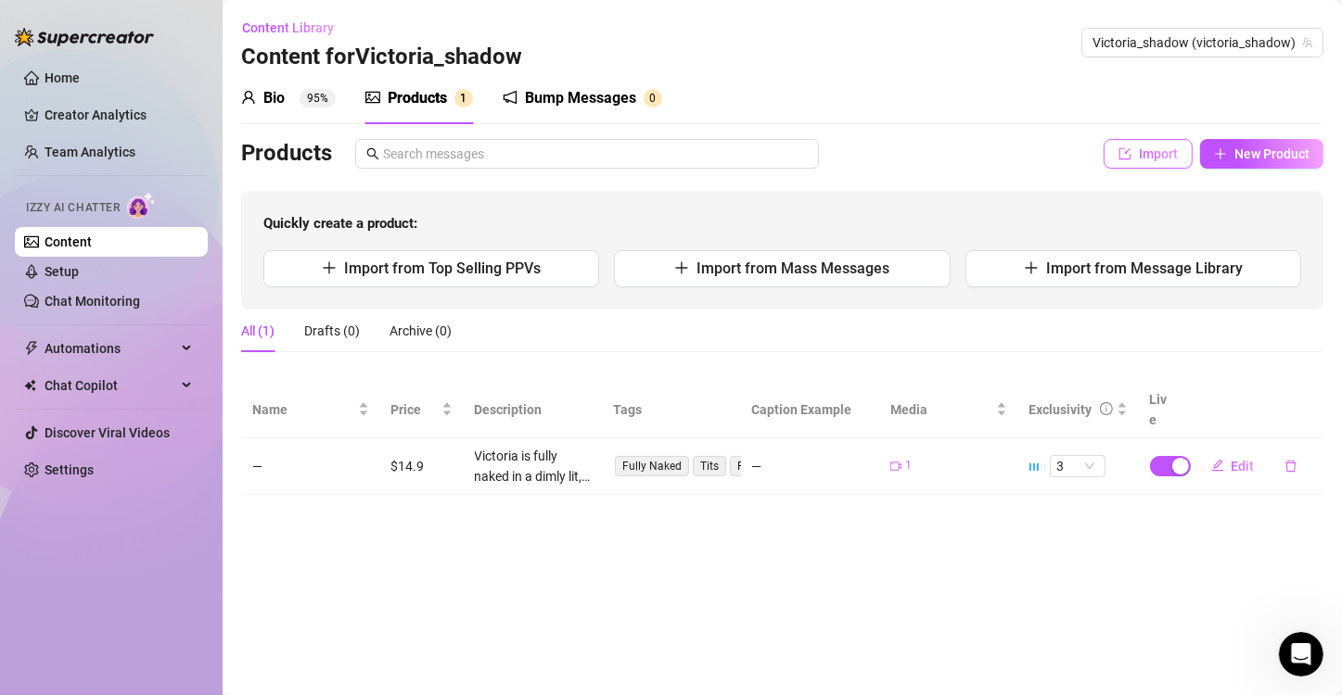
click at [1132, 154] on button "Import" at bounding box center [1147, 154] width 89 height 30
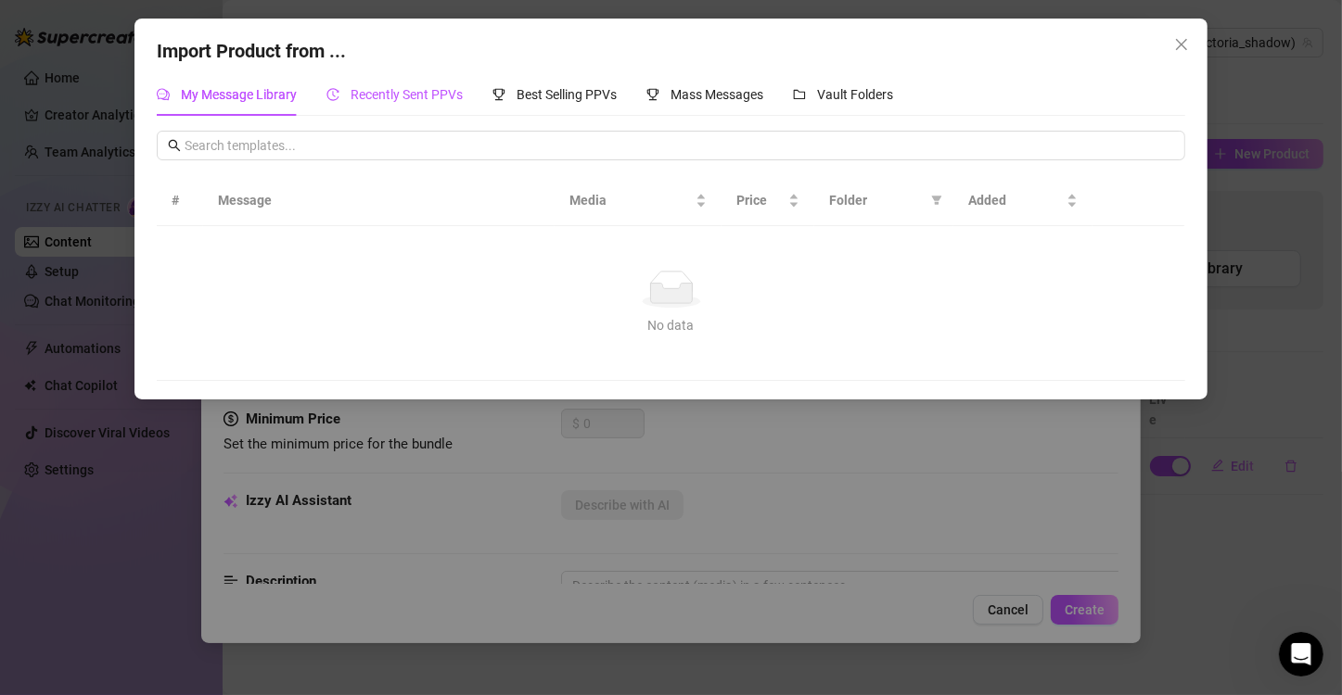
click at [429, 96] on span "Recently Sent PPVs" at bounding box center [407, 94] width 112 height 15
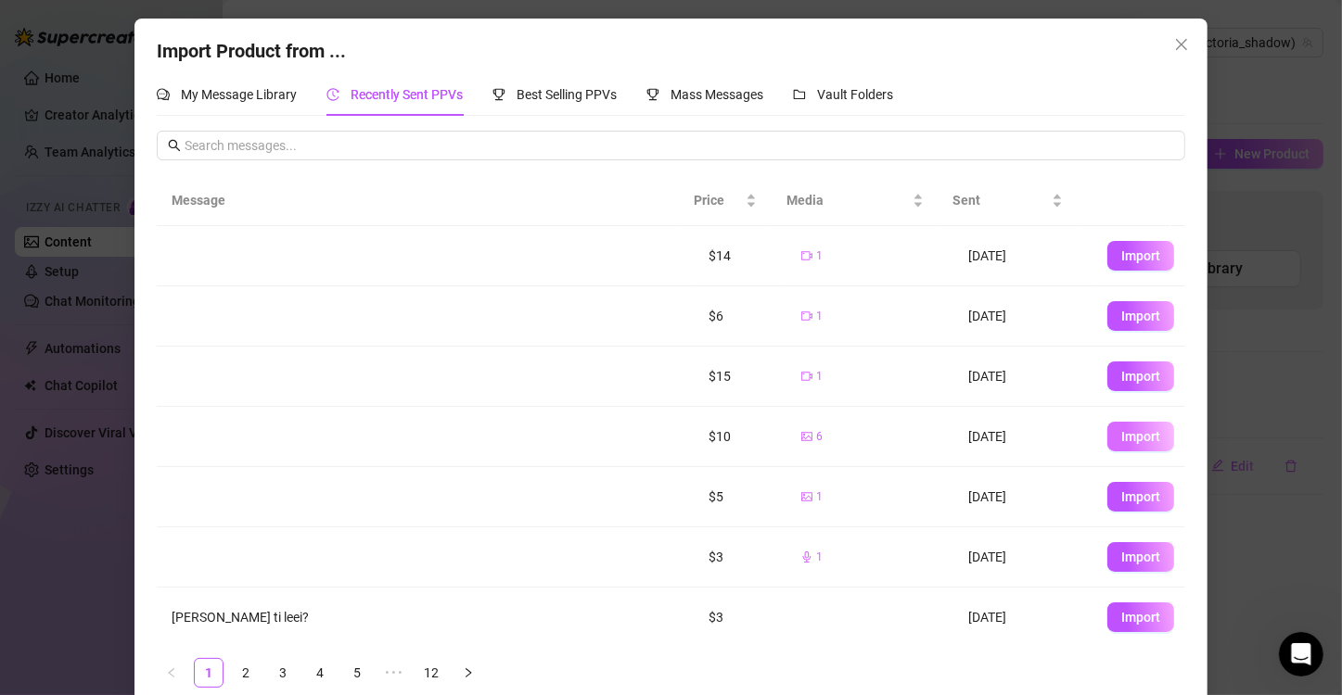
click at [1107, 430] on button "Import" at bounding box center [1140, 437] width 67 height 30
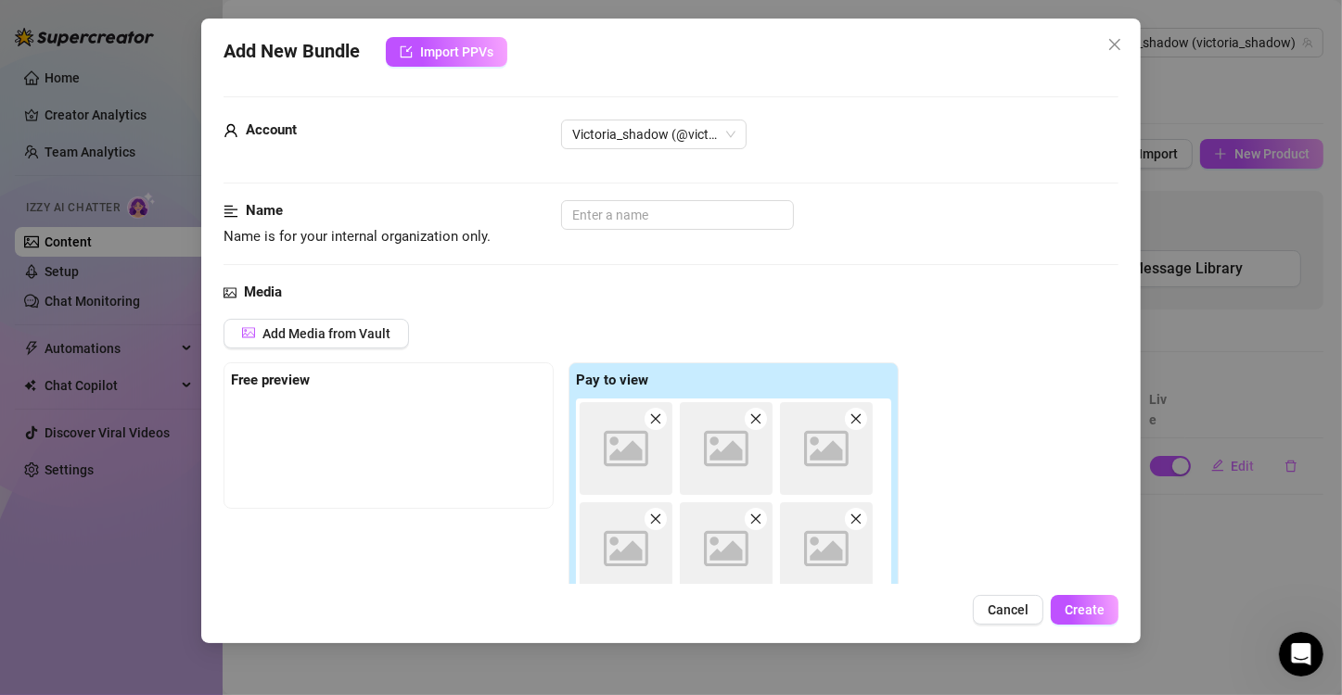
scroll to position [261, 0]
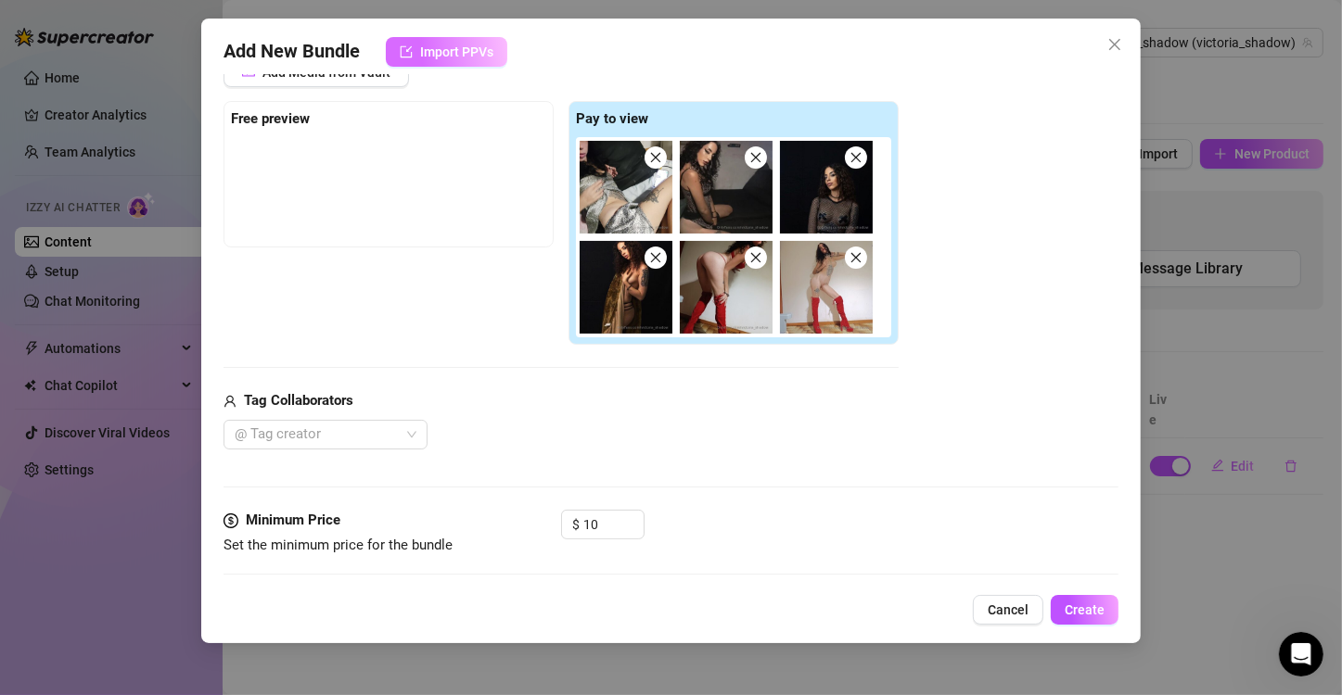
click at [443, 55] on span "Import PPVs" at bounding box center [456, 52] width 73 height 15
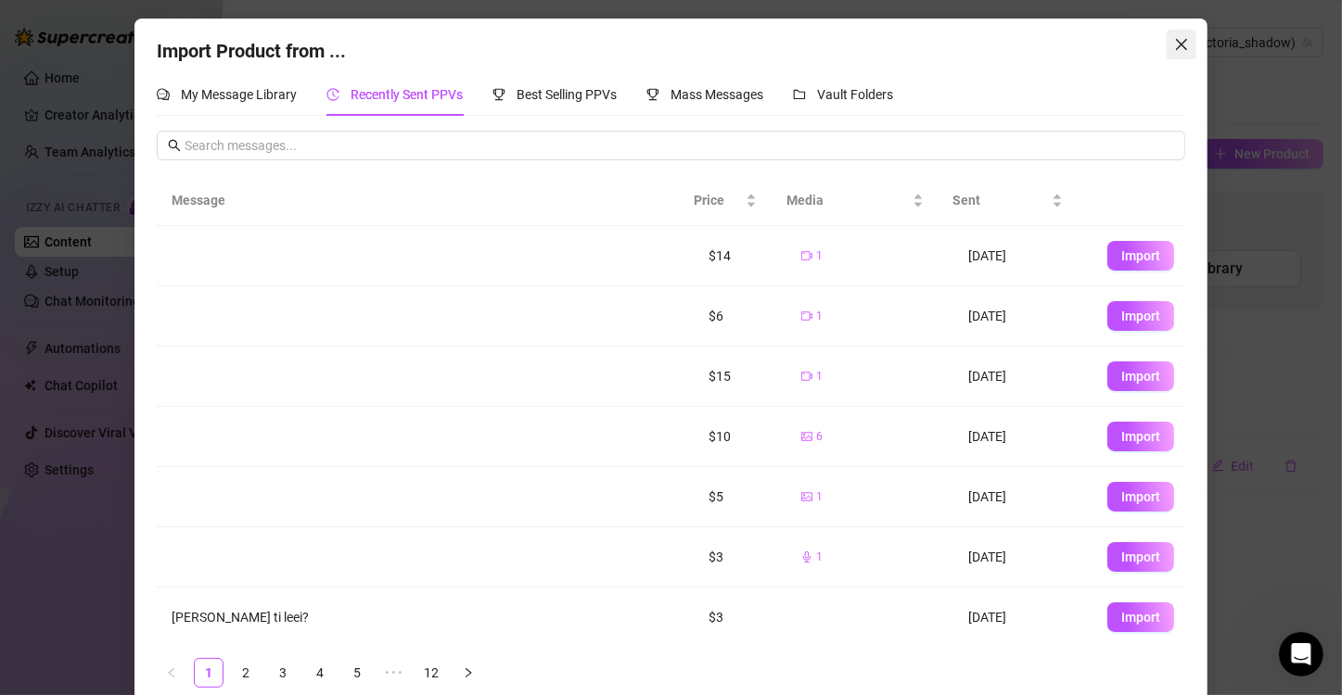
click at [1179, 32] on button "Close" at bounding box center [1182, 45] width 30 height 30
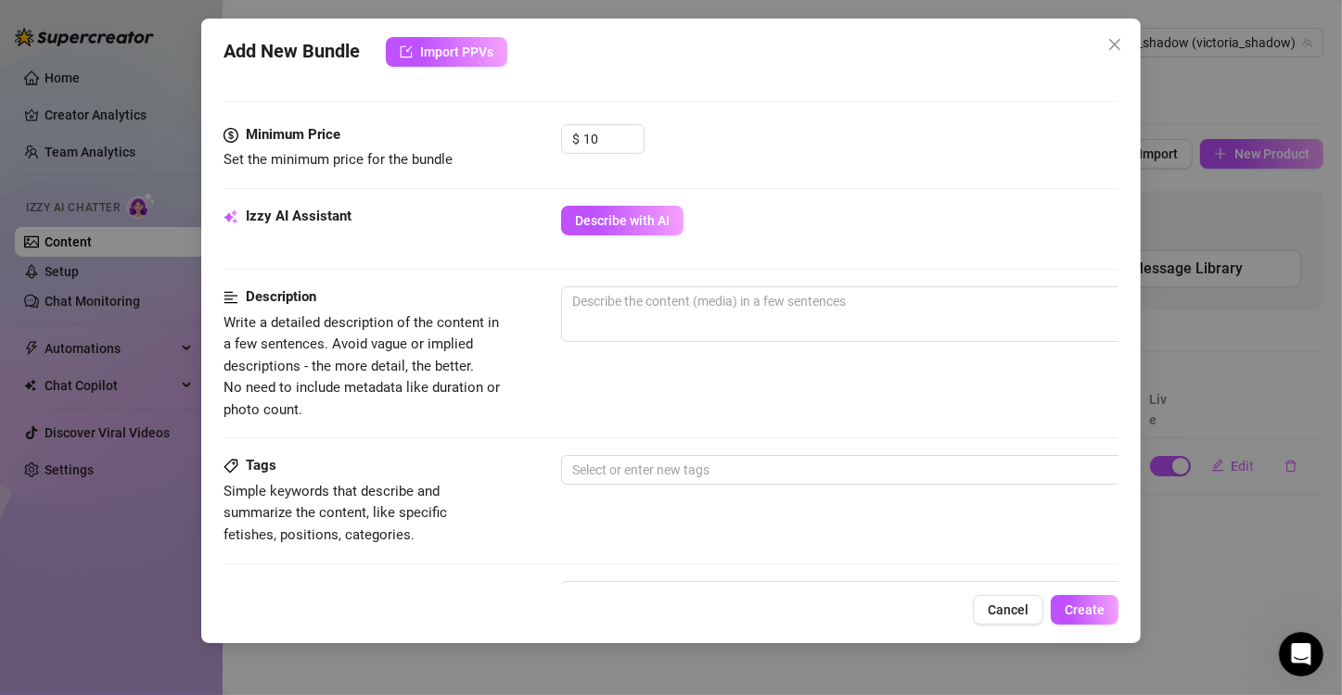
scroll to position [627, 0]
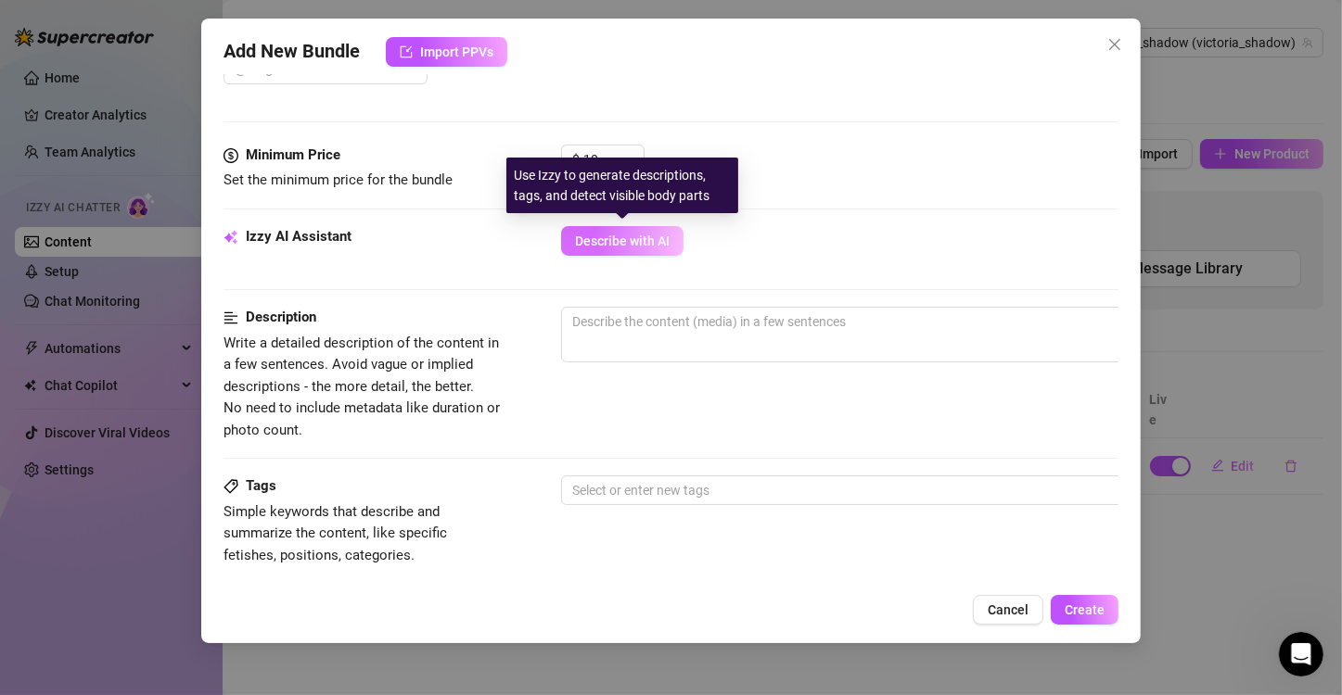
click at [628, 245] on span "Describe with AI" at bounding box center [622, 241] width 95 height 15
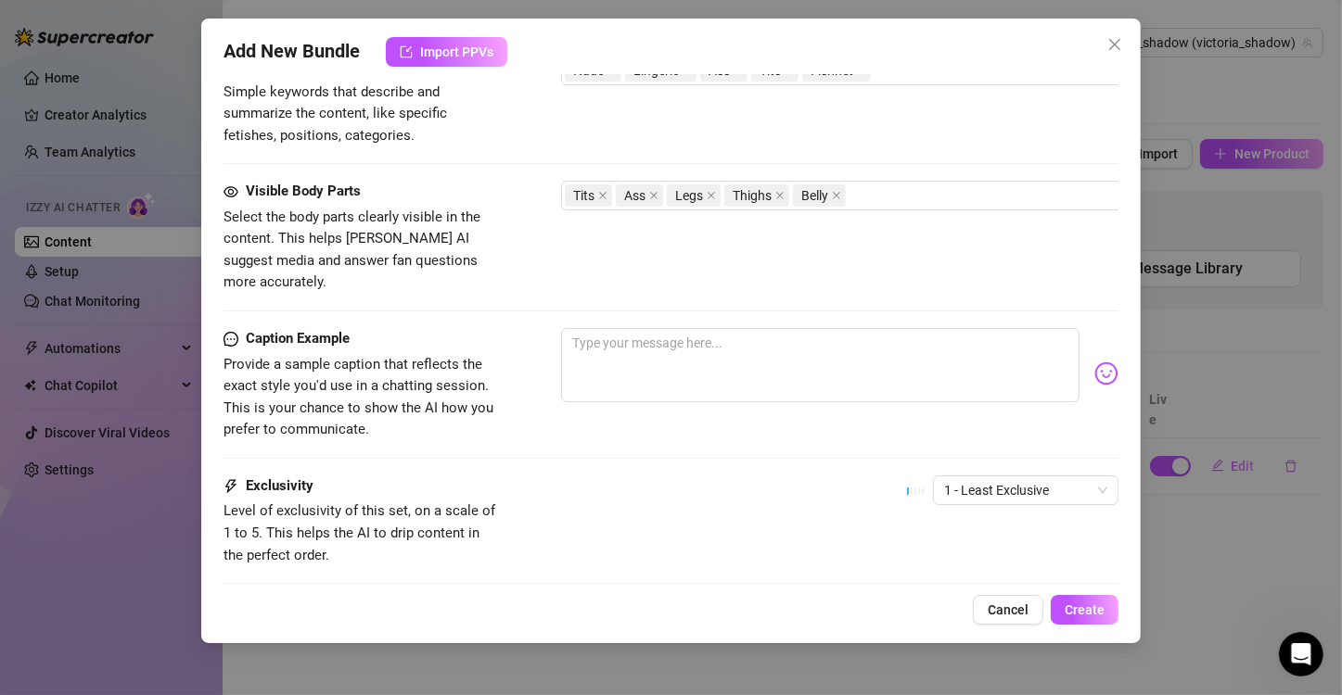
scroll to position [1163, 0]
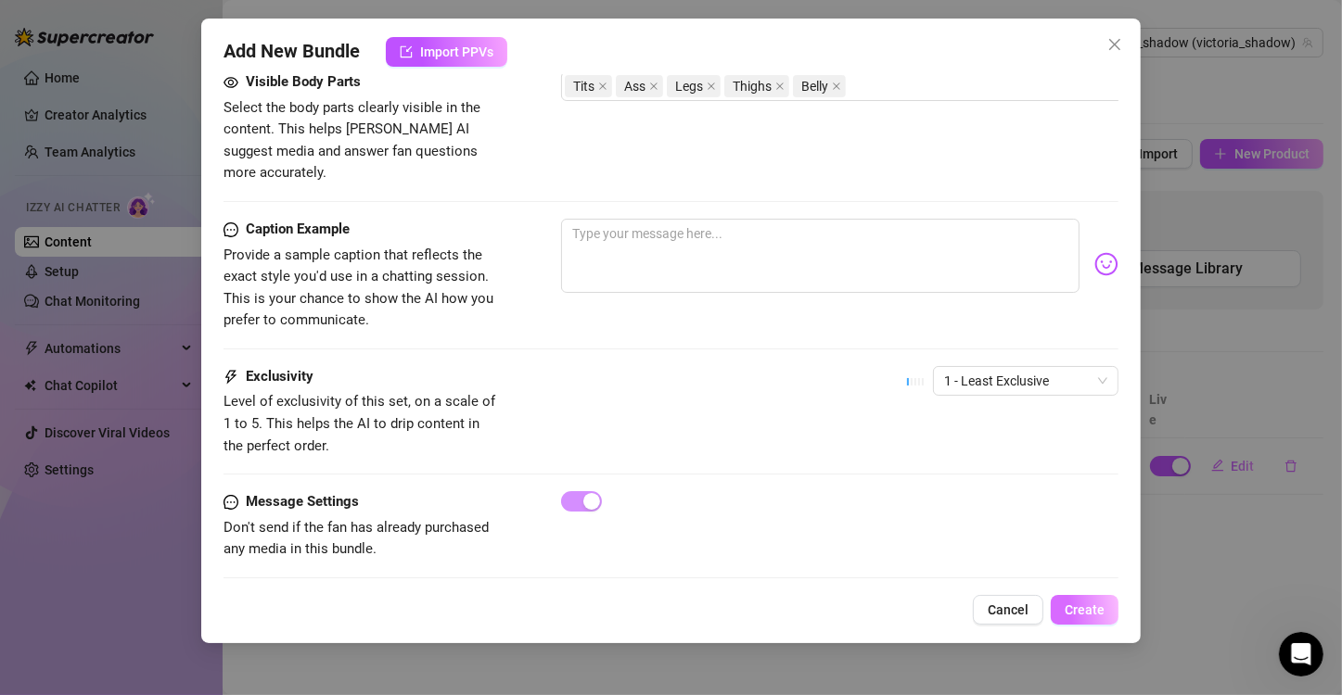
click at [1081, 610] on span "Create" at bounding box center [1085, 610] width 40 height 15
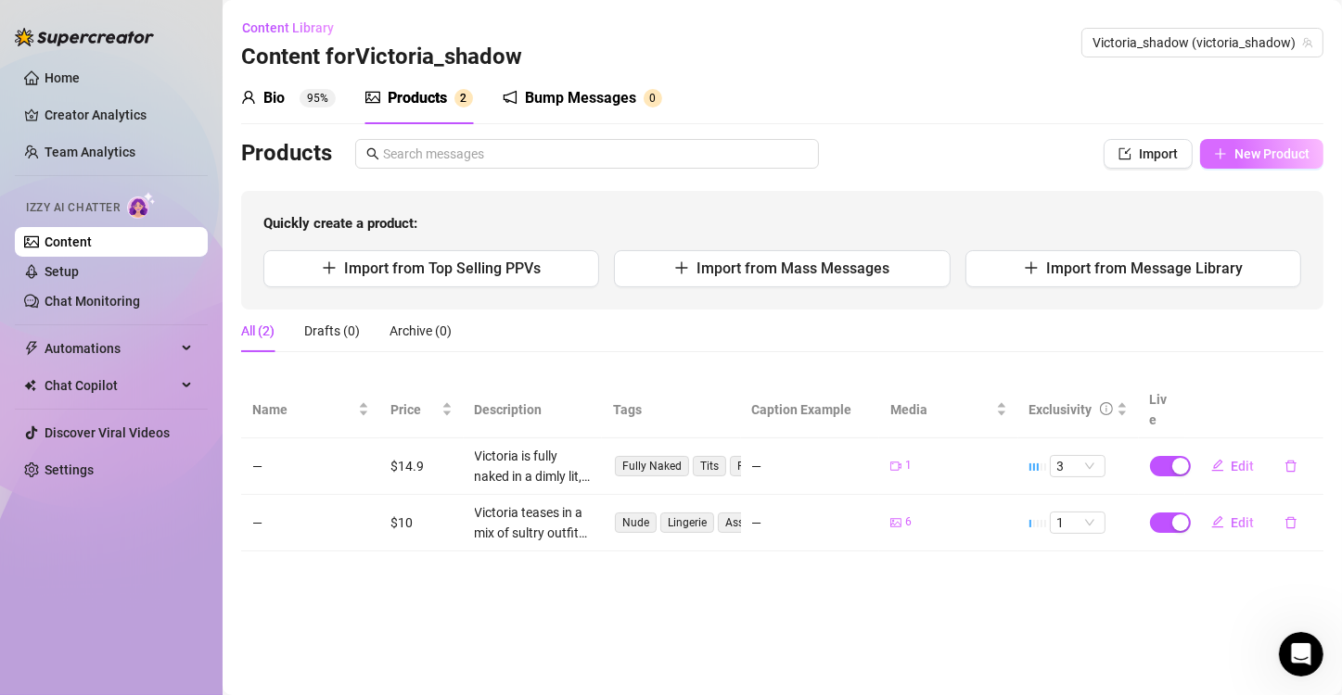
click at [1244, 147] on span "New Product" at bounding box center [1271, 154] width 75 height 15
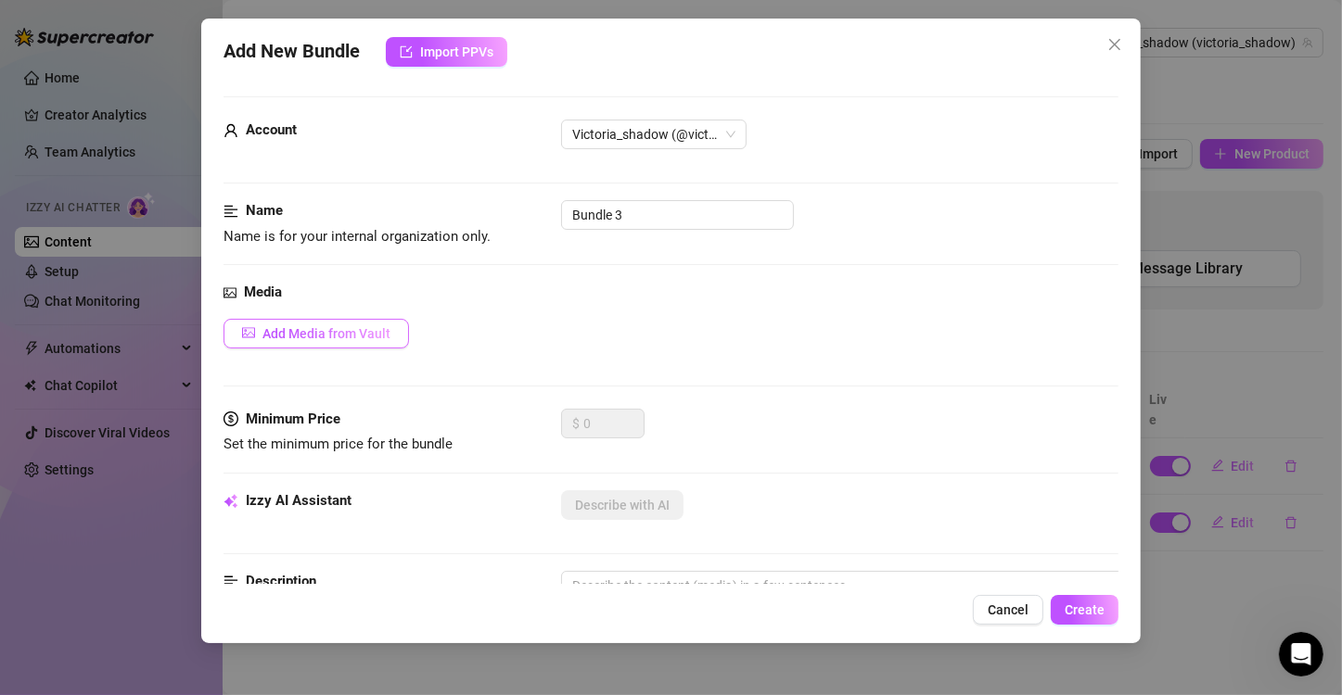
click at [363, 323] on button "Add Media from Vault" at bounding box center [315, 334] width 185 height 30
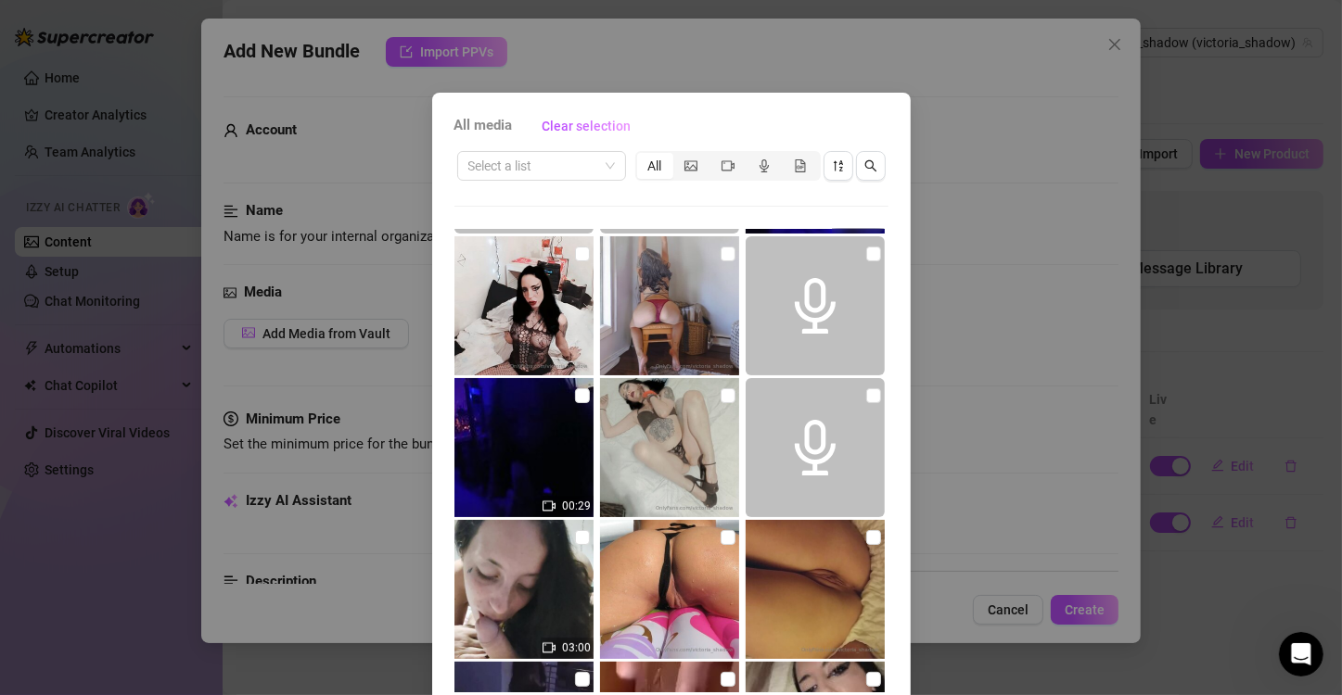
scroll to position [545, 0]
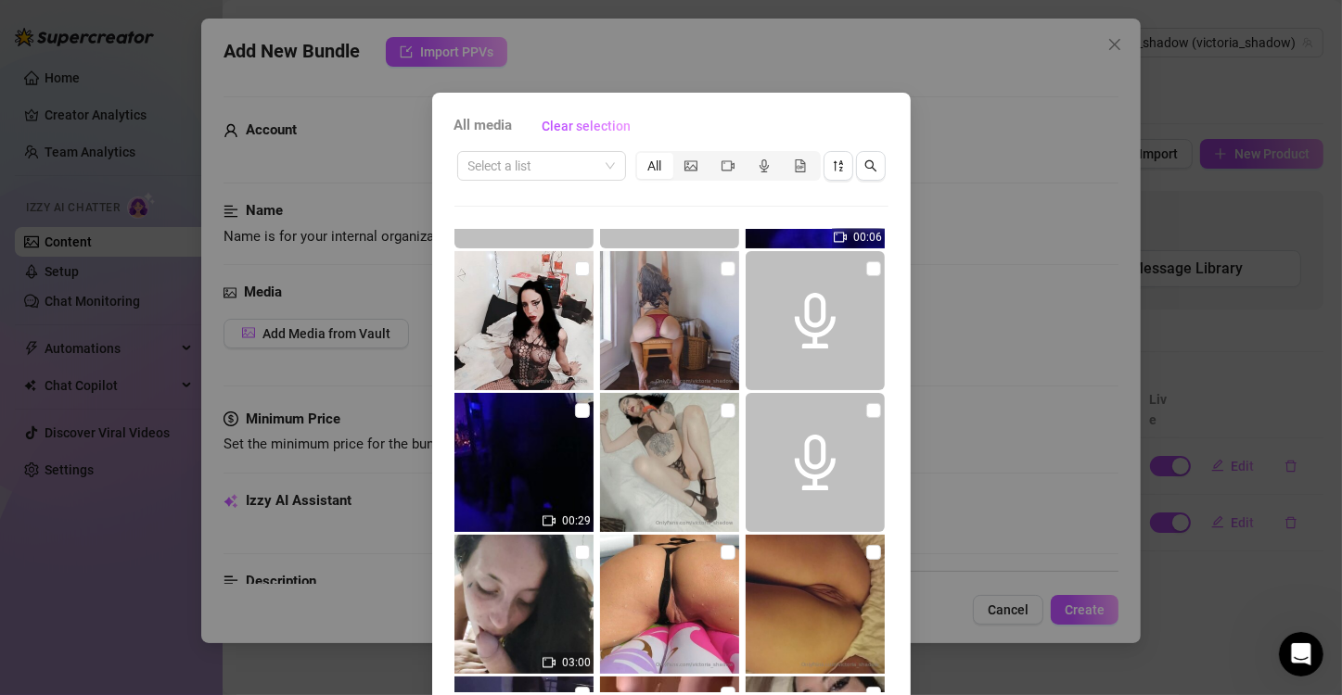
click at [533, 556] on img at bounding box center [523, 604] width 139 height 139
click at [575, 548] on input "checkbox" at bounding box center [582, 552] width 15 height 15
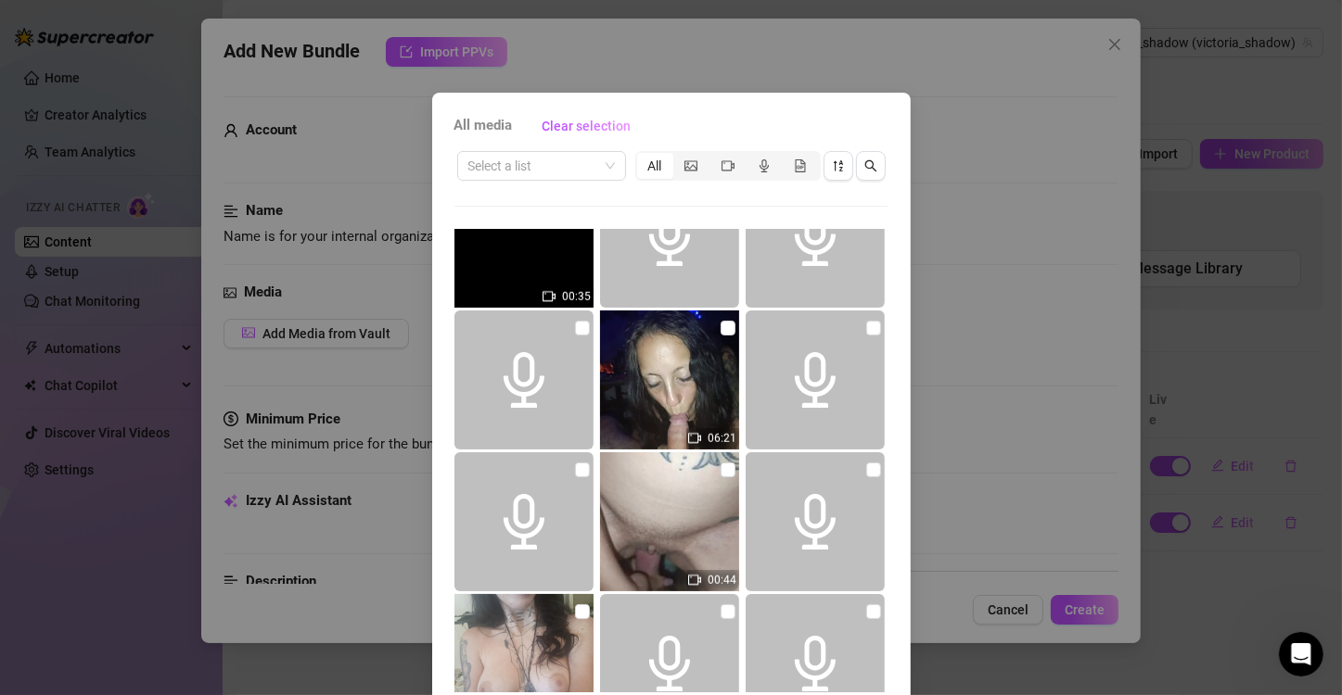
scroll to position [1833, 0]
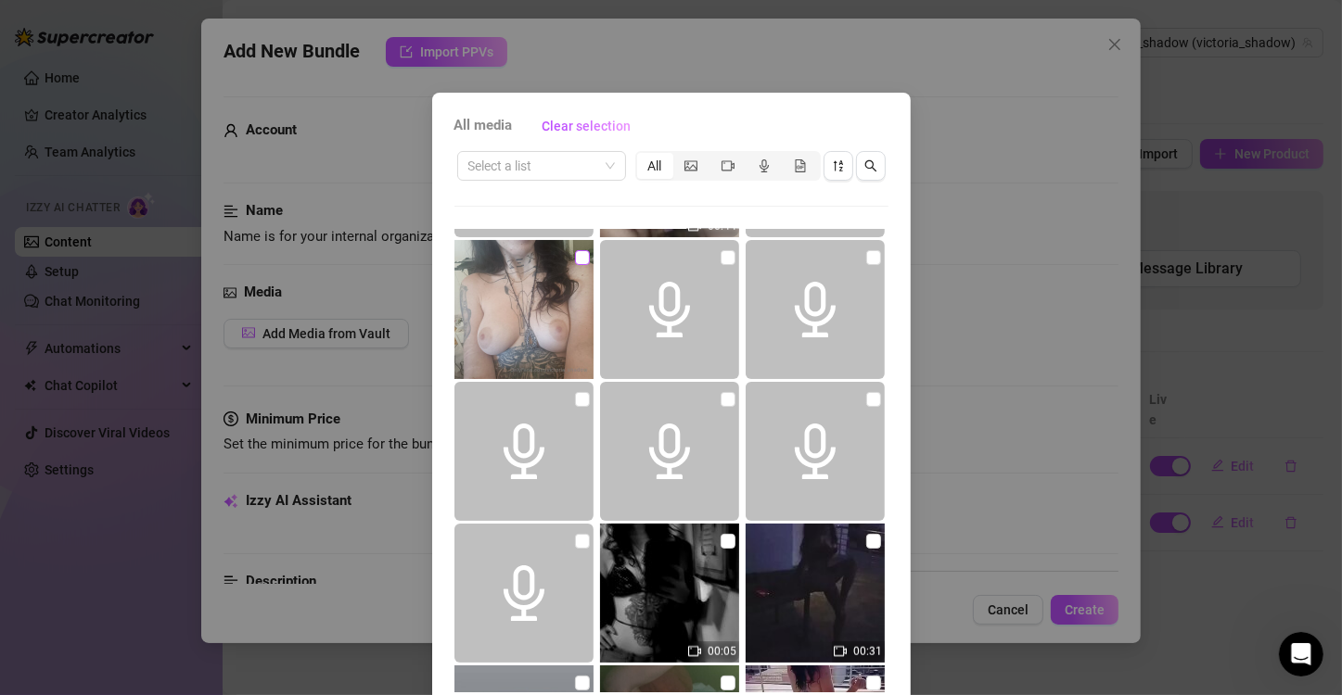
click at [575, 254] on input "checkbox" at bounding box center [582, 257] width 15 height 15
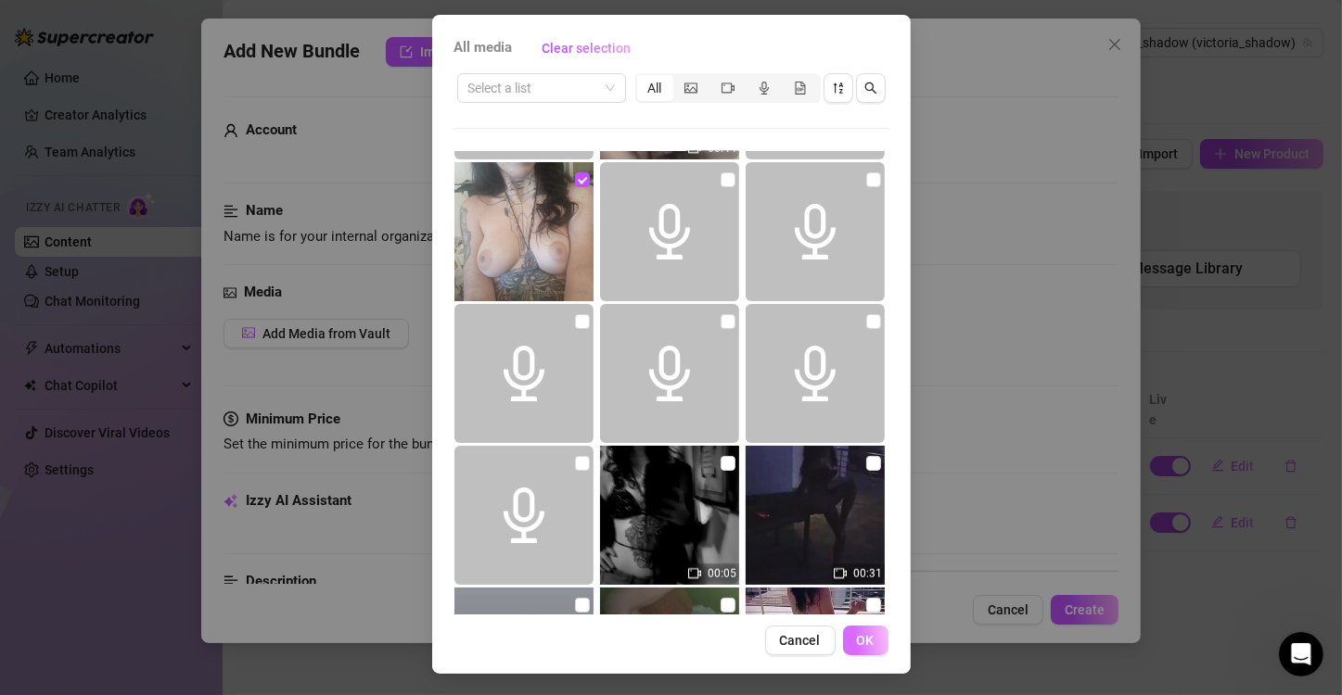
click at [861, 643] on span "OK" at bounding box center [866, 640] width 18 height 15
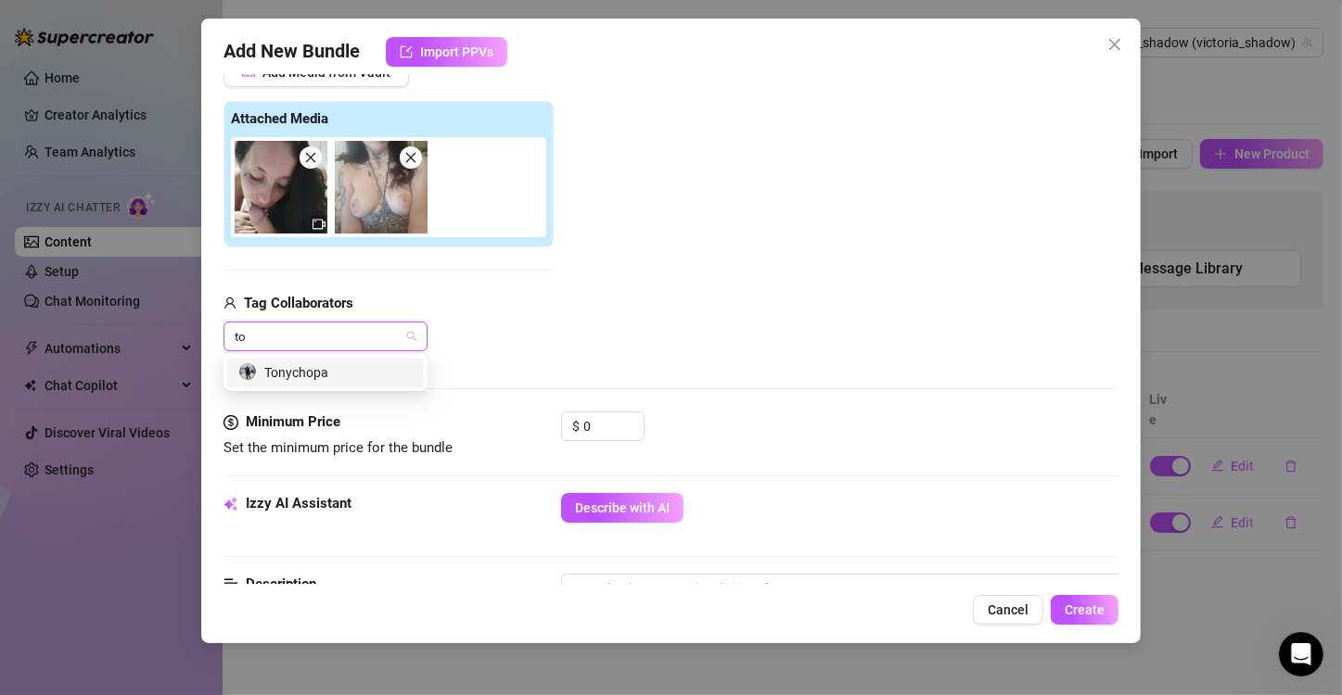
click at [346, 366] on div "Tonychopa" at bounding box center [325, 373] width 174 height 20
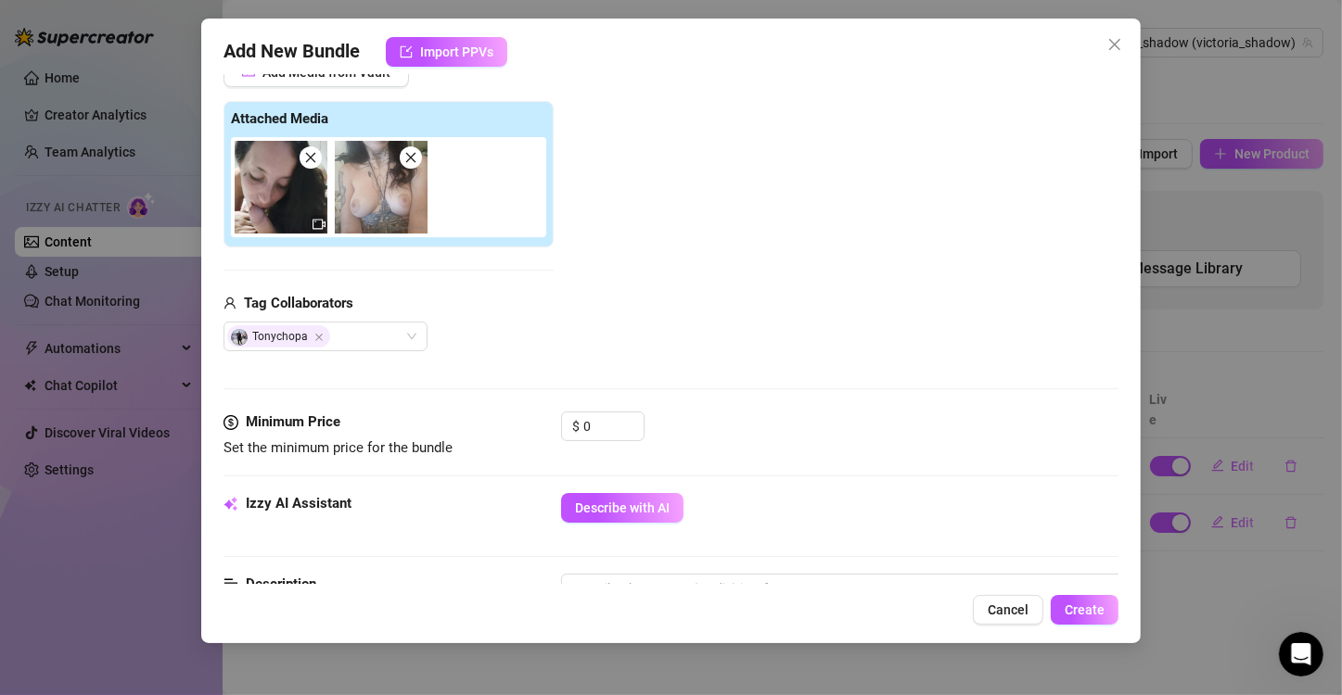
click at [561, 279] on div "Add Media from Vault Attached Media Tag Collaborators Tonychopa" at bounding box center [670, 204] width 895 height 295
click at [596, 414] on input "0" at bounding box center [613, 427] width 60 height 28
click at [231, 427] on icon "dollar" at bounding box center [230, 422] width 15 height 15
click at [605, 422] on input at bounding box center [613, 427] width 60 height 28
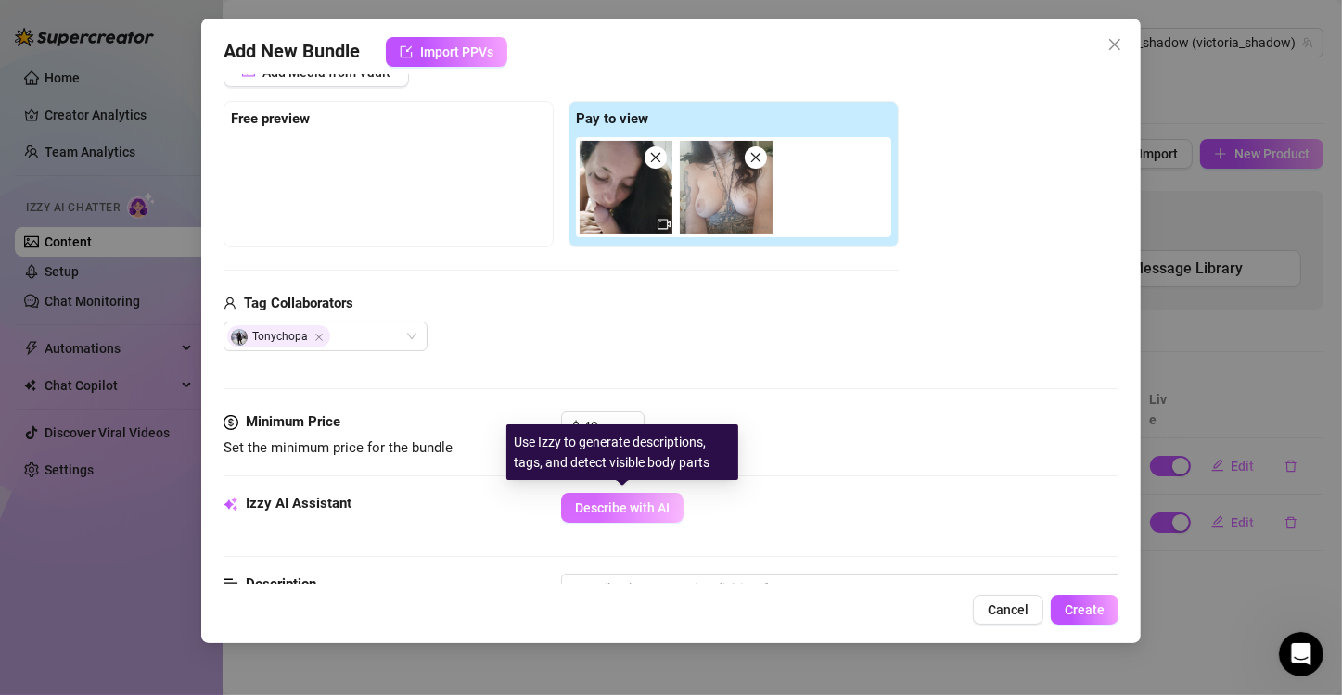
click at [641, 497] on button "Describe with AI" at bounding box center [622, 508] width 122 height 30
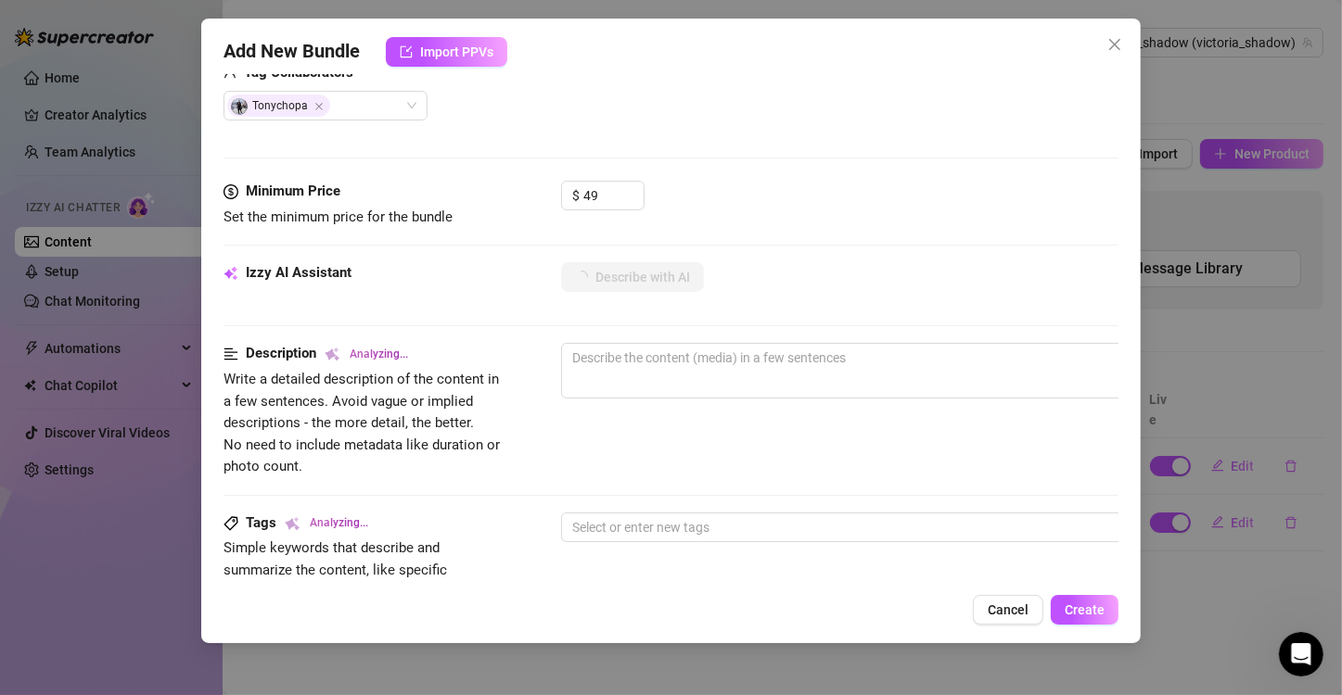
scroll to position [503, 0]
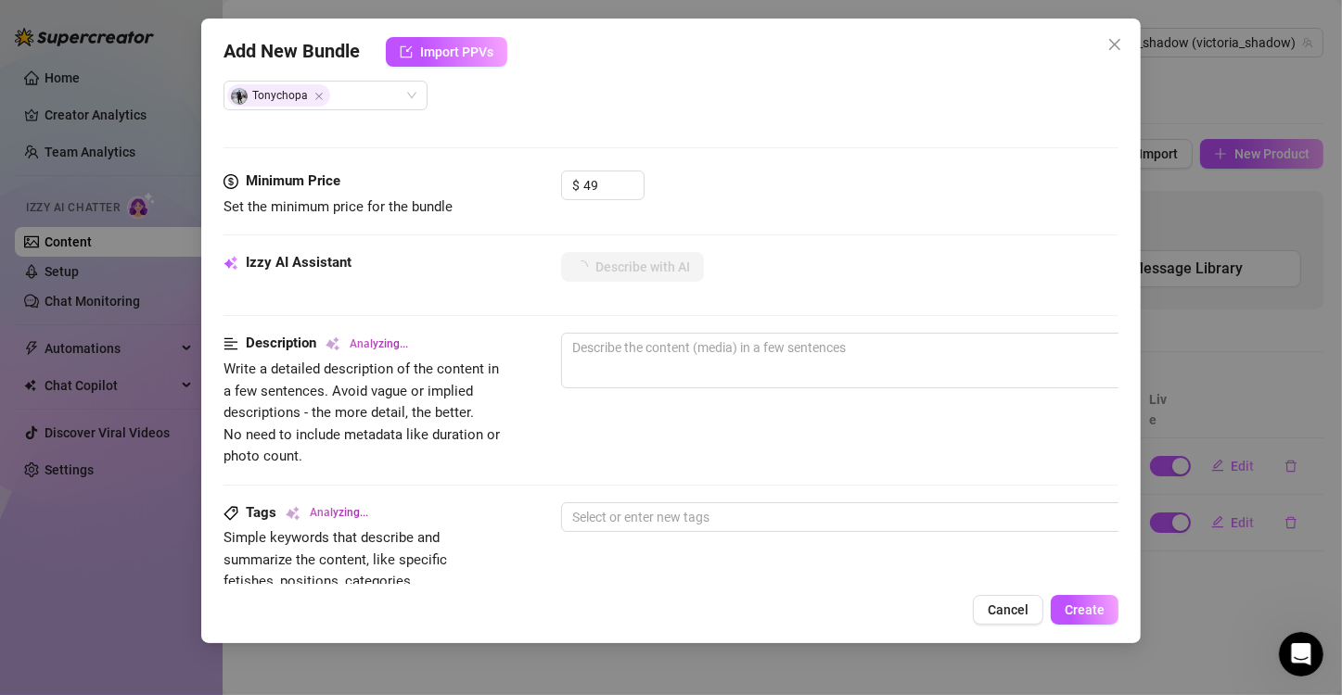
click at [1103, 273] on div "Account Victoria_shadow (@victoria_shadow) Name Name is for your internal organ…" at bounding box center [670, 329] width 895 height 510
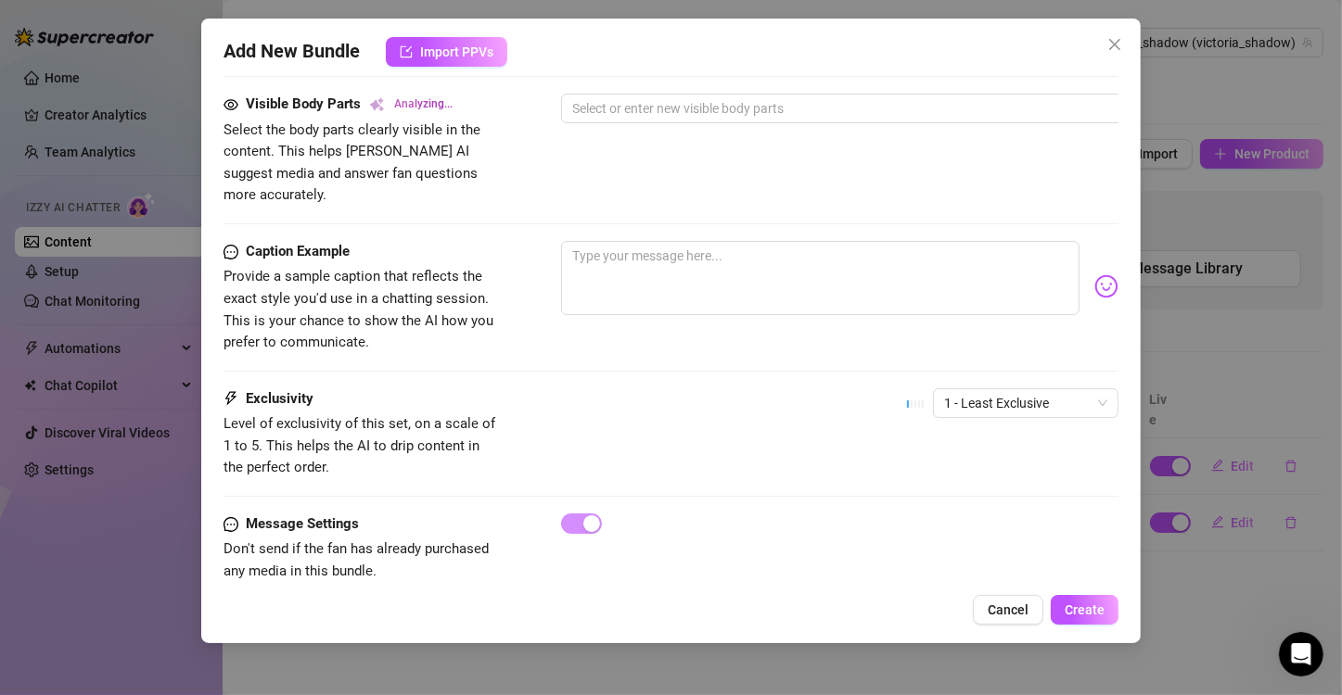
scroll to position [1060, 0]
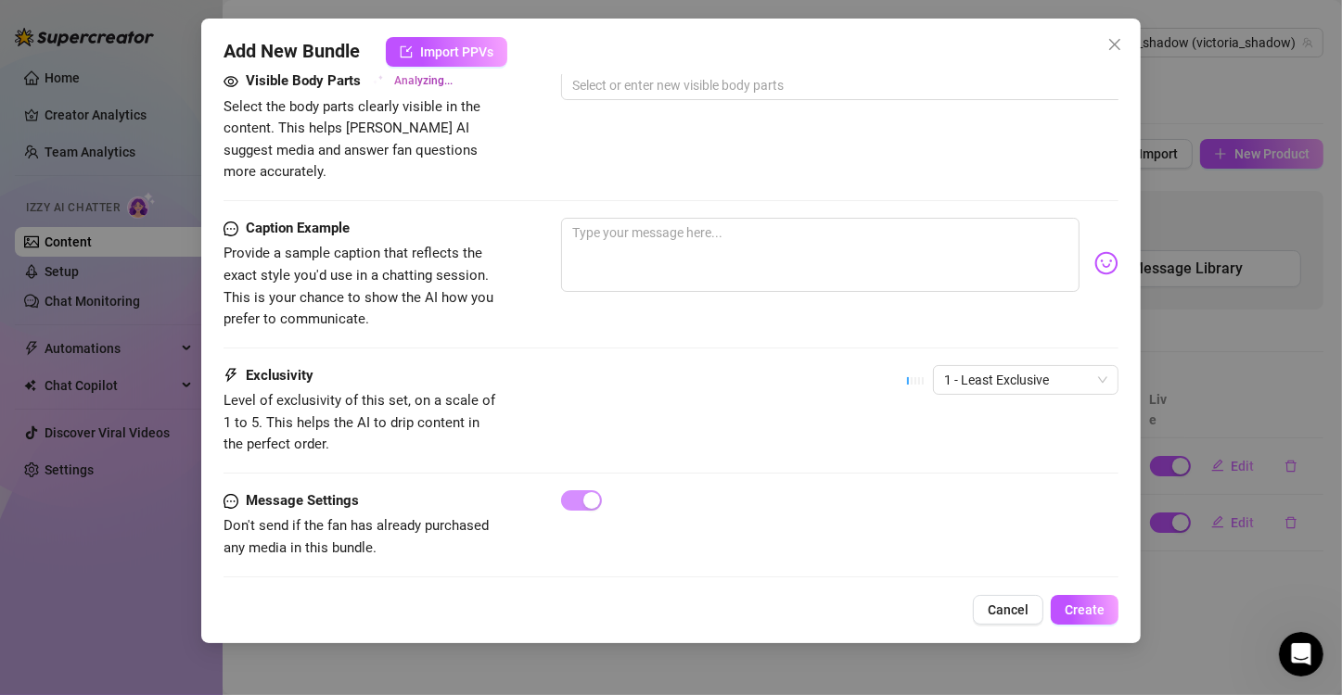
click at [1103, 440] on div "Account Victoria_shadow (@victoria_shadow) Name Name is for your internal organ…" at bounding box center [670, 329] width 895 height 510
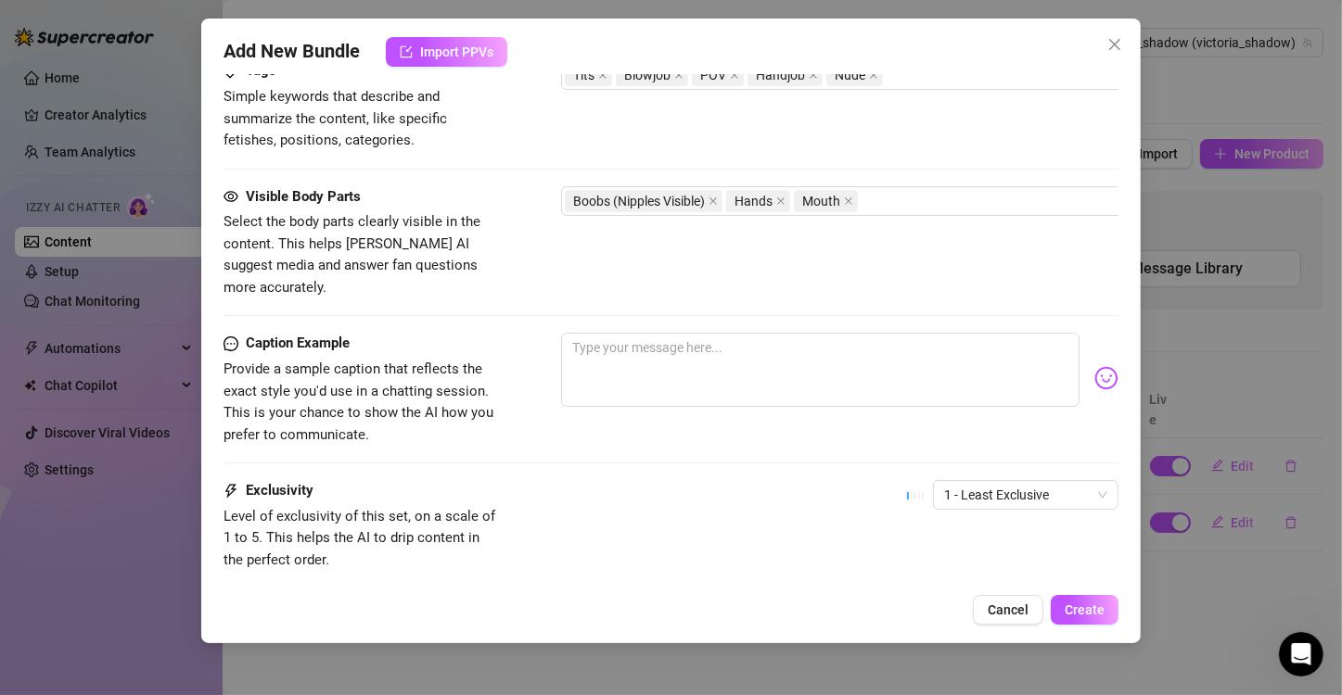
scroll to position [1065, 0]
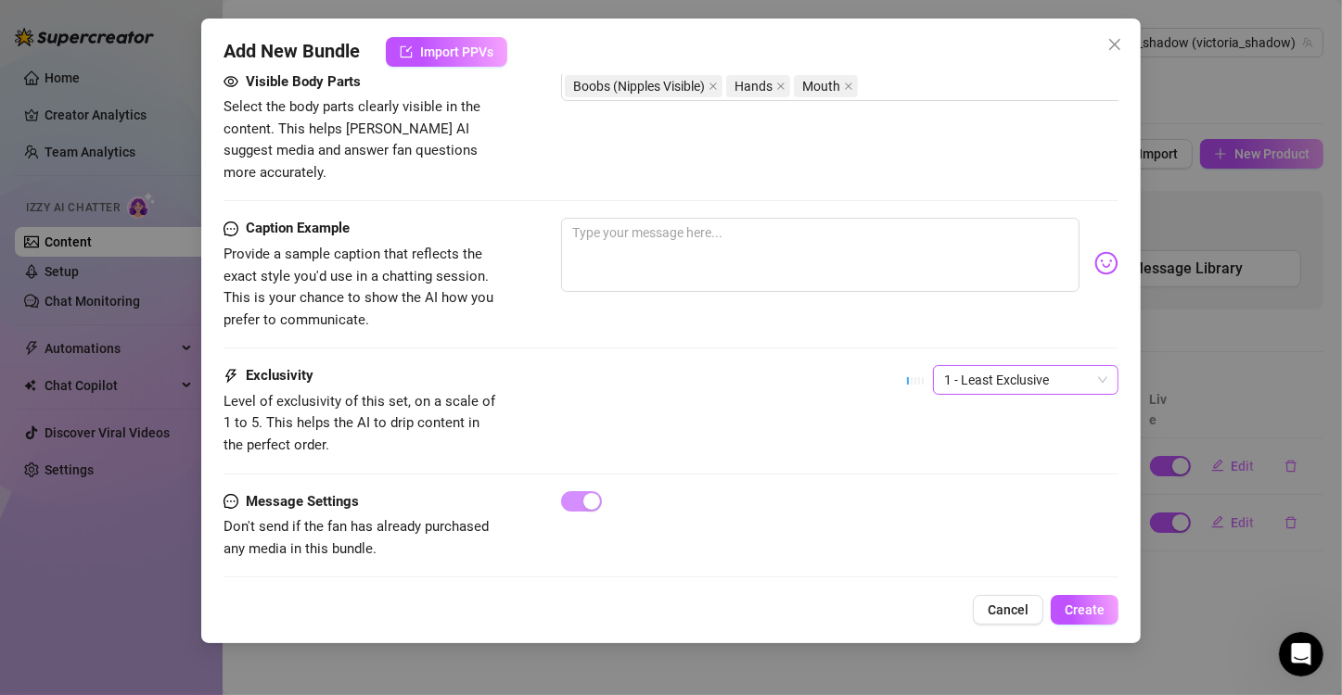
click at [1019, 366] on span "1 - Least Exclusive" at bounding box center [1025, 380] width 163 height 28
click at [994, 458] on div "3" at bounding box center [1010, 451] width 156 height 20
click at [1107, 601] on button "Create" at bounding box center [1085, 610] width 68 height 30
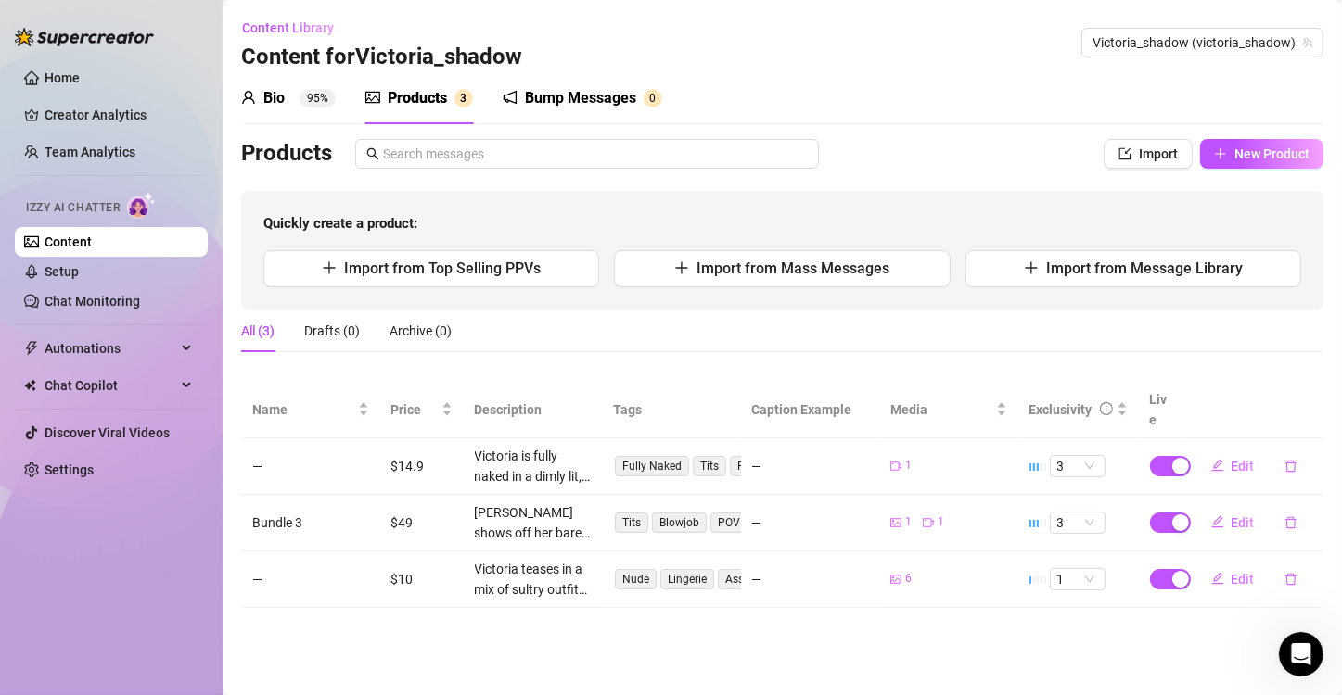
click at [400, 554] on td "$10" at bounding box center [421, 580] width 83 height 57
click at [1243, 572] on span "Edit" at bounding box center [1242, 579] width 23 height 15
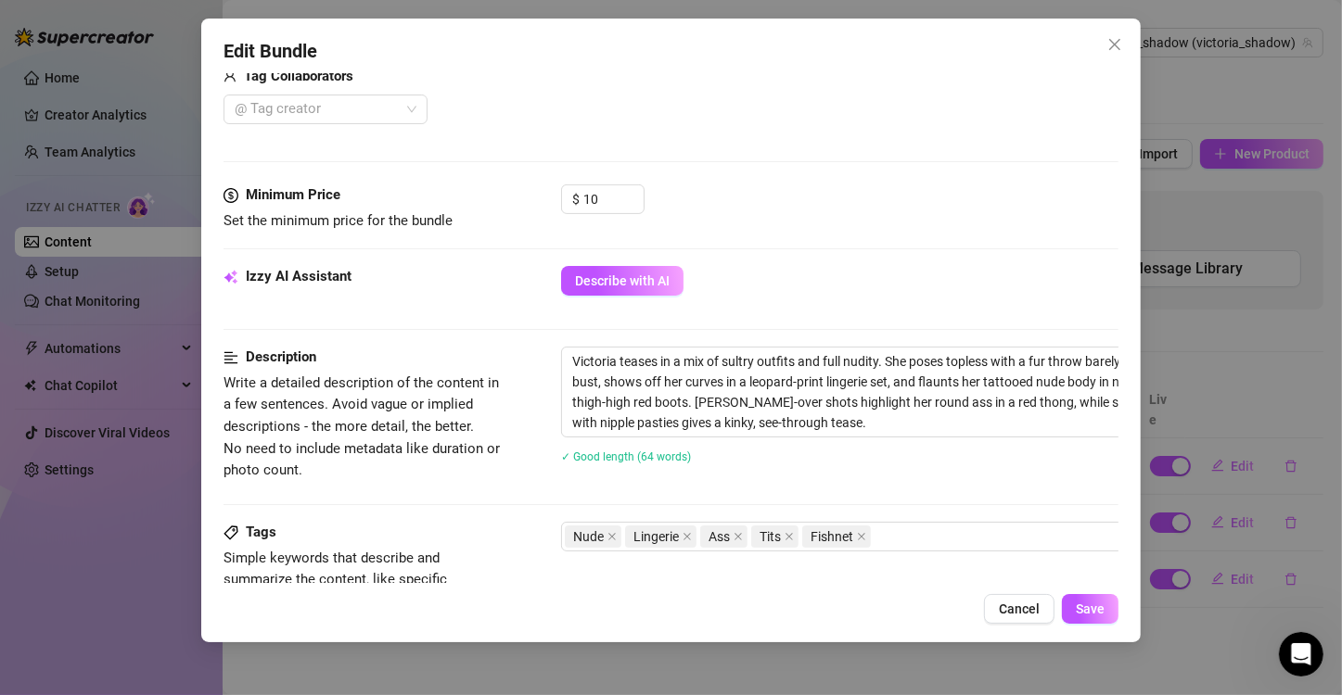
scroll to position [563, 0]
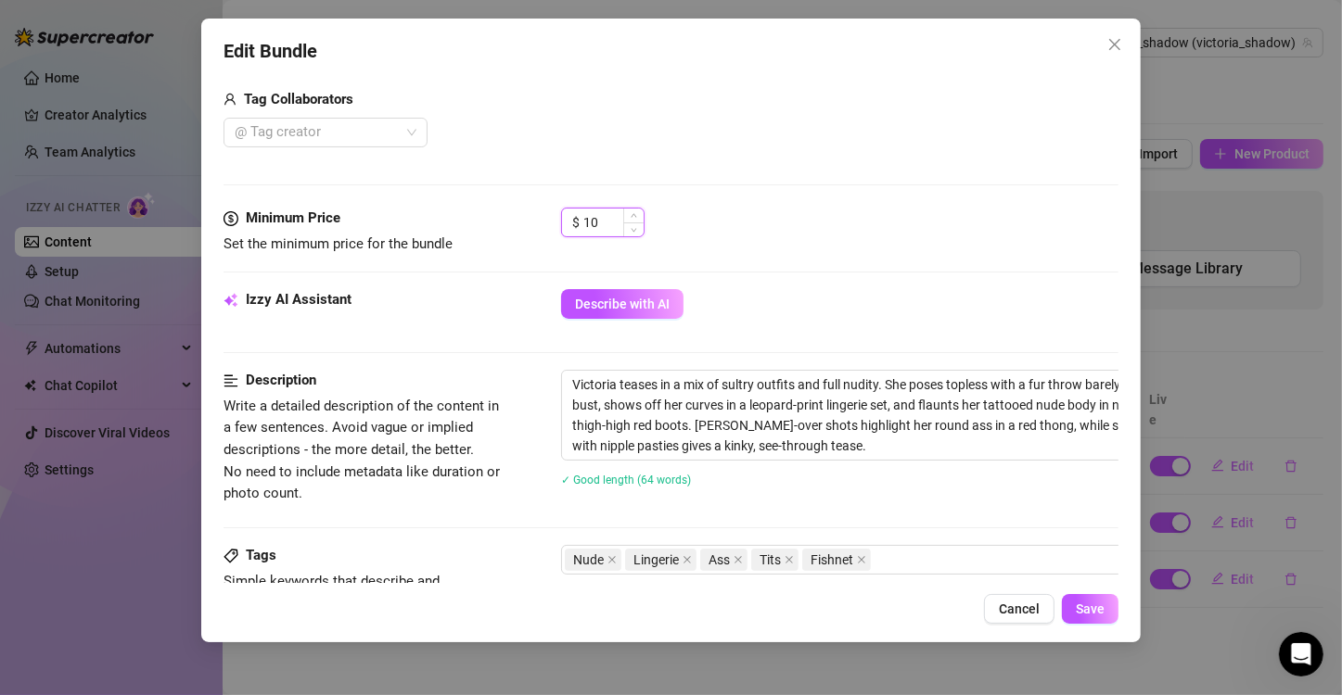
click at [611, 217] on input "10" at bounding box center [613, 223] width 60 height 28
click at [1078, 601] on button "Save" at bounding box center [1090, 609] width 57 height 30
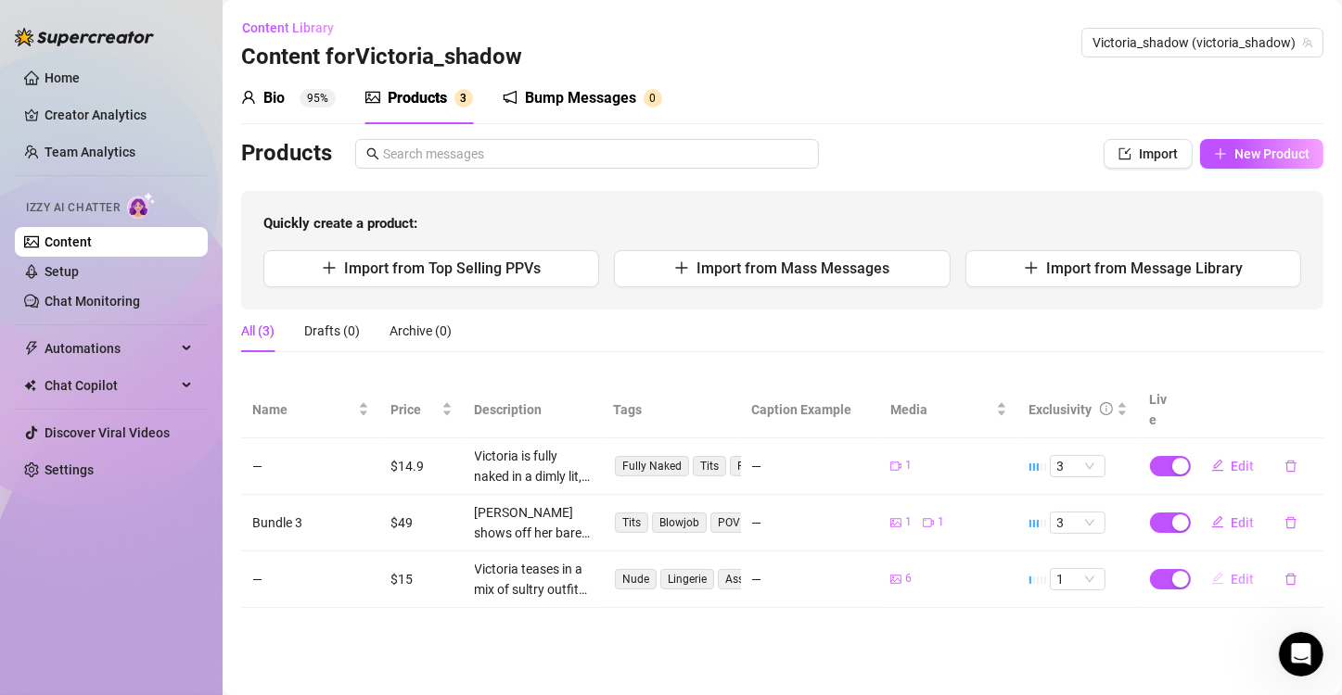
click at [1244, 572] on span "Edit" at bounding box center [1242, 579] width 23 height 15
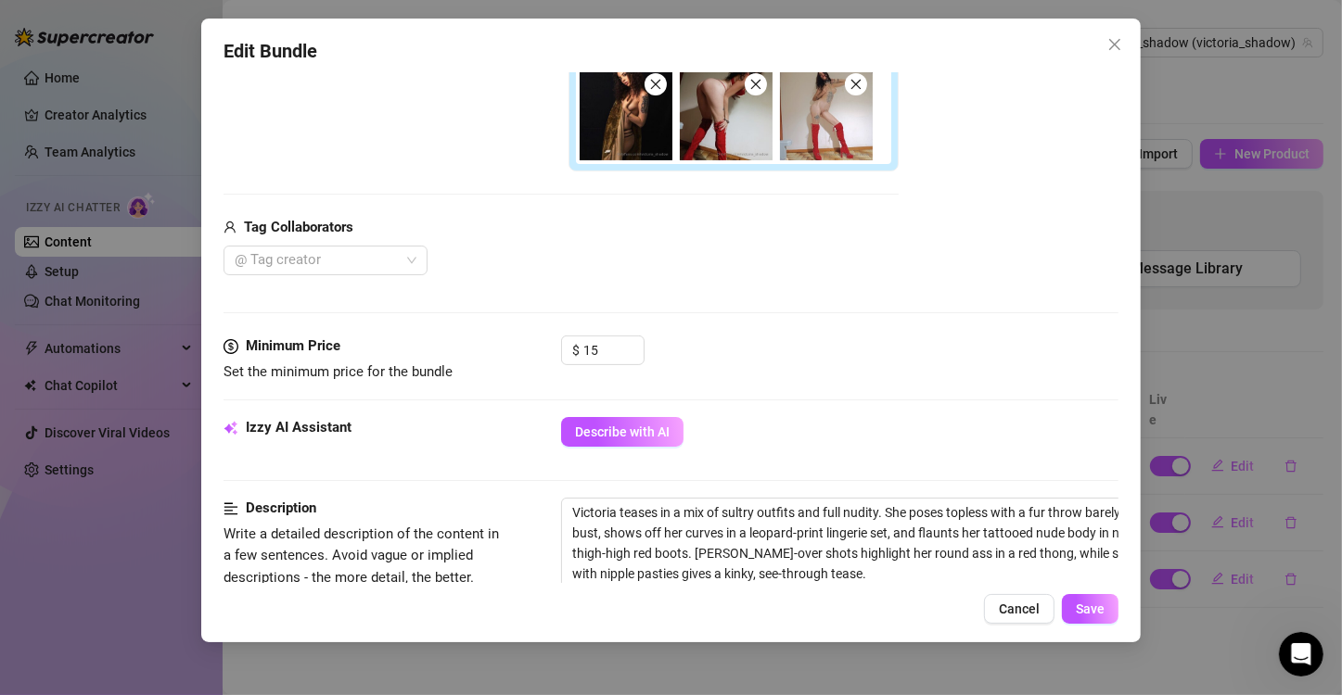
scroll to position [430, 0]
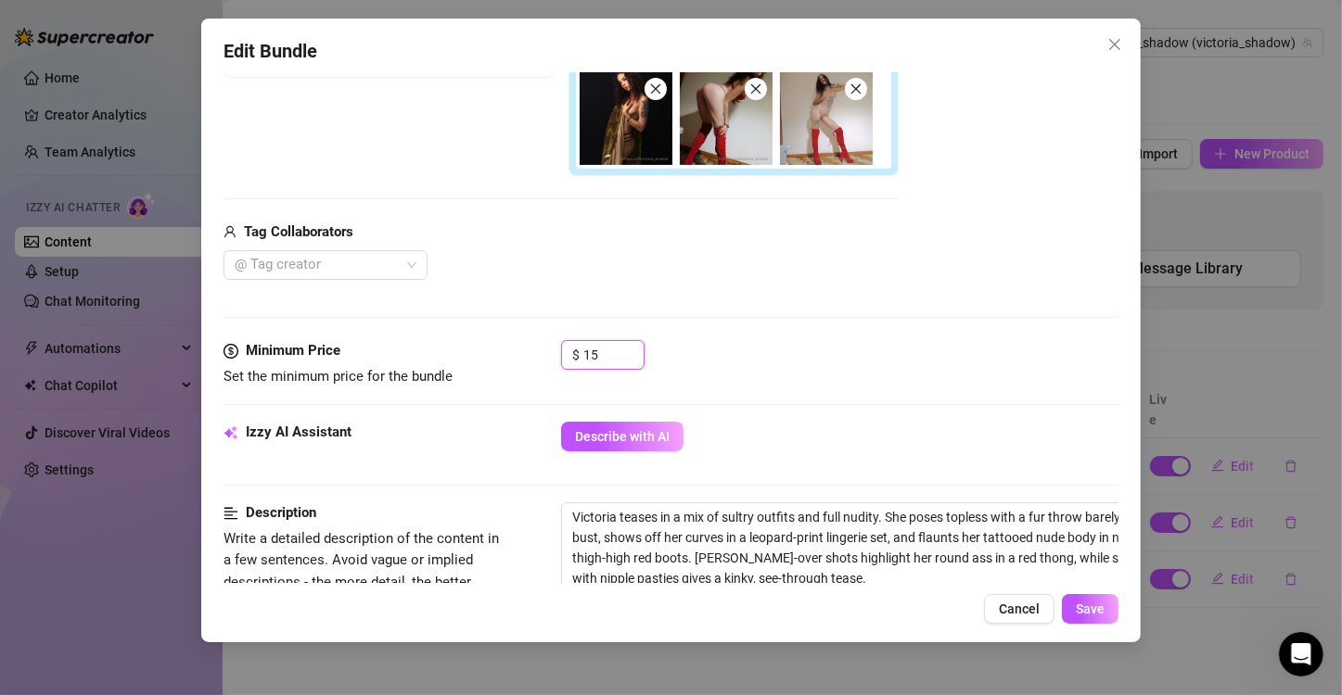
drag, startPoint x: 613, startPoint y: 349, endPoint x: 475, endPoint y: 366, distance: 139.3
click at [475, 366] on div "Minimum Price Set the minimum price for the bundle $ 15" at bounding box center [670, 363] width 895 height 47
click at [1103, 612] on span "Save" at bounding box center [1090, 609] width 29 height 15
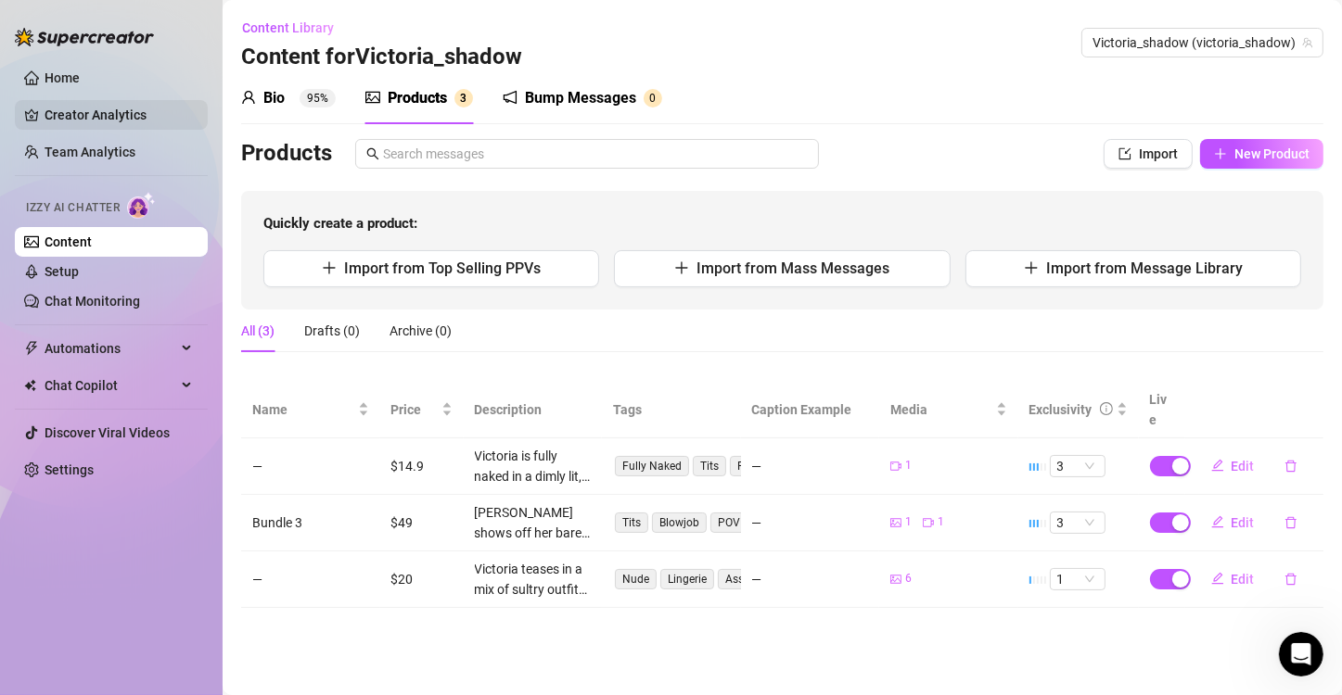
click at [104, 106] on link "Creator Analytics" at bounding box center [119, 115] width 148 height 30
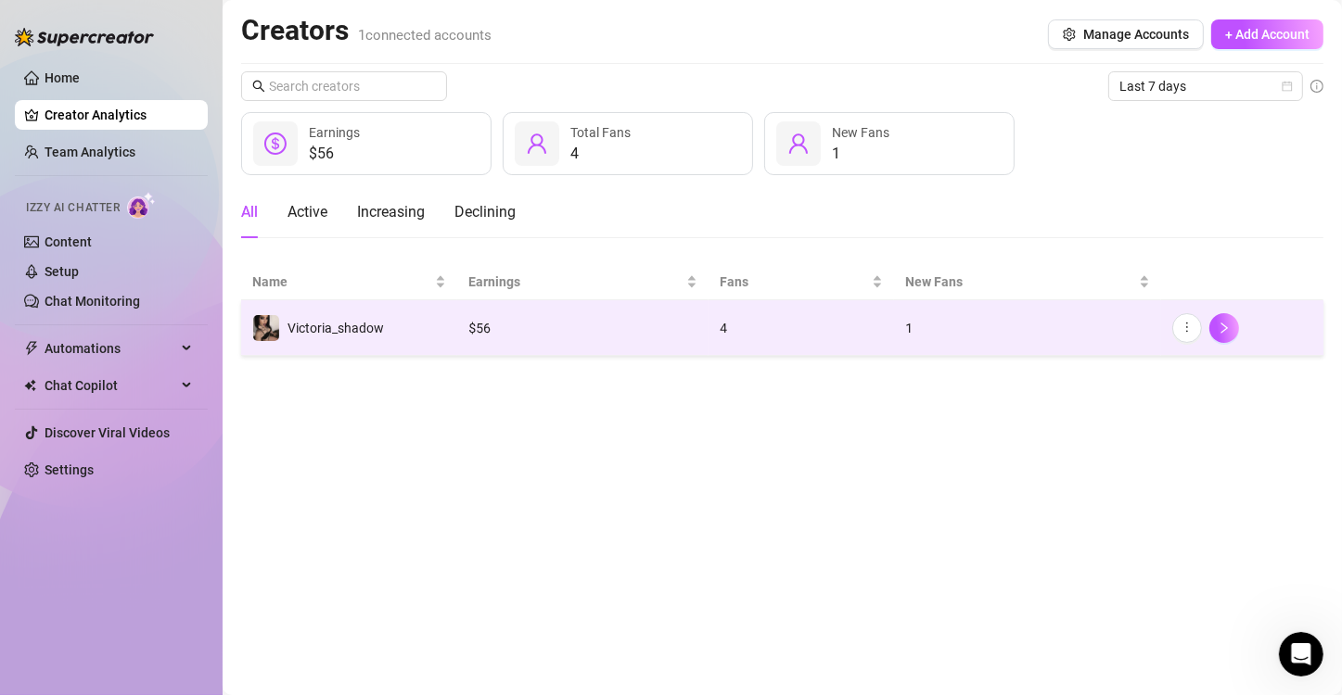
click at [863, 342] on td "4" at bounding box center [800, 328] width 185 height 56
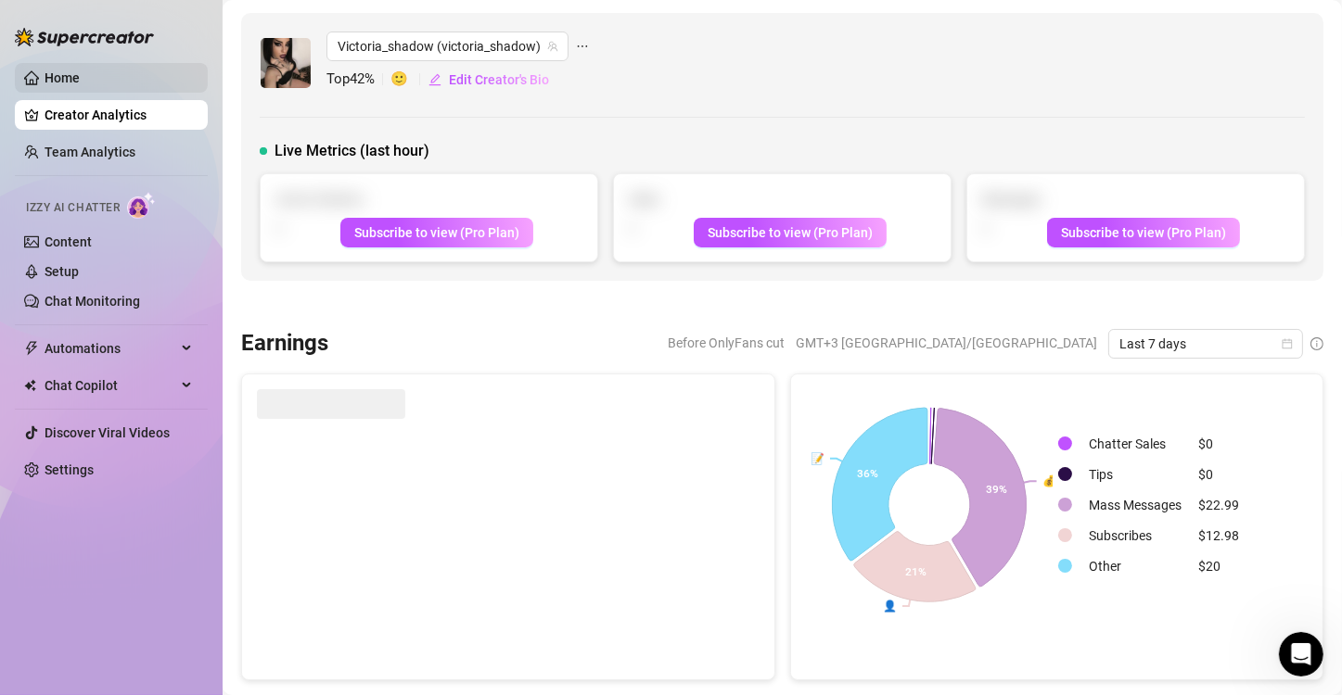
click at [80, 82] on link "Home" at bounding box center [62, 77] width 35 height 15
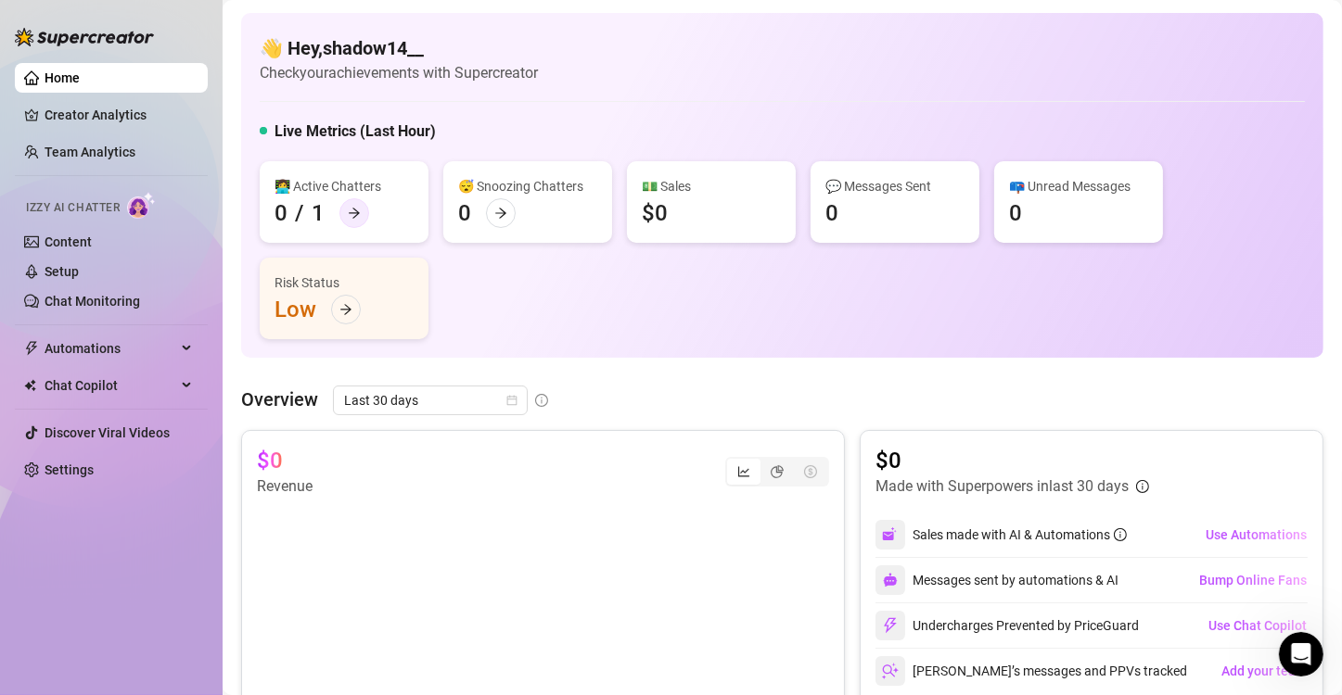
click at [355, 216] on icon "arrow-right" at bounding box center [354, 213] width 13 height 13
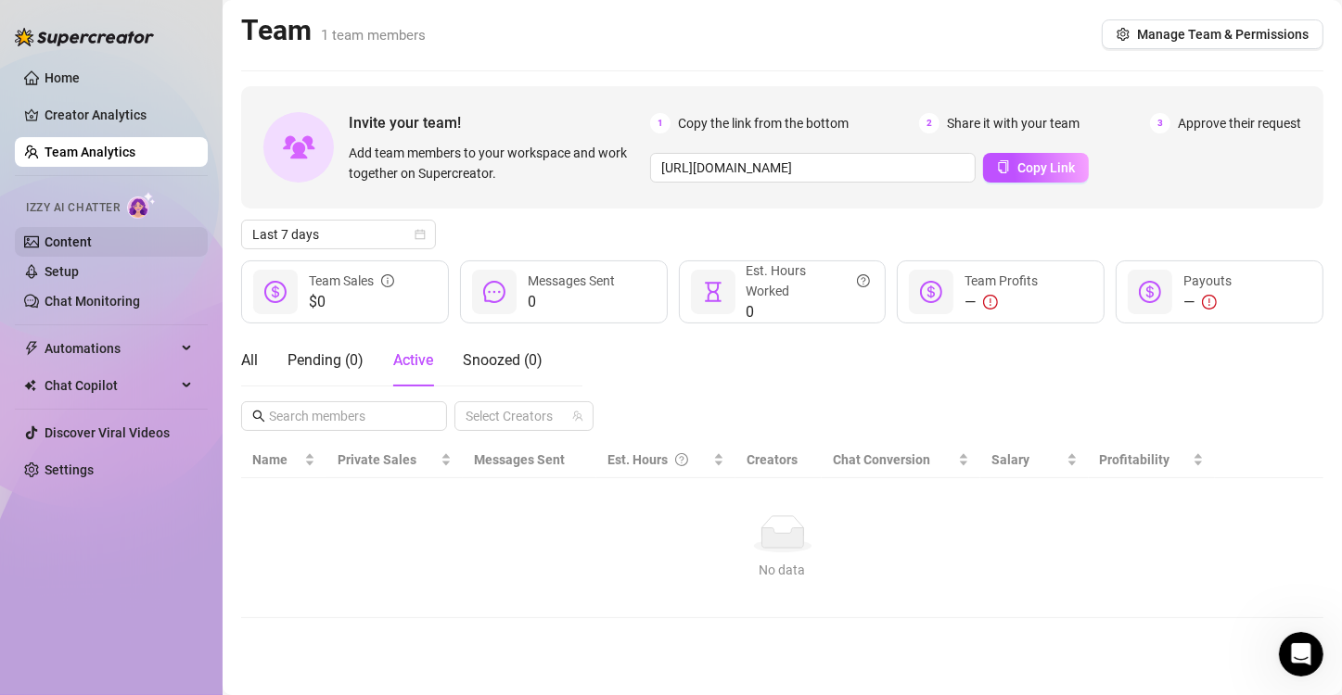
click at [77, 245] on link "Content" at bounding box center [68, 242] width 47 height 15
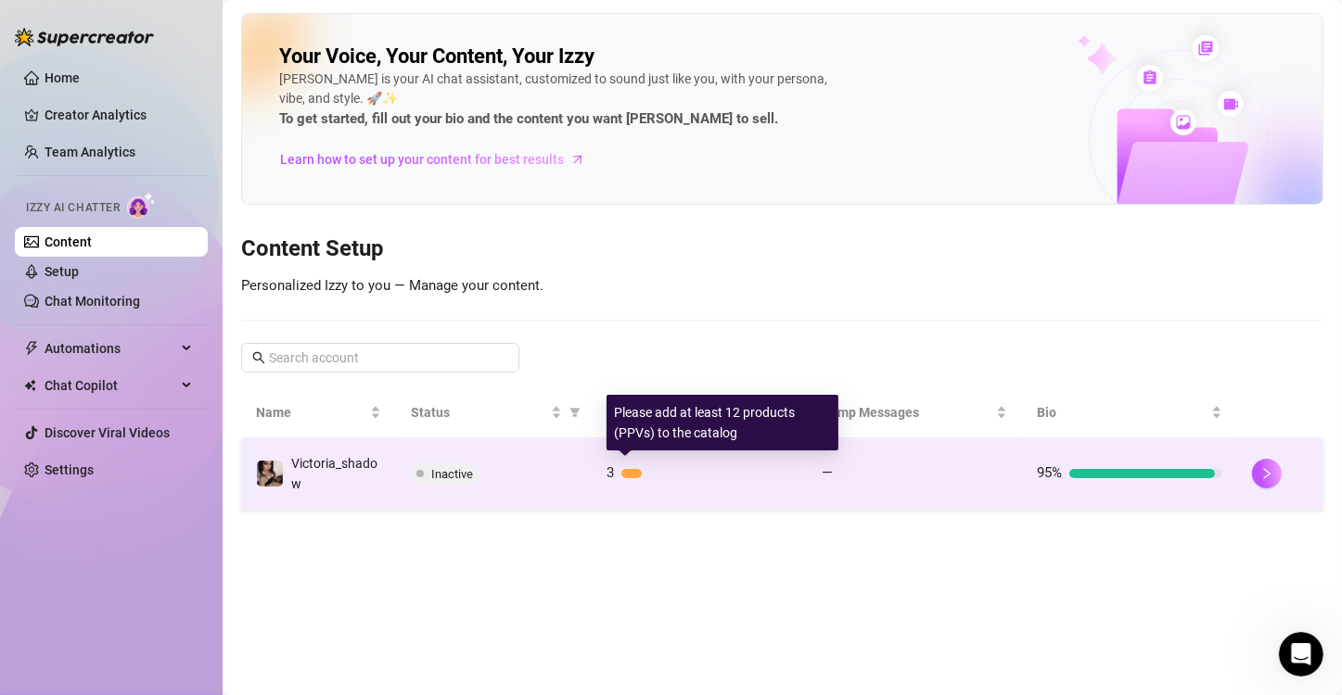
click at [627, 471] on div at bounding box center [631, 473] width 20 height 9
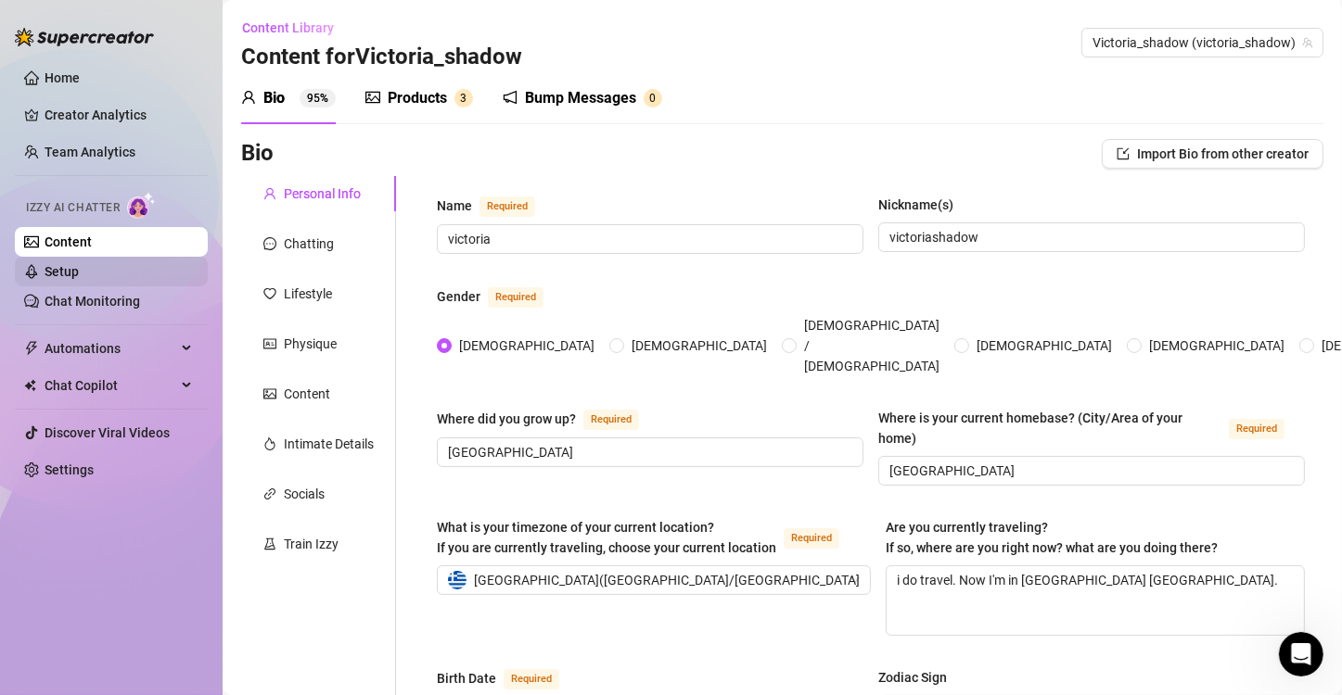
click at [79, 264] on link "Setup" at bounding box center [62, 271] width 34 height 15
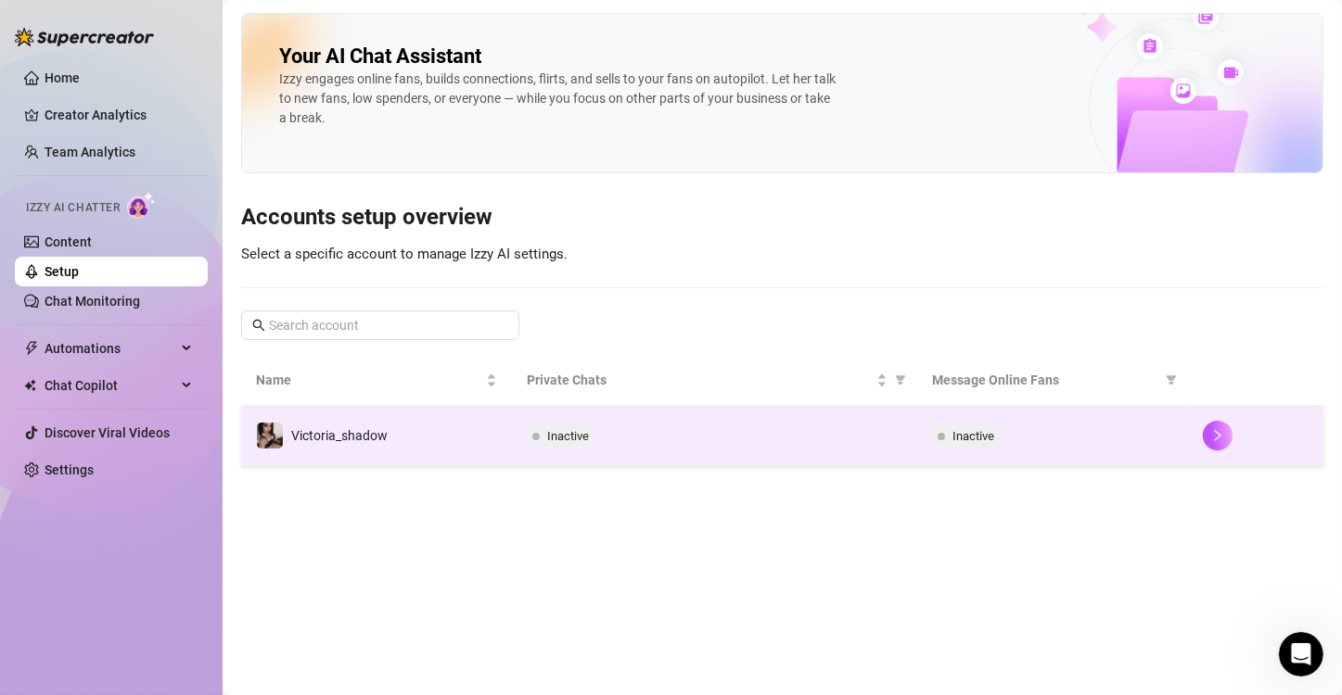
click at [1205, 447] on div at bounding box center [1256, 436] width 106 height 30
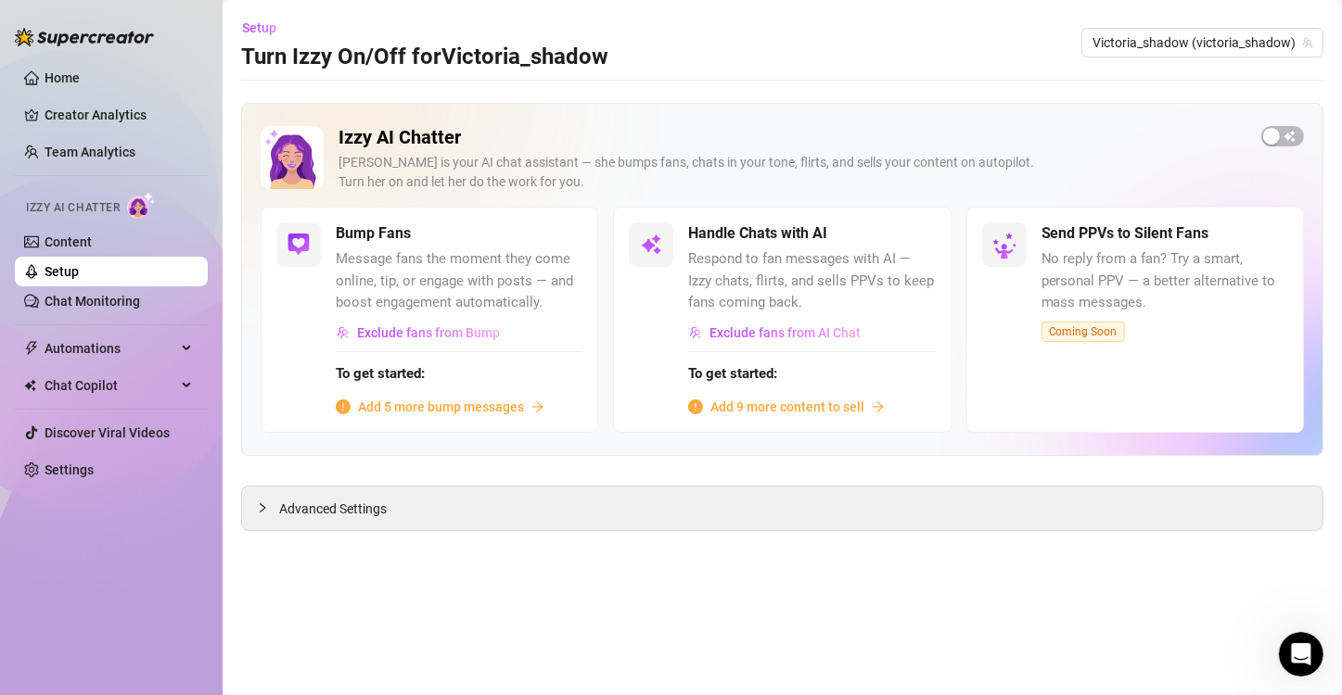
click at [485, 411] on span "Add 5 more bump messages" at bounding box center [441, 407] width 166 height 20
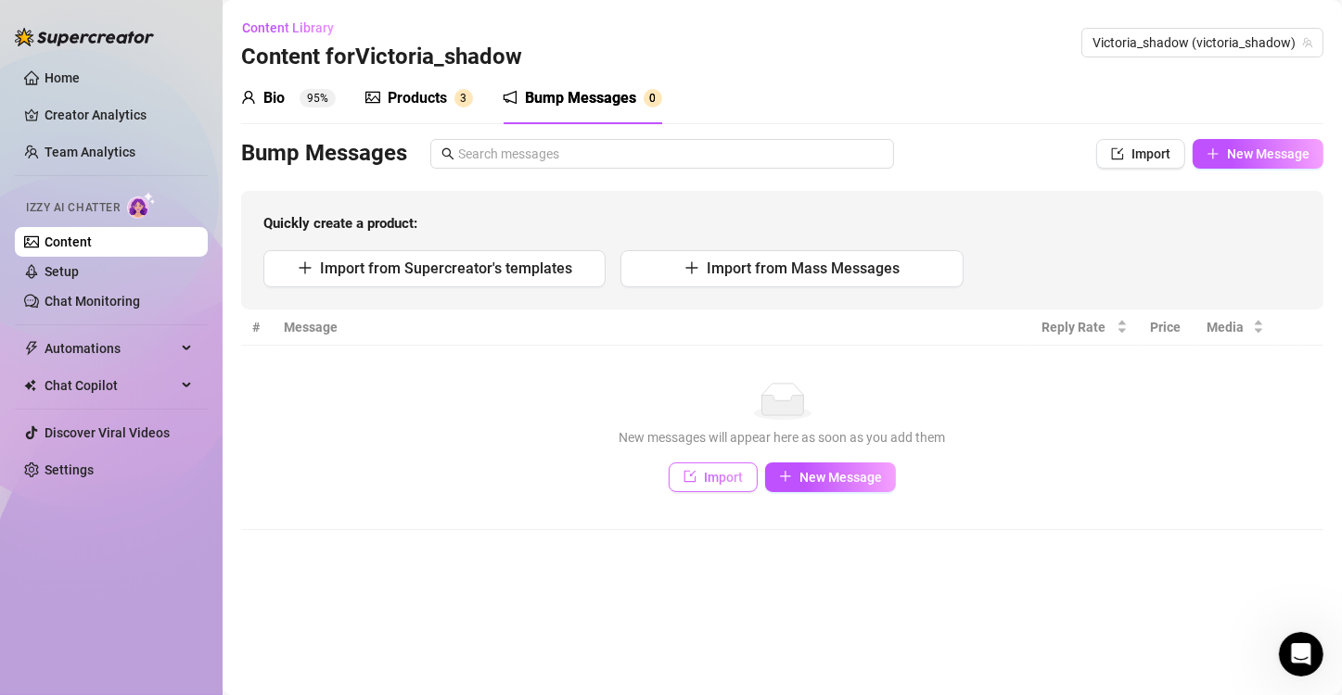
click at [695, 473] on icon "import" at bounding box center [689, 476] width 13 height 13
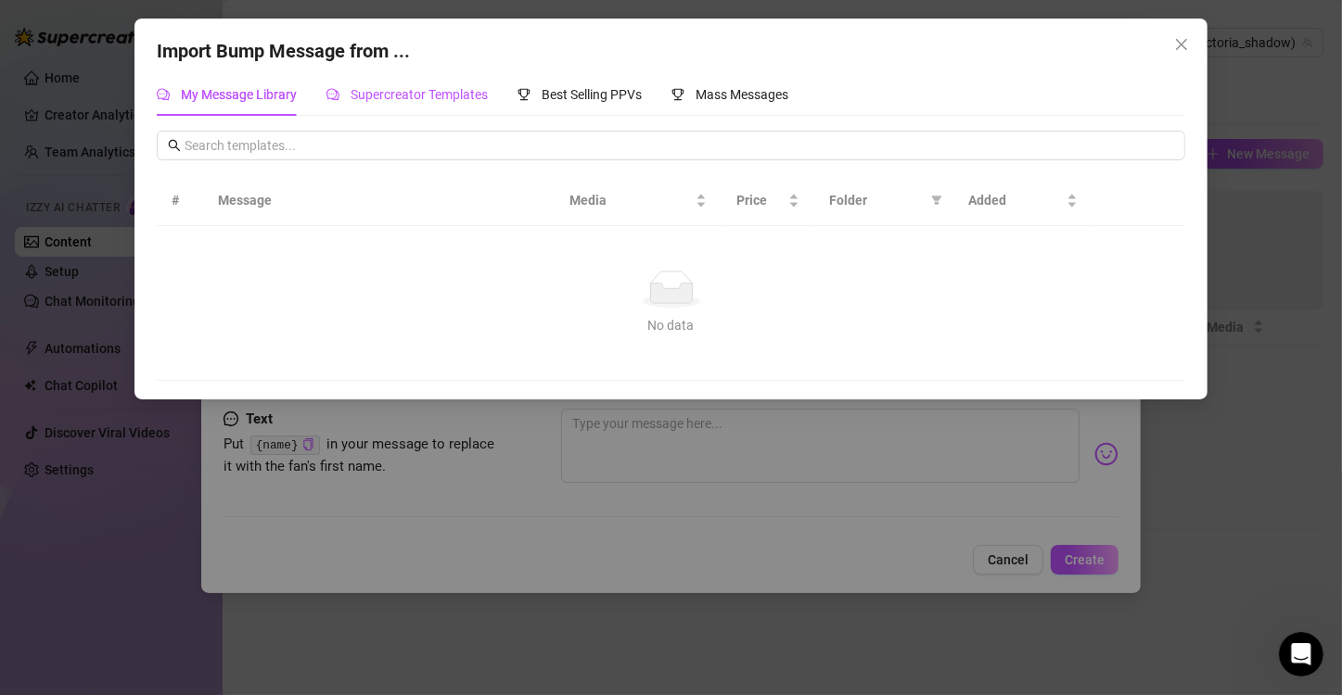
click at [426, 99] on span "Supercreator Templates" at bounding box center [419, 94] width 137 height 15
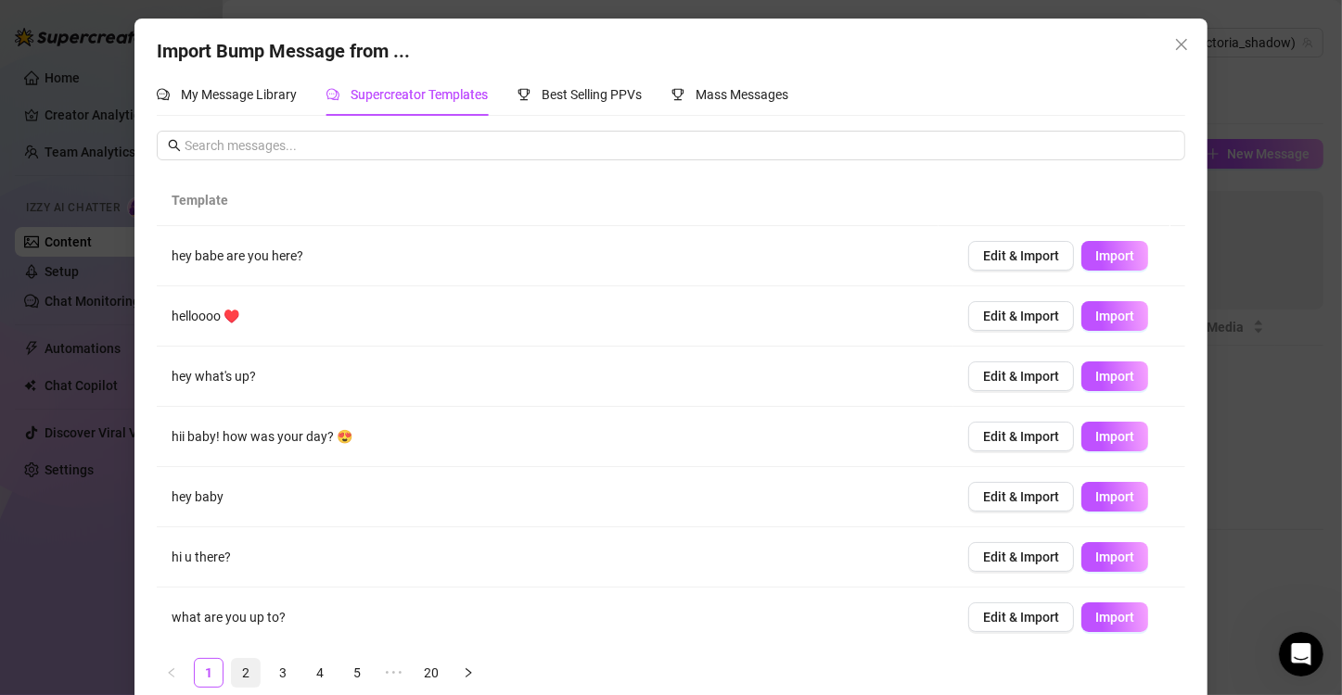
click at [235, 660] on link "2" at bounding box center [246, 673] width 28 height 28
click at [279, 670] on link "3" at bounding box center [283, 673] width 28 height 28
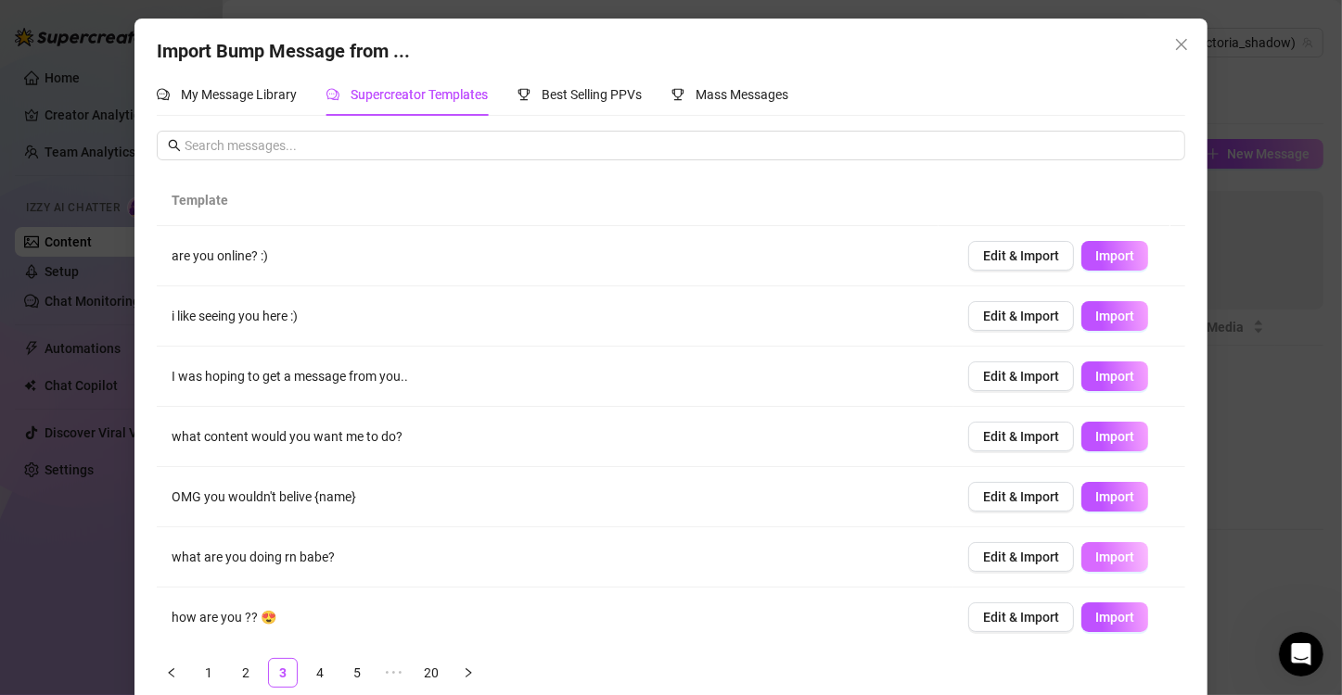
click at [1101, 550] on span "Import" at bounding box center [1114, 557] width 39 height 15
click at [81, 131] on div "Import Bump Message from ... My Message Library Supercreator Templates Best Sel…" at bounding box center [671, 347] width 1342 height 695
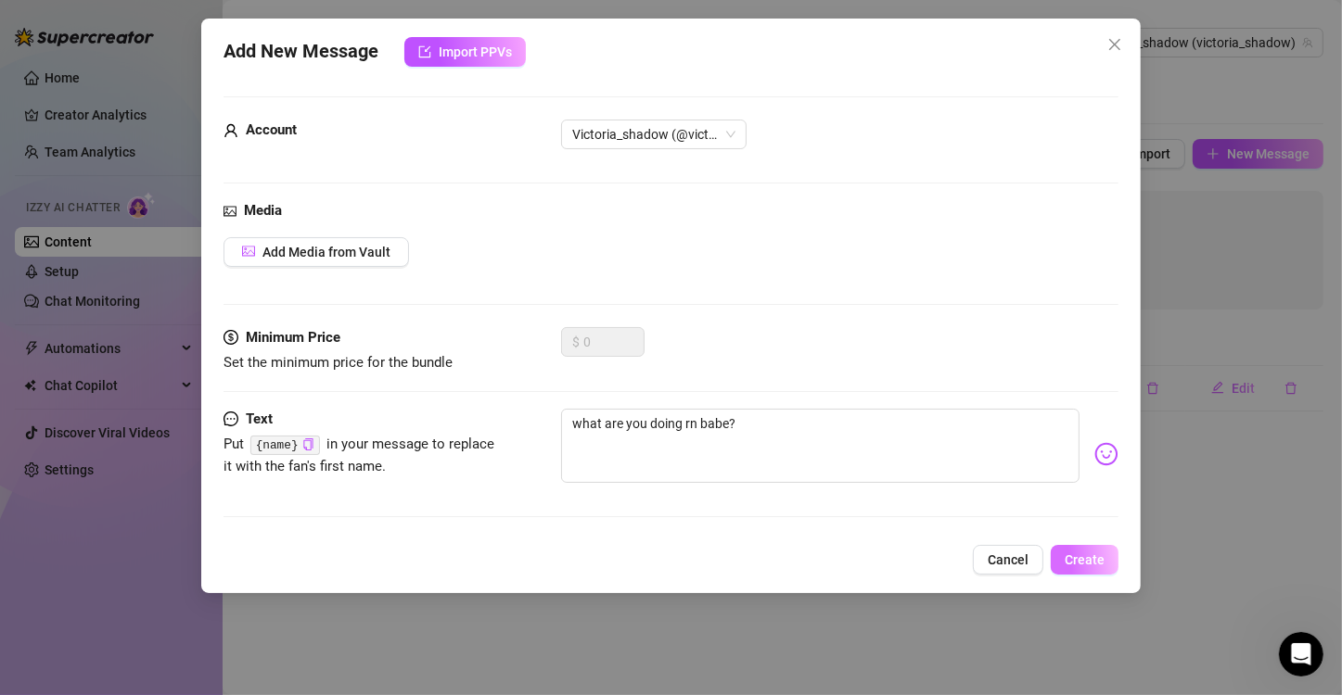
click at [1071, 557] on span "Create" at bounding box center [1085, 560] width 40 height 15
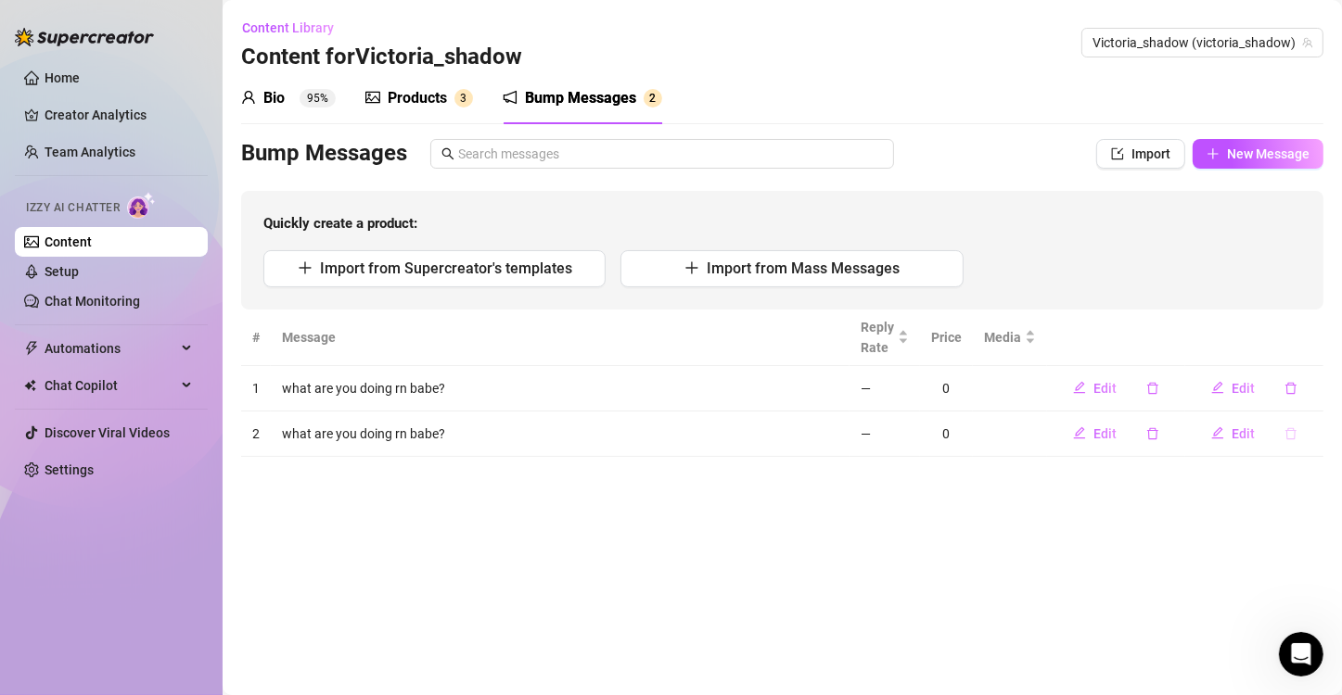
click at [1296, 434] on icon "delete" at bounding box center [1290, 433] width 13 height 13
click at [1321, 392] on span "Yes" at bounding box center [1310, 384] width 22 height 15
click at [1248, 393] on span "Edit" at bounding box center [1242, 388] width 23 height 15
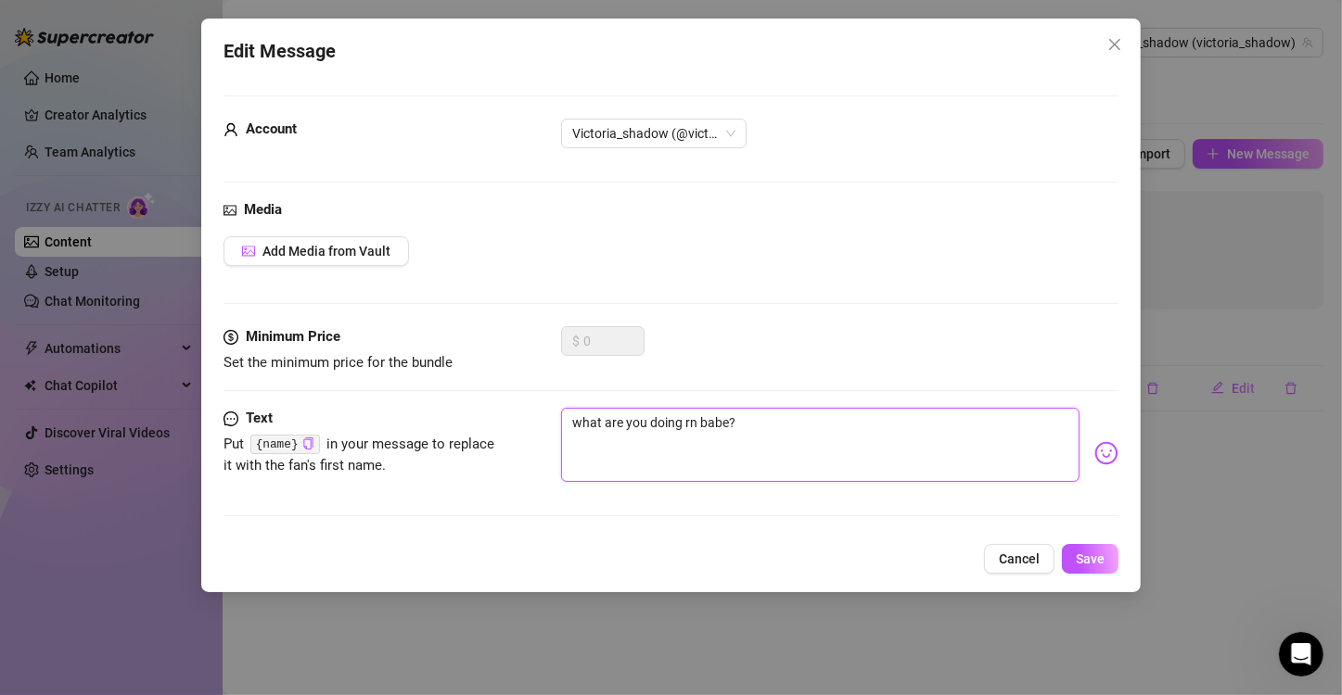
click at [772, 427] on textarea "what are you doing rn babe?" at bounding box center [820, 445] width 518 height 74
drag, startPoint x: 802, startPoint y: 424, endPoint x: 785, endPoint y: 425, distance: 16.7
click at [785, 425] on textarea "what are you doing rn babe? Do you like my nudes?" at bounding box center [820, 445] width 518 height 74
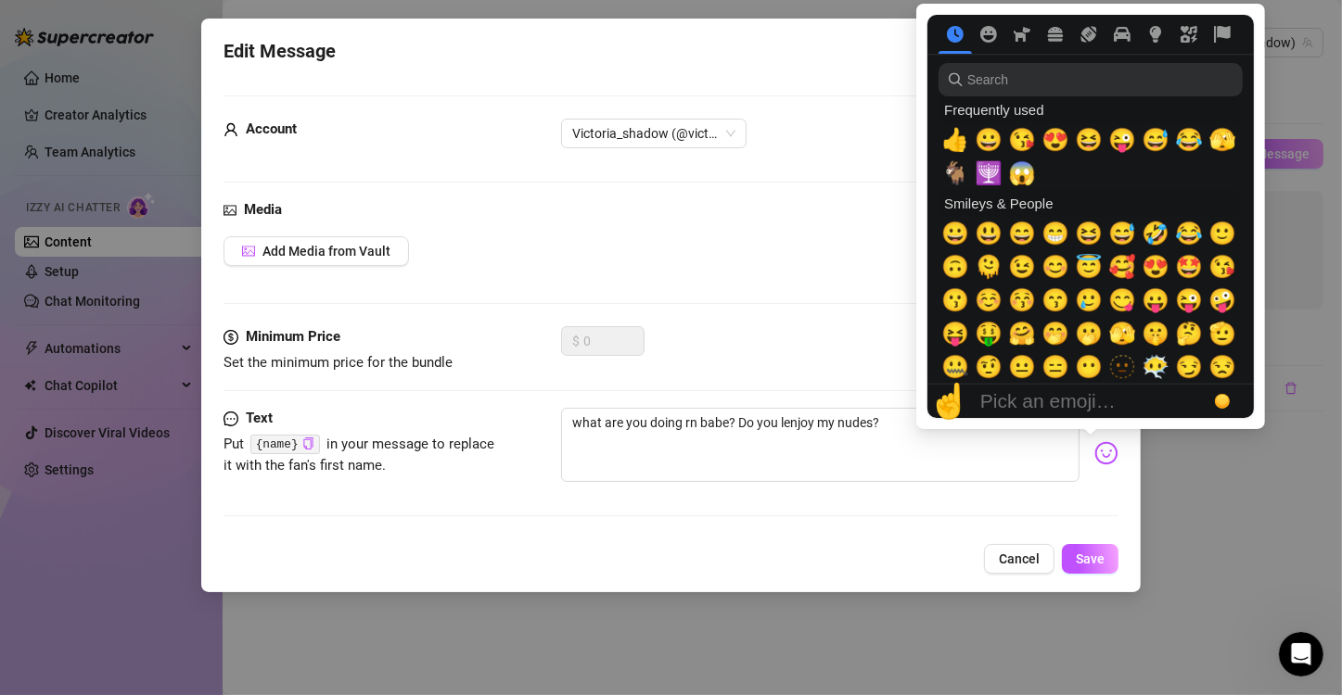
click at [1097, 452] on img at bounding box center [1106, 453] width 24 height 24
click at [1118, 261] on span "🥰" at bounding box center [1122, 267] width 28 height 26
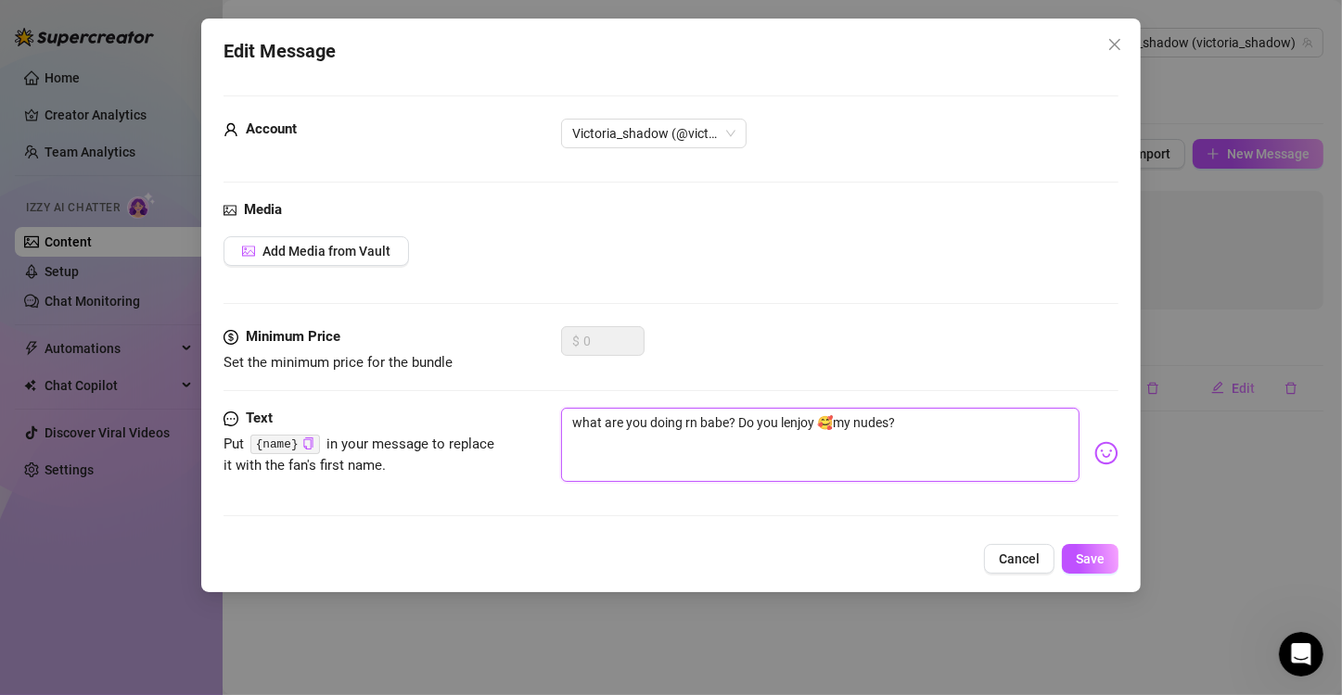
click at [783, 425] on textarea "what are you doing rn babe? Do you lenjoy 🥰my nudes?" at bounding box center [820, 445] width 518 height 74
click at [362, 249] on span "Add Media from Vault" at bounding box center [326, 251] width 128 height 15
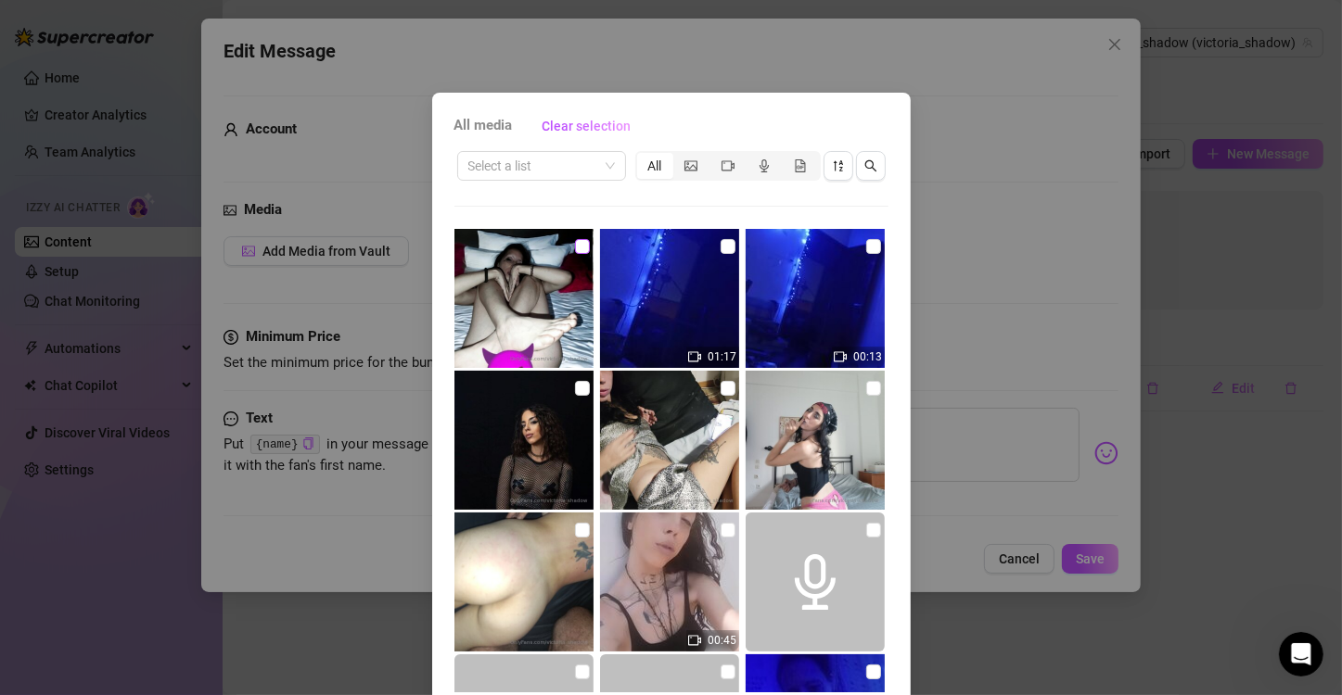
click at [575, 243] on input "checkbox" at bounding box center [582, 246] width 15 height 15
click at [575, 528] on input "checkbox" at bounding box center [582, 530] width 15 height 15
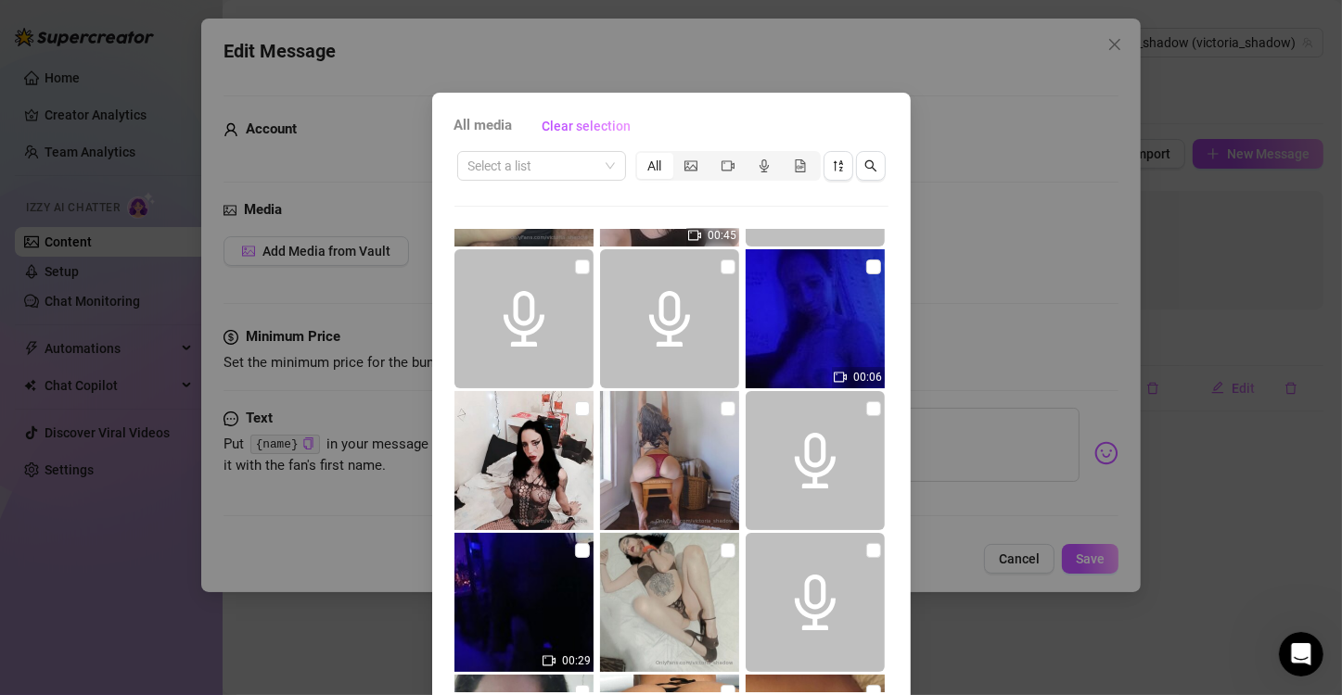
scroll to position [811, 0]
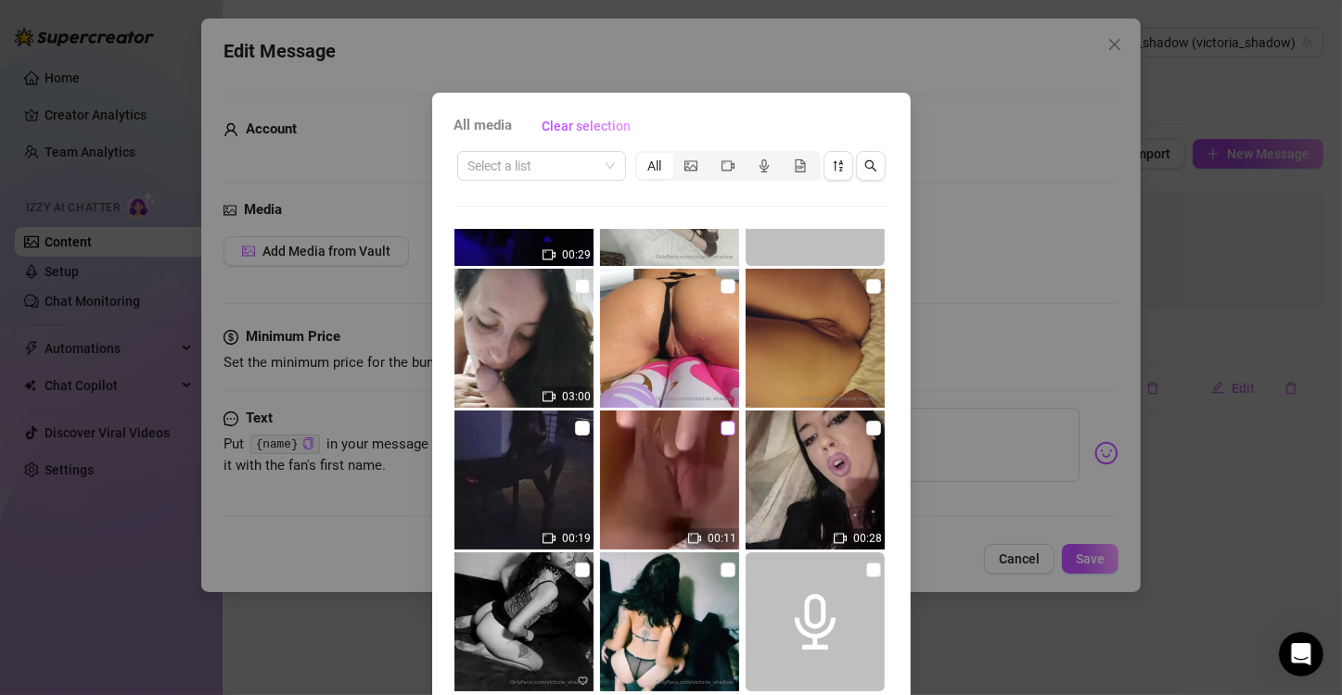
click at [721, 431] on input "checkbox" at bounding box center [728, 428] width 15 height 15
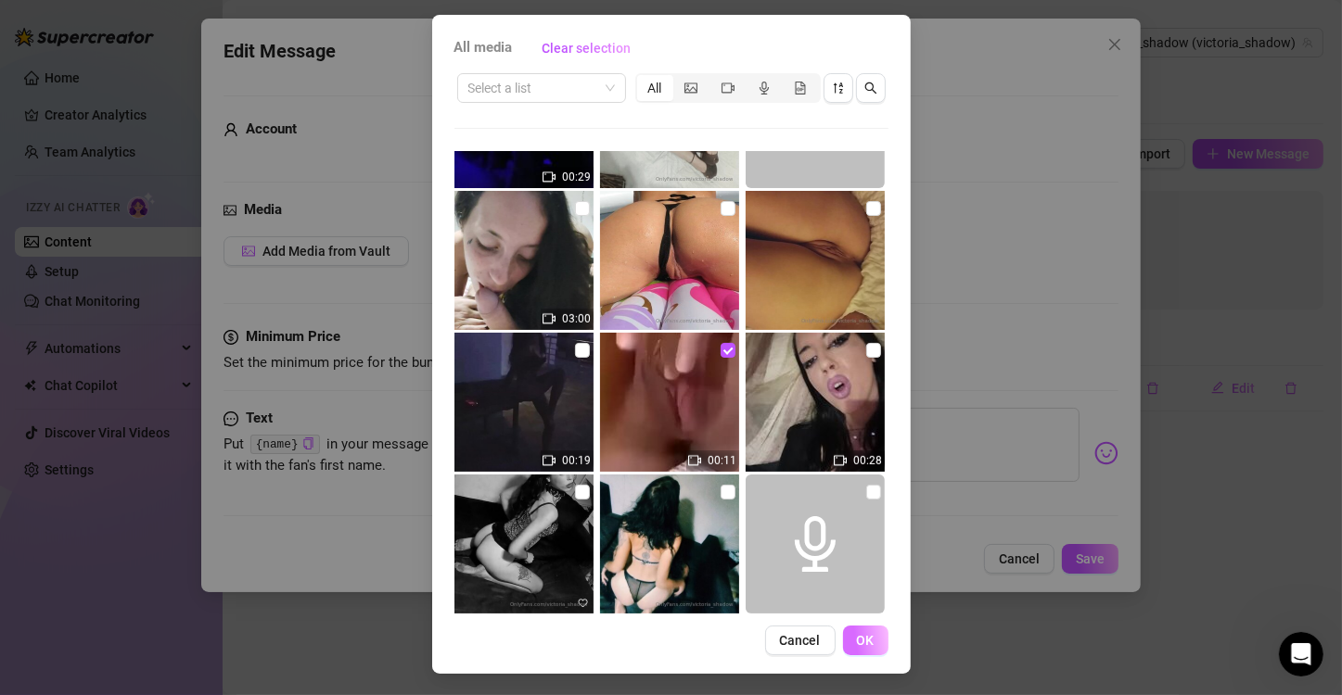
click at [870, 646] on button "OK" at bounding box center [865, 641] width 45 height 30
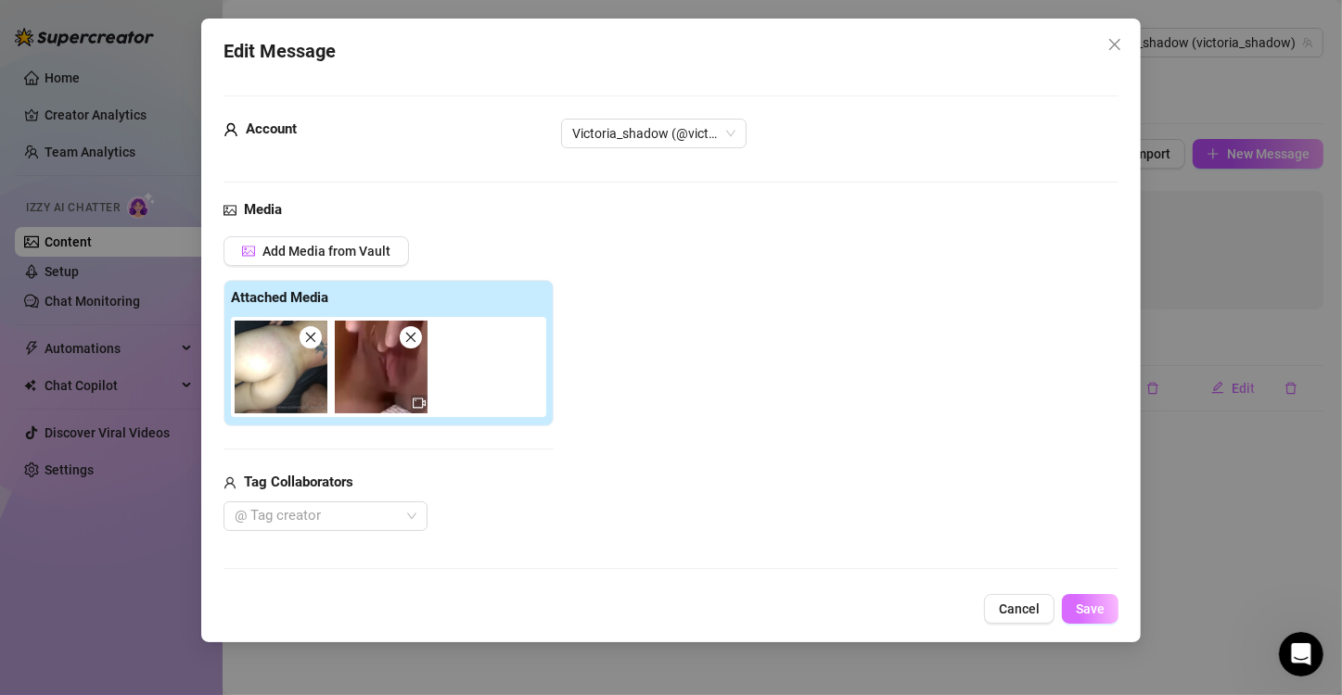
click at [1098, 613] on span "Save" at bounding box center [1090, 609] width 29 height 15
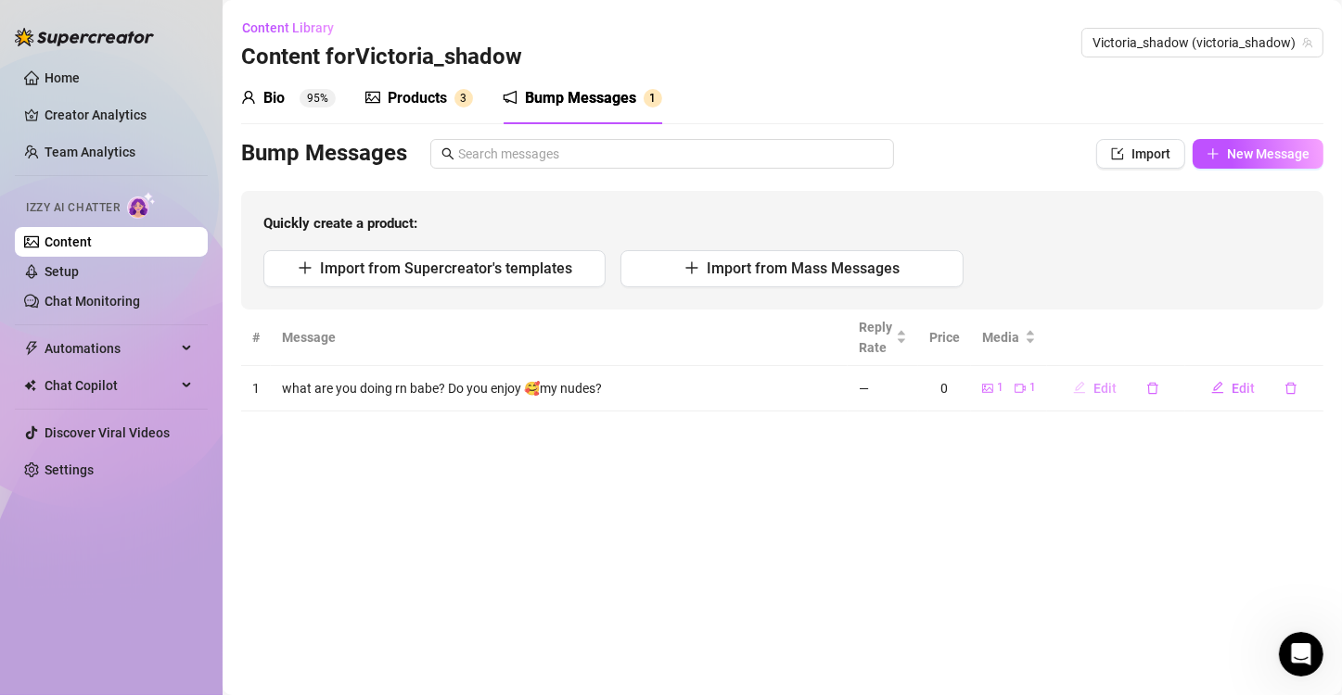
click at [1097, 387] on span "Edit" at bounding box center [1104, 388] width 23 height 15
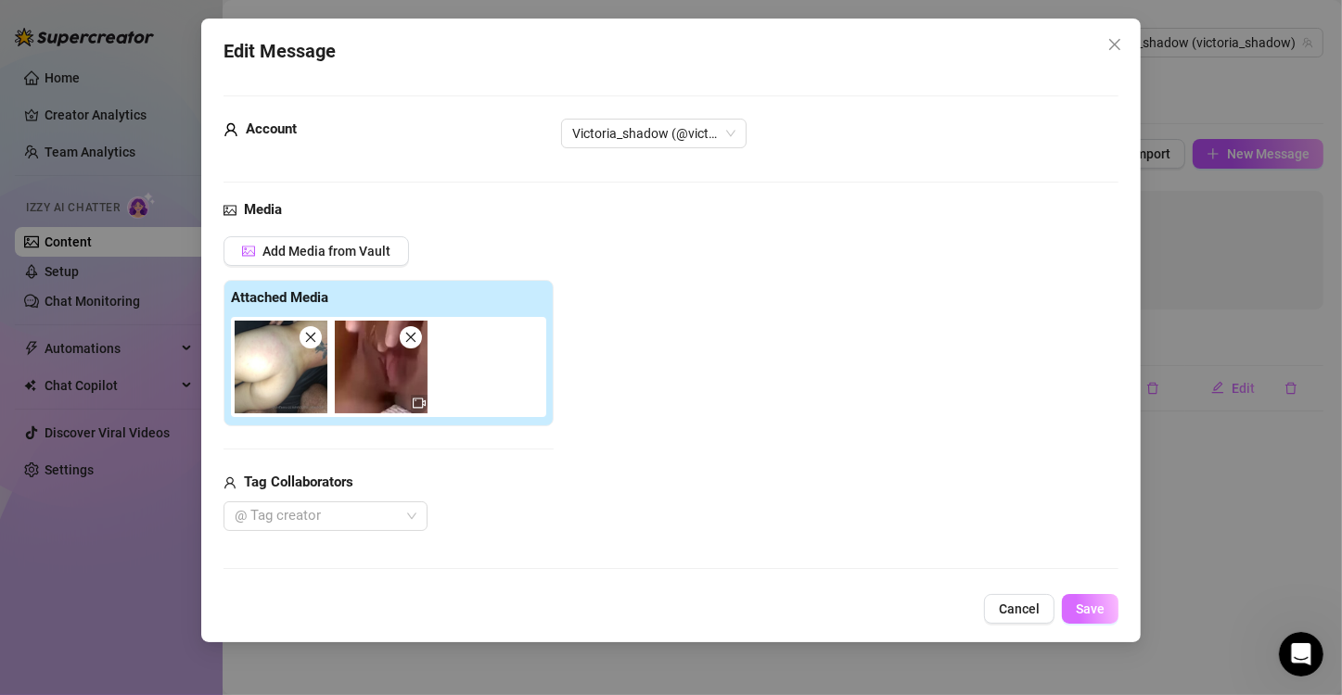
click at [1092, 601] on button "Save" at bounding box center [1090, 609] width 57 height 30
click at [1092, 601] on button "Save" at bounding box center [1079, 609] width 77 height 30
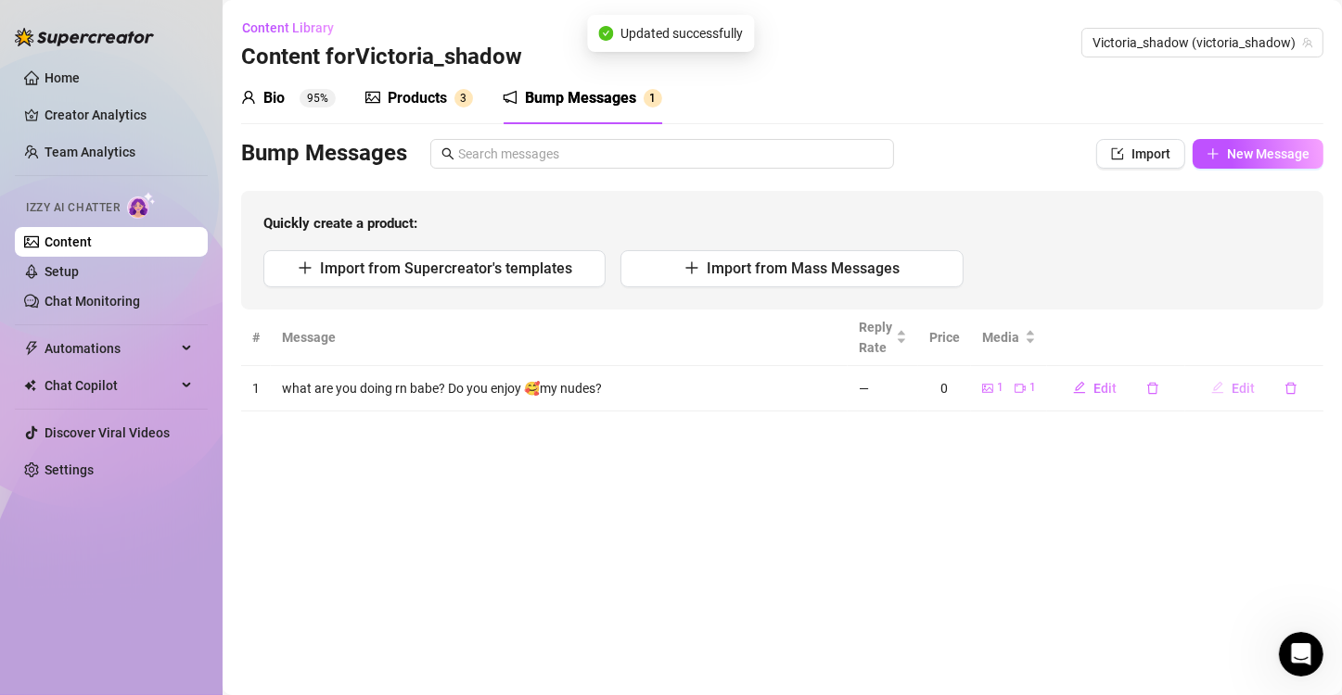
click at [1249, 387] on span "Edit" at bounding box center [1242, 388] width 23 height 15
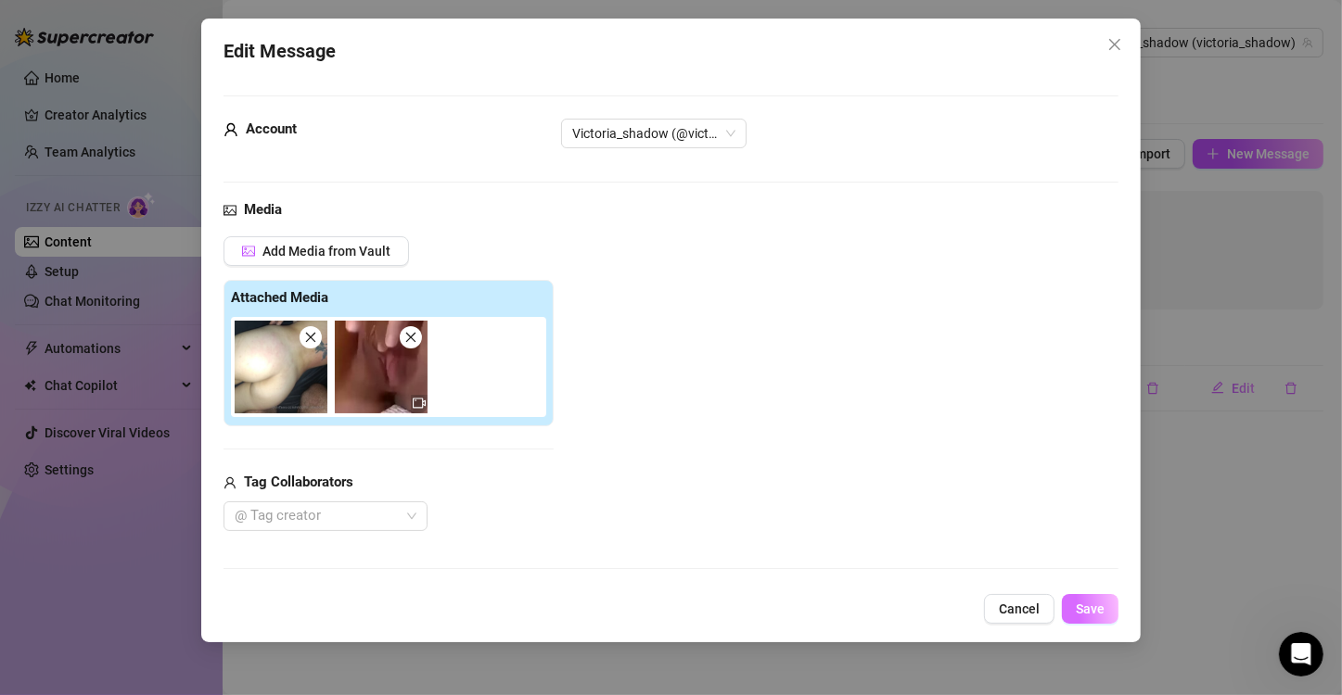
click at [1105, 598] on button "Save" at bounding box center [1090, 609] width 57 height 30
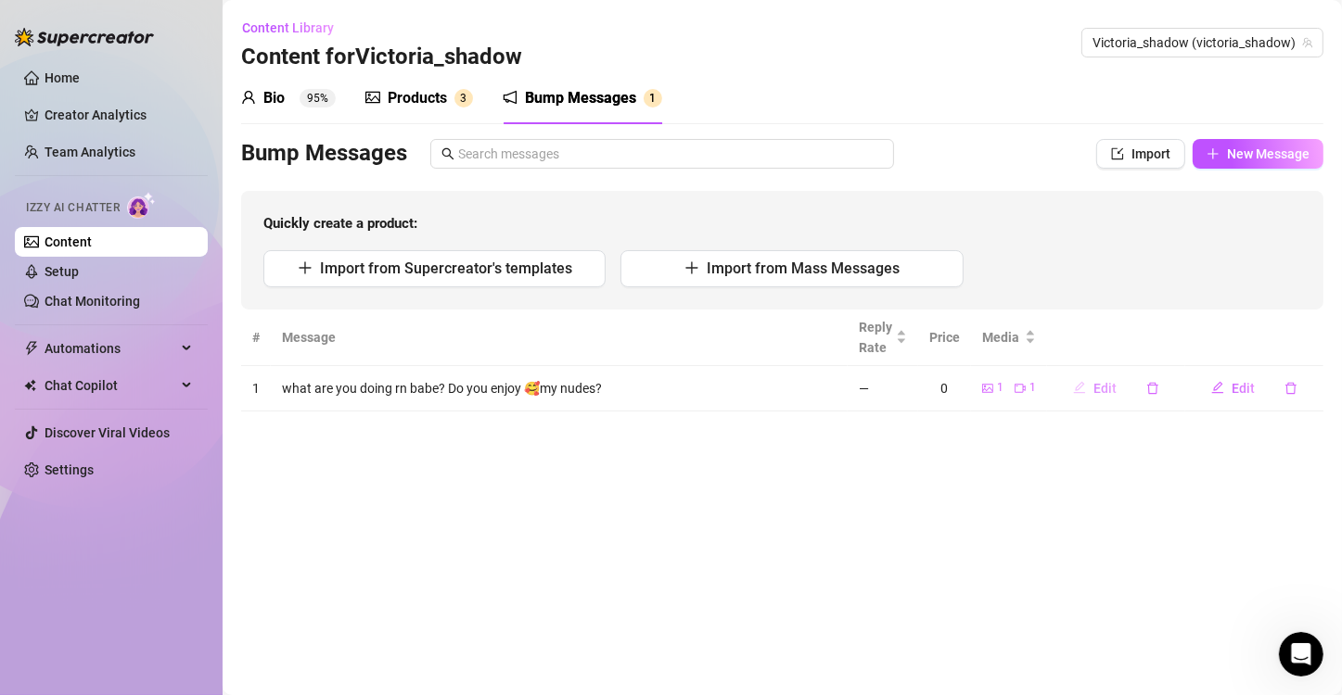
click at [1102, 386] on span "Edit" at bounding box center [1104, 388] width 23 height 15
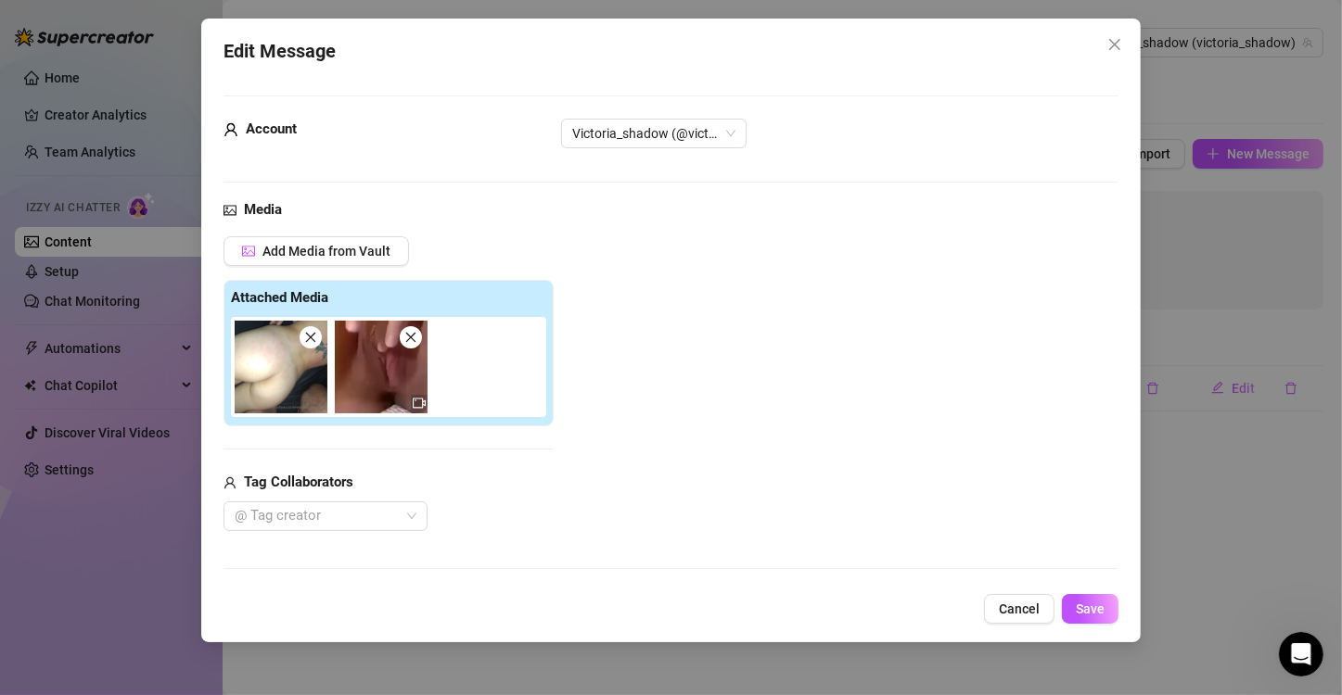
scroll to position [212, 0]
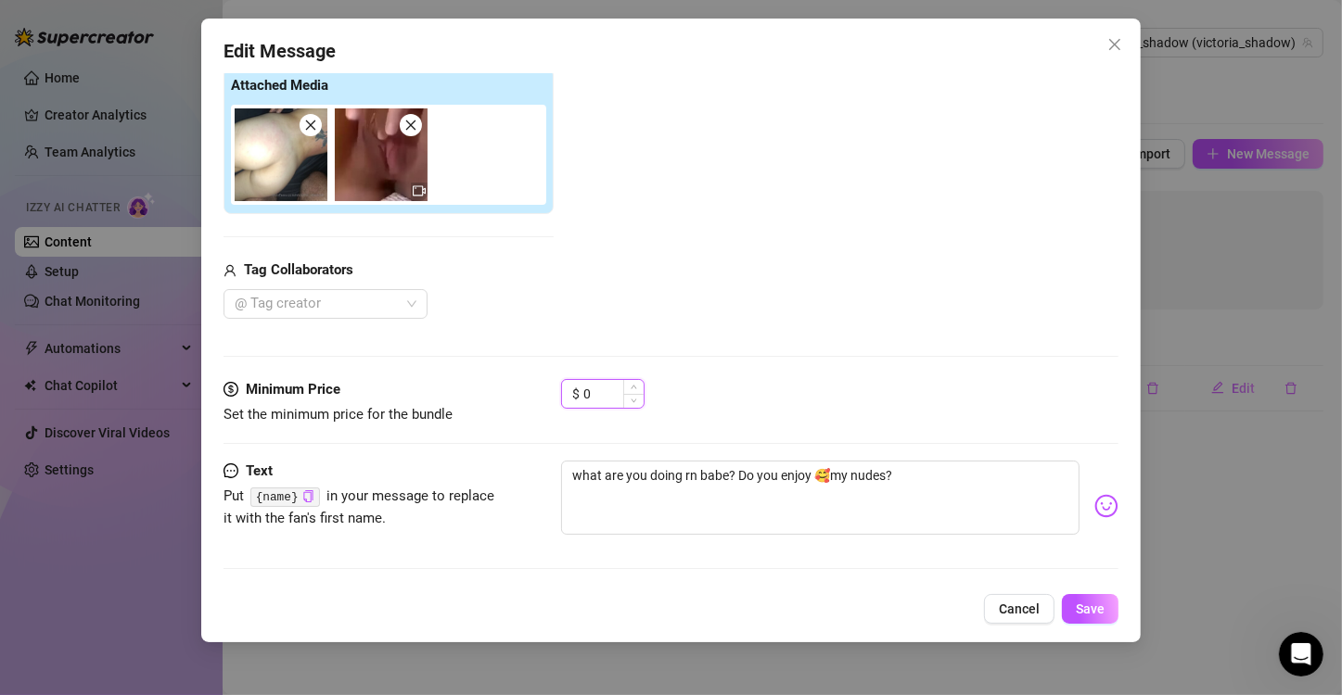
click at [608, 394] on input "0" at bounding box center [613, 394] width 60 height 28
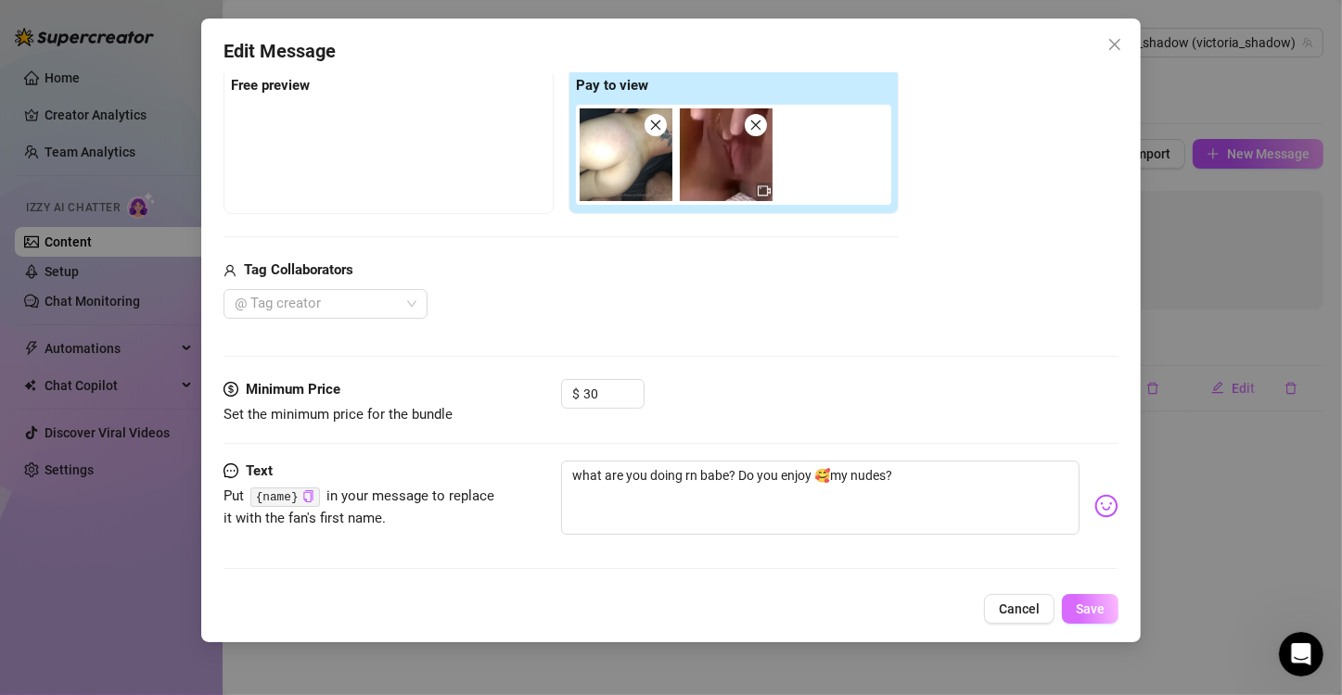
click at [1090, 609] on span "Save" at bounding box center [1090, 609] width 29 height 15
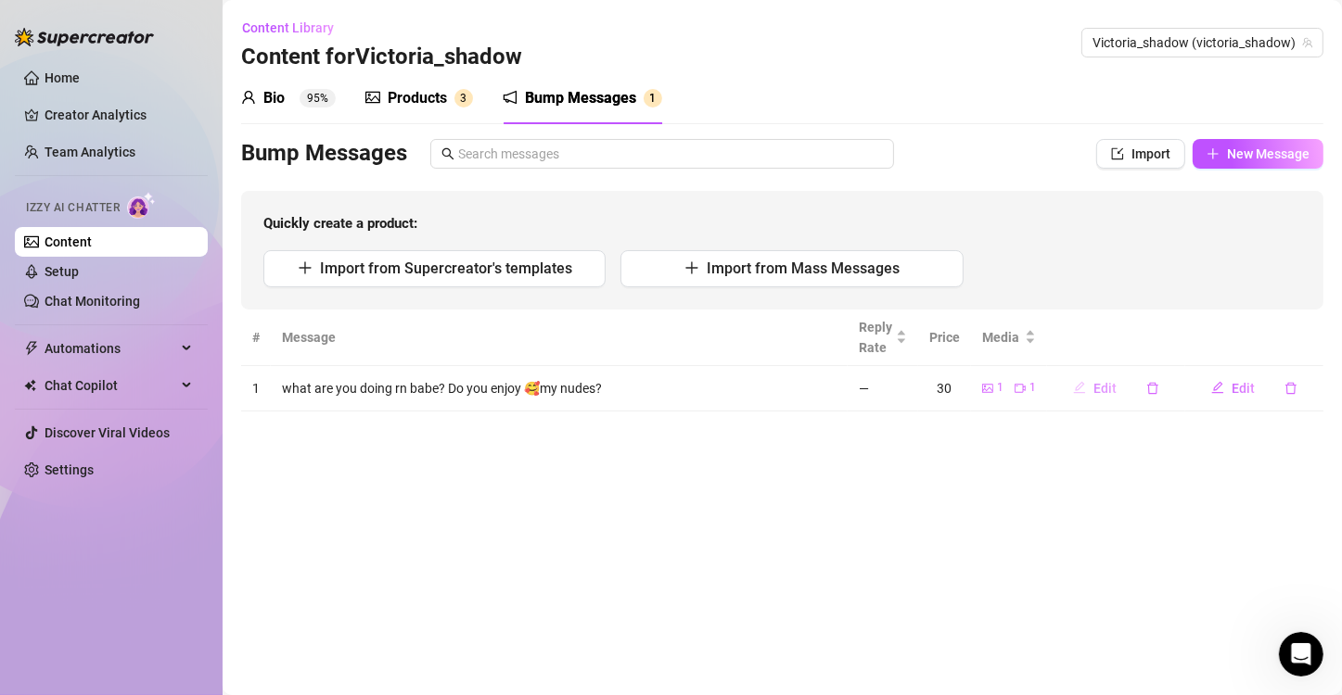
click at [1101, 382] on span "Edit" at bounding box center [1104, 388] width 23 height 15
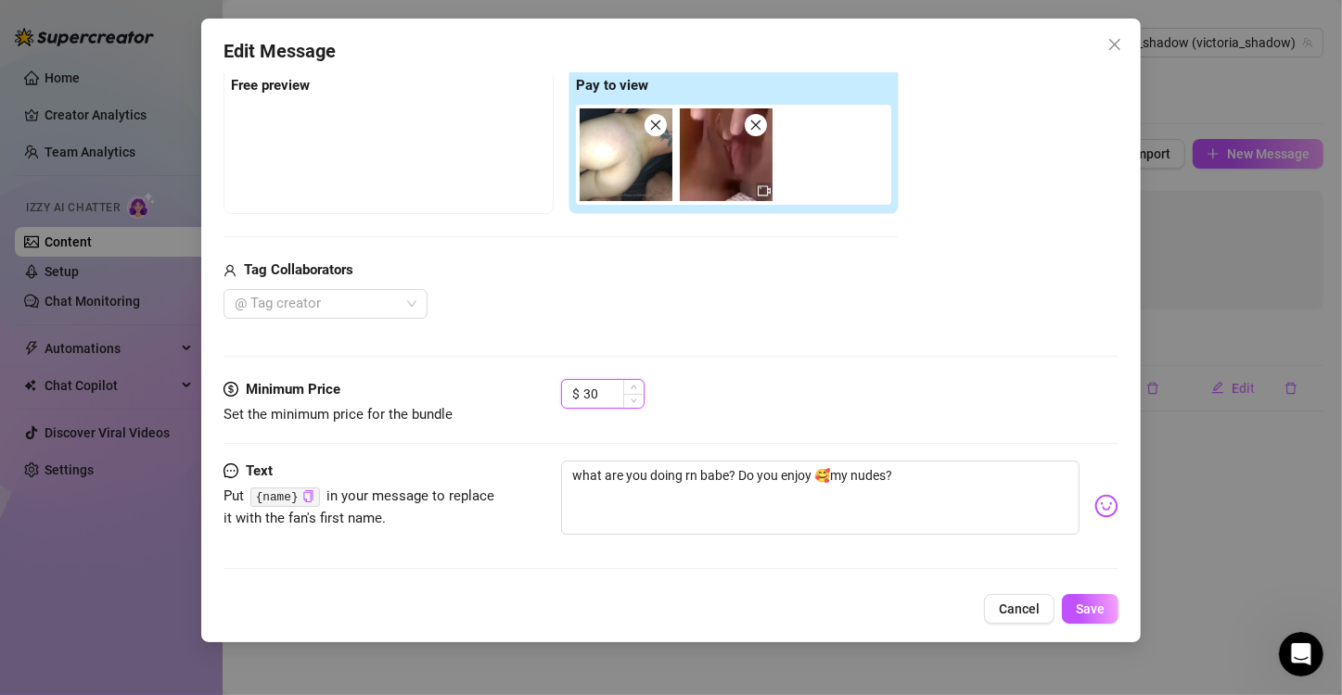
click at [585, 389] on input "30" at bounding box center [613, 394] width 60 height 28
click at [1089, 608] on span "Save" at bounding box center [1090, 609] width 29 height 15
click at [604, 389] on input "2990" at bounding box center [613, 394] width 60 height 28
click at [1091, 622] on button "Save" at bounding box center [1090, 609] width 57 height 30
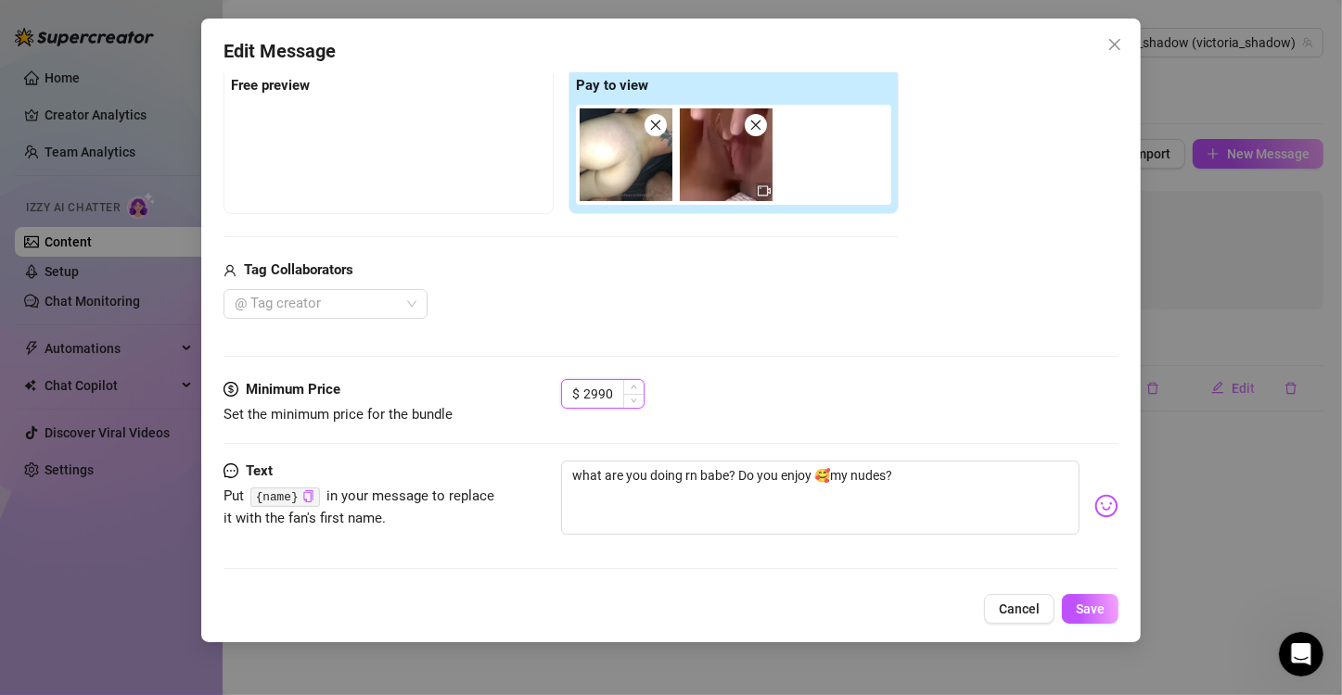
drag, startPoint x: 618, startPoint y: 393, endPoint x: 596, endPoint y: 397, distance: 21.6
click at [596, 397] on input "2990" at bounding box center [613, 394] width 60 height 28
click at [1092, 611] on span "Save" at bounding box center [1090, 609] width 29 height 15
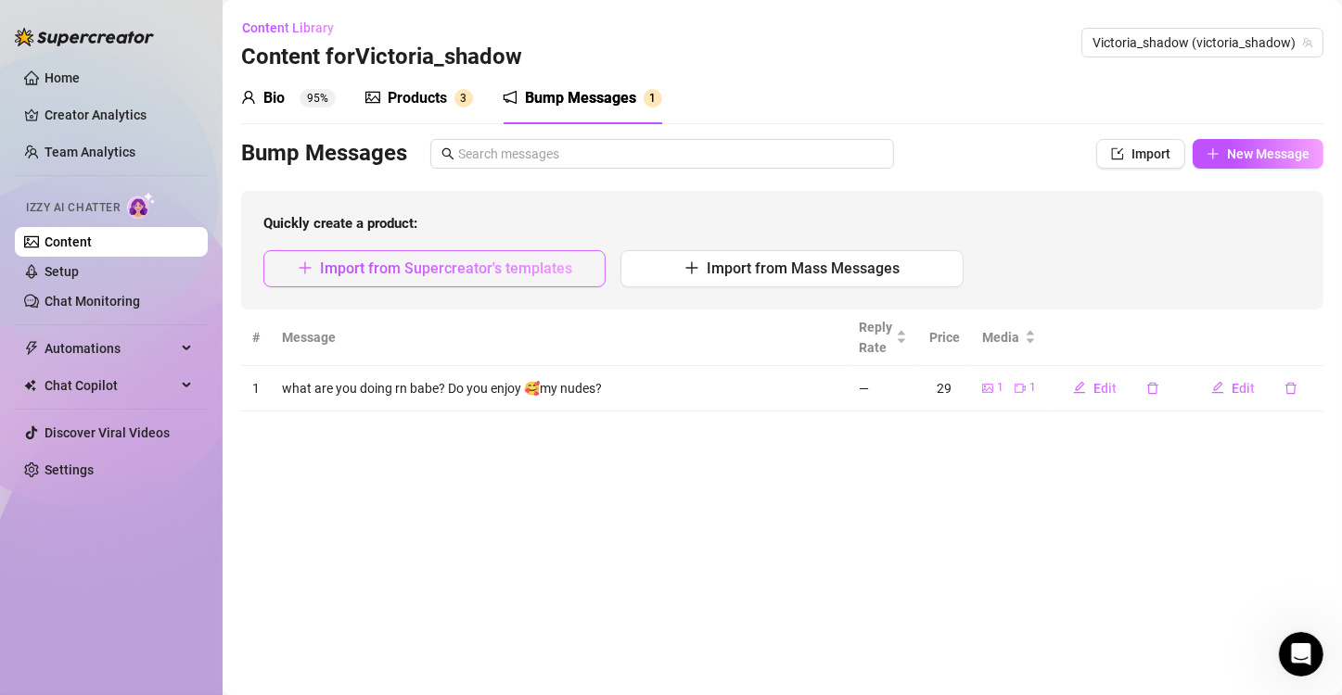
click at [548, 261] on span "Import from Supercreator's templates" at bounding box center [446, 269] width 252 height 18
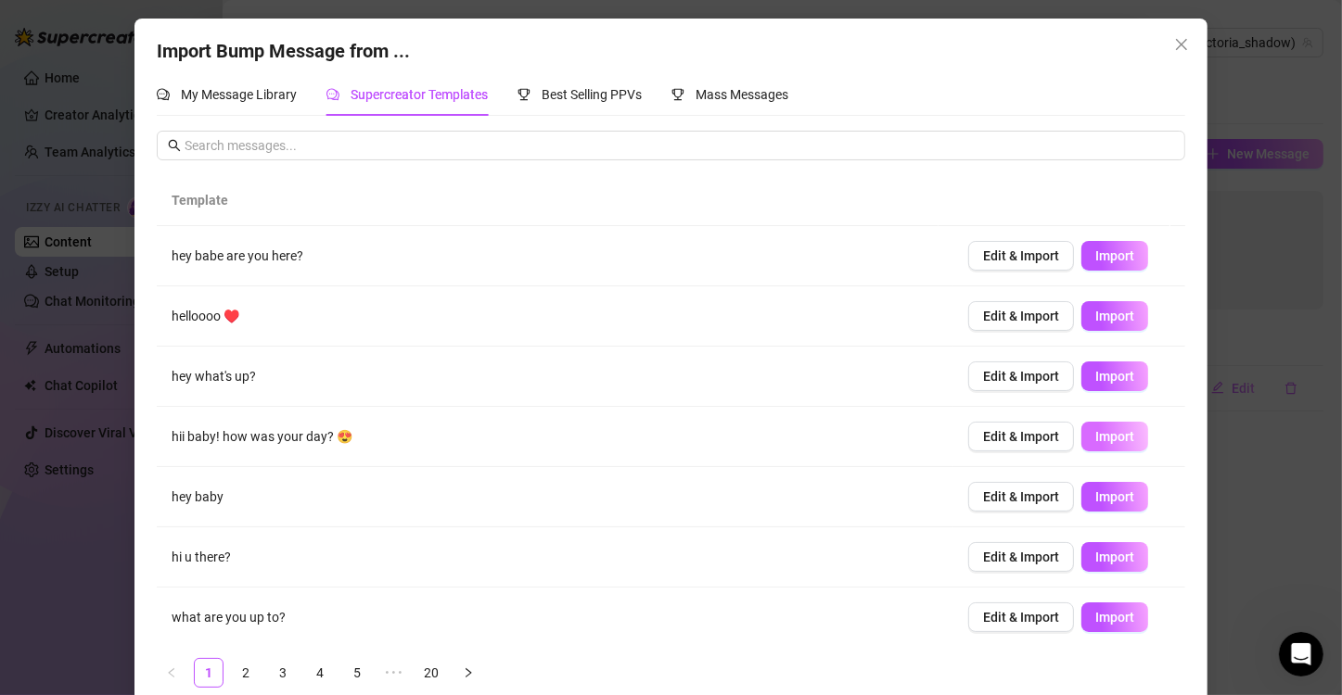
click at [1084, 426] on button "Import" at bounding box center [1114, 437] width 67 height 30
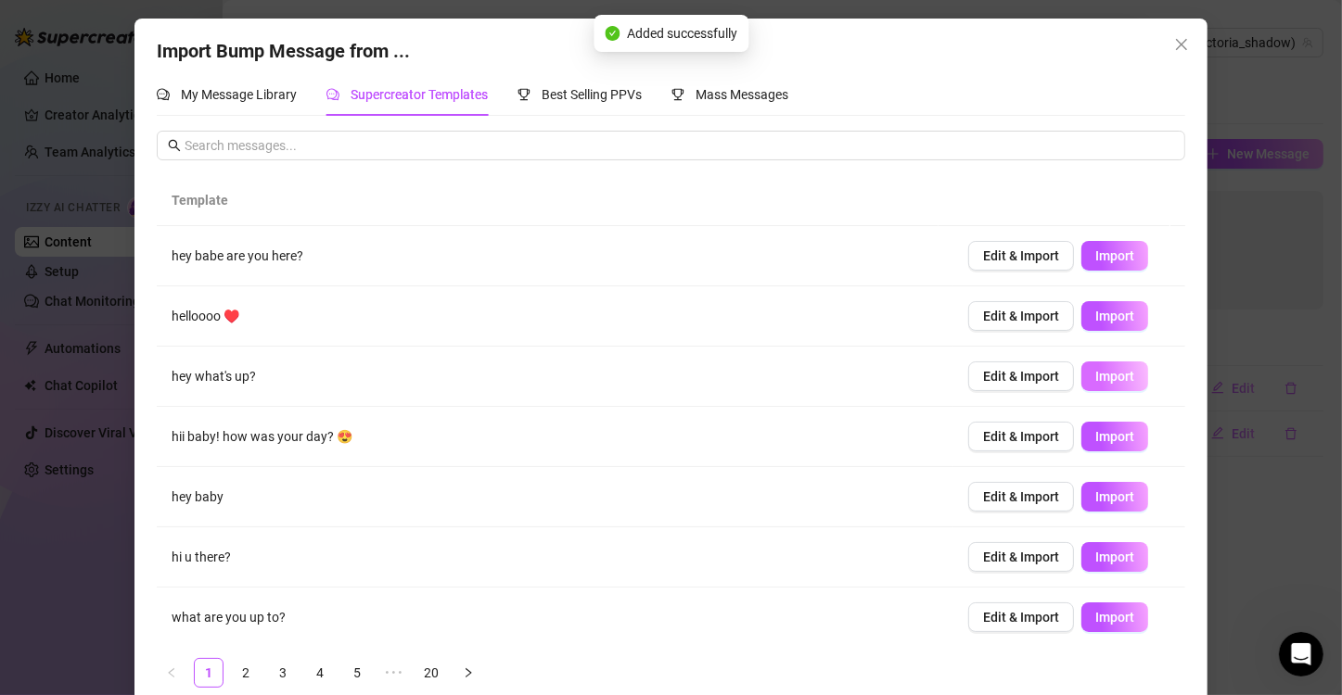
click at [1095, 369] on span "Import" at bounding box center [1114, 376] width 39 height 15
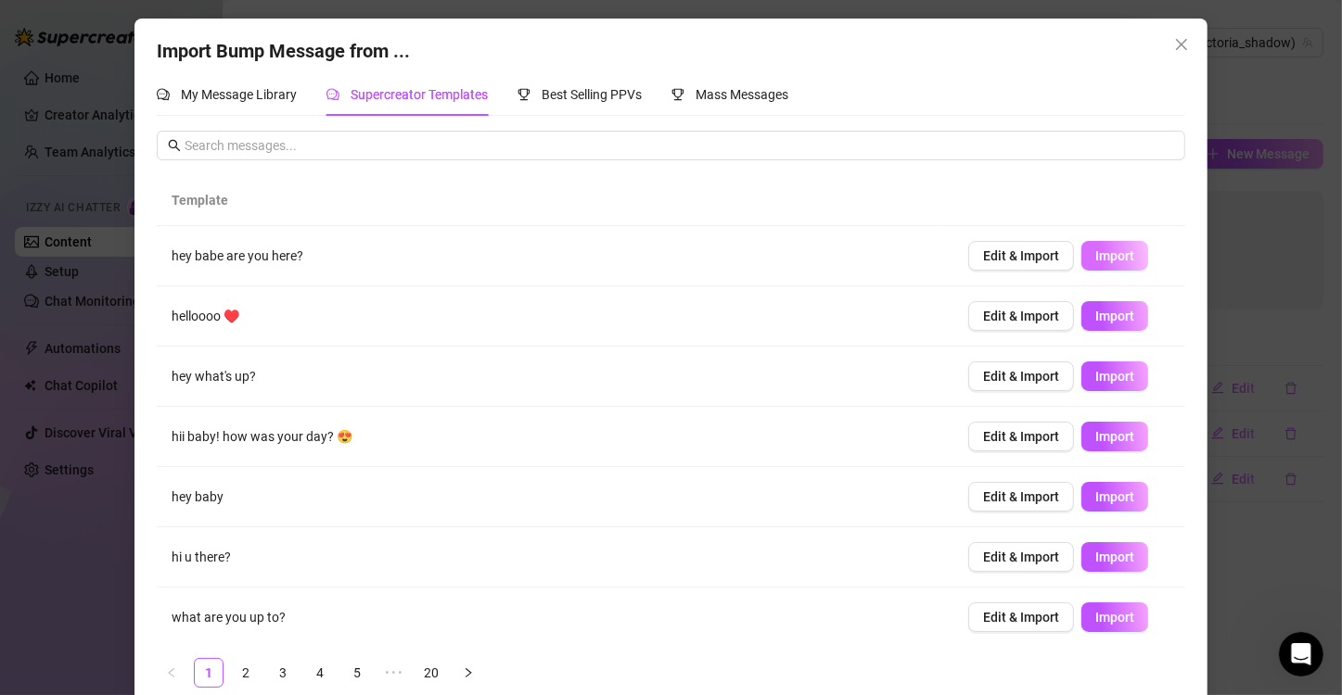
click at [1098, 266] on button "Import" at bounding box center [1114, 256] width 67 height 30
click at [1174, 45] on icon "close" at bounding box center [1181, 44] width 15 height 15
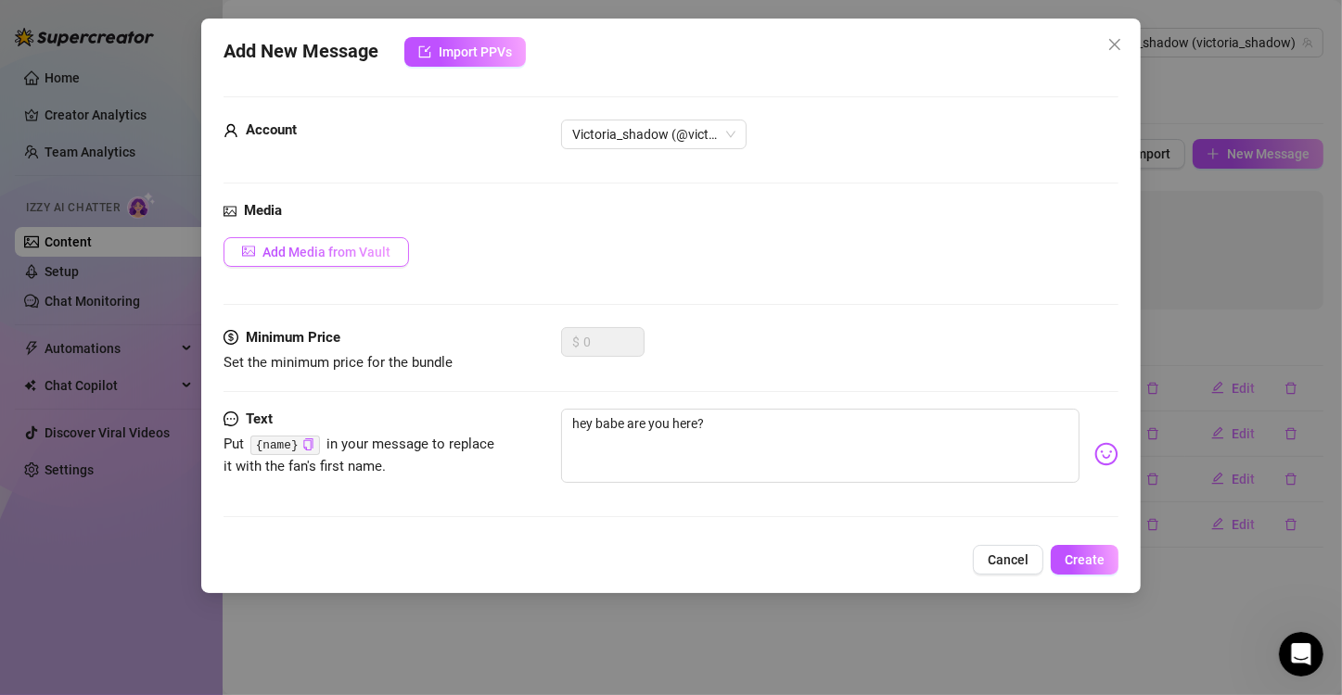
click at [320, 249] on span "Add Media from Vault" at bounding box center [326, 252] width 128 height 15
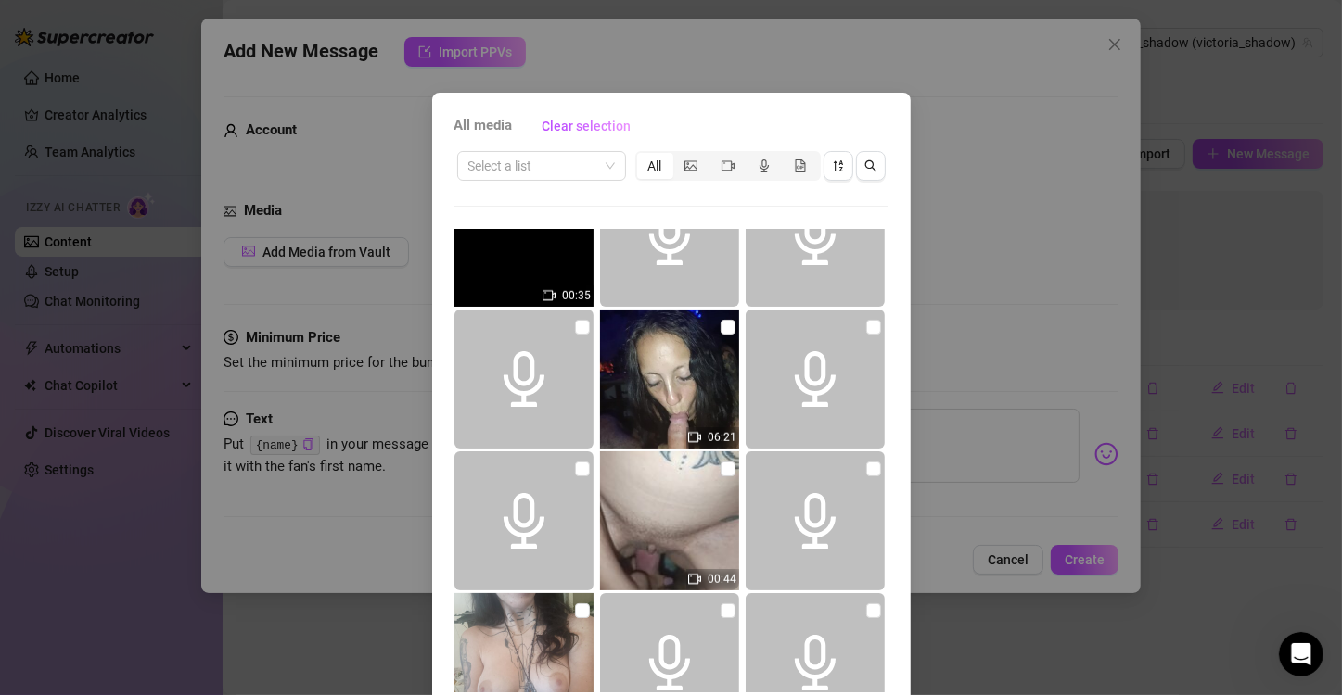
scroll to position [1515, 0]
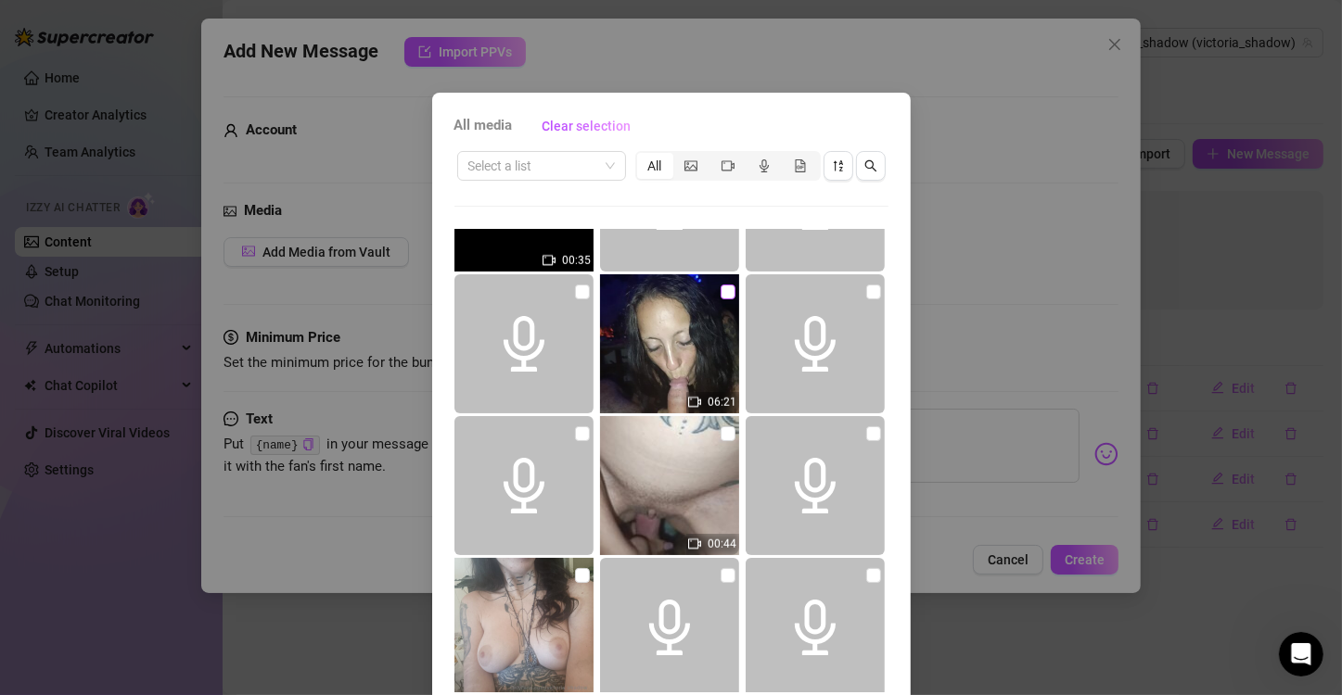
click at [721, 299] on label at bounding box center [728, 292] width 15 height 20
click at [721, 299] on input "checkbox" at bounding box center [728, 292] width 15 height 15
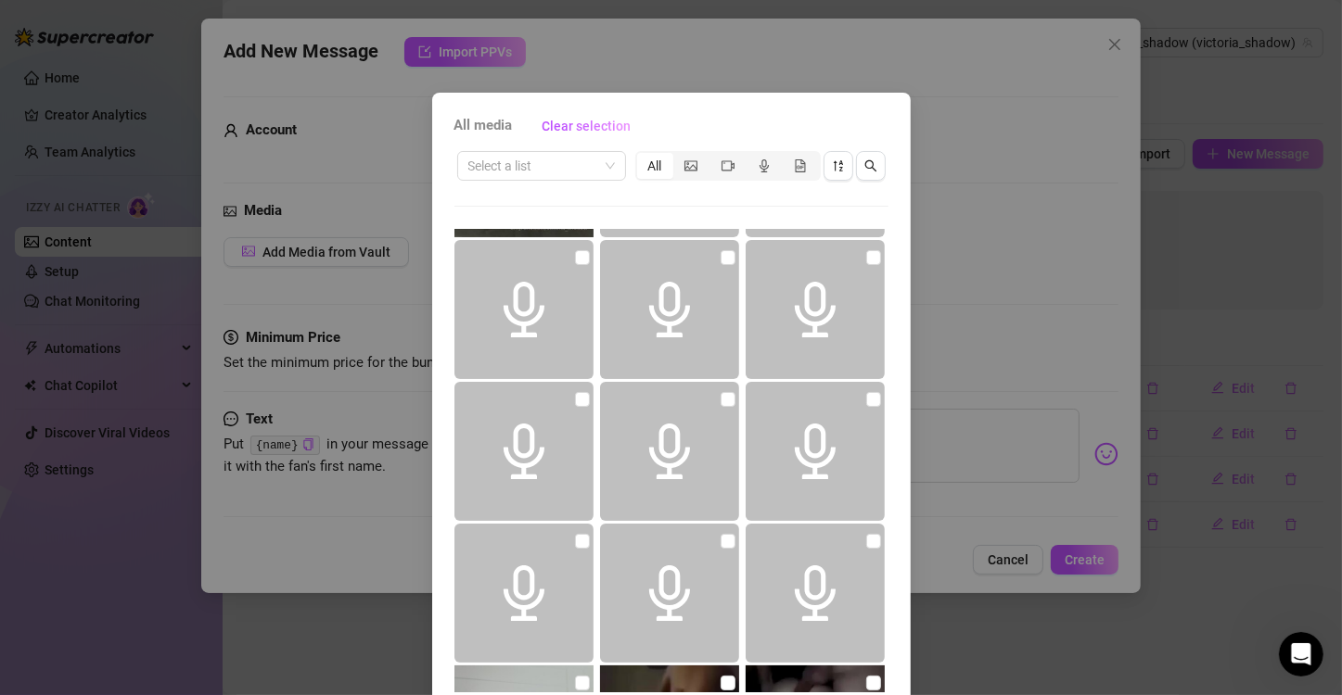
scroll to position [78, 0]
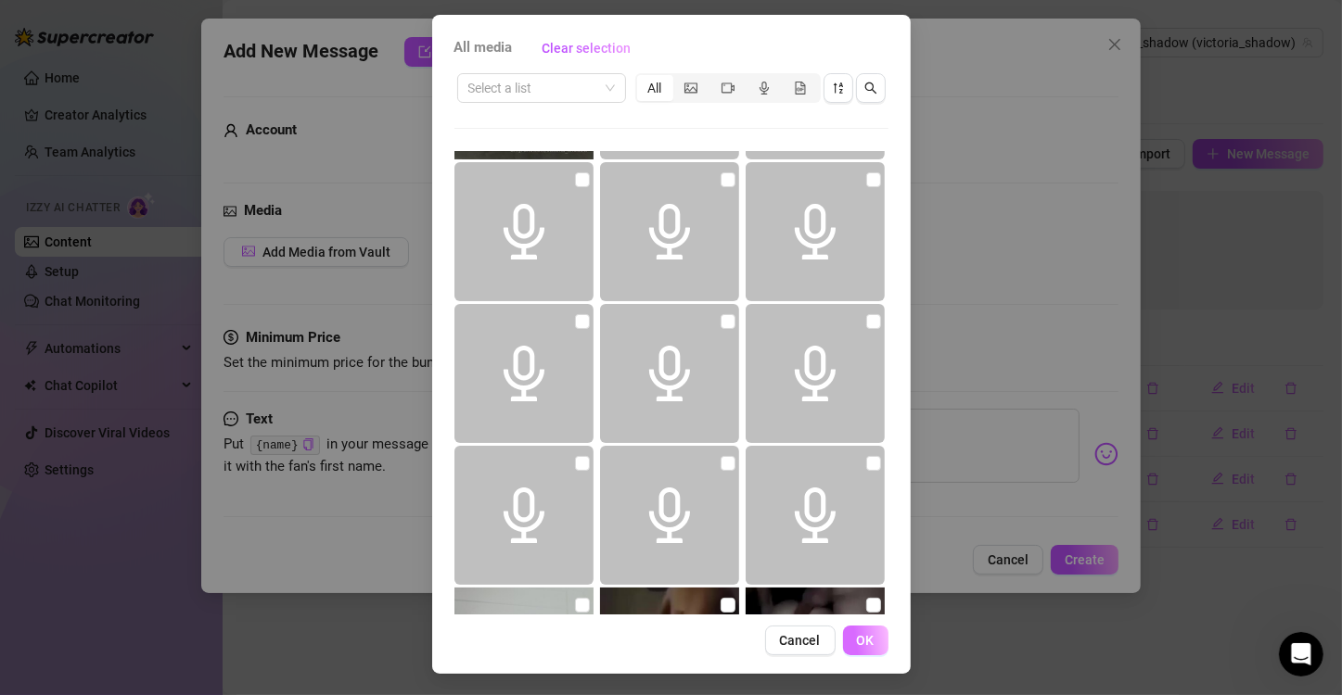
click at [857, 634] on span "OK" at bounding box center [866, 640] width 18 height 15
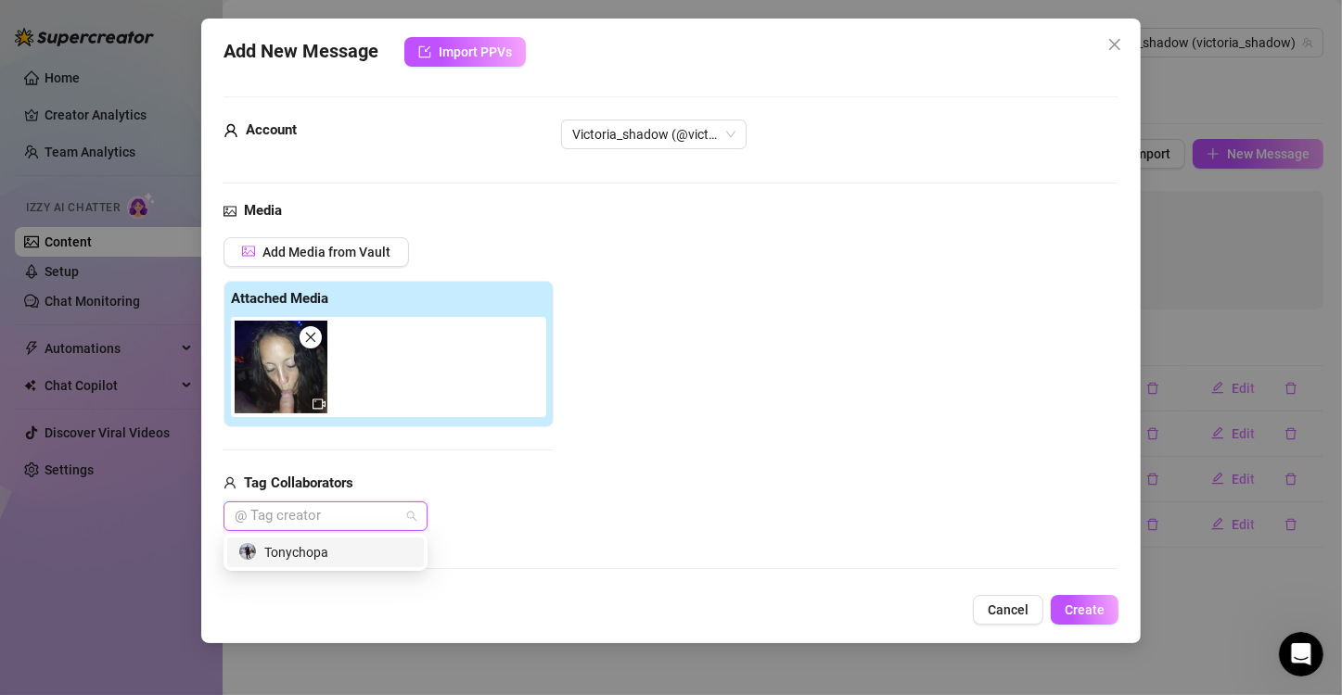
click at [366, 517] on div at bounding box center [315, 517] width 177 height 26
click at [323, 553] on div "Tonychopa" at bounding box center [325, 552] width 174 height 20
click at [579, 441] on div "Add Media from Vault Attached Media Tag Collaborators Tonychopa" at bounding box center [670, 384] width 895 height 295
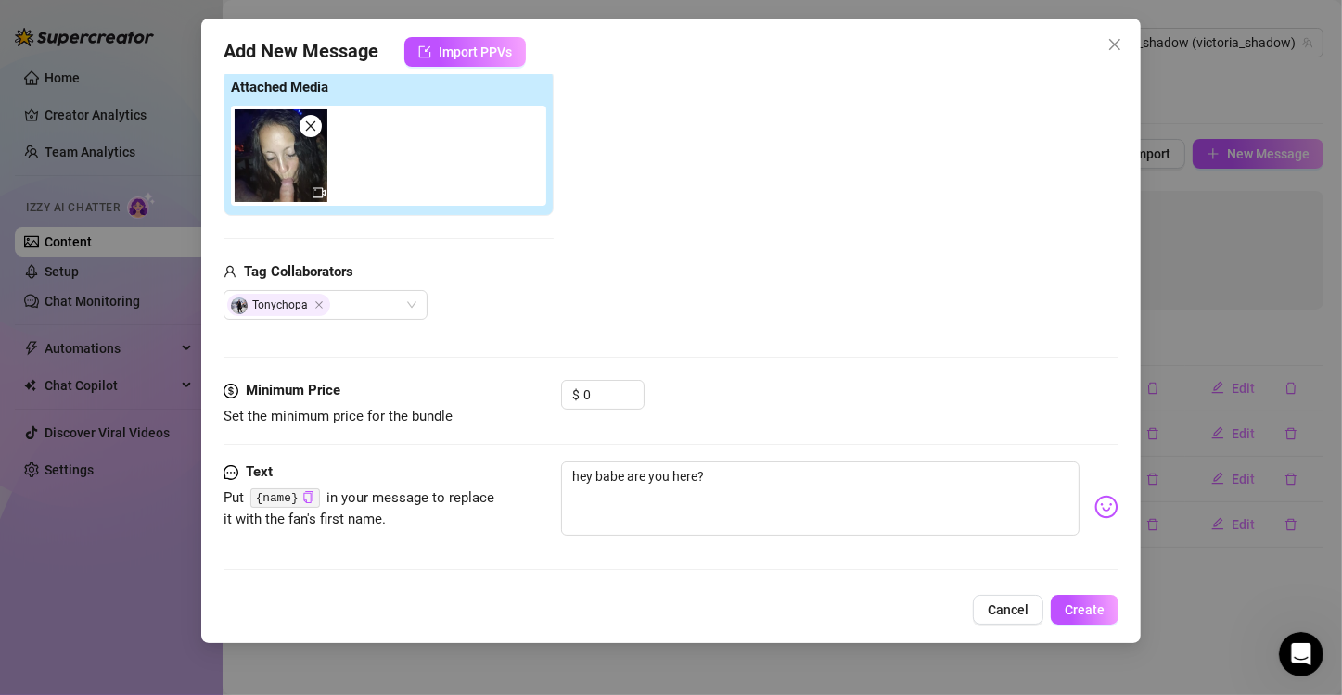
scroll to position [212, 0]
click at [589, 392] on input "0" at bounding box center [613, 394] width 60 height 28
click at [589, 392] on input at bounding box center [613, 394] width 60 height 28
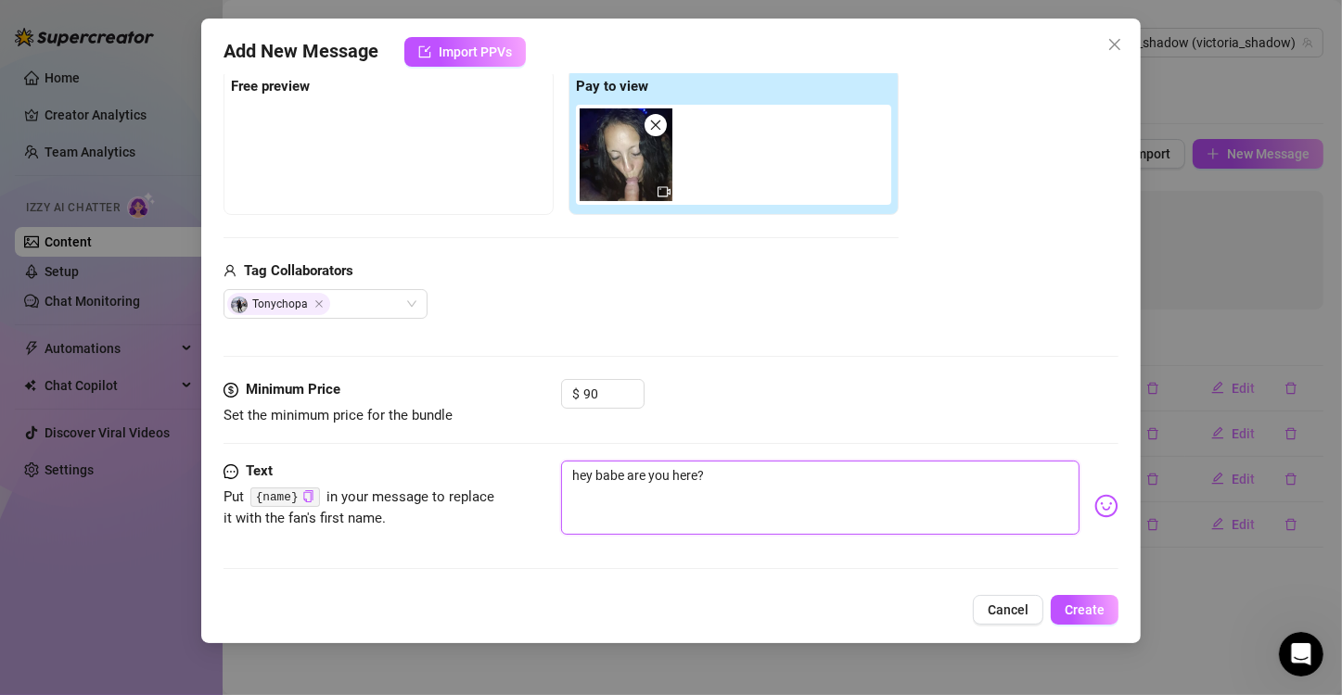
click at [745, 518] on textarea "hey babe are you here?" at bounding box center [820, 498] width 518 height 74
click at [704, 504] on textarea "hey babe are you here?" at bounding box center [820, 498] width 518 height 74
click at [720, 490] on textarea "hey babe are you here?" at bounding box center [820, 498] width 518 height 74
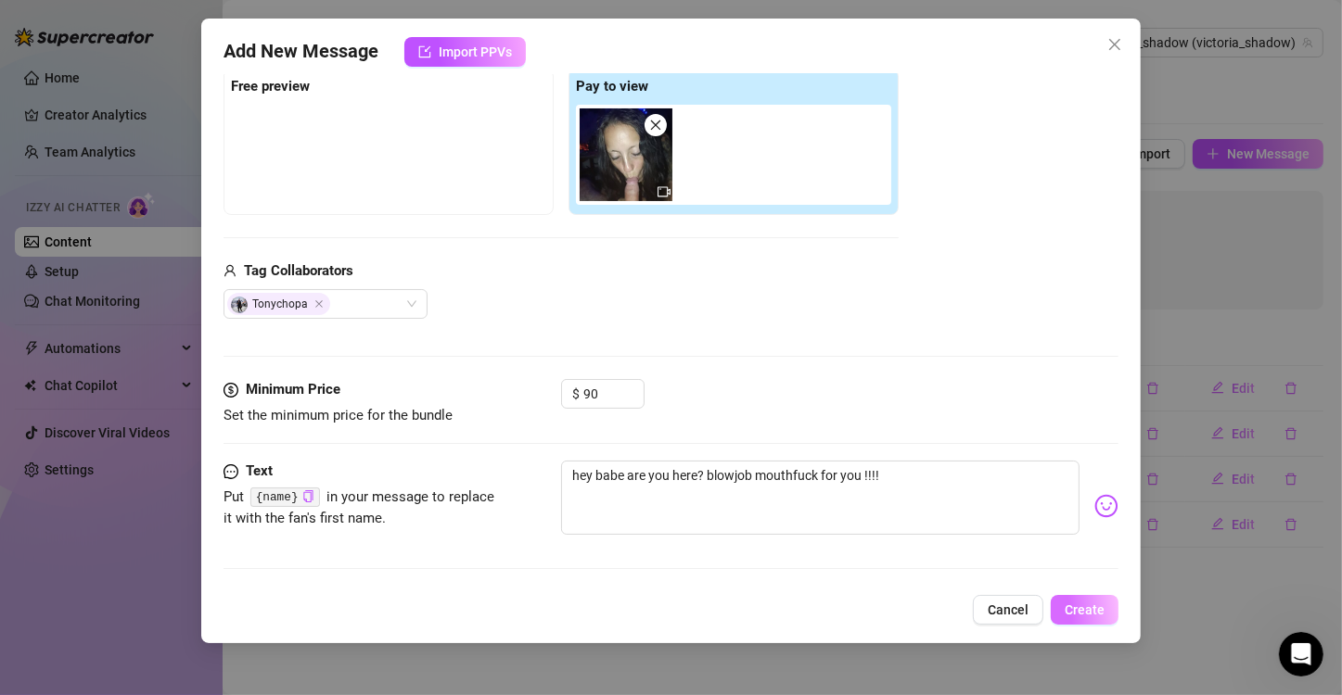
click at [1075, 606] on span "Create" at bounding box center [1085, 610] width 40 height 15
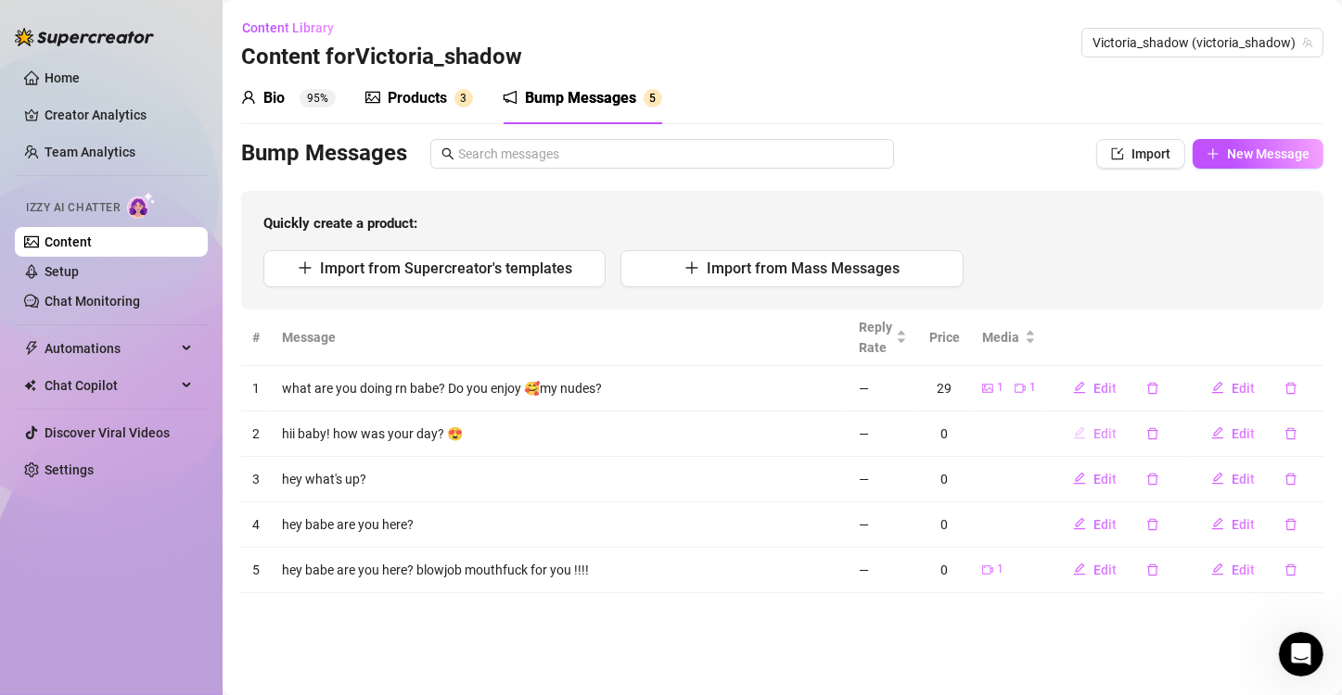
click at [1116, 427] on span "Edit" at bounding box center [1104, 434] width 23 height 15
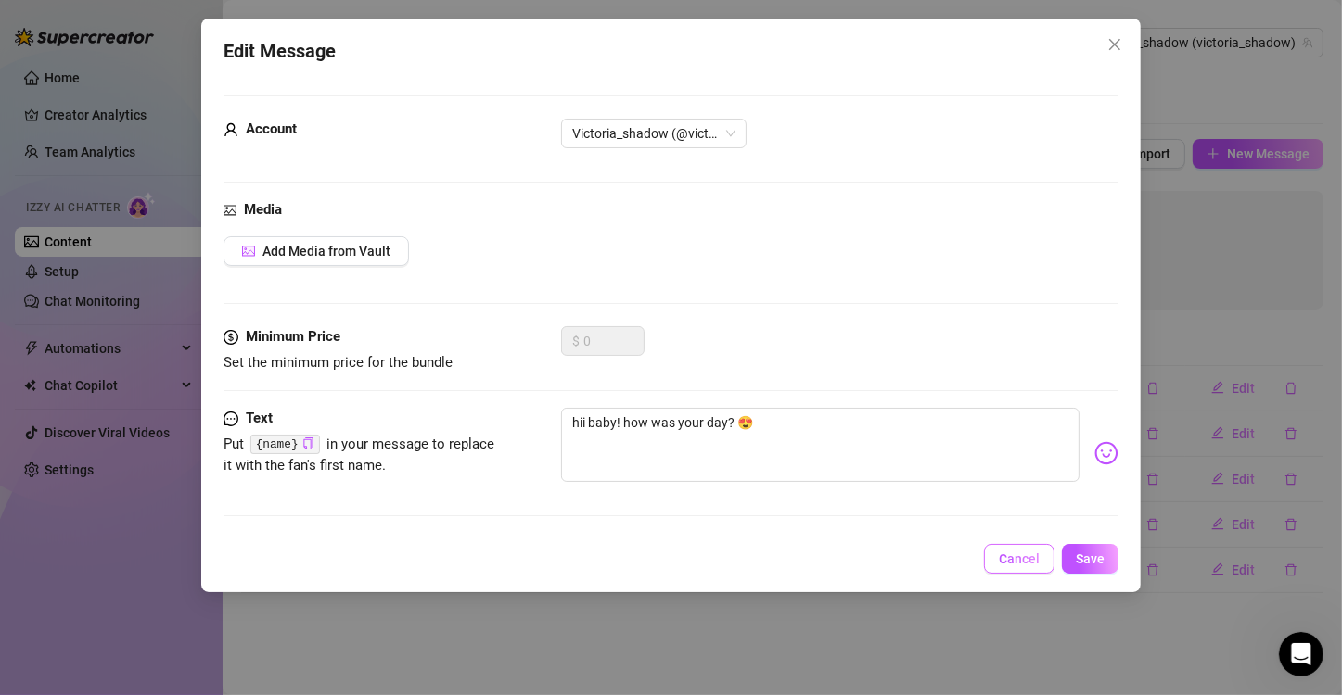
click at [1031, 552] on span "Cancel" at bounding box center [1019, 559] width 41 height 15
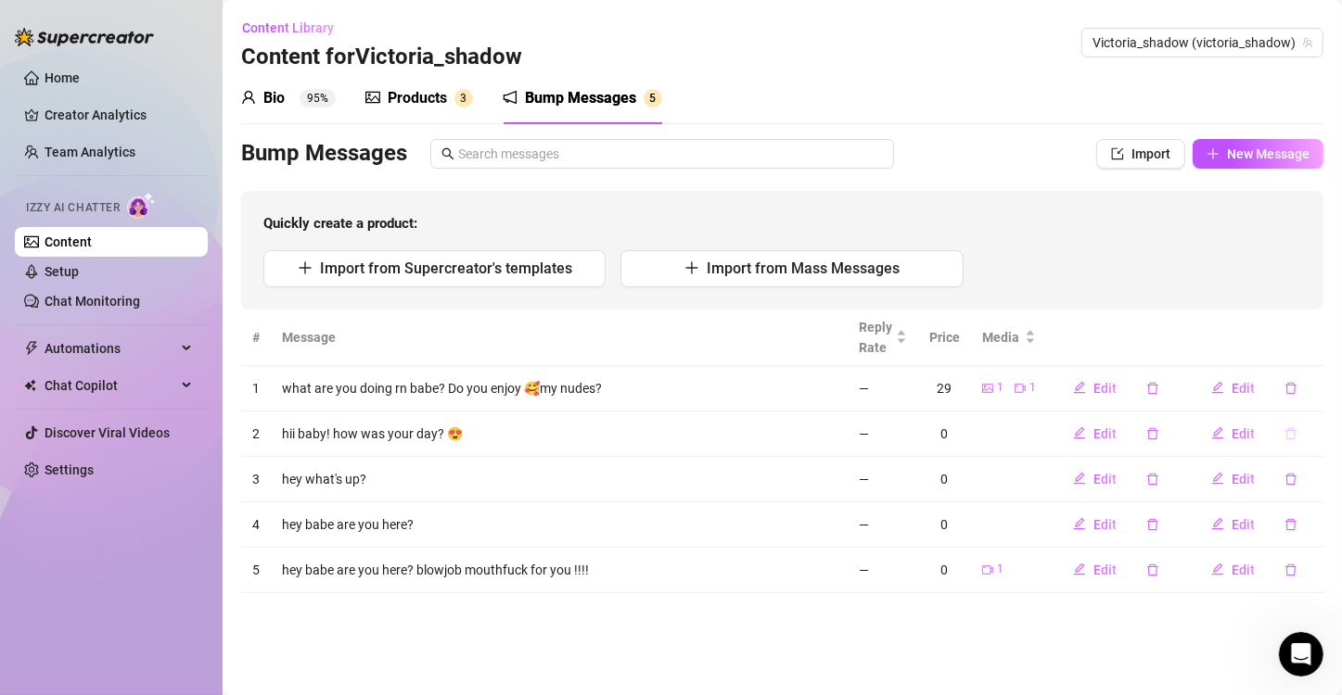
click at [1287, 436] on icon "delete" at bounding box center [1290, 433] width 11 height 12
click at [1321, 378] on span "Yes" at bounding box center [1310, 384] width 22 height 15
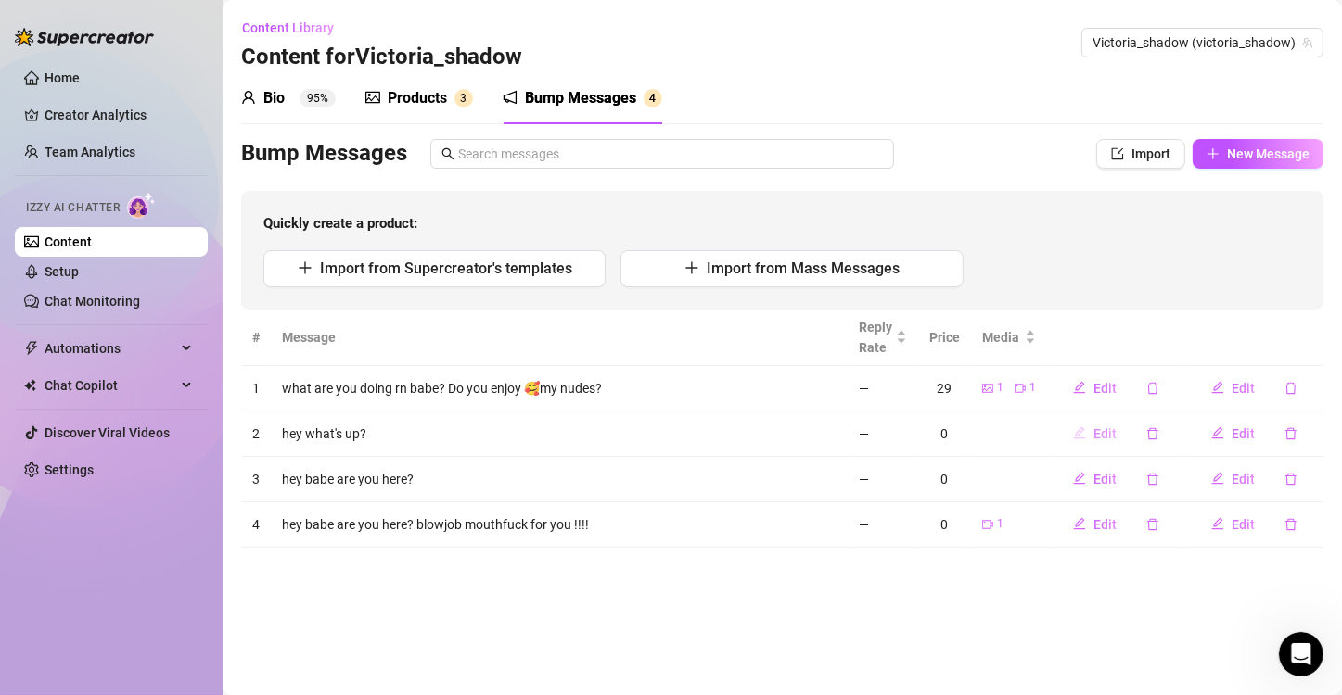
click at [1109, 434] on span "Edit" at bounding box center [1104, 434] width 23 height 15
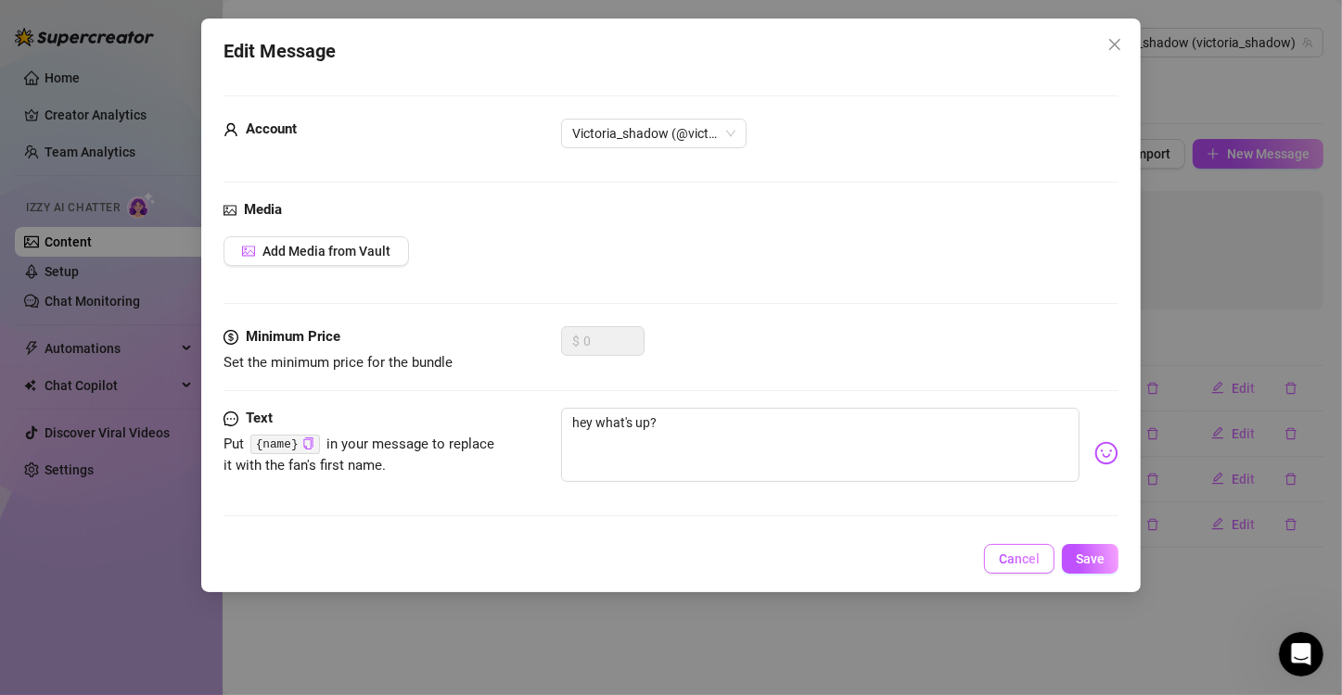
click at [1052, 556] on button "Cancel" at bounding box center [1019, 559] width 70 height 30
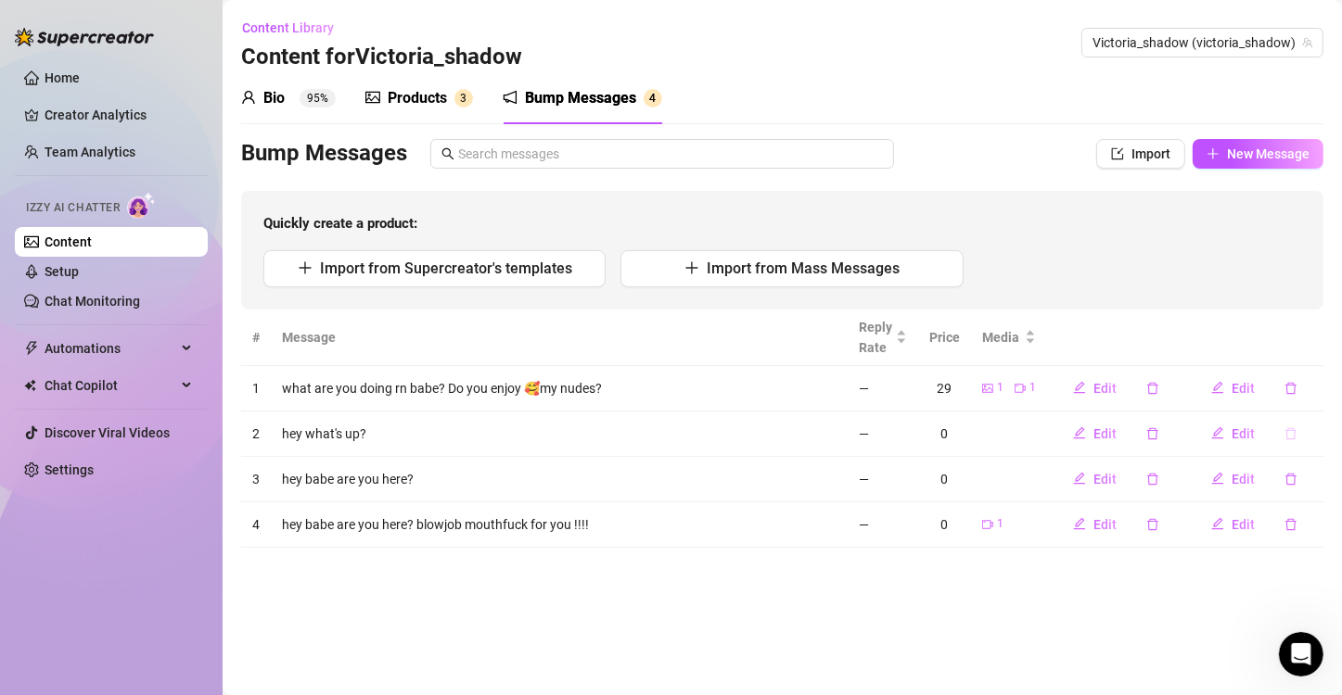
click at [1290, 427] on icon "delete" at bounding box center [1290, 433] width 11 height 12
click at [1320, 381] on span "Yes" at bounding box center [1310, 384] width 22 height 15
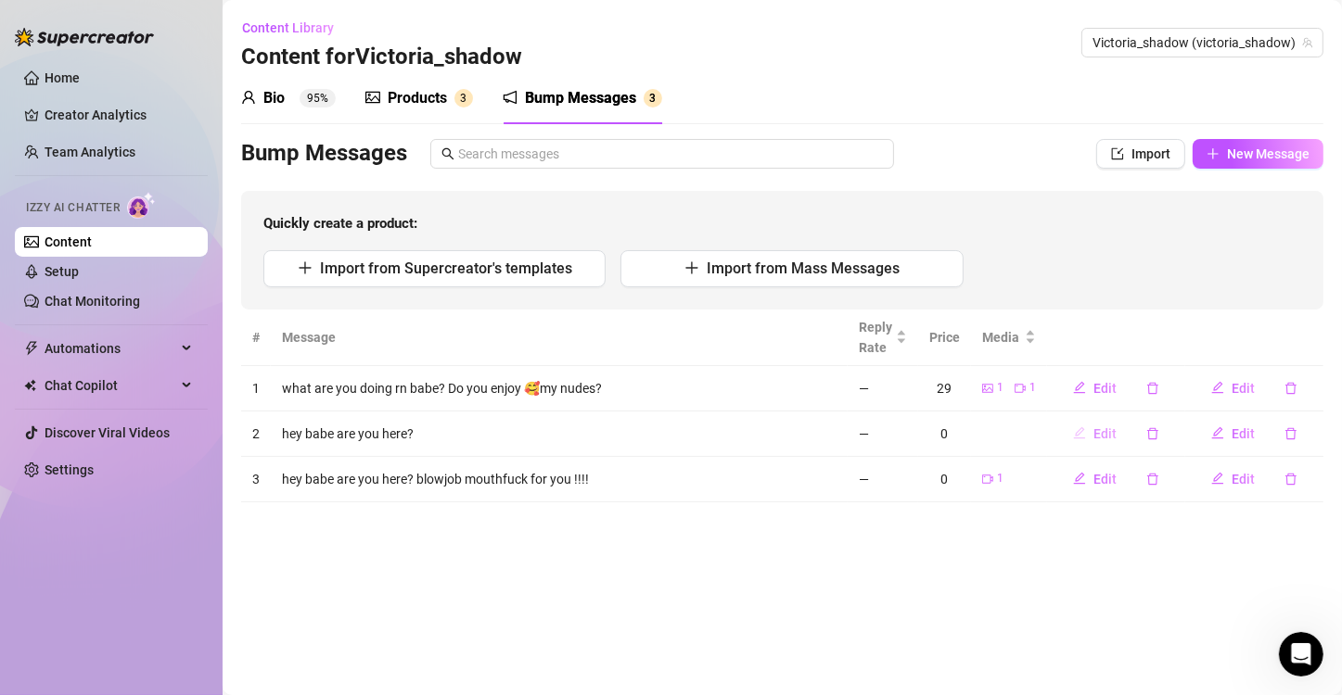
click at [1102, 428] on span "Edit" at bounding box center [1104, 434] width 23 height 15
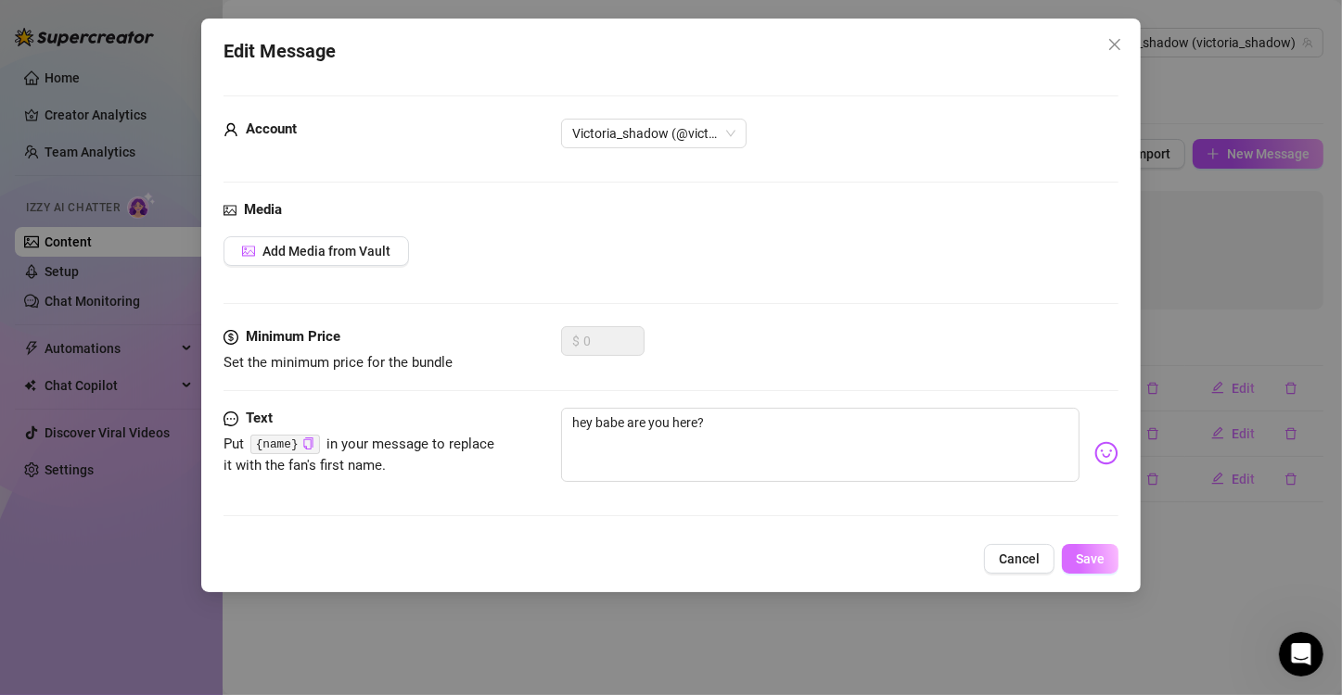
click at [1077, 564] on span "Save" at bounding box center [1090, 559] width 29 height 15
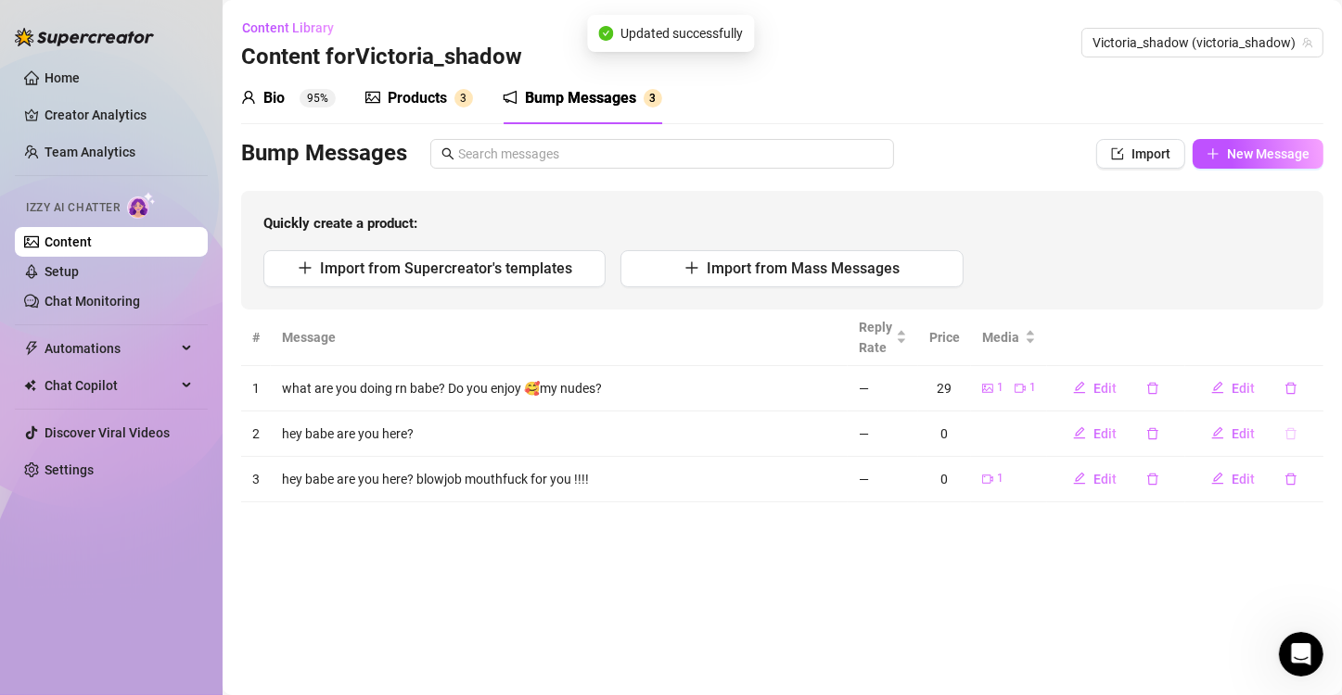
click at [1289, 430] on icon "delete" at bounding box center [1290, 433] width 11 height 12
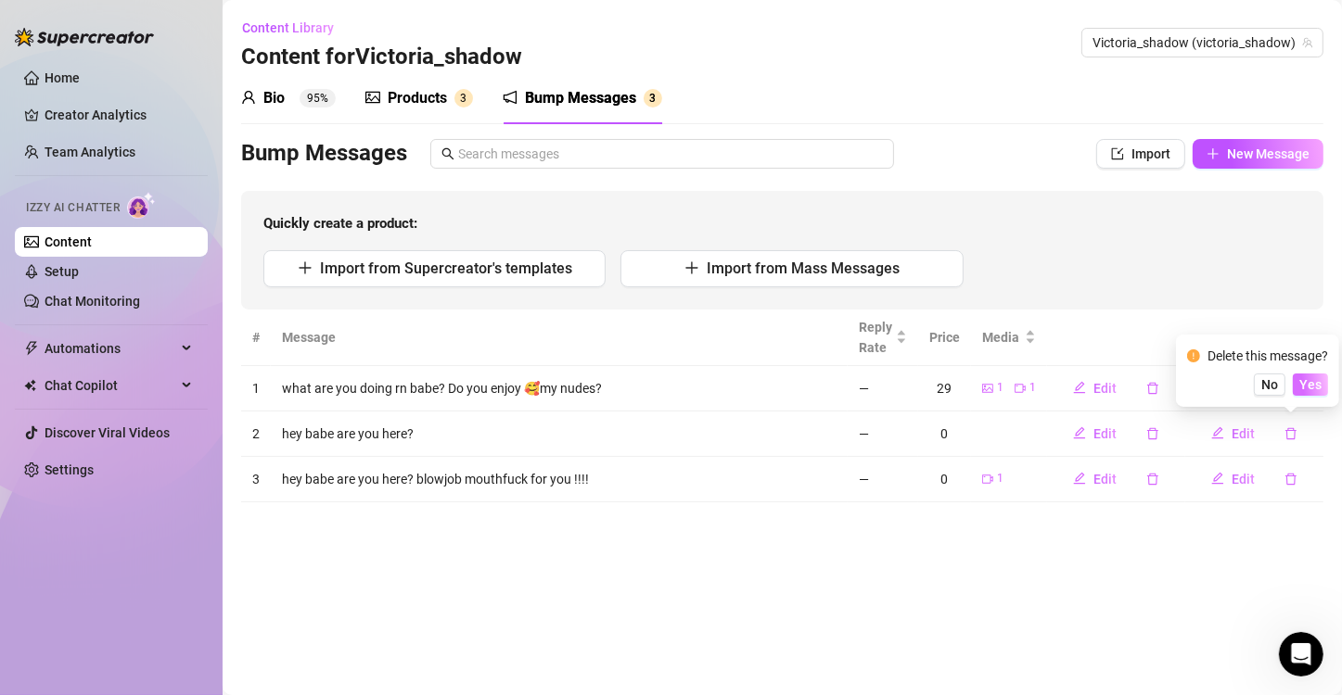
click at [1320, 383] on span "Yes" at bounding box center [1310, 384] width 22 height 15
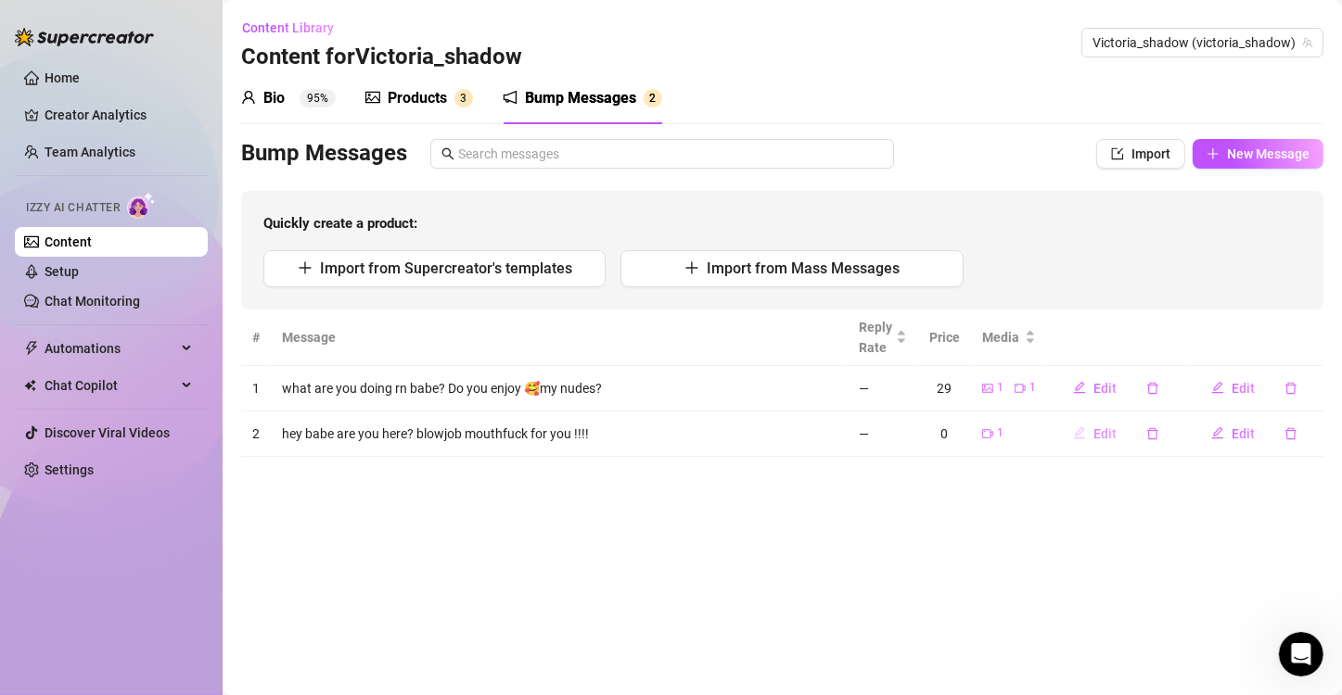
click at [1105, 434] on span "Edit" at bounding box center [1104, 434] width 23 height 15
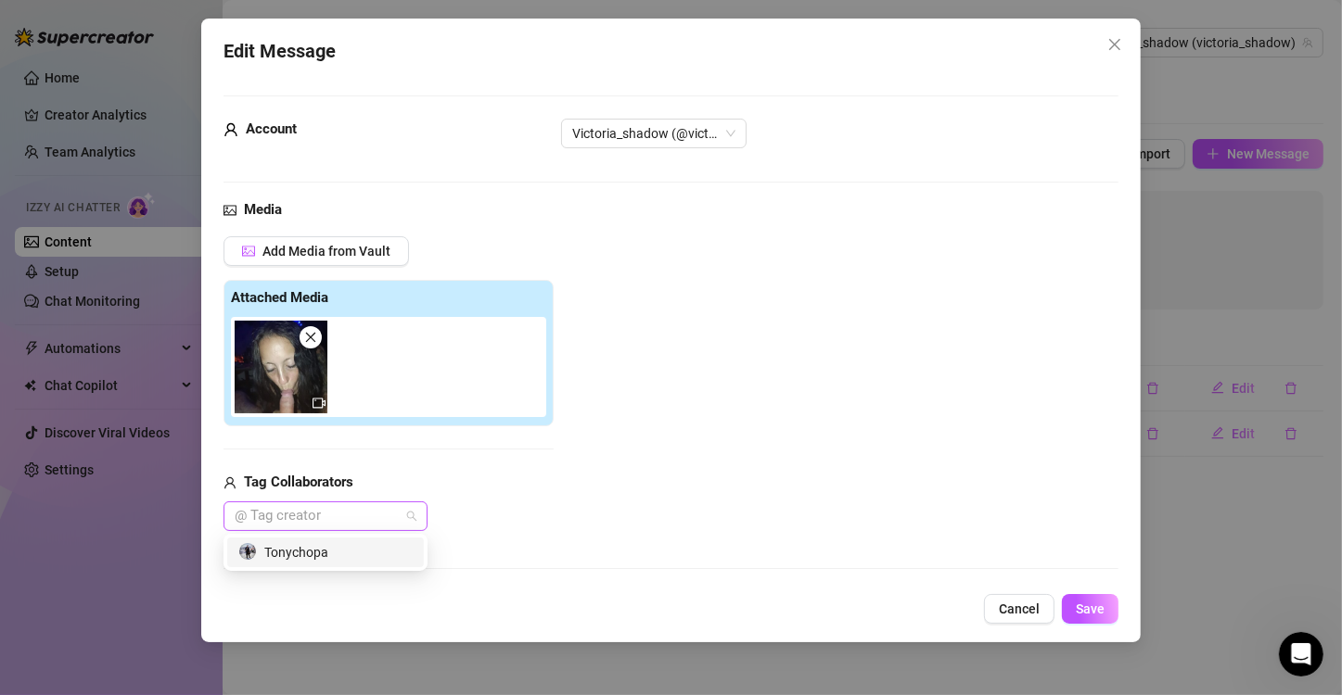
click at [333, 514] on div at bounding box center [315, 517] width 177 height 26
click at [321, 568] on div "465398485 Tonychopa" at bounding box center [325, 552] width 204 height 37
click at [325, 554] on div "Tonychopa" at bounding box center [325, 552] width 174 height 20
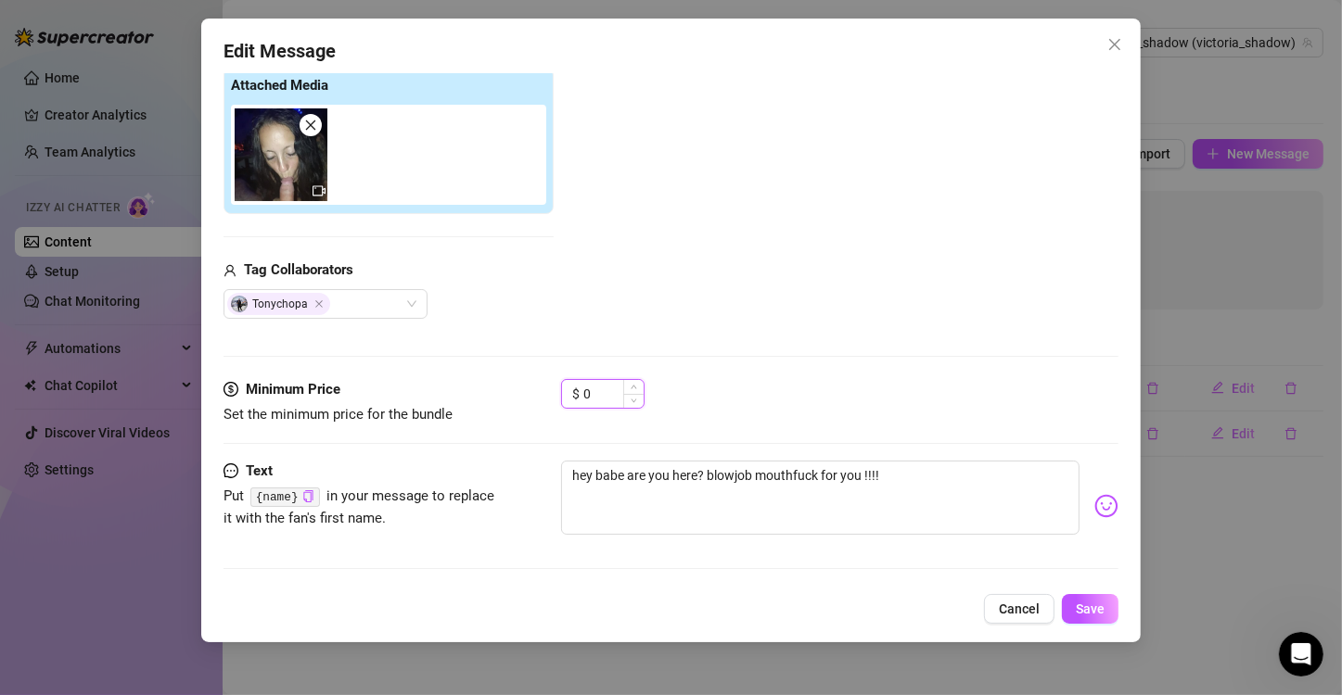
click at [613, 382] on input "0" at bounding box center [613, 394] width 60 height 28
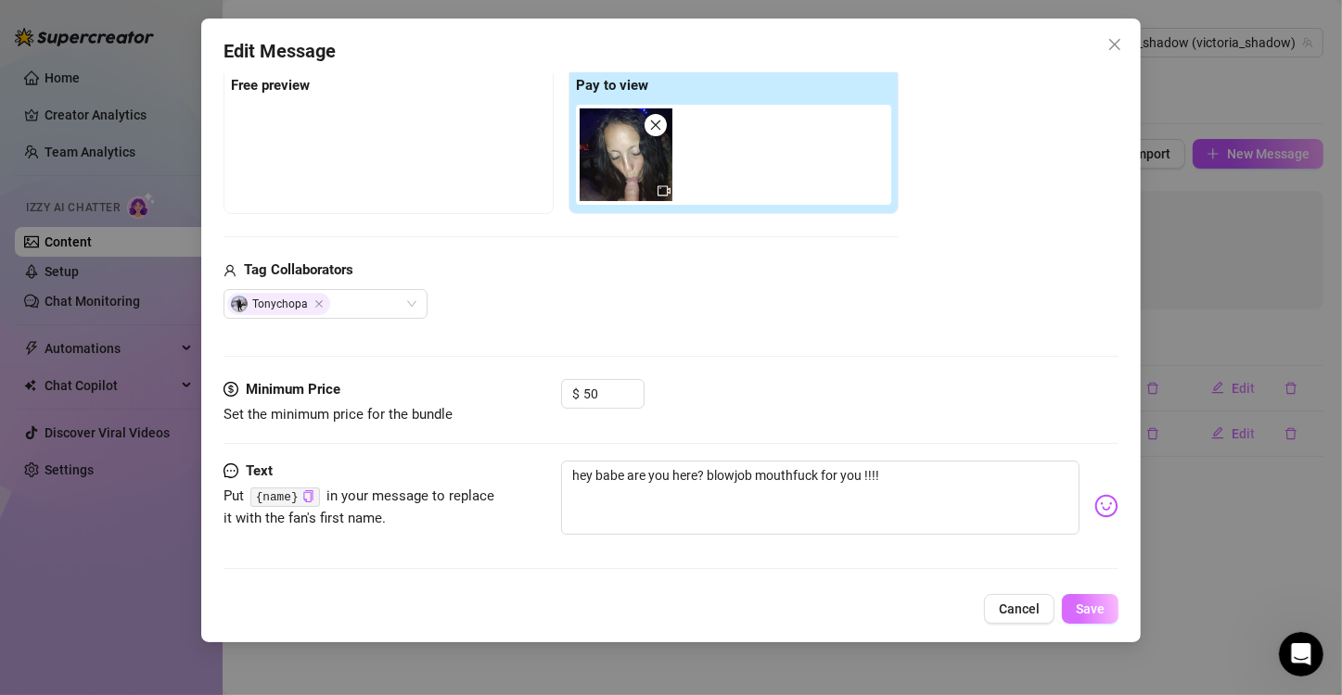
click at [1108, 616] on button "Save" at bounding box center [1090, 609] width 57 height 30
click at [1108, 616] on button "Save" at bounding box center [1079, 609] width 78 height 30
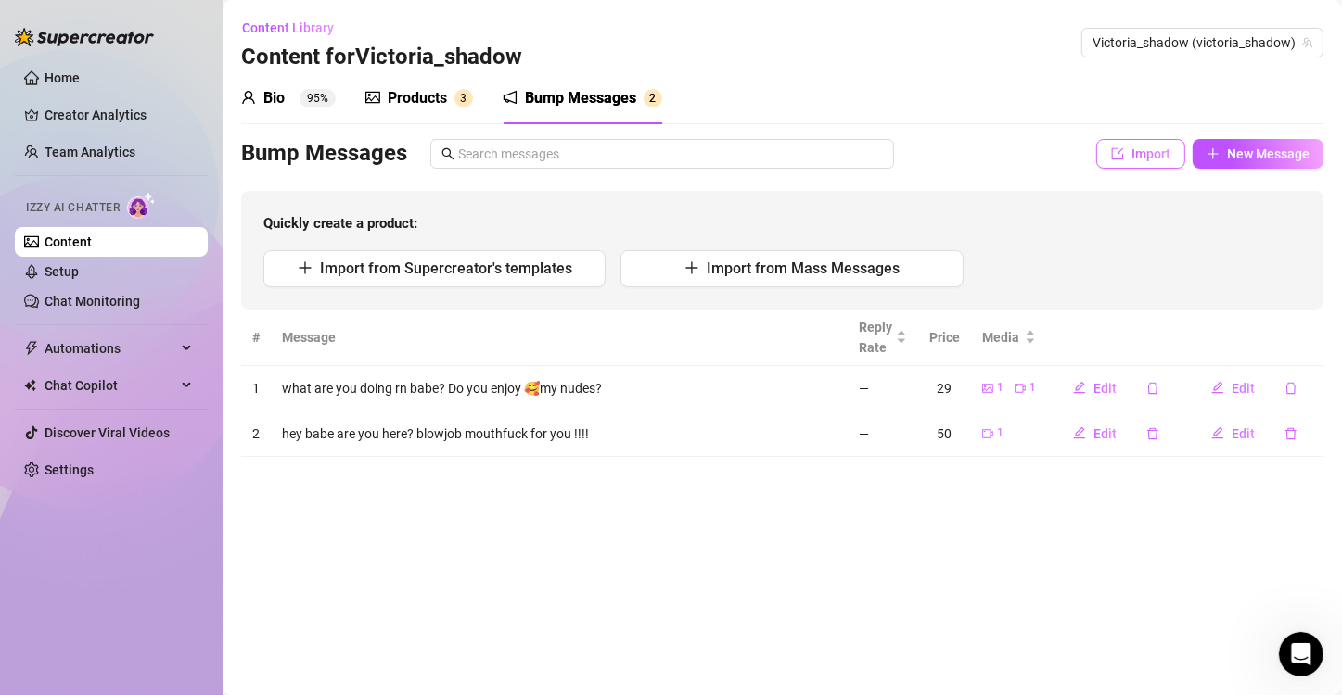
click at [1149, 148] on span "Import" at bounding box center [1150, 154] width 39 height 15
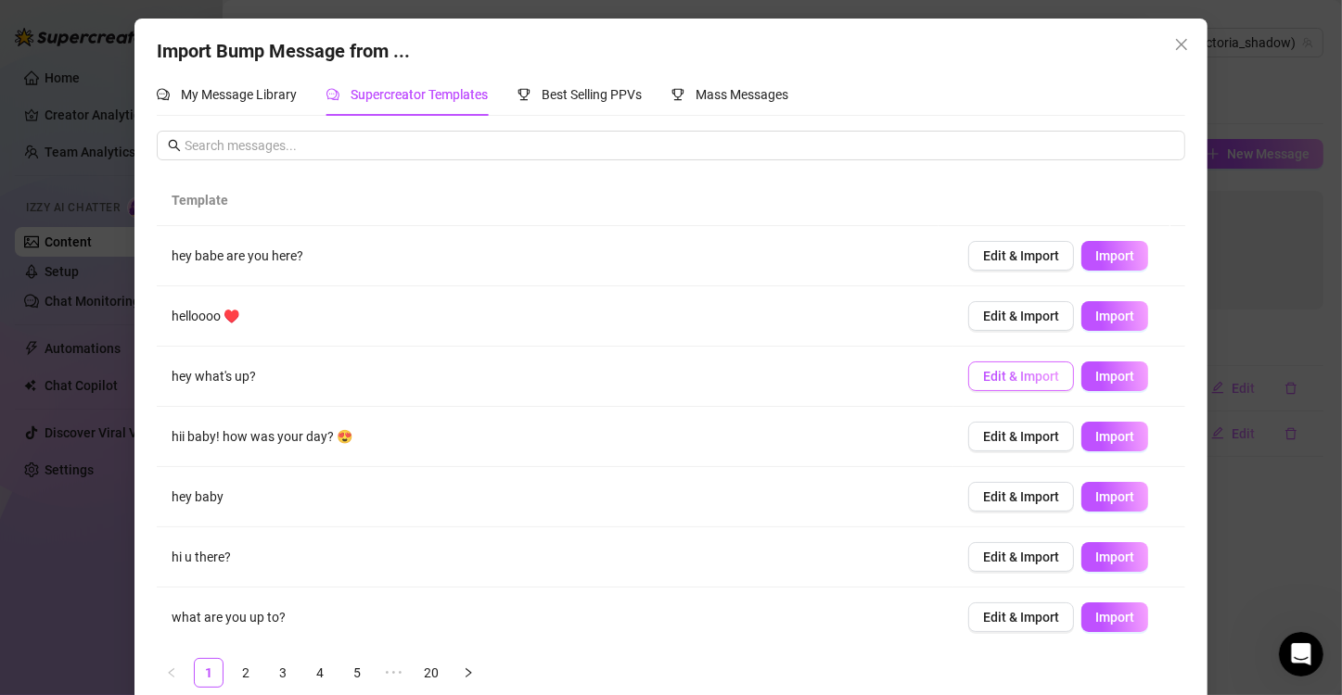
click at [1030, 374] on span "Edit & Import" at bounding box center [1021, 376] width 76 height 15
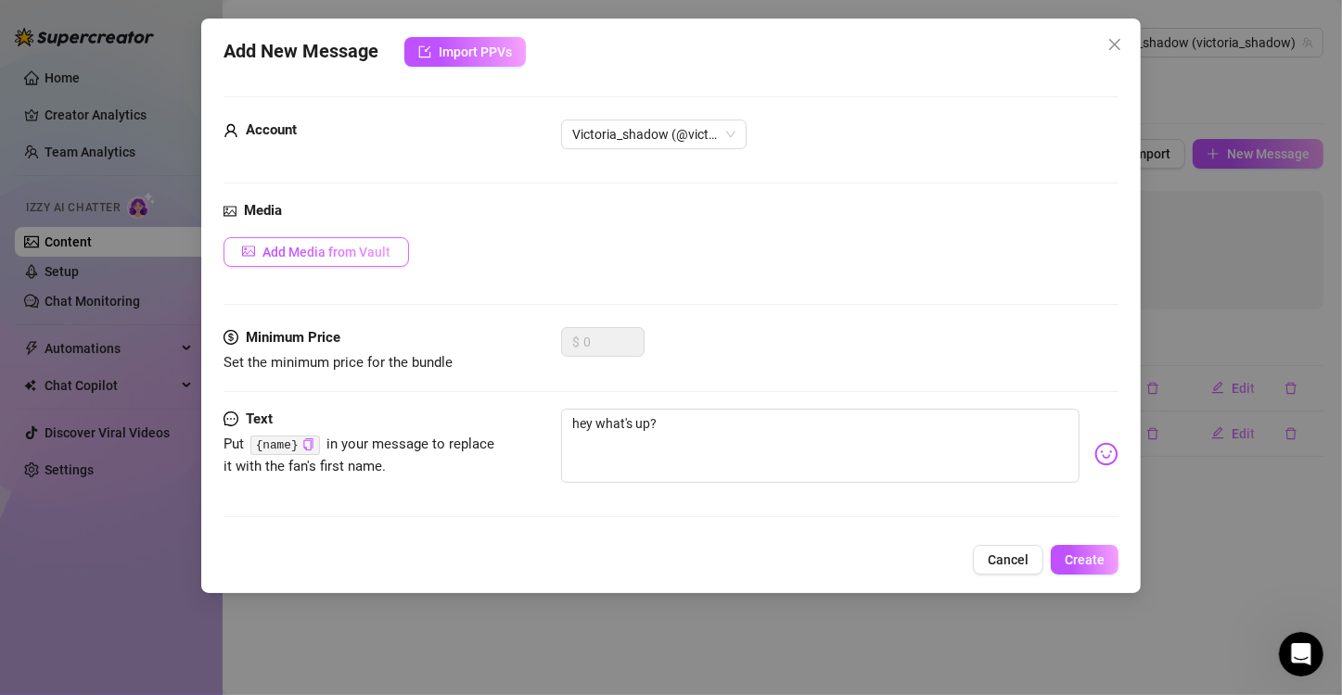
click at [341, 260] on button "Add Media from Vault" at bounding box center [315, 252] width 185 height 30
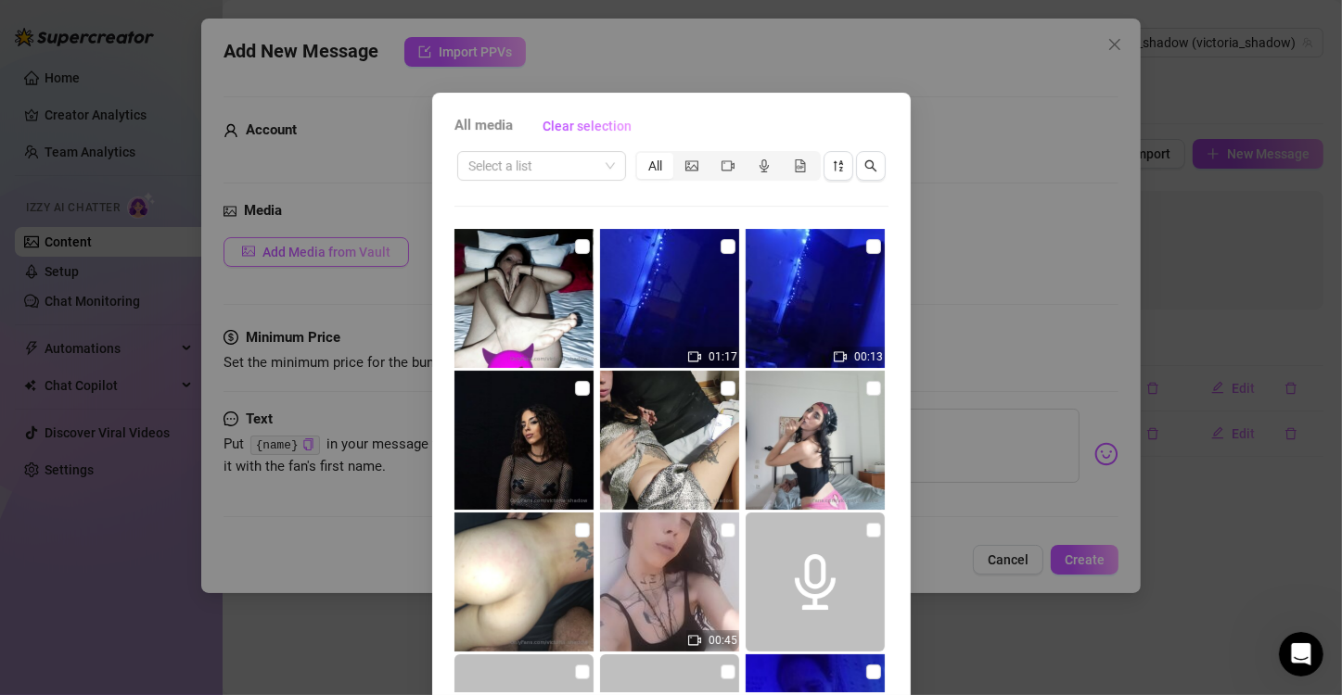
click at [341, 260] on div "All media Clear selection Select a list All 01:17 00:13 00:45 00:06 00:29 03:00…" at bounding box center [671, 347] width 1342 height 695
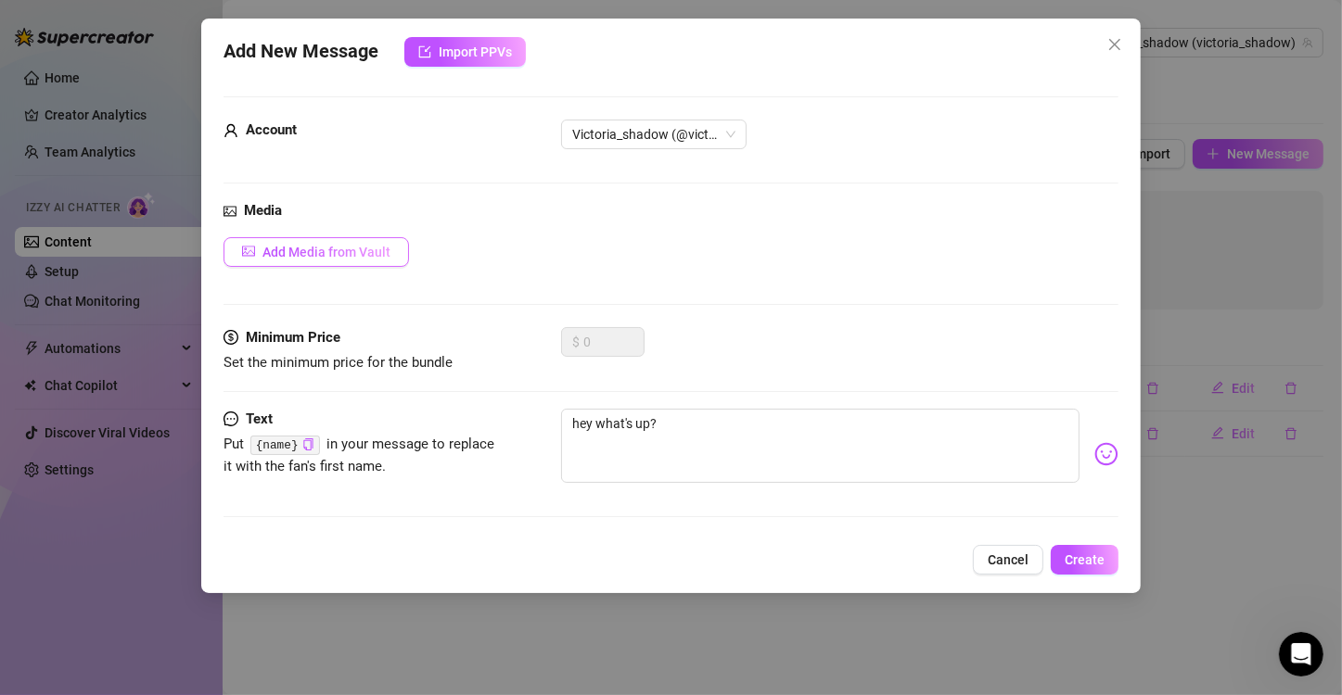
click at [343, 241] on button "Add Media from Vault" at bounding box center [315, 252] width 185 height 30
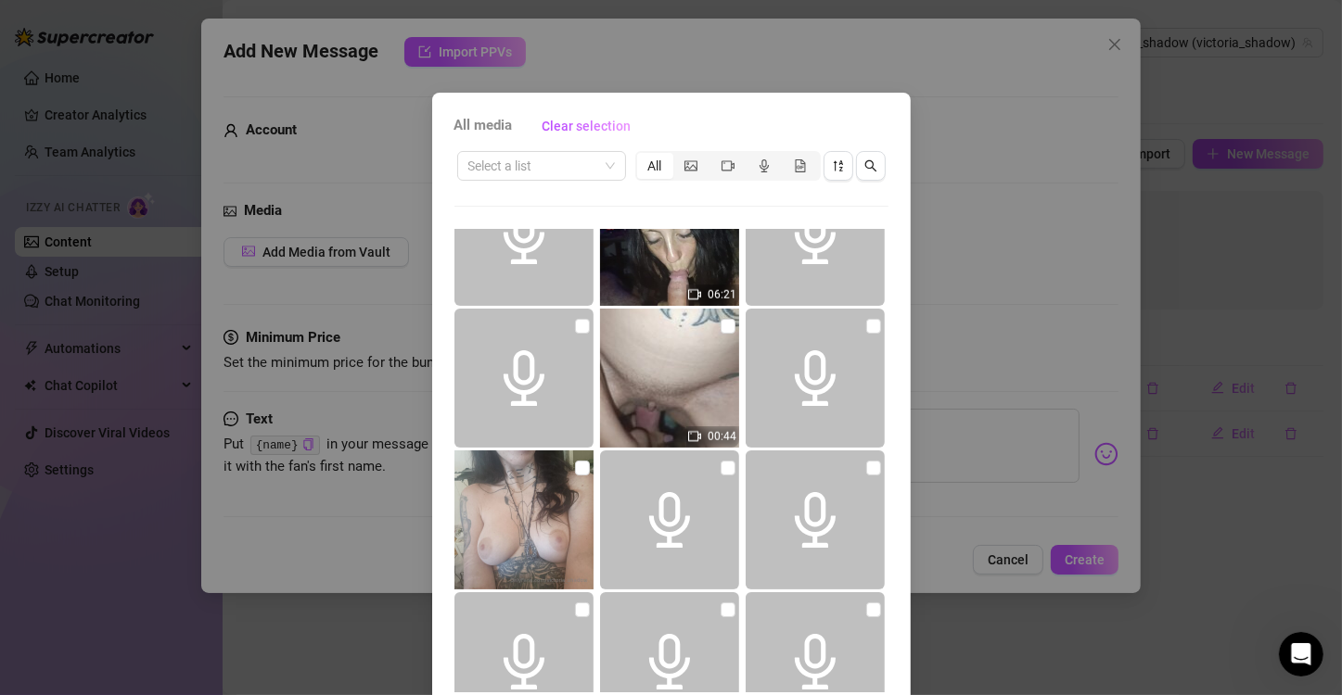
scroll to position [2028, 0]
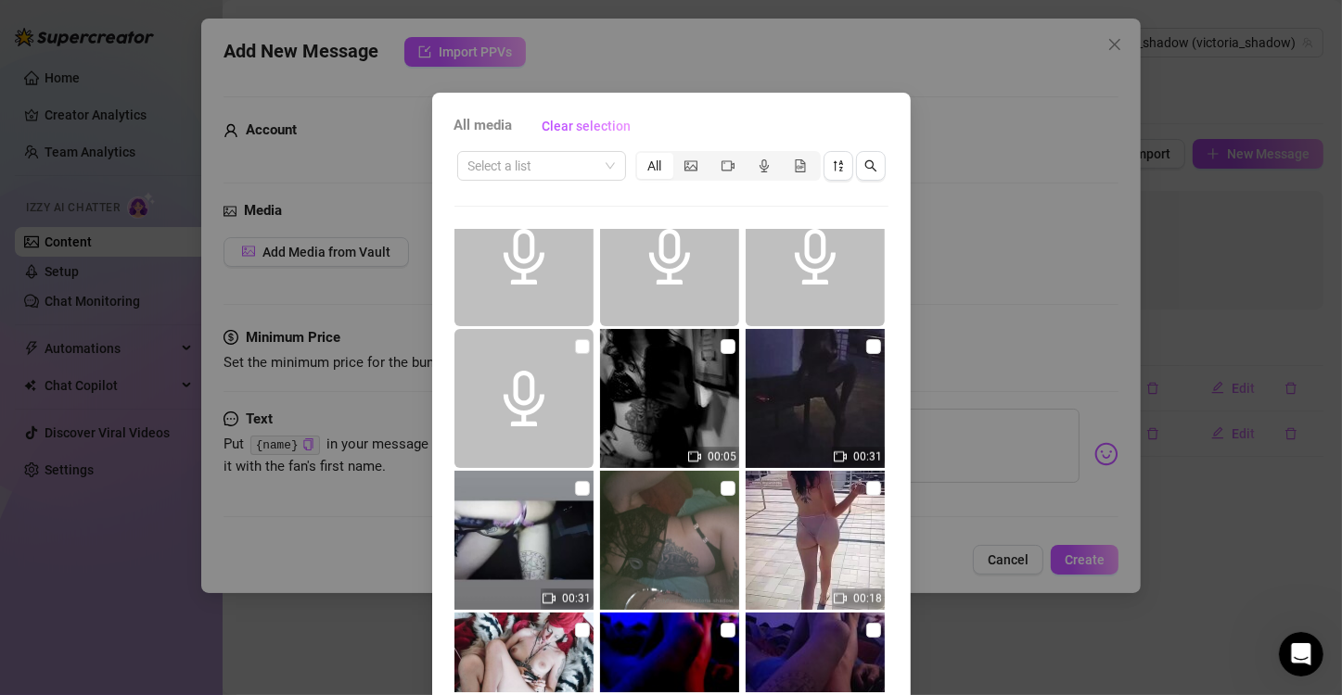
click at [889, 486] on div "All media Clear selection Select a list All 01:17 00:13 00:45 00:06 00:29 03:00…" at bounding box center [671, 422] width 478 height 659
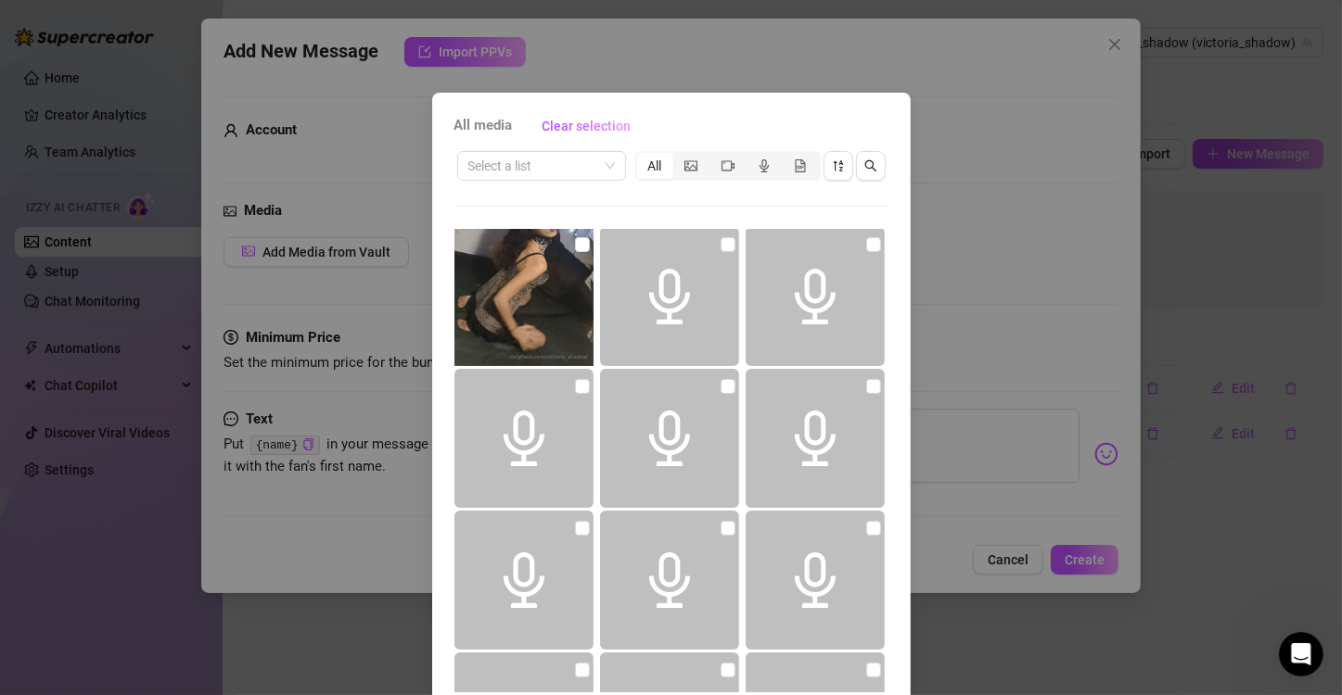
scroll to position [2433, 0]
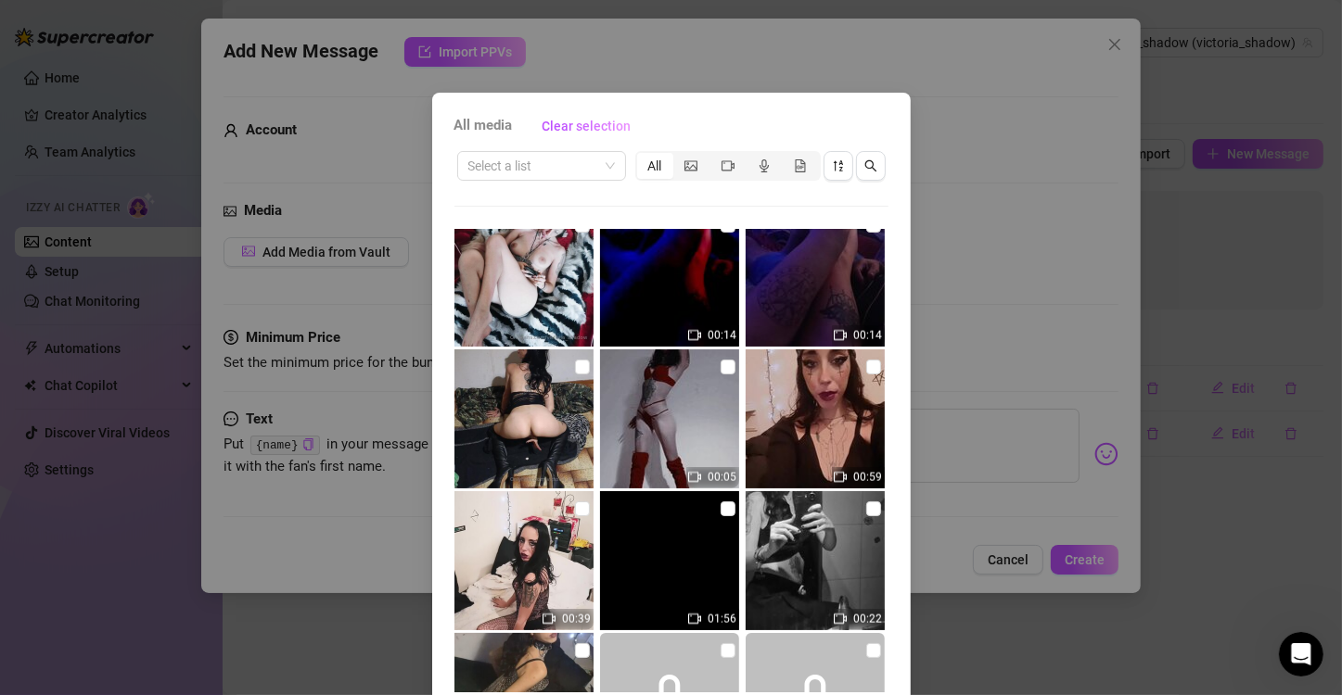
click at [779, 528] on img at bounding box center [815, 560] width 139 height 139
click at [866, 512] on input "checkbox" at bounding box center [873, 509] width 15 height 15
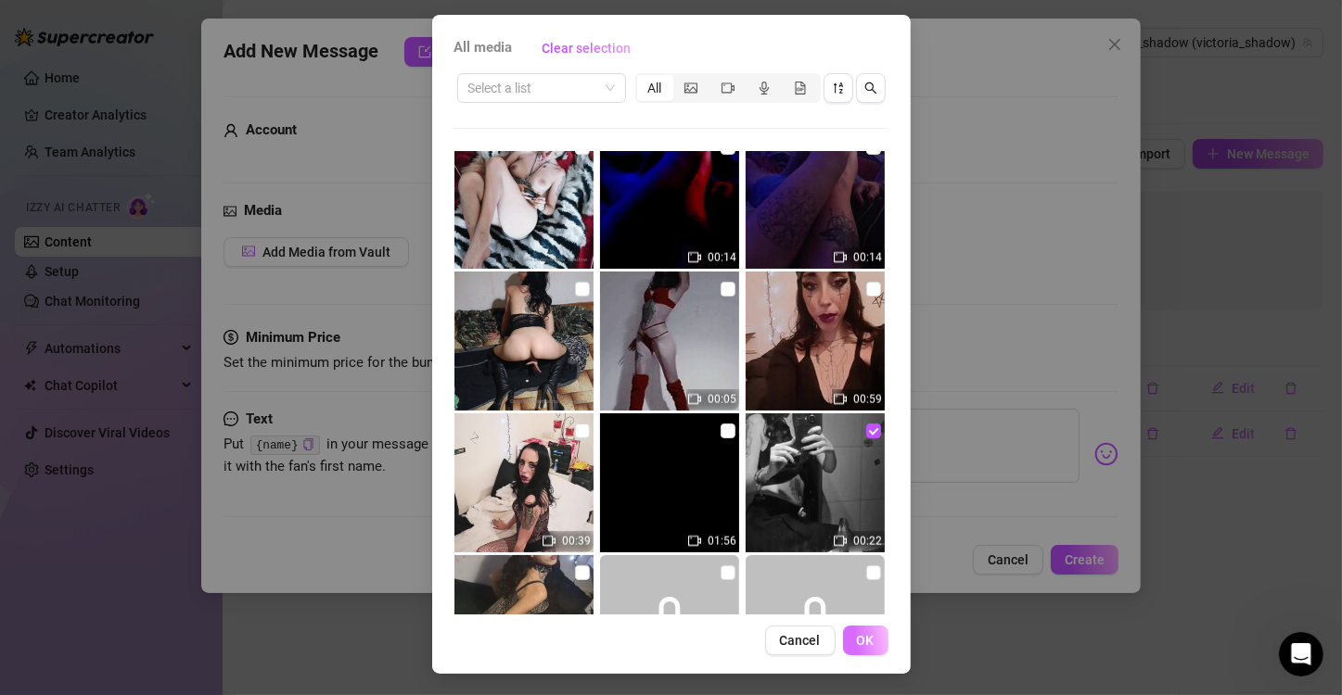
click at [874, 634] on button "OK" at bounding box center [865, 641] width 45 height 30
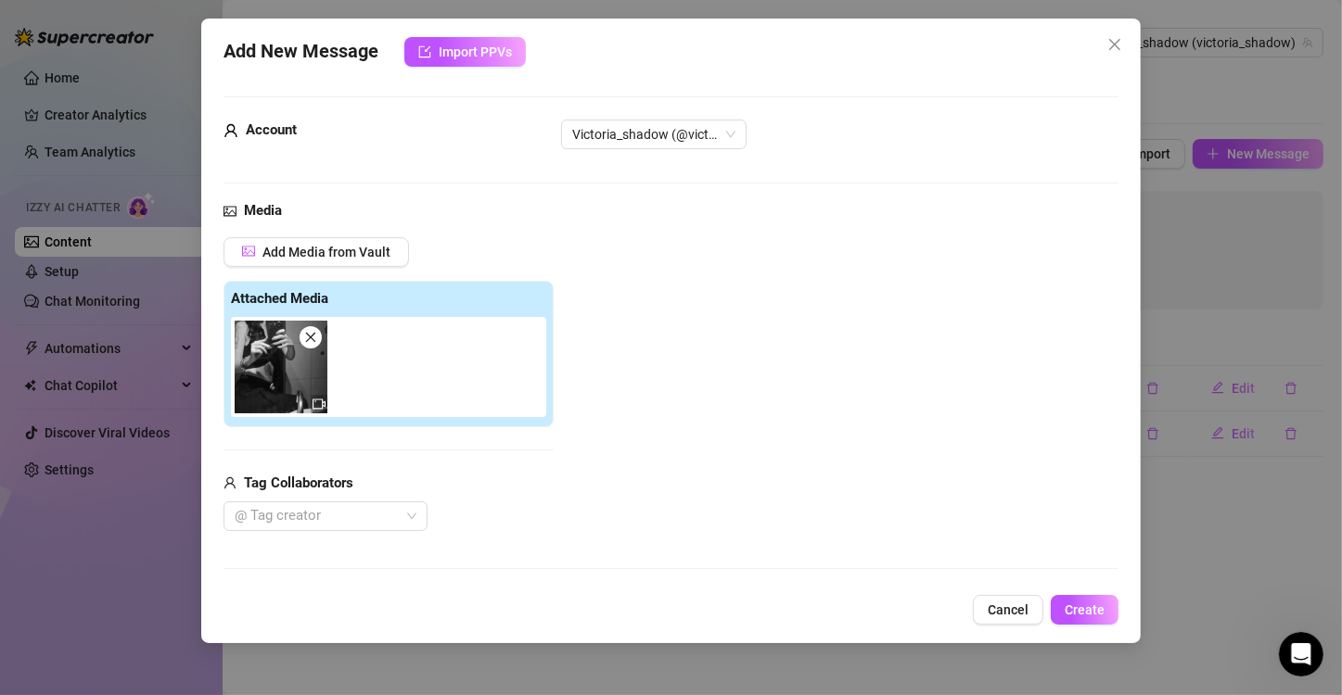
scroll to position [212, 0]
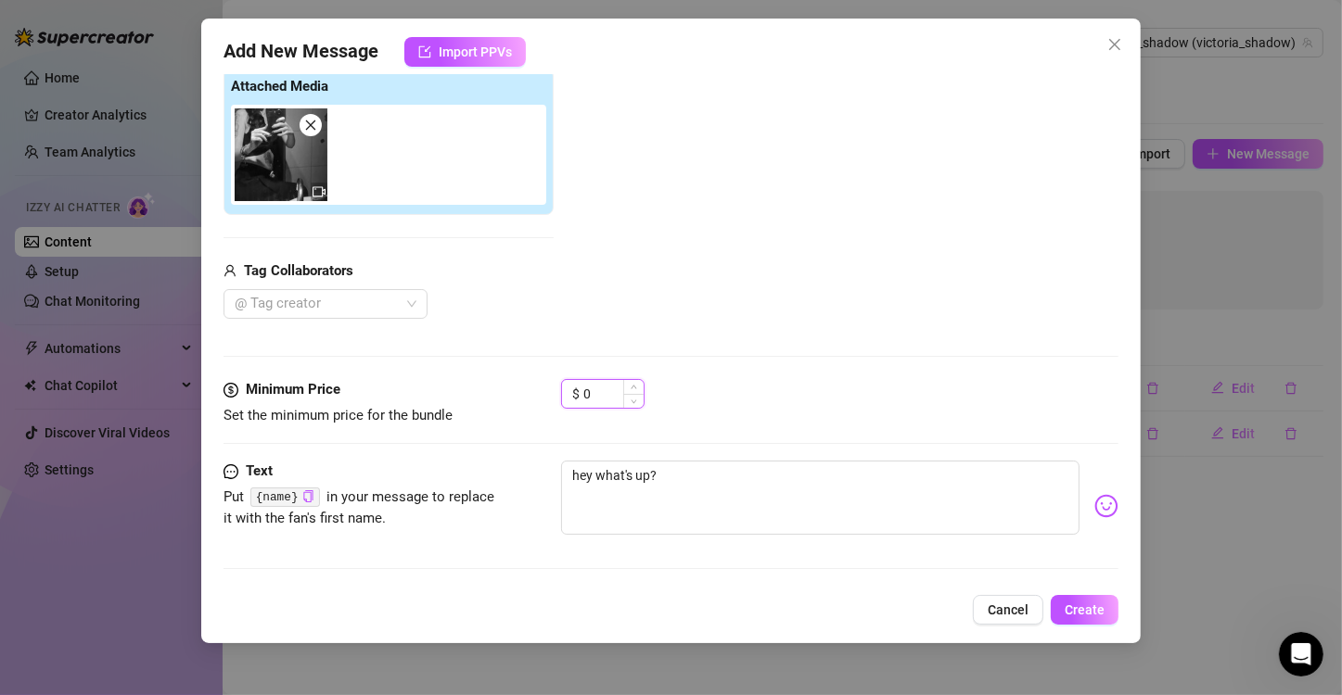
click at [604, 390] on input "0" at bounding box center [613, 394] width 60 height 28
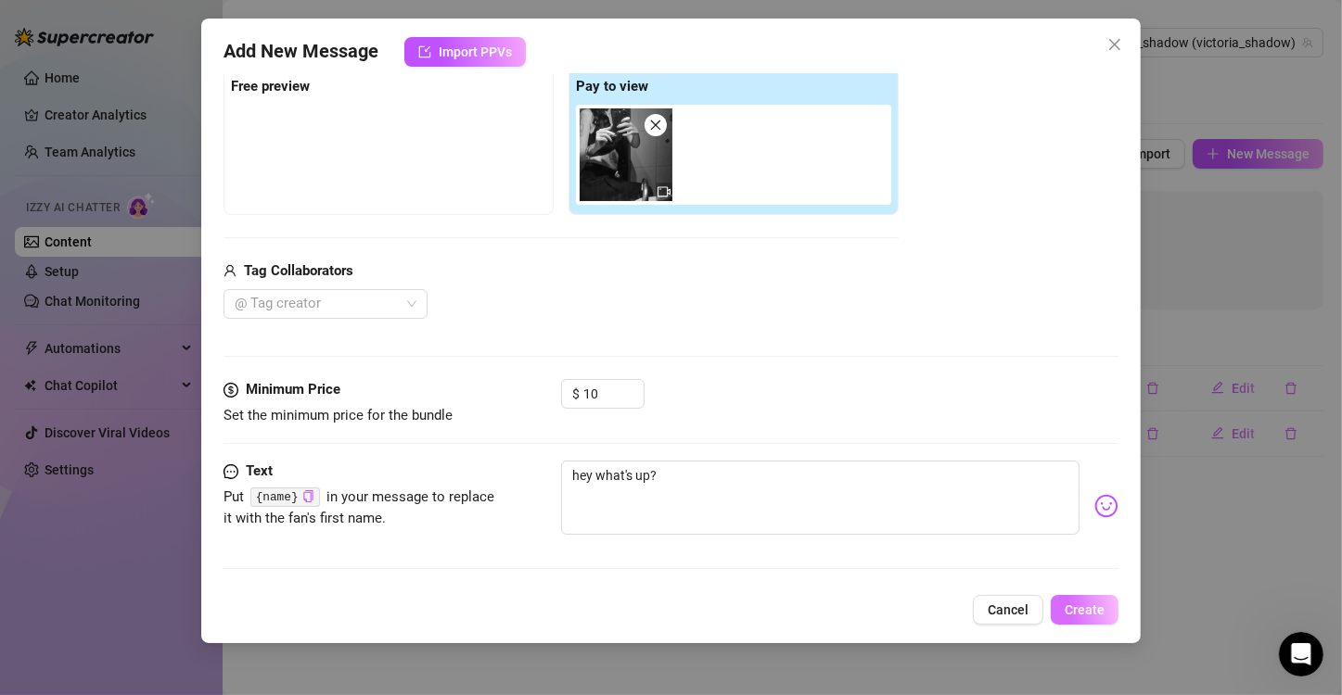
drag, startPoint x: 1116, startPoint y: 606, endPoint x: 1085, endPoint y: 619, distance: 33.2
click at [1085, 619] on button "Create" at bounding box center [1085, 610] width 68 height 30
click at [1085, 619] on button "Create" at bounding box center [1073, 610] width 89 height 30
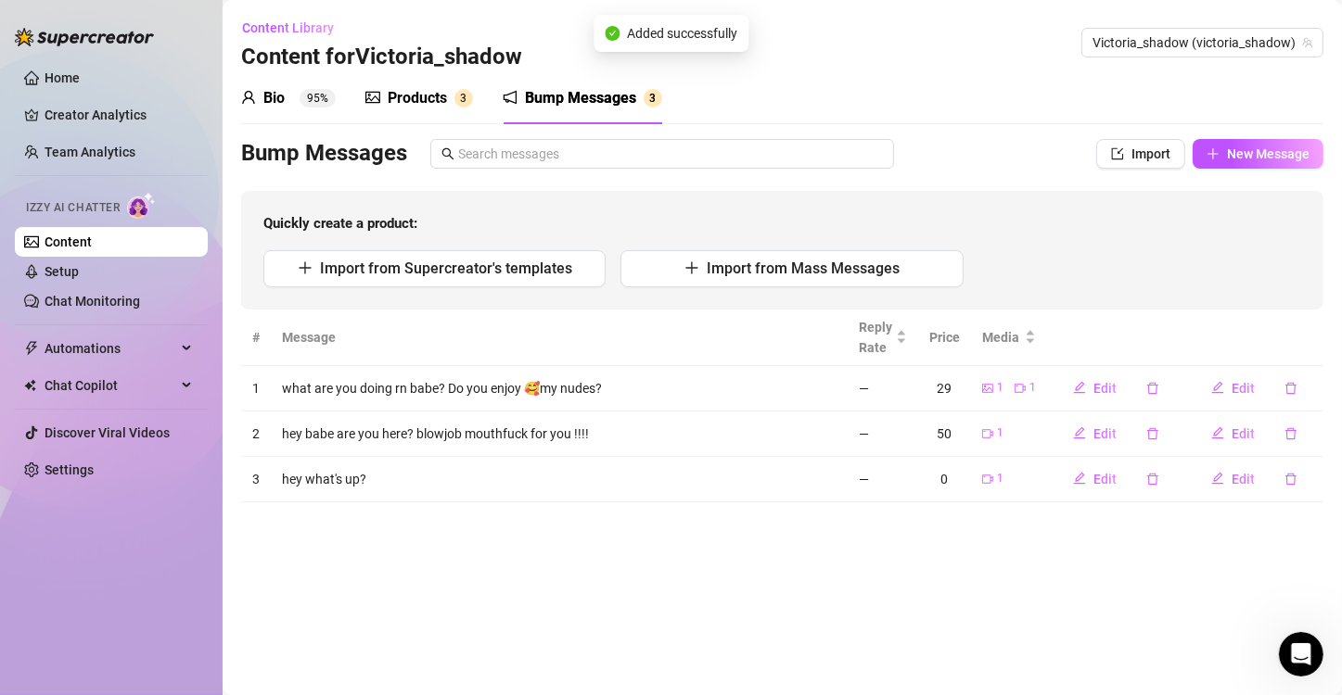
click at [804, 523] on main "Content Library Content for Victoria_shadow Victoria_shadow (victoria_shadow) B…" at bounding box center [782, 347] width 1119 height 695
click at [1110, 477] on span "Edit" at bounding box center [1104, 479] width 23 height 15
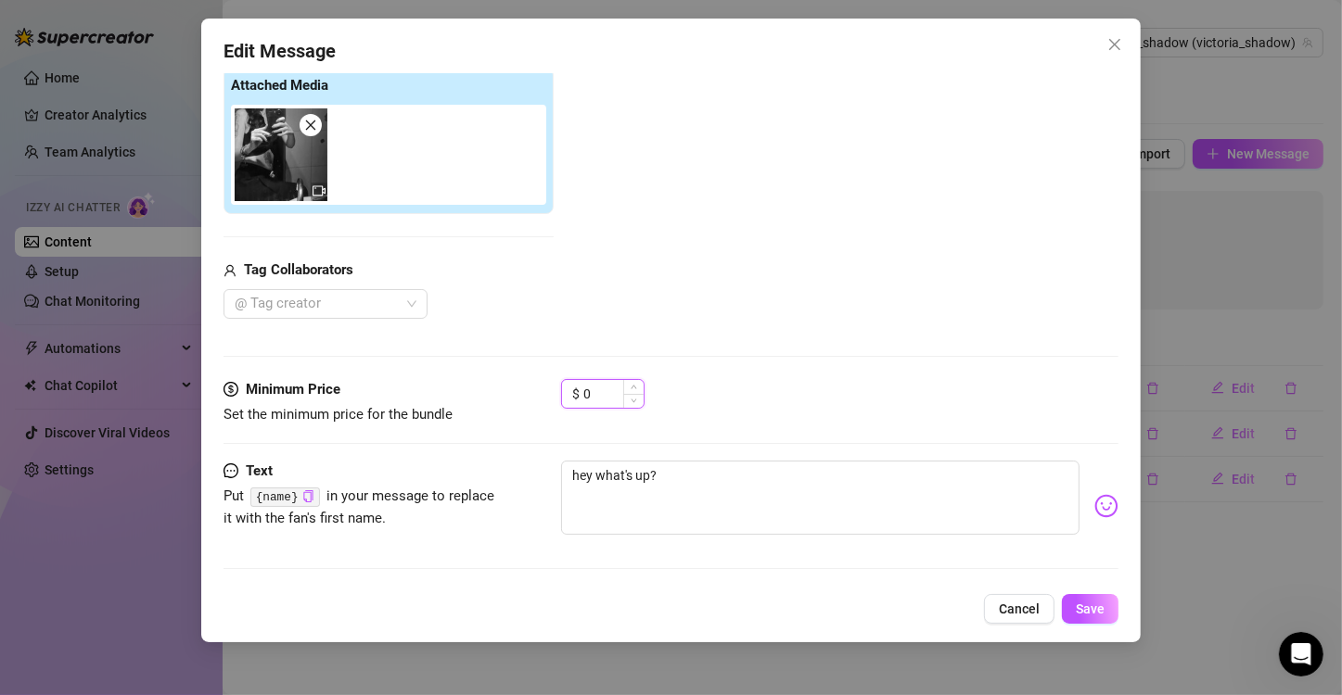
click at [598, 389] on input "0" at bounding box center [613, 394] width 60 height 28
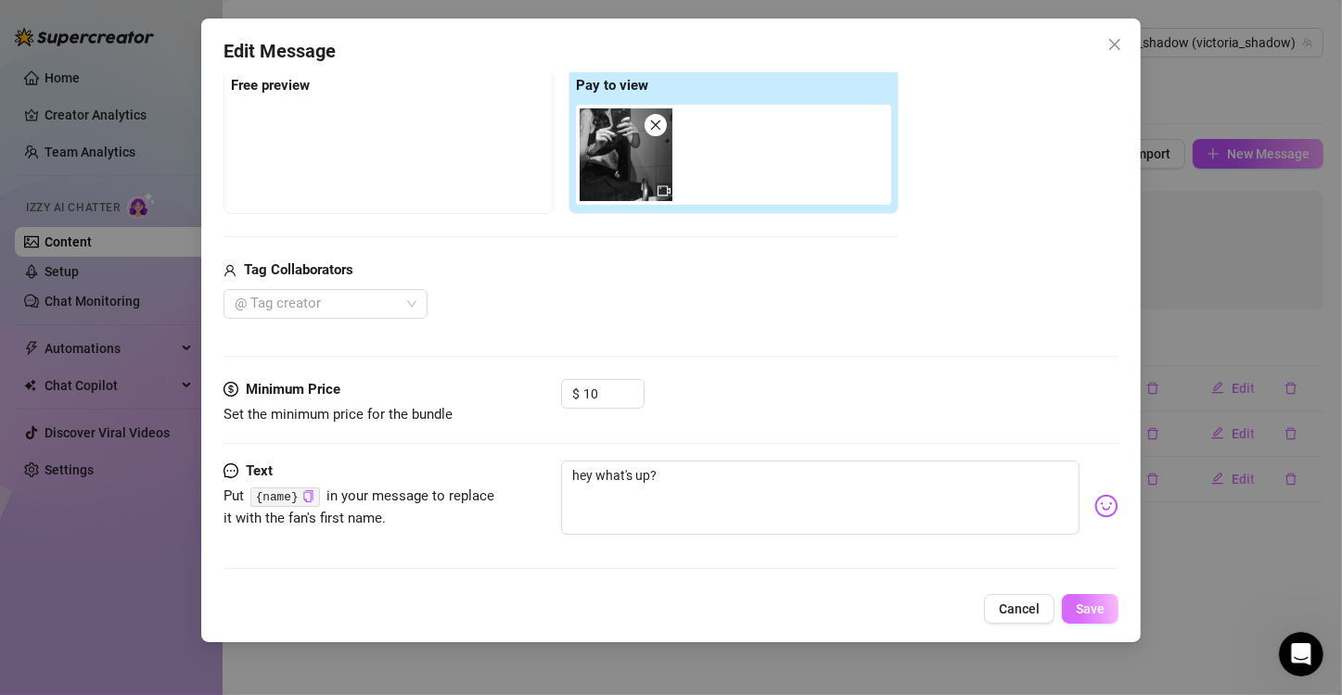
click at [1112, 613] on button "Save" at bounding box center [1090, 609] width 57 height 30
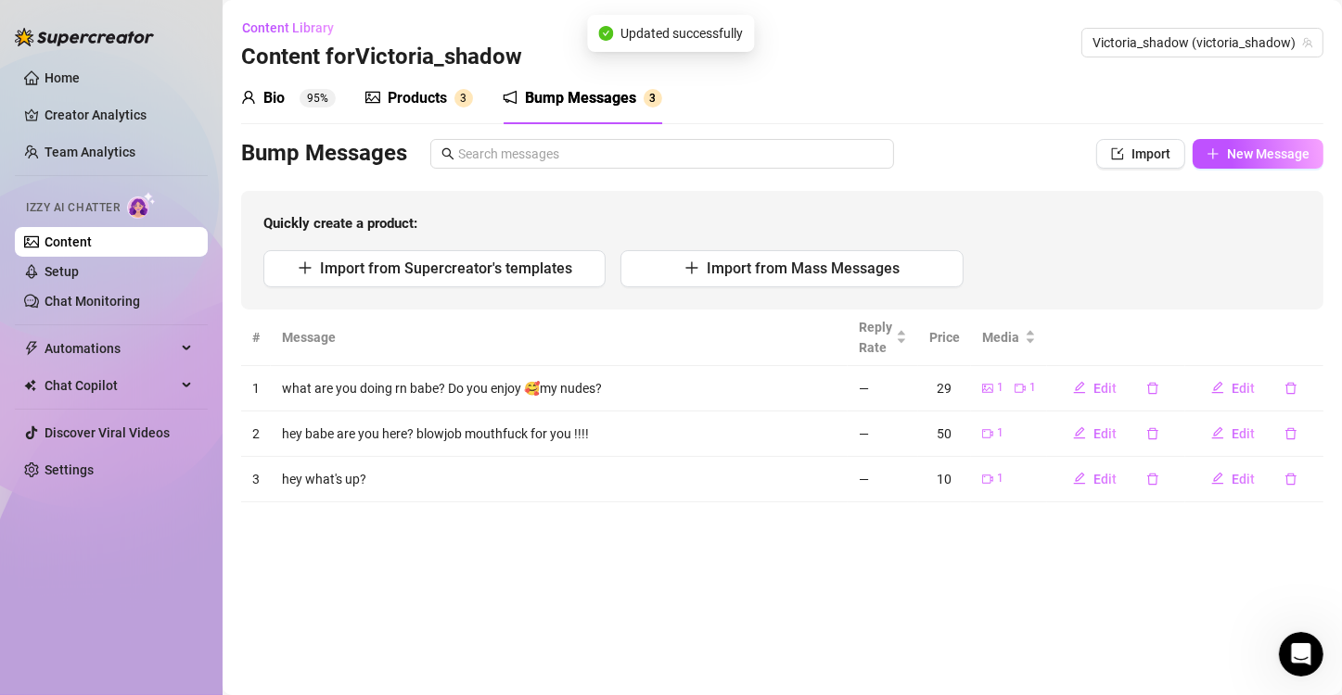
click at [1112, 613] on main "Content Library Content for Victoria_shadow Victoria_shadow (victoria_shadow) B…" at bounding box center [782, 347] width 1119 height 695
click at [92, 294] on link "Chat Monitoring" at bounding box center [93, 301] width 96 height 15
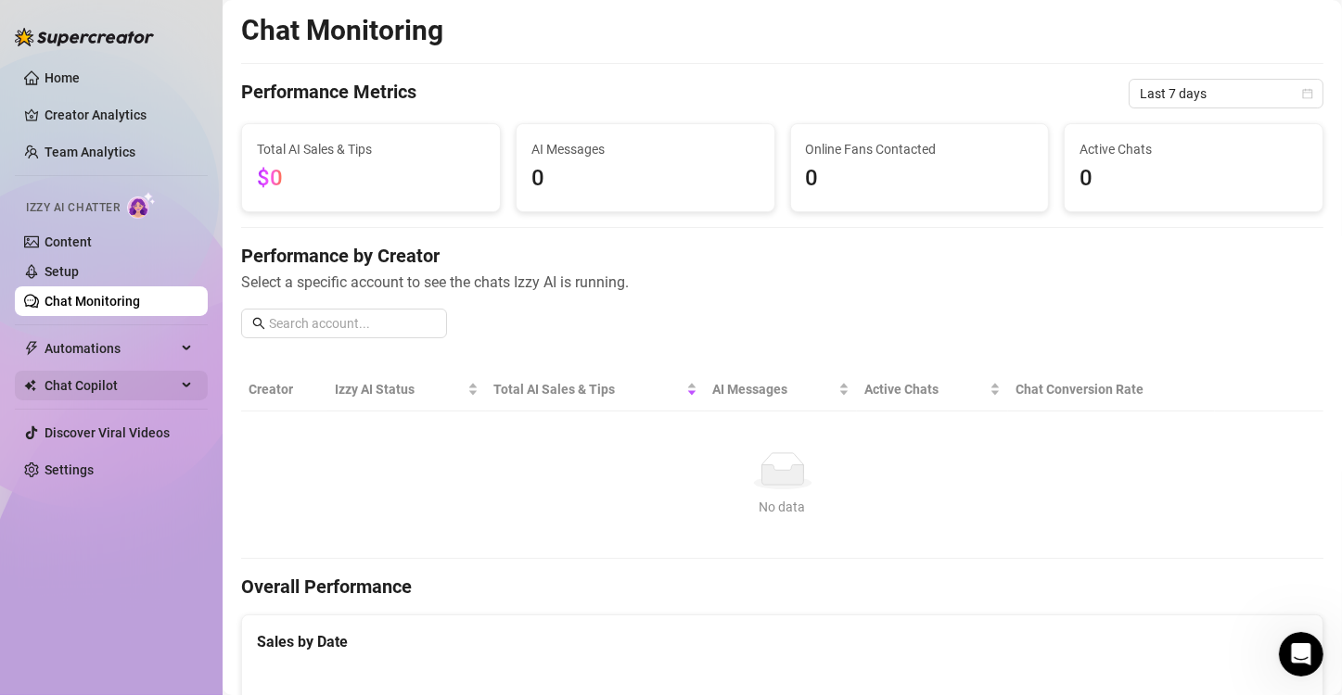
click at [73, 381] on span "Chat Copilot" at bounding box center [111, 386] width 132 height 30
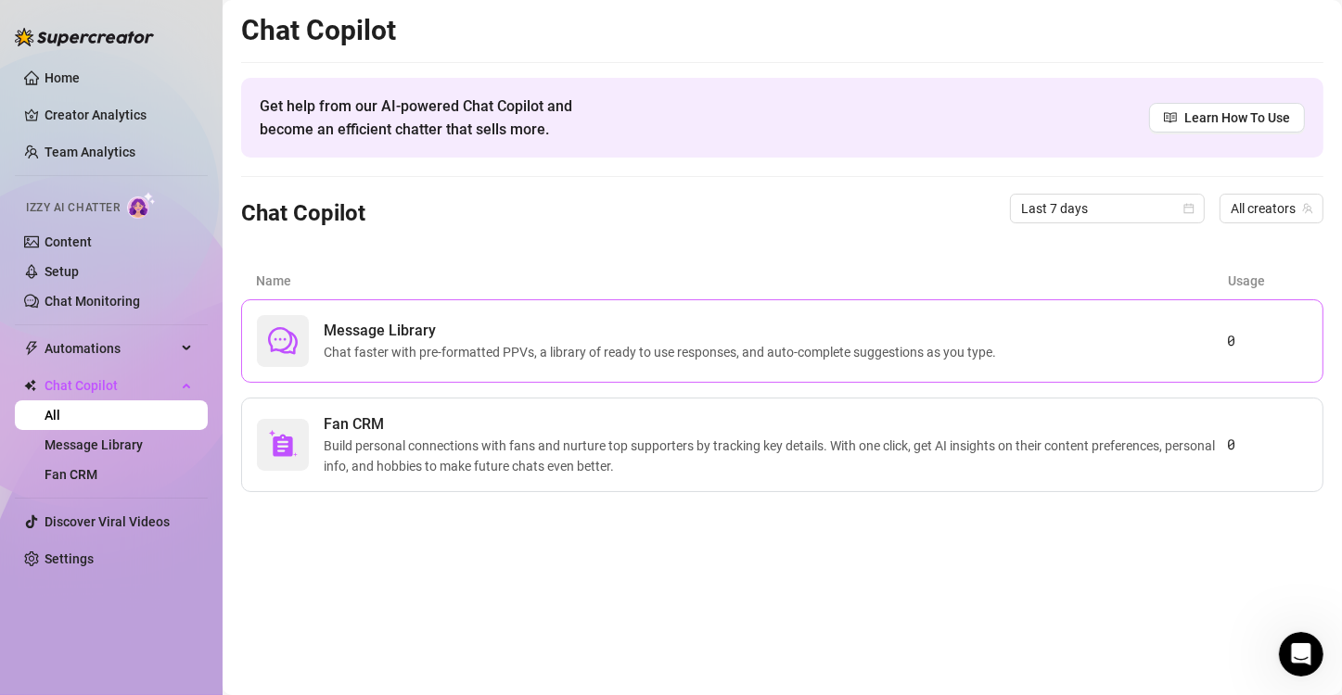
click at [355, 361] on span "Chat faster with pre-formatted PPVs, a library of ready to use responses, and a…" at bounding box center [664, 352] width 680 height 20
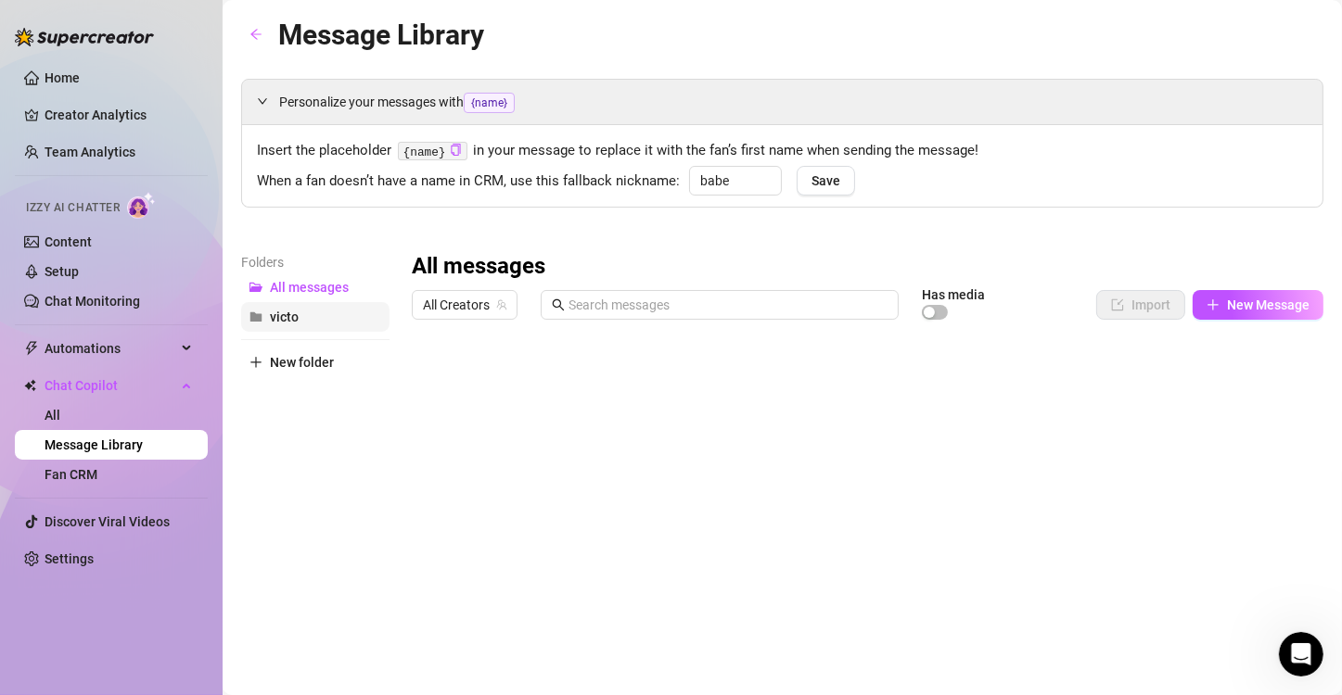
click at [321, 319] on button "victo" at bounding box center [315, 317] width 148 height 30
click at [466, 312] on span "All Creators" at bounding box center [464, 305] width 83 height 28
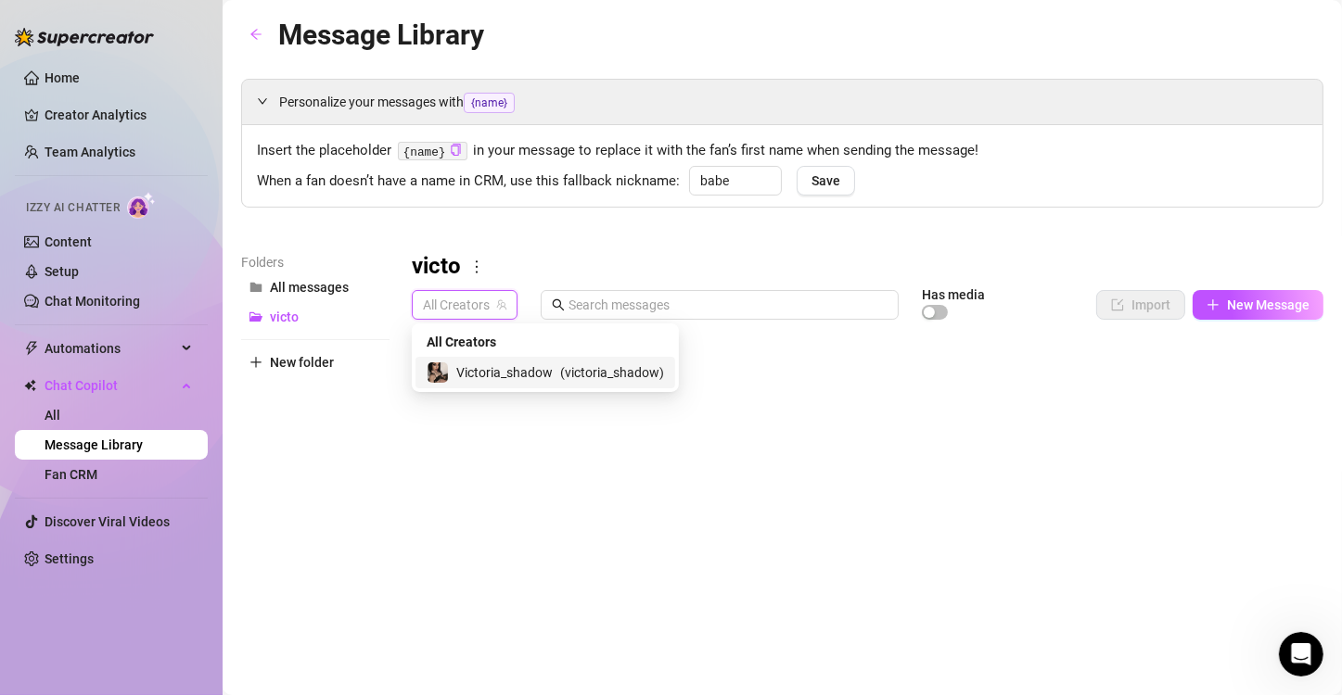
click at [491, 370] on span "Victoria_shadow" at bounding box center [504, 373] width 96 height 20
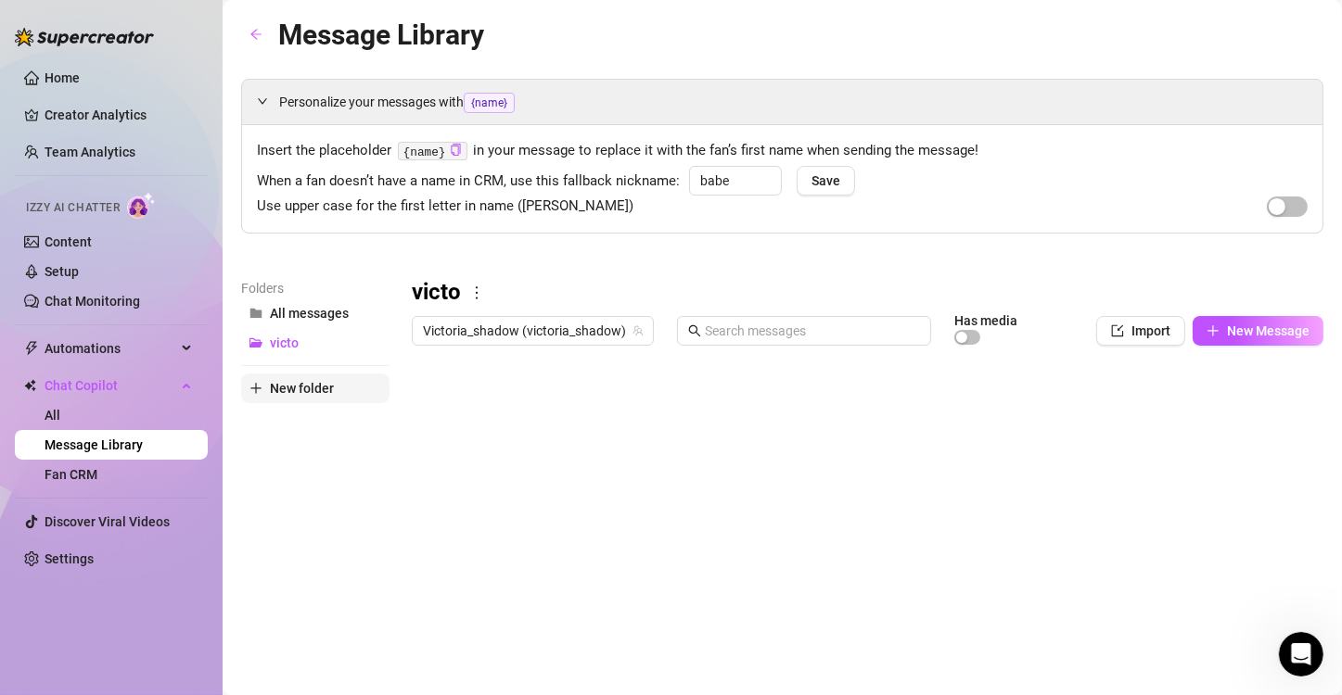
click at [316, 376] on button "New folder" at bounding box center [315, 389] width 148 height 30
click at [958, 337] on span "button" at bounding box center [967, 337] width 26 height 15
click at [1238, 337] on span "New Message" at bounding box center [1268, 331] width 83 height 15
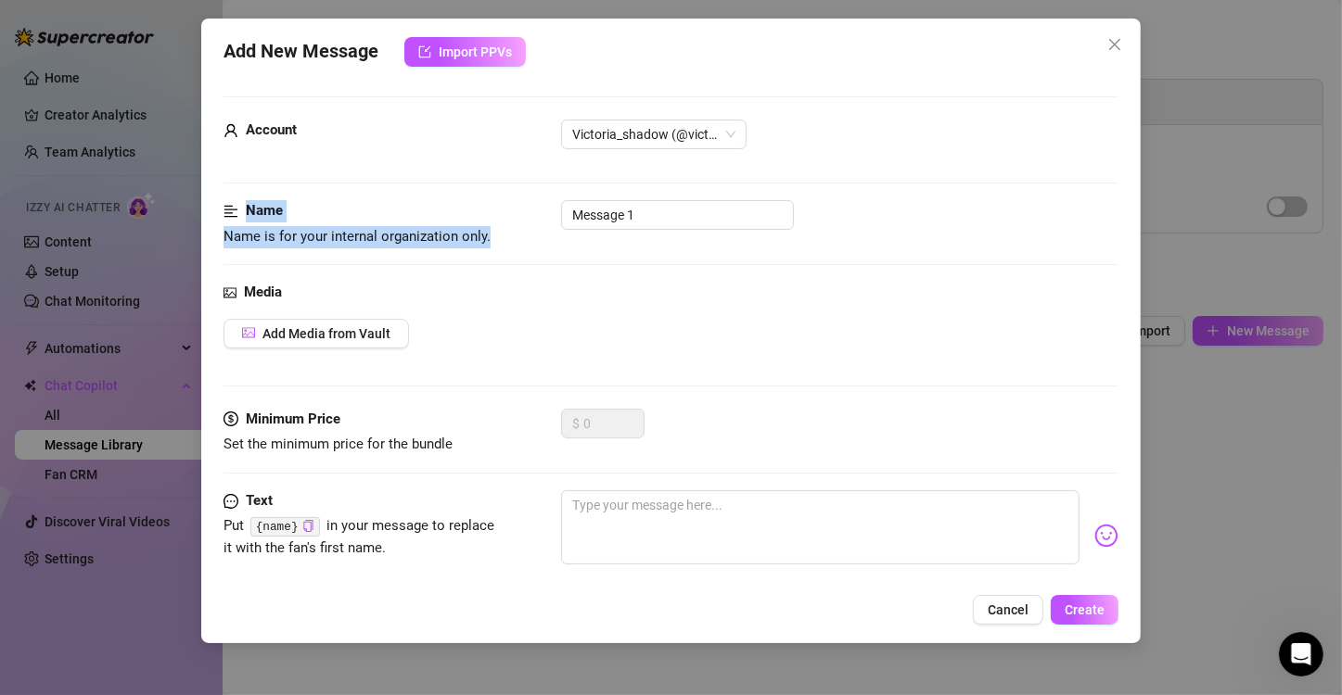
drag, startPoint x: 533, startPoint y: 198, endPoint x: 496, endPoint y: 220, distance: 42.8
click at [496, 220] on form "Account Victoria_shadow (@victoria_shadow) Name Name is for your internal organ…" at bounding box center [670, 396] width 895 height 600
click at [496, 220] on div "Name" at bounding box center [362, 211] width 278 height 22
click at [672, 219] on input "Message 1" at bounding box center [677, 215] width 233 height 30
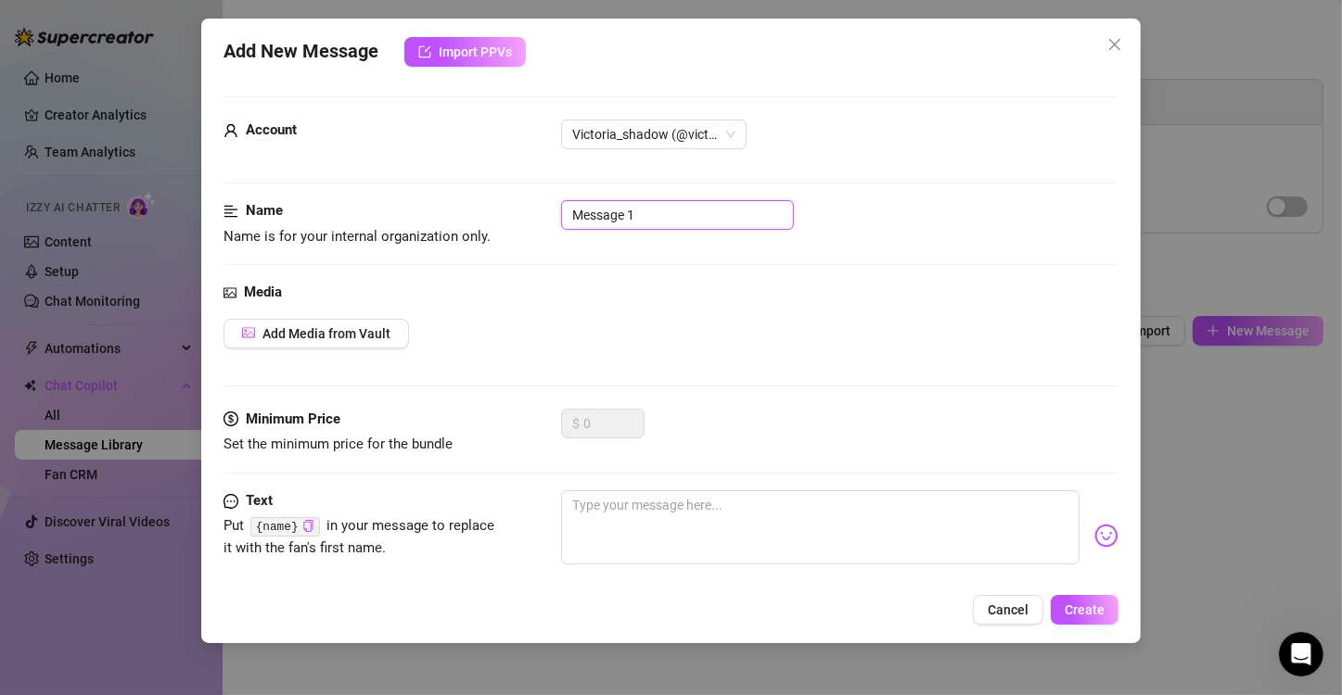
click at [672, 219] on input "Message 1" at bounding box center [677, 215] width 233 height 30
click at [325, 338] on span "Add Media from Vault" at bounding box center [326, 333] width 128 height 15
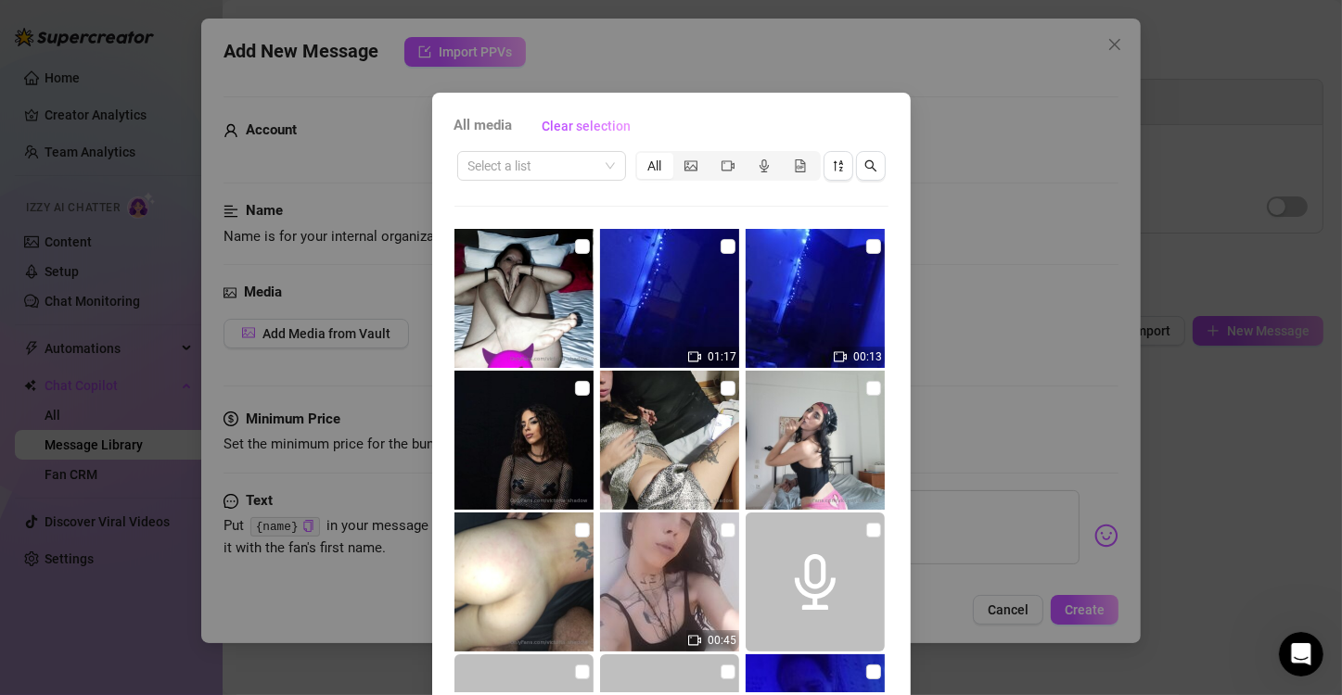
click at [819, 460] on img at bounding box center [815, 440] width 139 height 139
click at [866, 393] on input "checkbox" at bounding box center [873, 388] width 15 height 15
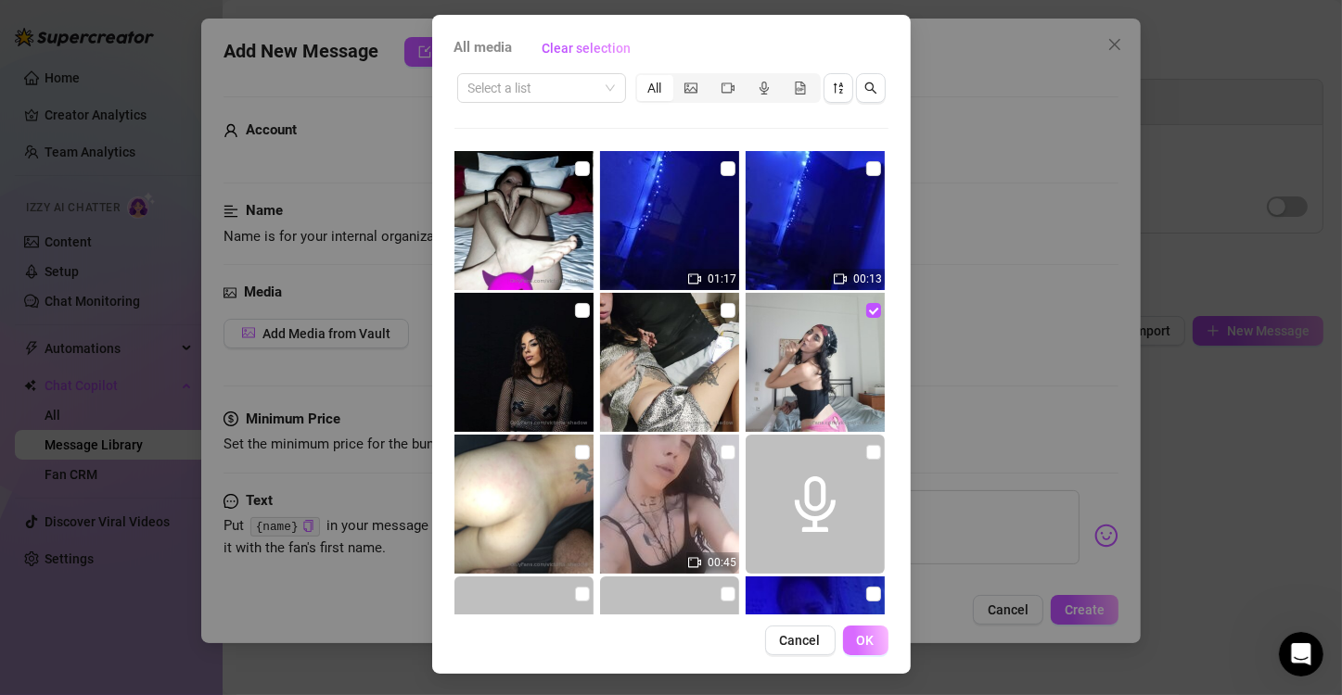
click at [865, 636] on span "OK" at bounding box center [866, 640] width 18 height 15
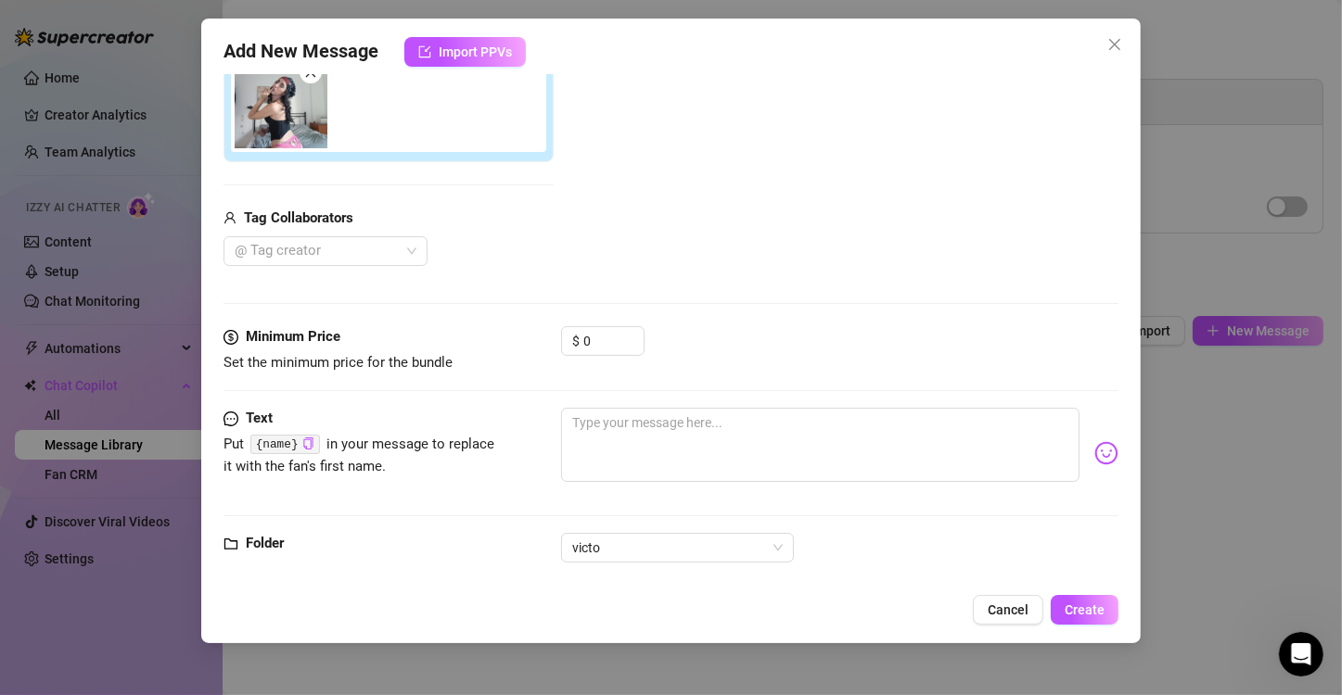
scroll to position [375, 0]
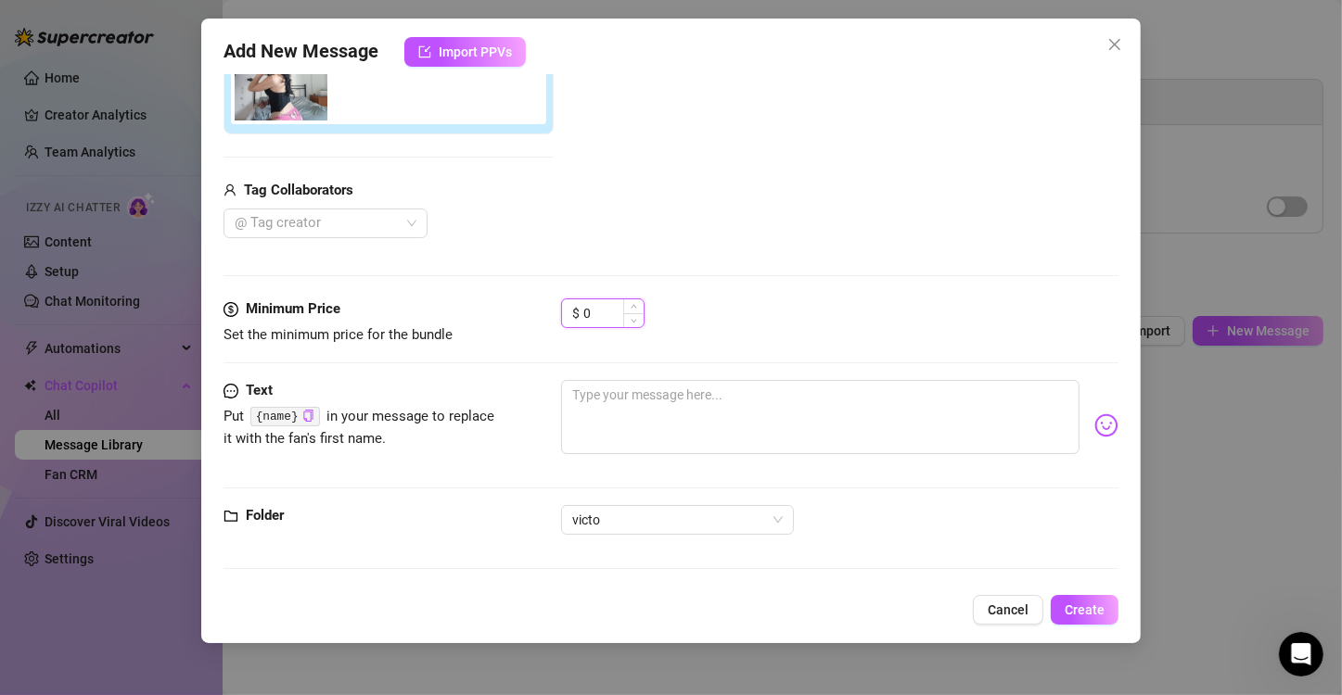
click at [604, 304] on input "0" at bounding box center [613, 314] width 60 height 28
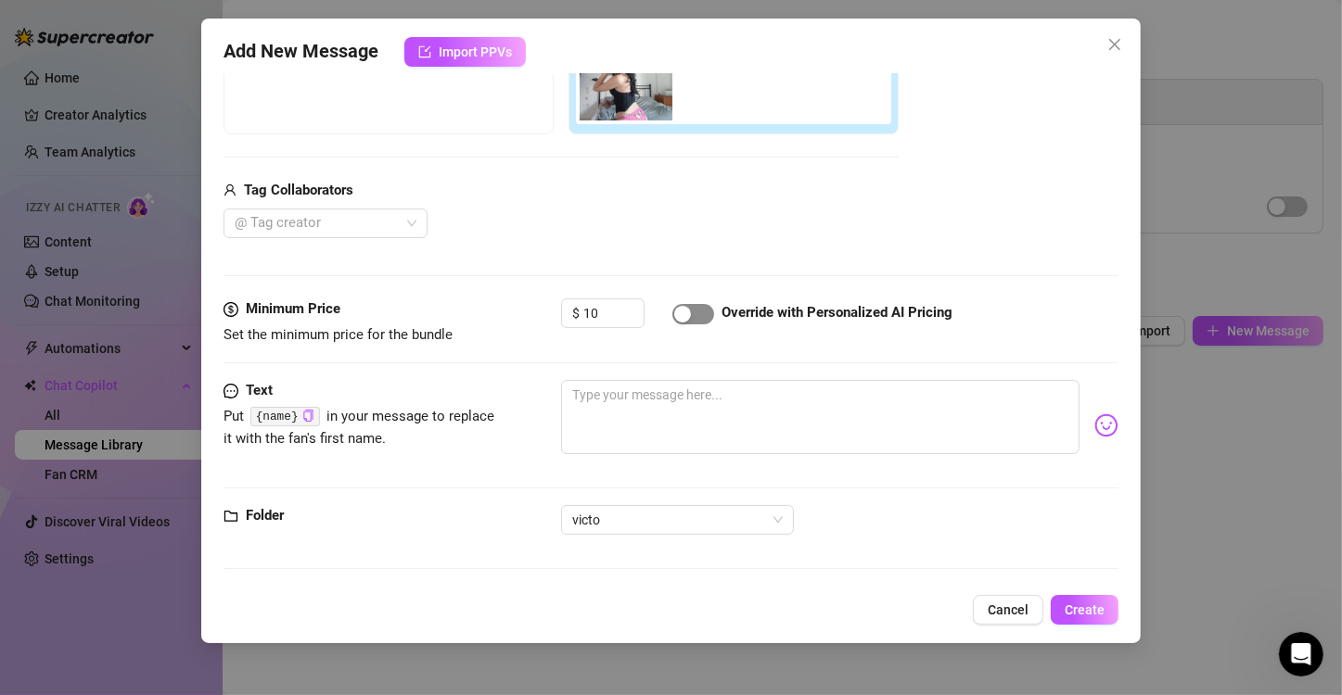
click at [707, 306] on span "button" at bounding box center [693, 314] width 42 height 20
click at [346, 223] on div at bounding box center [315, 223] width 177 height 26
click at [689, 319] on span "button" at bounding box center [693, 314] width 42 height 20
click at [1089, 619] on button "Create" at bounding box center [1085, 610] width 68 height 30
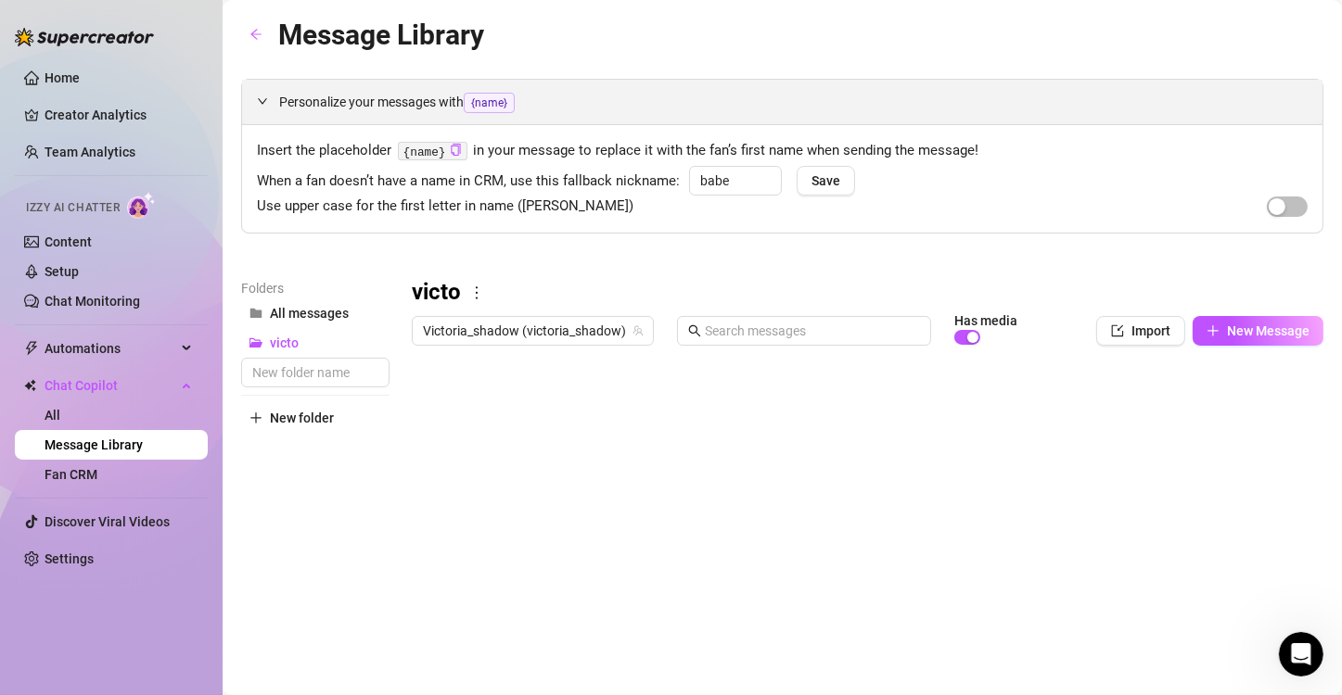
scroll to position [56, 0]
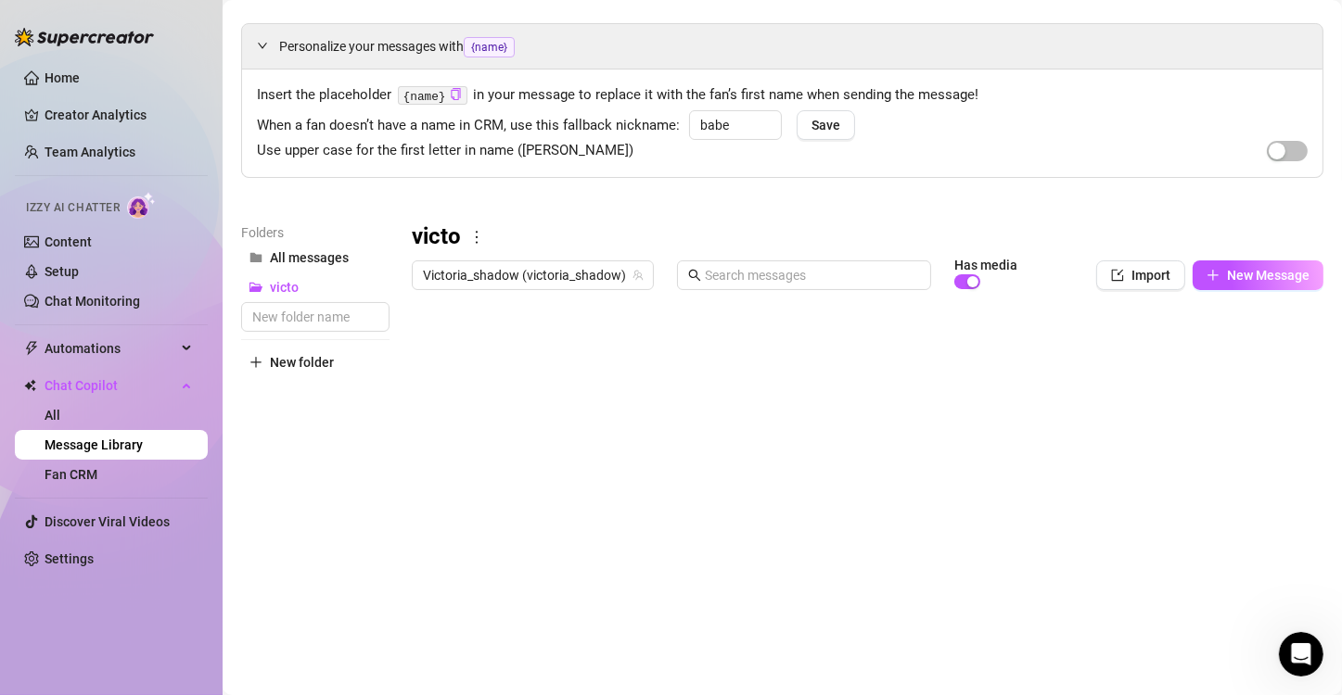
click at [491, 349] on div at bounding box center [860, 506] width 896 height 414
click at [417, 345] on div at bounding box center [860, 506] width 896 height 414
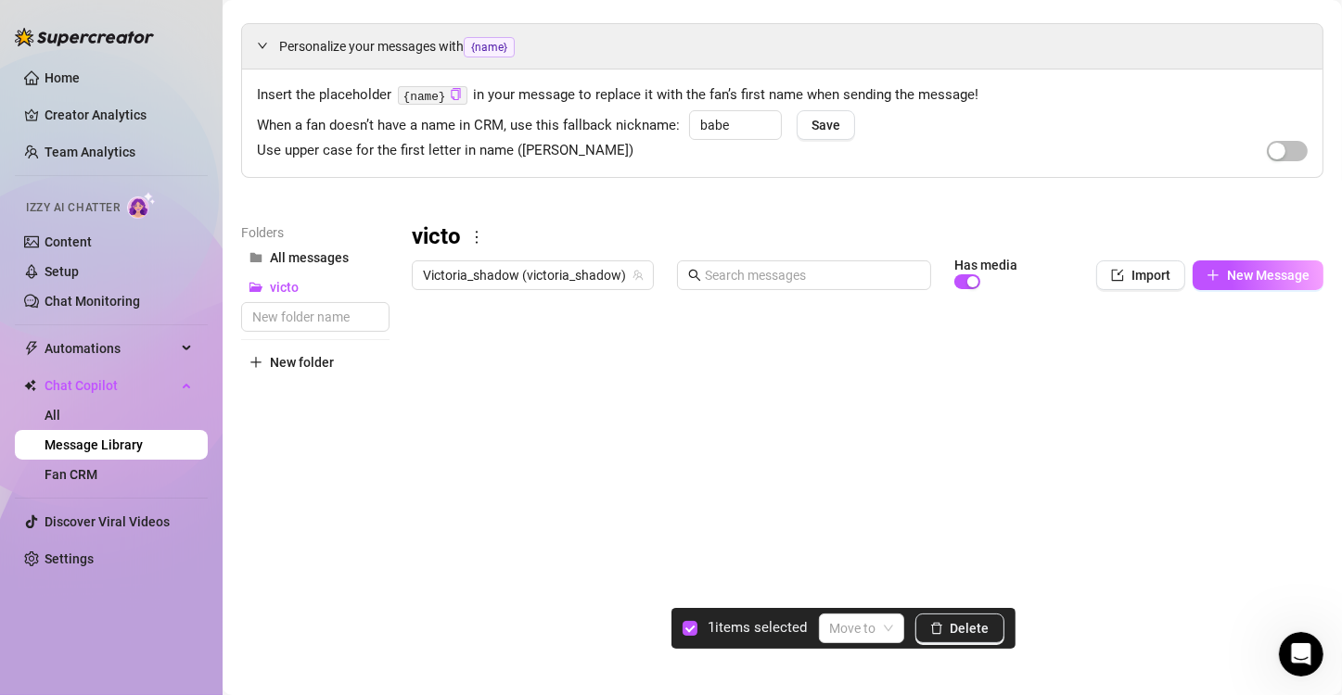
click at [430, 347] on div at bounding box center [860, 506] width 896 height 414
click at [415, 345] on div at bounding box center [860, 506] width 896 height 414
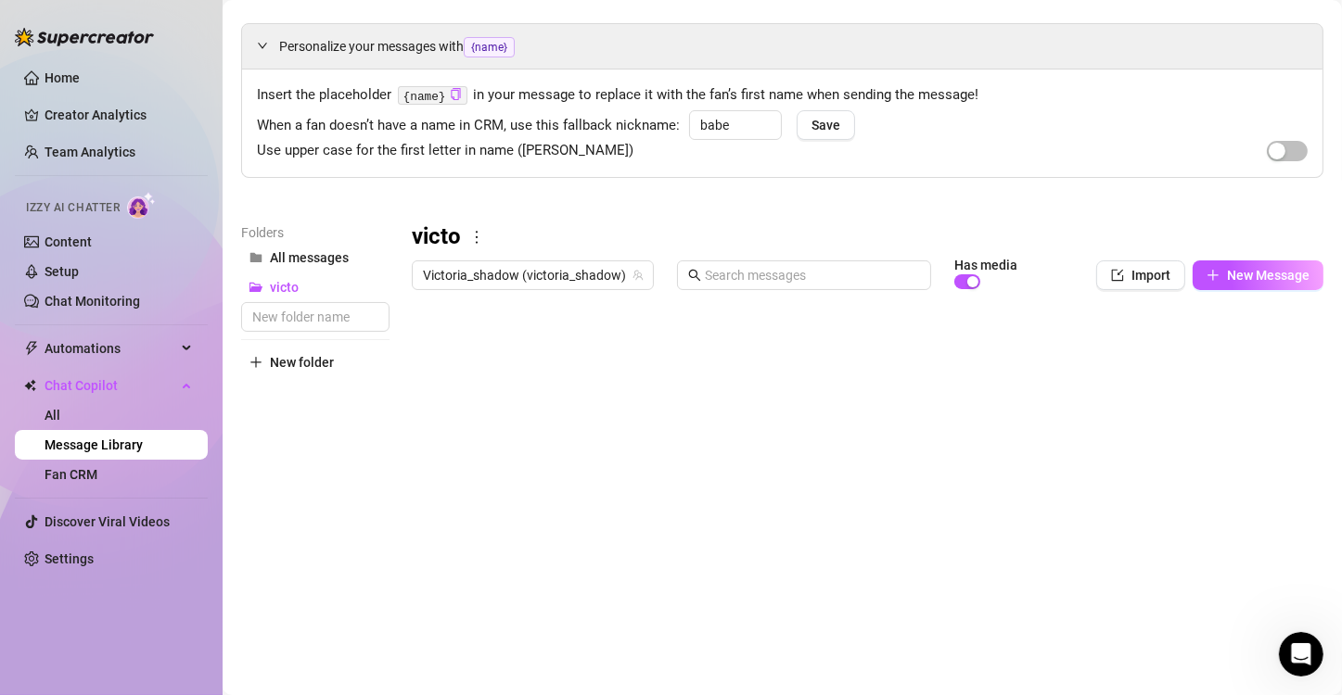
click at [422, 341] on div at bounding box center [860, 506] width 896 height 414
click at [97, 468] on link "Fan CRM" at bounding box center [71, 474] width 53 height 15
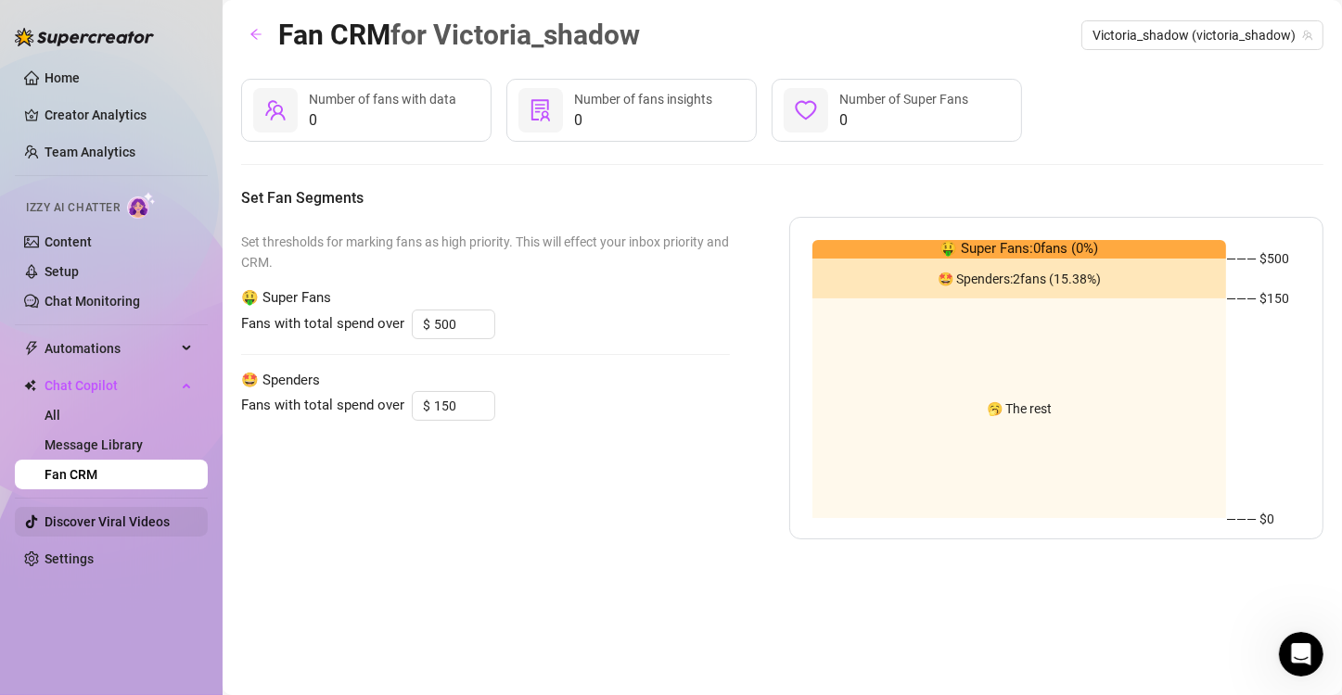
click at [121, 518] on link "Discover Viral Videos" at bounding box center [107, 522] width 125 height 15
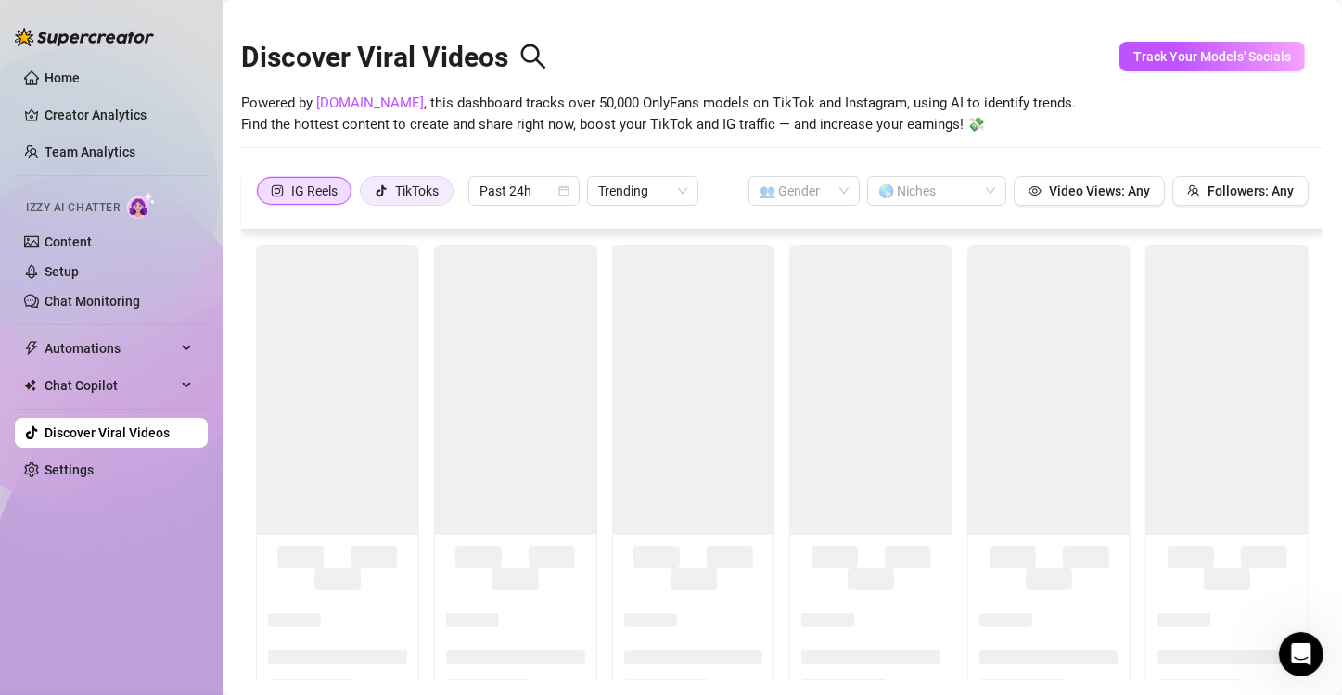
click at [419, 187] on div "TikToks" at bounding box center [417, 191] width 44 height 28
click at [365, 196] on input "TikToks" at bounding box center [365, 196] width 0 height 0
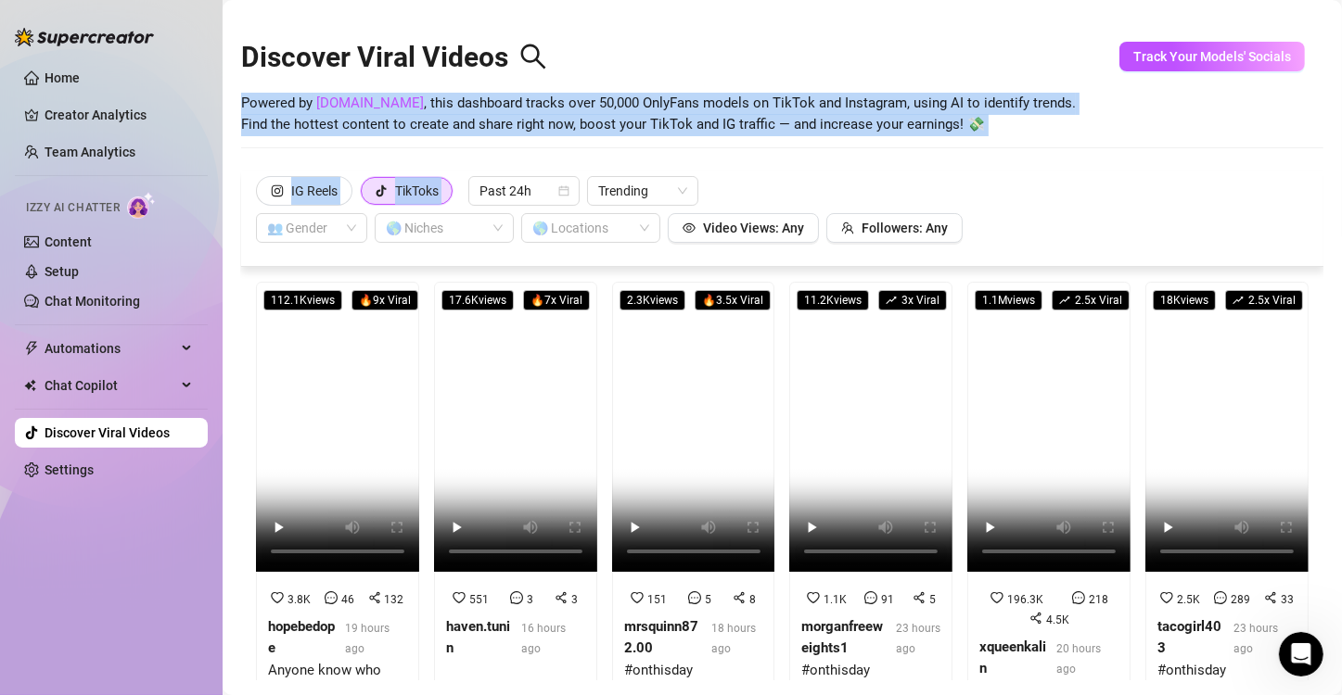
drag, startPoint x: 800, startPoint y: 203, endPoint x: 1070, endPoint y: -48, distance: 368.7
click at [1070, 0] on html "Home Creator Analytics Team Analytics Izzy AI Chatter Content Setup Chat Monito…" at bounding box center [671, 347] width 1342 height 695
click at [1090, 93] on div "Powered by SpyFans.co , this dashboard tracks over 50,000 OnlyFans models on Ti…" at bounding box center [782, 115] width 1082 height 44
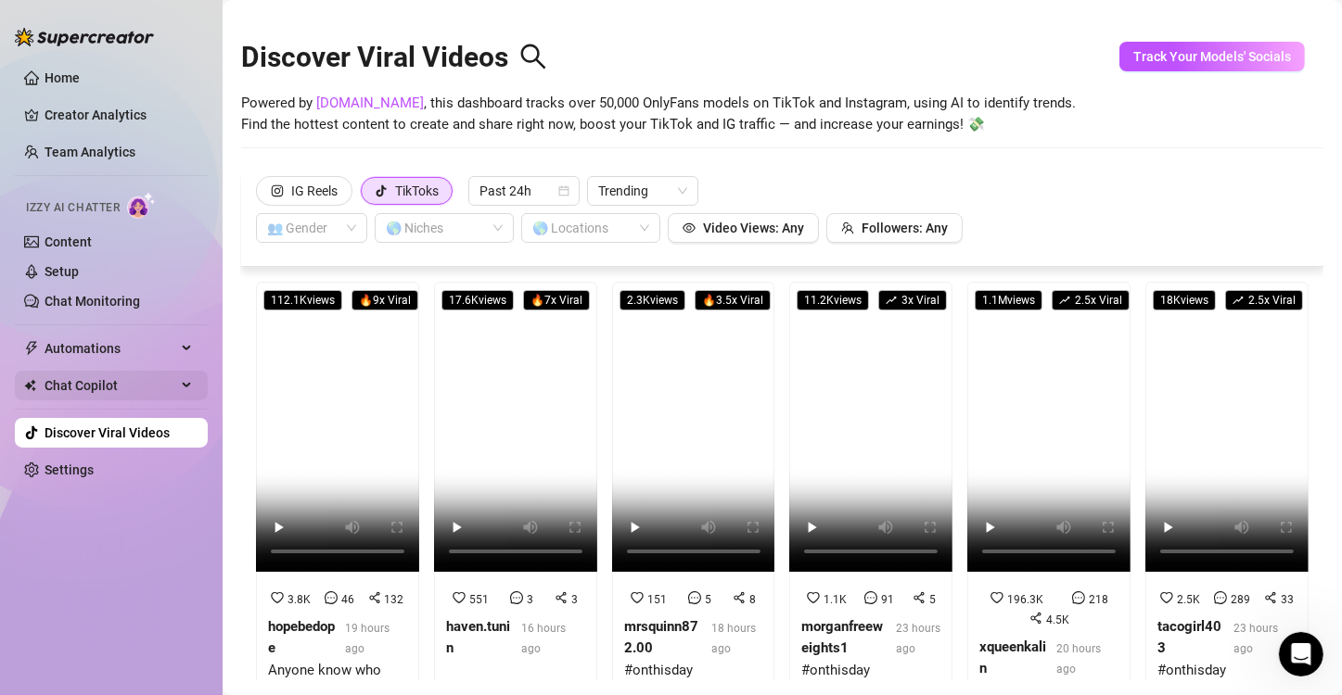
click at [103, 395] on span "Chat Copilot" at bounding box center [111, 386] width 132 height 30
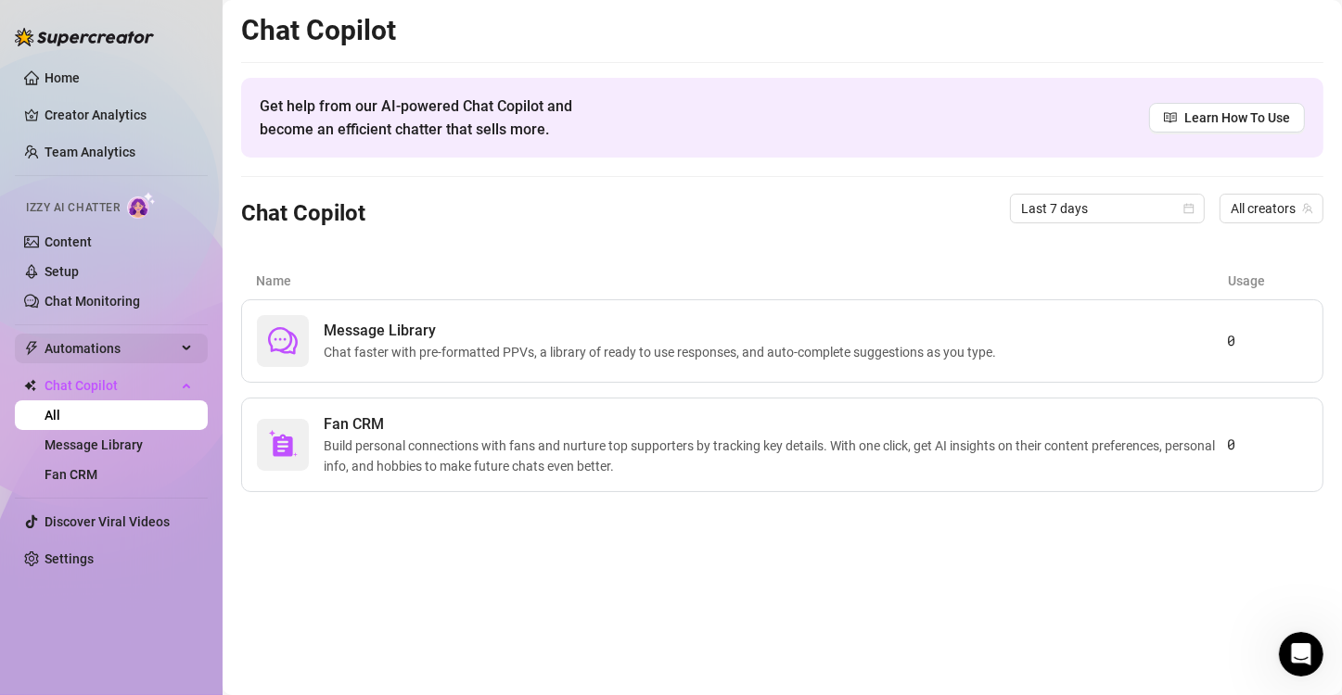
click at [87, 339] on span "Automations" at bounding box center [111, 349] width 132 height 30
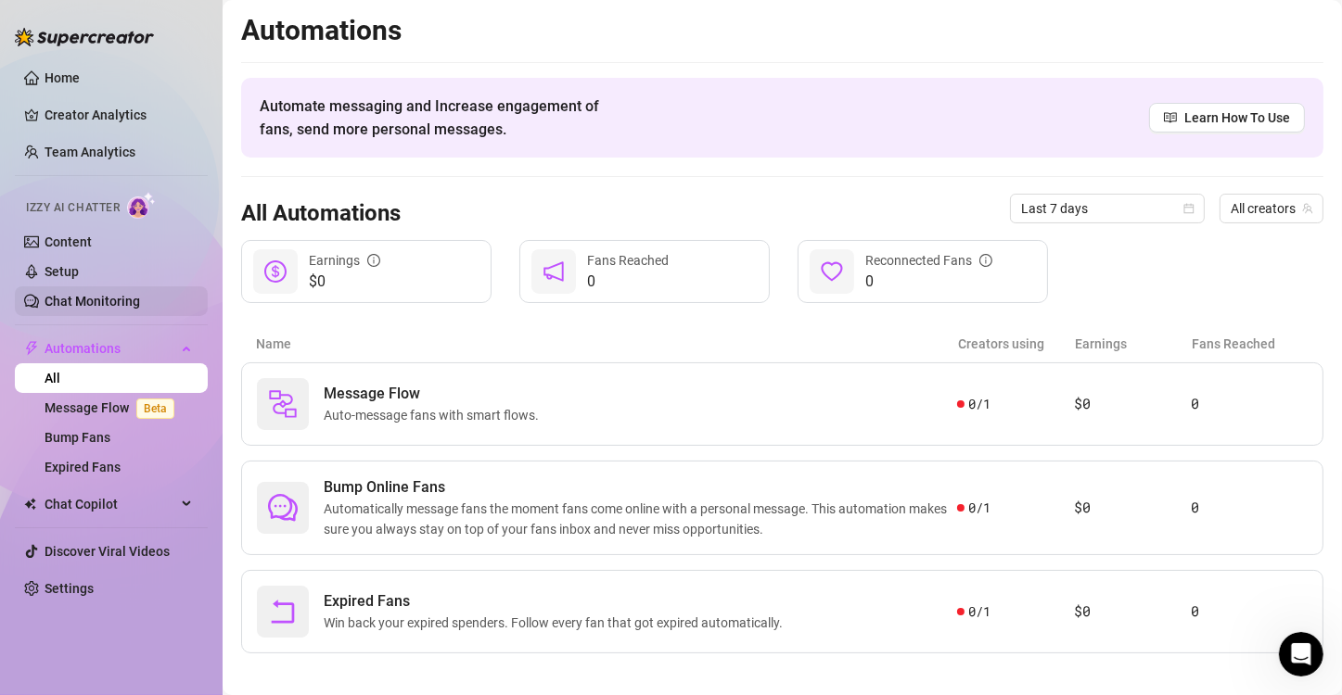
click at [76, 296] on link "Chat Monitoring" at bounding box center [93, 301] width 96 height 15
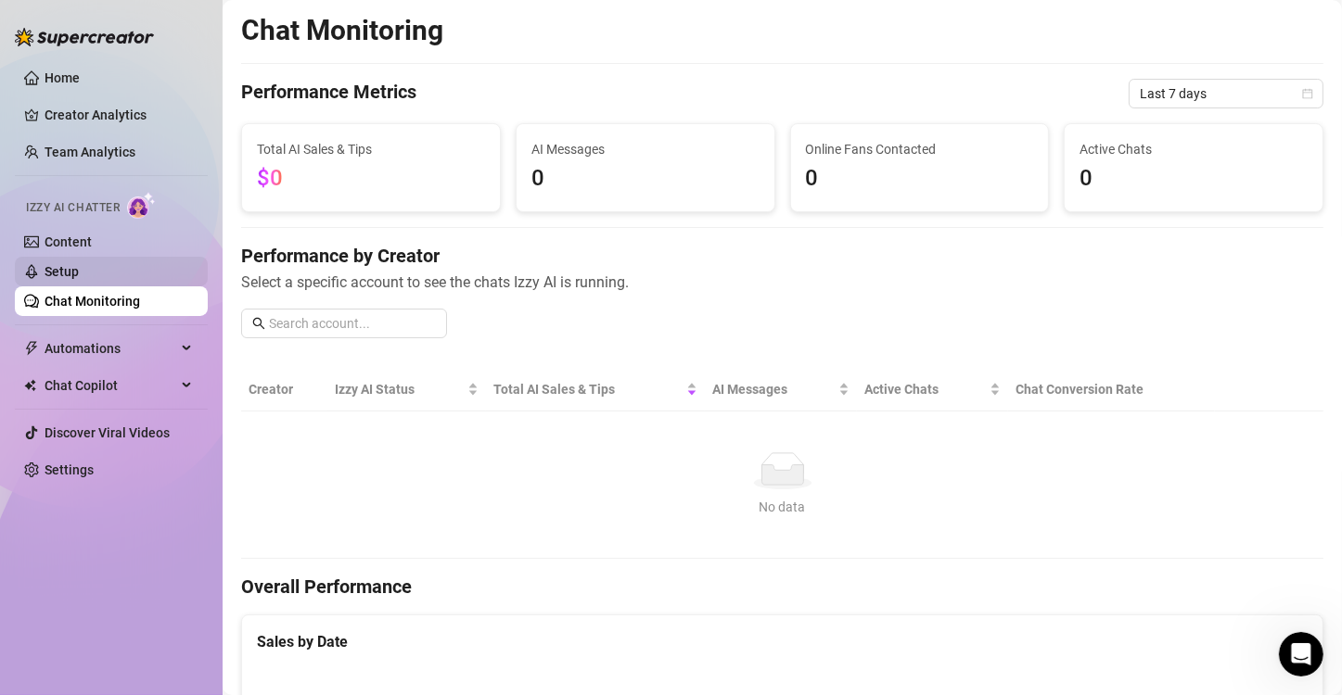
click at [77, 273] on link "Setup" at bounding box center [62, 271] width 34 height 15
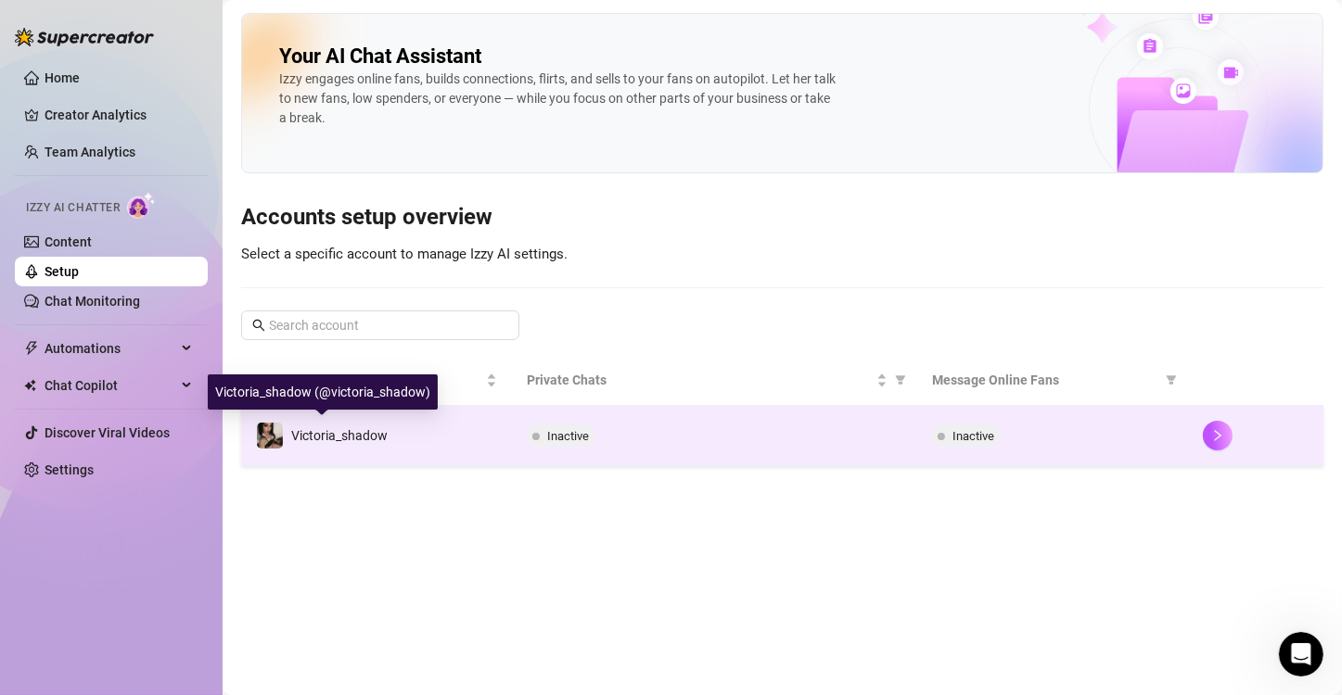
click at [356, 428] on span "Victoria_shadow" at bounding box center [339, 435] width 96 height 15
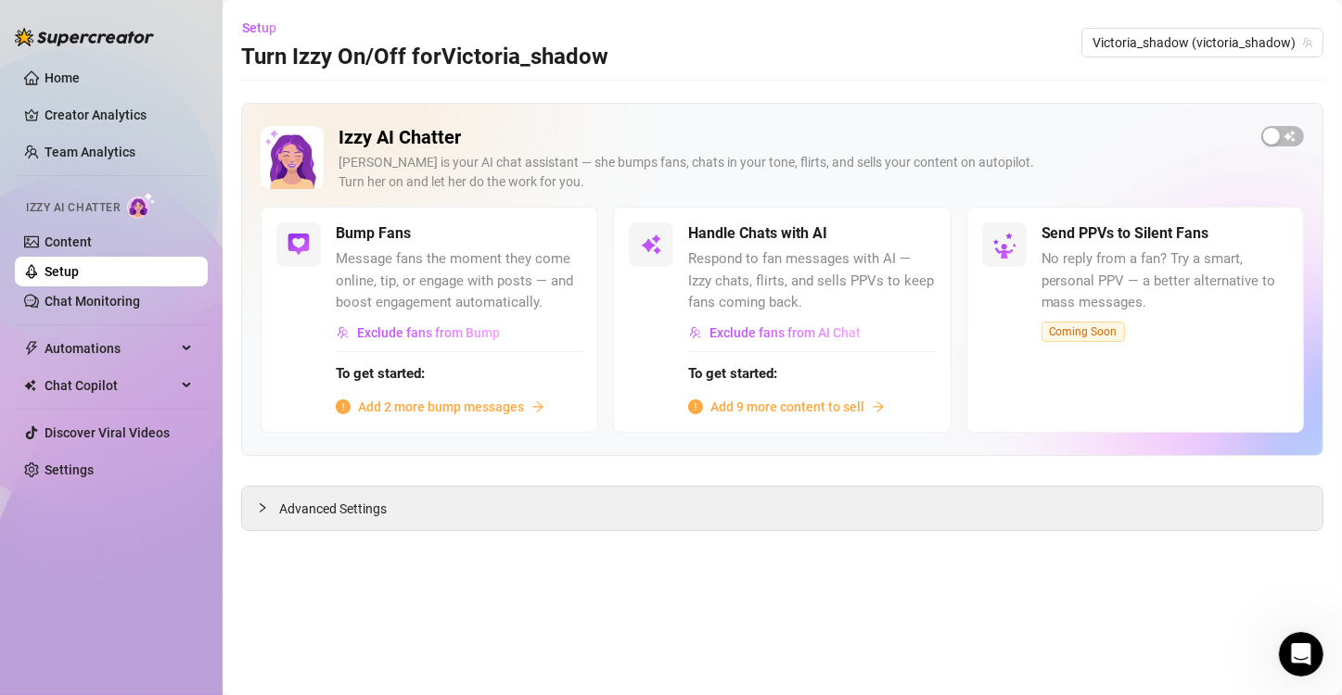
click at [764, 411] on span "Add 9 more content to sell" at bounding box center [787, 407] width 154 height 20
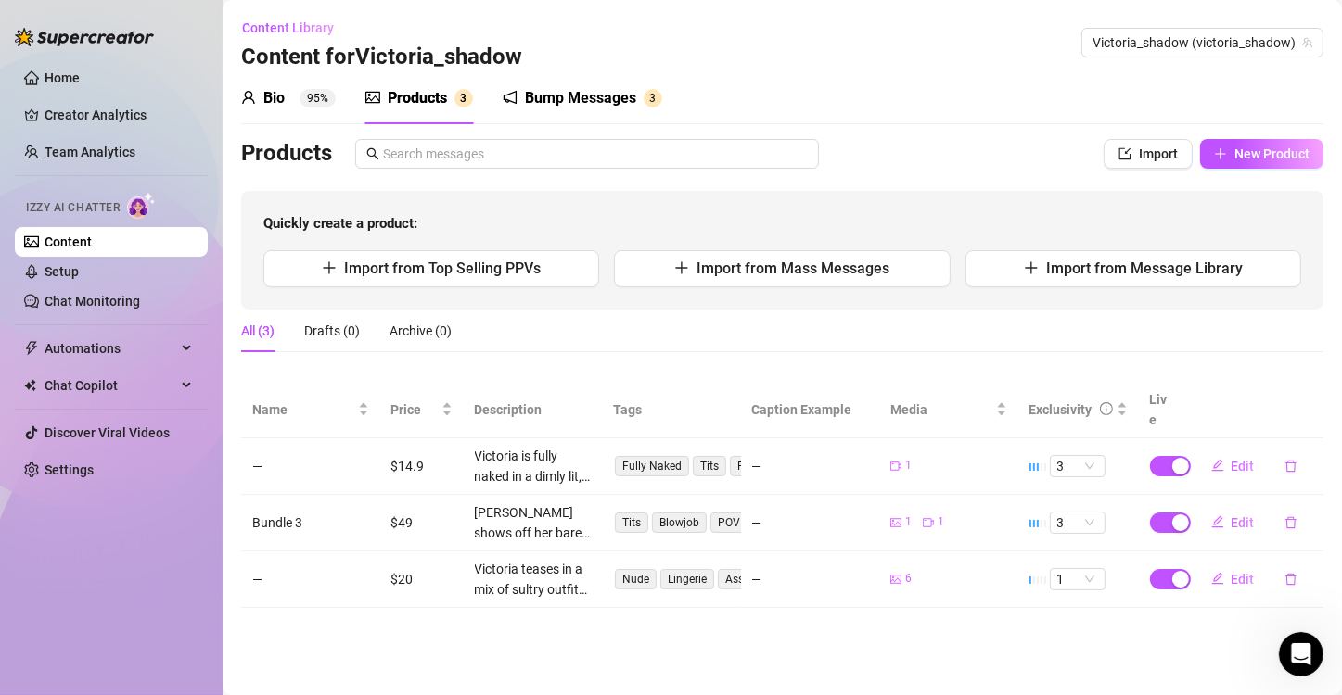
click at [618, 99] on div "Bump Messages" at bounding box center [580, 98] width 111 height 22
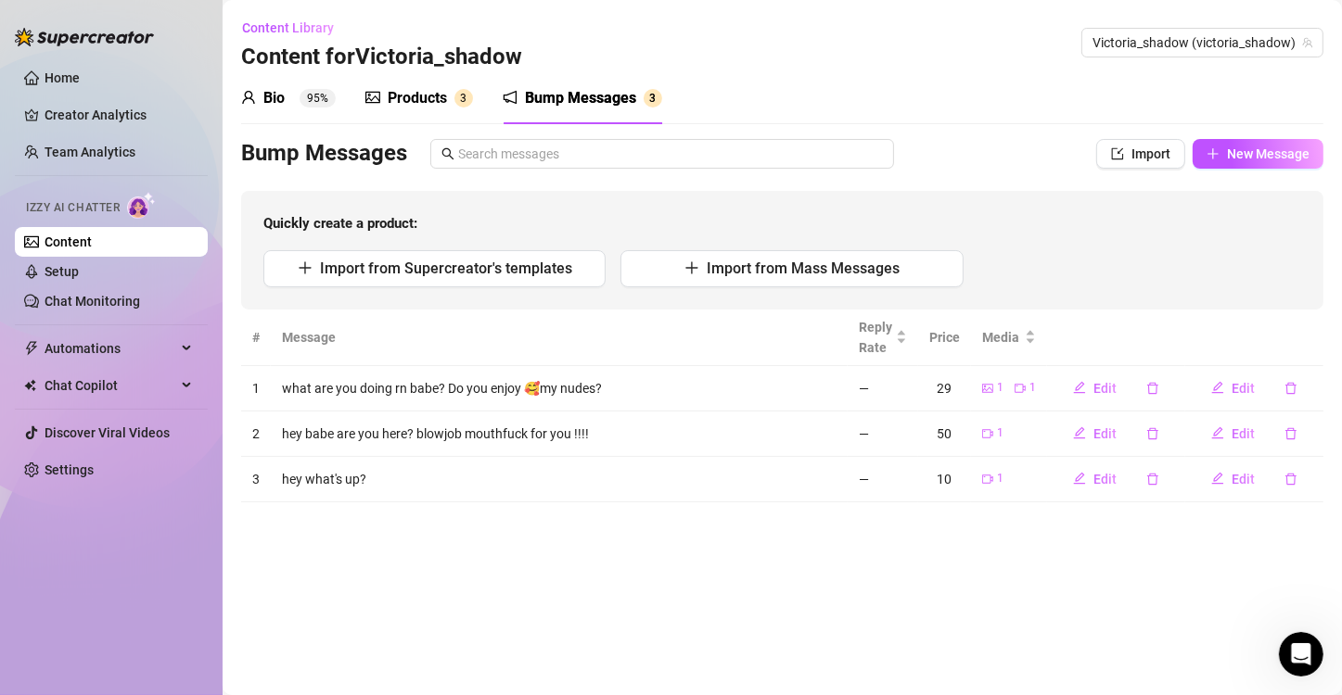
click at [409, 99] on div "Products" at bounding box center [417, 98] width 59 height 22
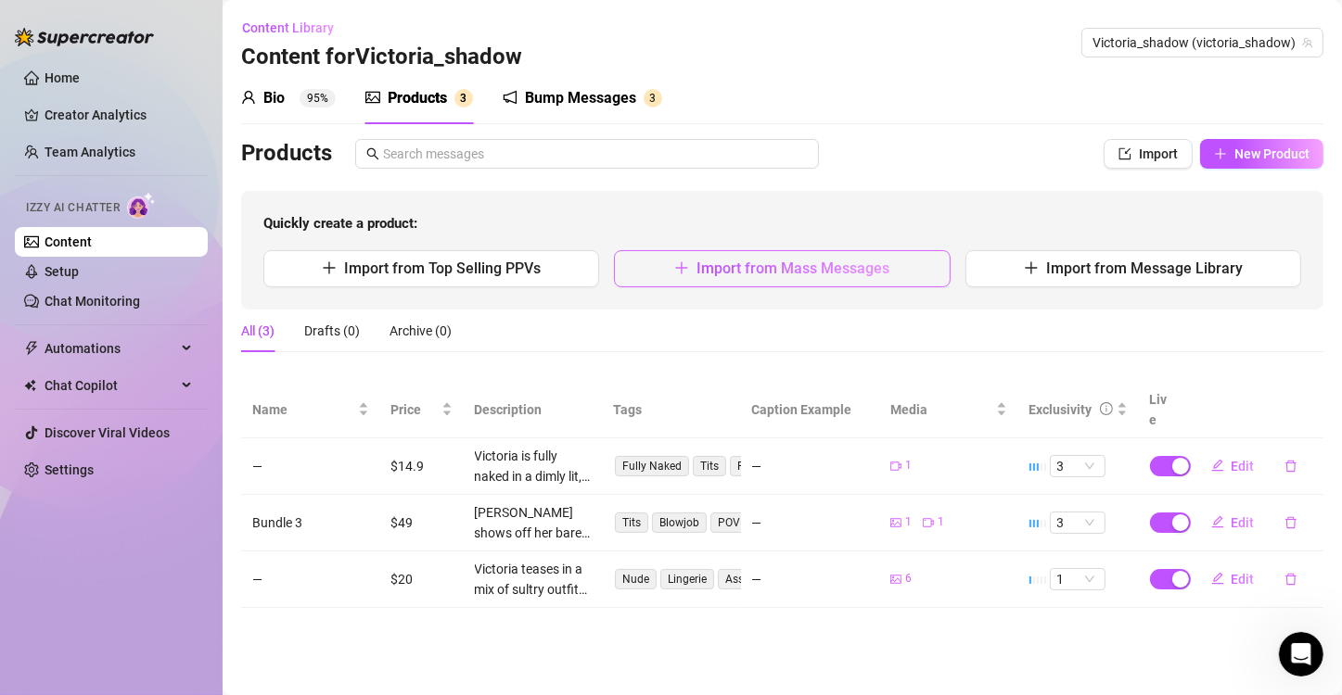
click at [819, 279] on button "Import from Mass Messages" at bounding box center [782, 268] width 336 height 37
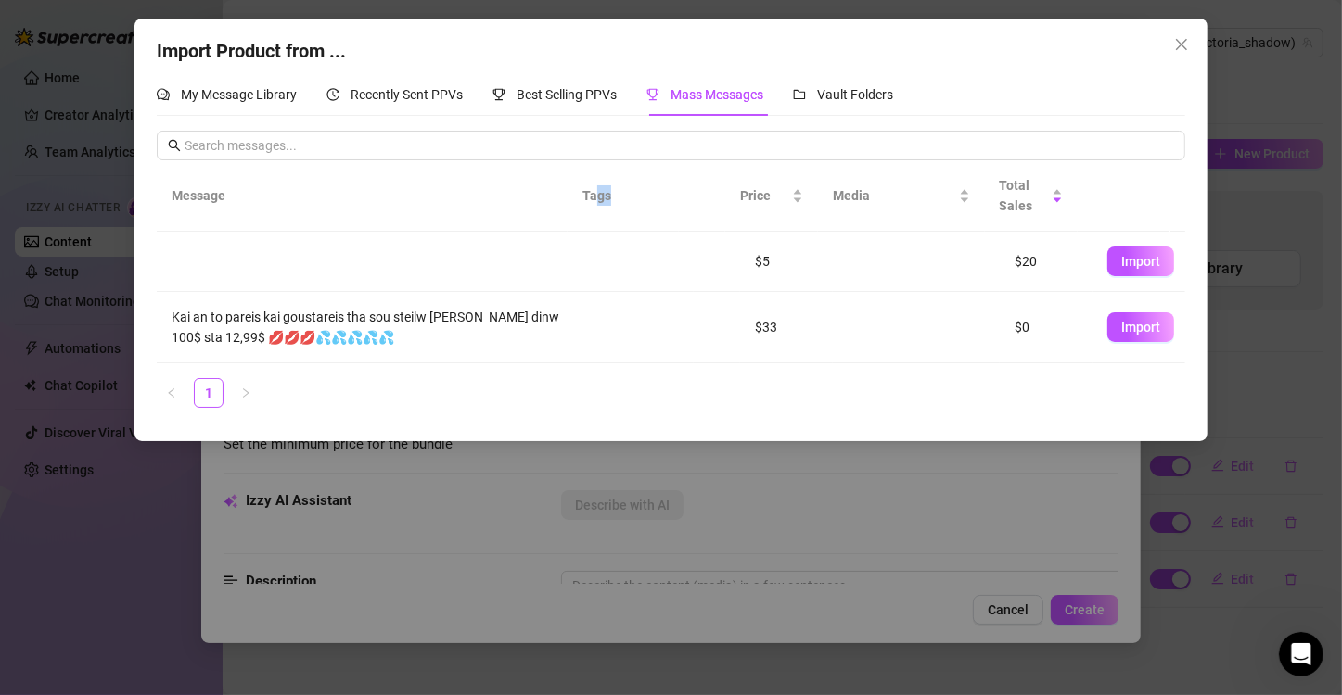
drag, startPoint x: 678, startPoint y: 222, endPoint x: 593, endPoint y: 208, distance: 86.4
click at [593, 208] on tr "Message Tags Price Media Total Sales" at bounding box center [671, 195] width 1029 height 71
click at [557, 100] on span "Best Selling PPVs" at bounding box center [567, 94] width 100 height 15
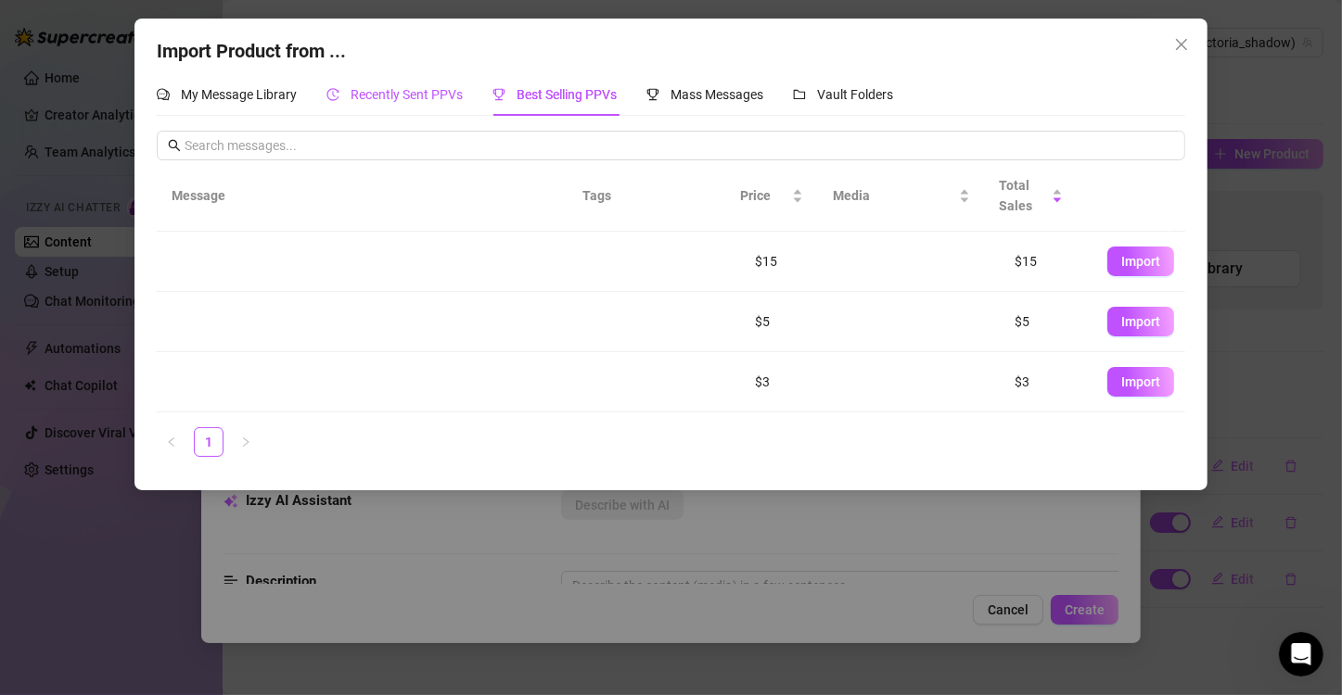
click at [428, 89] on span "Recently Sent PPVs" at bounding box center [407, 94] width 112 height 15
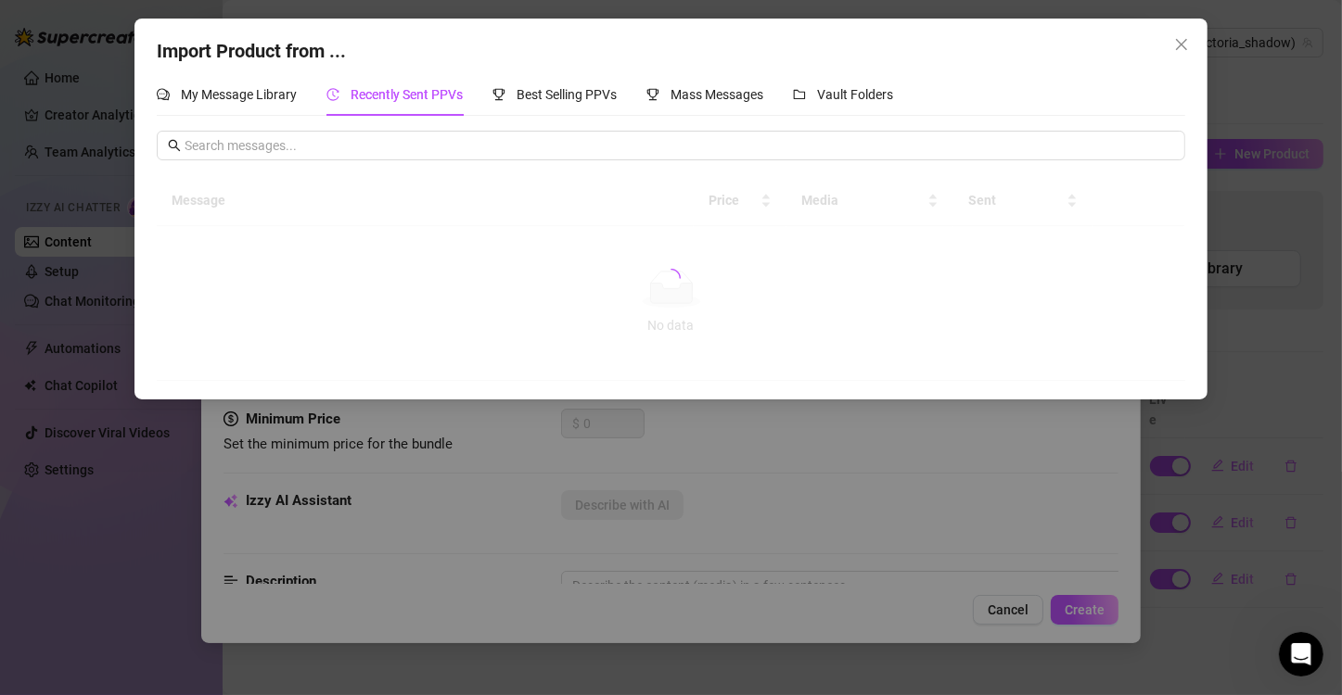
click at [305, 108] on div "My Message Library Recently Sent PPVs Best Selling PPVs Mass Messages Vault Fol…" at bounding box center [525, 94] width 736 height 43
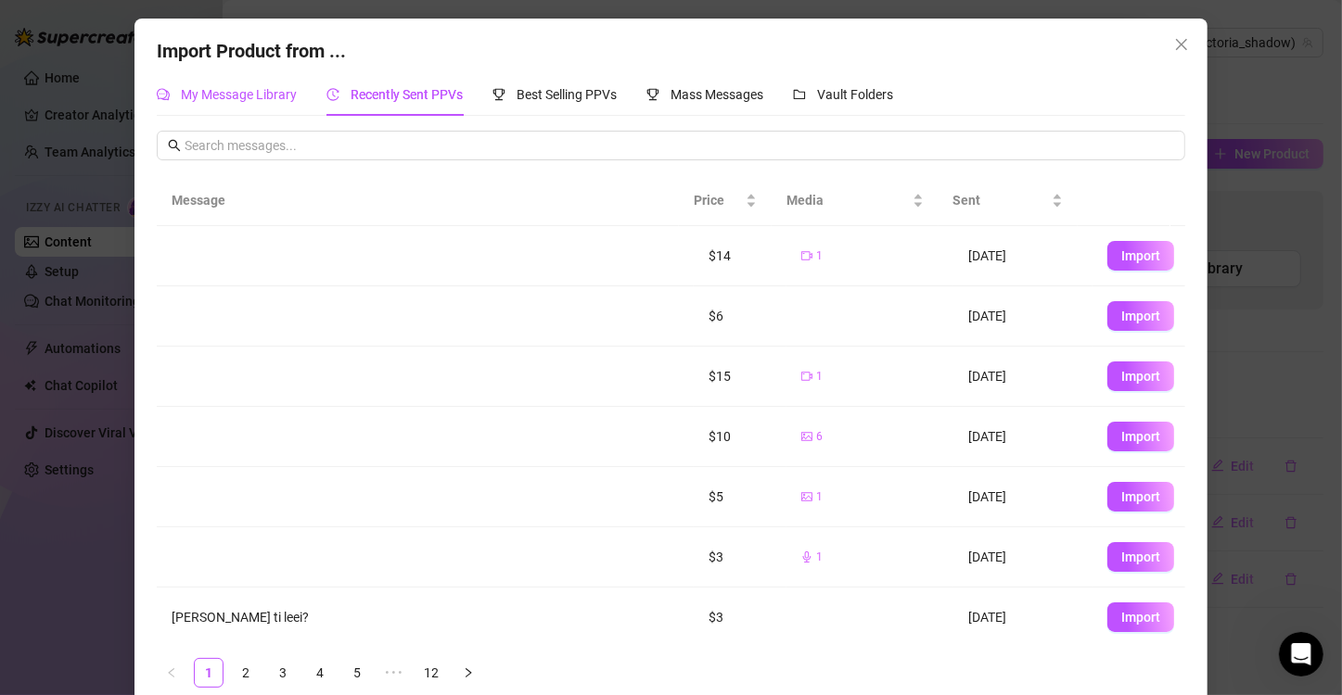
click at [286, 104] on div "My Message Library" at bounding box center [227, 94] width 140 height 20
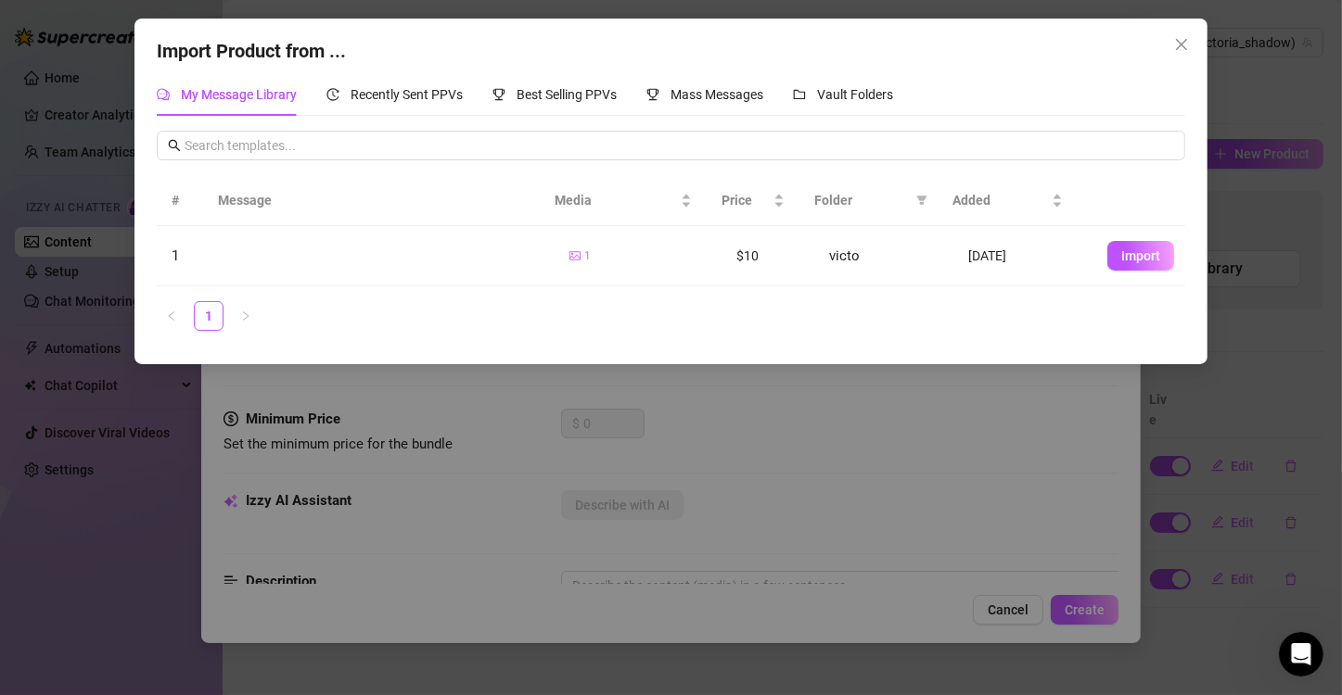
click at [286, 104] on div "My Message Library" at bounding box center [227, 94] width 140 height 20
click at [823, 78] on div "Vault Folders" at bounding box center [843, 94] width 100 height 43
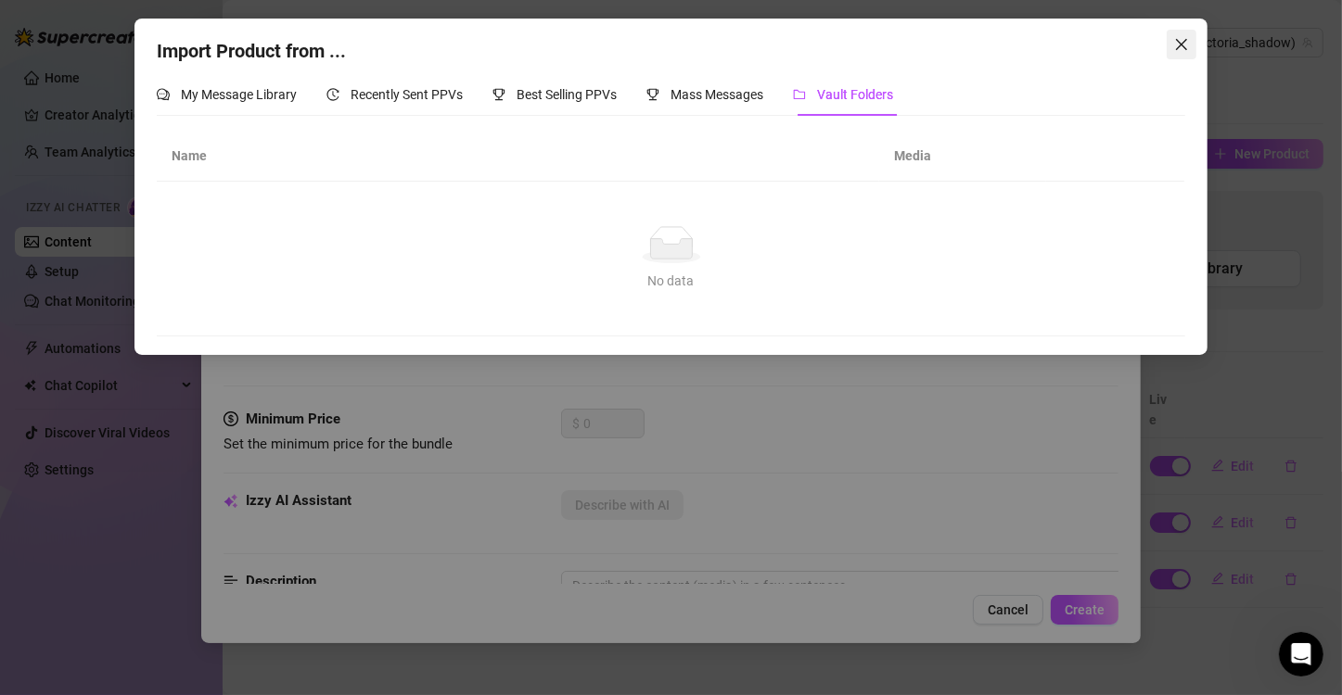
click at [1173, 38] on span "Close" at bounding box center [1182, 44] width 30 height 15
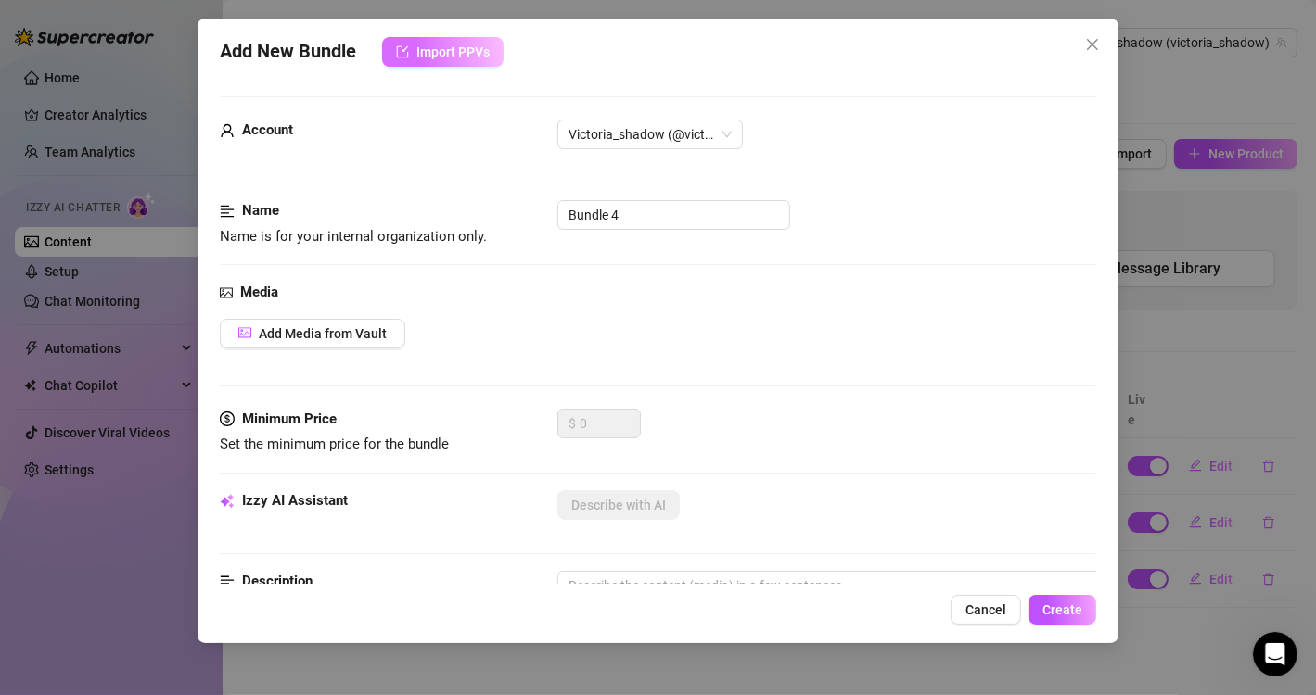
click at [437, 41] on button "Import PPVs" at bounding box center [442, 52] width 121 height 30
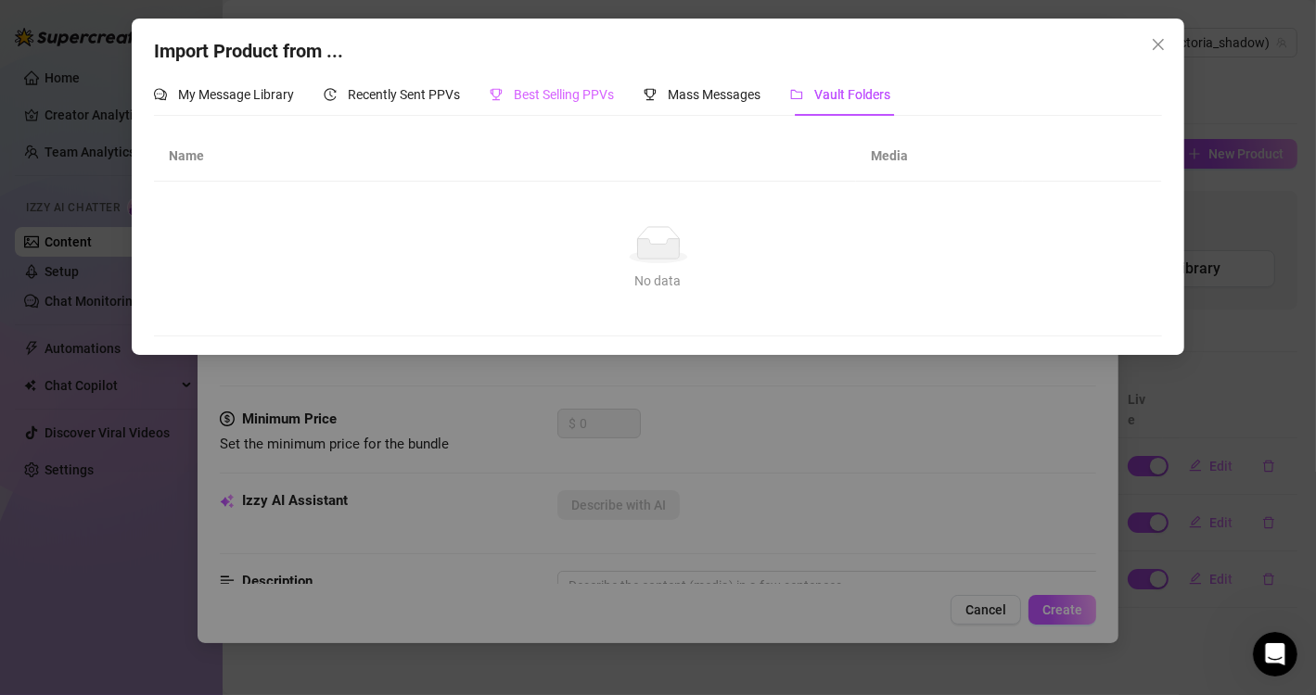
click at [594, 115] on div "Best Selling PPVs" at bounding box center [552, 94] width 124 height 43
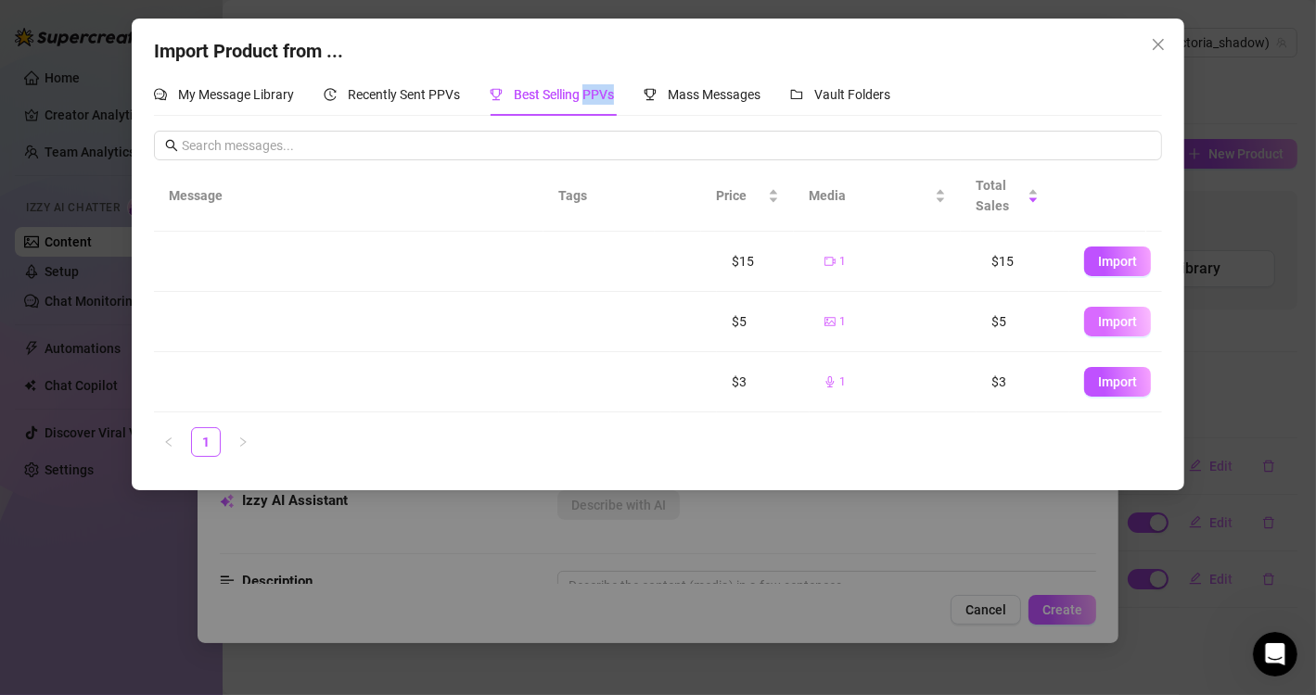
click at [1084, 320] on button "Import" at bounding box center [1117, 322] width 67 height 30
click at [1098, 315] on span "Import" at bounding box center [1117, 321] width 39 height 15
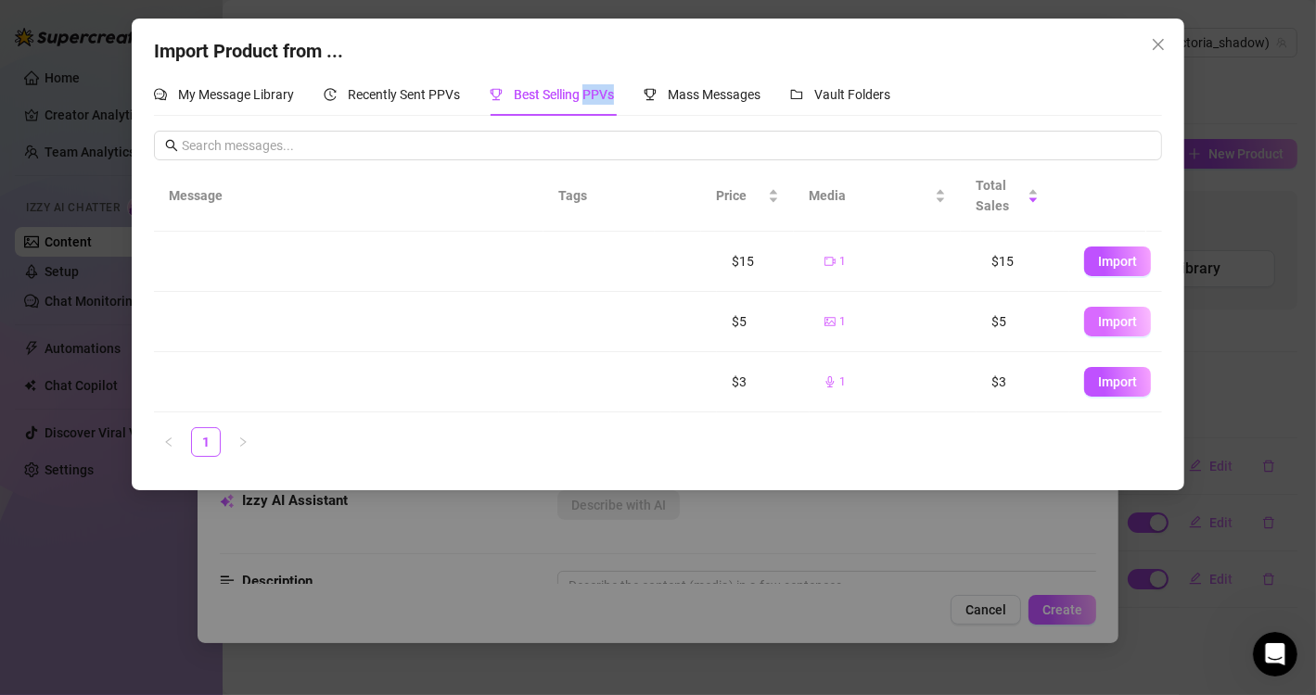
click at [1098, 315] on span "Import" at bounding box center [1117, 321] width 39 height 15
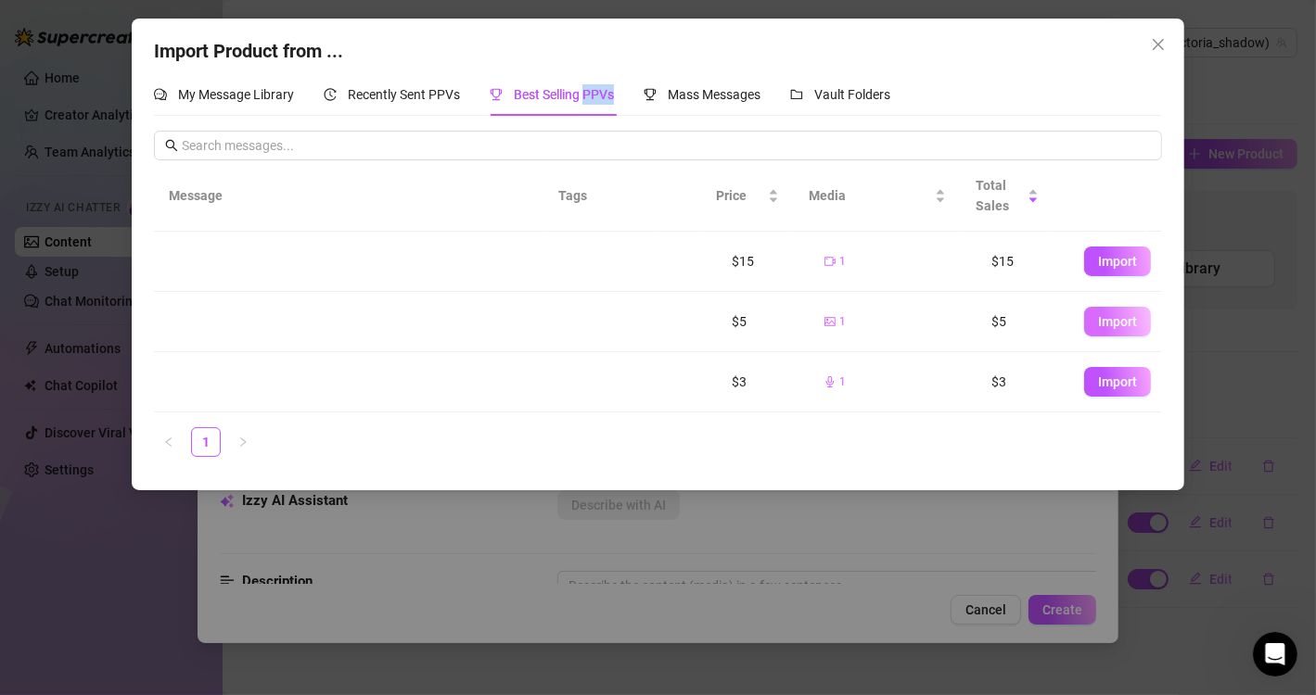
click at [1098, 315] on span "Import" at bounding box center [1117, 321] width 39 height 15
click at [1094, 270] on button "Import" at bounding box center [1117, 262] width 67 height 30
click at [1160, 49] on icon "close" at bounding box center [1158, 44] width 15 height 15
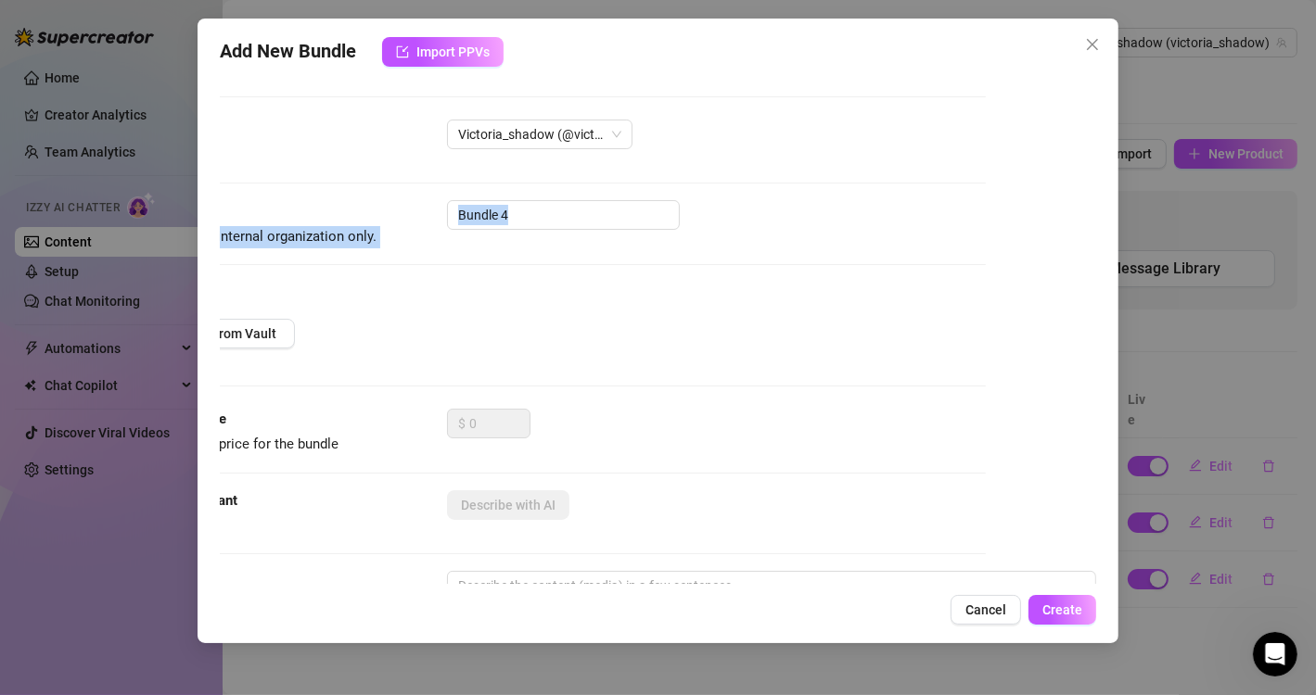
scroll to position [0, 125]
drag, startPoint x: 1078, startPoint y: 179, endPoint x: 1072, endPoint y: 265, distance: 86.5
click at [1072, 265] on div "Account Victoria_shadow (@victoria_shadow) Name Name is for your internal organ…" at bounding box center [658, 329] width 876 height 510
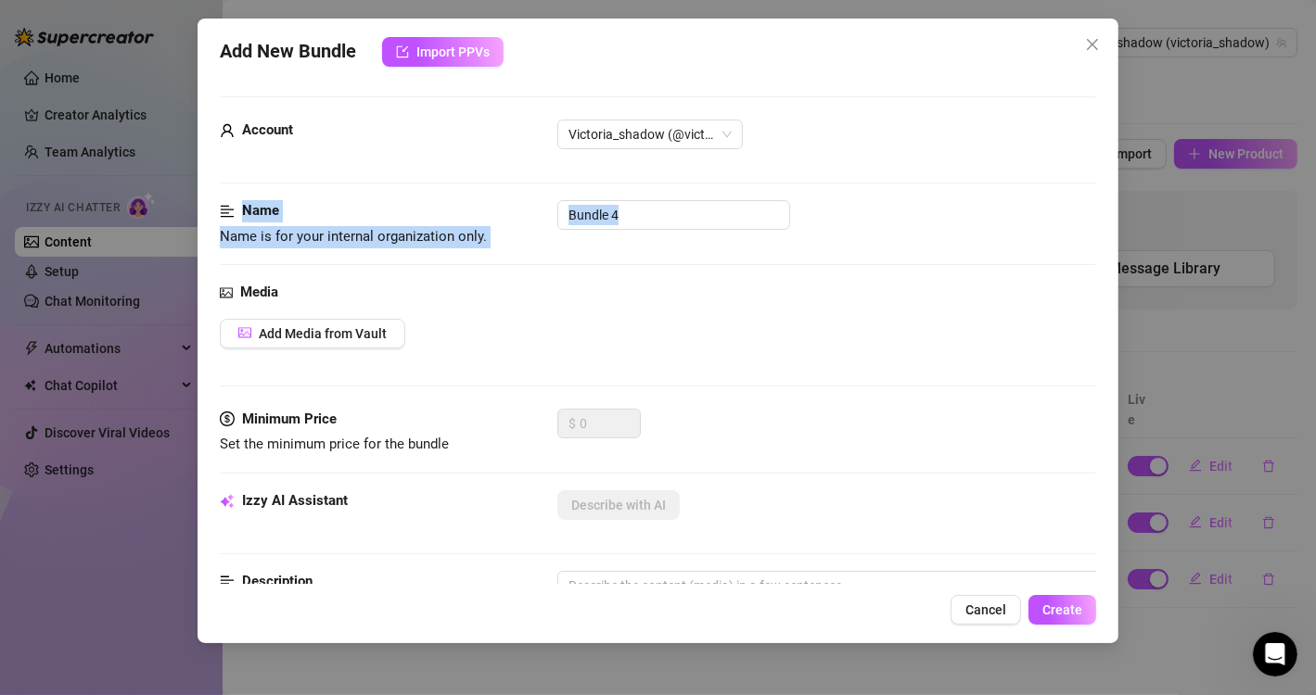
click at [589, 247] on div "Name Name is for your internal organization only. Bundle 4" at bounding box center [658, 223] width 876 height 47
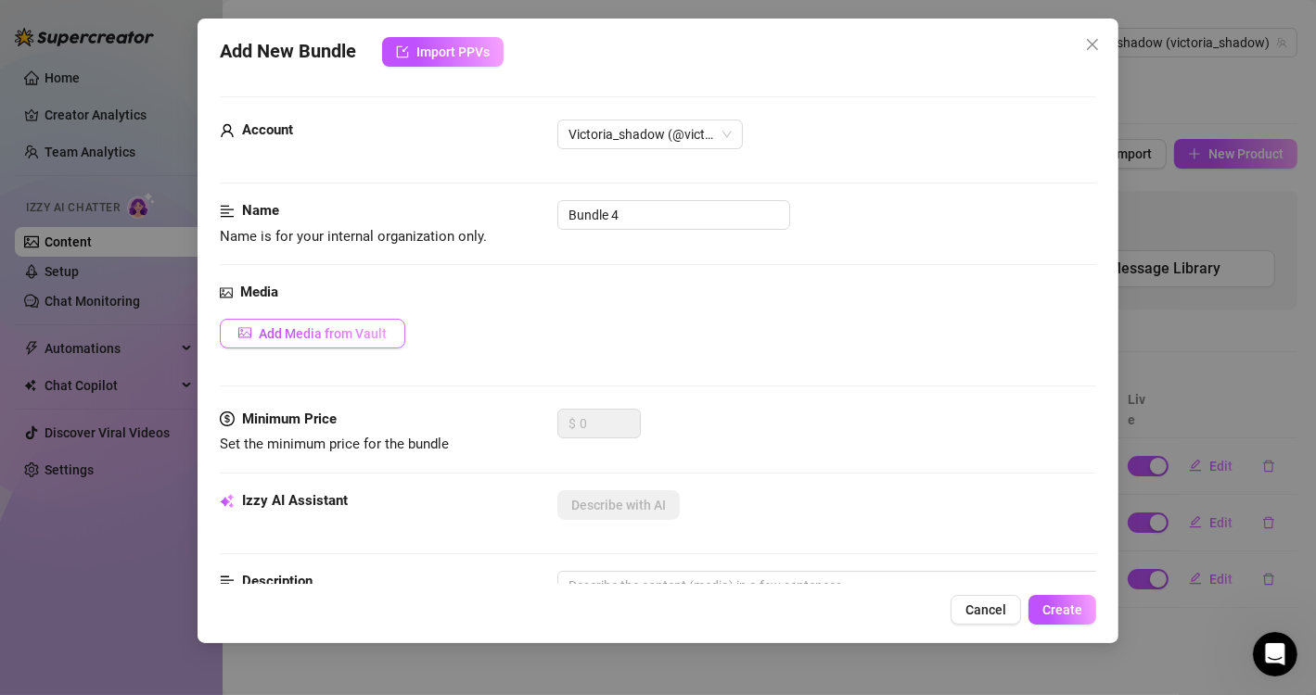
click at [370, 332] on span "Add Media from Vault" at bounding box center [323, 333] width 128 height 15
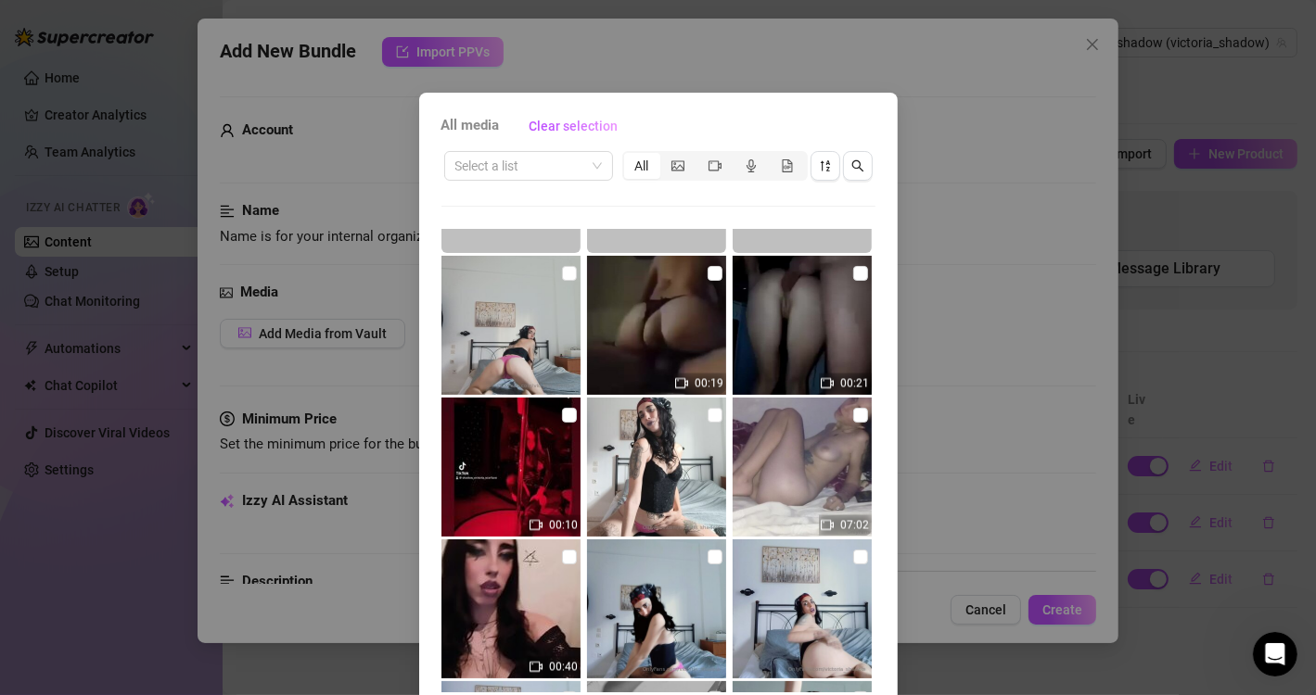
scroll to position [3465, 0]
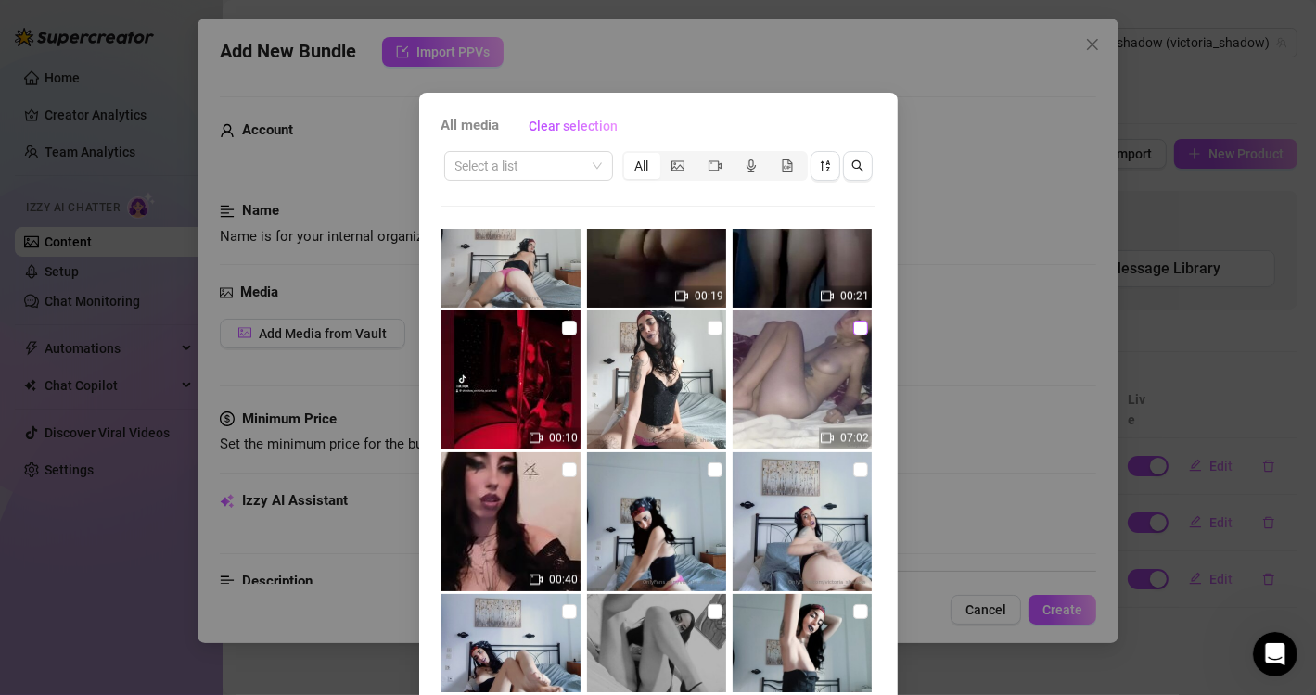
click at [853, 328] on input "checkbox" at bounding box center [860, 328] width 15 height 15
click at [1227, 164] on div "All media Clear selection Select a list All 01:17 00:13 00:45 00:06 00:29 03:00…" at bounding box center [658, 347] width 1316 height 695
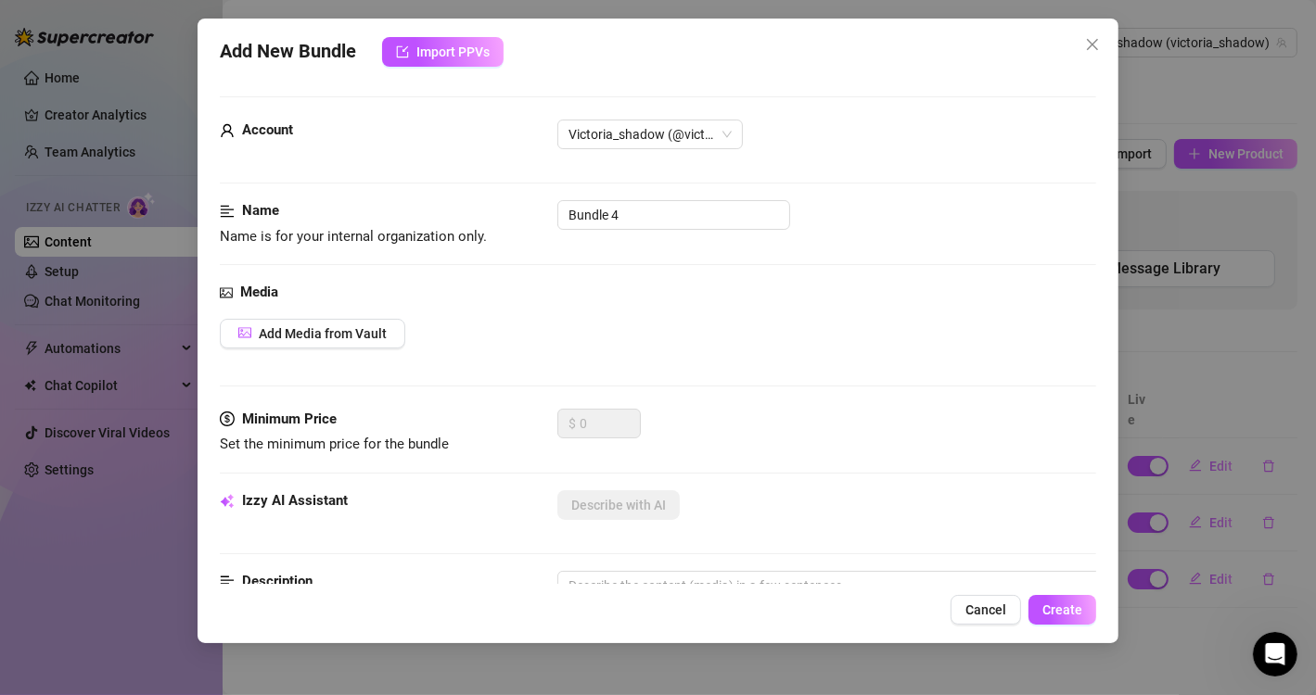
click at [259, 348] on div "Media Add Media from Vault" at bounding box center [658, 345] width 876 height 127
click at [259, 338] on span "Add Media from Vault" at bounding box center [323, 333] width 128 height 15
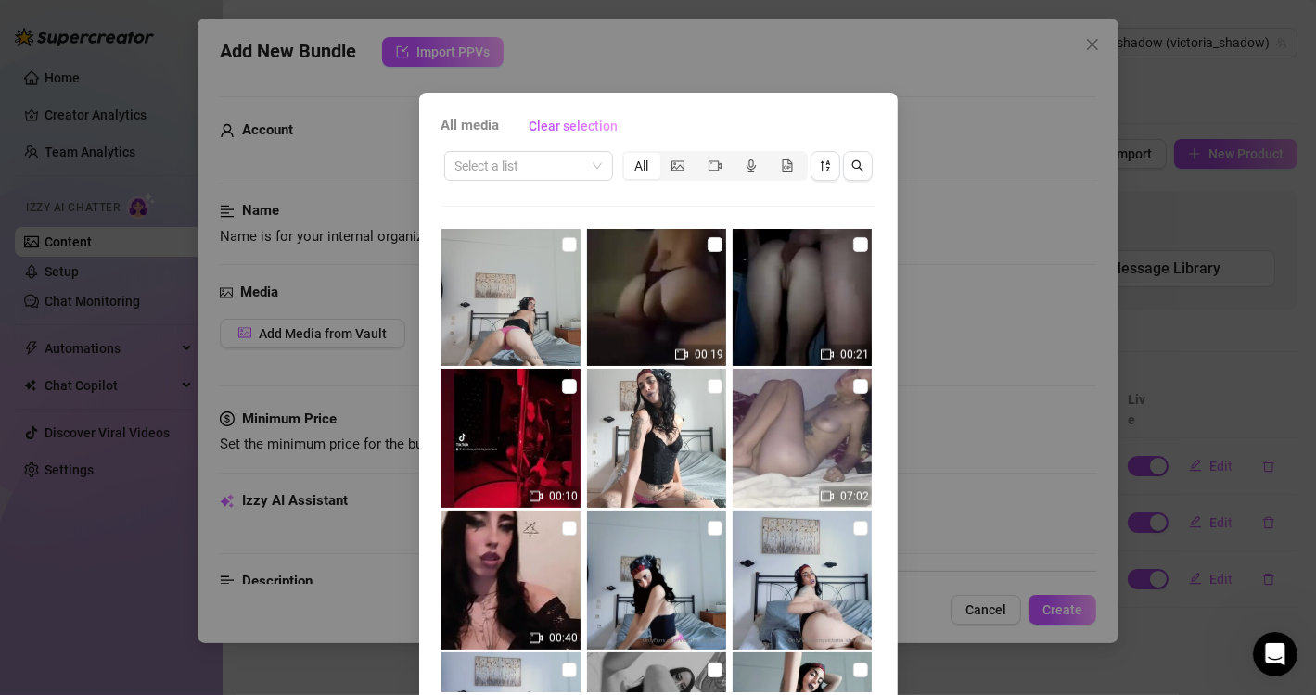
scroll to position [3416, 0]
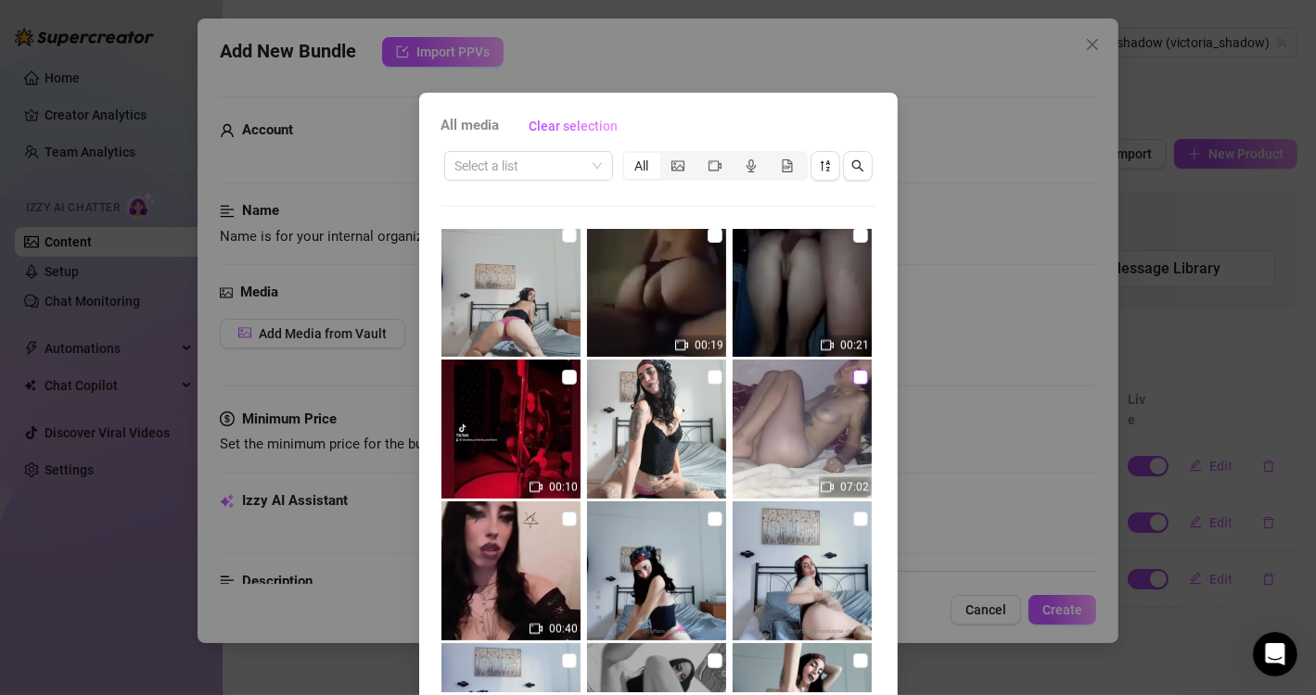
click at [853, 382] on input "checkbox" at bounding box center [860, 377] width 15 height 15
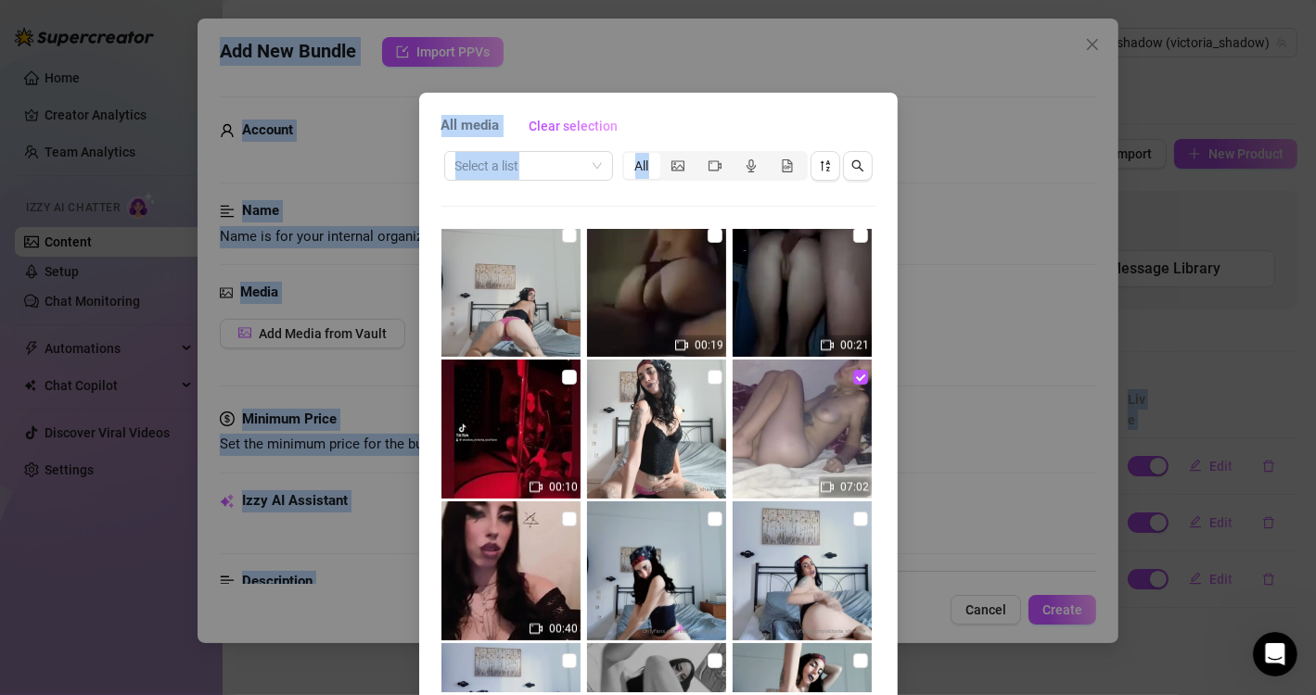
drag, startPoint x: 1298, startPoint y: 198, endPoint x: 1327, endPoint y: 286, distance: 92.7
click at [1316, 286] on html "Home Creator Analytics Team Analytics Izzy AI Chatter Content Setup Chat Monito…" at bounding box center [658, 347] width 1316 height 695
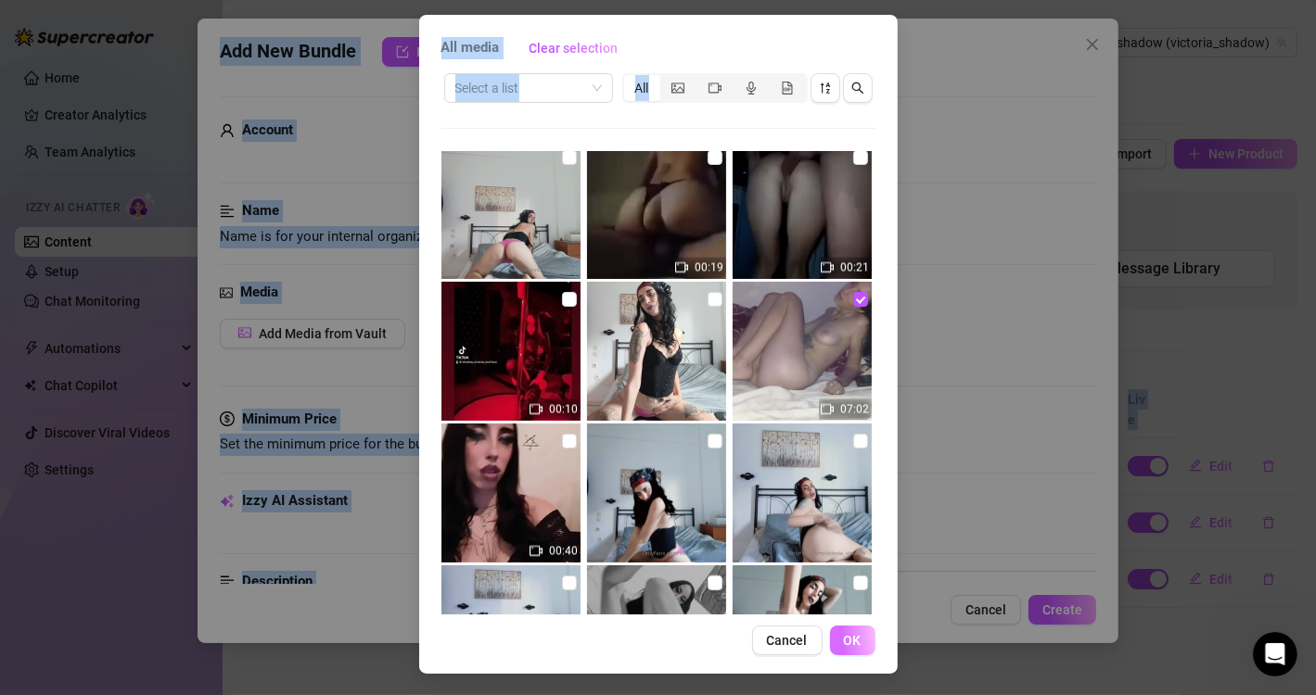
click at [837, 631] on button "OK" at bounding box center [852, 641] width 45 height 30
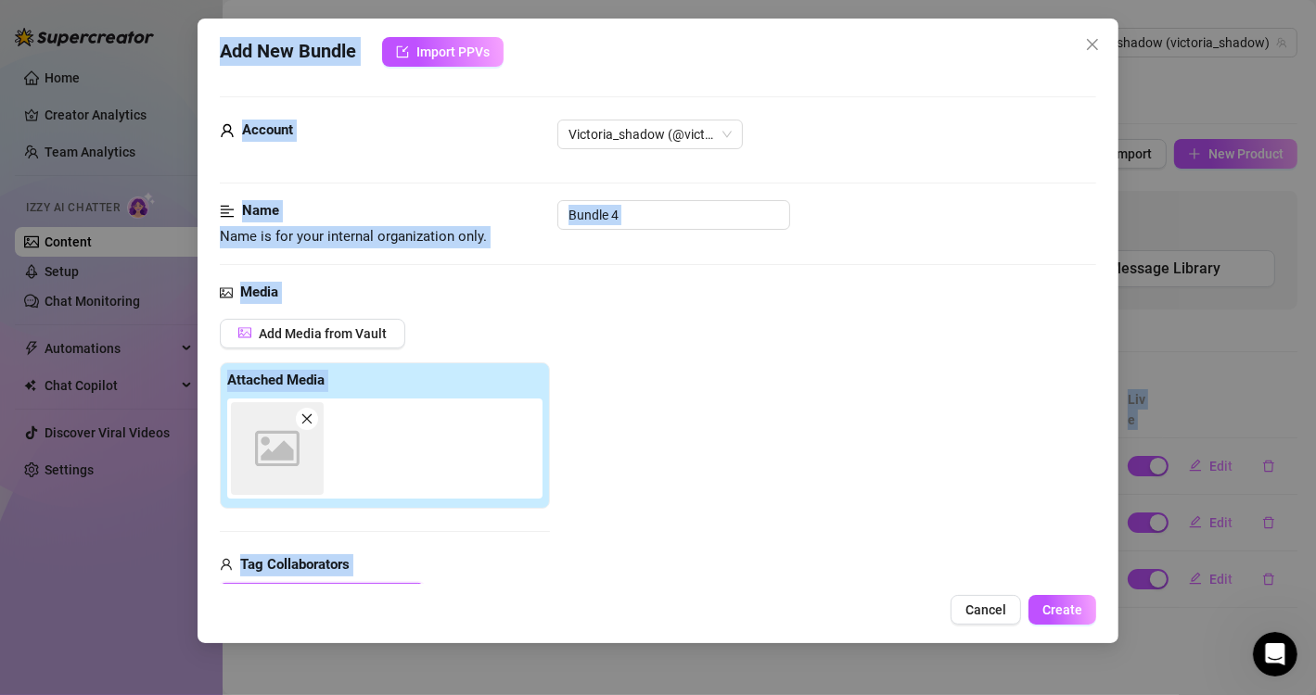
scroll to position [261, 0]
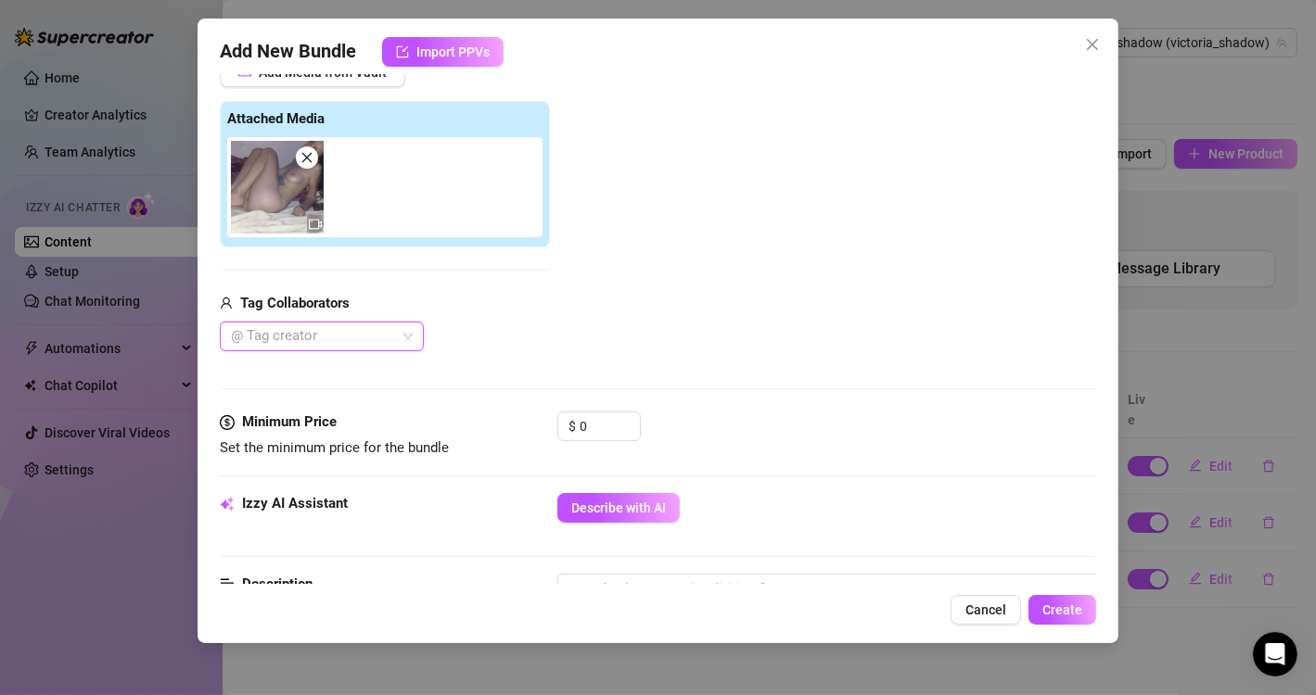
click at [363, 337] on div at bounding box center [311, 337] width 177 height 26
drag, startPoint x: 363, startPoint y: 337, endPoint x: 397, endPoint y: 344, distance: 35.1
click at [397, 344] on div at bounding box center [311, 337] width 177 height 26
click at [300, 381] on div "Tonychopa" at bounding box center [322, 373] width 174 height 20
click at [537, 335] on div "Tonychopa" at bounding box center [385, 337] width 330 height 30
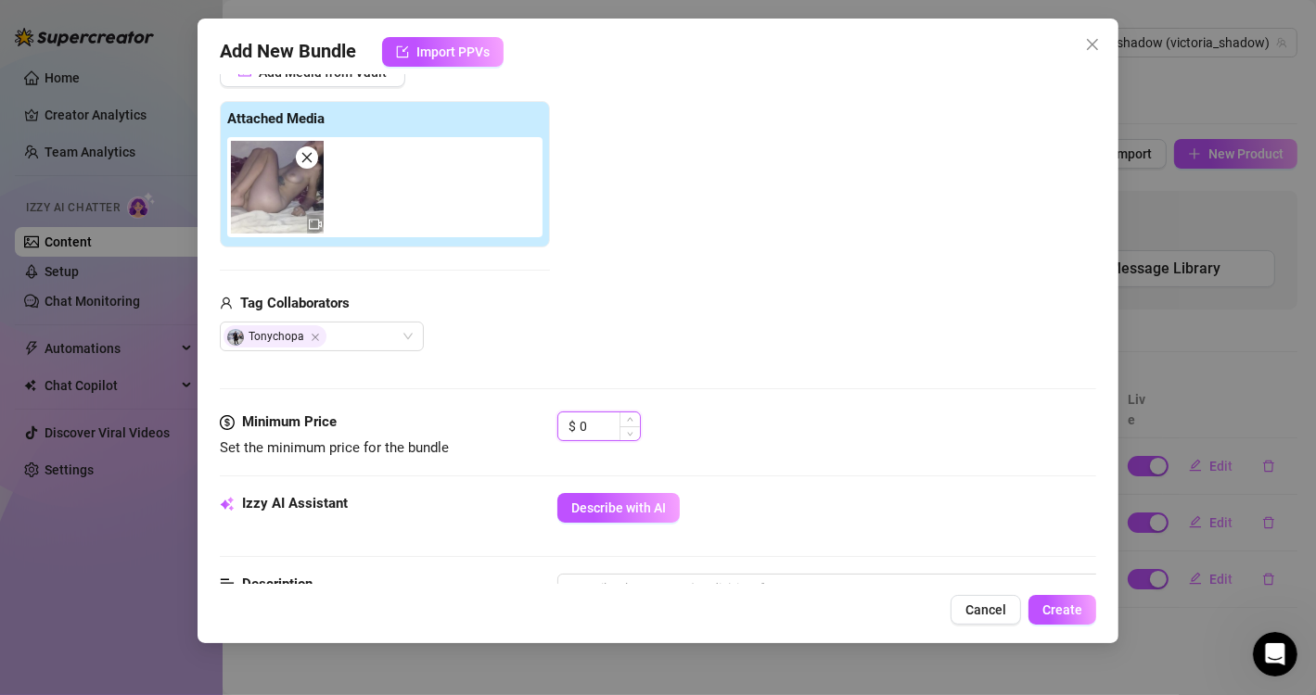
click at [586, 418] on input "0" at bounding box center [610, 427] width 60 height 28
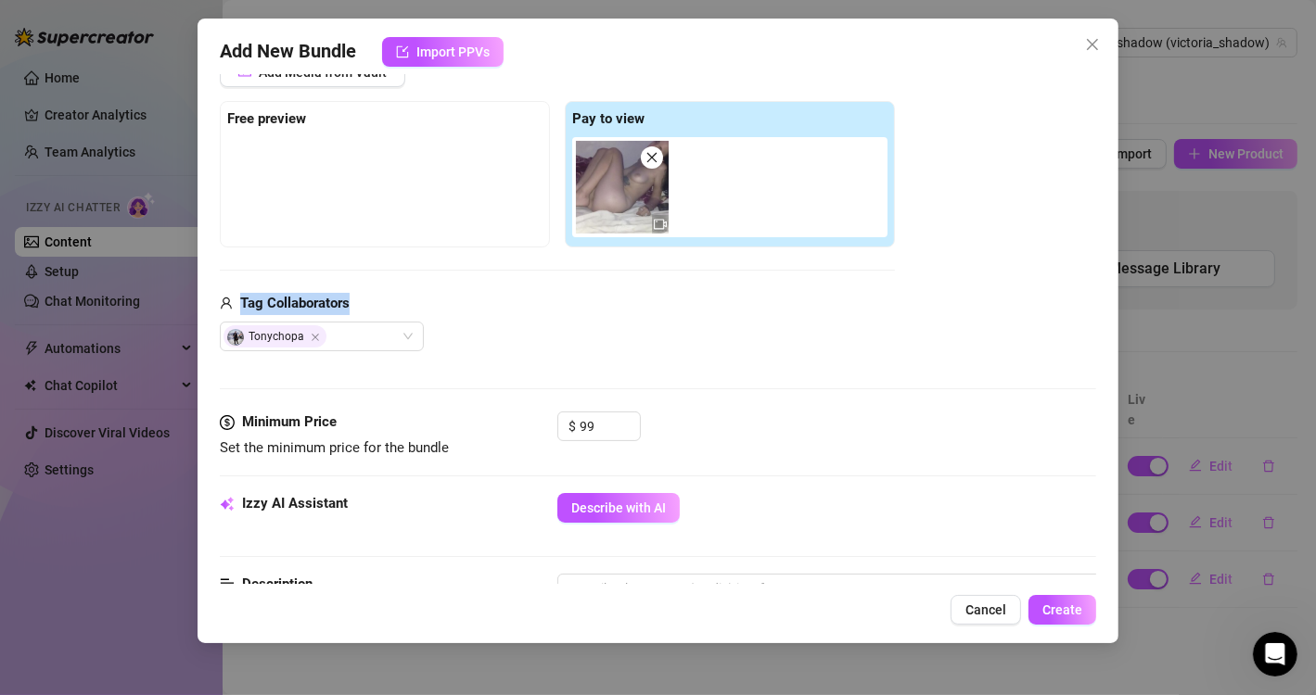
scroll to position [261, 125]
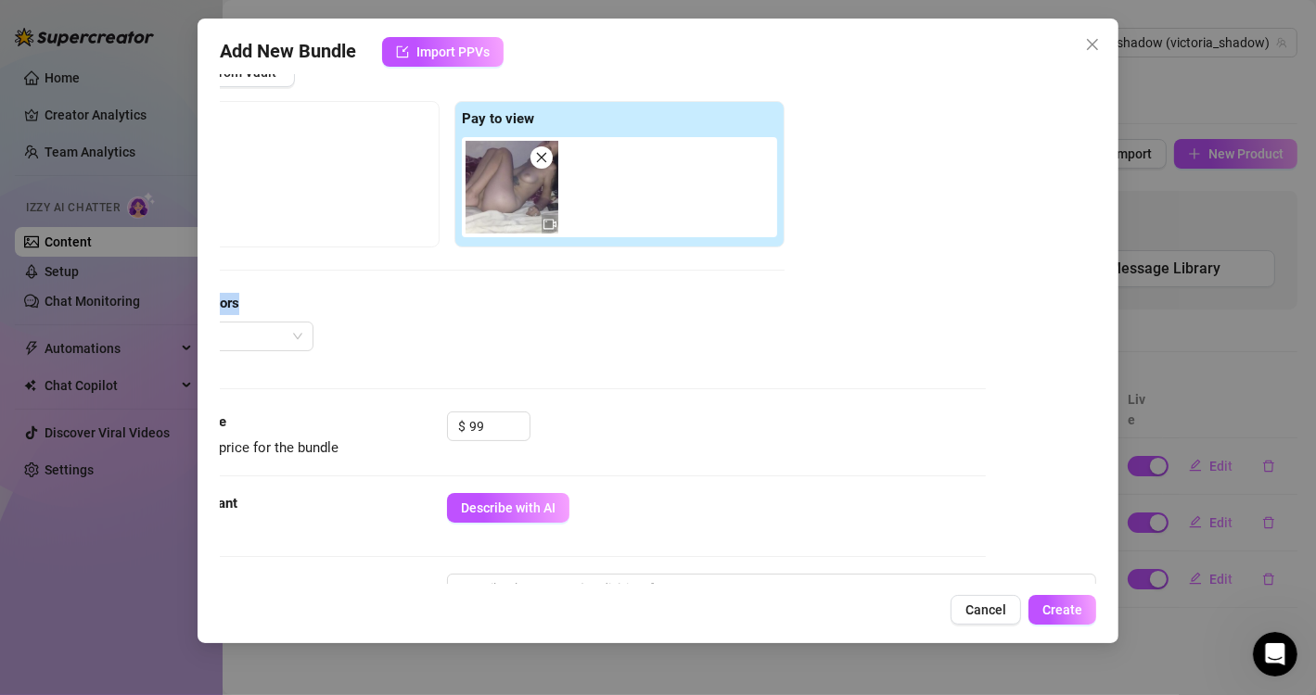
drag, startPoint x: 1099, startPoint y: 257, endPoint x: 1097, endPoint y: 299, distance: 41.8
click at [1097, 299] on div "Add New Bundle Import PPVs Account Victoria_shadow (@victoria_shadow) Name Name…" at bounding box center [658, 331] width 921 height 625
click at [1079, 282] on div "Account Victoria_shadow (@victoria_shadow) Name Name is for your internal organ…" at bounding box center [658, 329] width 876 height 510
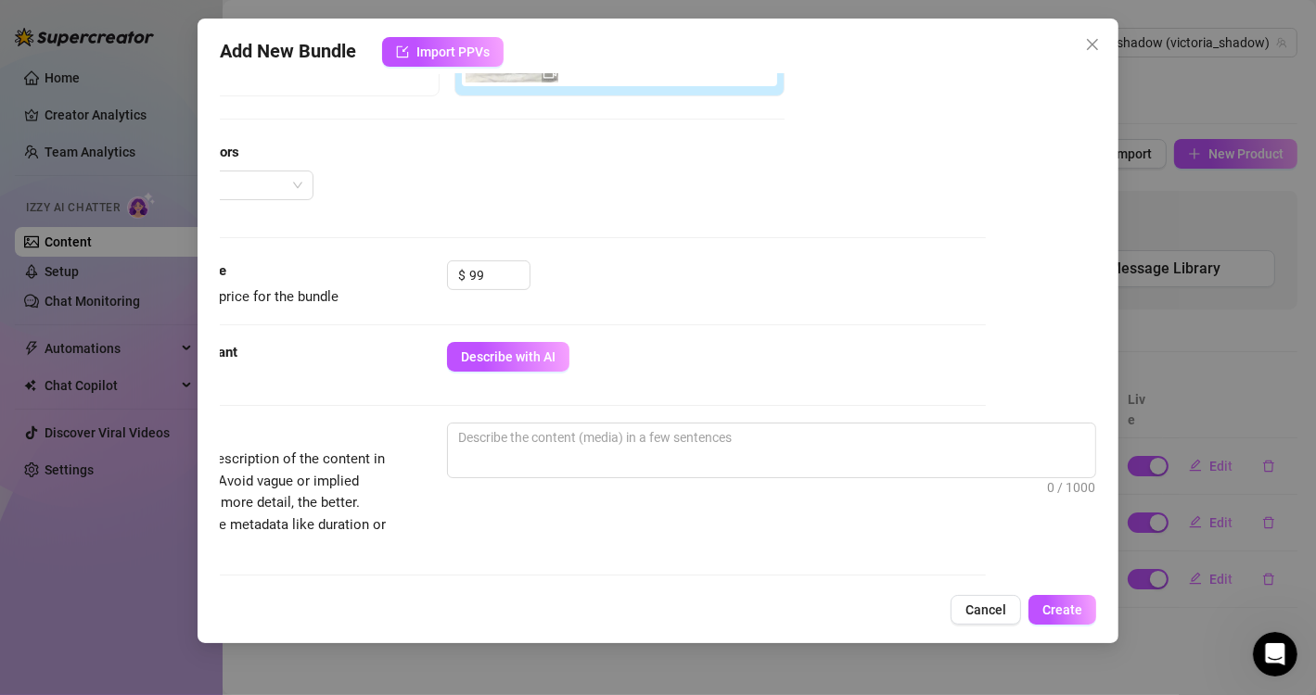
scroll to position [559, 125]
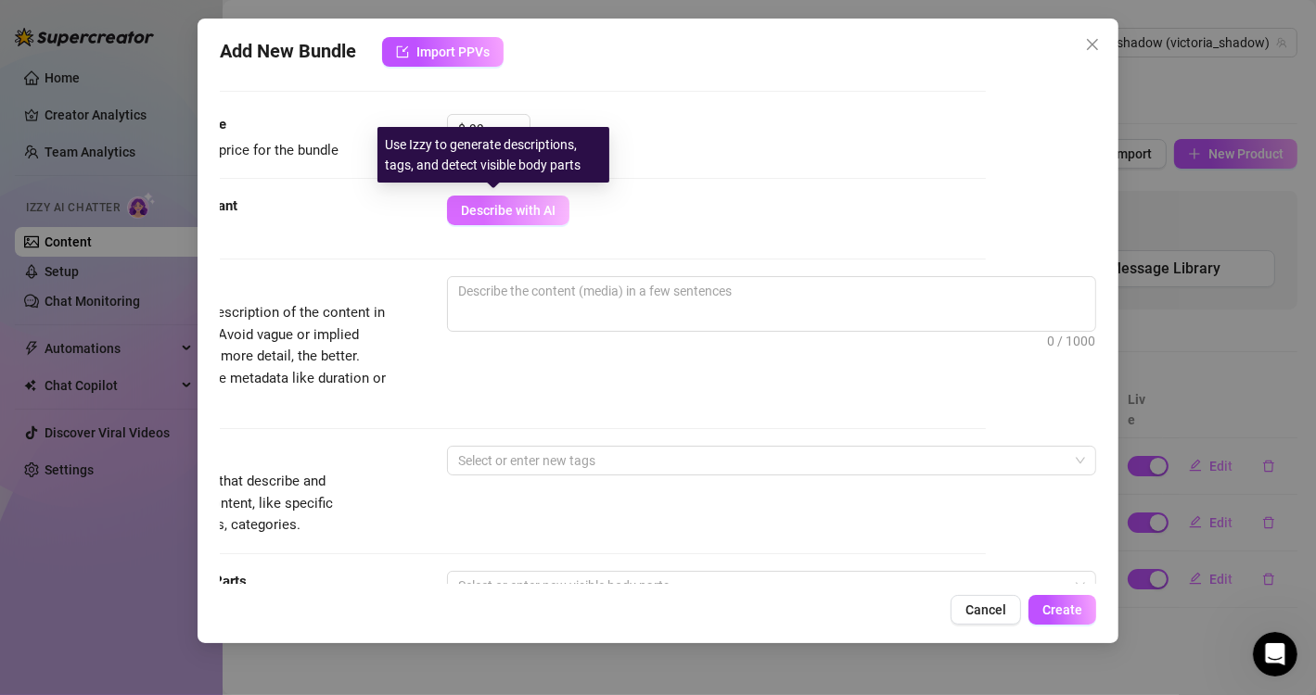
click at [471, 211] on span "Describe with AI" at bounding box center [508, 210] width 95 height 15
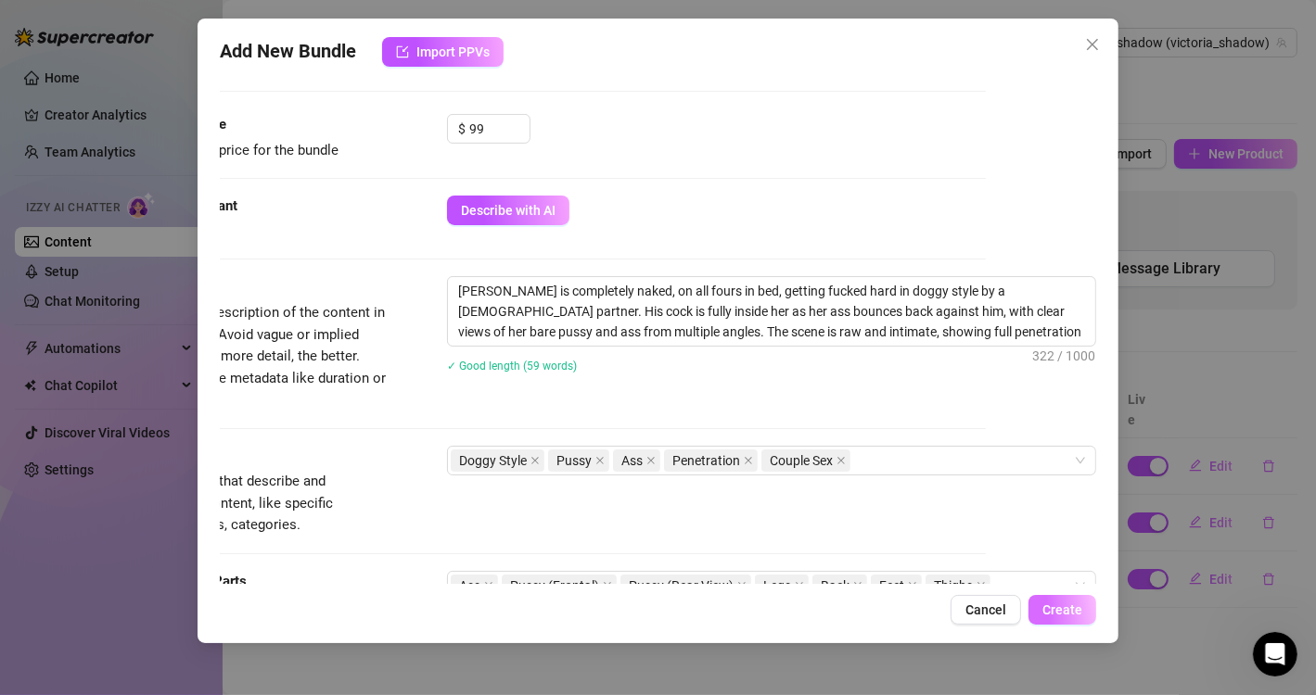
click at [1056, 617] on span "Create" at bounding box center [1062, 610] width 40 height 15
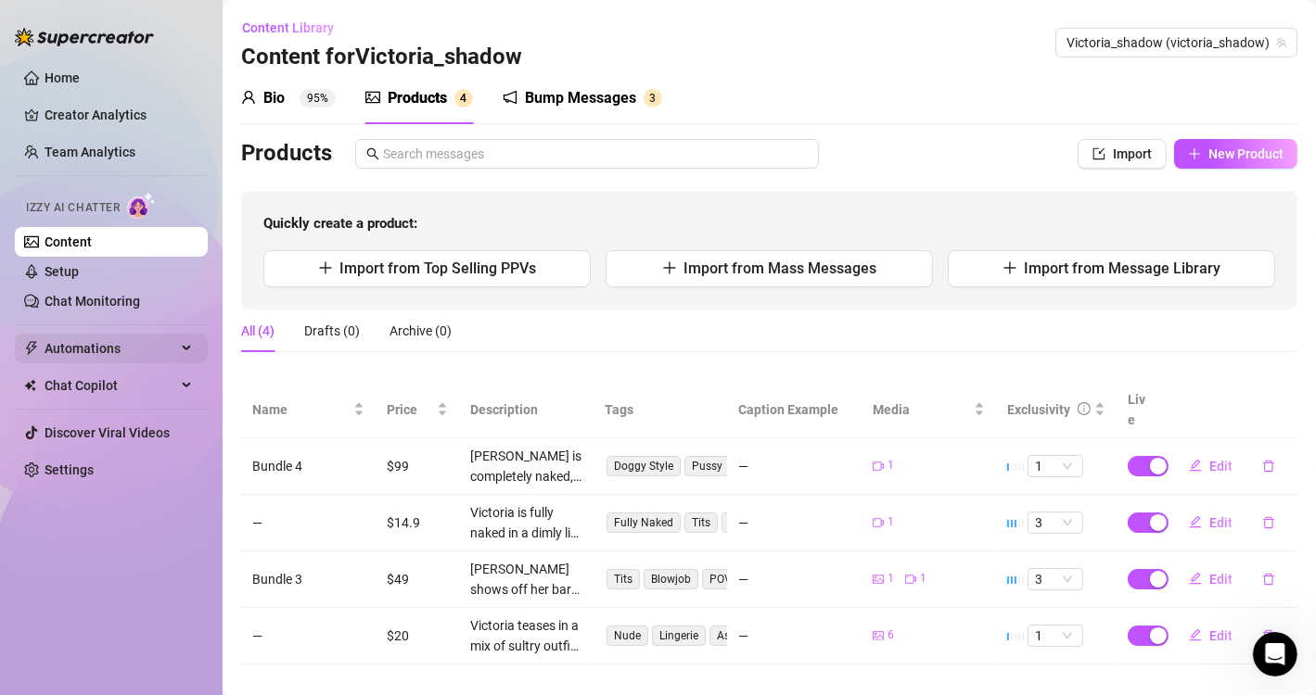
click at [92, 354] on span "Automations" at bounding box center [111, 349] width 132 height 30
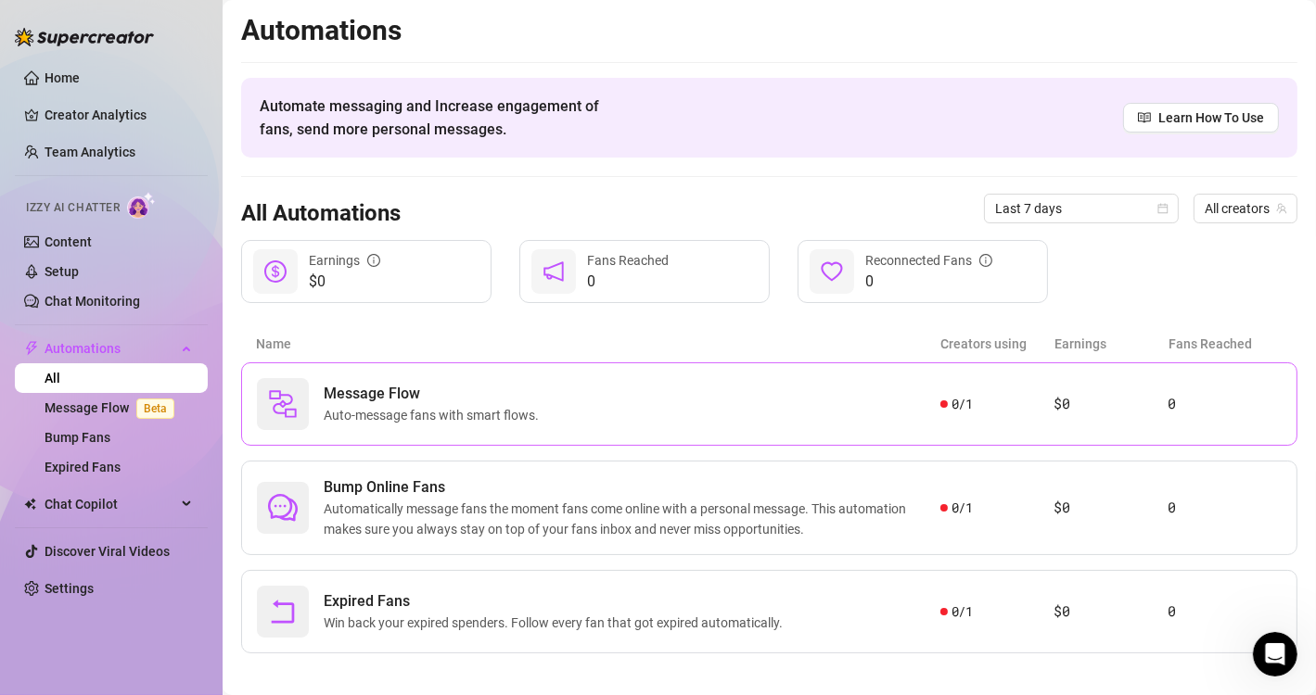
click at [386, 401] on span "Message Flow" at bounding box center [435, 394] width 223 height 22
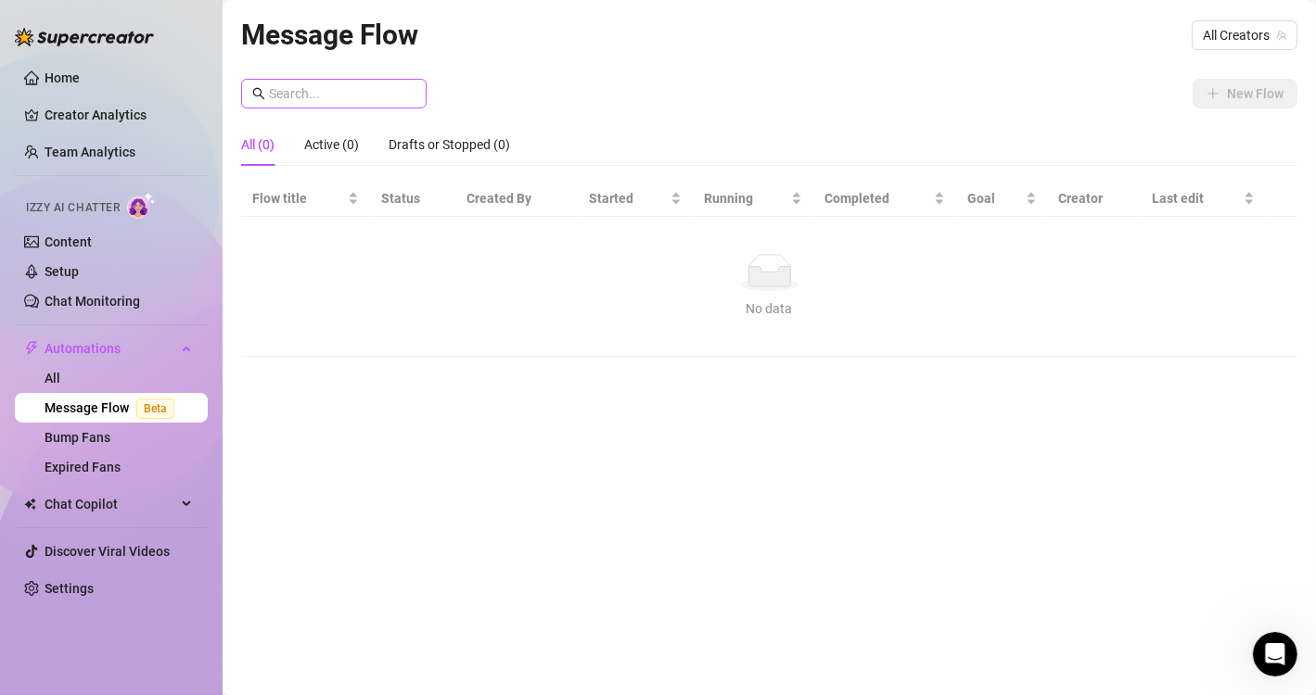
click at [344, 105] on span at bounding box center [333, 94] width 185 height 30
click at [344, 92] on input "text" at bounding box center [342, 93] width 147 height 20
drag, startPoint x: 647, startPoint y: 157, endPoint x: 445, endPoint y: 155, distance: 202.2
click at [445, 155] on div "All (0) Active (0) Drafts or Stopped (0)" at bounding box center [769, 144] width 1056 height 43
click at [340, 67] on div "Message Flow All Creators New Flow All (0) Active (0) Drafts or Stopped (0) Flo…" at bounding box center [769, 326] width 1056 height 627
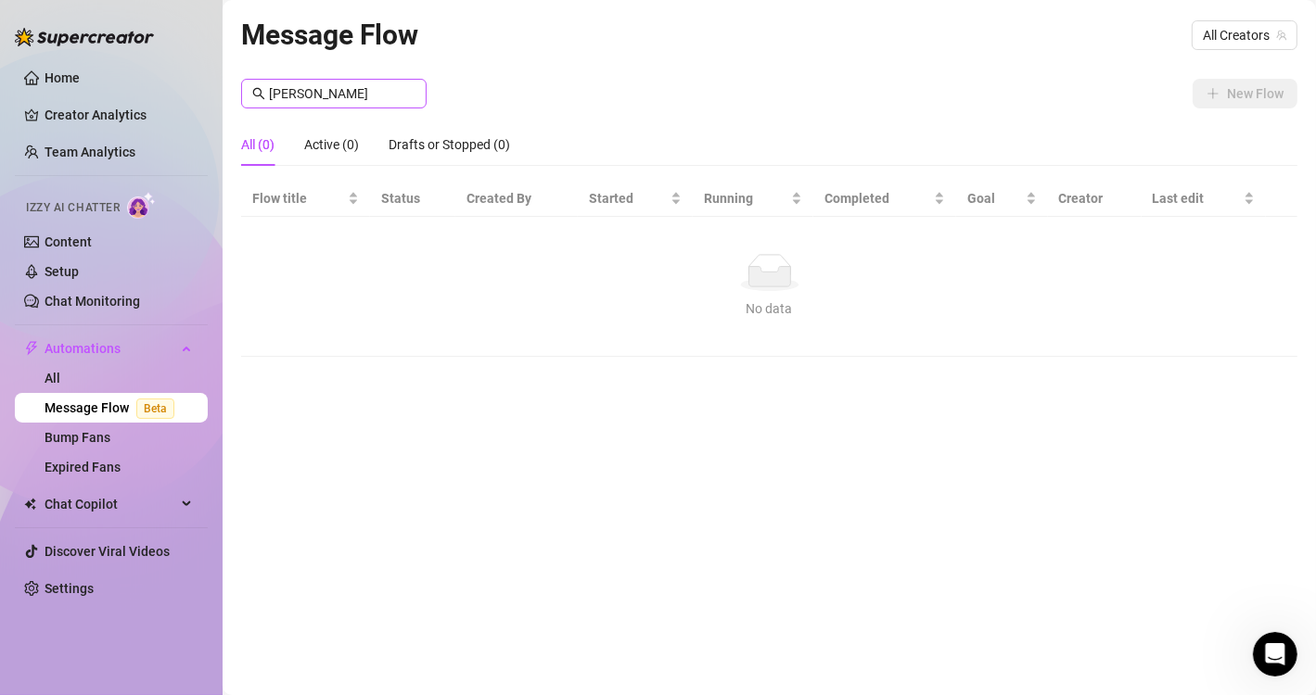
click at [255, 92] on icon "search" at bounding box center [258, 93] width 13 height 13
drag, startPoint x: 319, startPoint y: 94, endPoint x: 176, endPoint y: 117, distance: 144.7
click at [176, 117] on div "Home Creator Analytics Team Analytics Izzy AI Chatter Content Setup Chat Monito…" at bounding box center [658, 347] width 1316 height 695
click at [322, 83] on input "adam" at bounding box center [342, 93] width 147 height 20
drag, startPoint x: 339, startPoint y: 95, endPoint x: 96, endPoint y: 141, distance: 247.3
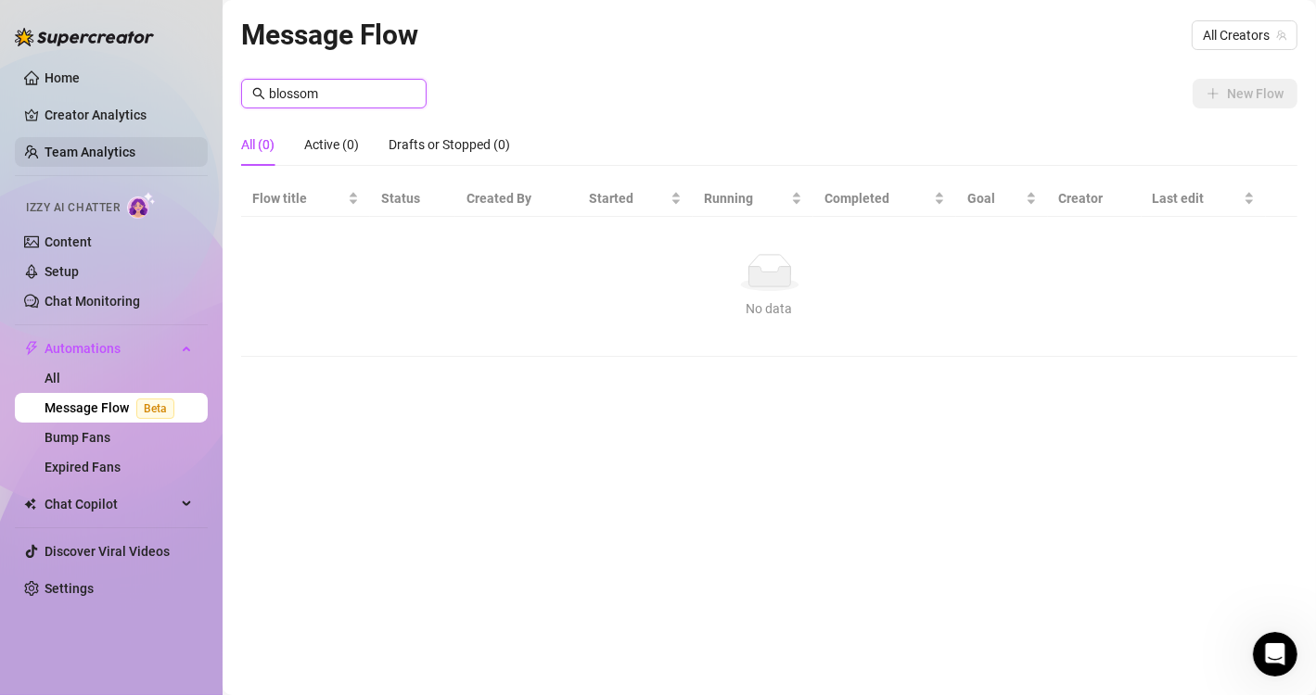
click at [96, 141] on div "Home Creator Analytics Team Analytics Izzy AI Chatter Content Setup Chat Monito…" at bounding box center [658, 347] width 1316 height 695
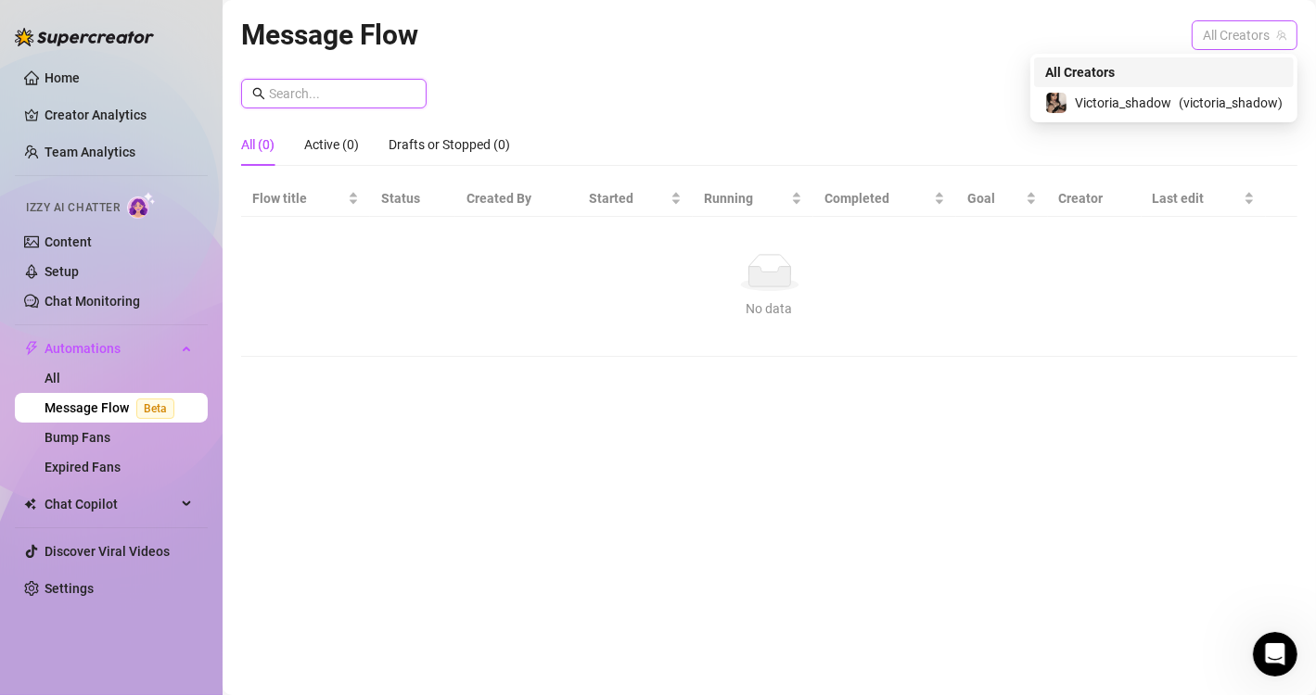
click at [1253, 36] on span "All Creators" at bounding box center [1244, 35] width 83 height 28
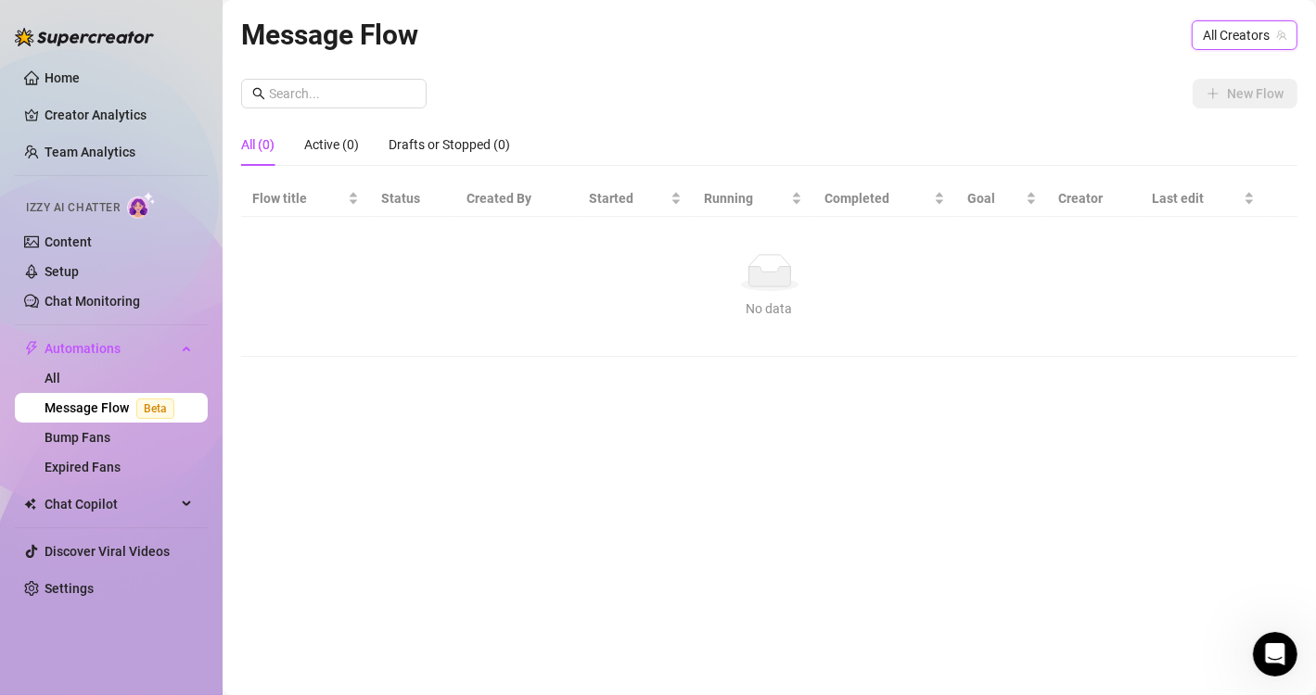
click at [1223, 37] on span "All Creators" at bounding box center [1244, 35] width 83 height 28
click at [1205, 48] on div "All Creators" at bounding box center [1245, 35] width 106 height 30
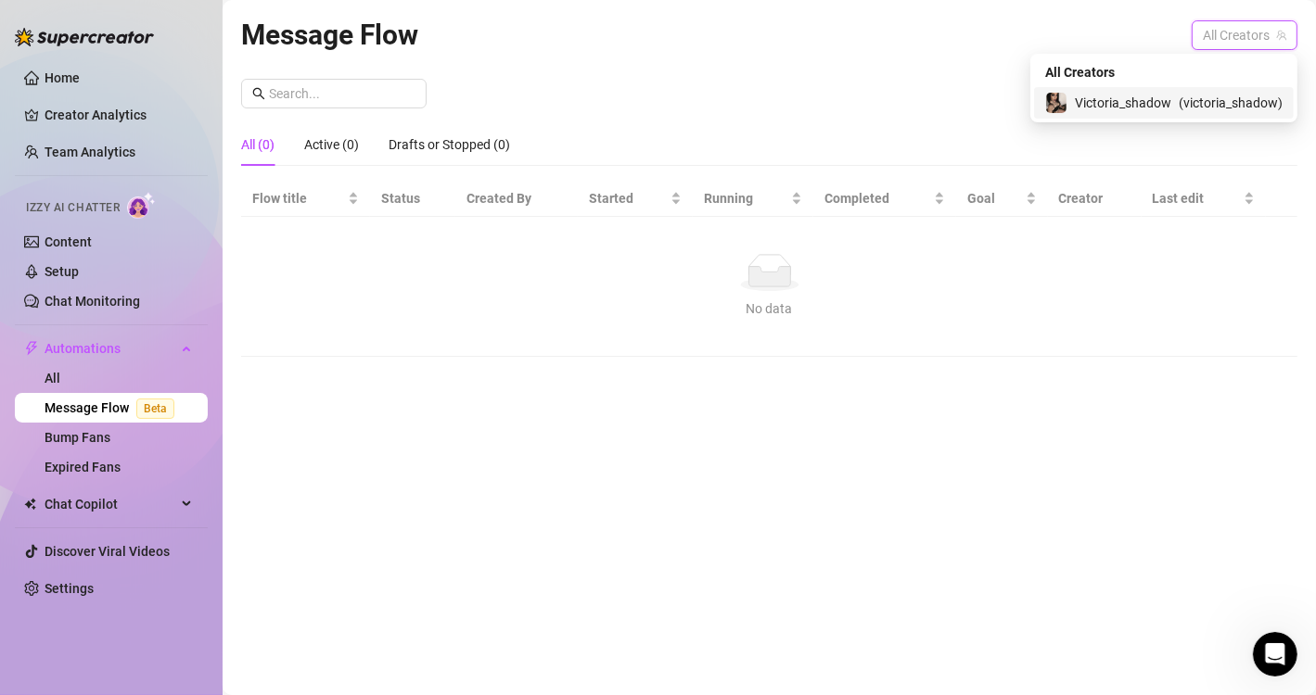
click at [1144, 96] on span "Victoria_shadow" at bounding box center [1123, 103] width 96 height 20
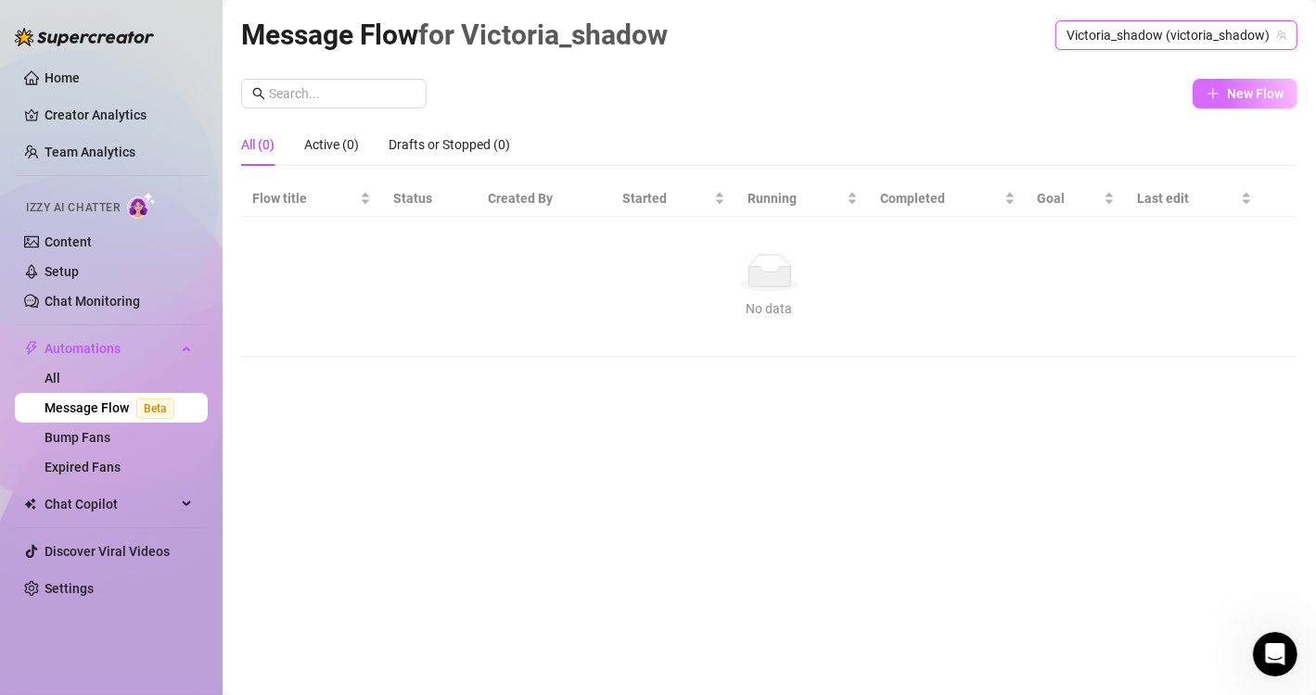
click at [1215, 96] on icon "plus" at bounding box center [1212, 93] width 13 height 13
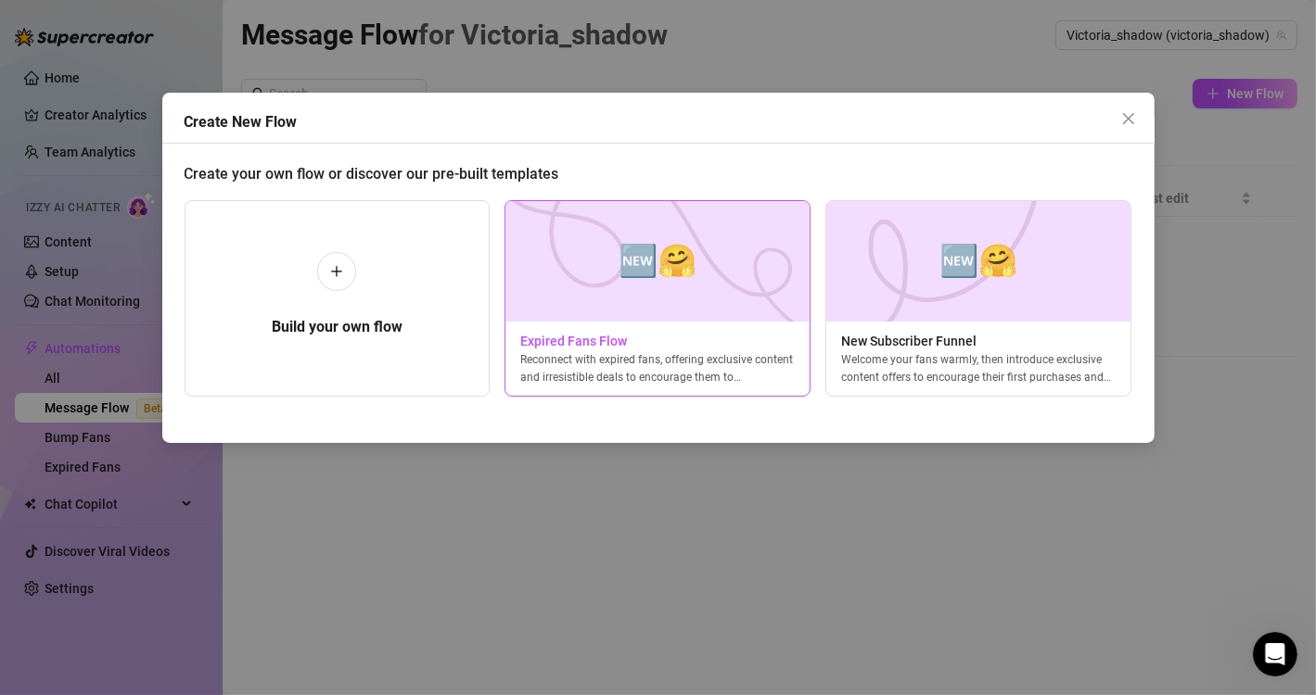
click at [629, 295] on img at bounding box center [657, 261] width 306 height 121
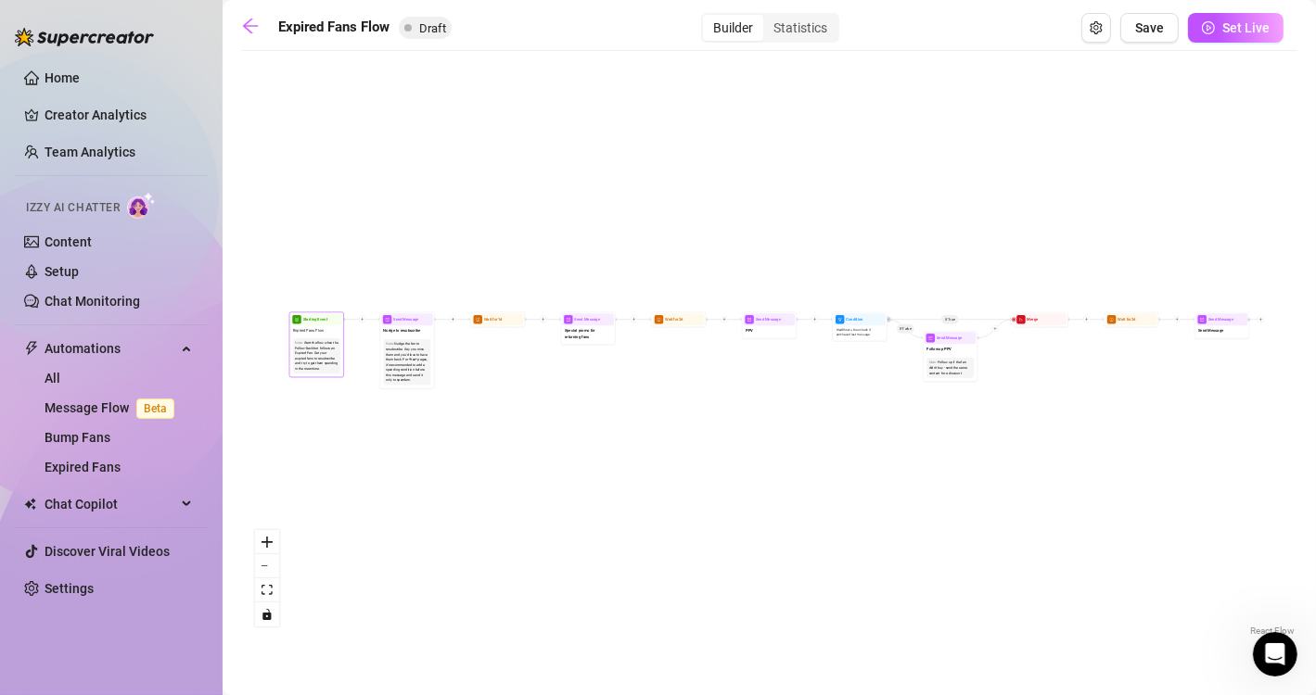
click at [314, 350] on div "Start the flow when the Follow-Back bot follows an Expired Fan. Get your expire…" at bounding box center [316, 355] width 43 height 31
click at [427, 338] on div "Note: Nudge the fan to resubscribe. Say you miss them and you'd love to have th…" at bounding box center [406, 360] width 46 height 45
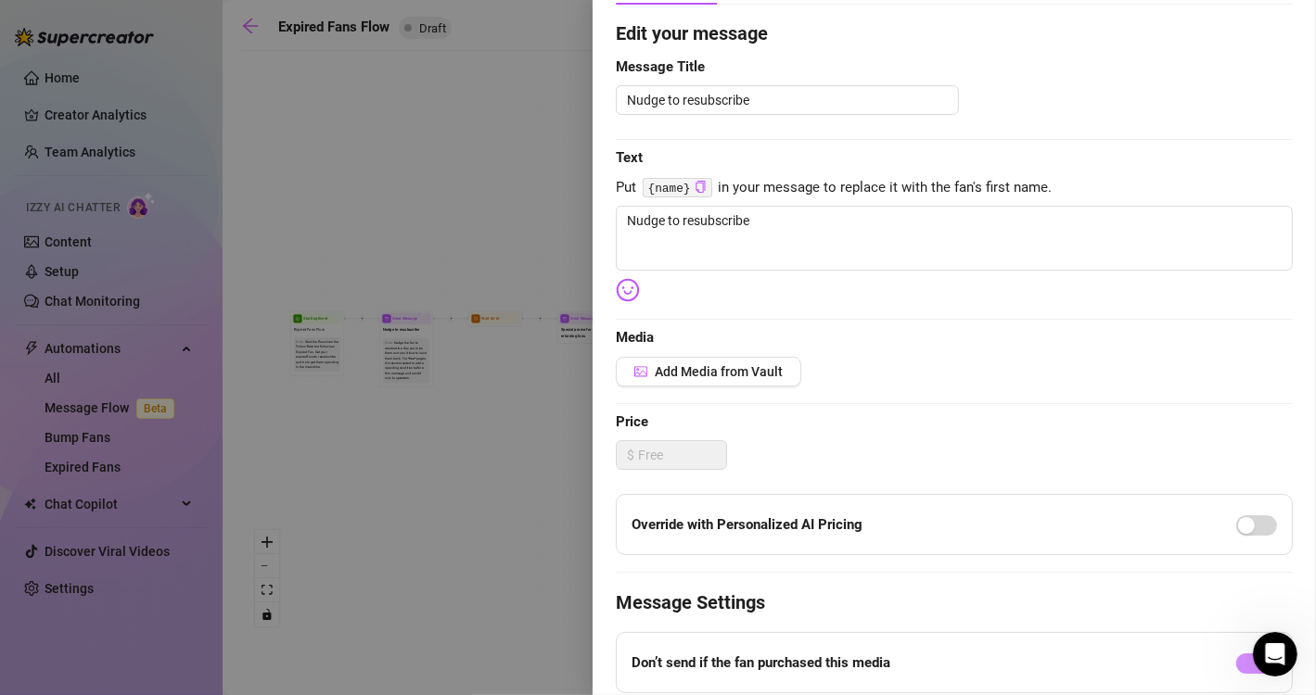
scroll to position [137, 0]
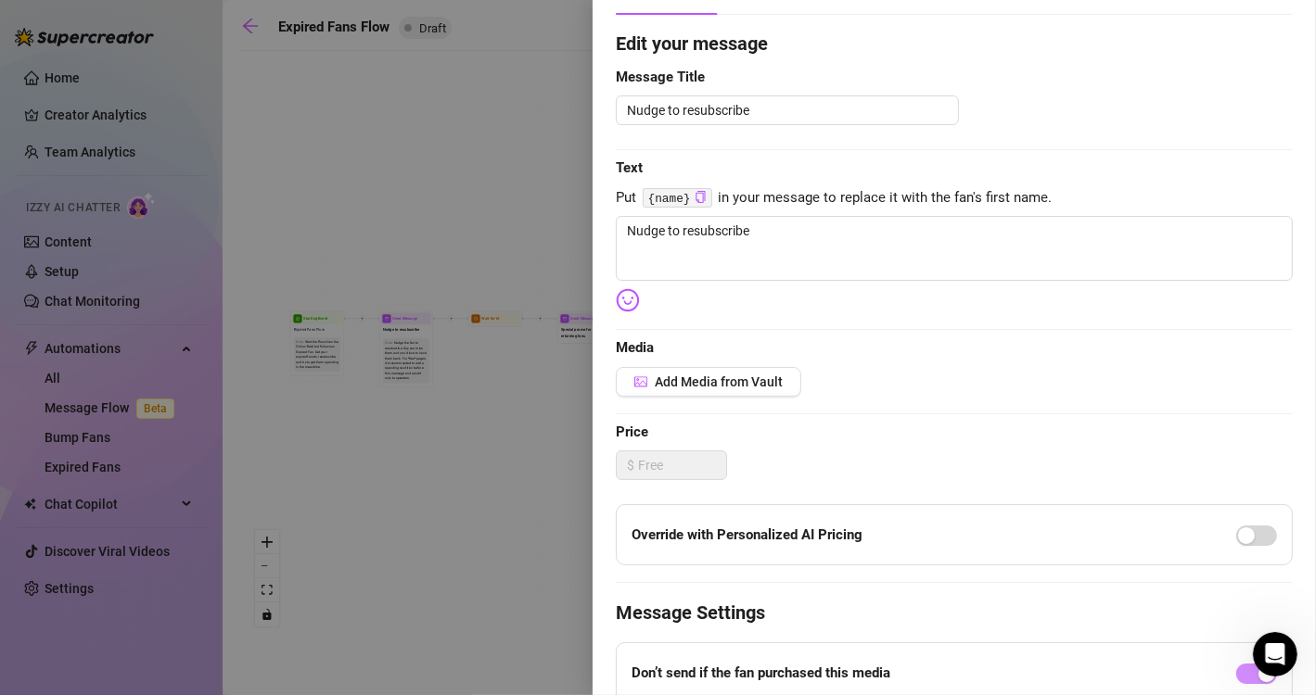
click at [1154, 304] on div "Edit your message Message Title Nudge to resubscribe Text Put {name} in your me…" at bounding box center [954, 435] width 677 height 811
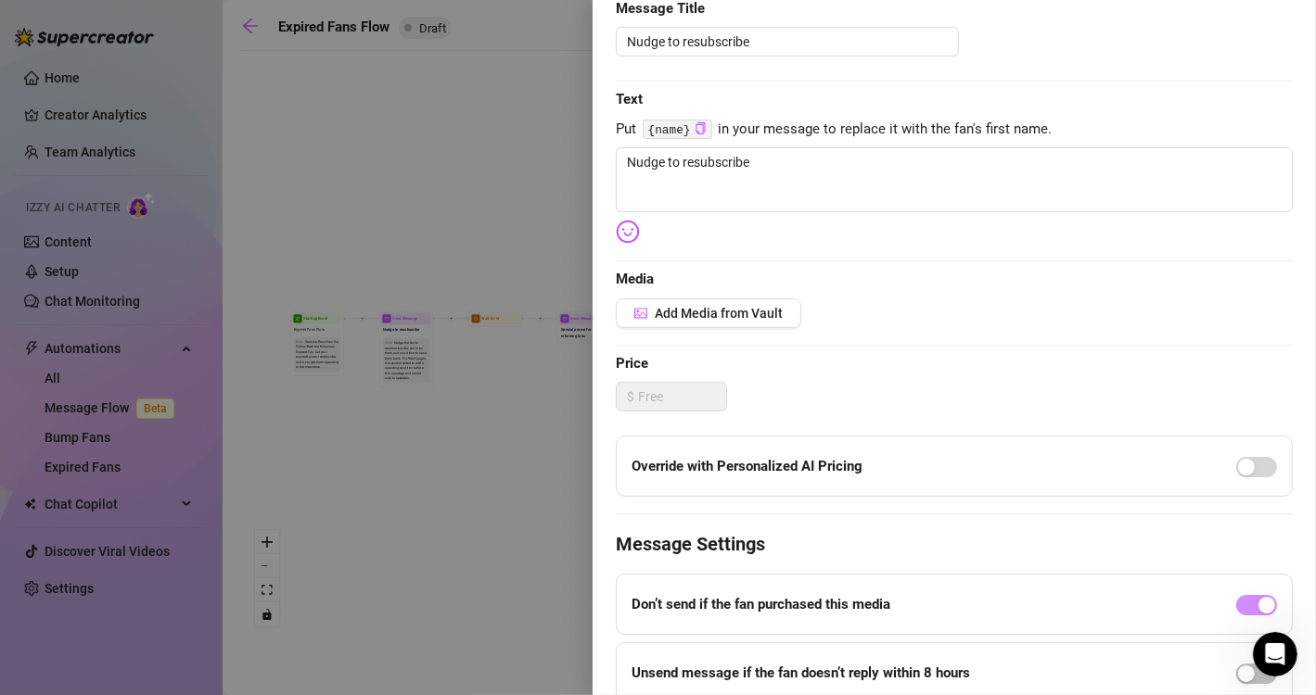
scroll to position [207, 0]
click at [1289, 300] on div "Event settings Send Message Cancel Save Edit Message General Settings 0 Sent Ed…" at bounding box center [954, 347] width 723 height 695
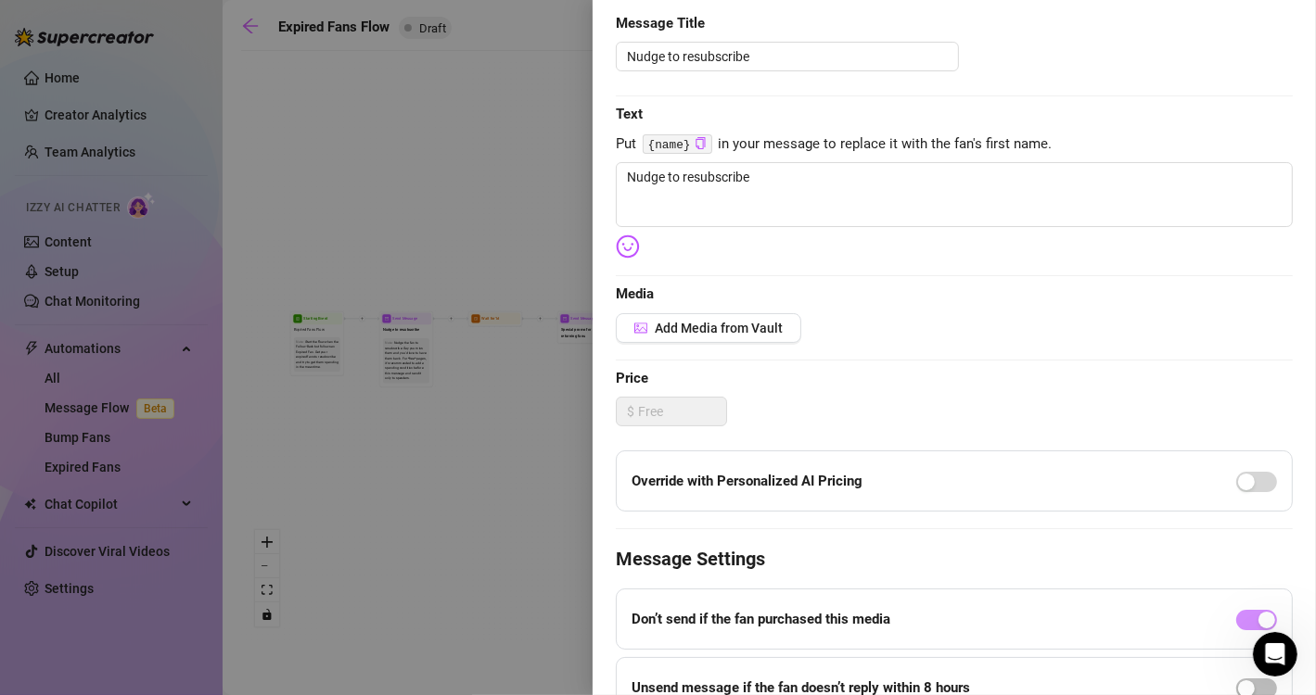
scroll to position [192, 0]
click at [766, 320] on span "Add Media from Vault" at bounding box center [719, 327] width 128 height 15
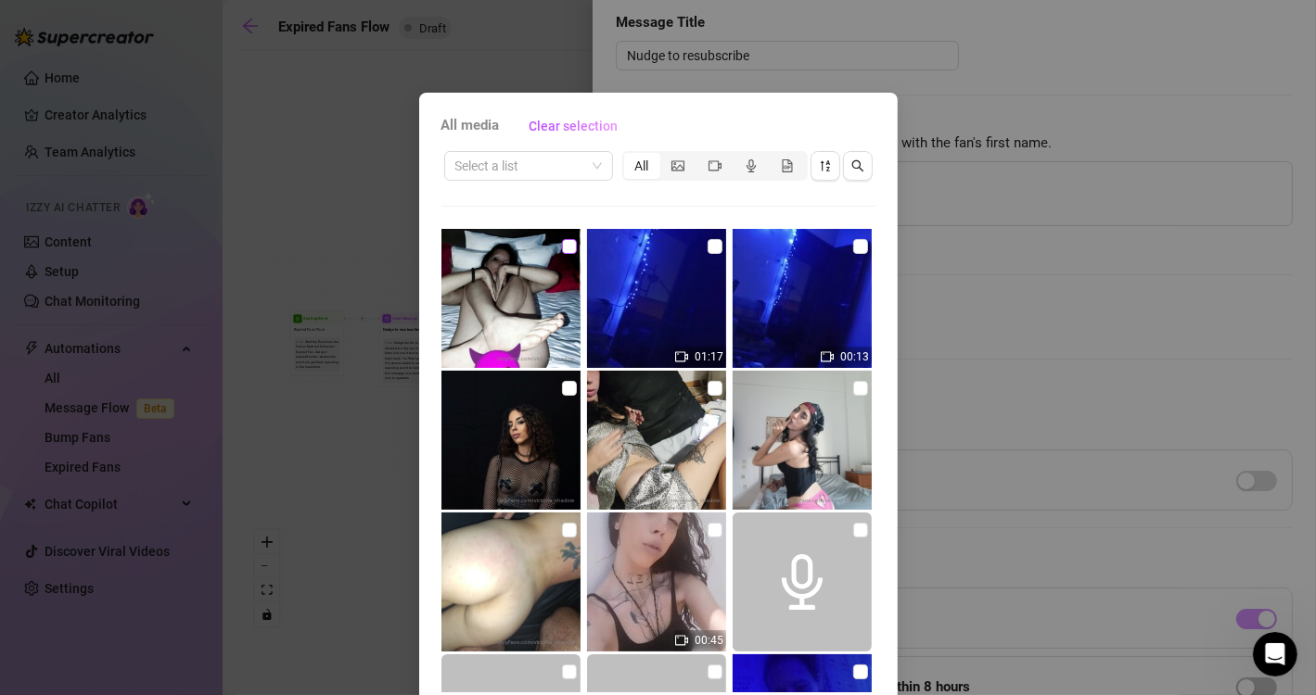
click at [563, 241] on input "checkbox" at bounding box center [569, 246] width 15 height 15
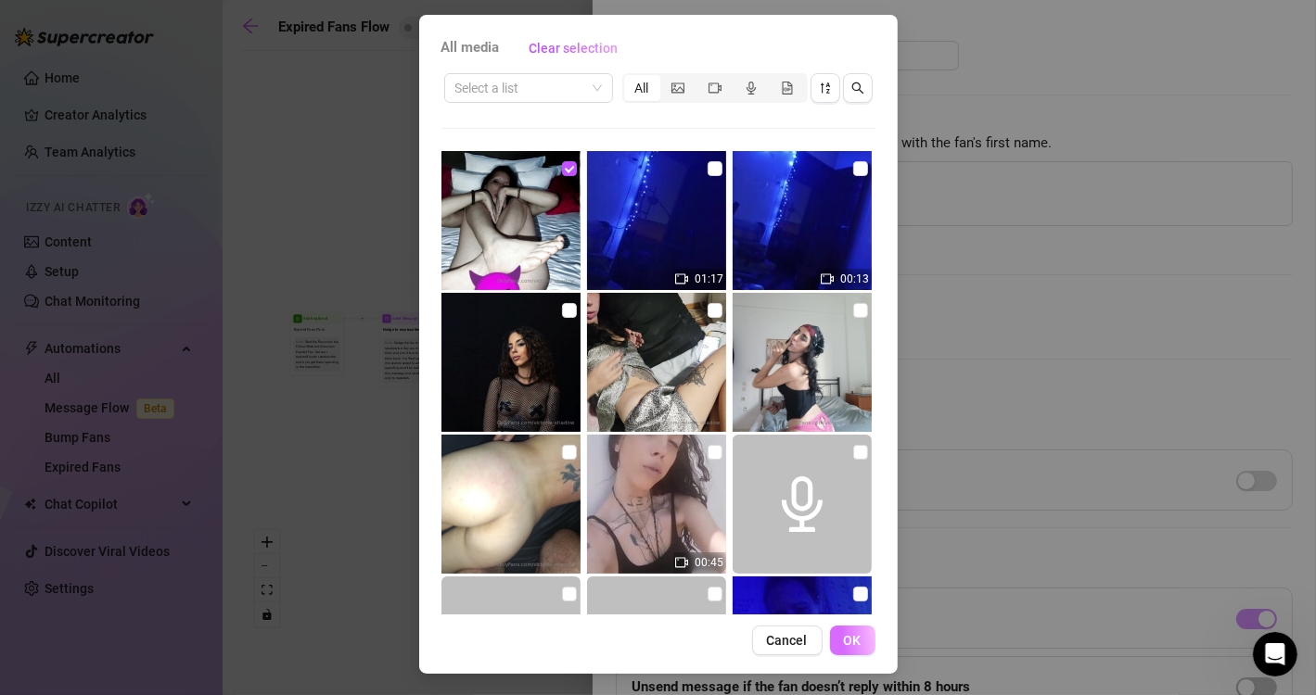
click at [852, 638] on span "OK" at bounding box center [853, 640] width 18 height 15
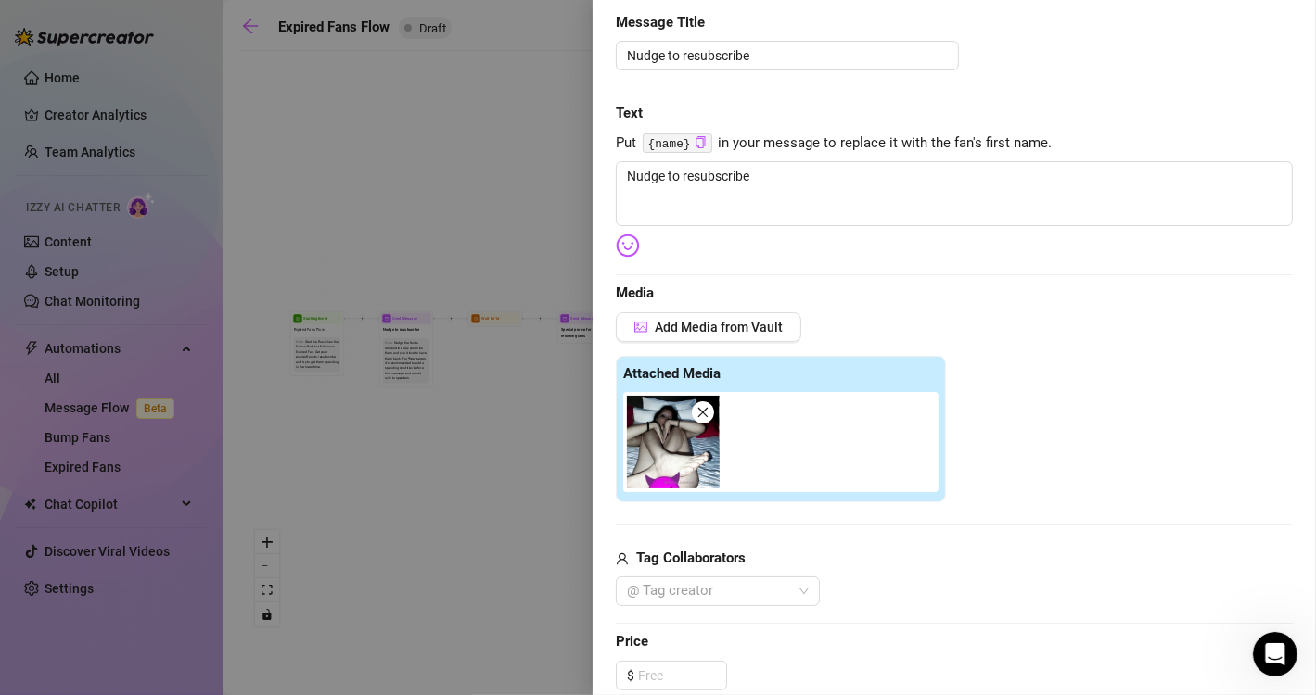
click at [1276, 269] on div "Edit your message Message Title Nudge to resubscribe Text Put {name} in your me…" at bounding box center [954, 513] width 677 height 1077
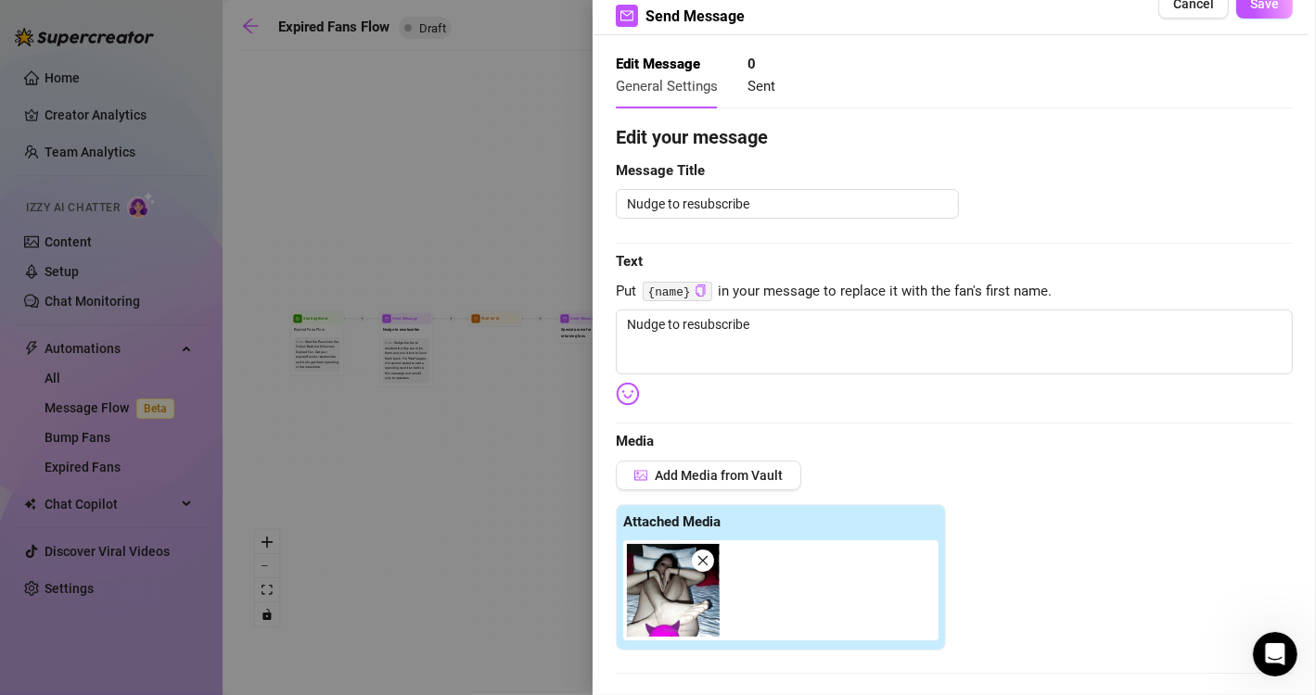
scroll to position [0, 0]
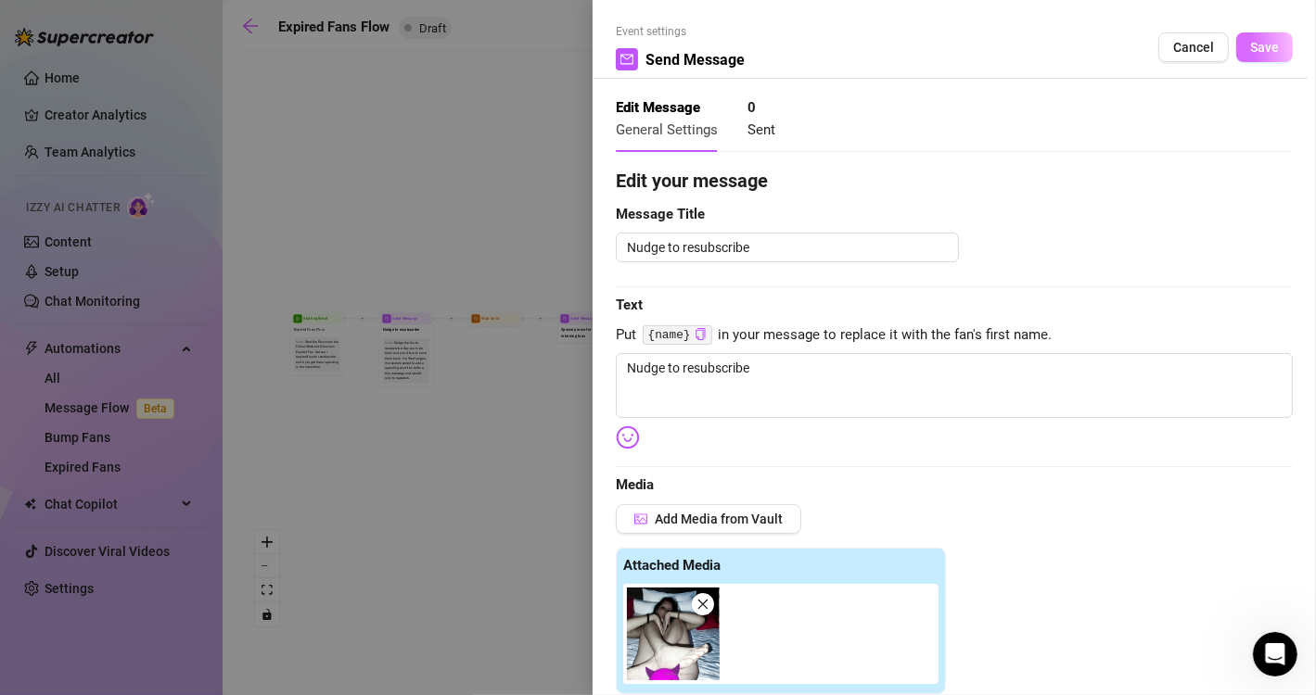
click at [1264, 54] on button "Save" at bounding box center [1264, 47] width 57 height 30
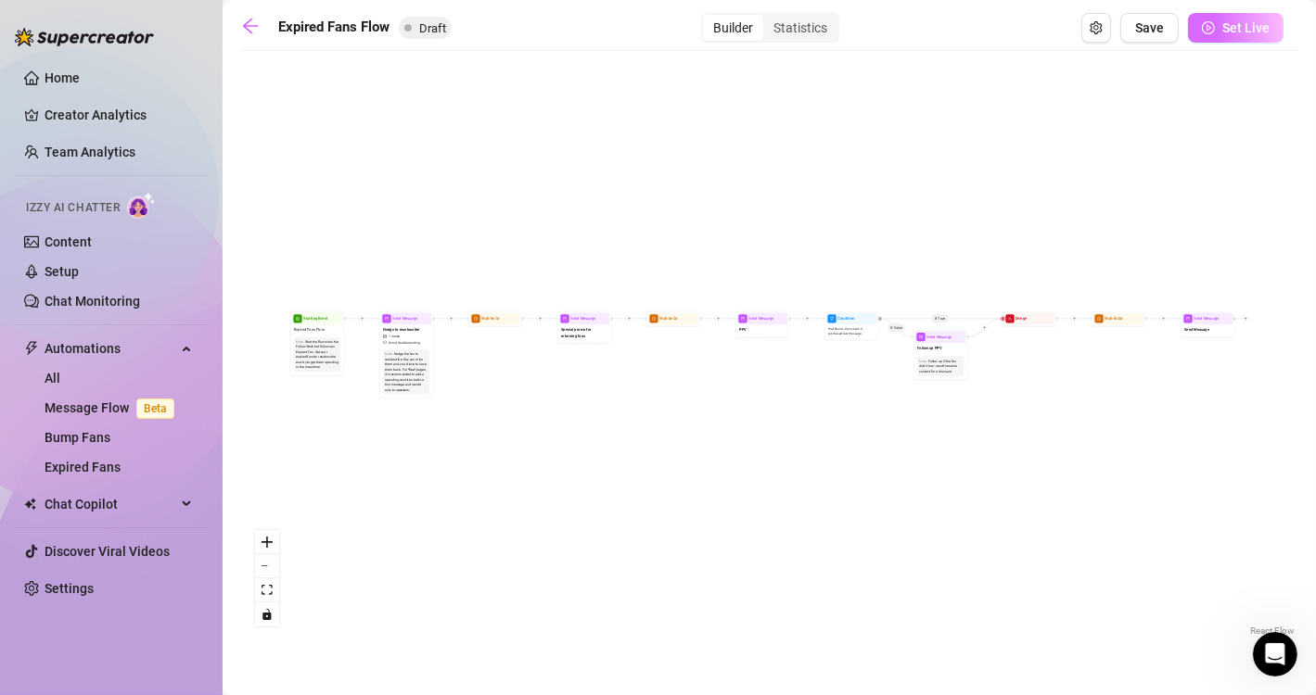
click at [1245, 32] on span "Set Live" at bounding box center [1245, 27] width 47 height 15
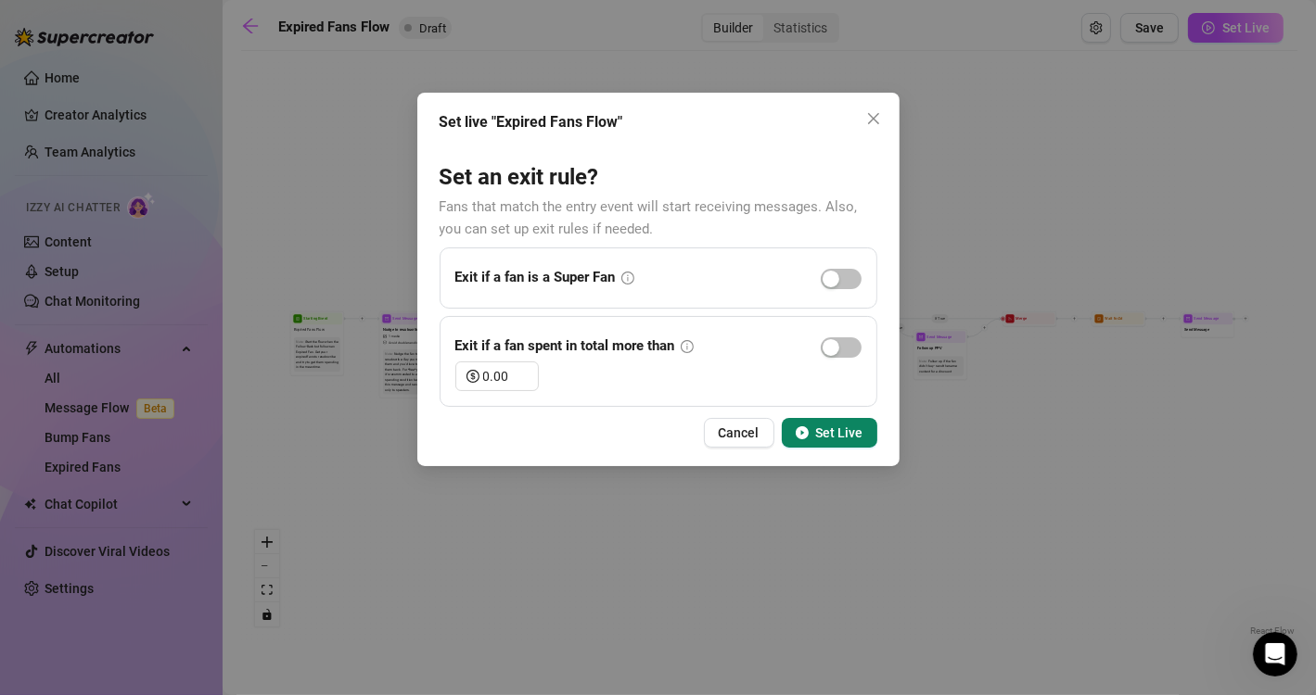
click at [821, 438] on span "Set Live" at bounding box center [839, 433] width 47 height 15
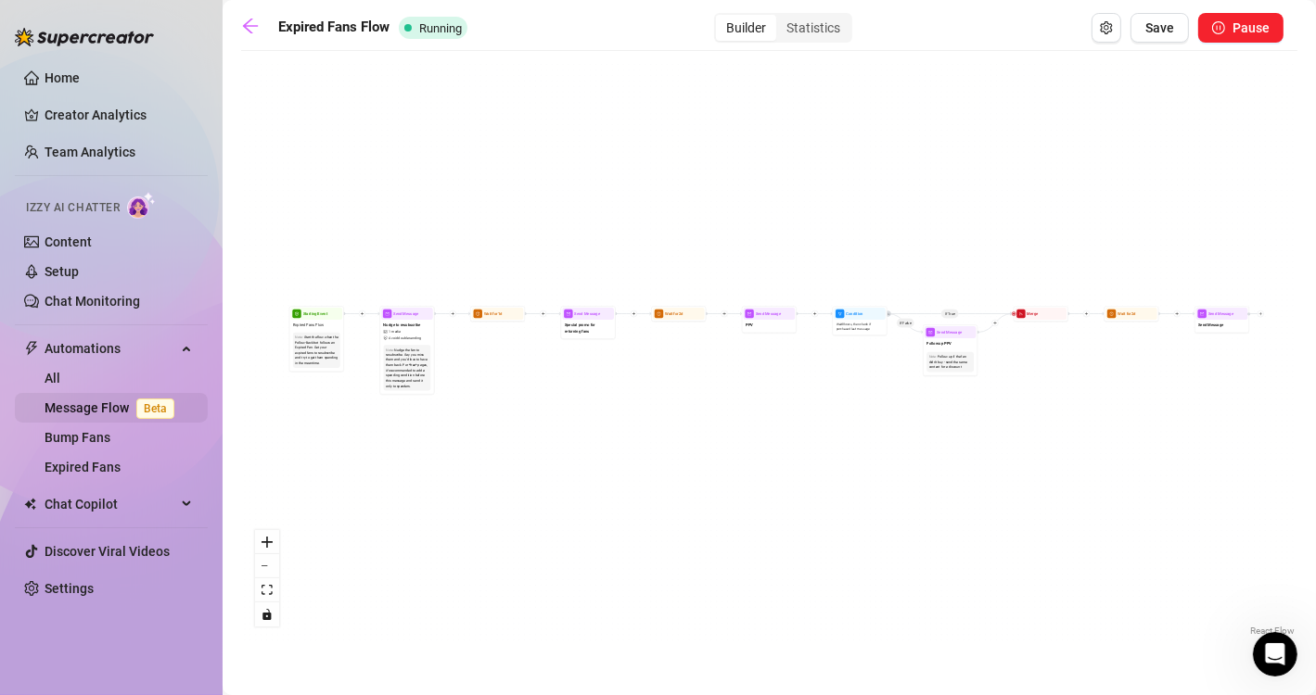
click at [133, 401] on link "Message Flow Beta" at bounding box center [113, 408] width 137 height 15
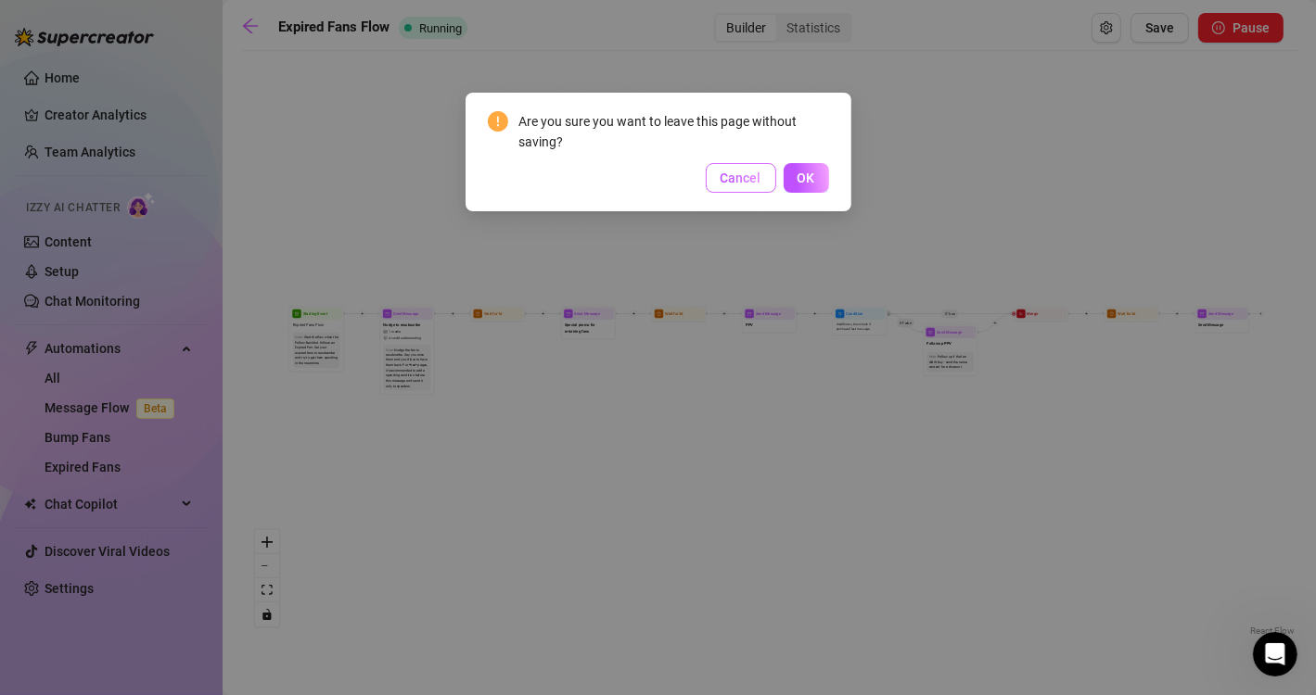
click at [755, 174] on span "Cancel" at bounding box center [741, 178] width 41 height 15
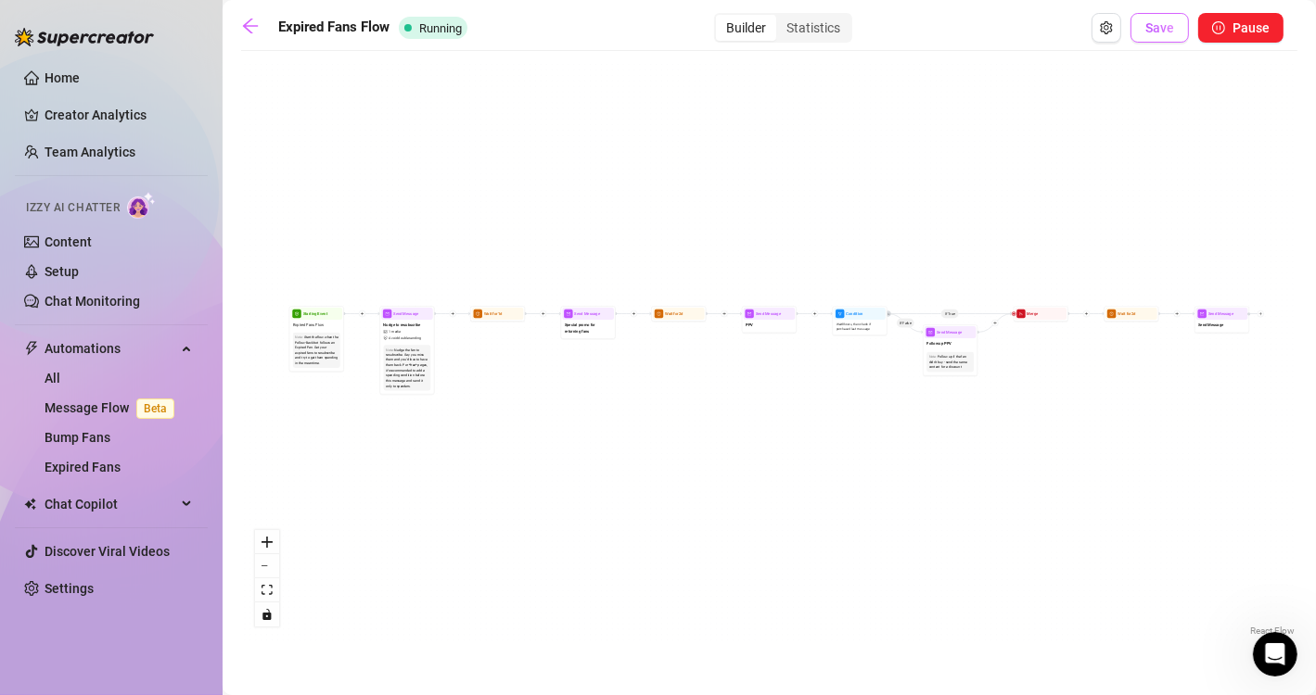
click at [1160, 30] on span "Save" at bounding box center [1159, 27] width 29 height 15
click at [276, 545] on button "zoom in" at bounding box center [267, 542] width 24 height 24
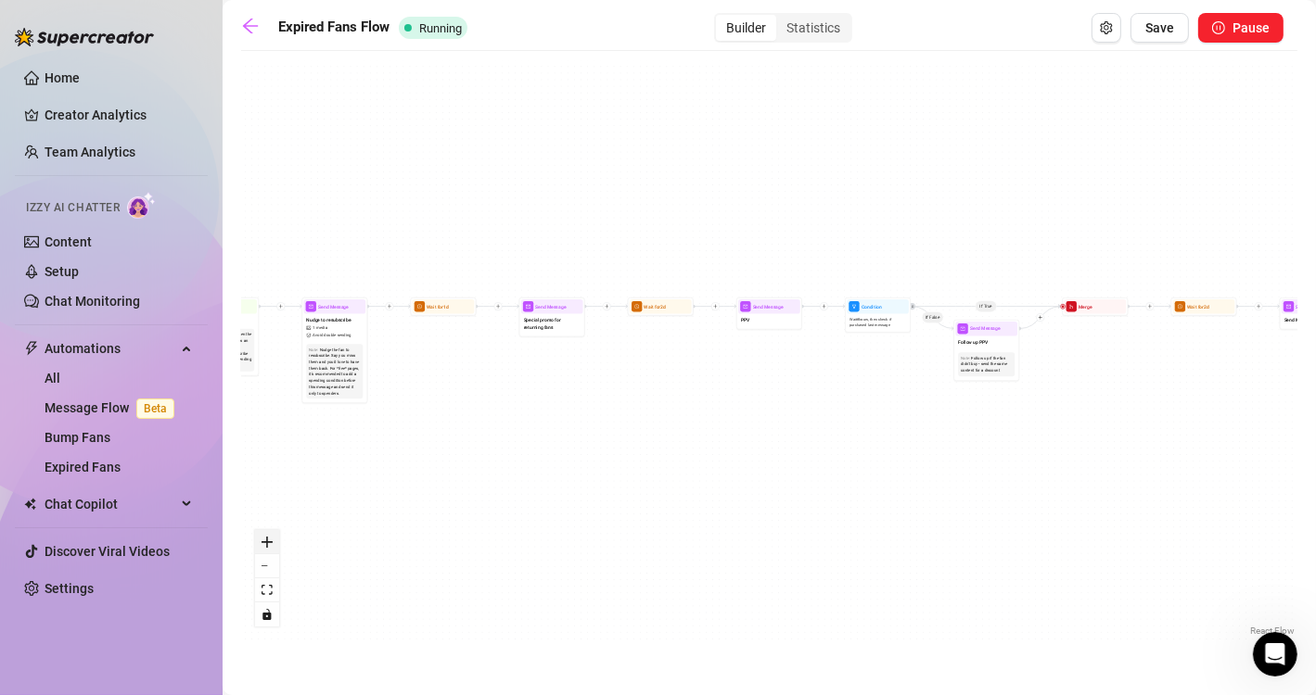
click at [276, 545] on button "zoom in" at bounding box center [267, 542] width 24 height 24
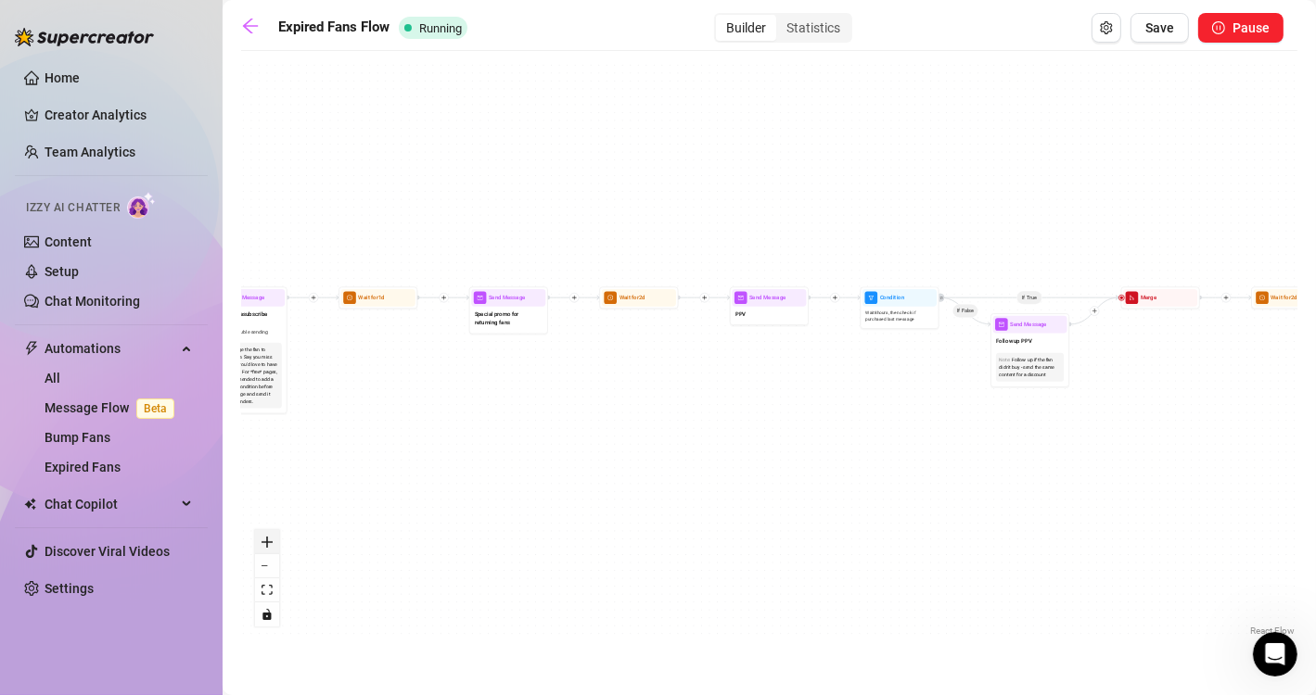
click at [276, 545] on button "zoom in" at bounding box center [267, 542] width 24 height 24
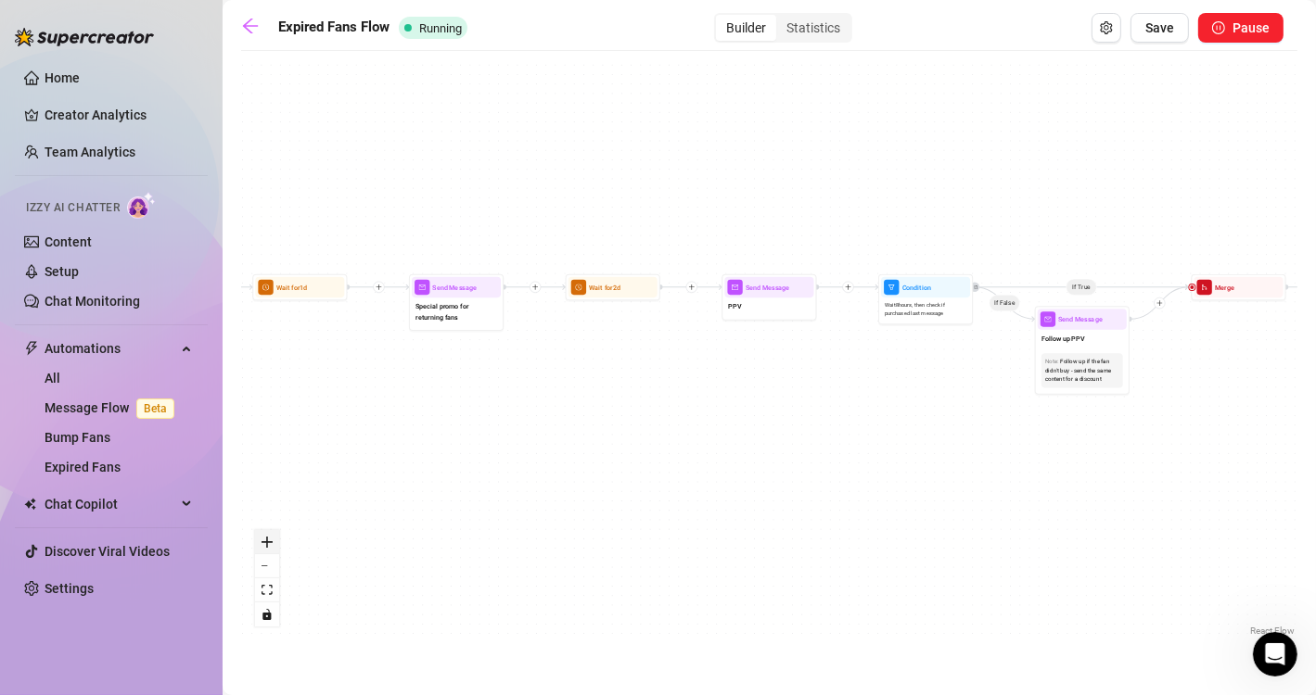
click at [276, 545] on button "zoom in" at bounding box center [267, 542] width 24 height 24
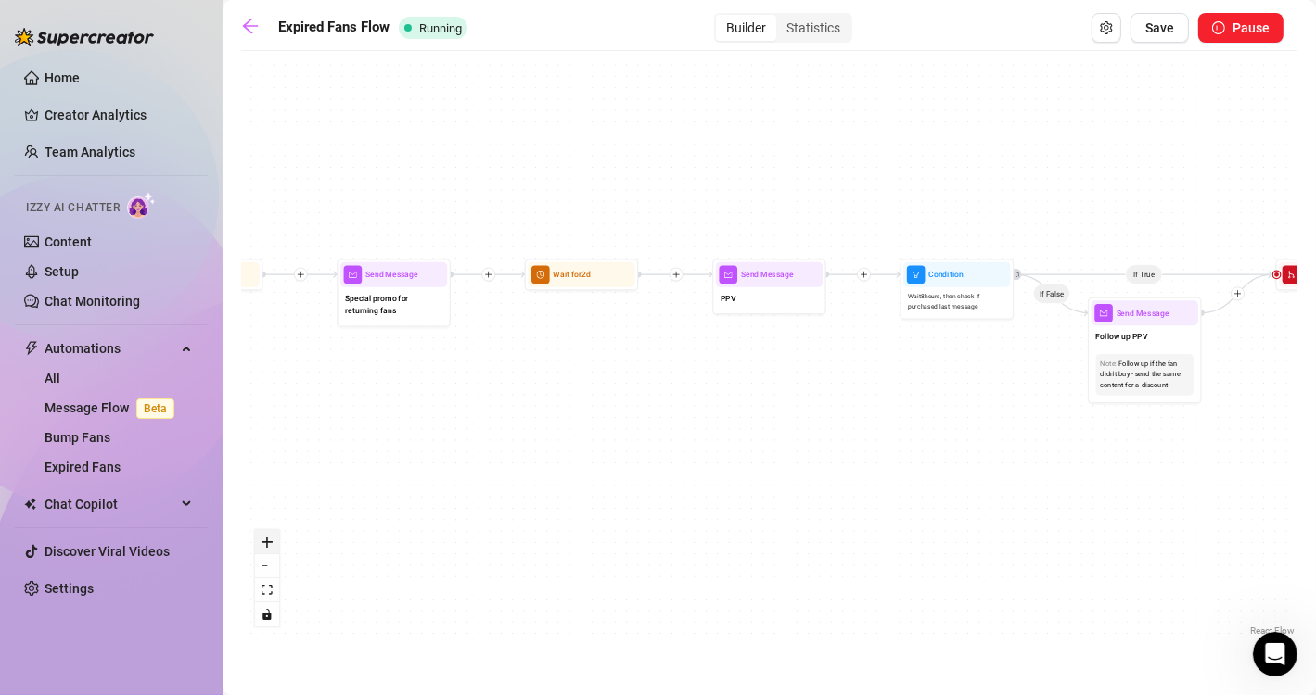
click at [276, 545] on button "zoom in" at bounding box center [267, 542] width 24 height 24
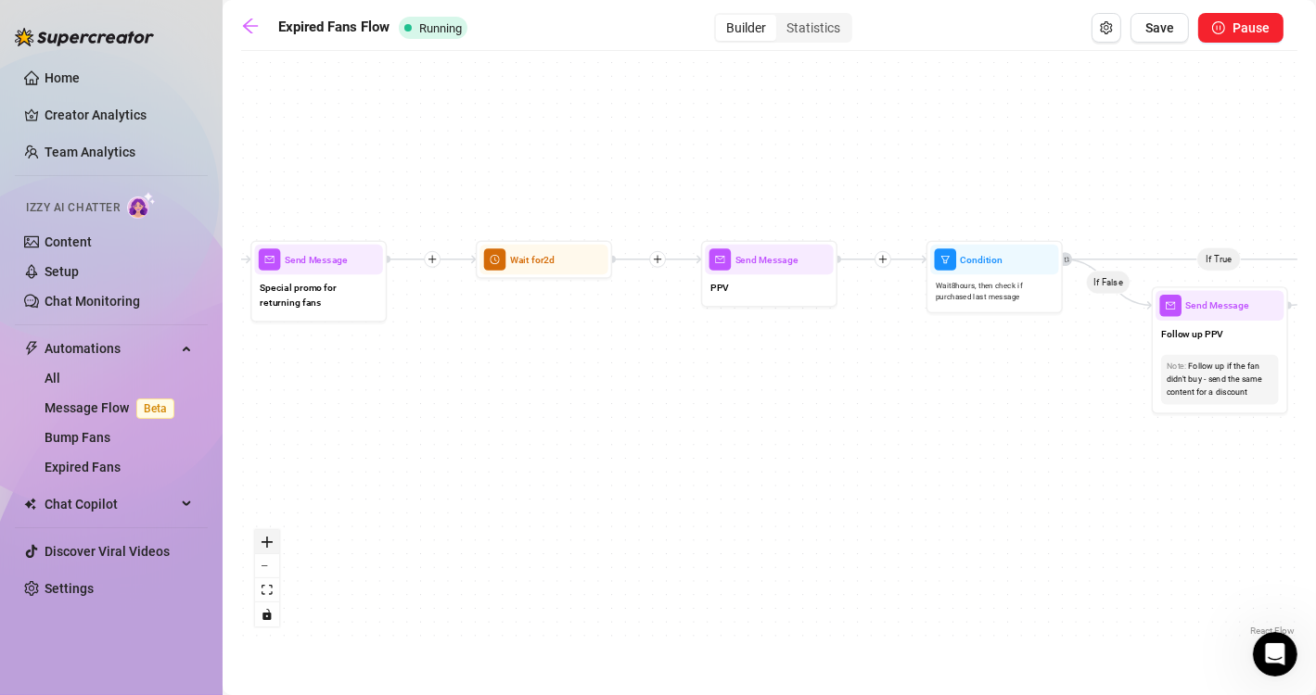
click at [276, 545] on button "zoom in" at bounding box center [267, 542] width 24 height 24
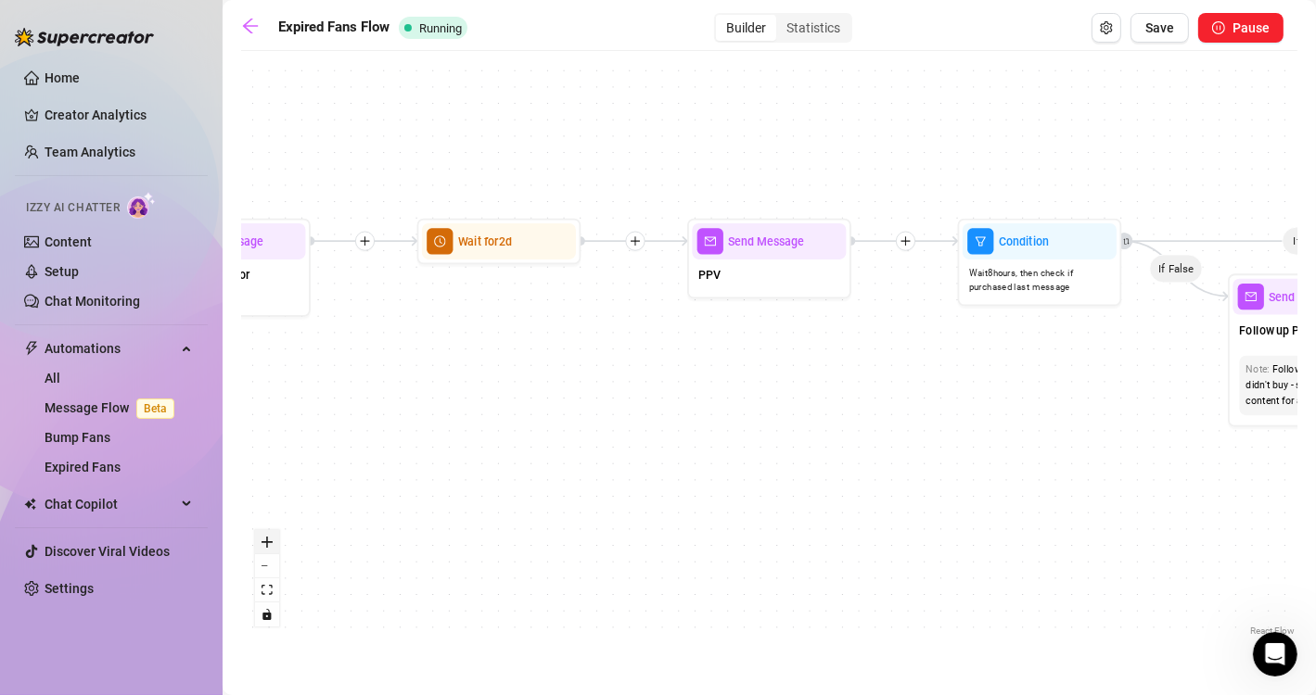
click at [276, 545] on button "zoom in" at bounding box center [267, 542] width 24 height 24
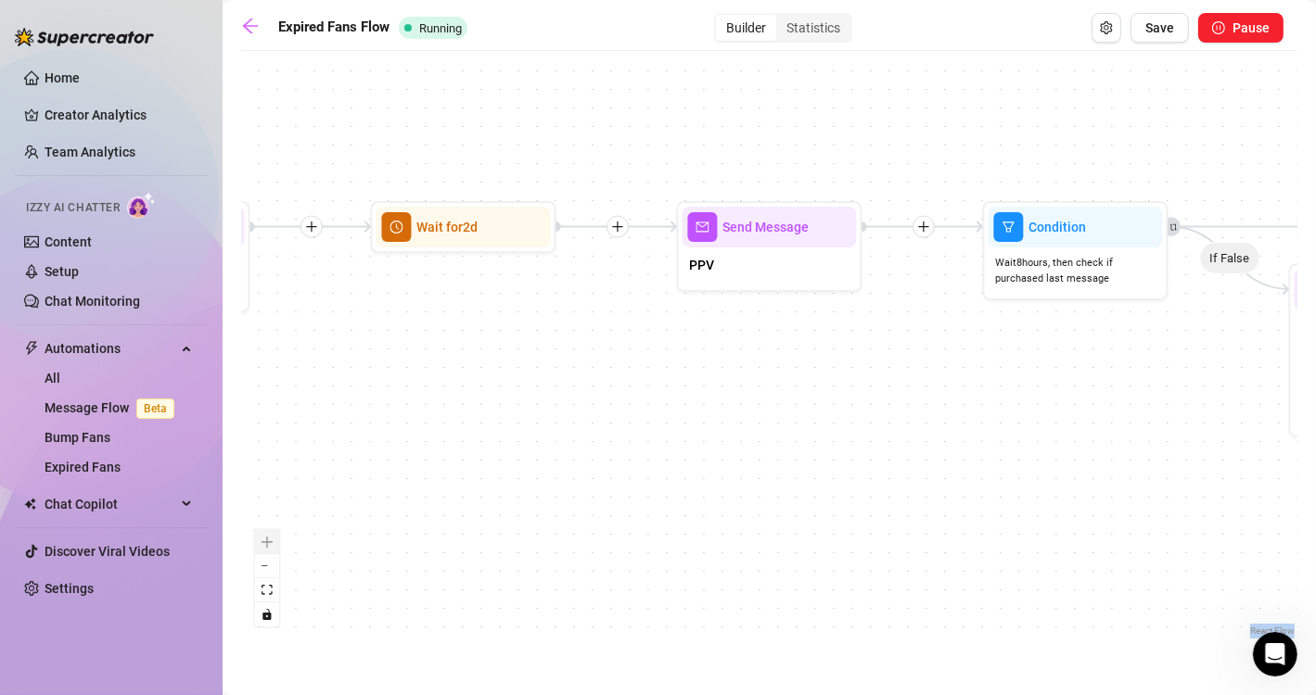
click at [276, 545] on div "React Flow controls" at bounding box center [267, 578] width 24 height 96
click at [262, 607] on button "toggle interactivity" at bounding box center [267, 615] width 24 height 24
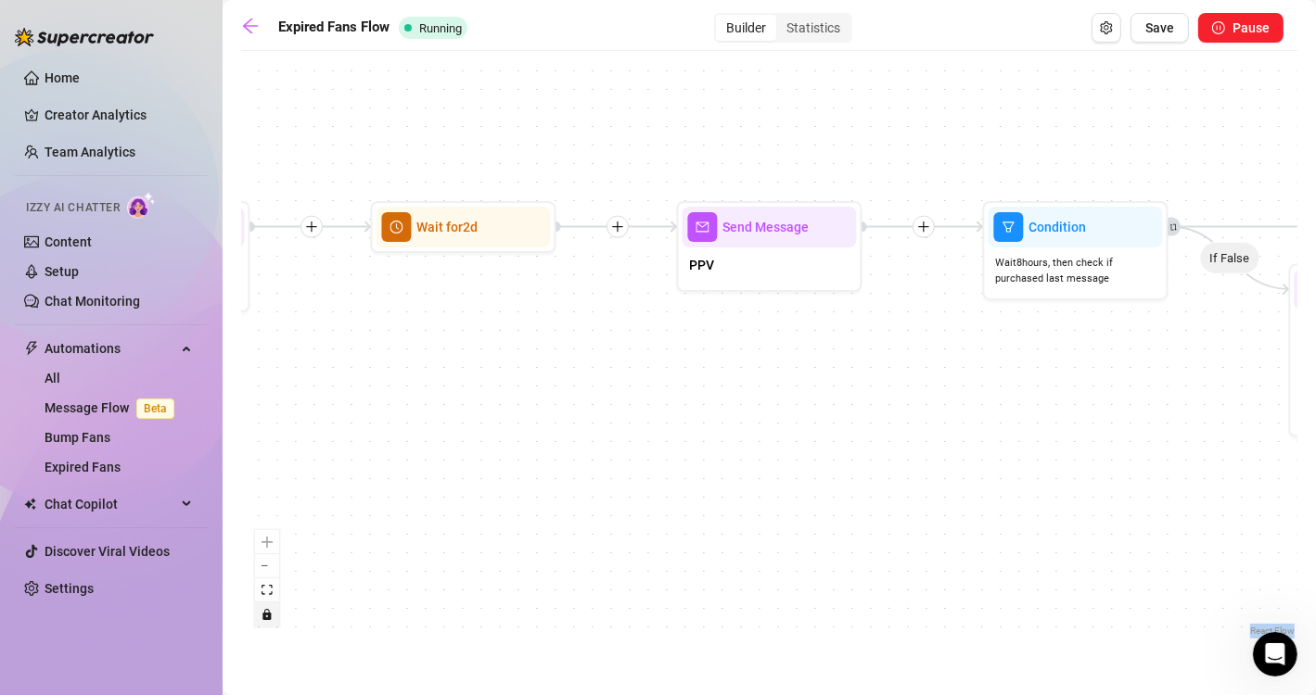
click at [262, 607] on button "toggle interactivity" at bounding box center [267, 615] width 24 height 24
click at [270, 573] on button "zoom out" at bounding box center [267, 567] width 24 height 24
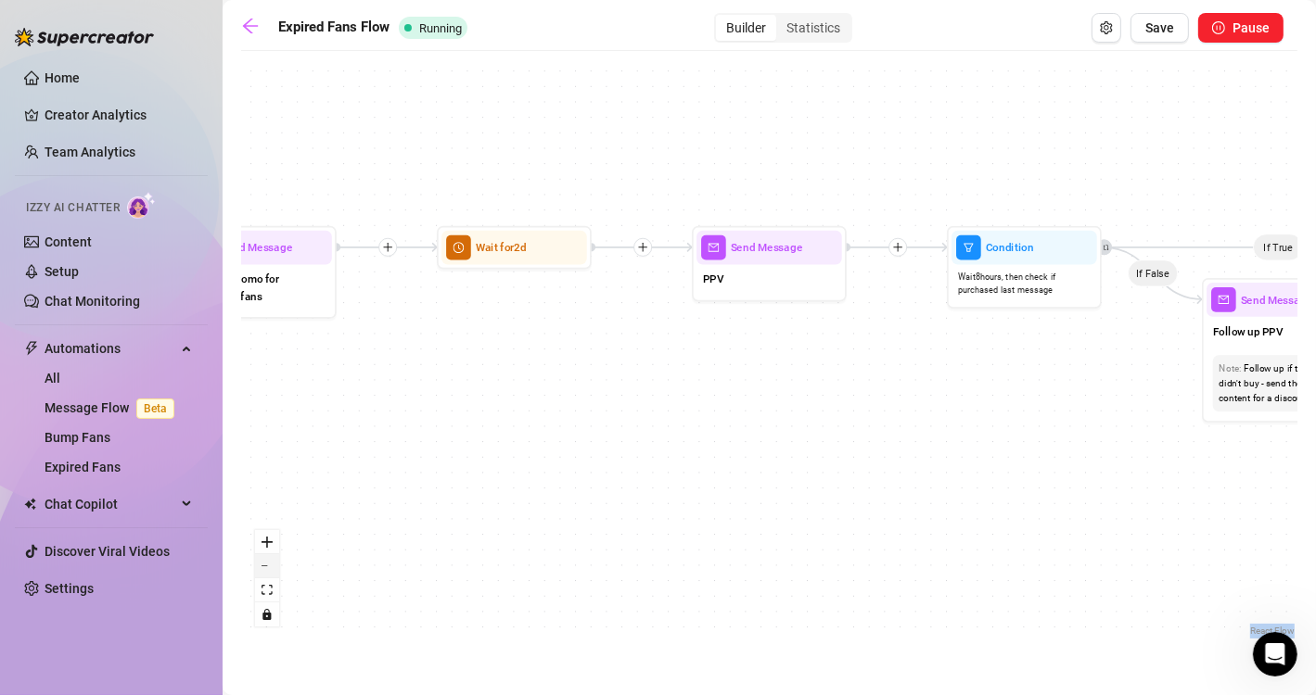
click at [270, 573] on button "zoom out" at bounding box center [267, 567] width 24 height 24
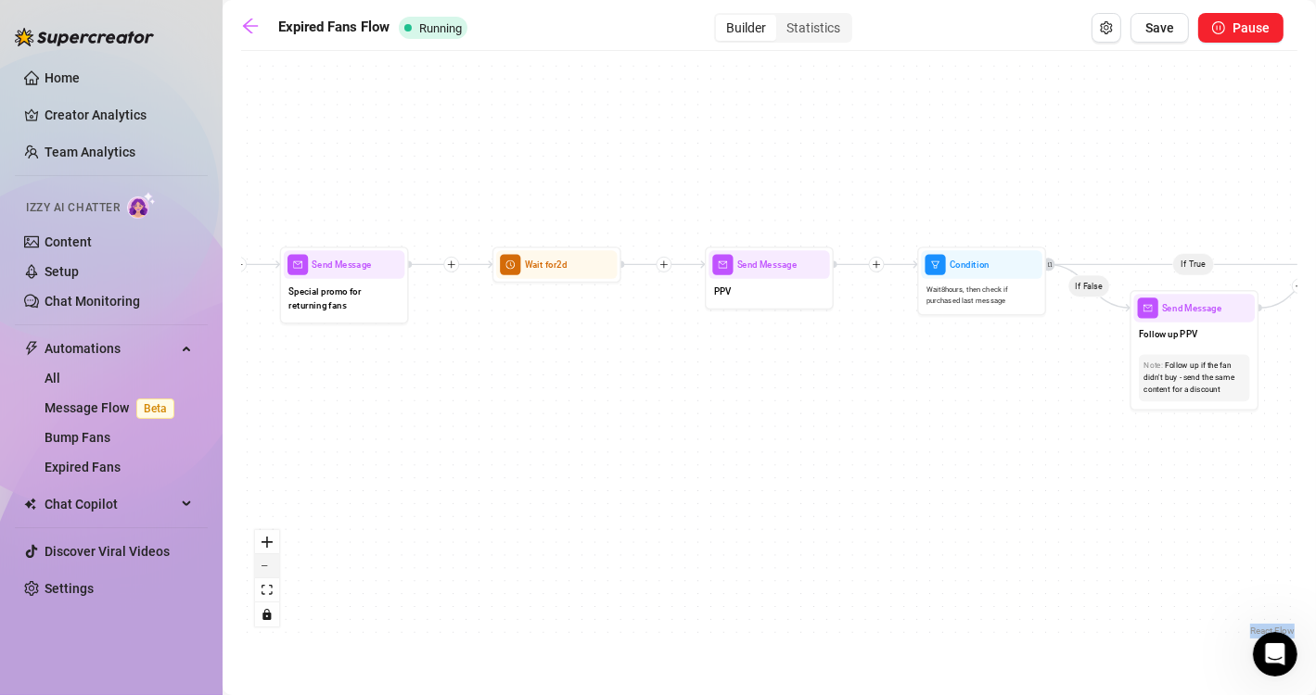
click at [270, 573] on button "zoom out" at bounding box center [267, 567] width 24 height 24
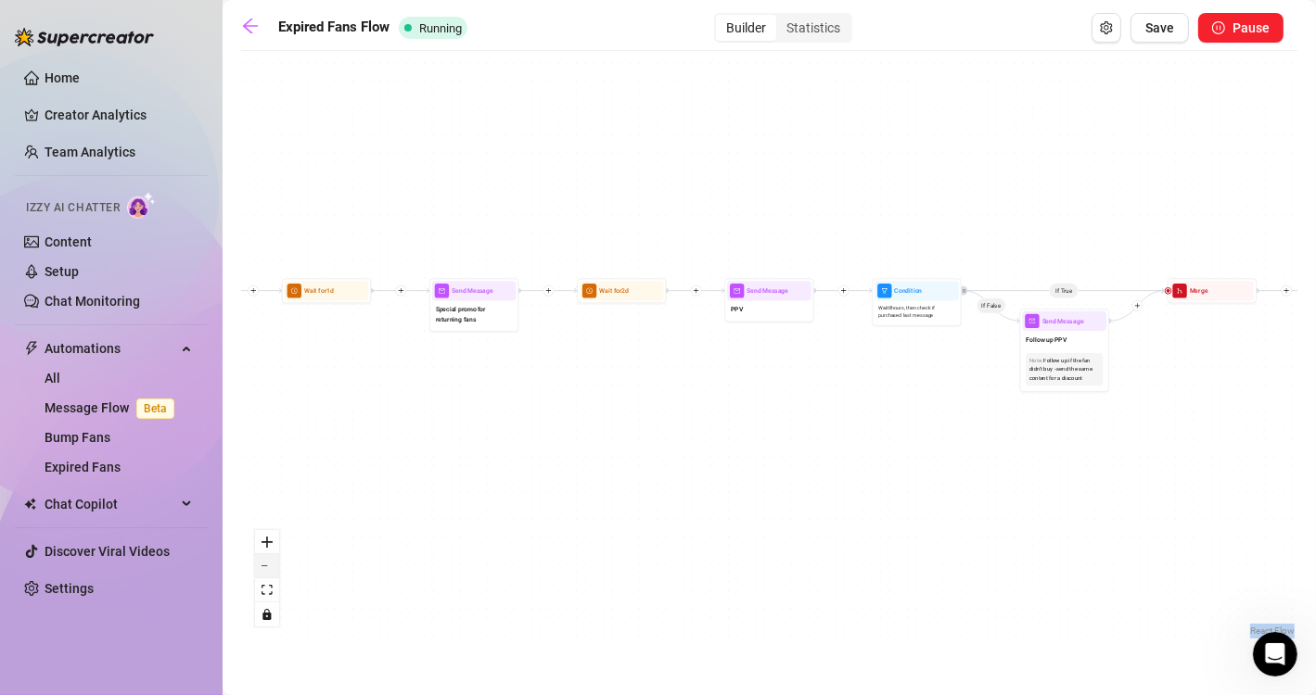
click at [270, 573] on button "zoom out" at bounding box center [267, 567] width 24 height 24
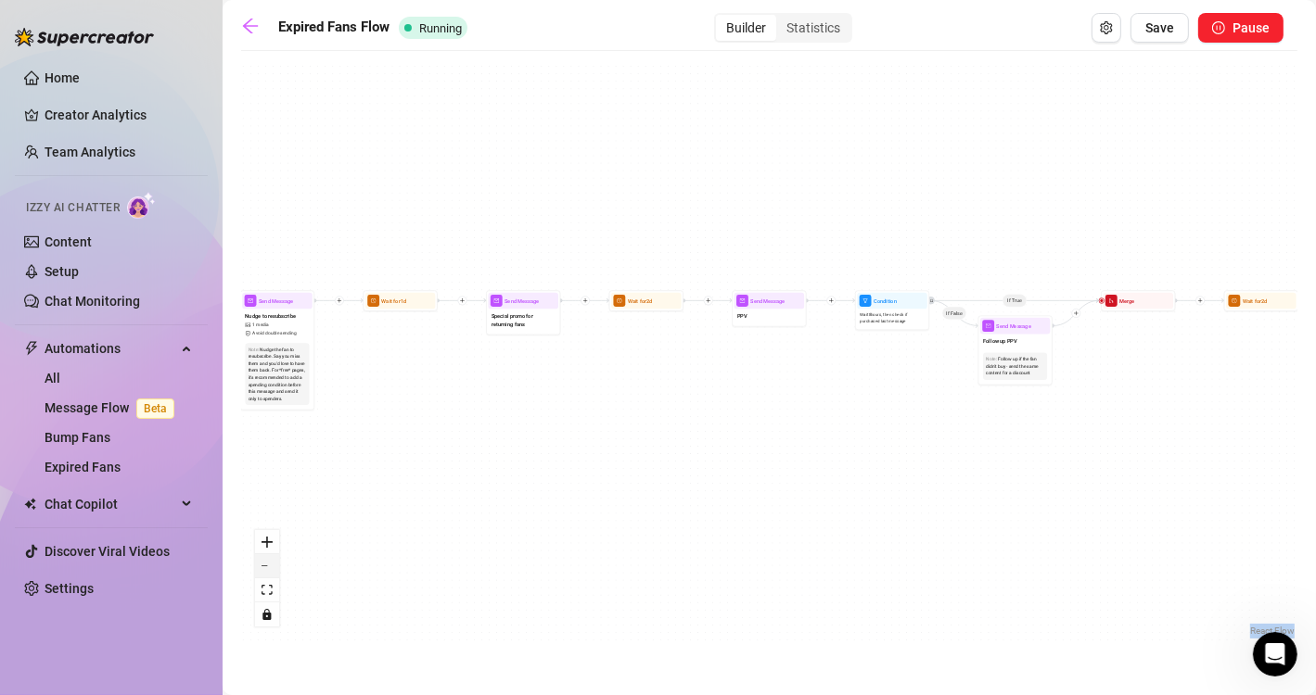
click at [270, 573] on button "zoom out" at bounding box center [267, 567] width 24 height 24
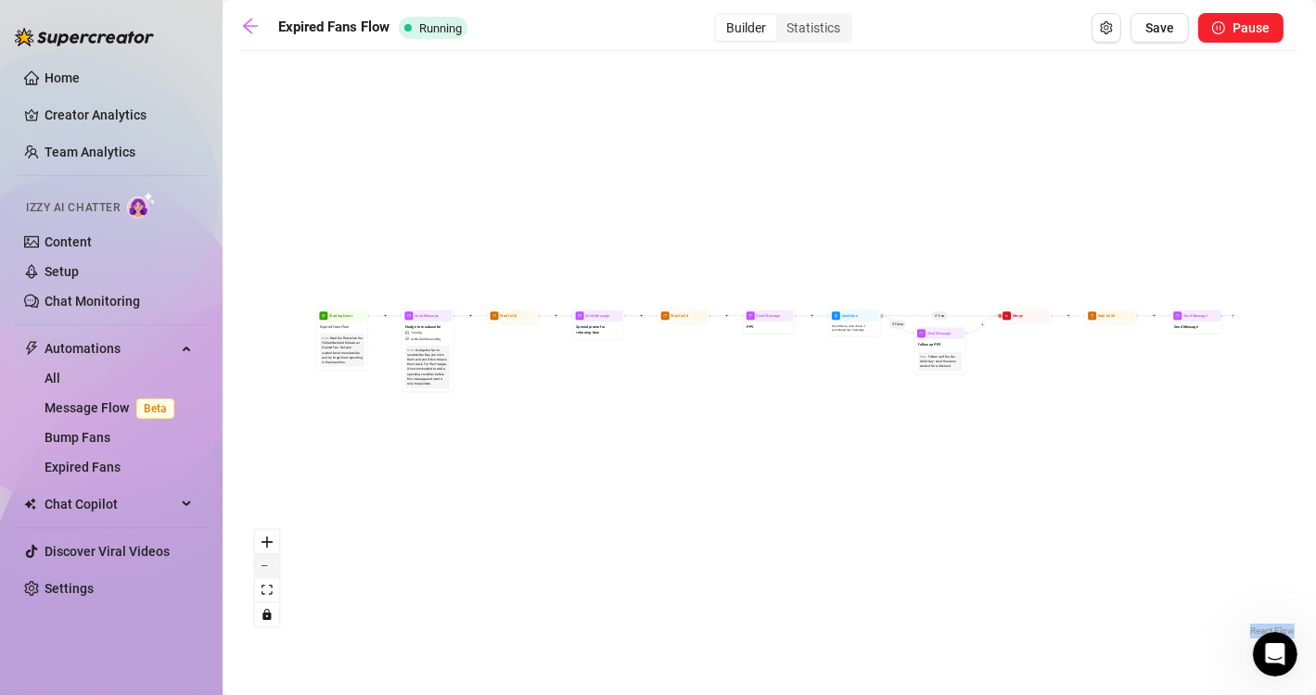
click at [270, 573] on button "zoom out" at bounding box center [267, 567] width 24 height 24
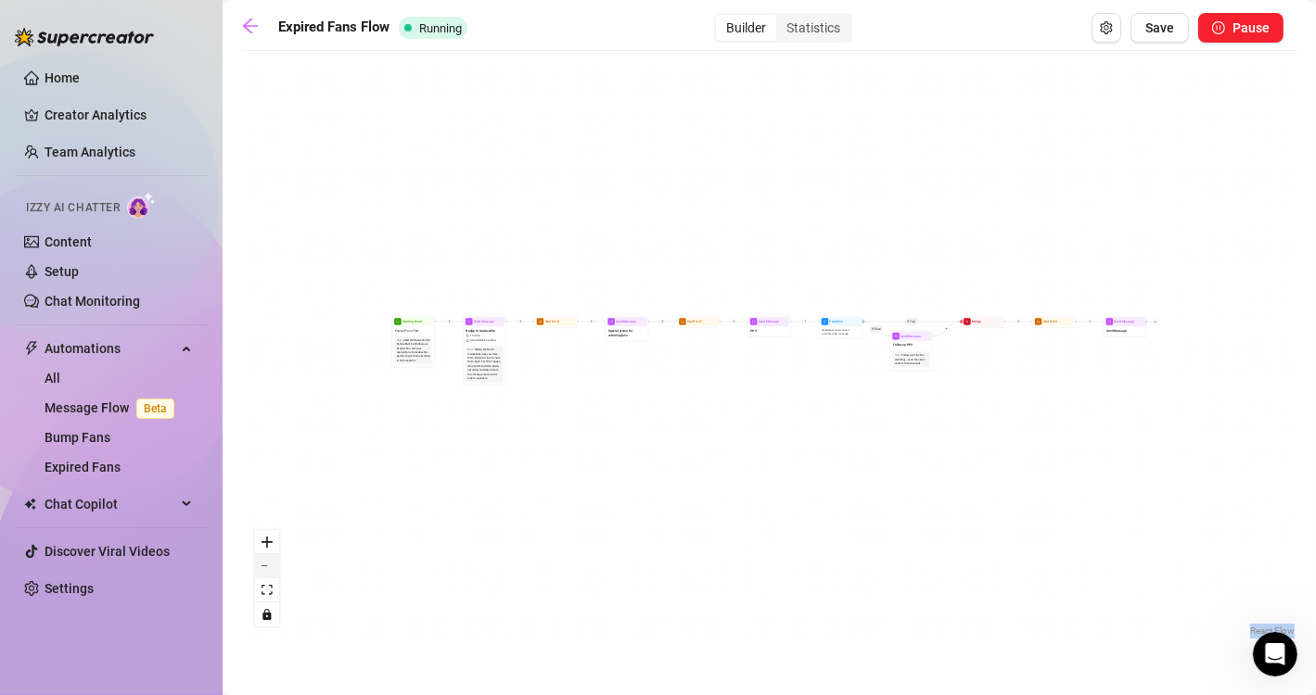
click at [270, 573] on button "zoom out" at bounding box center [267, 567] width 24 height 24
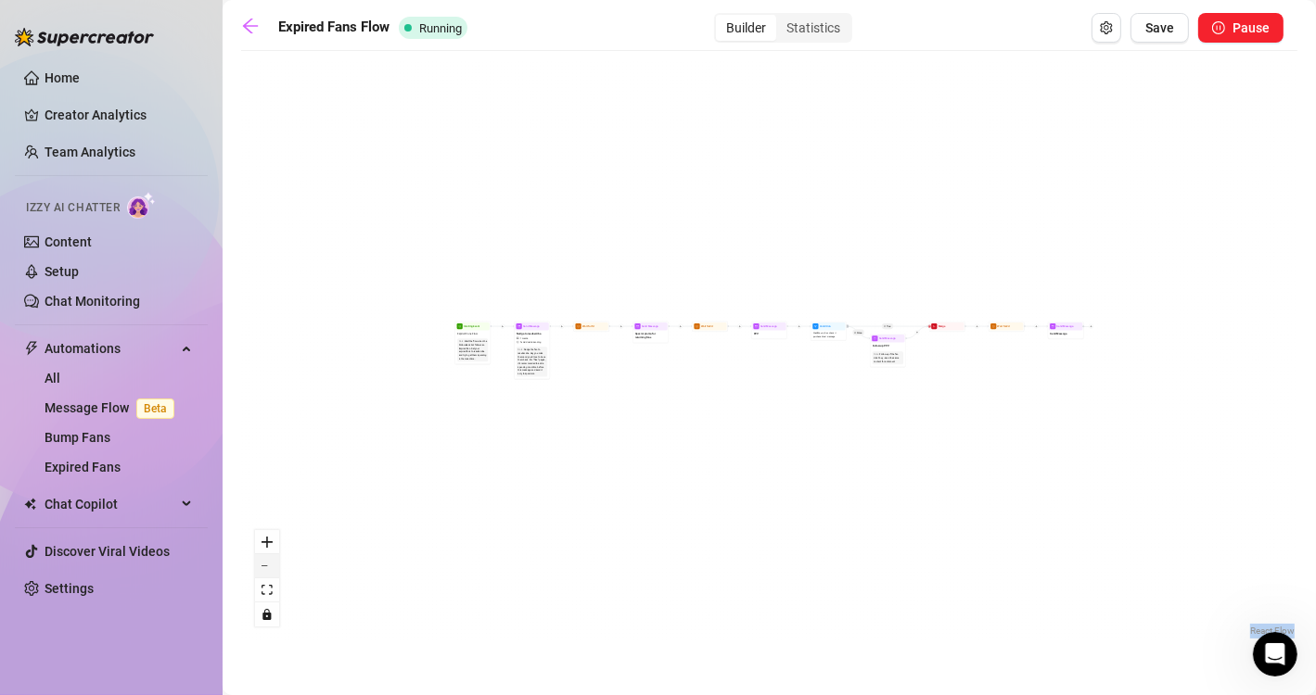
click at [270, 573] on button "zoom out" at bounding box center [267, 567] width 24 height 24
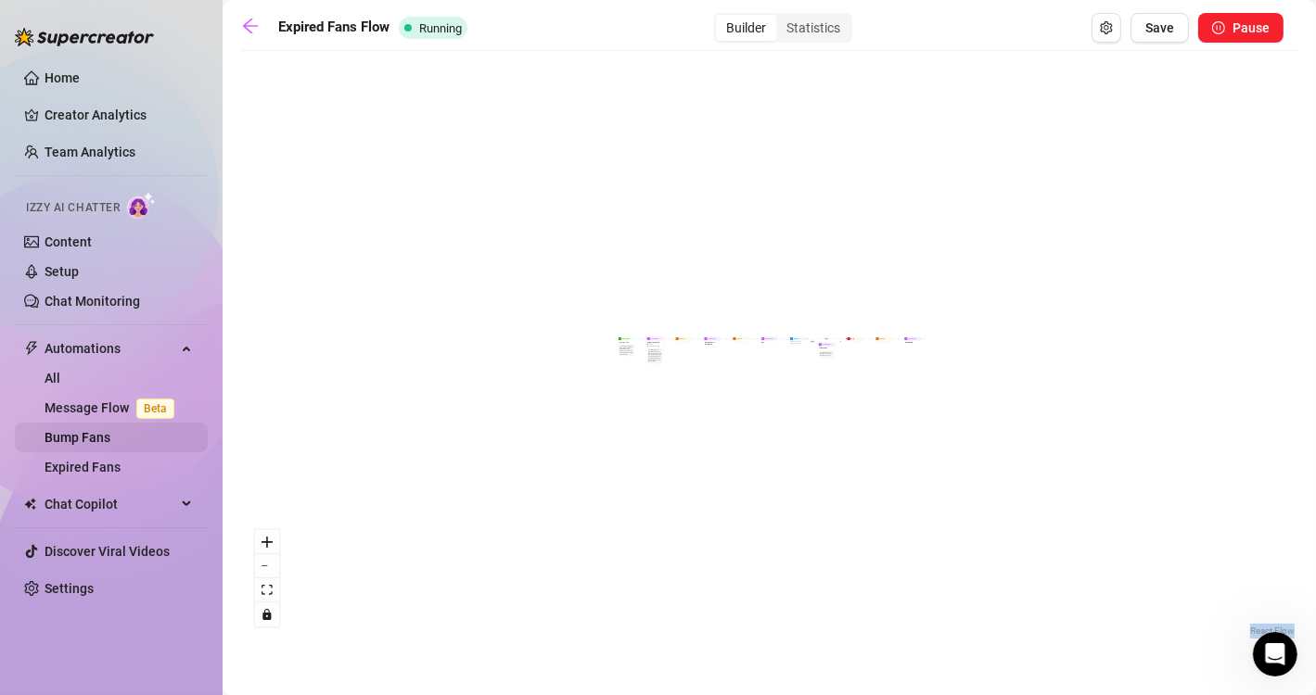
click at [110, 434] on link "Bump Fans" at bounding box center [78, 437] width 66 height 15
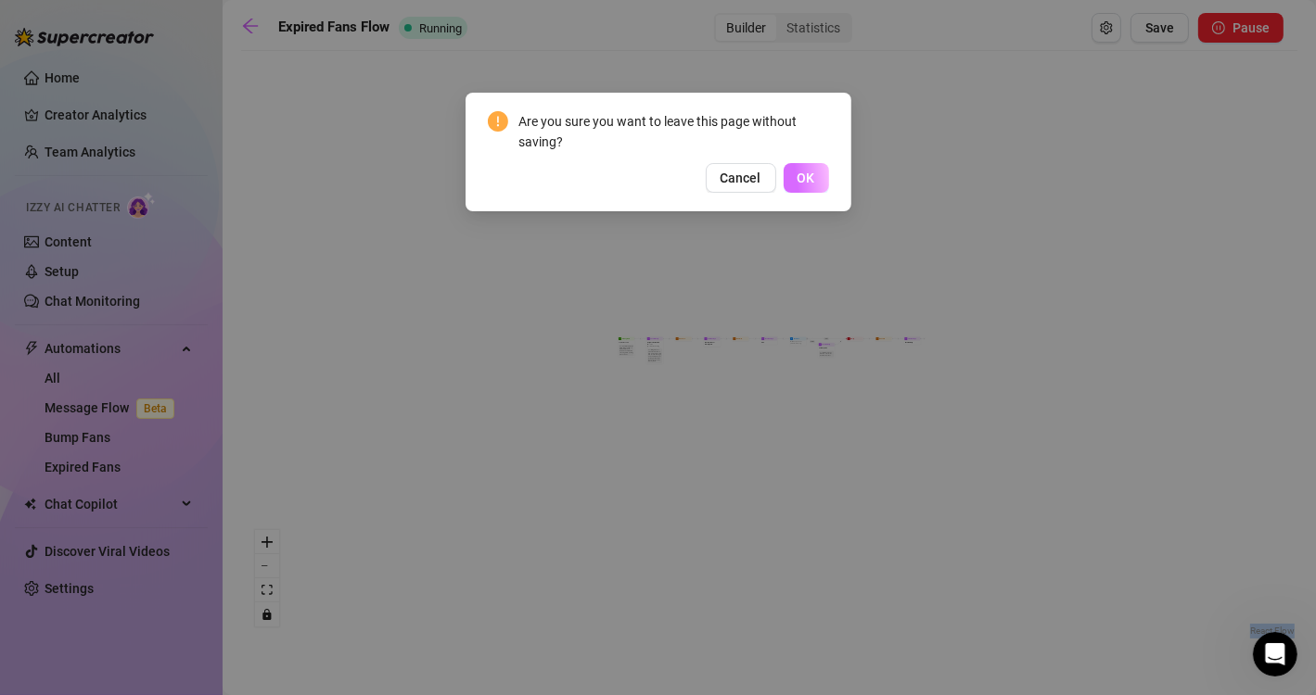
click at [808, 178] on span "OK" at bounding box center [806, 178] width 18 height 15
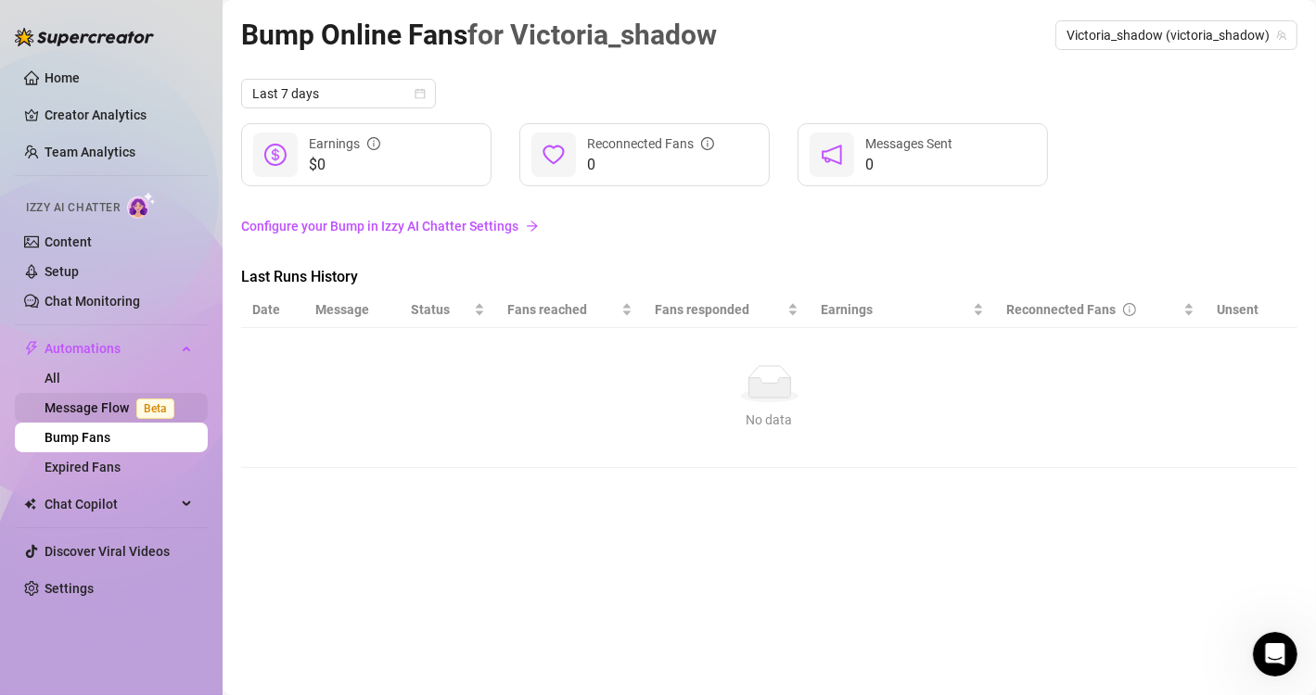
click at [121, 414] on link "Message Flow Beta" at bounding box center [113, 408] width 137 height 15
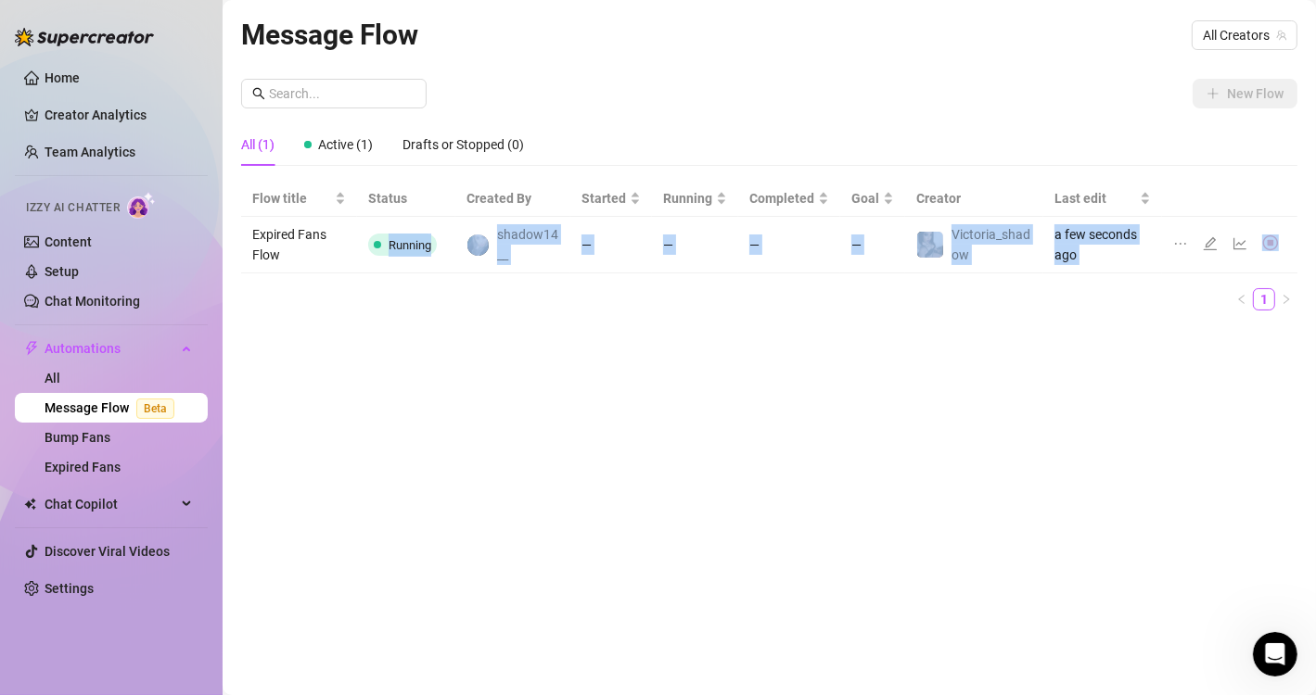
drag, startPoint x: 353, startPoint y: 260, endPoint x: 498, endPoint y: 401, distance: 202.0
click at [498, 401] on div "Message Flow All Creators New Flow All (1) Active (1) Drafts or Stopped (0) Flo…" at bounding box center [769, 326] width 1056 height 627
drag, startPoint x: 385, startPoint y: 393, endPoint x: 911, endPoint y: 392, distance: 525.8
click at [911, 392] on div "Message Flow All Creators New Flow All (1) Active (1) Drafts or Stopped (0) Flo…" at bounding box center [769, 326] width 1056 height 627
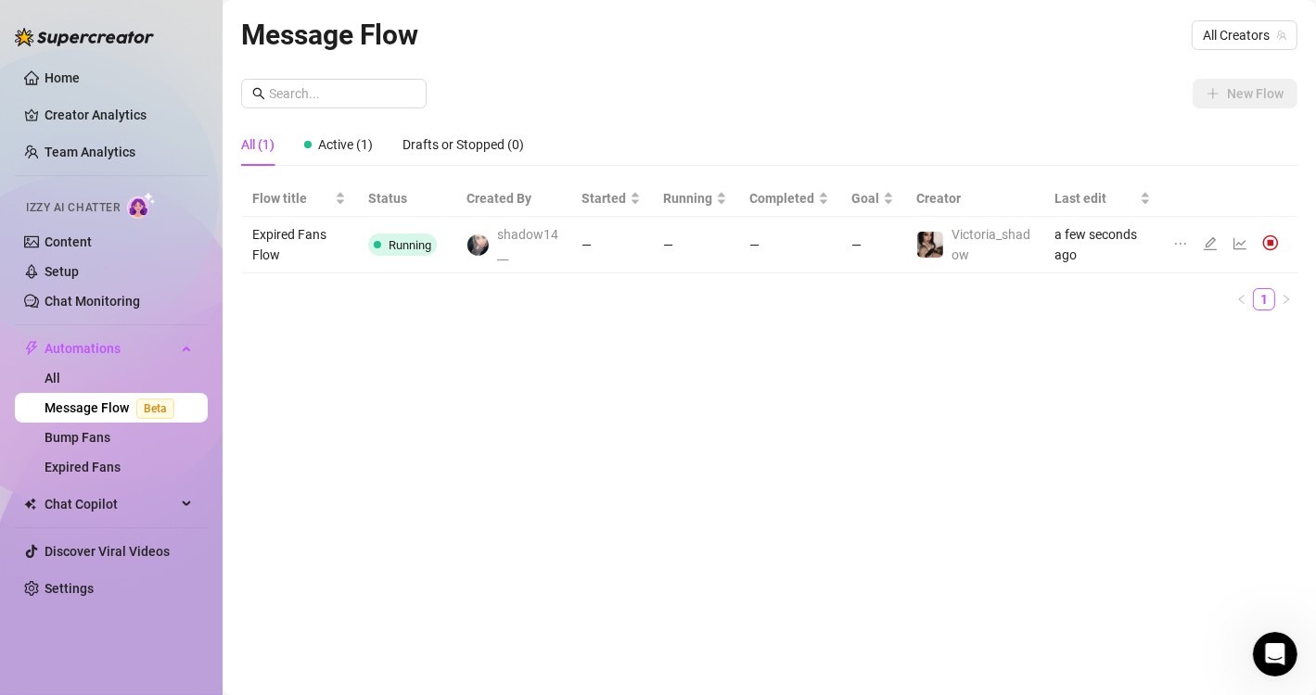
drag, startPoint x: 821, startPoint y: 398, endPoint x: 636, endPoint y: 410, distance: 184.9
click at [636, 410] on div "Message Flow All Creators New Flow All (1) Active (1) Drafts or Stopped (0) Flo…" at bounding box center [769, 326] width 1056 height 627
drag, startPoint x: 502, startPoint y: 215, endPoint x: 435, endPoint y: 416, distance: 212.0
click at [435, 416] on div "Message Flow All Creators New Flow All (1) Active (1) Drafts or Stopped (0) Flo…" at bounding box center [769, 326] width 1056 height 627
click at [100, 444] on link "Bump Fans" at bounding box center [78, 437] width 66 height 15
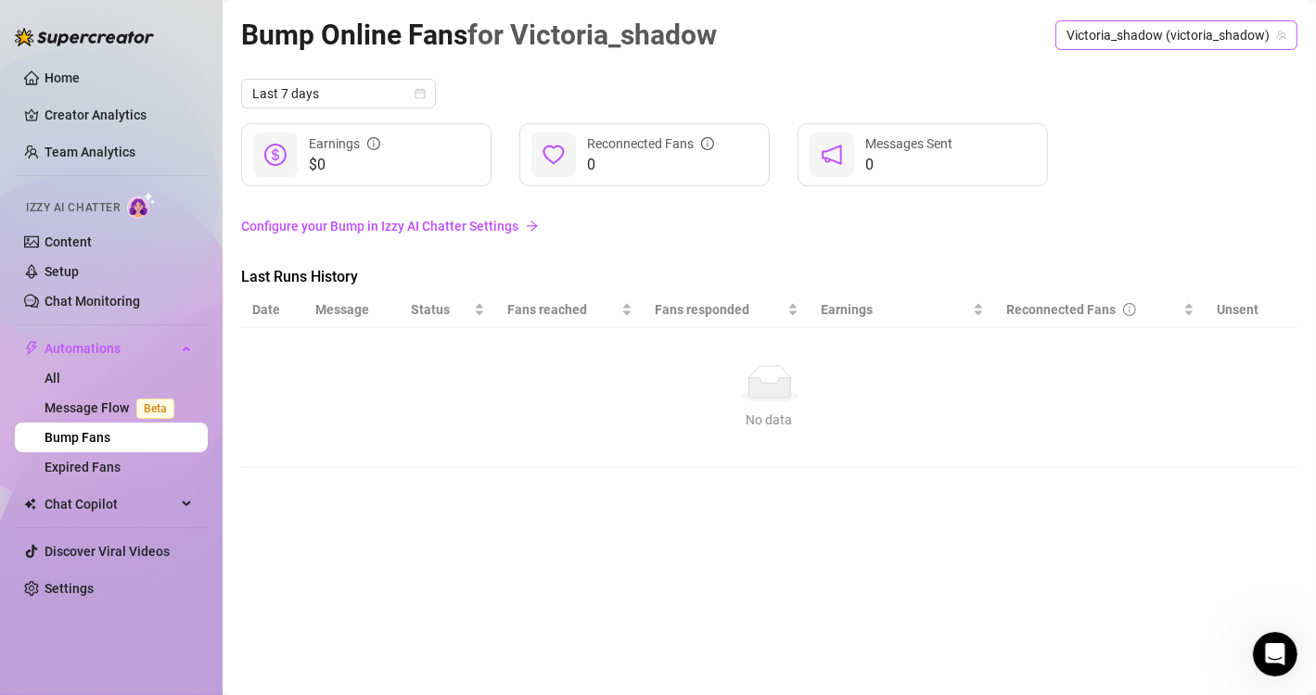
click at [1245, 33] on span "Victoria_shadow (victoria_shadow)" at bounding box center [1176, 35] width 220 height 28
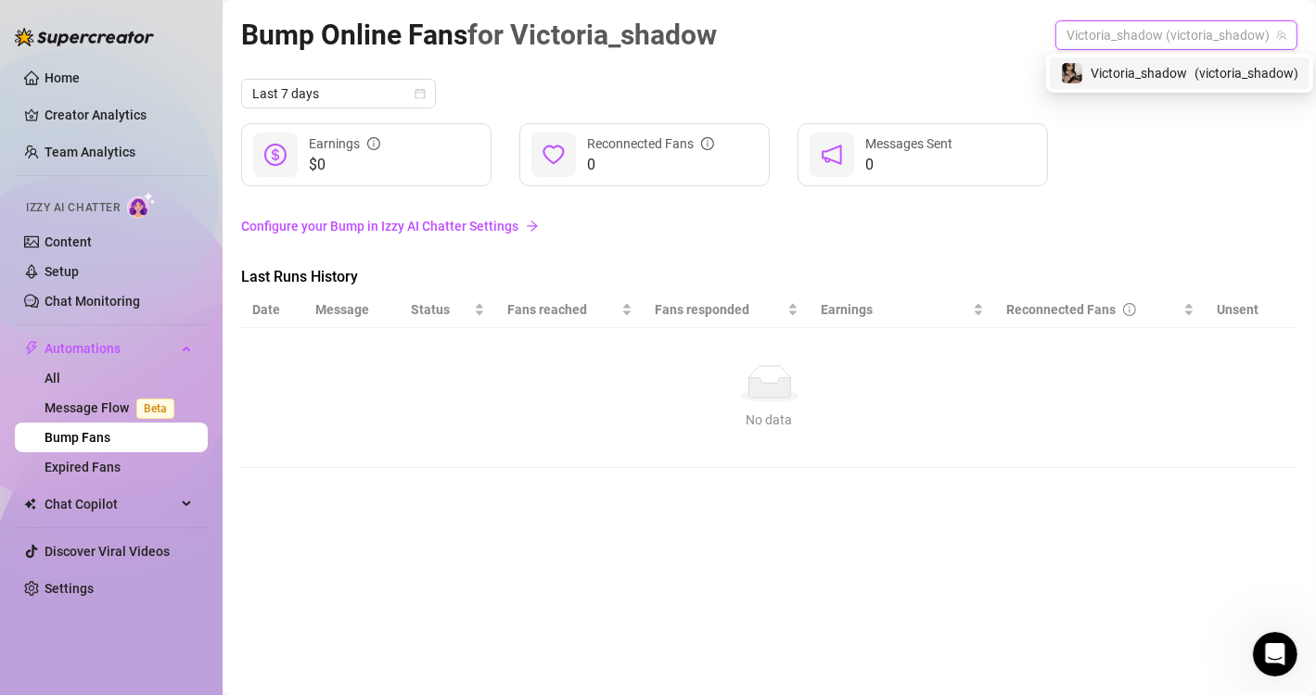
click at [1241, 74] on span "( victoria_shadow )" at bounding box center [1246, 73] width 104 height 20
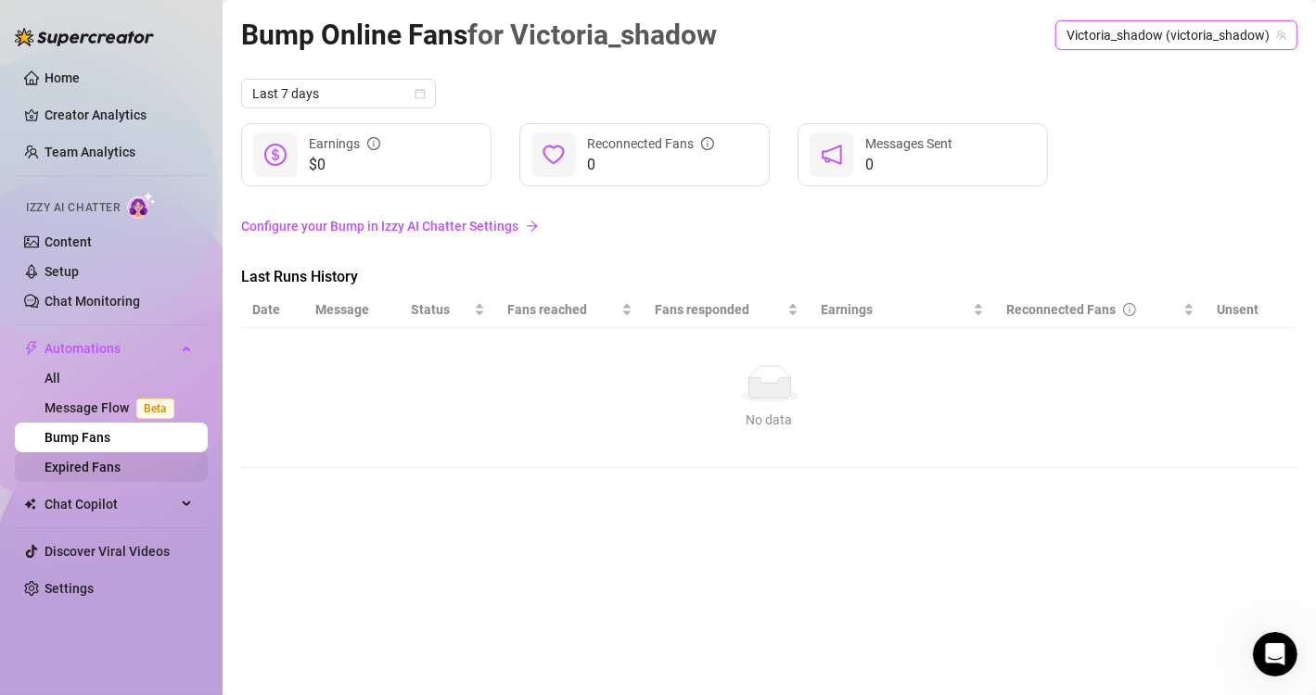
click at [121, 470] on link "Expired Fans" at bounding box center [83, 467] width 76 height 15
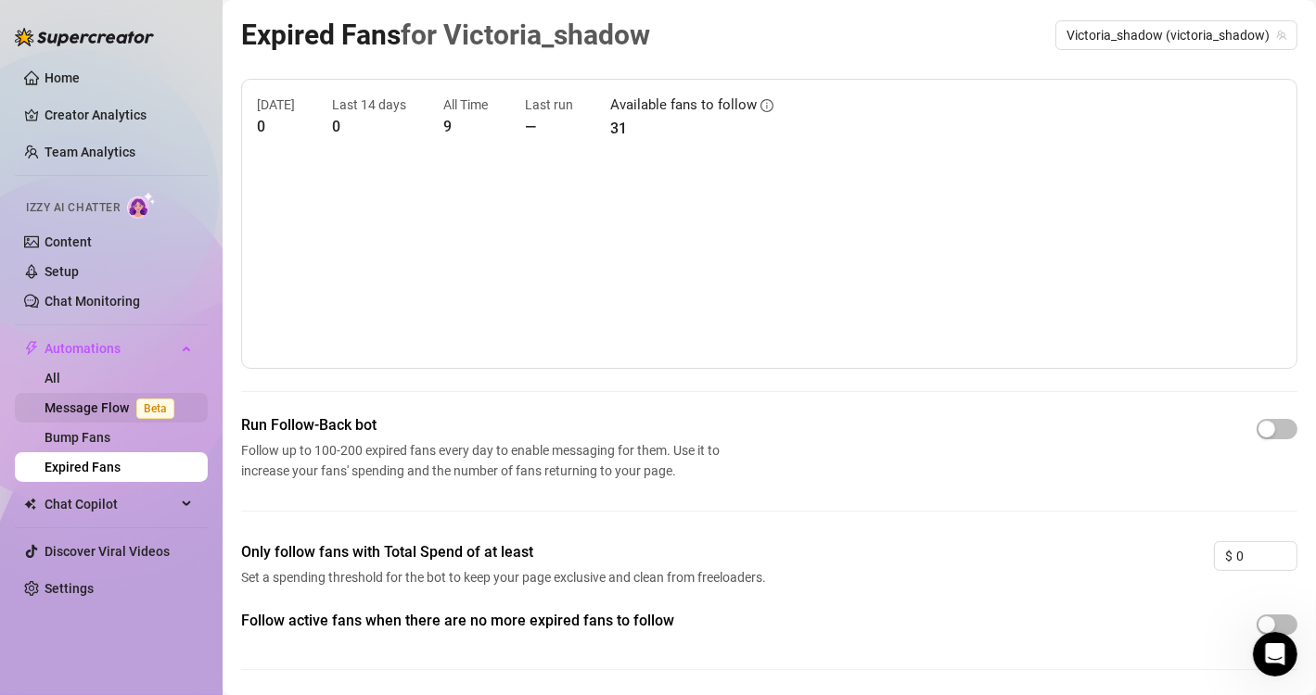
click at [127, 412] on link "Message Flow Beta" at bounding box center [113, 408] width 137 height 15
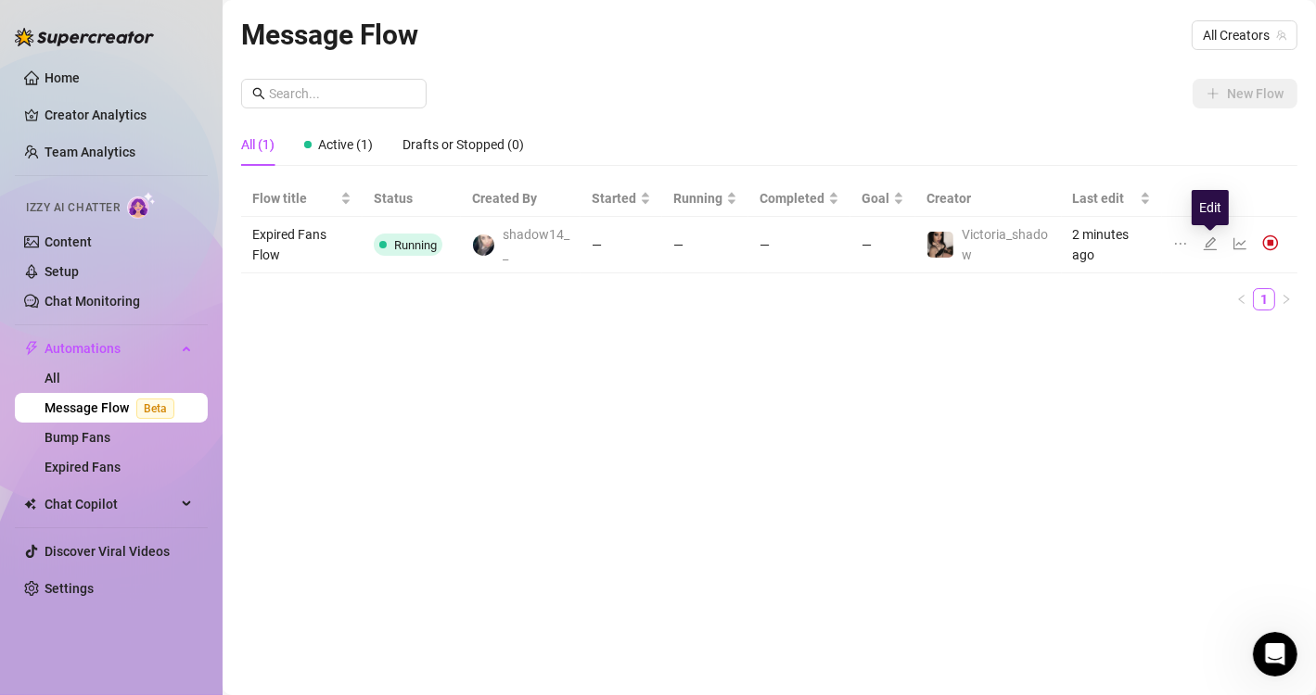
click at [1213, 239] on icon "edit" at bounding box center [1210, 243] width 15 height 15
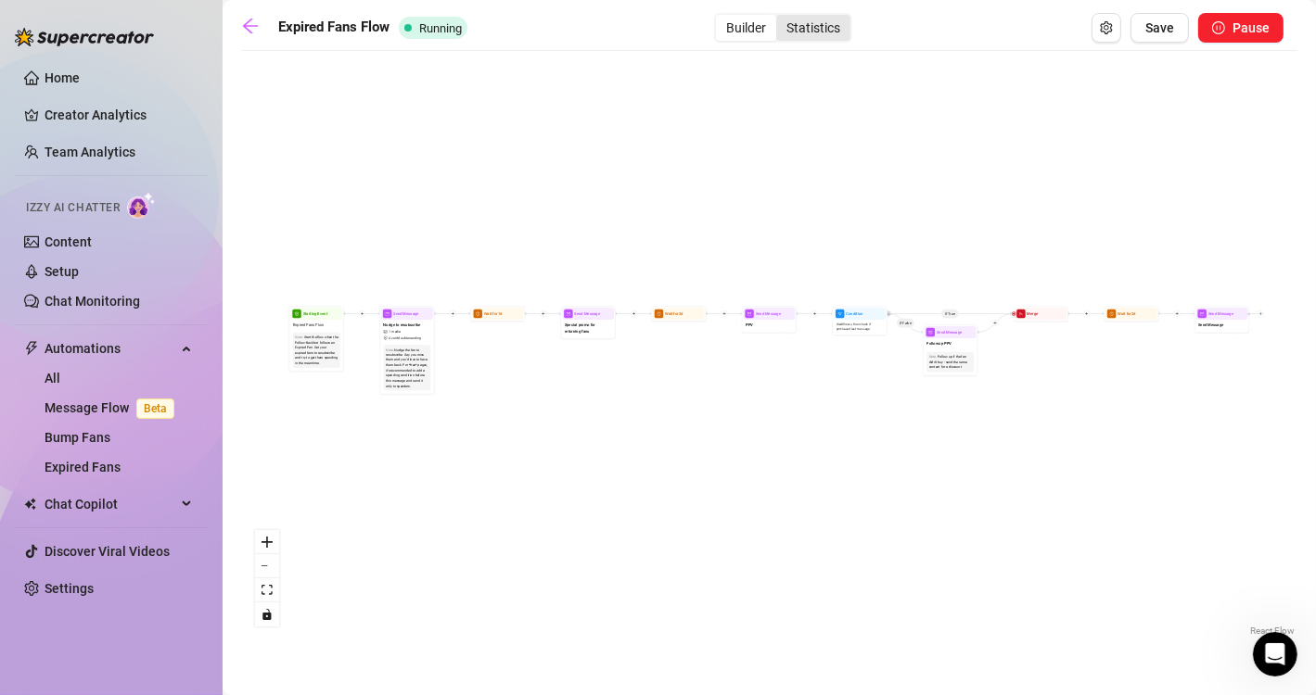
click at [815, 27] on div "Statistics" at bounding box center [813, 28] width 74 height 26
click at [781, 18] on input "Statistics" at bounding box center [781, 18] width 0 height 0
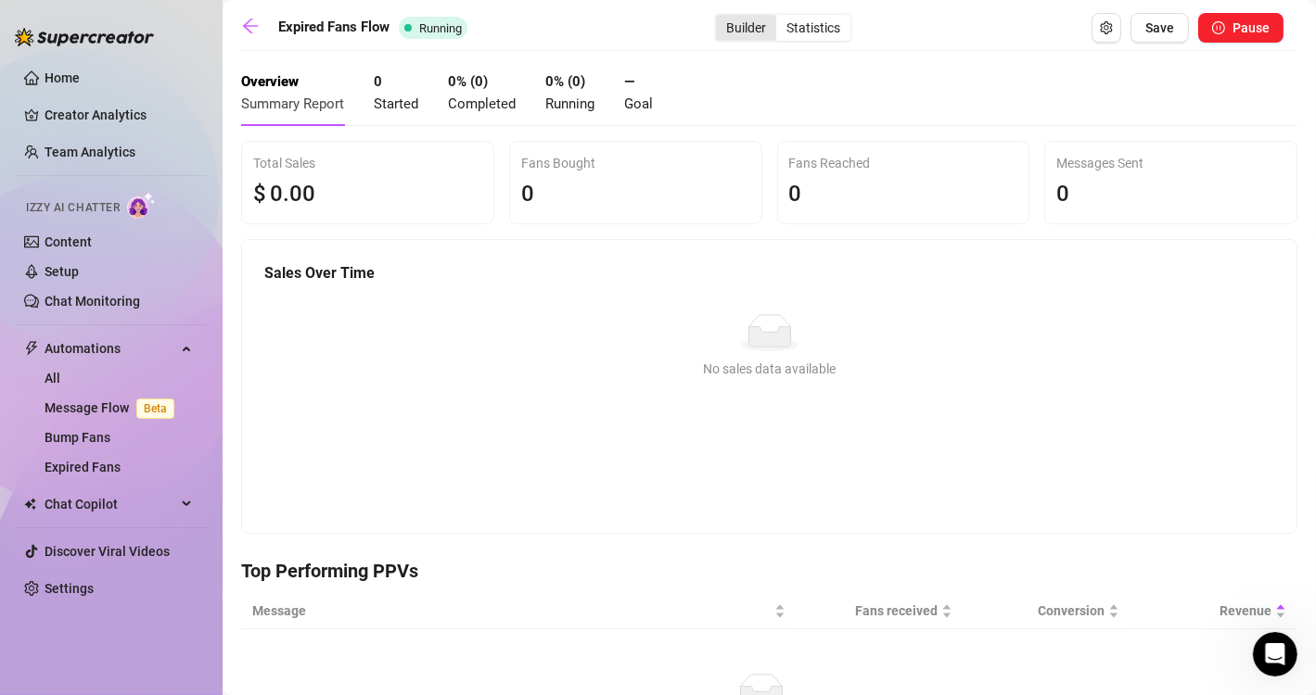
click at [716, 26] on div "Builder" at bounding box center [746, 28] width 60 height 26
click at [721, 18] on input "Builder" at bounding box center [721, 18] width 0 height 0
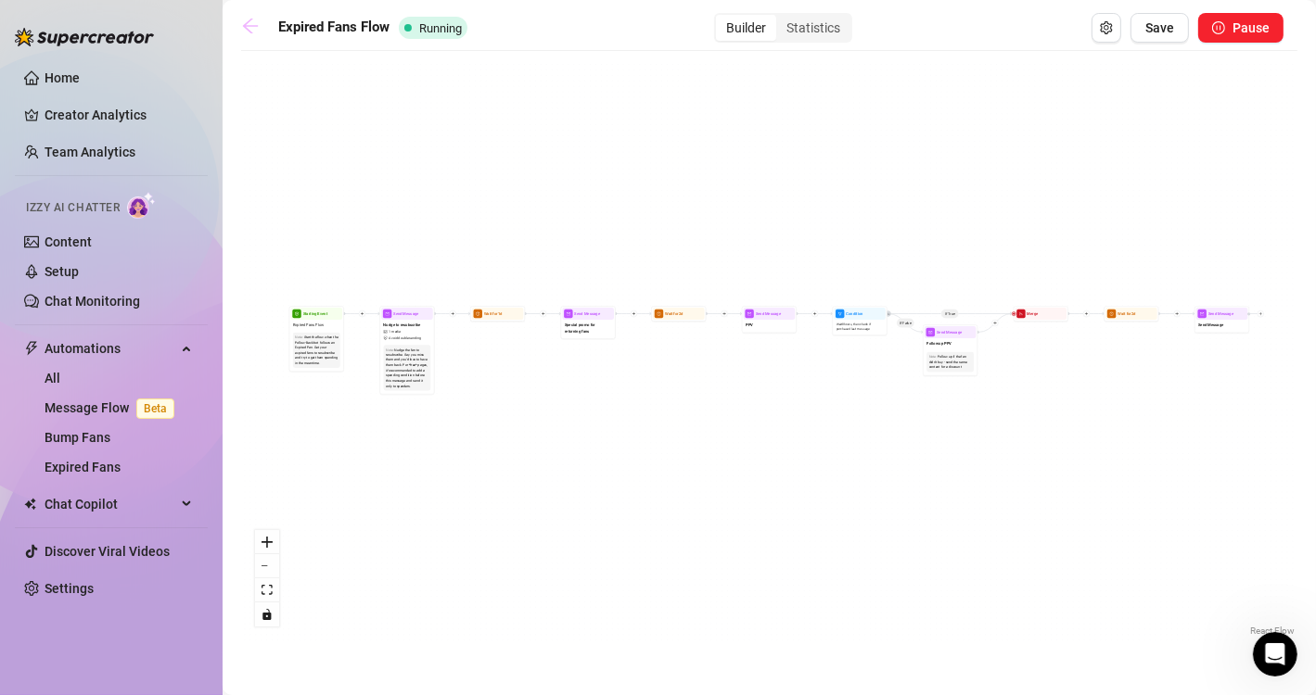
click at [246, 35] on link at bounding box center [255, 28] width 28 height 22
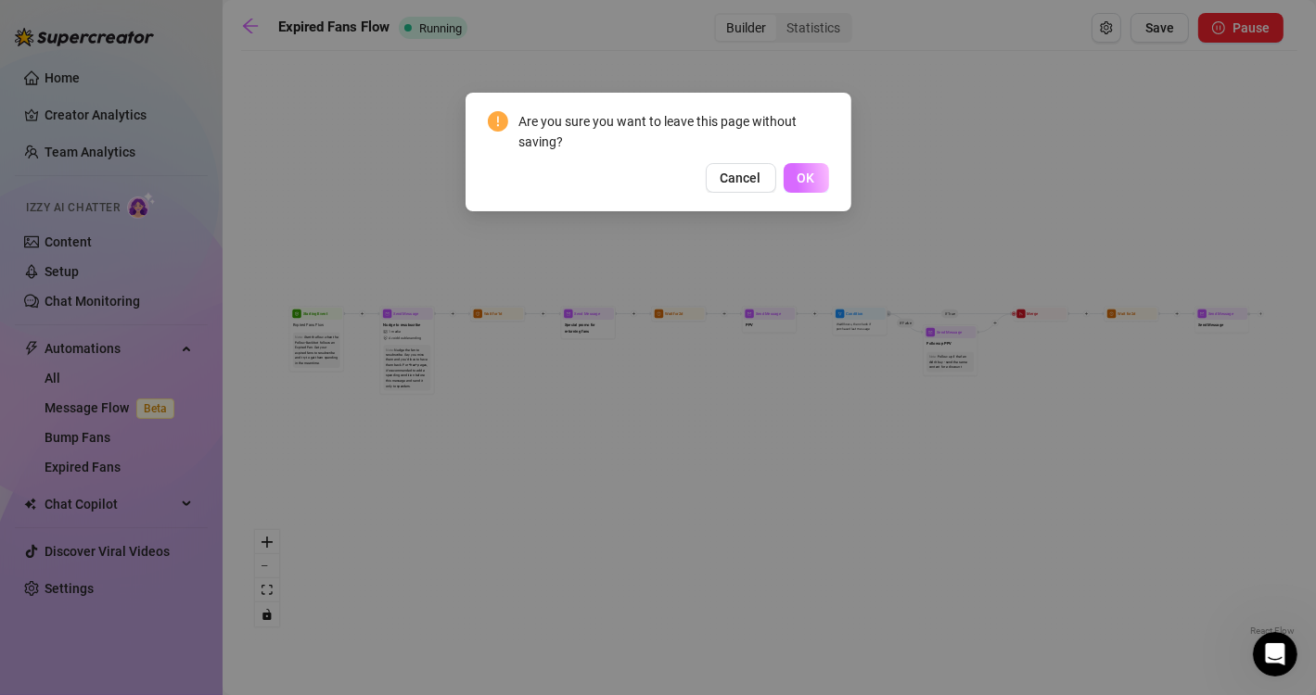
click at [804, 180] on span "OK" at bounding box center [806, 178] width 18 height 15
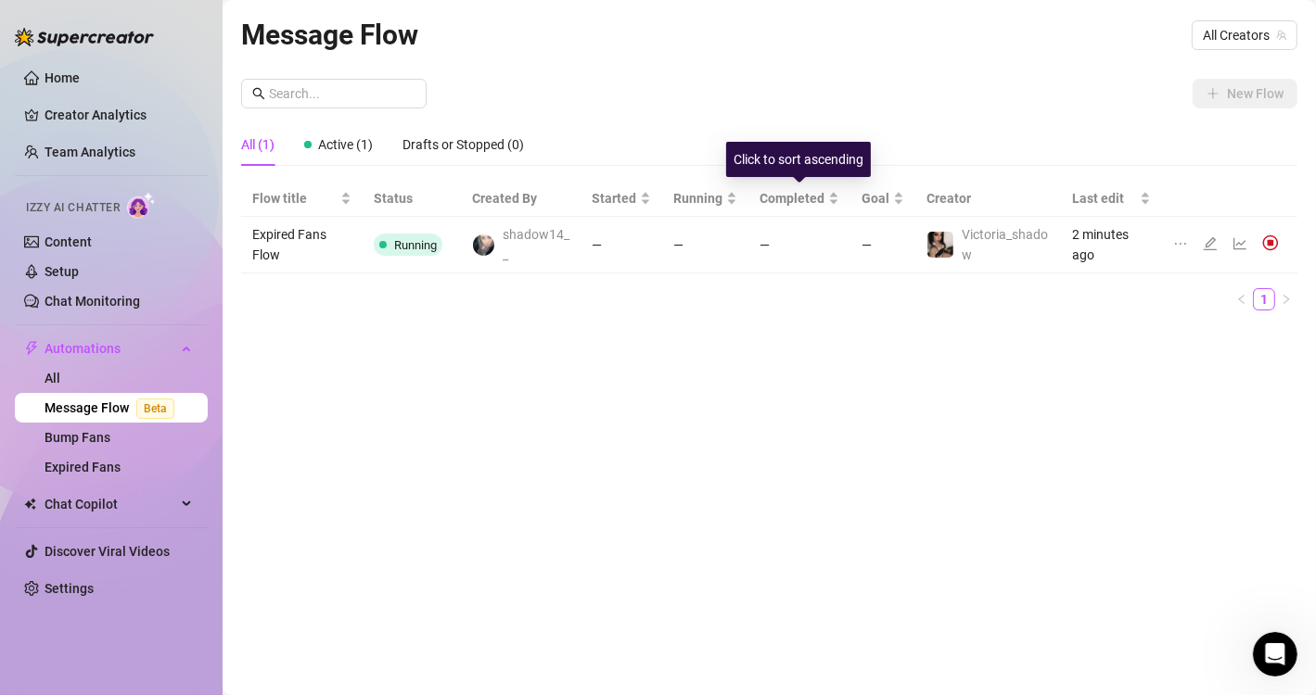
click at [804, 188] on div "Completed" at bounding box center [799, 198] width 80 height 20
click at [351, 153] on div "Active (1)" at bounding box center [338, 144] width 69 height 20
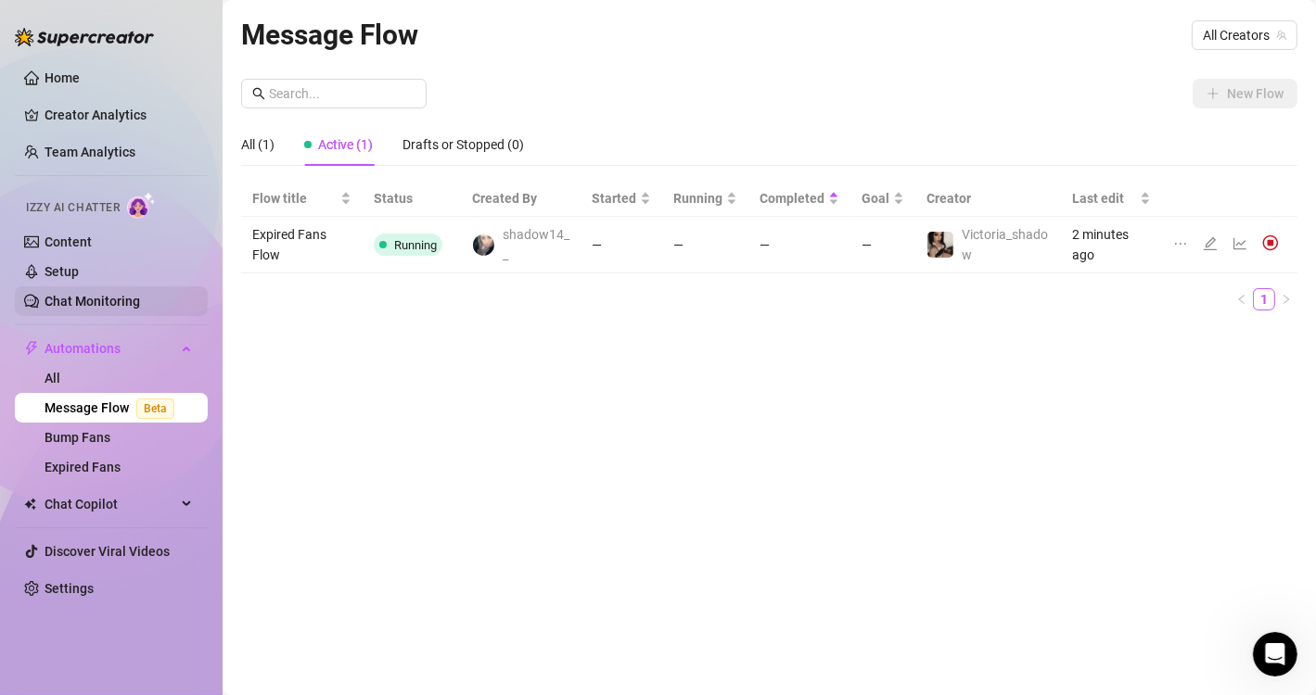
click at [92, 294] on link "Chat Monitoring" at bounding box center [93, 301] width 96 height 15
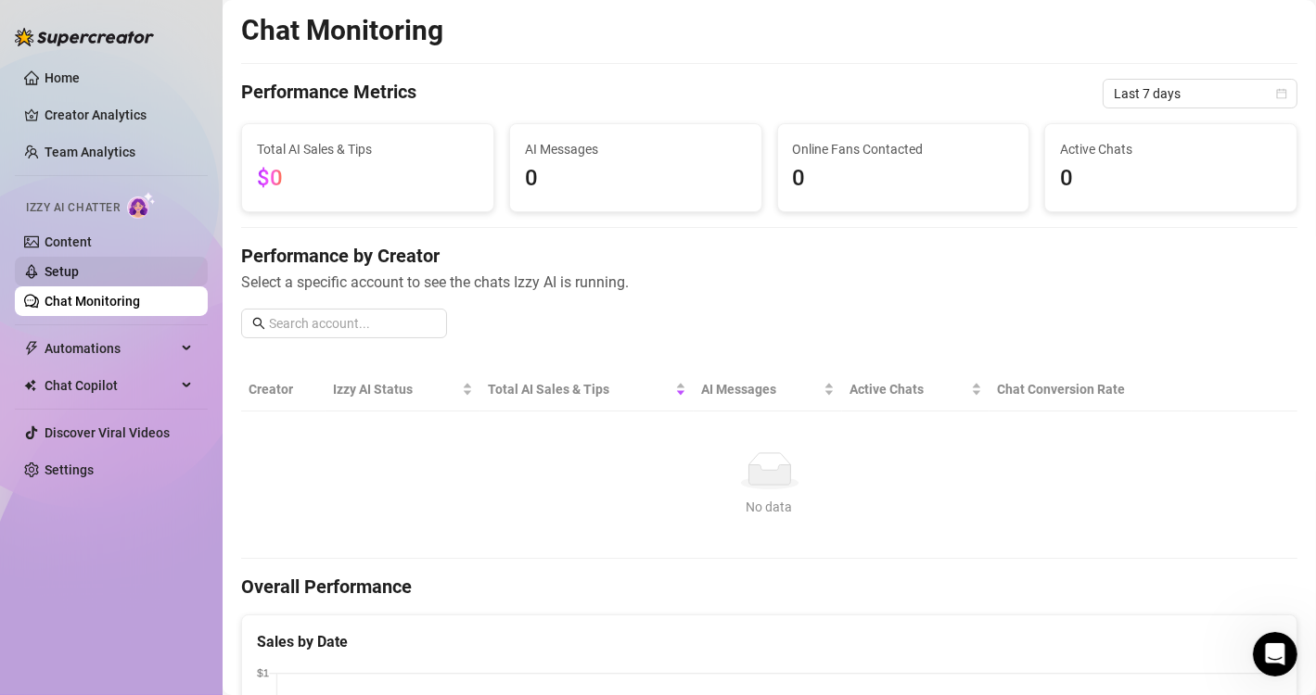
click at [79, 271] on link "Setup" at bounding box center [62, 271] width 34 height 15
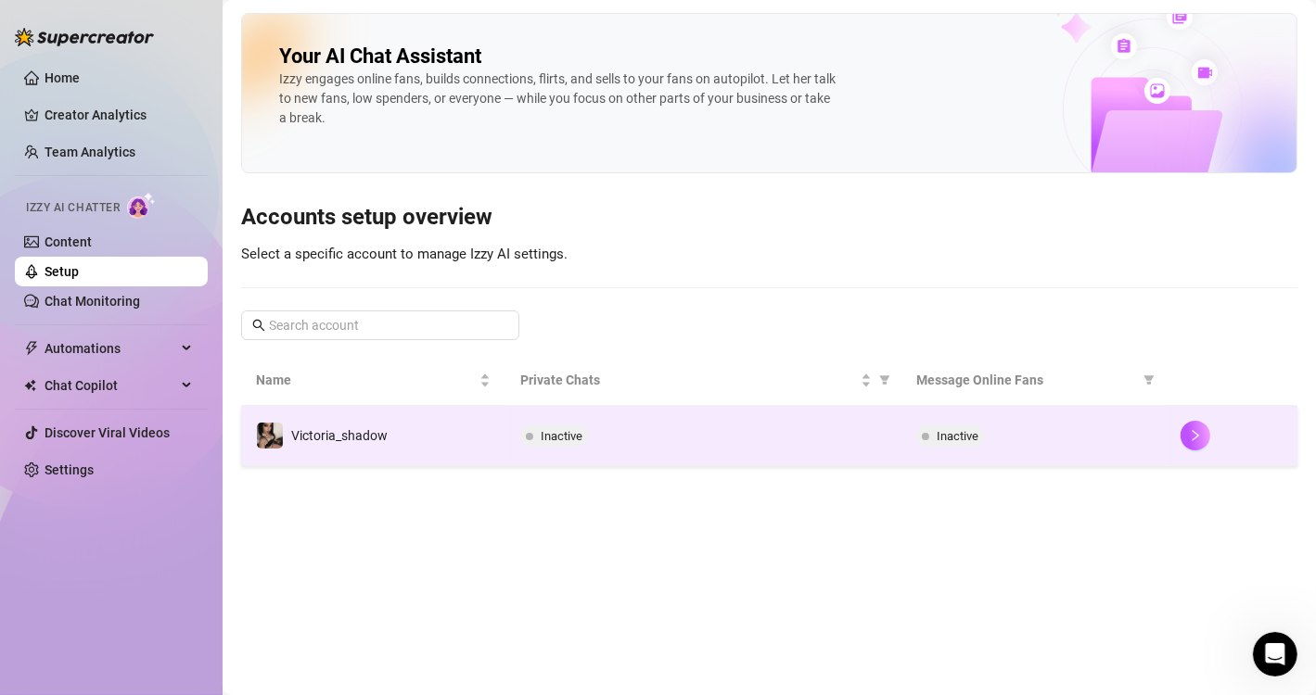
click at [542, 445] on span "Inactive" at bounding box center [554, 436] width 68 height 22
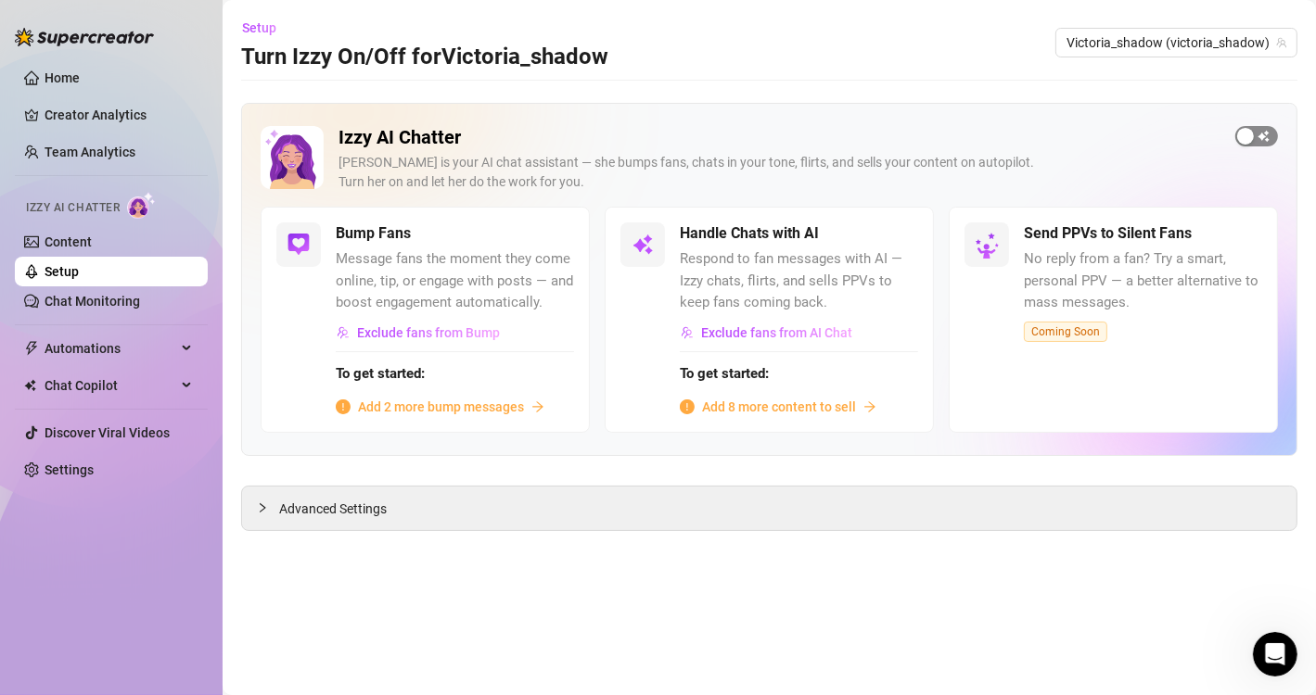
click at [1245, 134] on div "button" at bounding box center [1245, 136] width 17 height 17
click at [554, 224] on span "button" at bounding box center [553, 233] width 41 height 20
click at [1243, 137] on span "button" at bounding box center [1256, 136] width 43 height 20
click at [771, 404] on span "Add 8 more content to sell" at bounding box center [779, 407] width 154 height 20
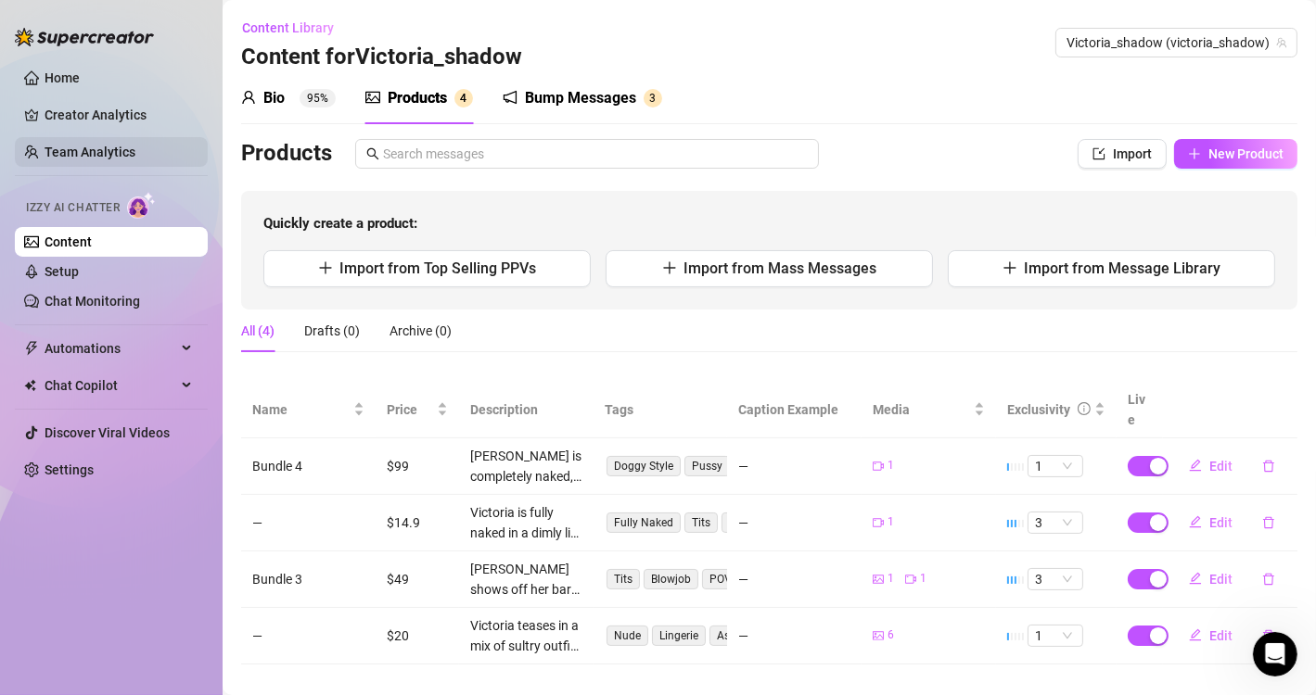
click at [115, 145] on link "Team Analytics" at bounding box center [90, 152] width 91 height 15
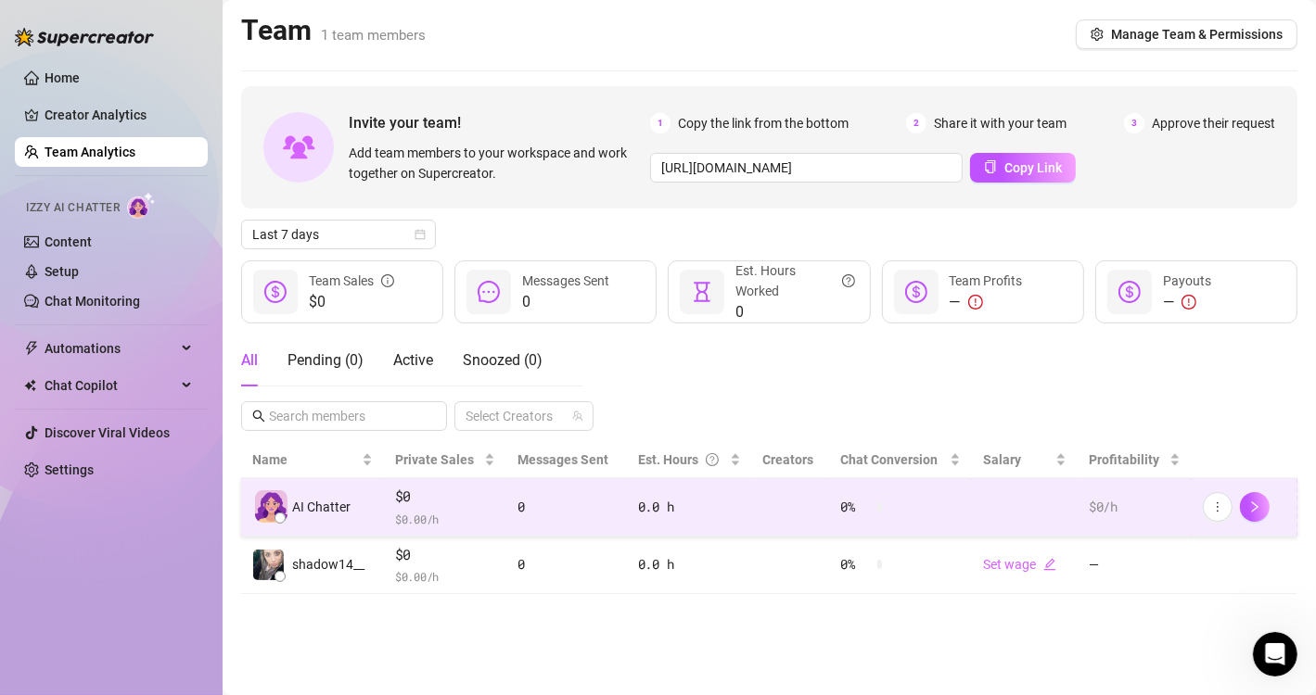
click at [904, 497] on td "0 %" at bounding box center [900, 507] width 143 height 58
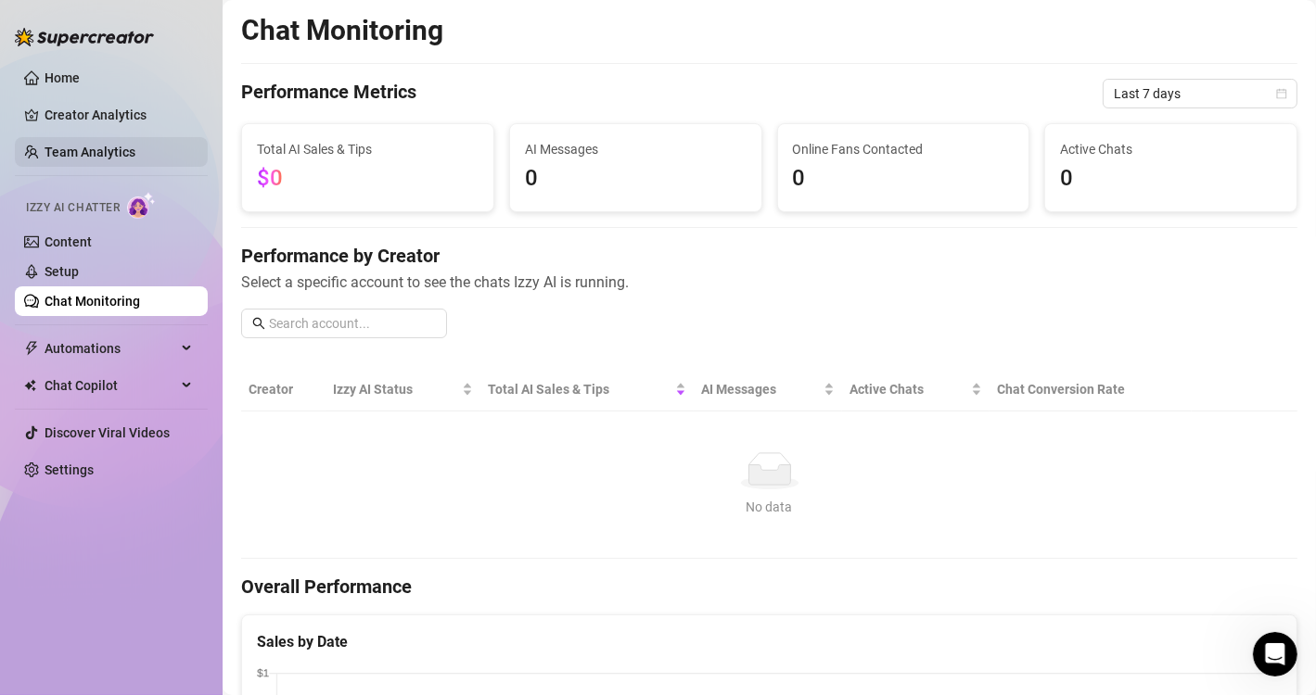
click at [96, 148] on link "Team Analytics" at bounding box center [90, 152] width 91 height 15
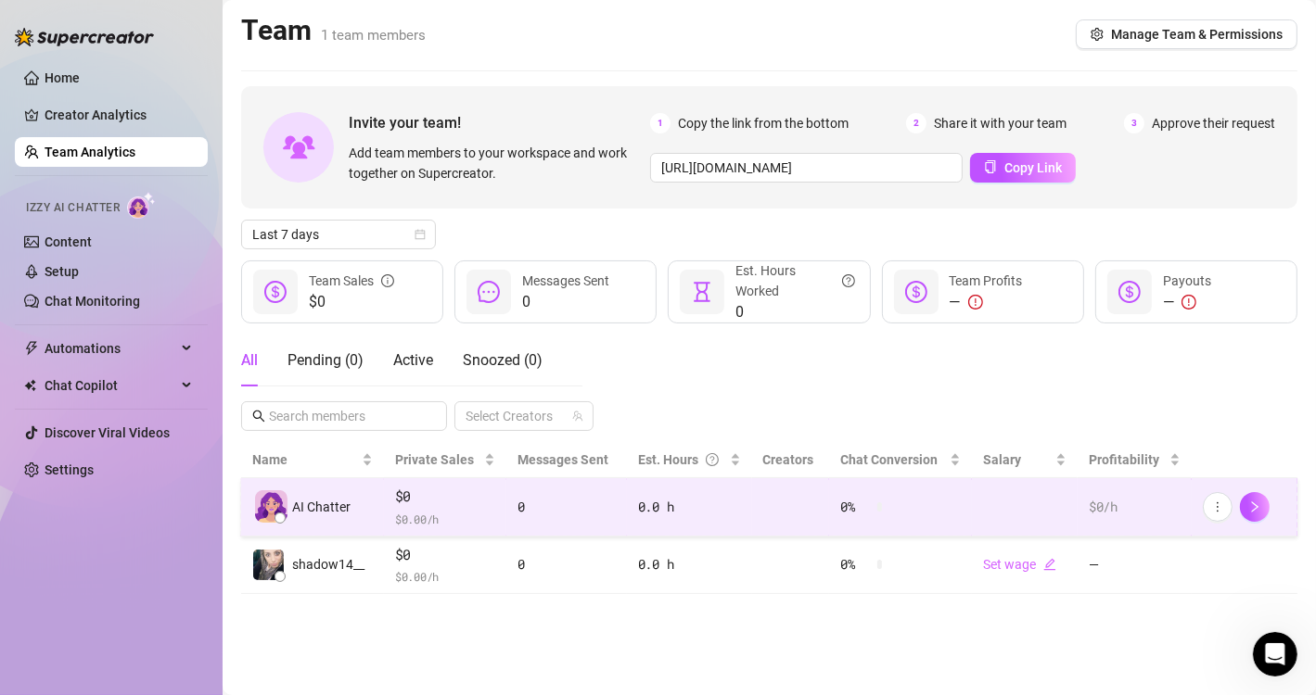
click at [287, 516] on div "AI Chatter" at bounding box center [312, 507] width 121 height 32
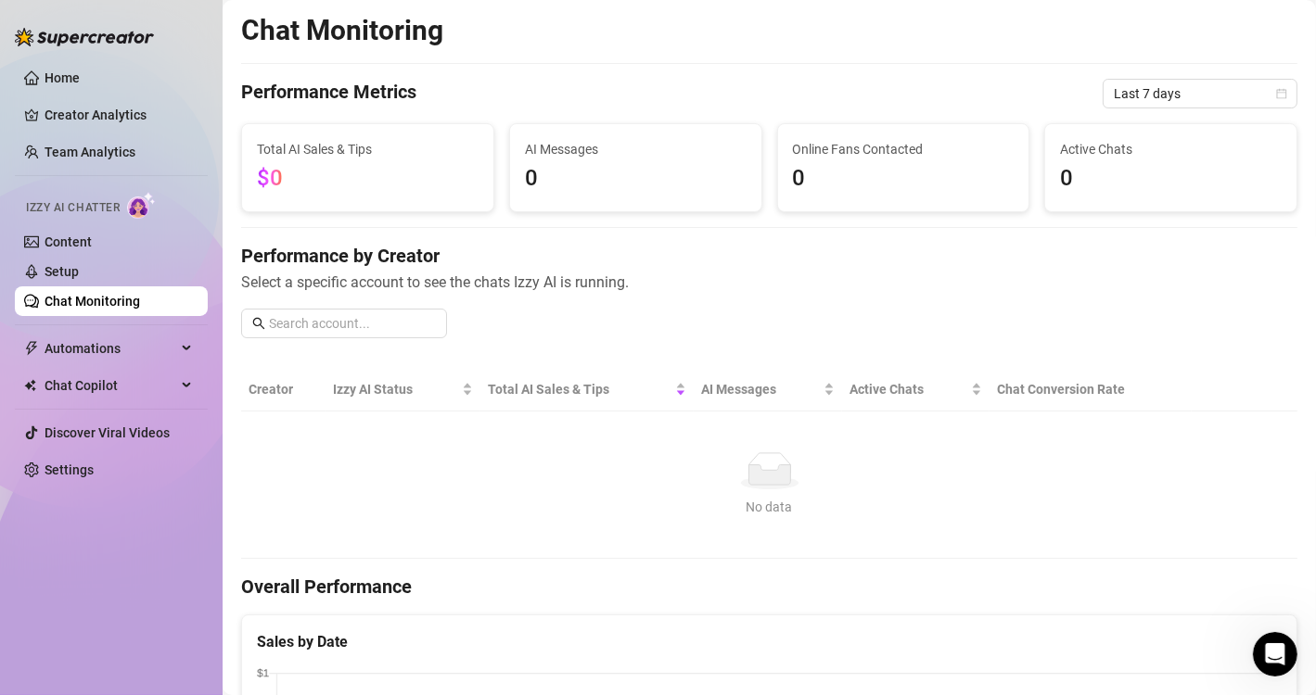
drag, startPoint x: 287, startPoint y: 516, endPoint x: 249, endPoint y: 413, distance: 109.7
click at [249, 413] on td "No data No data" at bounding box center [769, 485] width 1056 height 147
click at [374, 326] on input "text" at bounding box center [352, 323] width 167 height 20
type input "c"
type input "v"
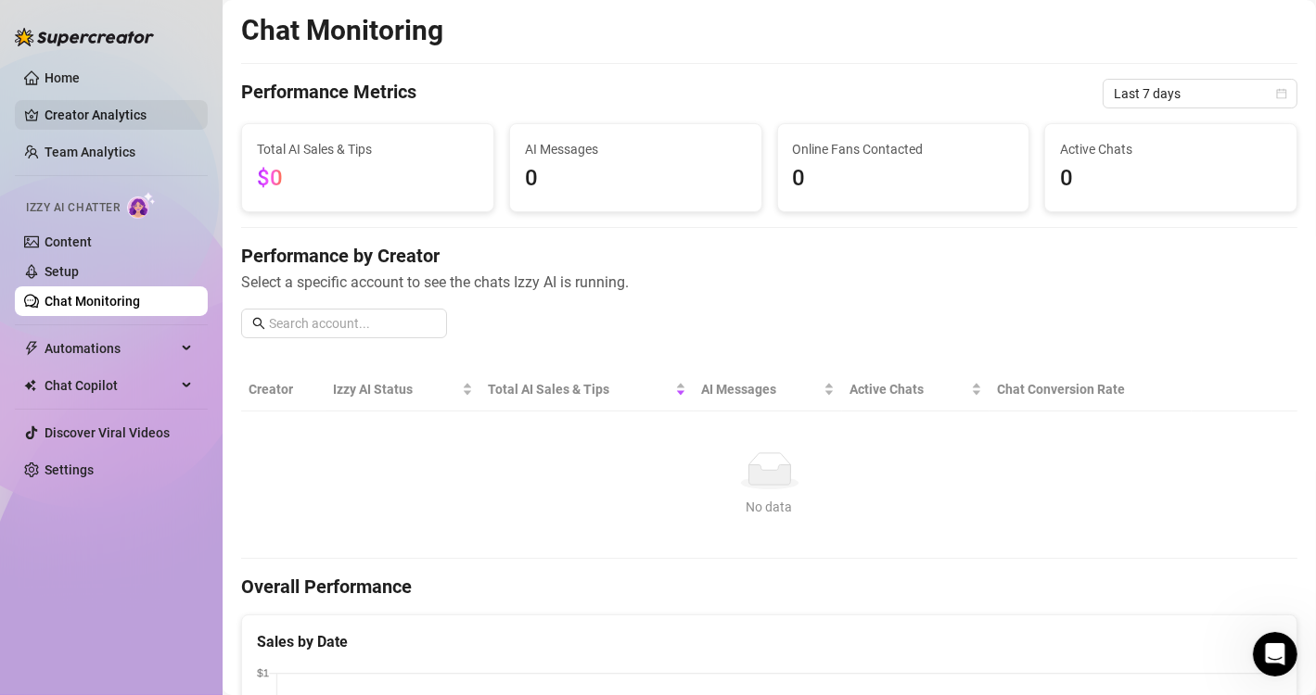
click at [65, 122] on link "Creator Analytics" at bounding box center [119, 115] width 148 height 30
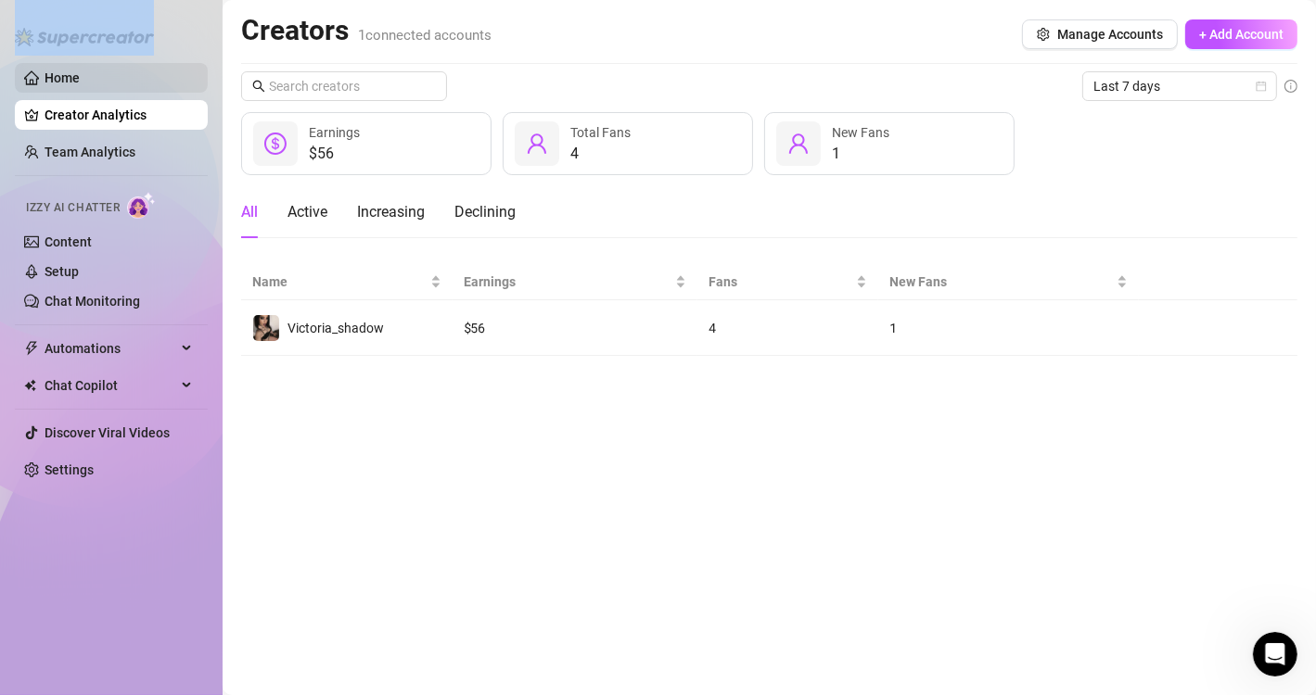
drag, startPoint x: 145, startPoint y: 52, endPoint x: 134, endPoint y: 73, distance: 24.1
click at [134, 73] on div "Home Creator Analytics Team Analytics Izzy AI Chatter Content Setup Chat Monito…" at bounding box center [111, 339] width 193 height 679
click at [80, 73] on link "Home" at bounding box center [62, 77] width 35 height 15
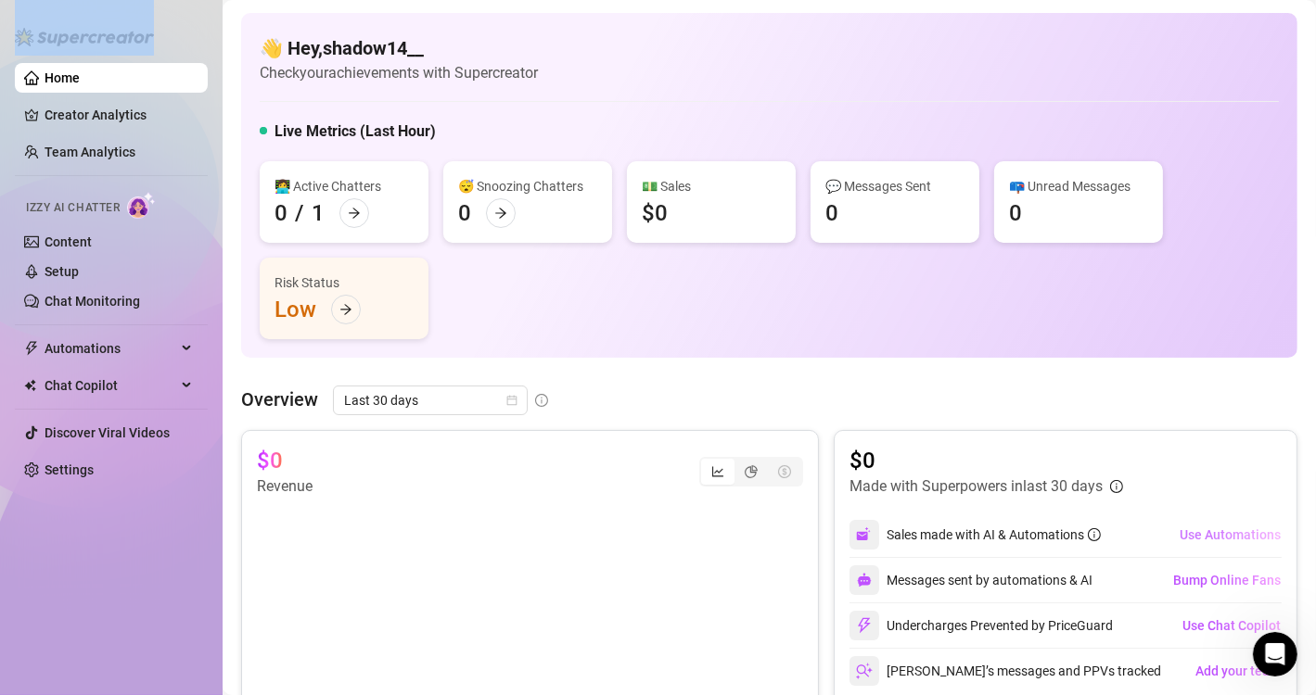
click at [1220, 542] on span "Use Automations" at bounding box center [1230, 535] width 101 height 15
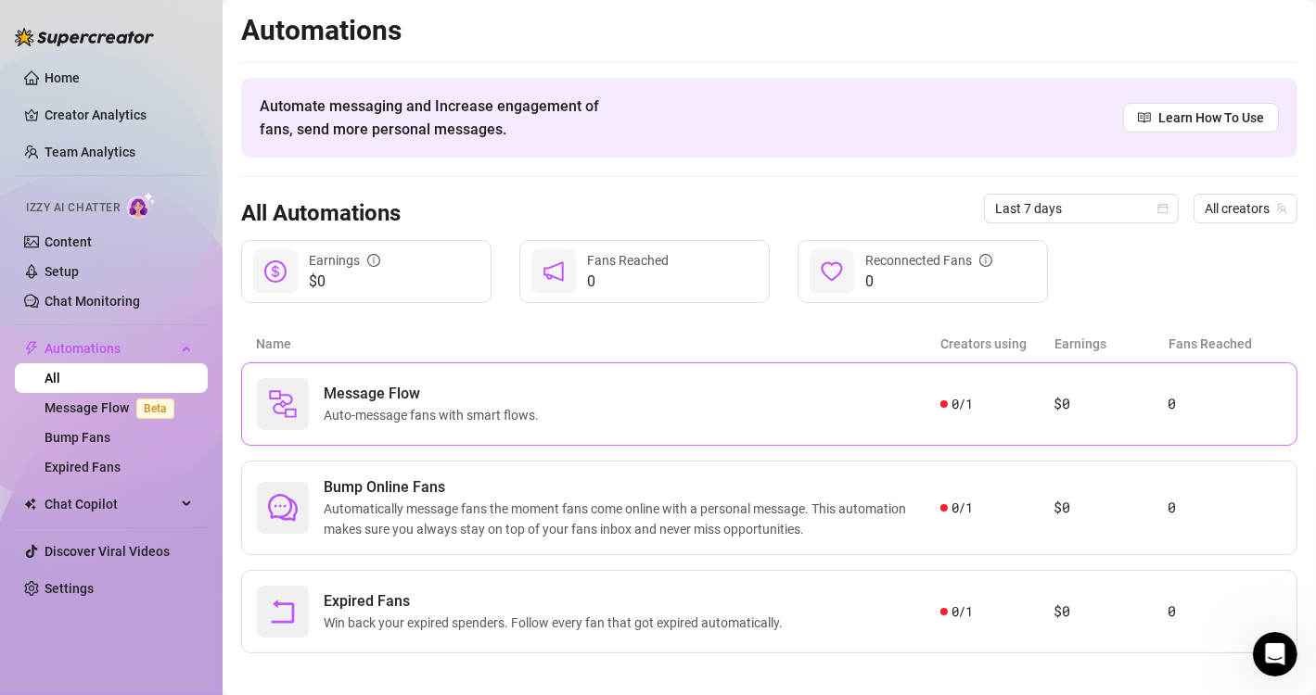
click at [1091, 388] on div "Message Flow Auto-message fans with smart flows. 0 / 1 $0 0" at bounding box center [769, 404] width 1056 height 83
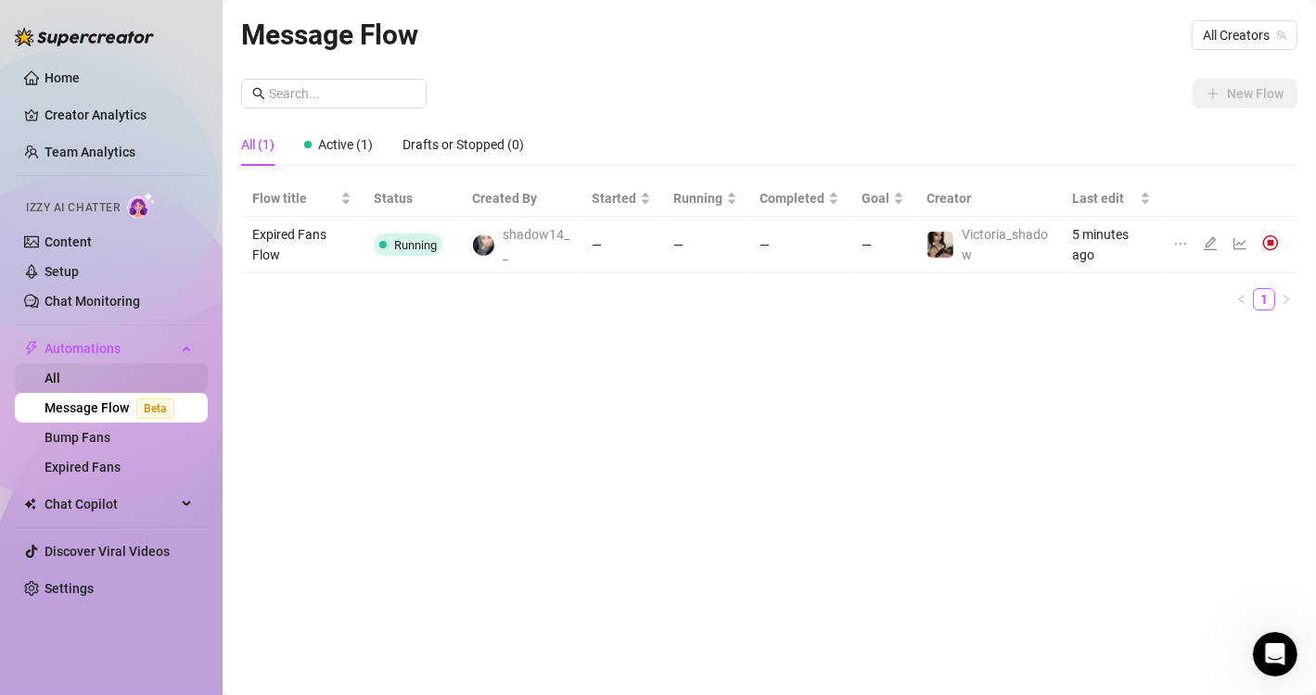
click at [60, 386] on link "All" at bounding box center [53, 378] width 16 height 15
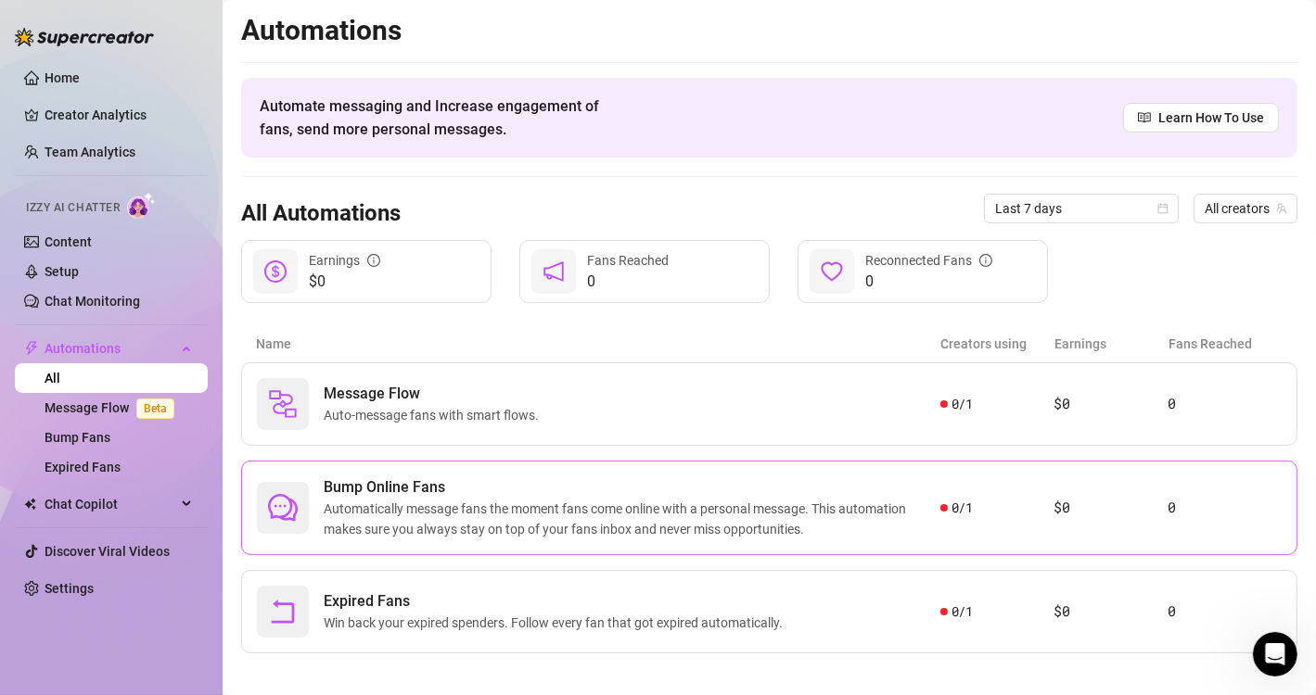
click at [417, 489] on span "Bump Online Fans" at bounding box center [632, 488] width 617 height 22
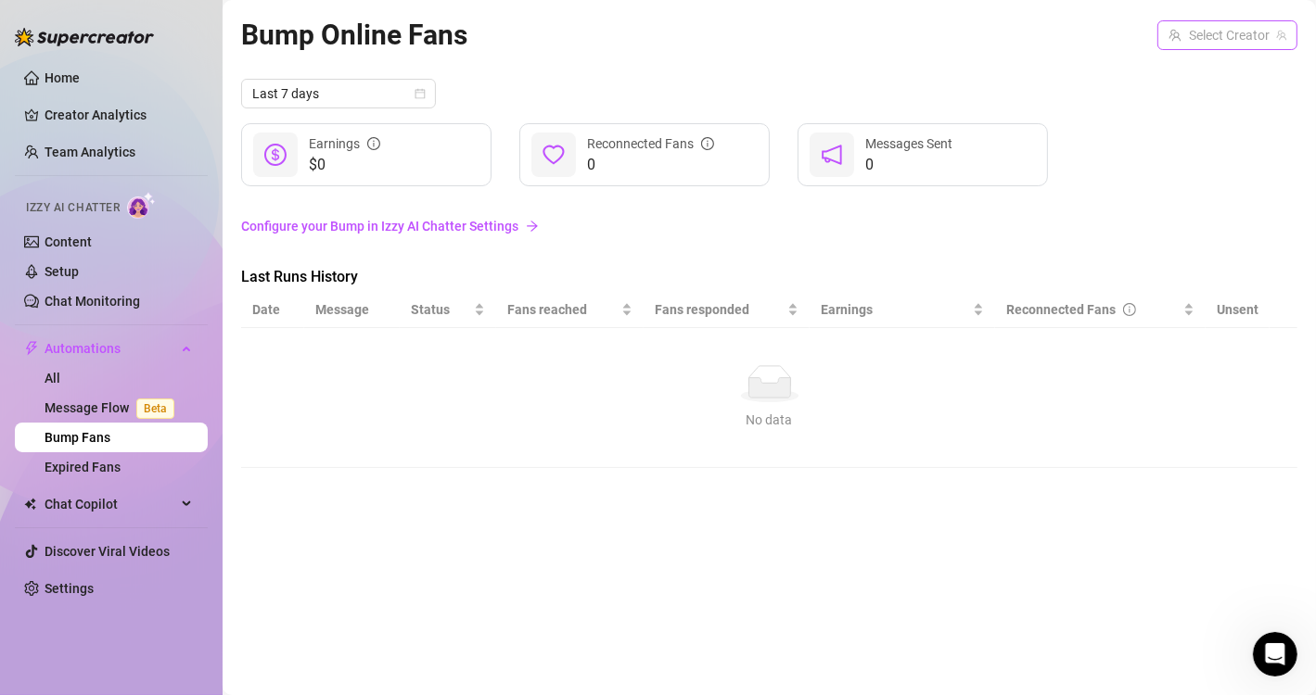
click at [1188, 37] on input "search" at bounding box center [1218, 35] width 101 height 28
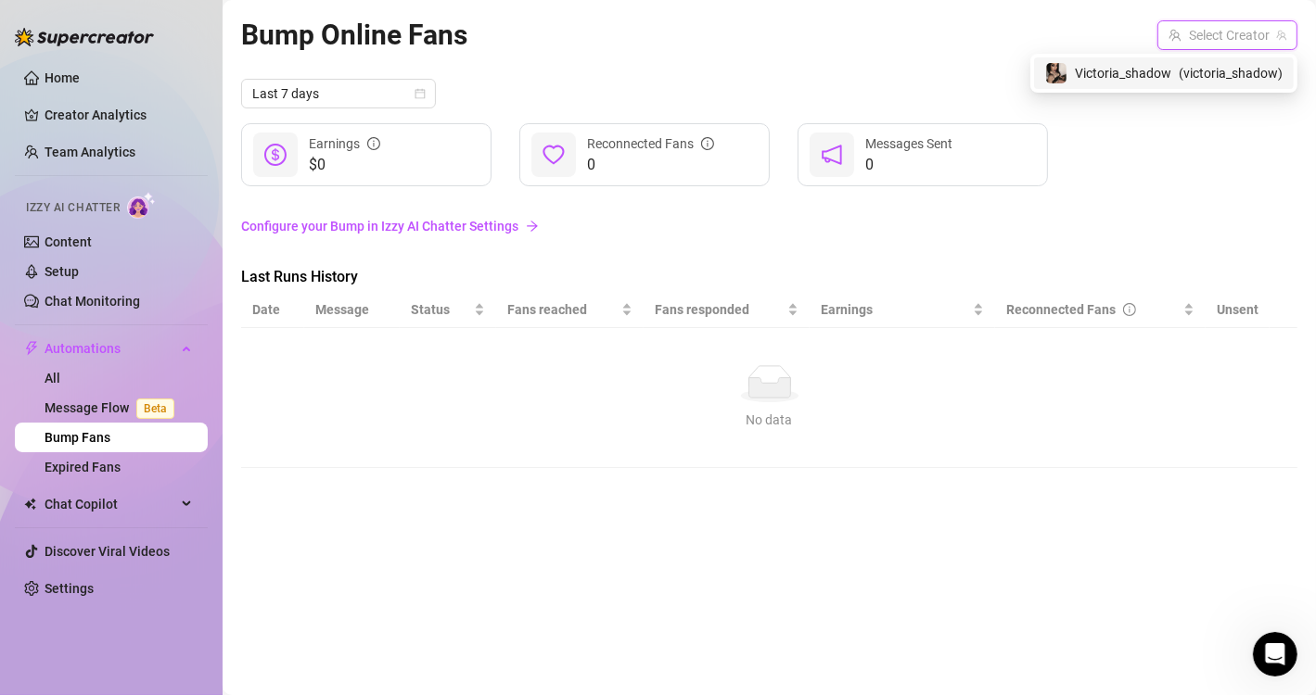
click at [1161, 67] on span "Victoria_shadow" at bounding box center [1123, 73] width 96 height 20
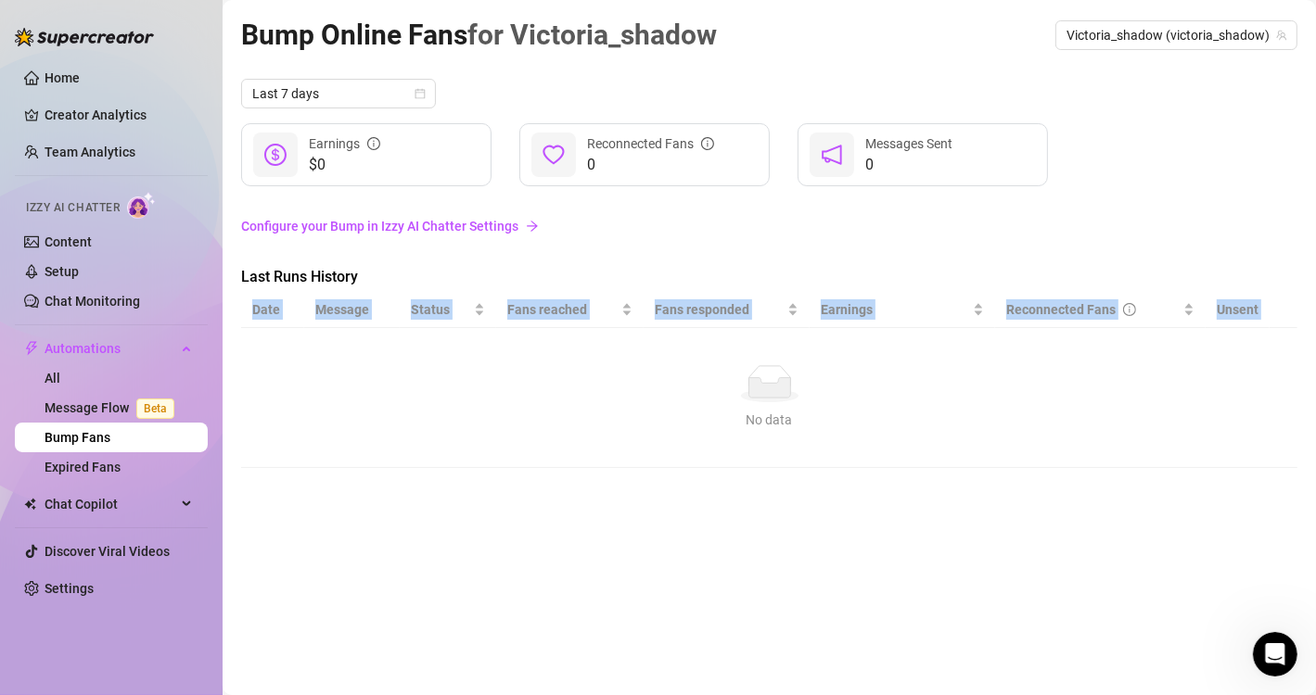
drag, startPoint x: 857, startPoint y: 338, endPoint x: 1014, endPoint y: 482, distance: 214.0
click at [1014, 482] on div "Bump Online Fans for Victoria_shadow Victoria_shadow (victoria_shadow) Last 7 d…" at bounding box center [769, 326] width 1056 height 627
click at [776, 417] on div "No data" at bounding box center [769, 420] width 1019 height 20
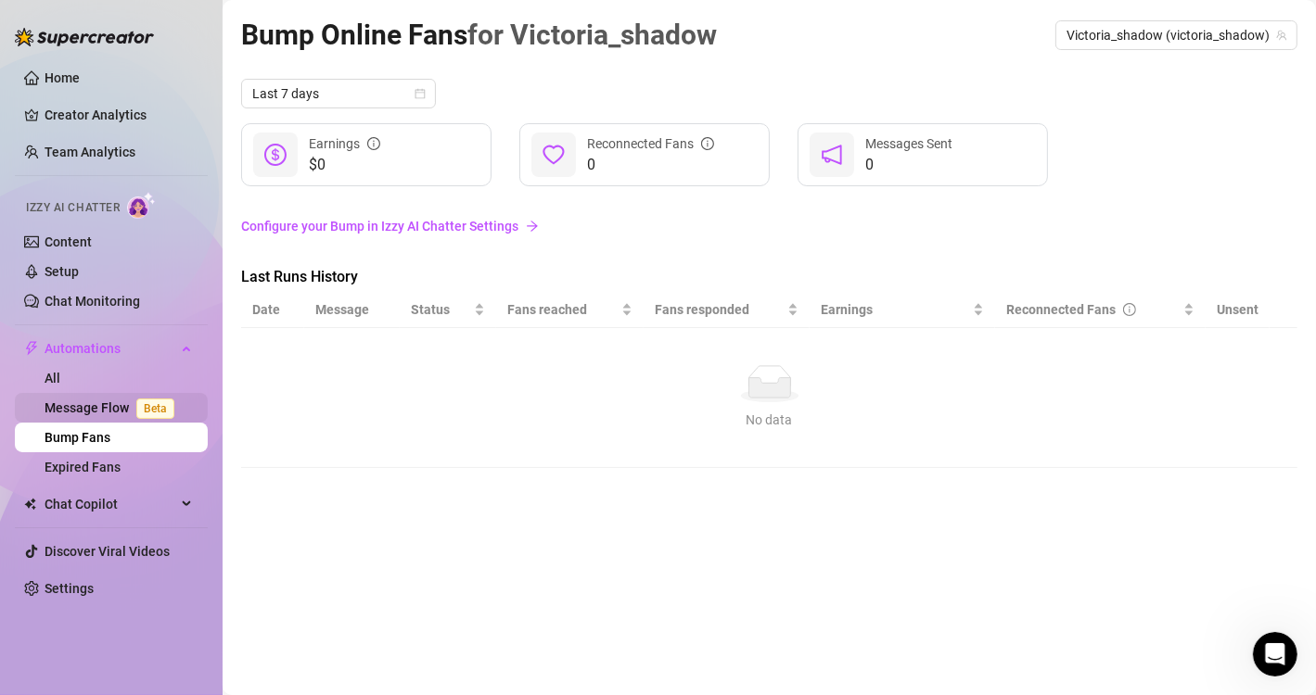
click at [101, 412] on link "Message Flow Beta" at bounding box center [113, 408] width 137 height 15
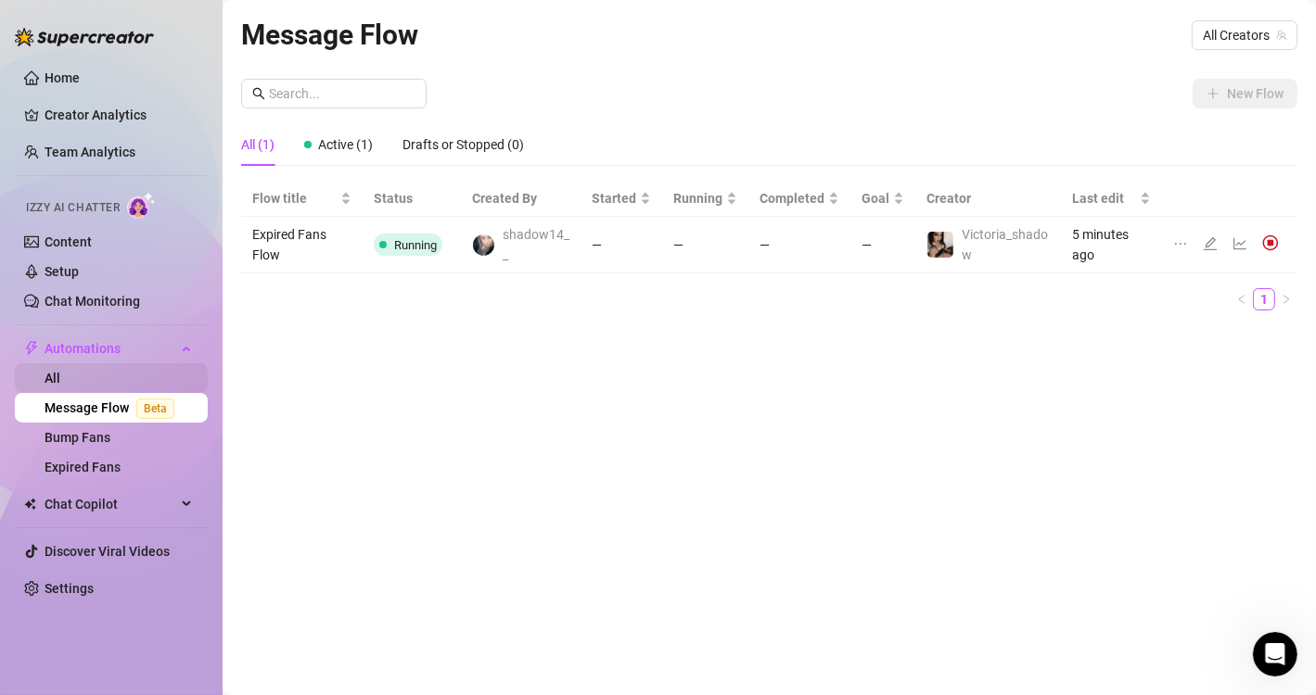
click at [45, 376] on link "All" at bounding box center [53, 378] width 16 height 15
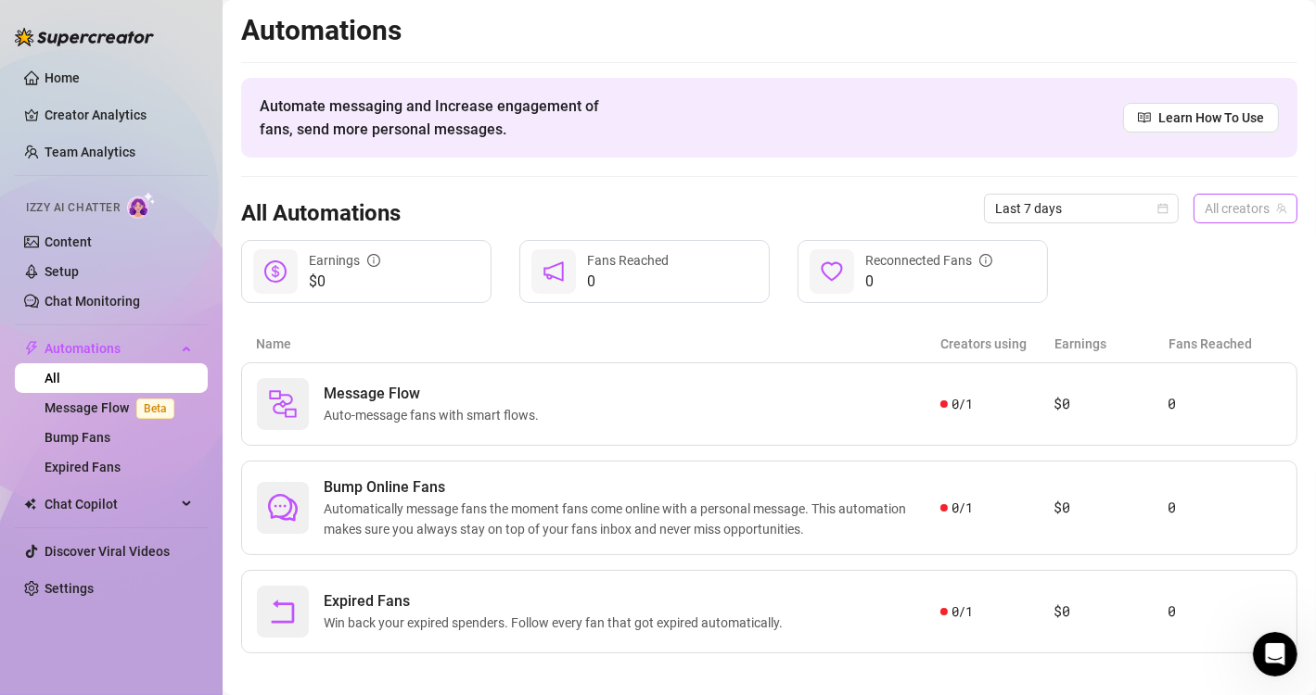
click at [1236, 213] on span "All creators" at bounding box center [1246, 209] width 82 height 28
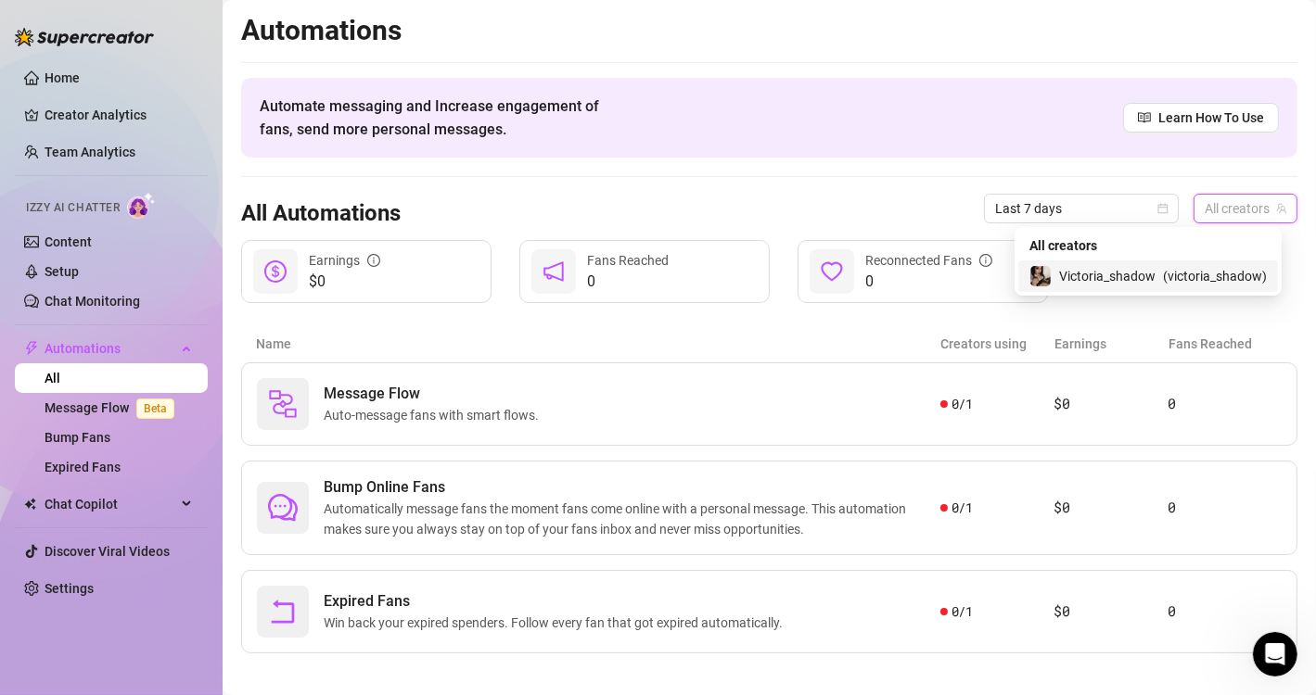
click at [1204, 270] on span "( victoria_shadow )" at bounding box center [1215, 276] width 104 height 20
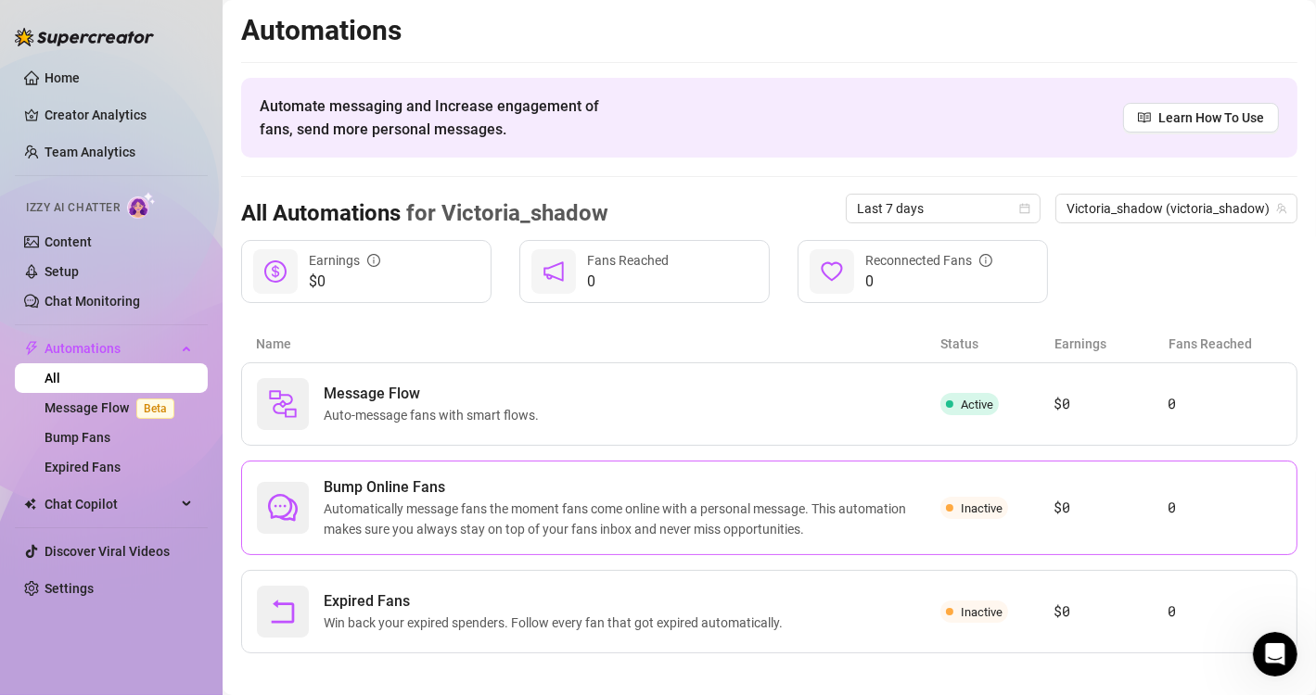
click at [963, 516] on span "Inactive" at bounding box center [974, 508] width 68 height 22
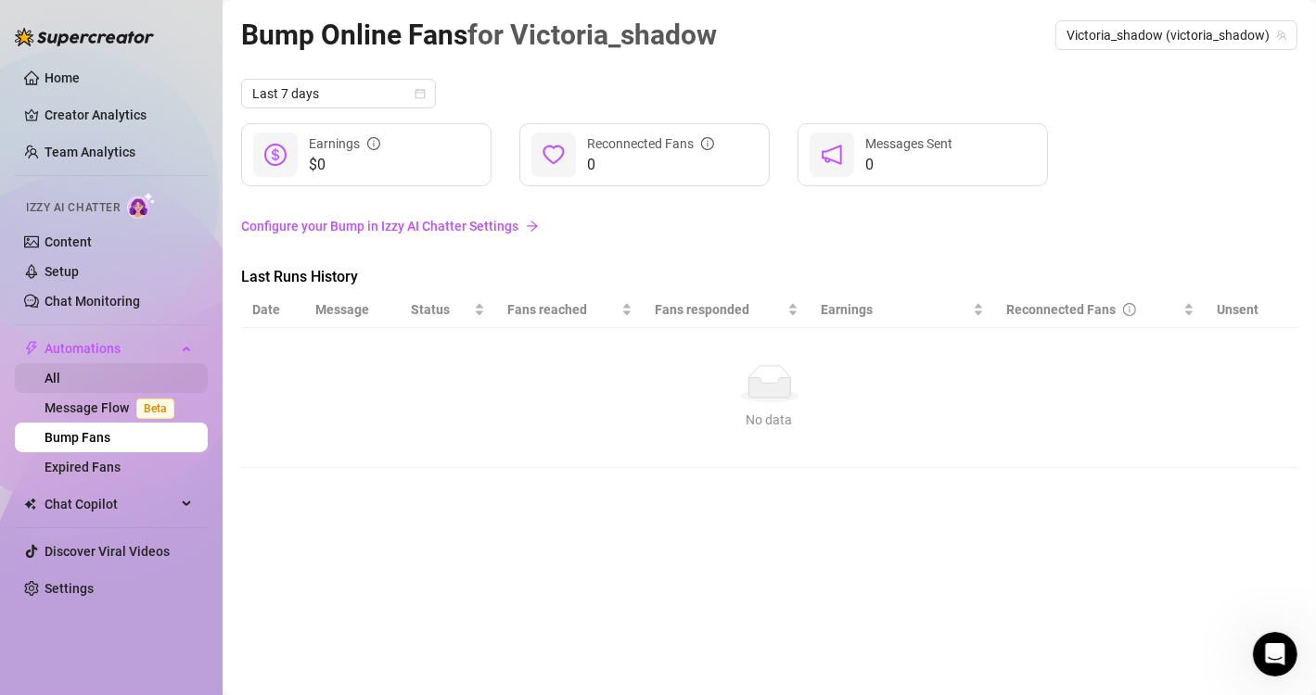
click at [60, 371] on link "All" at bounding box center [53, 378] width 16 height 15
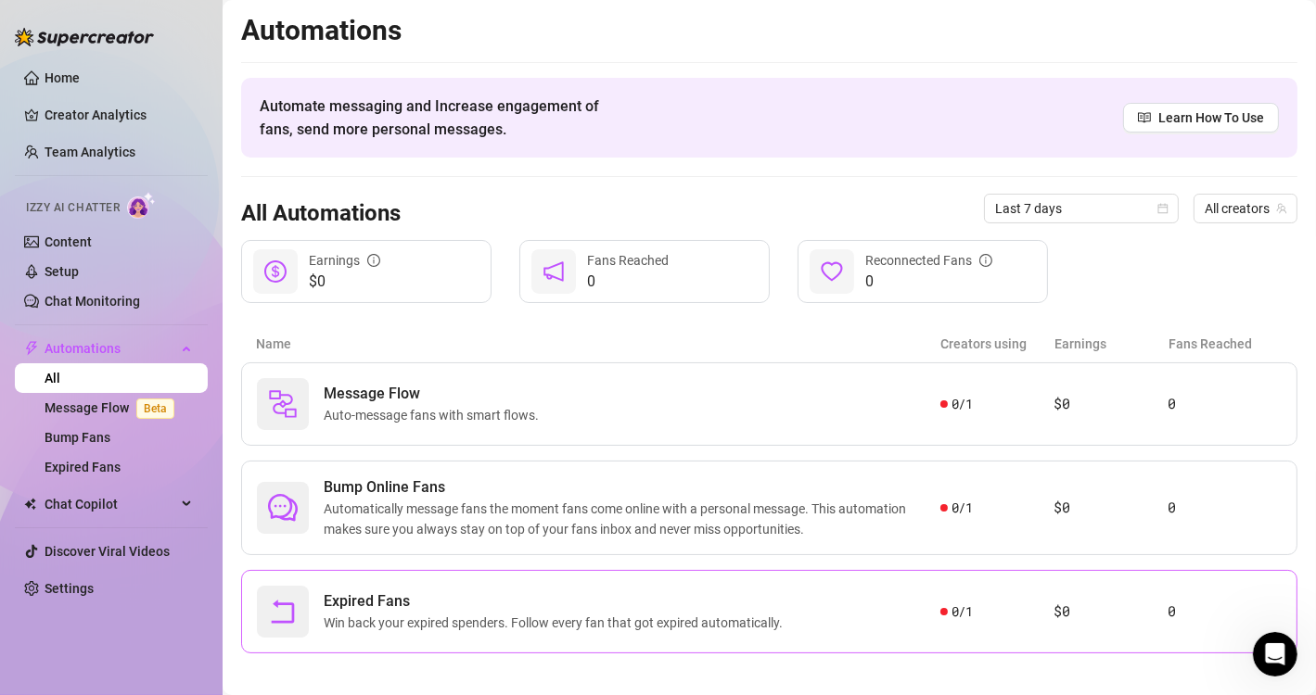
click at [815, 590] on div "Expired Fans Win back your expired spenders. Follow every fan that got expired …" at bounding box center [598, 612] width 683 height 52
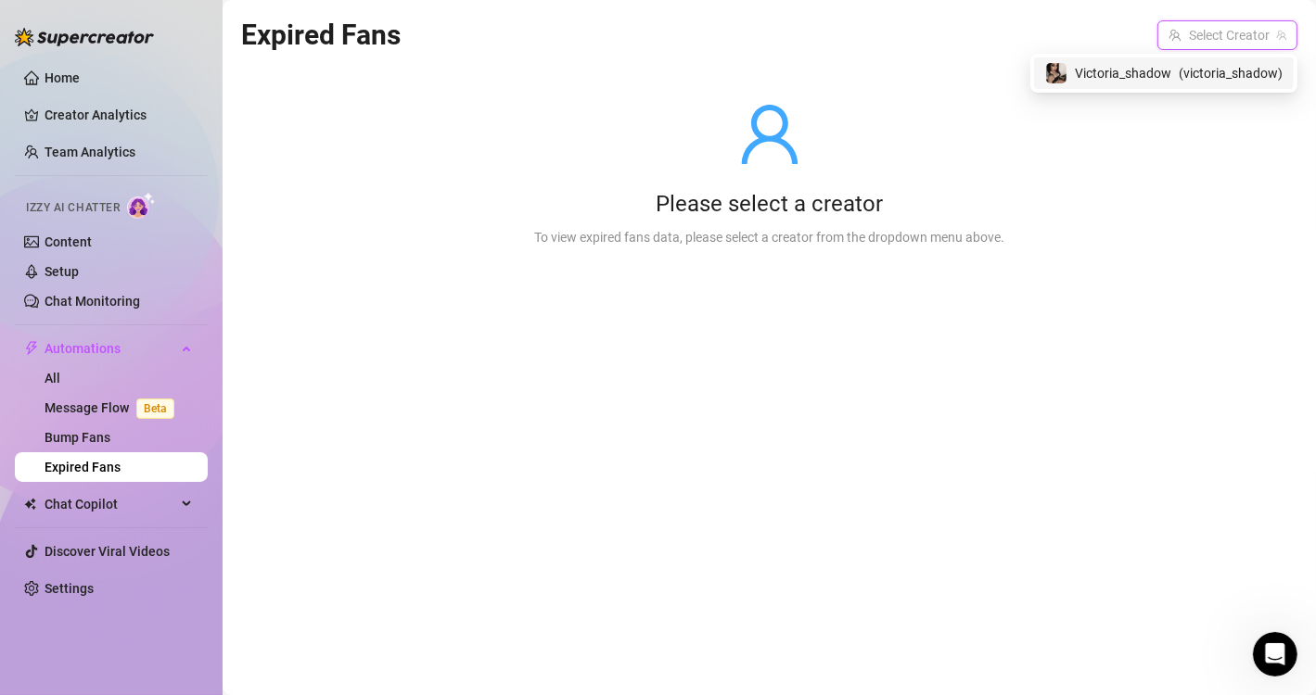
click at [1231, 48] on input "search" at bounding box center [1218, 35] width 101 height 28
click at [1175, 79] on div "Victoria_shadow ( victoria_shadow )" at bounding box center [1163, 73] width 237 height 22
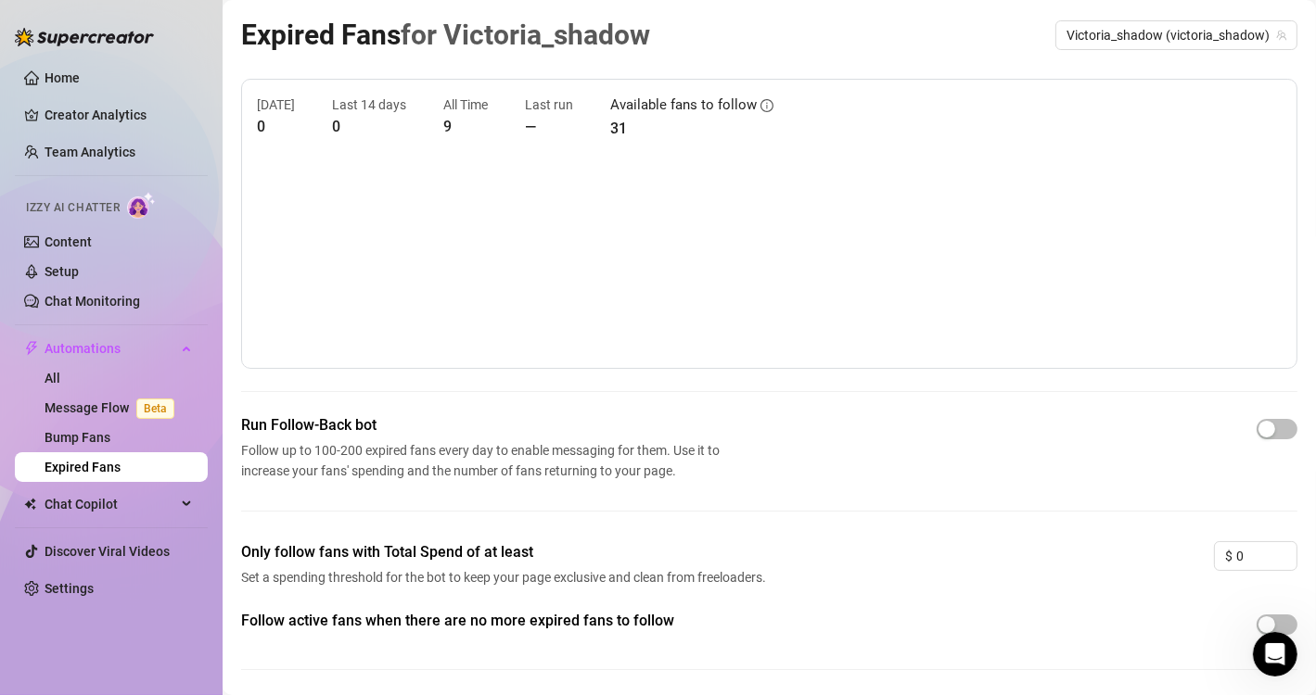
click at [943, 205] on canvas at bounding box center [762, 260] width 1010 height 185
click at [1269, 434] on span "button" at bounding box center [1276, 429] width 41 height 20
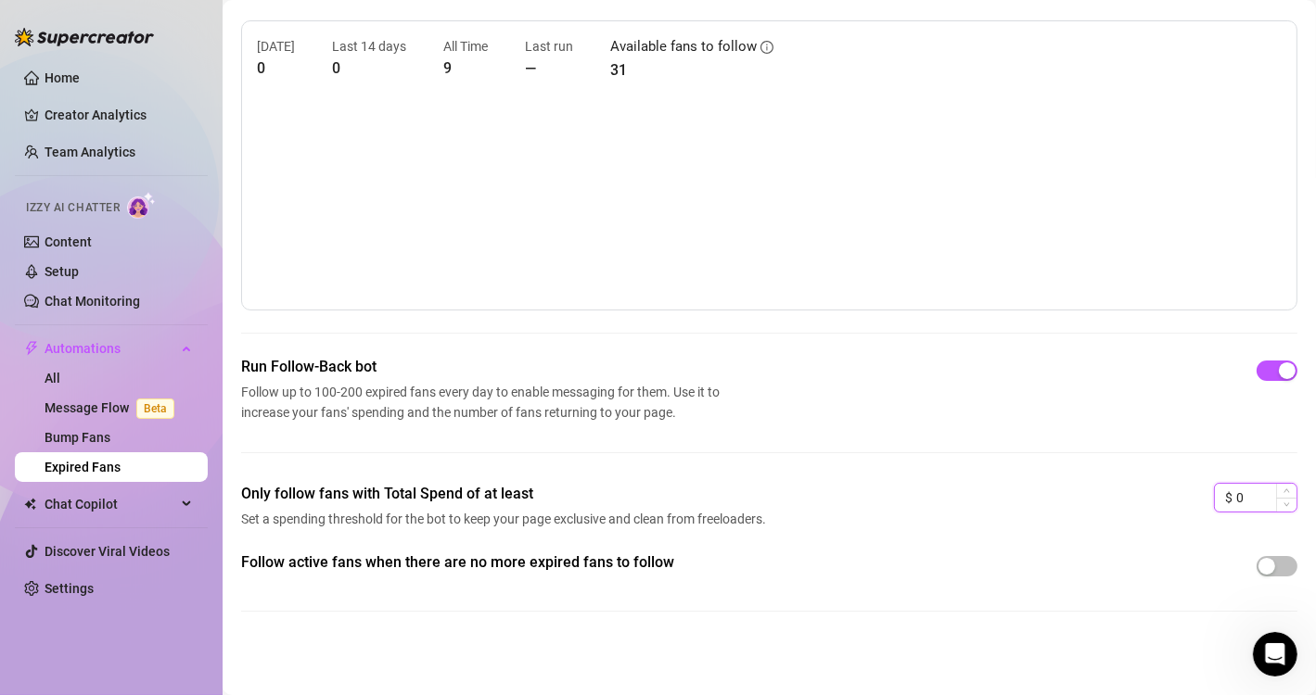
click at [1236, 508] on input "0" at bounding box center [1266, 498] width 60 height 28
type input "50"
click at [1258, 558] on div "button" at bounding box center [1266, 566] width 17 height 17
